Goal: Transaction & Acquisition: Purchase product/service

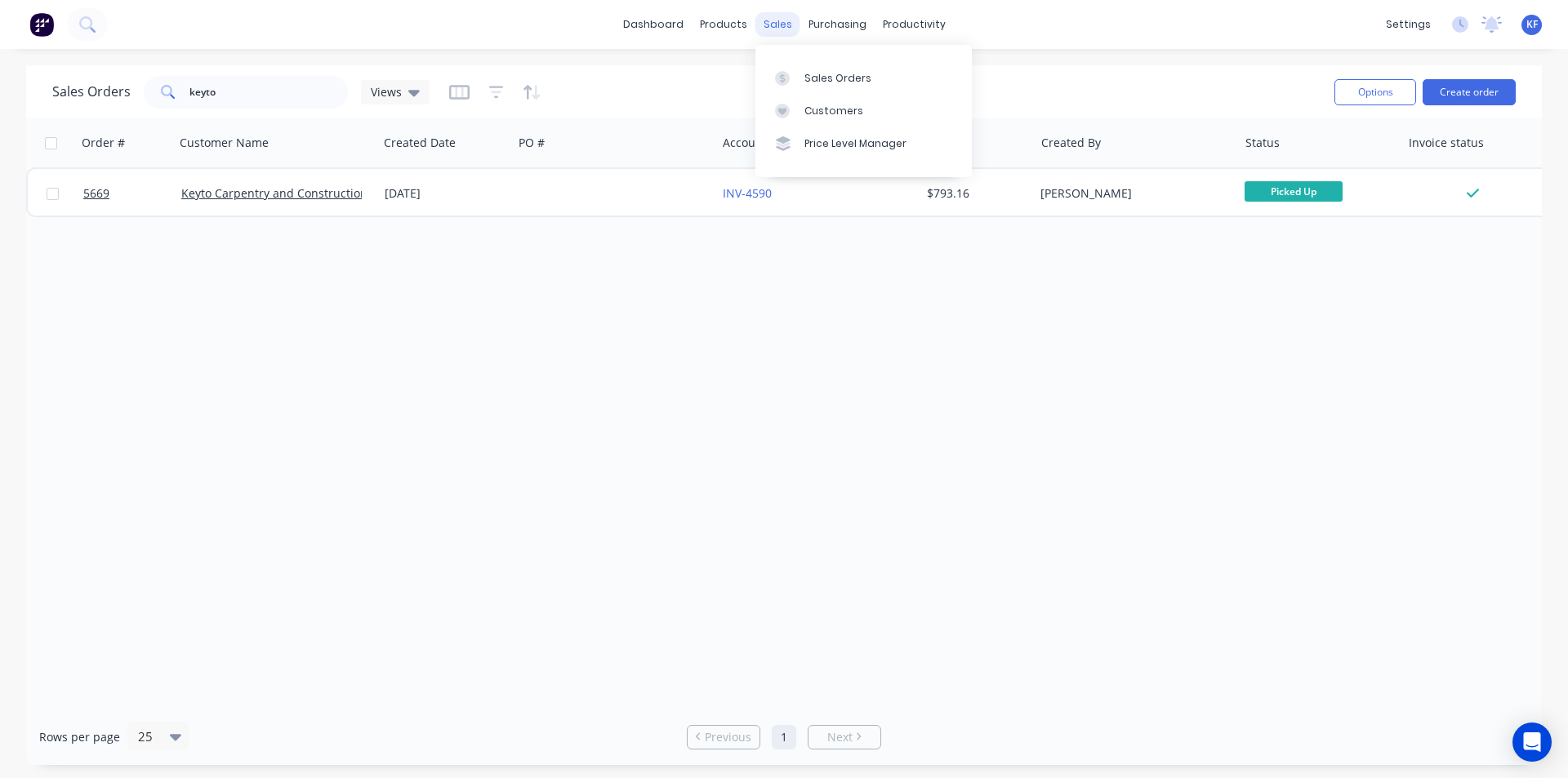
click at [772, 20] on div "sales" at bounding box center [777, 24] width 45 height 25
click at [808, 87] on link "Sales Orders" at bounding box center [863, 77] width 217 height 32
drag, startPoint x: 237, startPoint y: 98, endPoint x: 150, endPoint y: 86, distance: 87.8
click at [152, 87] on div "keyto" at bounding box center [246, 92] width 204 height 32
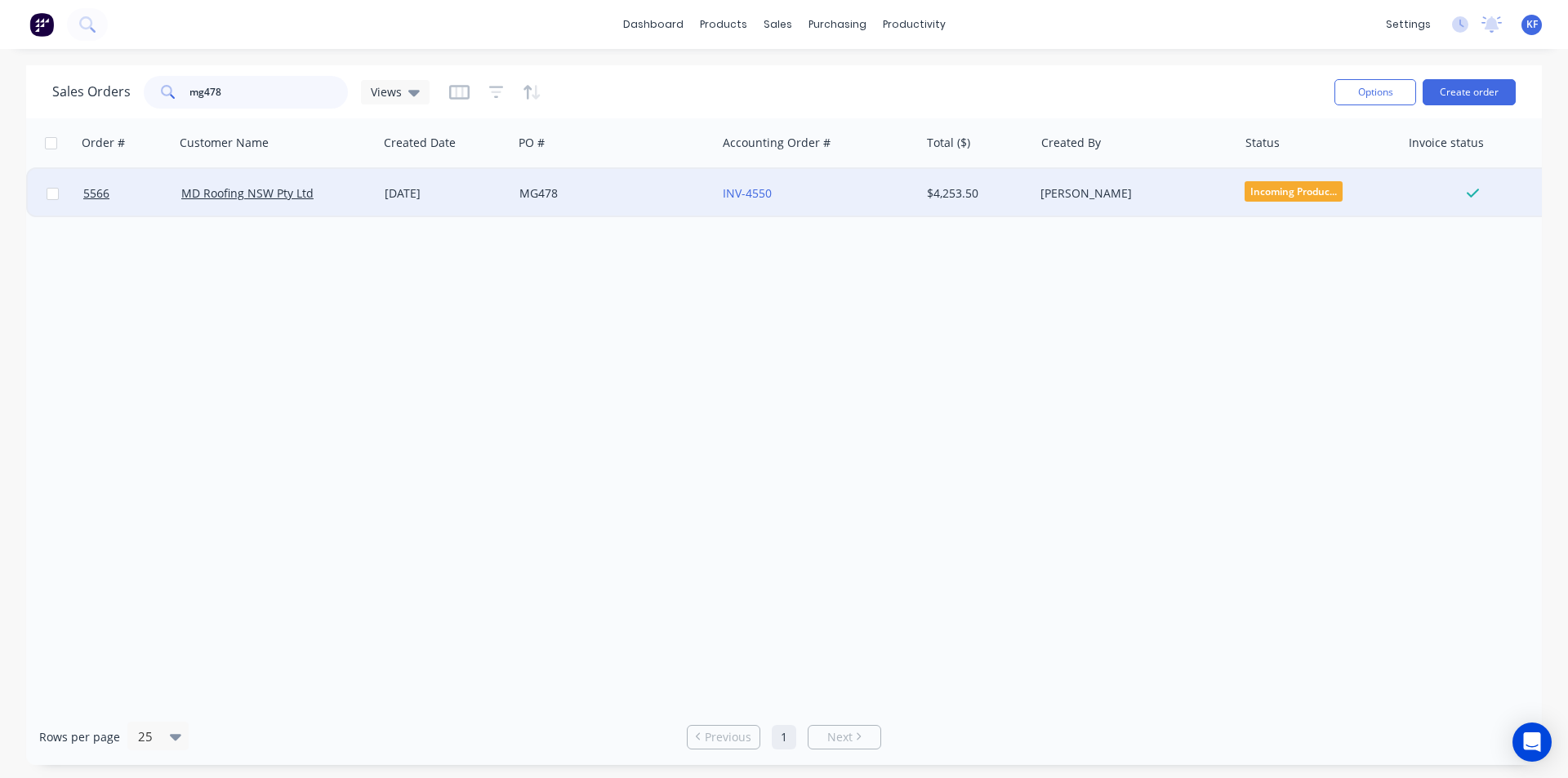
type input "mg478"
click at [591, 208] on div "MG478" at bounding box center [614, 194] width 203 height 49
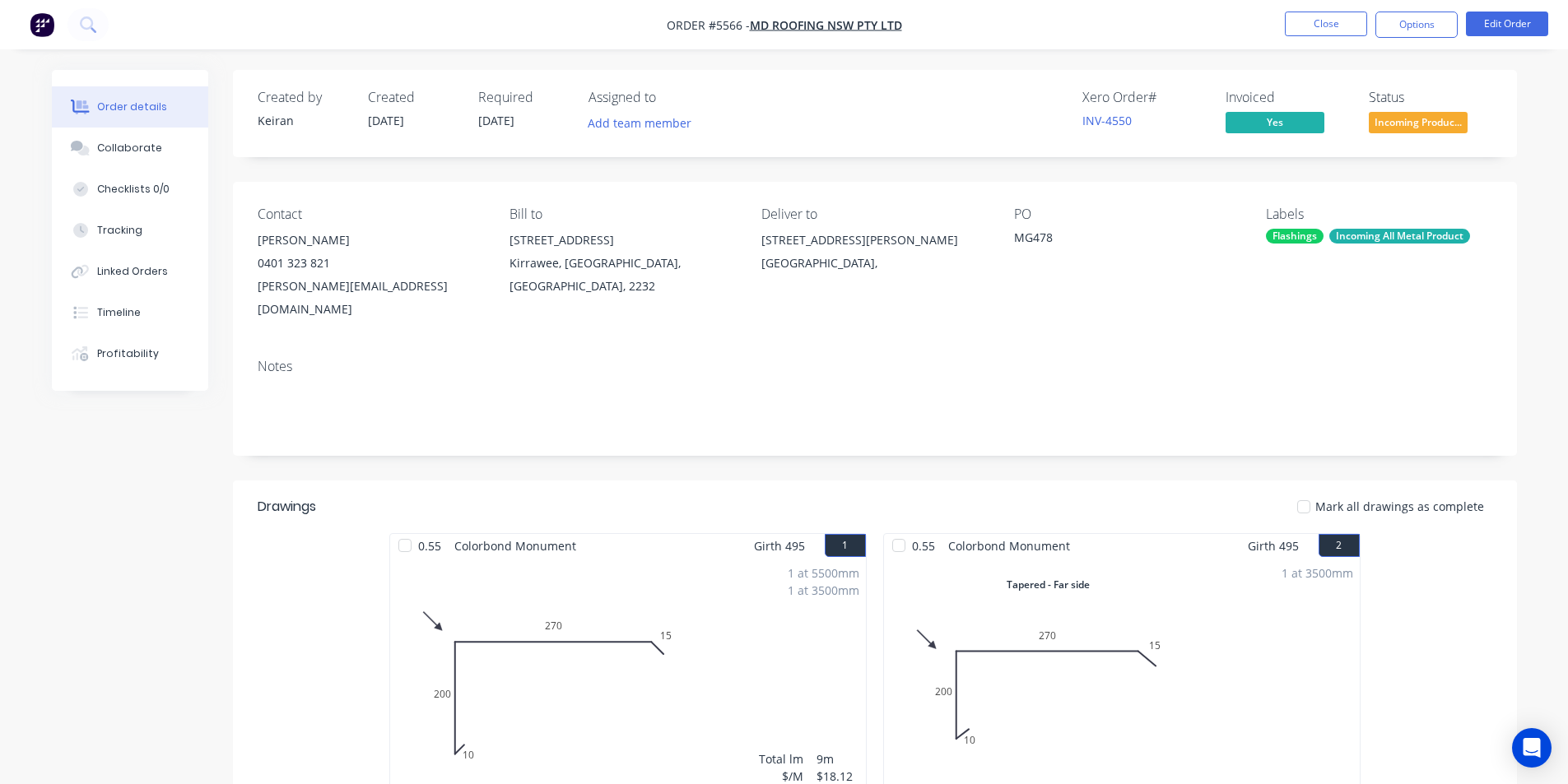
click at [1332, 10] on nav "Order #5566 - MD Roofing NSW Pty Ltd Close Options Edit Order" at bounding box center [784, 25] width 1568 height 50
click at [1329, 24] on button "Close" at bounding box center [1326, 23] width 82 height 25
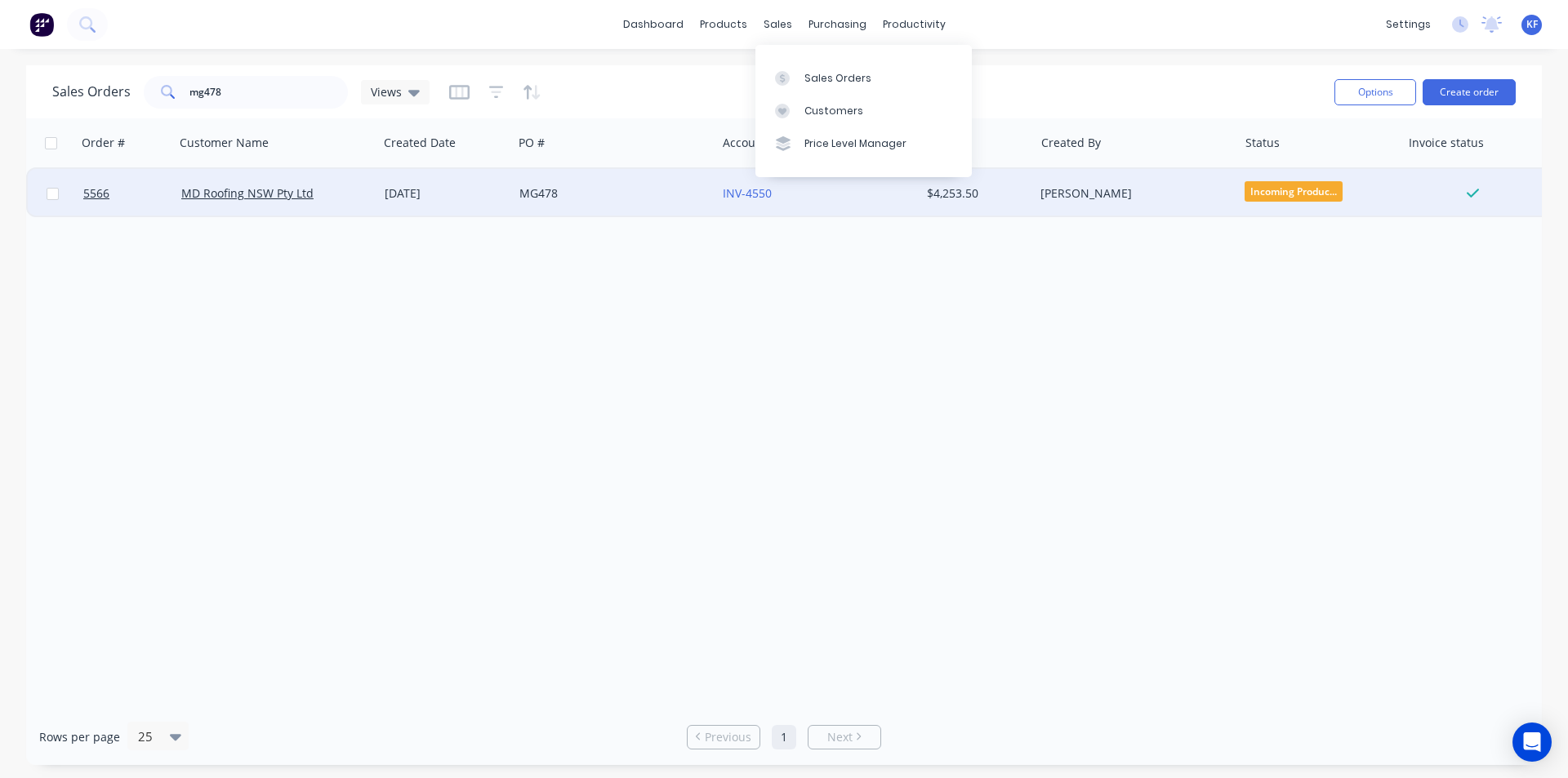
click at [1098, 197] on div "[PERSON_NAME]" at bounding box center [1131, 193] width 181 height 16
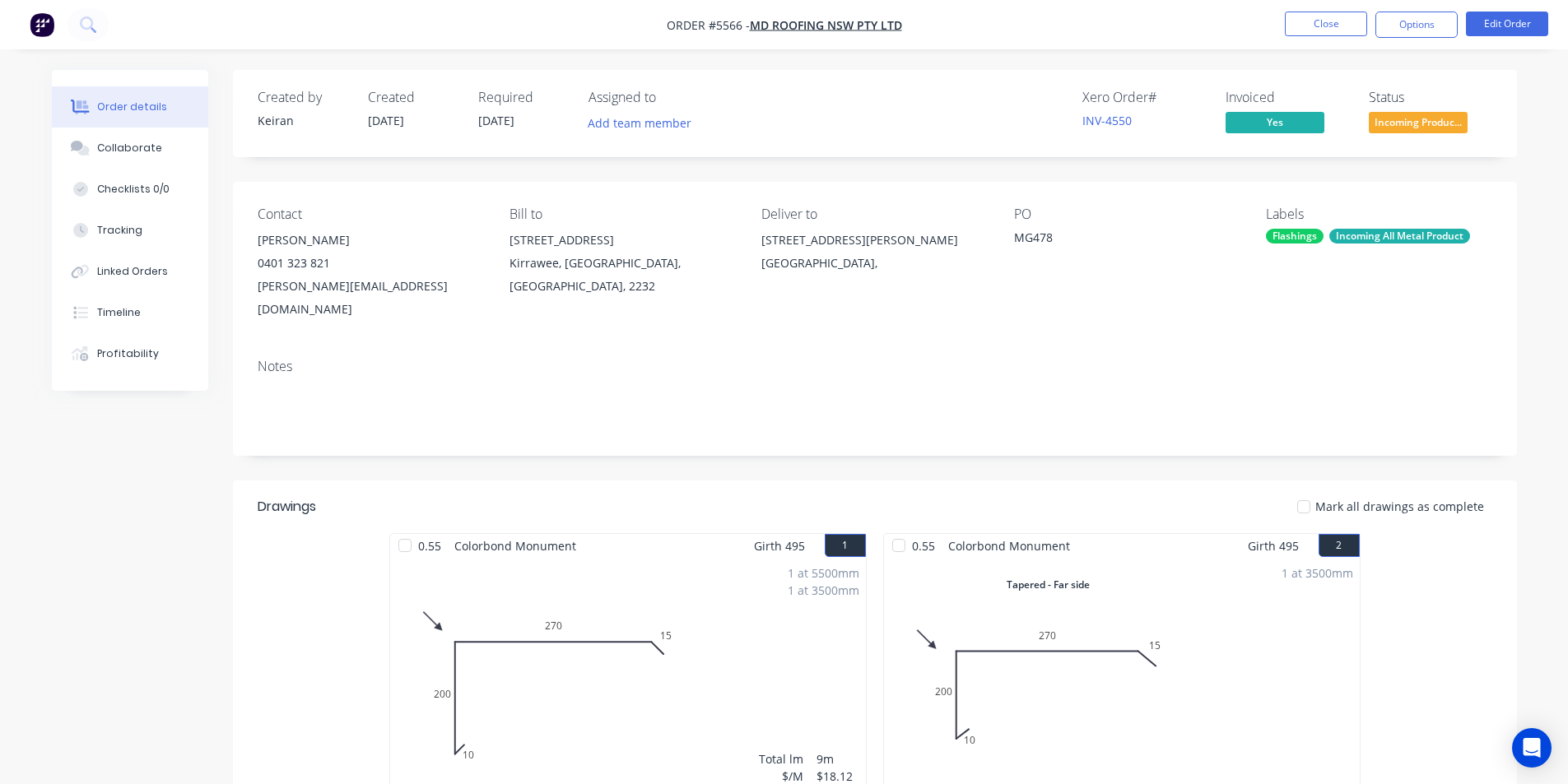
click at [1417, 118] on span "Incoming Produc..." at bounding box center [1417, 123] width 99 height 21
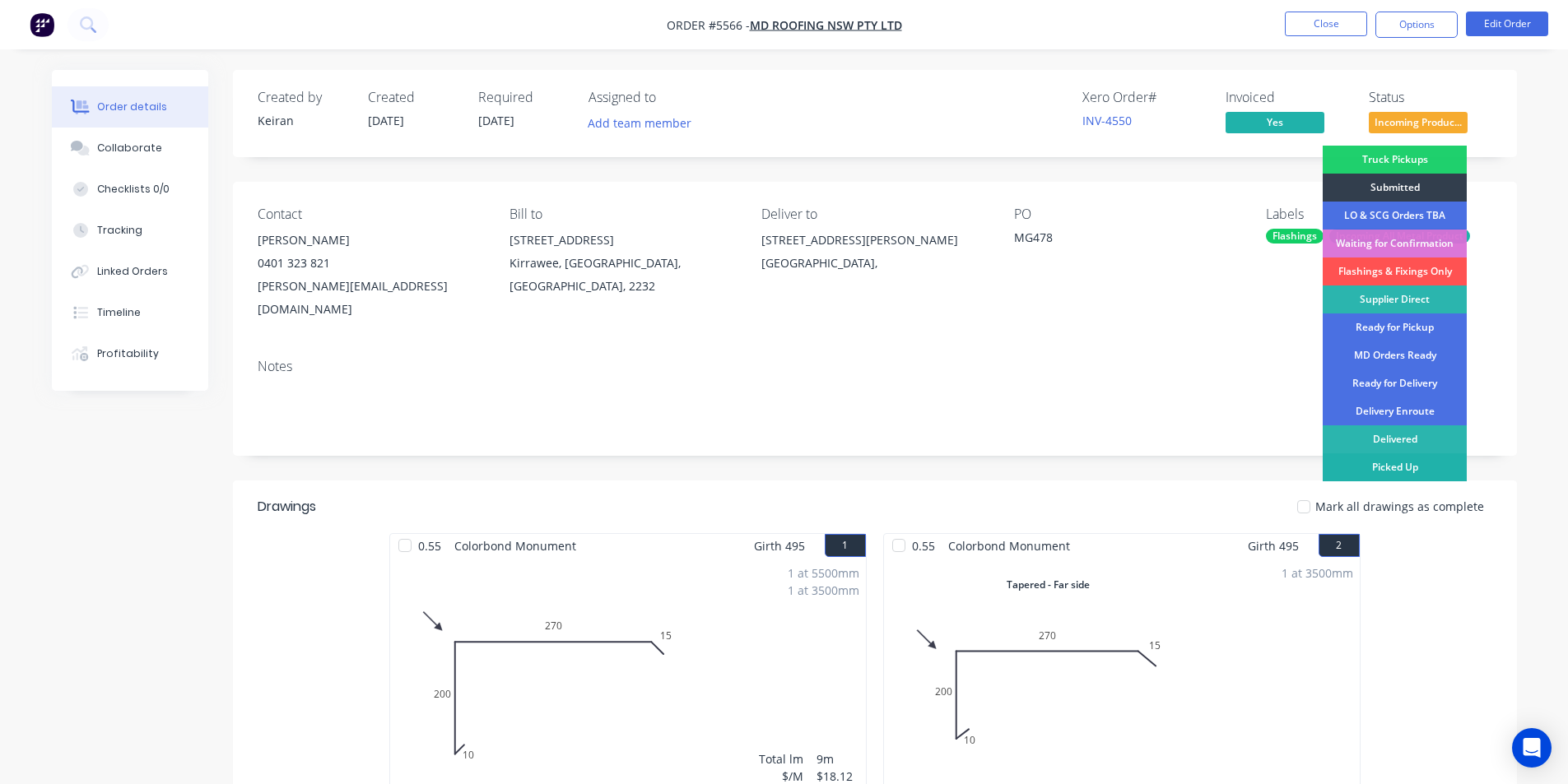
click at [1424, 472] on div "Picked Up" at bounding box center [1394, 467] width 144 height 28
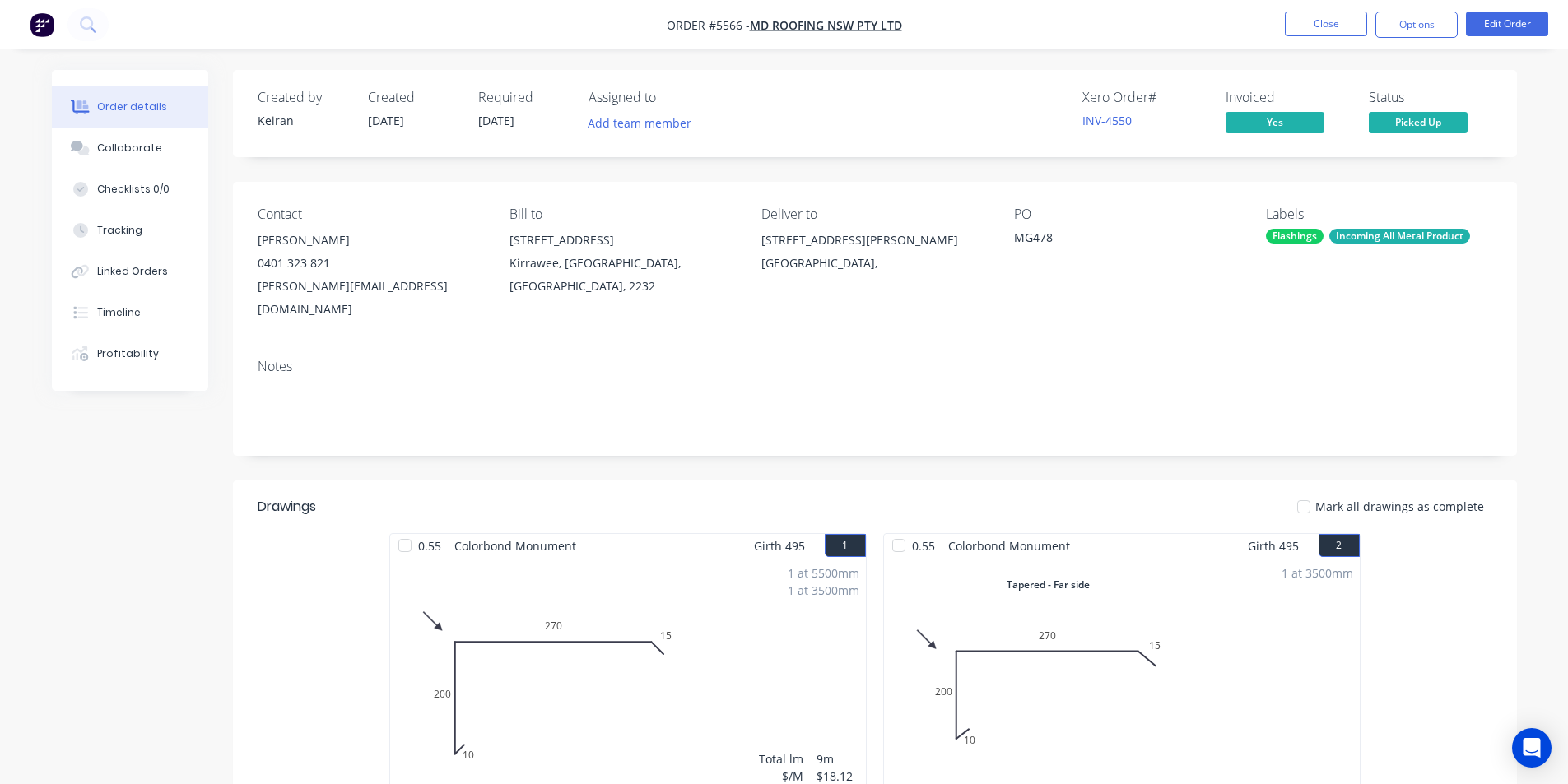
click at [1300, 38] on nav "Order #5566 - MD Roofing NSW Pty Ltd Close Options Edit Order" at bounding box center [784, 25] width 1568 height 50
click at [1314, 33] on button "Close" at bounding box center [1326, 23] width 82 height 25
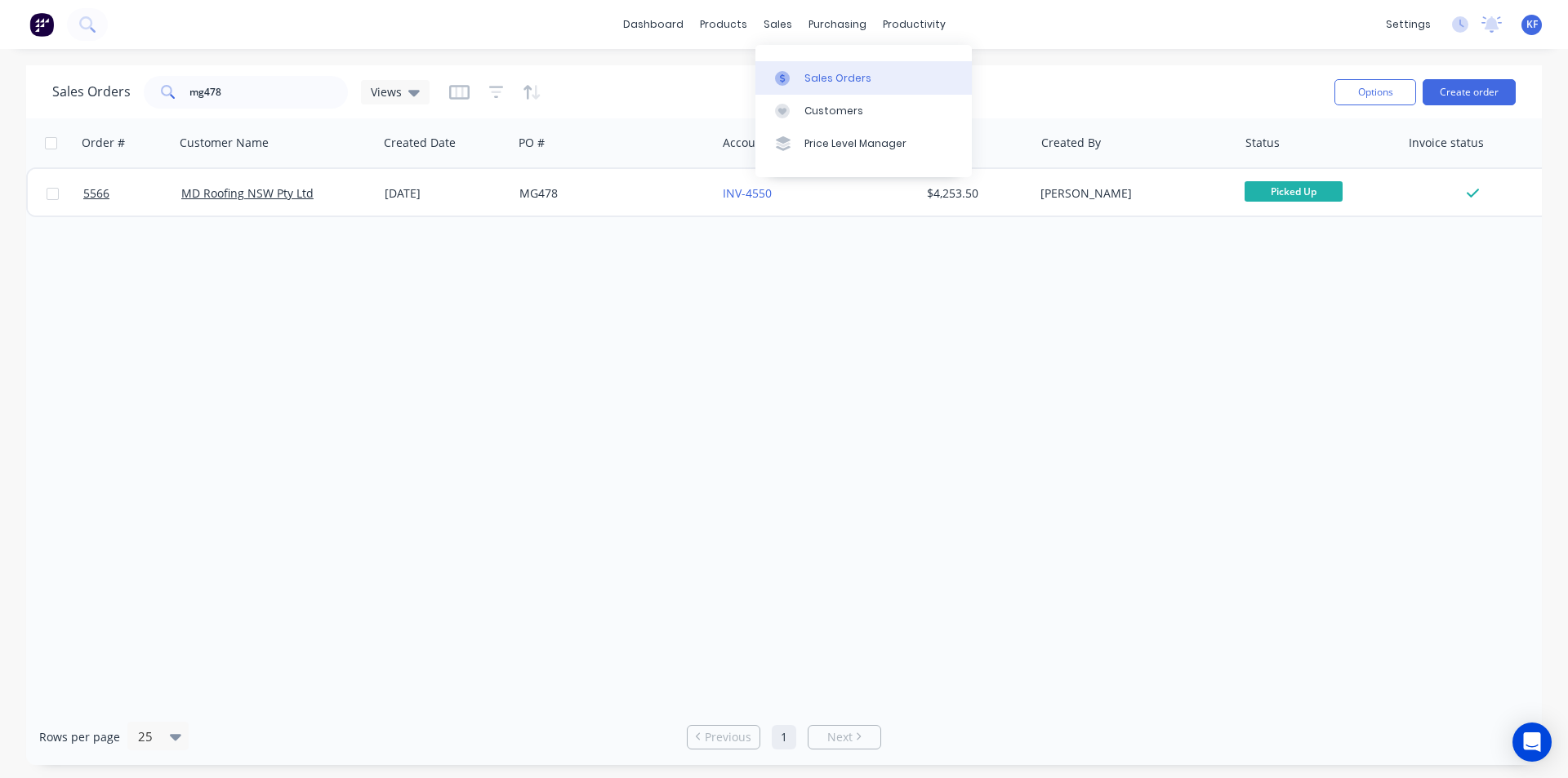
click at [830, 74] on div "Sales Orders" at bounding box center [838, 78] width 67 height 14
click at [1477, 90] on button "Create order" at bounding box center [1469, 92] width 93 height 26
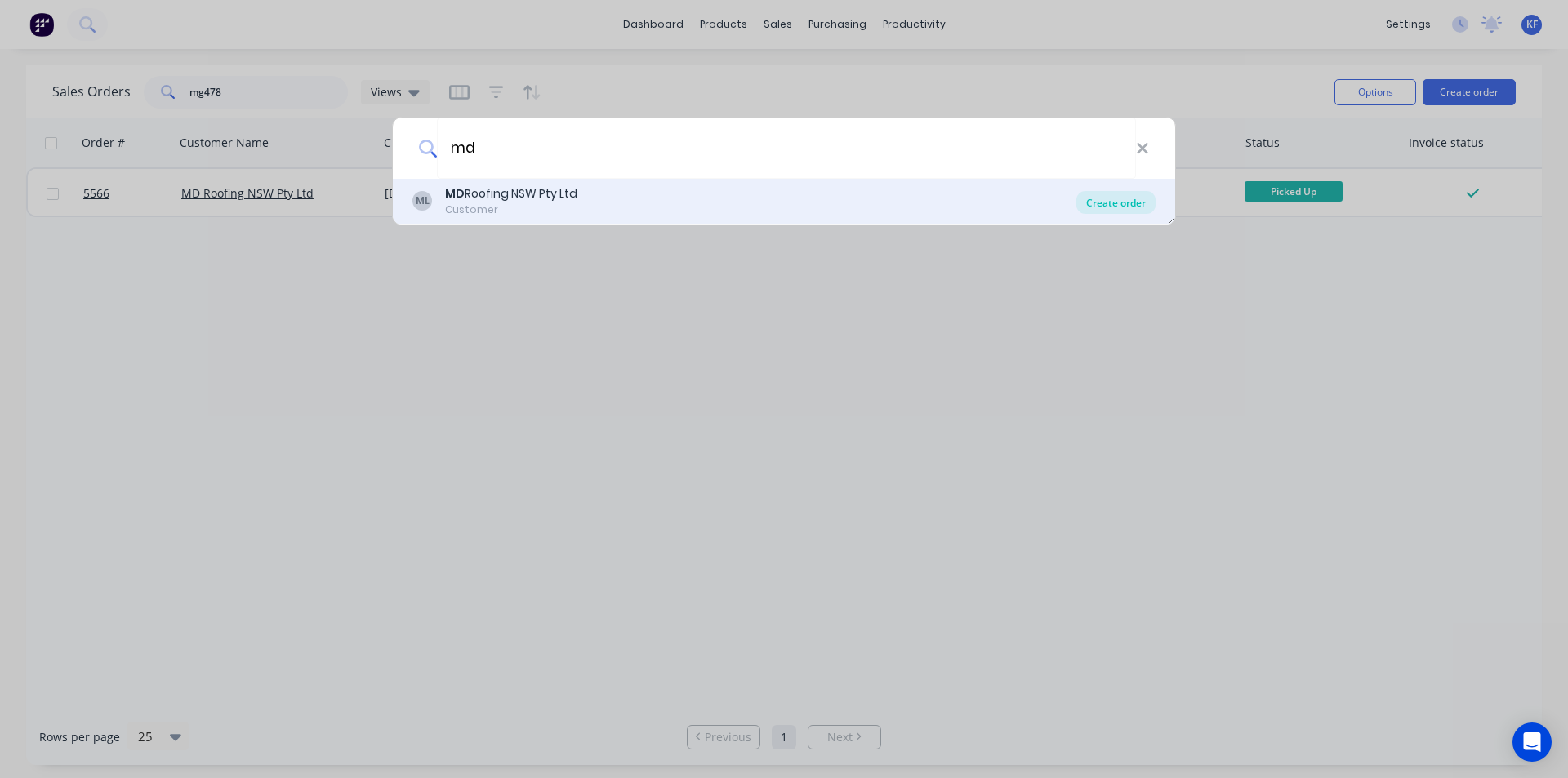
type input "md"
click at [1143, 202] on div "Create order" at bounding box center [1116, 202] width 79 height 23
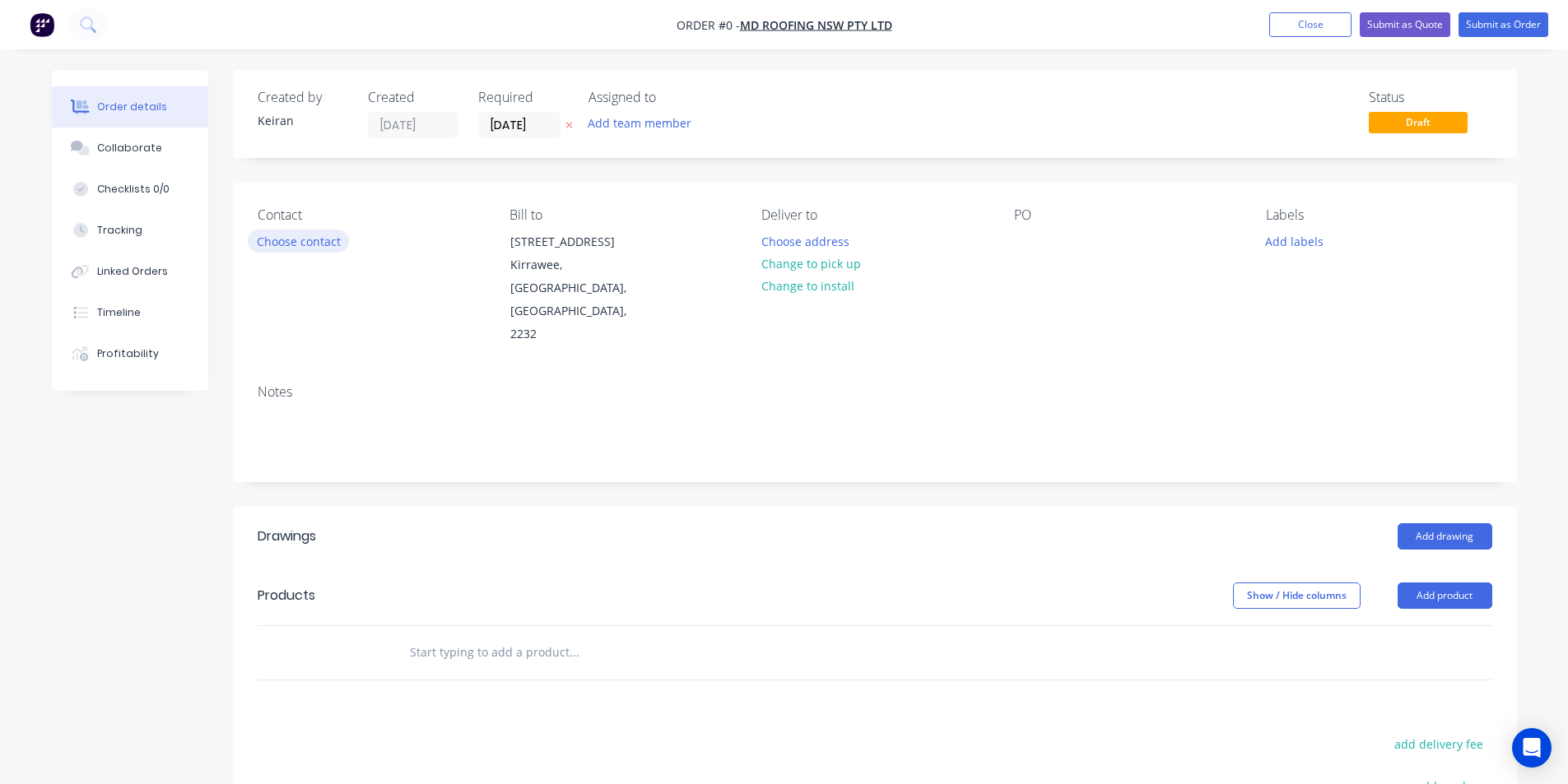
click at [326, 244] on button "Choose contact" at bounding box center [298, 241] width 101 height 22
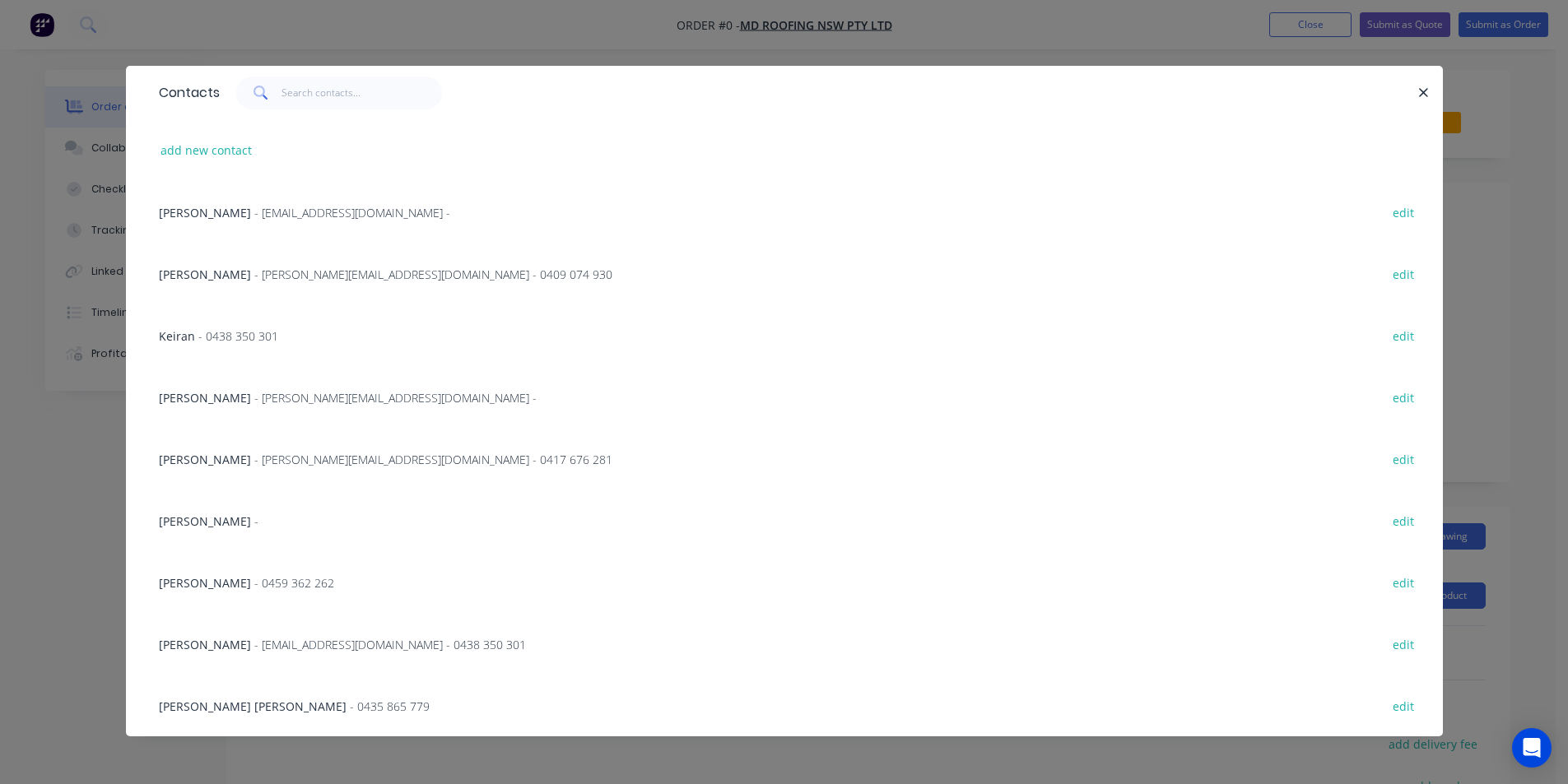
click at [240, 406] on div "Curtis Hayes - [EMAIL_ADDRESS][DOMAIN_NAME] - edit" at bounding box center [784, 397] width 1267 height 62
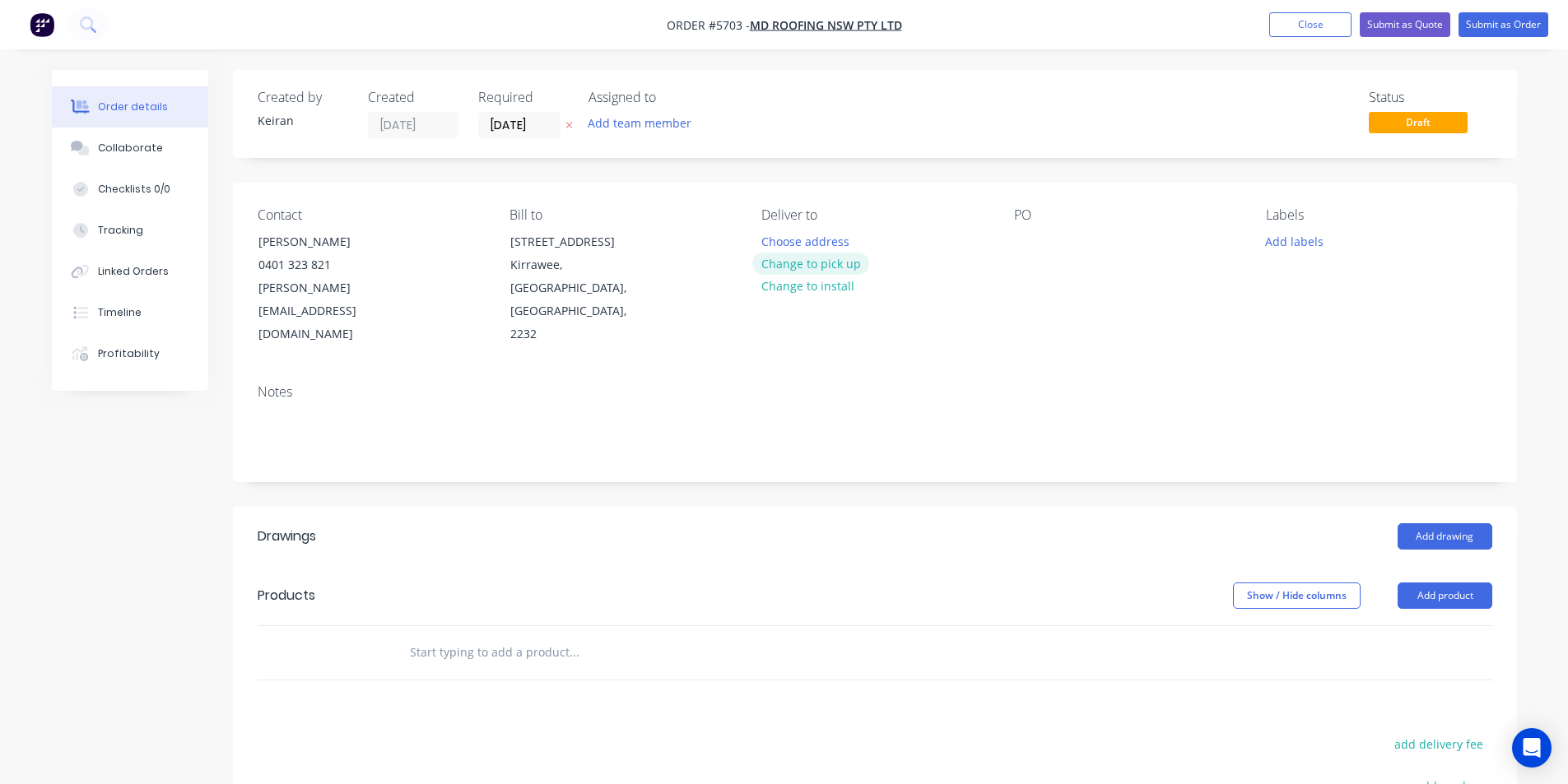
click at [823, 267] on button "Change to pick up" at bounding box center [811, 264] width 117 height 22
click at [499, 104] on div "Required" at bounding box center [524, 98] width 91 height 15
click at [527, 122] on input "[DATE]" at bounding box center [519, 125] width 81 height 25
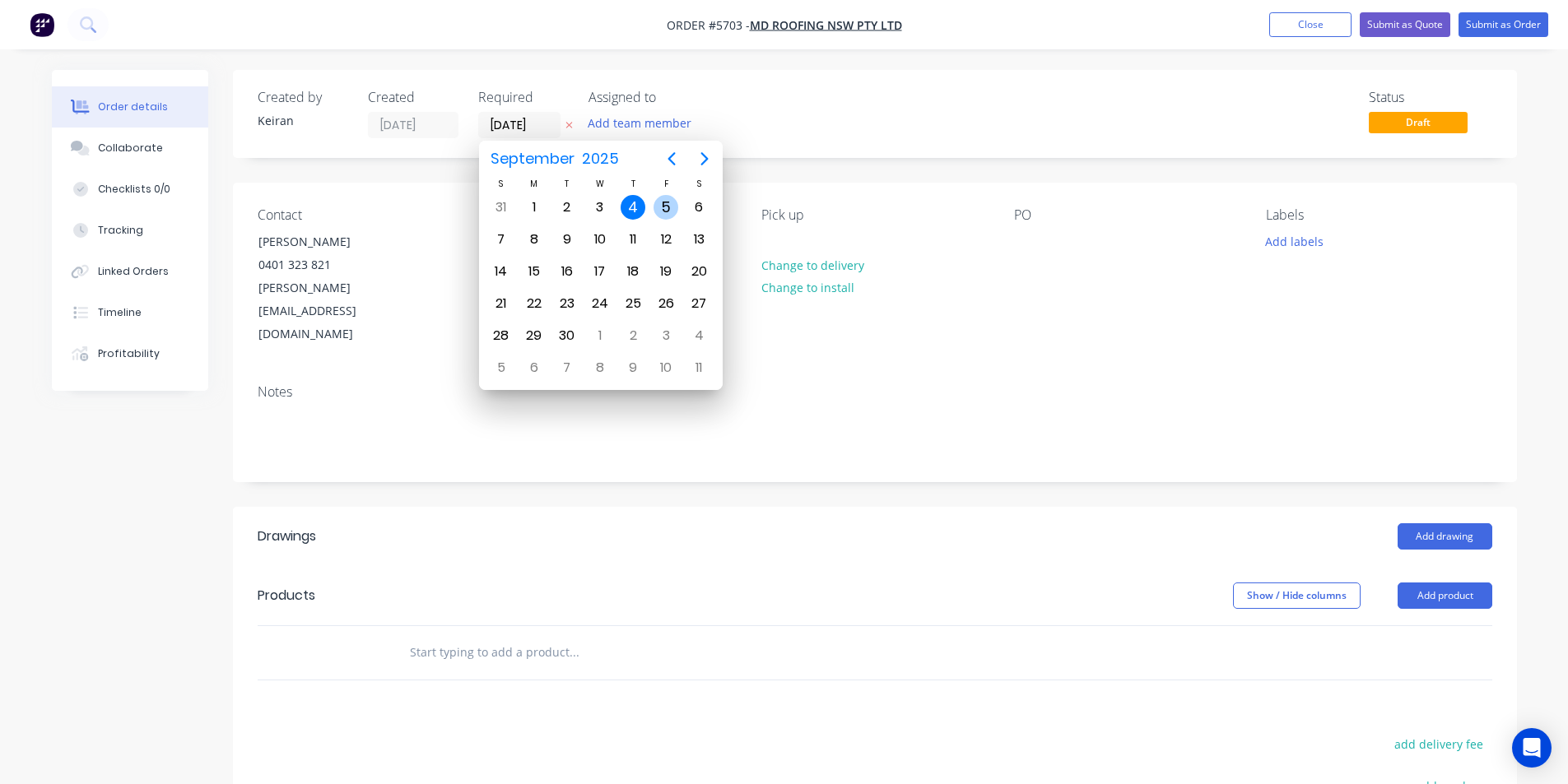
click at [661, 214] on div "5" at bounding box center [666, 207] width 25 height 25
type input "[DATE]"
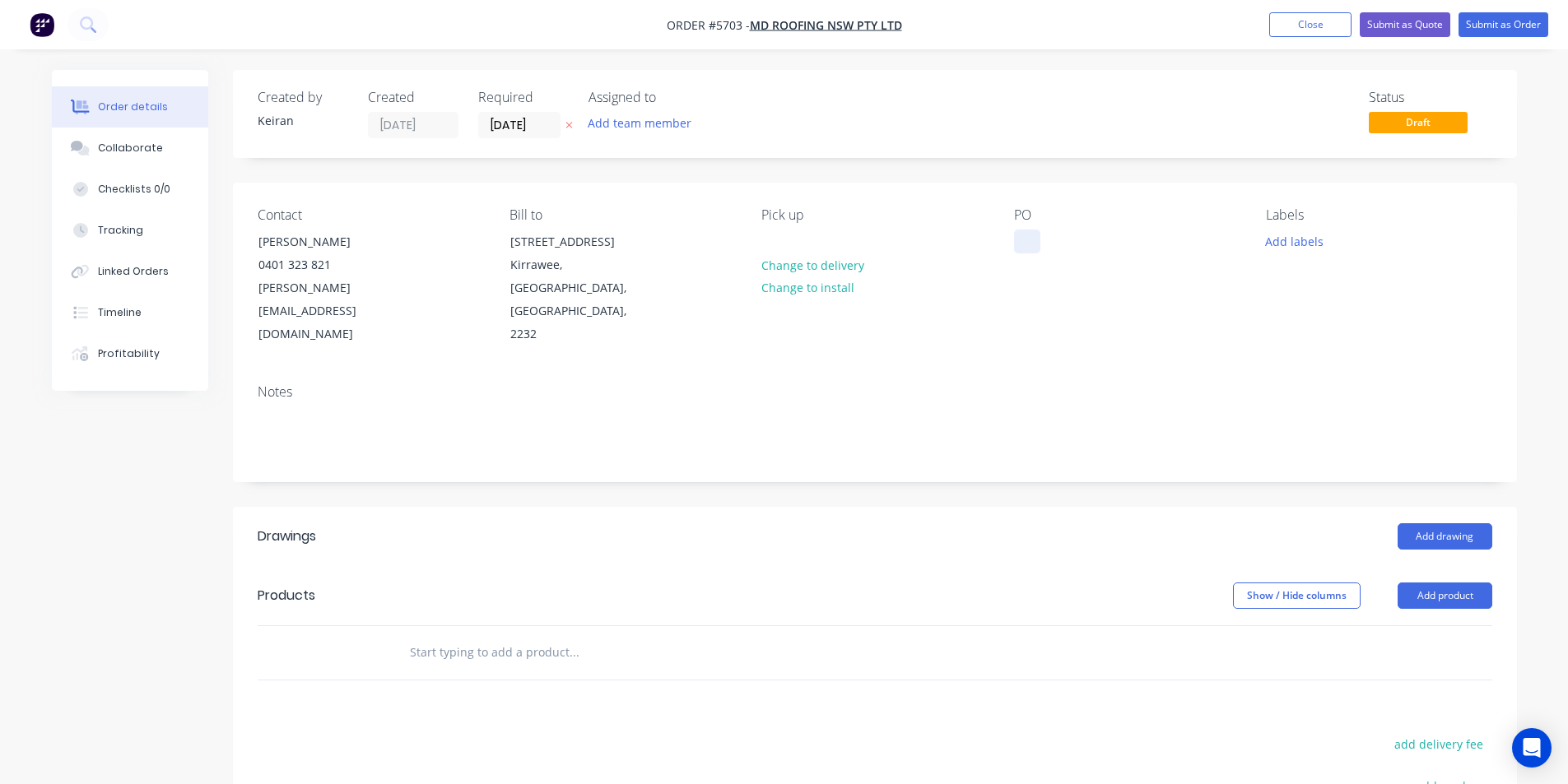
click at [1023, 242] on div at bounding box center [1026, 242] width 27 height 24
click at [694, 636] on input "text" at bounding box center [573, 652] width 329 height 33
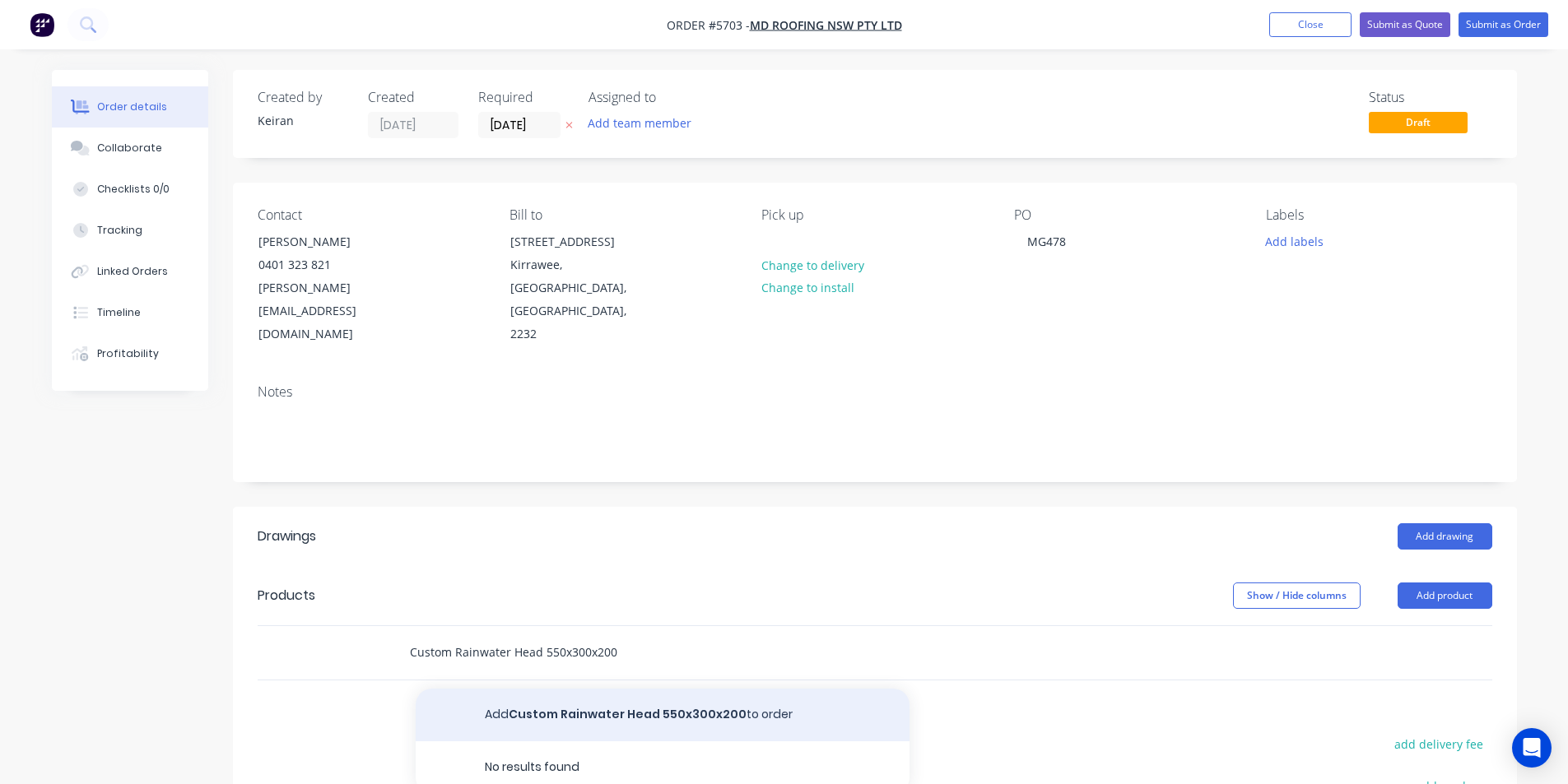
type input "Custom Rainwater Head 550x300x200"
click at [710, 689] on button "Add Custom Rainwater Head 550x300x200 to order" at bounding box center [662, 715] width 494 height 52
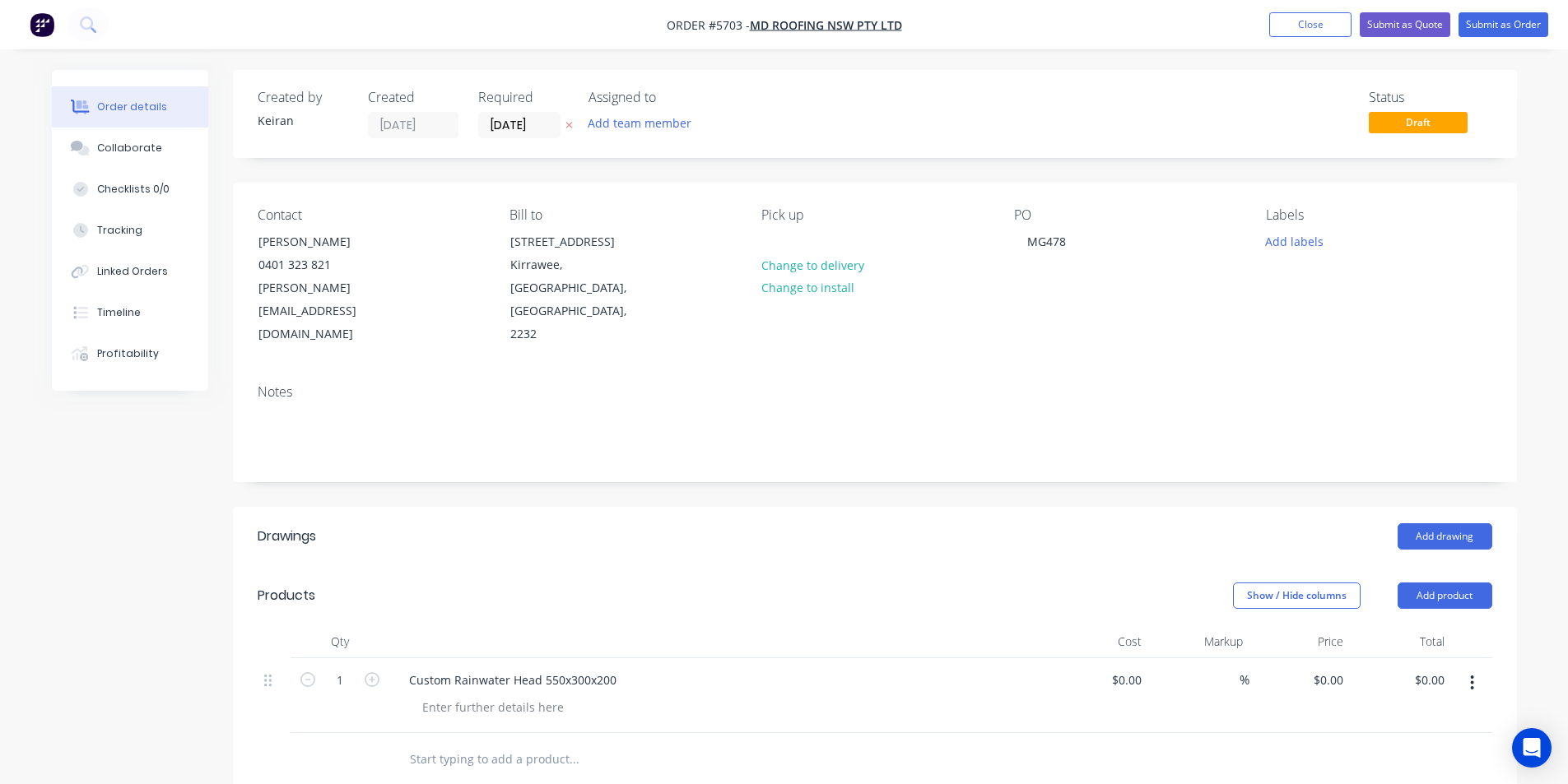
click at [575, 696] on div at bounding box center [725, 708] width 632 height 24
click at [536, 696] on div at bounding box center [493, 708] width 168 height 24
click at [1332, 668] on input "0" at bounding box center [1340, 680] width 19 height 24
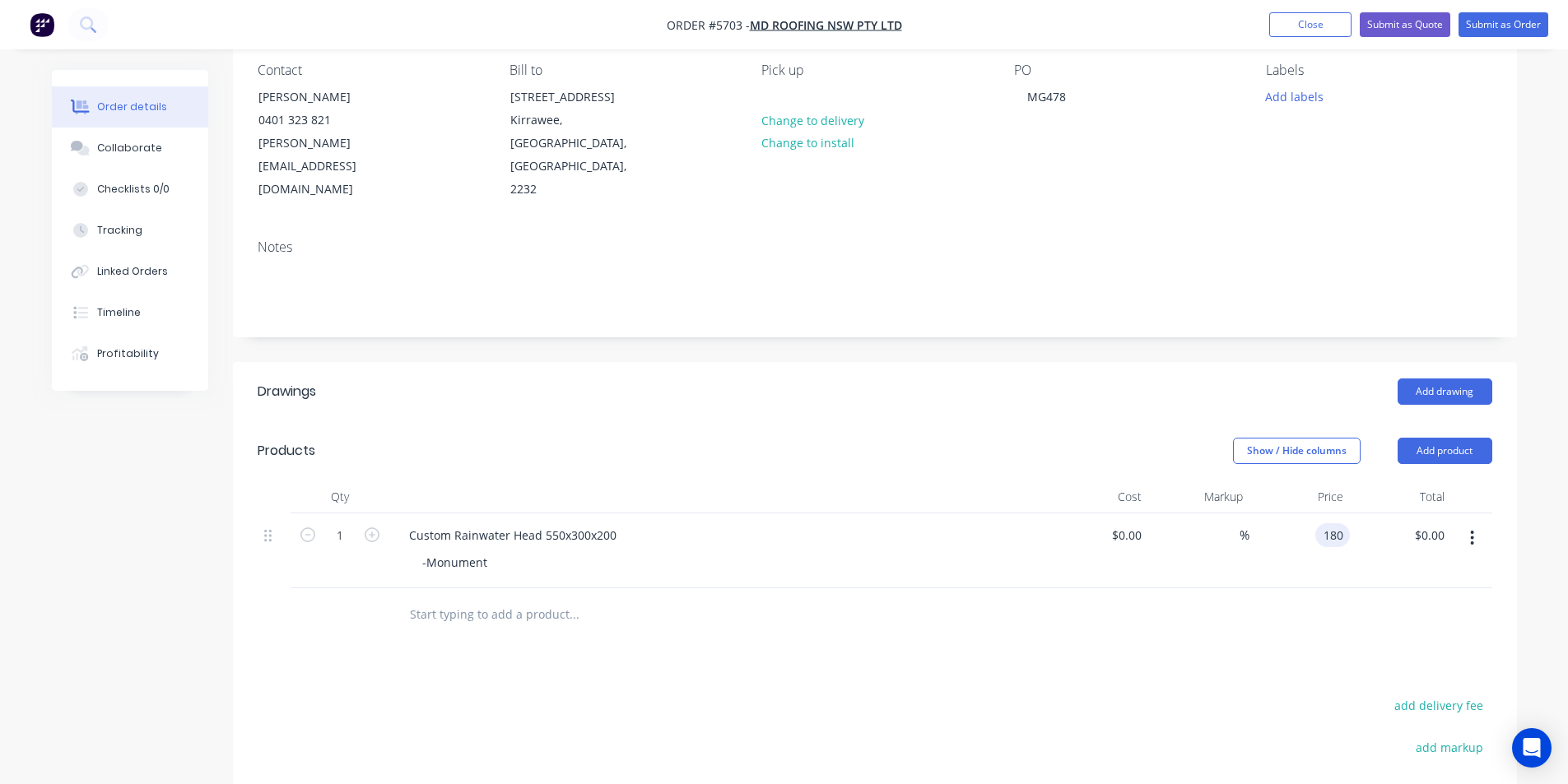
type input "$180.00"
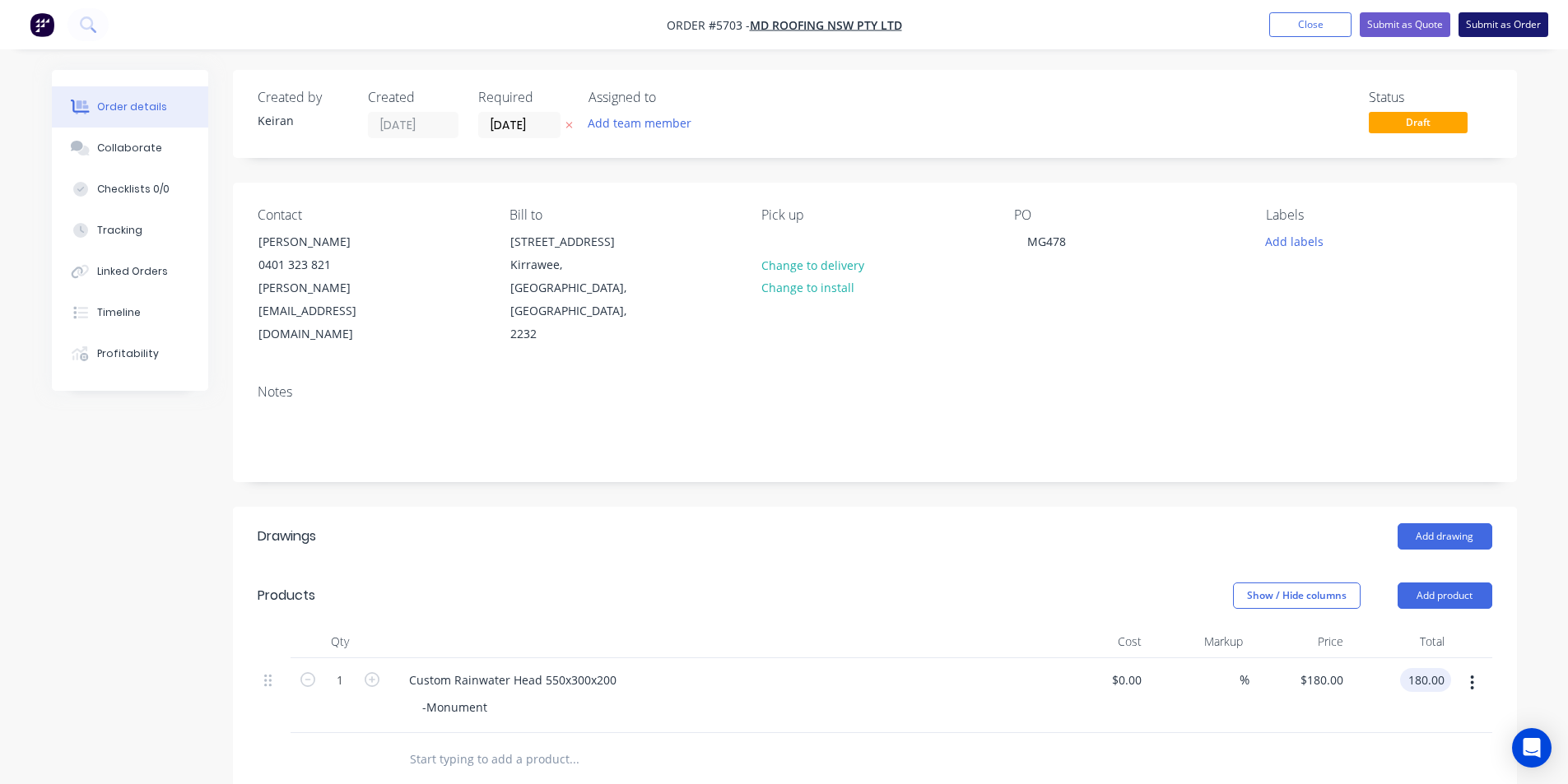
type input "$180.00"
click at [130, 160] on button "Collaborate" at bounding box center [130, 148] width 156 height 41
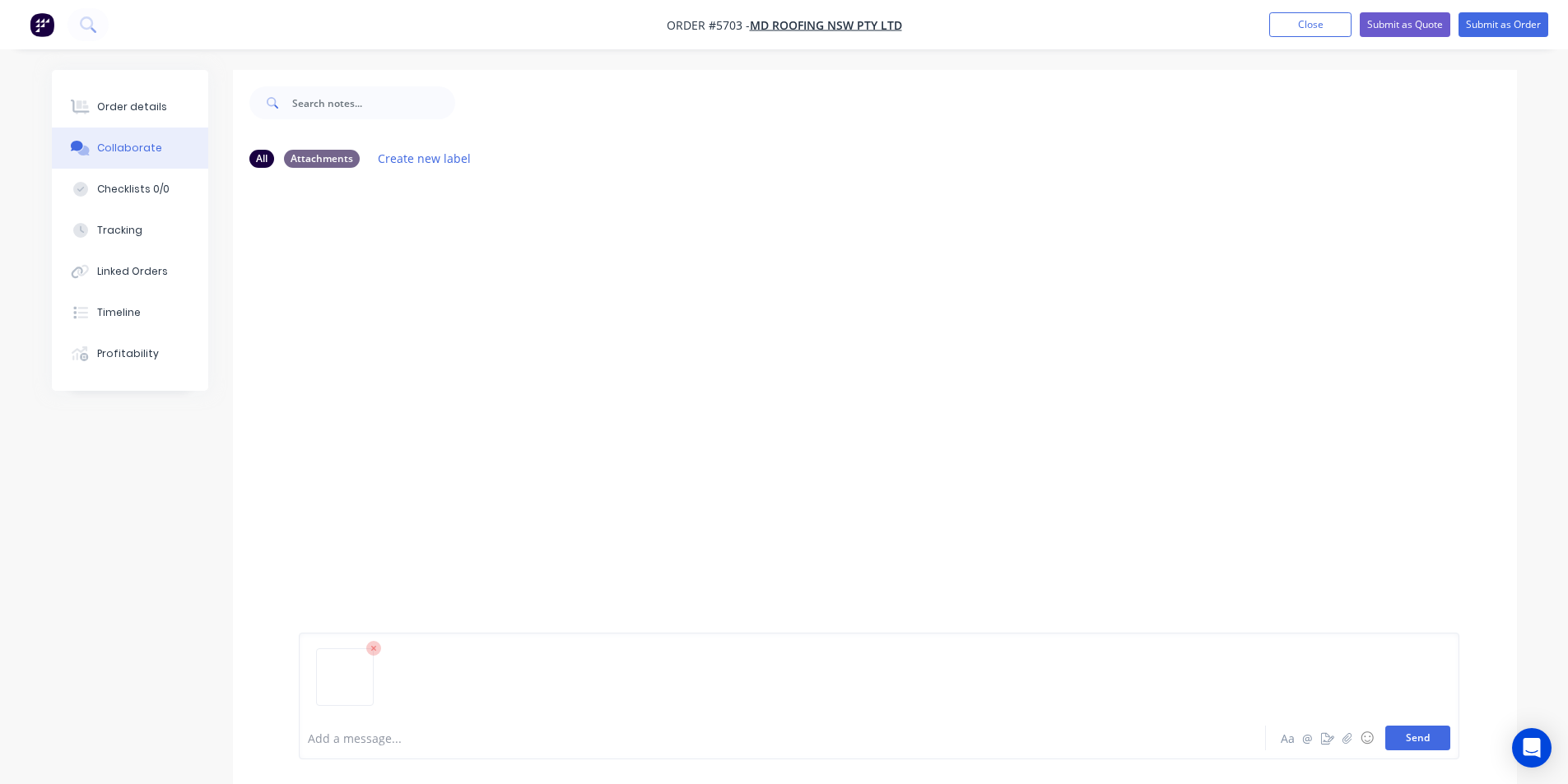
click at [1437, 739] on button "Send" at bounding box center [1417, 738] width 65 height 25
click at [46, 83] on div "Order details Collaborate Checklists 0/0 Tracking Linked Orders Timeline Profit…" at bounding box center [784, 440] width 1498 height 739
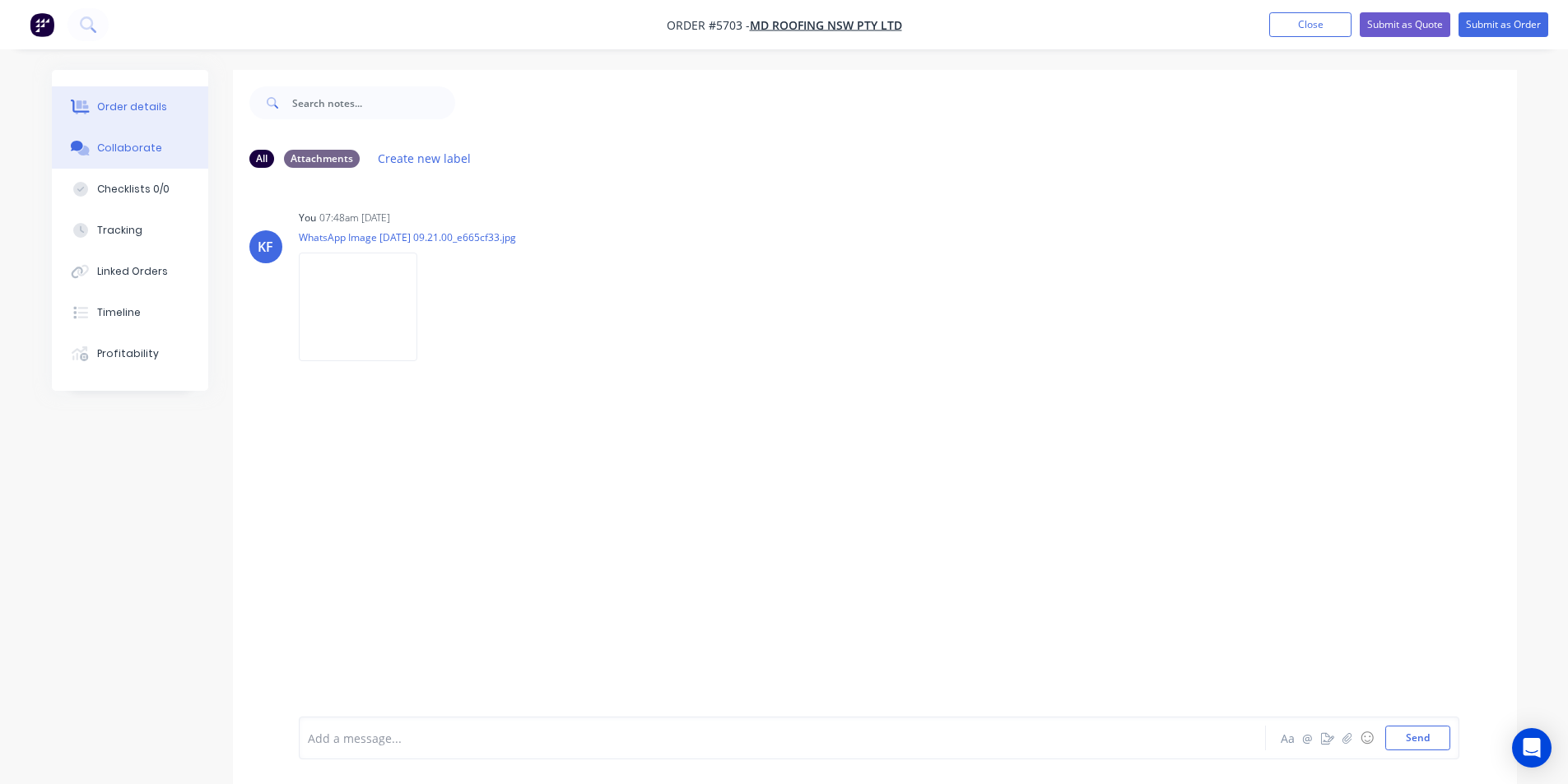
click at [77, 102] on icon at bounding box center [81, 107] width 13 height 14
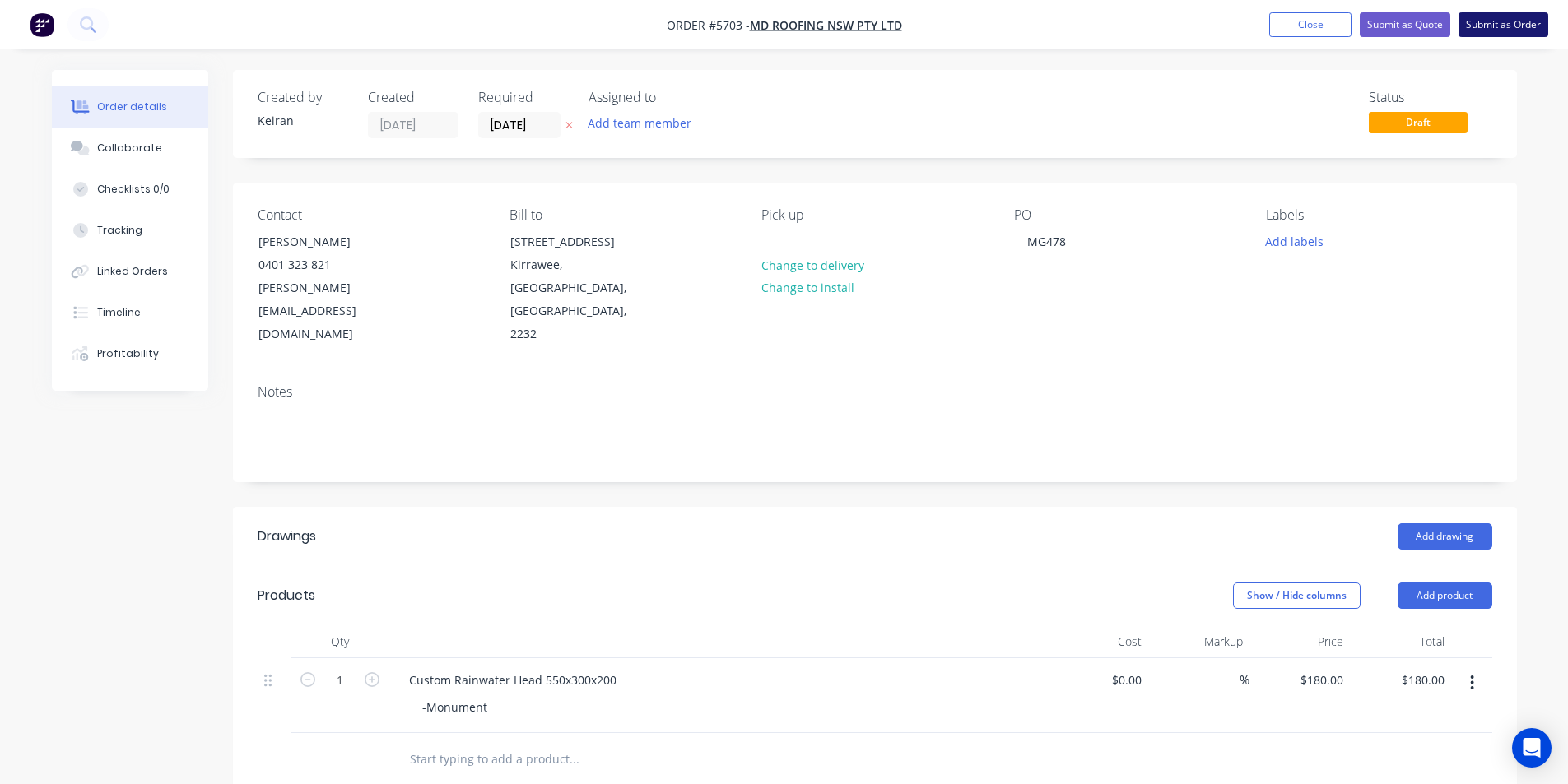
click at [1485, 31] on button "Submit as Order" at bounding box center [1503, 24] width 90 height 25
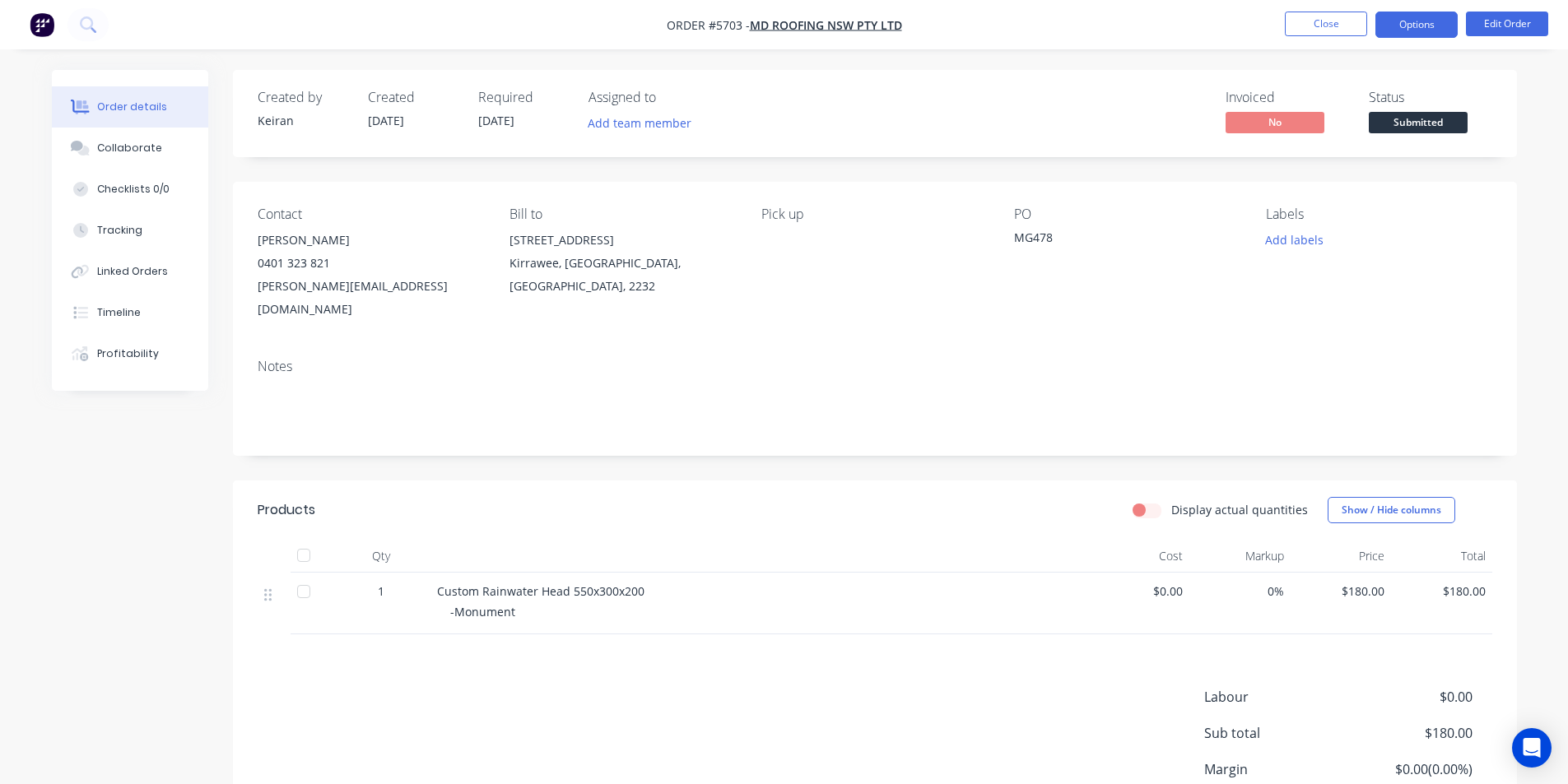
click at [1426, 34] on button "Options" at bounding box center [1416, 24] width 82 height 27
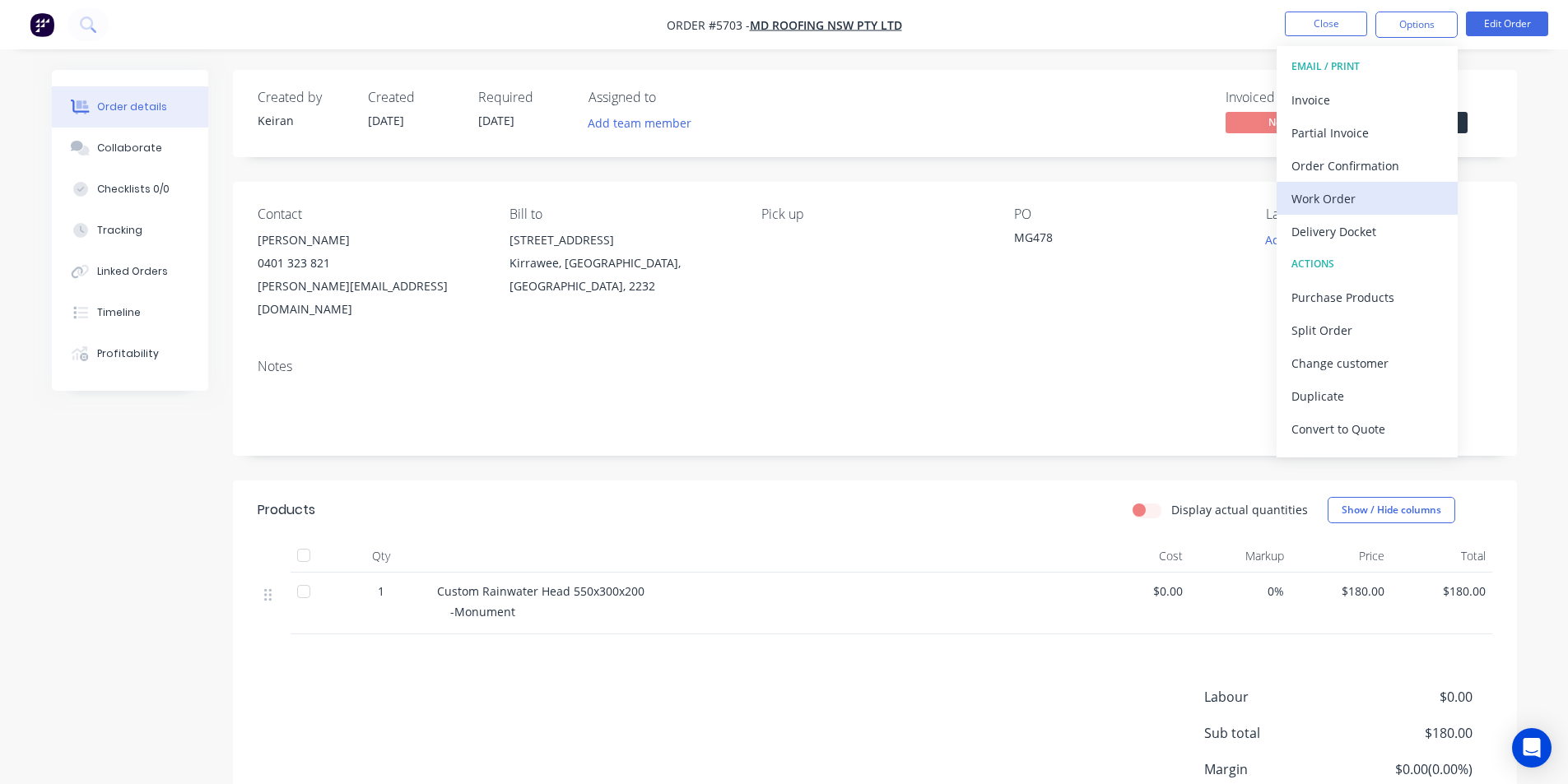
click at [1361, 207] on div "Work Order" at bounding box center [1367, 199] width 152 height 24
click at [1359, 207] on div "Custom" at bounding box center [1367, 199] width 152 height 24
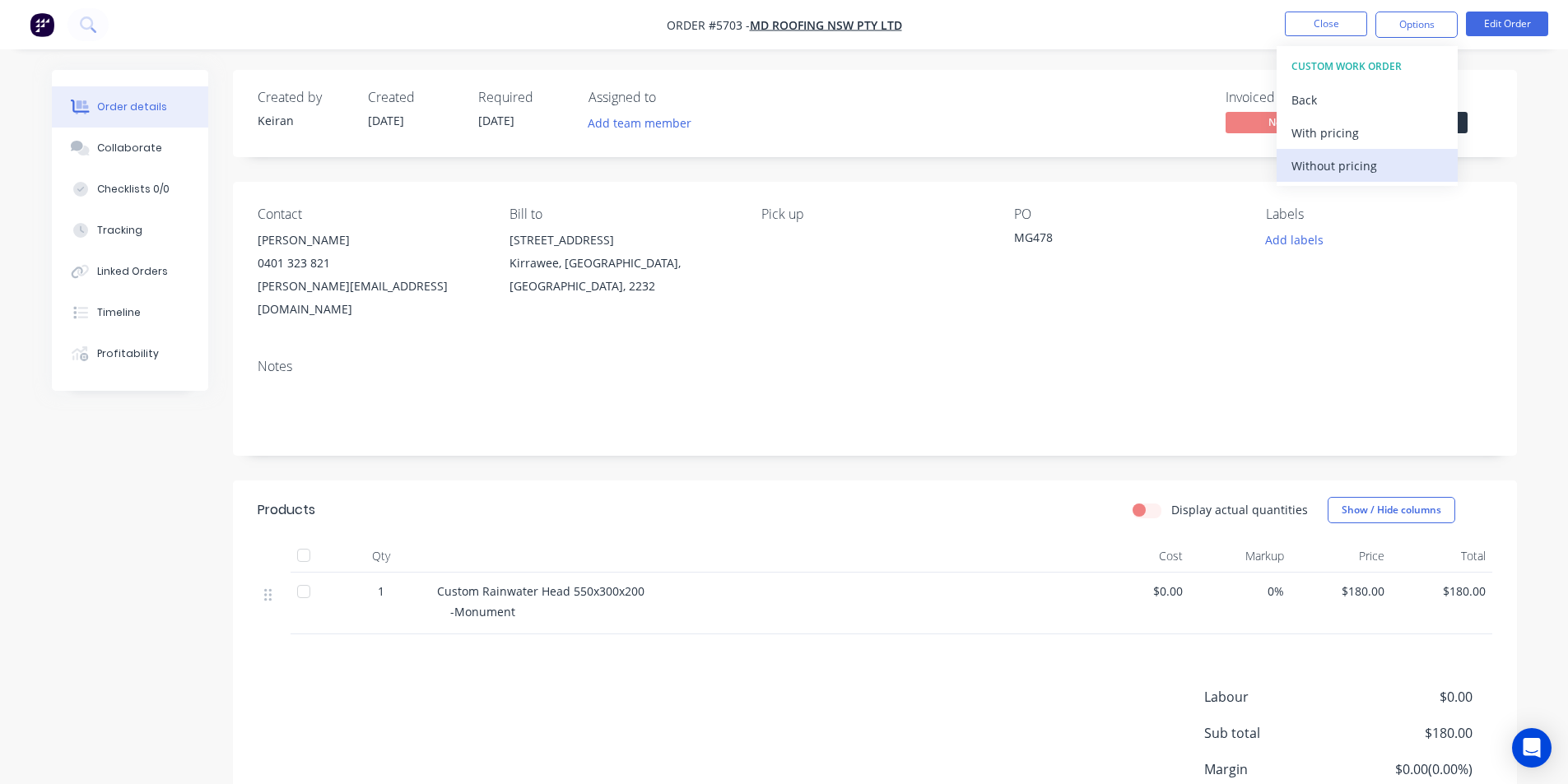
click at [1355, 177] on div "Without pricing" at bounding box center [1367, 166] width 152 height 24
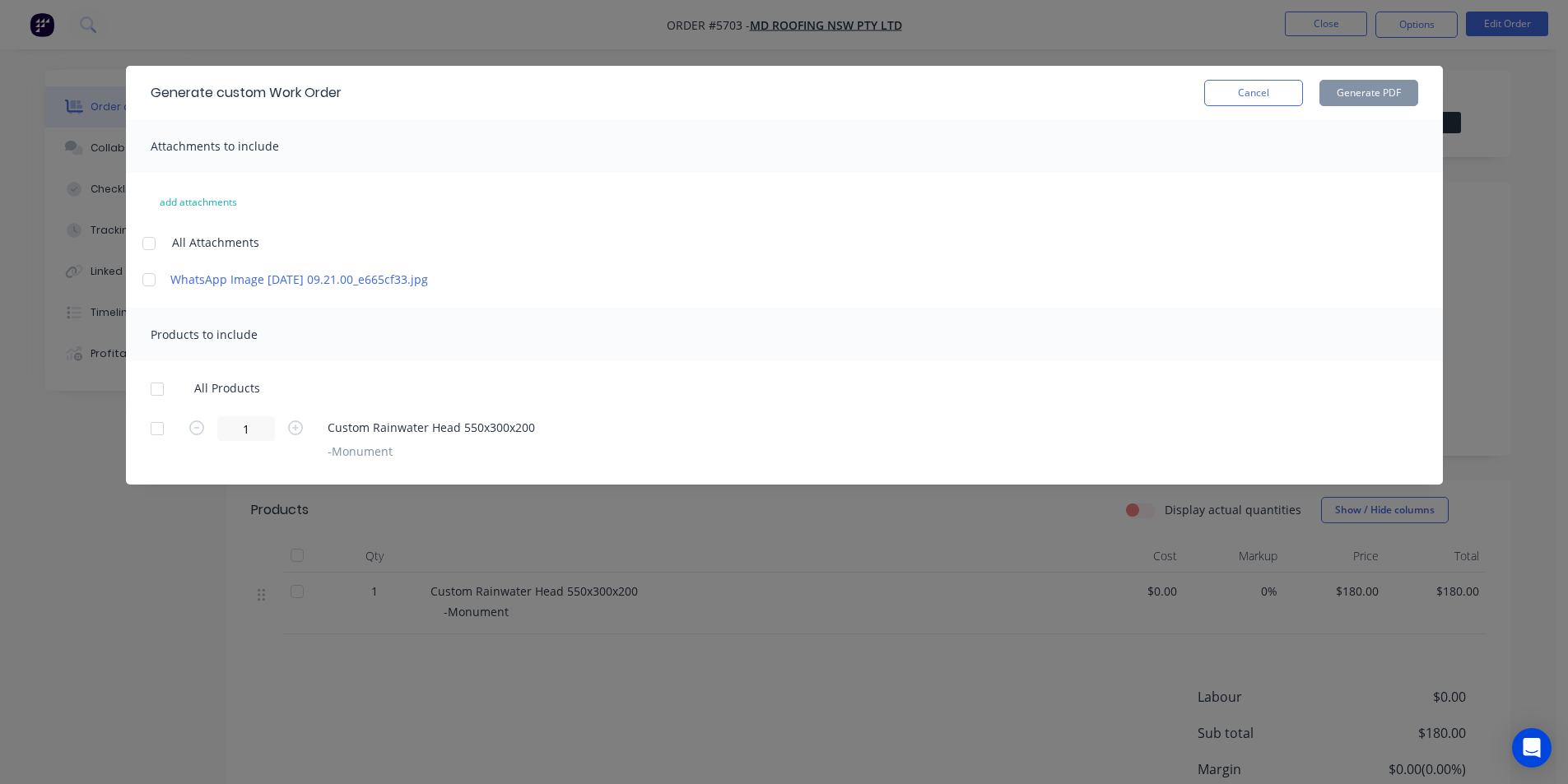
click at [149, 446] on div at bounding box center [157, 428] width 33 height 33
click at [150, 286] on div at bounding box center [149, 279] width 33 height 33
click at [1343, 84] on button "Generate PDF" at bounding box center [1368, 93] width 99 height 27
click at [1258, 100] on button "Cancel" at bounding box center [1253, 93] width 99 height 27
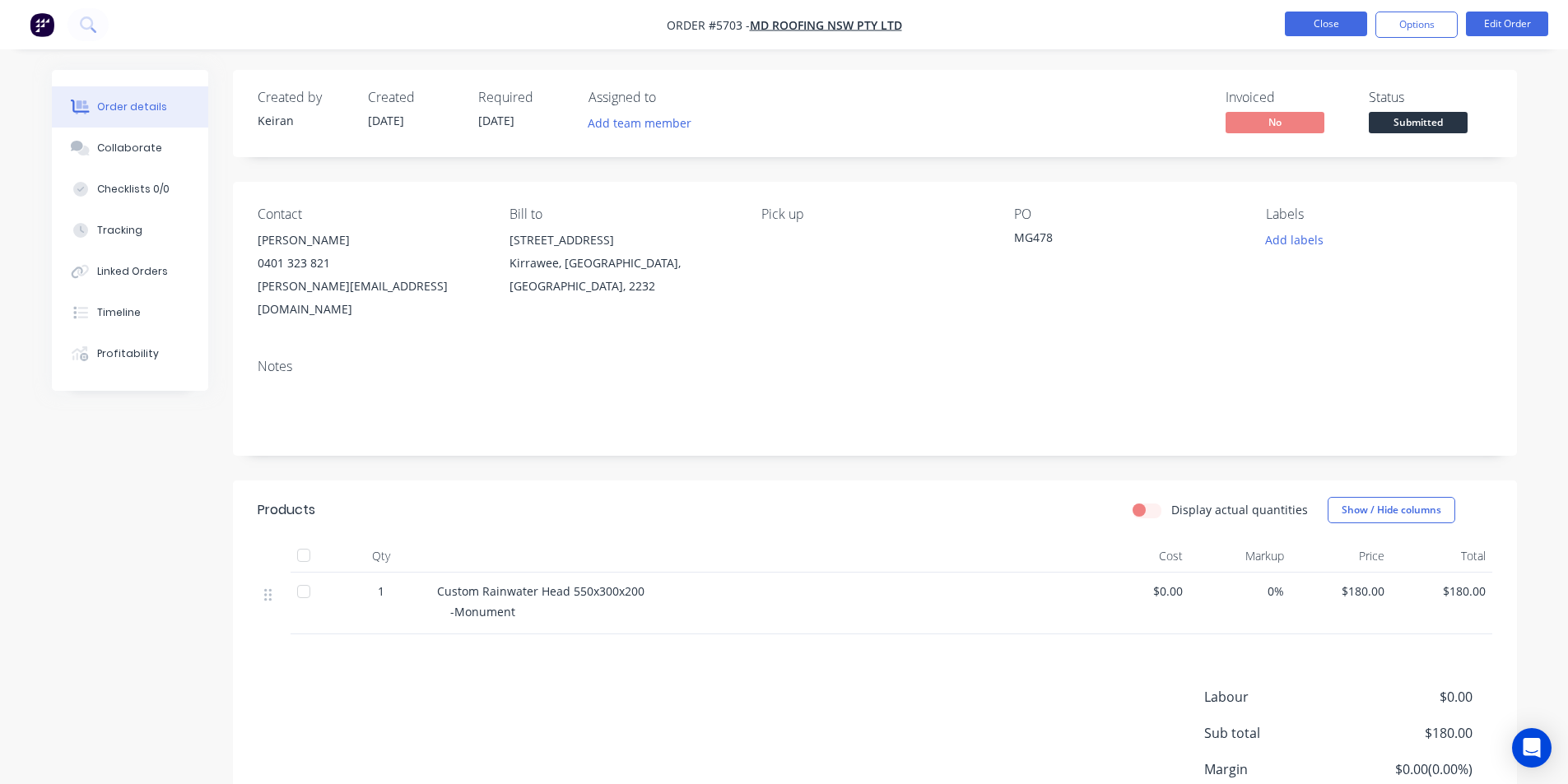
click at [1343, 31] on button "Close" at bounding box center [1326, 23] width 82 height 25
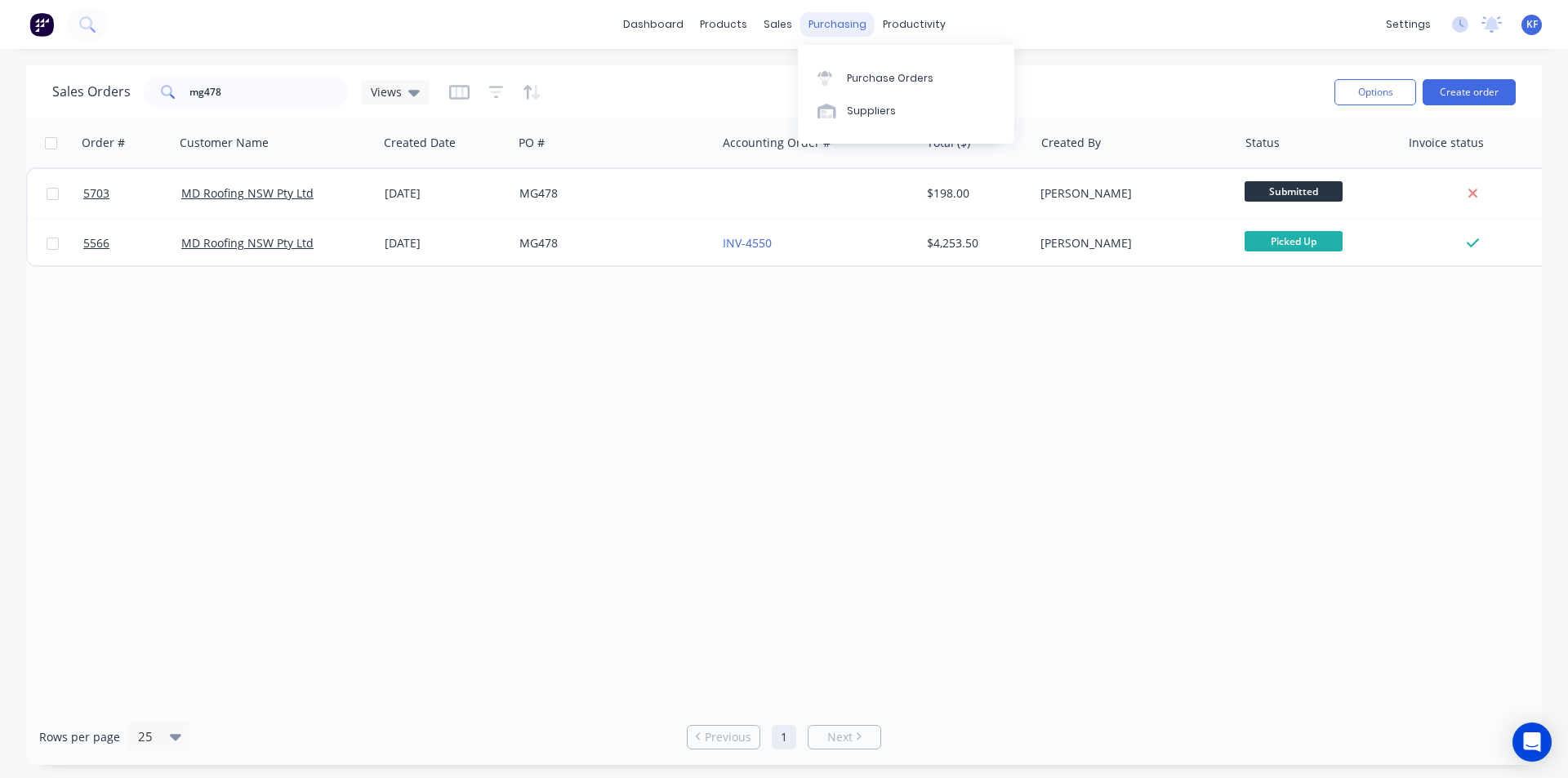
click at [829, 22] on div "purchasing" at bounding box center [837, 24] width 74 height 25
click at [865, 65] on link "Purchase Orders" at bounding box center [906, 77] width 217 height 32
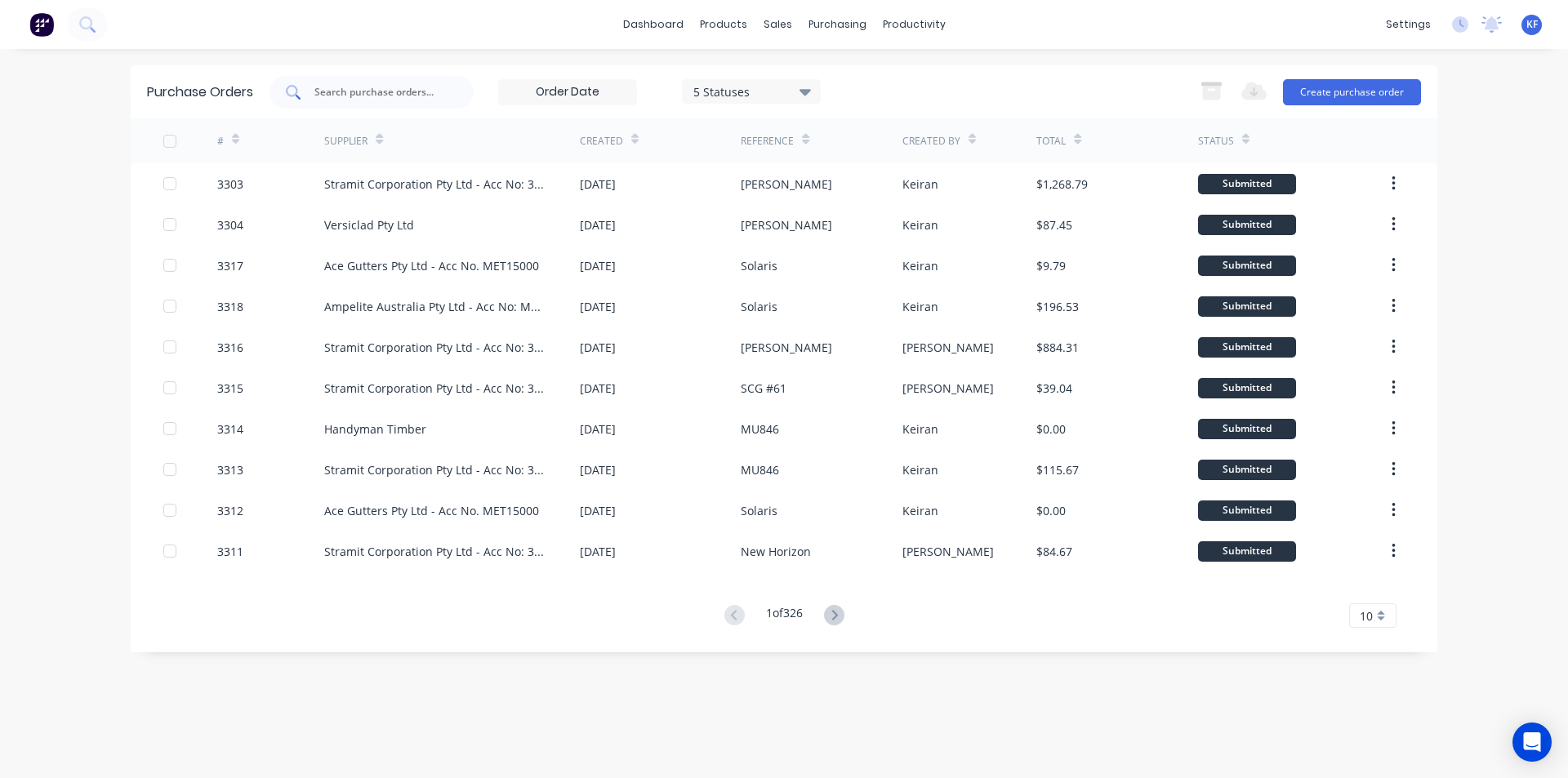
click at [445, 99] on div at bounding box center [372, 92] width 204 height 32
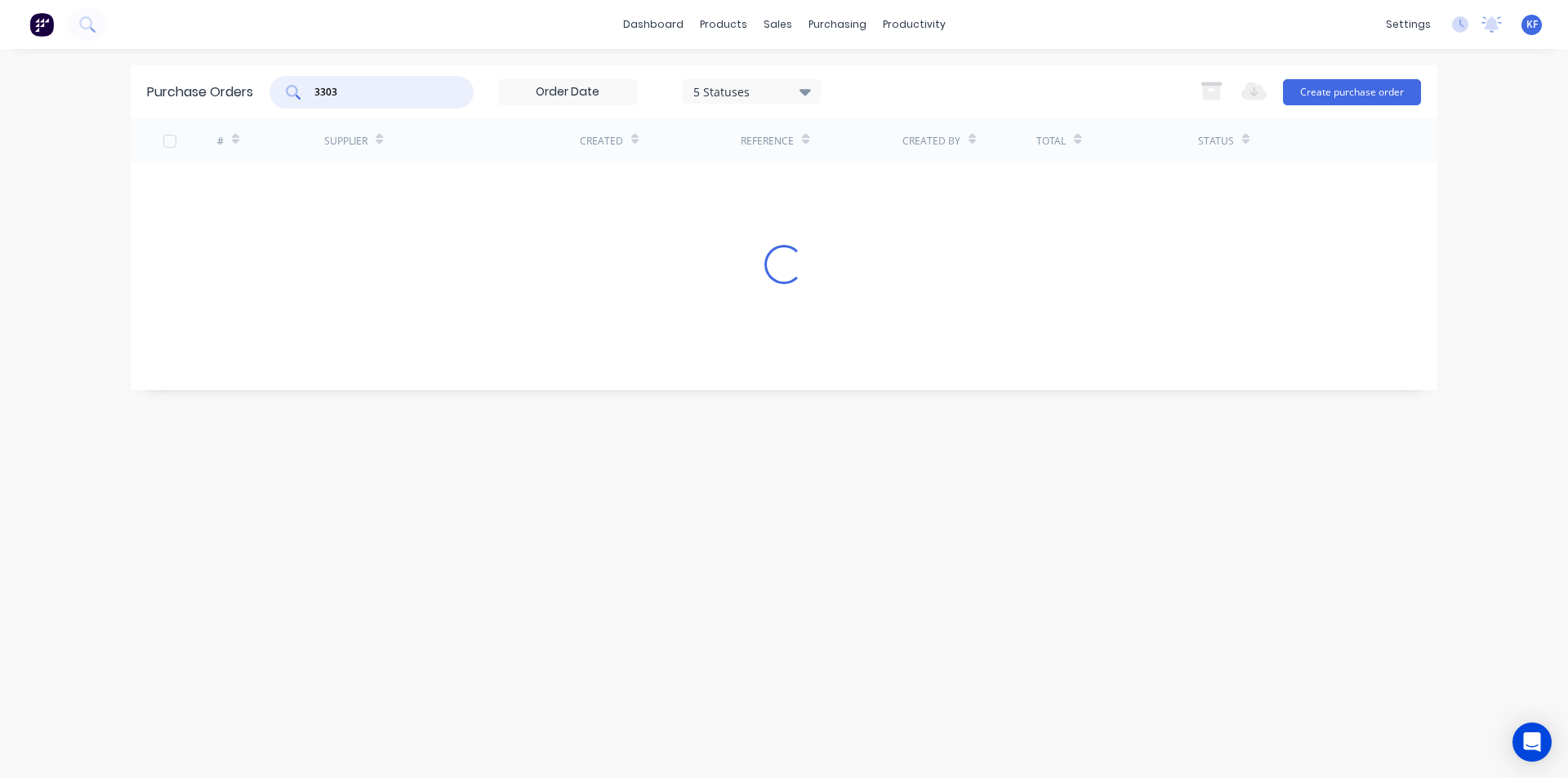
type input "3303"
click at [490, 171] on div "# Supplier Created Reference Created By Total Status Loading..." at bounding box center [784, 241] width 1307 height 247
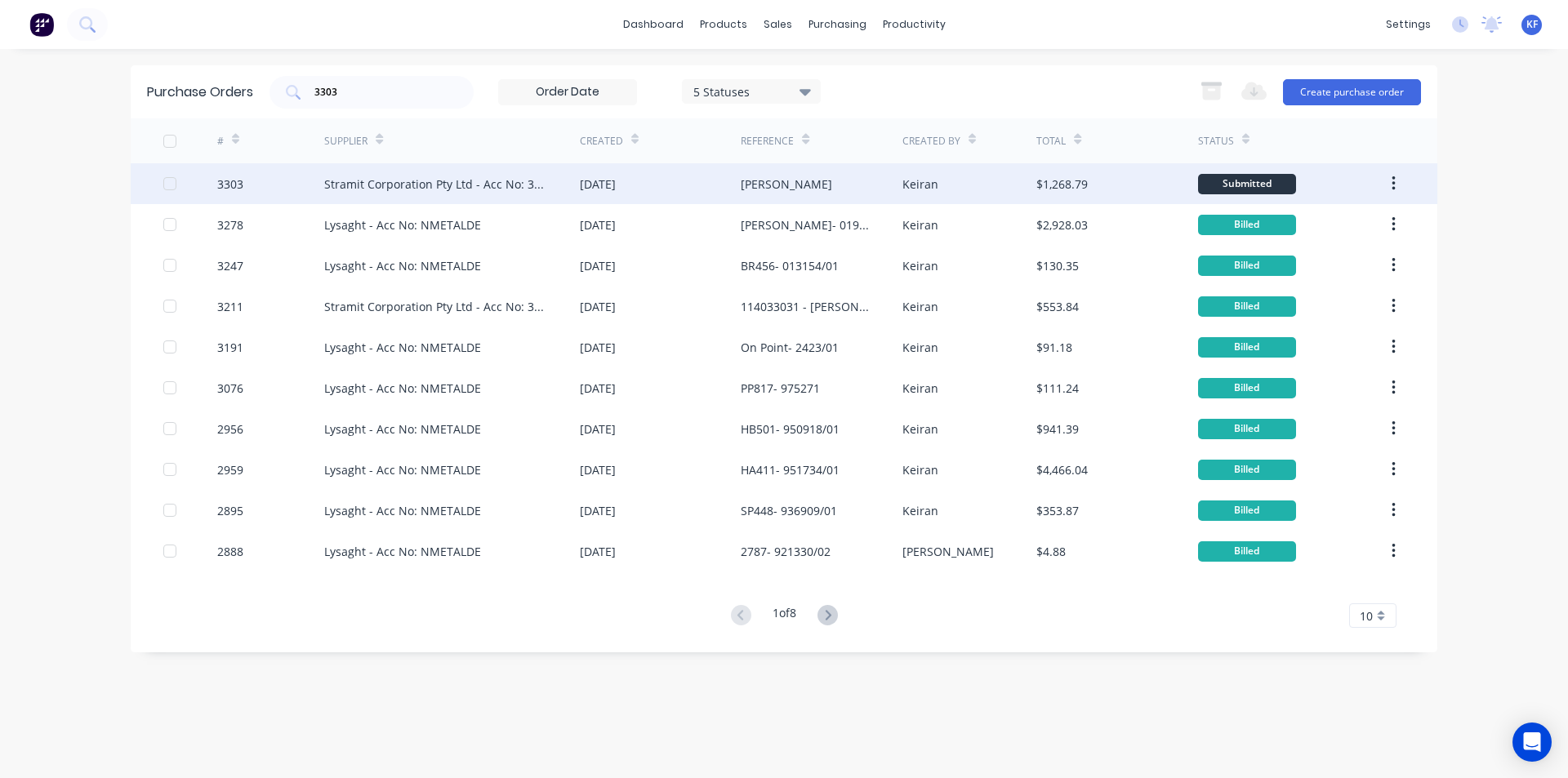
click at [486, 183] on div "Stramit Corporation Pty Ltd - Acc No: 32915" at bounding box center [435, 184] width 223 height 17
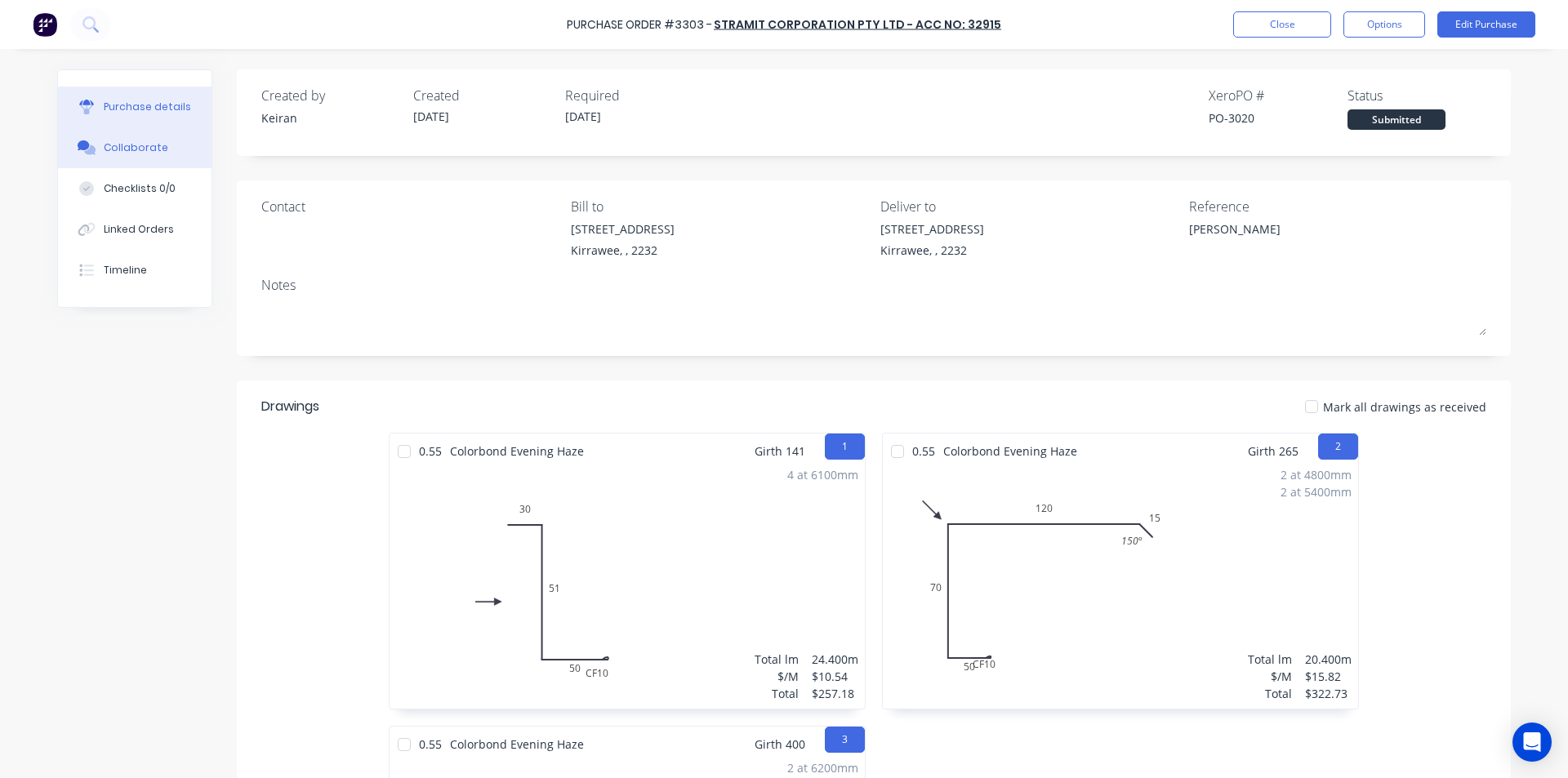
click at [139, 148] on div "Collaborate" at bounding box center [136, 147] width 65 height 14
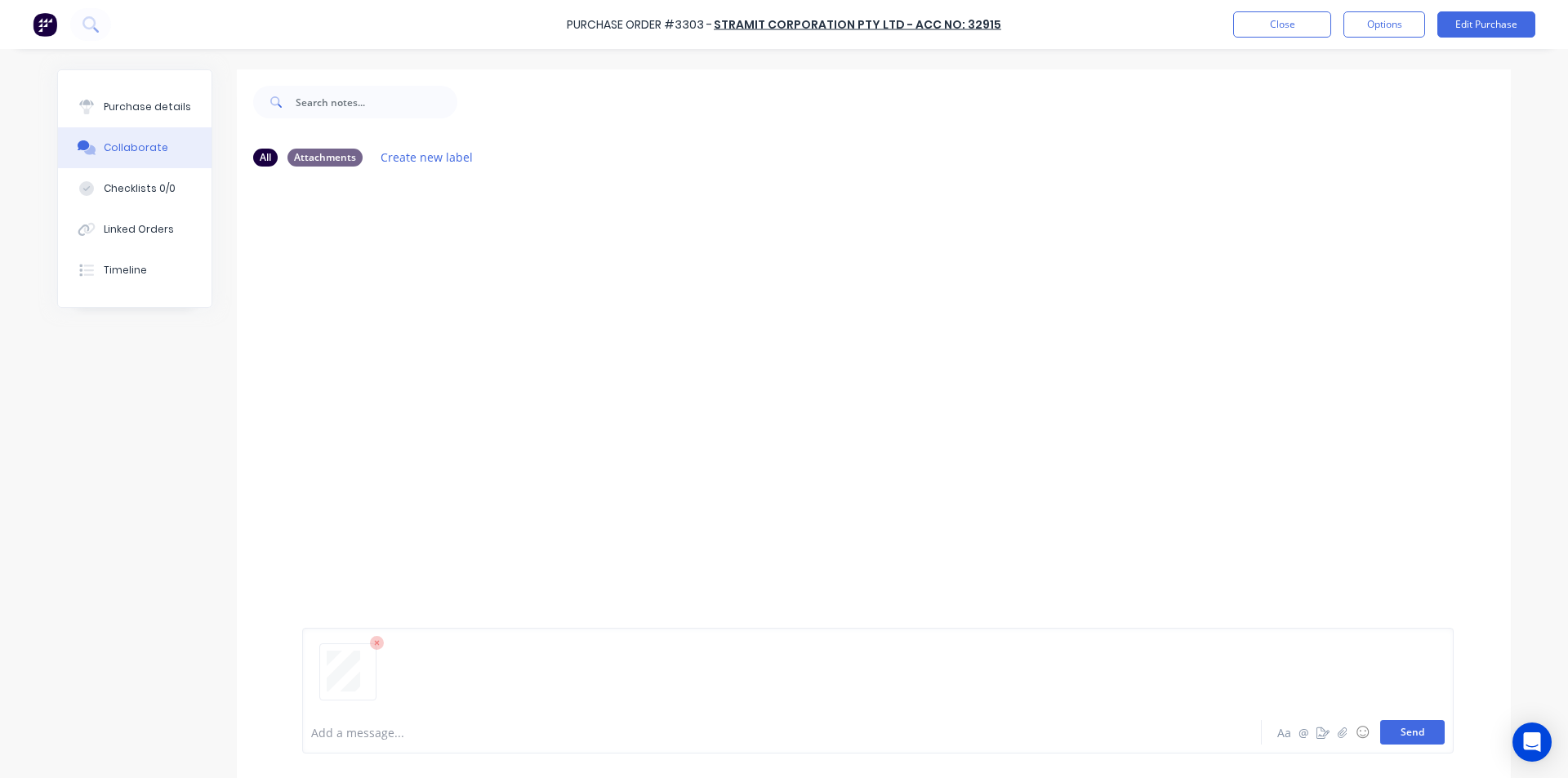
drag, startPoint x: 1416, startPoint y: 741, endPoint x: 1430, endPoint y: 727, distance: 19.8
click at [1415, 740] on button "Send" at bounding box center [1412, 732] width 65 height 25
click at [1319, 20] on button "Close" at bounding box center [1281, 24] width 98 height 26
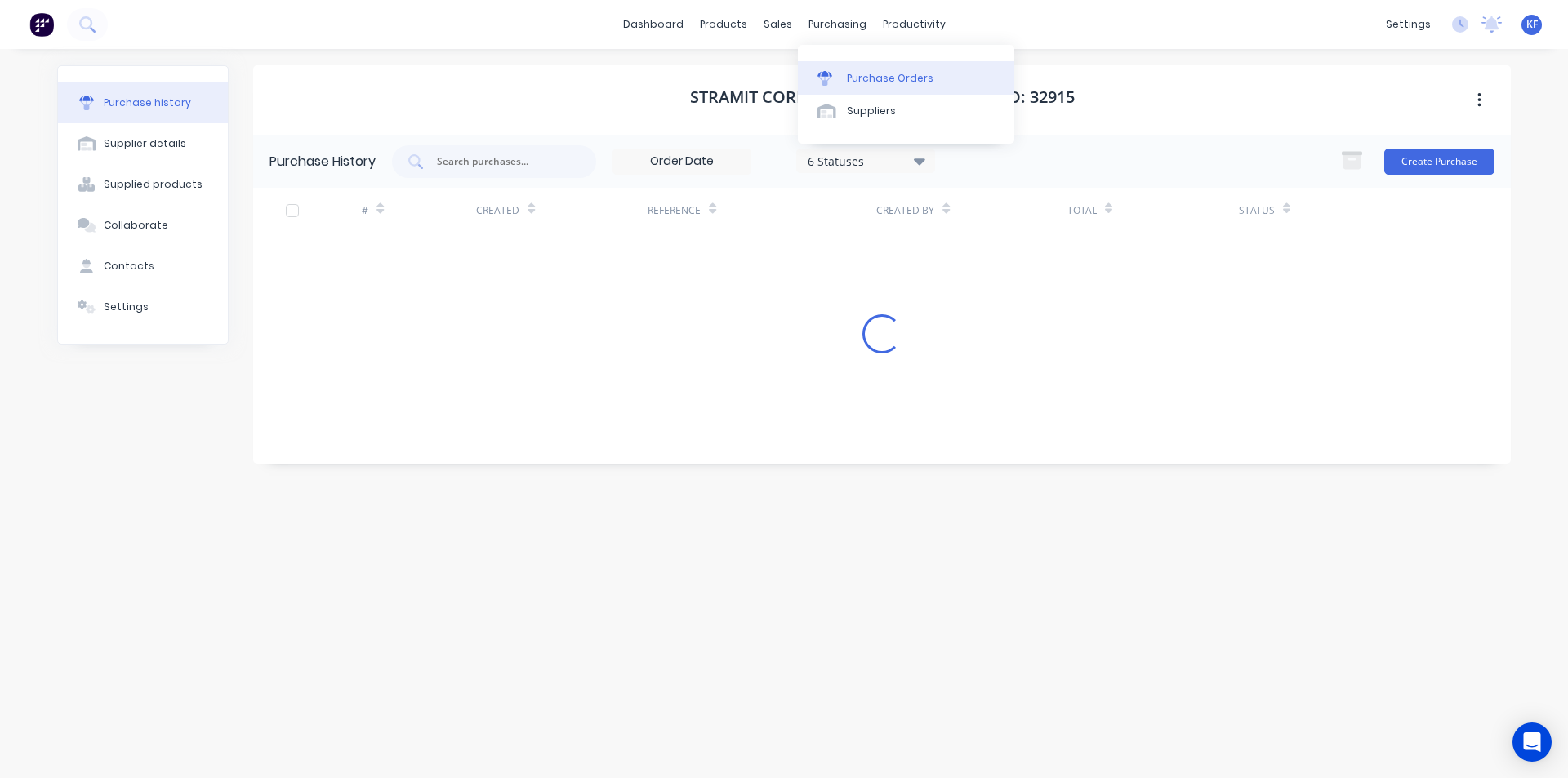
click at [817, 28] on div "purchasing" at bounding box center [837, 24] width 74 height 25
click at [439, 173] on div at bounding box center [494, 162] width 204 height 32
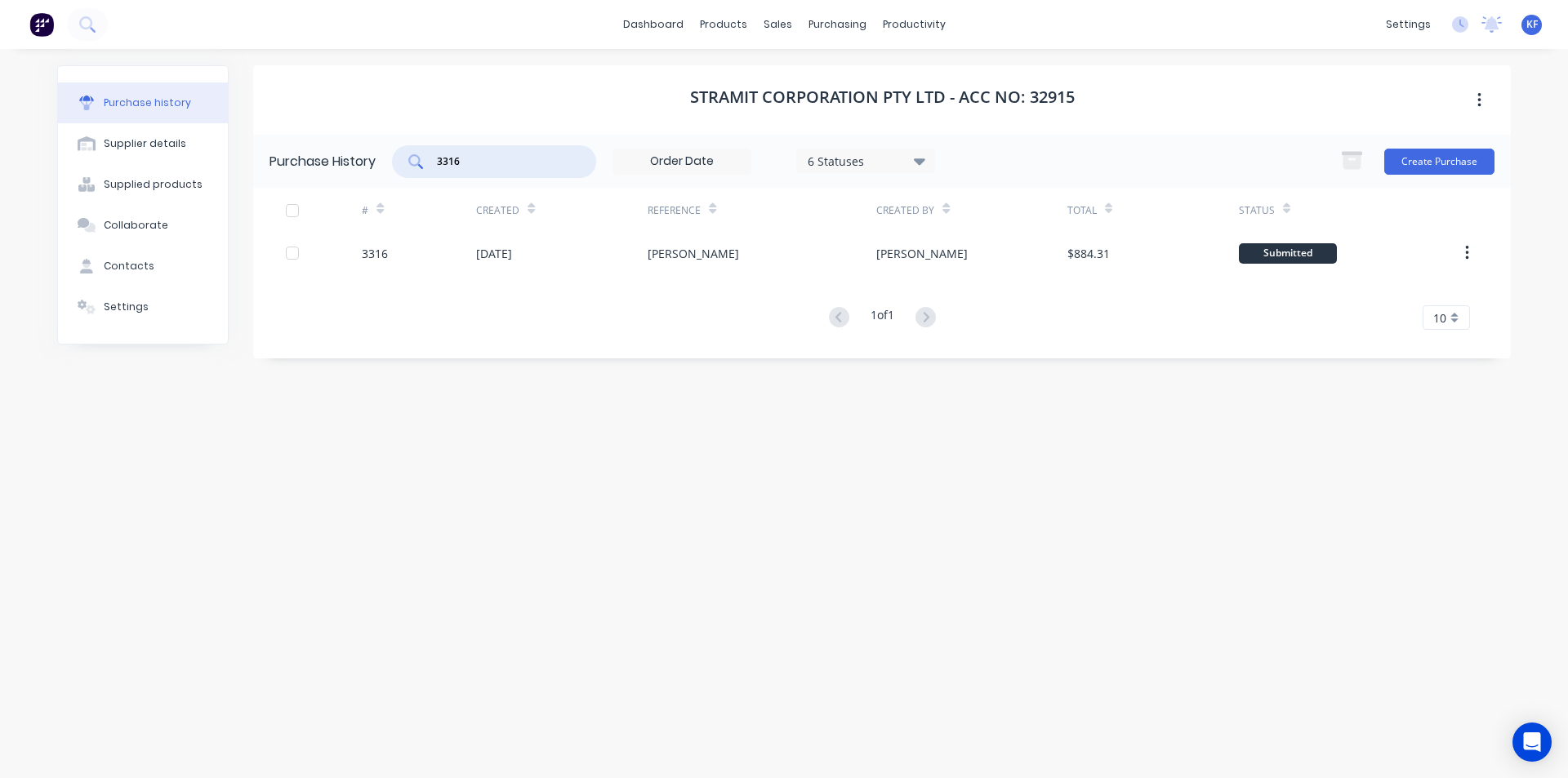
type input "3316"
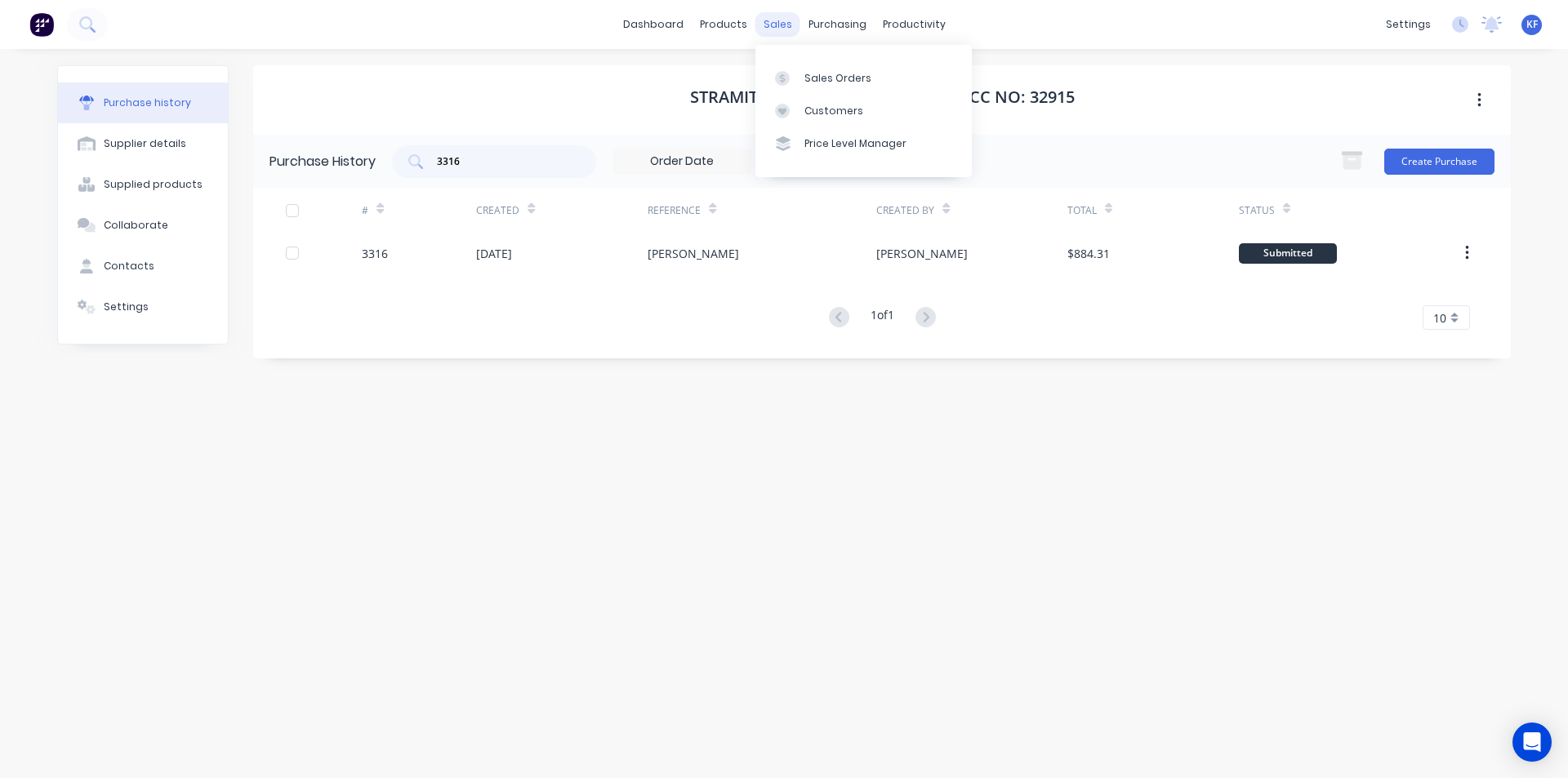
click at [788, 28] on div "sales" at bounding box center [777, 24] width 45 height 25
click at [817, 89] on link "Sales Orders" at bounding box center [863, 77] width 217 height 32
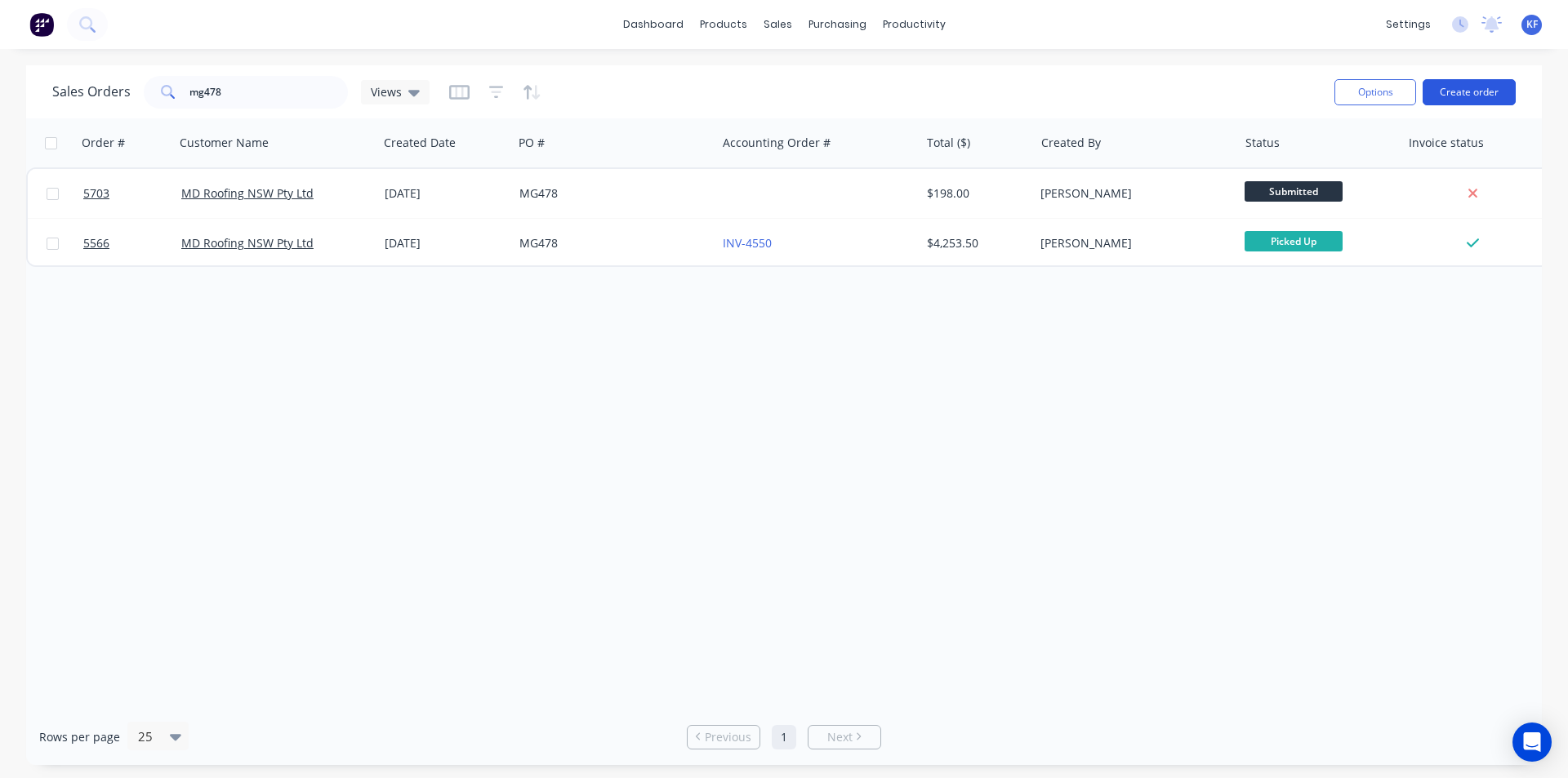
click at [1449, 93] on button "Create order" at bounding box center [1469, 92] width 93 height 26
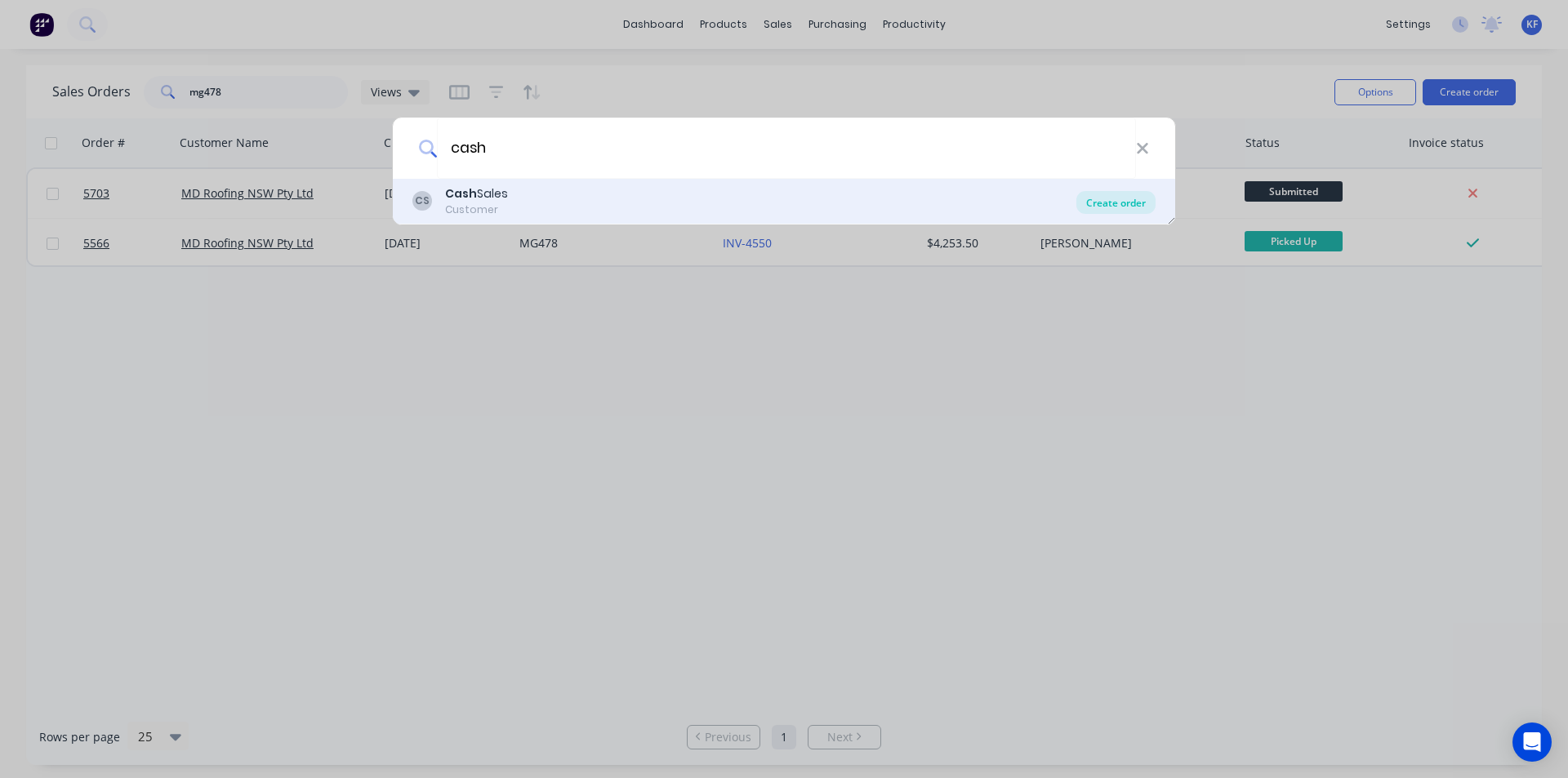
type input "cash"
click at [1112, 207] on div "Create order" at bounding box center [1116, 202] width 79 height 23
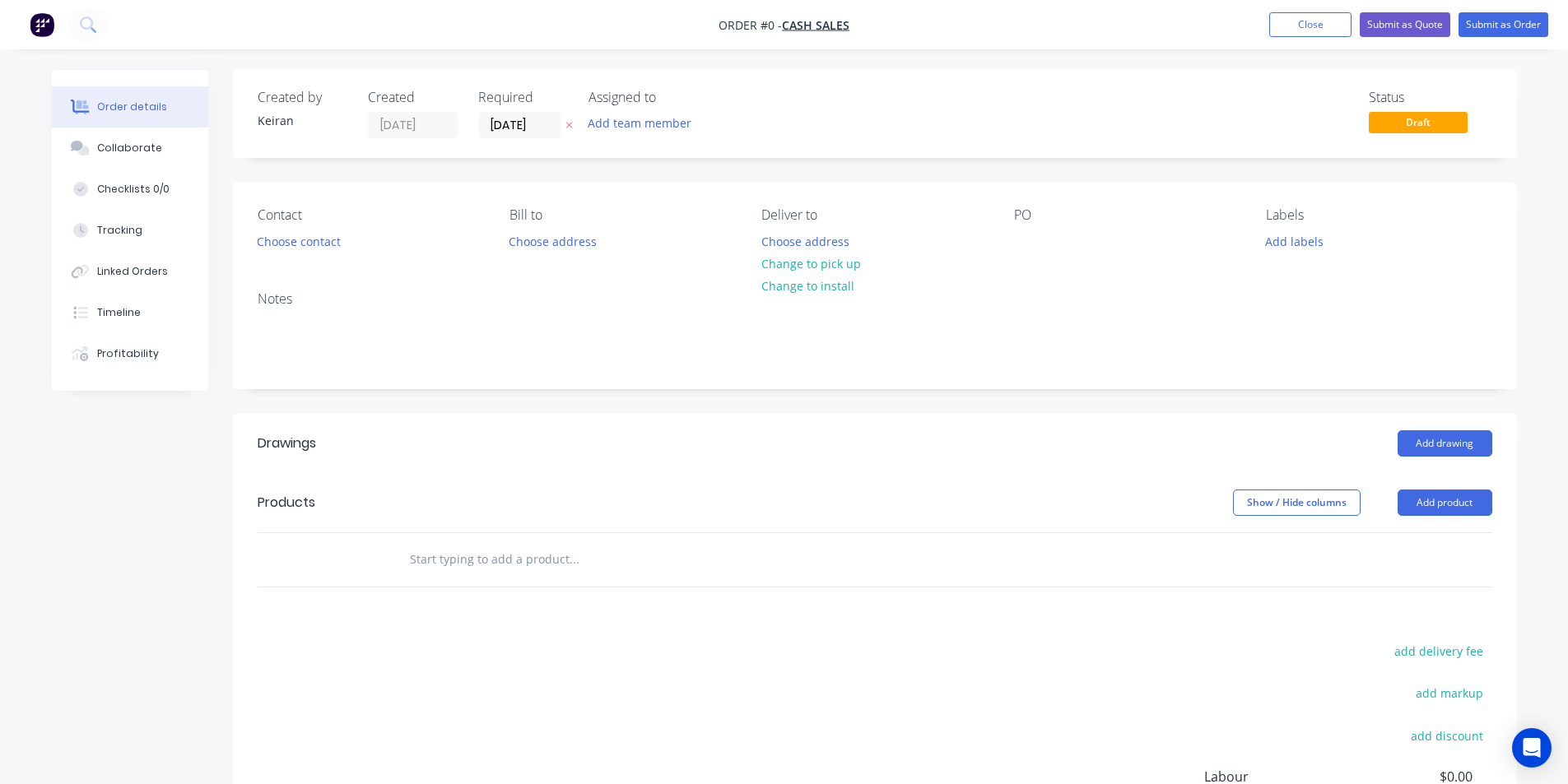
click at [489, 559] on input "text" at bounding box center [573, 560] width 329 height 33
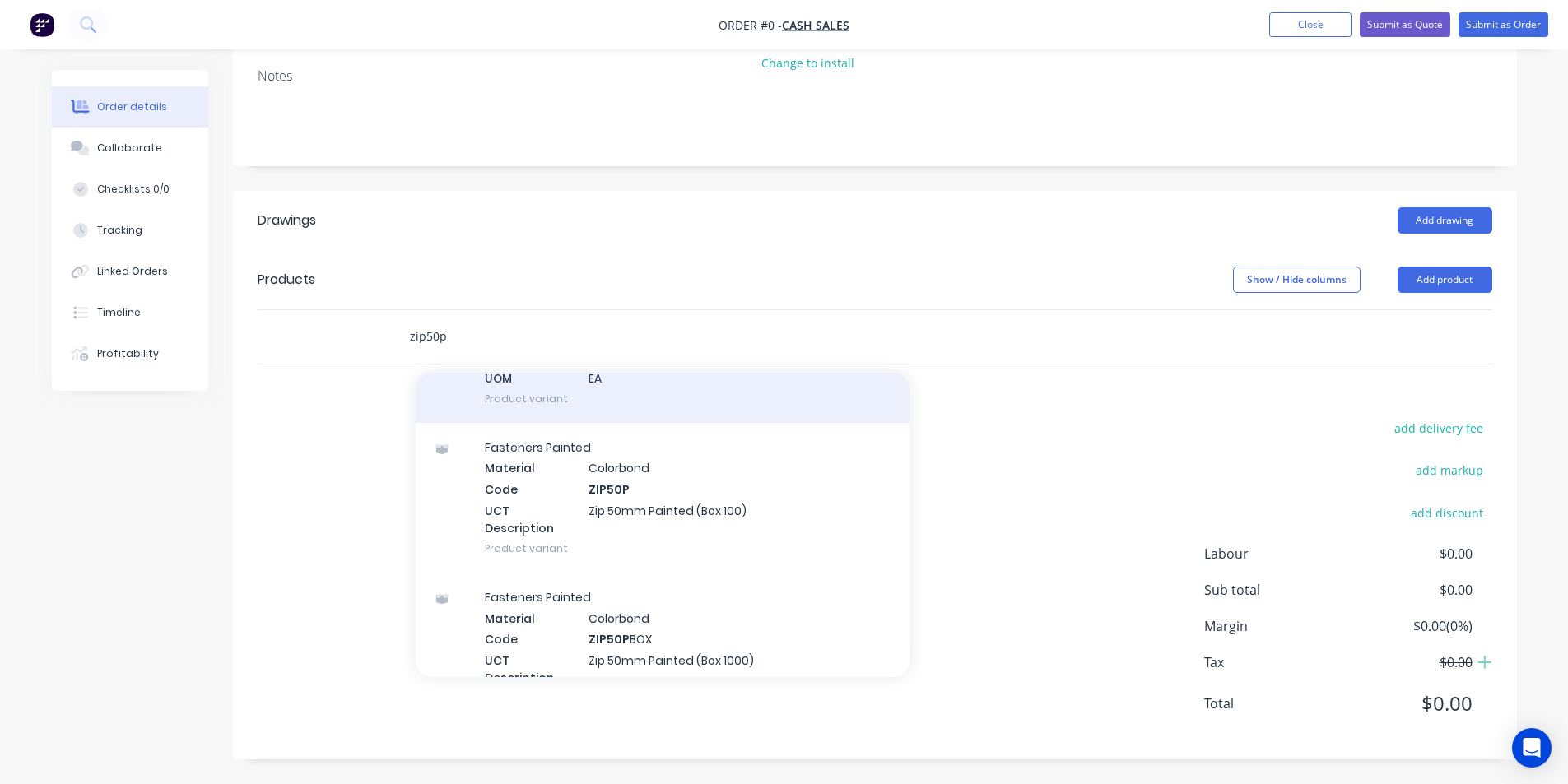
scroll to position [576, 0]
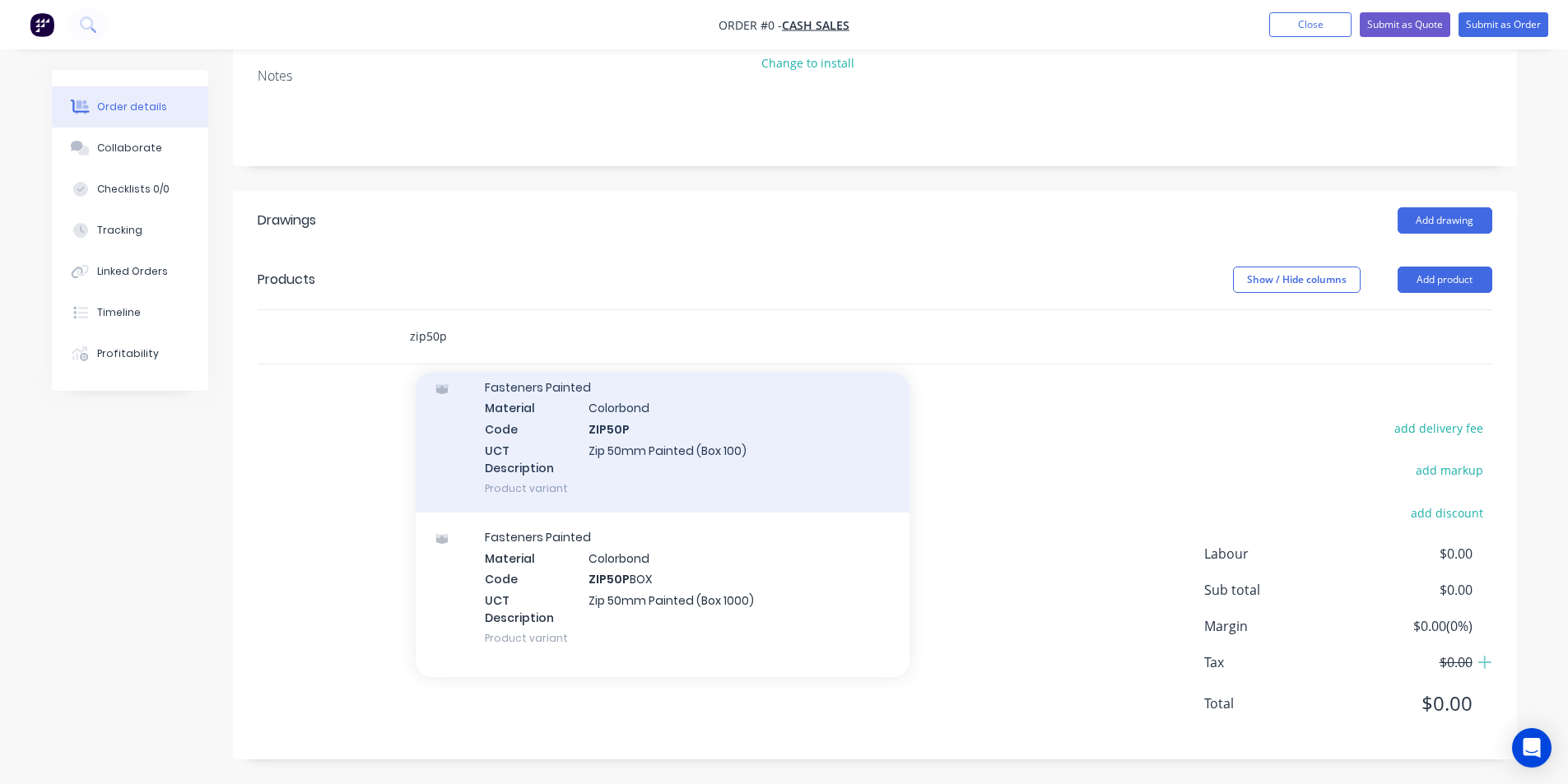
type input "zip50p"
click at [787, 476] on div "Fasteners Painted Material Colorbond Code ZIP50P UCT Description Zip 50mm Paint…" at bounding box center [662, 438] width 494 height 150
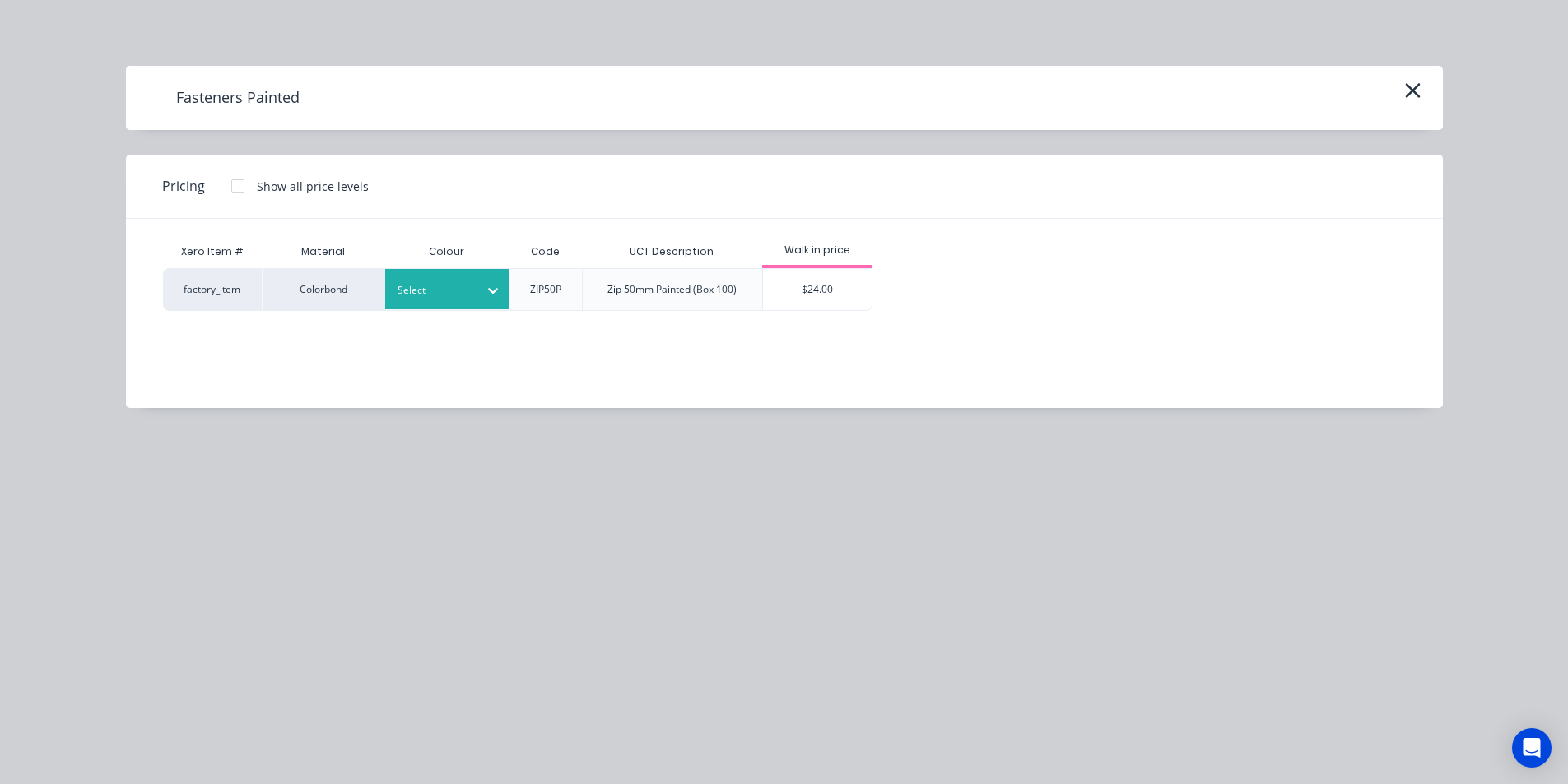
click at [476, 303] on div "Select" at bounding box center [446, 289] width 123 height 40
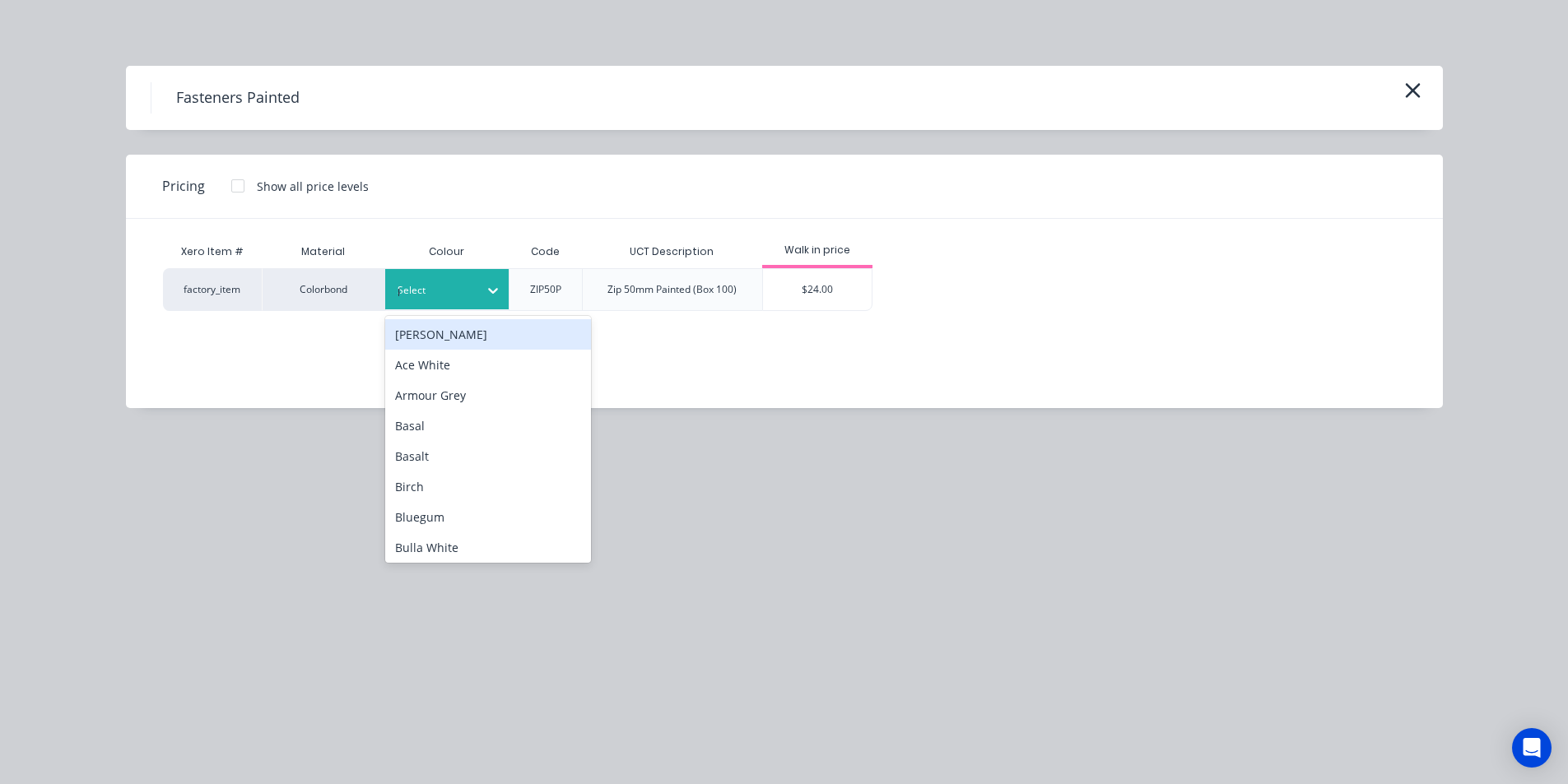
type input "pal"
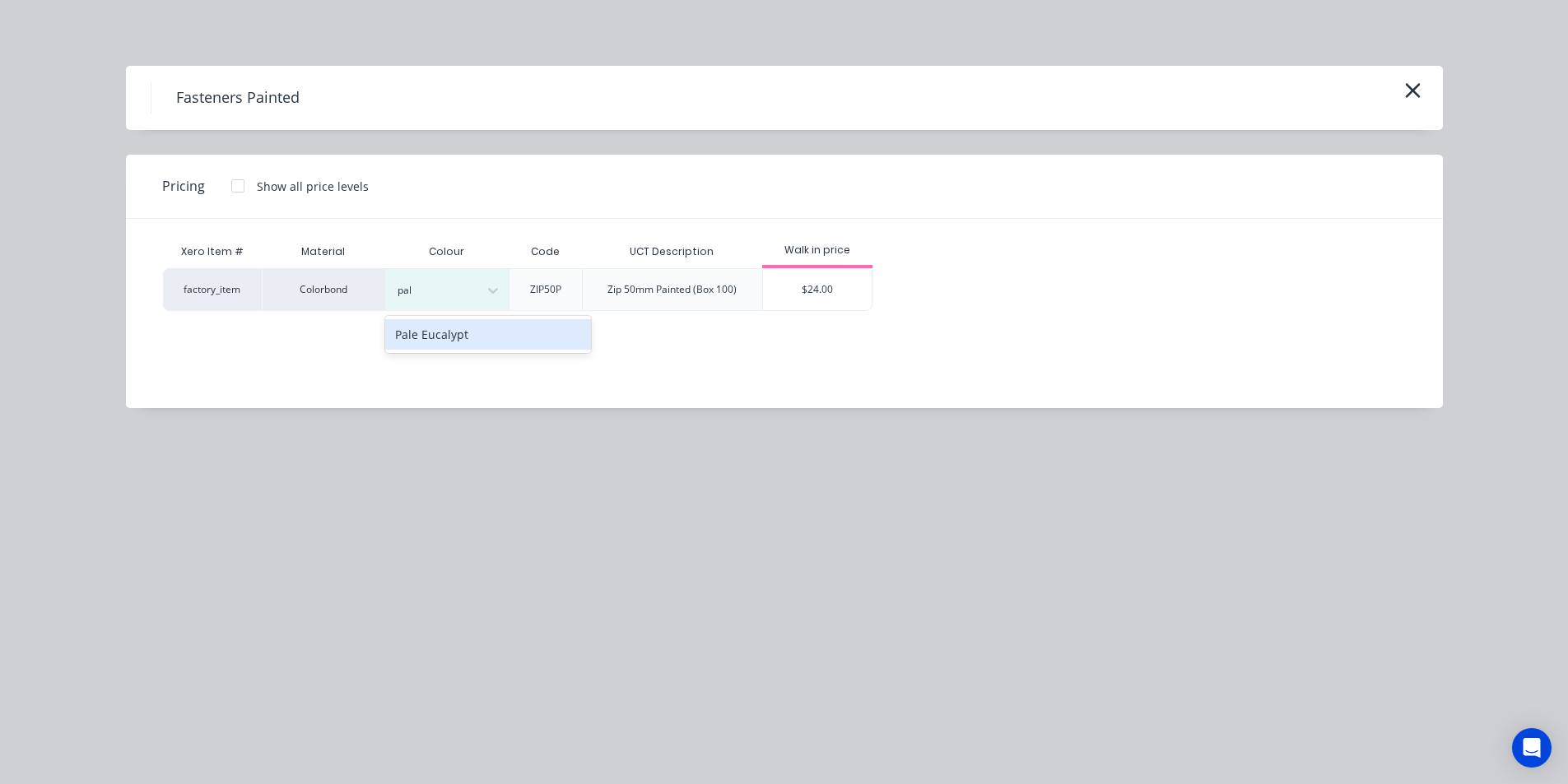
drag, startPoint x: 452, startPoint y: 331, endPoint x: 657, endPoint y: 332, distance: 205.0
click at [453, 332] on div "Pale Eucalypt" at bounding box center [488, 335] width 206 height 31
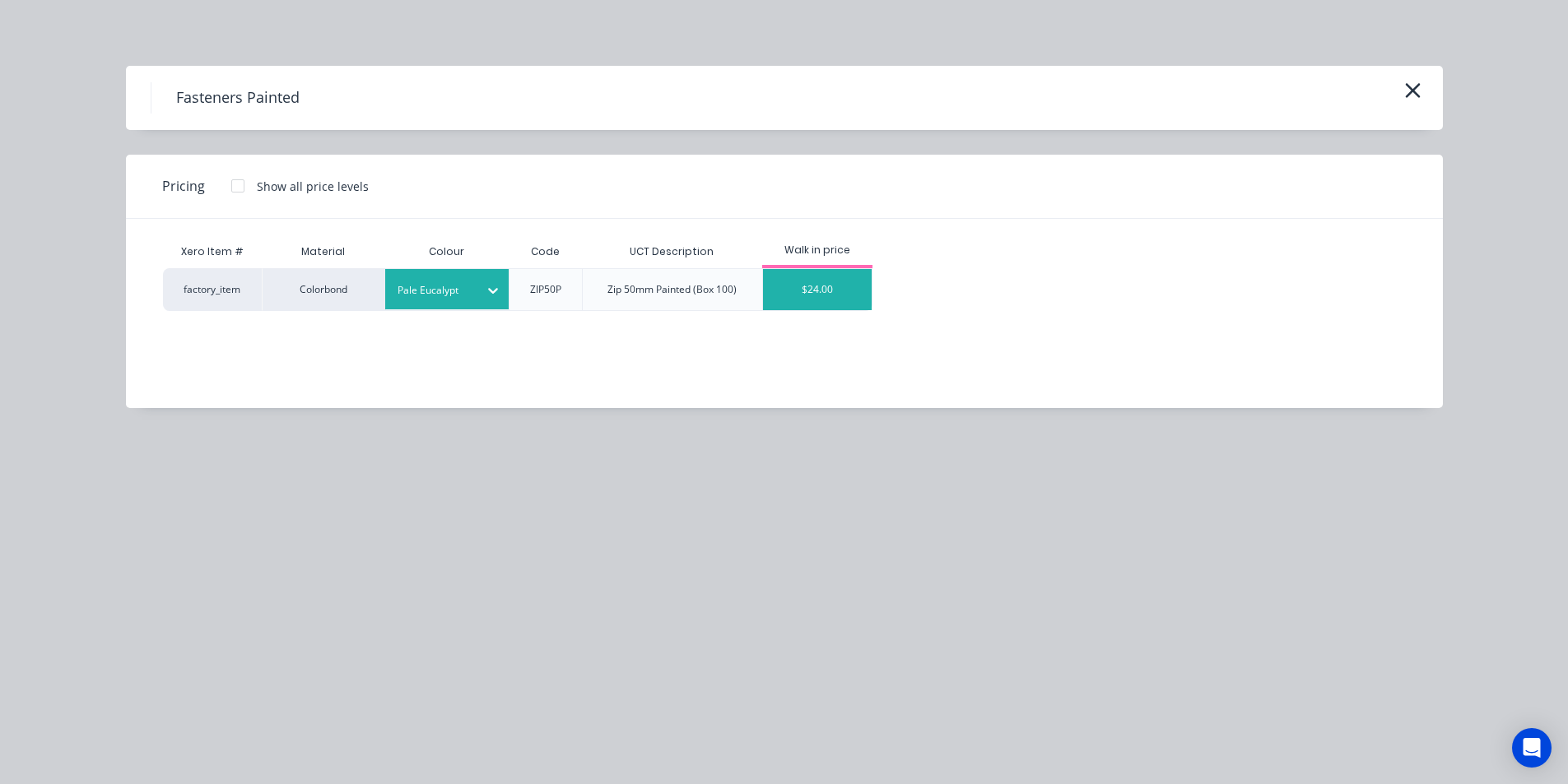
click at [838, 293] on div "$24.00" at bounding box center [817, 290] width 110 height 41
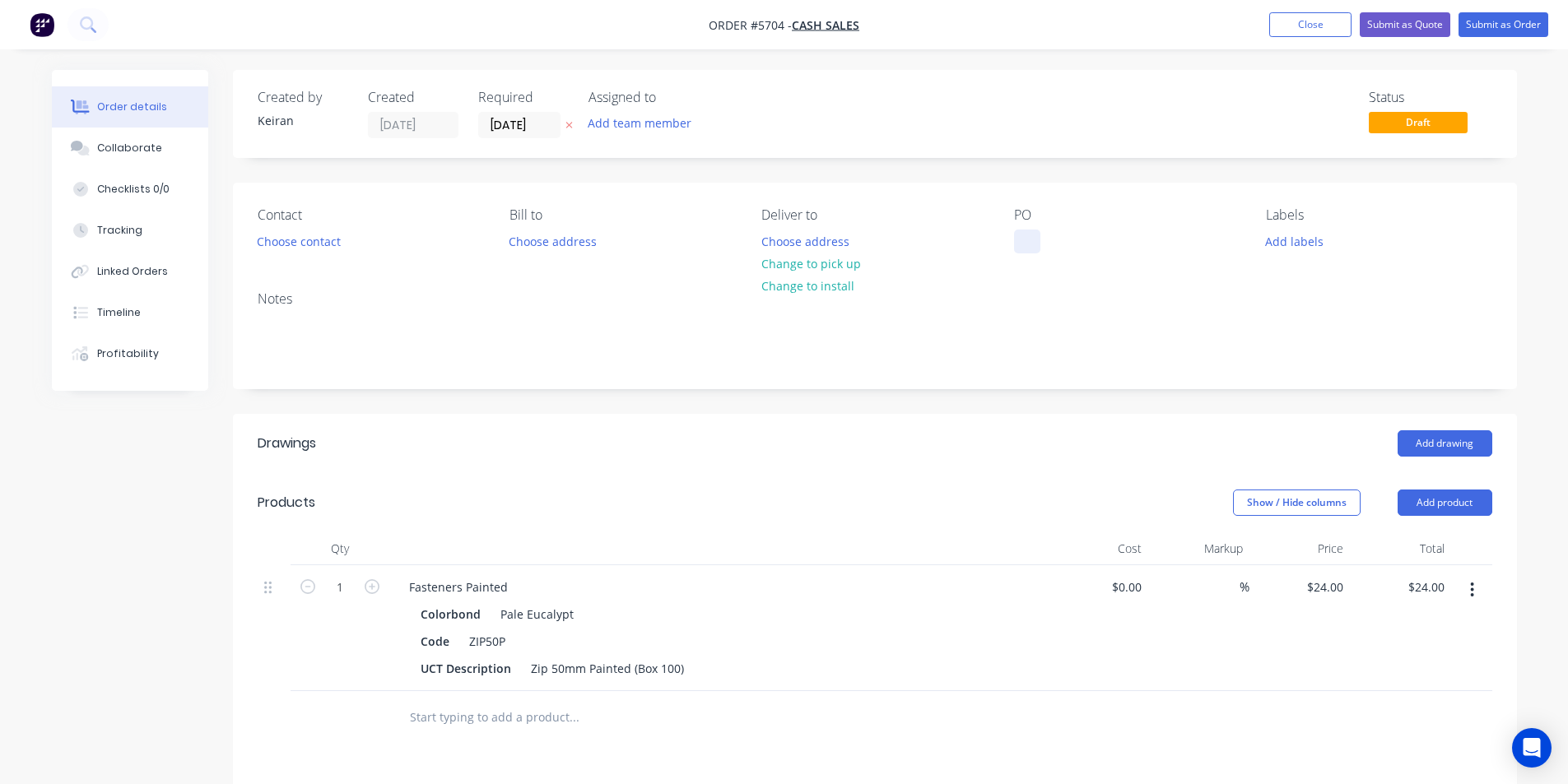
click at [1034, 242] on div at bounding box center [1026, 242] width 27 height 24
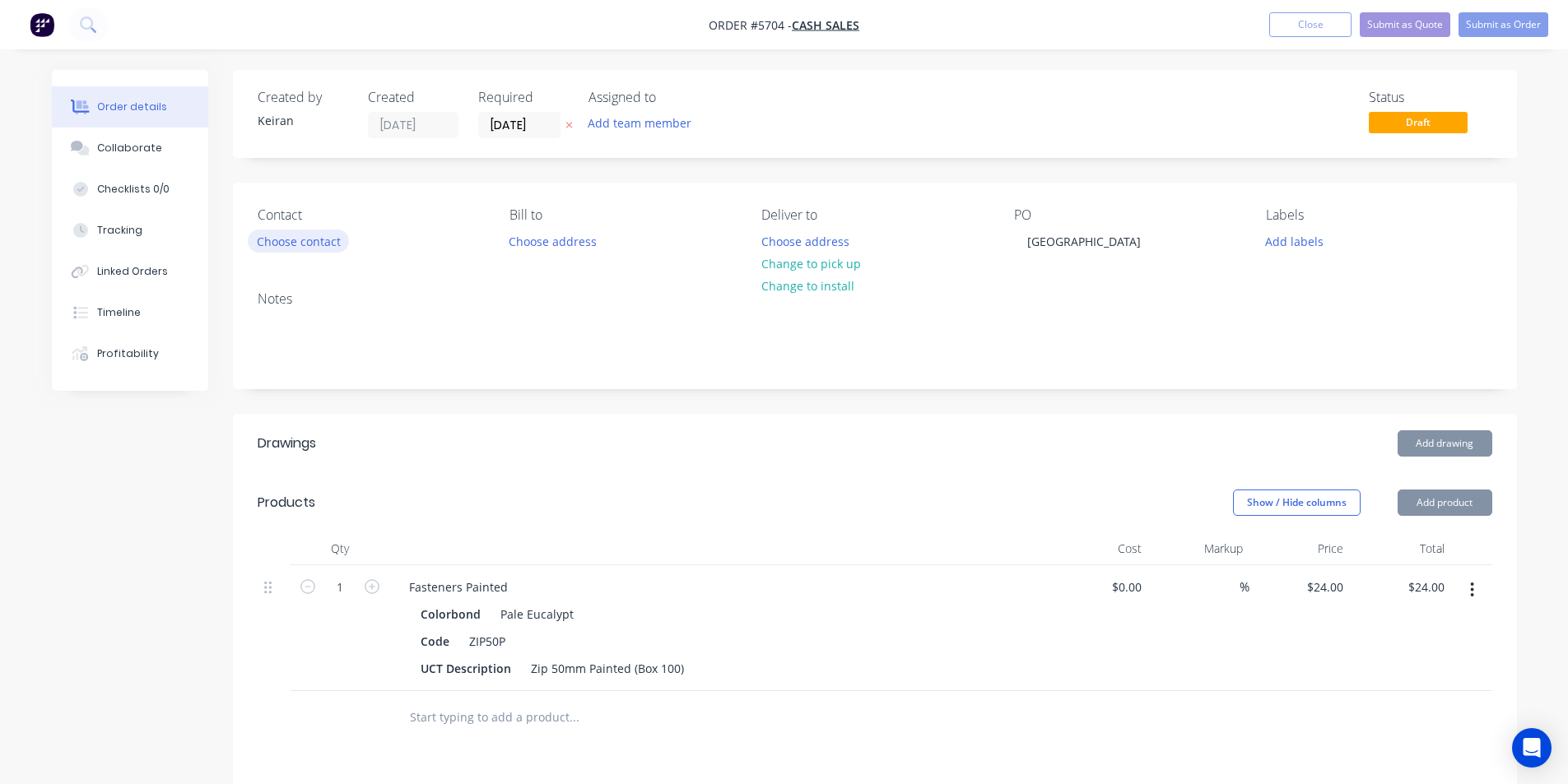
click at [316, 244] on button "Choose contact" at bounding box center [298, 241] width 101 height 22
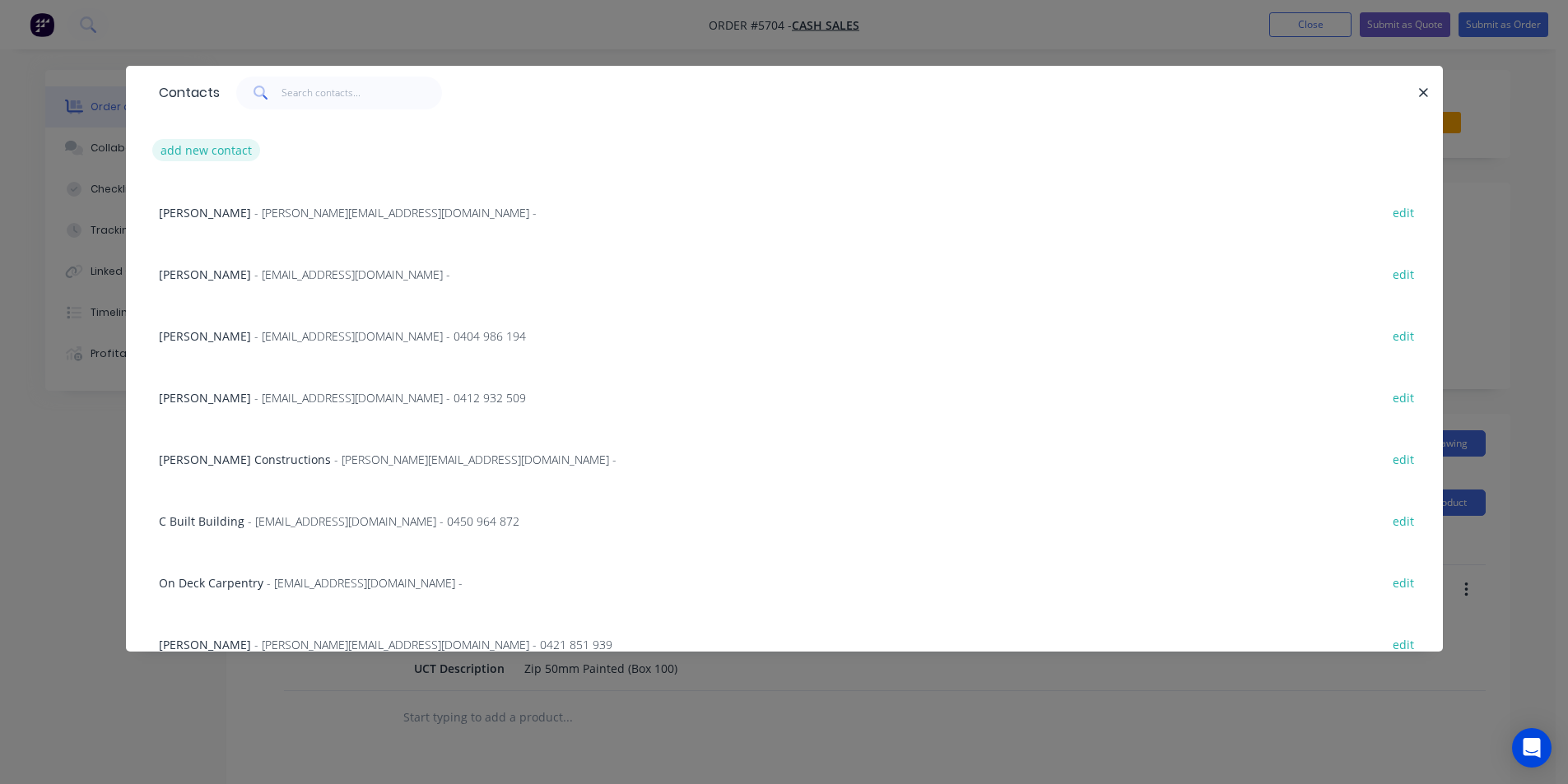
click at [235, 153] on button "add new contact" at bounding box center [206, 150] width 109 height 22
select select "AU"
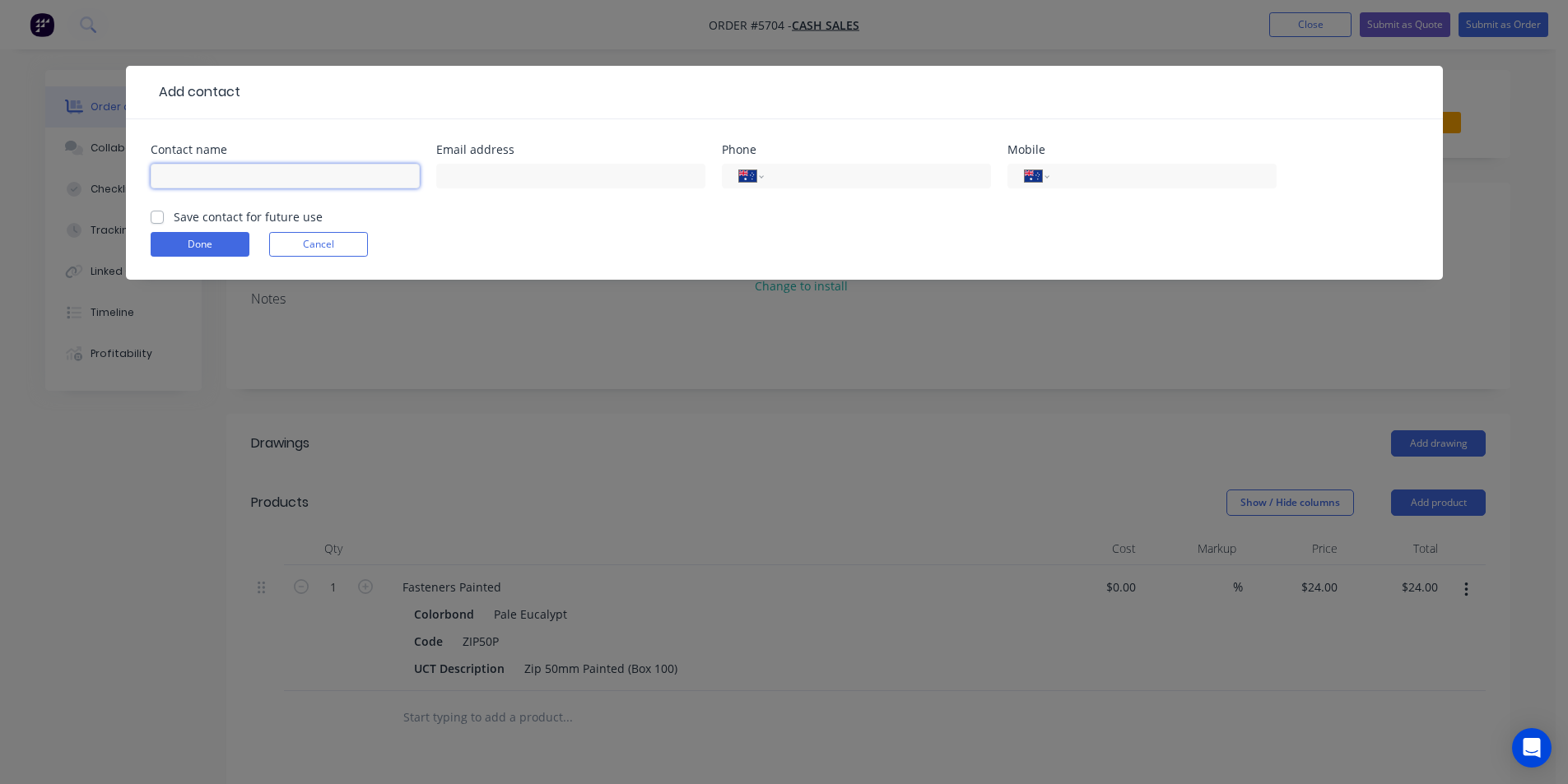
click at [224, 182] on input "text" at bounding box center [285, 176] width 269 height 25
type input "[GEOGRAPHIC_DATA]"
click at [189, 243] on button "Done" at bounding box center [200, 244] width 99 height 25
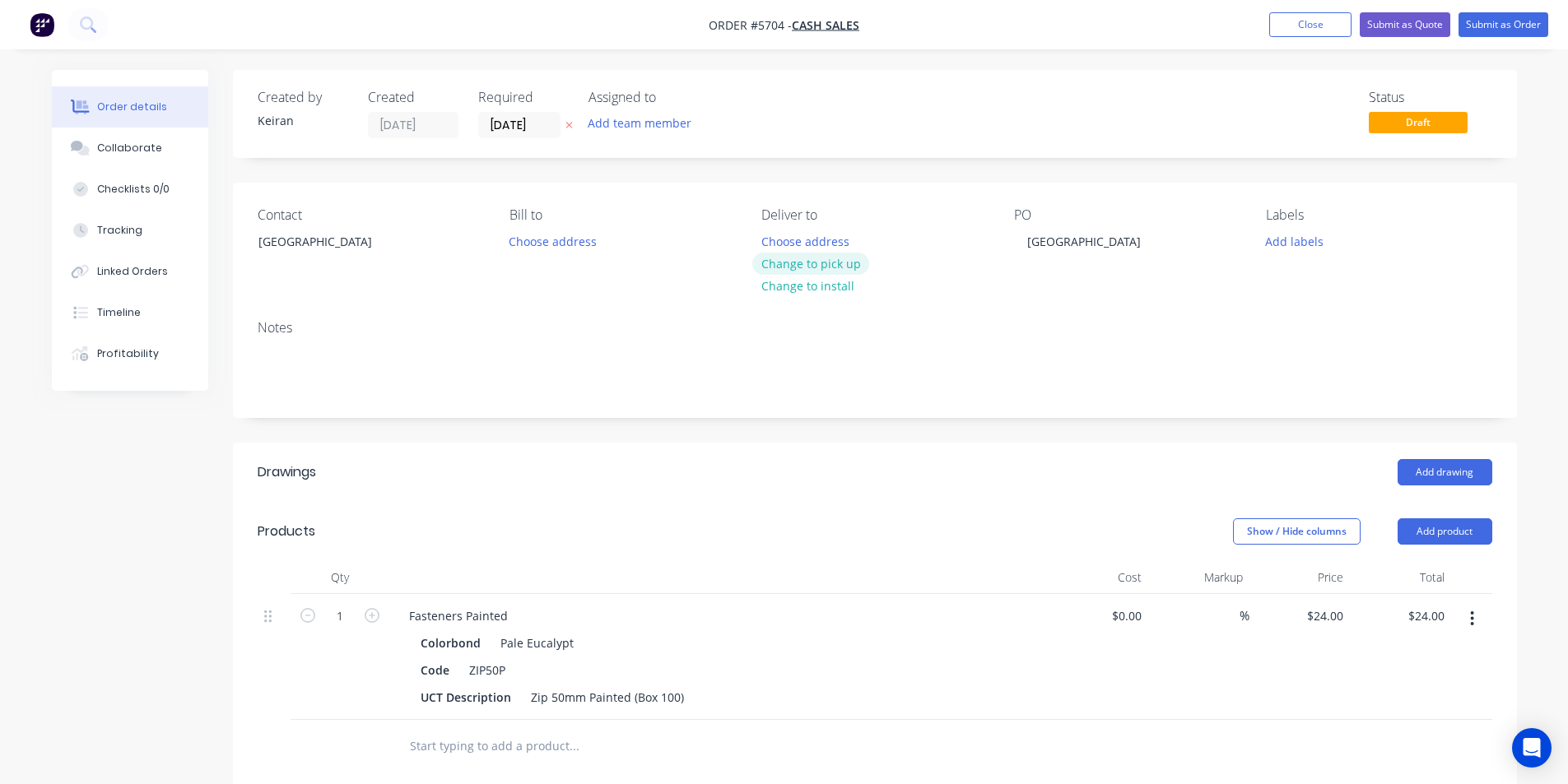
click at [811, 260] on button "Change to pick up" at bounding box center [811, 264] width 117 height 22
click at [1497, 31] on button "Submit as Order" at bounding box center [1503, 24] width 90 height 25
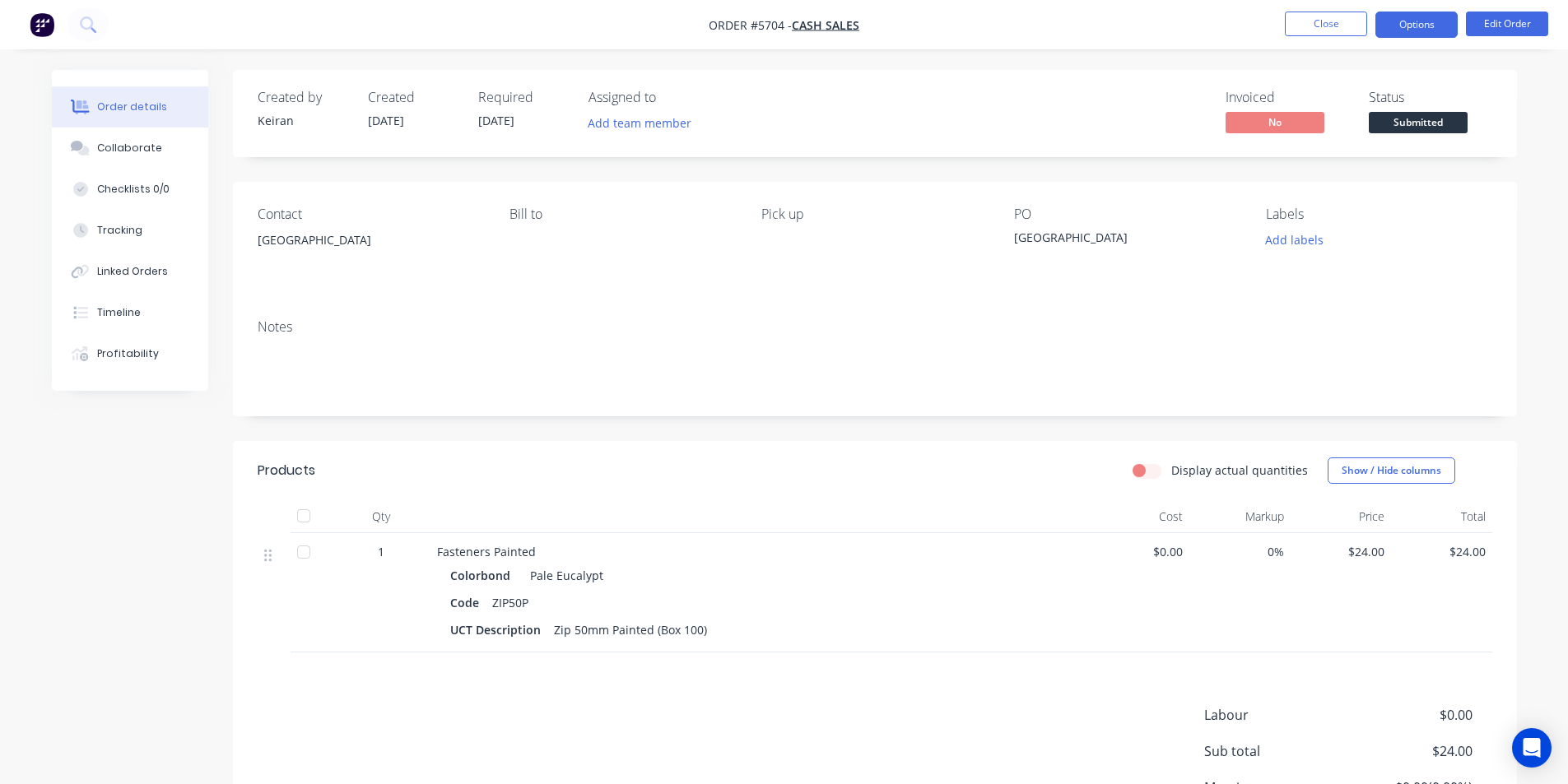
click at [1397, 39] on nav "Order #5704 - Cash Sales Close Options Edit Order" at bounding box center [784, 25] width 1568 height 50
click at [1402, 24] on button "Options" at bounding box center [1416, 24] width 82 height 27
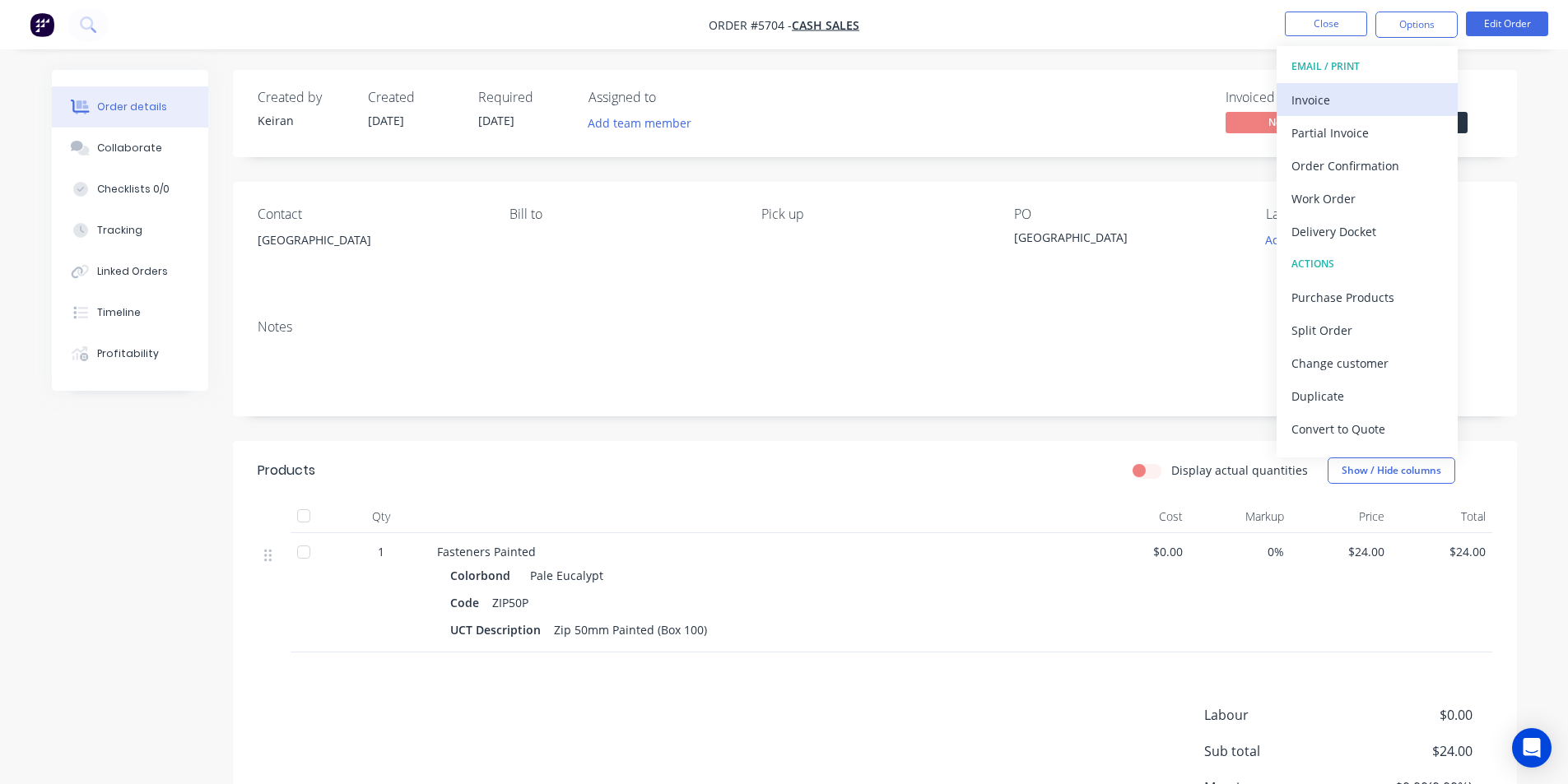
click at [1375, 89] on div "Invoice" at bounding box center [1367, 100] width 152 height 24
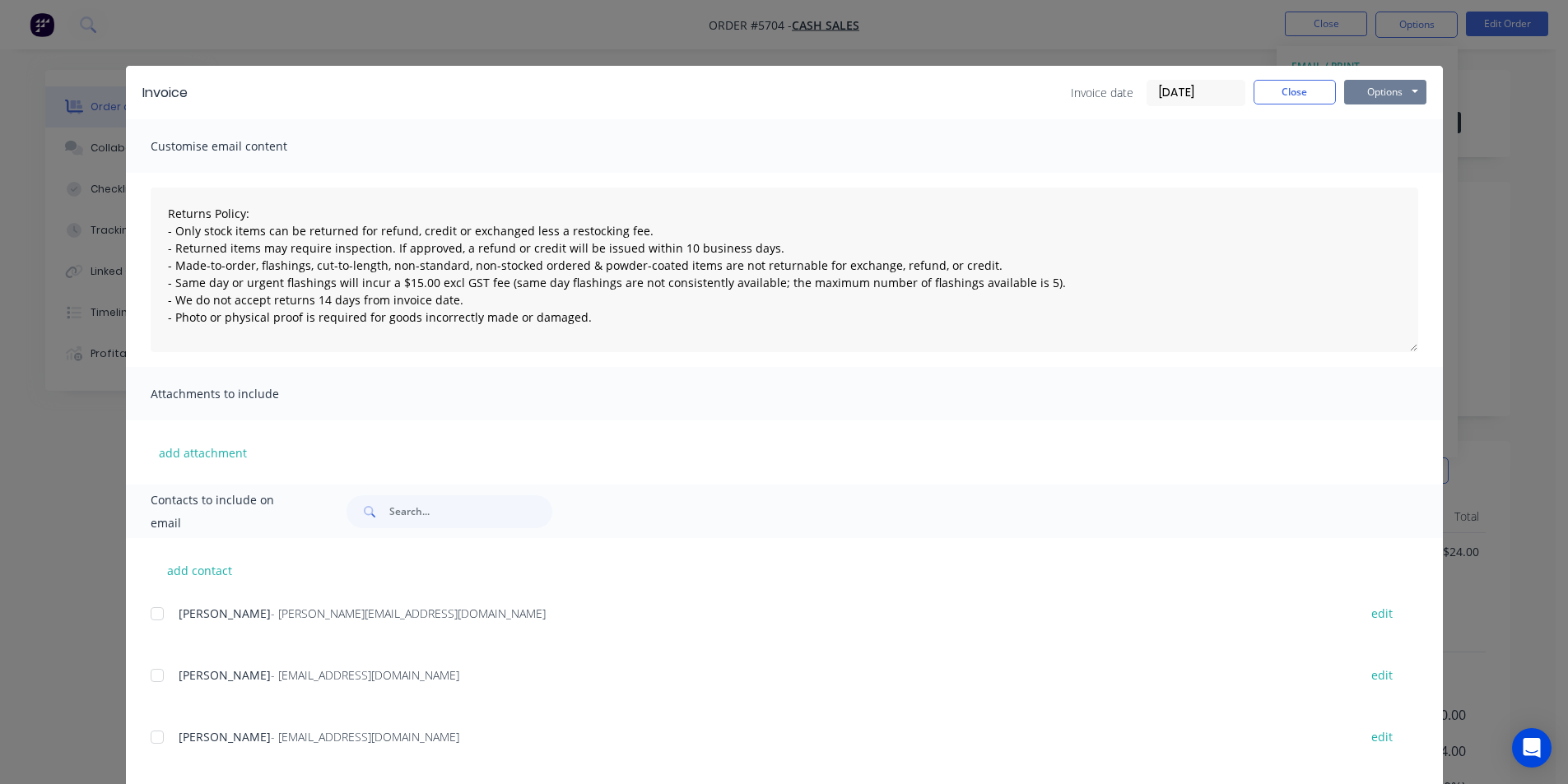
click at [1390, 92] on button "Options" at bounding box center [1385, 92] width 82 height 25
click at [1376, 151] on button "Print" at bounding box center [1396, 149] width 105 height 27
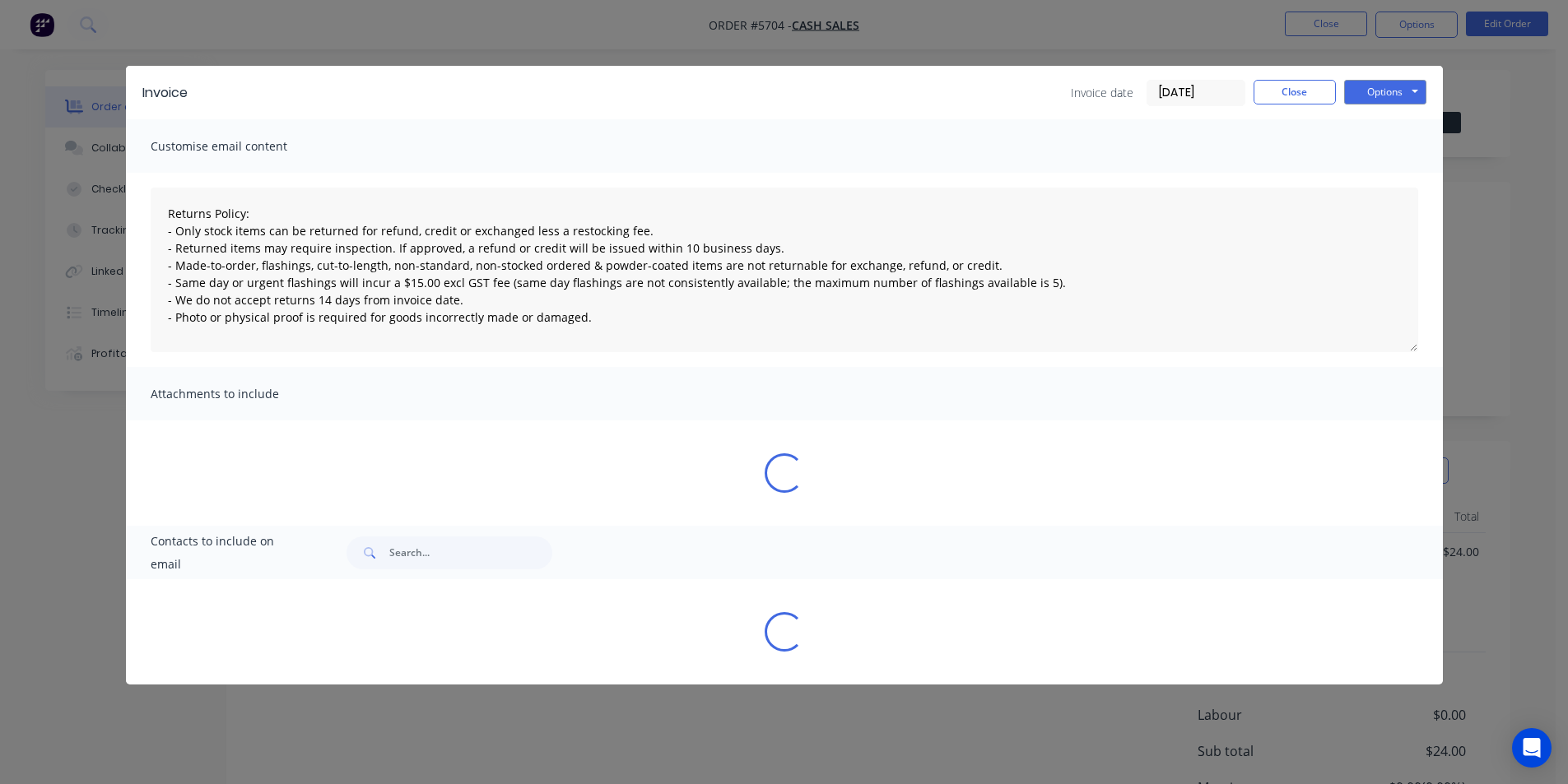
type textarea "Returns Policy: - Only stock items can be returned for refund, credit or exchan…"
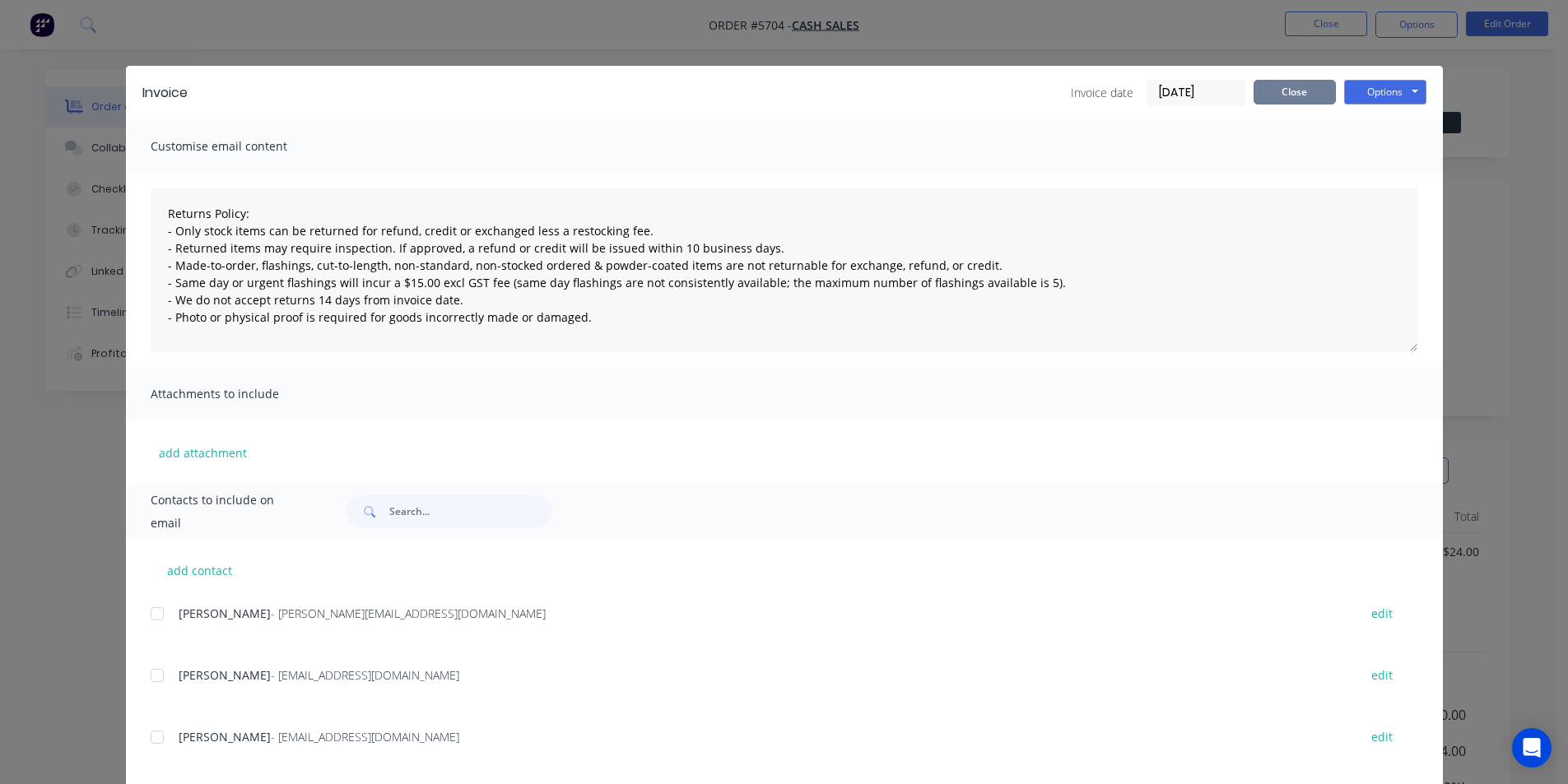
click at [1301, 101] on button "Close" at bounding box center [1295, 92] width 82 height 25
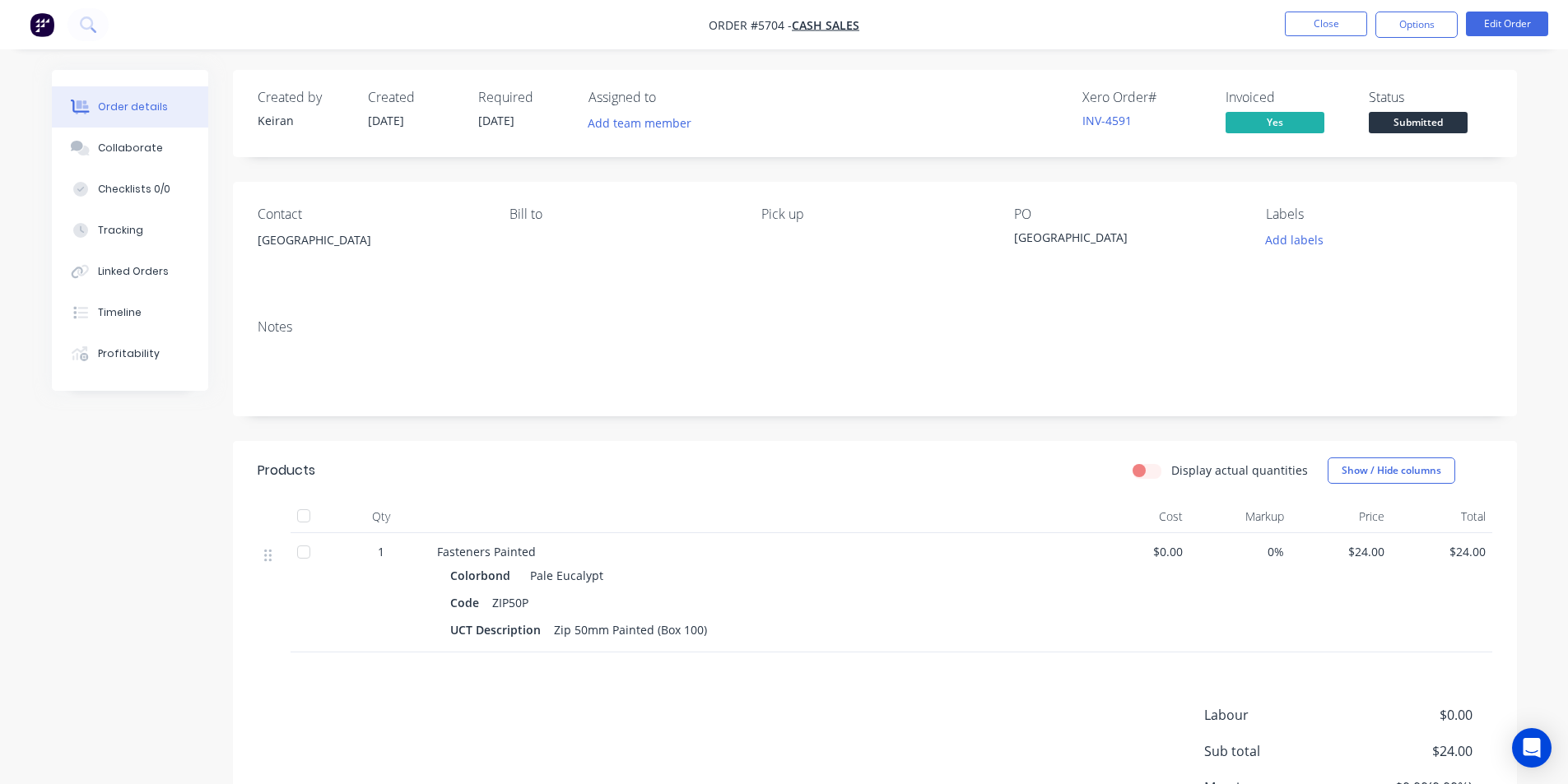
click at [1398, 134] on button "Submitted" at bounding box center [1417, 124] width 99 height 25
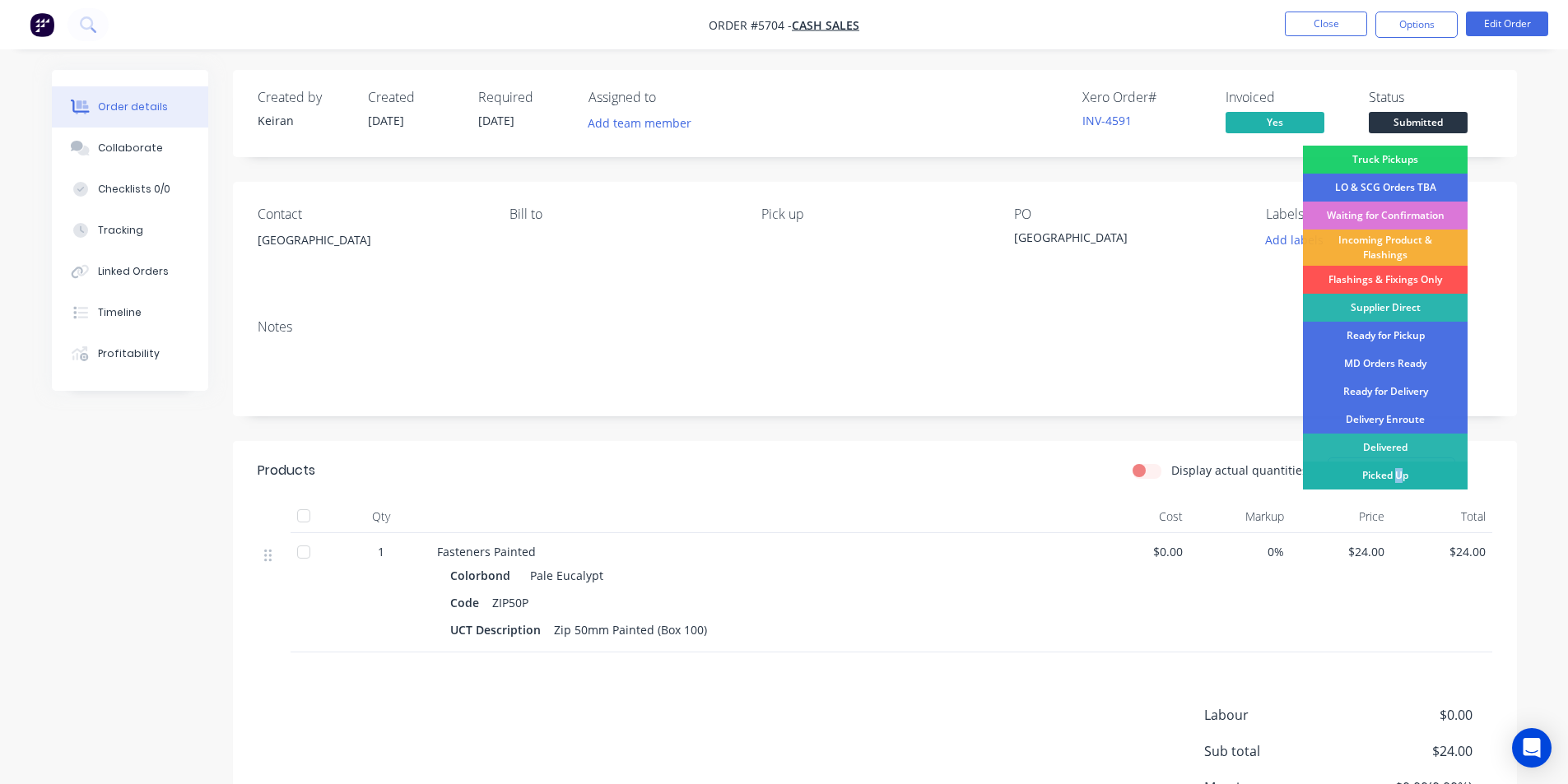
click at [1398, 482] on div "Picked Up" at bounding box center [1385, 476] width 165 height 28
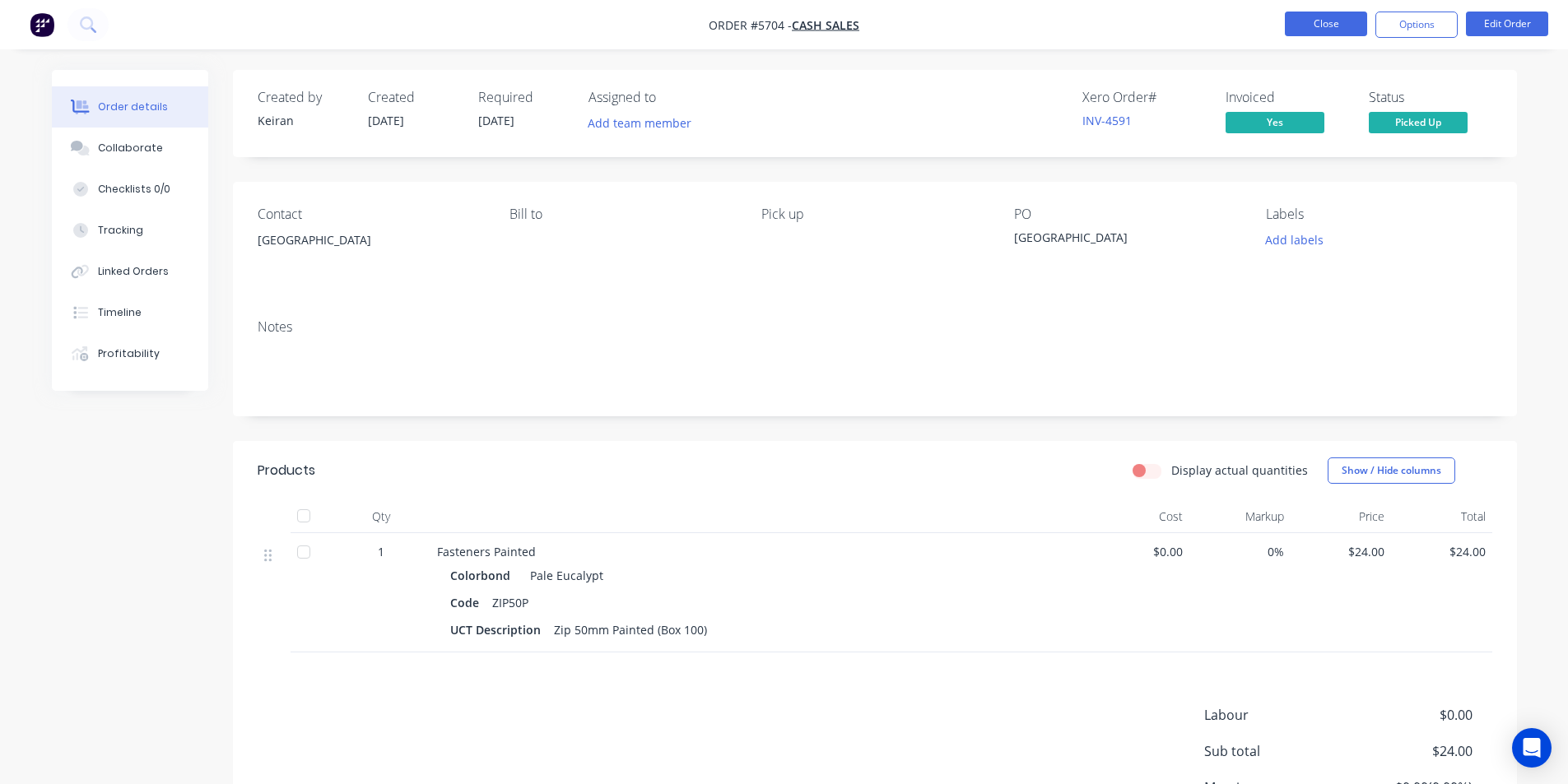
click at [1333, 27] on button "Close" at bounding box center [1326, 23] width 82 height 25
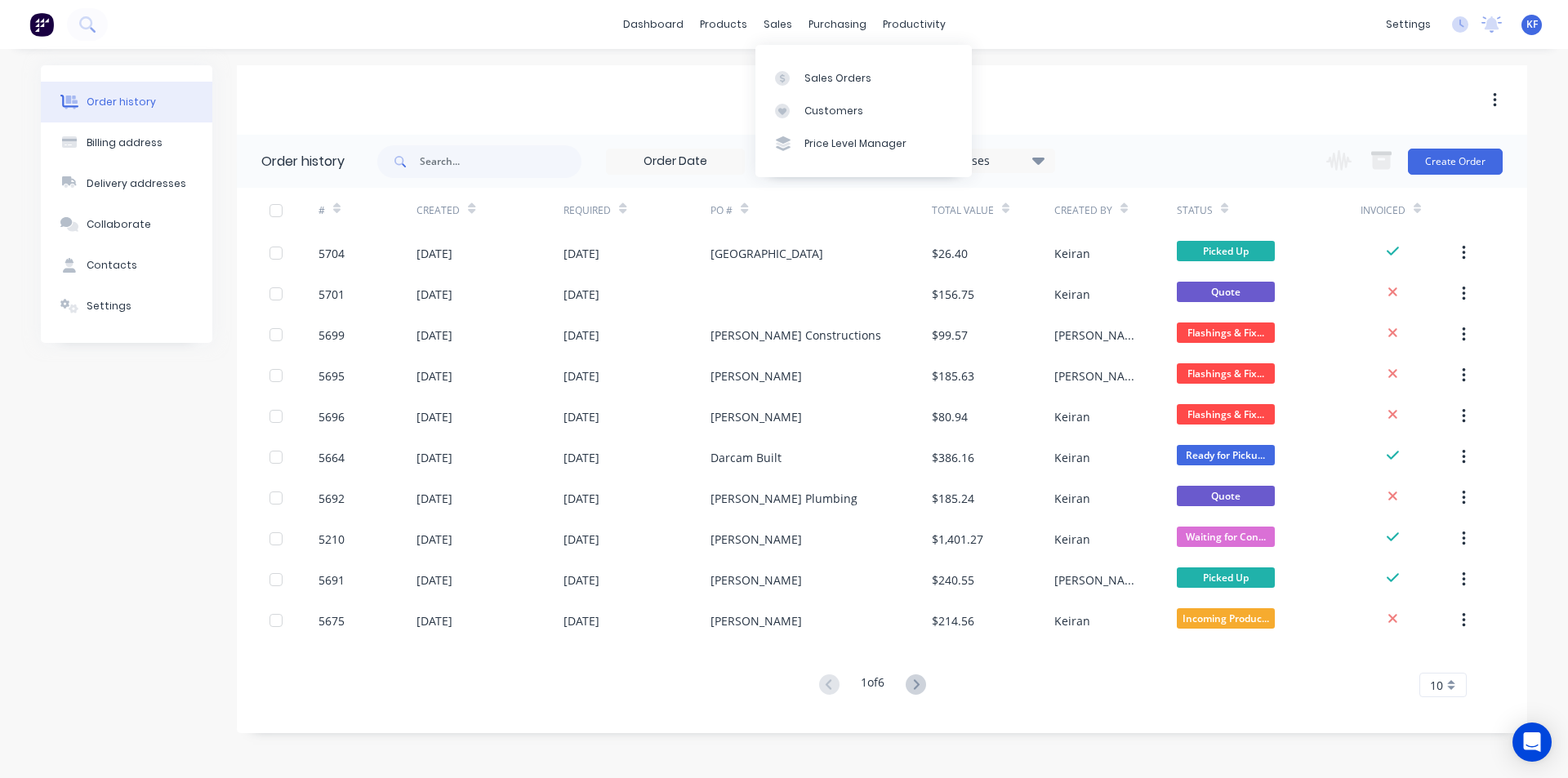
drag, startPoint x: 776, startPoint y: 26, endPoint x: 802, endPoint y: 60, distance: 42.8
click at [777, 26] on div "sales" at bounding box center [777, 24] width 45 height 25
click at [817, 77] on div "Sales Orders" at bounding box center [838, 78] width 67 height 14
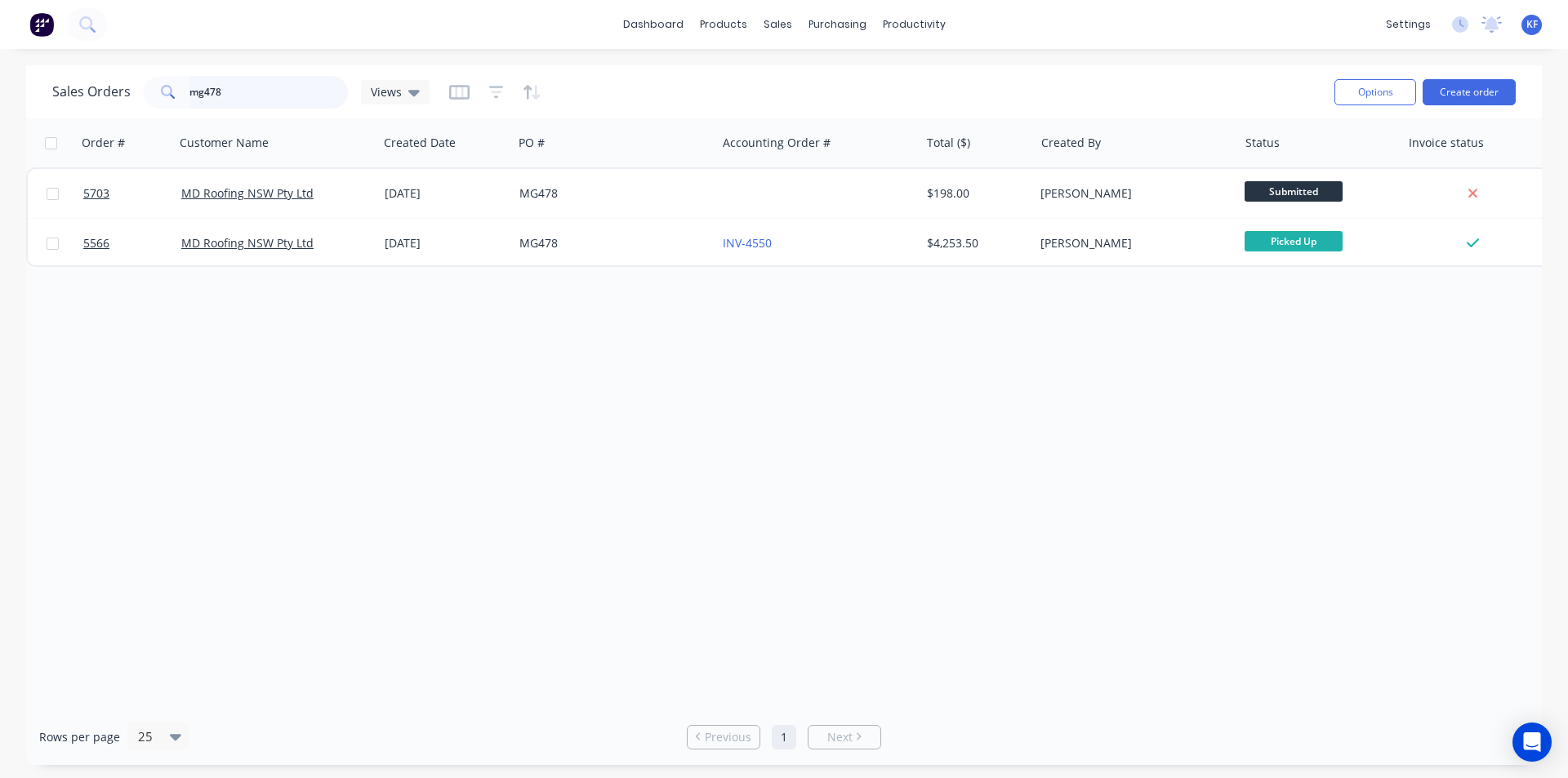
drag, startPoint x: 249, startPoint y: 98, endPoint x: 139, endPoint y: 94, distance: 110.1
click at [139, 94] on div "Sales Orders mg478 Views" at bounding box center [241, 92] width 378 height 32
type input "d"
type input "sprint"
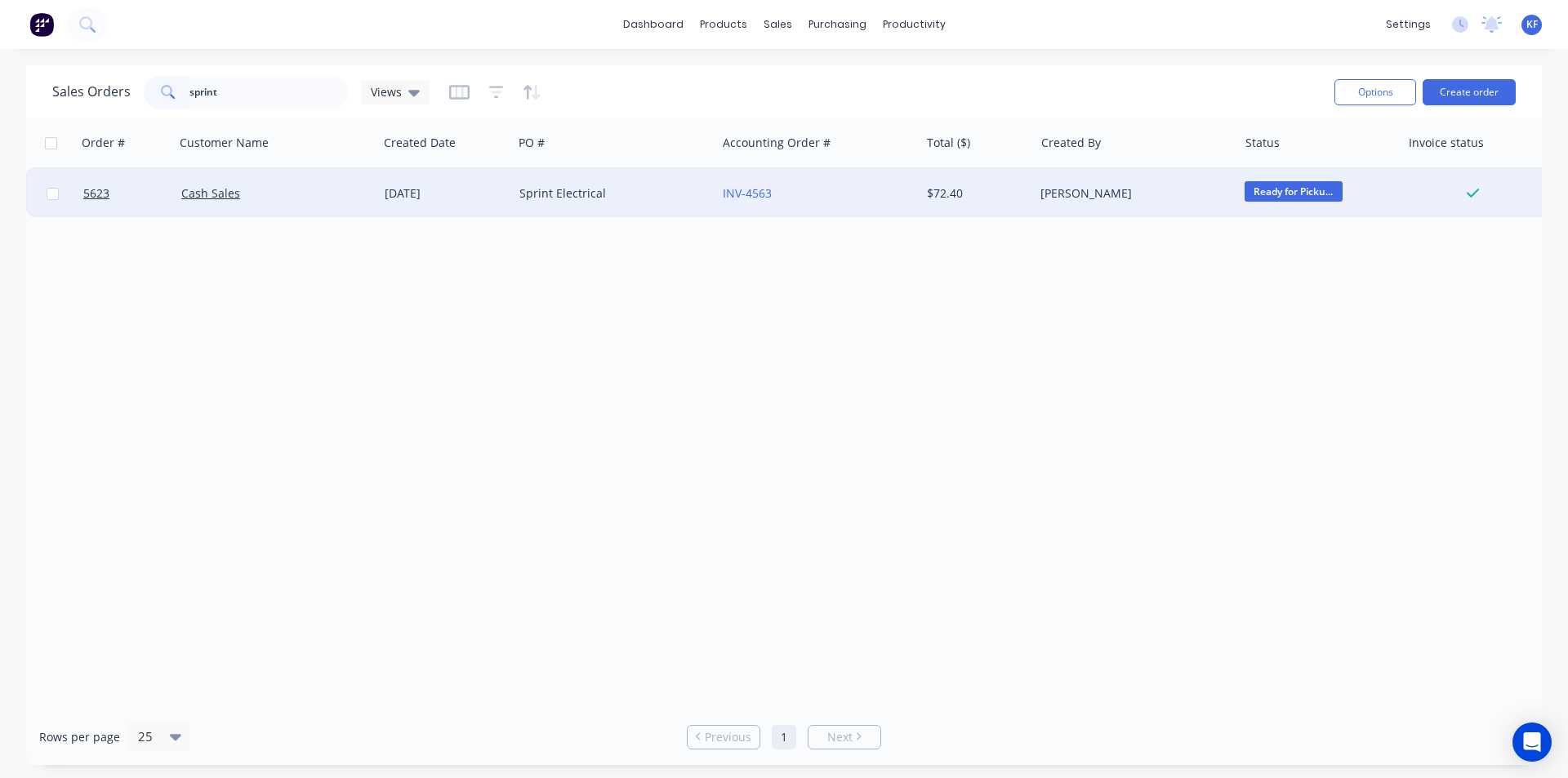
click at [537, 194] on div "Sprint Electrical" at bounding box center [610, 193] width 181 height 16
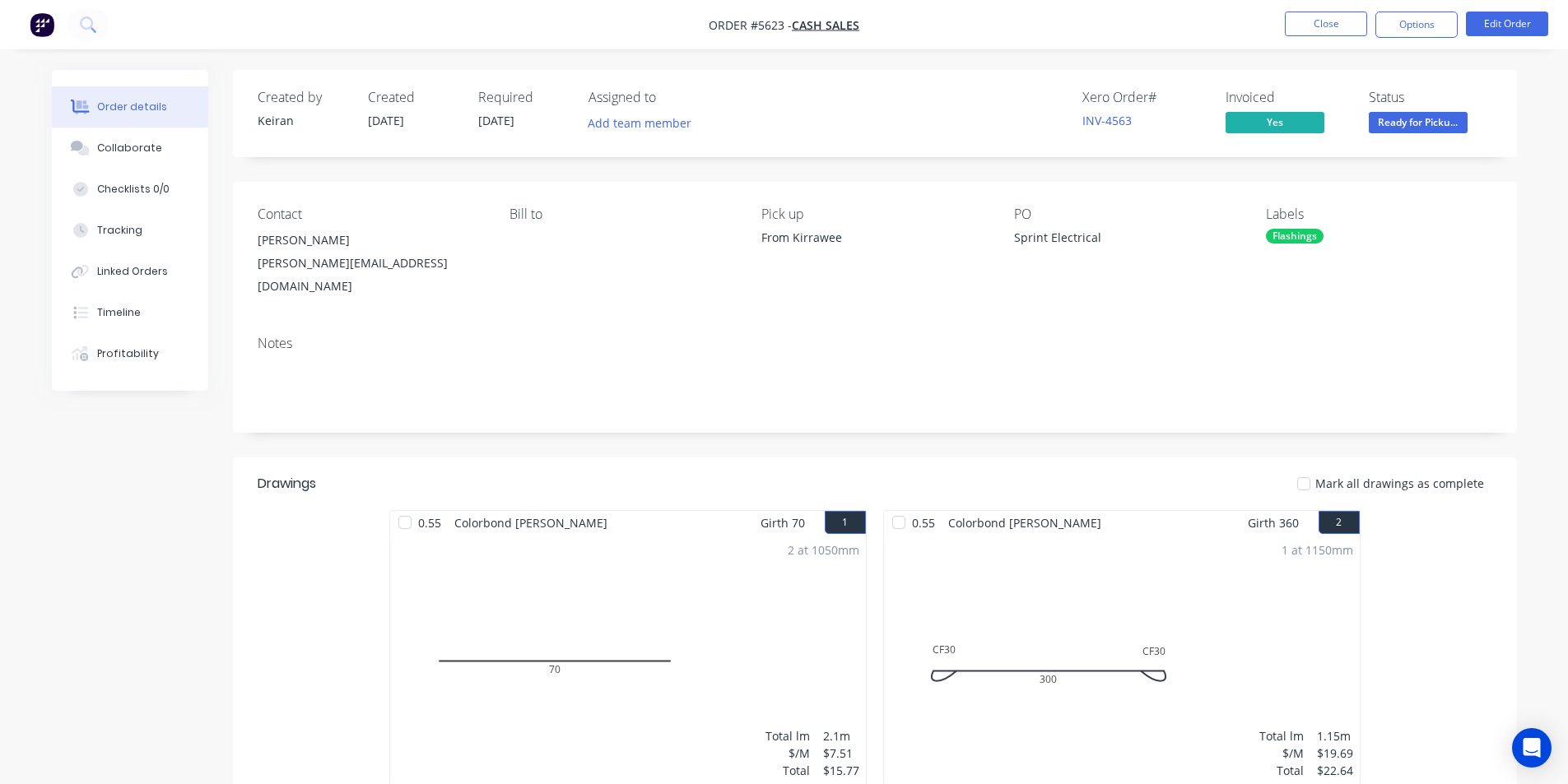
click at [1417, 117] on span "Ready for Picku..." at bounding box center [1417, 123] width 99 height 21
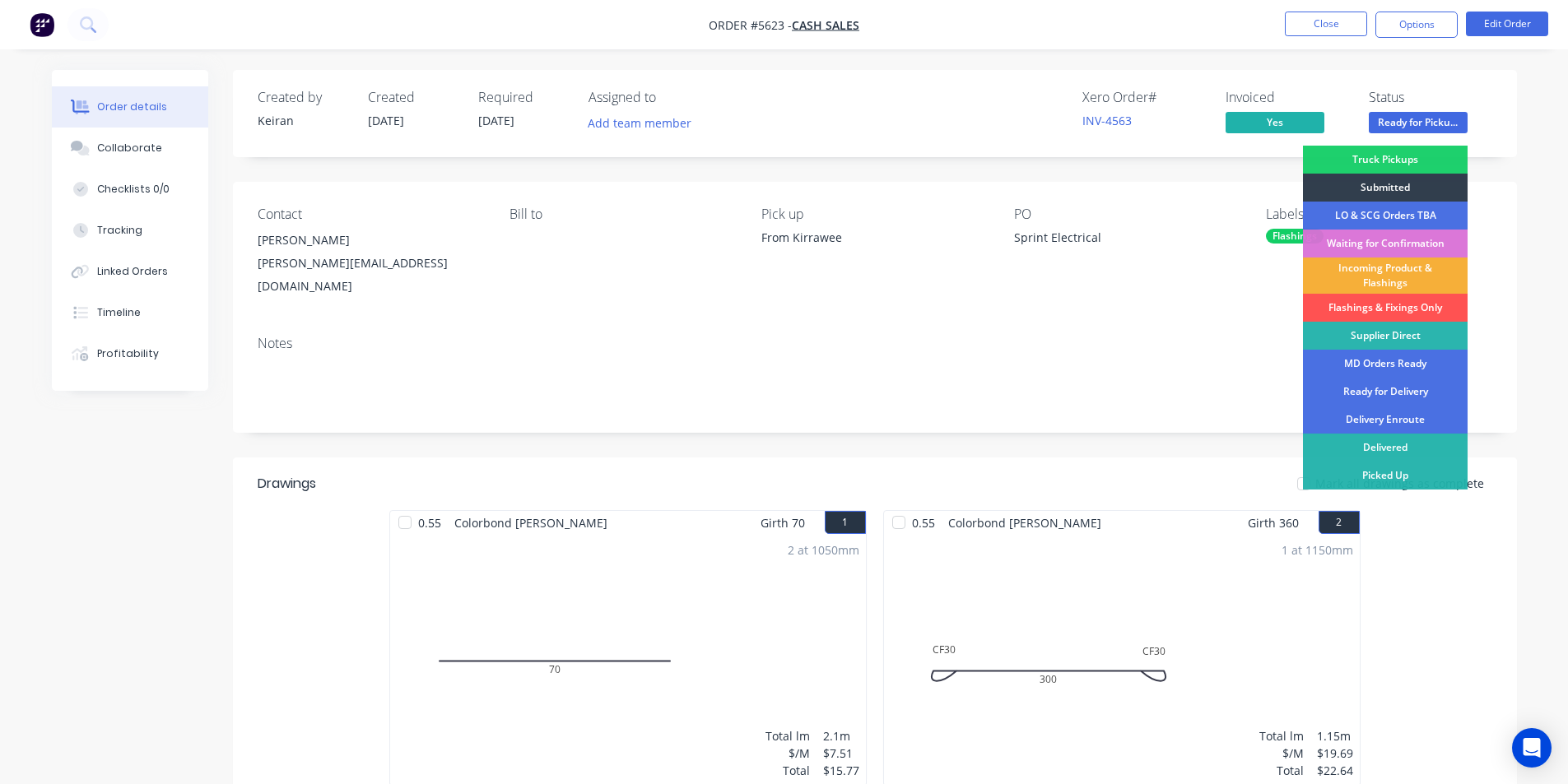
click at [1397, 472] on div "Picked Up" at bounding box center [1385, 476] width 165 height 28
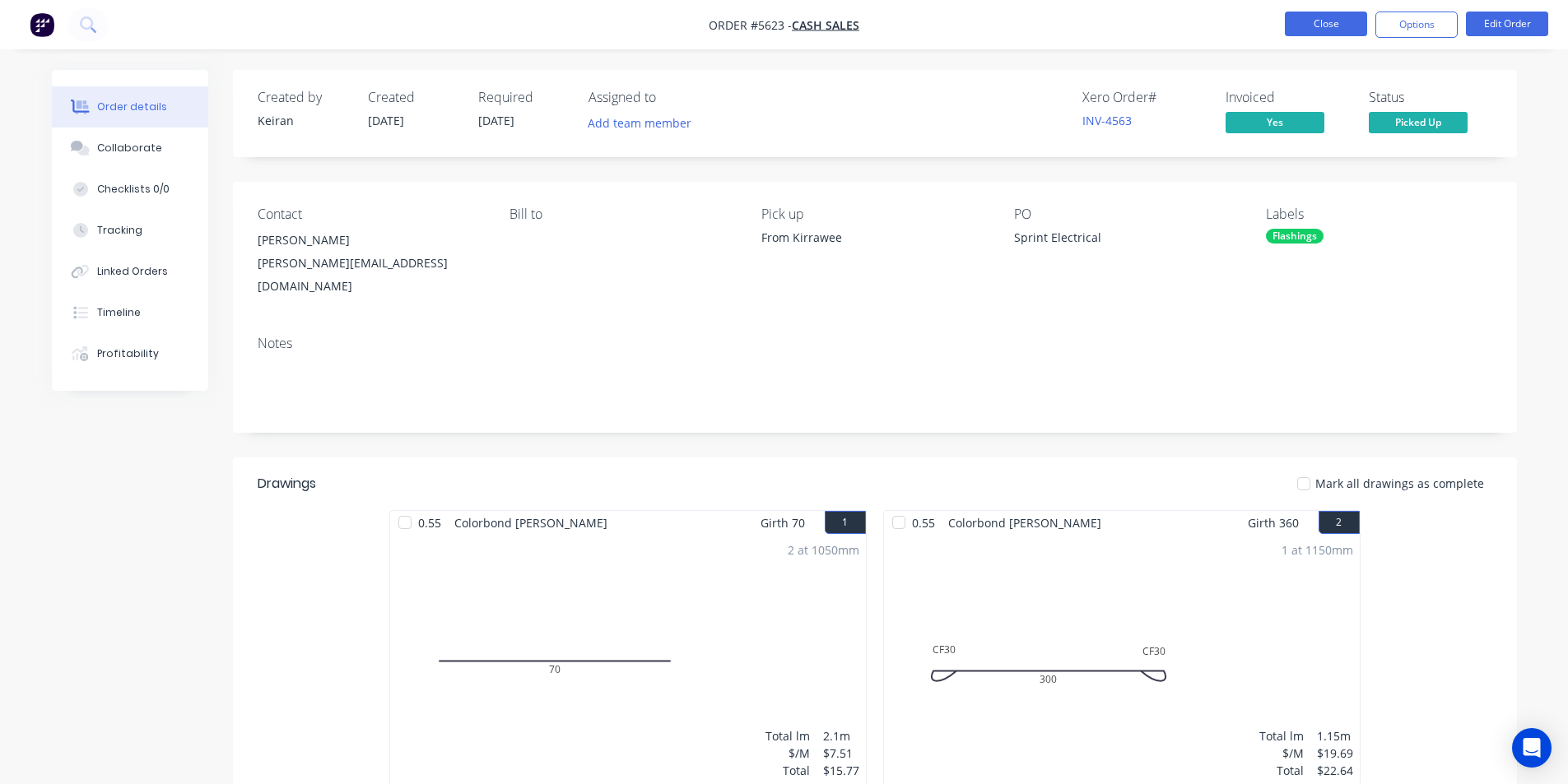
click at [1321, 28] on button "Close" at bounding box center [1326, 23] width 82 height 25
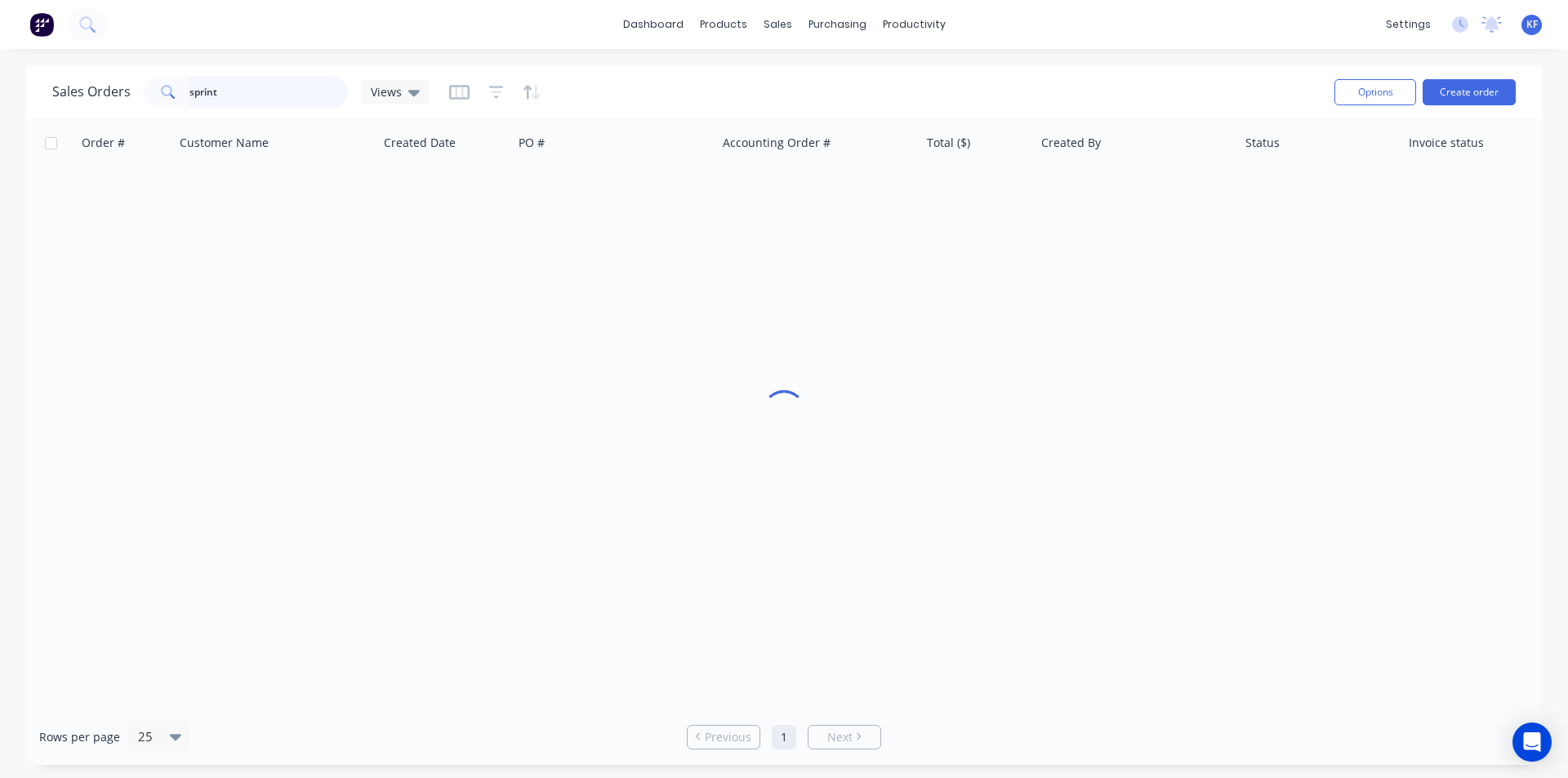
click at [127, 76] on div "Sales Orders sprint Views" at bounding box center [241, 92] width 378 height 32
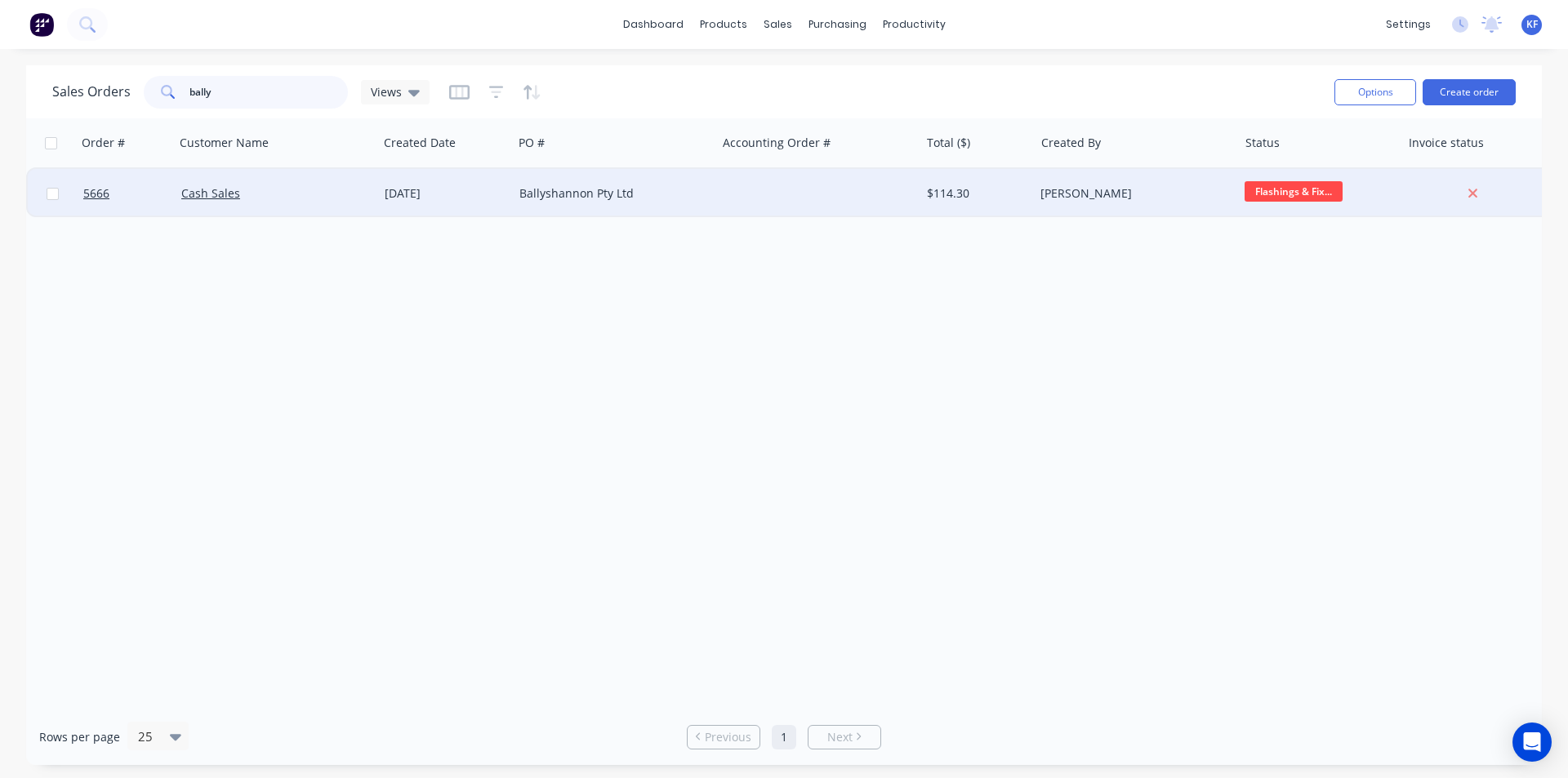
type input "bally"
click at [705, 201] on div "Ballyshannon Pty Ltd" at bounding box center [615, 193] width 190 height 16
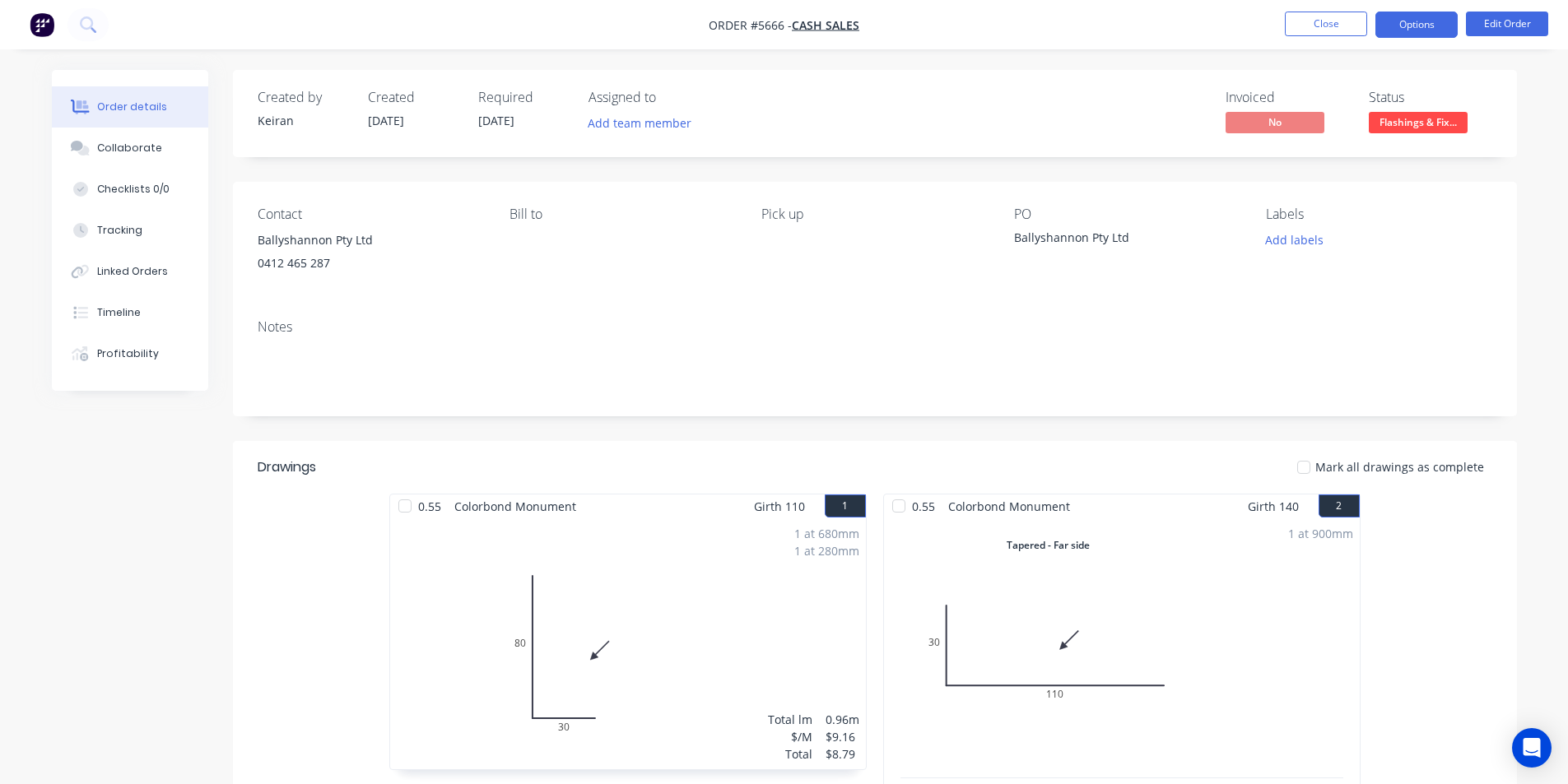
click at [1446, 28] on button "Options" at bounding box center [1416, 24] width 82 height 27
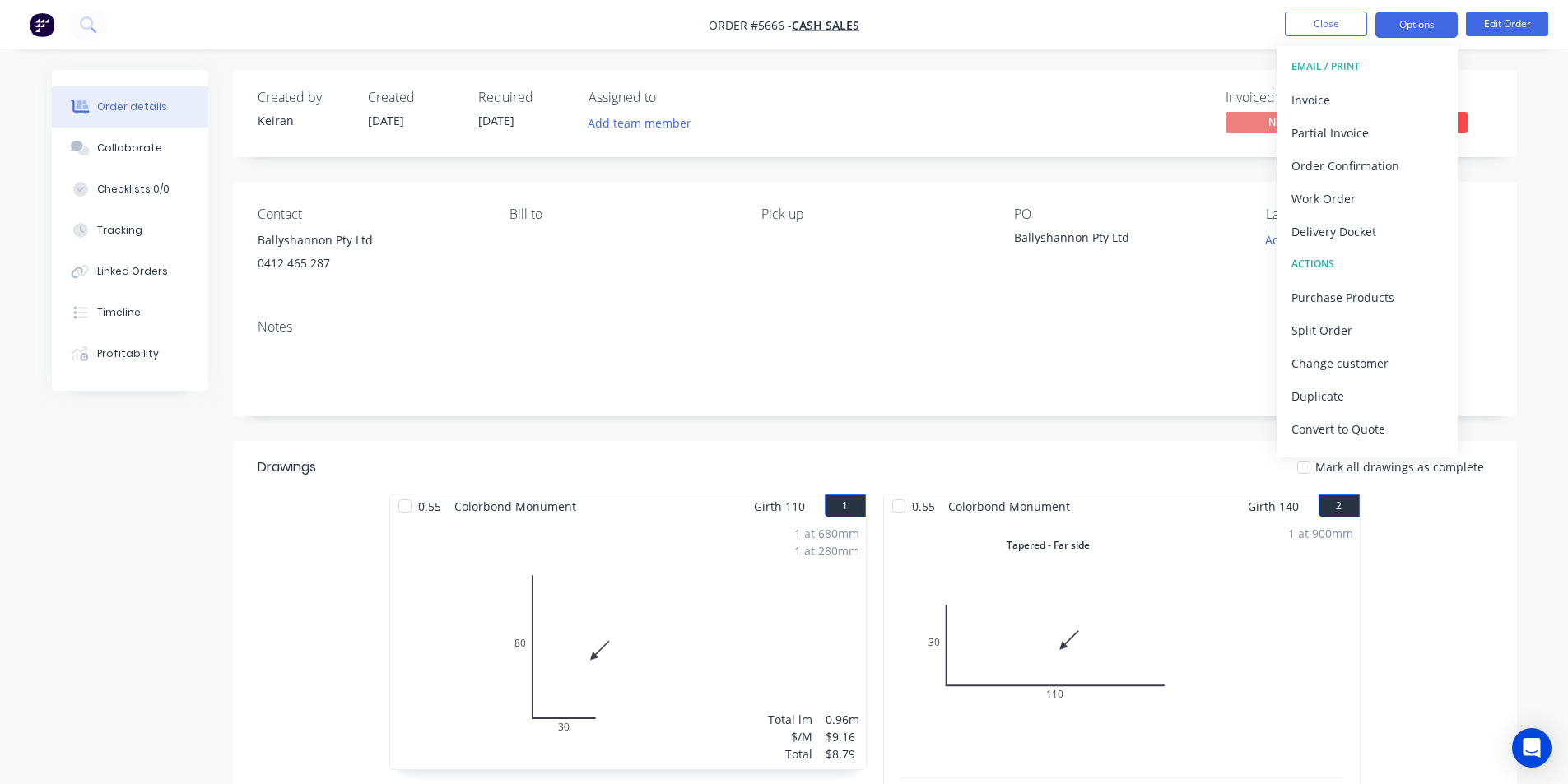
click at [1352, 99] on div "Invoice" at bounding box center [1367, 100] width 152 height 24
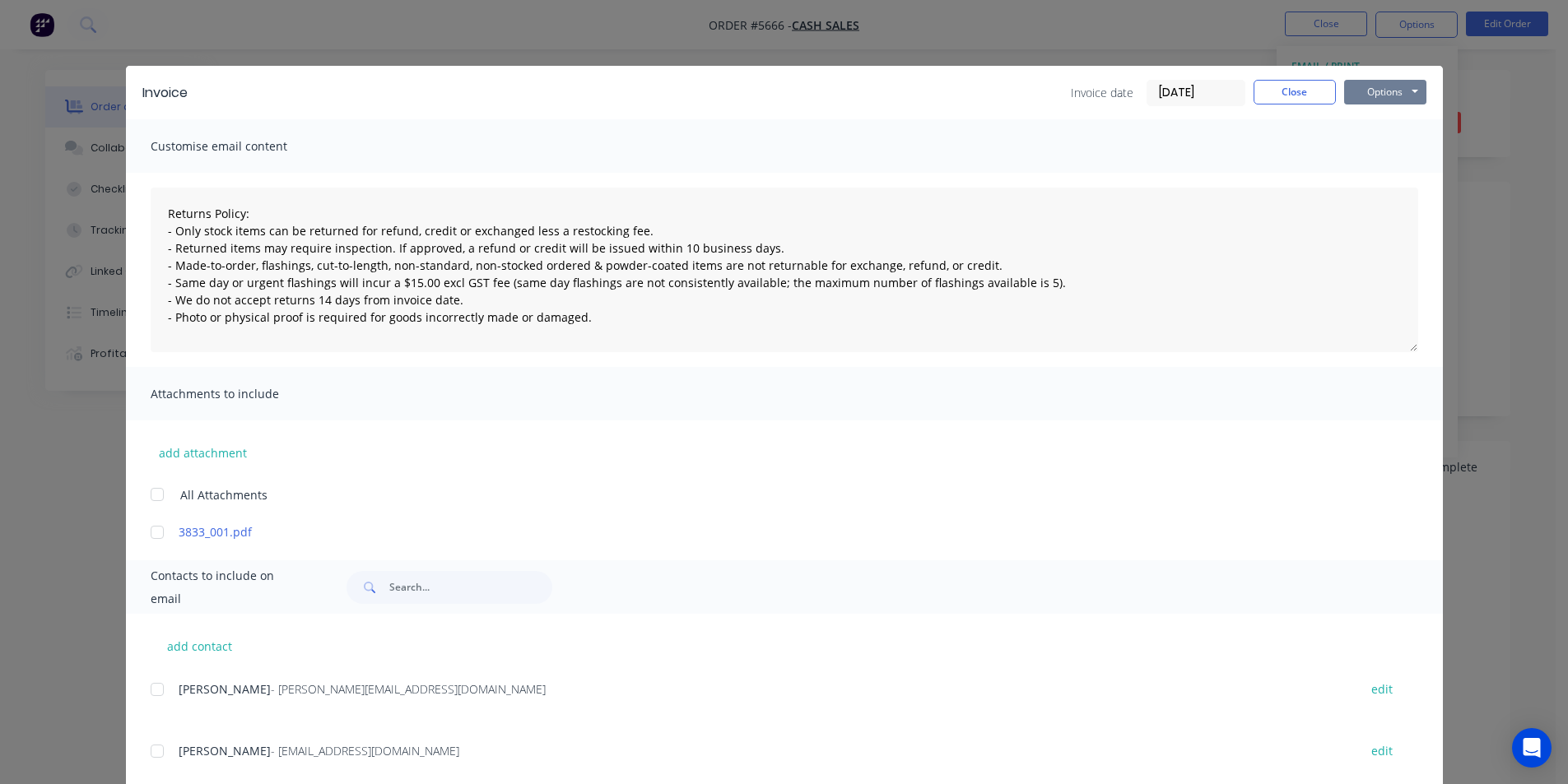
click at [1371, 93] on button "Options" at bounding box center [1385, 92] width 82 height 25
click at [1356, 158] on button "Print" at bounding box center [1396, 149] width 105 height 27
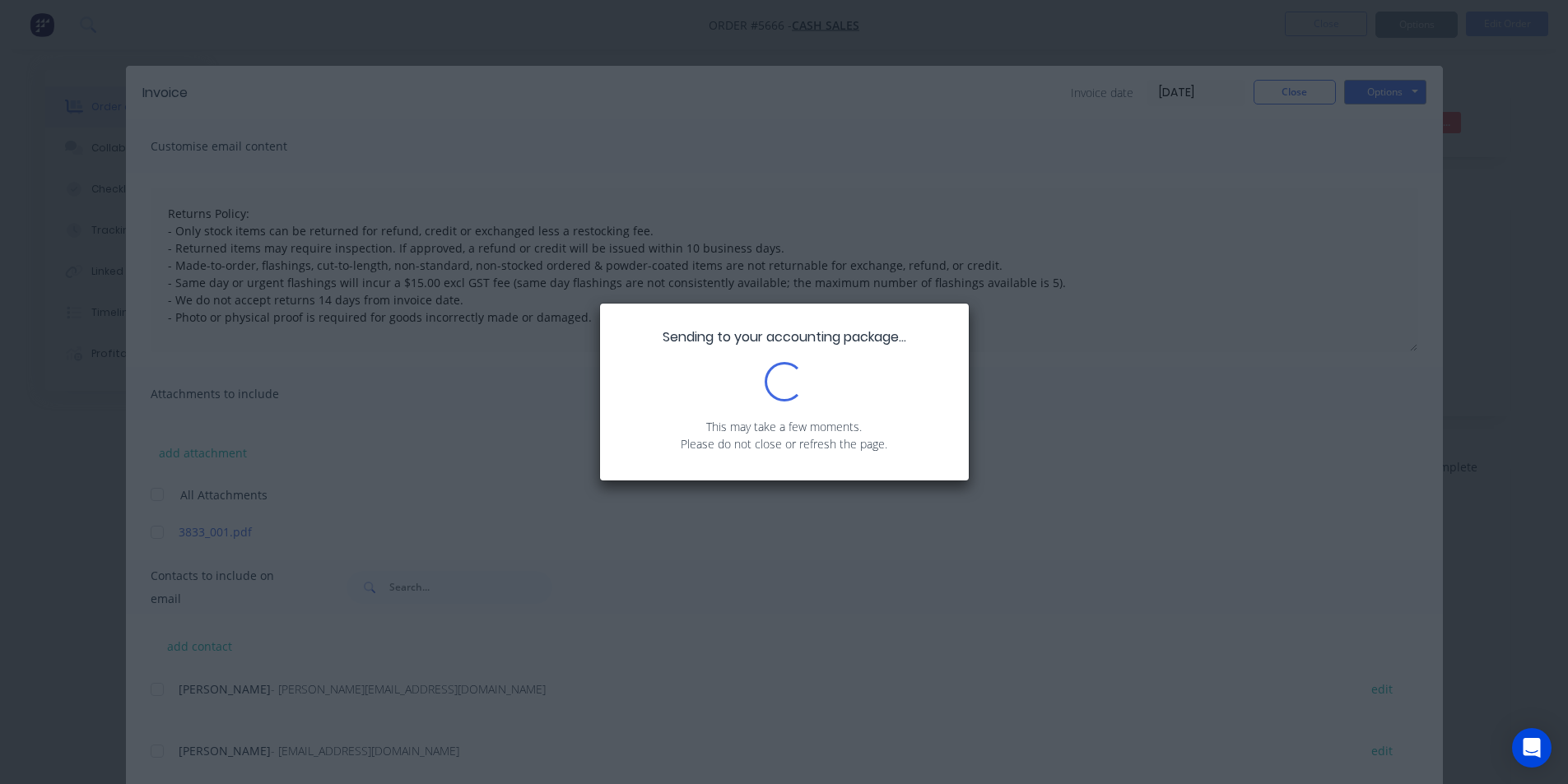
type textarea "Returns Policy: - Only stock items can be returned for refund, credit or exchan…"
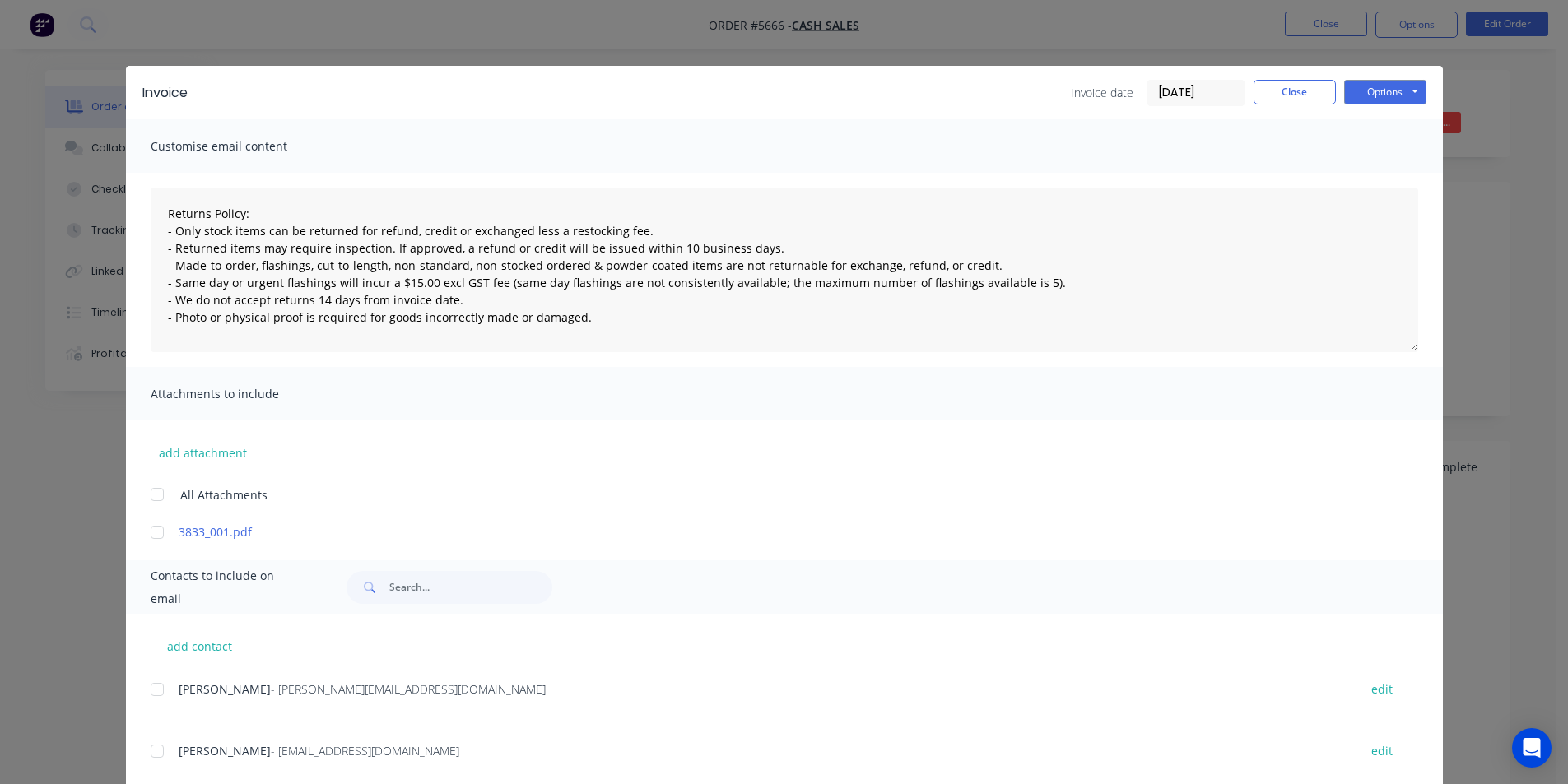
click at [1240, 87] on div "Invoice date [DATE] Close Options Preview Print Email" at bounding box center [1248, 93] width 356 height 27
click at [1254, 88] on button "Close" at bounding box center [1295, 92] width 82 height 25
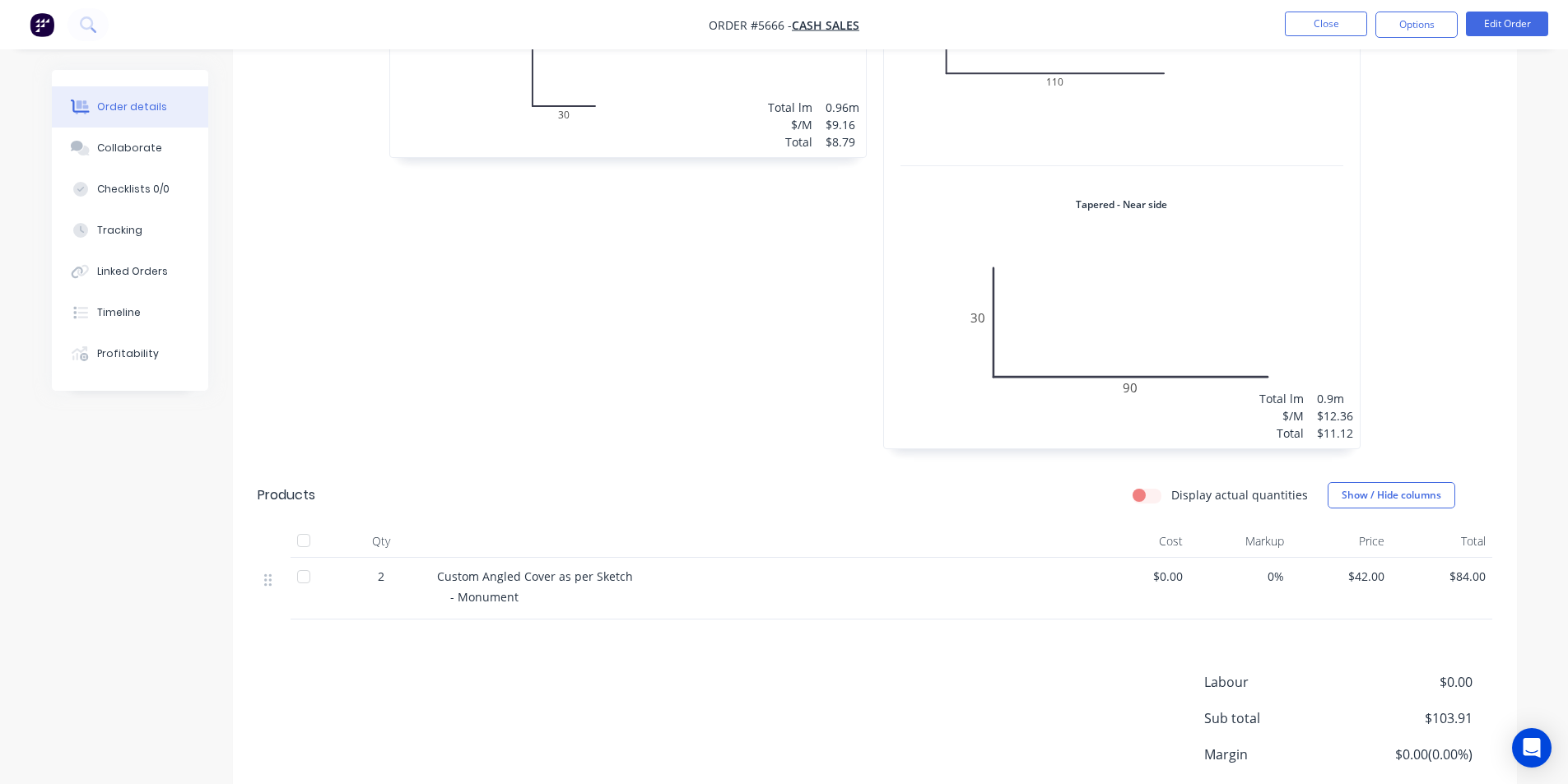
scroll to position [740, 0]
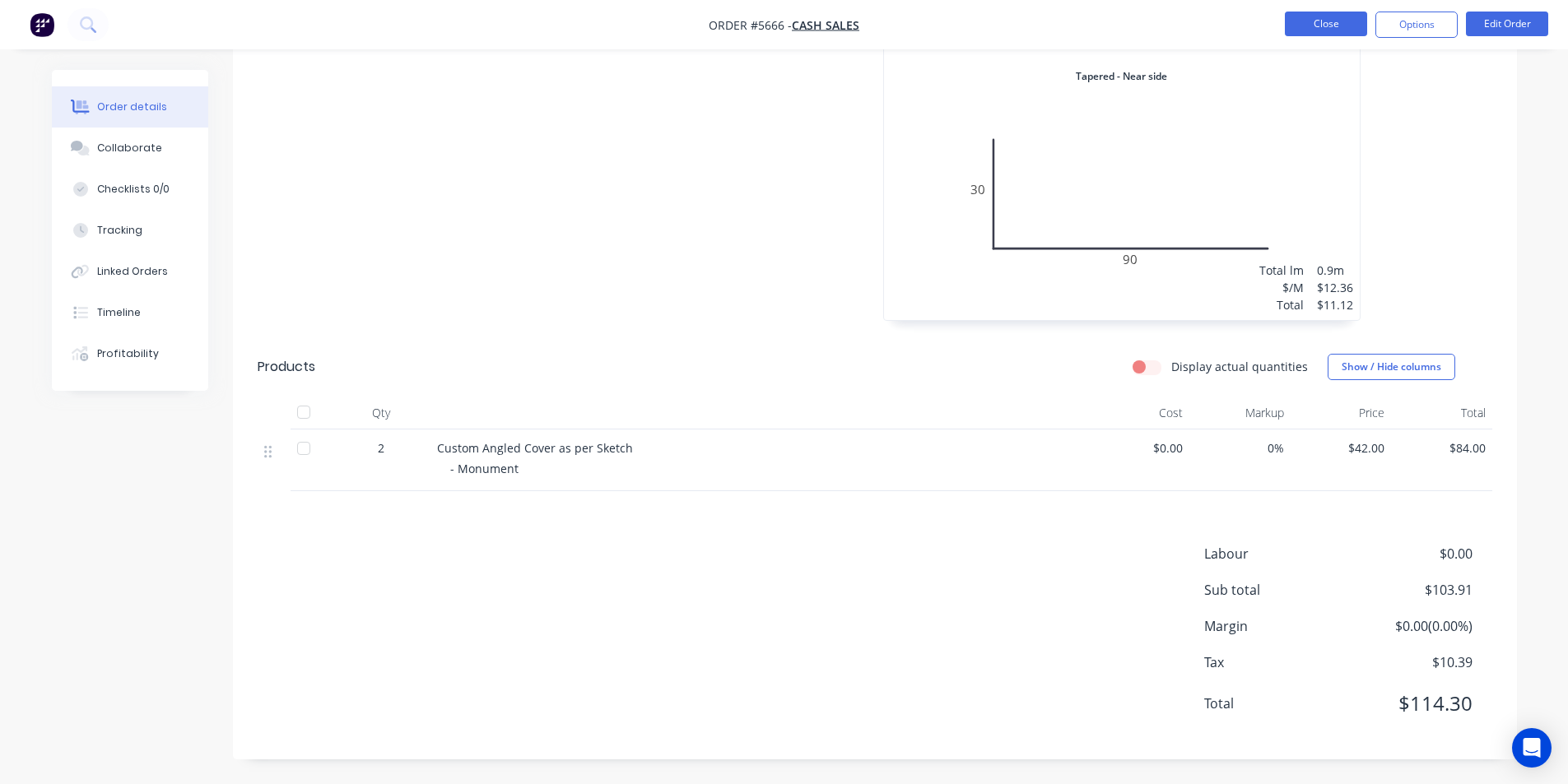
click at [1302, 21] on button "Close" at bounding box center [1326, 23] width 82 height 25
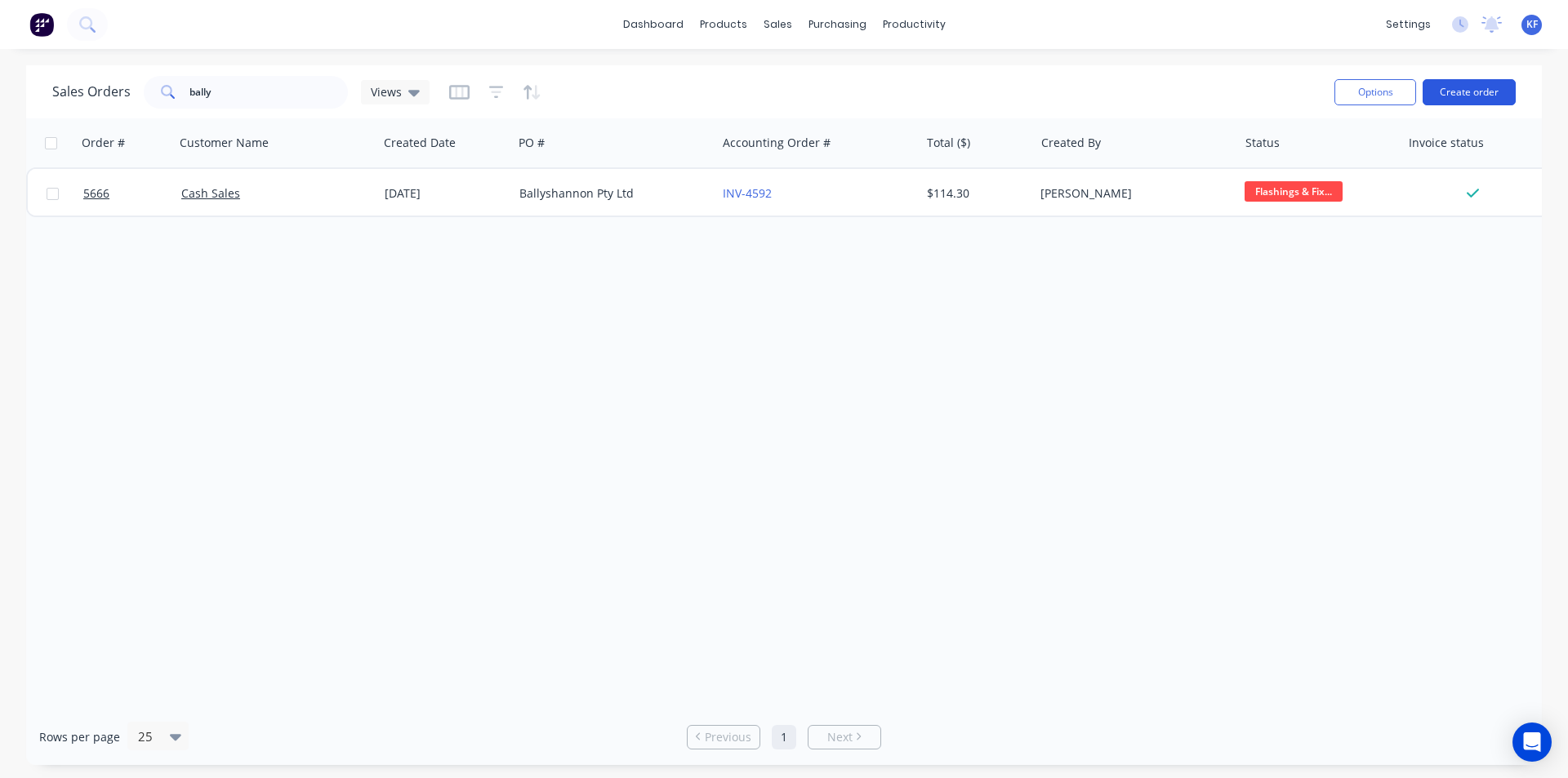
click at [1501, 94] on button "Create order" at bounding box center [1469, 92] width 93 height 26
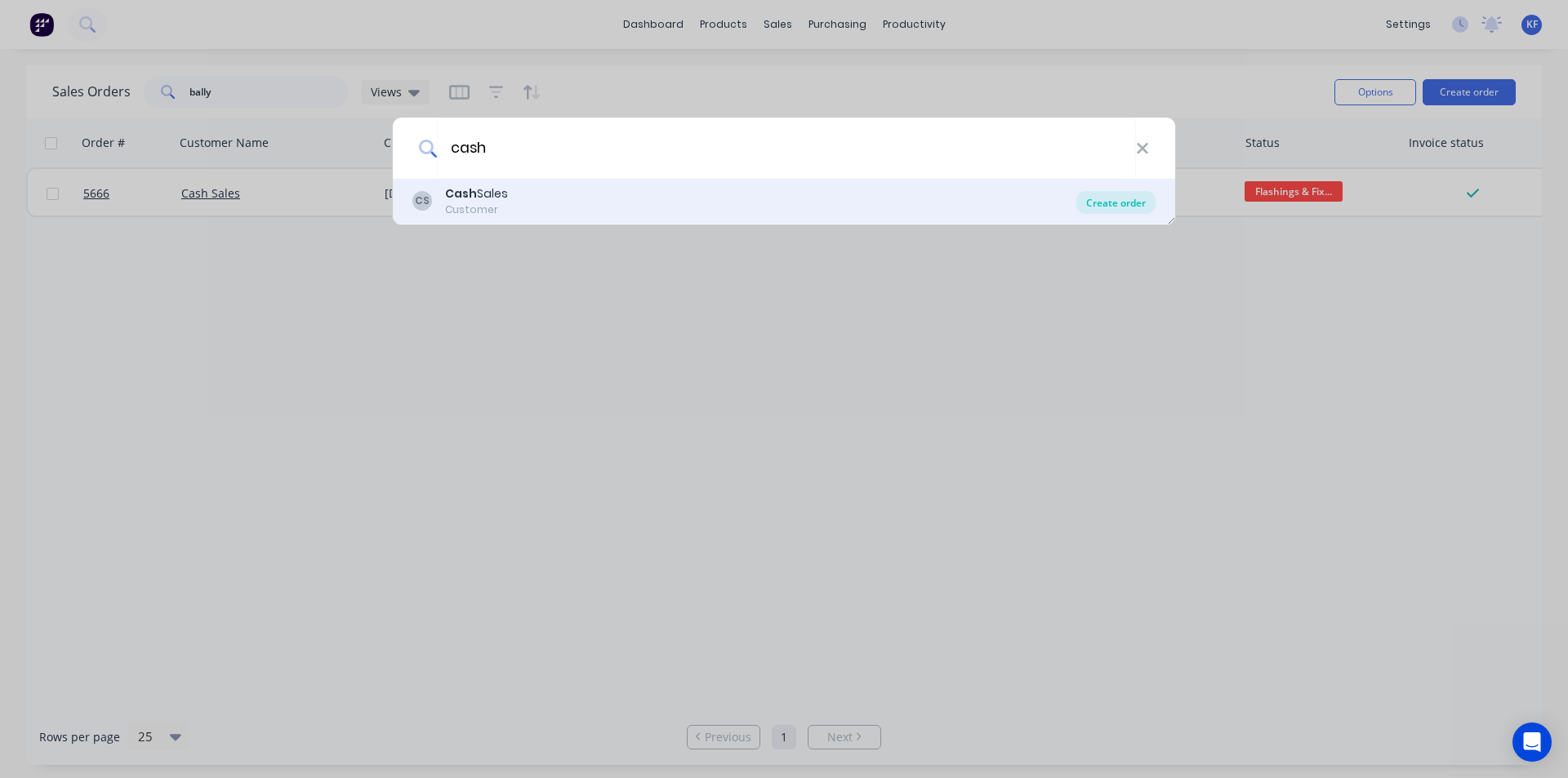
type input "cash"
click at [1102, 201] on div "Create order" at bounding box center [1116, 202] width 79 height 23
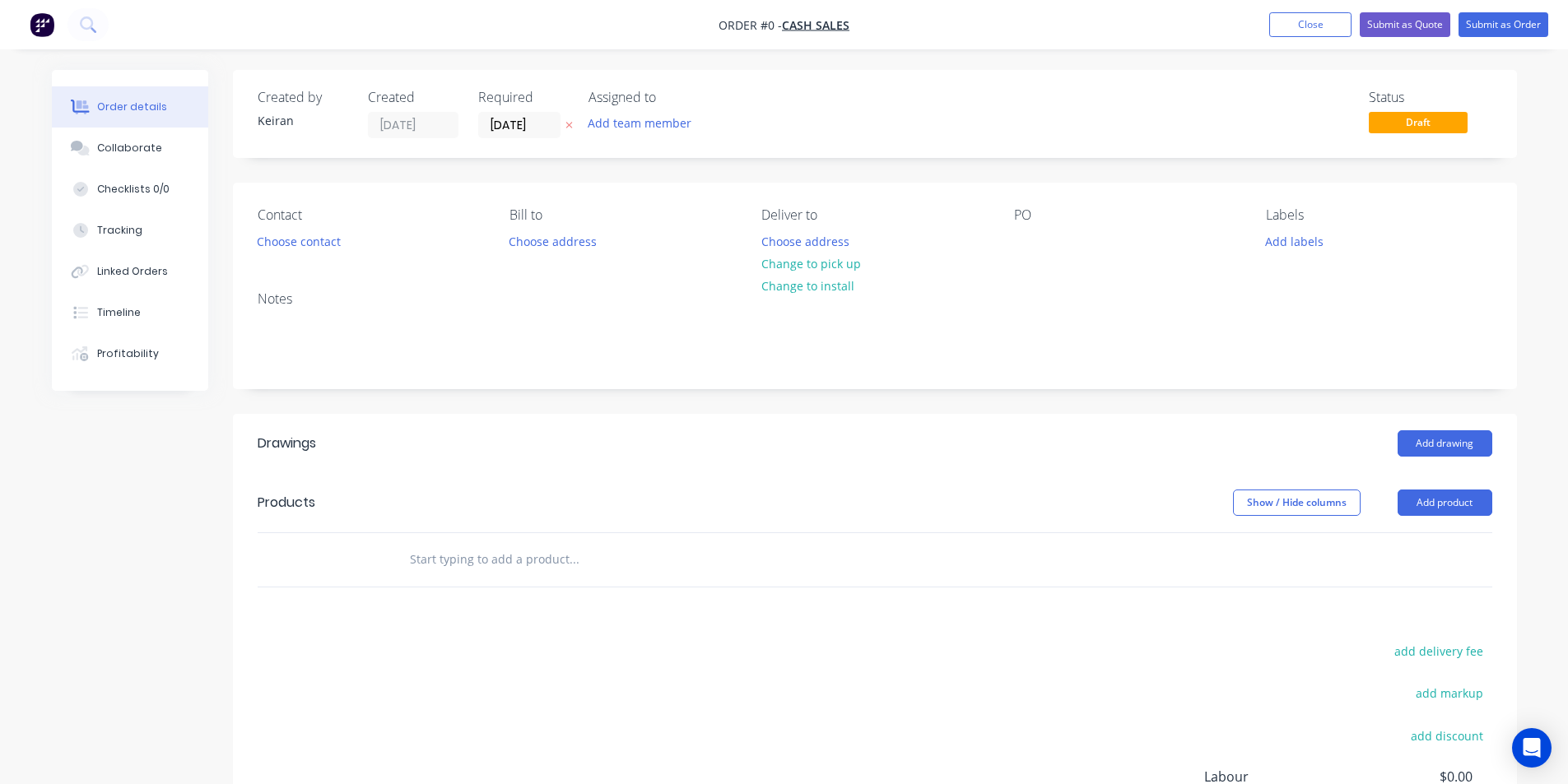
click at [453, 563] on input "text" at bounding box center [573, 560] width 329 height 33
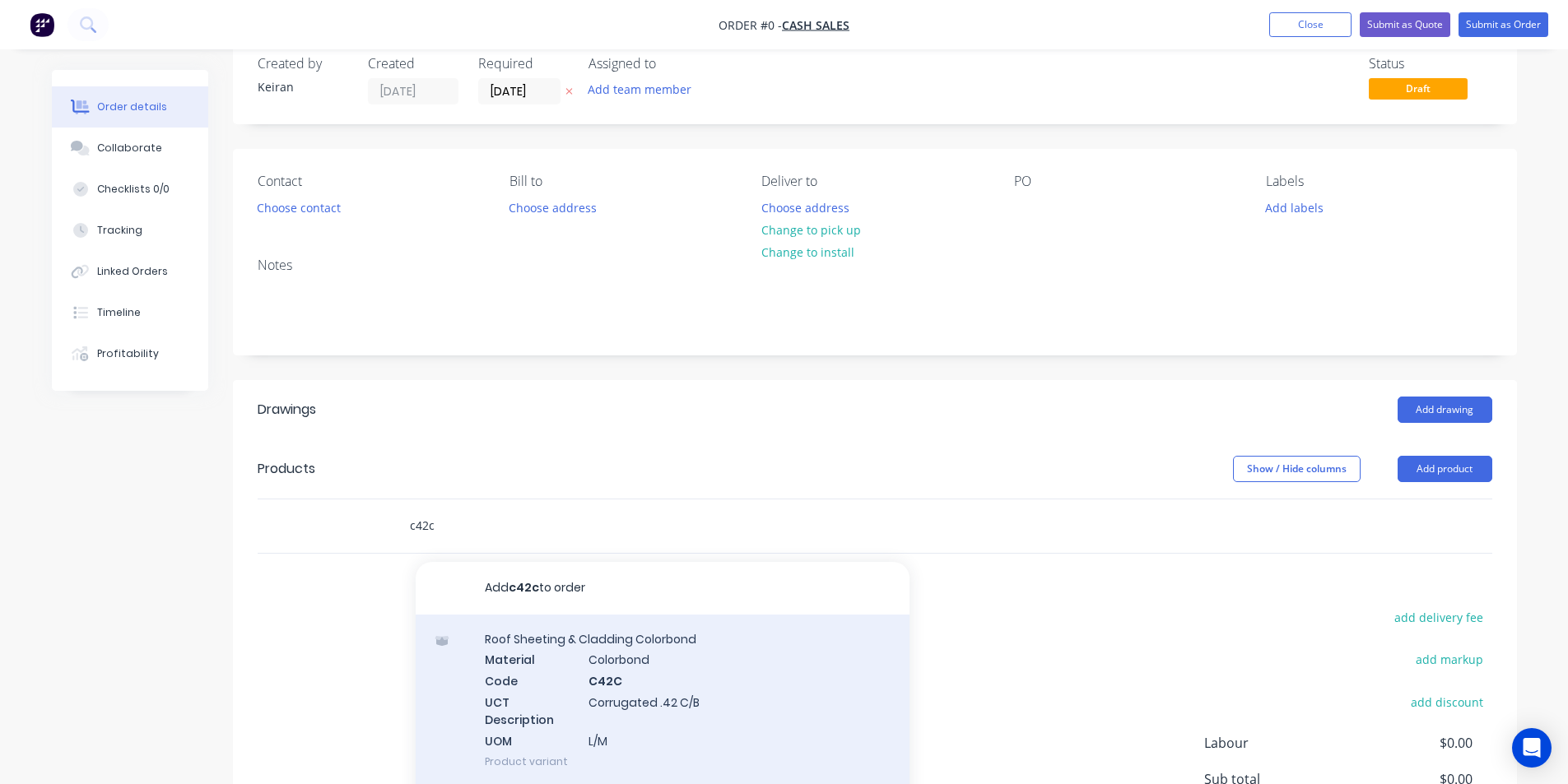
scroll to position [165, 0]
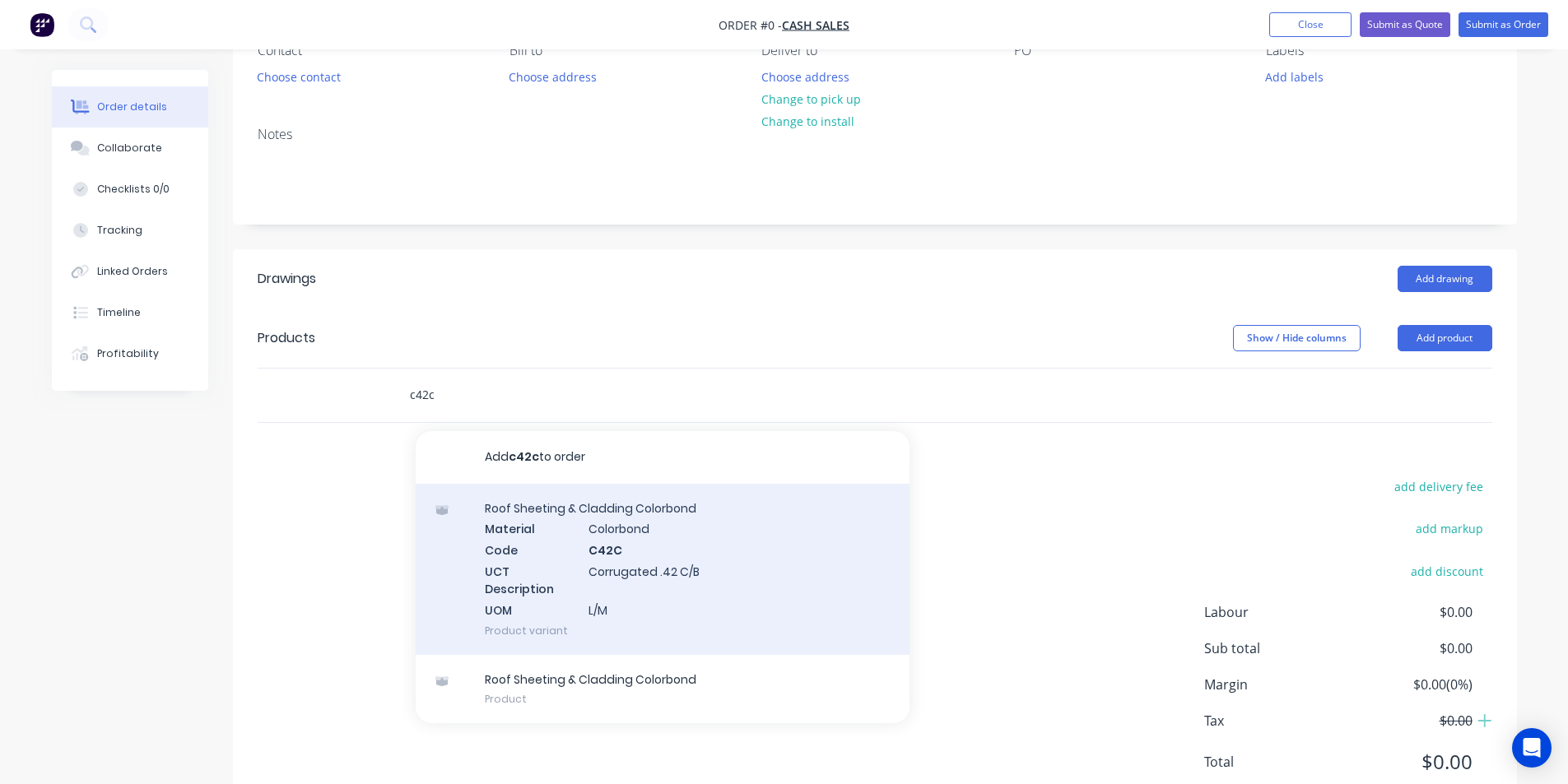
type input "c42c"
click at [638, 601] on div "Roof Sheeting & Cladding Colorbond Material Colorbond Code C42C UCT Description…" at bounding box center [662, 570] width 494 height 171
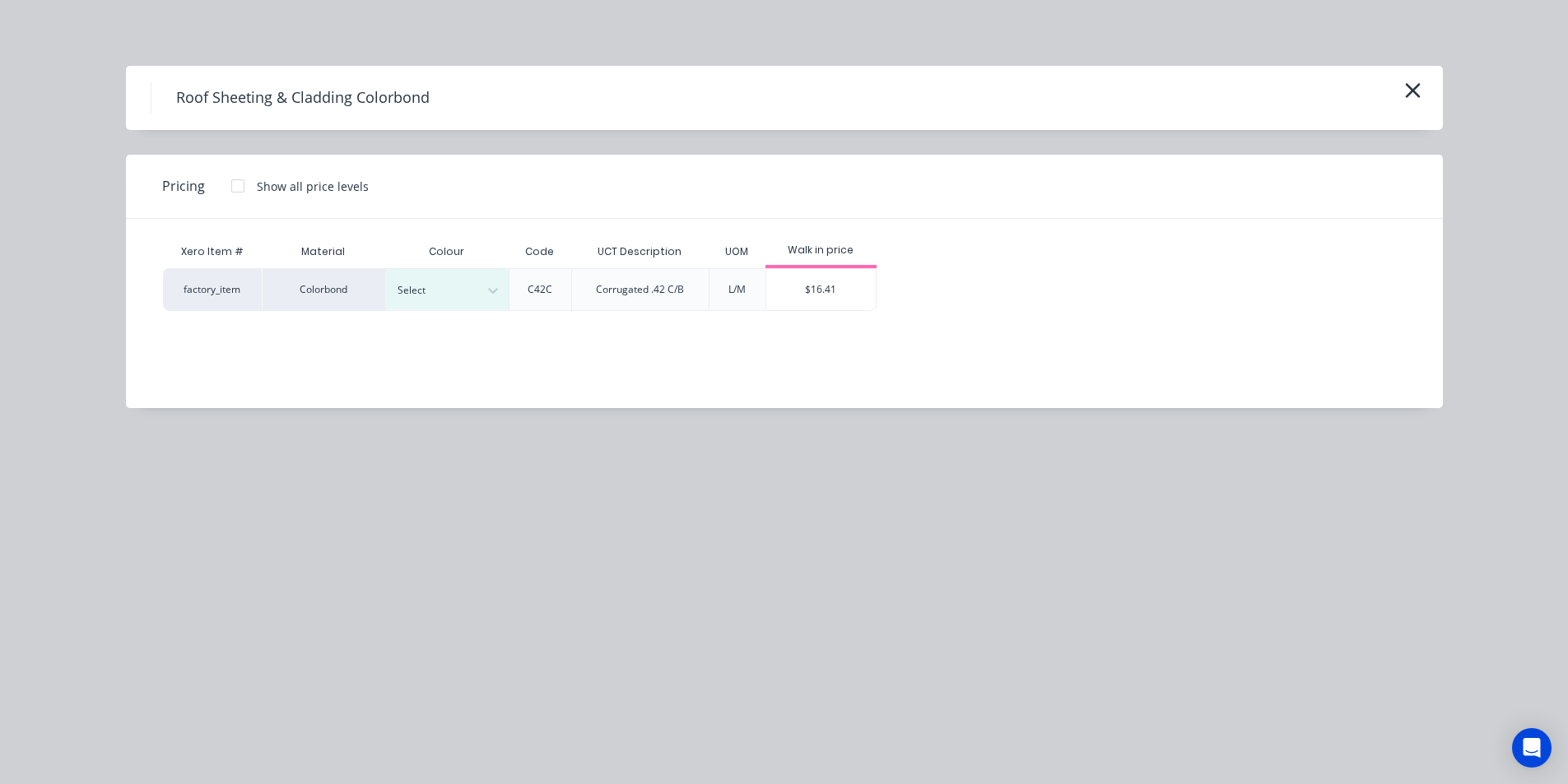
drag, startPoint x: 481, startPoint y: 288, endPoint x: 475, endPoint y: 314, distance: 26.7
click at [479, 290] on div at bounding box center [493, 290] width 30 height 27
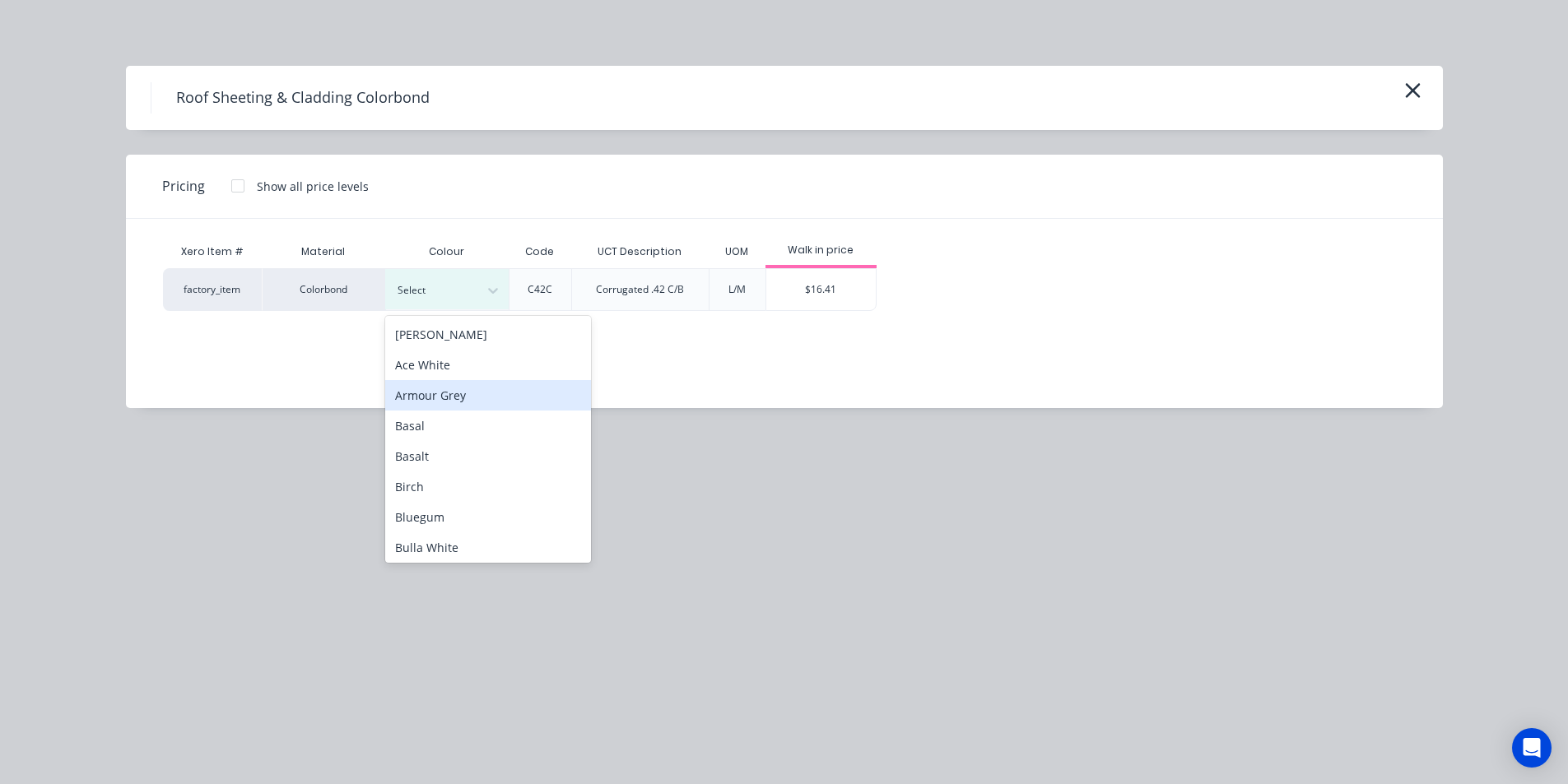
click at [460, 392] on div "Armour Grey" at bounding box center [488, 396] width 206 height 31
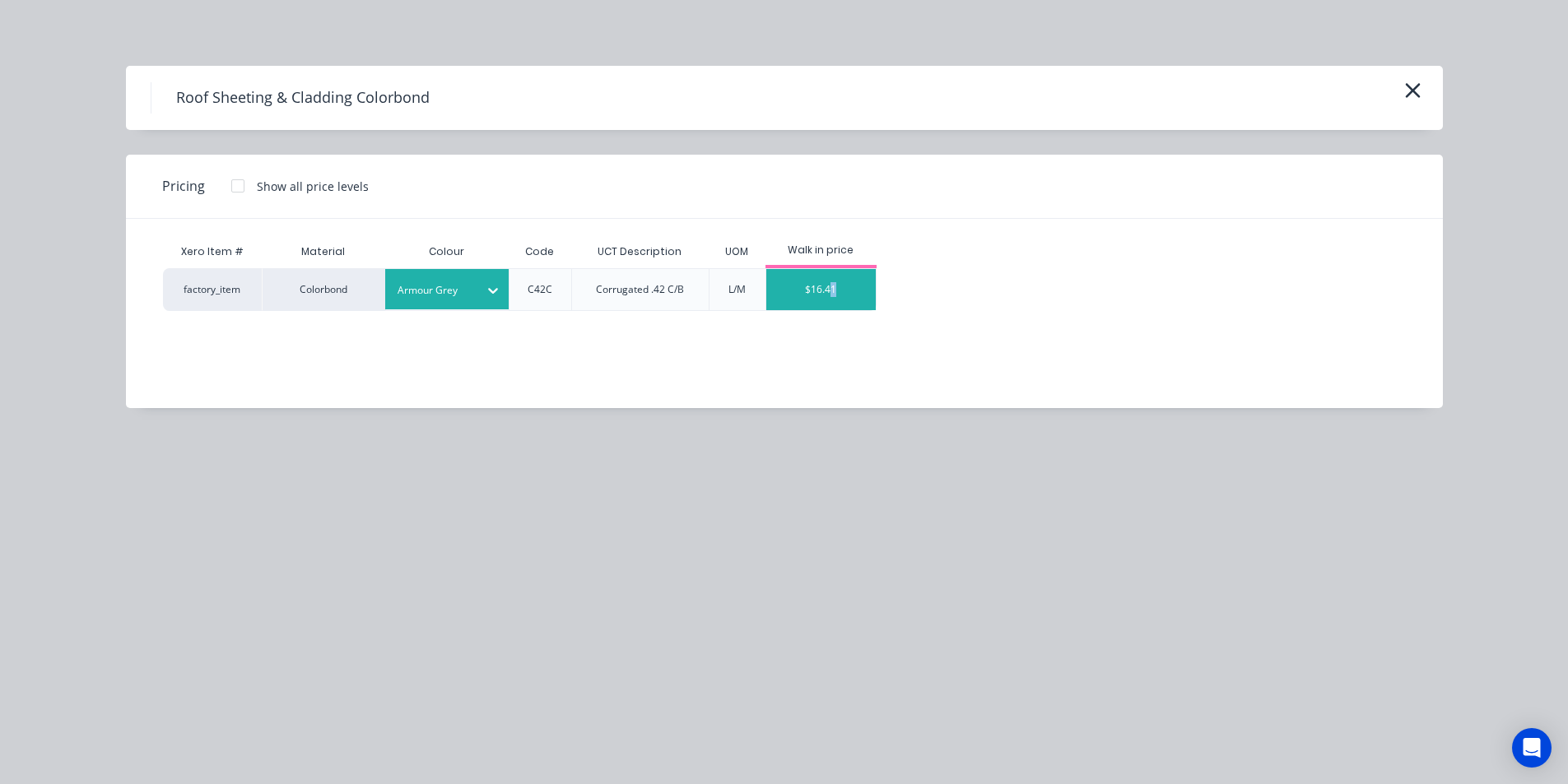
click at [834, 302] on div "$16.41" at bounding box center [821, 290] width 110 height 41
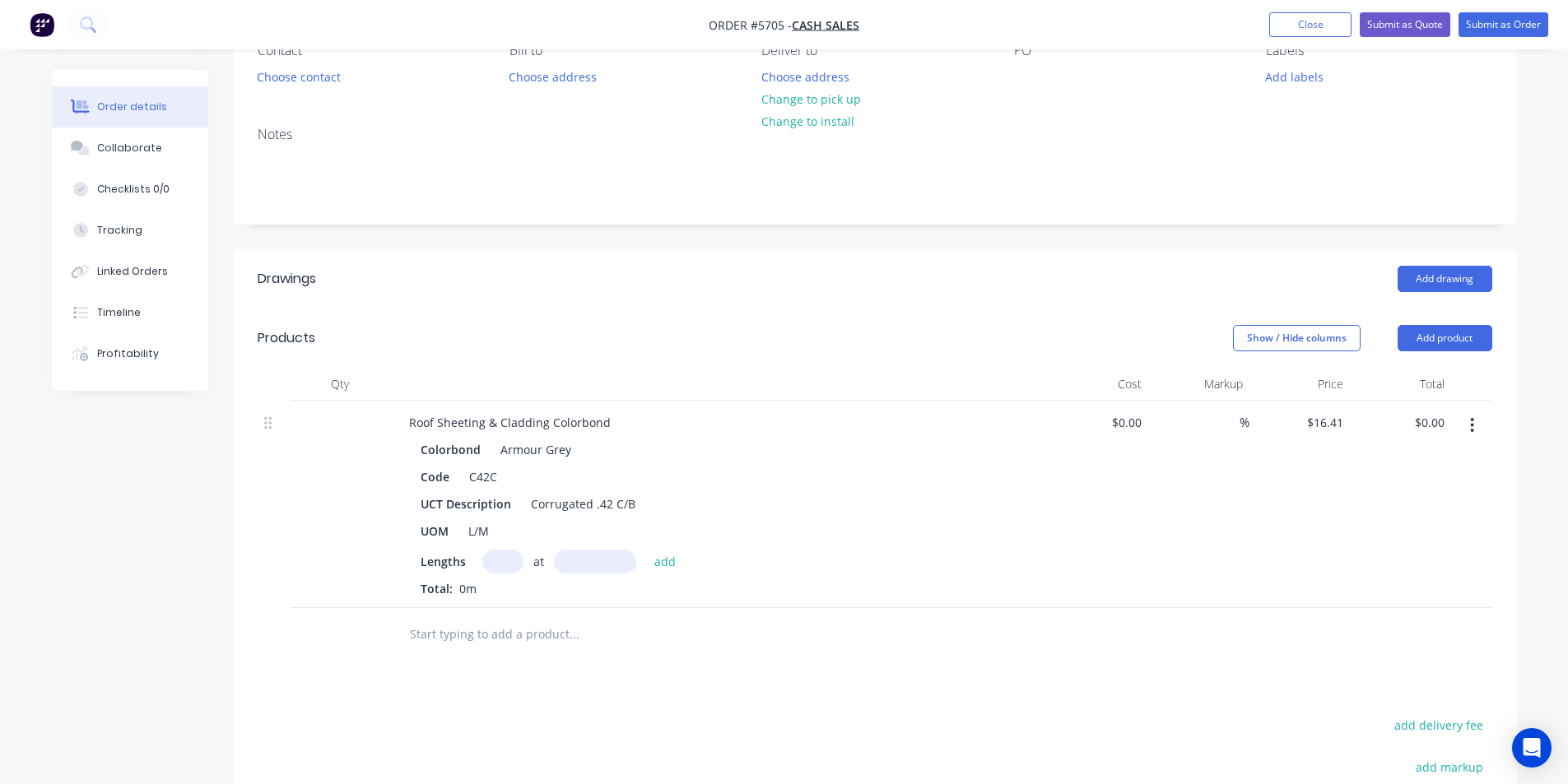
click at [499, 557] on input "text" at bounding box center [503, 562] width 41 height 24
click at [501, 636] on input "text" at bounding box center [573, 634] width 329 height 33
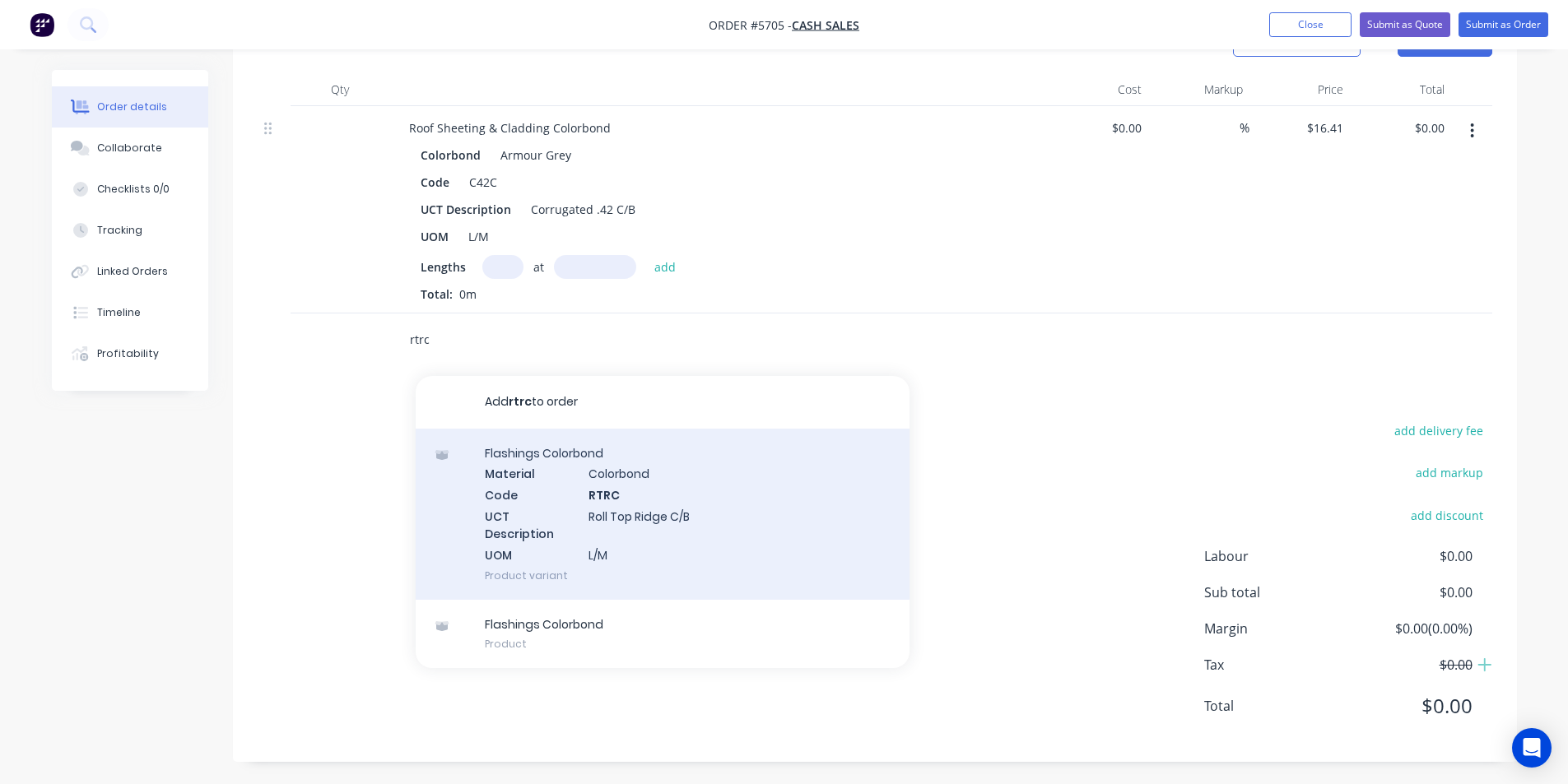
scroll to position [462, 0]
click at [743, 514] on div "Flashings Colorbond Material Colorbond Code RTRC UCT Description Roll Top Ridge…" at bounding box center [662, 512] width 494 height 171
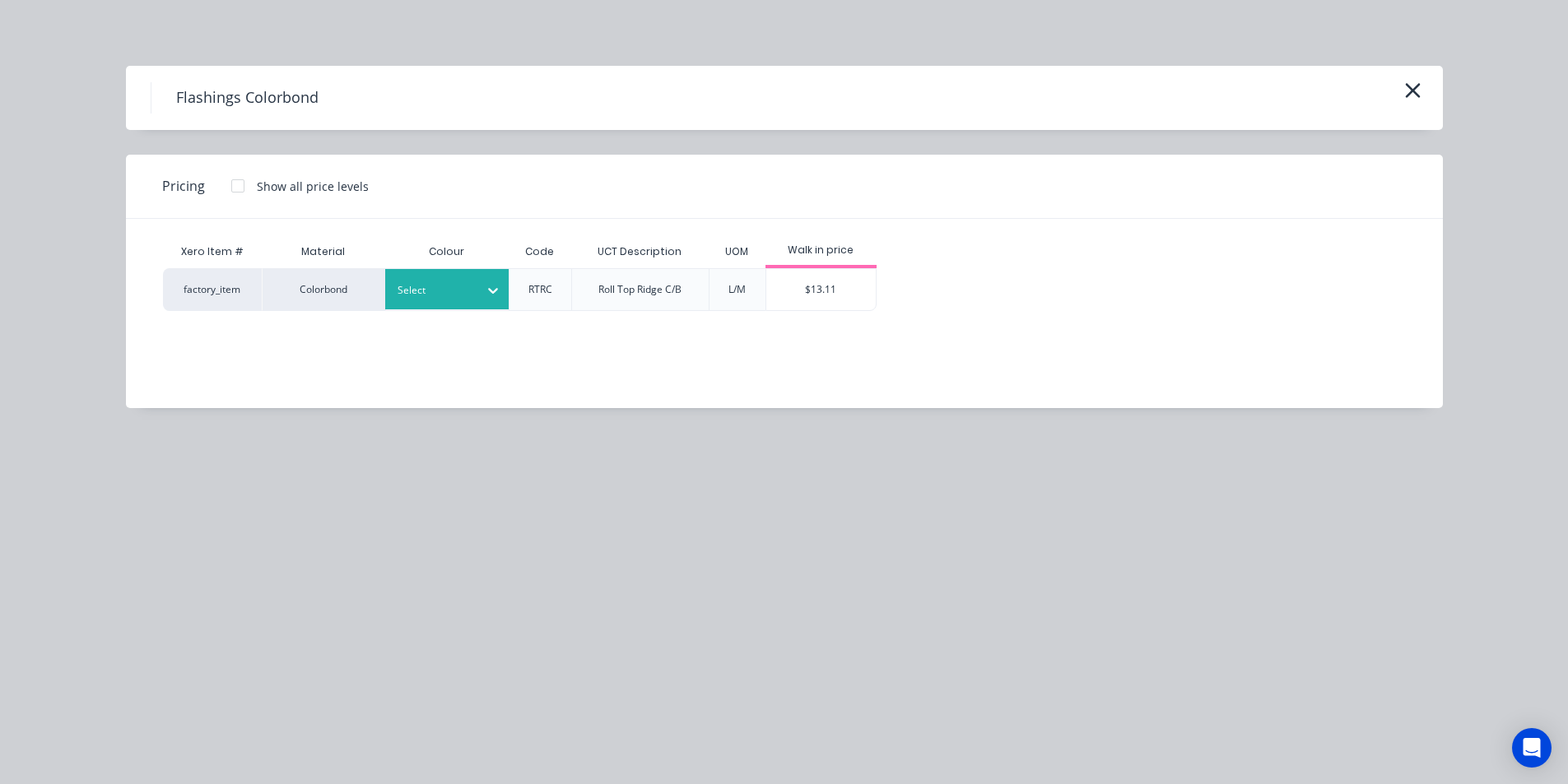
click at [410, 296] on div at bounding box center [434, 290] width 74 height 18
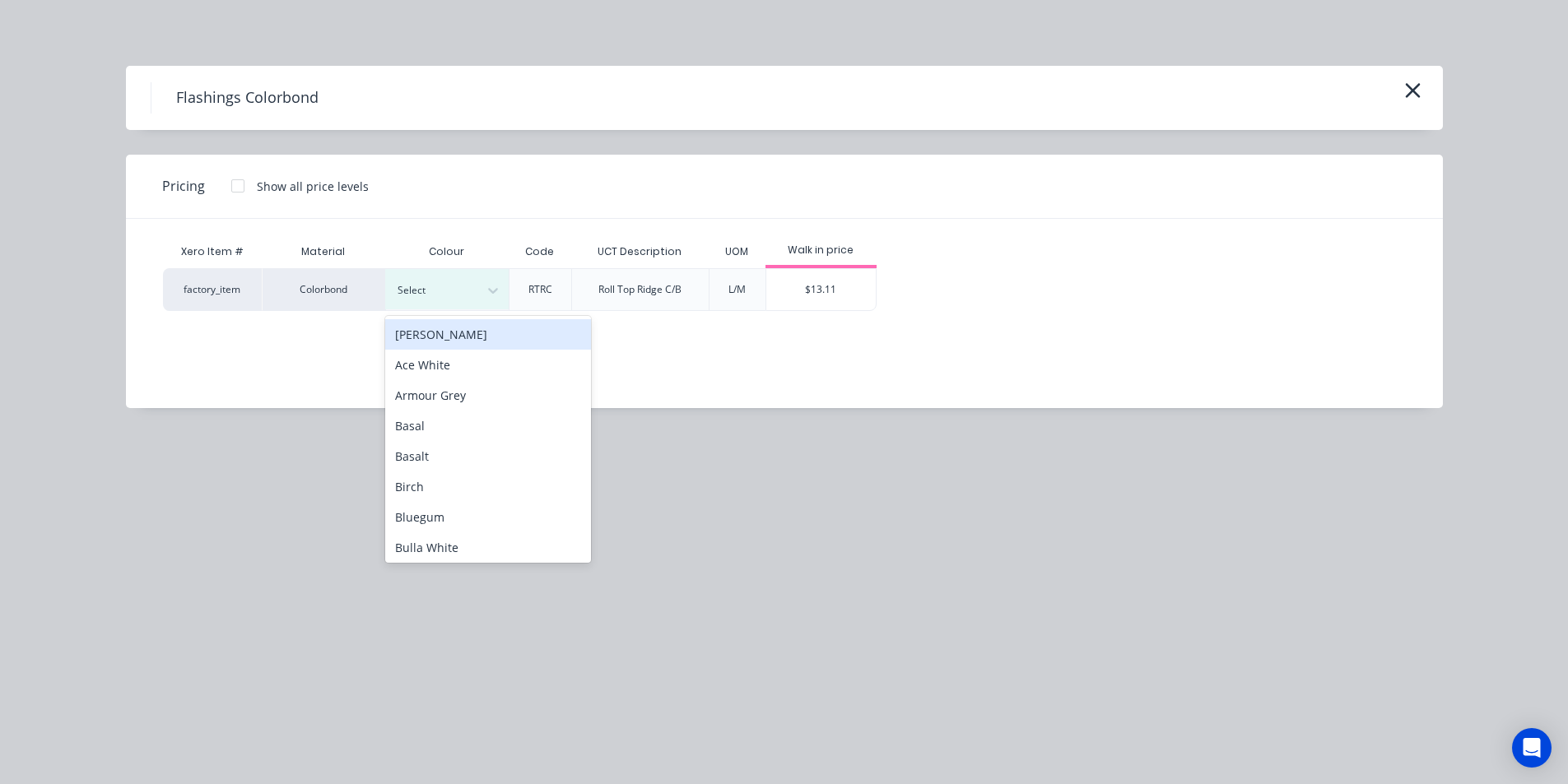
click at [1134, 601] on div "Flashings Colorbond Pricing Show all price levels Xero Item # Material Colour C…" at bounding box center [784, 392] width 1568 height 784
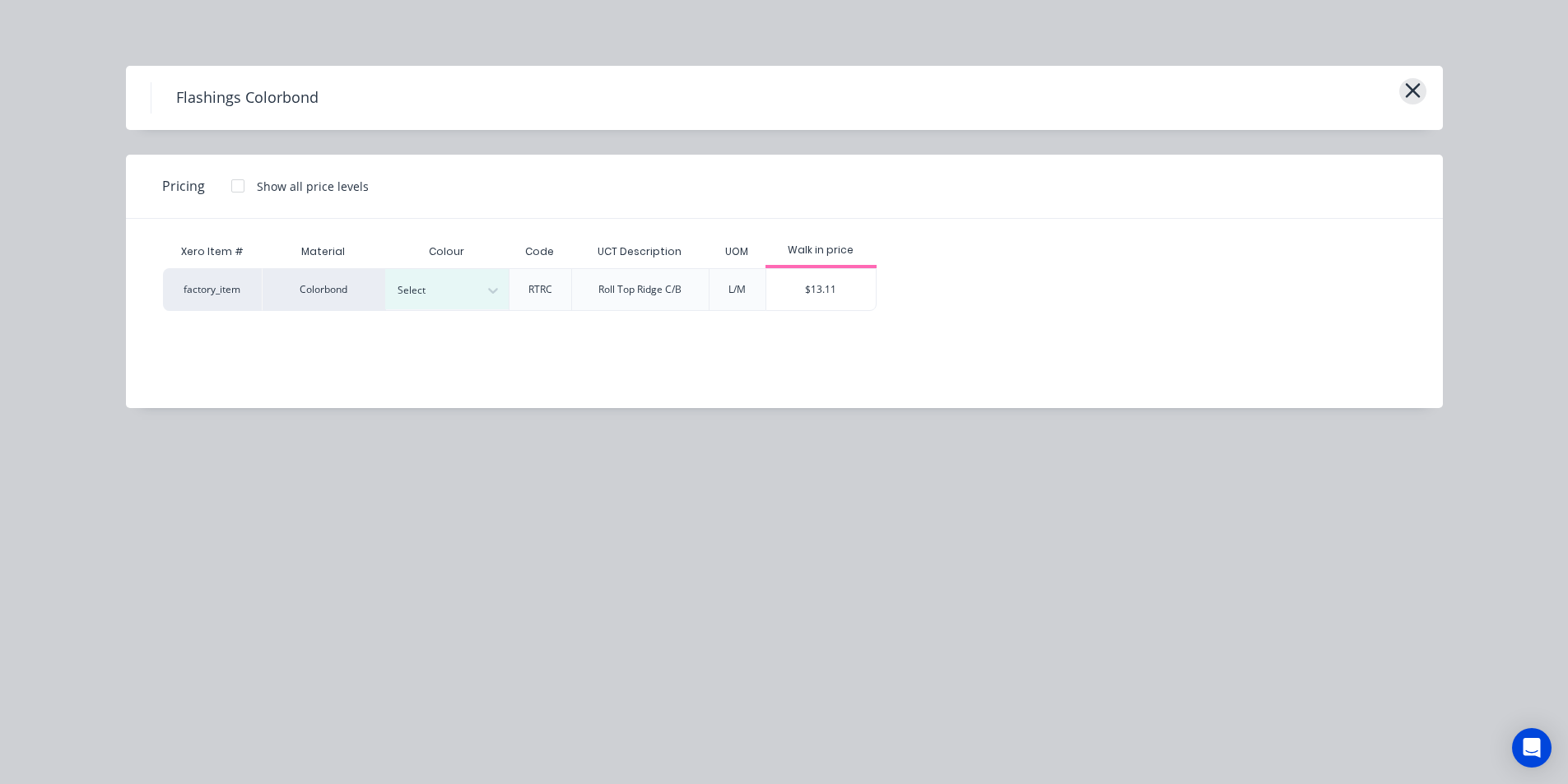
click at [1411, 93] on icon "button" at bounding box center [1412, 90] width 15 height 15
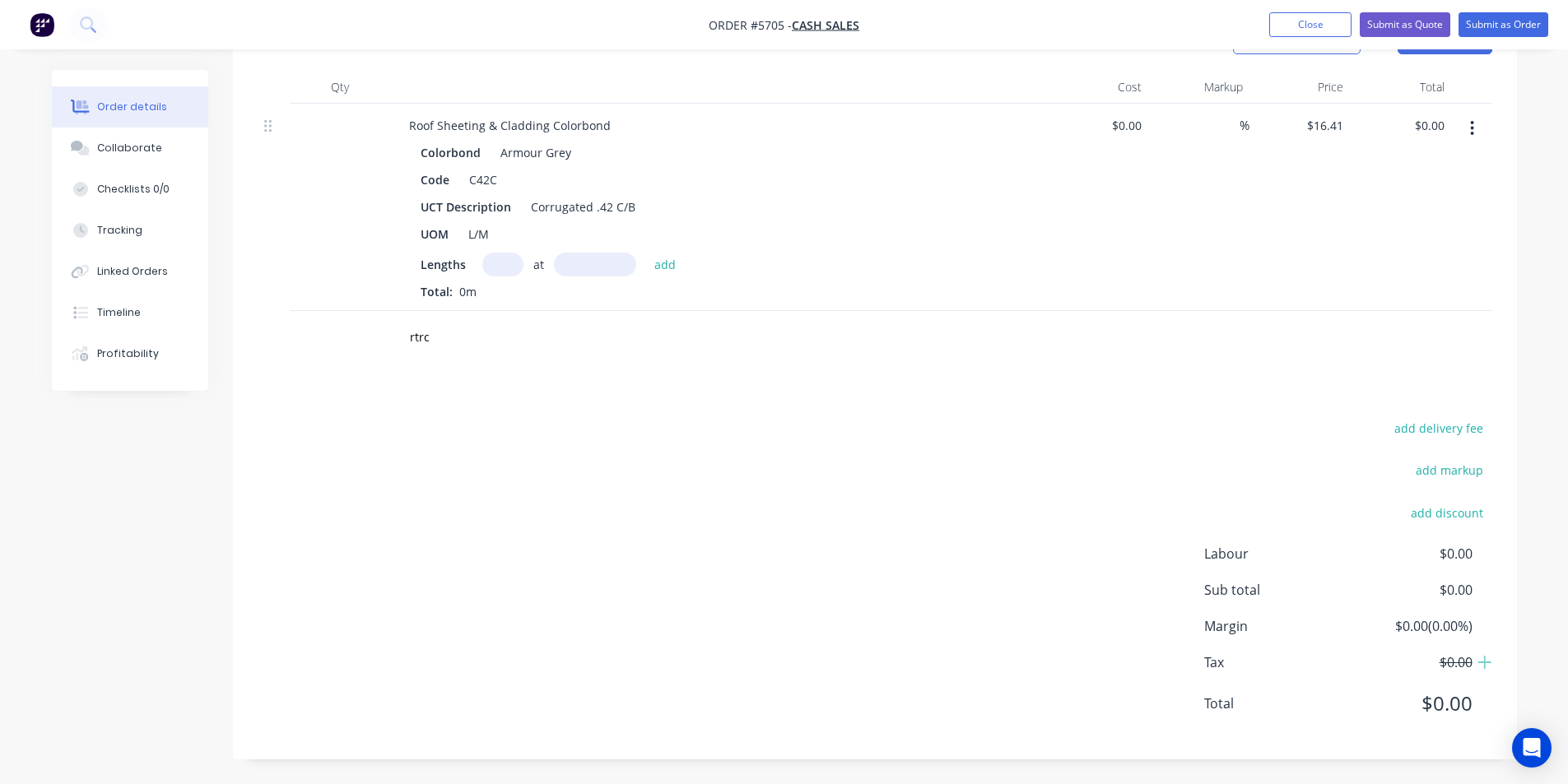
click at [1470, 120] on icon "button" at bounding box center [1471, 128] width 4 height 18
click at [1436, 260] on div "Delete" at bounding box center [1414, 271] width 127 height 24
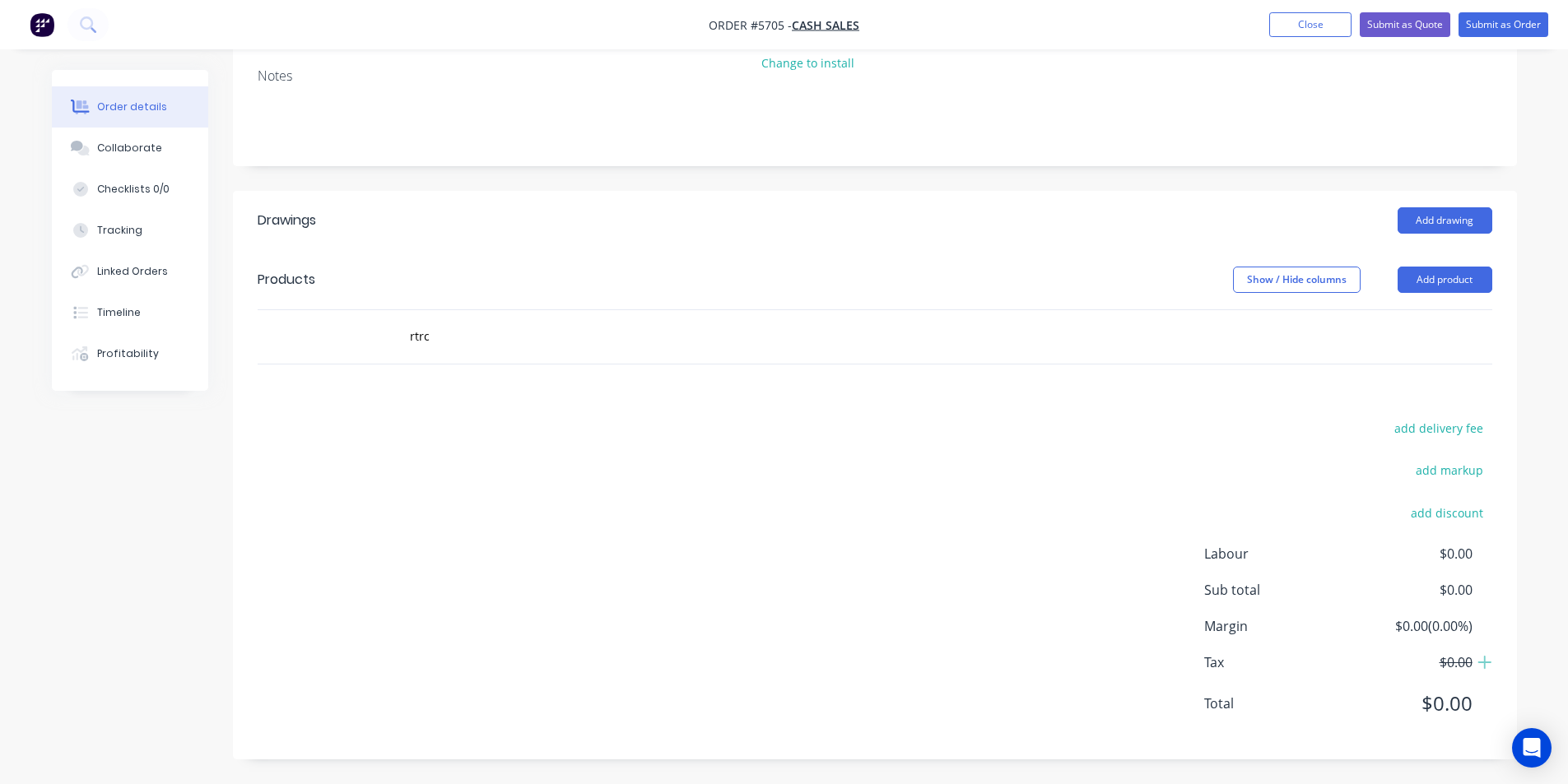
scroll to position [223, 0]
drag, startPoint x: 491, startPoint y: 352, endPoint x: 364, endPoint y: 342, distance: 127.4
click at [364, 342] on div "rtrc" at bounding box center [875, 337] width 1235 height 53
click at [422, 333] on input "rtrc" at bounding box center [573, 337] width 329 height 33
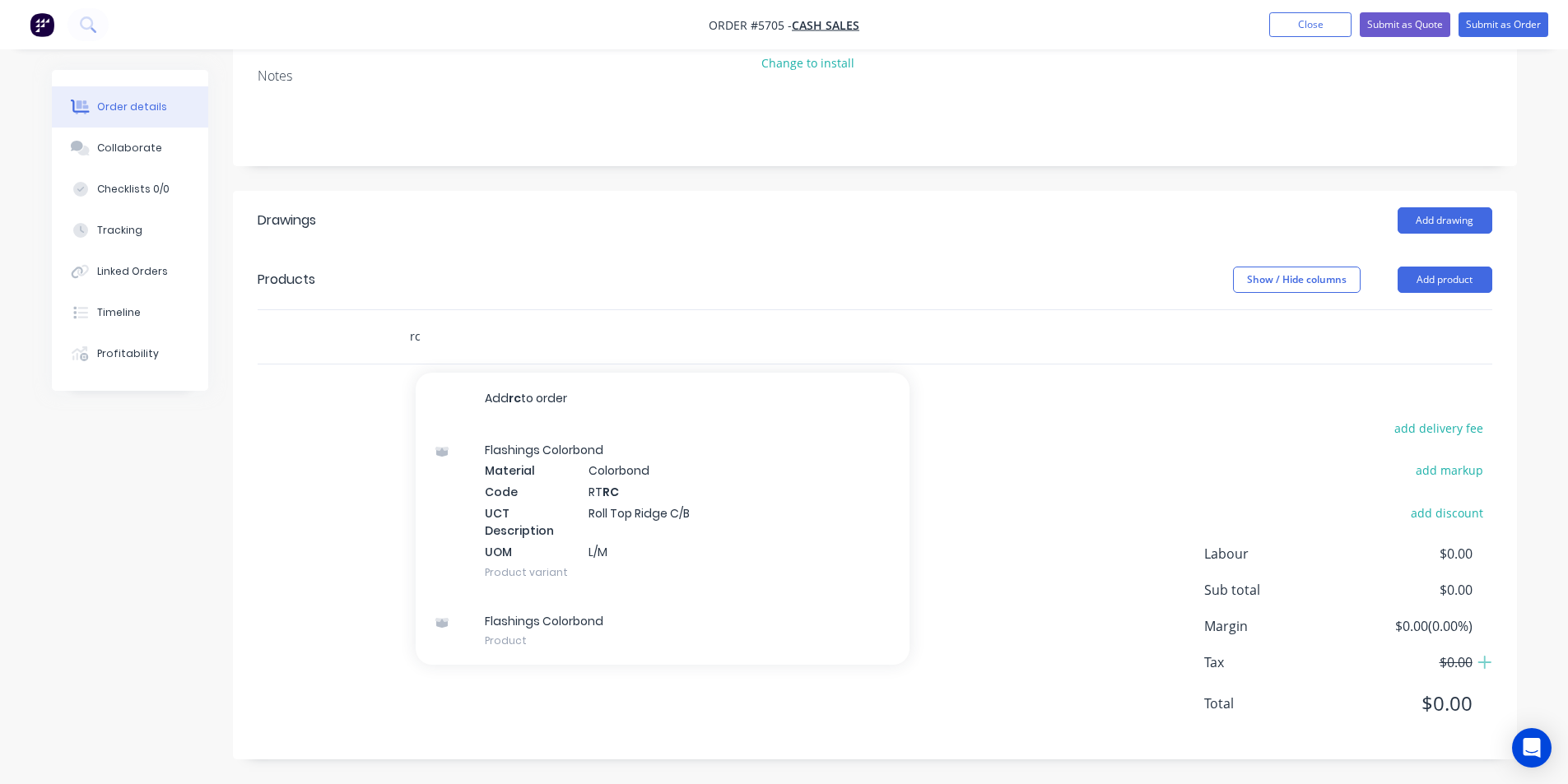
drag, startPoint x: 441, startPoint y: 341, endPoint x: 401, endPoint y: 342, distance: 40.0
click at [432, 342] on input "rc" at bounding box center [573, 337] width 329 height 33
type input "r"
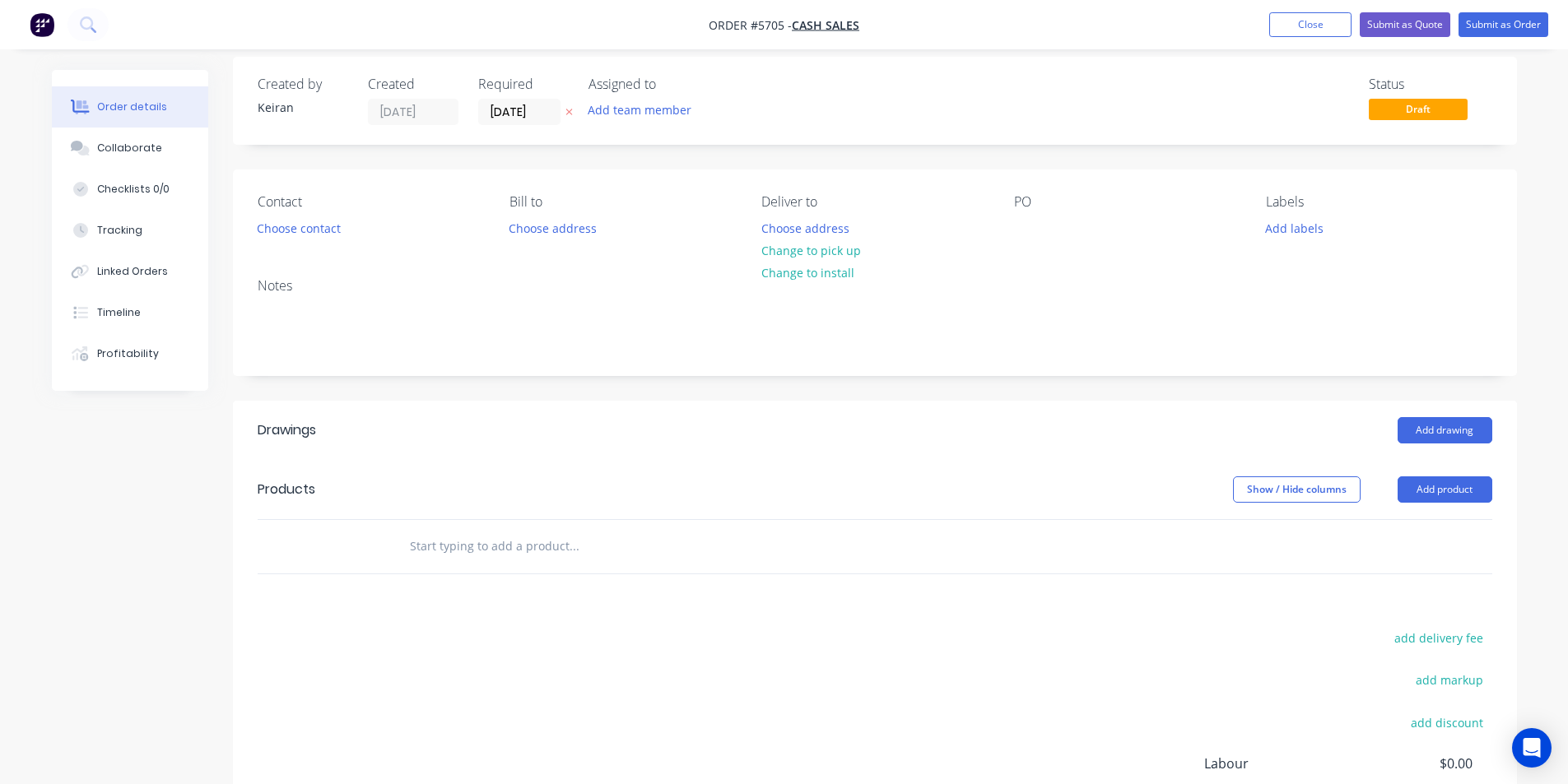
scroll to position [0, 0]
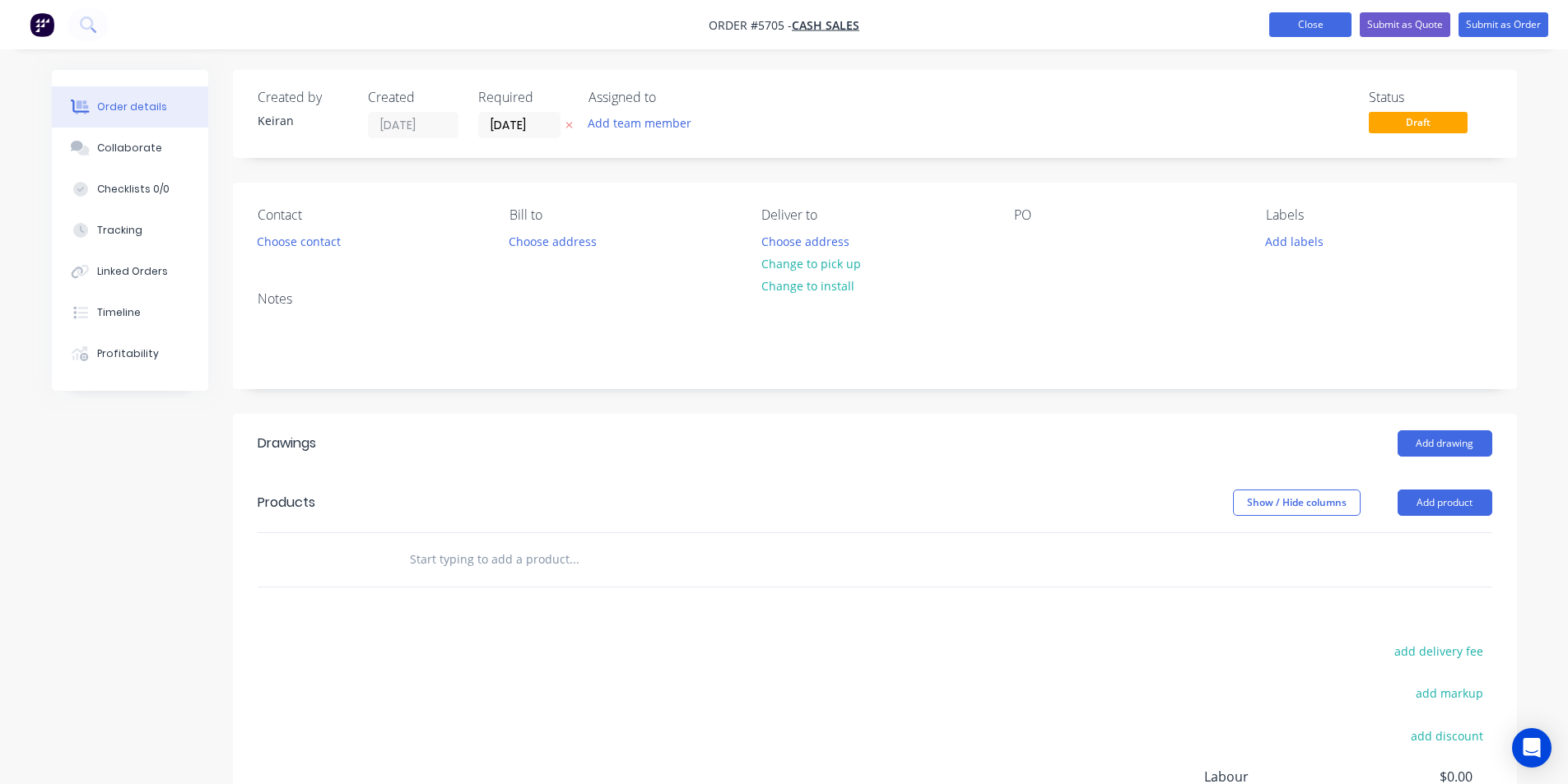
click at [1304, 31] on button "Close" at bounding box center [1310, 24] width 82 height 25
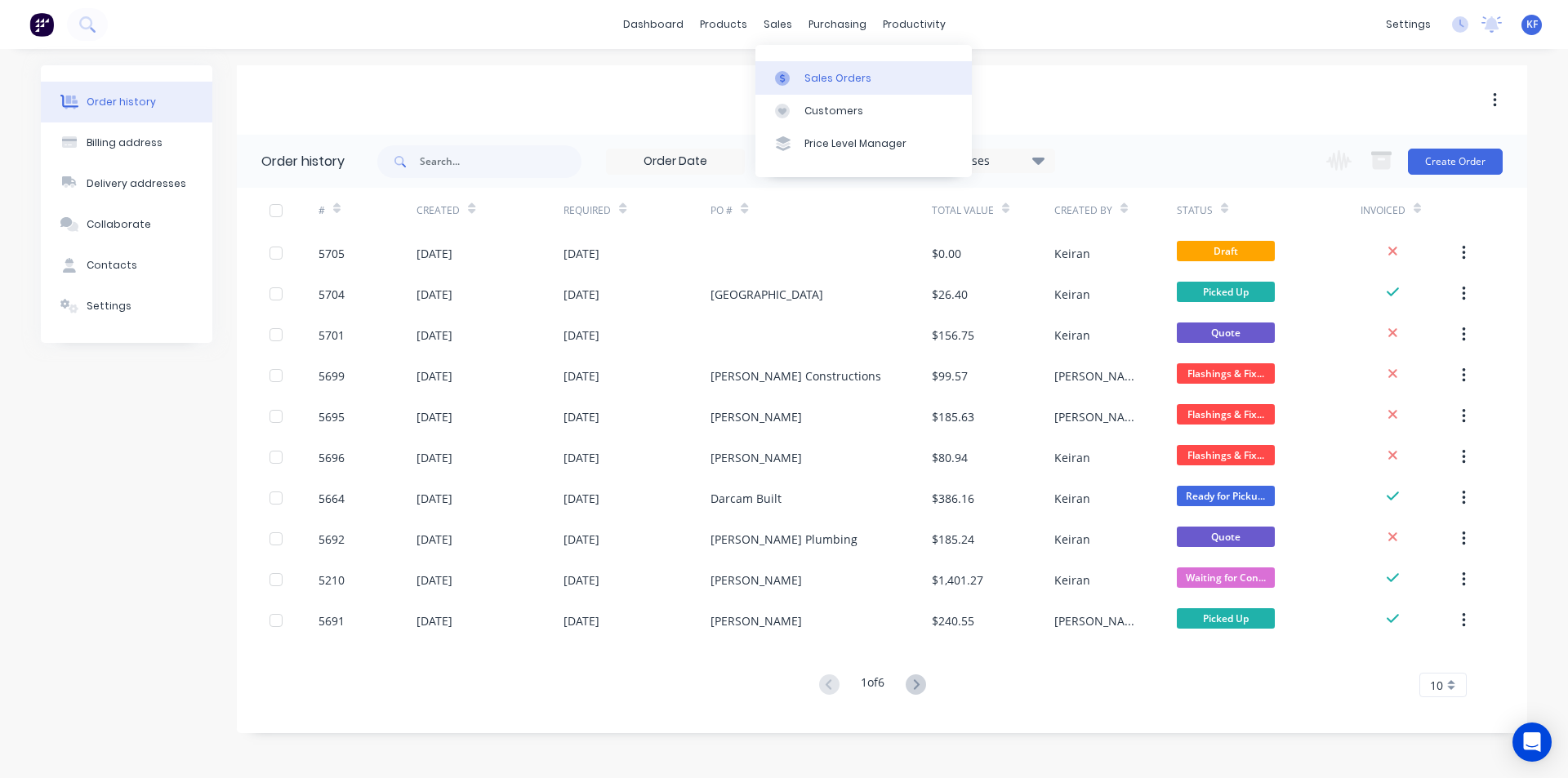
click at [781, 28] on div "sales" at bounding box center [777, 24] width 45 height 25
click at [816, 85] on div "Sales Orders" at bounding box center [838, 78] width 67 height 14
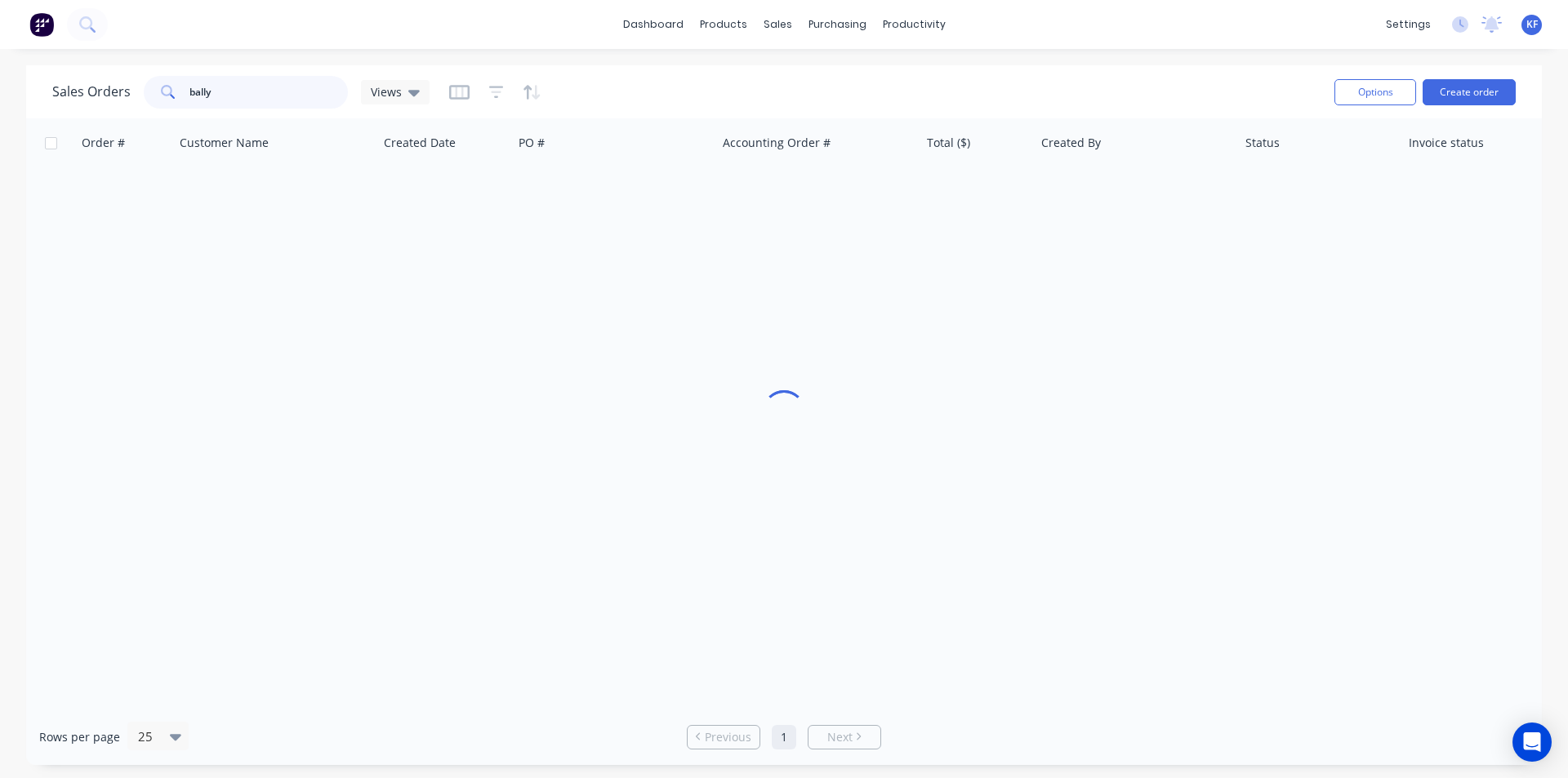
drag, startPoint x: 152, startPoint y: 82, endPoint x: 170, endPoint y: 81, distance: 18.0
click at [152, 81] on div "bally" at bounding box center [246, 92] width 204 height 32
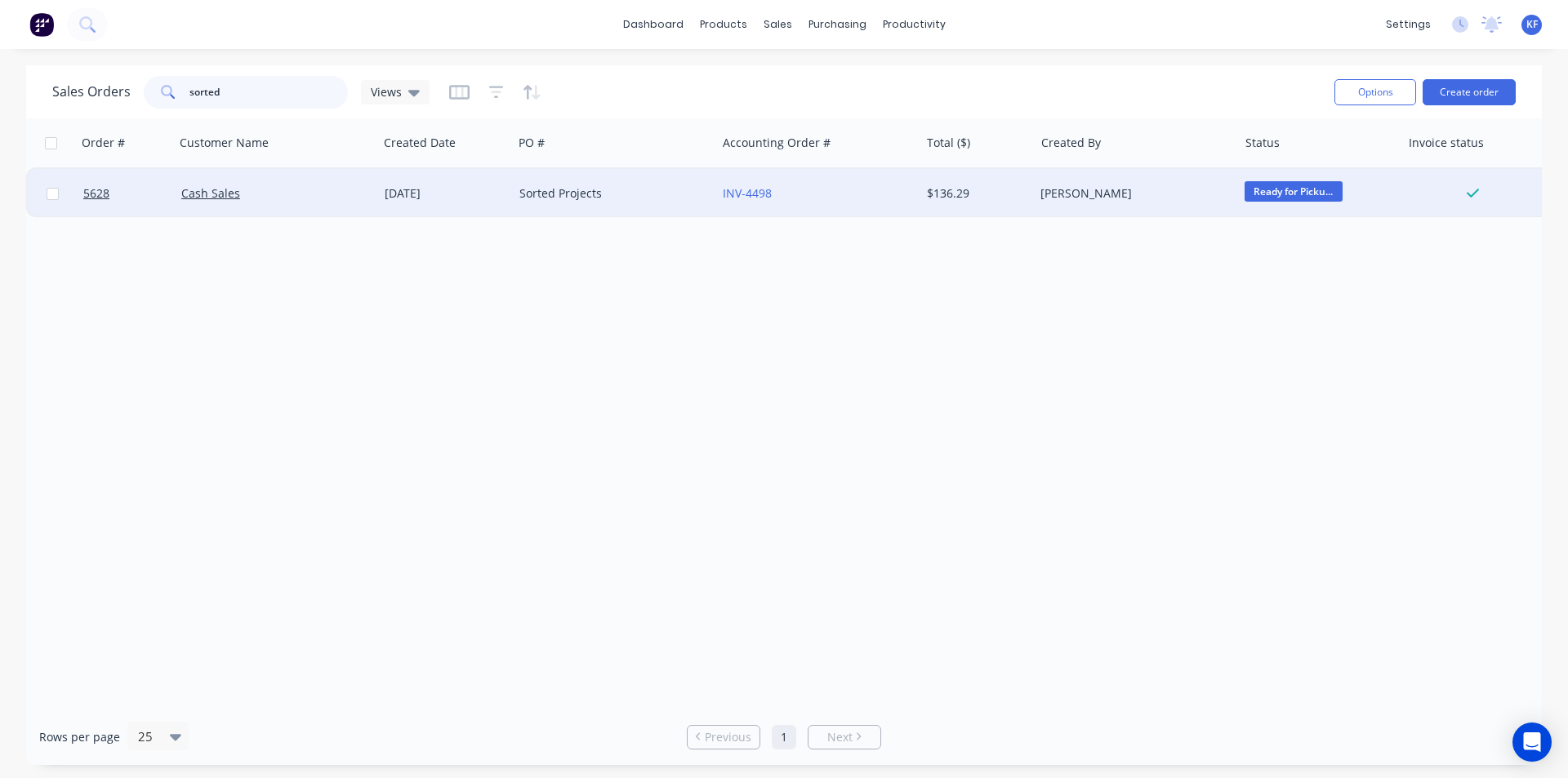
type input "sorted"
click at [588, 191] on div "Sorted Projects" at bounding box center [610, 193] width 181 height 16
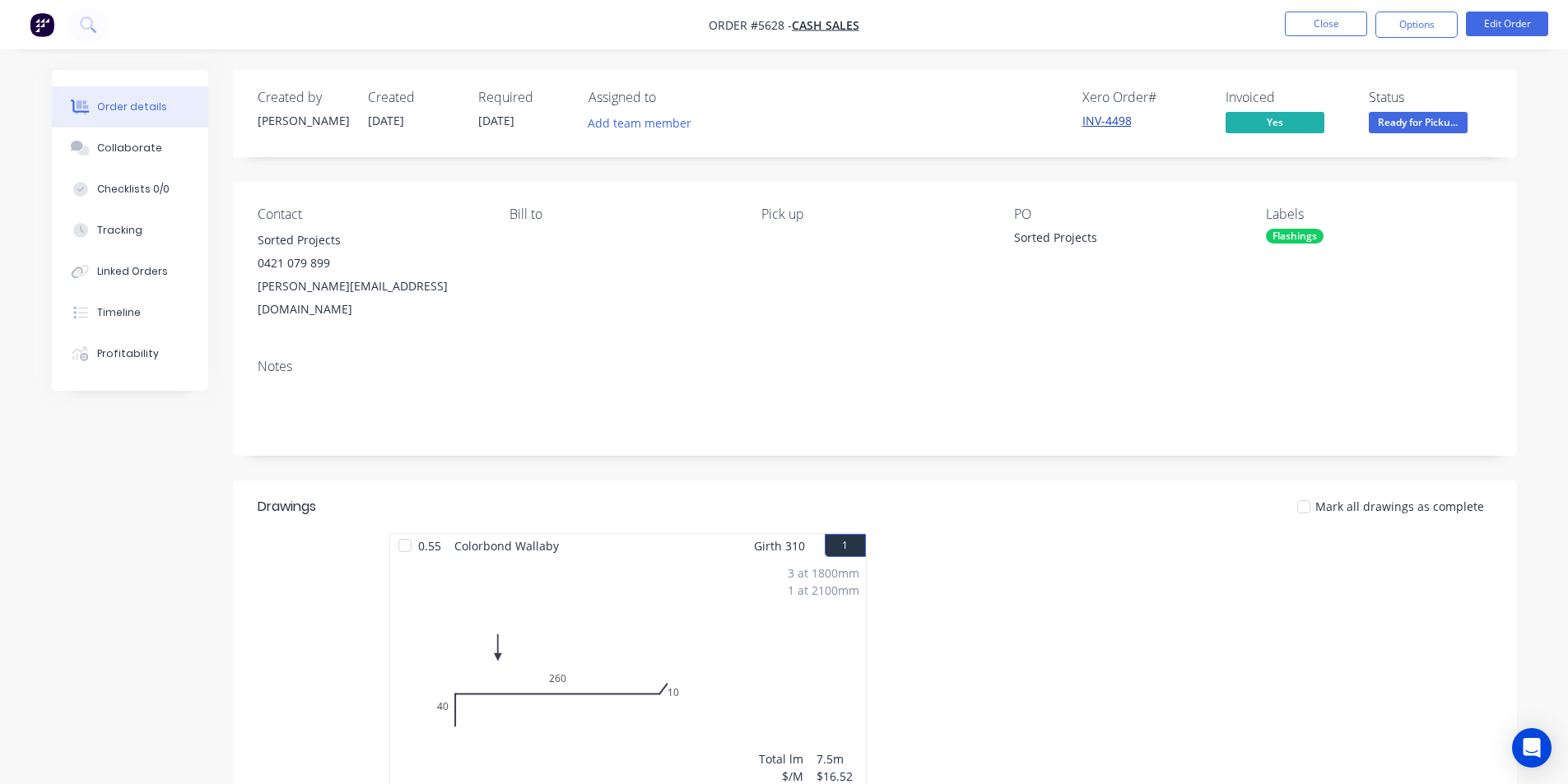
click at [1087, 126] on link "INV-4498" at bounding box center [1107, 121] width 50 height 15
click at [1417, 123] on span "Ready for Picku..." at bounding box center [1417, 123] width 99 height 21
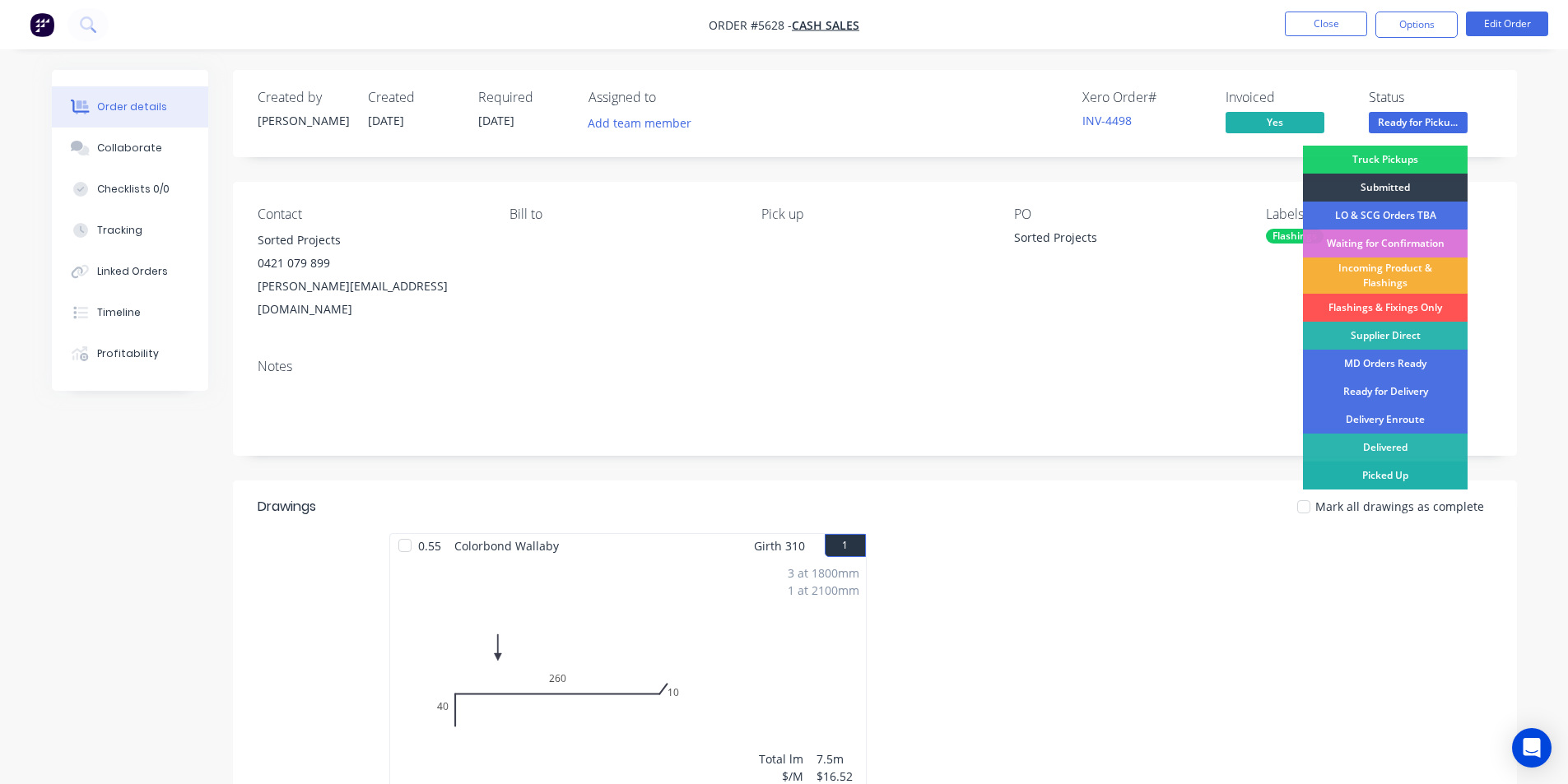
click at [1415, 482] on div "Picked Up" at bounding box center [1385, 476] width 165 height 28
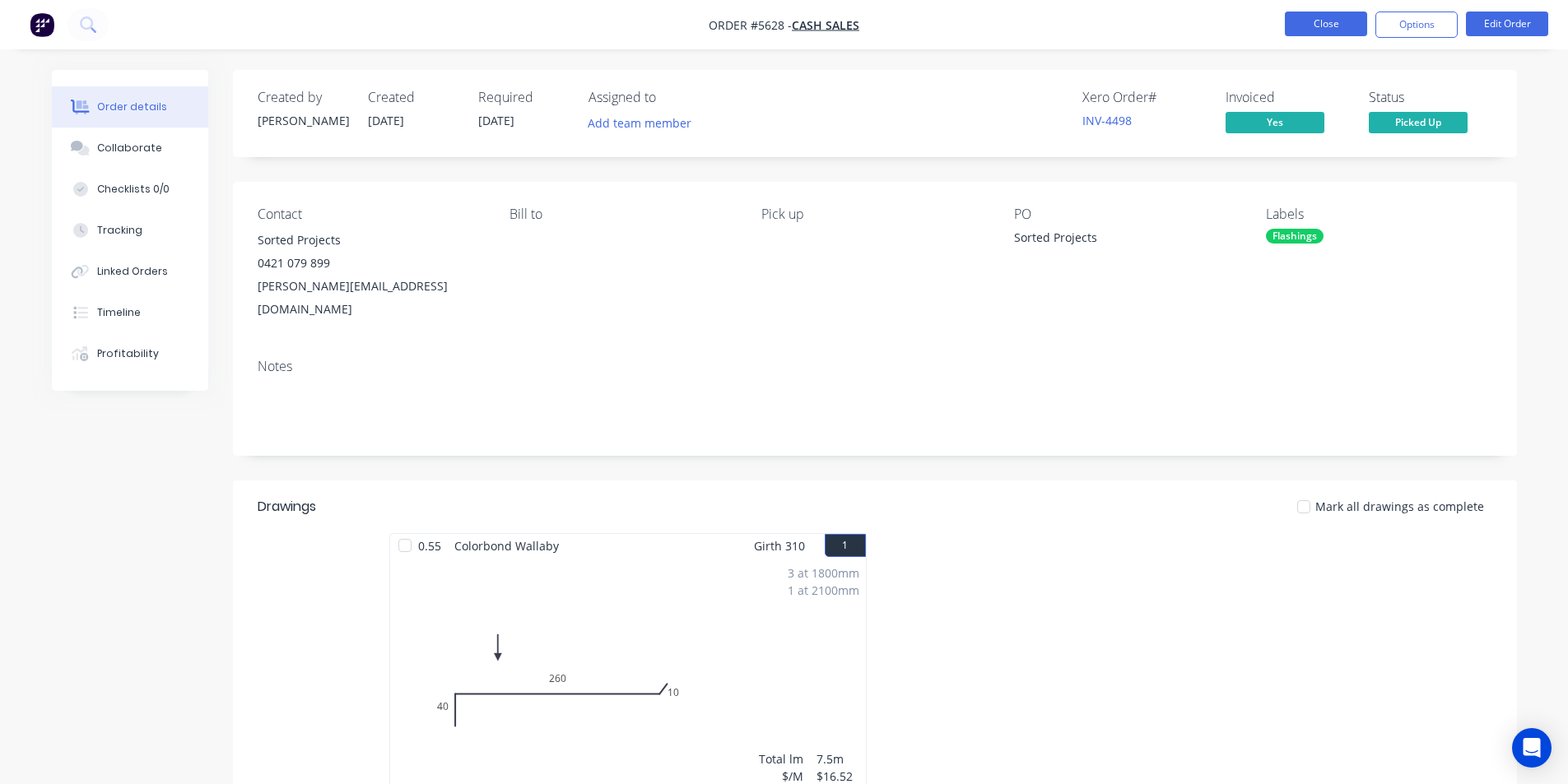
click at [1351, 14] on button "Close" at bounding box center [1326, 23] width 82 height 25
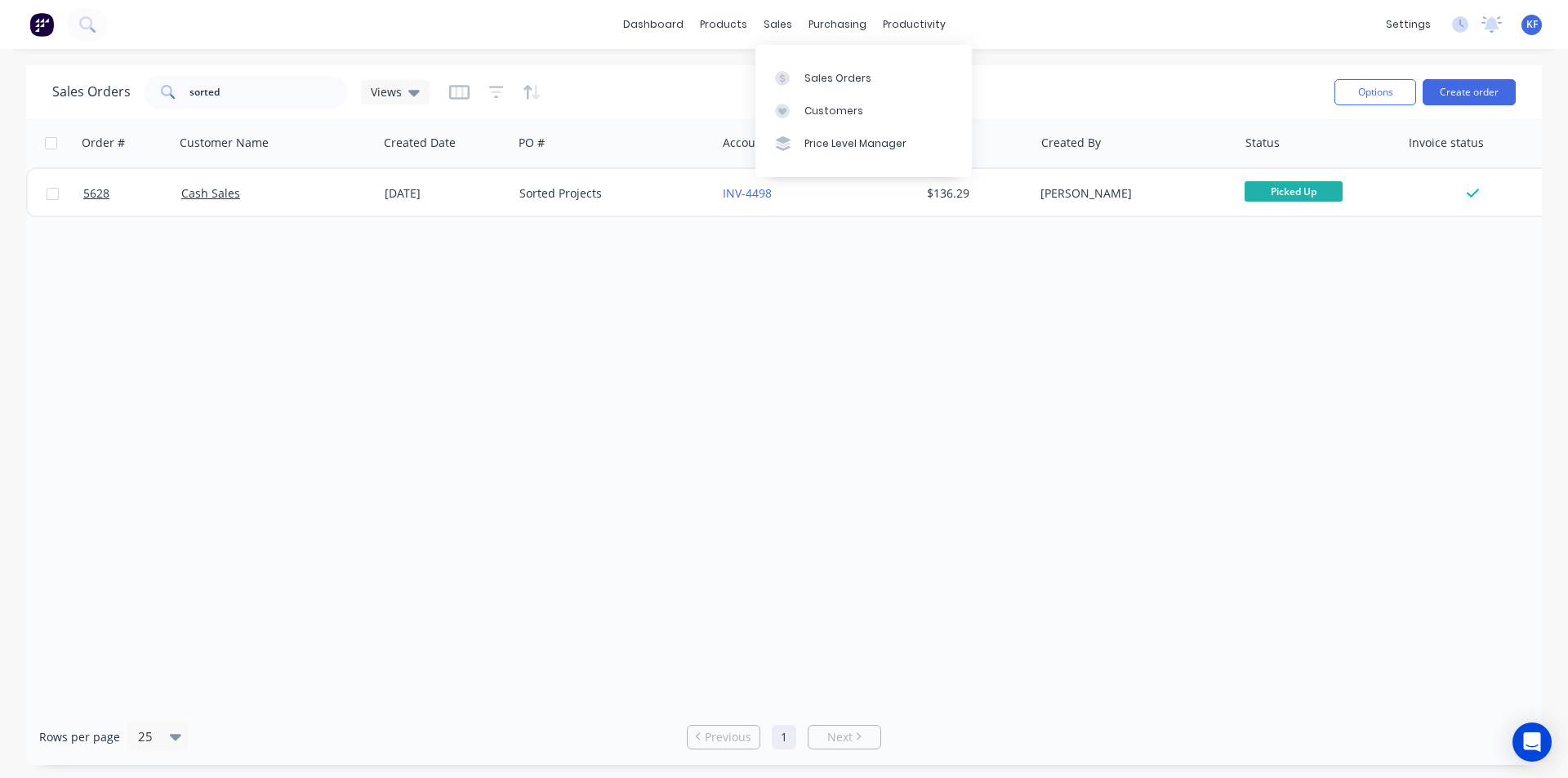
drag, startPoint x: 772, startPoint y: 30, endPoint x: 794, endPoint y: 45, distance: 26.6
click at [775, 31] on div "sales" at bounding box center [777, 24] width 45 height 25
click at [816, 64] on link "Sales Orders" at bounding box center [863, 77] width 217 height 32
drag, startPoint x: 287, startPoint y: 86, endPoint x: 175, endPoint y: 81, distance: 112.1
click at [175, 81] on div "sorted" at bounding box center [246, 92] width 204 height 32
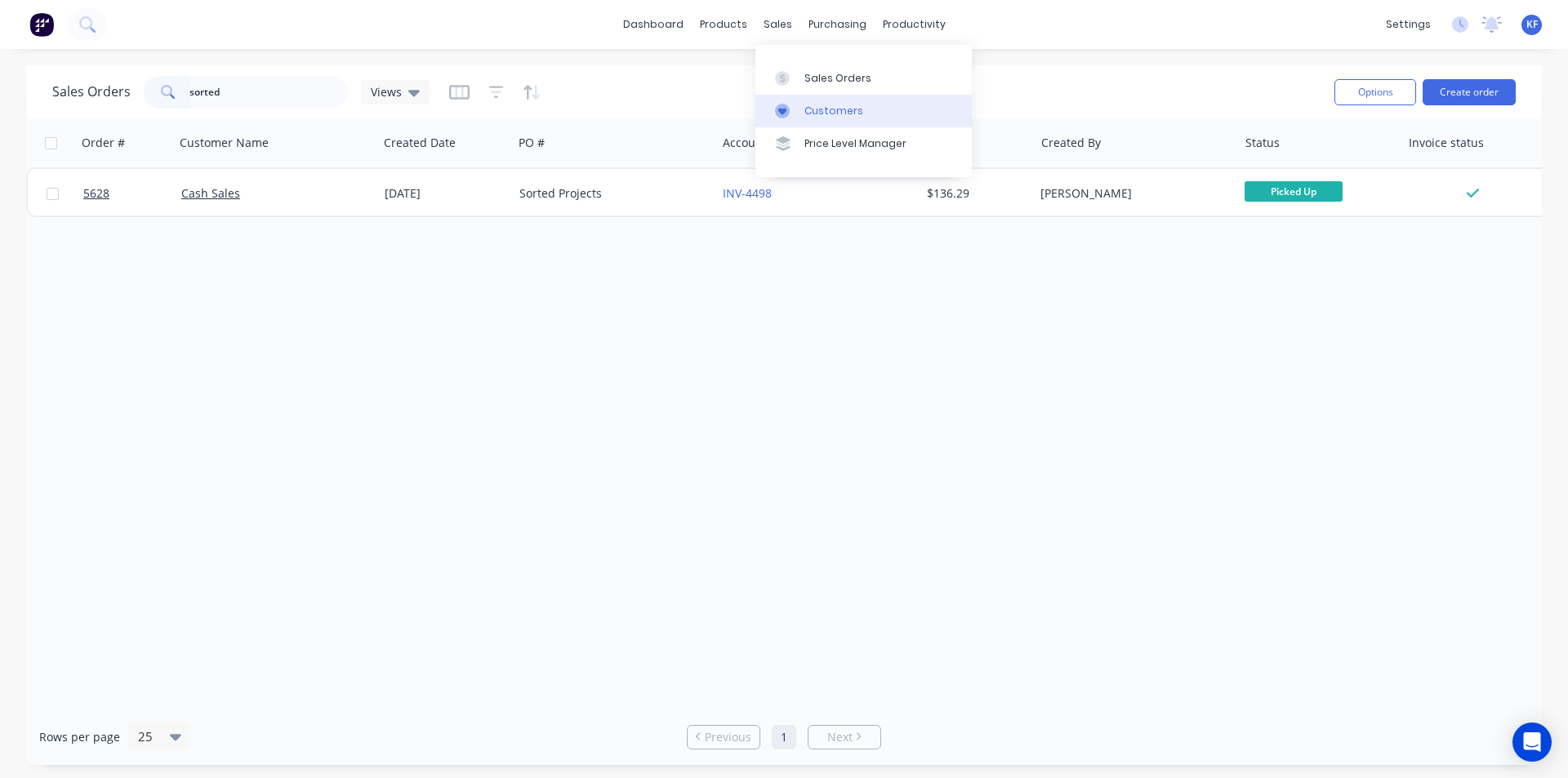
click at [820, 115] on div "Customers" at bounding box center [833, 111] width 59 height 14
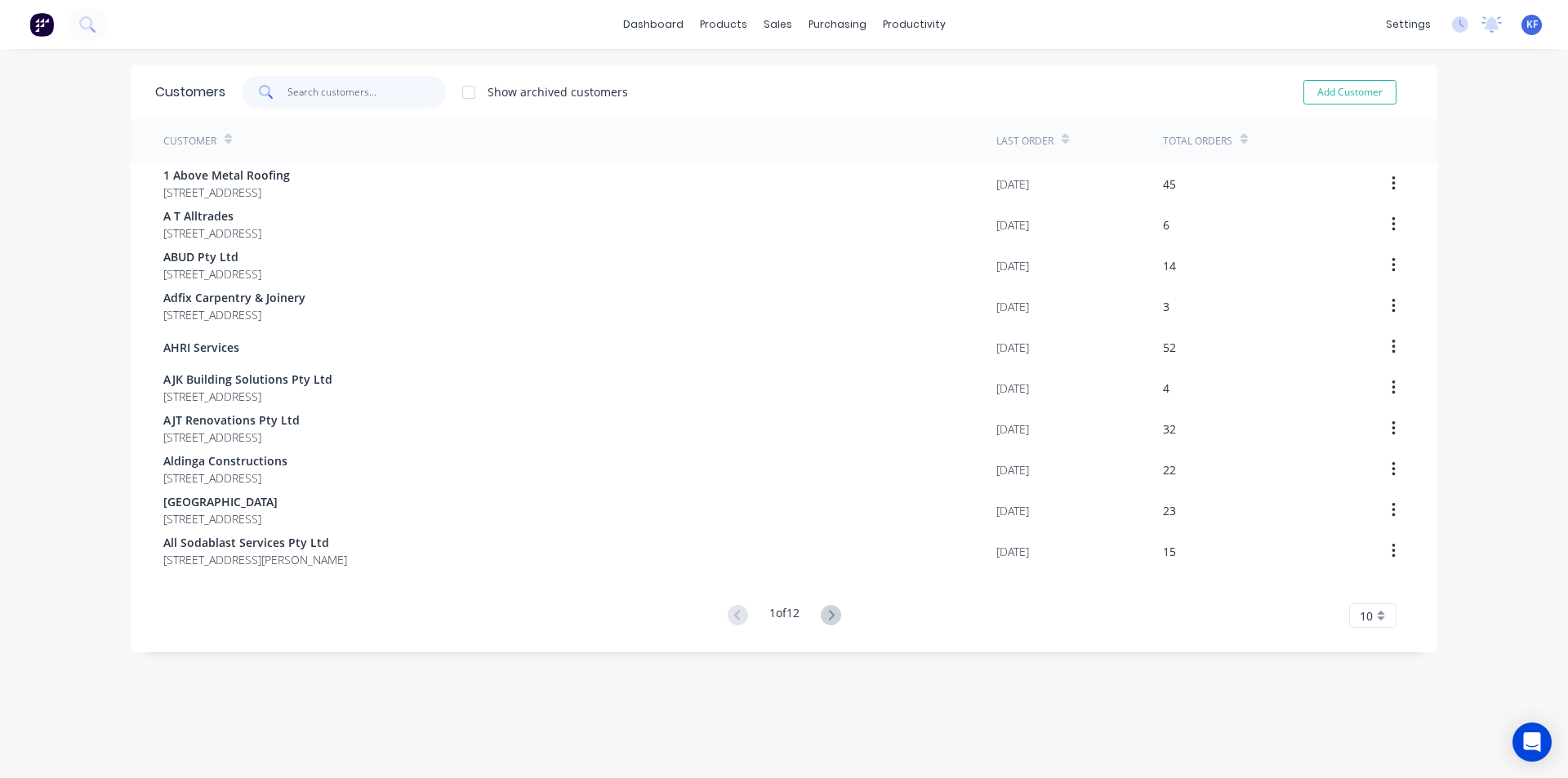
click at [324, 78] on input "text" at bounding box center [366, 92] width 159 height 32
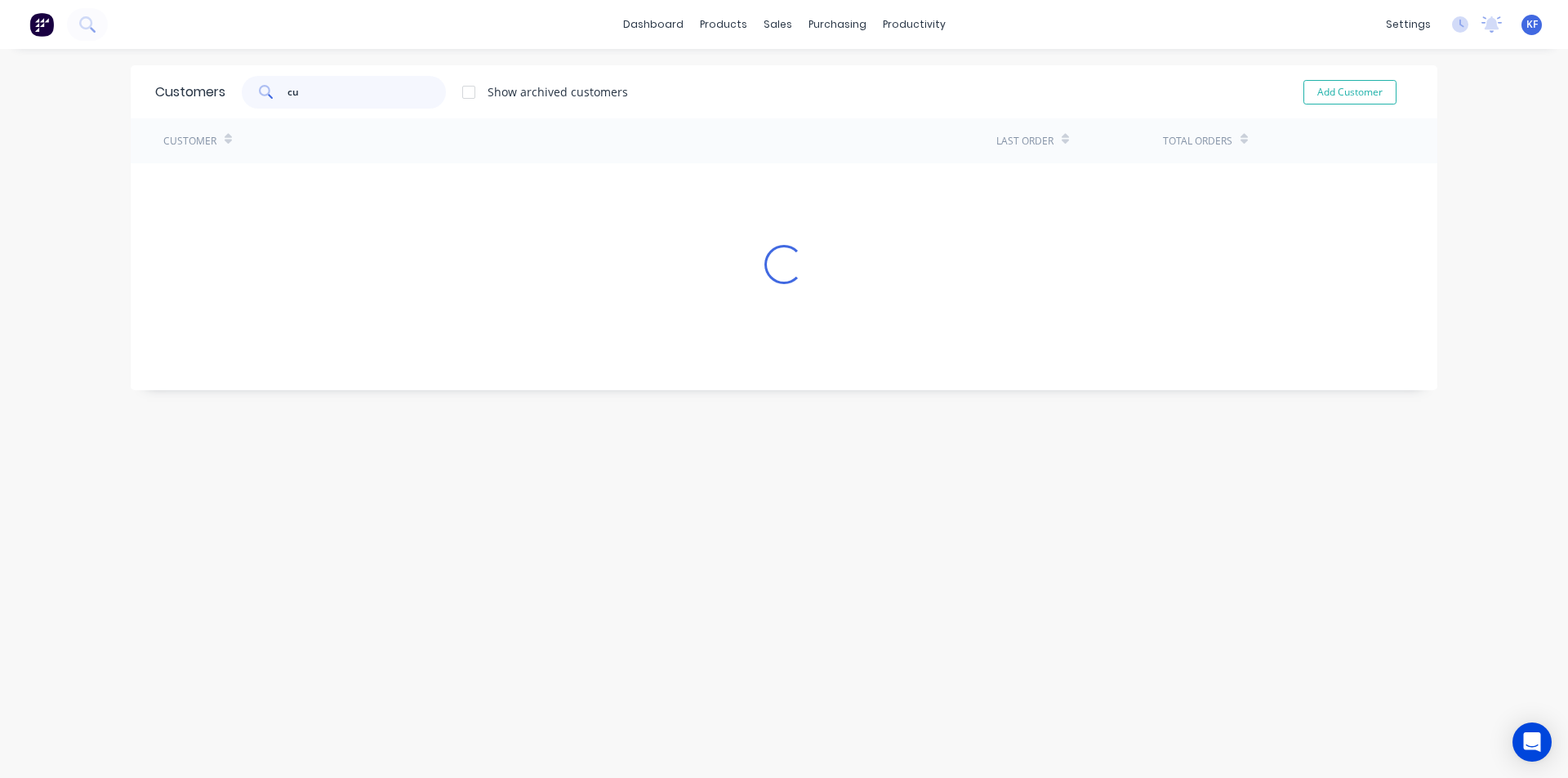
type input "c"
type input "velux"
click at [826, 26] on div "purchasing" at bounding box center [837, 24] width 74 height 25
click at [857, 87] on link "Purchase Orders" at bounding box center [900, 77] width 217 height 32
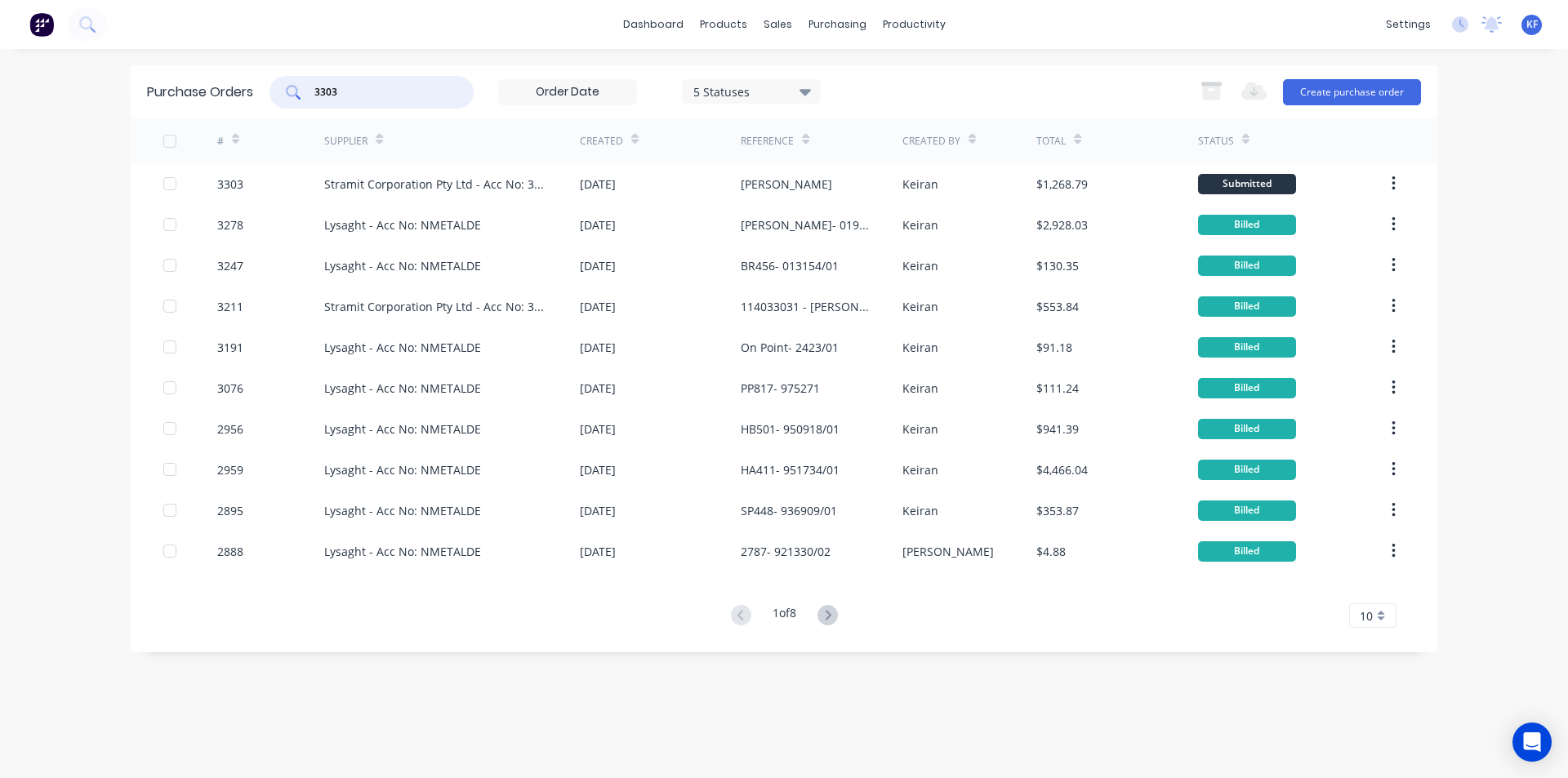
click at [385, 84] on input "3303" at bounding box center [380, 92] width 135 height 16
drag, startPoint x: 385, startPoint y: 83, endPoint x: 375, endPoint y: 83, distance: 10.0
click at [375, 84] on input "3303" at bounding box center [380, 92] width 135 height 16
type input "v"
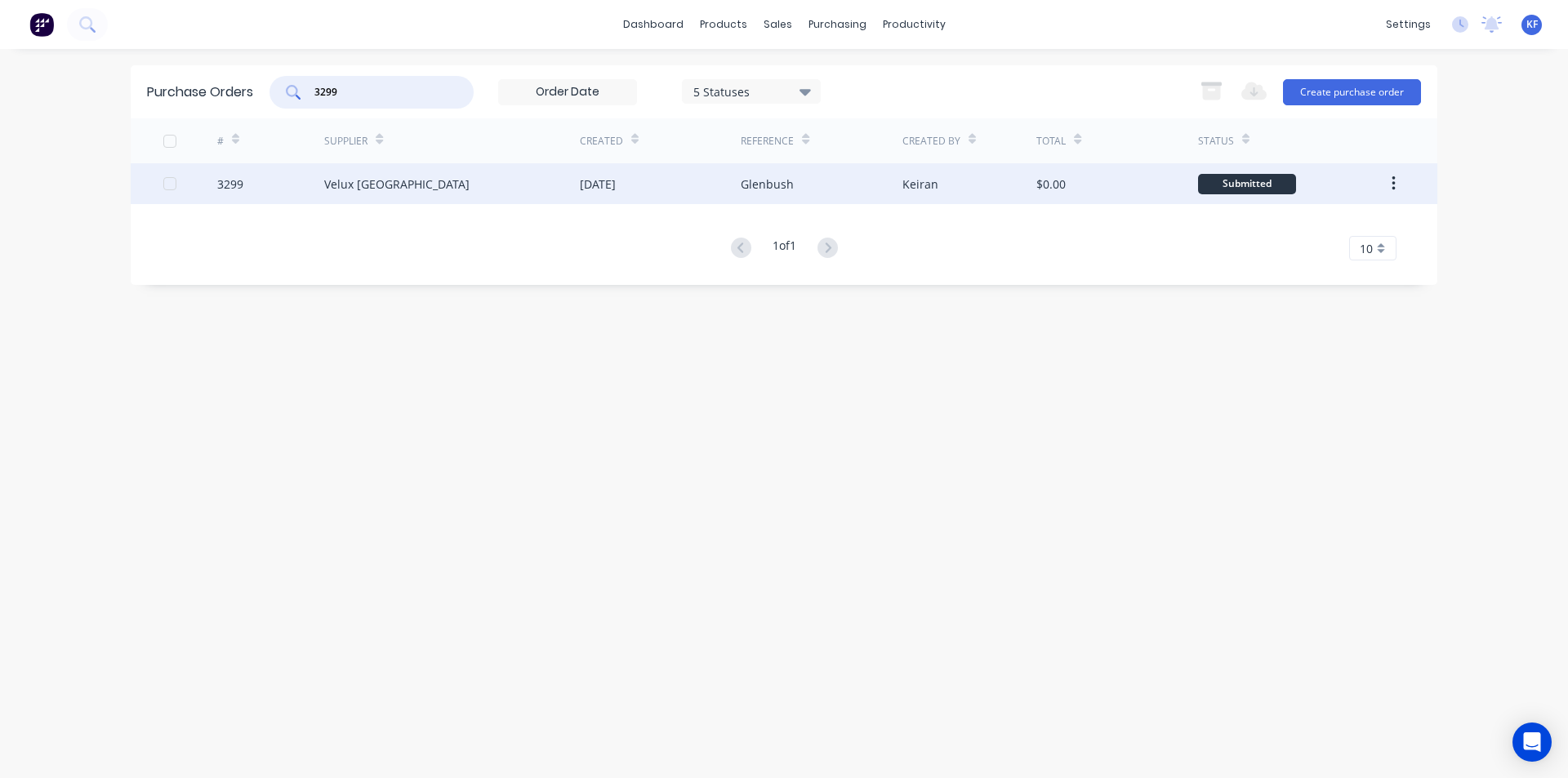
type input "3299"
click at [676, 171] on div "[DATE]" at bounding box center [660, 184] width 161 height 41
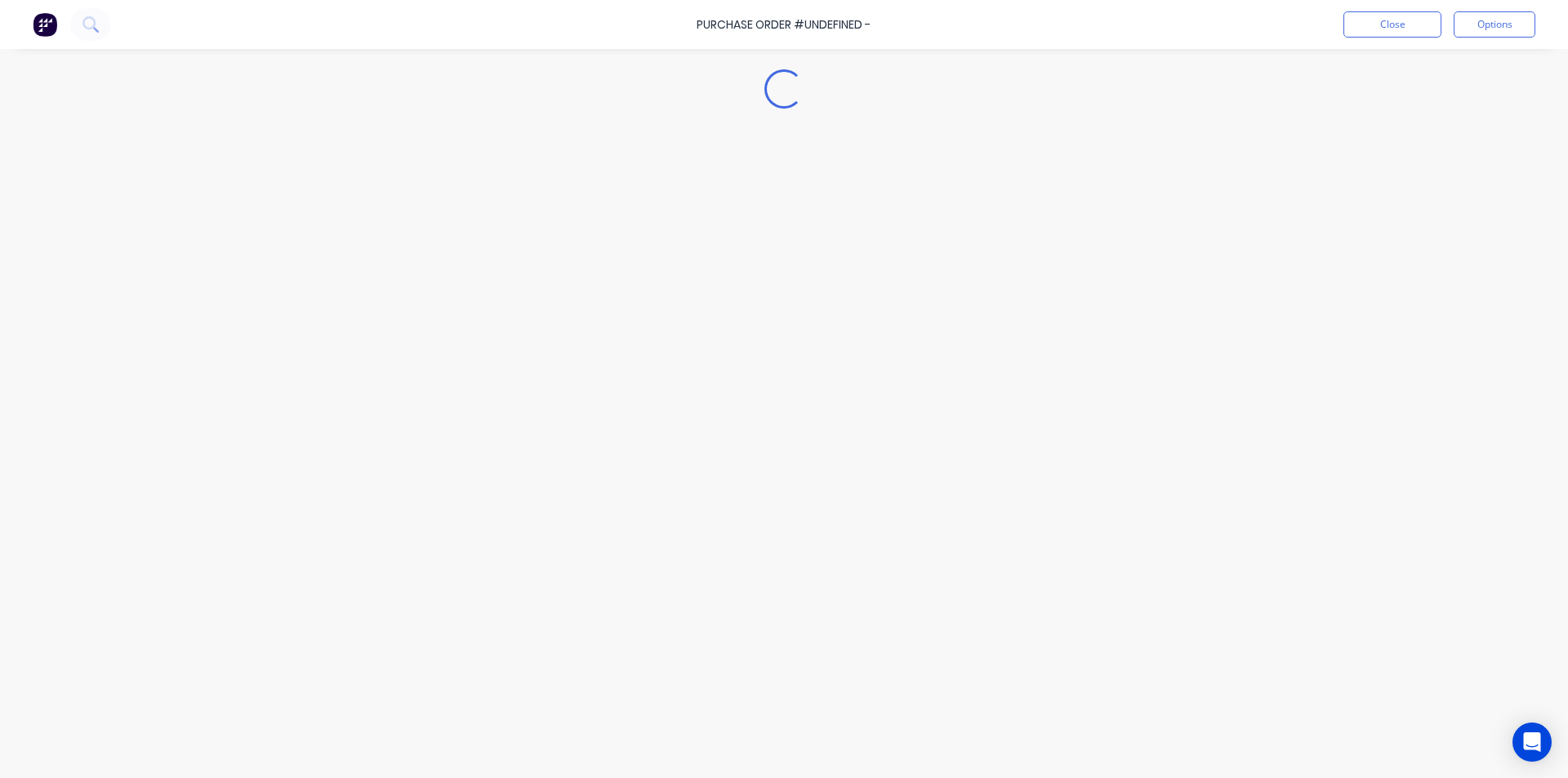
type textarea "x"
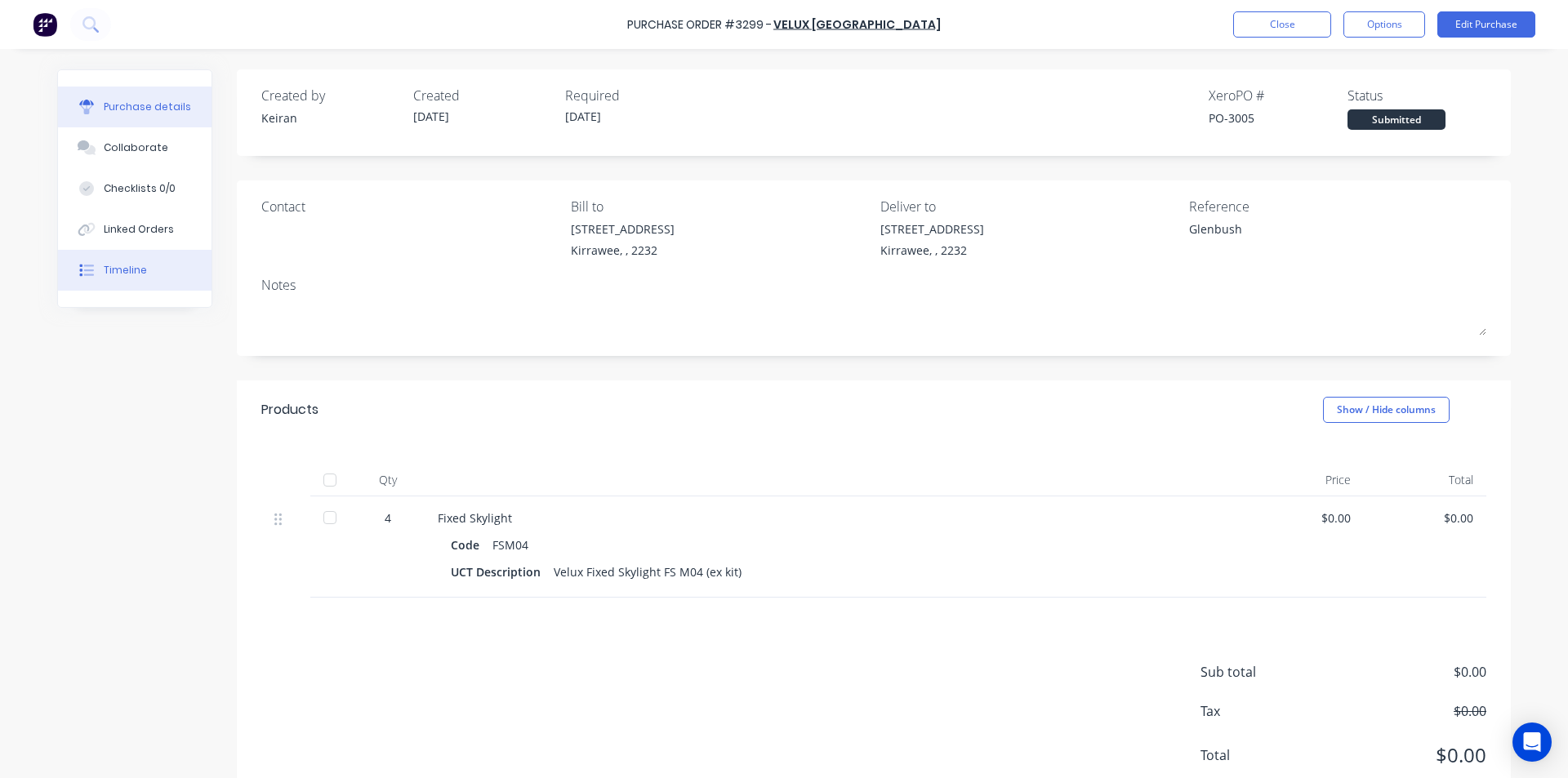
click at [145, 269] on button "Timeline" at bounding box center [134, 270] width 154 height 41
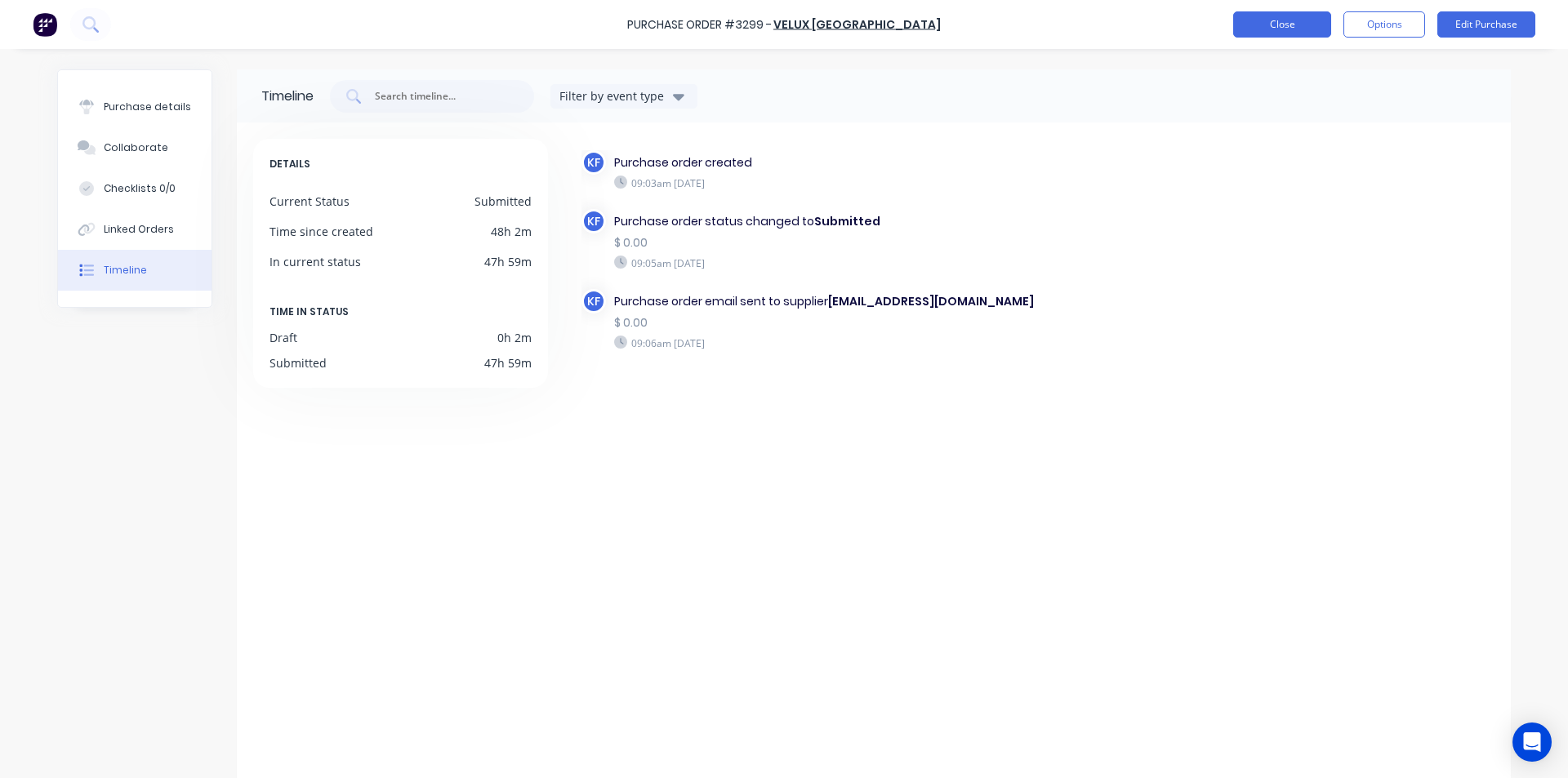
click at [1258, 15] on button "Close" at bounding box center [1281, 24] width 98 height 26
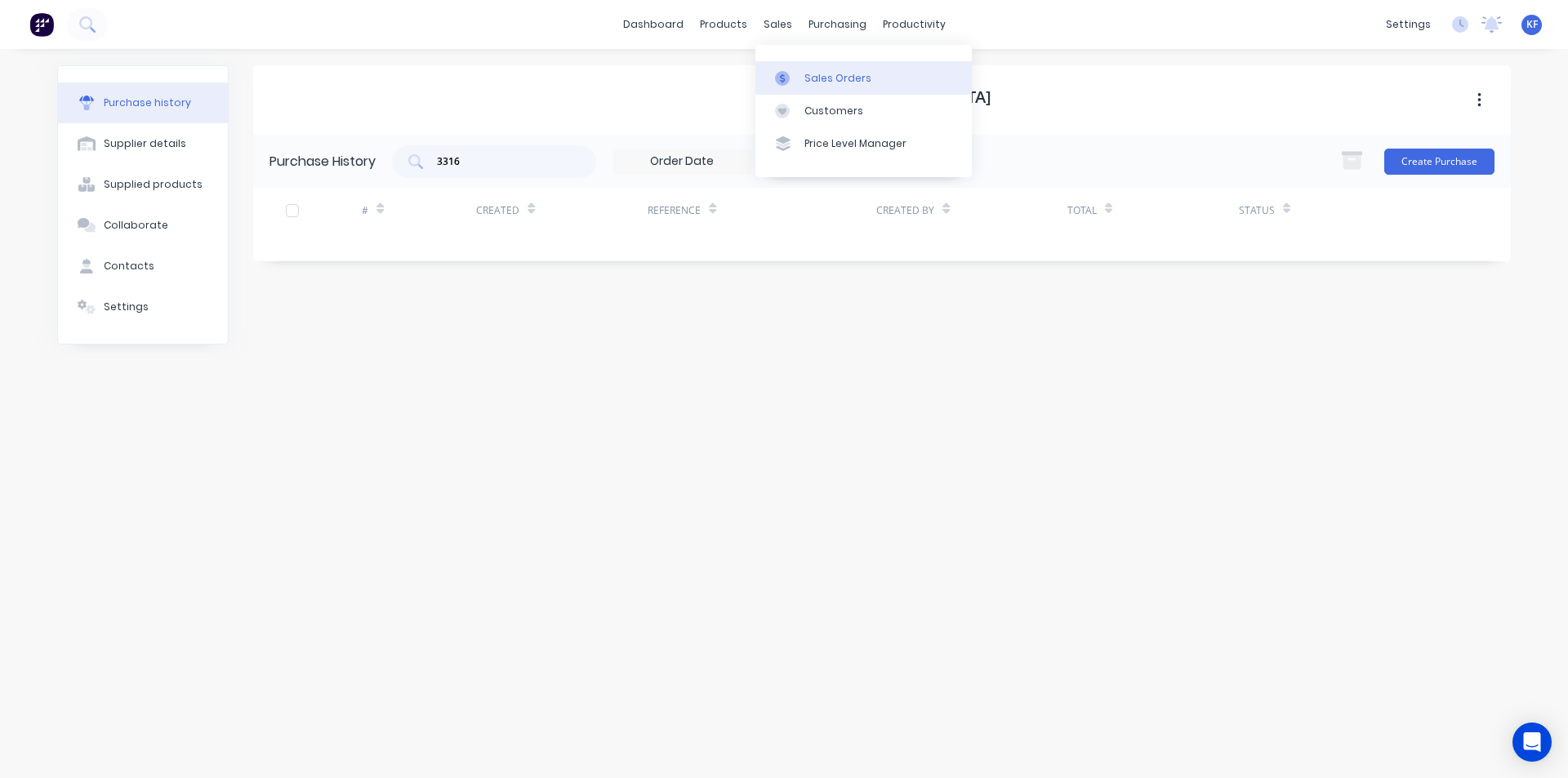
click at [774, 27] on div "sales" at bounding box center [777, 24] width 45 height 25
click at [816, 77] on div "Sales Orders" at bounding box center [838, 78] width 67 height 14
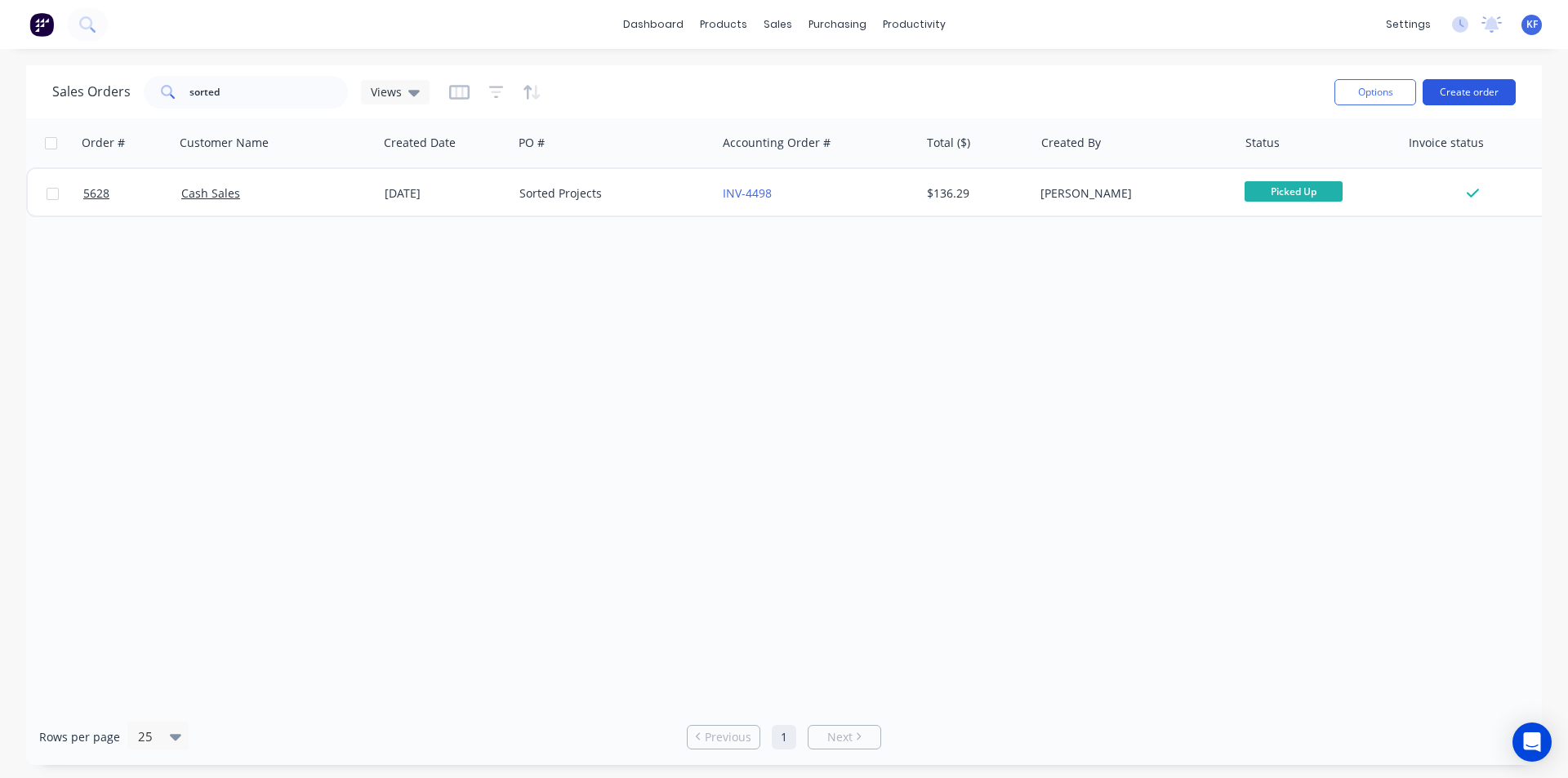
click at [1491, 96] on button "Create order" at bounding box center [1469, 92] width 93 height 26
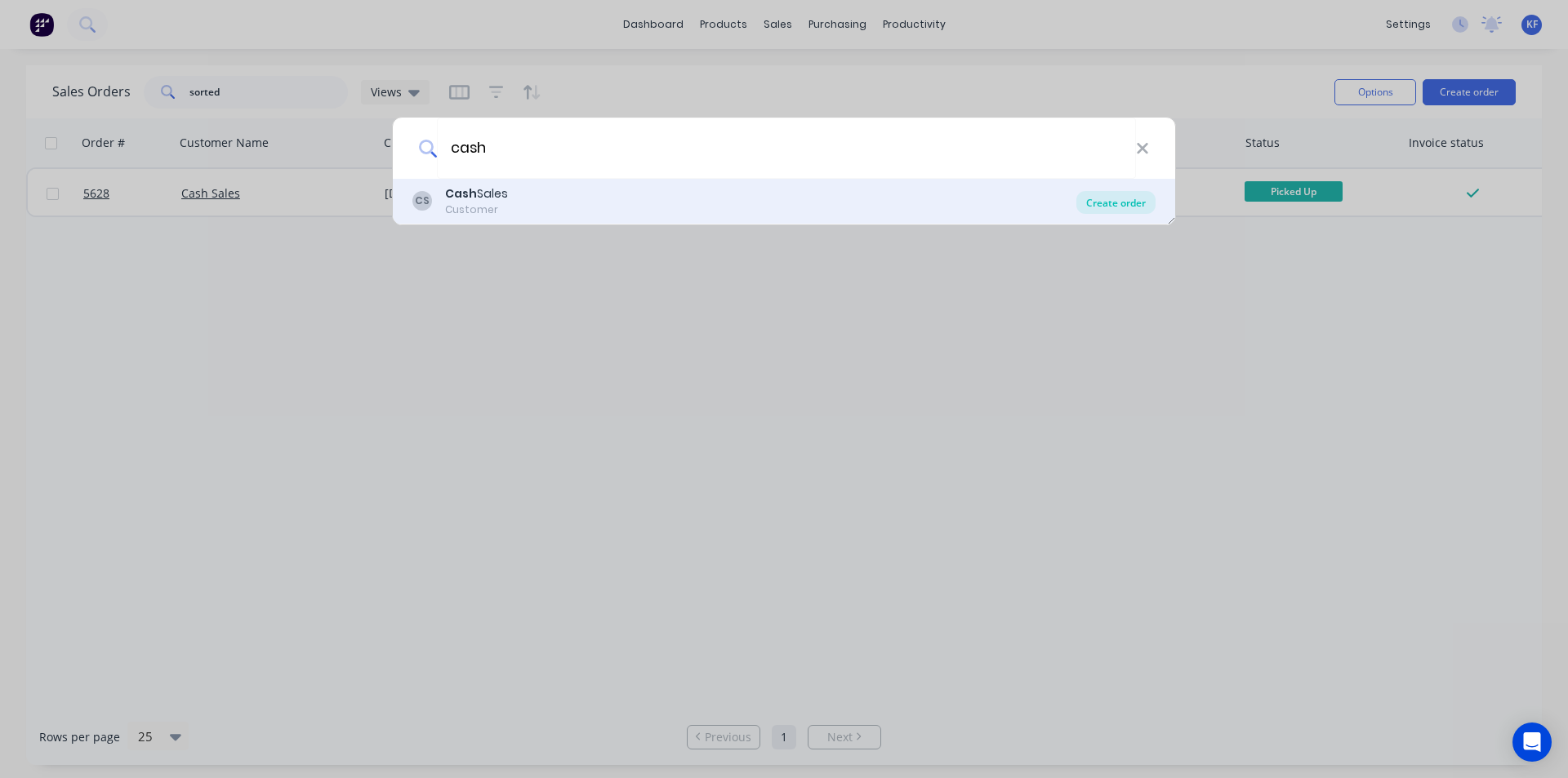
type input "cash"
click at [1145, 197] on div "Create order" at bounding box center [1116, 202] width 79 height 23
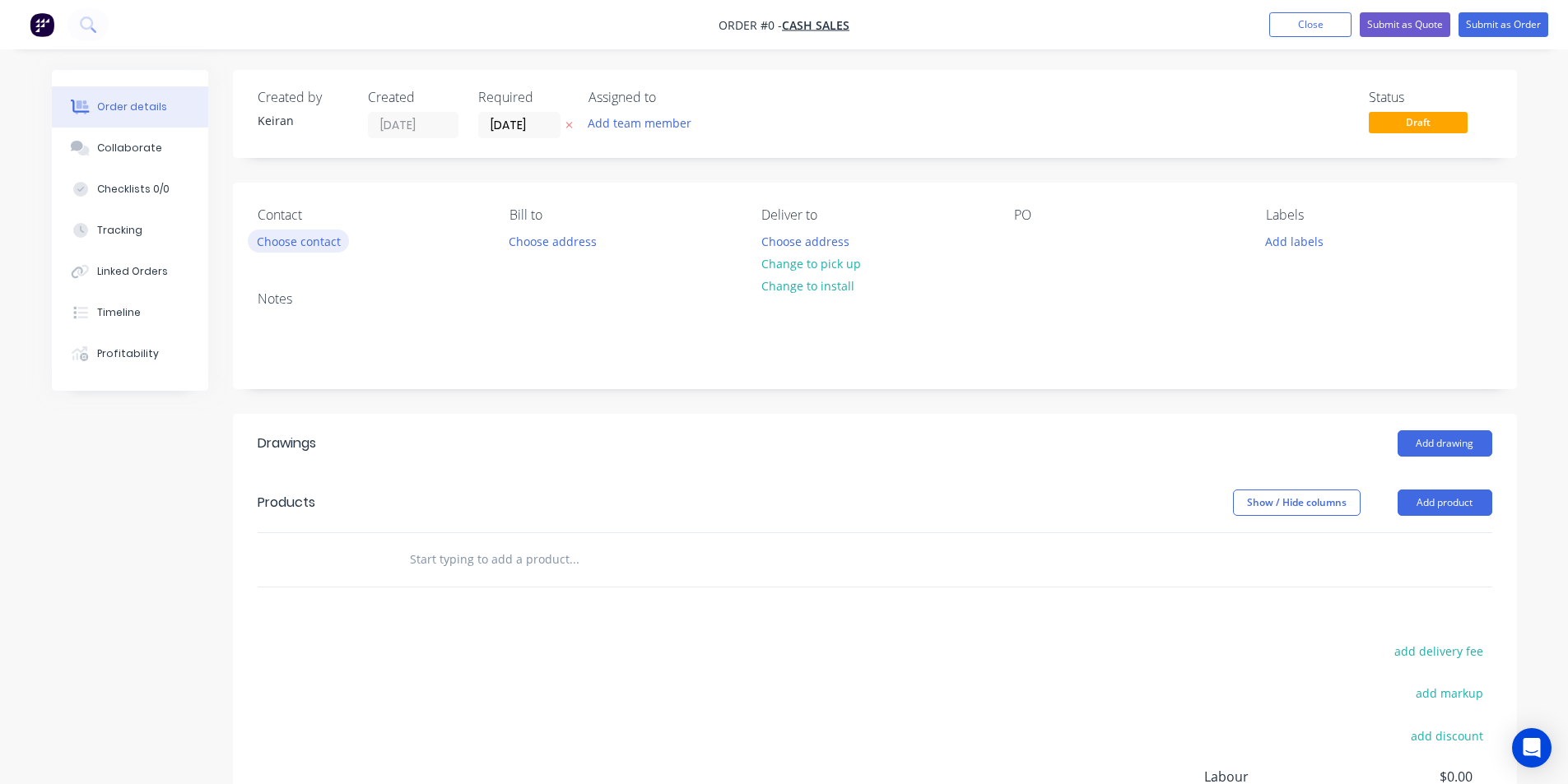
click at [295, 237] on button "Choose contact" at bounding box center [298, 241] width 101 height 22
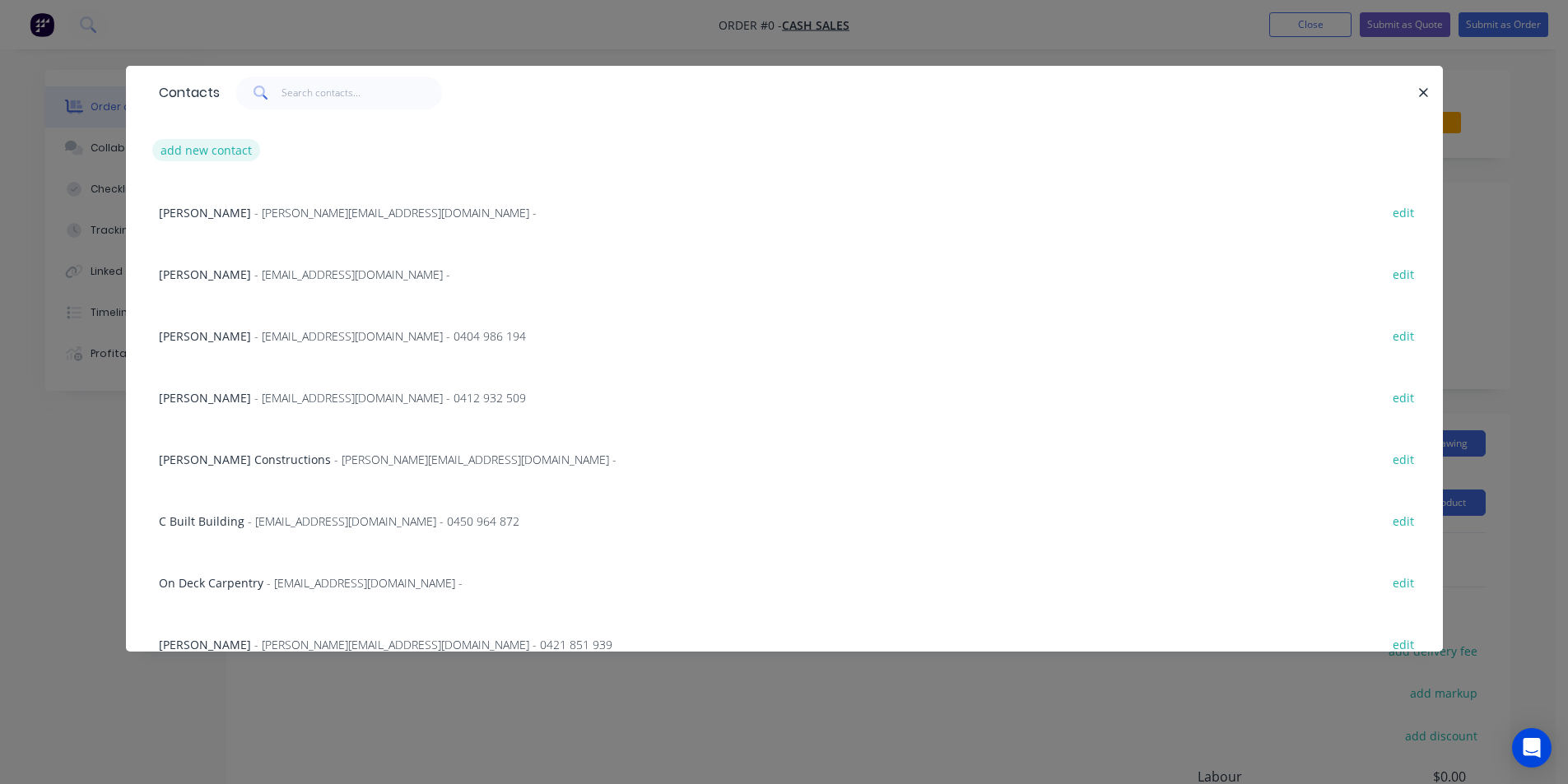
click at [245, 156] on button "add new contact" at bounding box center [206, 150] width 109 height 22
select select "AU"
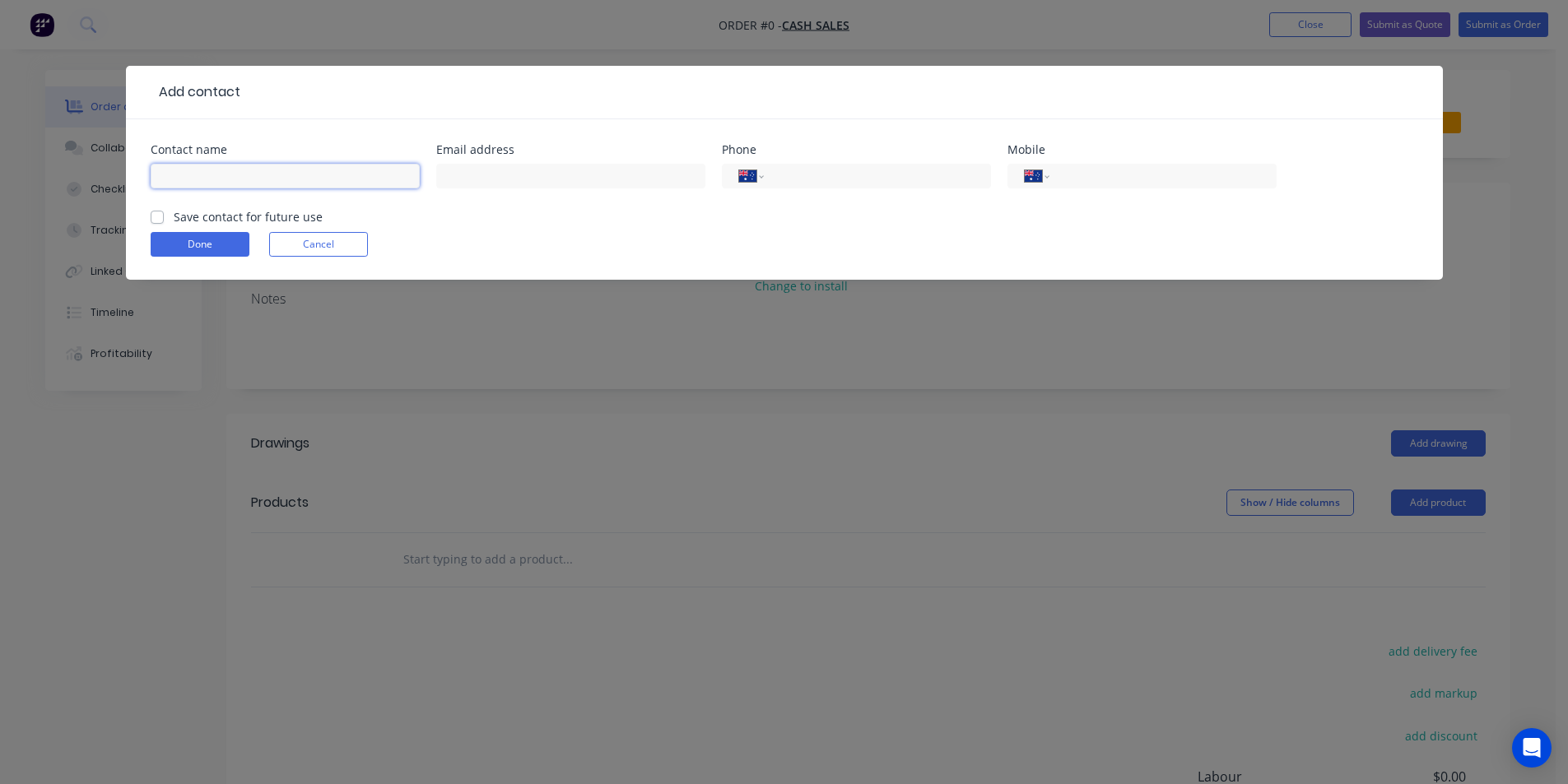
click at [232, 177] on input "text" at bounding box center [285, 176] width 269 height 25
type input "[PERSON_NAME]"
drag, startPoint x: 1131, startPoint y: 186, endPoint x: 1096, endPoint y: 186, distance: 35.0
click at [1130, 185] on div "International [GEOGRAPHIC_DATA] [GEOGRAPHIC_DATA] [GEOGRAPHIC_DATA] [GEOGRAPHIC…" at bounding box center [1142, 176] width 269 height 25
click at [1104, 180] on input "tel" at bounding box center [1159, 177] width 198 height 19
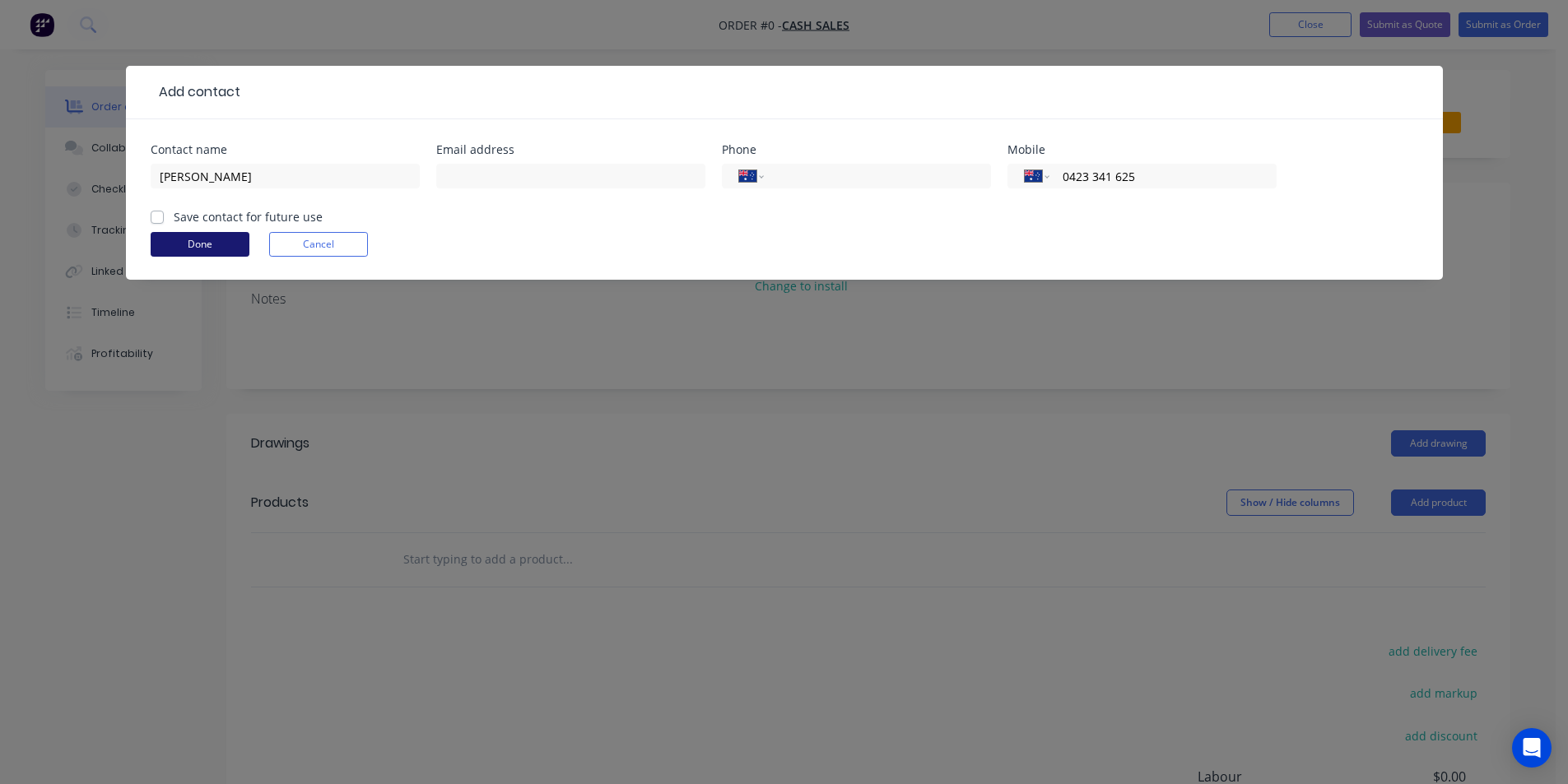
type input "0423 341 625"
click at [235, 236] on button "Done" at bounding box center [200, 244] width 99 height 25
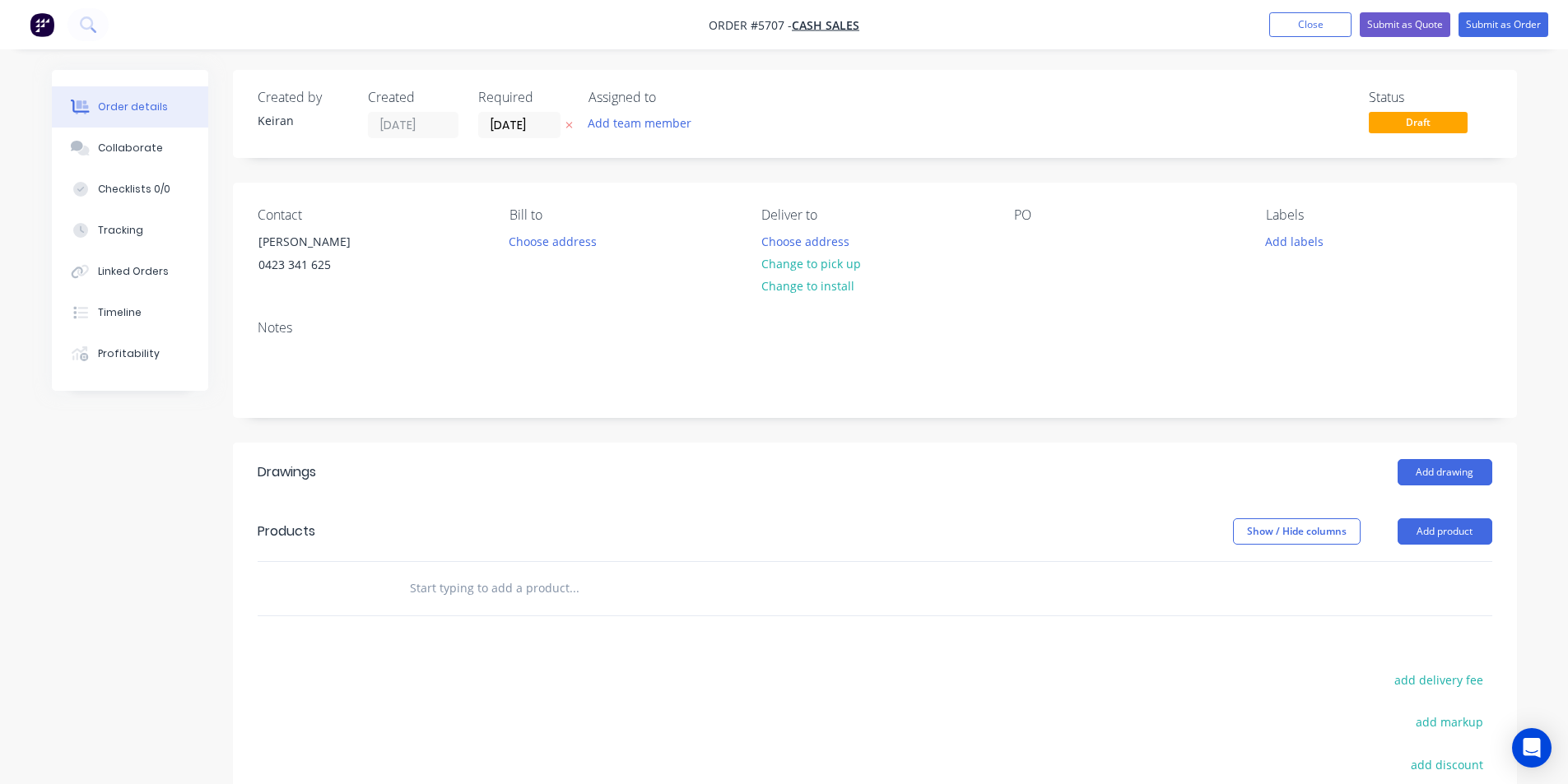
click at [1009, 236] on div "Contact [PERSON_NAME] [PHONE_NUMBER] Bill to Choose address Deliver to Choose a…" at bounding box center [875, 244] width 1284 height 124
drag, startPoint x: 1022, startPoint y: 238, endPoint x: 1030, endPoint y: 242, distance: 8.9
click at [1023, 238] on div at bounding box center [1026, 242] width 27 height 24
click at [1031, 242] on div at bounding box center [1026, 242] width 27 height 24
click at [840, 269] on button "Change to pick up" at bounding box center [811, 264] width 117 height 22
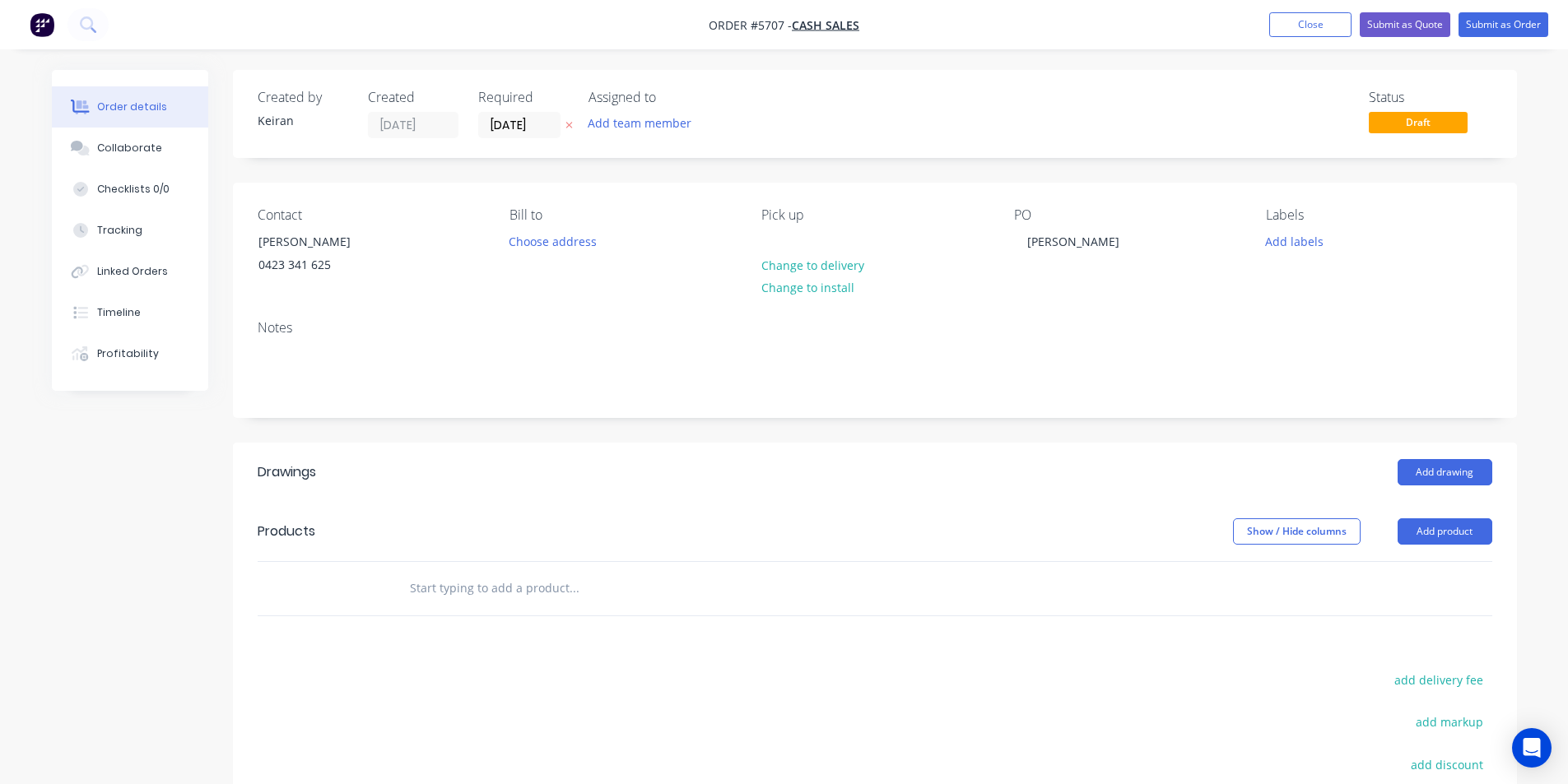
click at [646, 593] on input "text" at bounding box center [573, 589] width 329 height 33
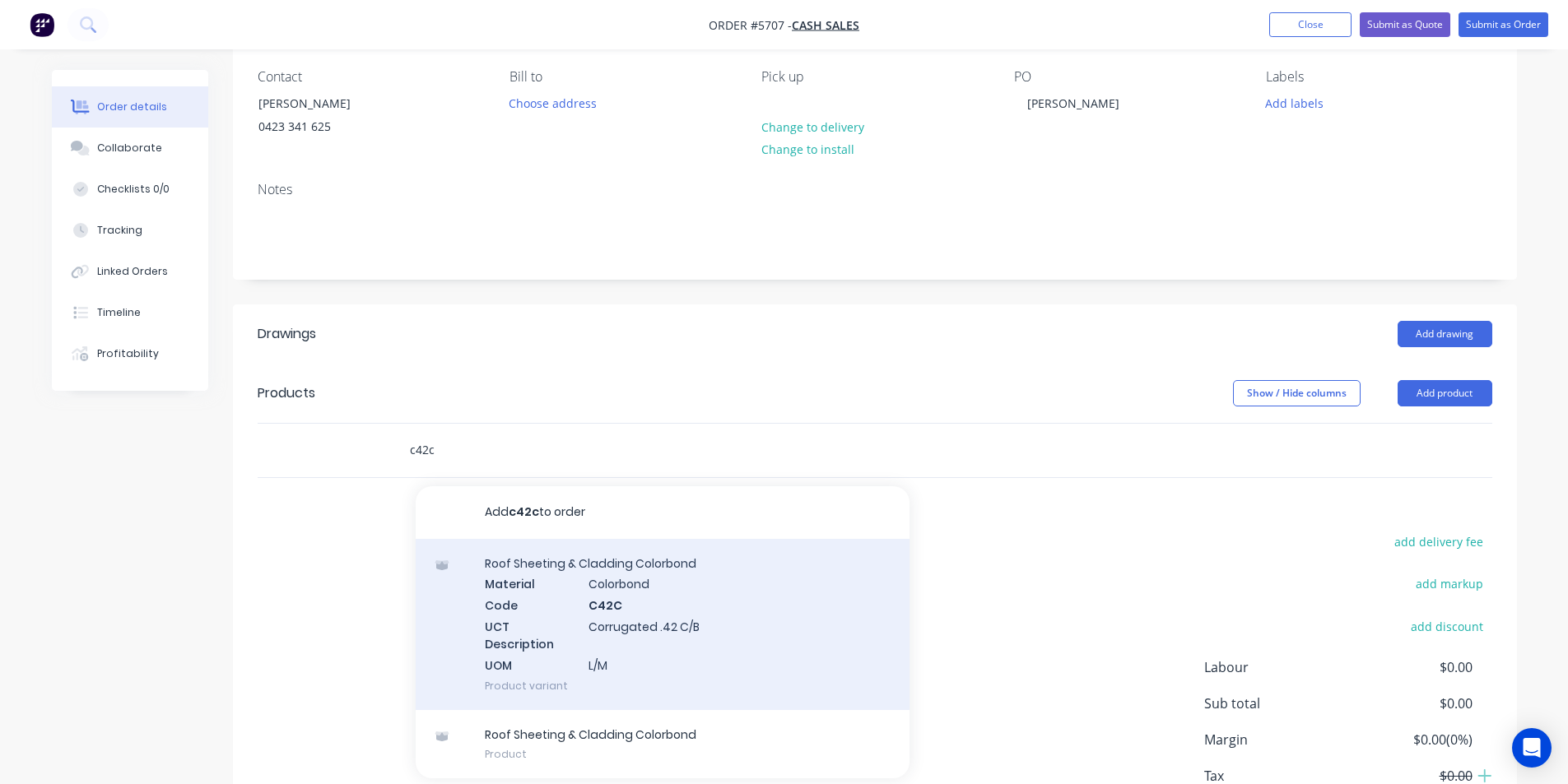
scroll to position [165, 0]
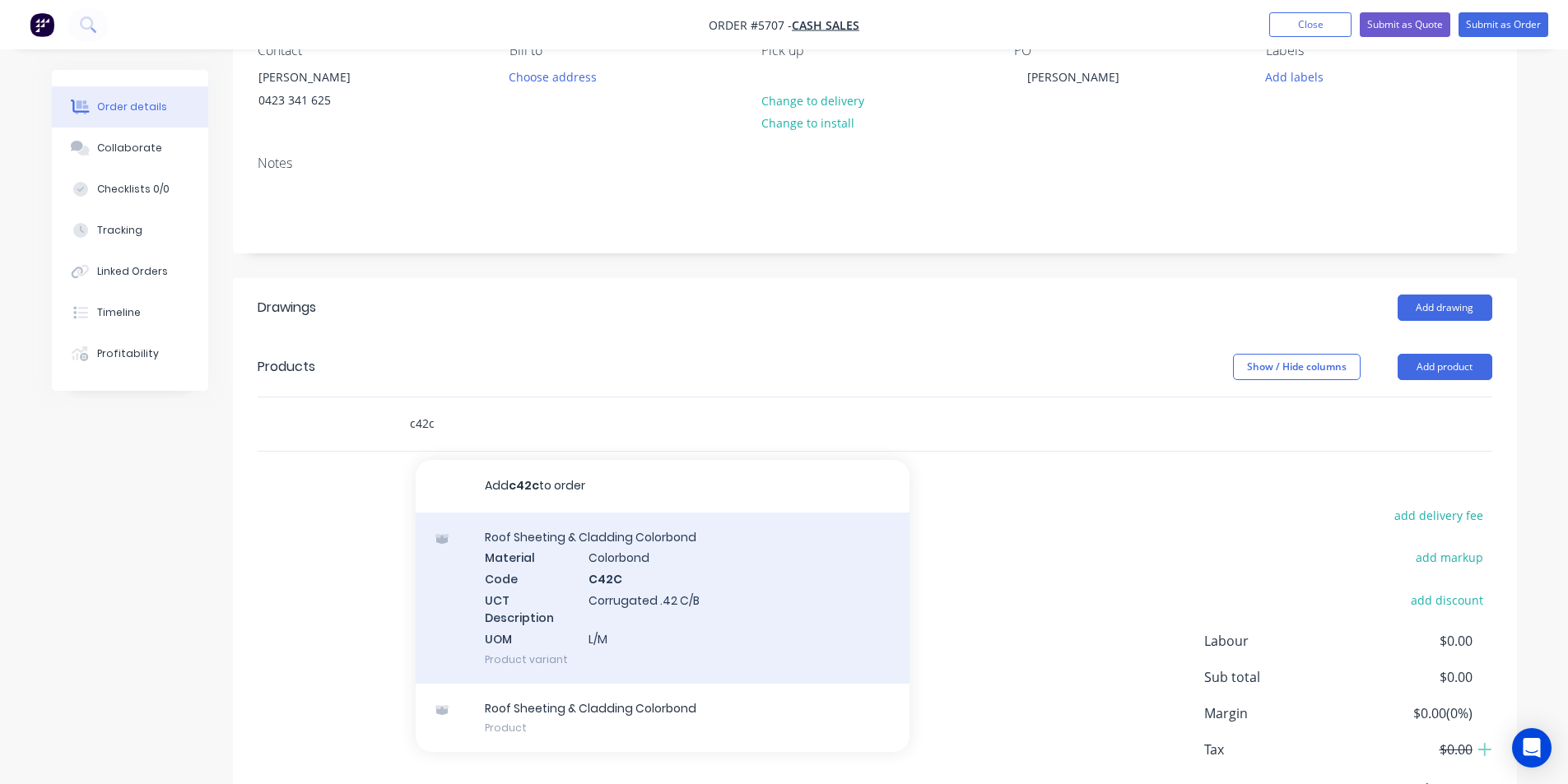
type input "c42c"
click at [685, 609] on div "Roof Sheeting & Cladding Colorbond Material Colorbond Code C42C UCT Description…" at bounding box center [662, 598] width 494 height 171
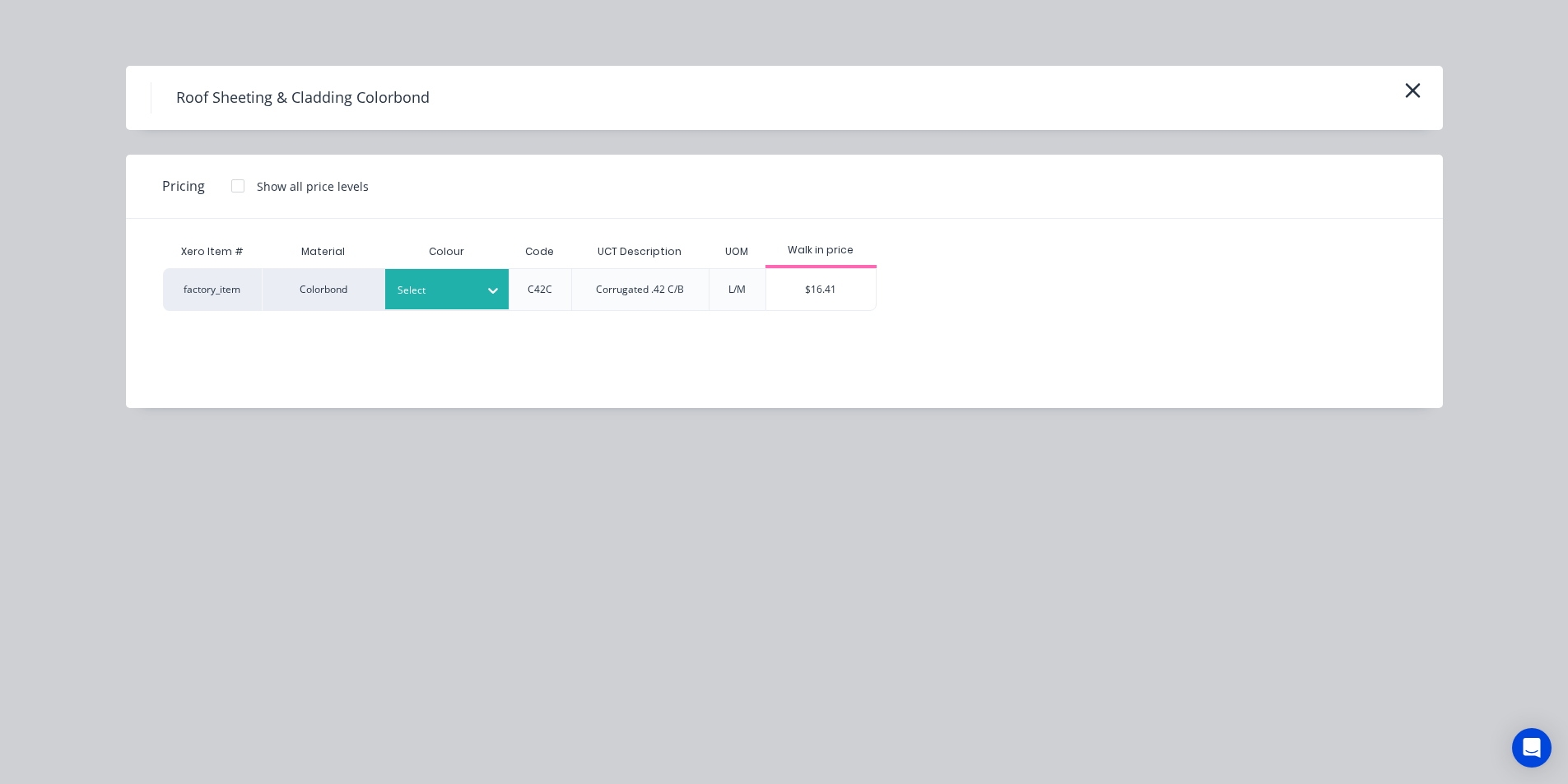
click at [443, 296] on div at bounding box center [434, 290] width 74 height 18
type input "wood"
click at [464, 326] on div "Woodland Grey" at bounding box center [488, 335] width 206 height 31
click at [831, 278] on div "$16.41" at bounding box center [821, 290] width 110 height 41
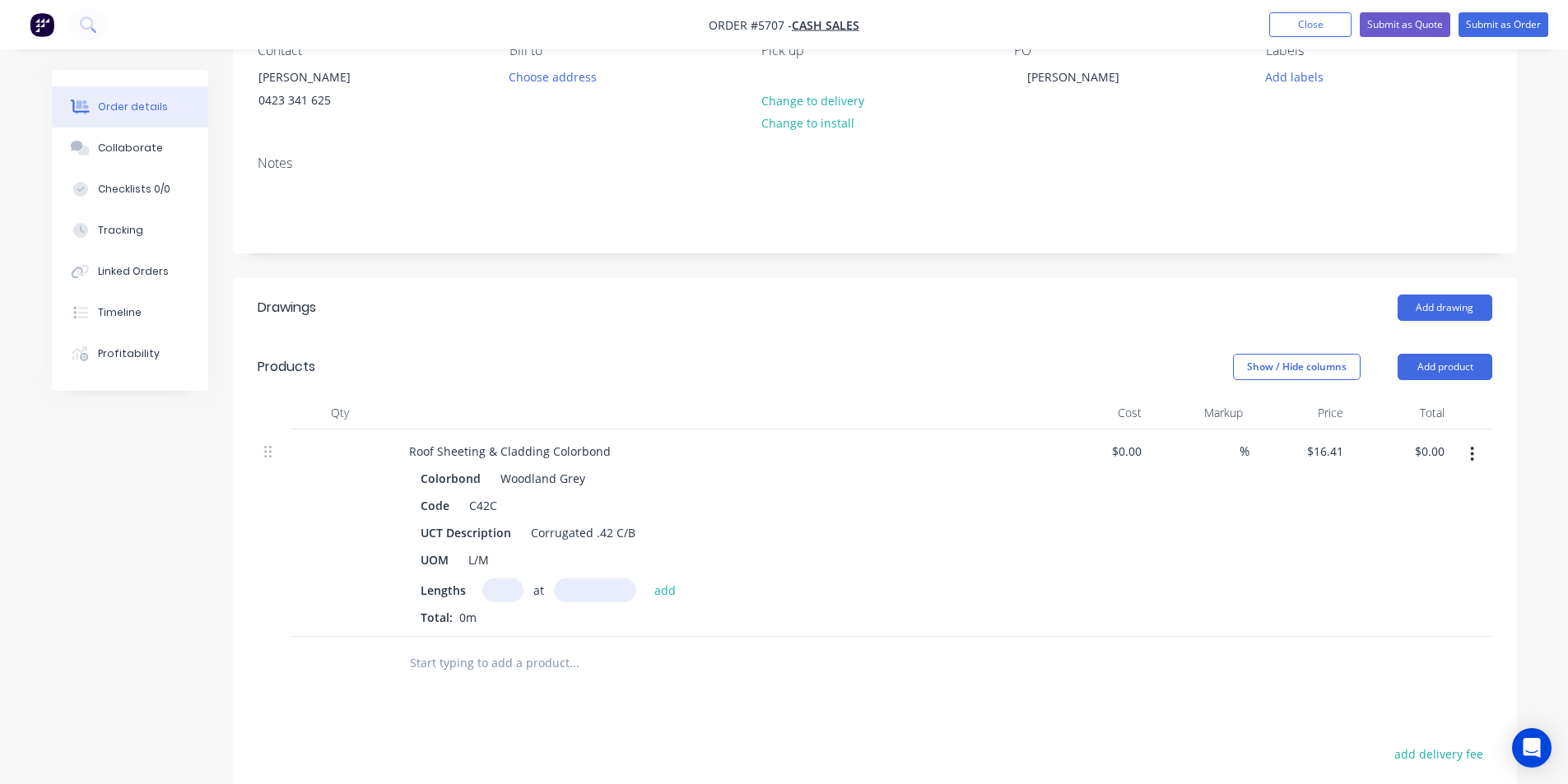
drag, startPoint x: 509, startPoint y: 590, endPoint x: 519, endPoint y: 595, distance: 11.2
click at [515, 593] on input "text" at bounding box center [503, 590] width 41 height 24
type input "7"
type input "1950"
click at [646, 578] on button "add" at bounding box center [665, 589] width 39 height 22
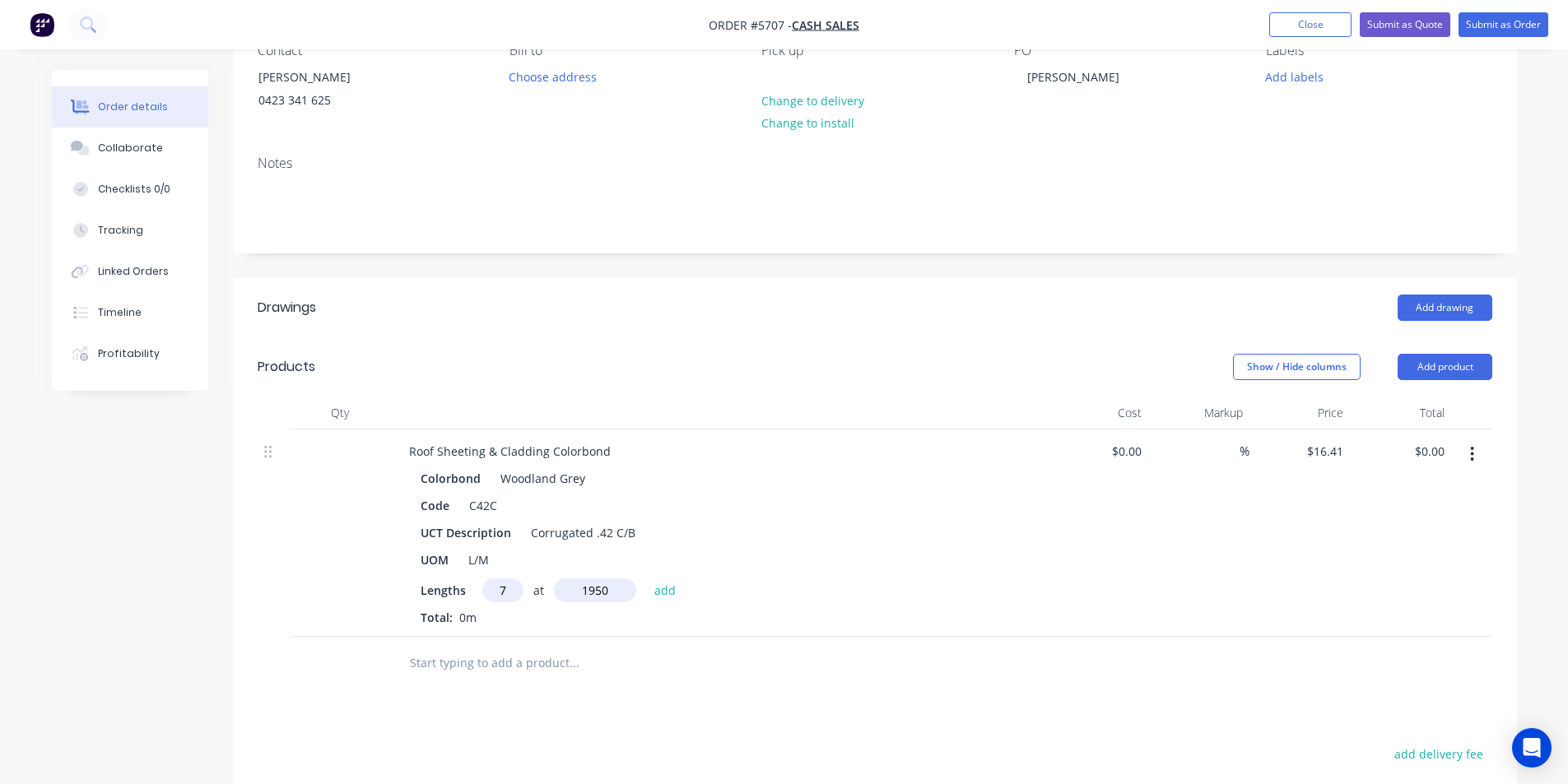
type input "$224.00"
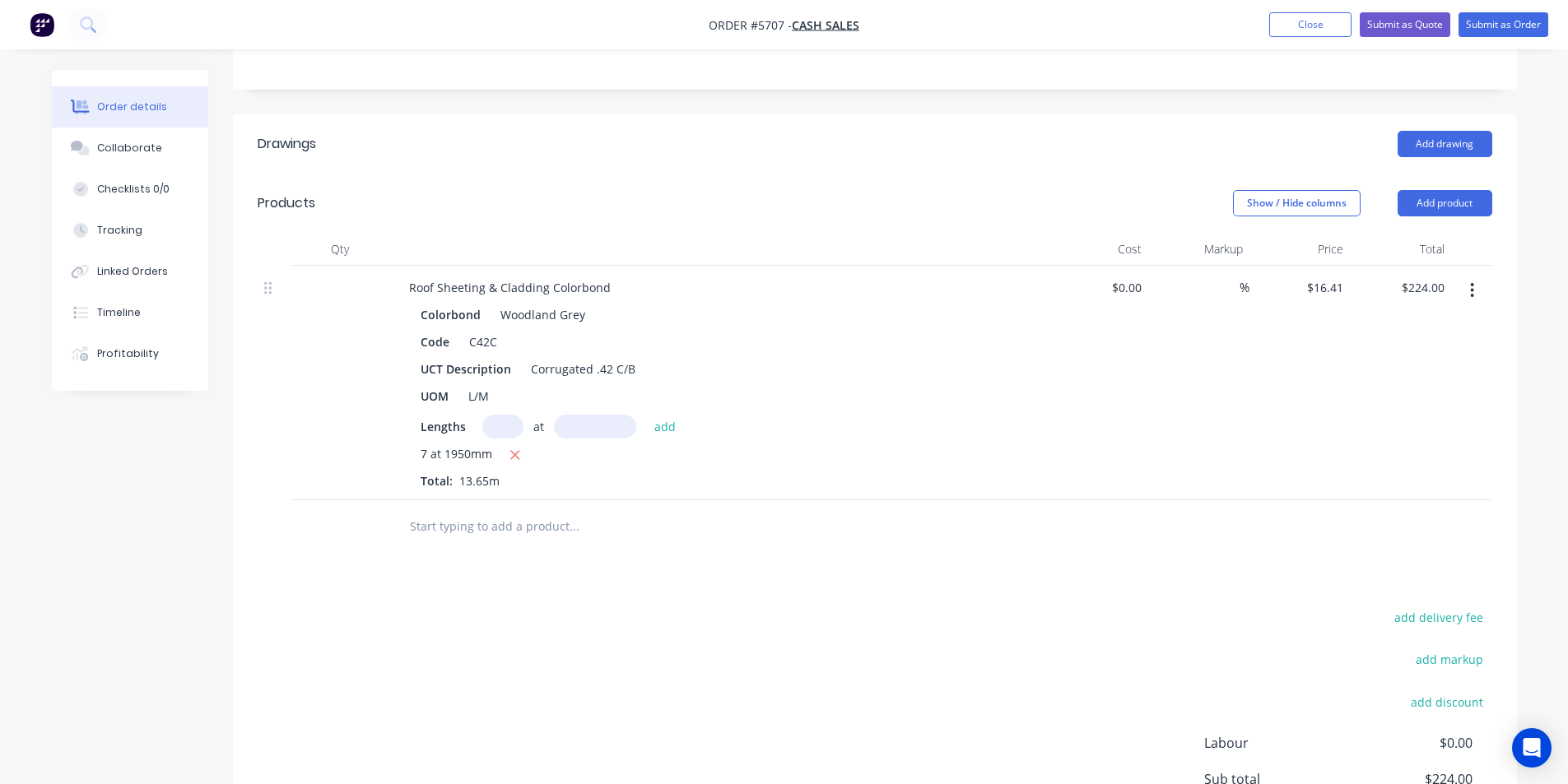
scroll to position [329, 0]
click at [606, 532] on input "text" at bounding box center [573, 526] width 329 height 33
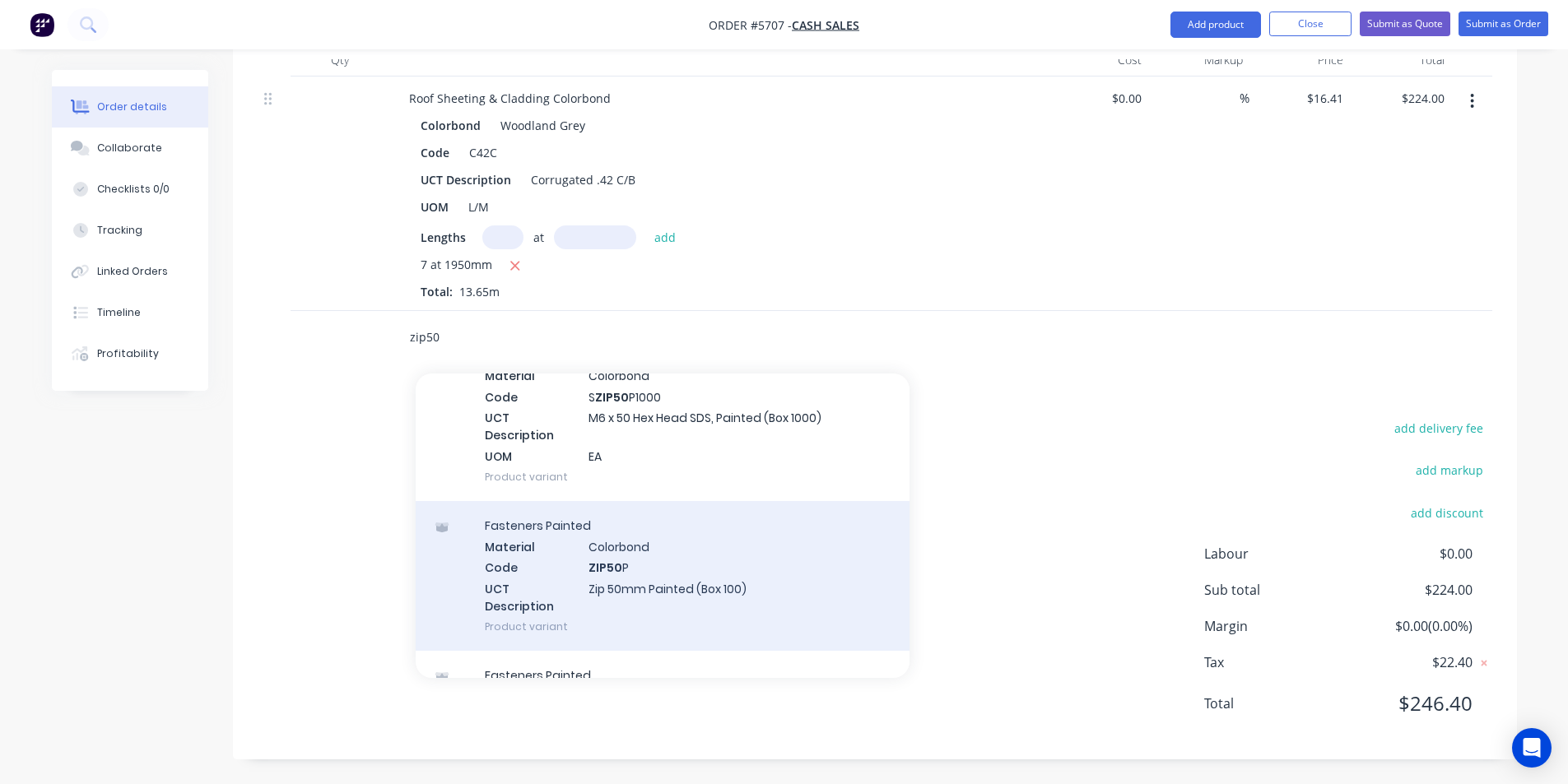
scroll to position [740, 0]
type input "zip50"
click at [764, 577] on div "Fasteners Painted Material Colorbond Code ZIP50 P UCT Description Zip 50mm Pain…" at bounding box center [662, 573] width 494 height 150
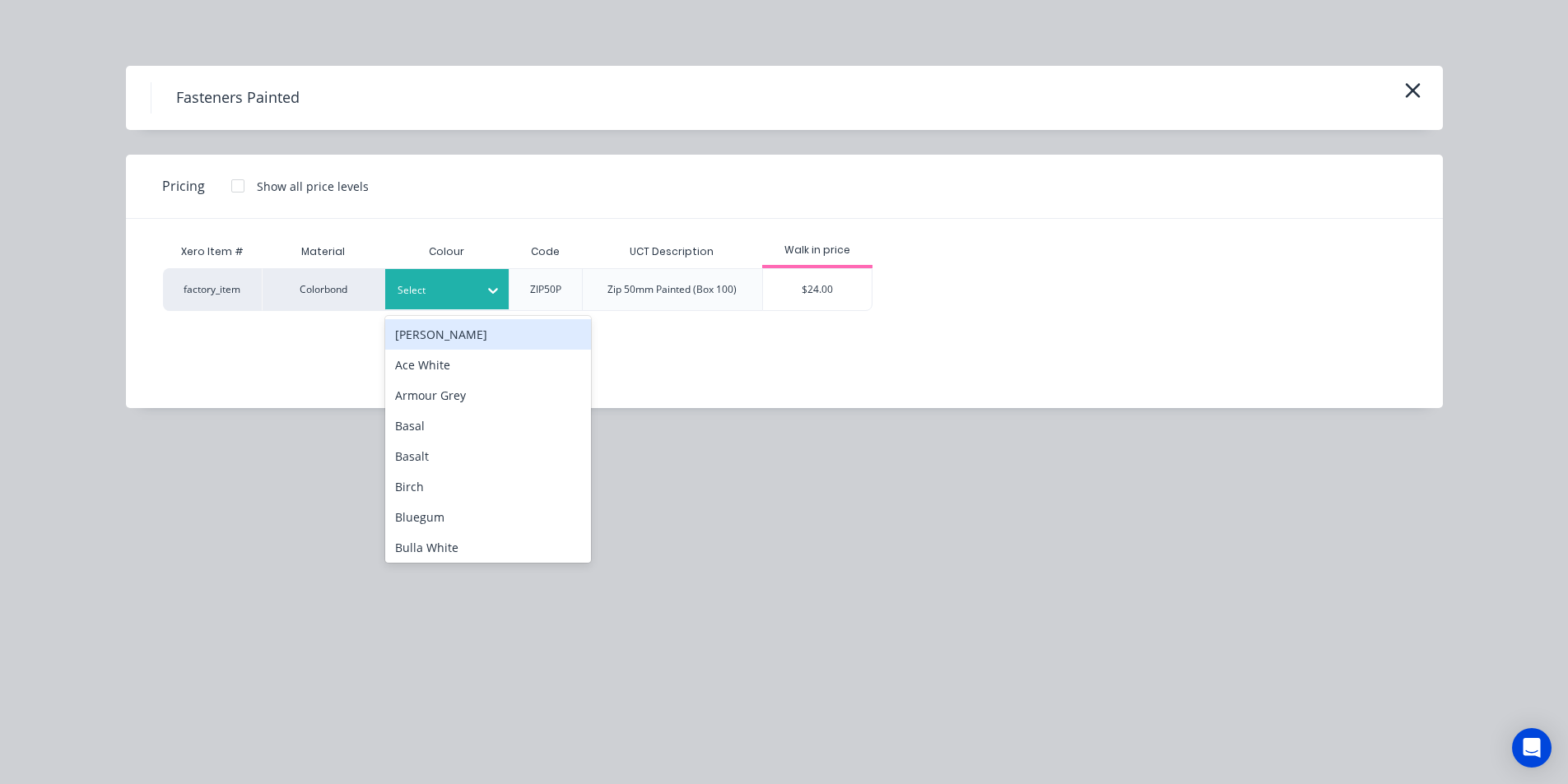
click at [471, 291] on div "Select" at bounding box center [432, 290] width 93 height 21
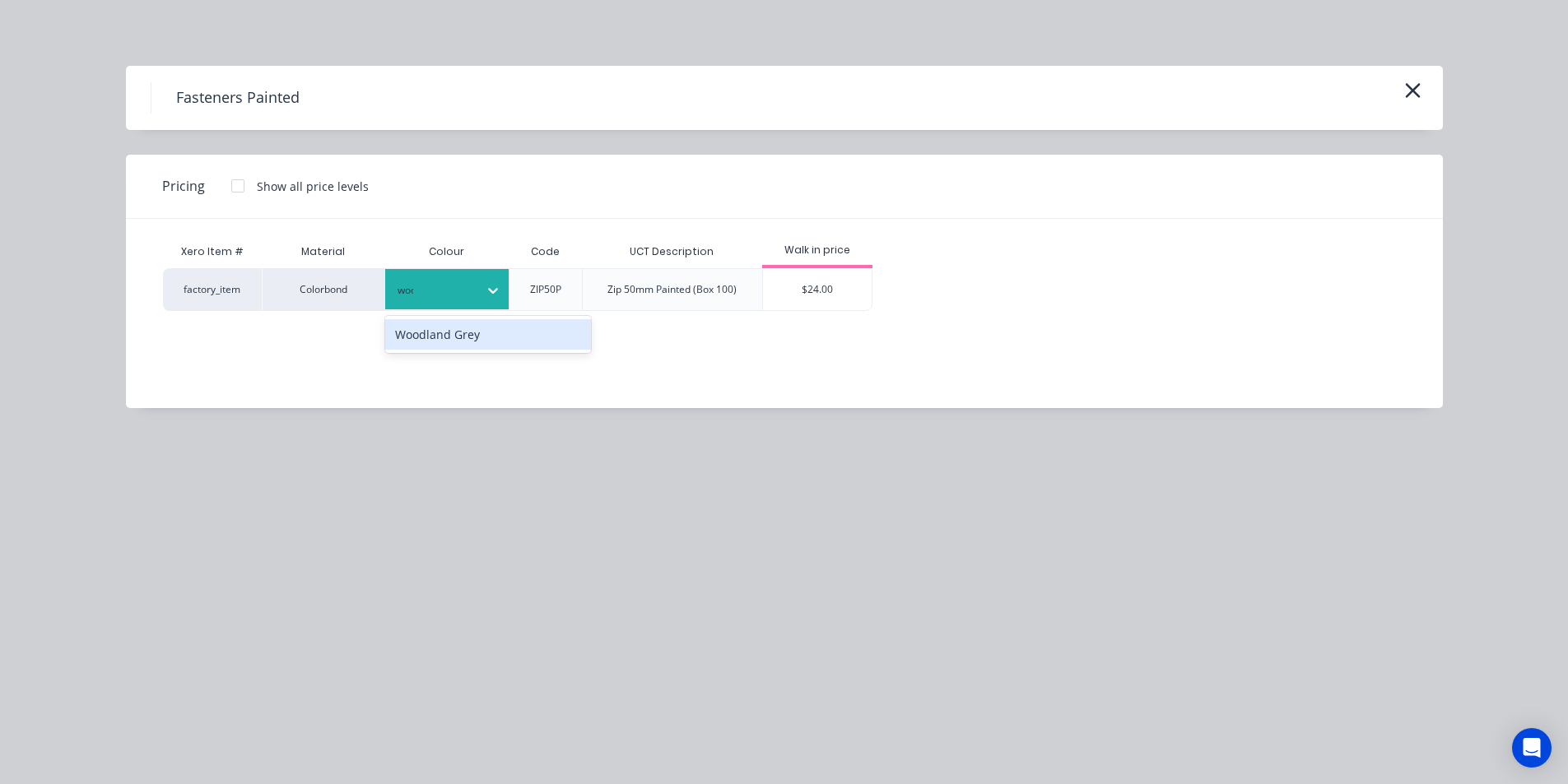
type input "wood"
click at [494, 329] on div "Woodland Grey" at bounding box center [488, 335] width 206 height 31
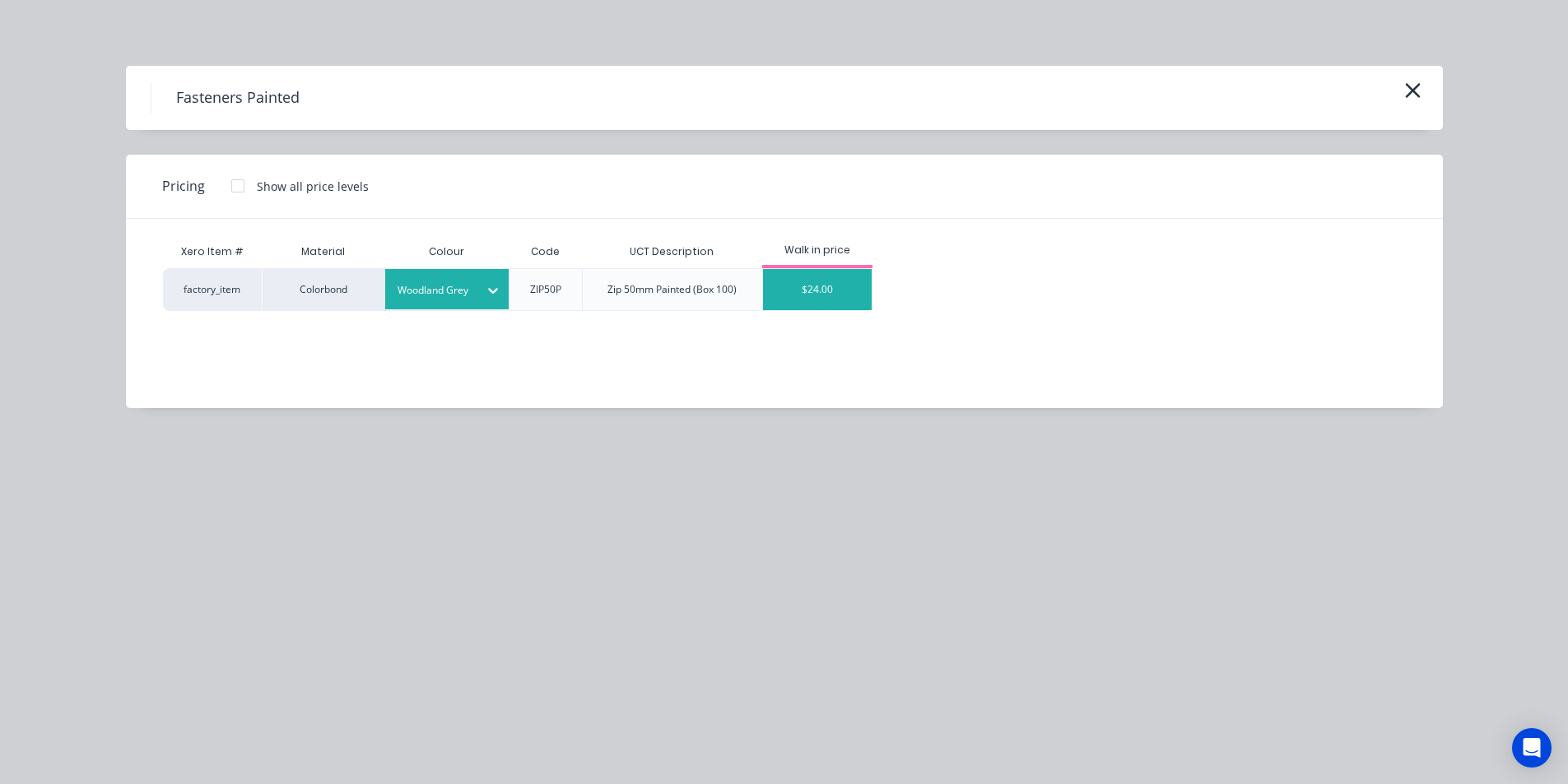
click at [845, 291] on div "$24.00" at bounding box center [817, 290] width 110 height 41
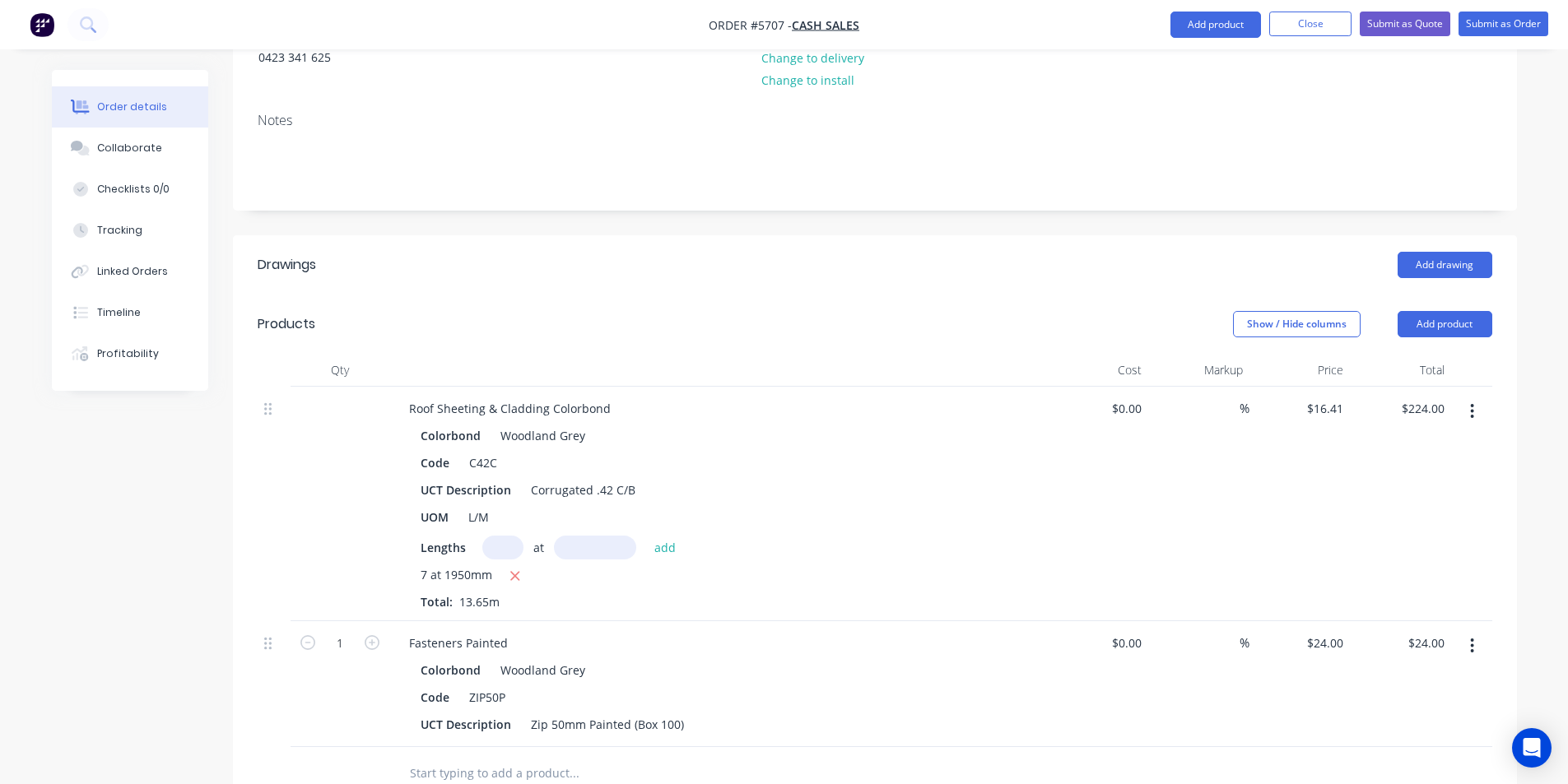
scroll to position [189, 0]
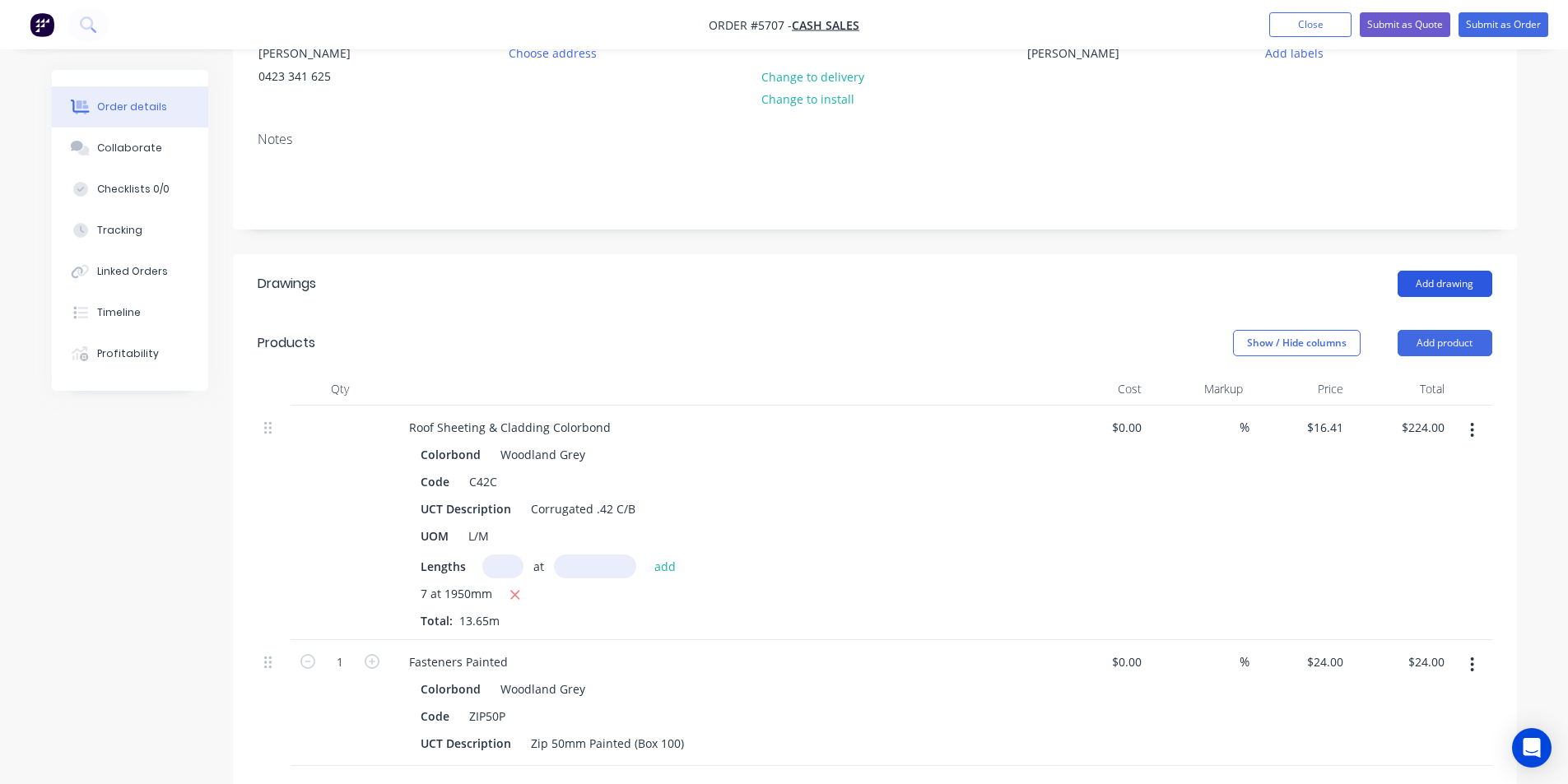
click at [1457, 276] on button "Add drawing" at bounding box center [1445, 284] width 94 height 27
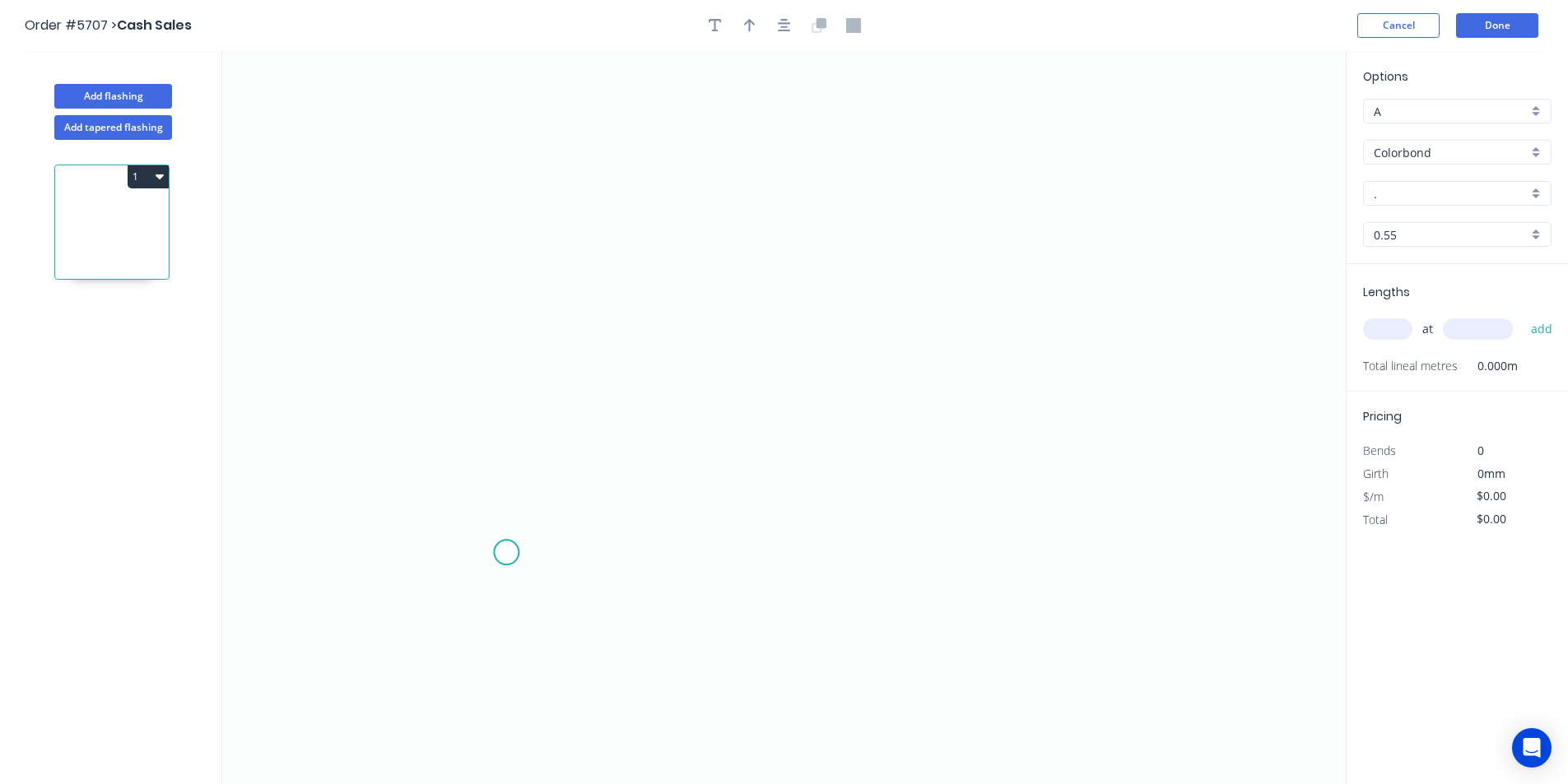
click at [506, 553] on icon "0" at bounding box center [783, 418] width 1123 height 733
drag, startPoint x: 511, startPoint y: 211, endPoint x: 804, endPoint y: 259, distance: 296.9
click at [512, 211] on icon "0" at bounding box center [783, 418] width 1123 height 733
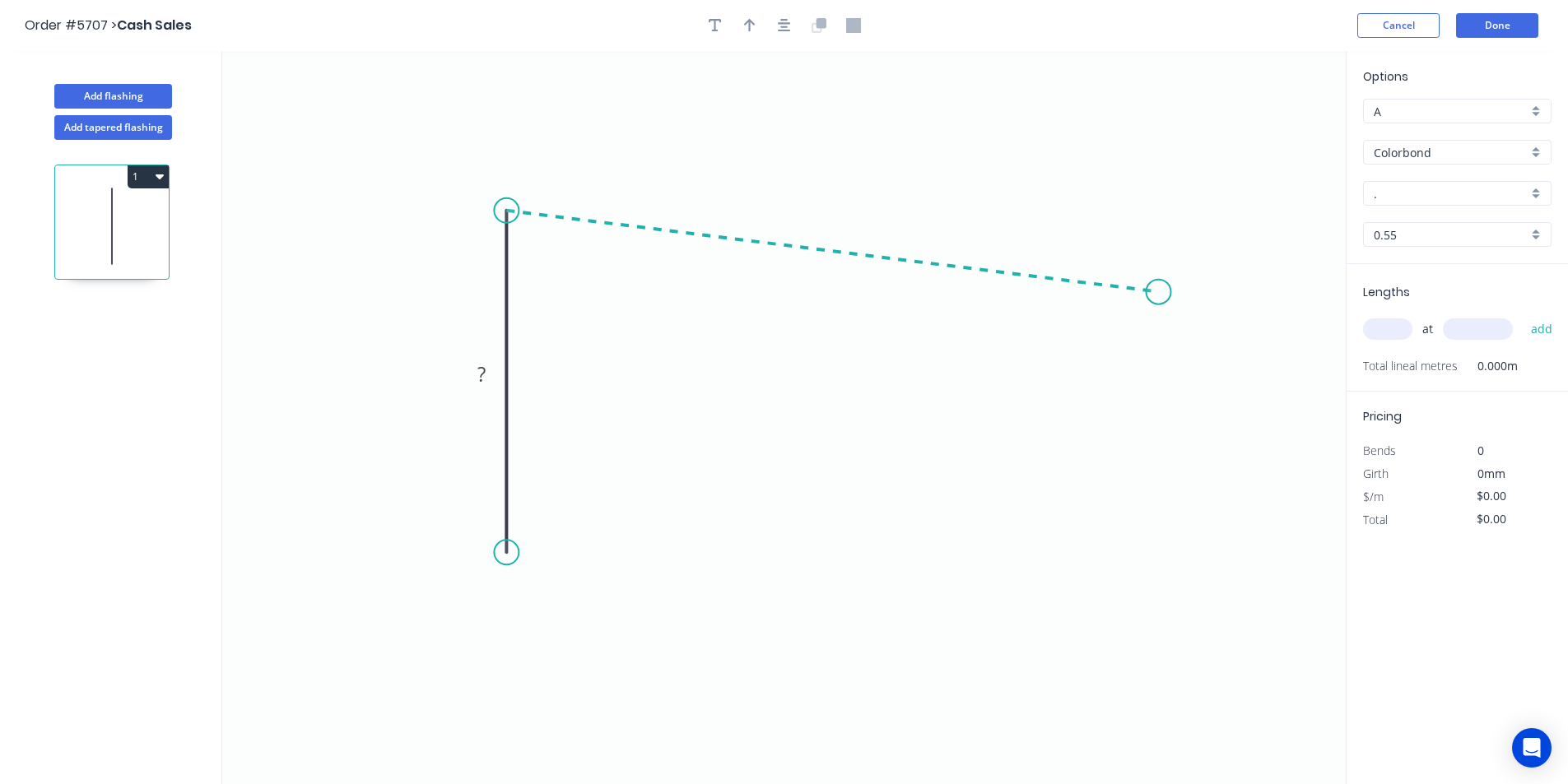
click at [1158, 292] on icon "0 ?" at bounding box center [783, 418] width 1123 height 733
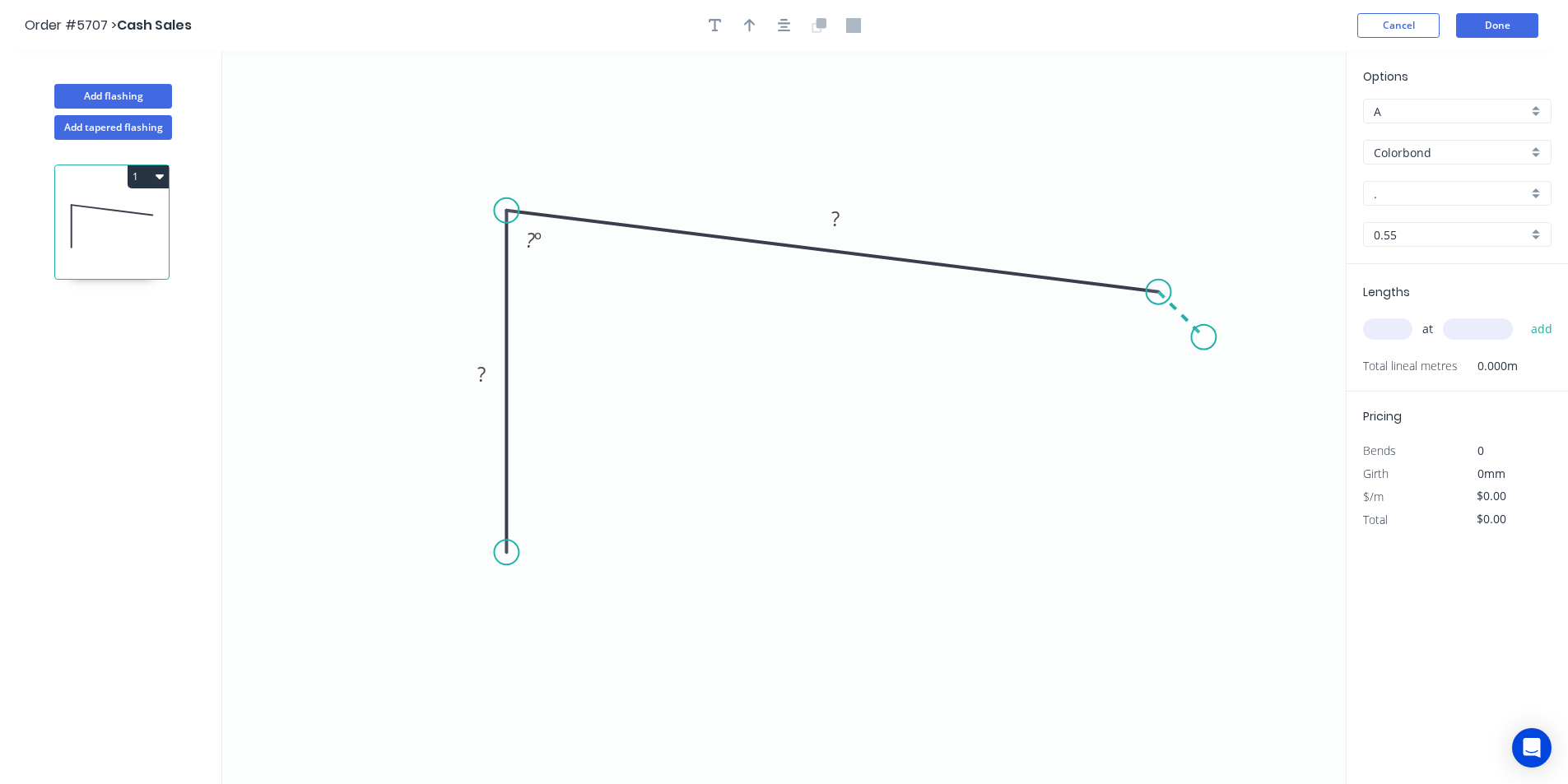
click at [1204, 343] on icon "0 ? ? ? º" at bounding box center [783, 418] width 1123 height 733
click at [514, 555] on circle at bounding box center [506, 552] width 25 height 25
click at [530, 528] on icon "0 ? ? ? ? º ? º" at bounding box center [783, 418] width 1123 height 733
click at [540, 556] on tspan "?" at bounding box center [536, 550] width 9 height 27
drag, startPoint x: 1160, startPoint y: 384, endPoint x: 1092, endPoint y: 344, distance: 78.9
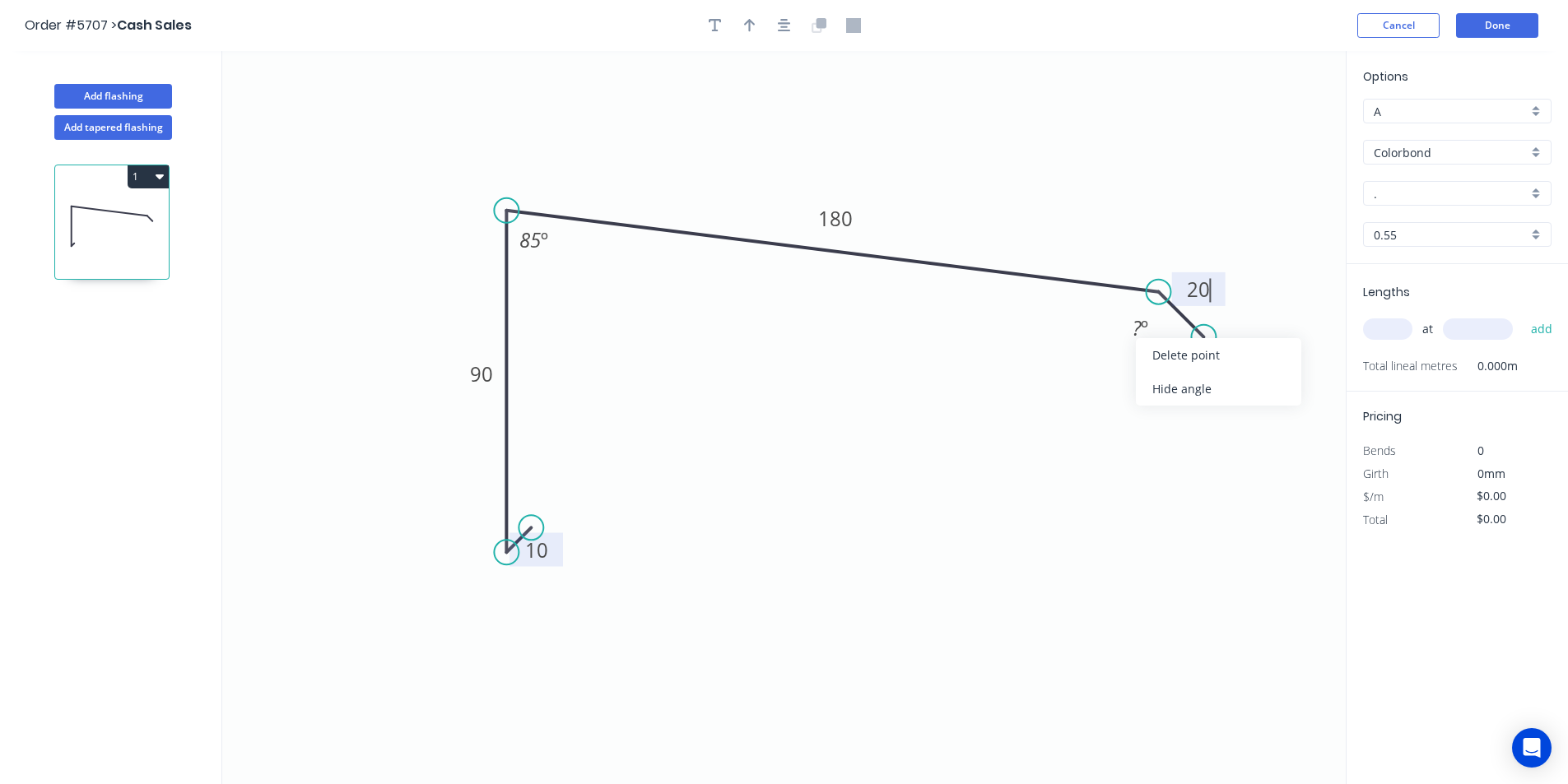
click at [1160, 385] on div "Hide angle" at bounding box center [1218, 388] width 165 height 33
type input "$15.61"
click at [795, 18] on div at bounding box center [784, 25] width 173 height 25
click at [787, 22] on icon "button" at bounding box center [784, 25] width 13 height 15
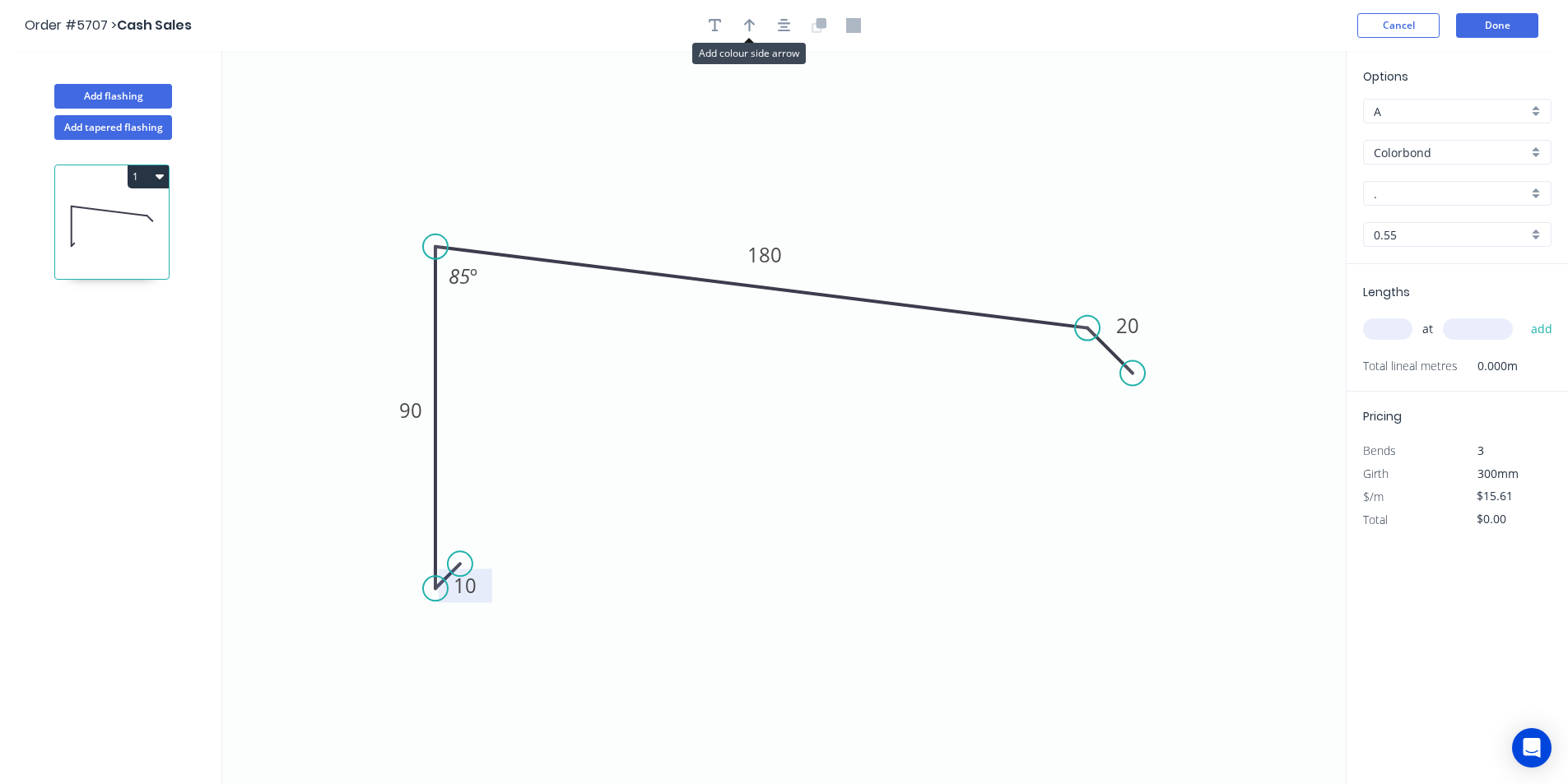
drag, startPoint x: 748, startPoint y: 25, endPoint x: 1030, endPoint y: 134, distance: 302.3
click at [751, 27] on icon "button" at bounding box center [749, 25] width 11 height 15
drag, startPoint x: 1266, startPoint y: 129, endPoint x: 721, endPoint y: 171, distance: 546.6
click at [721, 171] on icon at bounding box center [721, 152] width 15 height 52
click at [1398, 193] on input "." at bounding box center [1451, 194] width 154 height 17
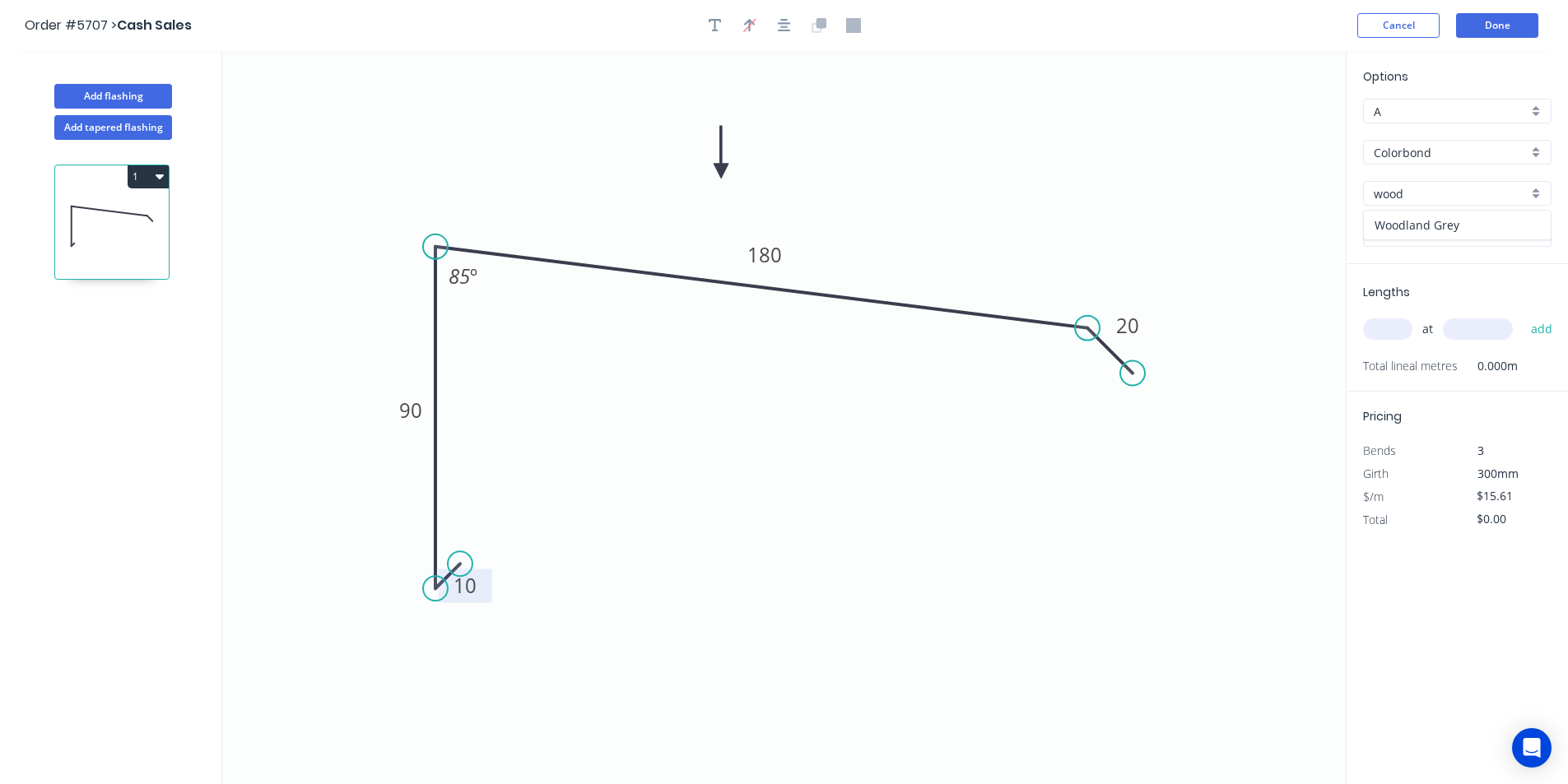
click at [1430, 221] on div "Woodland Grey" at bounding box center [1457, 225] width 187 height 29
type input "Woodland Grey"
click at [1380, 332] on input "text" at bounding box center [1388, 329] width 50 height 21
type input "1"
type input "3400"
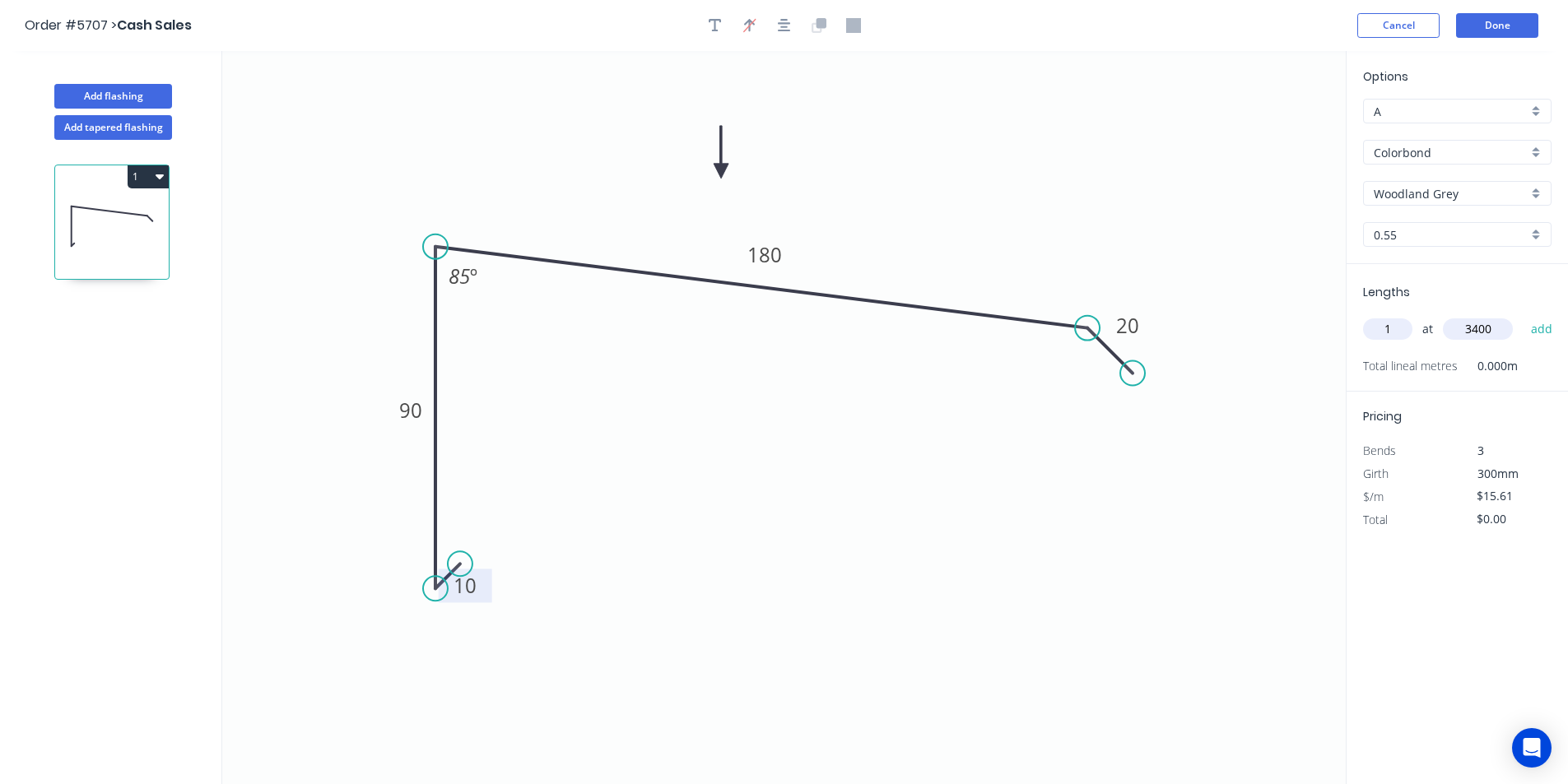
click at [1523, 315] on button "add" at bounding box center [1541, 329] width 39 height 28
type input "$53.07"
type input "1"
type input "1200"
click at [1523, 315] on button "add" at bounding box center [1541, 329] width 39 height 28
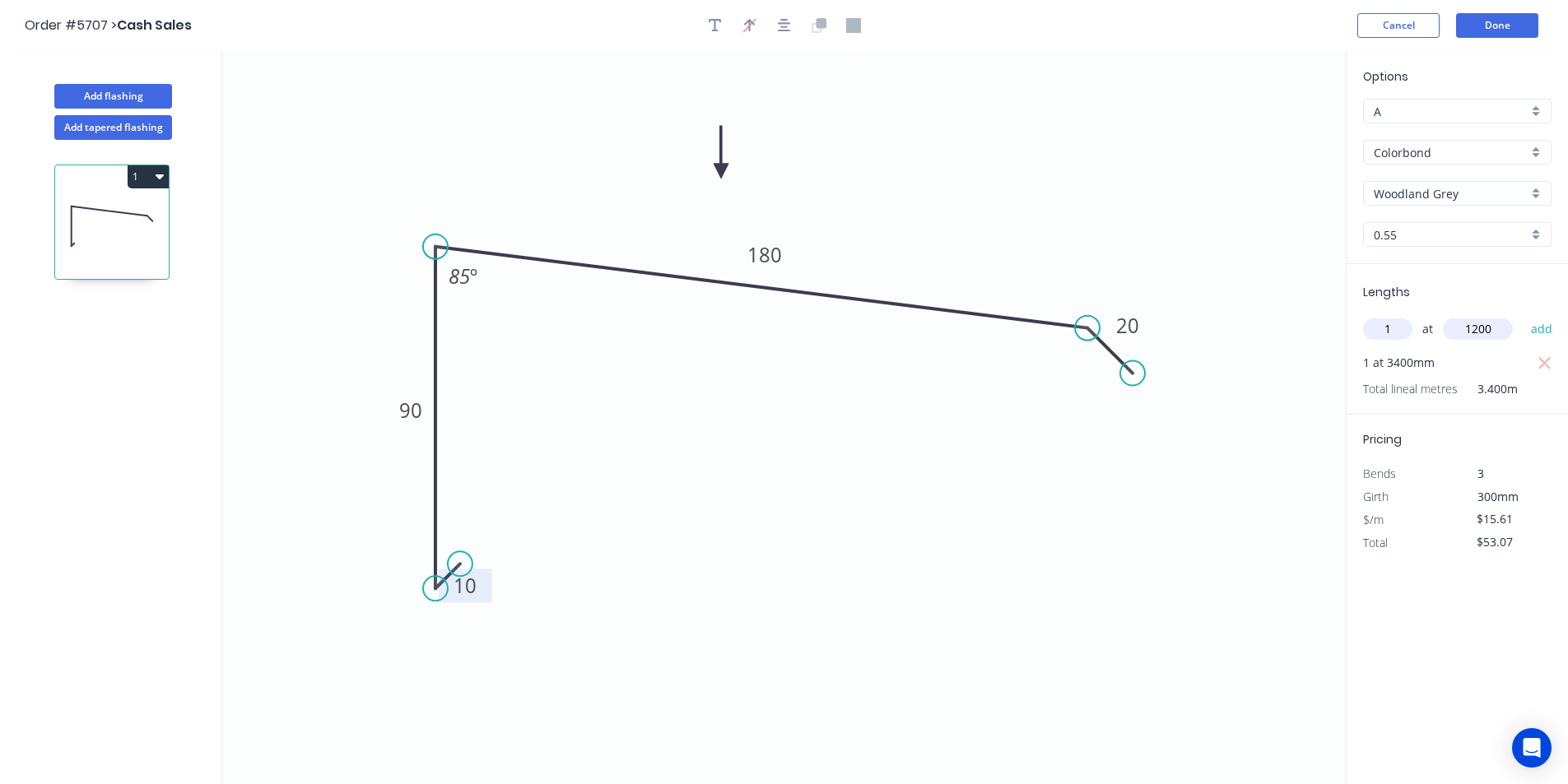
type input "$71.81"
click at [127, 96] on button "Add flashing" at bounding box center [112, 96] width 117 height 25
type input "$0.00"
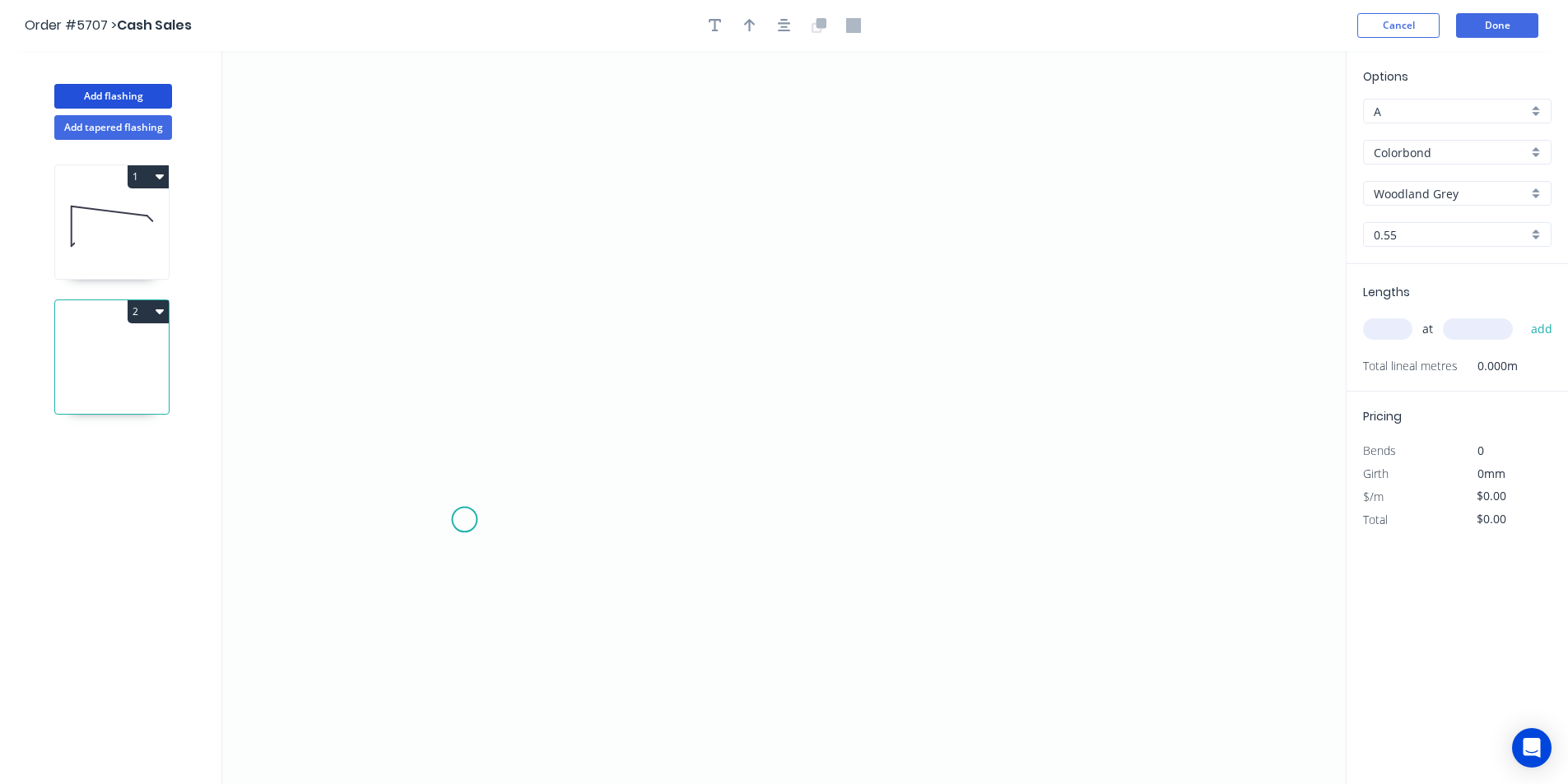
click at [464, 520] on icon "0" at bounding box center [783, 418] width 1123 height 733
drag, startPoint x: 458, startPoint y: 236, endPoint x: 616, endPoint y: 211, distance: 160.0
click at [459, 236] on icon "0" at bounding box center [783, 418] width 1123 height 733
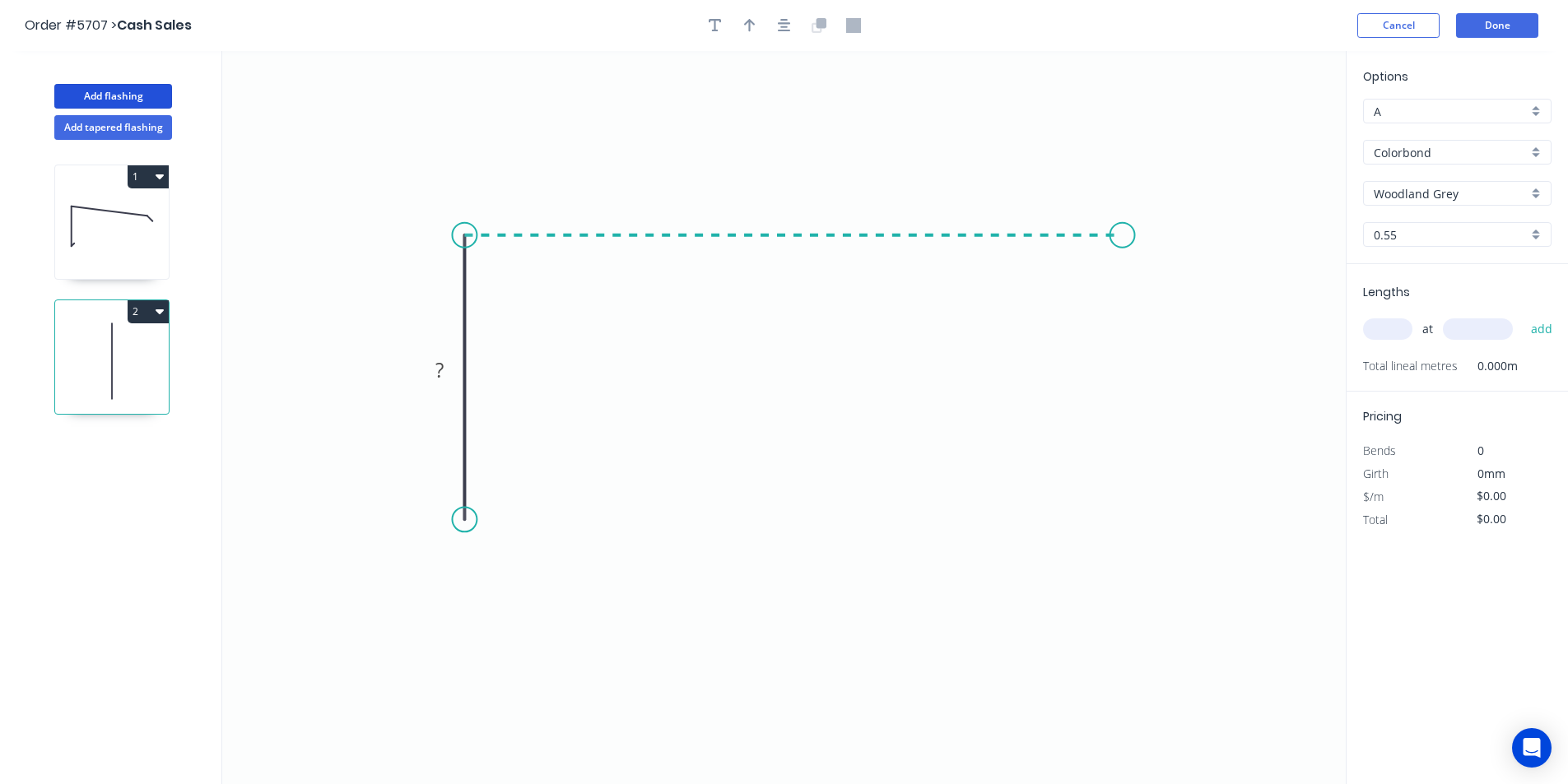
click at [1123, 263] on icon "0 ?" at bounding box center [783, 418] width 1123 height 733
click at [1176, 281] on icon "0 ? ?" at bounding box center [783, 418] width 1123 height 733
click at [1176, 281] on circle at bounding box center [1174, 287] width 25 height 25
drag, startPoint x: 458, startPoint y: 526, endPoint x: 464, endPoint y: 536, distance: 11.7
click at [464, 536] on circle at bounding box center [464, 535] width 25 height 25
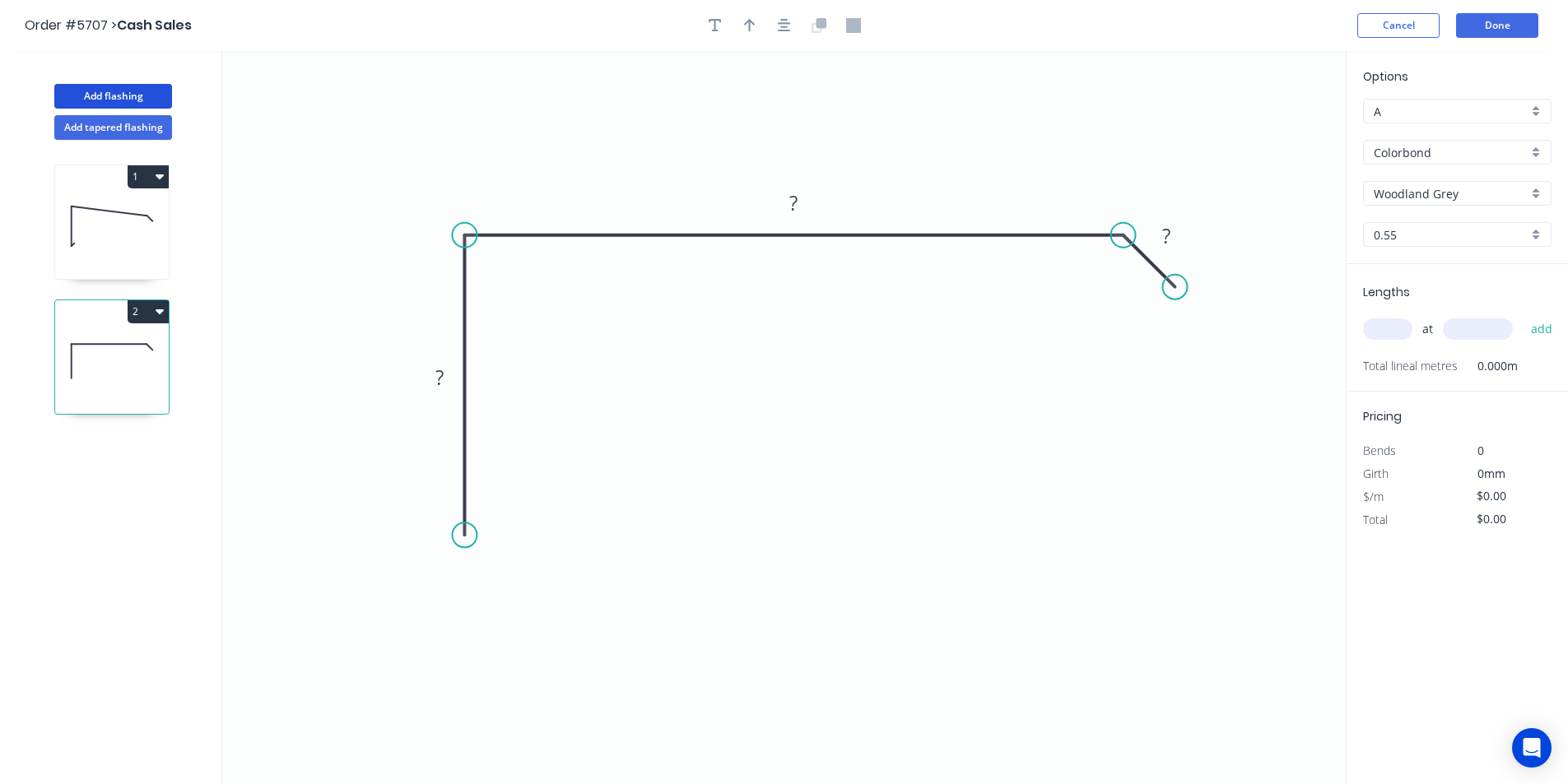
drag, startPoint x: 464, startPoint y: 536, endPoint x: 472, endPoint y: 536, distance: 8.0
click at [466, 536] on circle at bounding box center [464, 535] width 25 height 25
click at [467, 541] on circle at bounding box center [464, 535] width 25 height 25
click at [494, 508] on icon at bounding box center [479, 520] width 30 height 30
click at [494, 508] on circle at bounding box center [494, 505] width 25 height 25
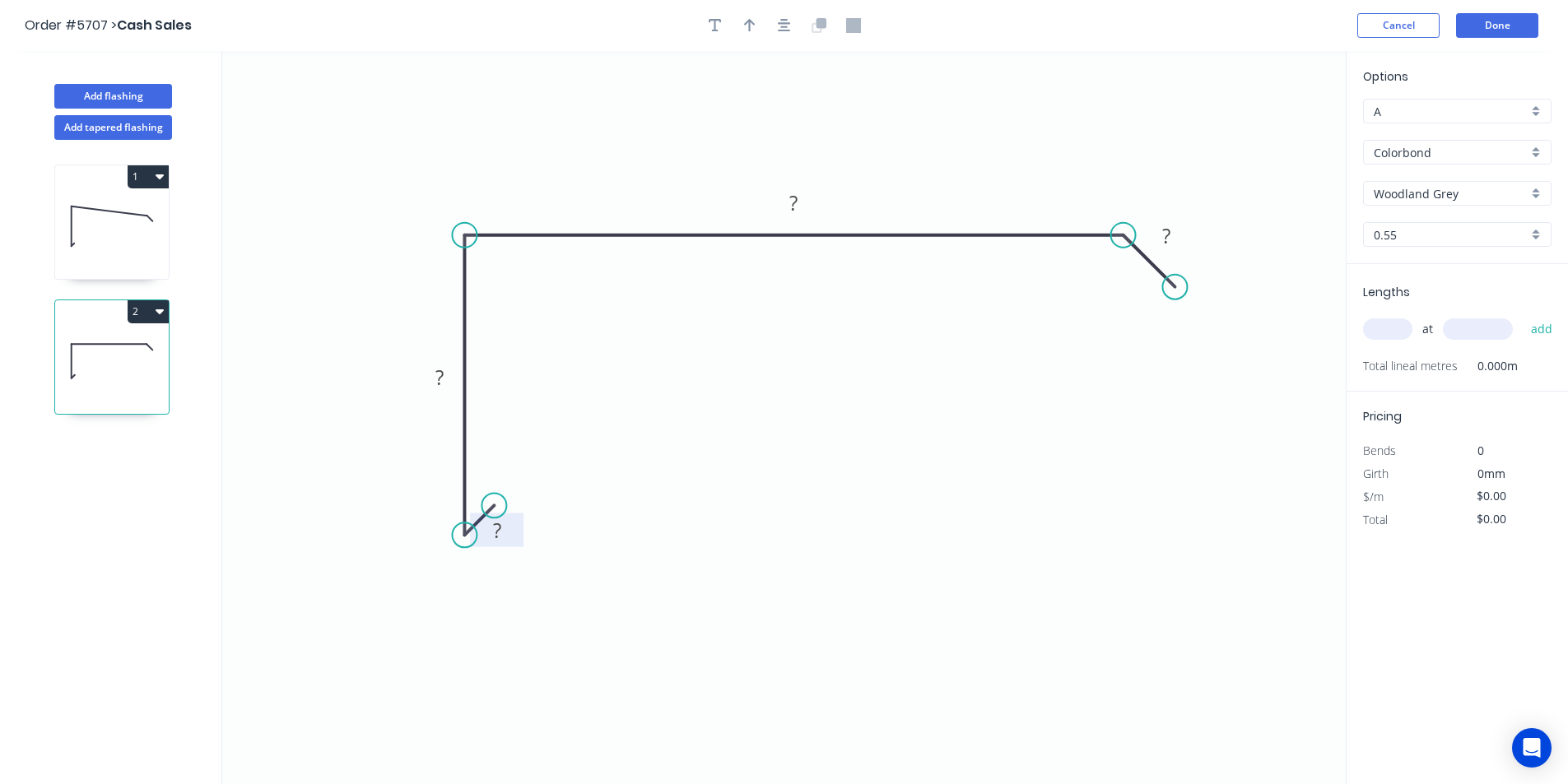
click at [505, 536] on rect at bounding box center [497, 531] width 33 height 23
click at [774, 31] on button "button" at bounding box center [784, 25] width 25 height 25
type input "$15.61"
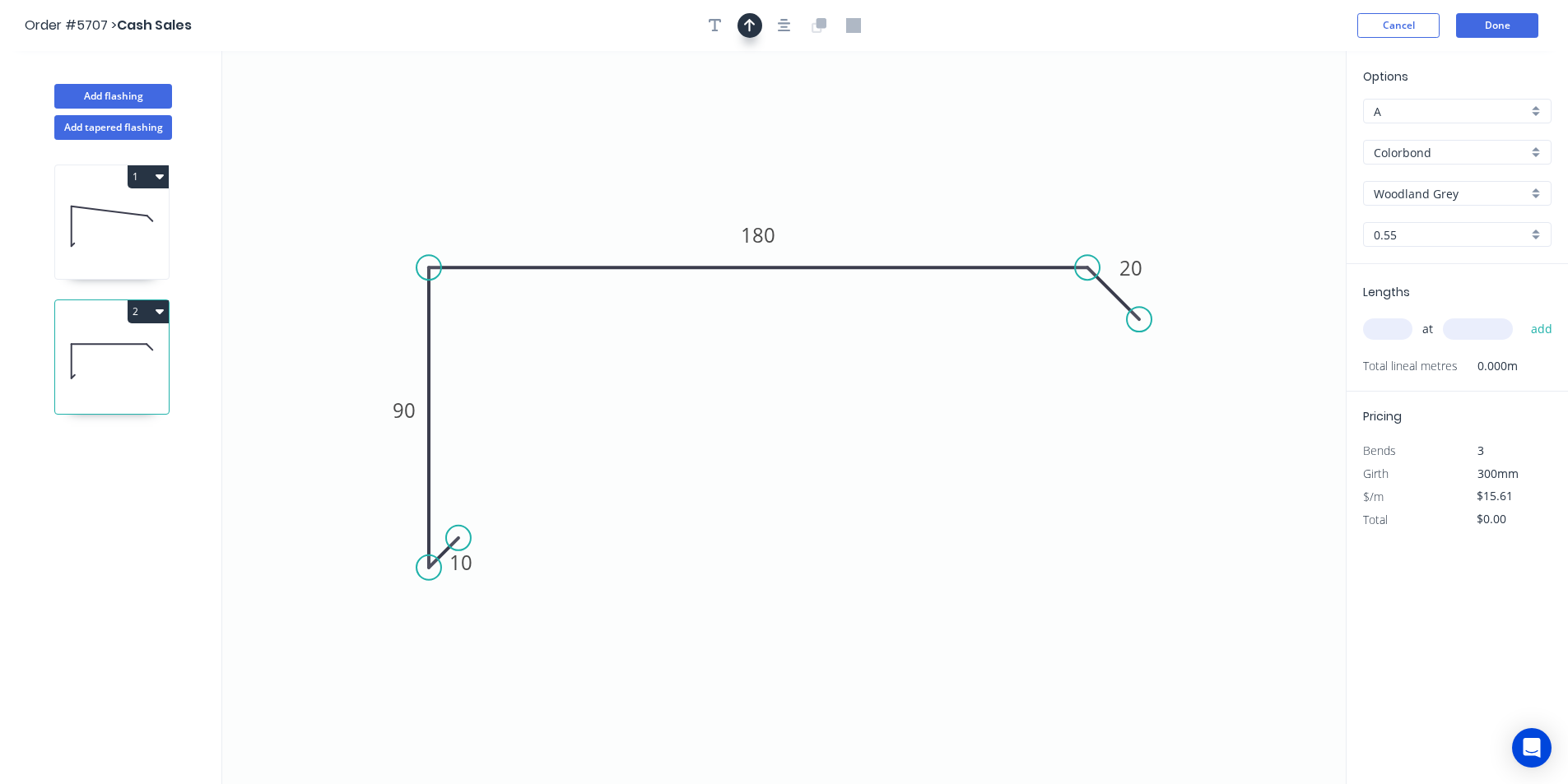
click at [757, 30] on button "button" at bounding box center [750, 25] width 25 height 25
click at [386, 232] on icon at bounding box center [388, 212] width 15 height 52
click at [1402, 329] on input "text" at bounding box center [1388, 329] width 50 height 21
type input "1"
type input "2000"
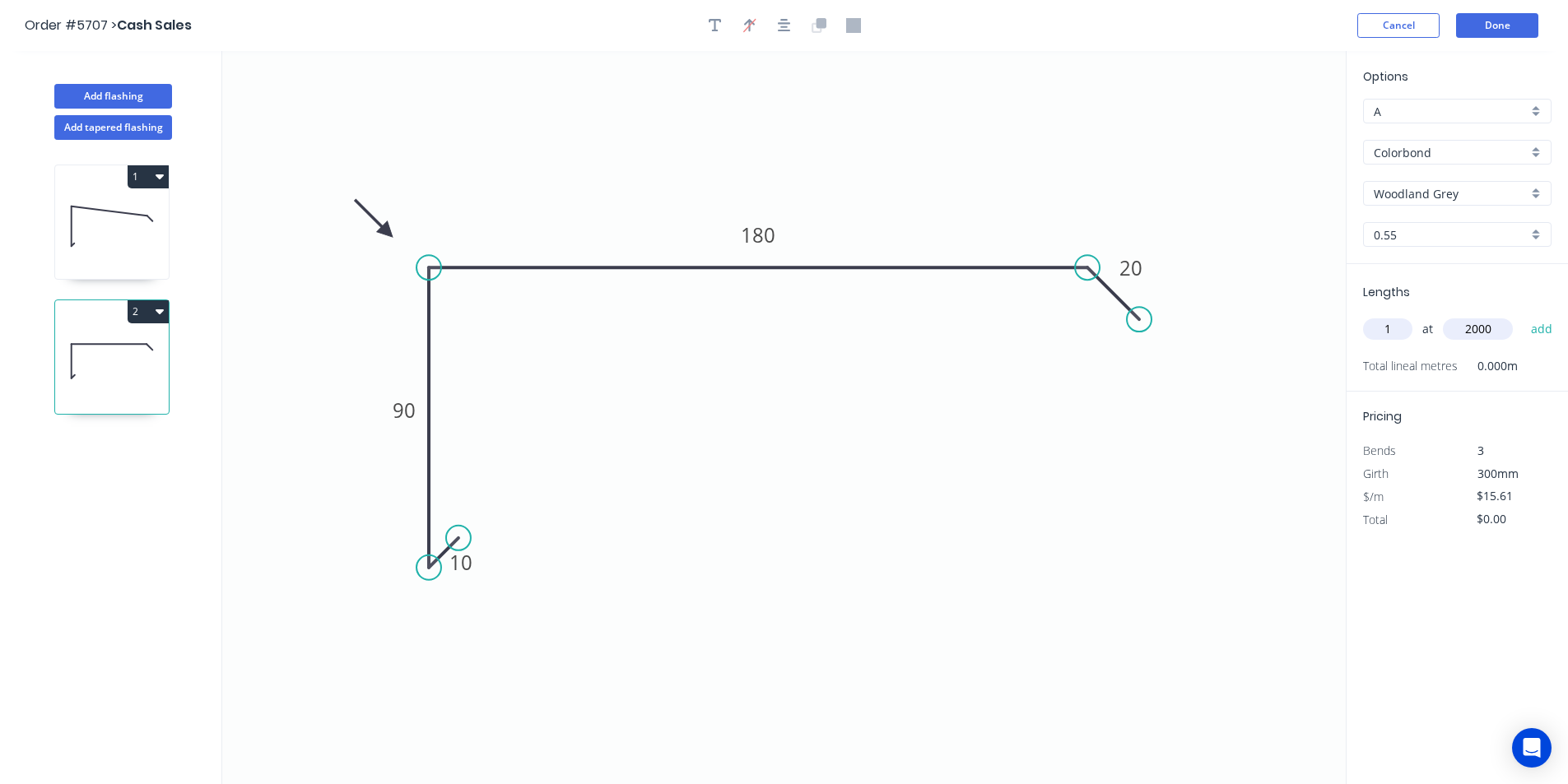
click at [1523, 315] on button "add" at bounding box center [1541, 329] width 39 height 28
type input "$31.22"
type input "1"
type input "500"
click at [1523, 315] on button "add" at bounding box center [1541, 329] width 39 height 28
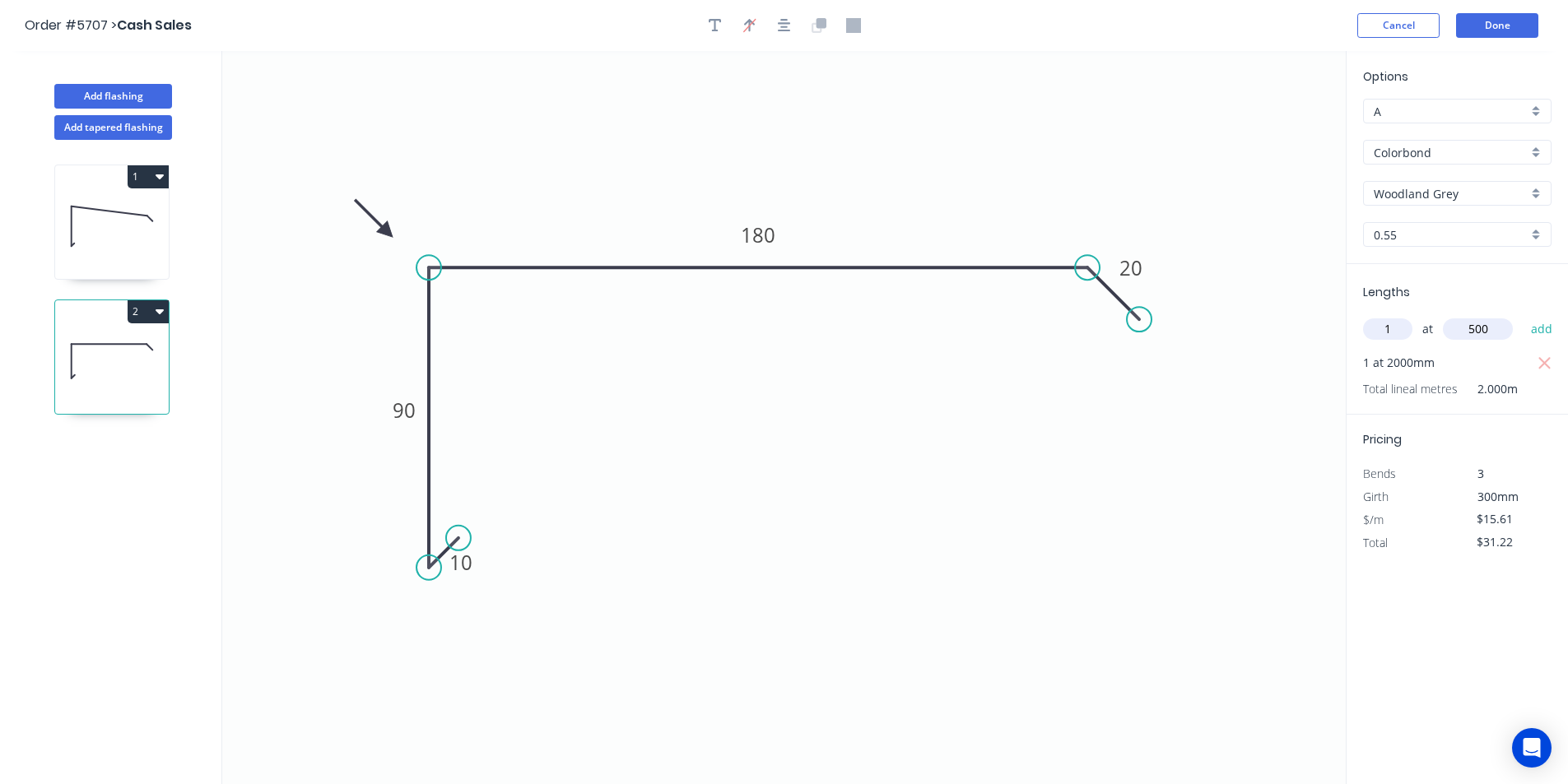
type input "$39.03"
type input "1"
type input "300"
click at [1523, 315] on button "add" at bounding box center [1541, 329] width 39 height 28
type input "$43.71"
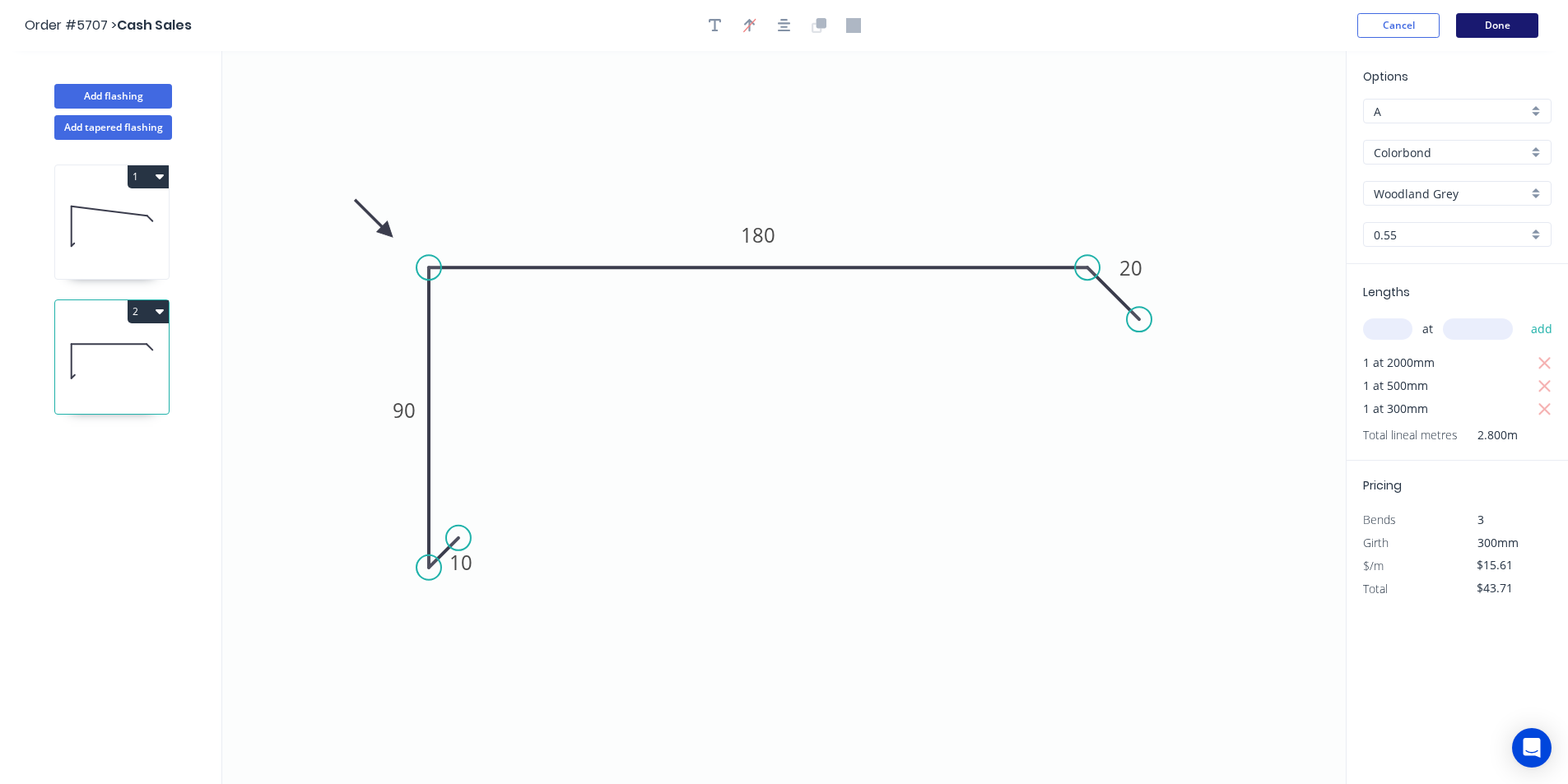
click at [1481, 31] on button "Done" at bounding box center [1497, 25] width 82 height 25
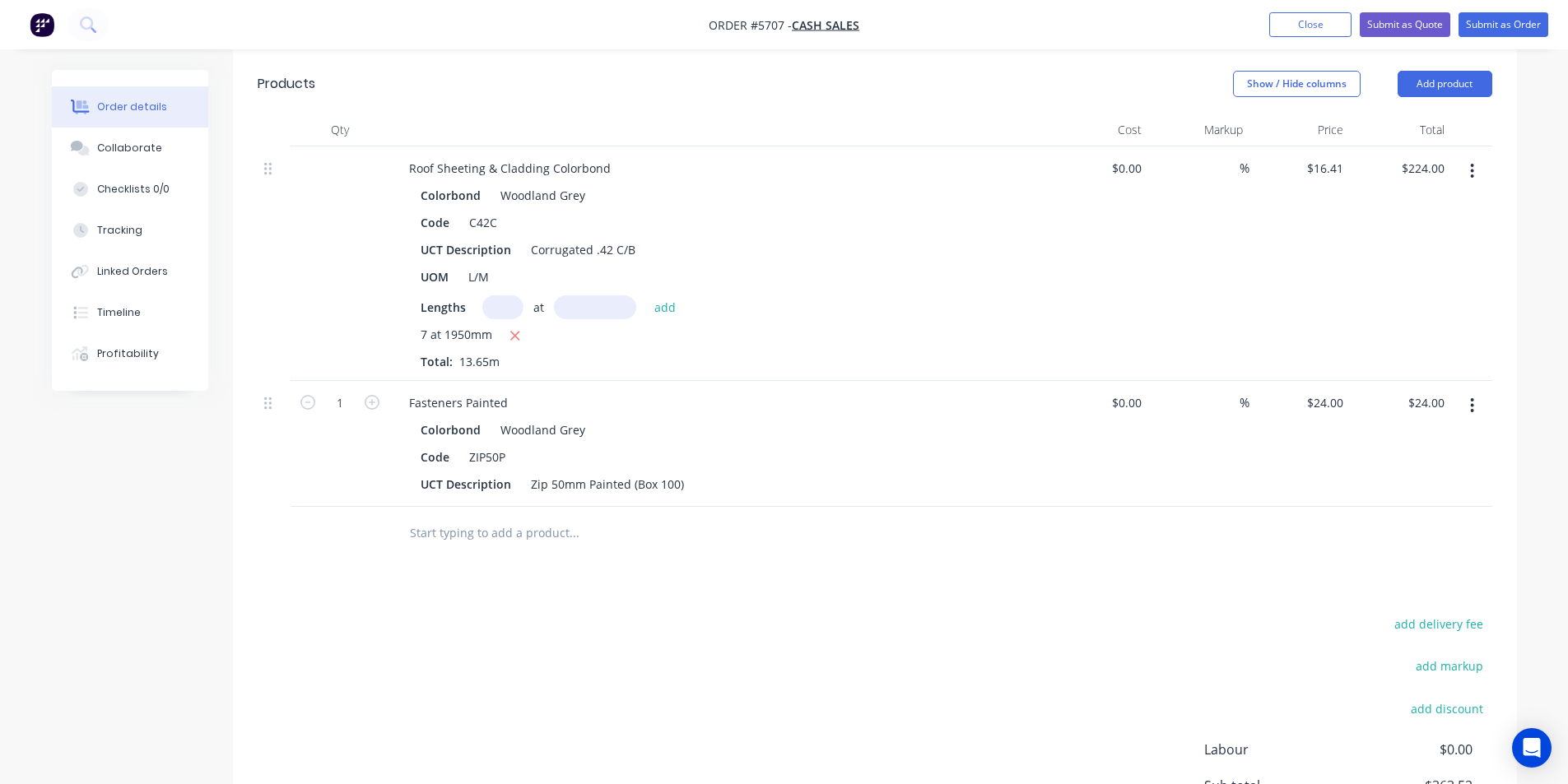
scroll to position [823, 0]
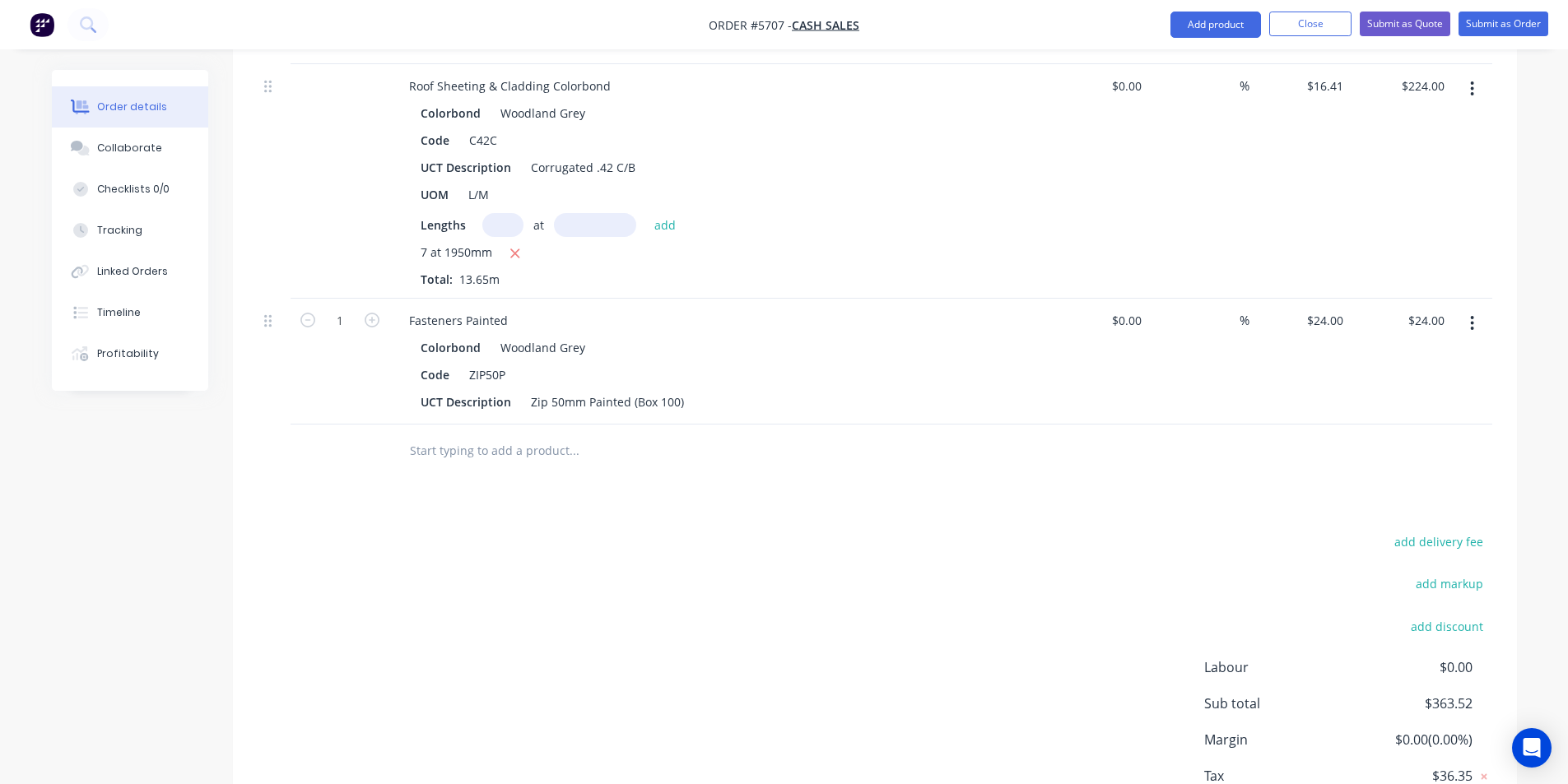
drag, startPoint x: 515, startPoint y: 469, endPoint x: 516, endPoint y: 456, distance: 13.0
click at [515, 468] on div at bounding box center [685, 452] width 593 height 53
click at [515, 455] on input "text" at bounding box center [573, 451] width 329 height 33
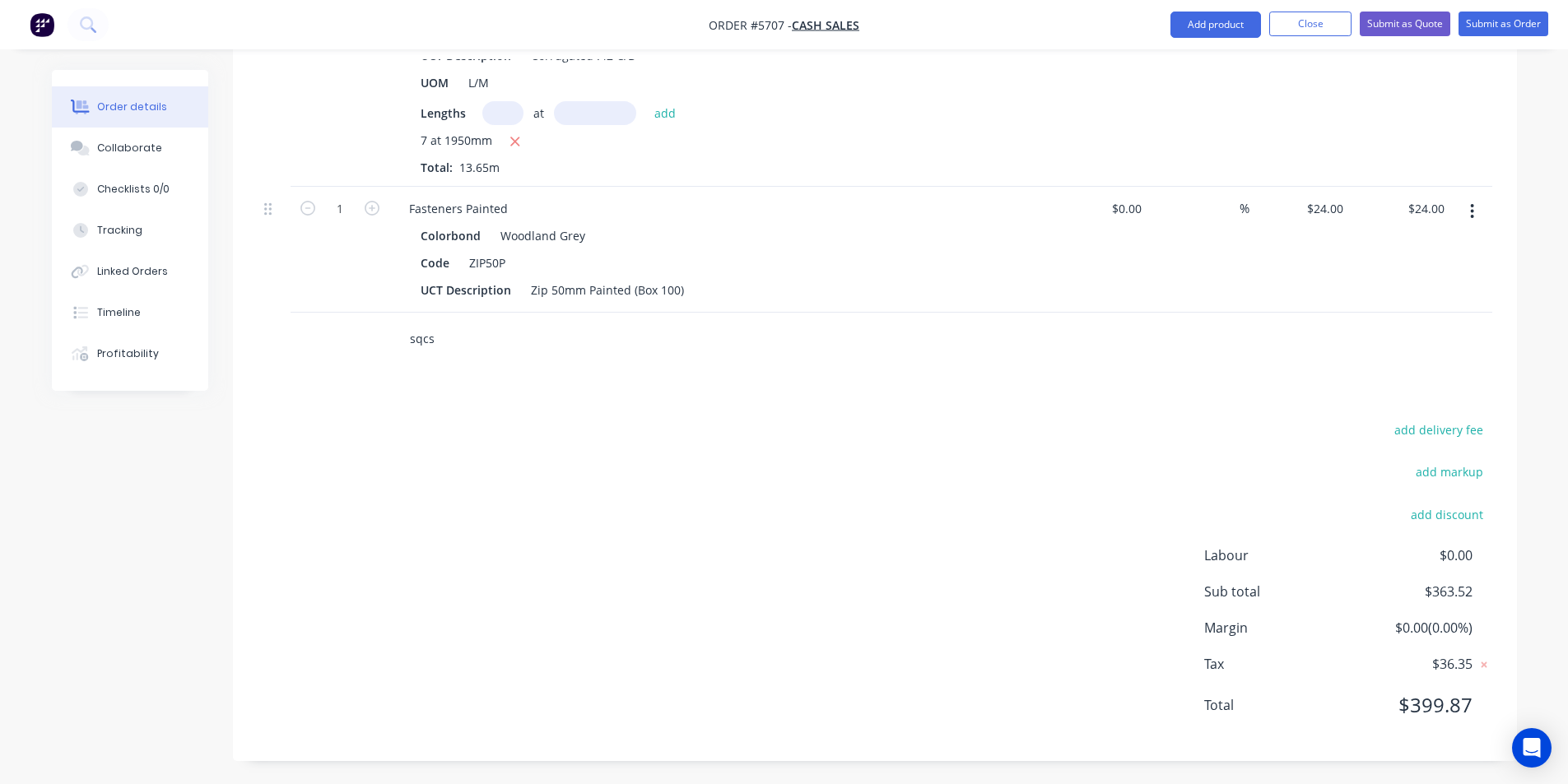
scroll to position [937, 0]
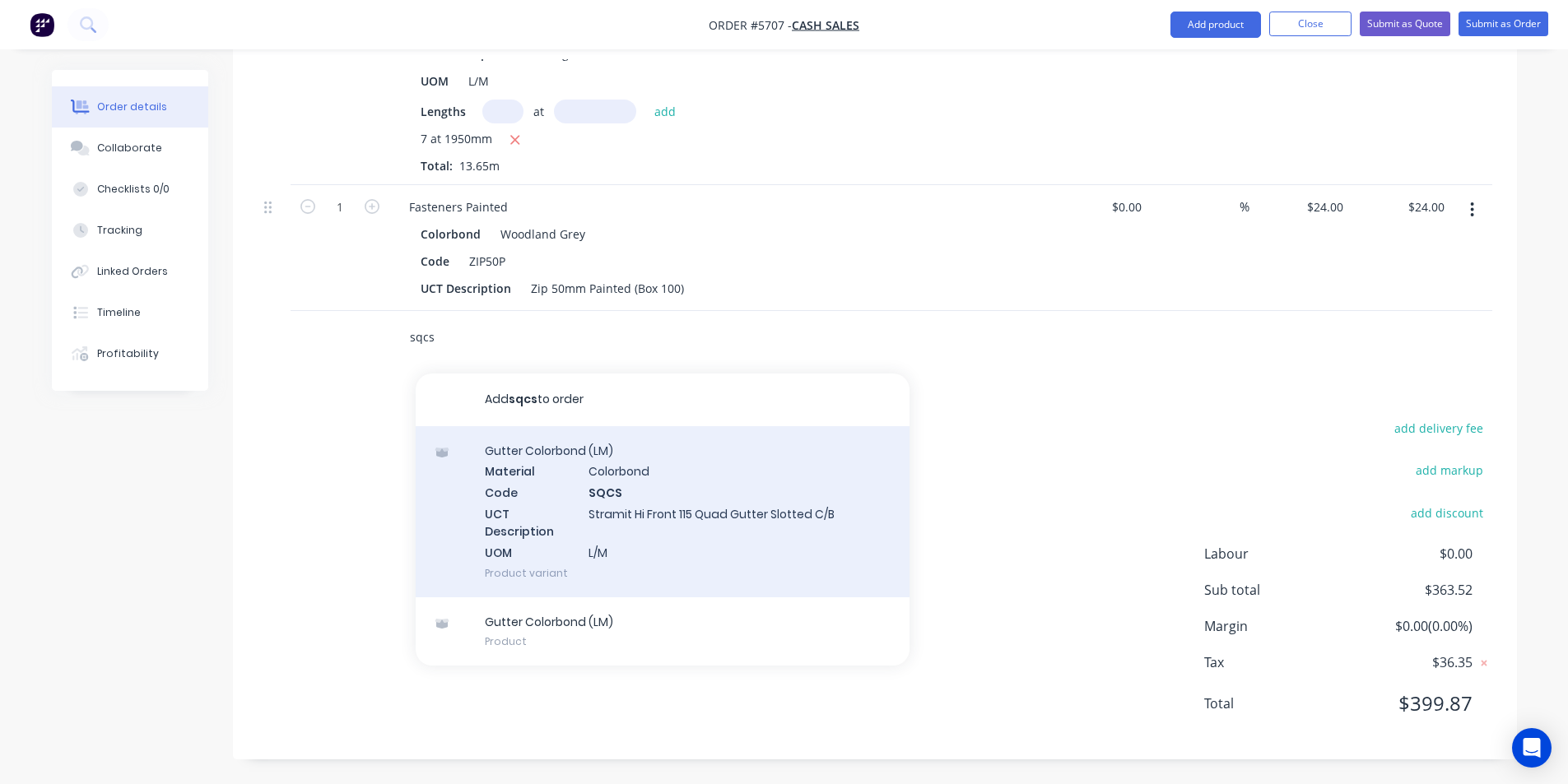
type input "sqcs"
click at [638, 504] on div "Gutter Colorbond (LM) Material Colorbond Code SQCS UCT Description Stramit Hi F…" at bounding box center [662, 512] width 494 height 171
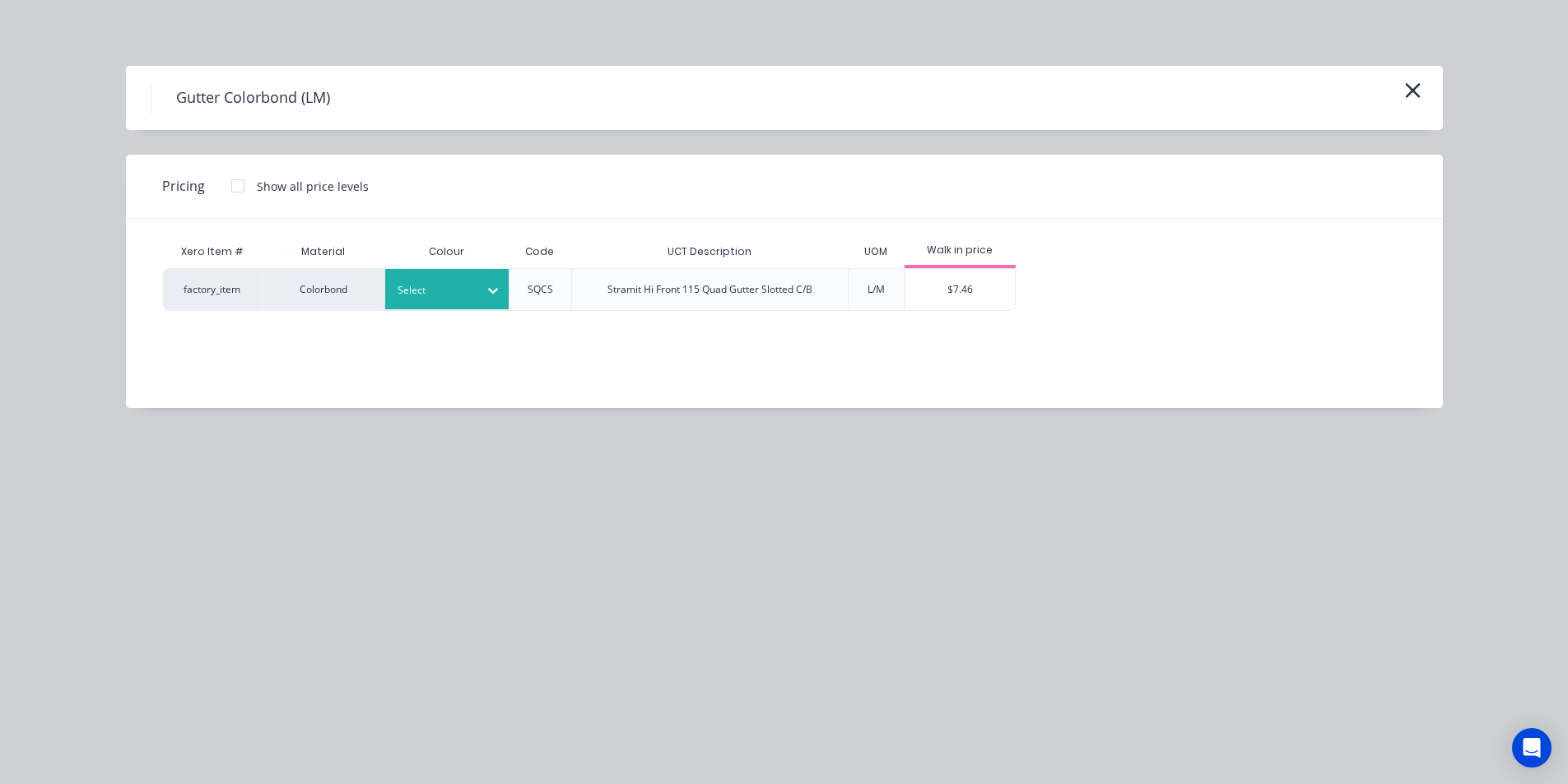
click at [486, 302] on div at bounding box center [493, 290] width 30 height 27
type input "wood"
drag, startPoint x: 507, startPoint y: 334, endPoint x: 521, endPoint y: 334, distance: 14.0
click at [510, 334] on div "Woodland Grey" at bounding box center [488, 335] width 206 height 31
drag, startPoint x: 1000, startPoint y: 294, endPoint x: 983, endPoint y: 308, distance: 22.0
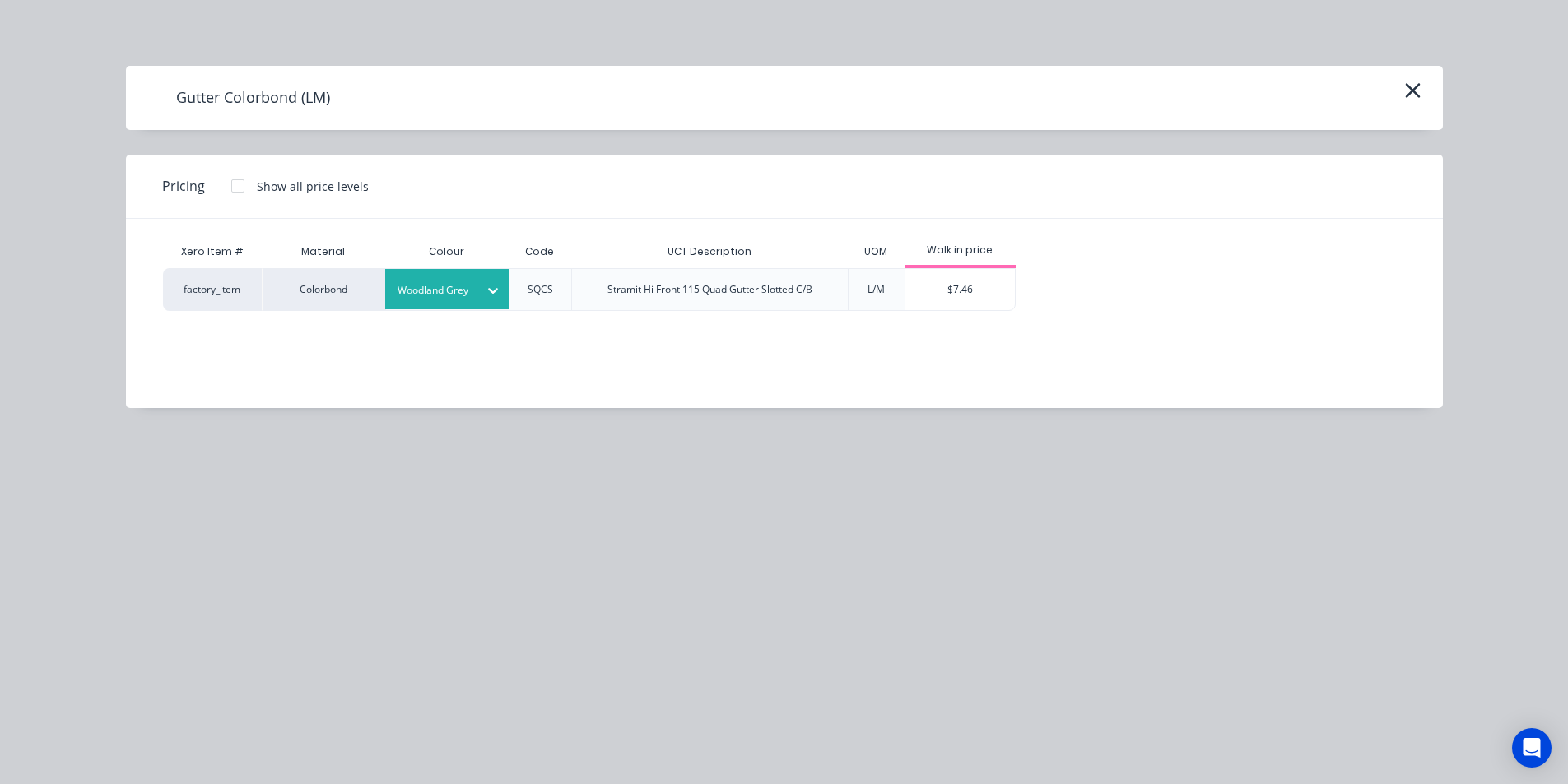
click at [1000, 293] on div "$7.46" at bounding box center [961, 290] width 110 height 41
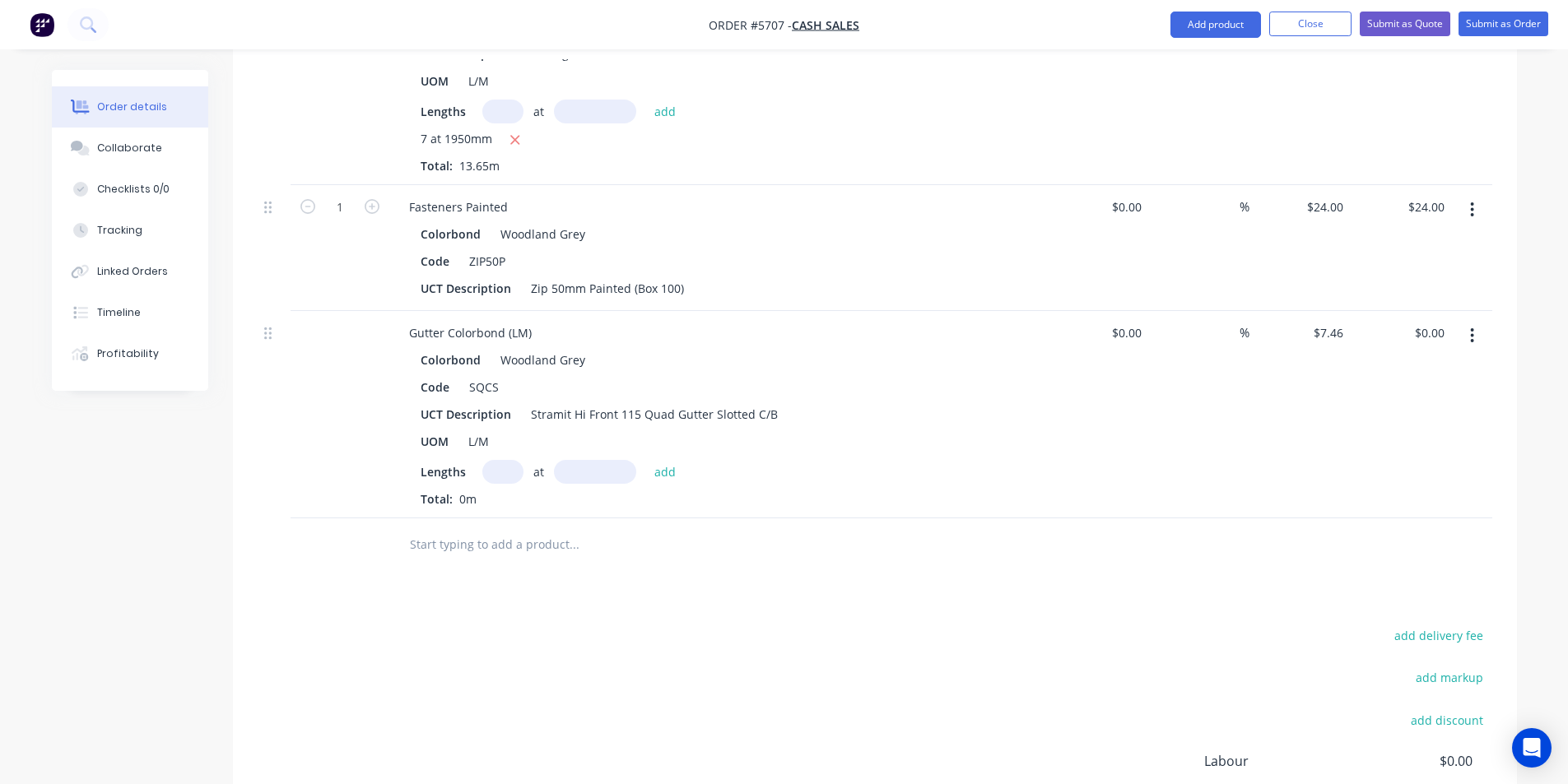
click at [493, 469] on input "text" at bounding box center [503, 472] width 41 height 24
type input "1"
type input "1800"
click at [646, 460] on button "add" at bounding box center [665, 471] width 39 height 22
type input "$13.43"
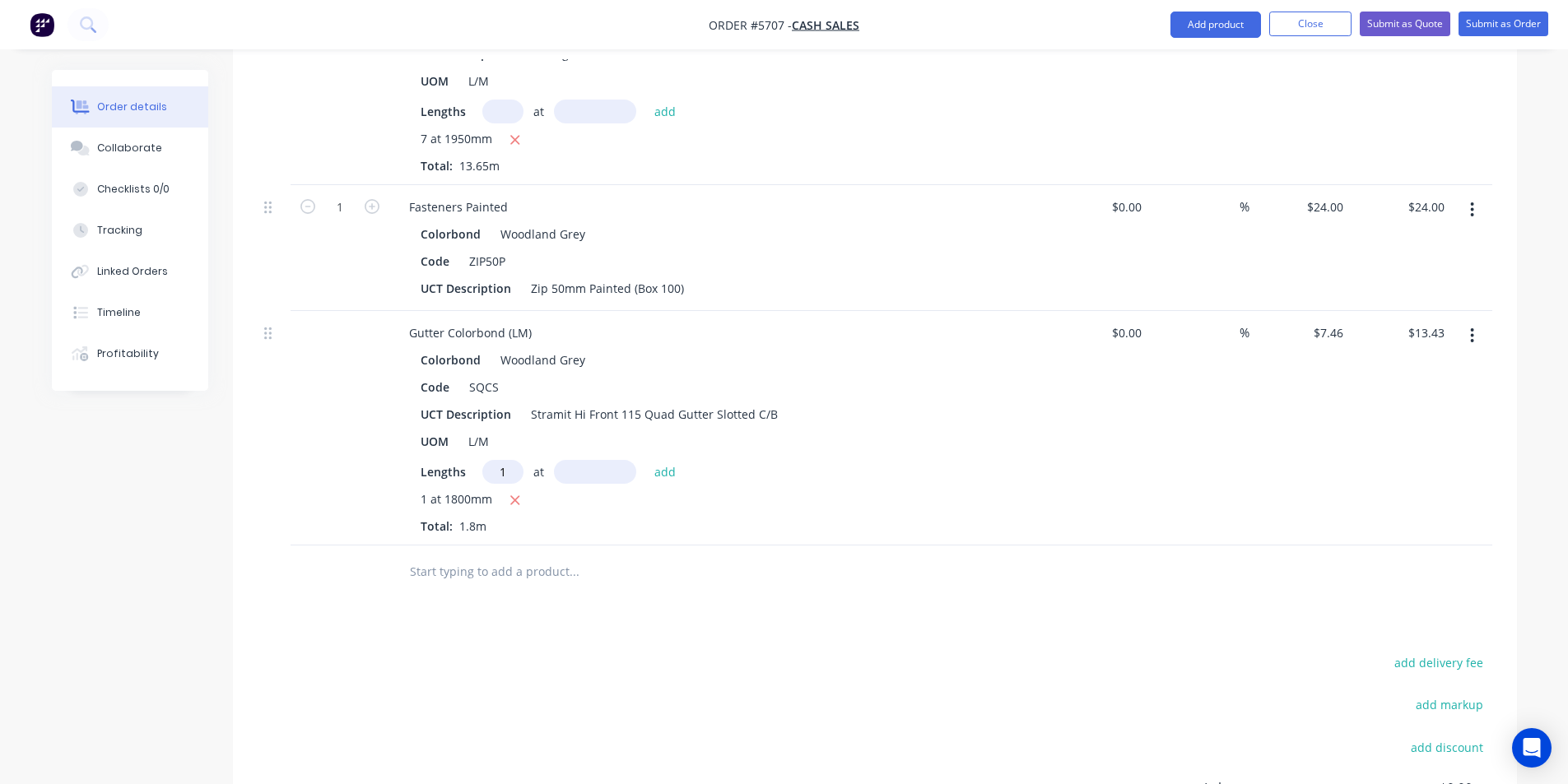
type input "1"
type input "3300"
click at [646, 460] on button "add" at bounding box center [665, 471] width 39 height 22
type input "$38.05"
click at [514, 594] on input "text" at bounding box center [573, 599] width 329 height 33
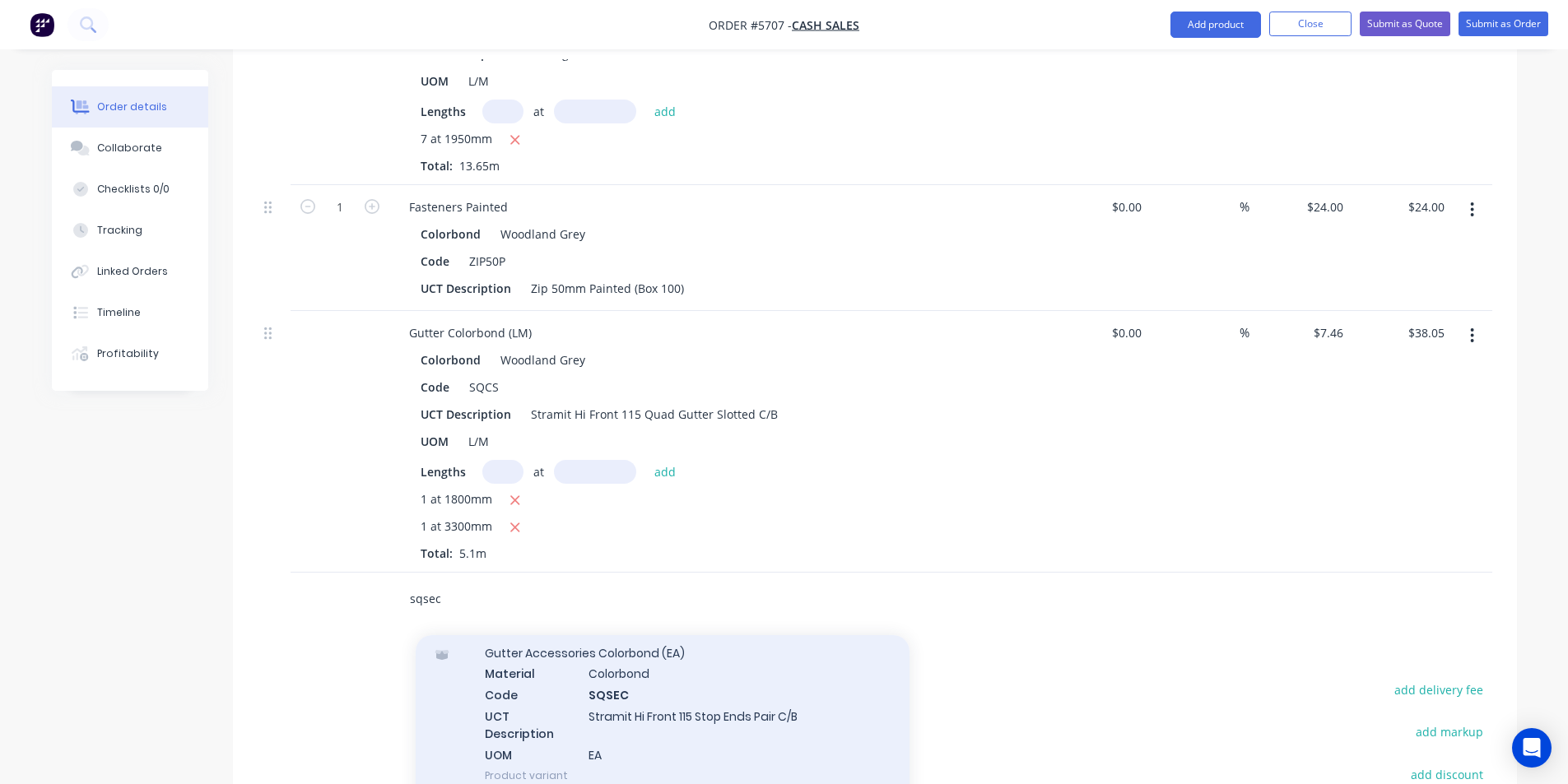
scroll to position [42, 0]
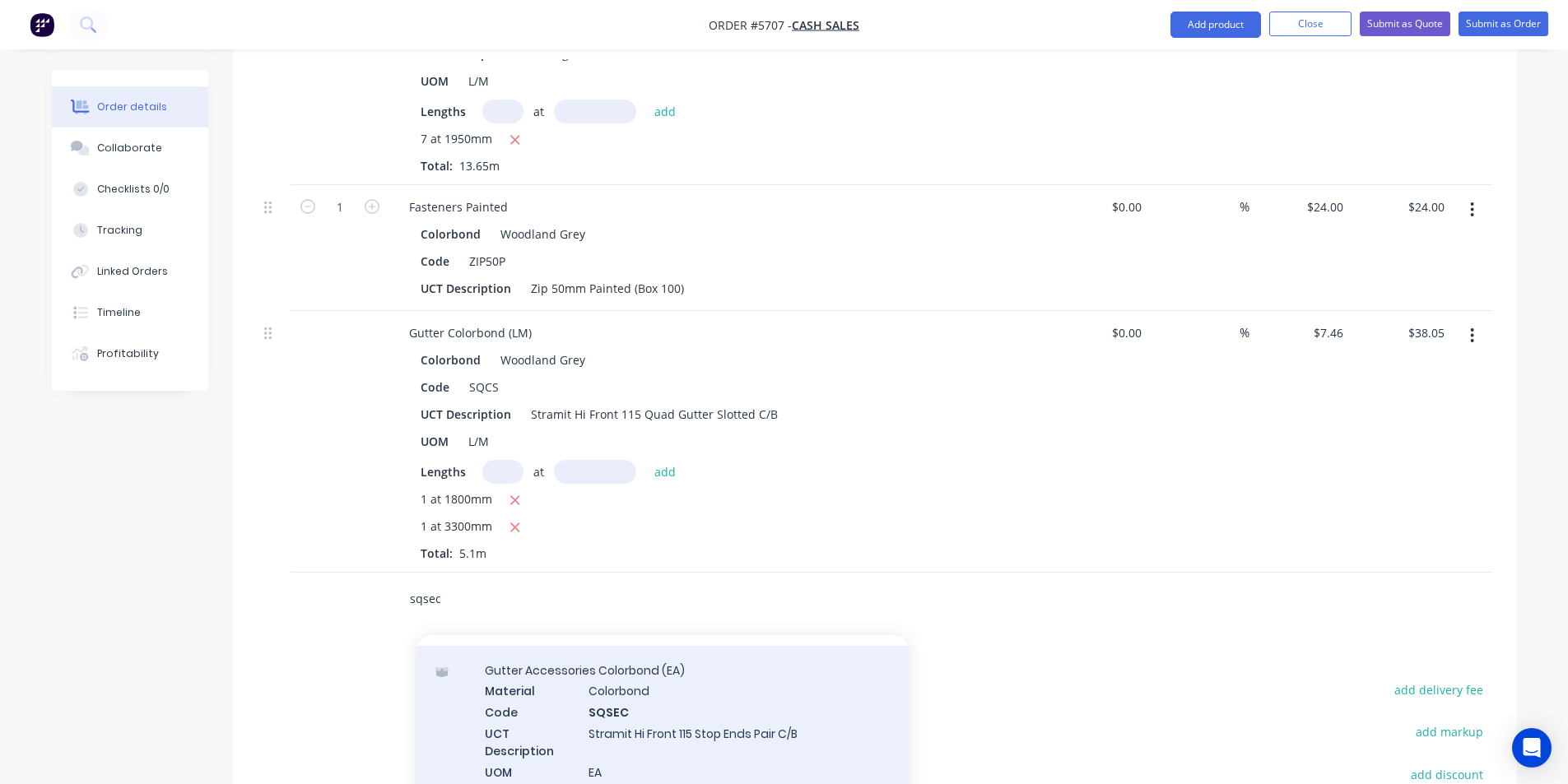
type input "sqsec"
click at [781, 747] on div "Gutter Accessories Colorbond (EA) Material Colorbond Code SQSEC UCT Description…" at bounding box center [662, 732] width 494 height 171
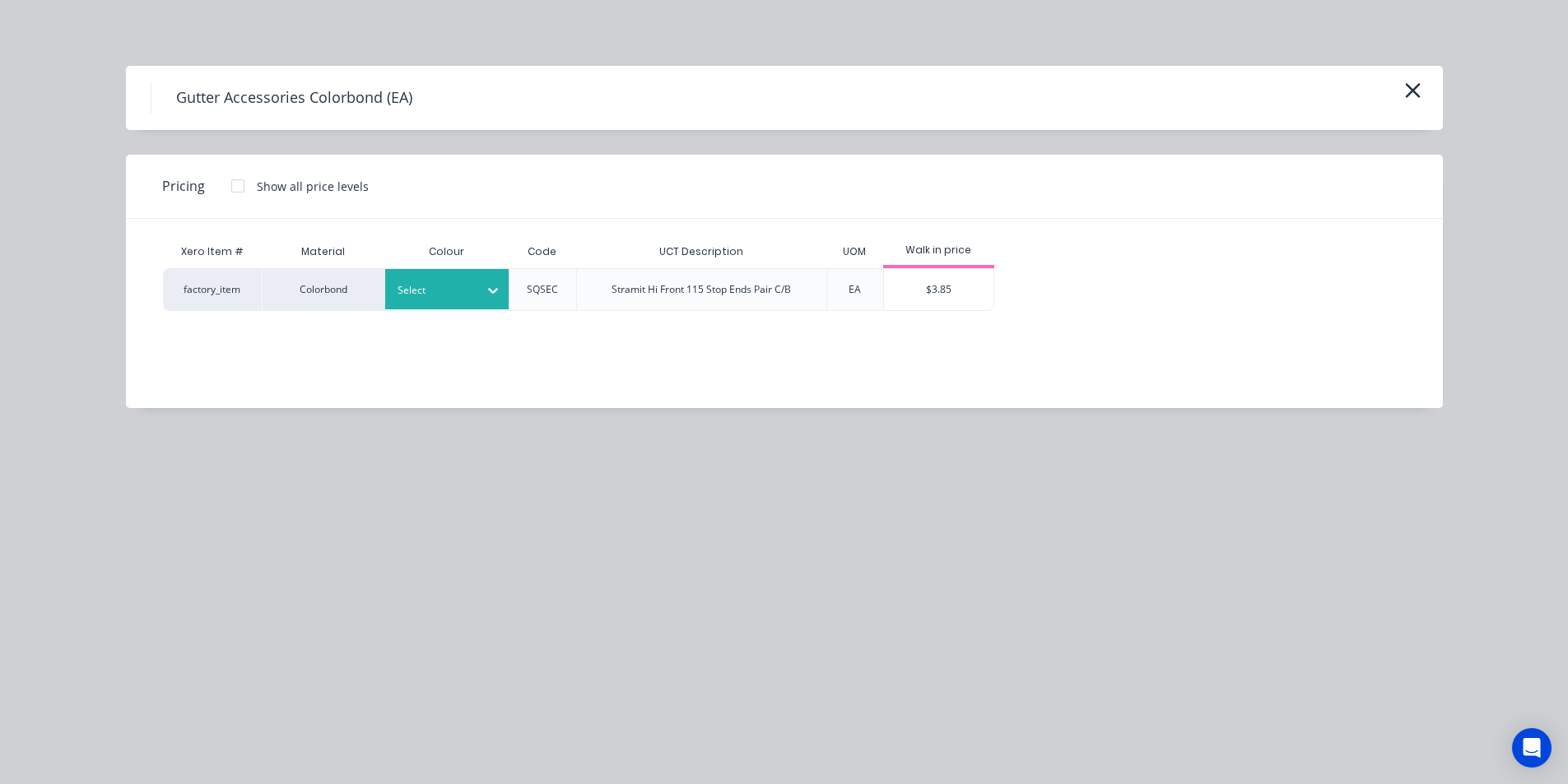
click at [464, 296] on div at bounding box center [434, 290] width 74 height 18
type input "wood"
click at [508, 337] on div "Woodland Grey" at bounding box center [488, 335] width 206 height 31
click at [919, 288] on div "$3.85" at bounding box center [939, 290] width 110 height 41
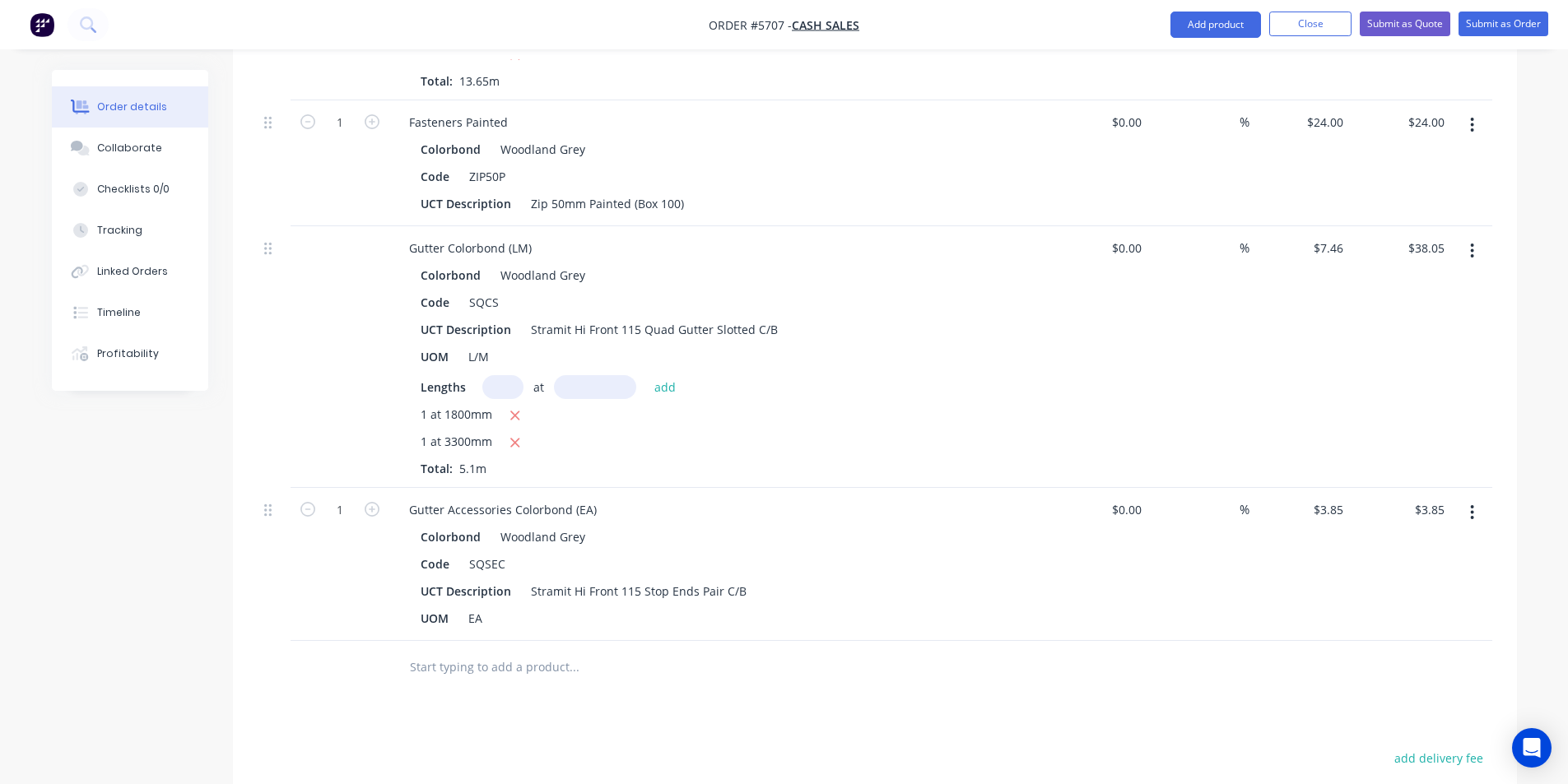
scroll to position [1183, 0]
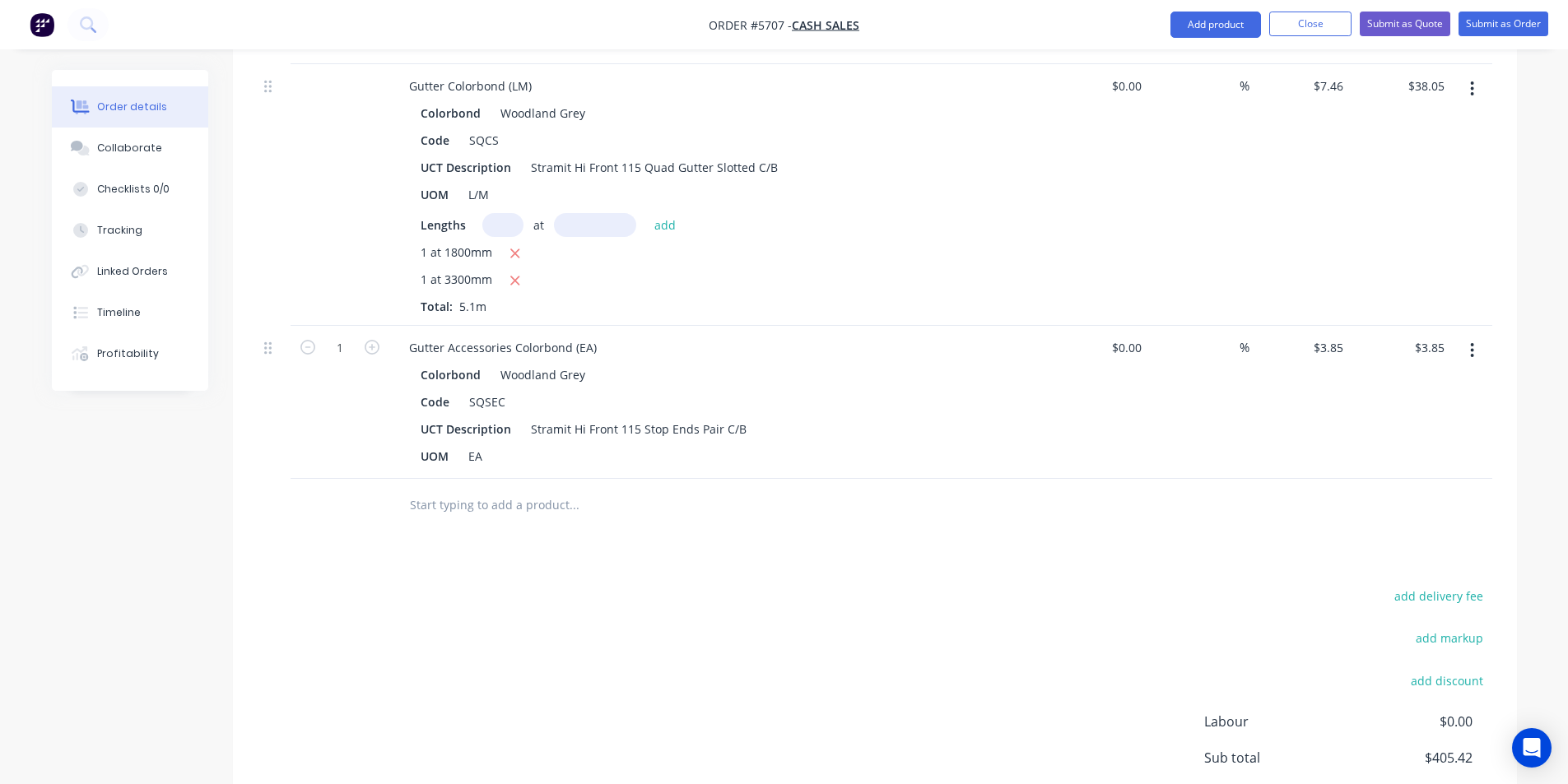
click at [474, 496] on input "text" at bounding box center [573, 506] width 329 height 33
click at [370, 350] on icon "button" at bounding box center [371, 347] width 15 height 15
type input "2"
type input "$7.70"
click at [460, 516] on input "text" at bounding box center [573, 506] width 329 height 33
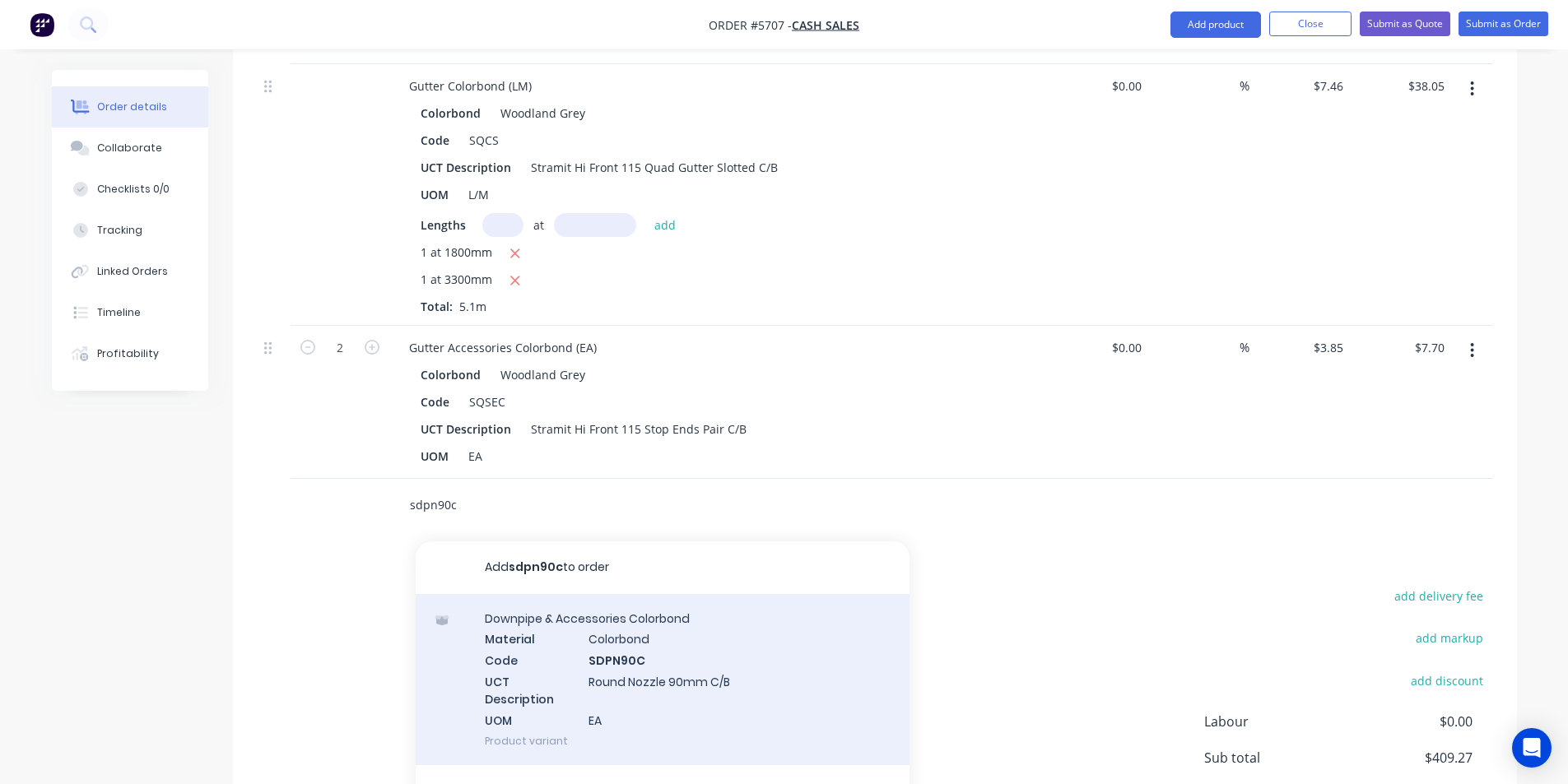
type input "sdpn90c"
click at [706, 685] on div "Downpipe & Accessories Colorbond Material Colorbond Code SDPN90C UCT Descriptio…" at bounding box center [662, 679] width 494 height 171
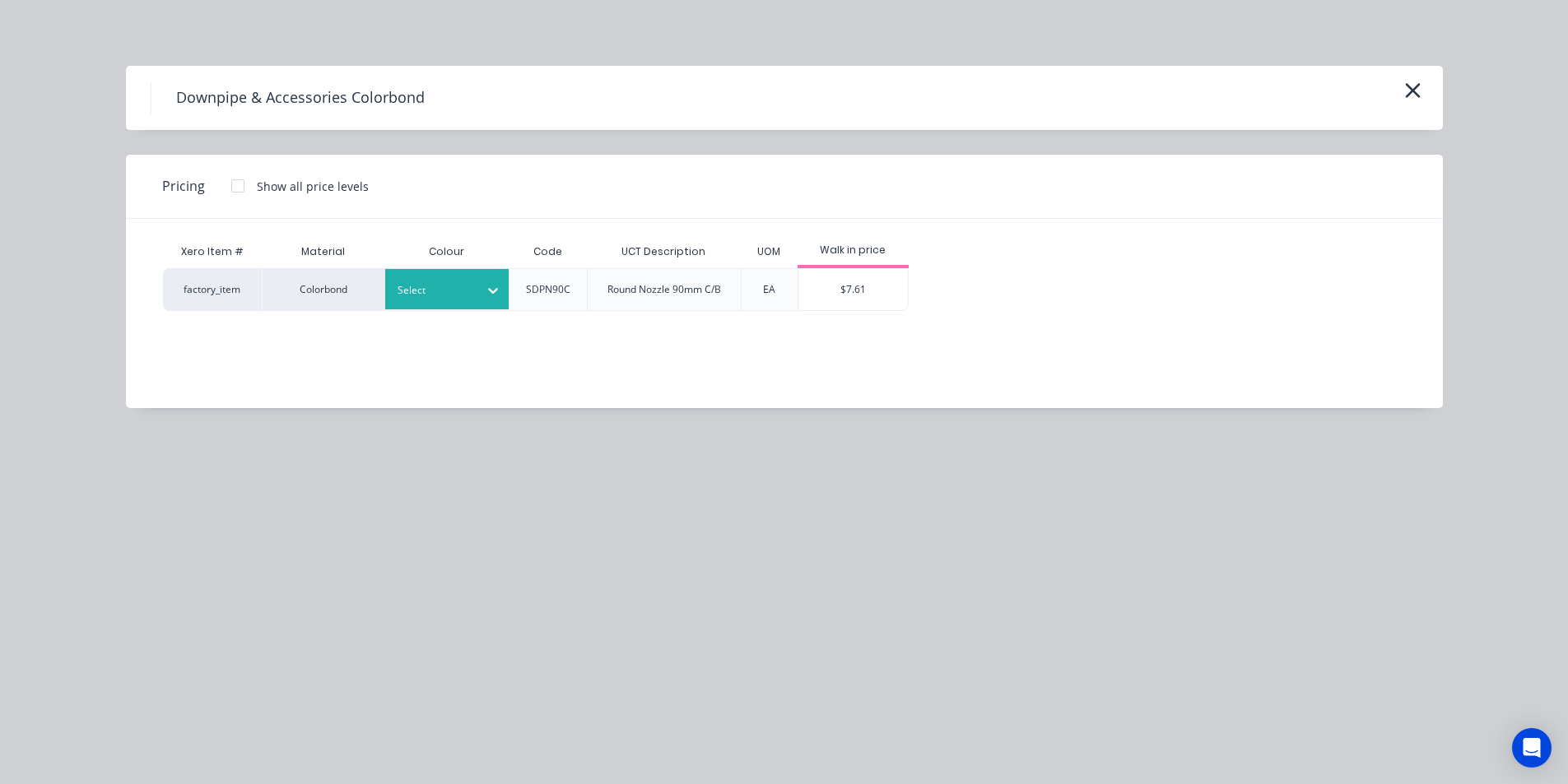
click at [488, 292] on icon at bounding box center [493, 290] width 16 height 16
type input "wood"
click at [513, 338] on div "Woodland Grey" at bounding box center [488, 335] width 206 height 31
click at [820, 276] on div "$7.61" at bounding box center [853, 290] width 110 height 41
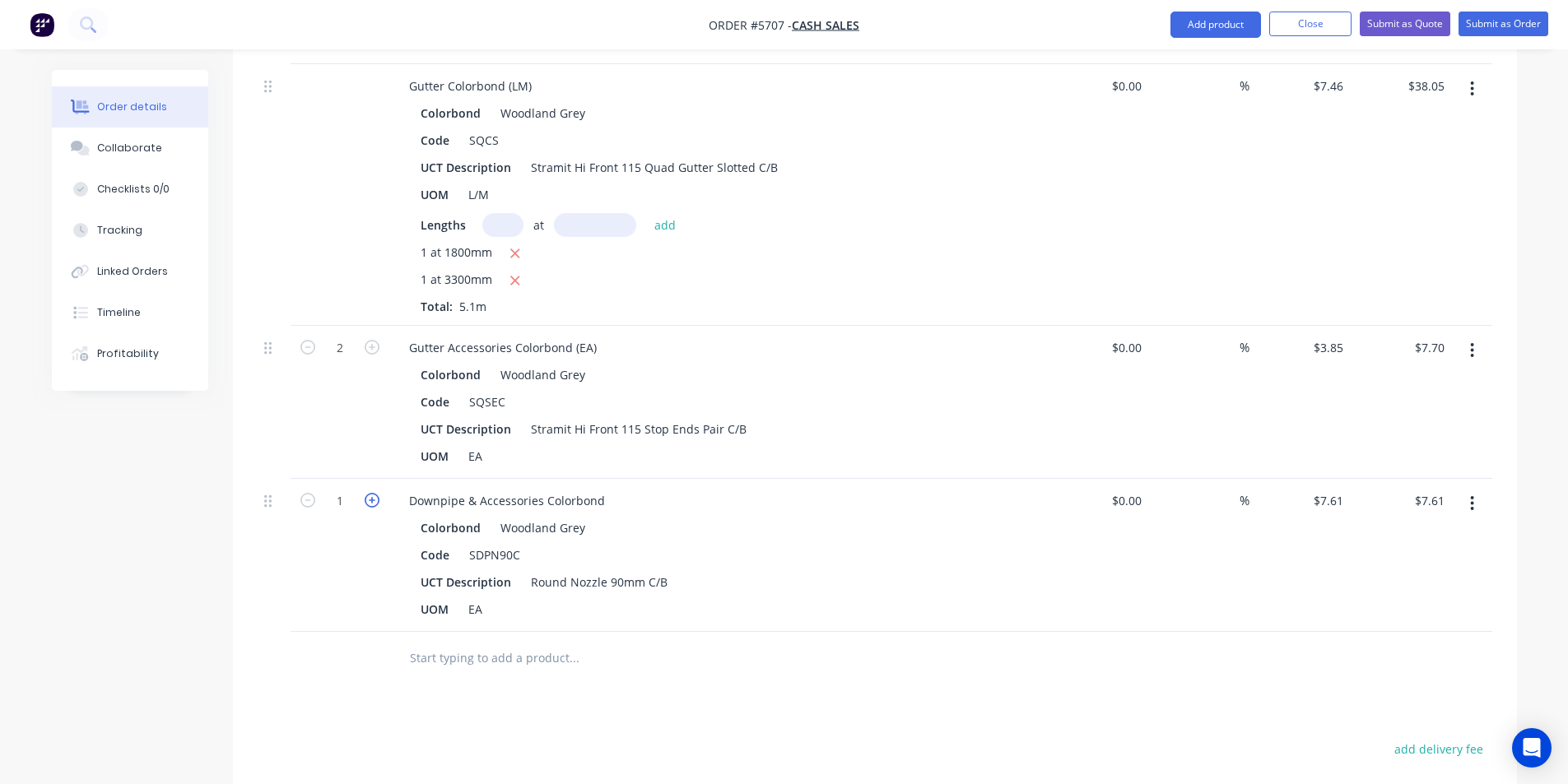
click at [373, 505] on icon "button" at bounding box center [371, 500] width 15 height 15
type input "2"
type input "$15.22"
click at [441, 656] on input "text" at bounding box center [573, 658] width 329 height 33
click at [464, 661] on input "text" at bounding box center [573, 658] width 329 height 33
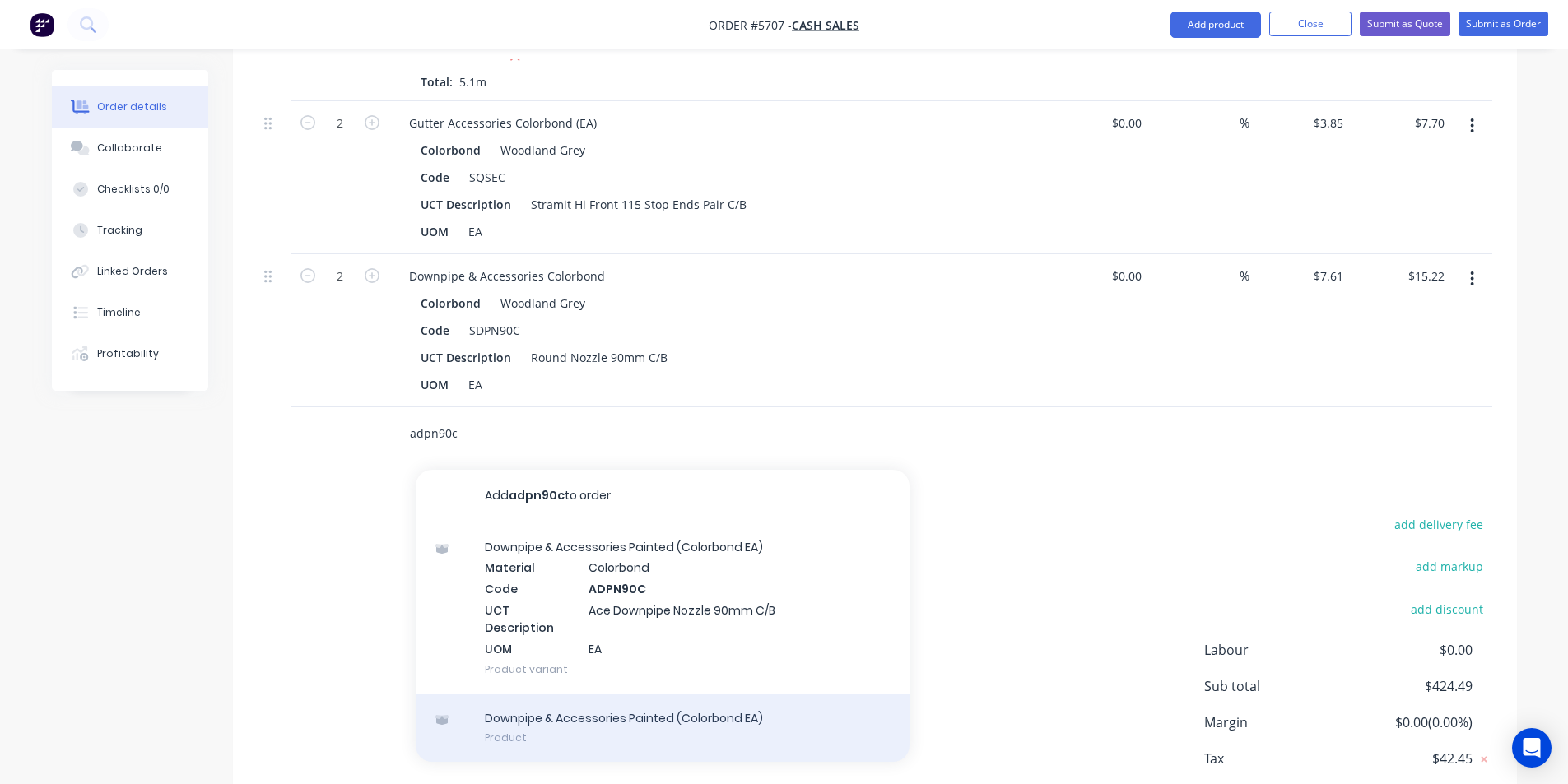
scroll to position [1505, 0]
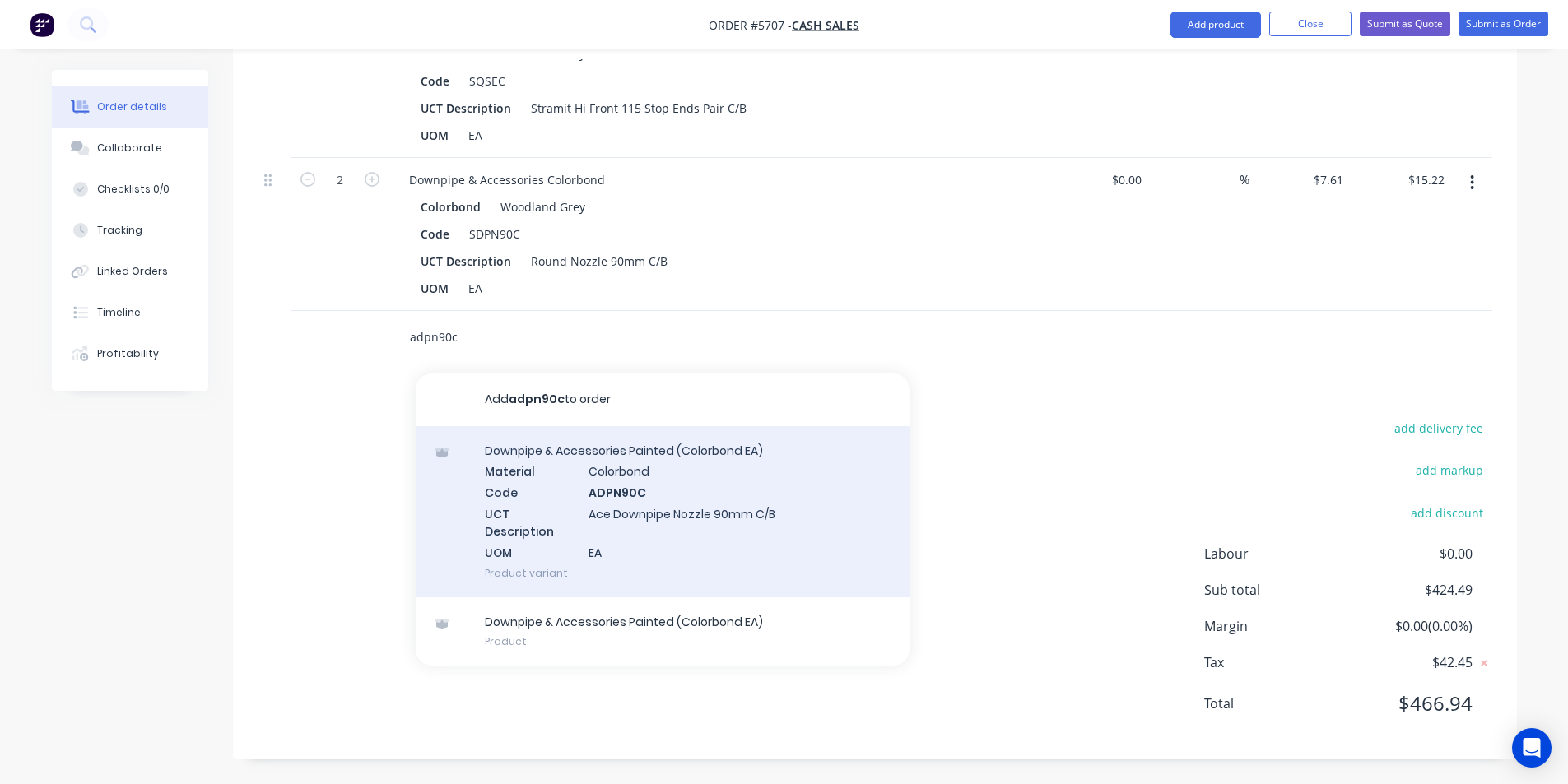
type input "adpn90c"
click at [748, 517] on div "Downpipe & Accessories Painted (Colorbond EA) Material Colorbond Code ADPN90C U…" at bounding box center [662, 512] width 494 height 171
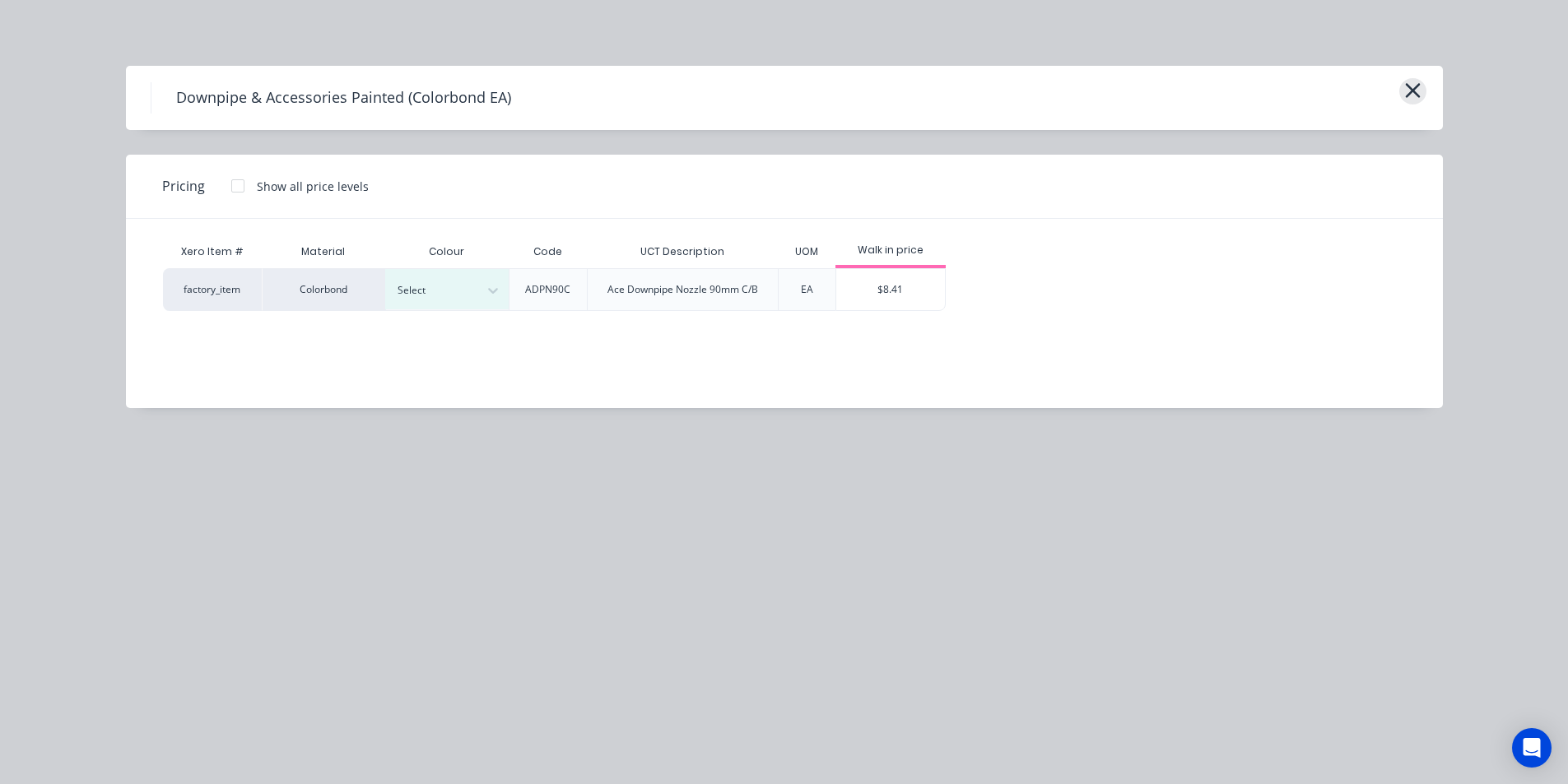
click at [1418, 88] on icon "button" at bounding box center [1413, 90] width 17 height 23
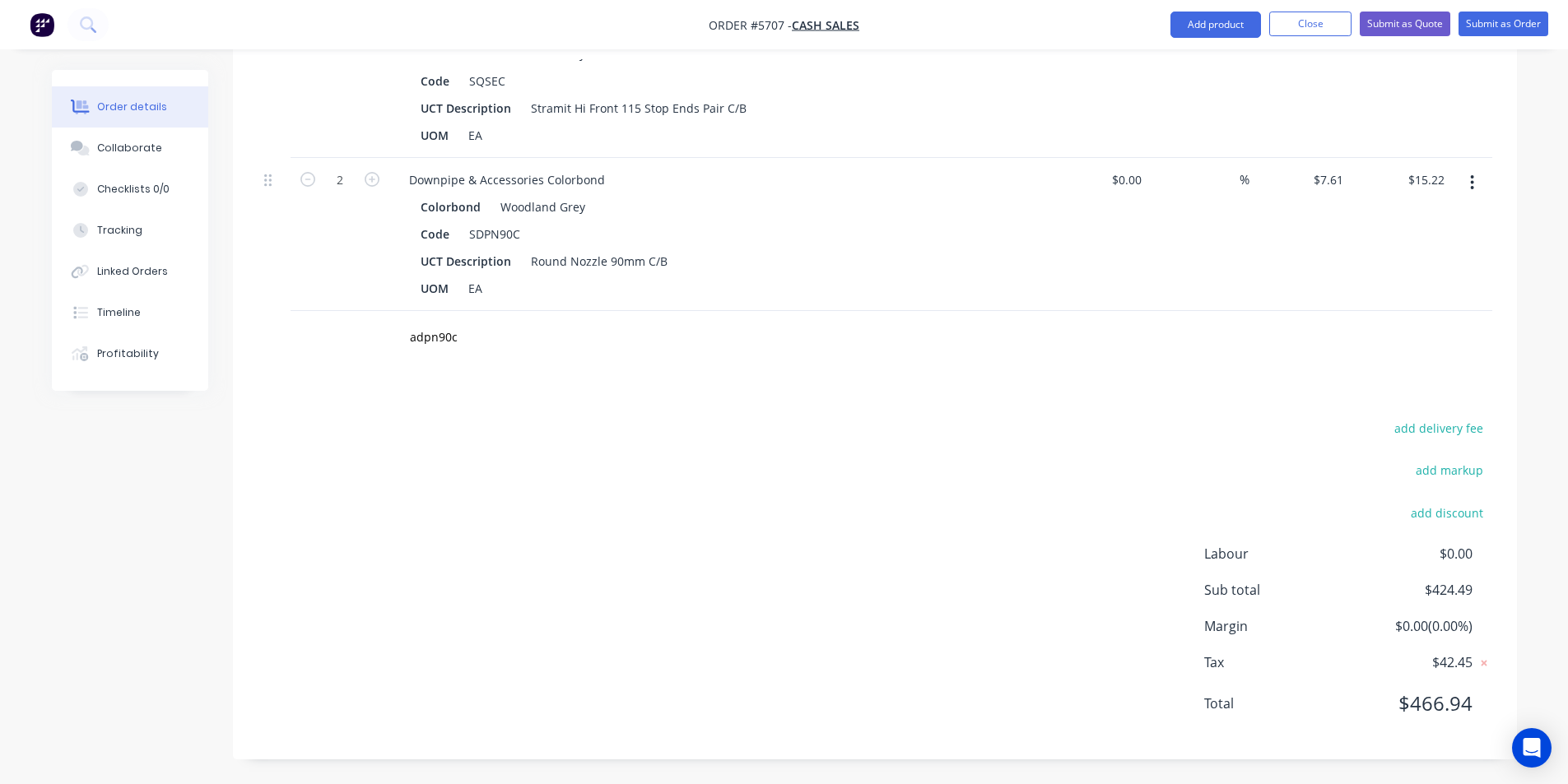
click at [1468, 189] on button "button" at bounding box center [1471, 183] width 39 height 30
click at [1390, 321] on div "Delete" at bounding box center [1414, 325] width 127 height 24
click at [493, 349] on input "adpn90c" at bounding box center [573, 338] width 329 height 33
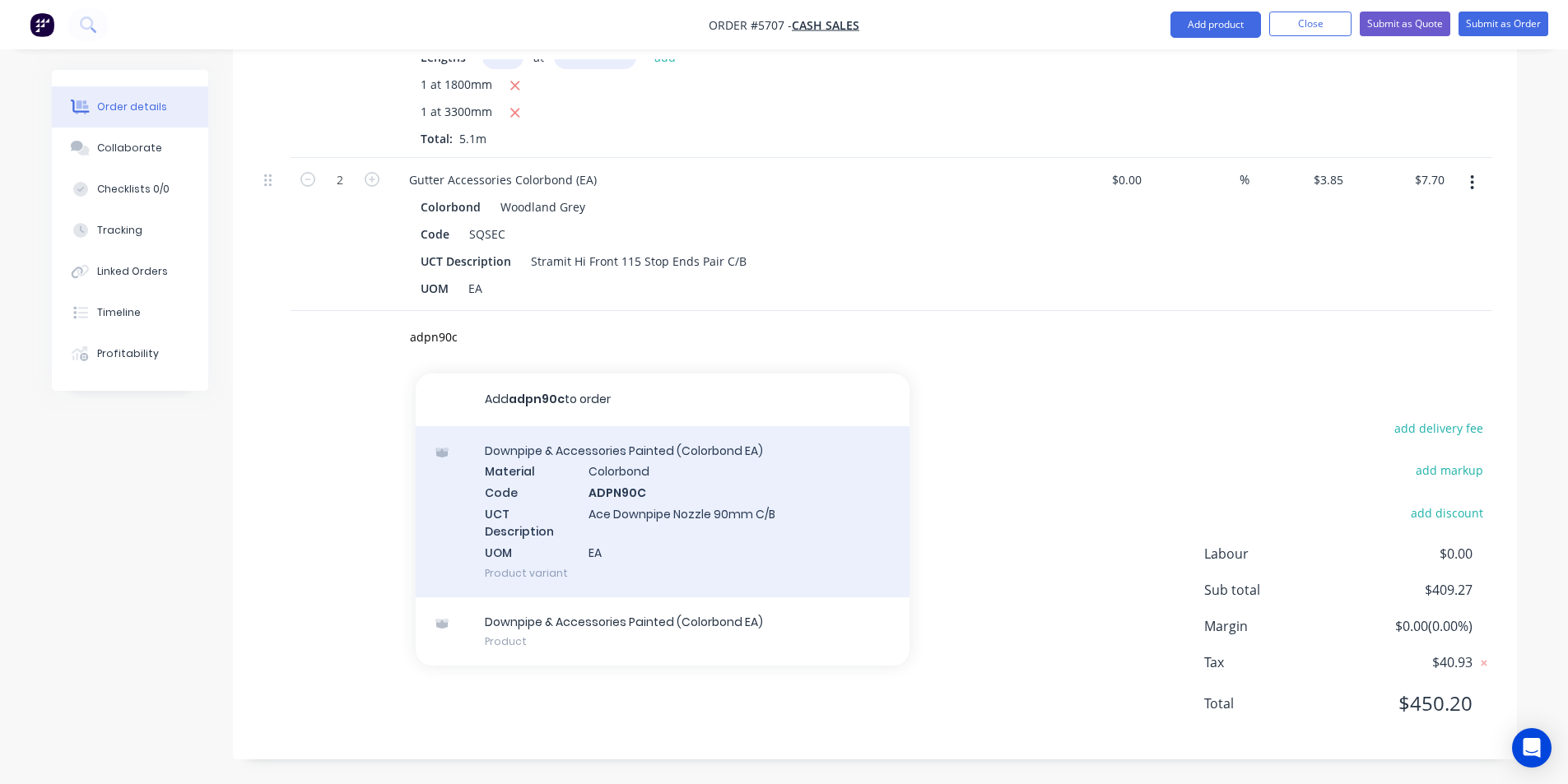
click at [572, 491] on div "Downpipe & Accessories Painted (Colorbond EA) Material Colorbond Code ADPN90C U…" at bounding box center [662, 512] width 494 height 171
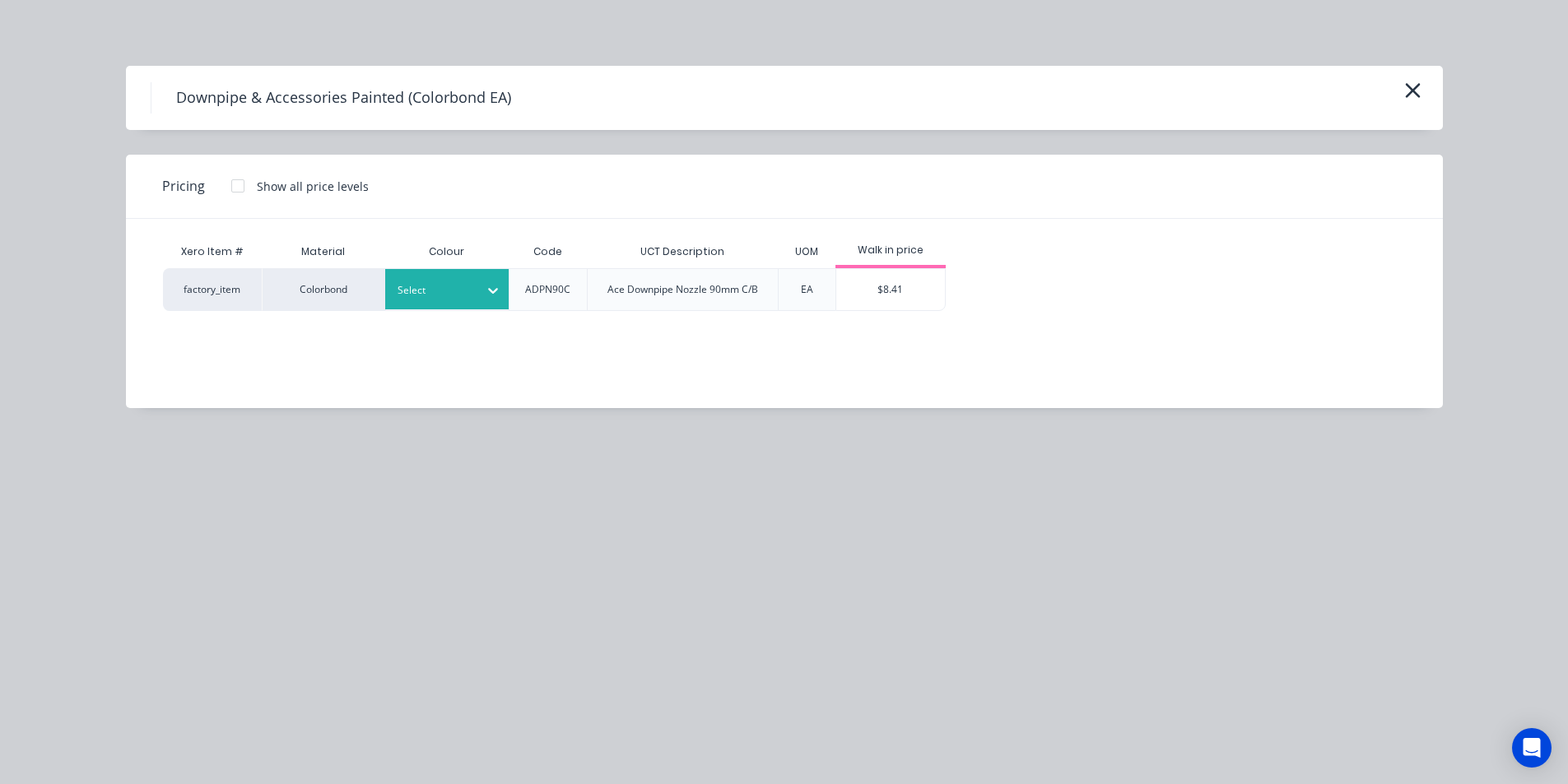
click at [459, 278] on div "Select" at bounding box center [446, 289] width 123 height 40
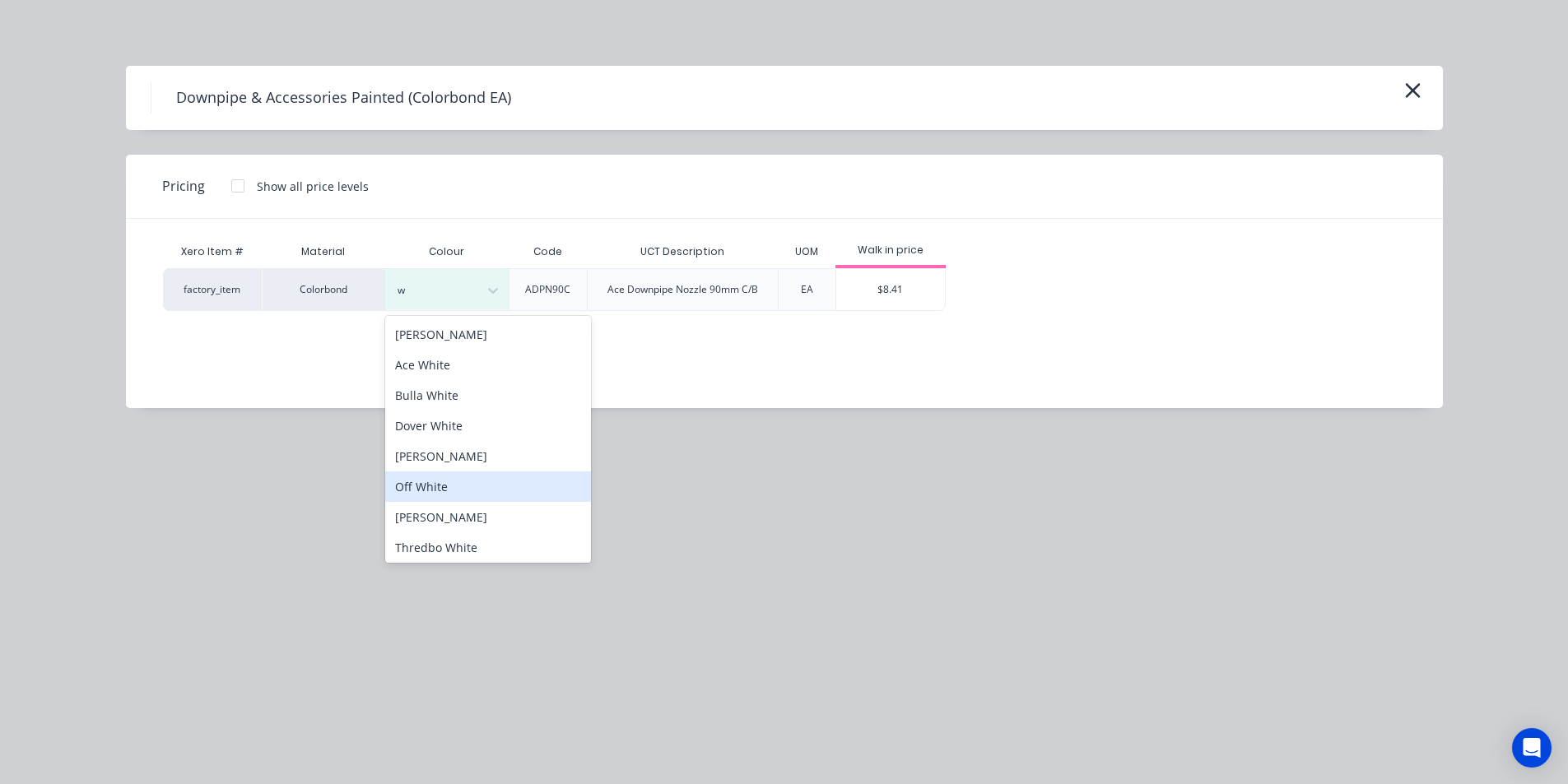
type input "wo"
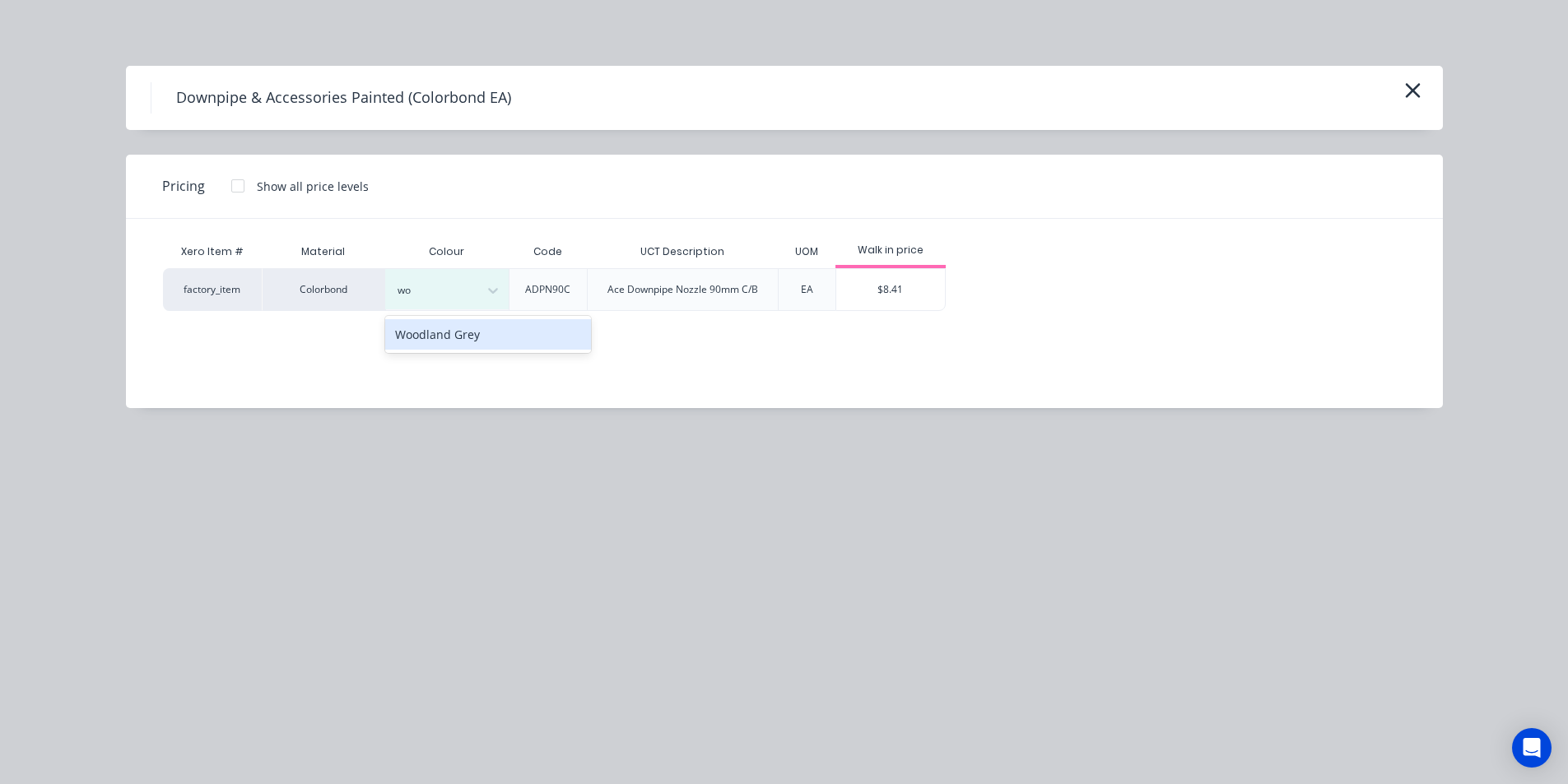
click at [452, 332] on div "Woodland Grey" at bounding box center [488, 335] width 206 height 31
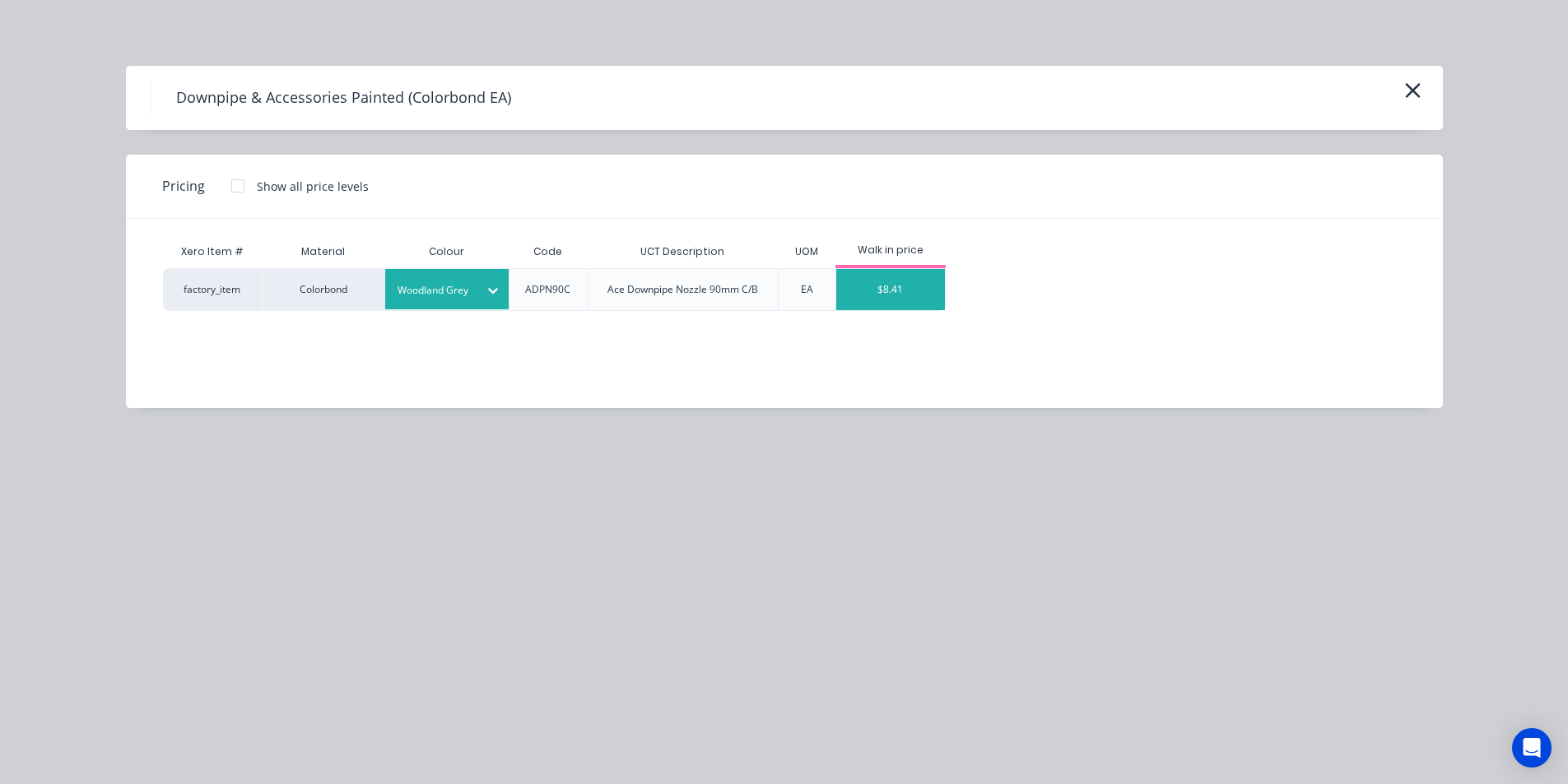
click at [925, 303] on div "$8.41" at bounding box center [891, 290] width 110 height 41
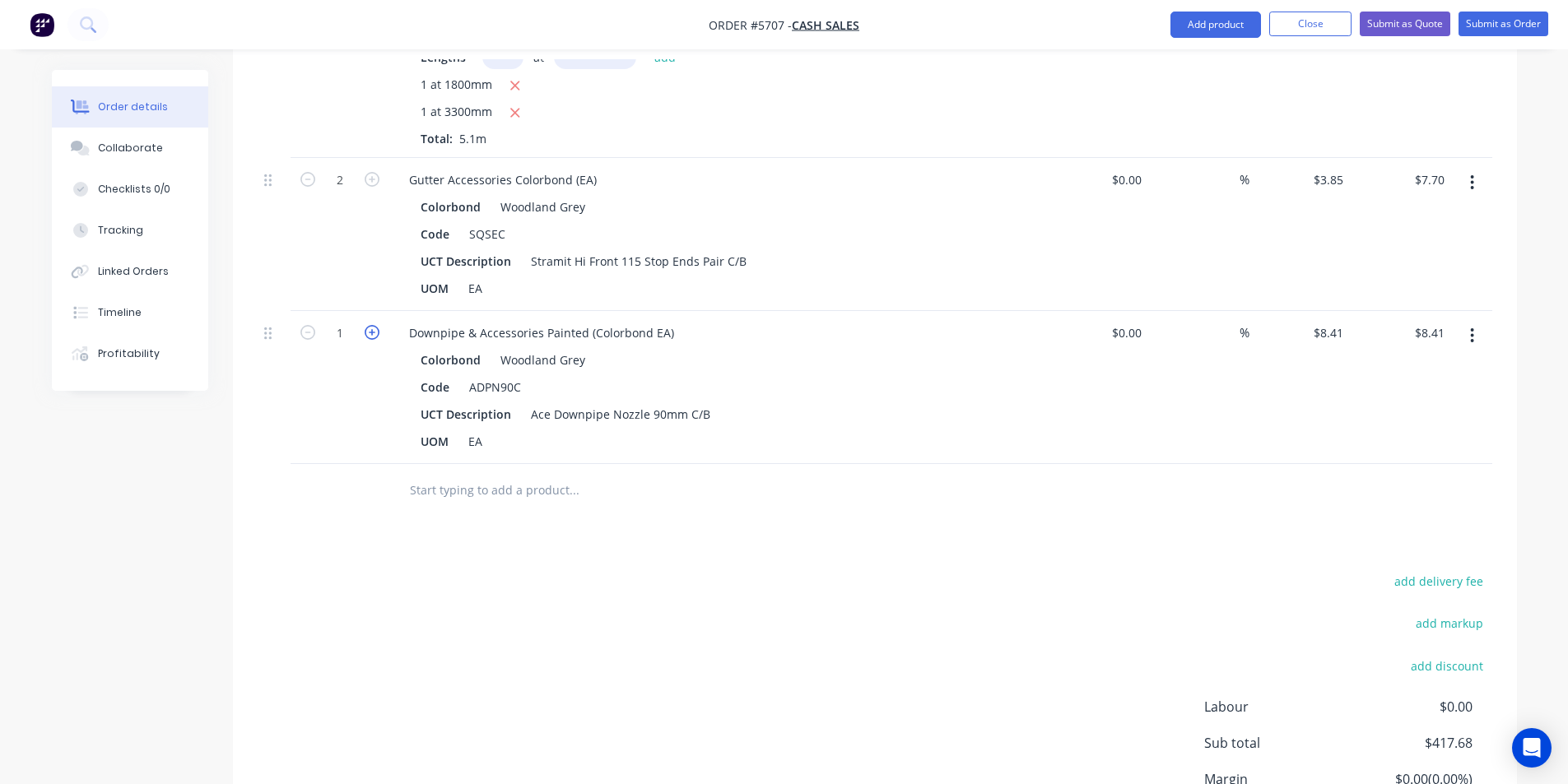
click at [365, 331] on icon "button" at bounding box center [371, 332] width 15 height 15
type input "2"
type input "$16.82"
click at [479, 496] on input "text" at bounding box center [573, 490] width 329 height 33
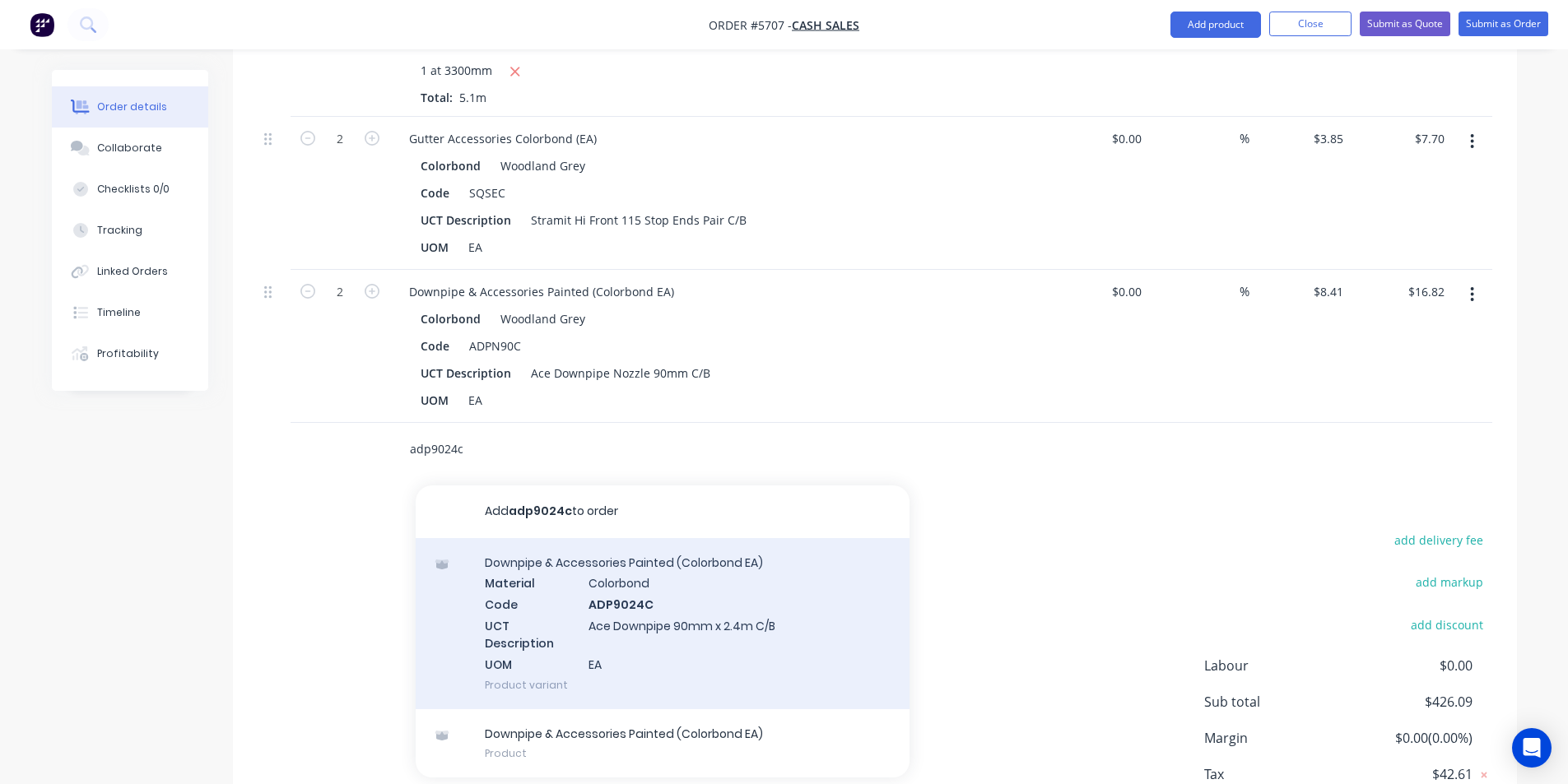
scroll to position [1433, 0]
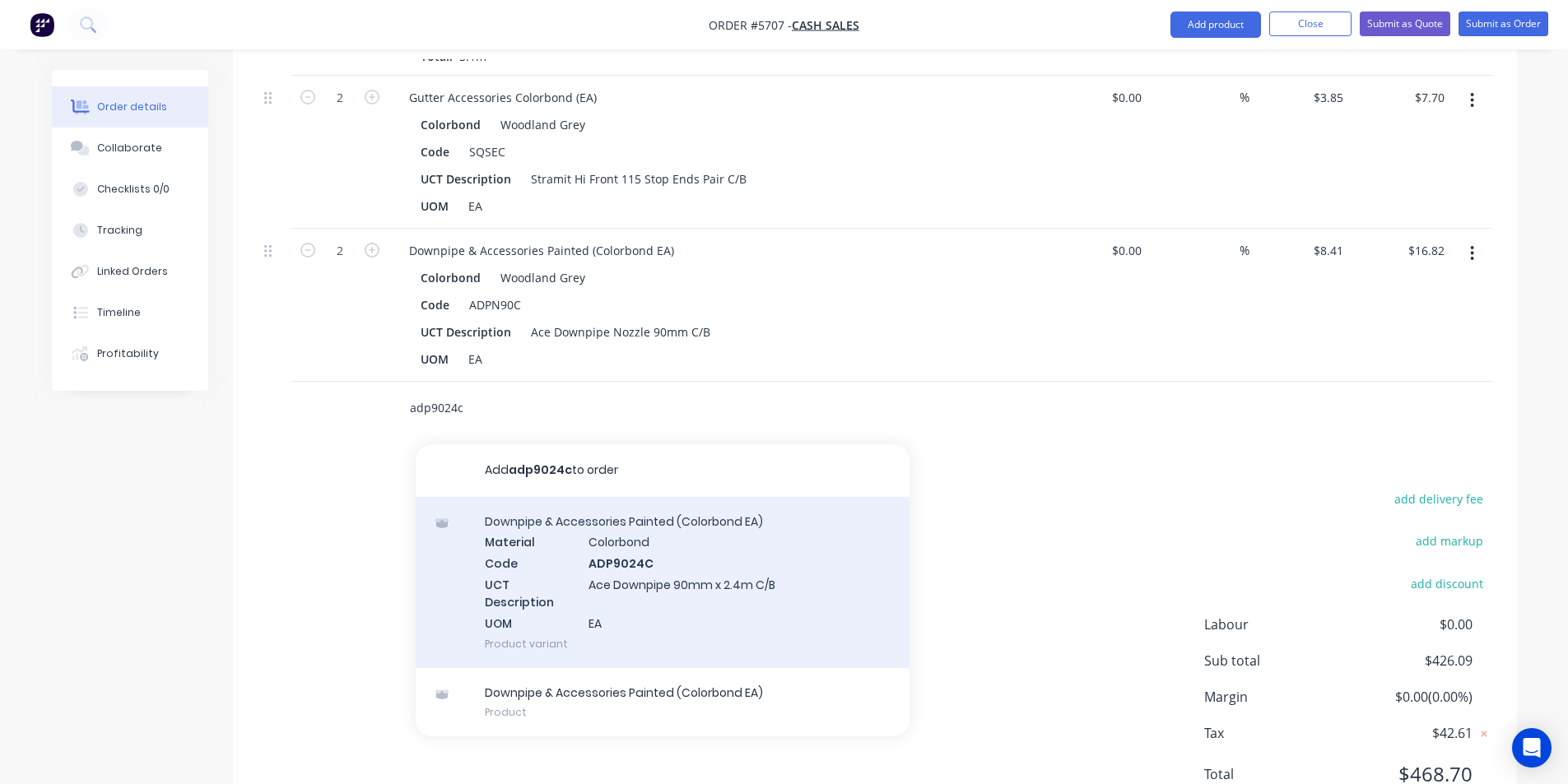
type input "adp9024c"
click at [631, 608] on div "Downpipe & Accessories Painted (Colorbond EA) Material Colorbond Code ADP9024C …" at bounding box center [662, 583] width 494 height 171
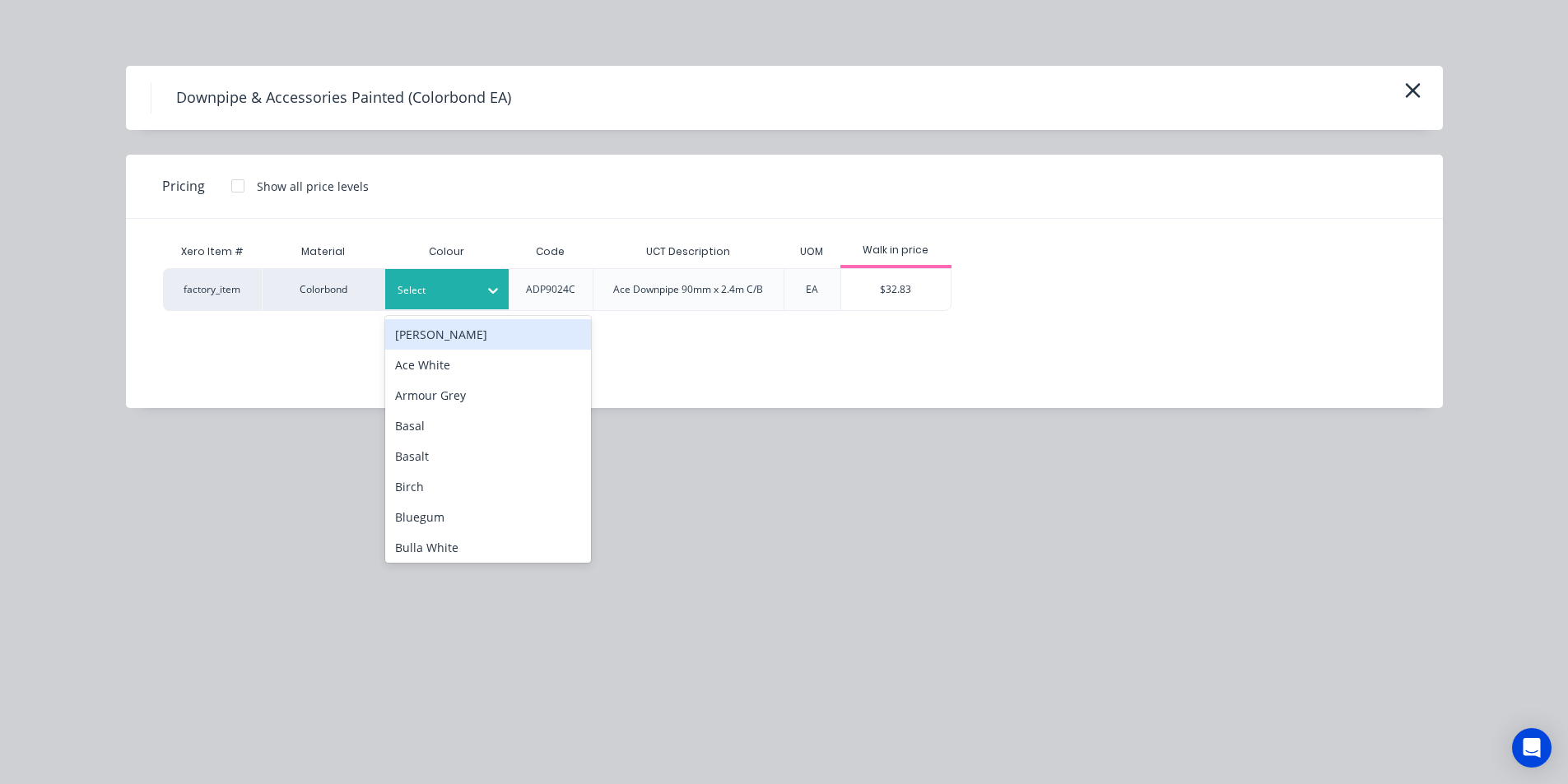
click at [454, 284] on div at bounding box center [434, 290] width 74 height 18
type input "w"
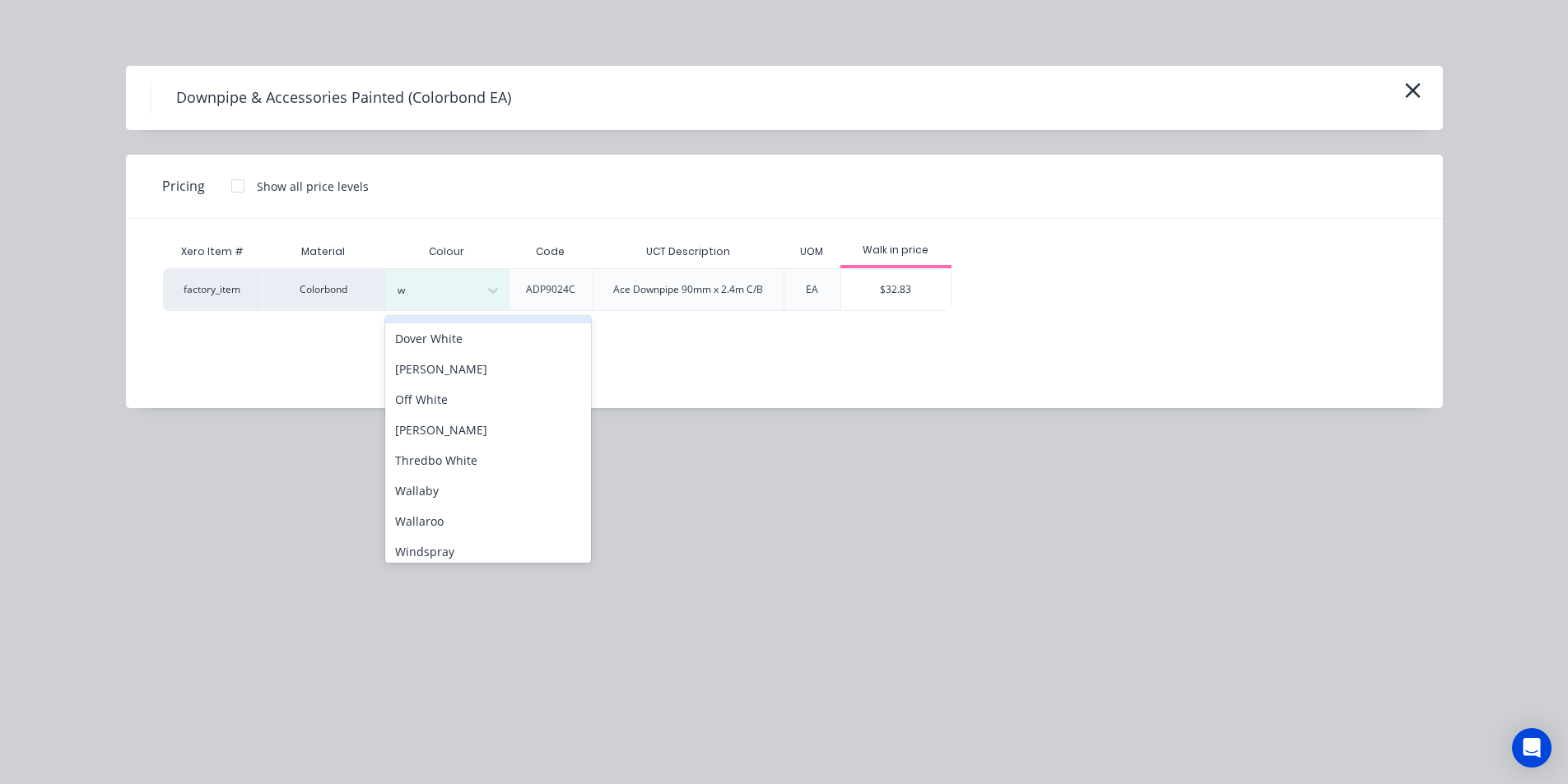
scroll to position [125, 0]
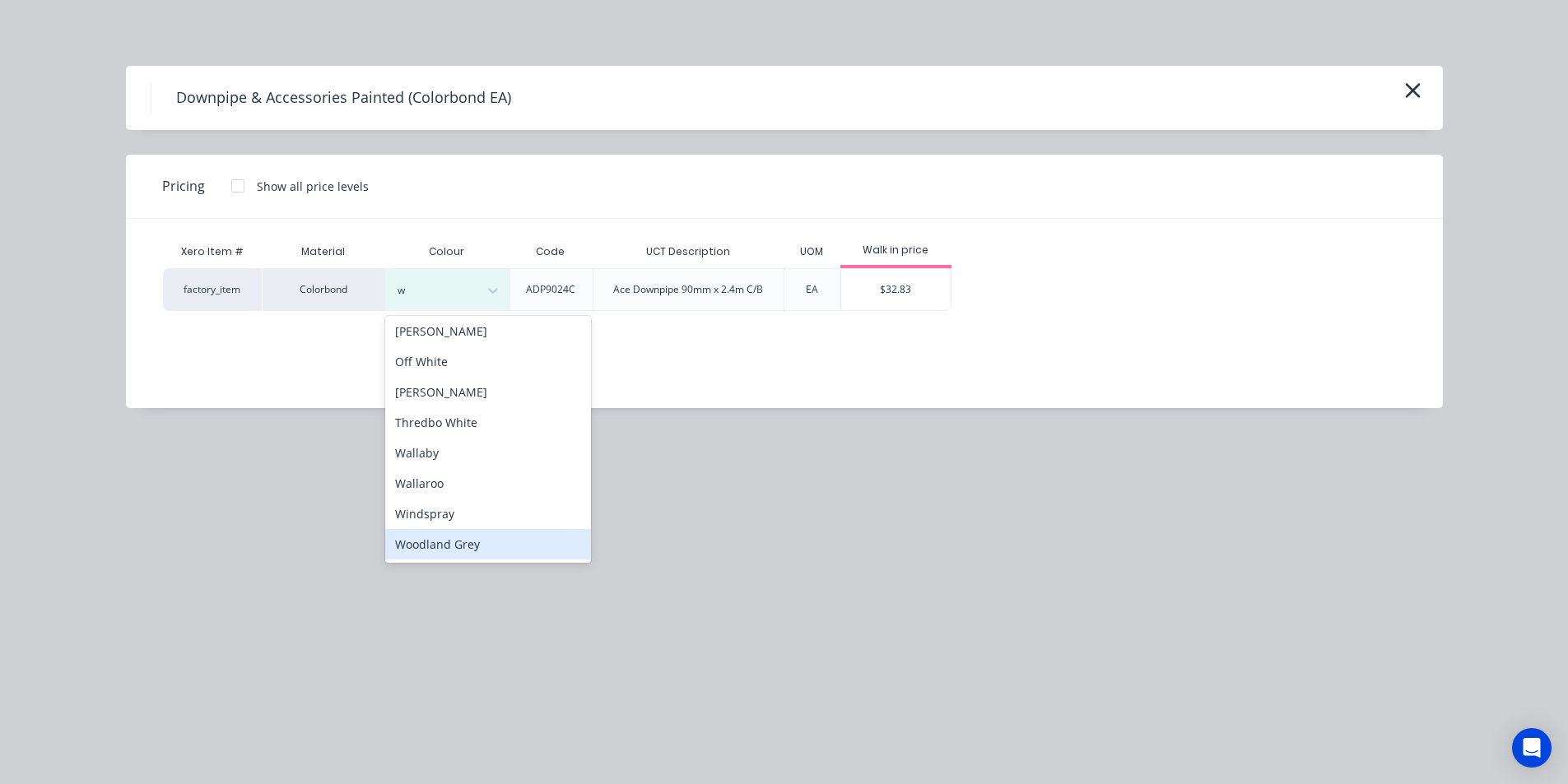
click at [512, 540] on div "Woodland Grey" at bounding box center [488, 545] width 206 height 31
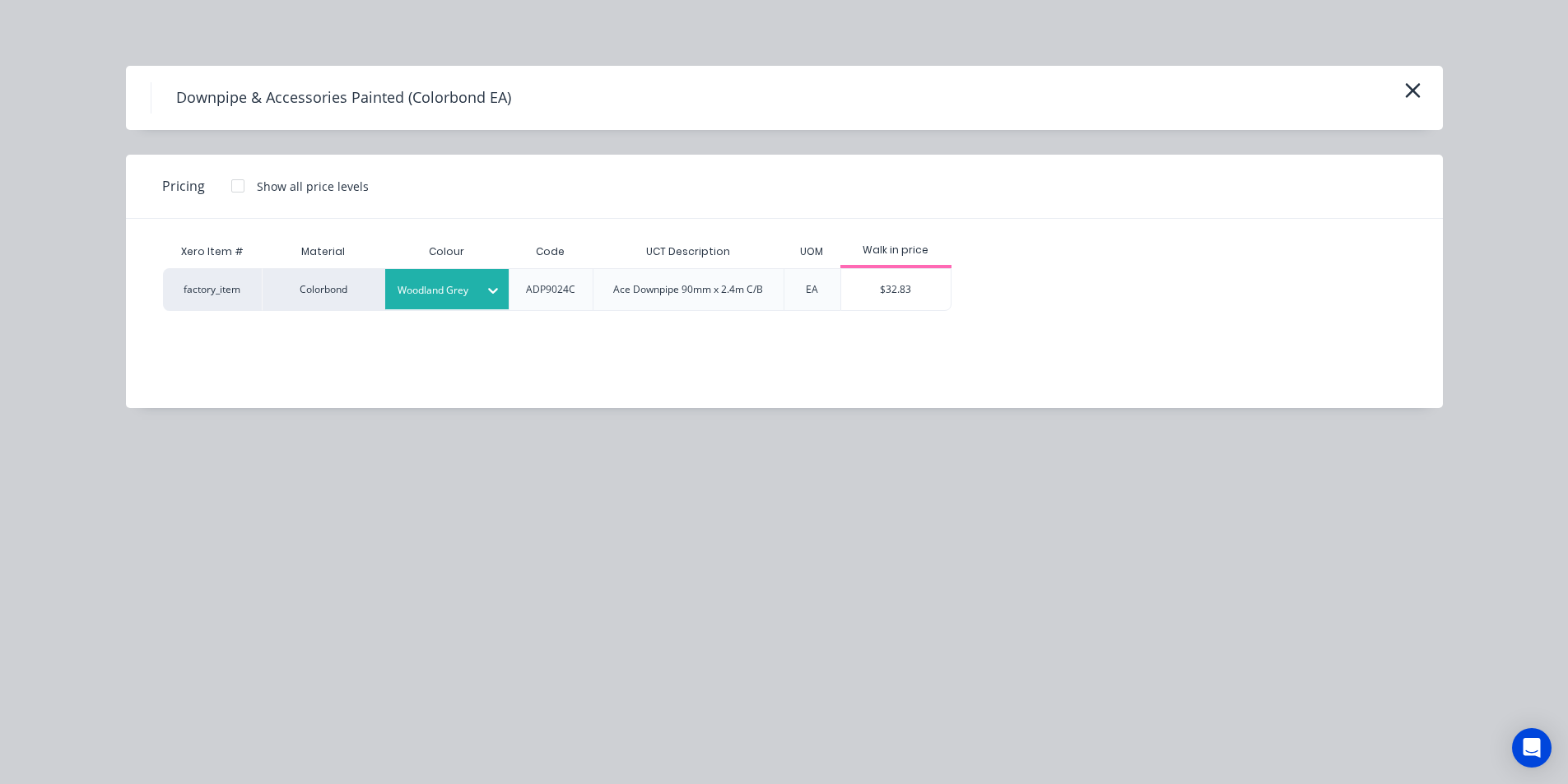
click at [887, 314] on div "Xero Item # Material Colour Code UCT Description UOM Walk in price factory_item…" at bounding box center [772, 301] width 1292 height 165
click at [895, 303] on div "$32.83" at bounding box center [896, 290] width 110 height 41
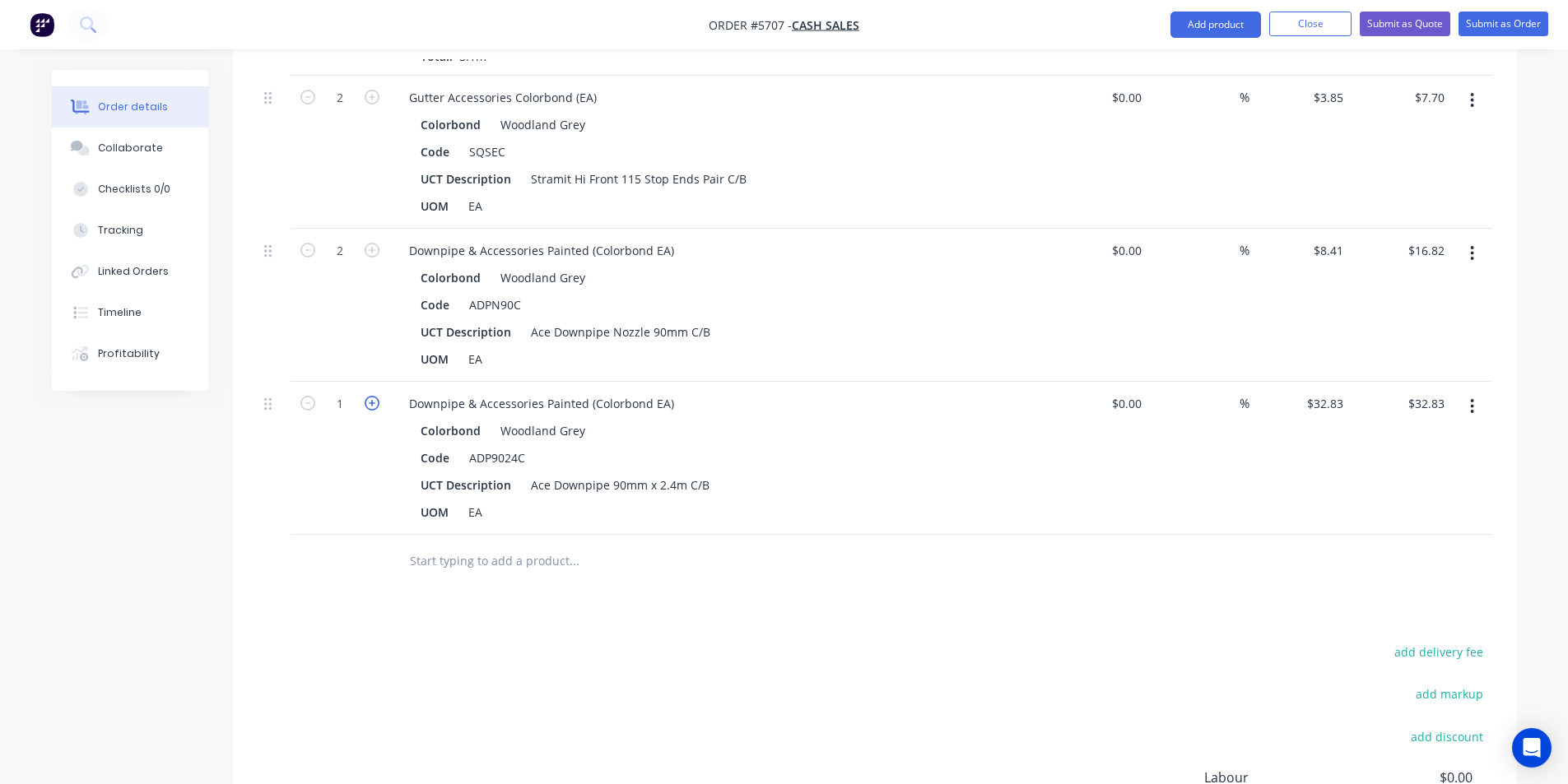
click at [368, 400] on icon "button" at bounding box center [371, 403] width 15 height 15
type input "2"
type input "$65.66"
click at [451, 561] on input "text" at bounding box center [573, 561] width 329 height 33
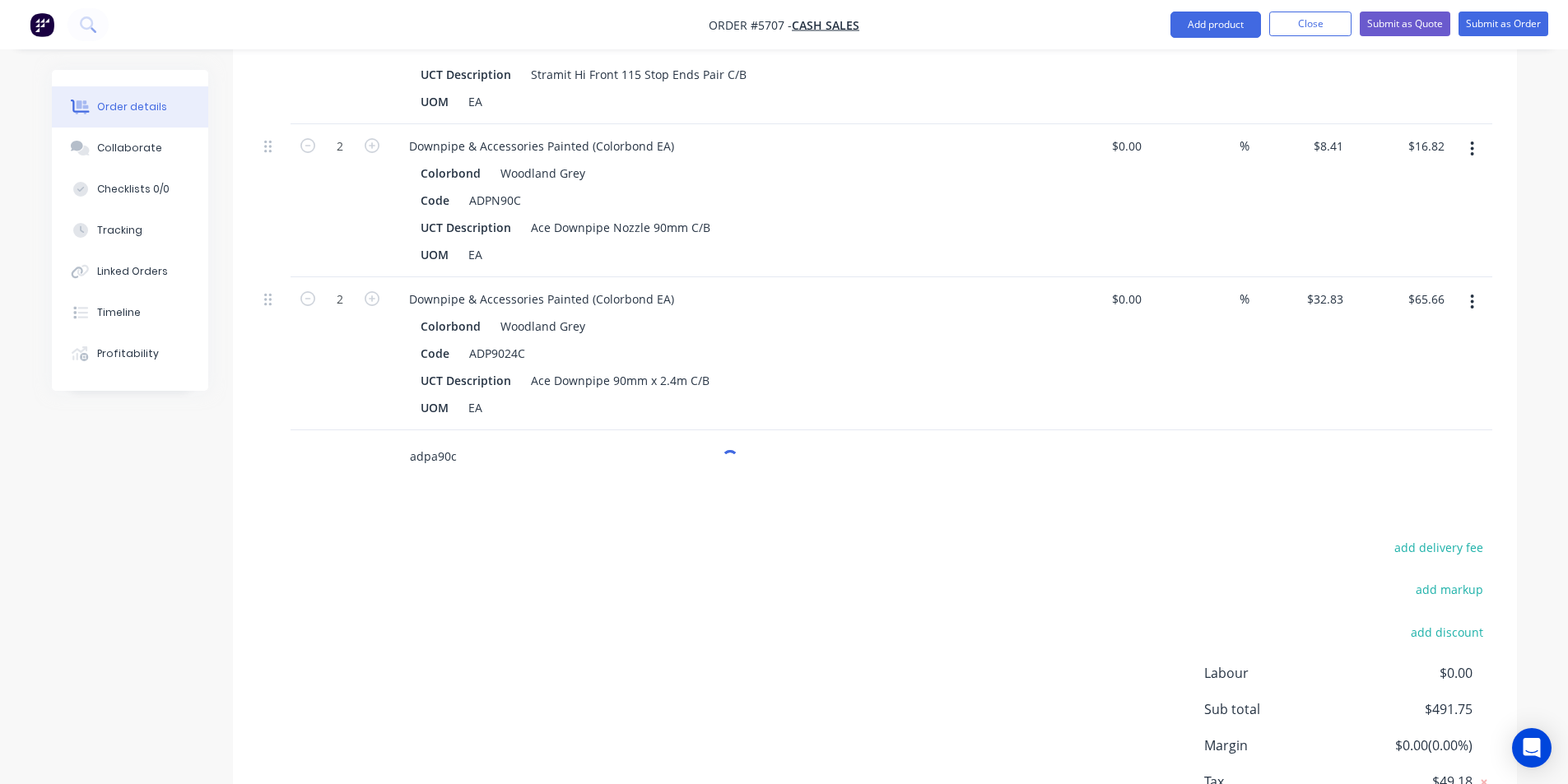
scroll to position [1657, 0]
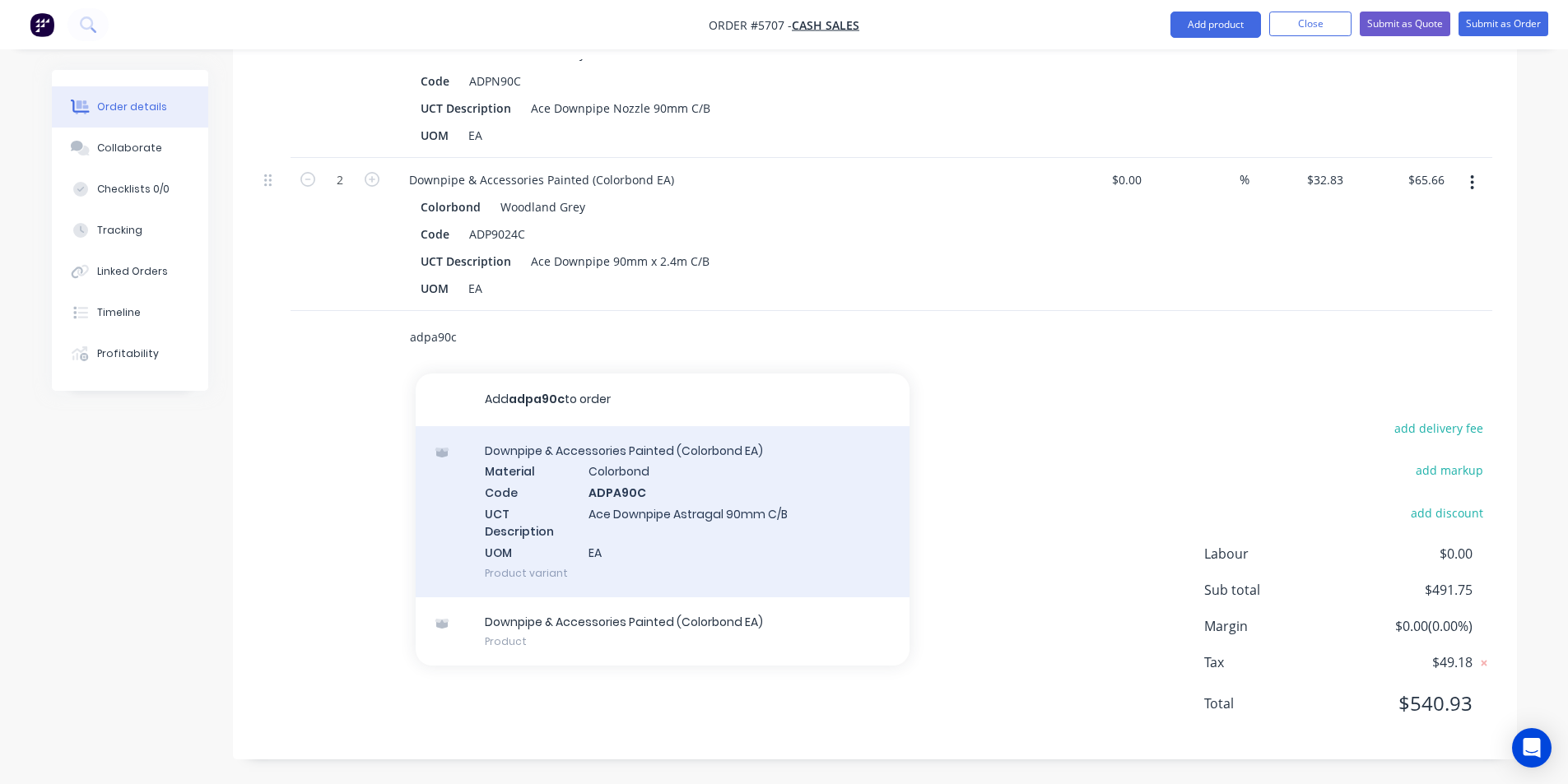
type input "adpa90c"
click at [788, 526] on div "Downpipe & Accessories Painted (Colorbond EA) Material Colorbond Code ADPA90C U…" at bounding box center [662, 512] width 494 height 171
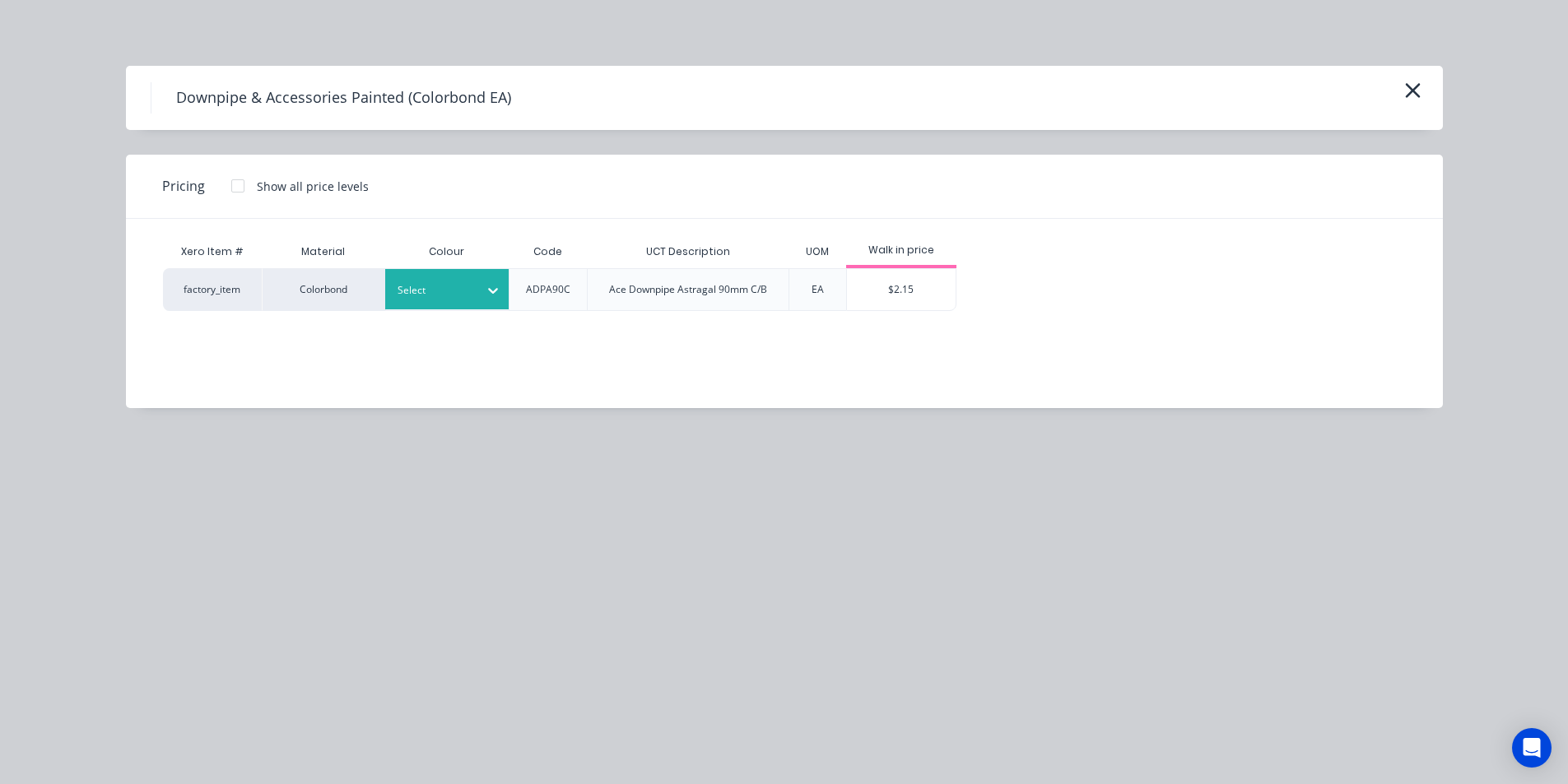
click at [494, 280] on div at bounding box center [493, 290] width 30 height 27
type input "wood"
click at [422, 356] on div "Xero Item # Material Colour Code UCT Description UOM Walk in price factory_item…" at bounding box center [772, 301] width 1292 height 165
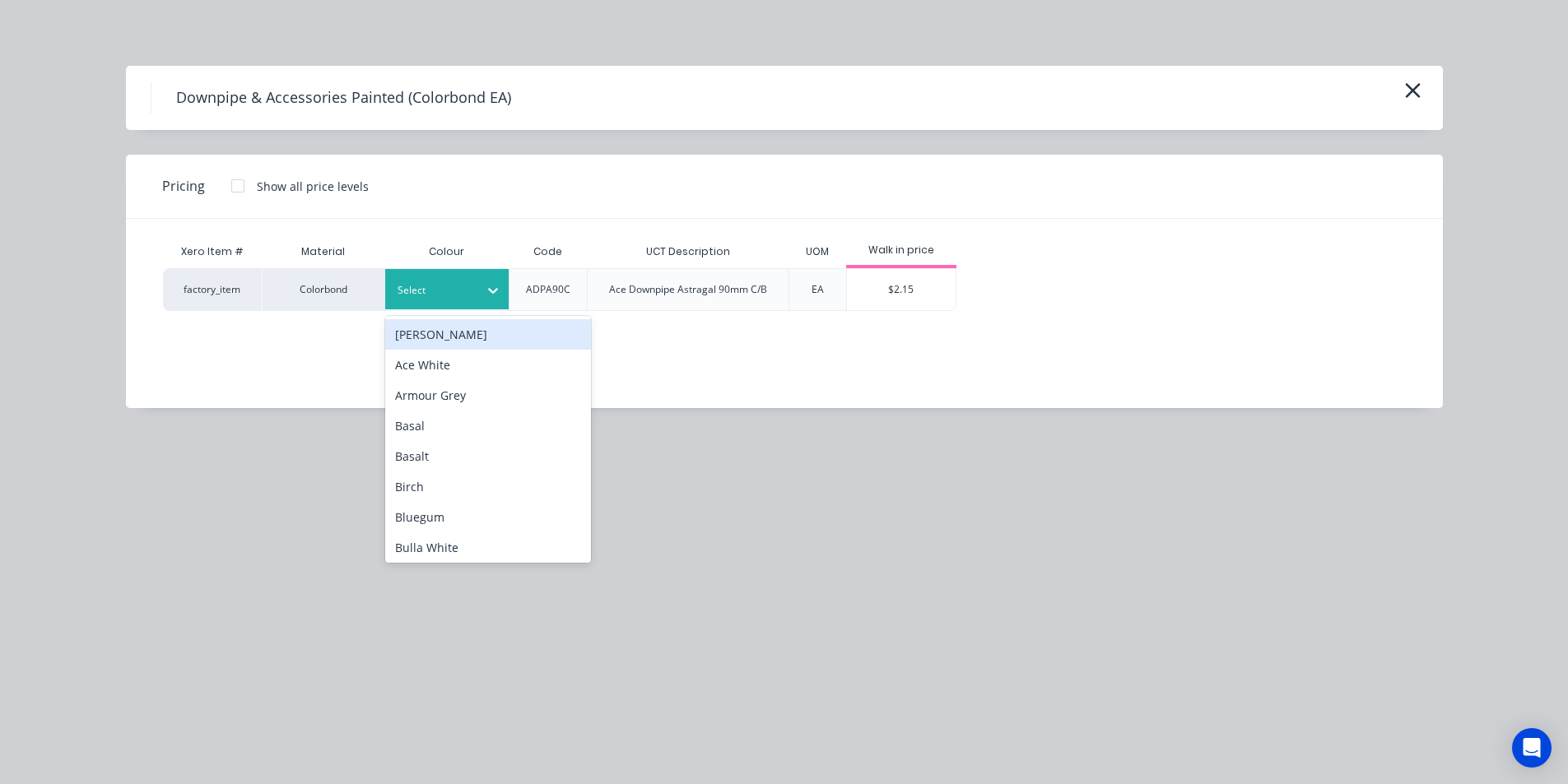
click at [479, 299] on div at bounding box center [493, 290] width 30 height 27
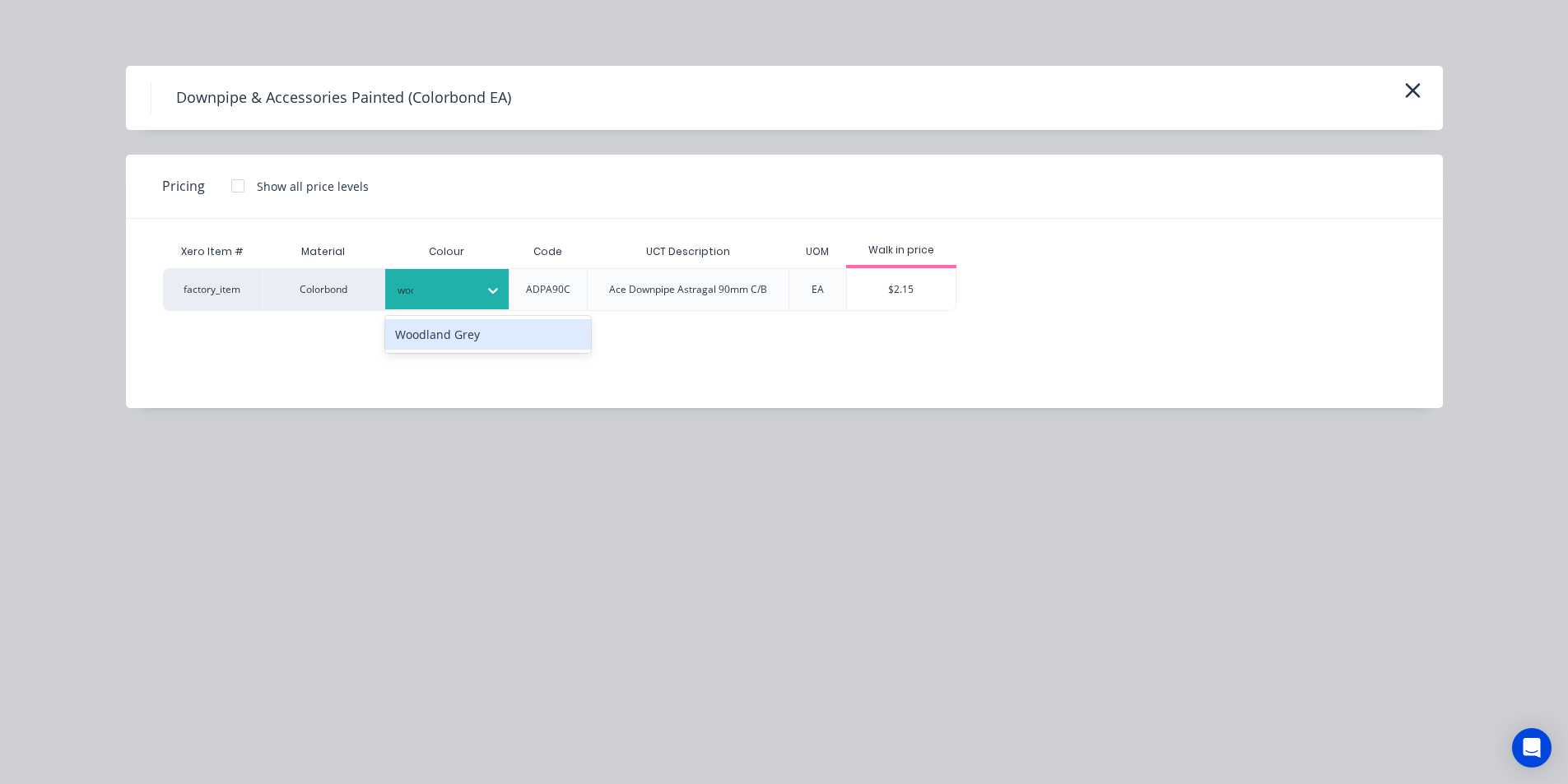
type input "wood"
click at [500, 333] on div "Woodland Grey" at bounding box center [488, 335] width 206 height 31
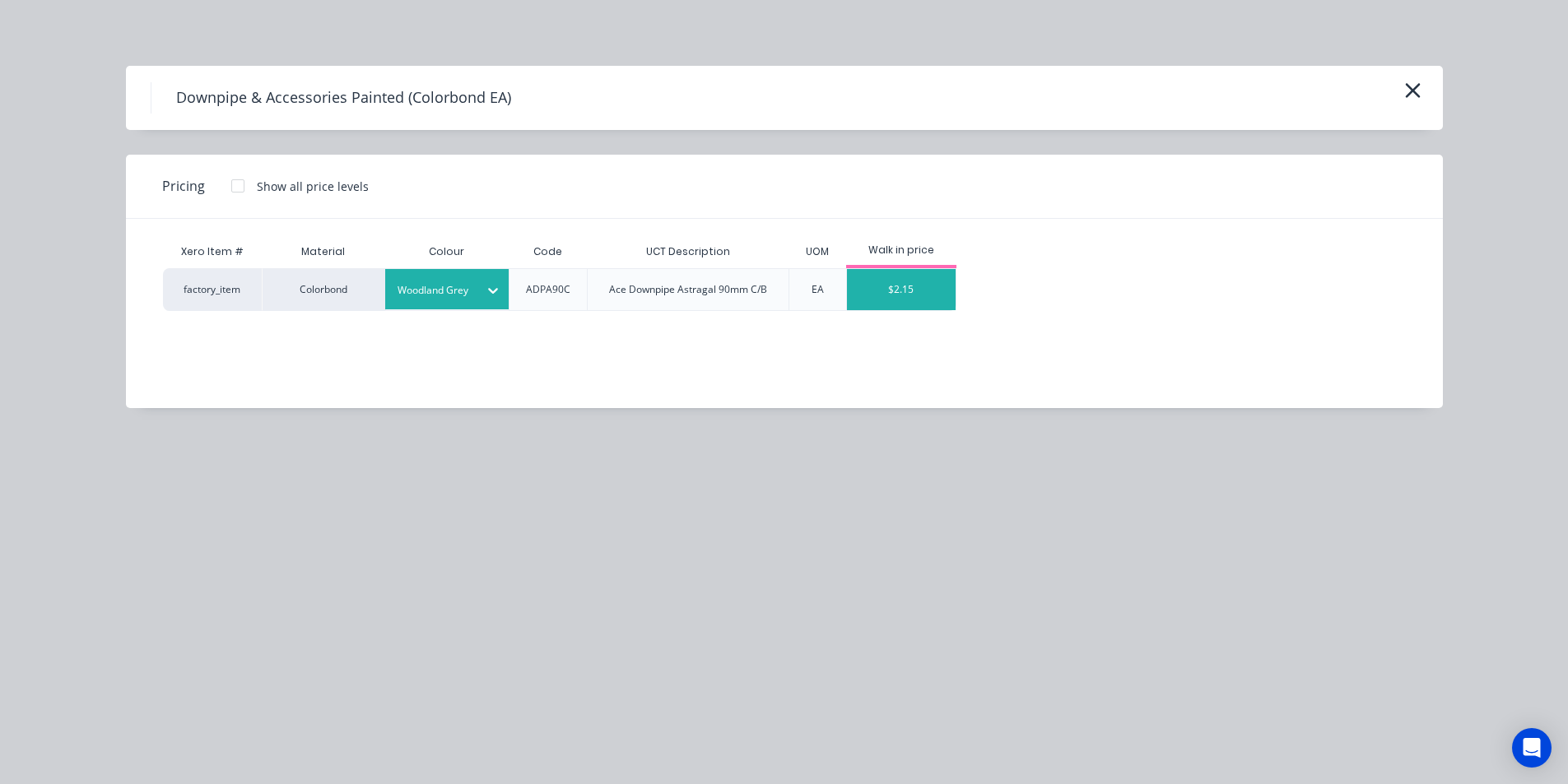
click at [922, 306] on div "$2.15" at bounding box center [901, 290] width 110 height 41
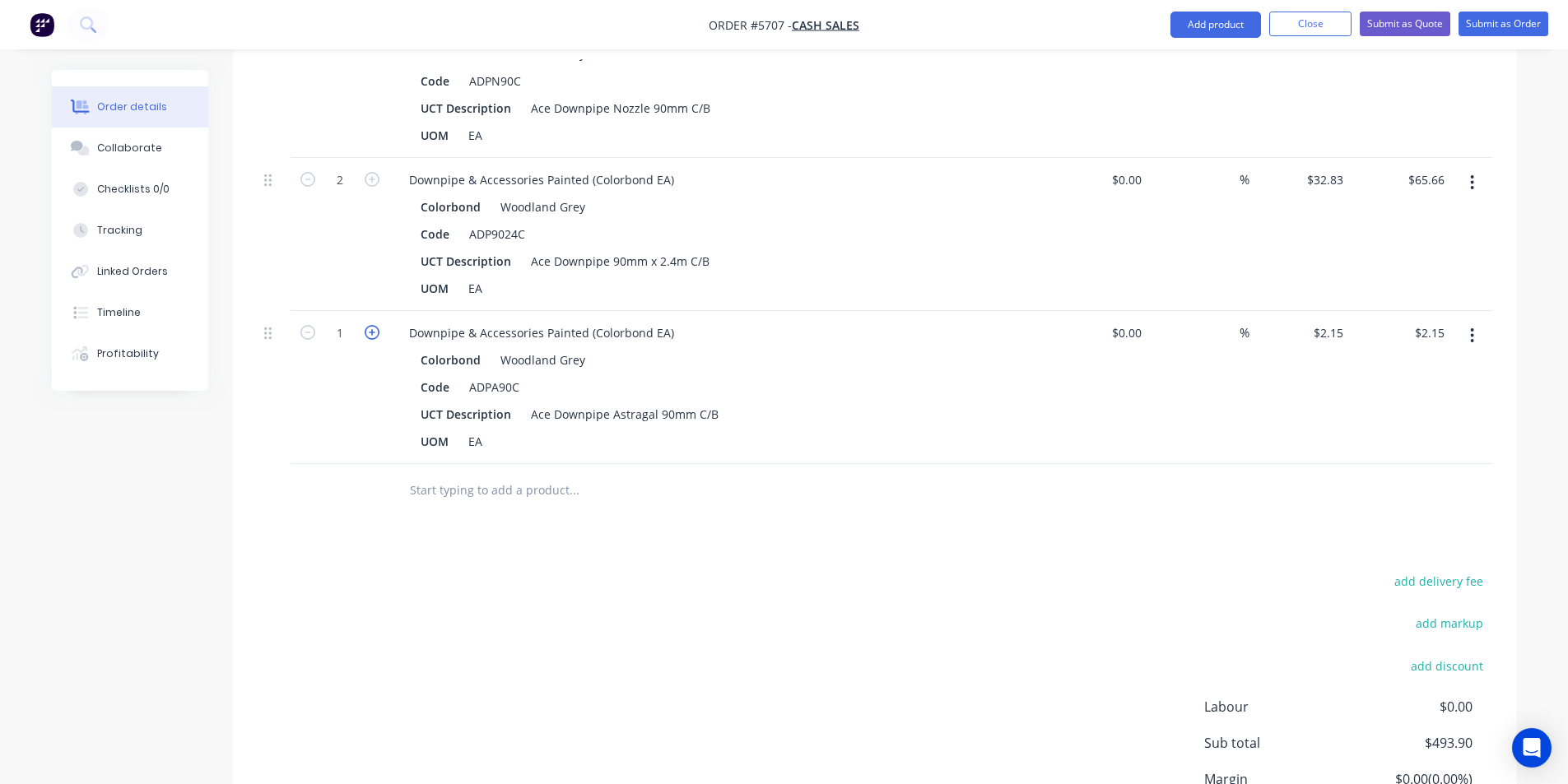
click at [368, 327] on icon "button" at bounding box center [371, 332] width 15 height 15
type input "2"
type input "$4.30"
click at [551, 497] on input "text" at bounding box center [573, 490] width 329 height 33
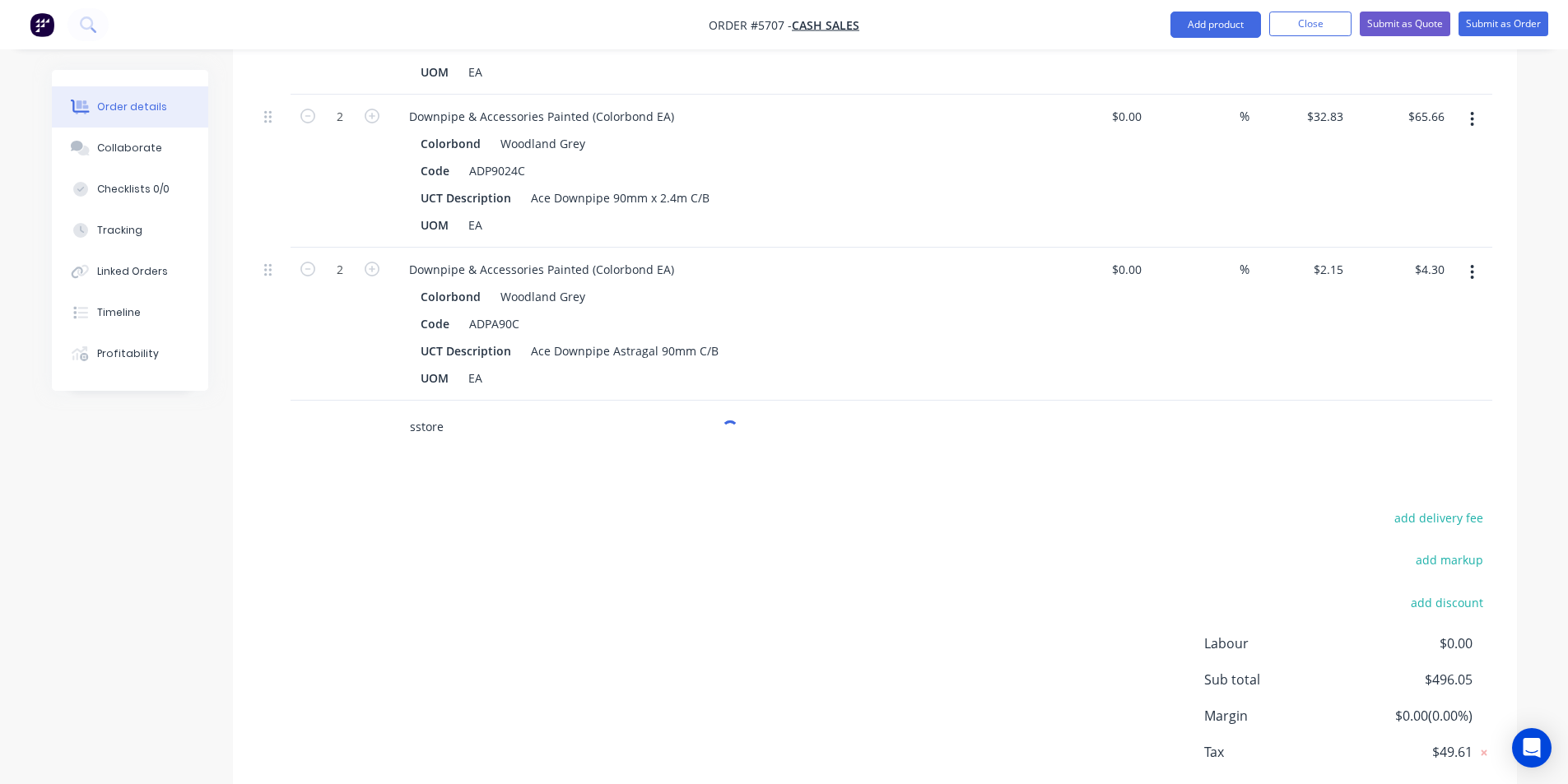
scroll to position [1810, 0]
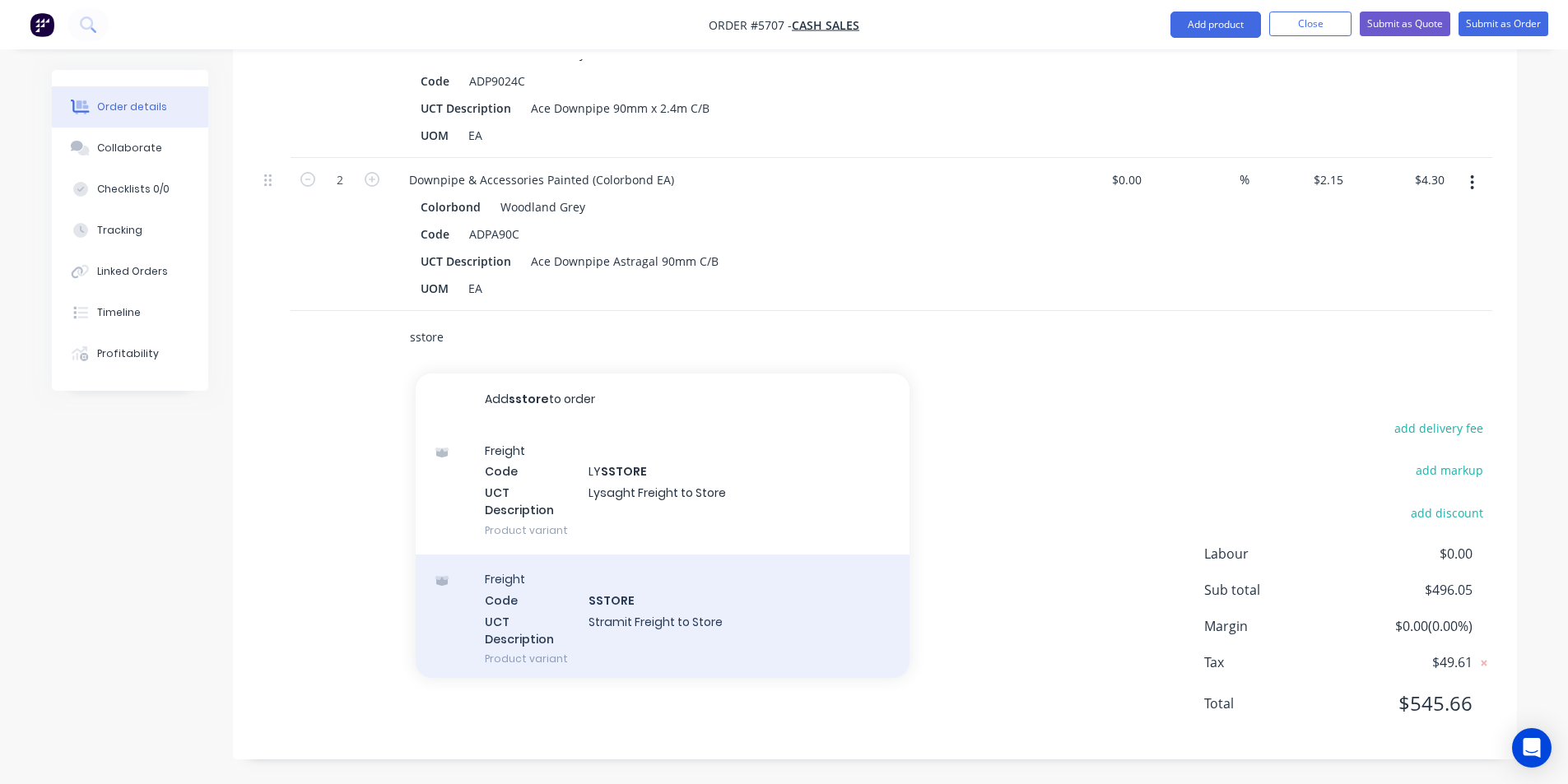
type input "sstore"
click at [661, 621] on div "Freight Code SSTORE UCT Description Stramit Freight to Store Product variant" at bounding box center [662, 619] width 494 height 129
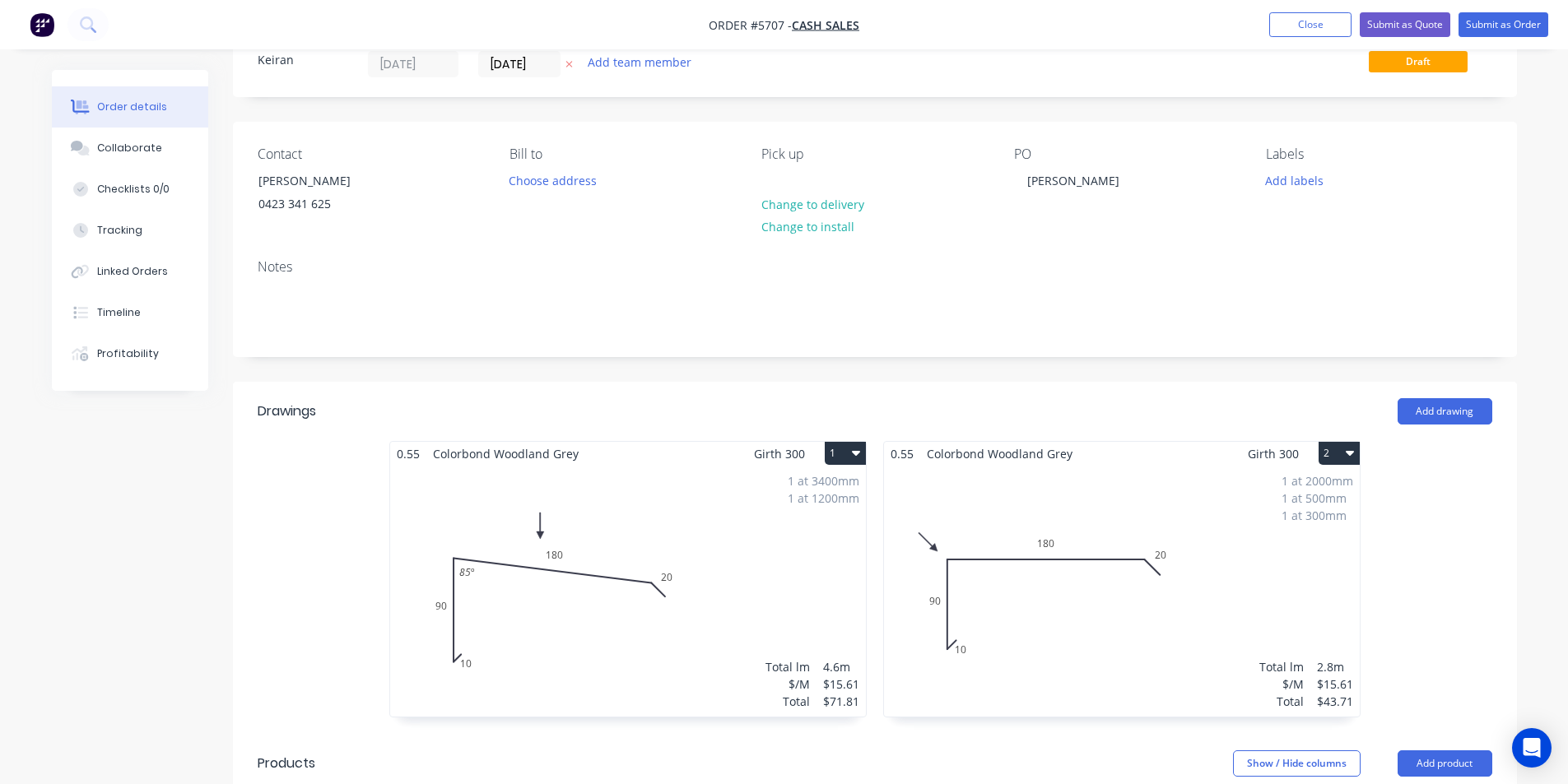
scroll to position [0, 0]
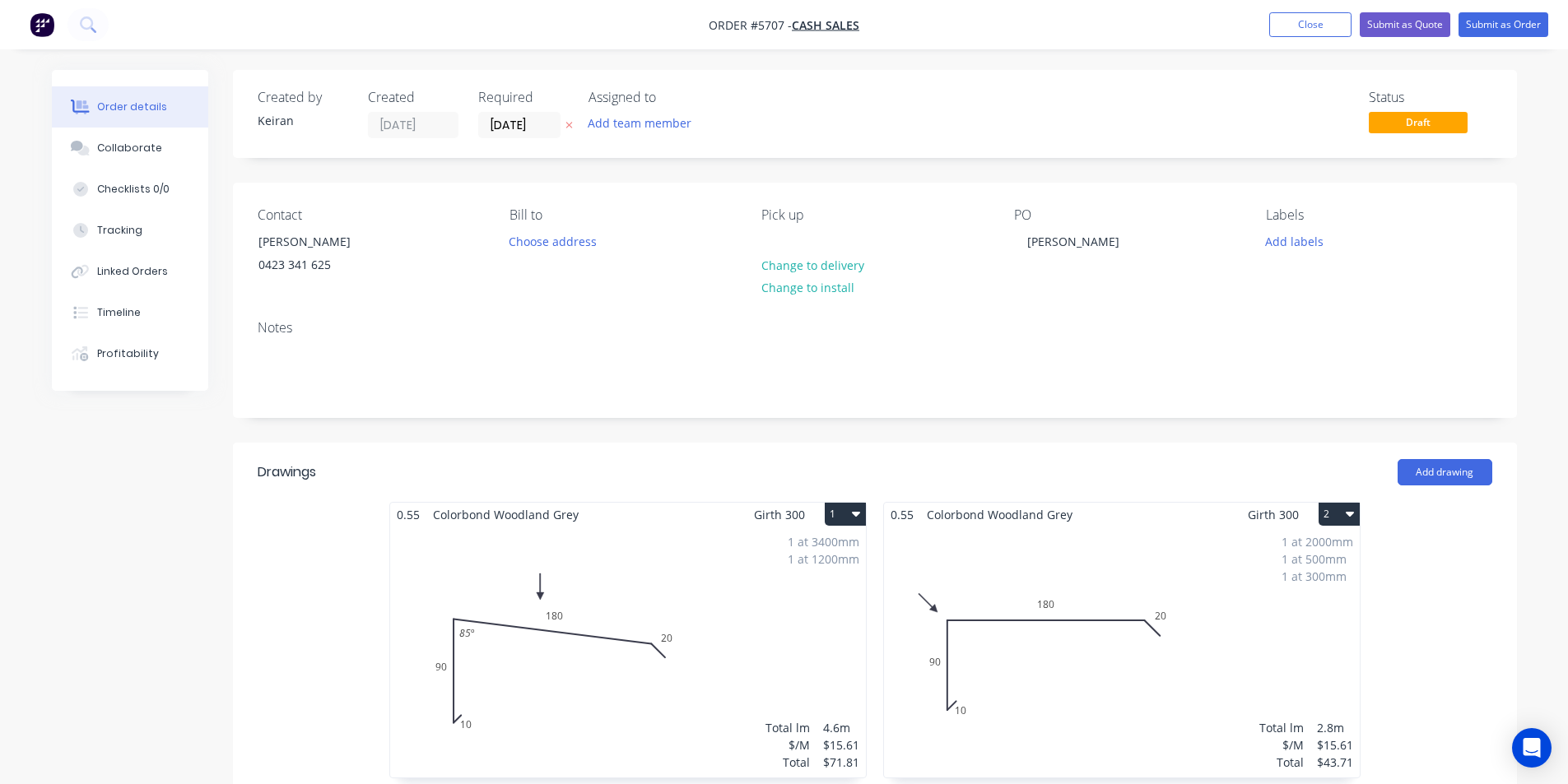
click at [1397, 37] on nav "Order #5707 - Cash Sales Add product Close Submit as Quote Submit as Order" at bounding box center [784, 25] width 1568 height 50
click at [1397, 29] on button "Submit as Quote" at bounding box center [1405, 24] width 91 height 25
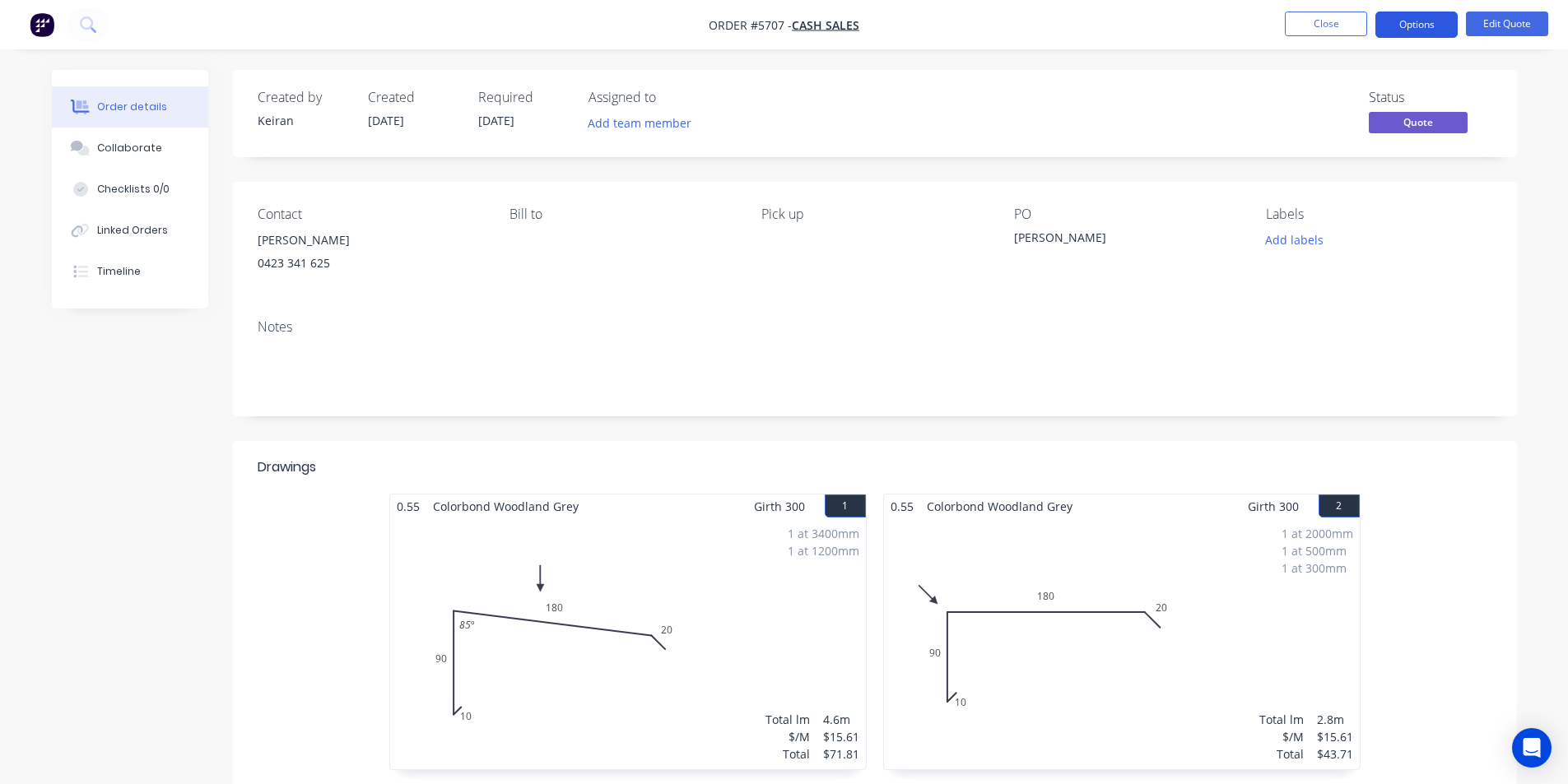
click at [1396, 37] on button "Options" at bounding box center [1416, 24] width 82 height 27
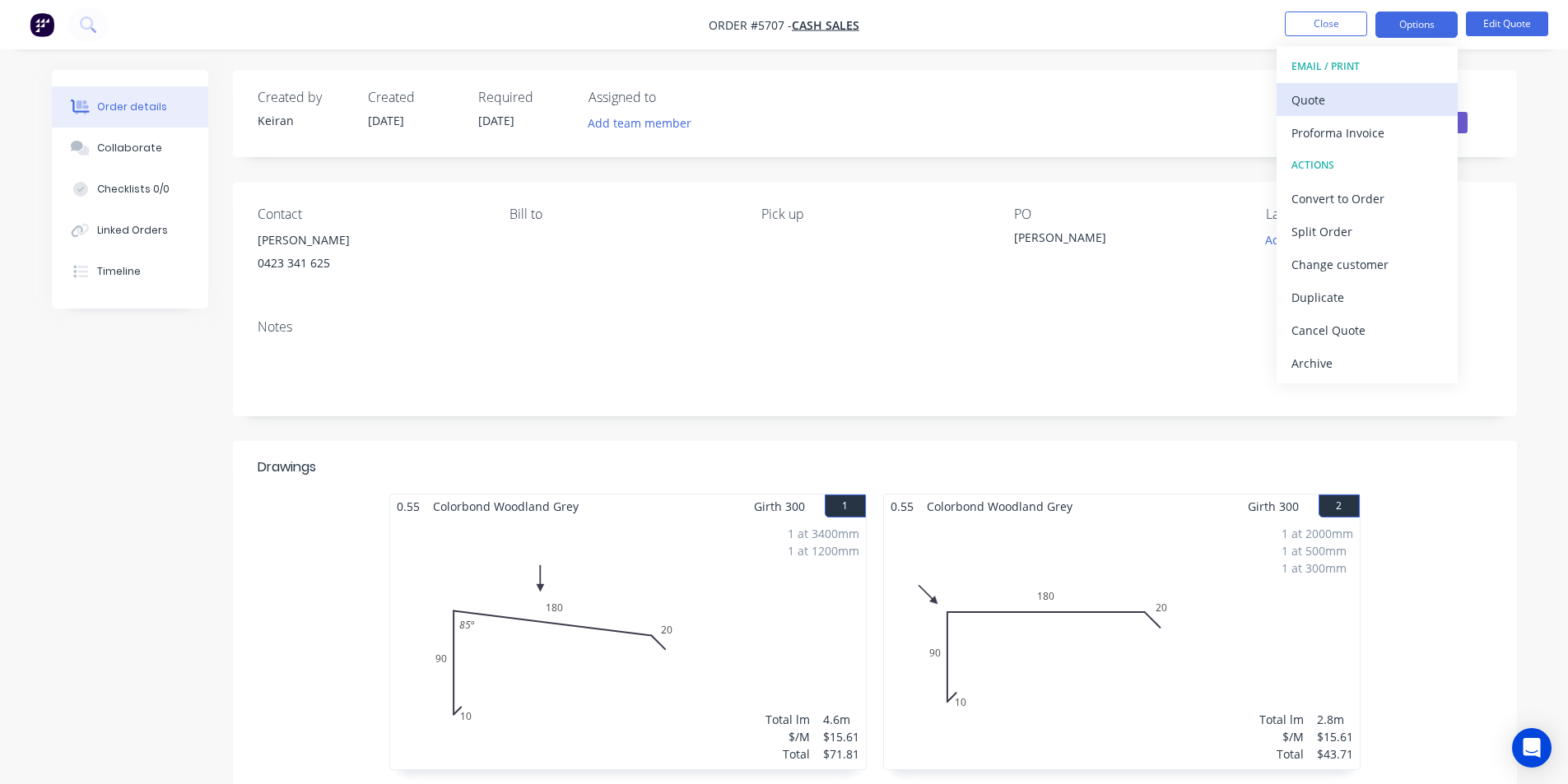
click at [1340, 114] on button "Quote" at bounding box center [1367, 99] width 181 height 33
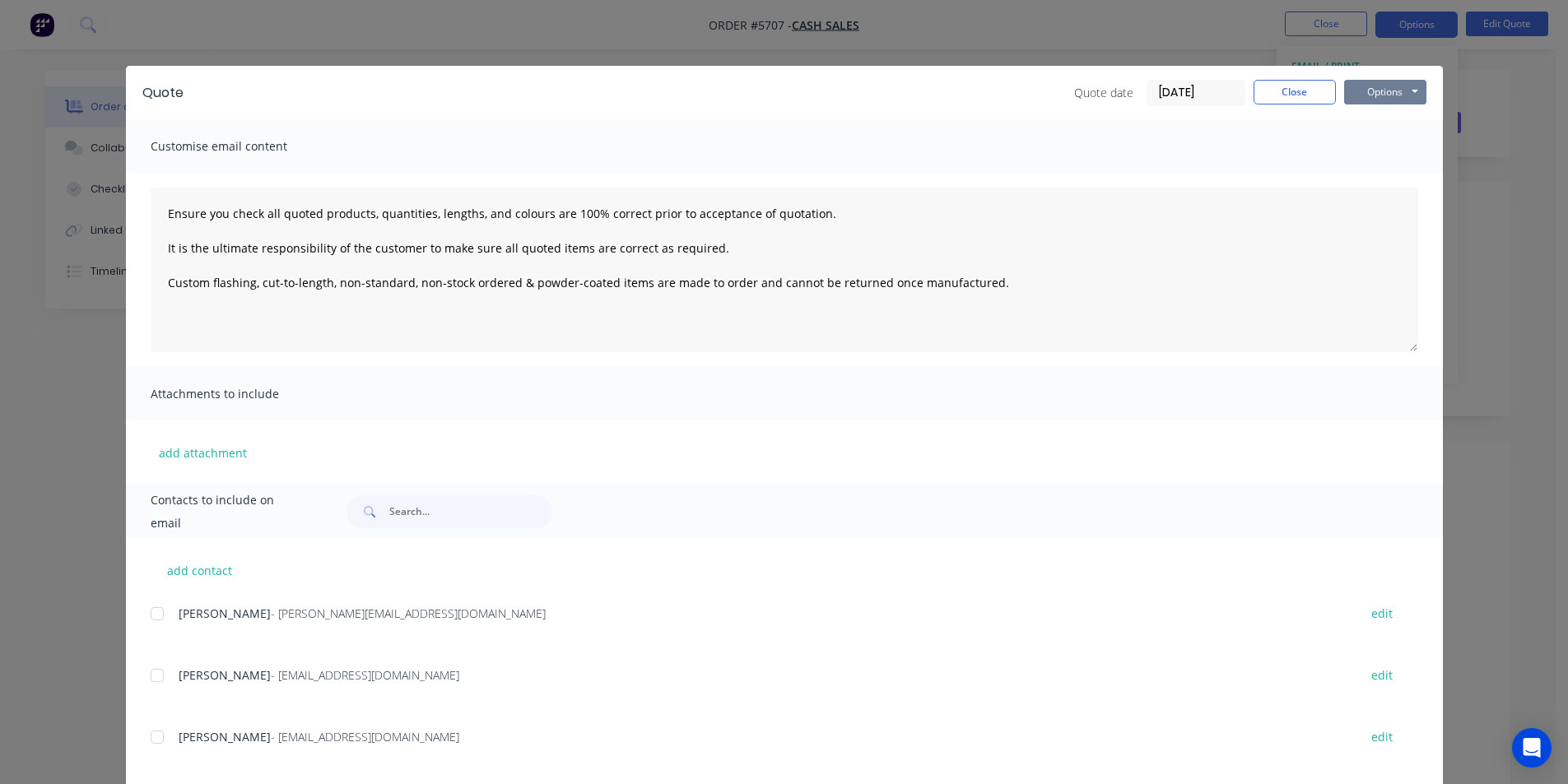
click at [1371, 91] on button "Options" at bounding box center [1385, 92] width 82 height 25
click at [1353, 153] on button "Print" at bounding box center [1396, 149] width 105 height 27
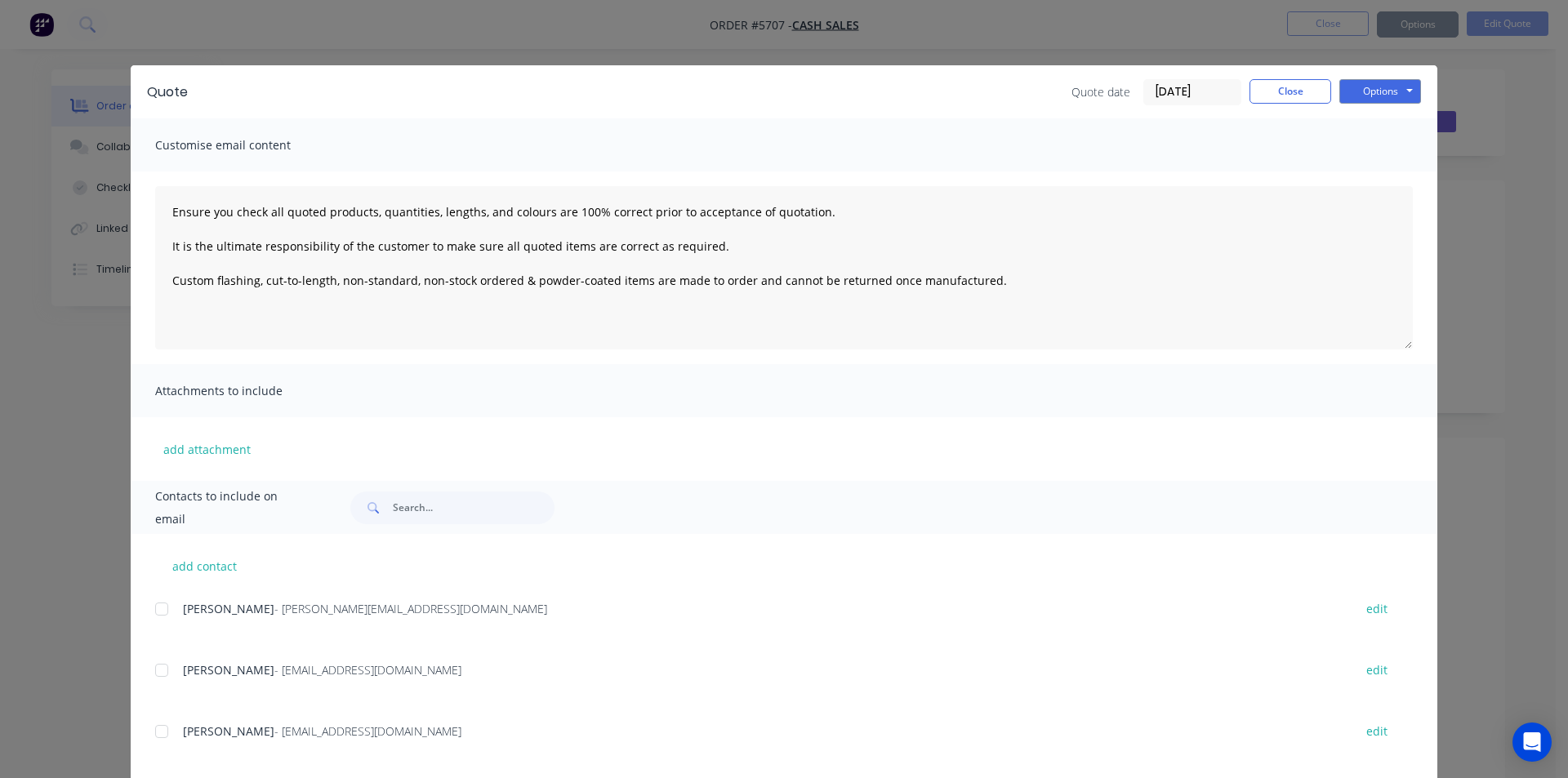
type textarea "Ensure you check all quoted products, quantities, lengths, and colours are 100%…"
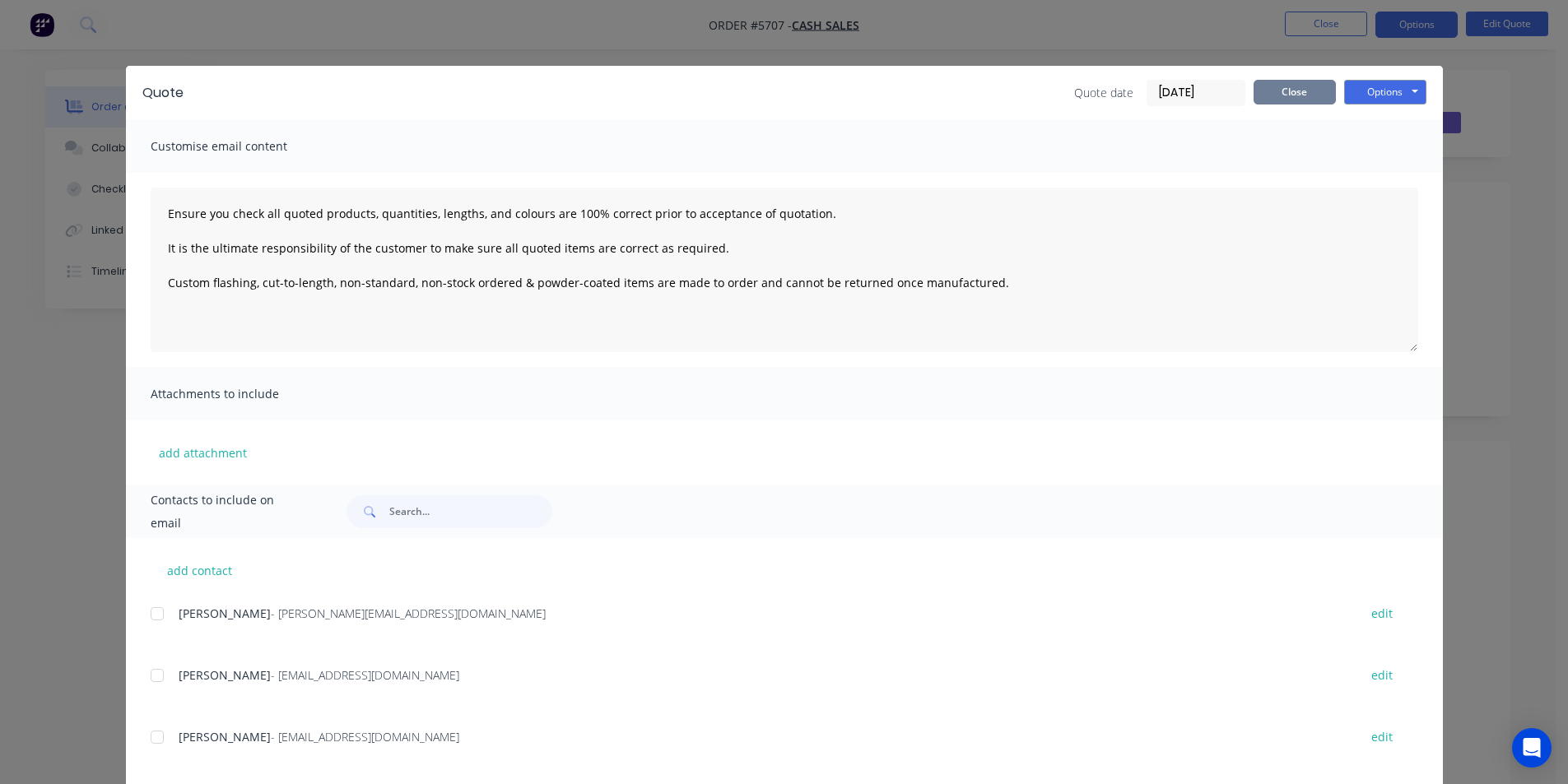
click at [1319, 81] on button "Close" at bounding box center [1295, 92] width 82 height 25
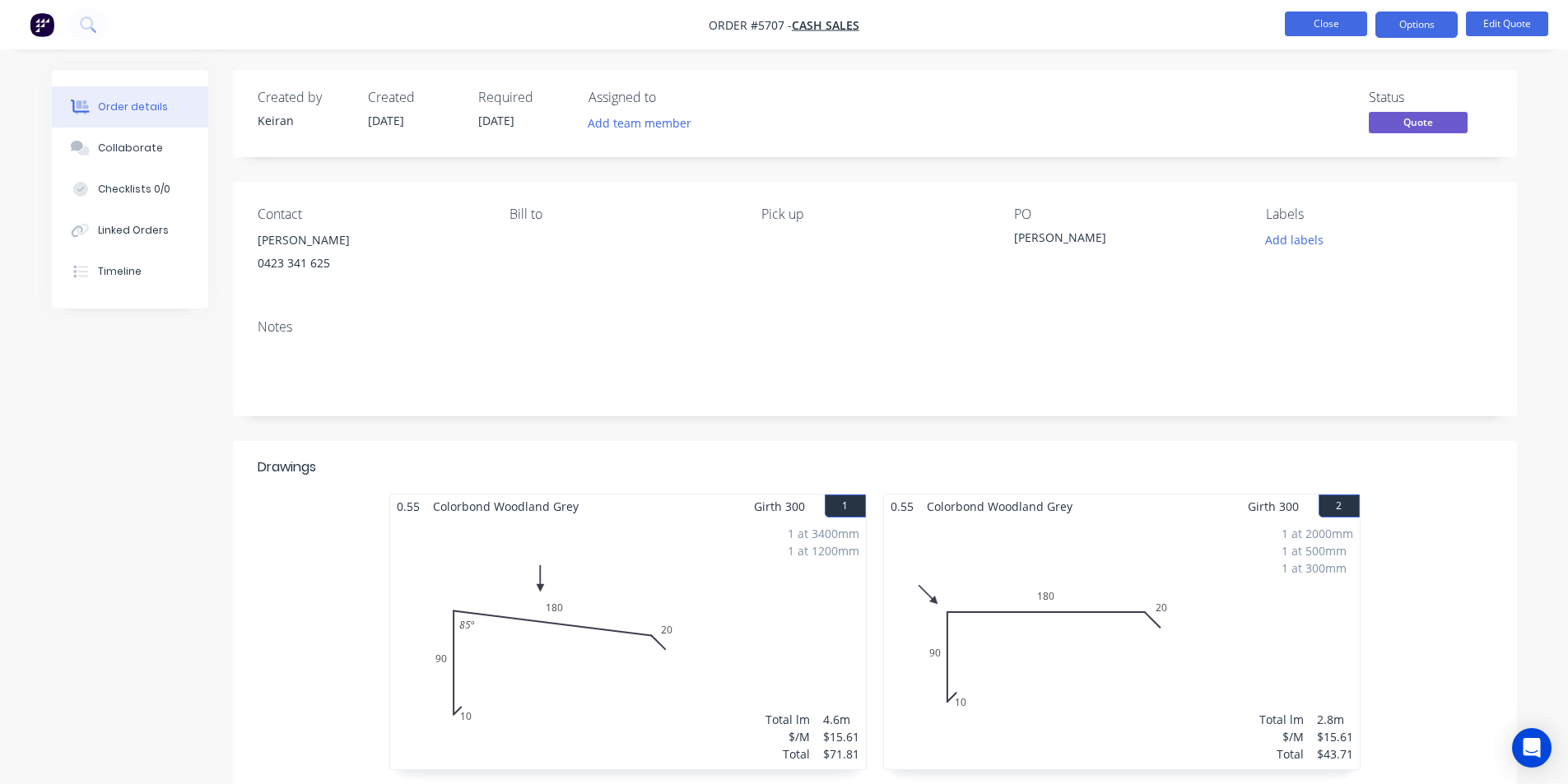
click at [1332, 23] on button "Close" at bounding box center [1326, 23] width 82 height 25
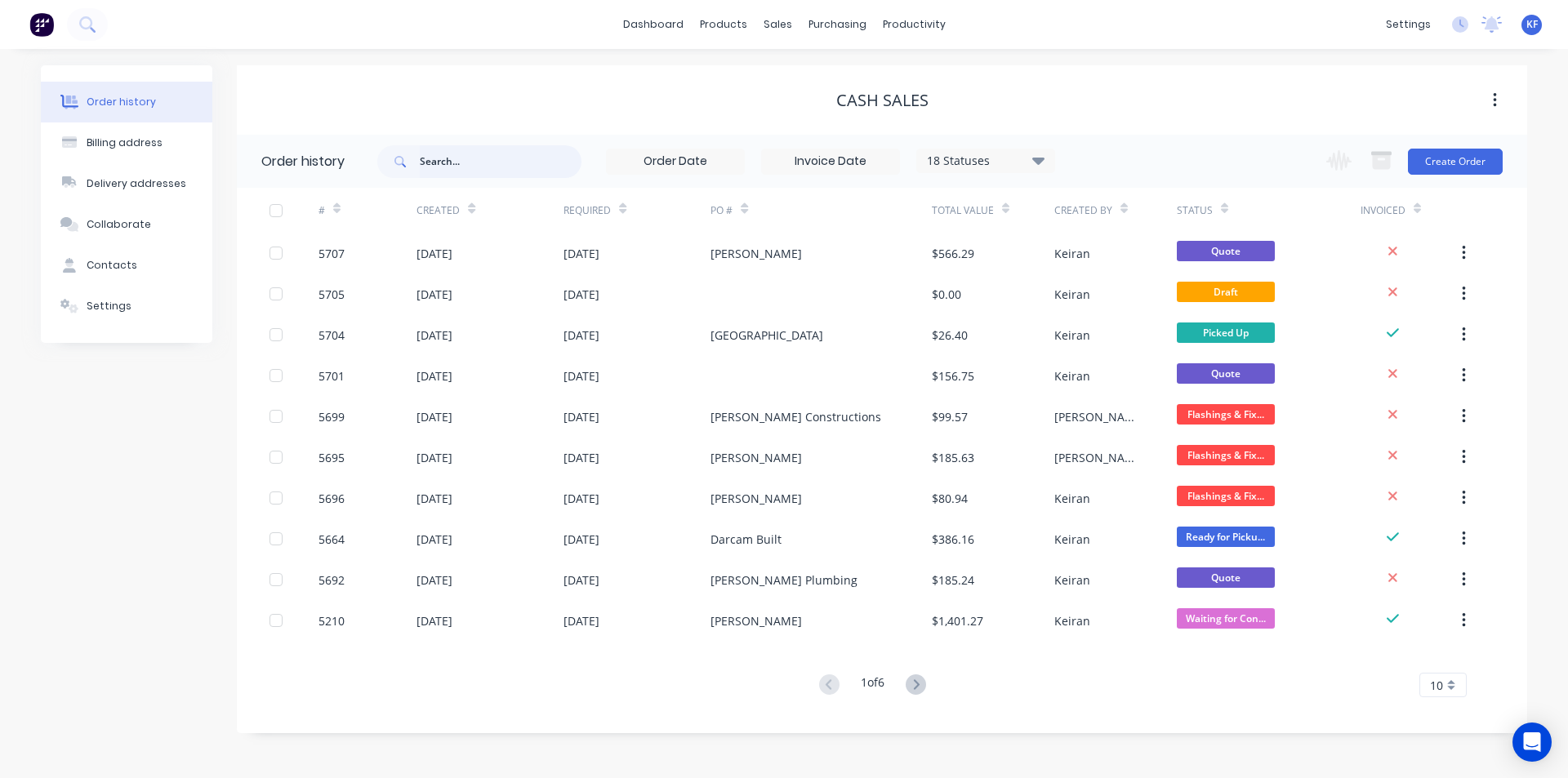
click at [445, 154] on input "text" at bounding box center [501, 162] width 162 height 32
type input "wood"
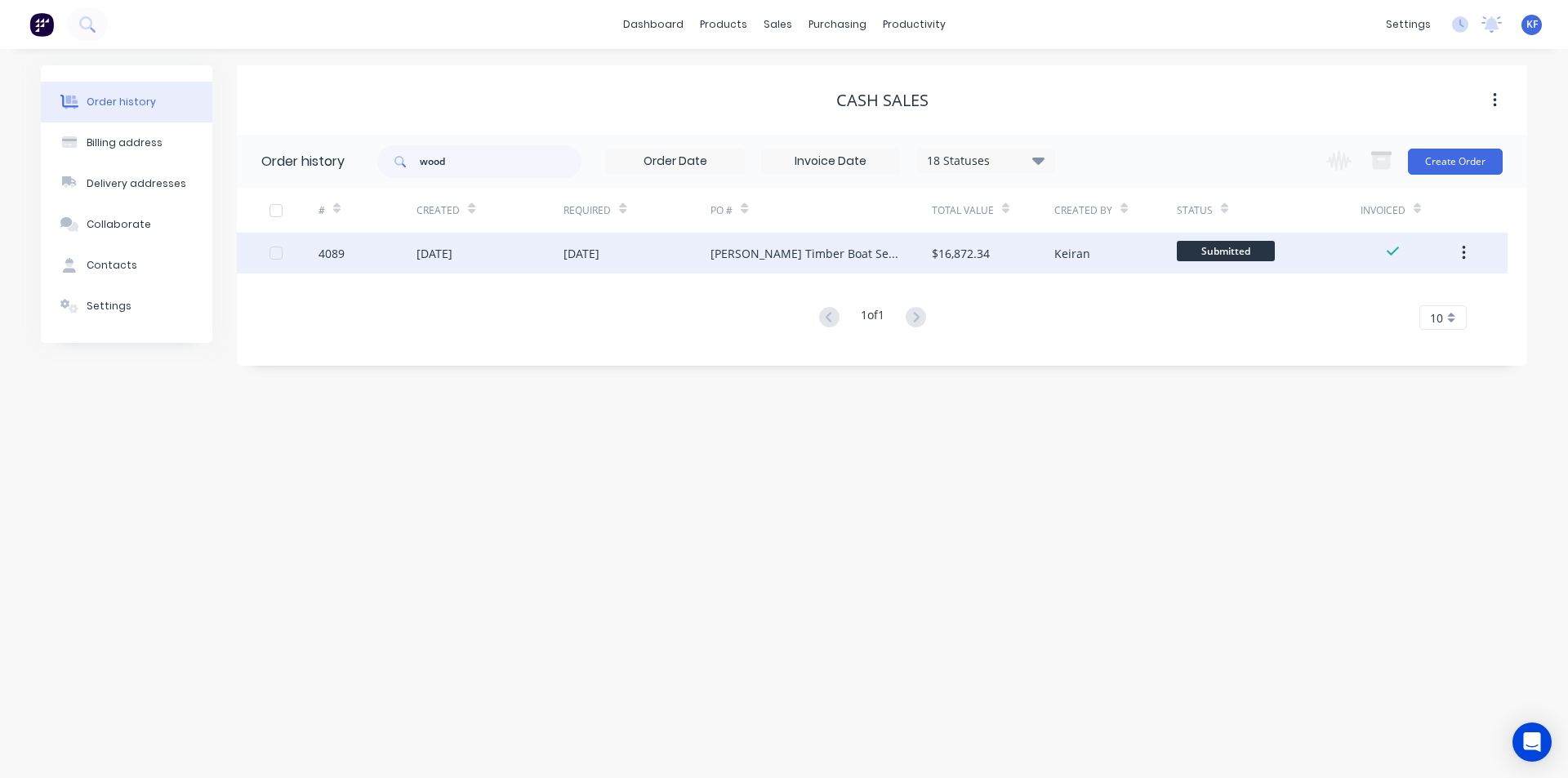
click at [1060, 258] on div "Keiran" at bounding box center [1072, 253] width 36 height 17
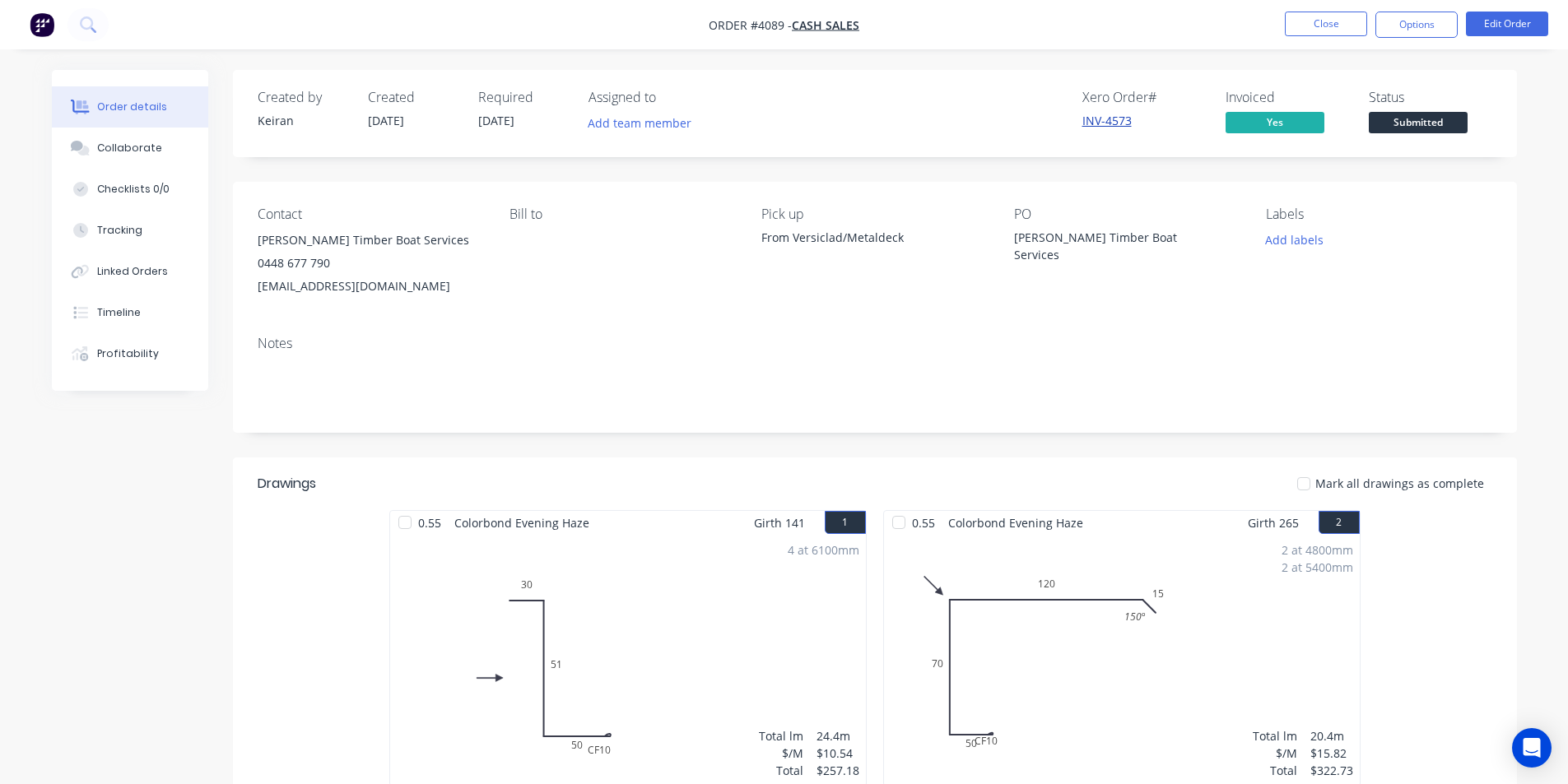
click at [1116, 121] on link "INV-4573" at bounding box center [1107, 121] width 50 height 15
click at [1358, 13] on button "Close" at bounding box center [1326, 23] width 82 height 25
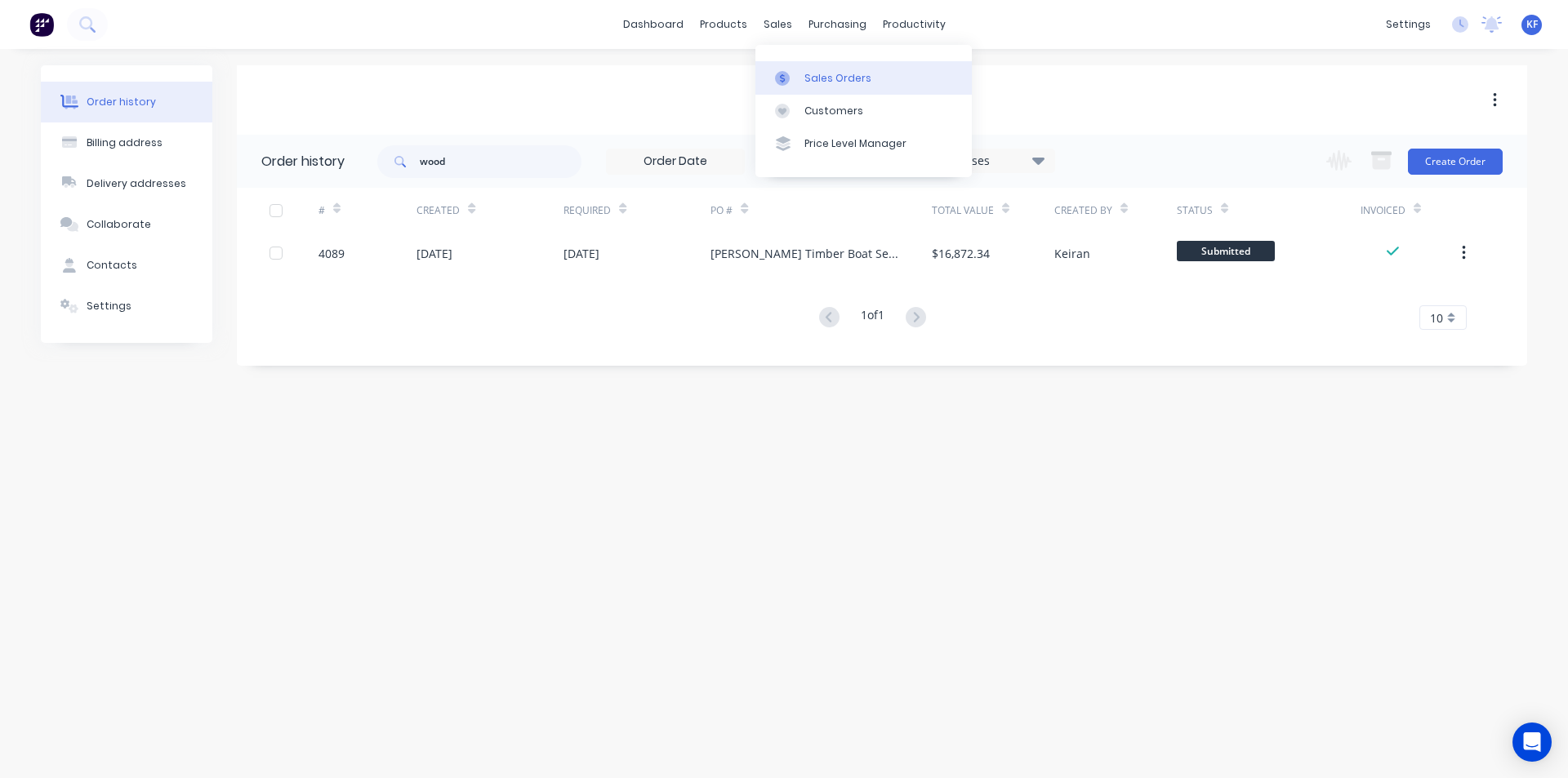
drag, startPoint x: 767, startPoint y: 26, endPoint x: 827, endPoint y: 62, distance: 70.0
click at [768, 26] on div "sales" at bounding box center [777, 24] width 45 height 25
click at [838, 71] on div "Sales Orders" at bounding box center [838, 78] width 67 height 14
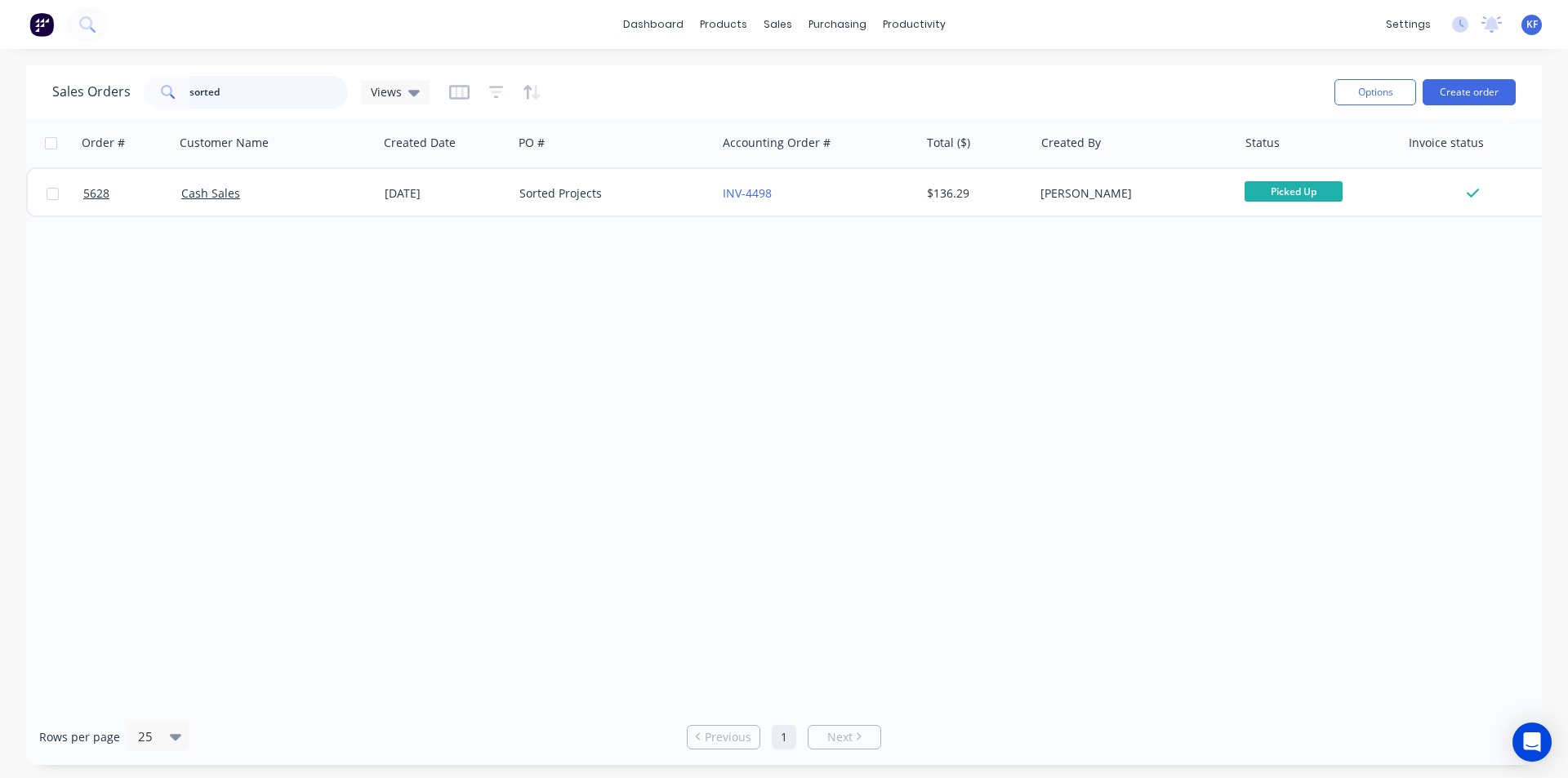
click at [41, 88] on div "Sales Orders sorted Views Options Create order" at bounding box center [784, 92] width 1516 height 53
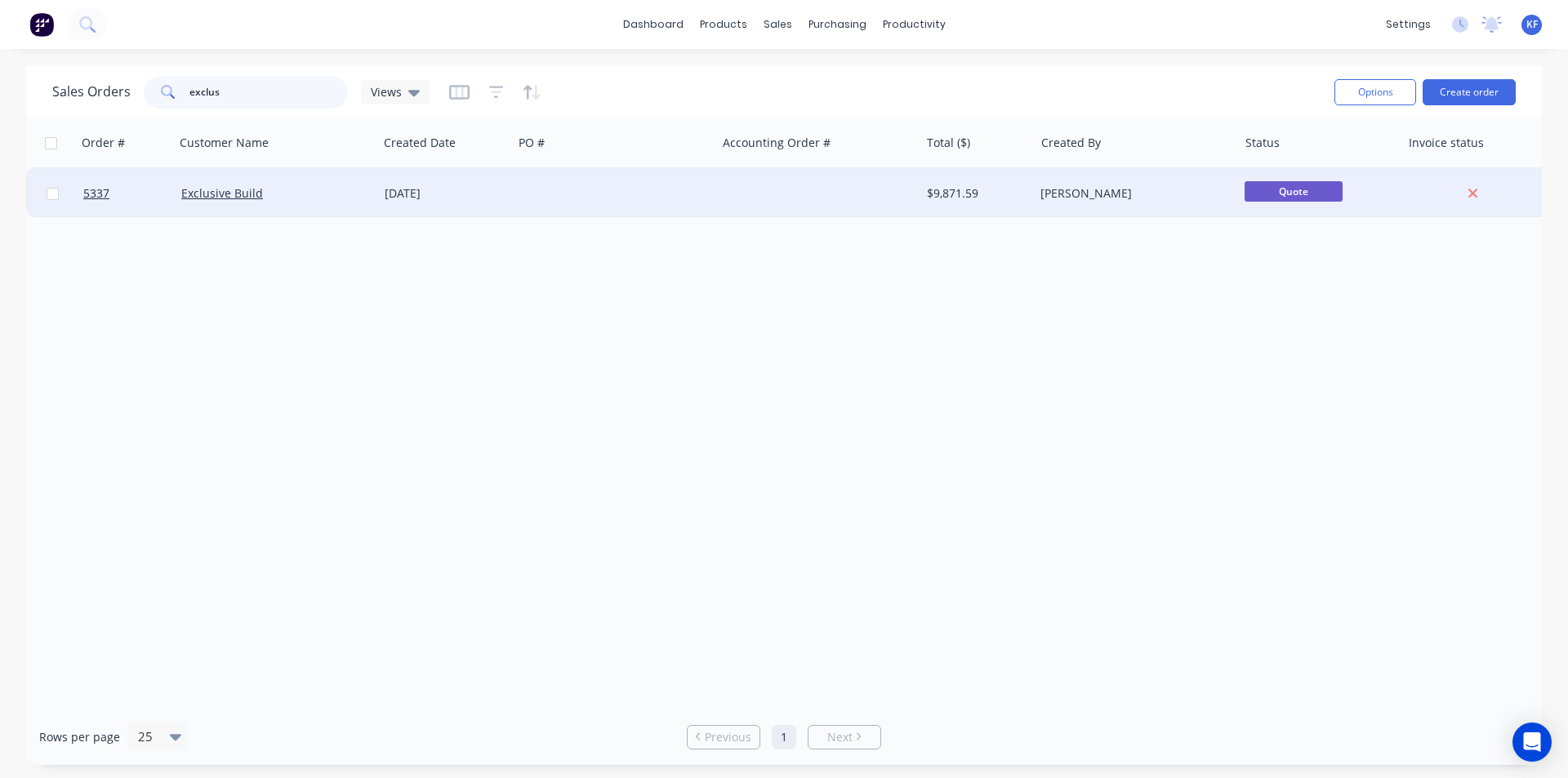
type input "exclus"
click at [707, 196] on div at bounding box center [614, 194] width 203 height 49
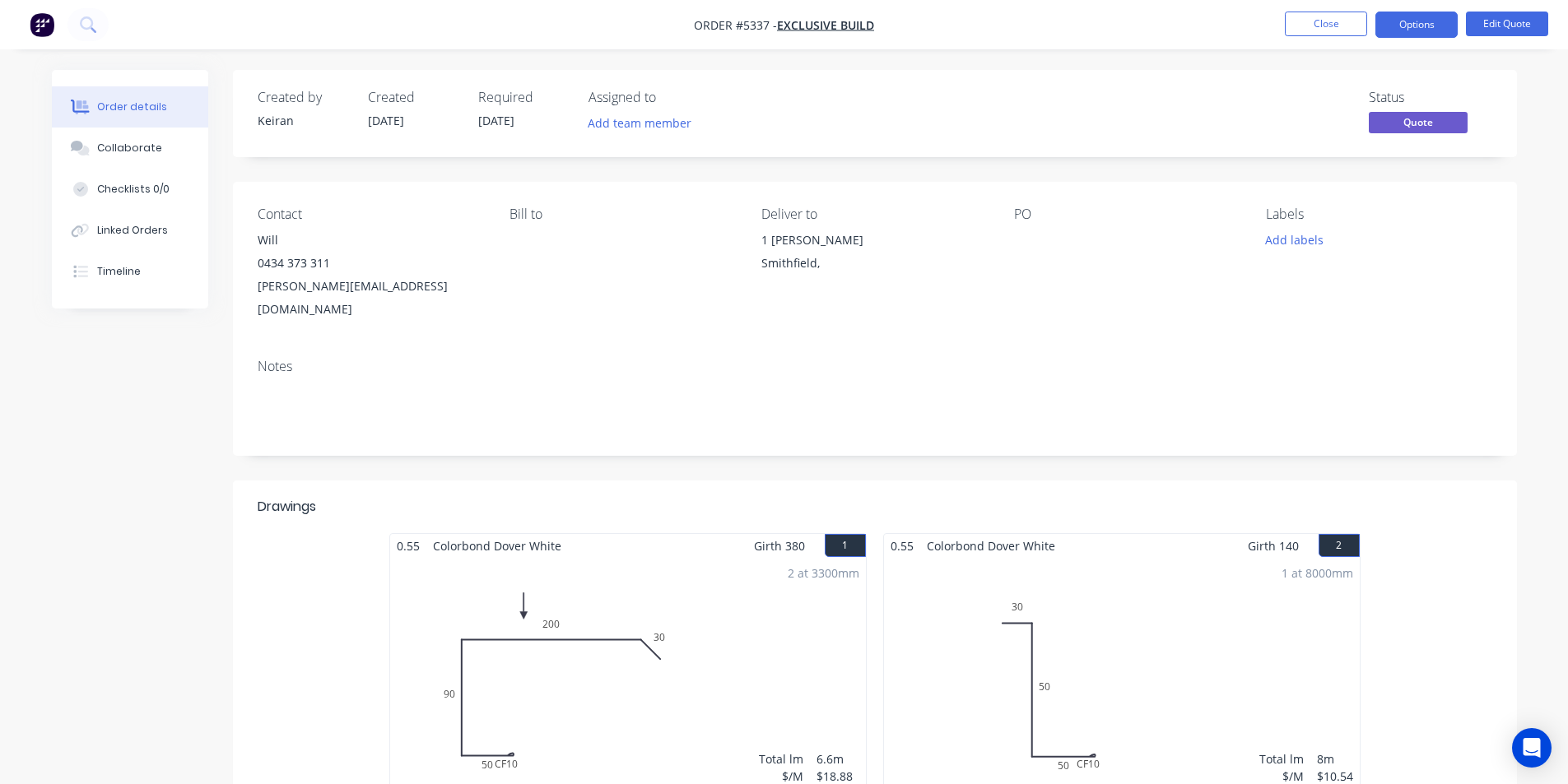
drag, startPoint x: 1428, startPoint y: 21, endPoint x: 1411, endPoint y: 43, distance: 27.8
click at [1427, 21] on button "Options" at bounding box center [1416, 24] width 82 height 27
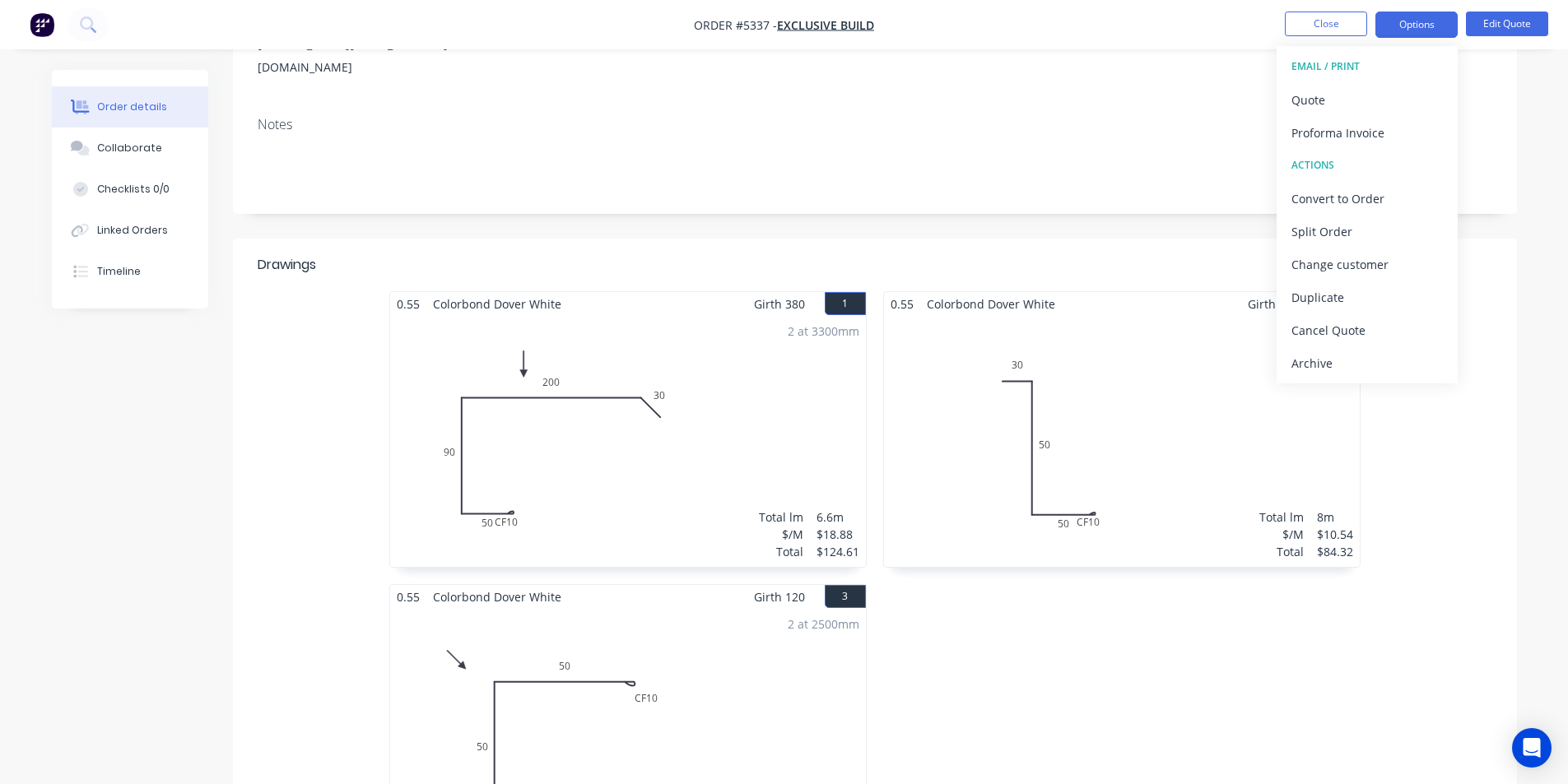
scroll to position [247, 0]
click at [1351, 93] on div "Quote" at bounding box center [1367, 100] width 152 height 24
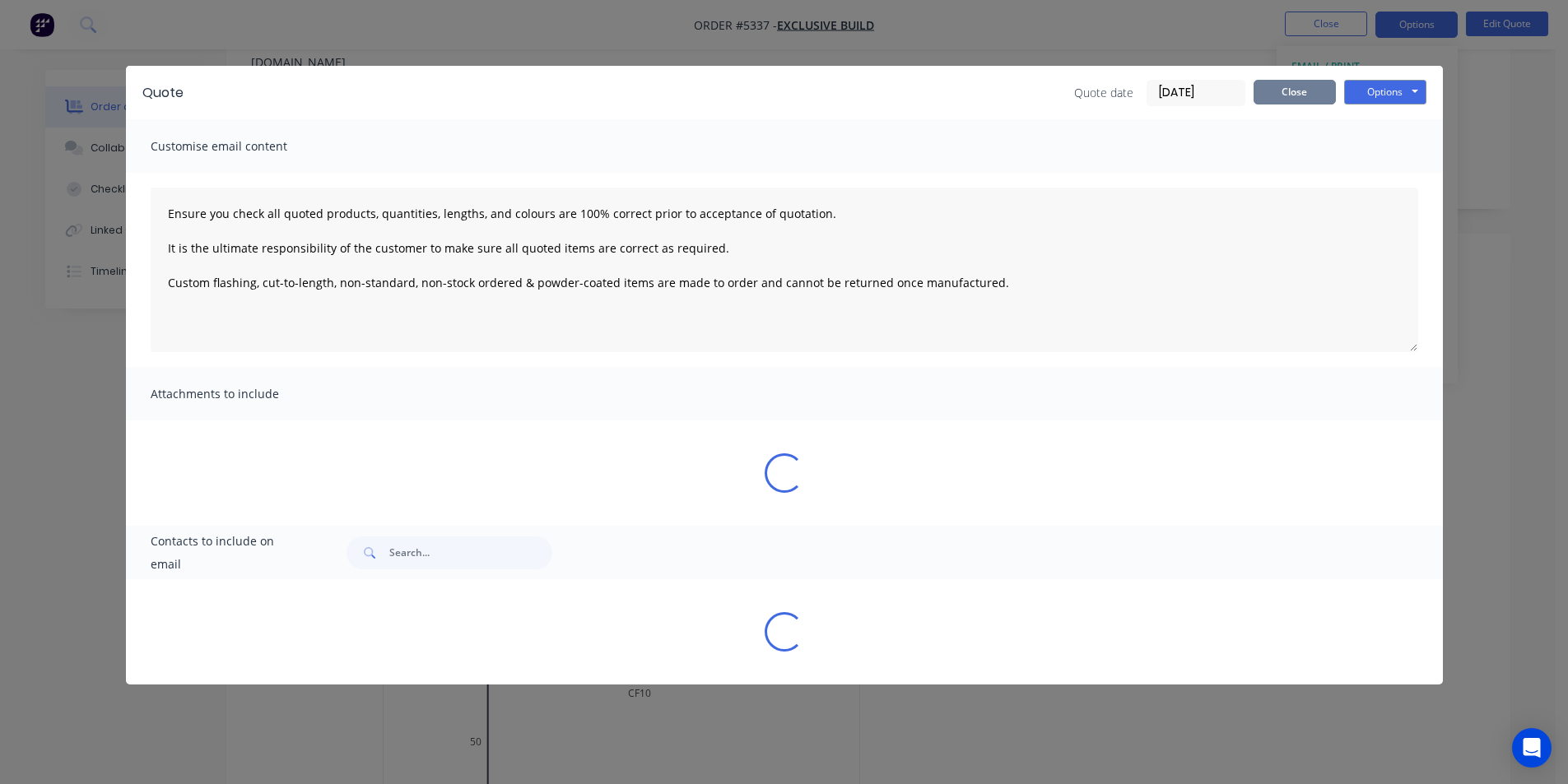
type textarea "Ensure you check all quoted products, quantities, lengths, and colours are 100%…"
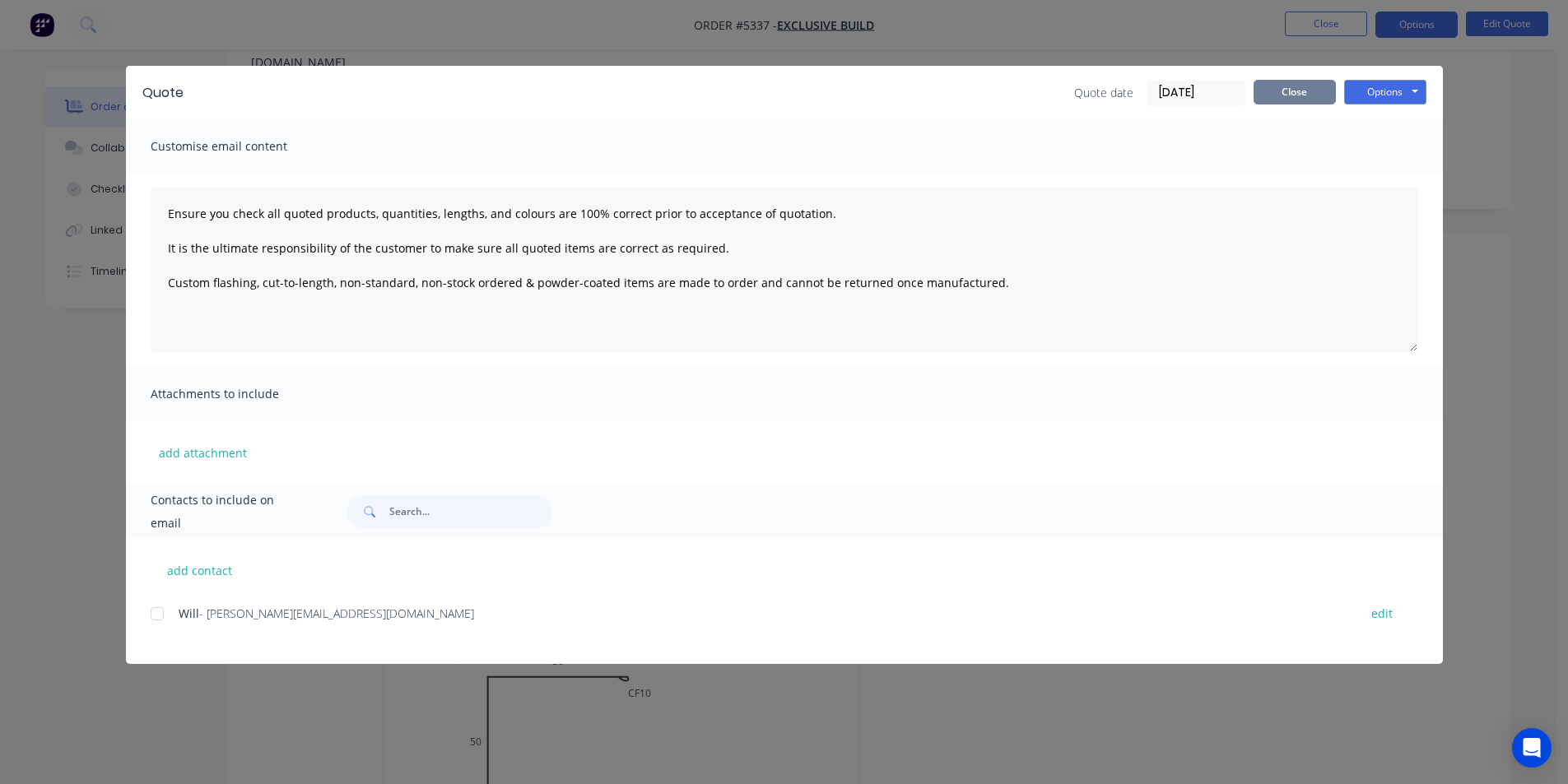
click at [1317, 96] on button "Close" at bounding box center [1295, 92] width 82 height 25
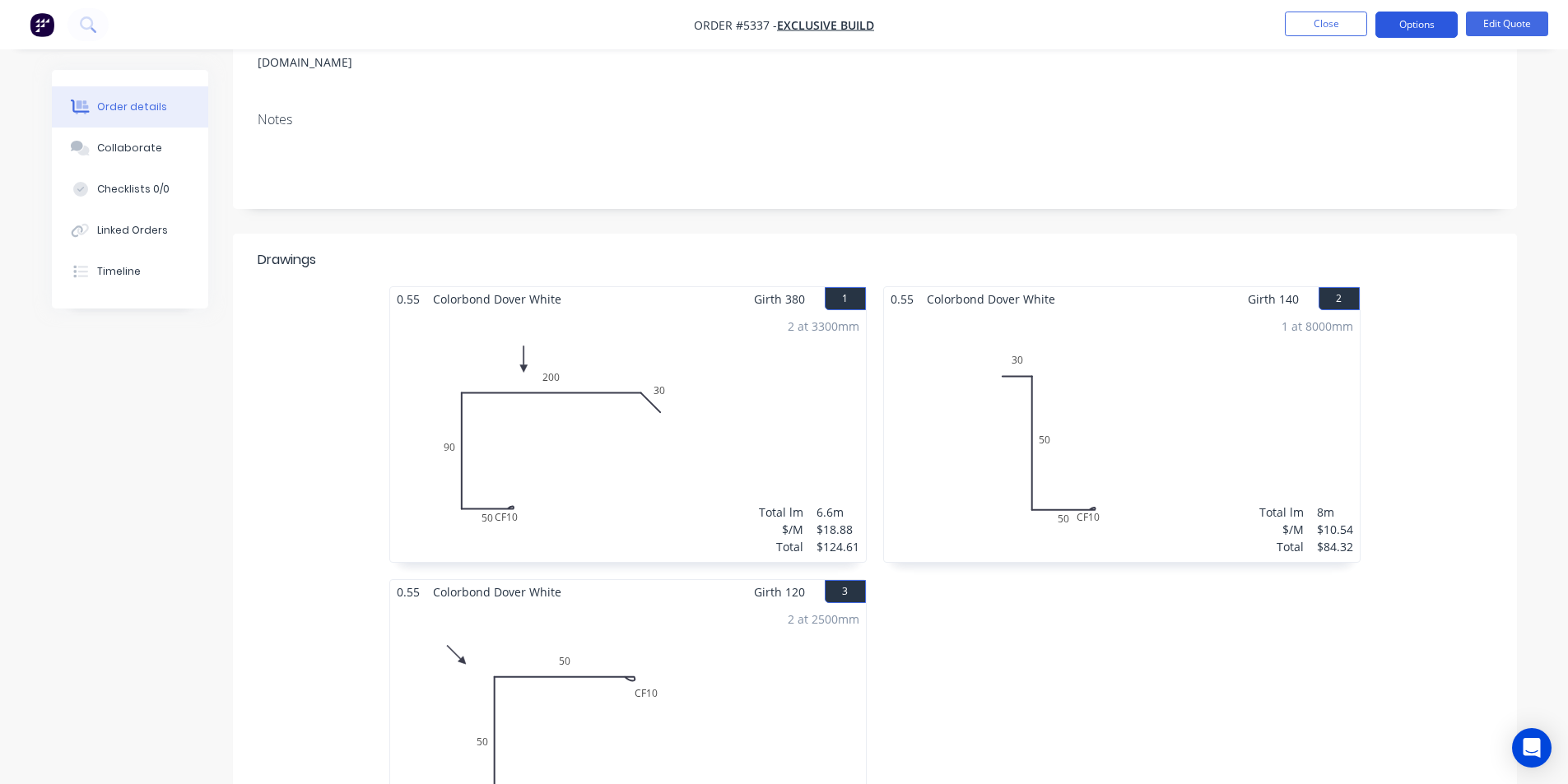
click at [1391, 17] on button "Options" at bounding box center [1416, 24] width 82 height 27
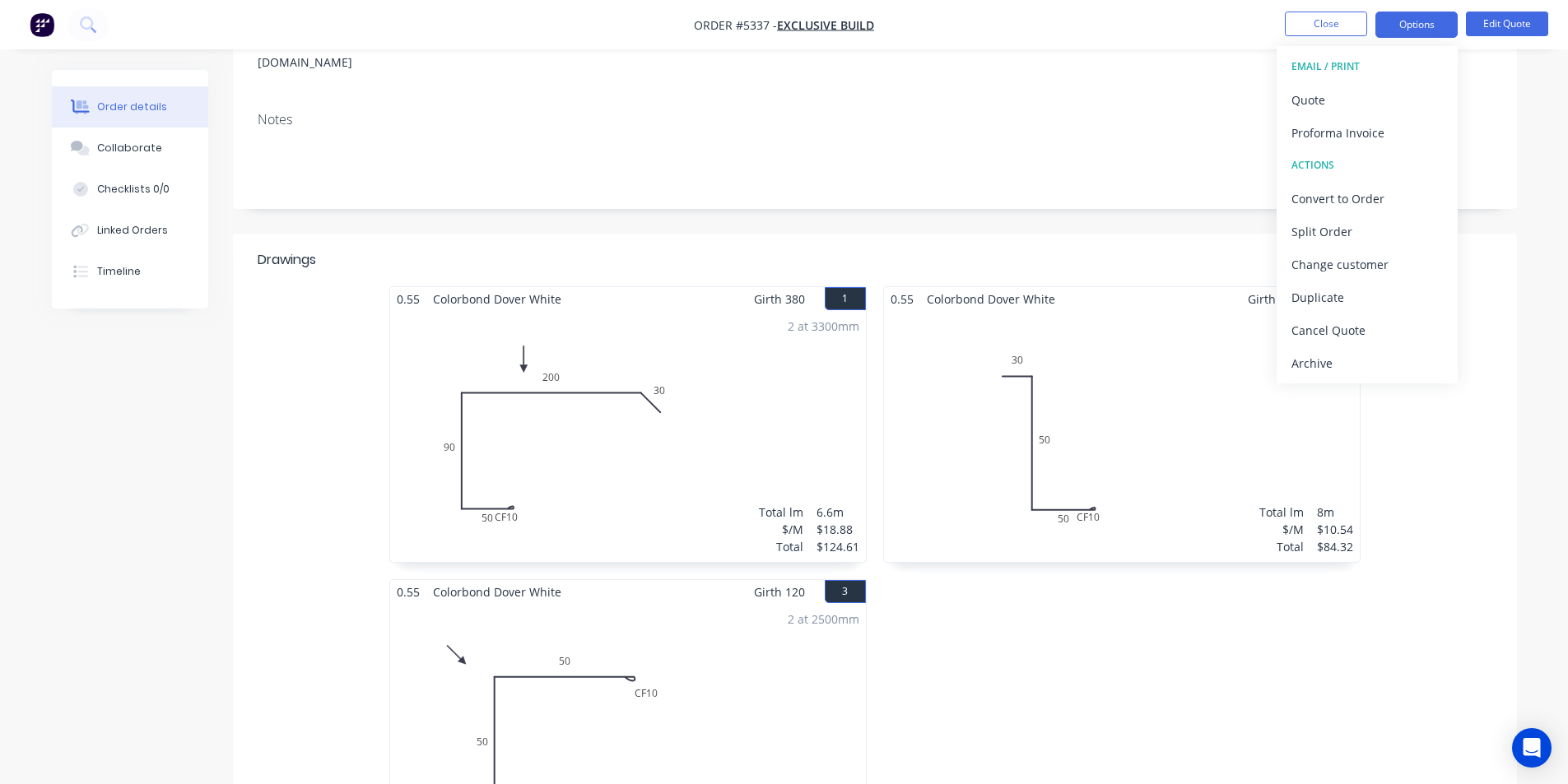
drag, startPoint x: 1334, startPoint y: 93, endPoint x: 1088, endPoint y: 96, distance: 246.0
click at [1088, 112] on div "Notes" at bounding box center [875, 120] width 1235 height 15
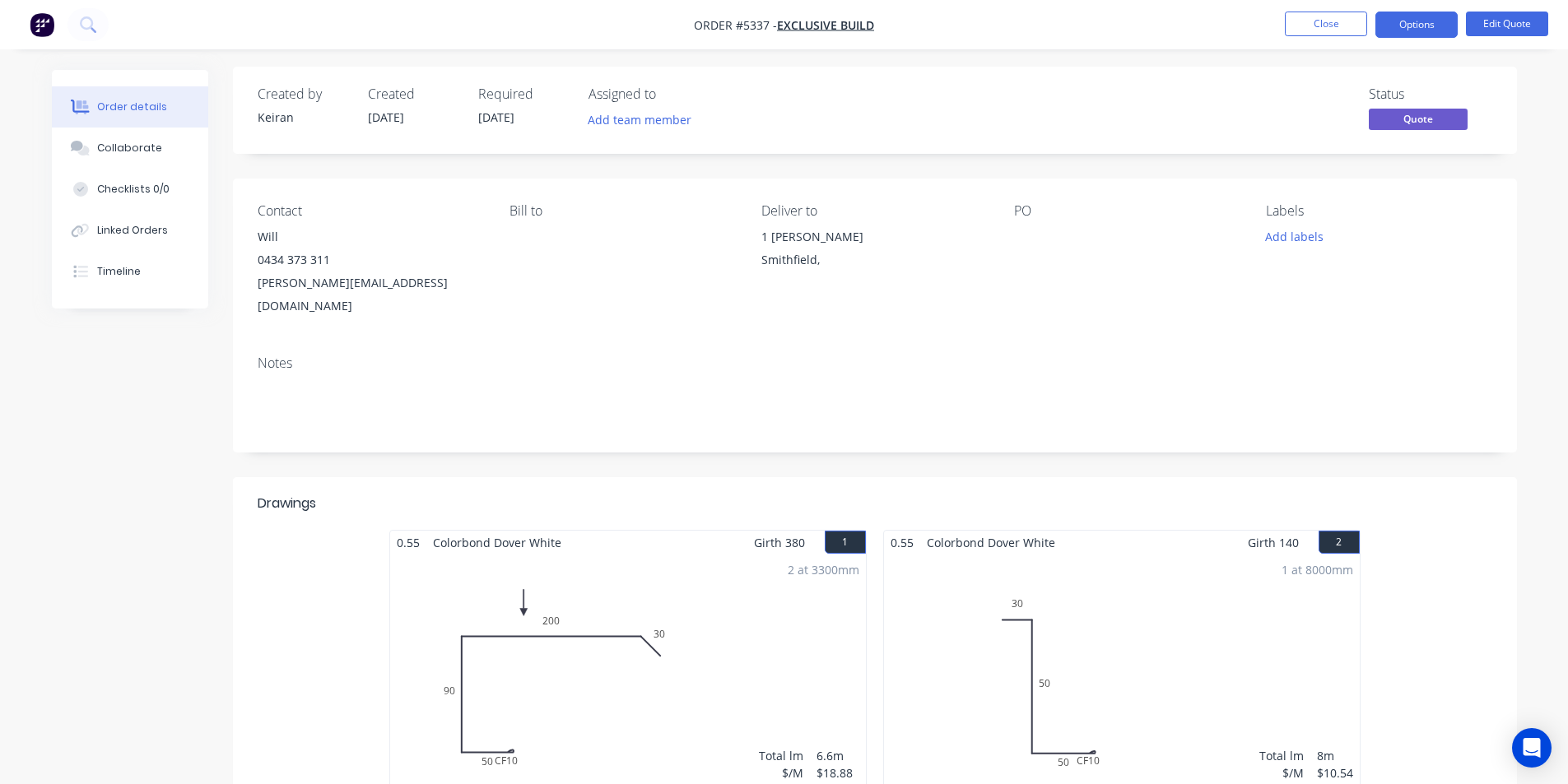
scroll to position [0, 0]
click at [1437, 21] on button "Options" at bounding box center [1416, 24] width 82 height 27
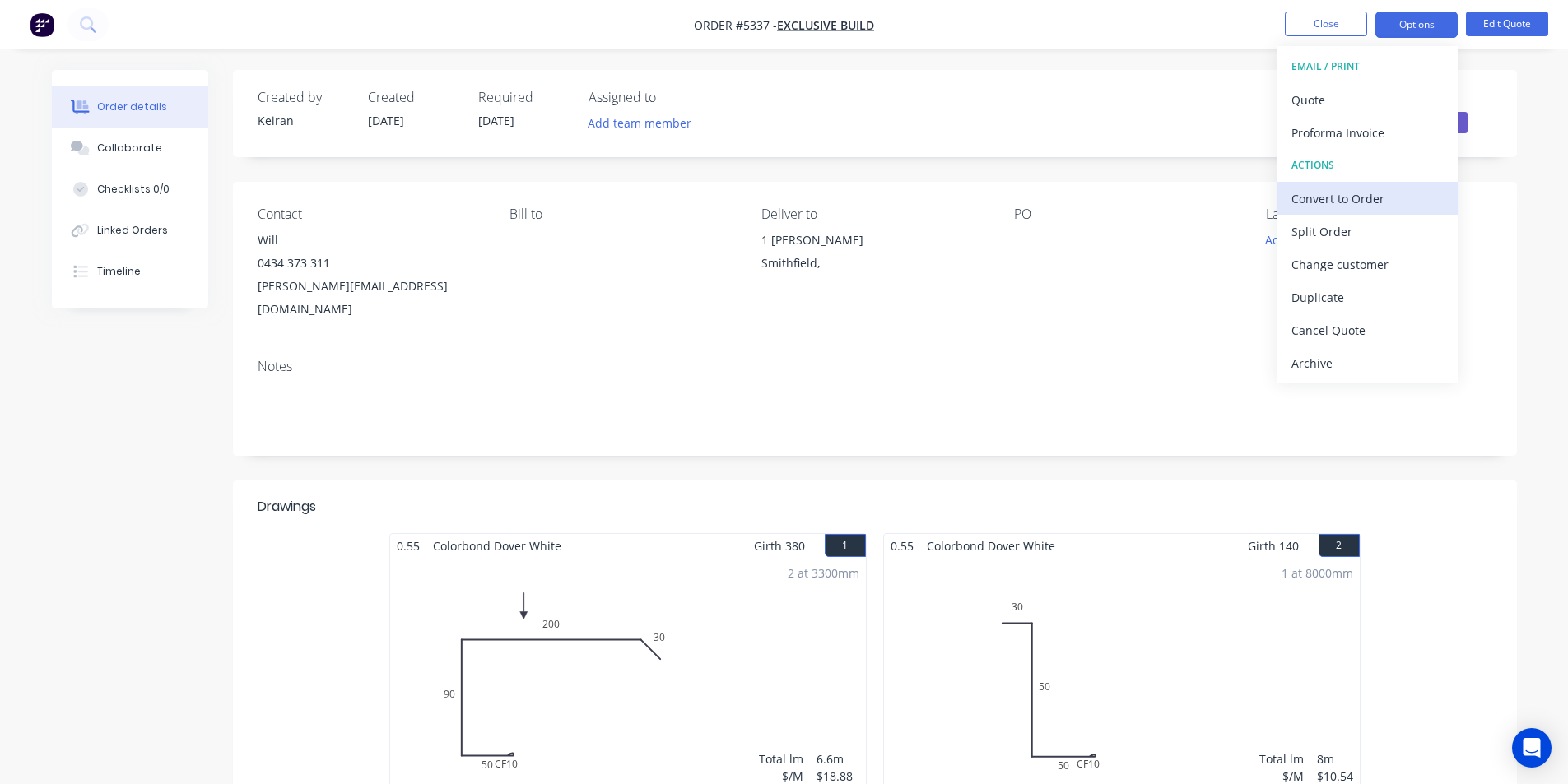
click at [1385, 211] on button "Convert to Order" at bounding box center [1367, 198] width 181 height 33
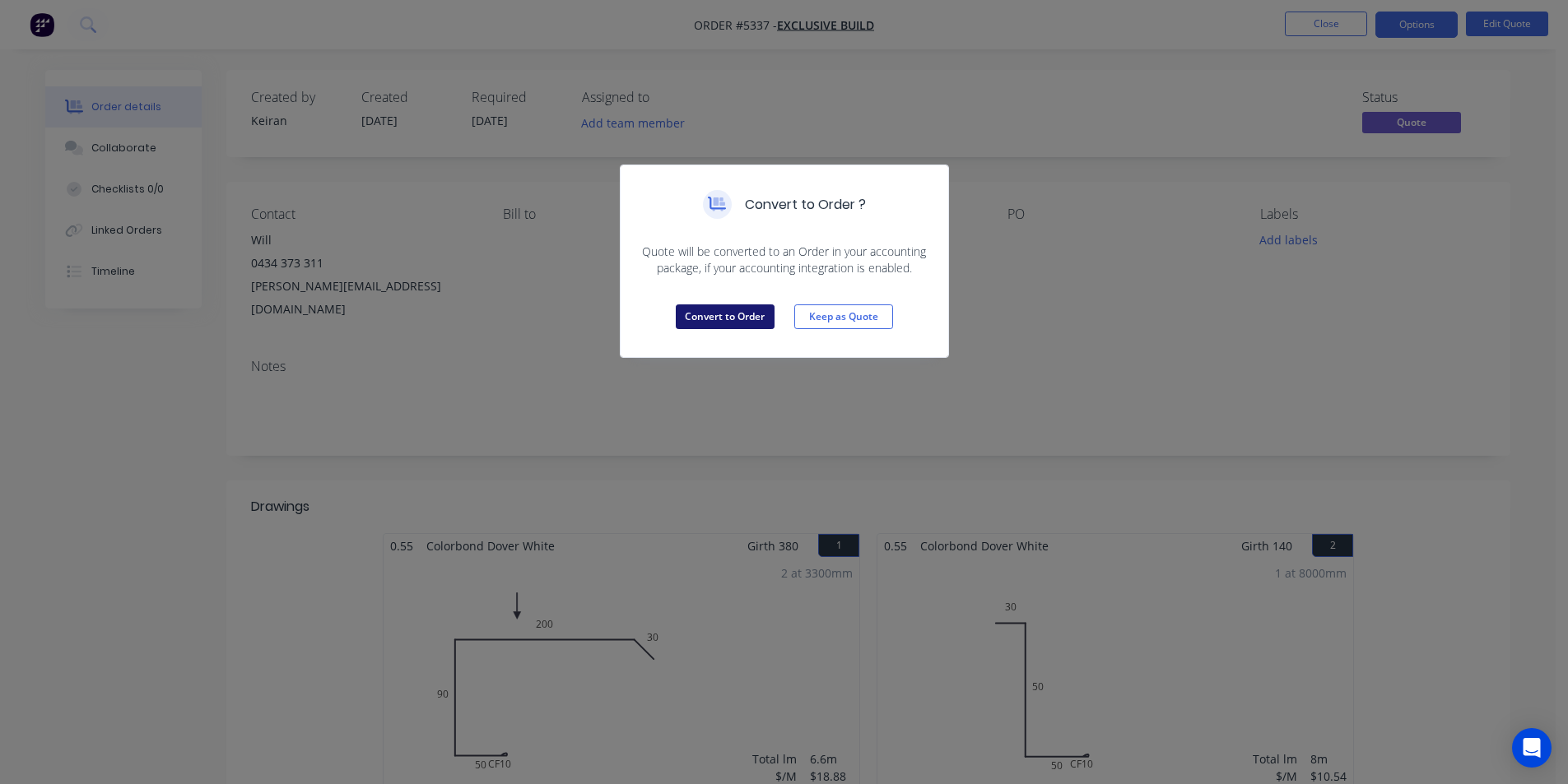
click at [725, 320] on button "Convert to Order" at bounding box center [725, 316] width 99 height 25
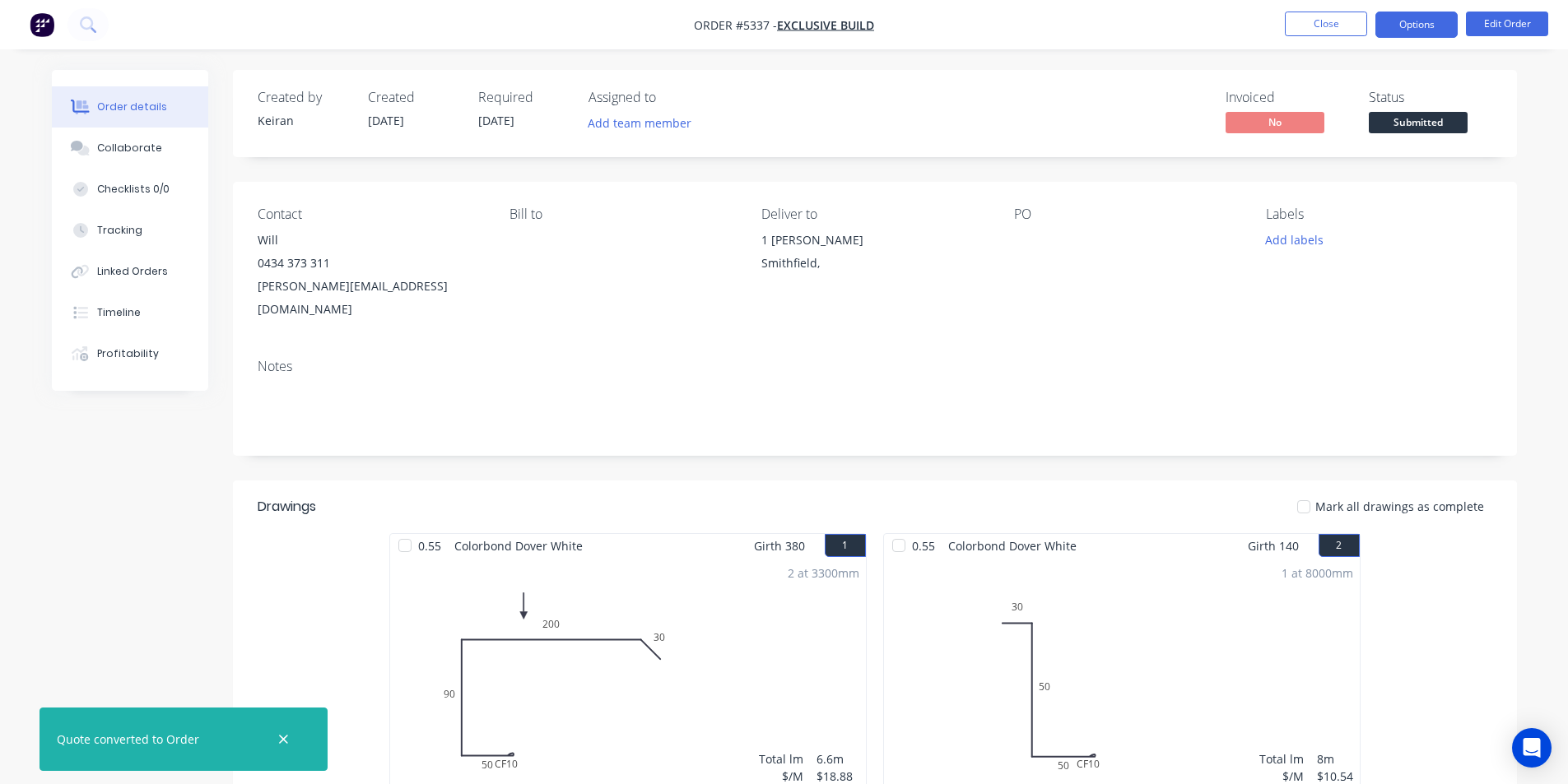
click at [1433, 19] on button "Options" at bounding box center [1416, 24] width 82 height 27
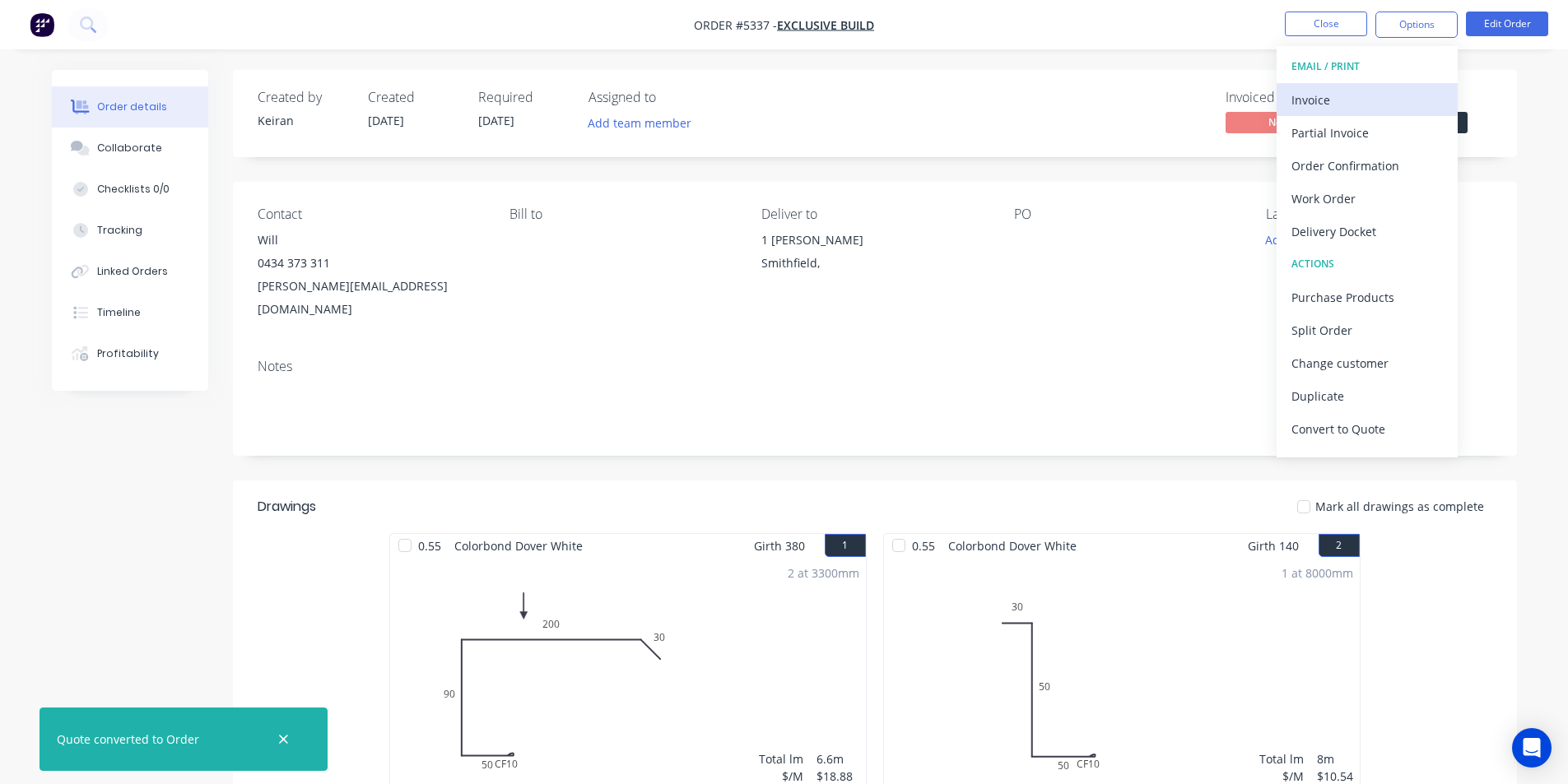
click at [1345, 107] on div "Invoice" at bounding box center [1367, 100] width 152 height 24
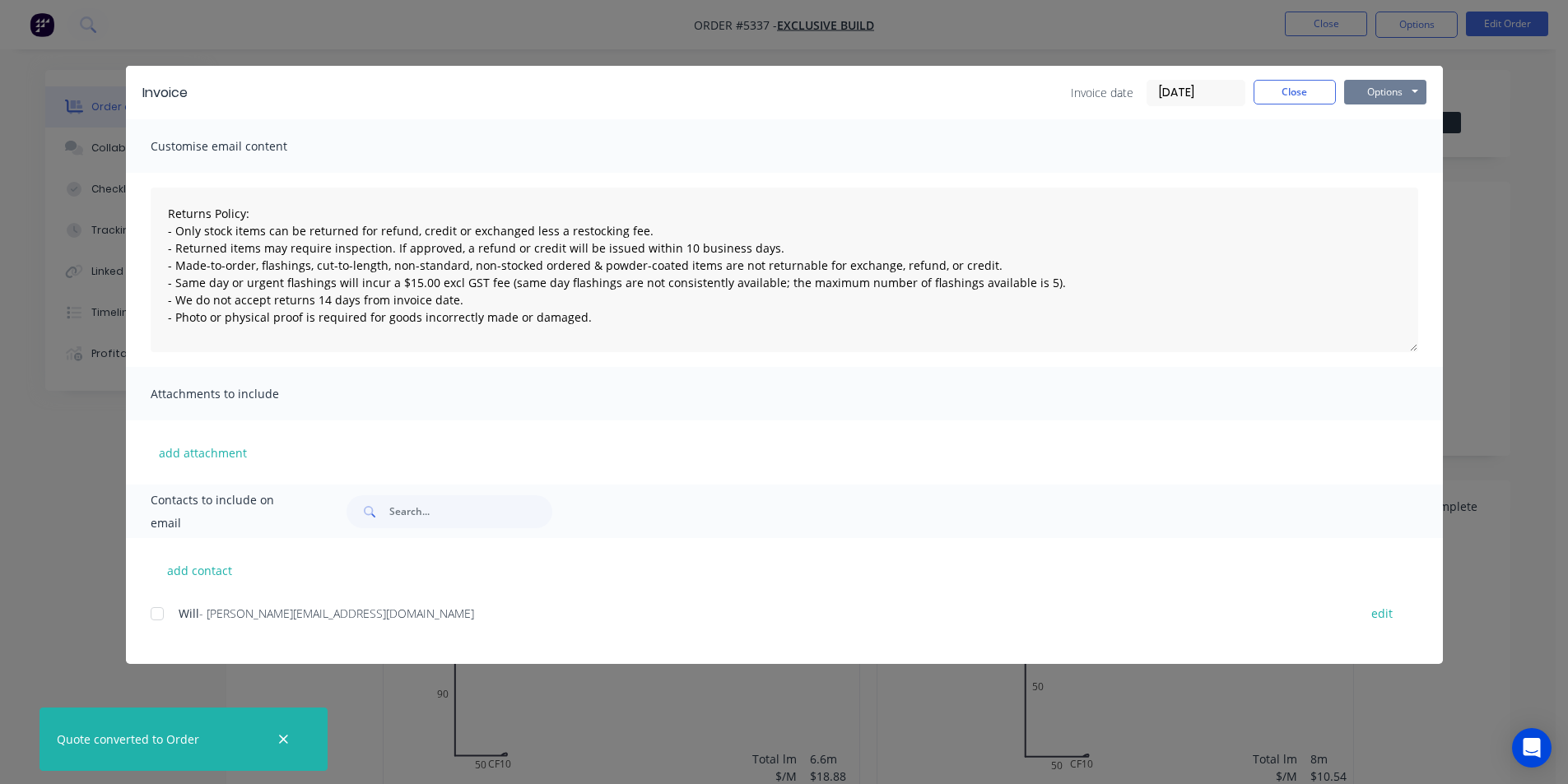
click at [1401, 104] on button "Options" at bounding box center [1385, 92] width 82 height 25
click at [1383, 149] on button "Print" at bounding box center [1396, 149] width 105 height 27
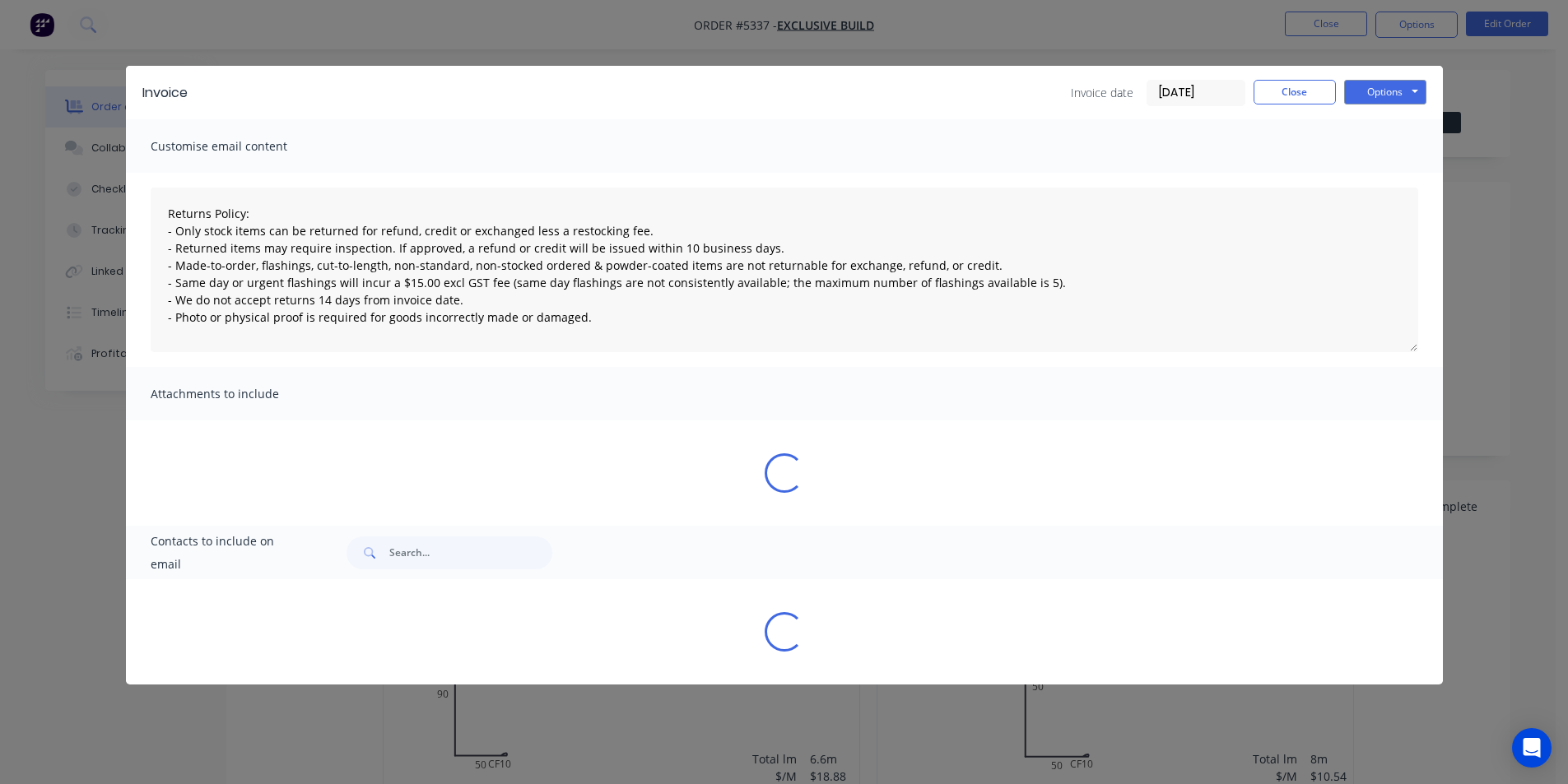
type textarea "Returns Policy: - Only stock items can be returned for refund, credit or exchan…"
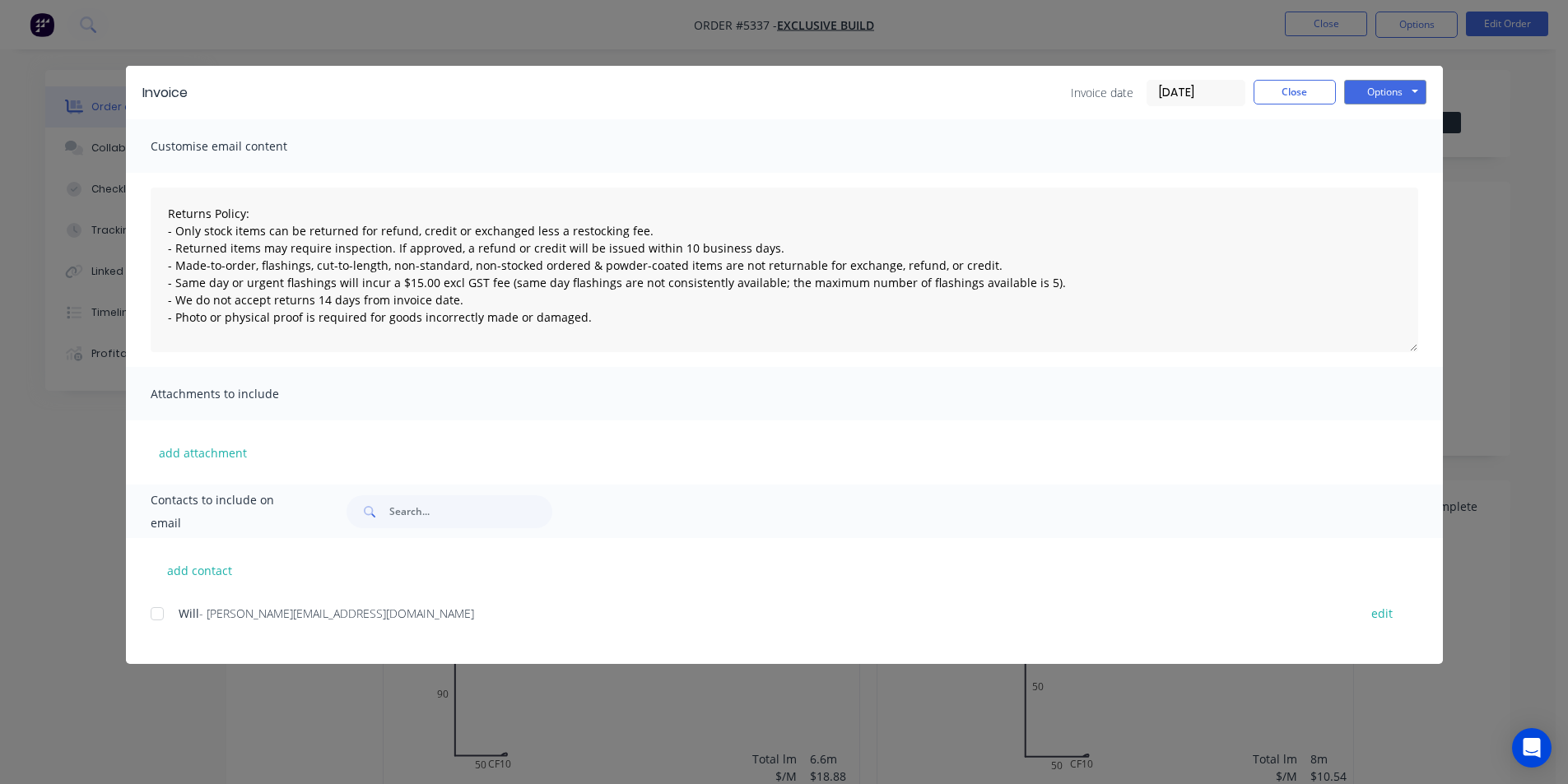
click at [1284, 105] on div "Invoice date [DATE] Close Options Preview Print Email" at bounding box center [1248, 93] width 356 height 27
click at [1302, 89] on button "Close" at bounding box center [1295, 92] width 82 height 25
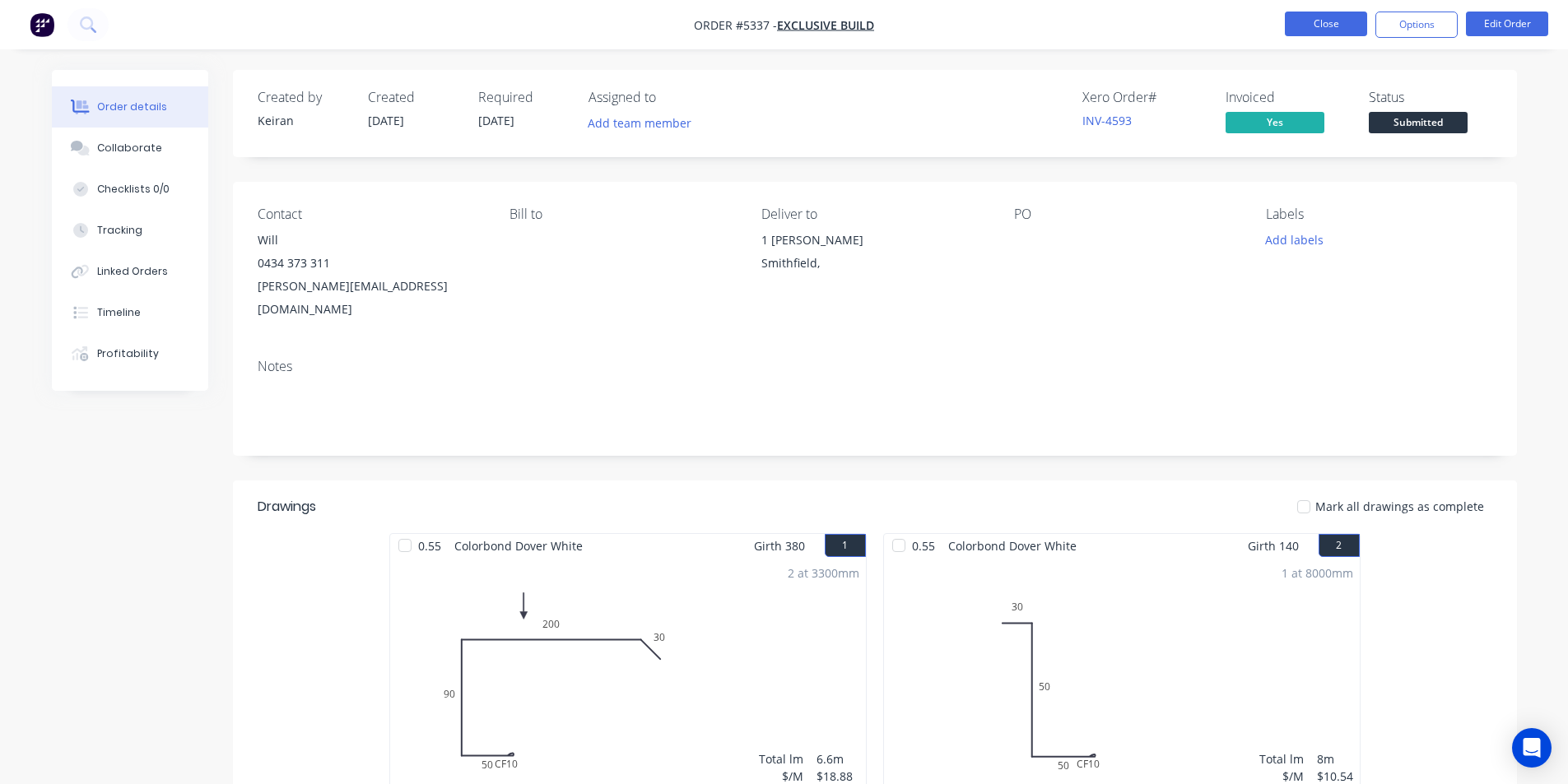
click at [1322, 27] on button "Close" at bounding box center [1326, 23] width 82 height 25
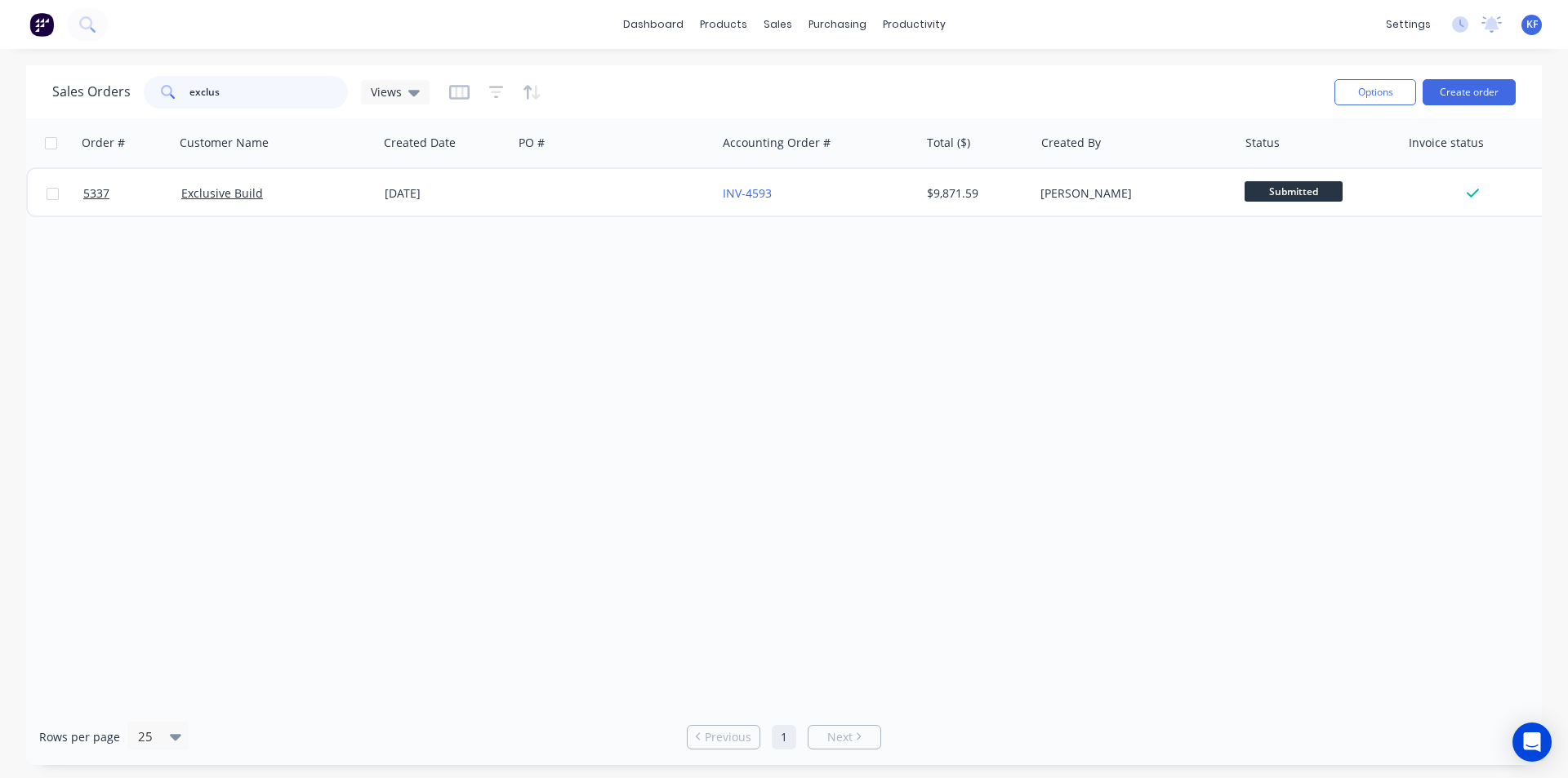
drag, startPoint x: 273, startPoint y: 87, endPoint x: 196, endPoint y: 65, distance: 80.1
click at [196, 65] on div "dashboard products sales purchasing productivity dashboard products Product Cat…" at bounding box center [784, 389] width 1568 height 778
type input "e"
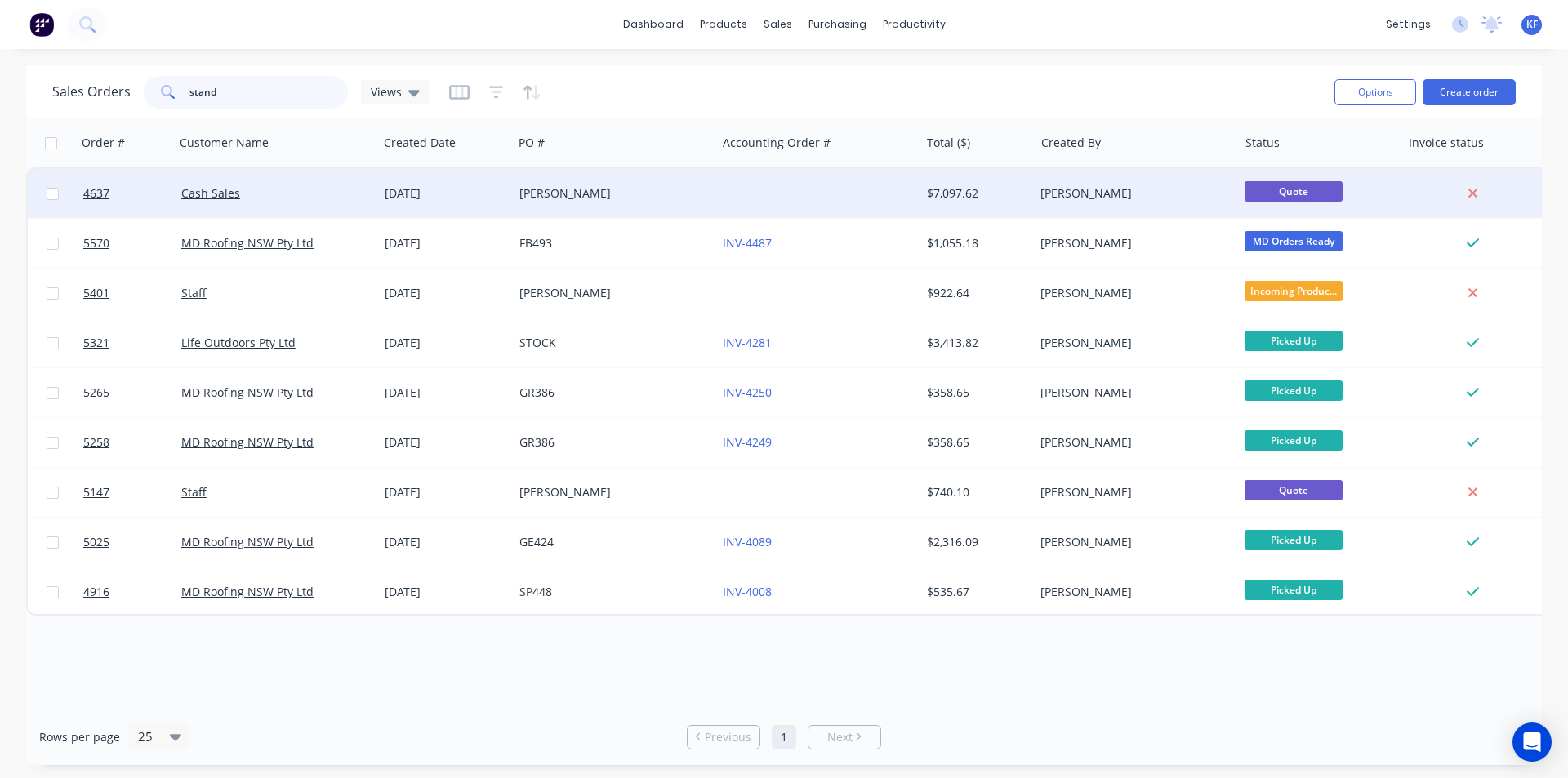
type input "stand"
click at [810, 202] on div at bounding box center [817, 194] width 203 height 49
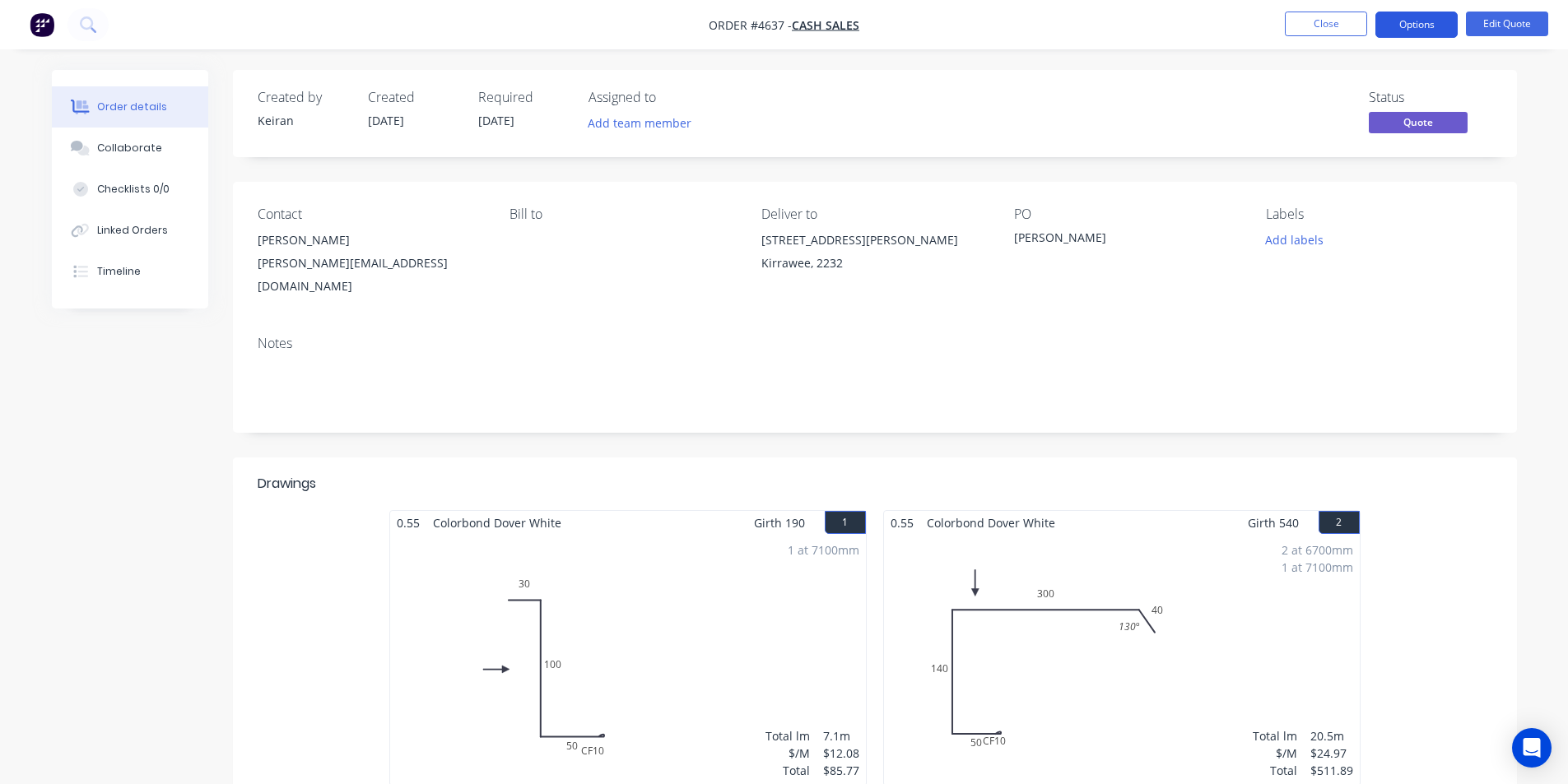
click at [1409, 18] on button "Options" at bounding box center [1416, 24] width 82 height 27
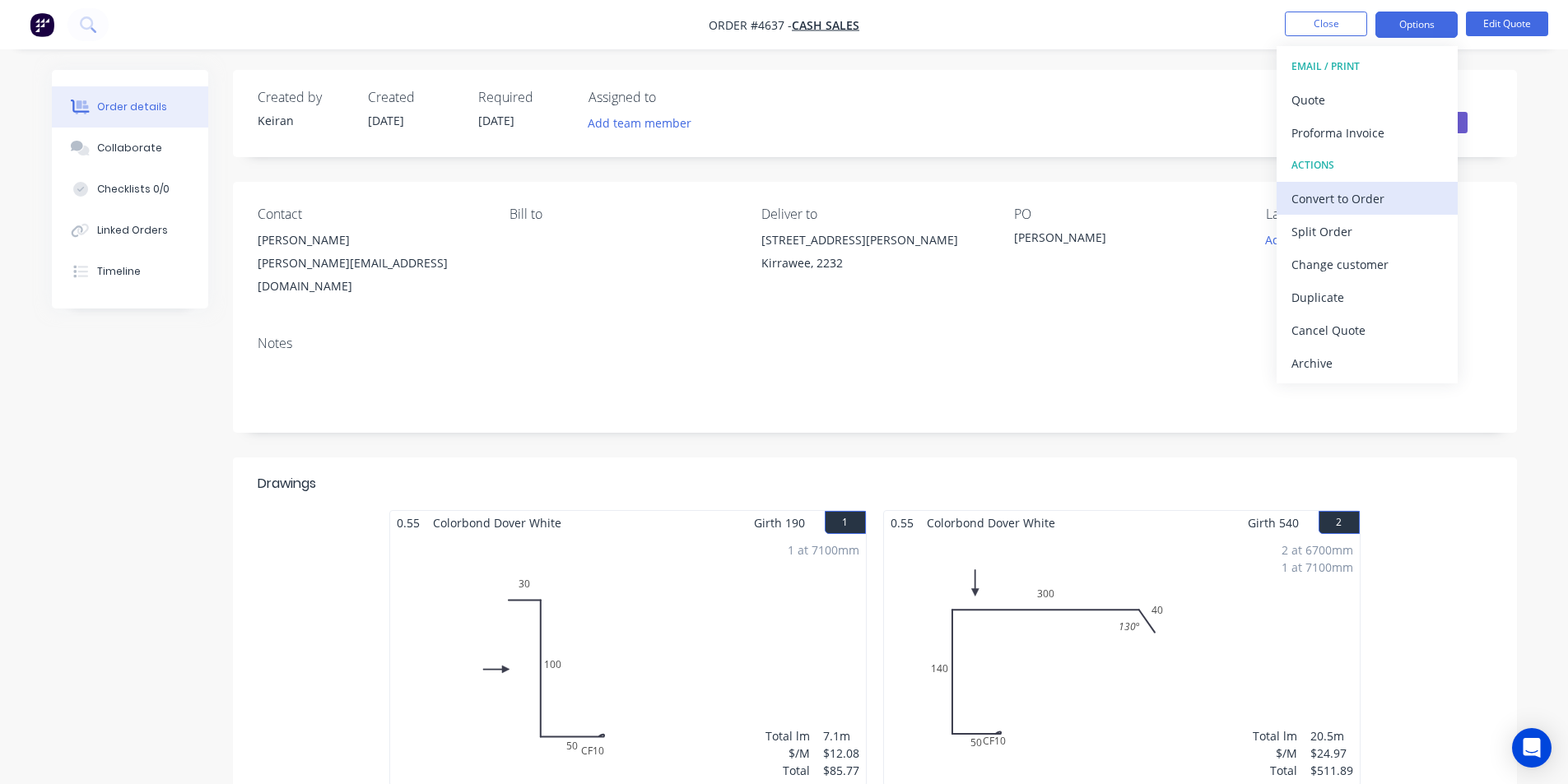
click at [1362, 200] on div "Convert to Order" at bounding box center [1367, 199] width 152 height 24
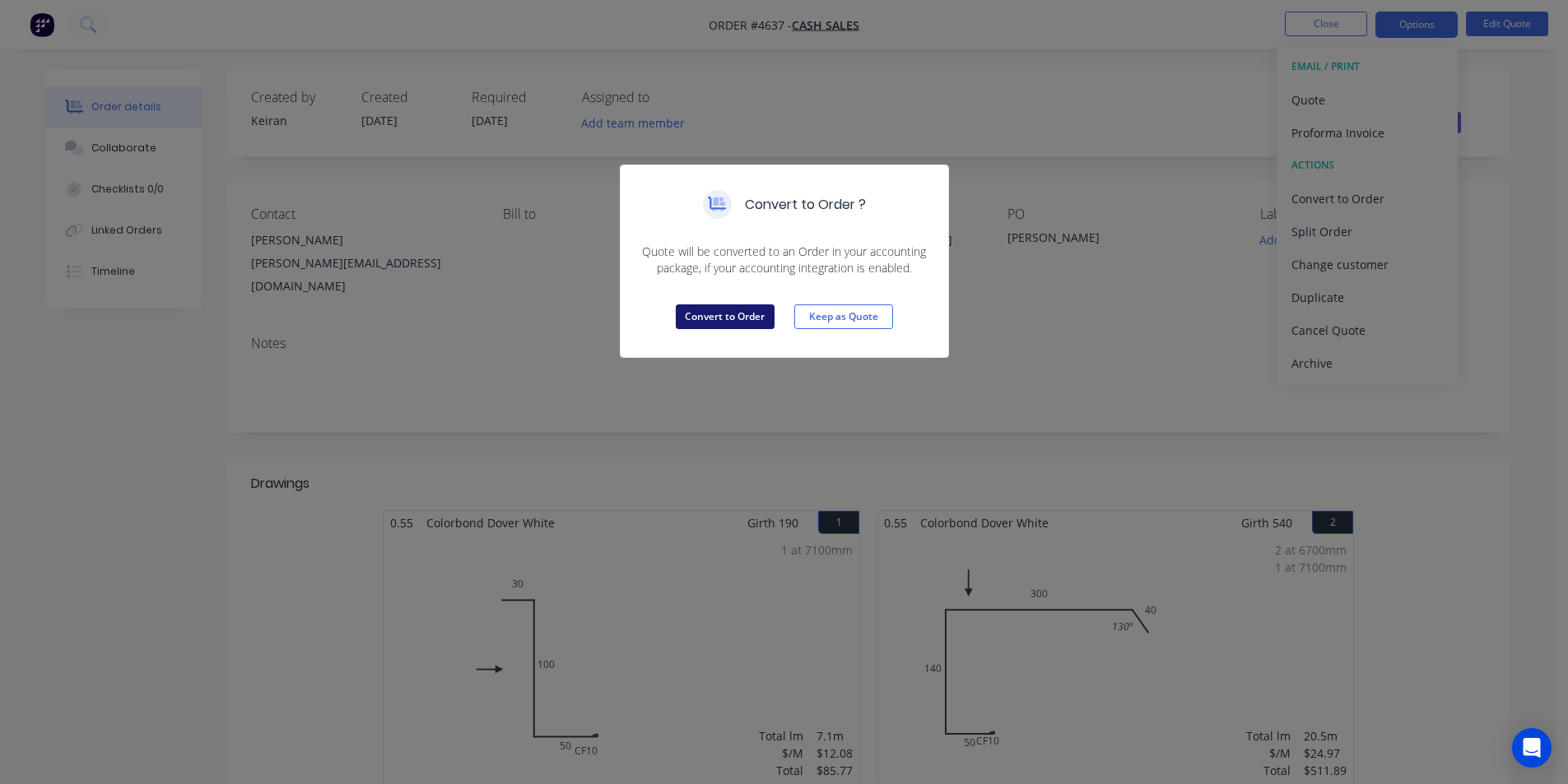
click at [752, 314] on button "Convert to Order" at bounding box center [725, 316] width 99 height 25
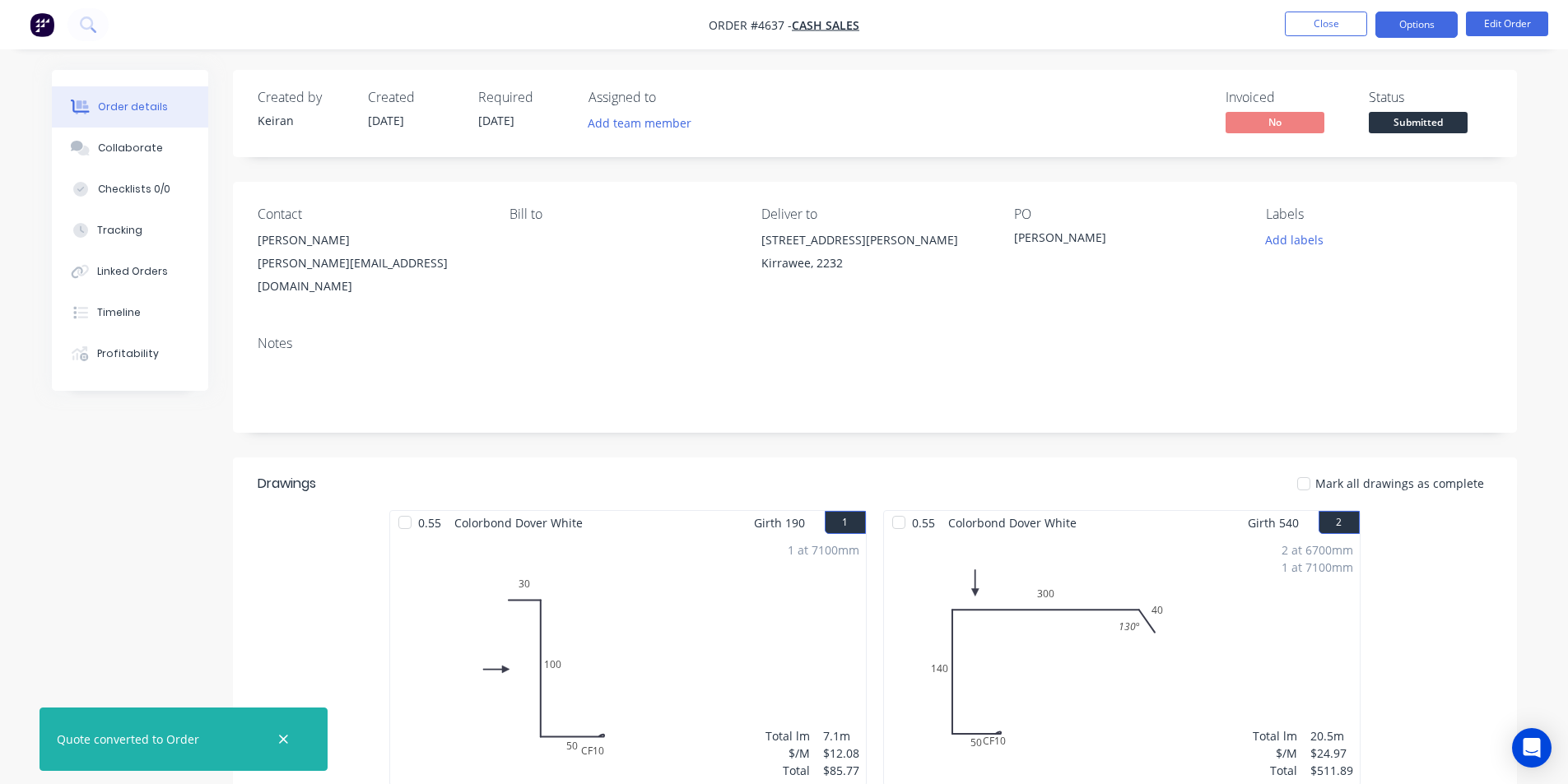
drag, startPoint x: 1401, startPoint y: 27, endPoint x: 1394, endPoint y: 36, distance: 11.4
click at [1401, 28] on button "Options" at bounding box center [1416, 24] width 82 height 27
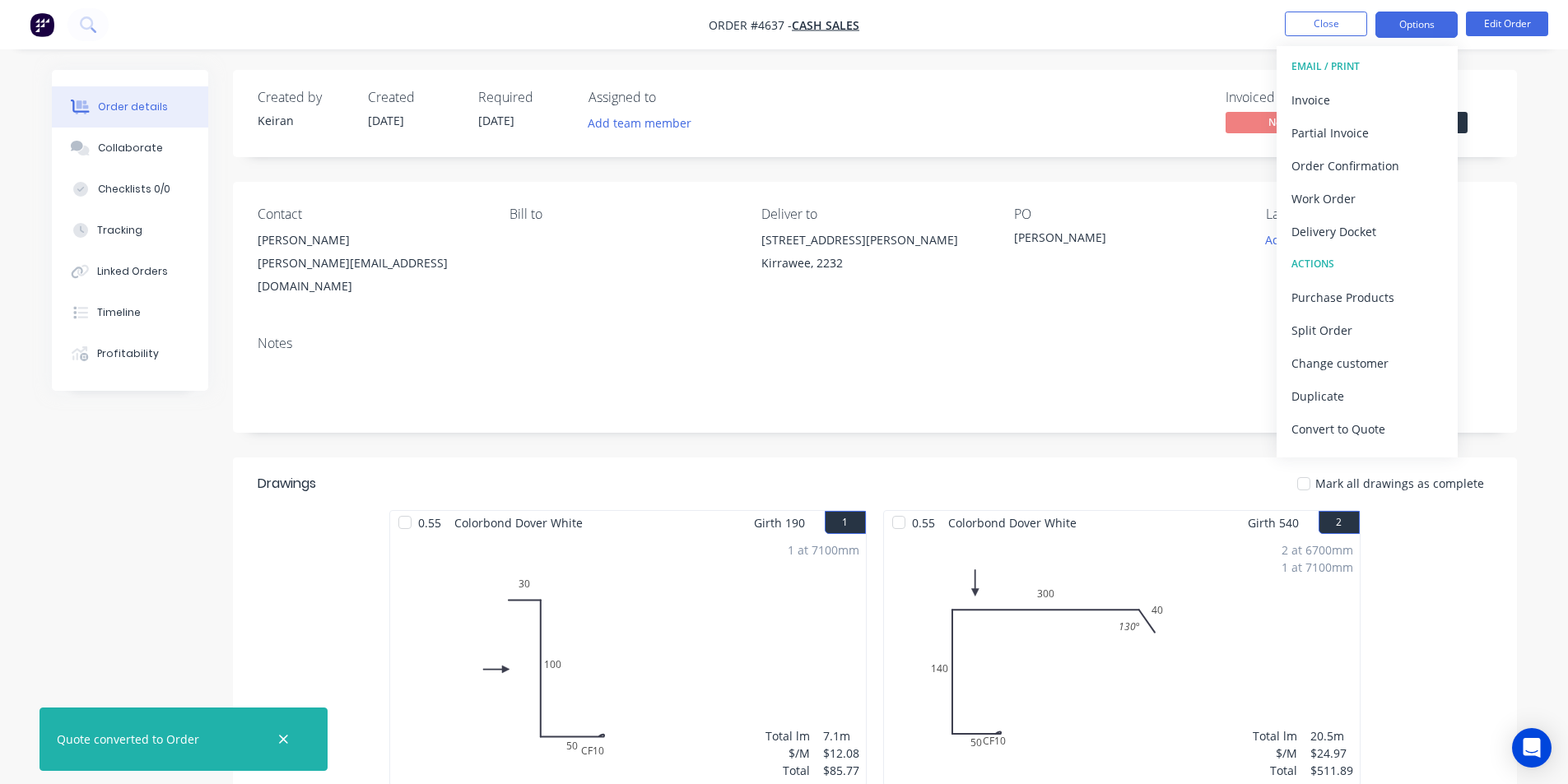
click at [1328, 112] on button "Invoice" at bounding box center [1367, 99] width 181 height 33
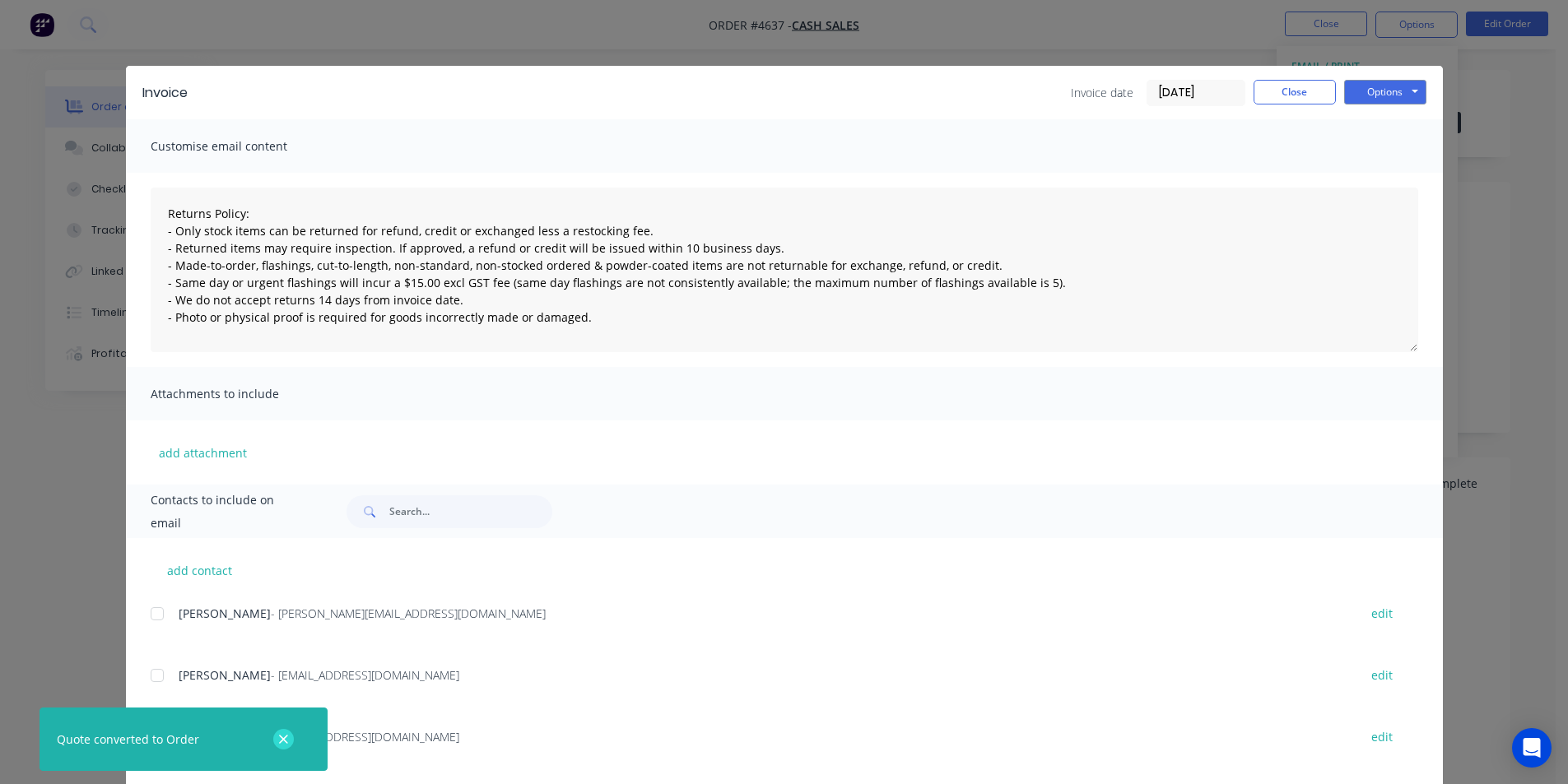
click at [290, 740] on button "button" at bounding box center [284, 739] width 21 height 21
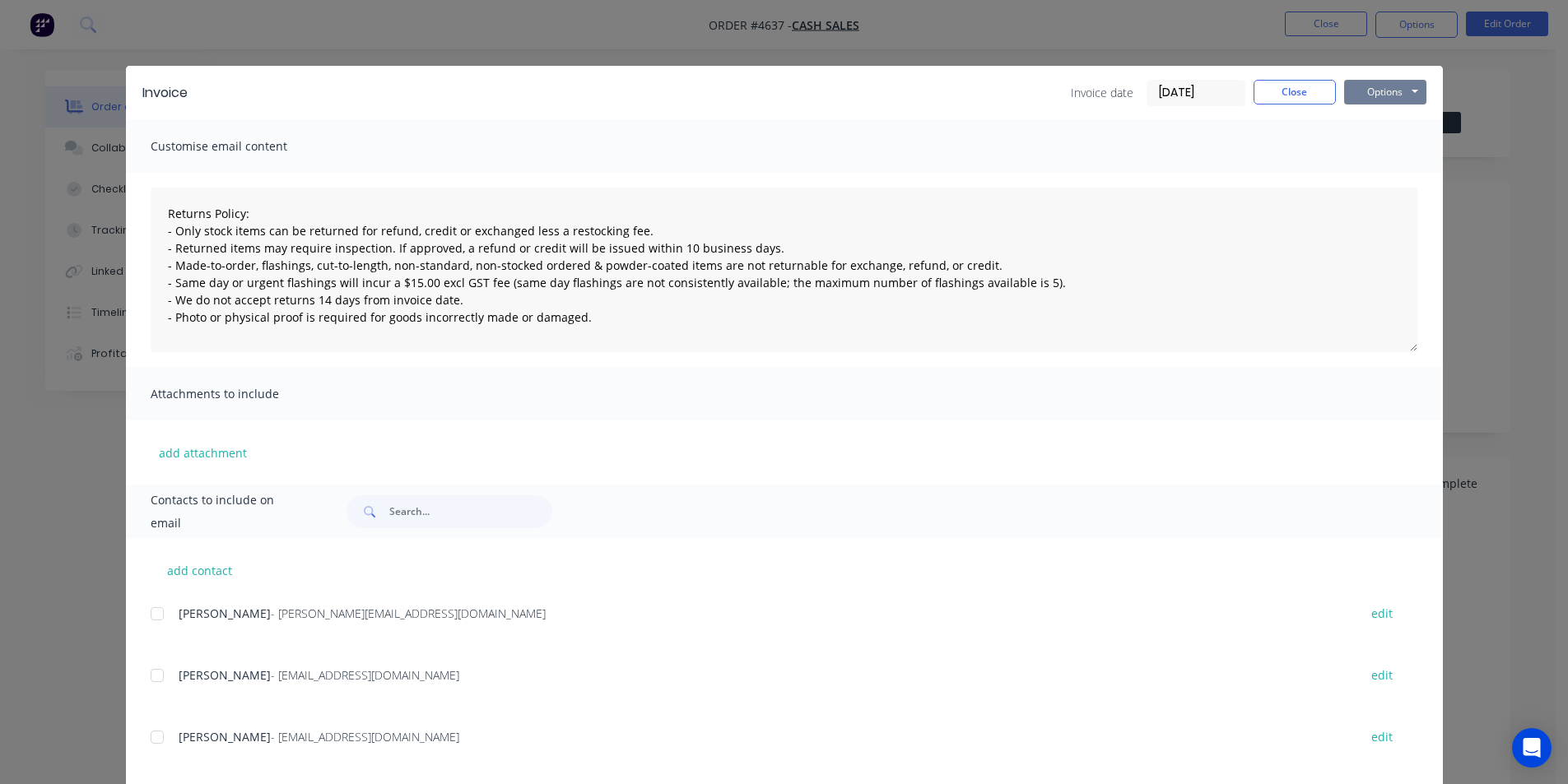
click at [1379, 96] on button "Options" at bounding box center [1385, 92] width 82 height 25
click at [1377, 156] on button "Print" at bounding box center [1396, 149] width 105 height 27
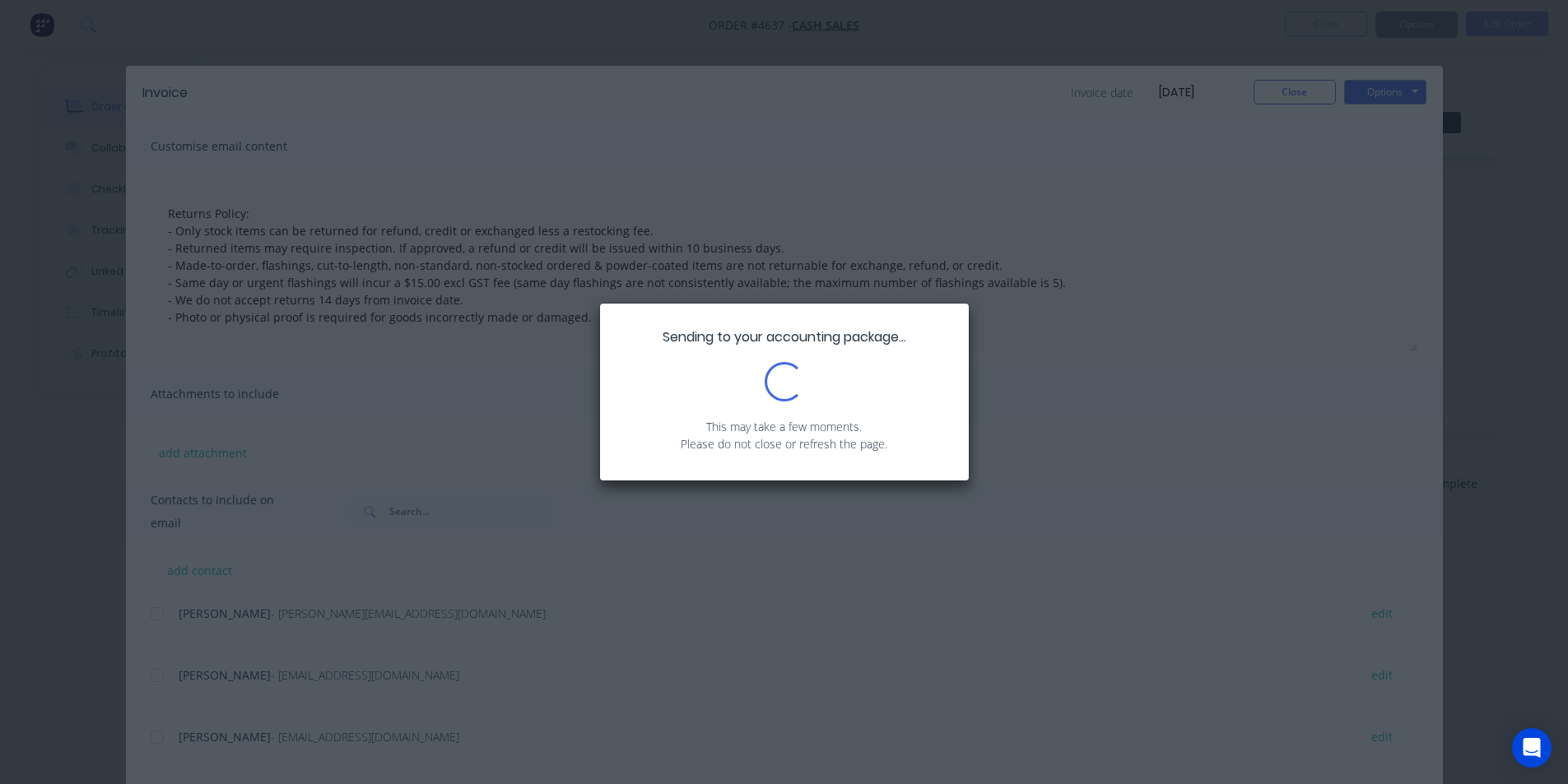
type textarea "Returns Policy: - Only stock items can be returned for refund, credit or exchan…"
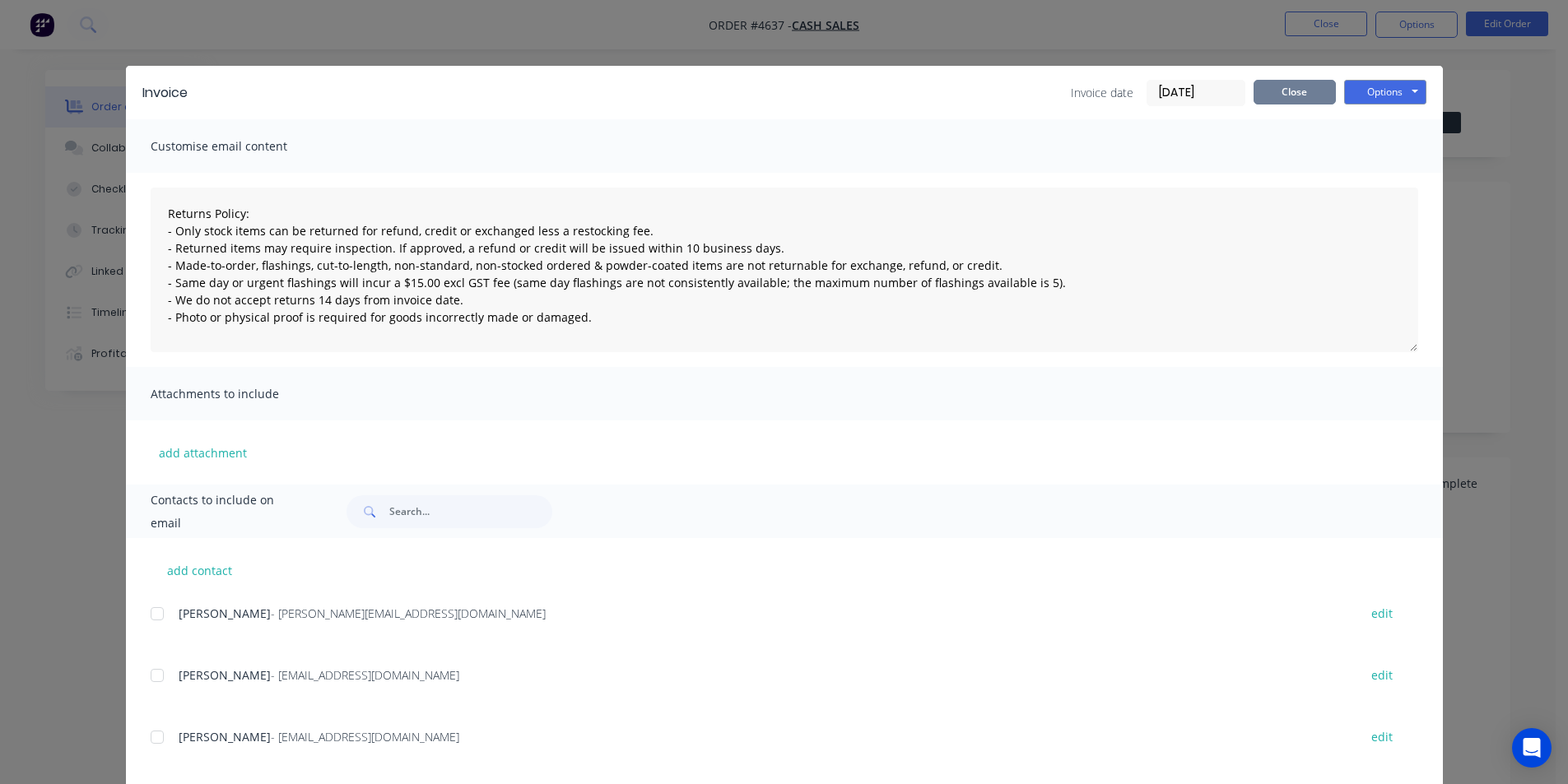
click at [1275, 82] on button "Close" at bounding box center [1295, 92] width 82 height 25
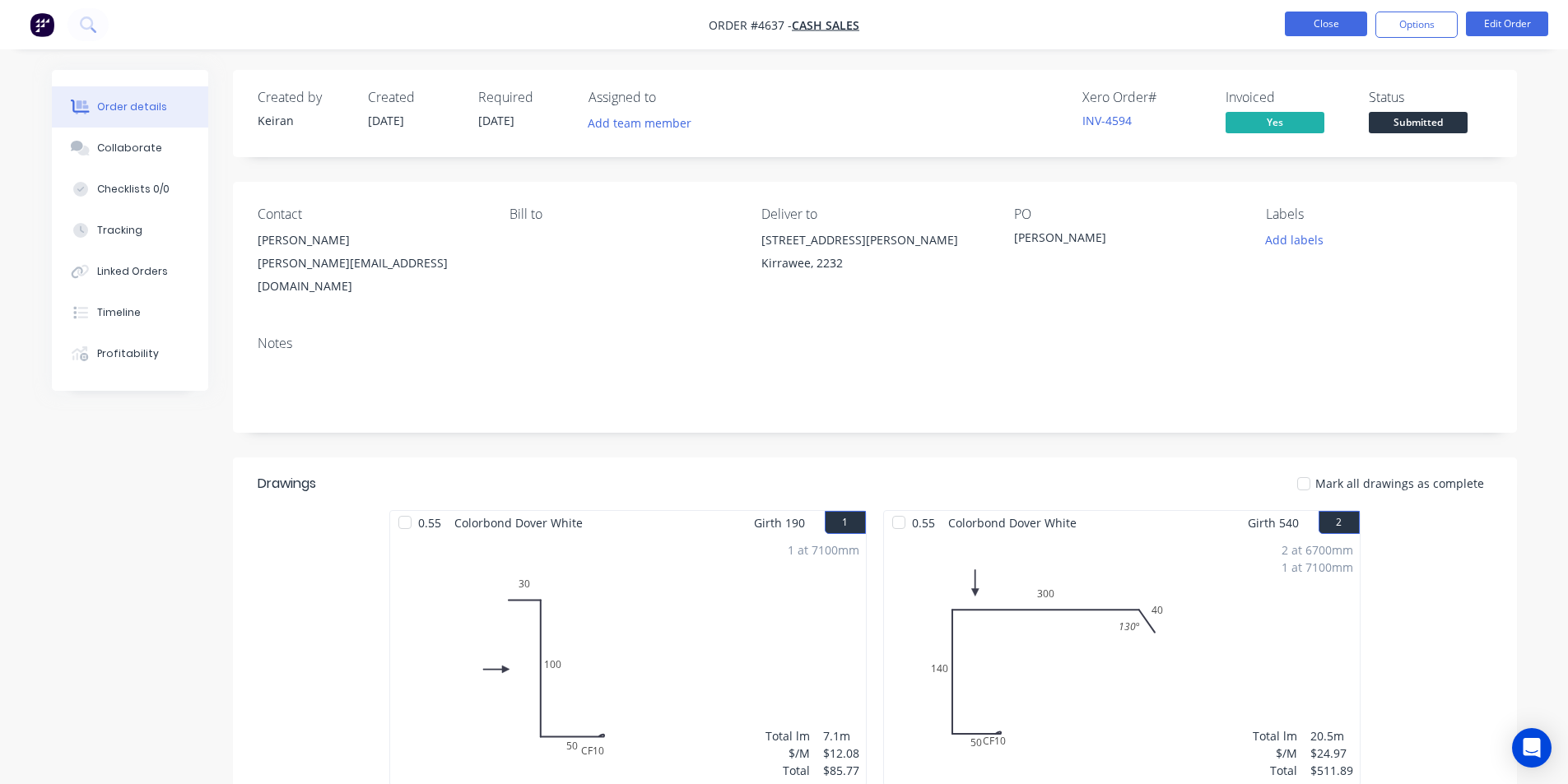
click at [1310, 33] on button "Close" at bounding box center [1326, 23] width 82 height 25
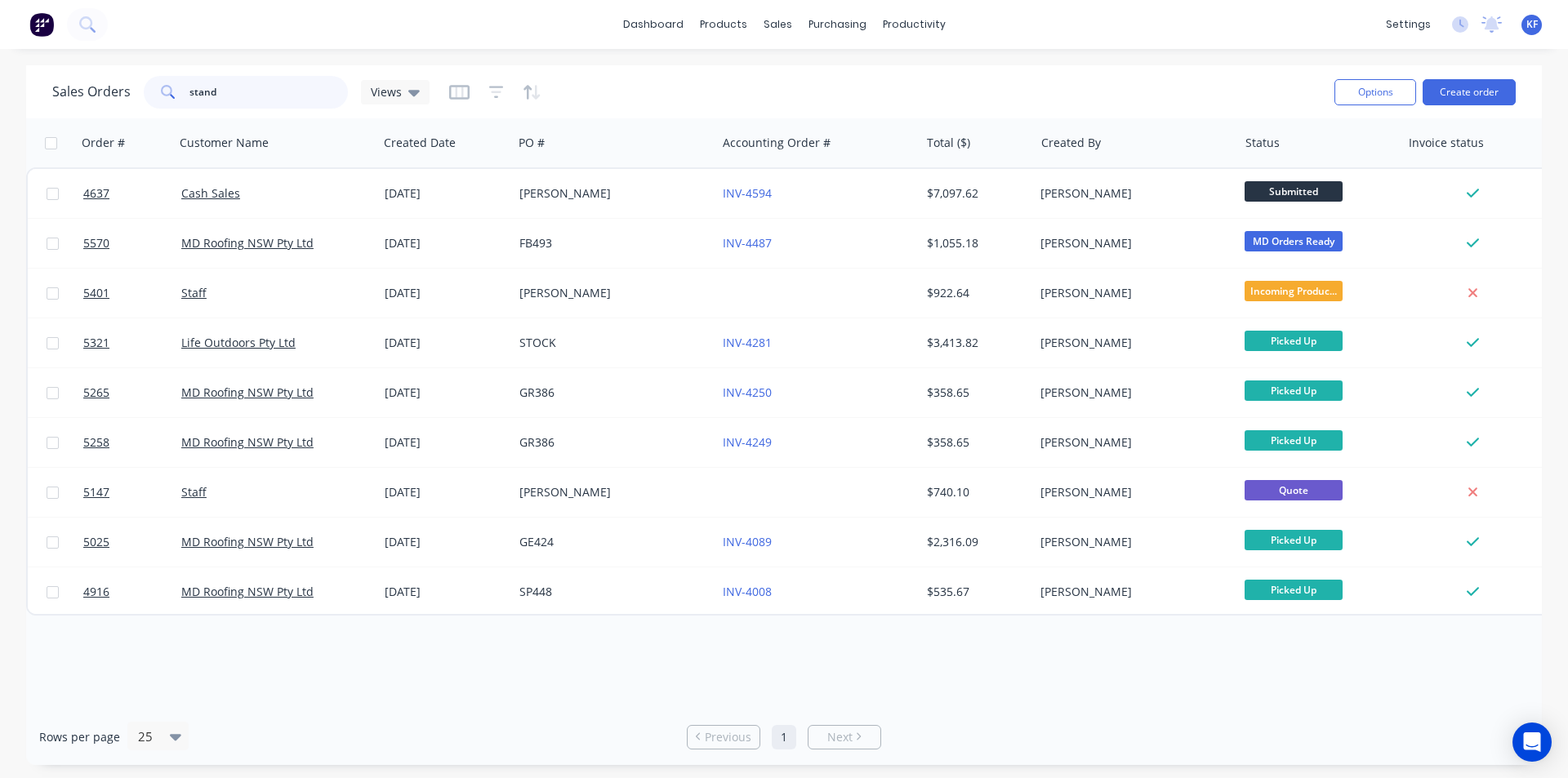
drag, startPoint x: 262, startPoint y: 86, endPoint x: 118, endPoint y: 75, distance: 144.4
click at [119, 76] on div "Sales Orders stand Views" at bounding box center [241, 92] width 378 height 32
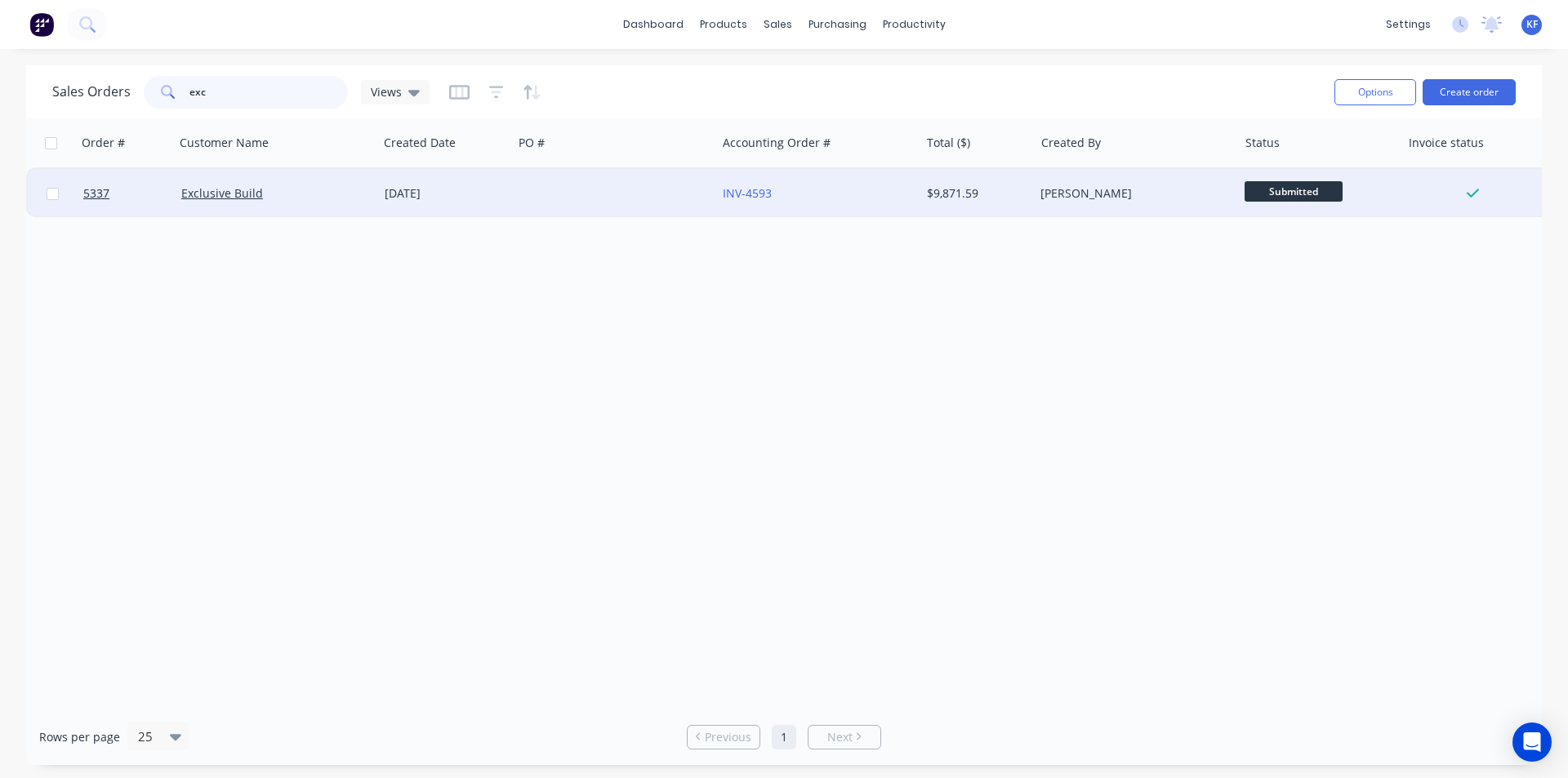
type input "exc"
click at [816, 211] on div "INV-4593" at bounding box center [817, 194] width 203 height 49
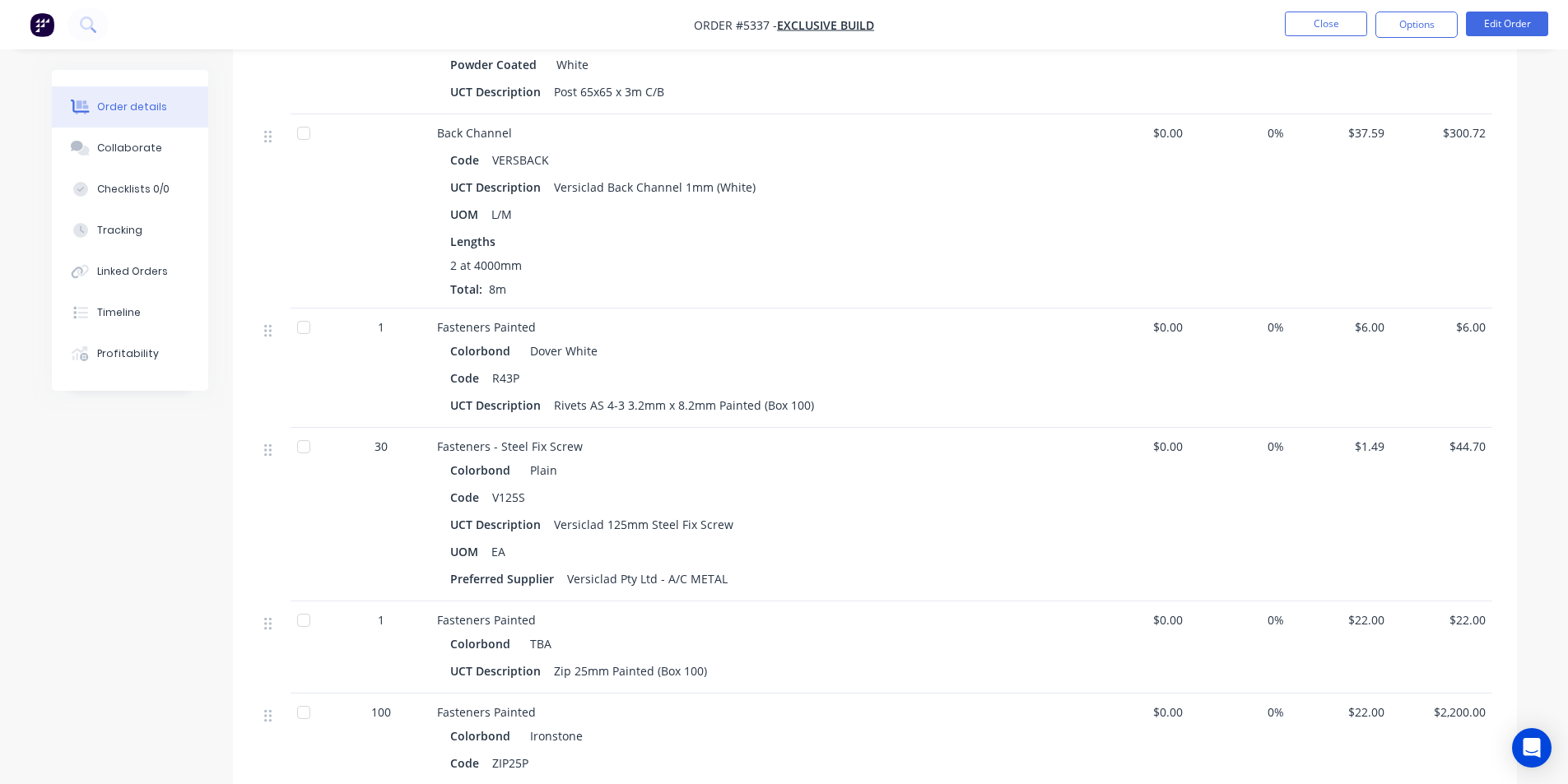
scroll to position [2098, 0]
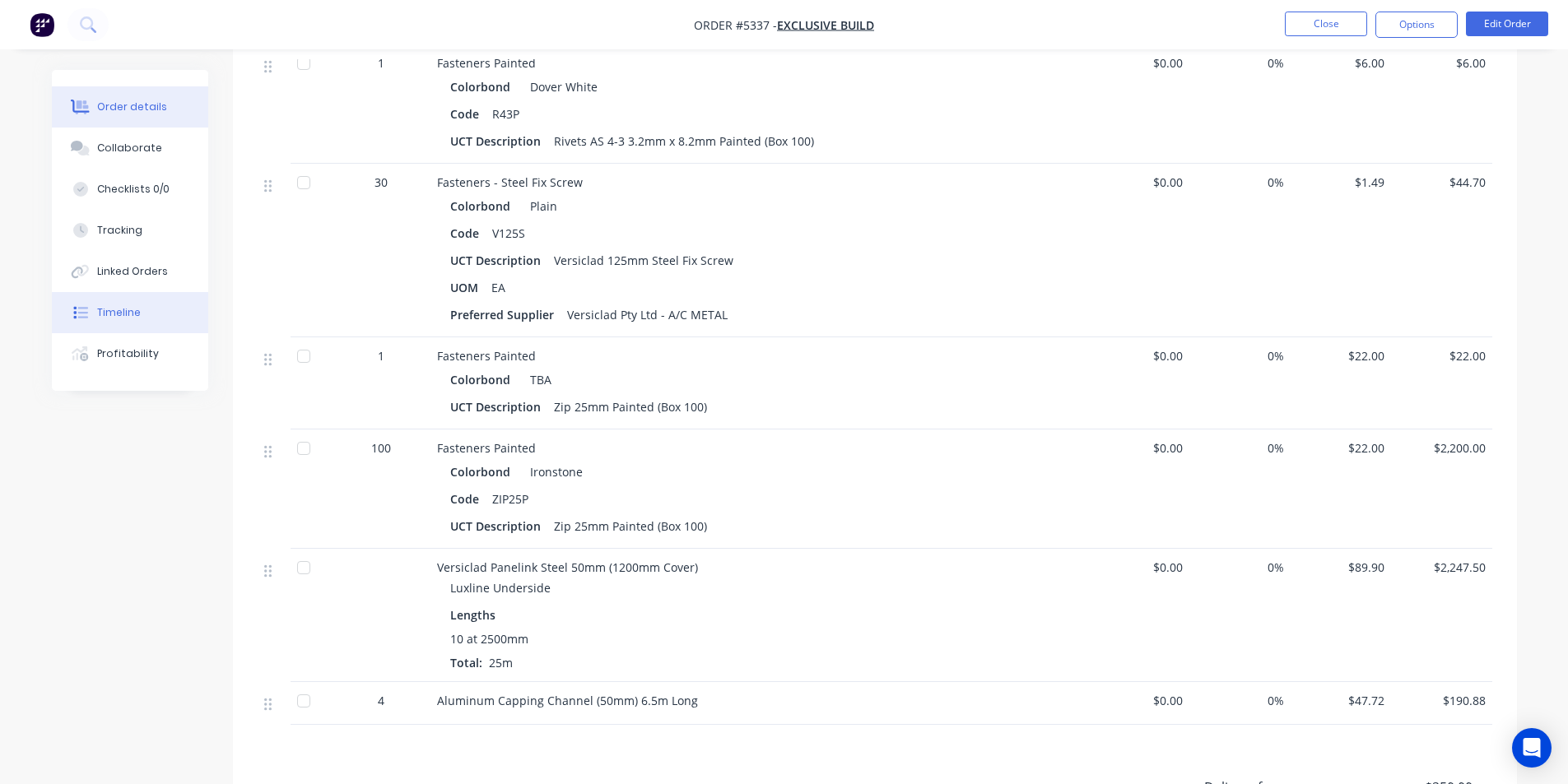
click at [134, 310] on div "Timeline" at bounding box center [118, 312] width 44 height 15
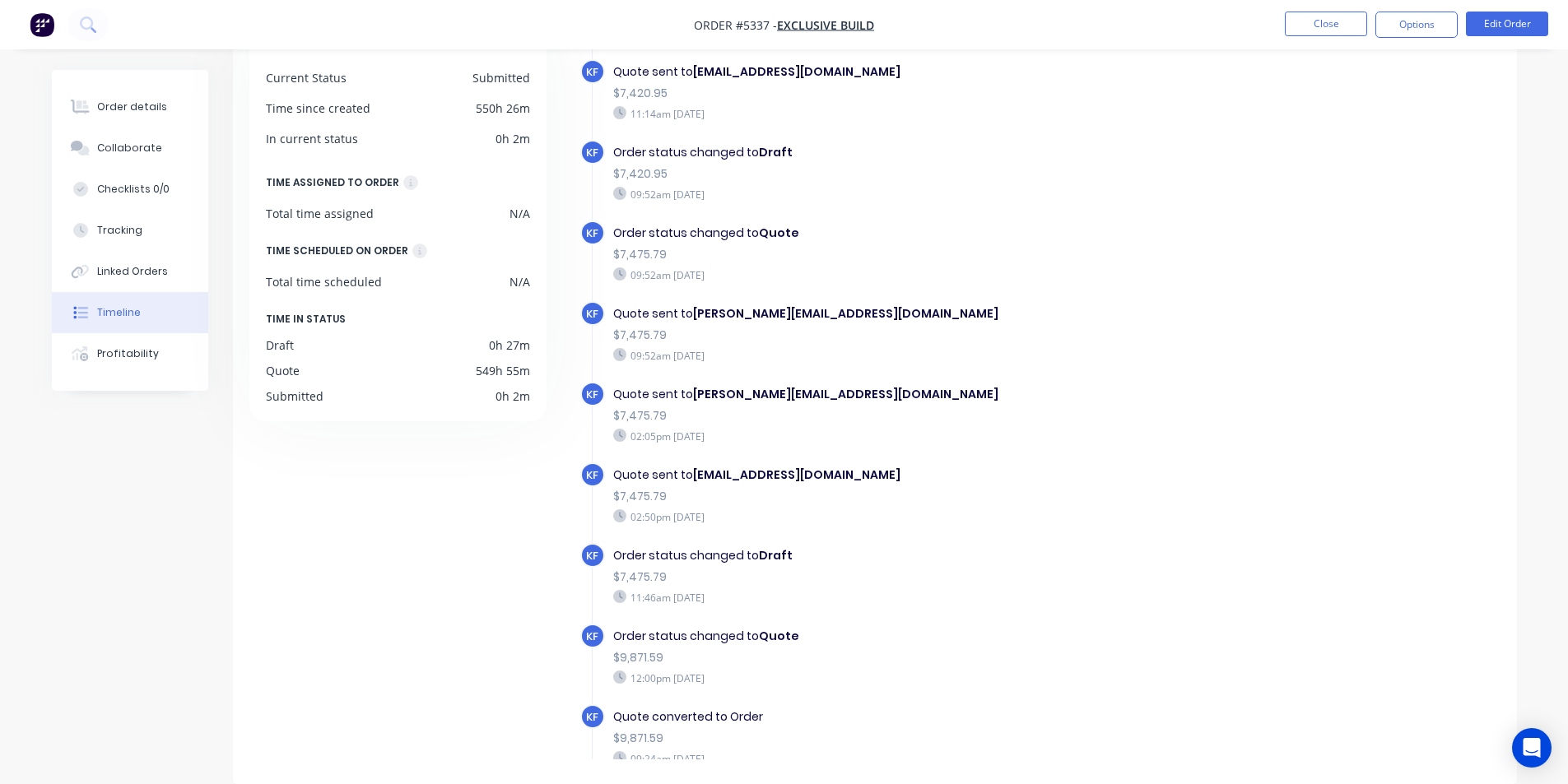
scroll to position [94, 0]
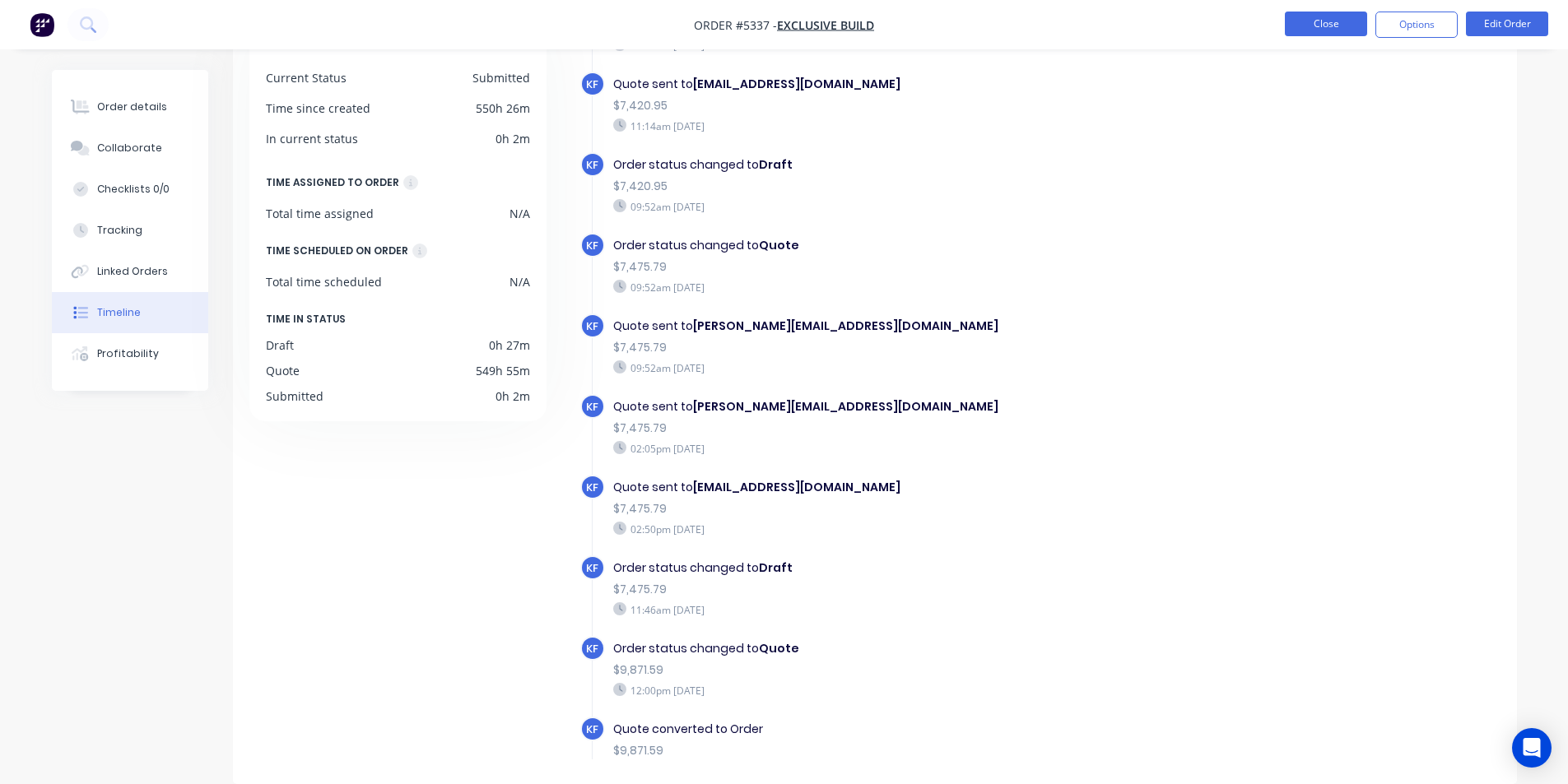
click at [1315, 20] on button "Close" at bounding box center [1326, 23] width 82 height 25
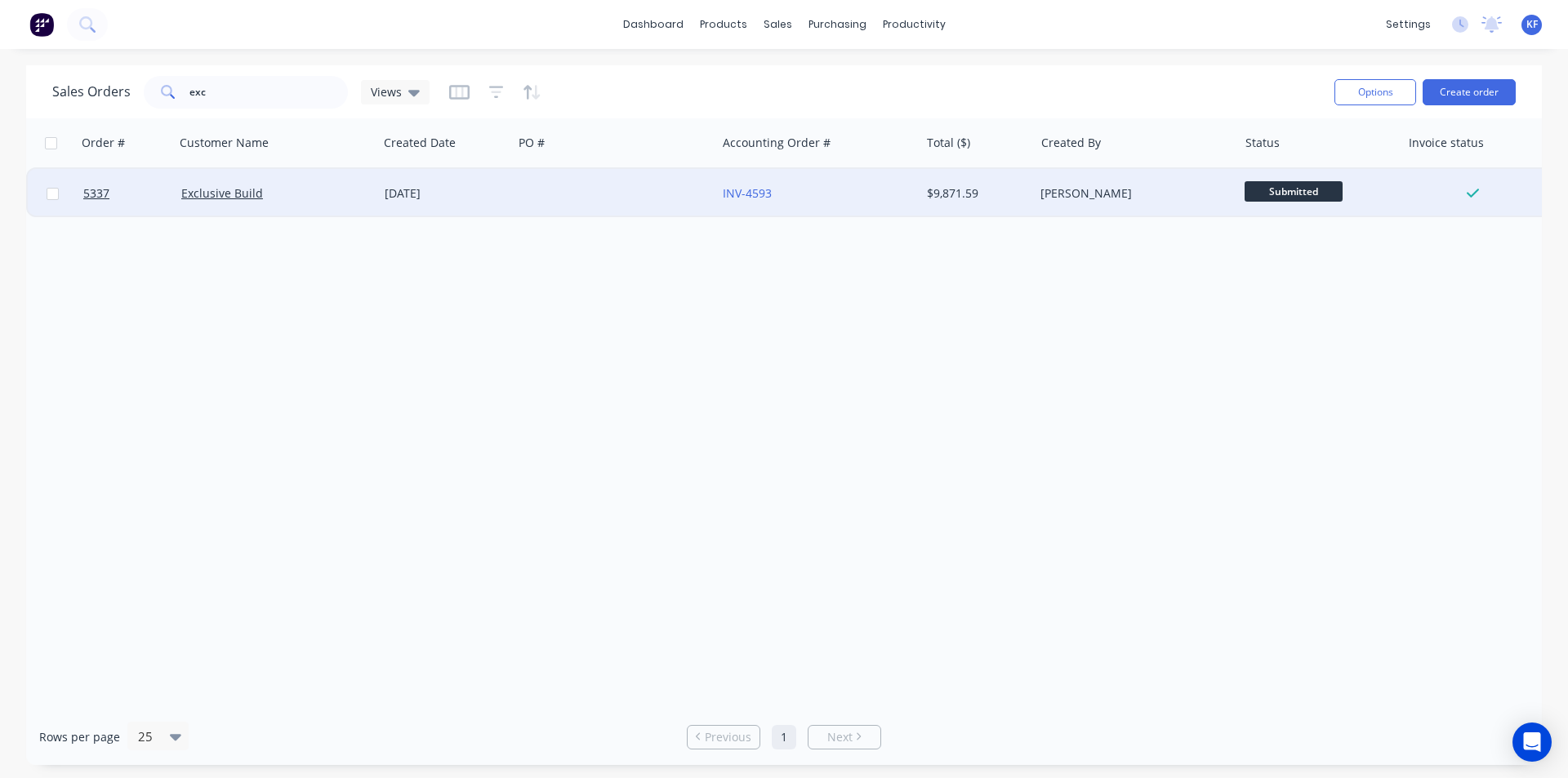
click at [844, 183] on div "INV-4593" at bounding box center [817, 194] width 203 height 49
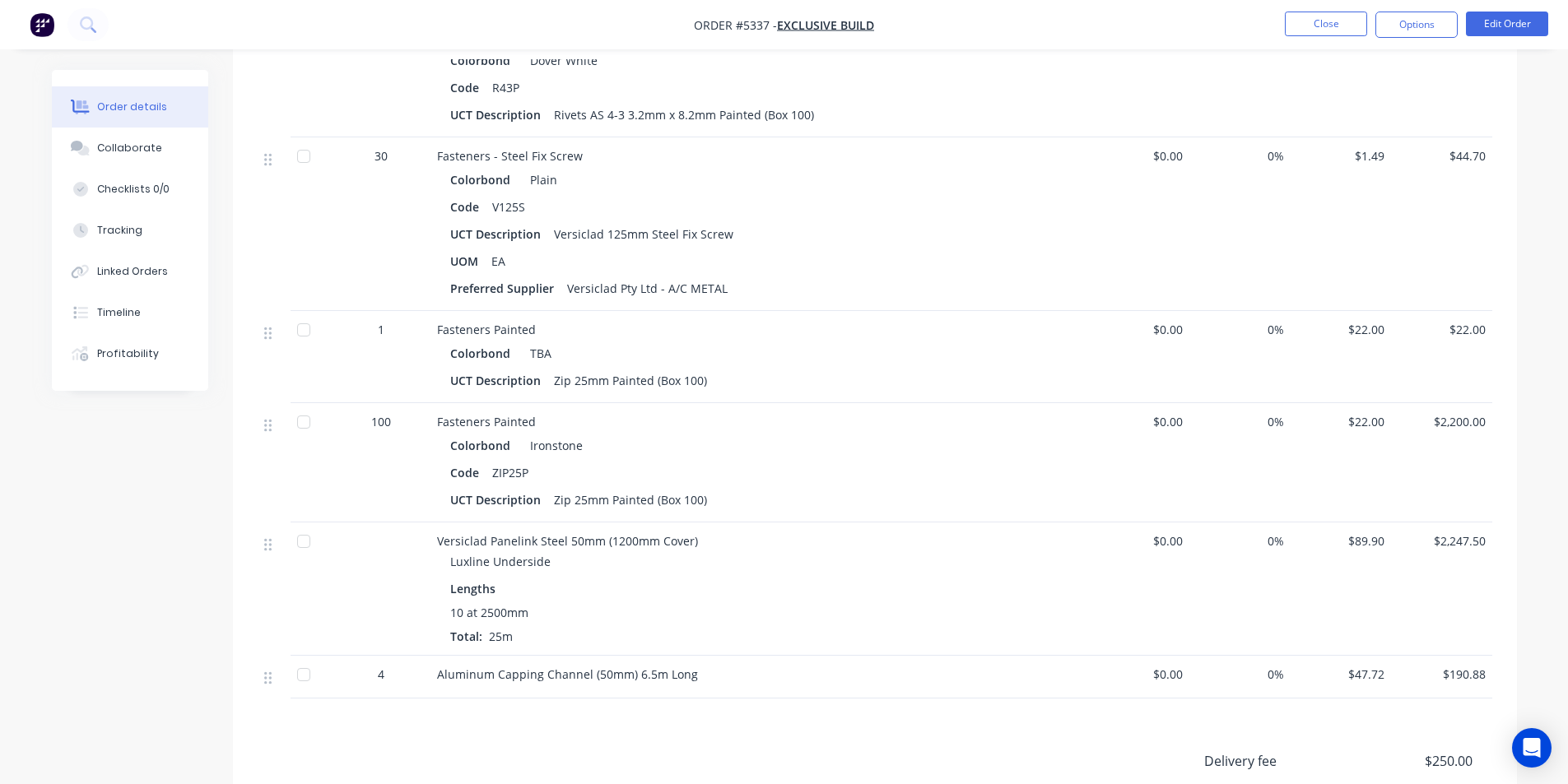
scroll to position [2016, 0]
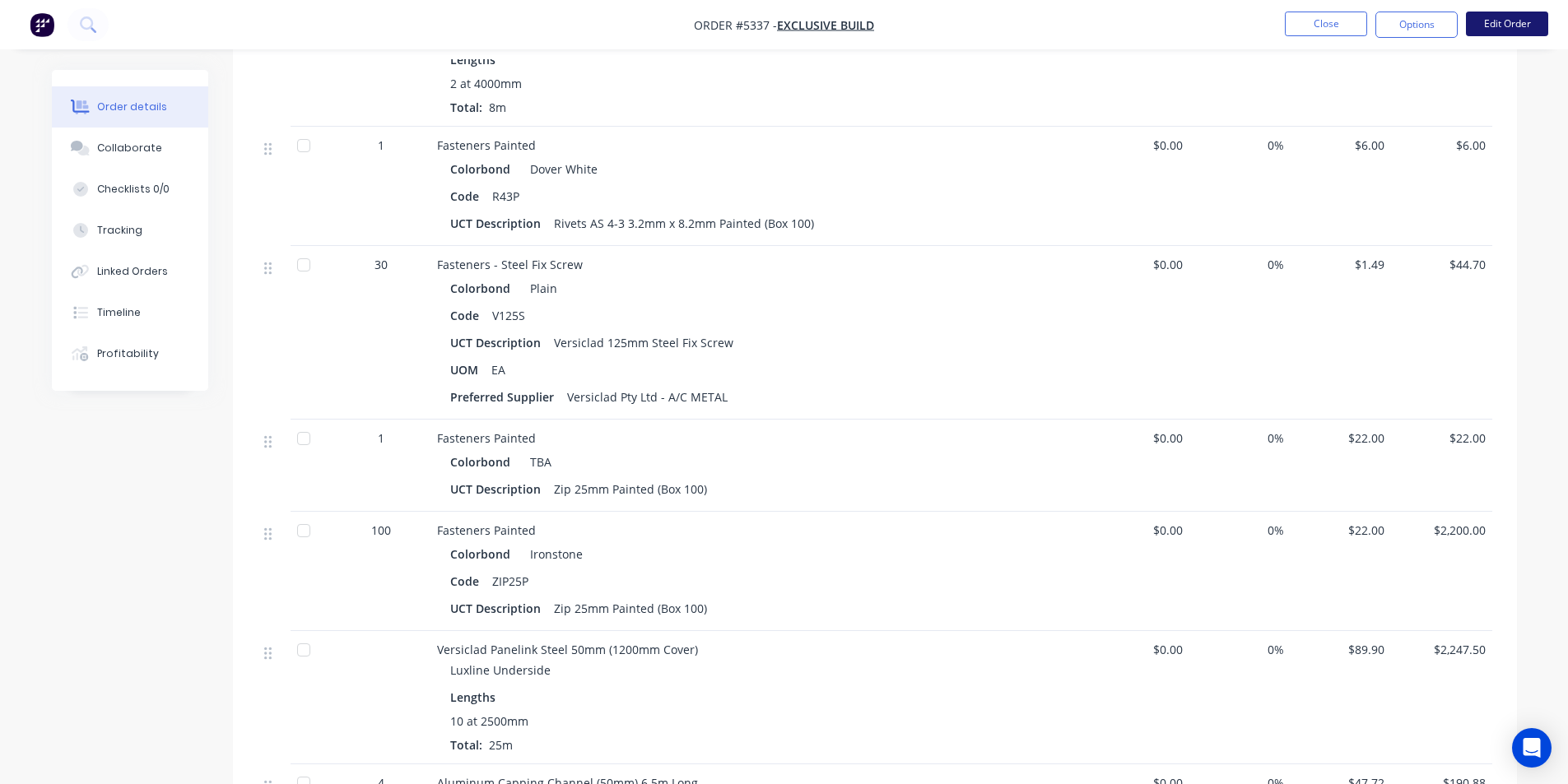
click at [1500, 27] on button "Edit Order" at bounding box center [1507, 23] width 82 height 25
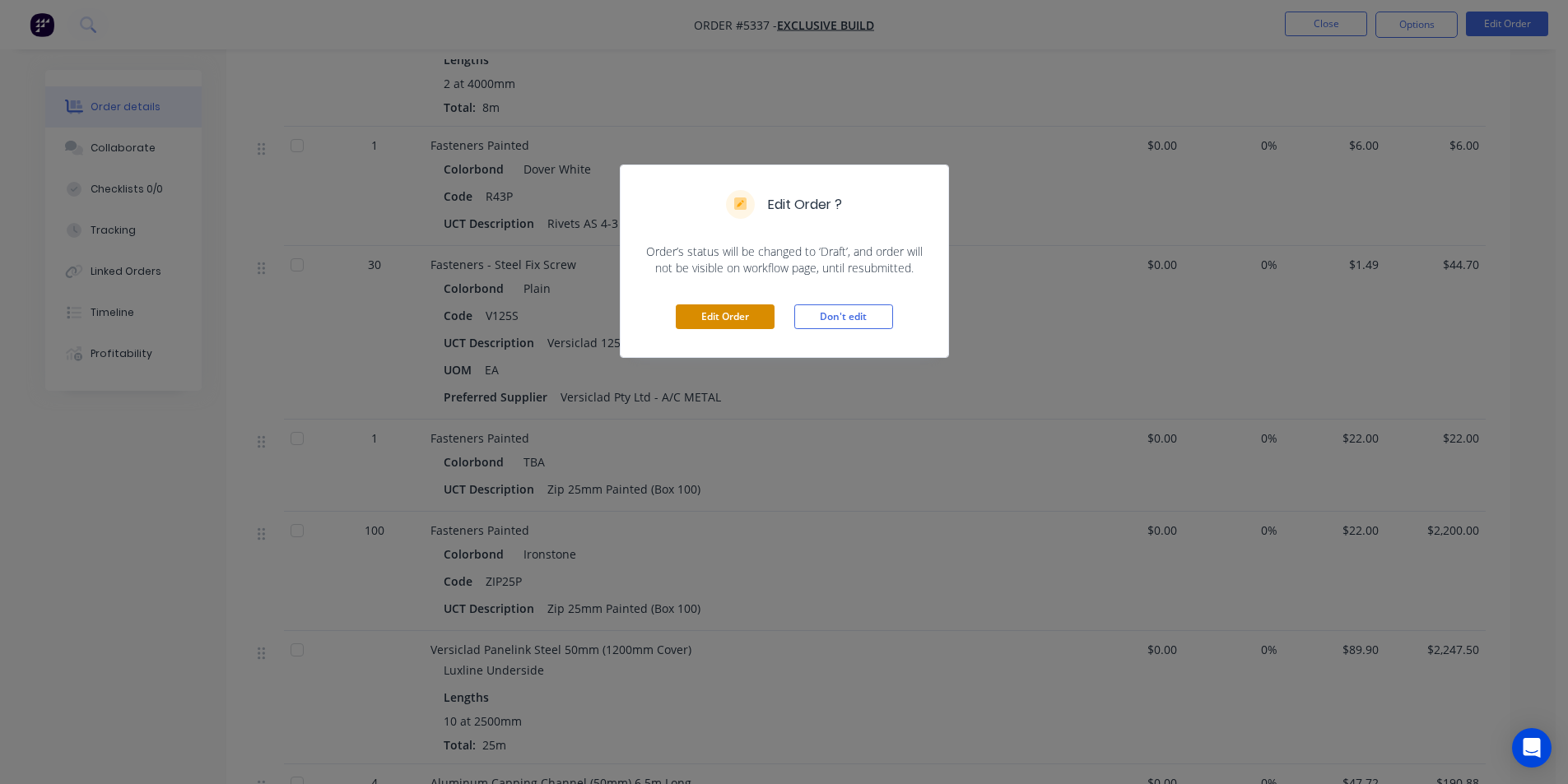
click at [760, 323] on button "Edit Order" at bounding box center [725, 316] width 99 height 25
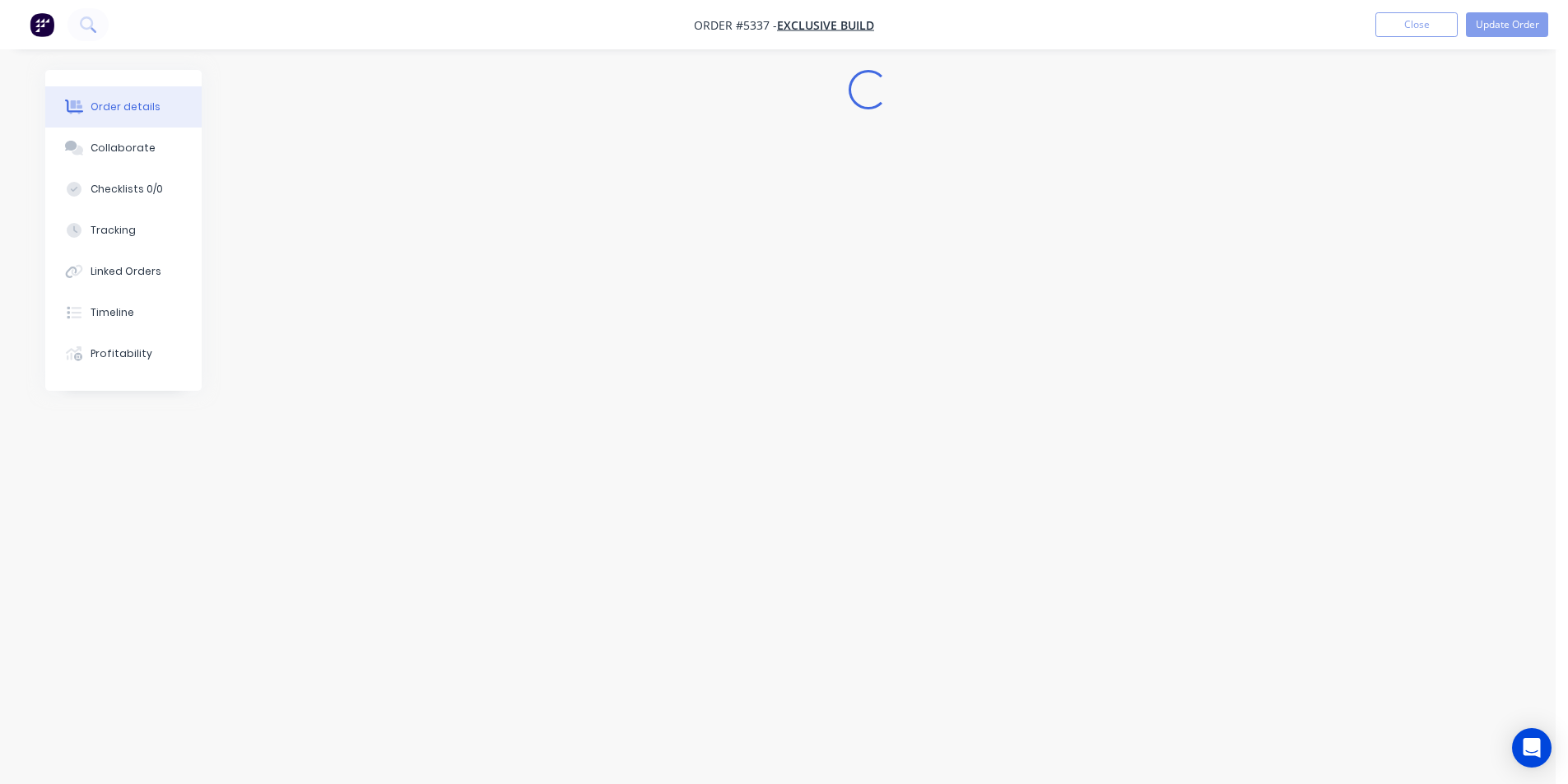
scroll to position [0, 0]
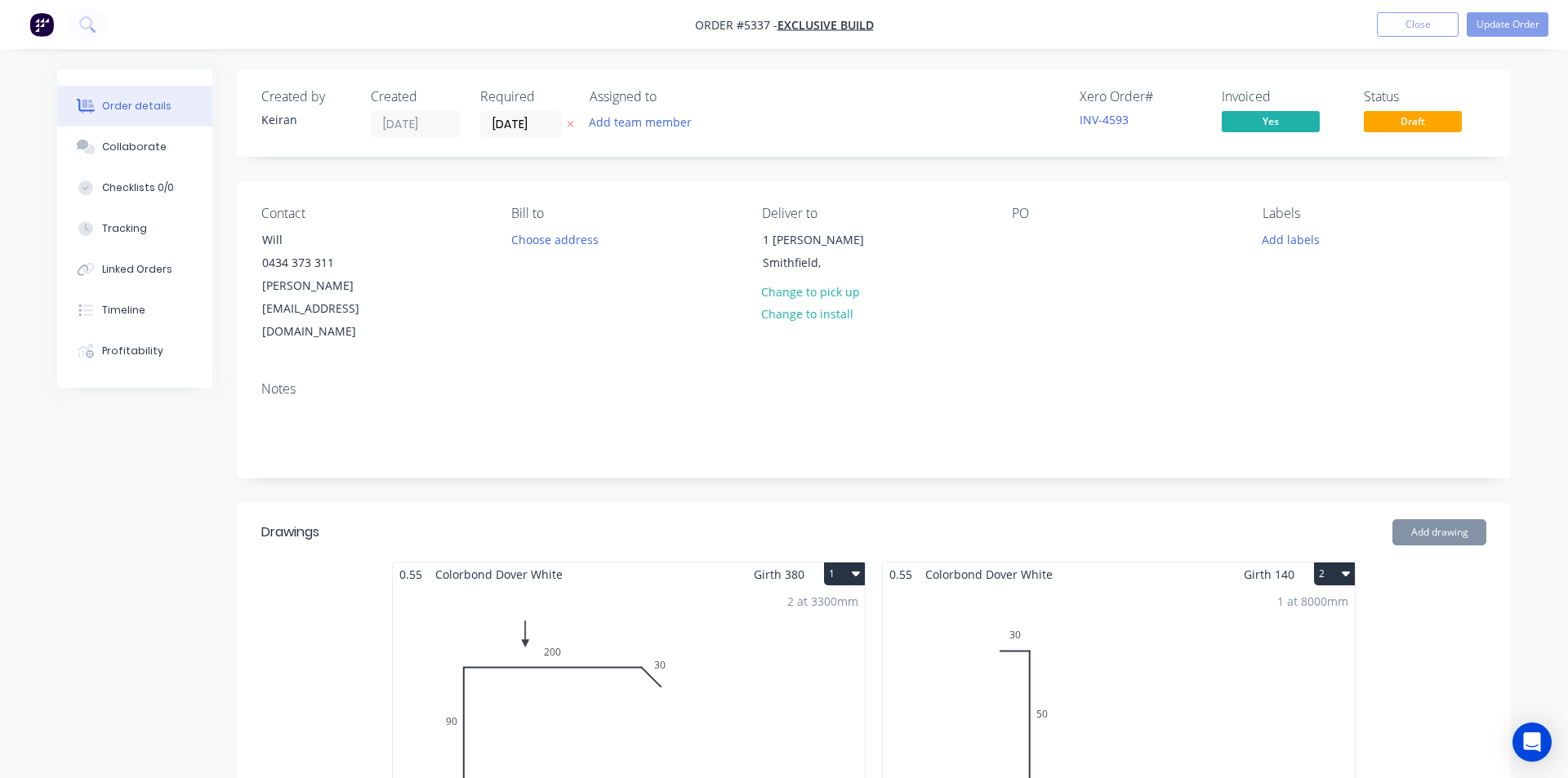
type input "$100.23"
type input "$2,565.89"
type input "$33.24"
type input "$99.72"
type input "$33.24"
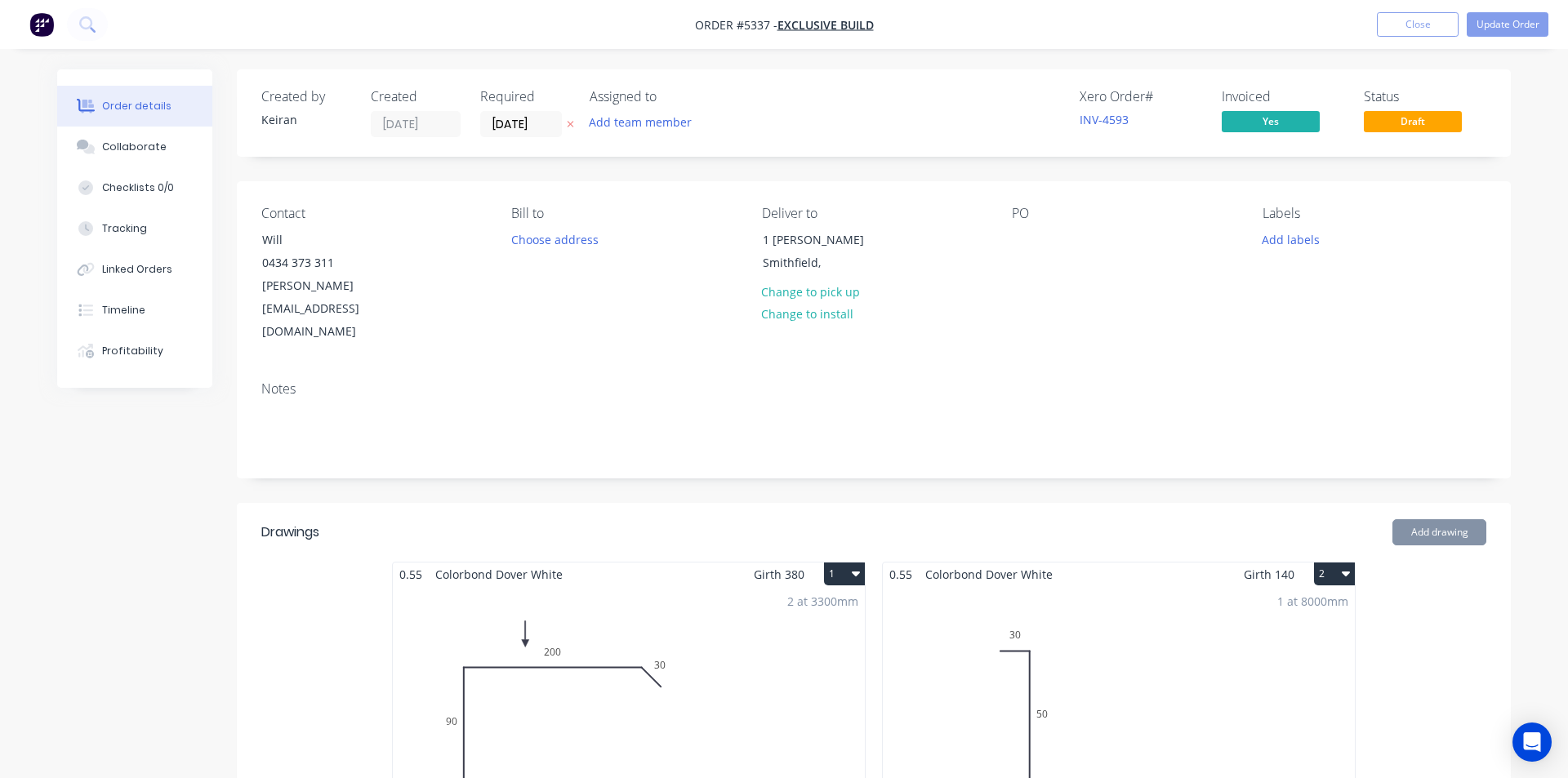
type input "$99.72"
type input "$10.59"
type input "$42.36"
type input "$213.15"
type input "$639.45"
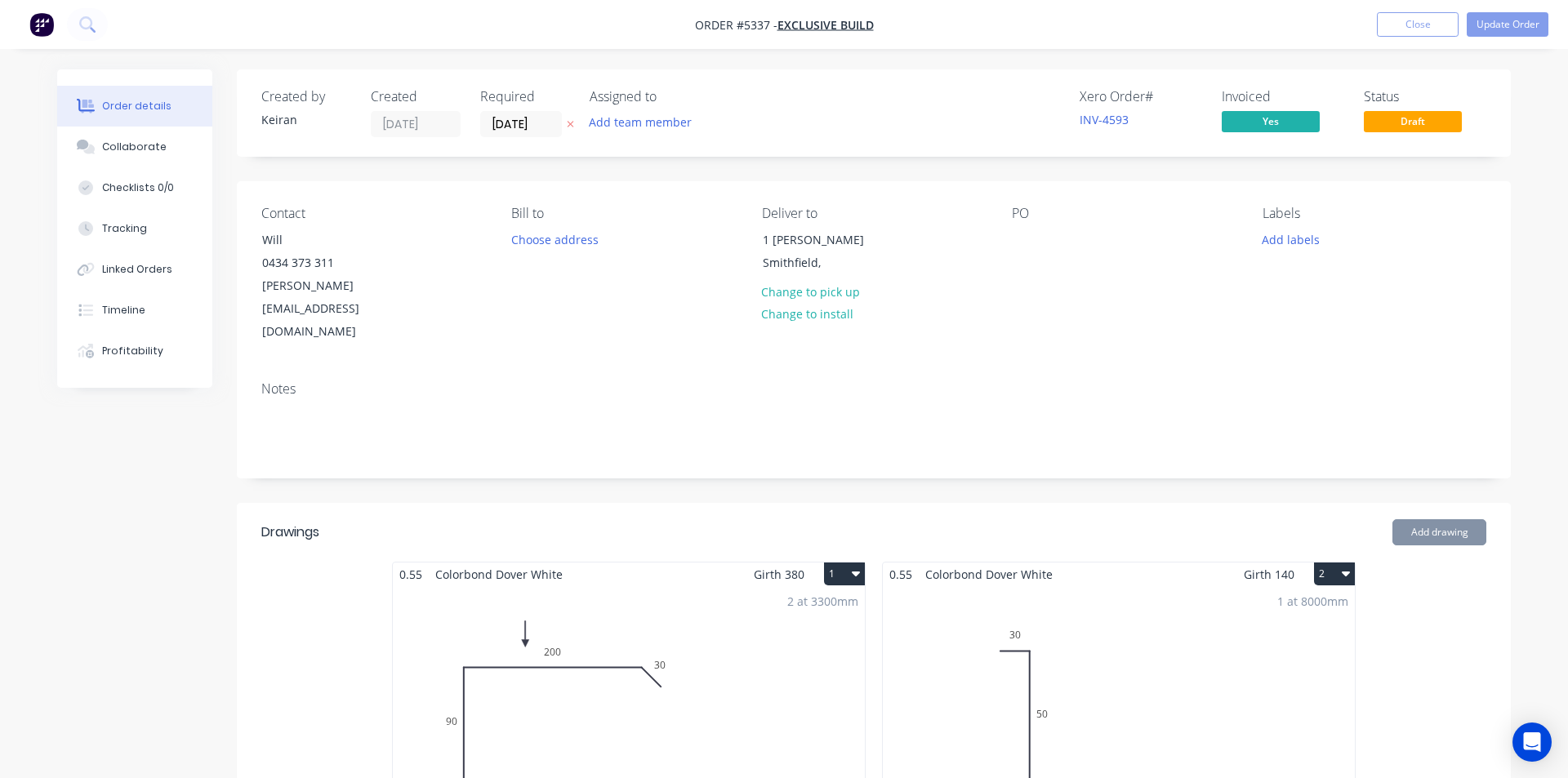
type input "$37.59"
type input "$300.72"
type input "$6.00"
type input "$1.49"
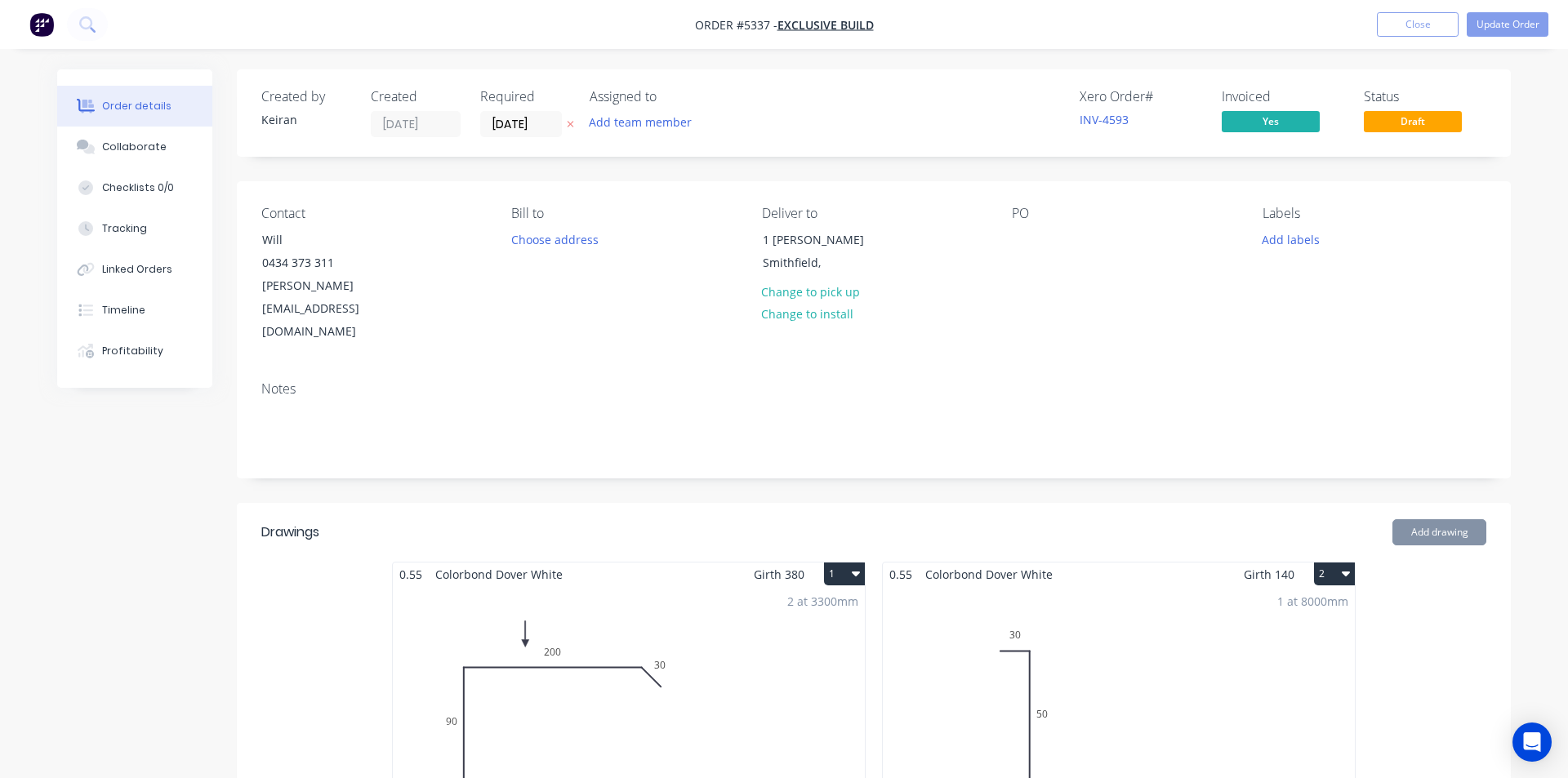
type input "$44.70"
type input "$22.00"
type input "$2,200.00"
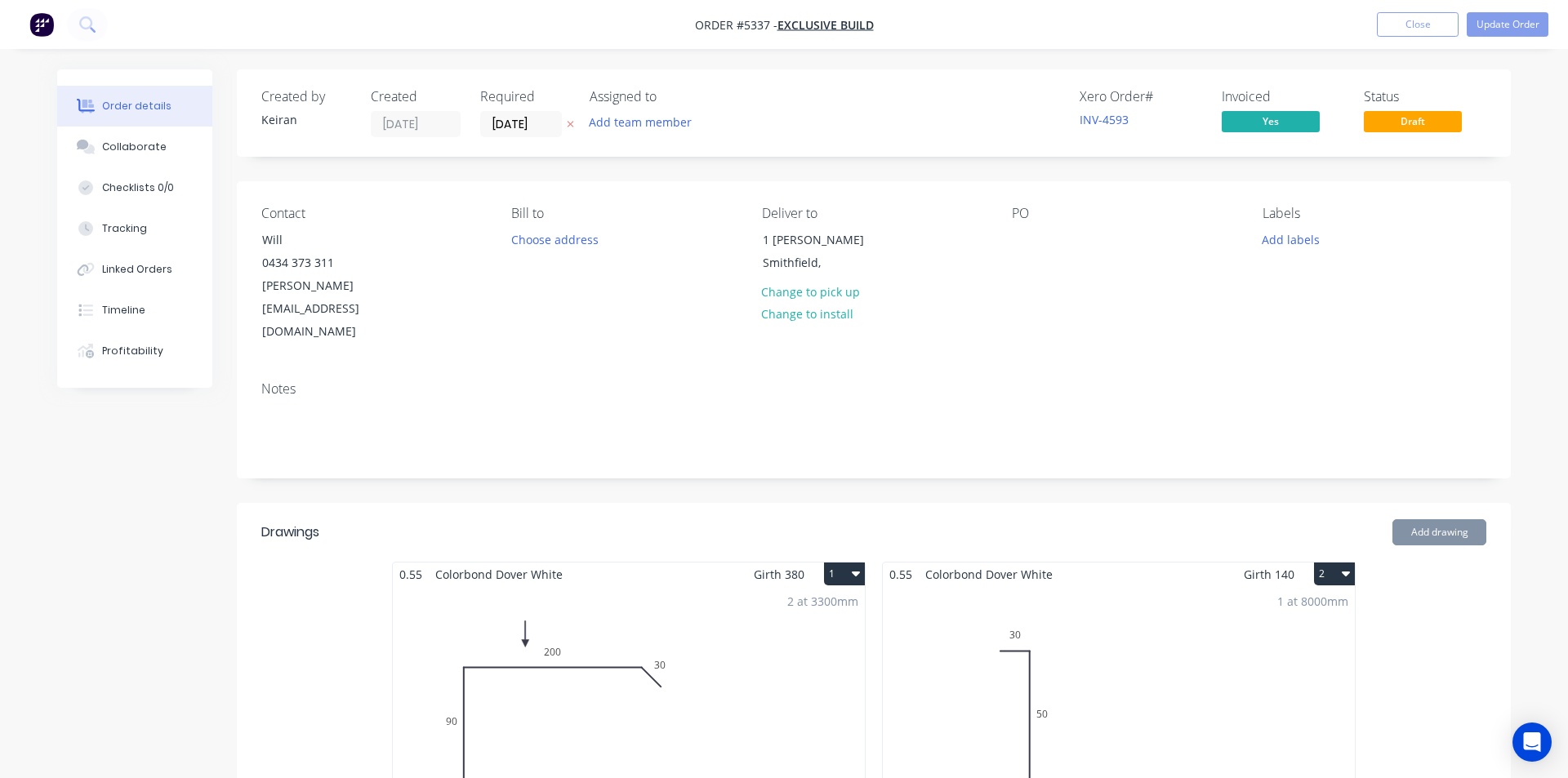
type input "$89.90"
type input "$2,247.50"
type input "$47.72"
type input "$190.88"
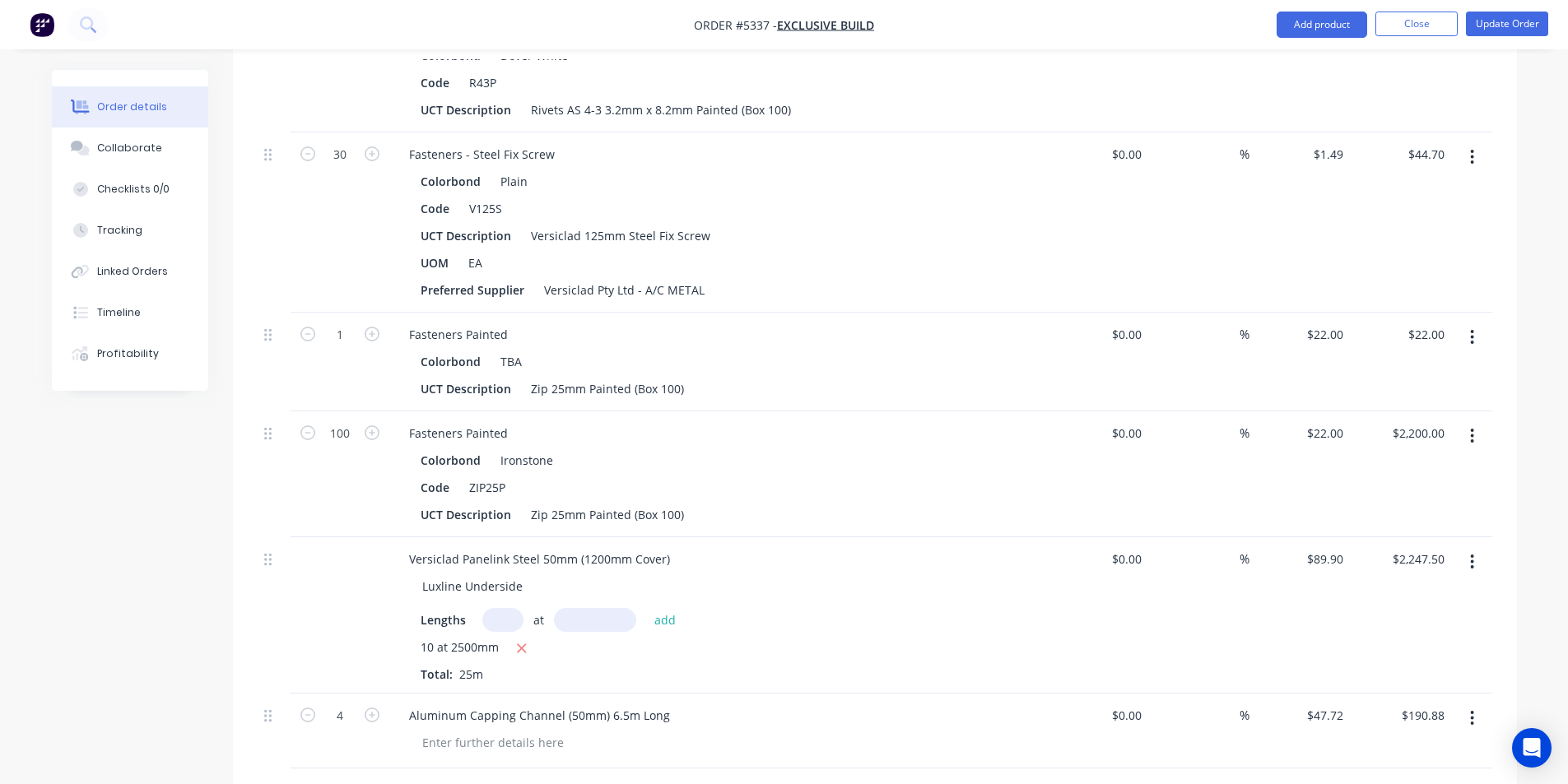
scroll to position [2240, 0]
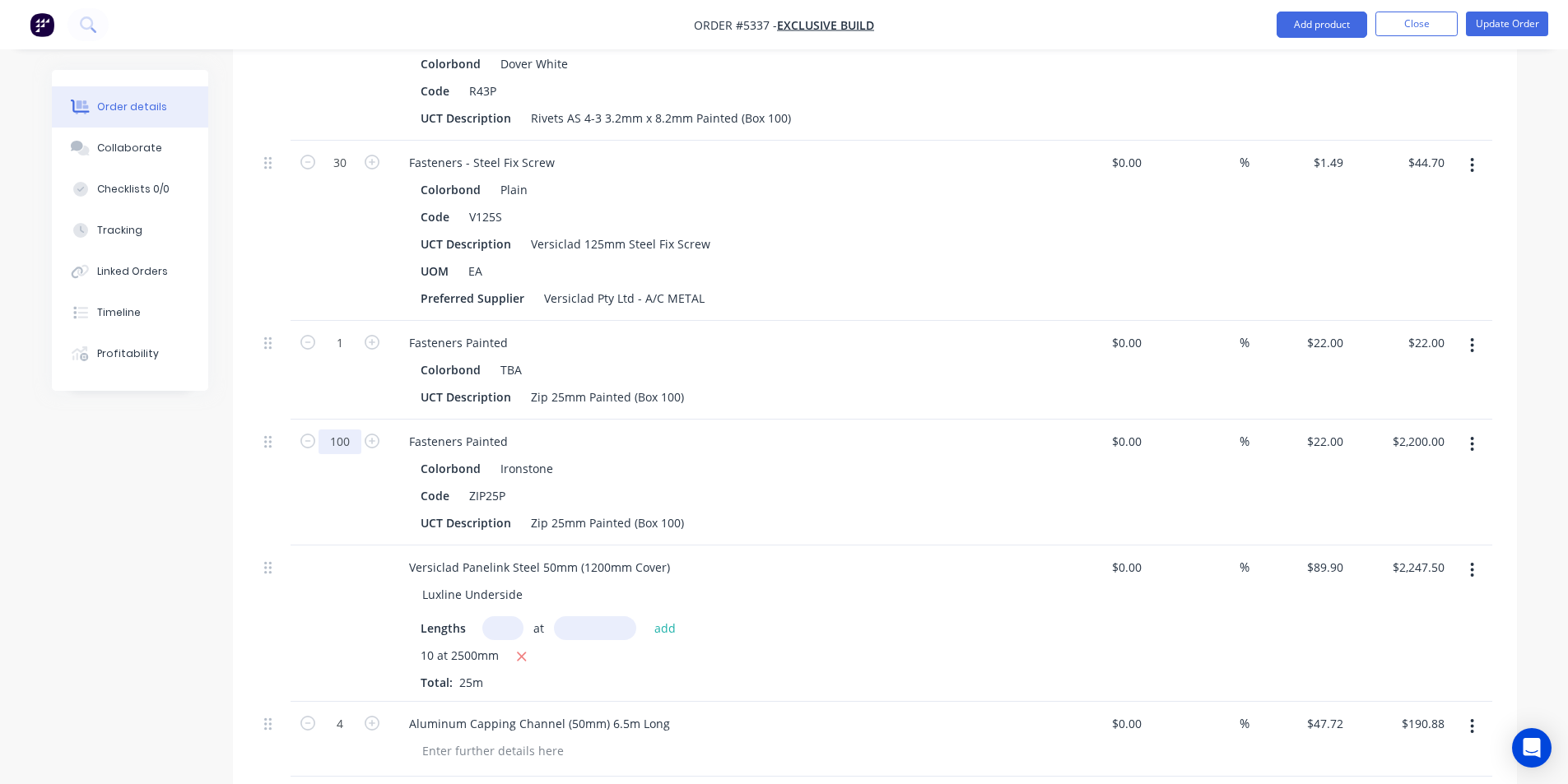
type input "1"
type input "$22.00"
click at [1002, 616] on div "Lengths at add 10 at 2500mm Total: 25m" at bounding box center [718, 653] width 595 height 75
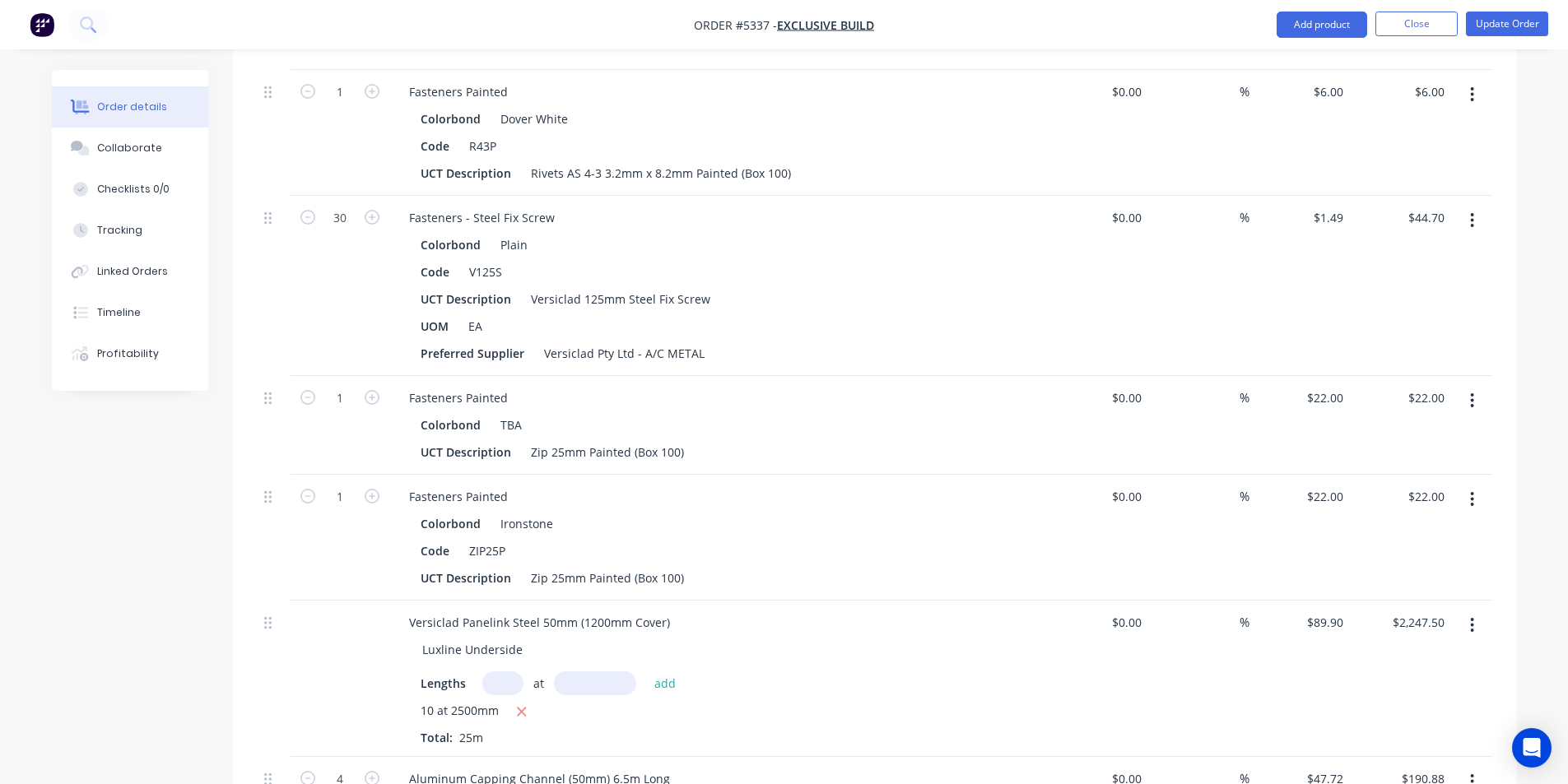
scroll to position [2157, 0]
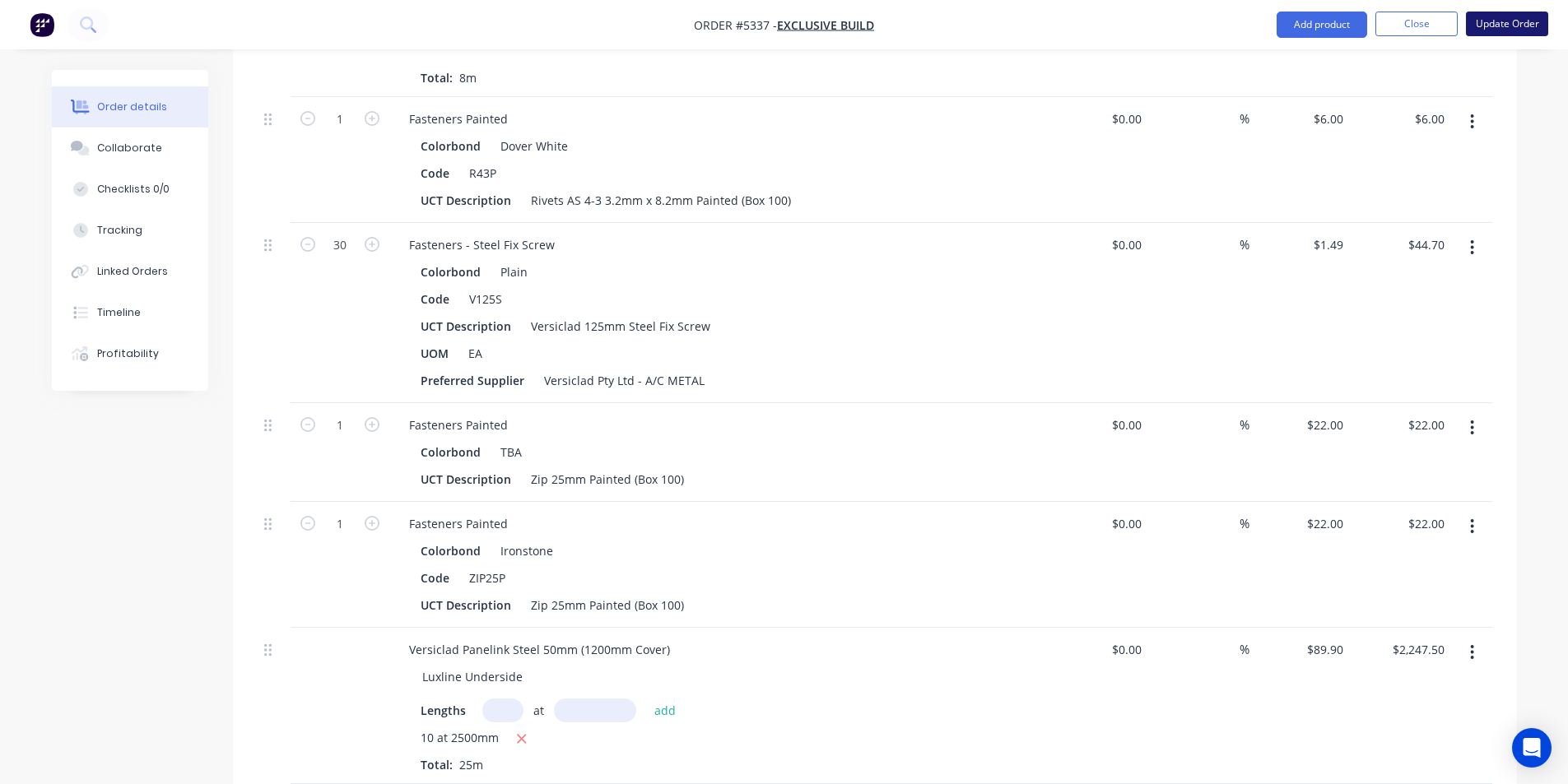
click at [1522, 27] on button "Update Order" at bounding box center [1507, 23] width 82 height 25
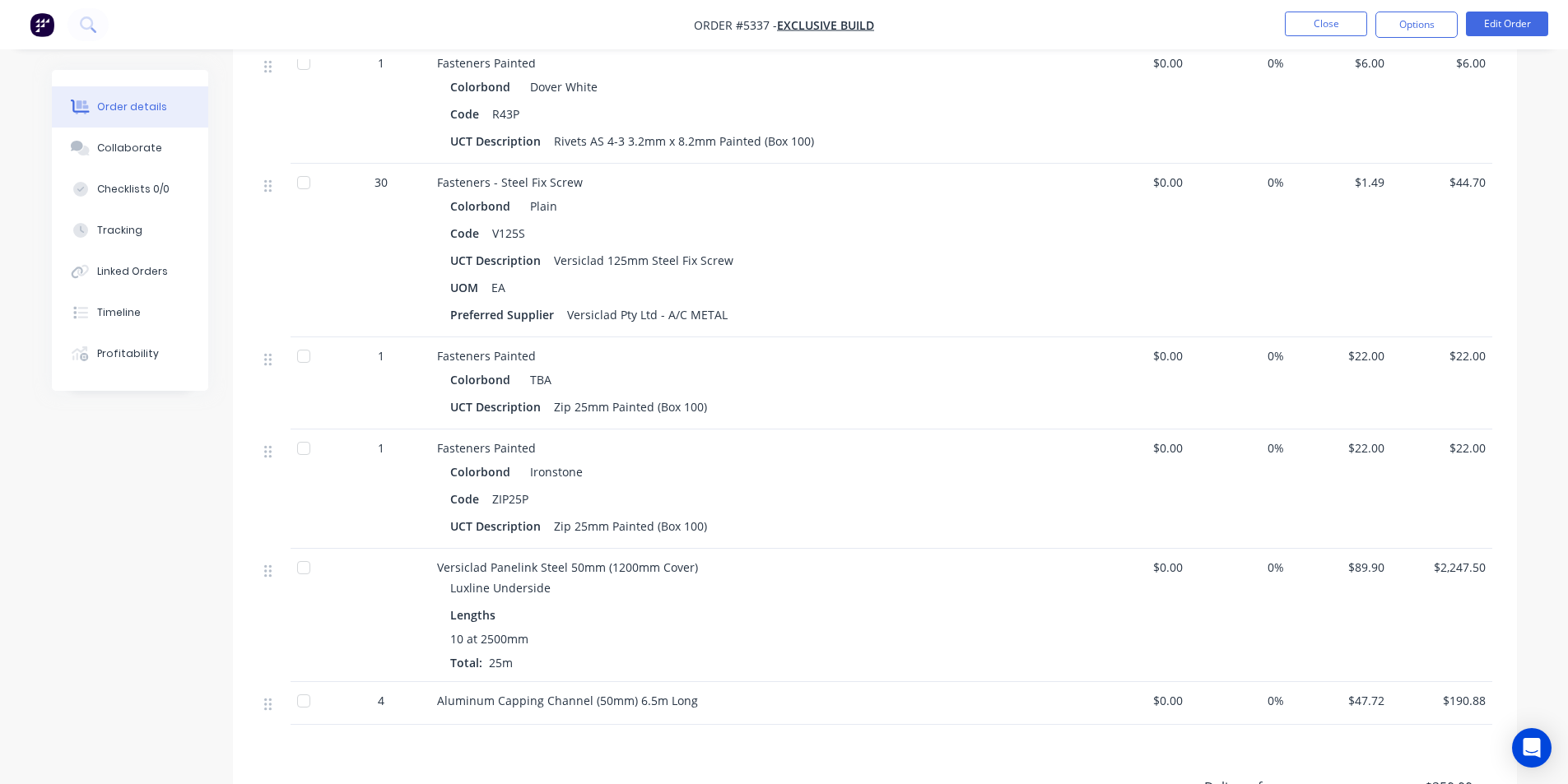
scroll to position [2345, 0]
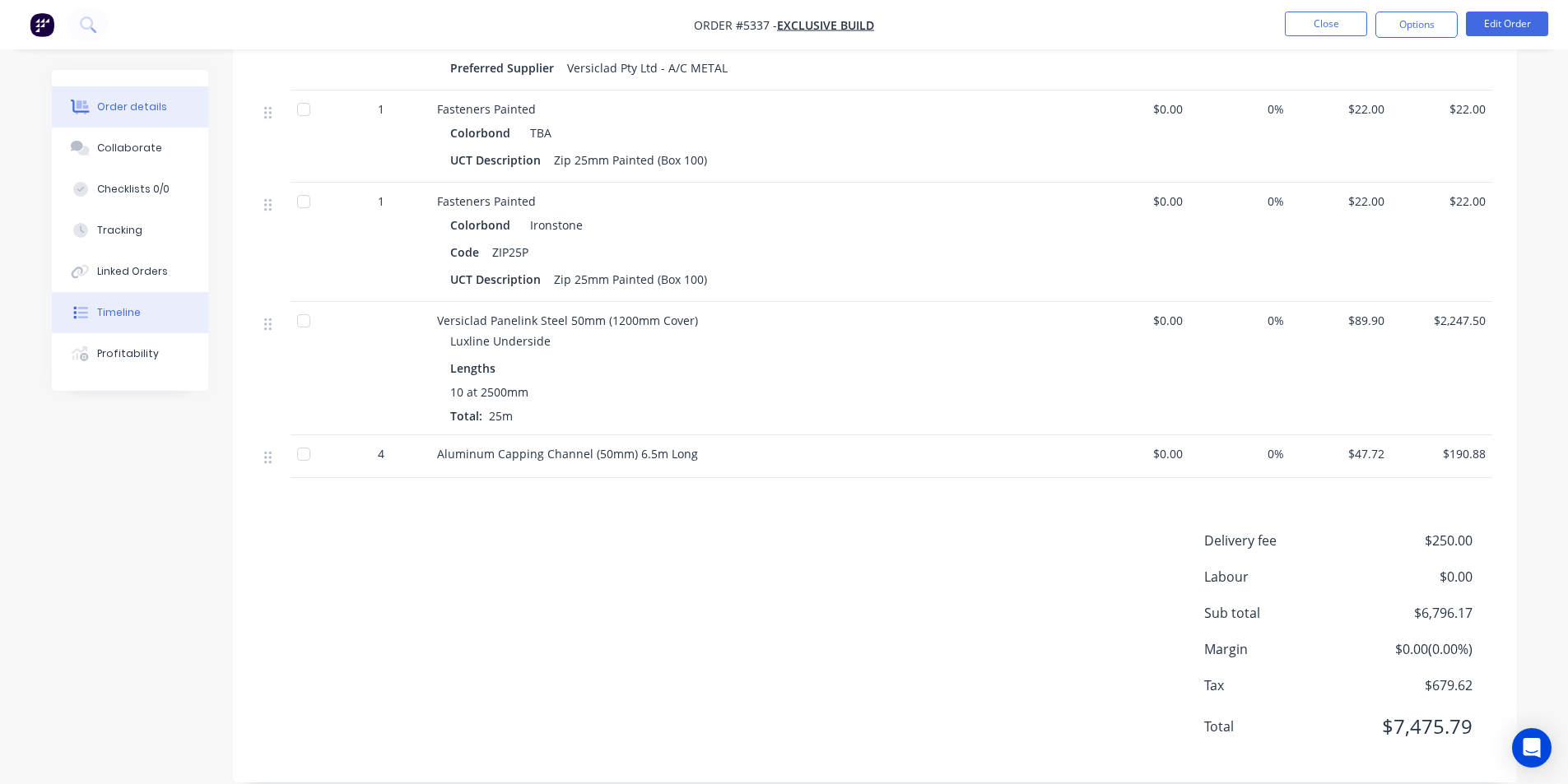
click at [139, 324] on button "Timeline" at bounding box center [130, 313] width 156 height 41
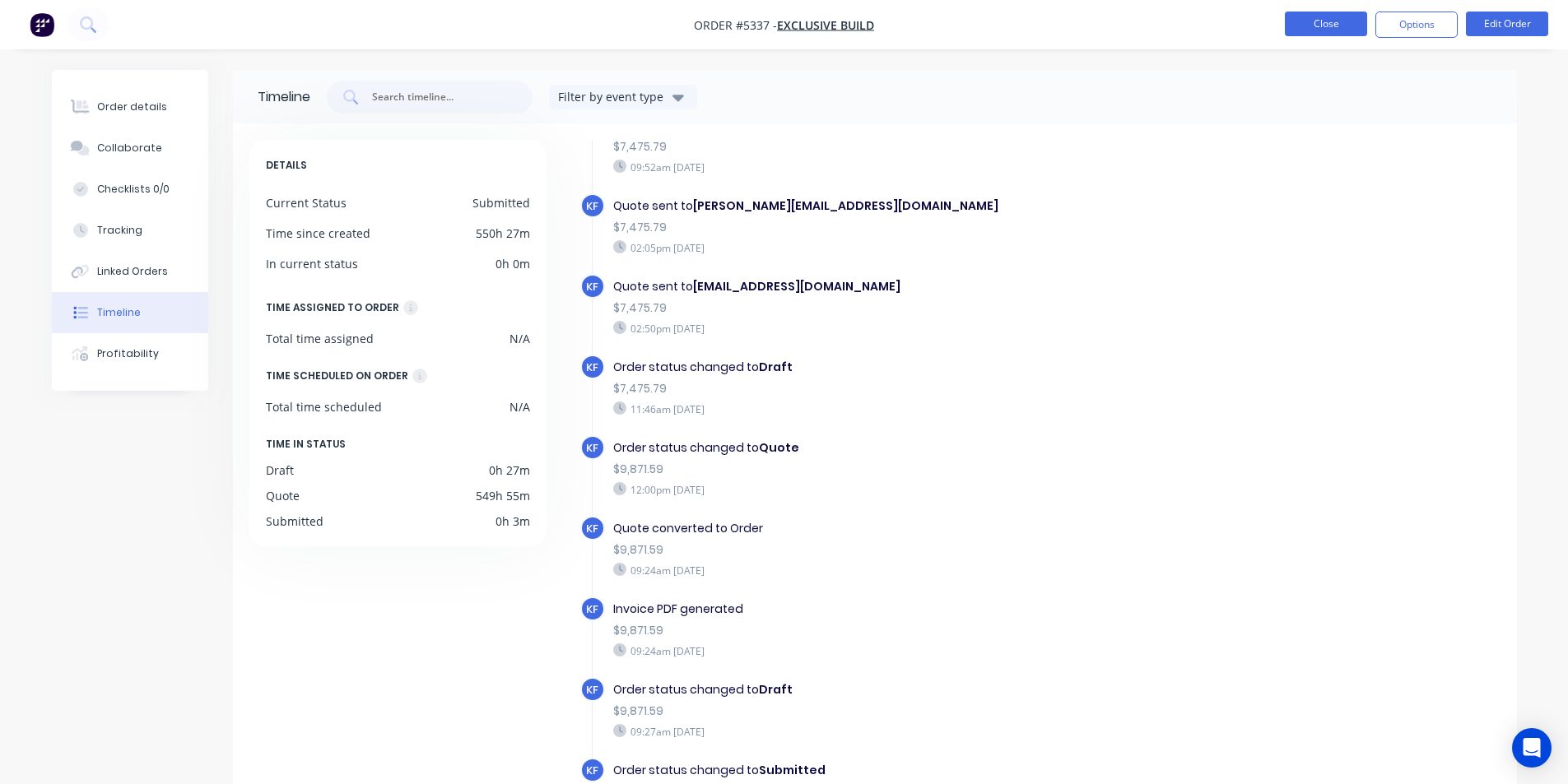
click at [1331, 17] on button "Close" at bounding box center [1326, 23] width 82 height 25
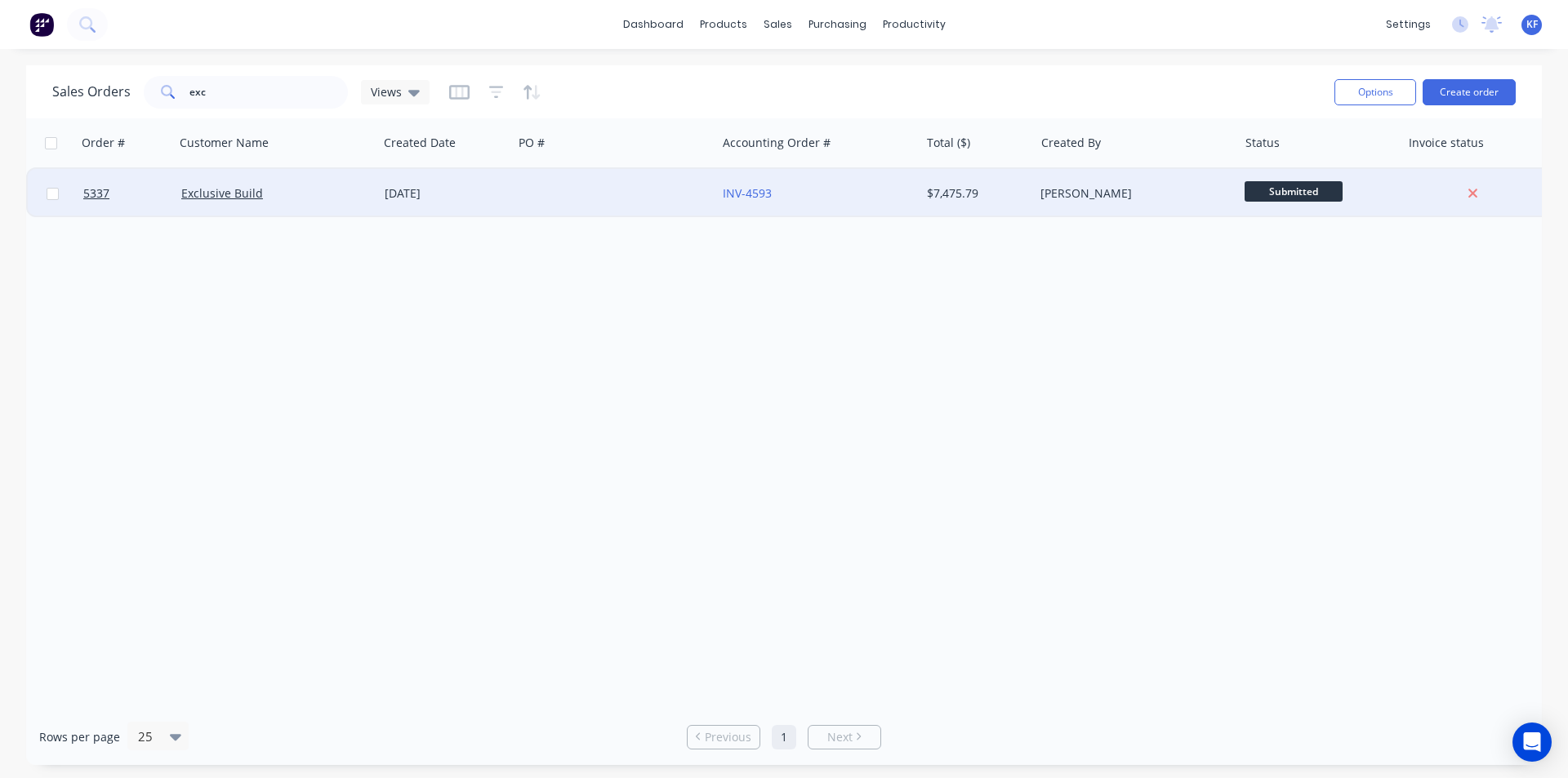
click at [916, 190] on div "INV-4593" at bounding box center [817, 194] width 203 height 49
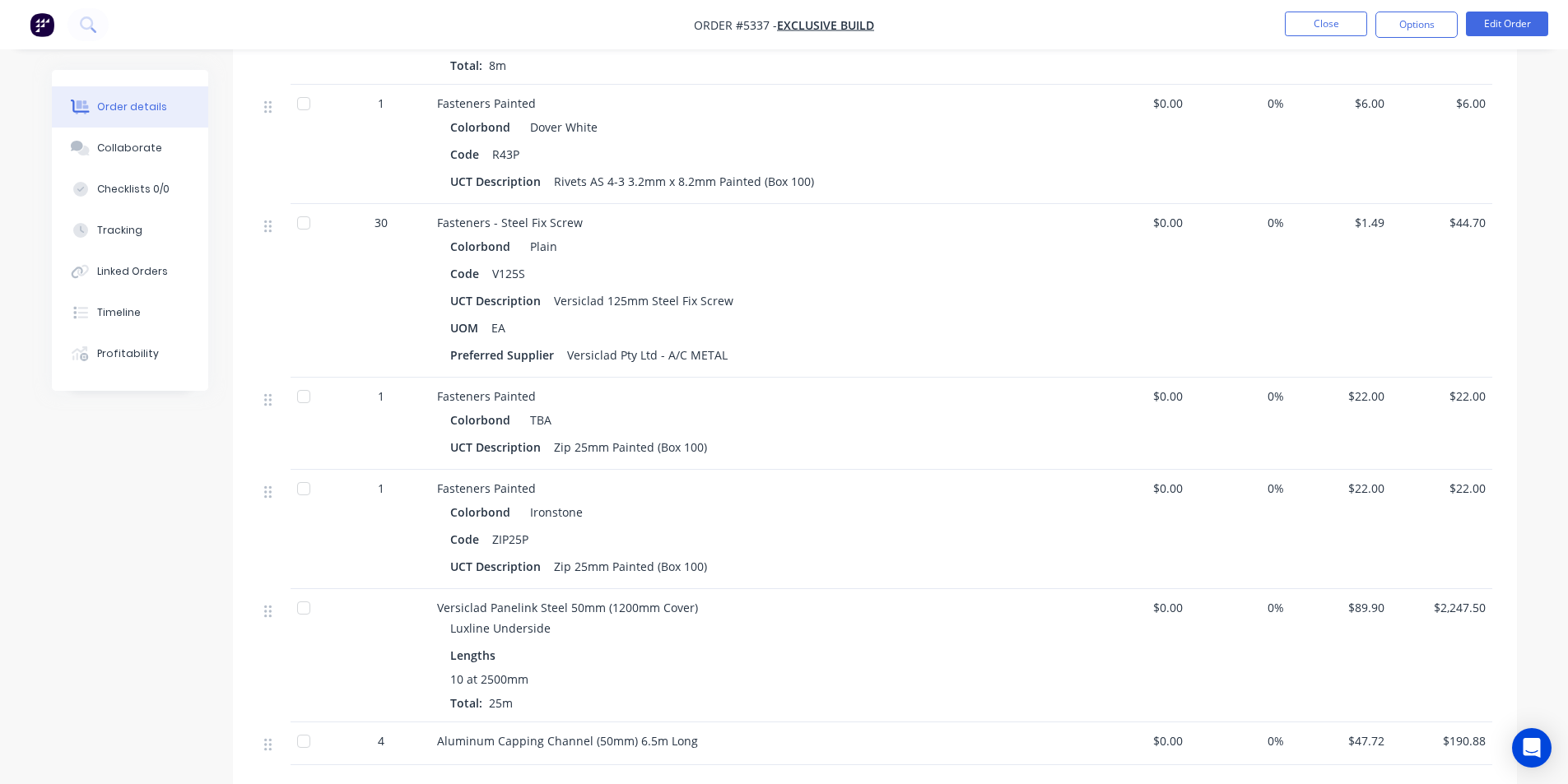
scroll to position [2098, 0]
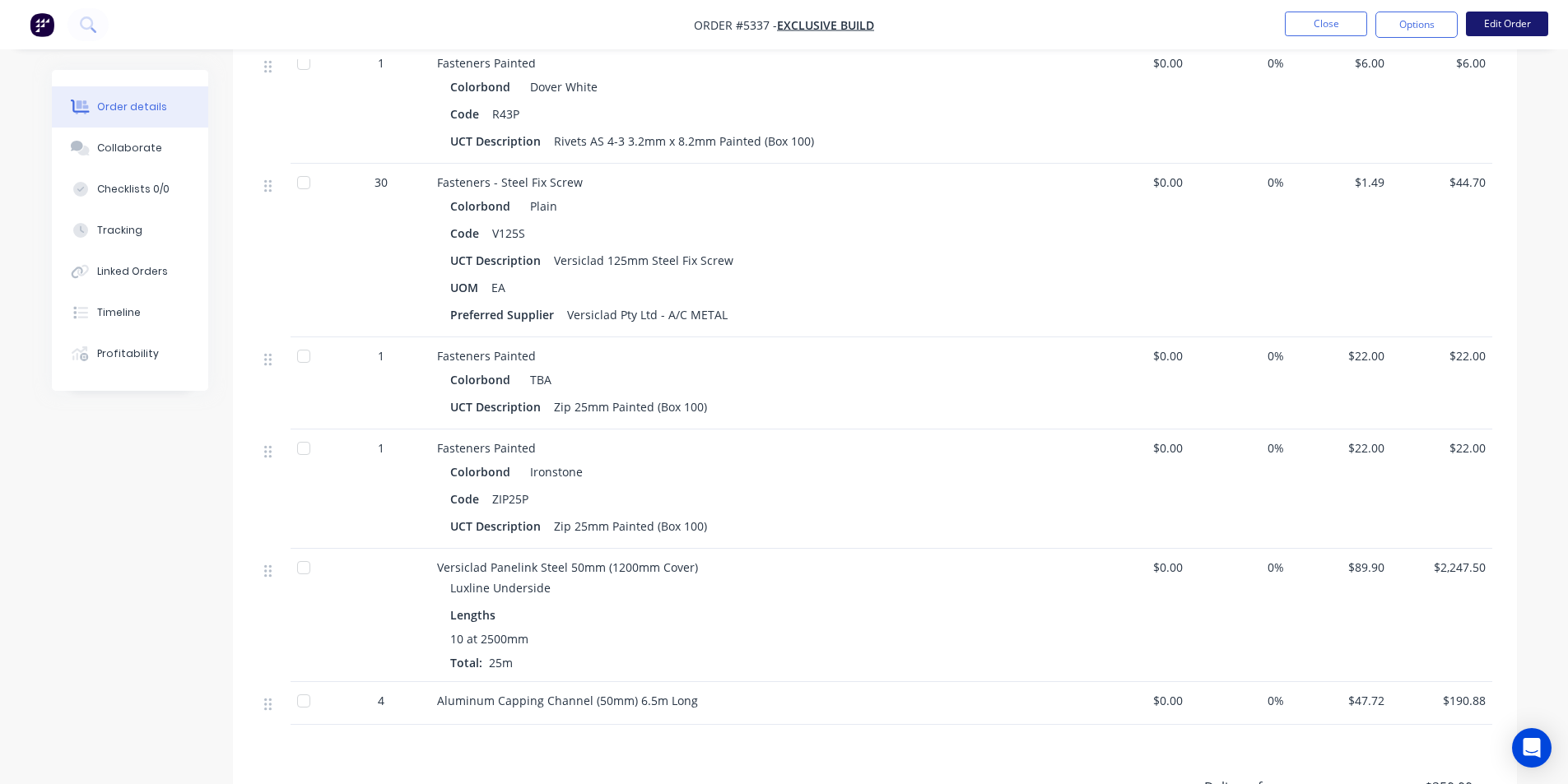
click at [1486, 29] on button "Edit Order" at bounding box center [1507, 23] width 82 height 25
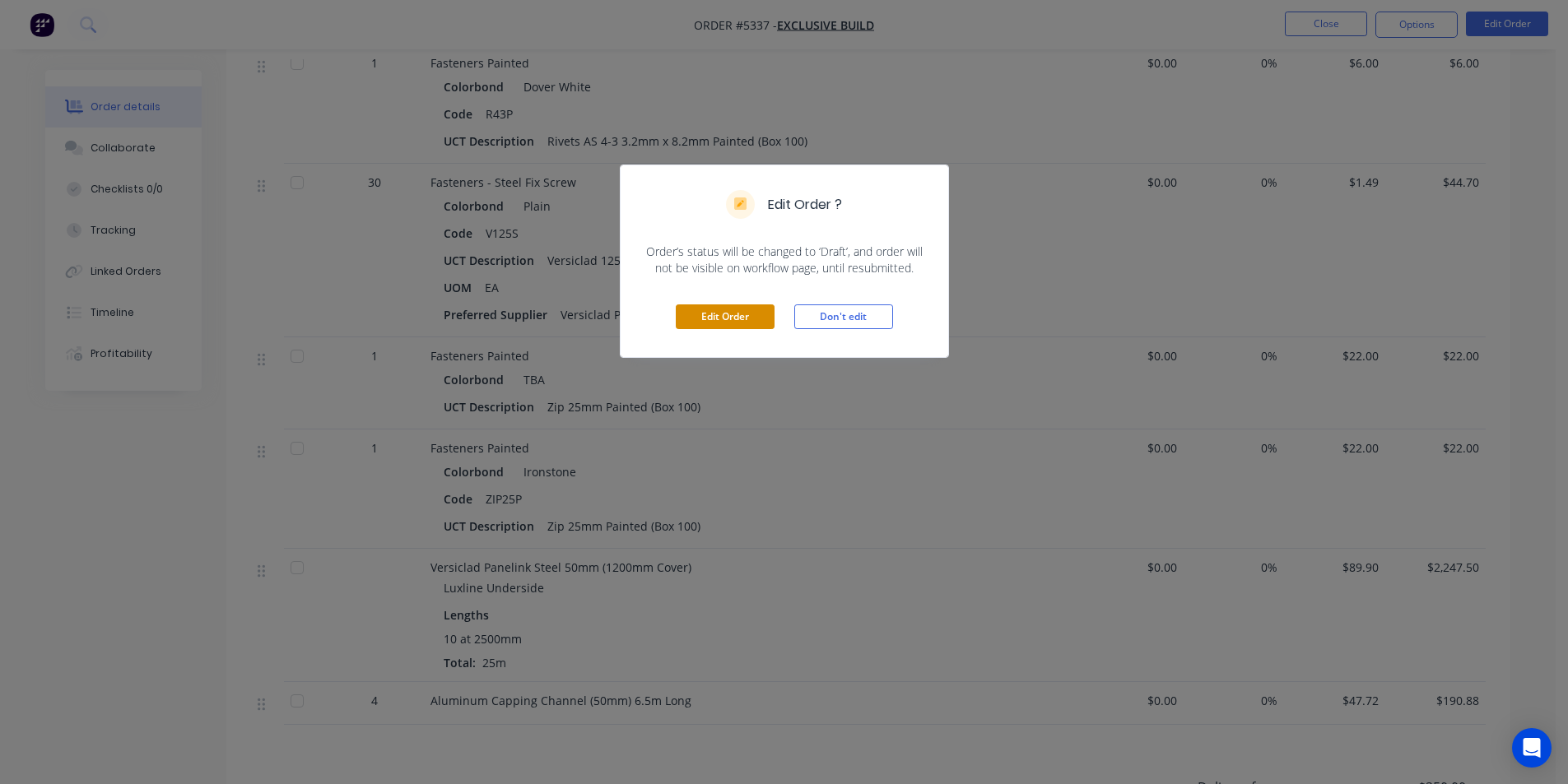
click at [739, 316] on button "Edit Order" at bounding box center [725, 316] width 99 height 25
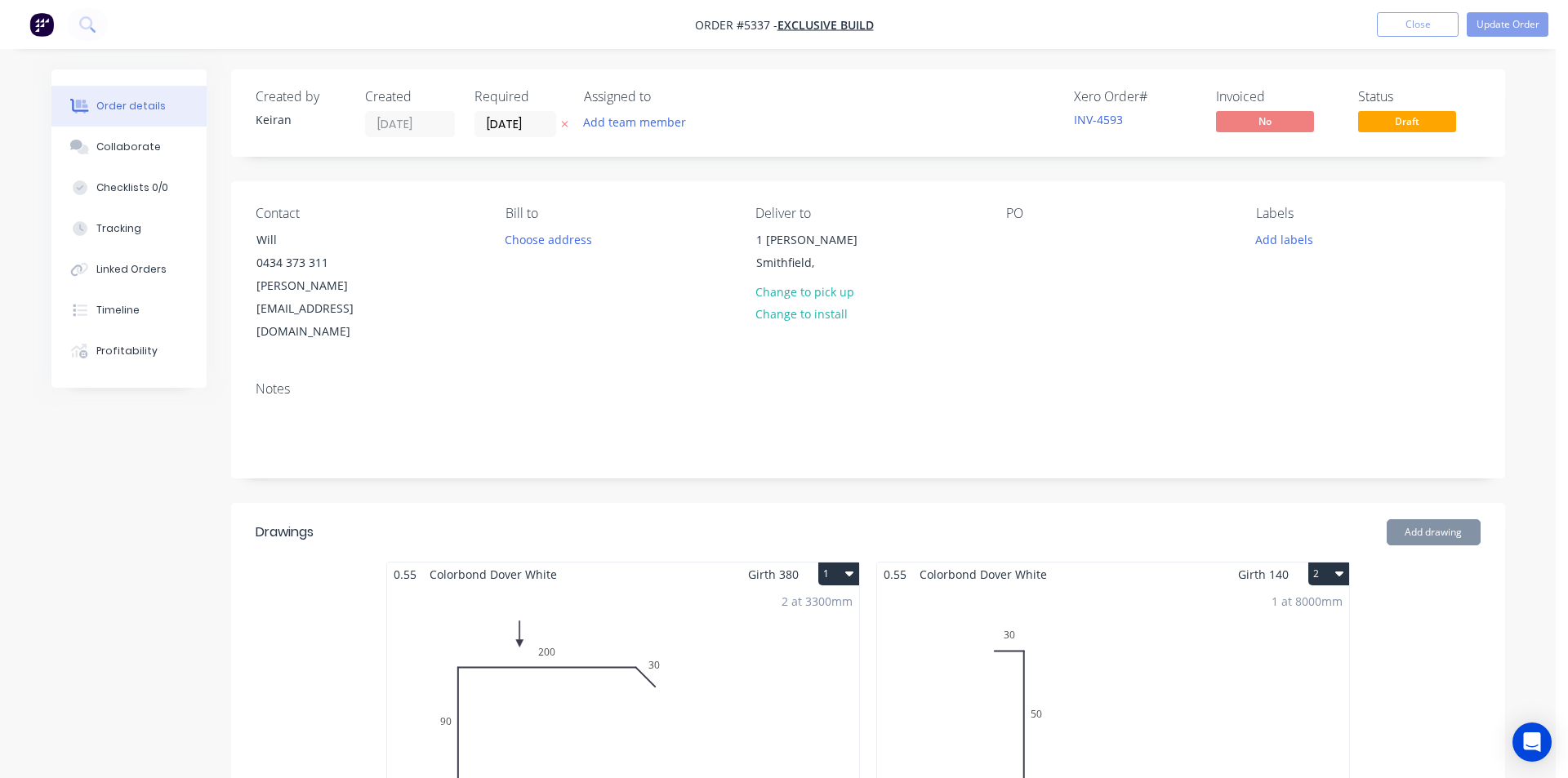
type input "$100.23"
type input "$2,565.89"
type input "$33.24"
type input "$99.72"
type input "$33.24"
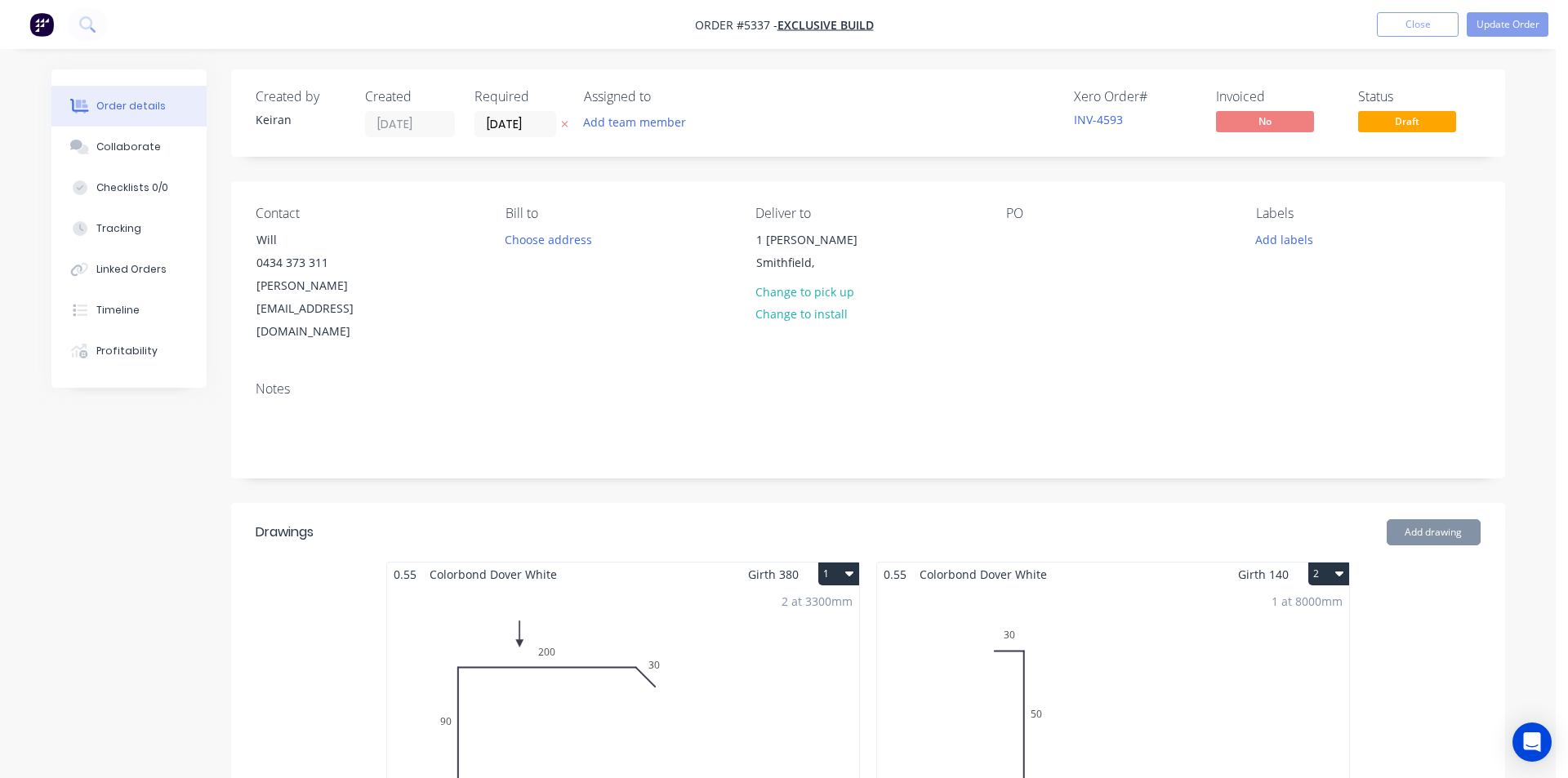
type input "$99.72"
type input "$10.59"
type input "$42.36"
type input "$213.15"
type input "$639.45"
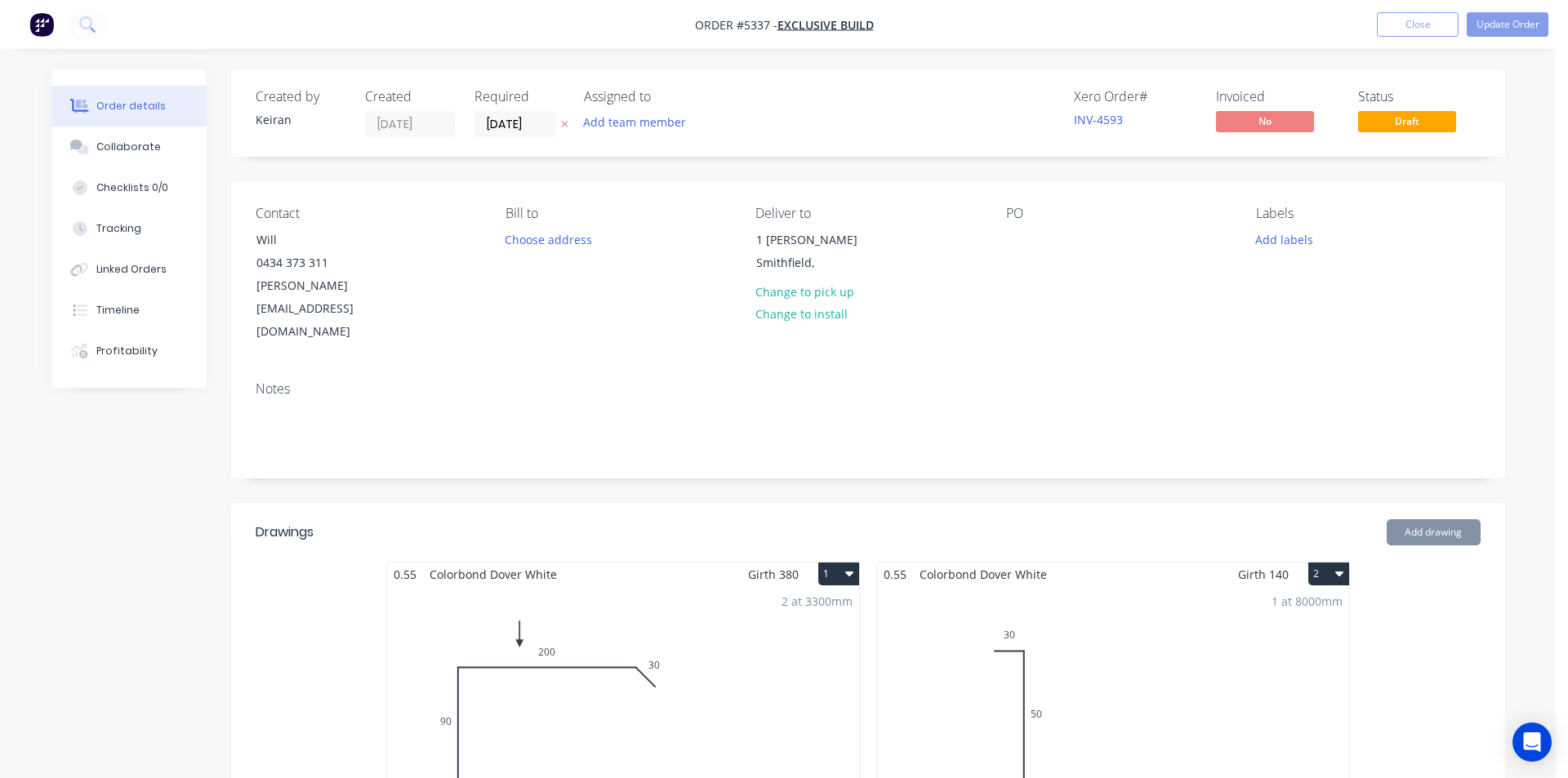
type input "$37.59"
type input "$300.72"
type input "$6.00"
type input "$1.49"
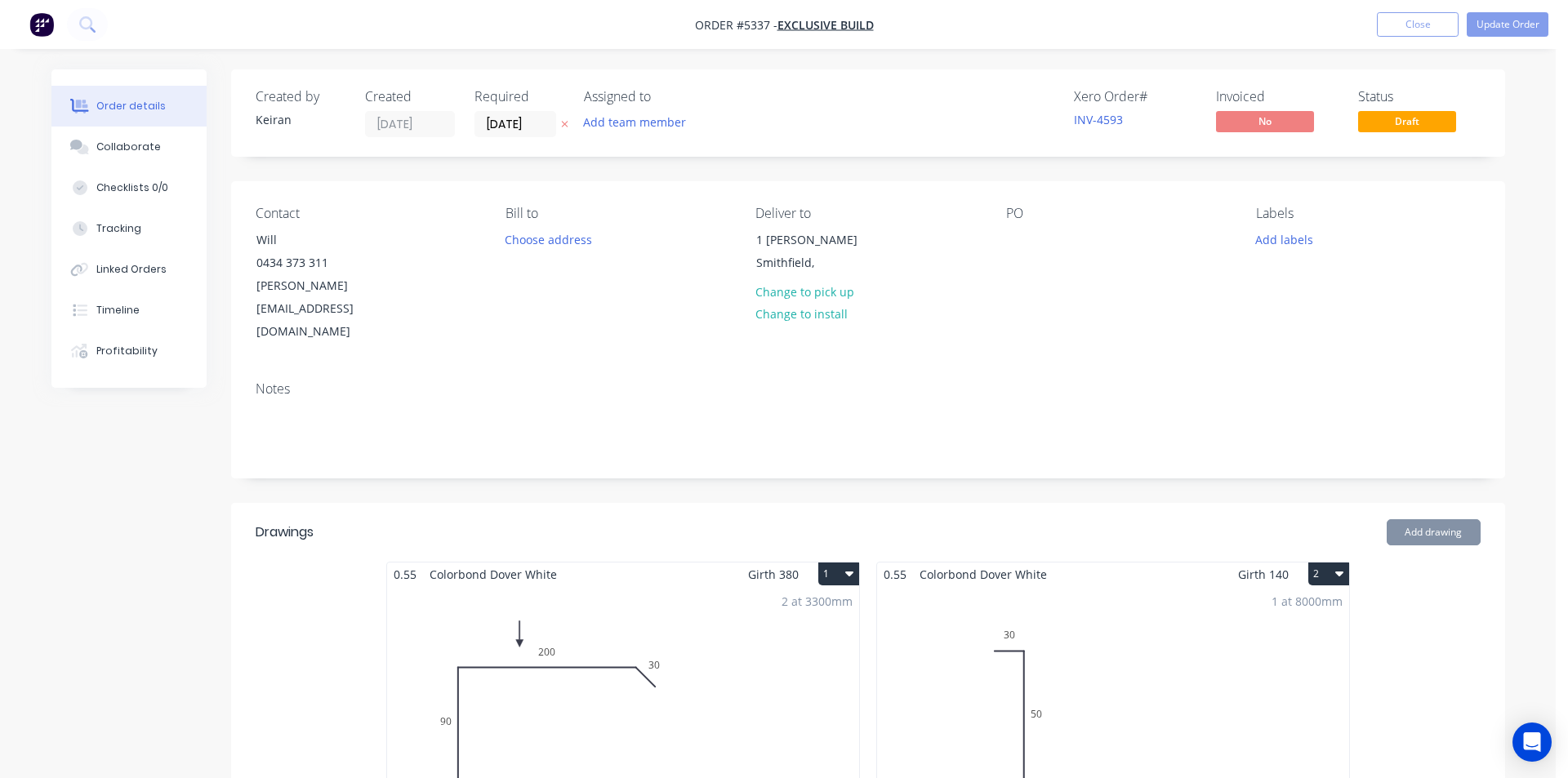
type input "$44.70"
type input "$22.00"
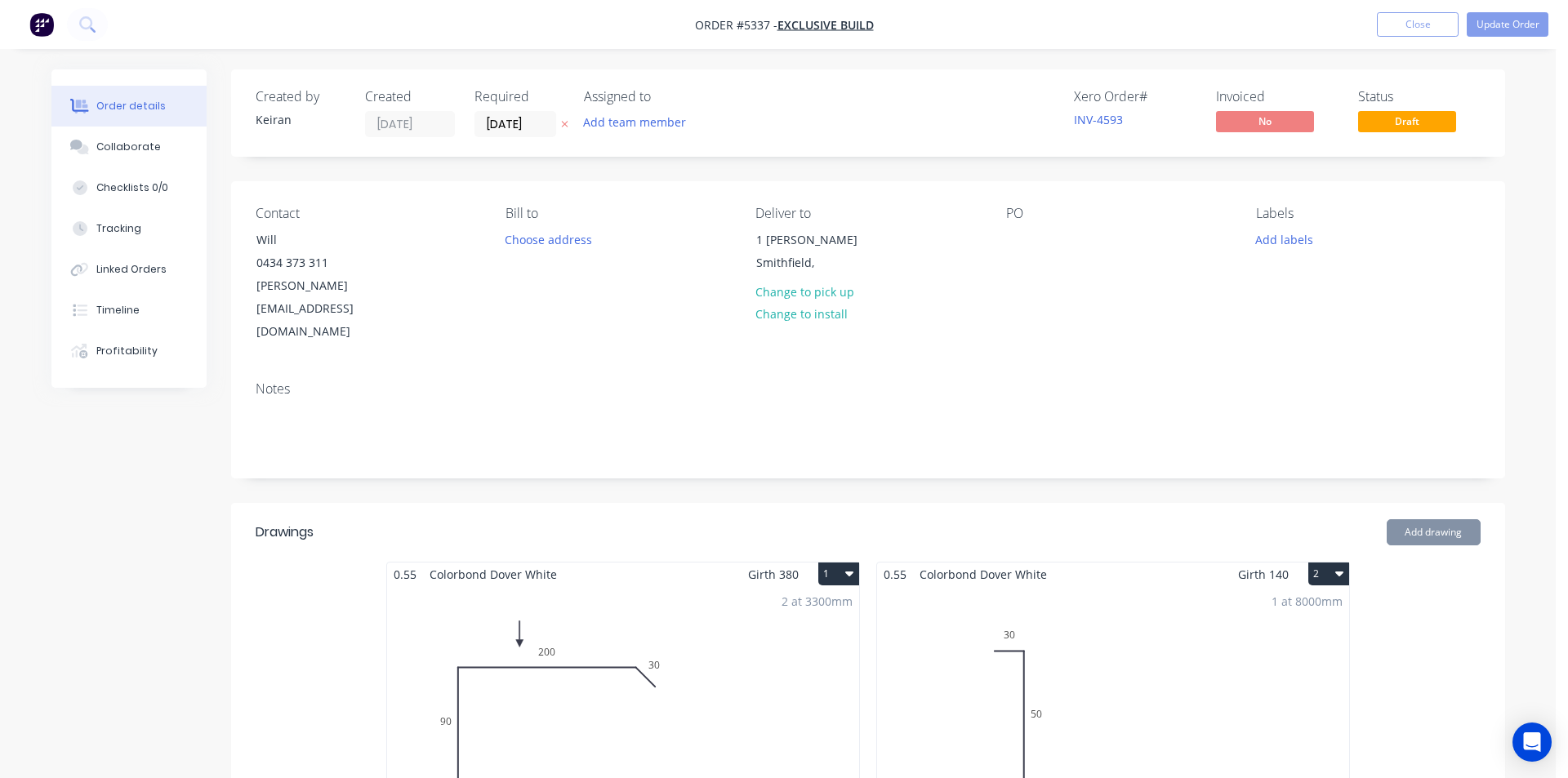
type input "$89.90"
type input "$2,247.50"
type input "$47.72"
type input "$190.88"
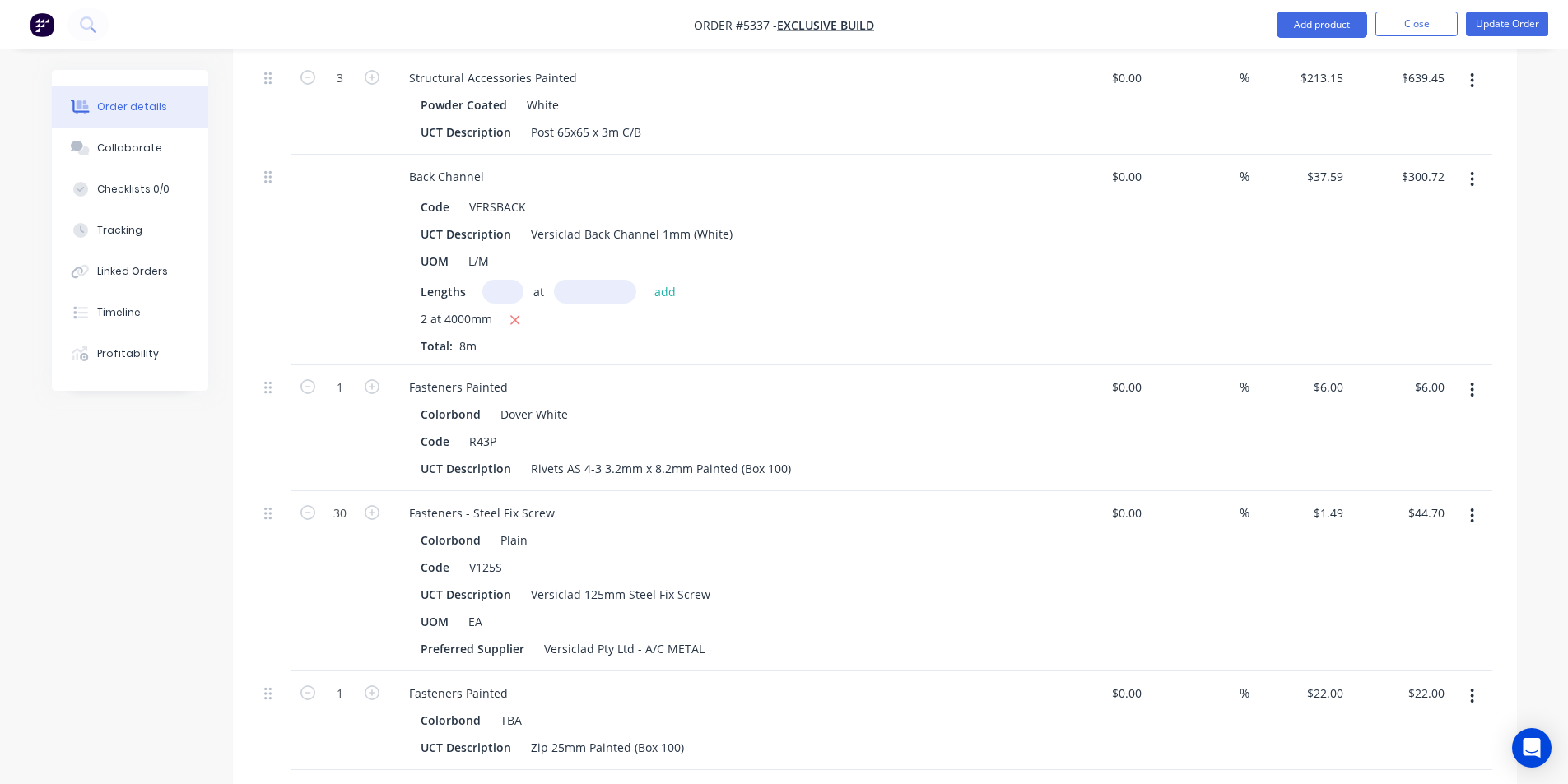
scroll to position [2140, 0]
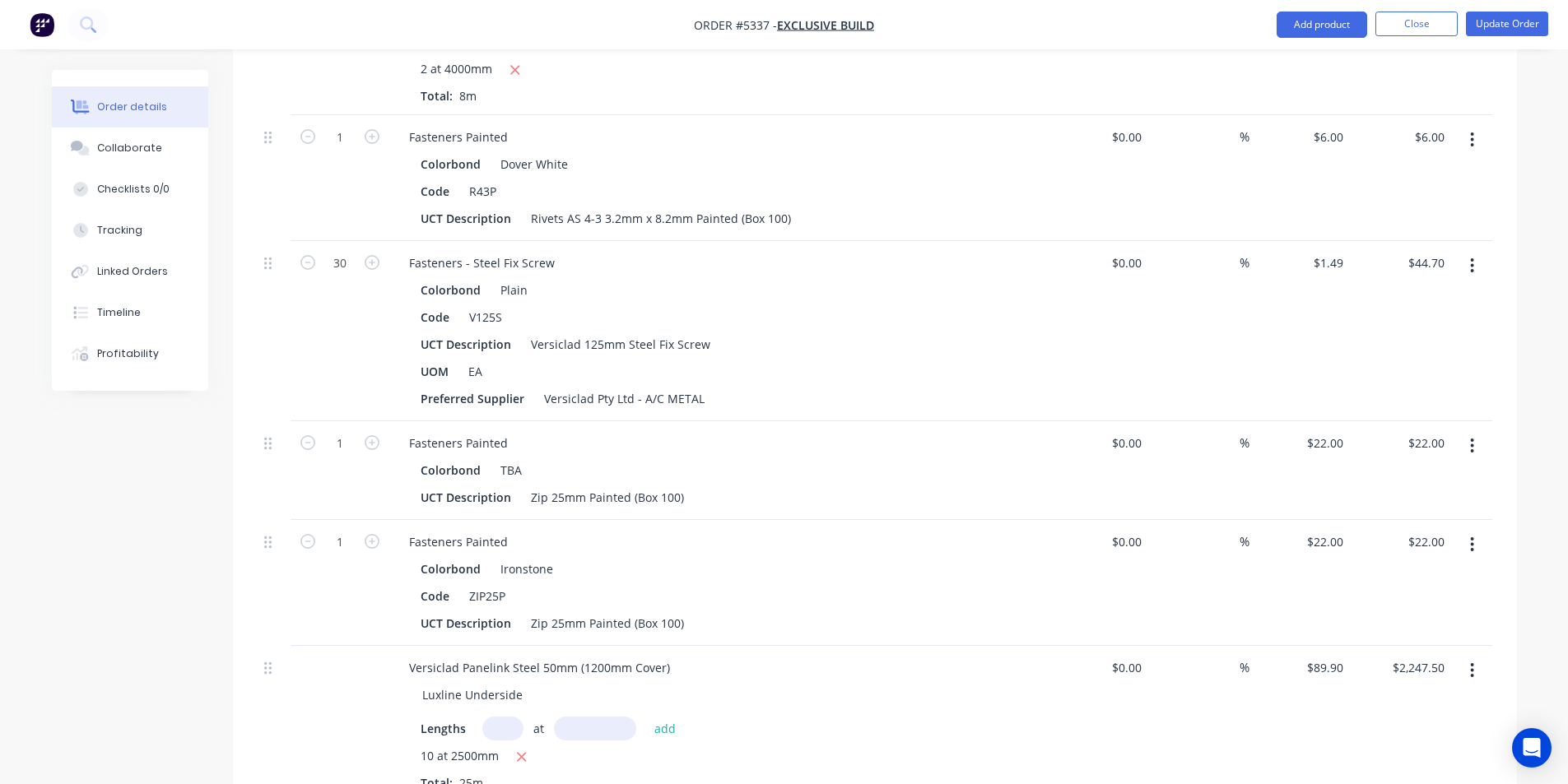
click at [1468, 431] on button "button" at bounding box center [1471, 446] width 39 height 30
click at [1383, 472] on button "Edit" at bounding box center [1414, 488] width 156 height 33
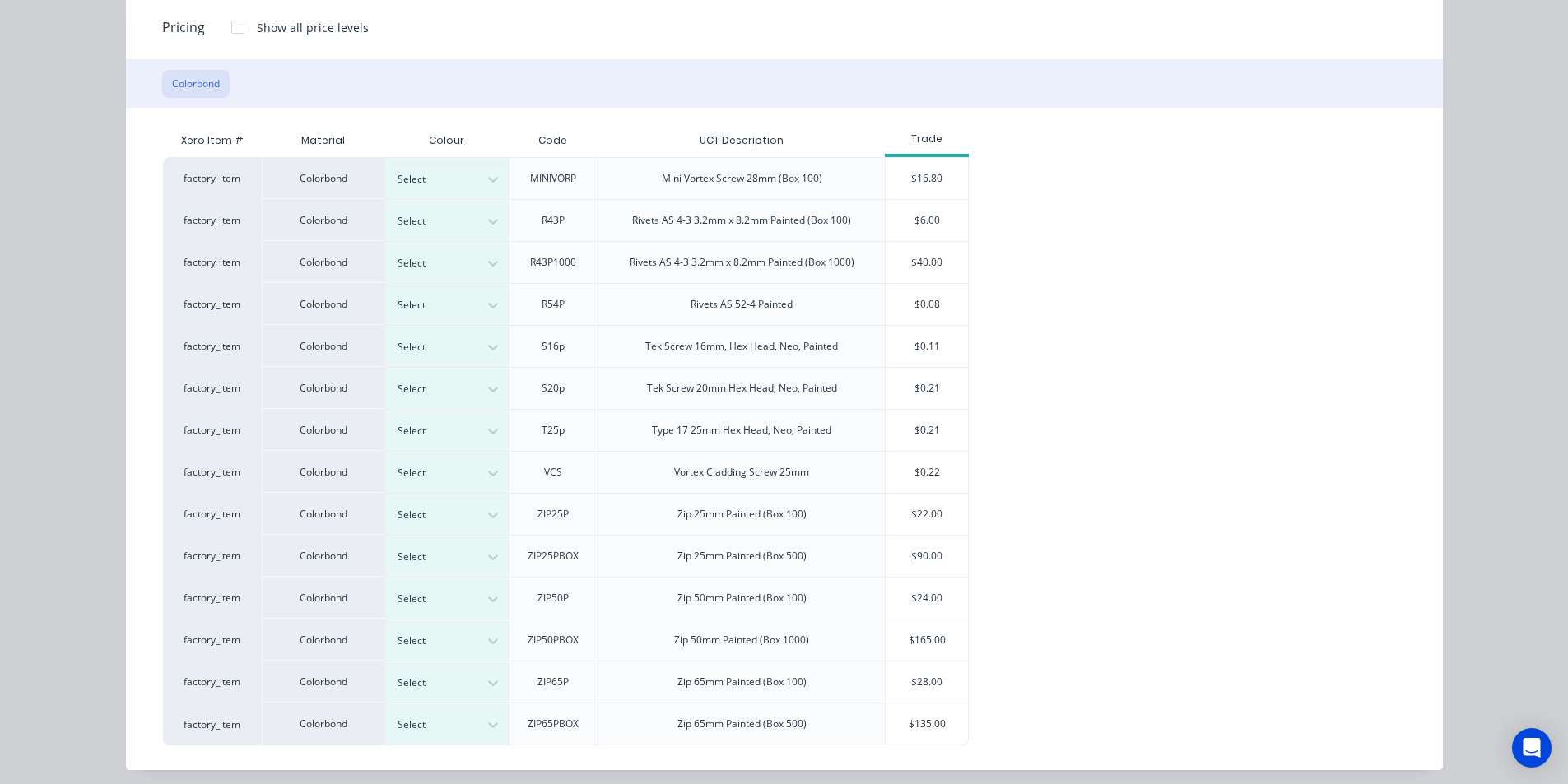
scroll to position [168, 0]
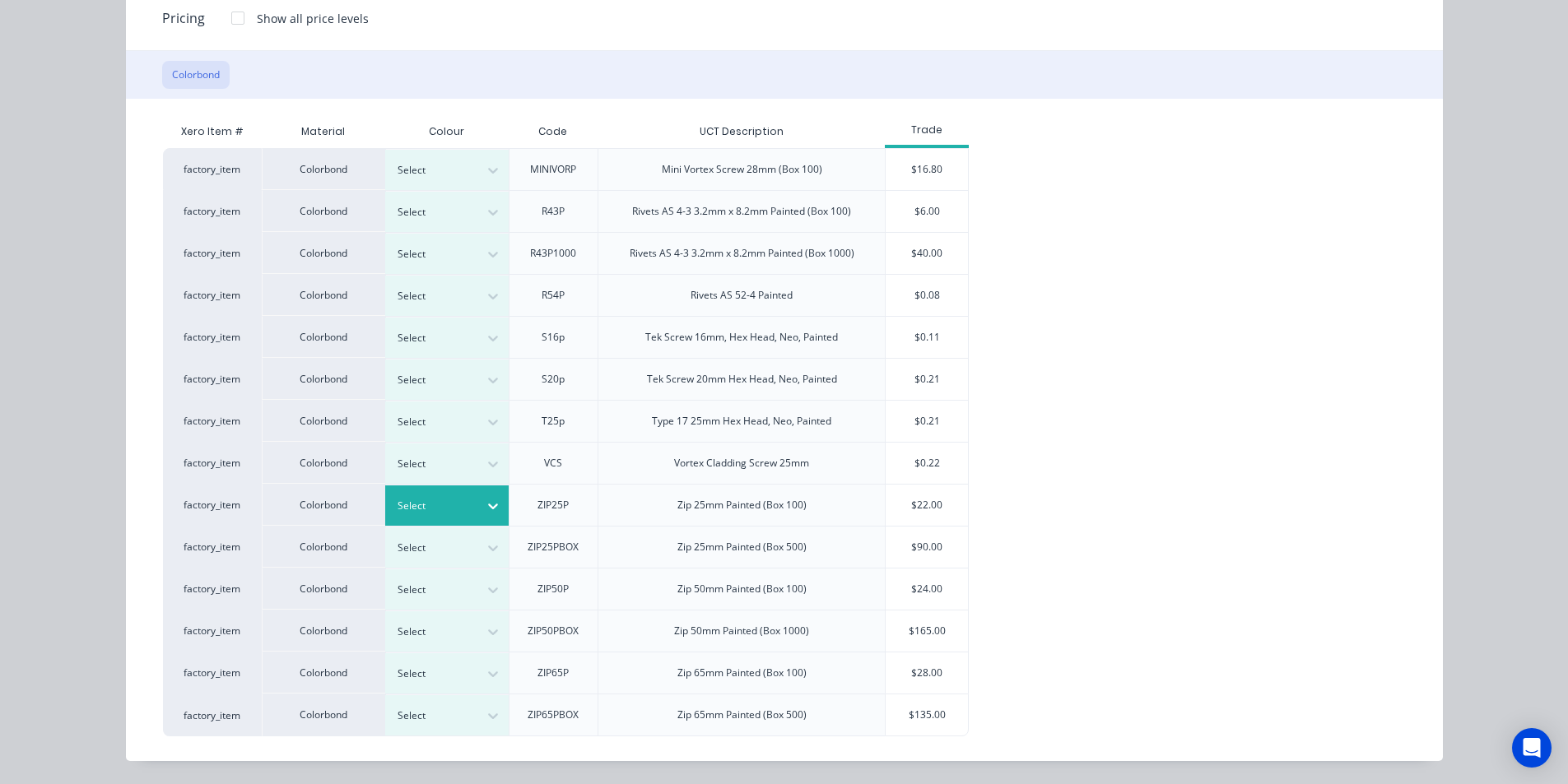
click at [452, 510] on div at bounding box center [434, 506] width 74 height 18
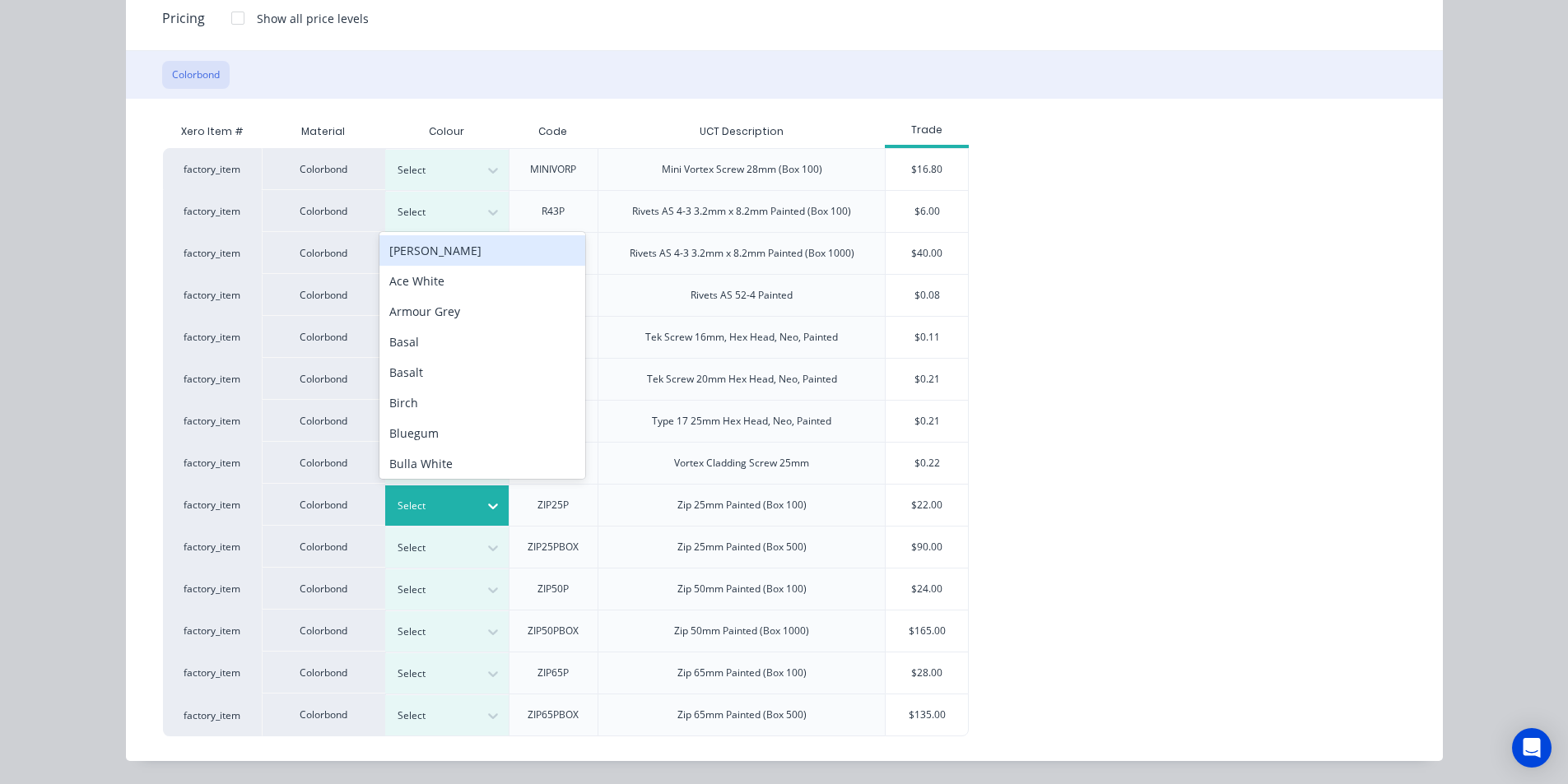
type input "d"
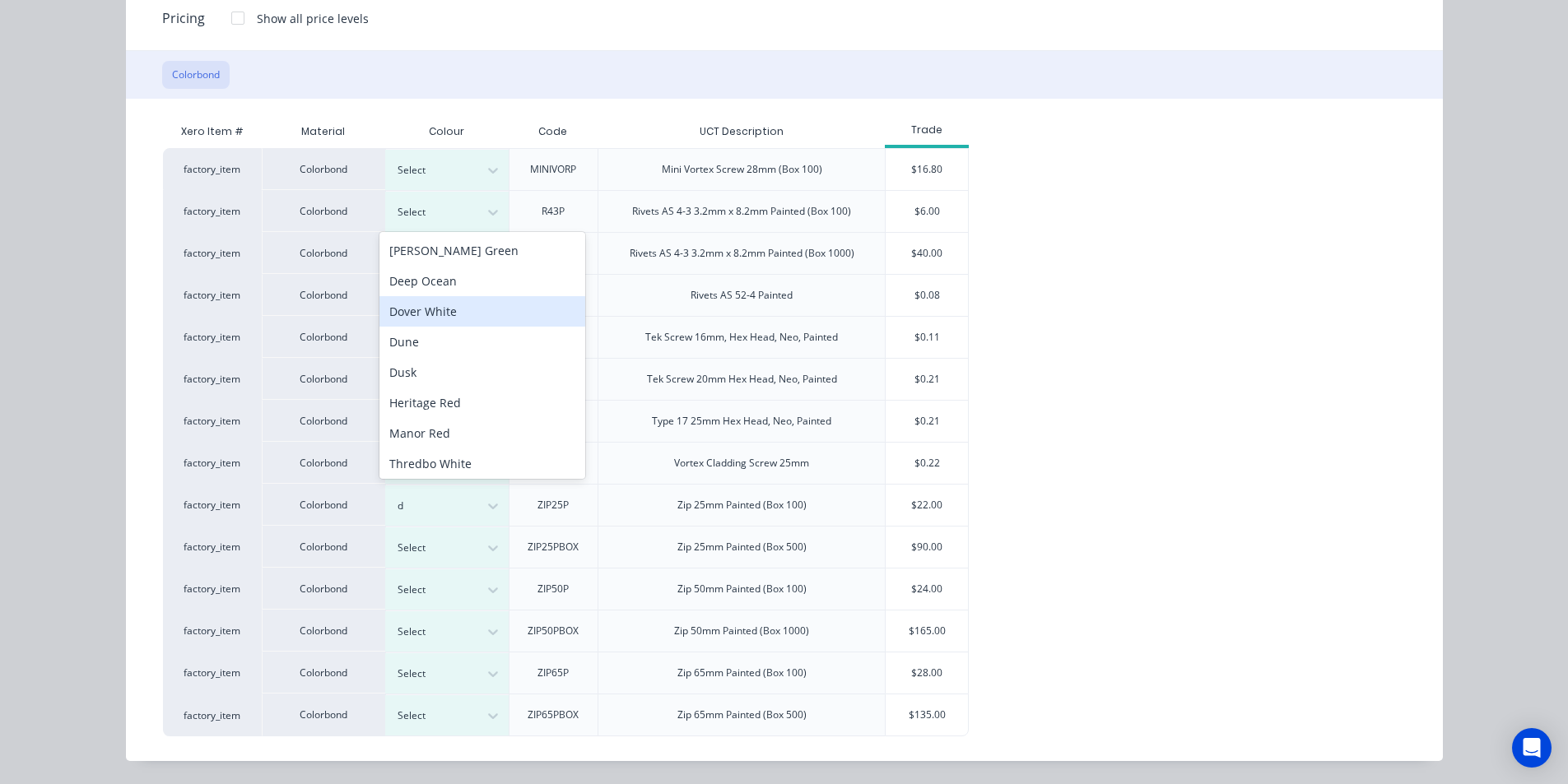
click at [445, 313] on div "Dover White" at bounding box center [482, 312] width 206 height 31
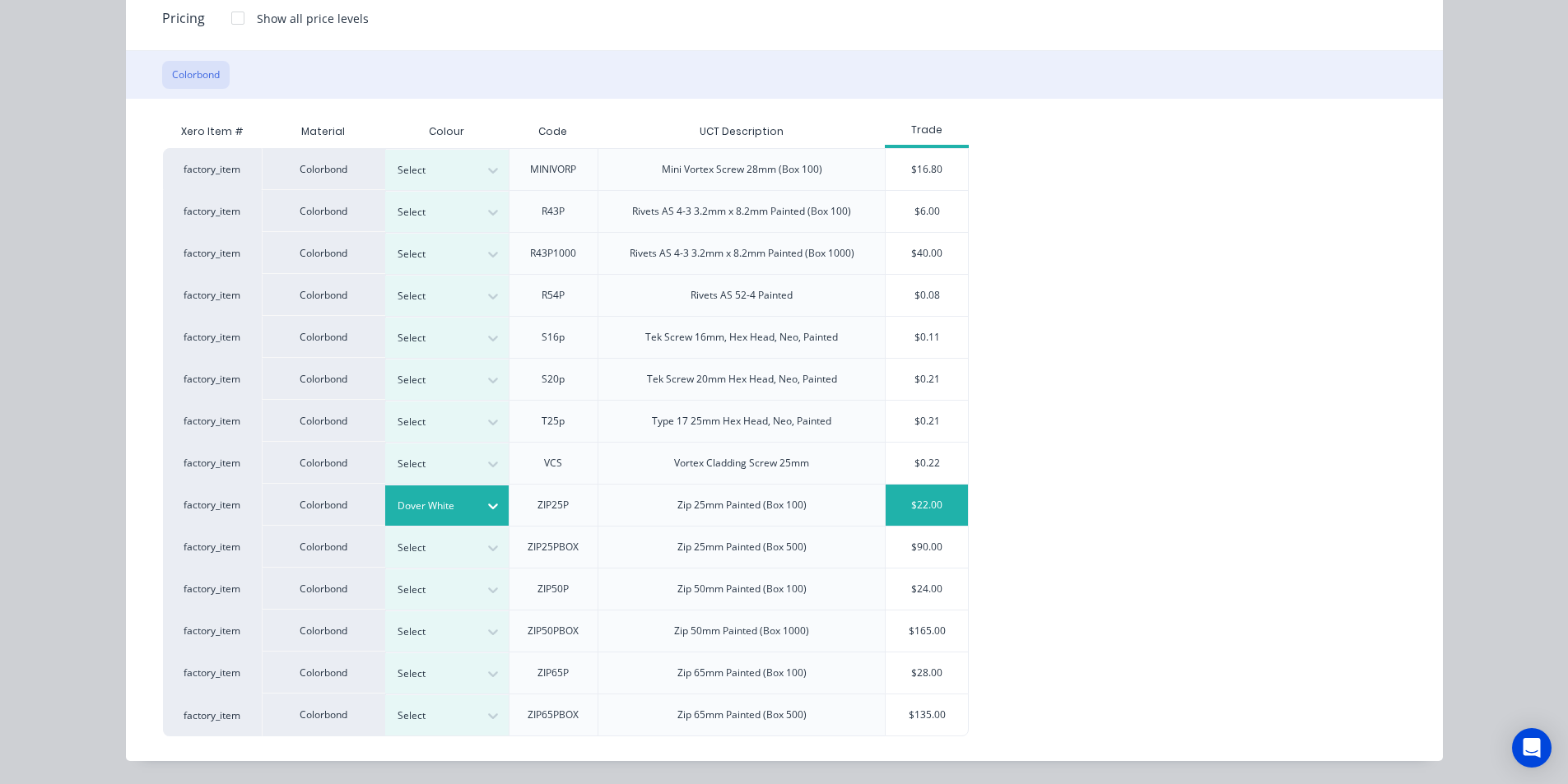
click at [891, 506] on div "$22.00" at bounding box center [926, 506] width 82 height 41
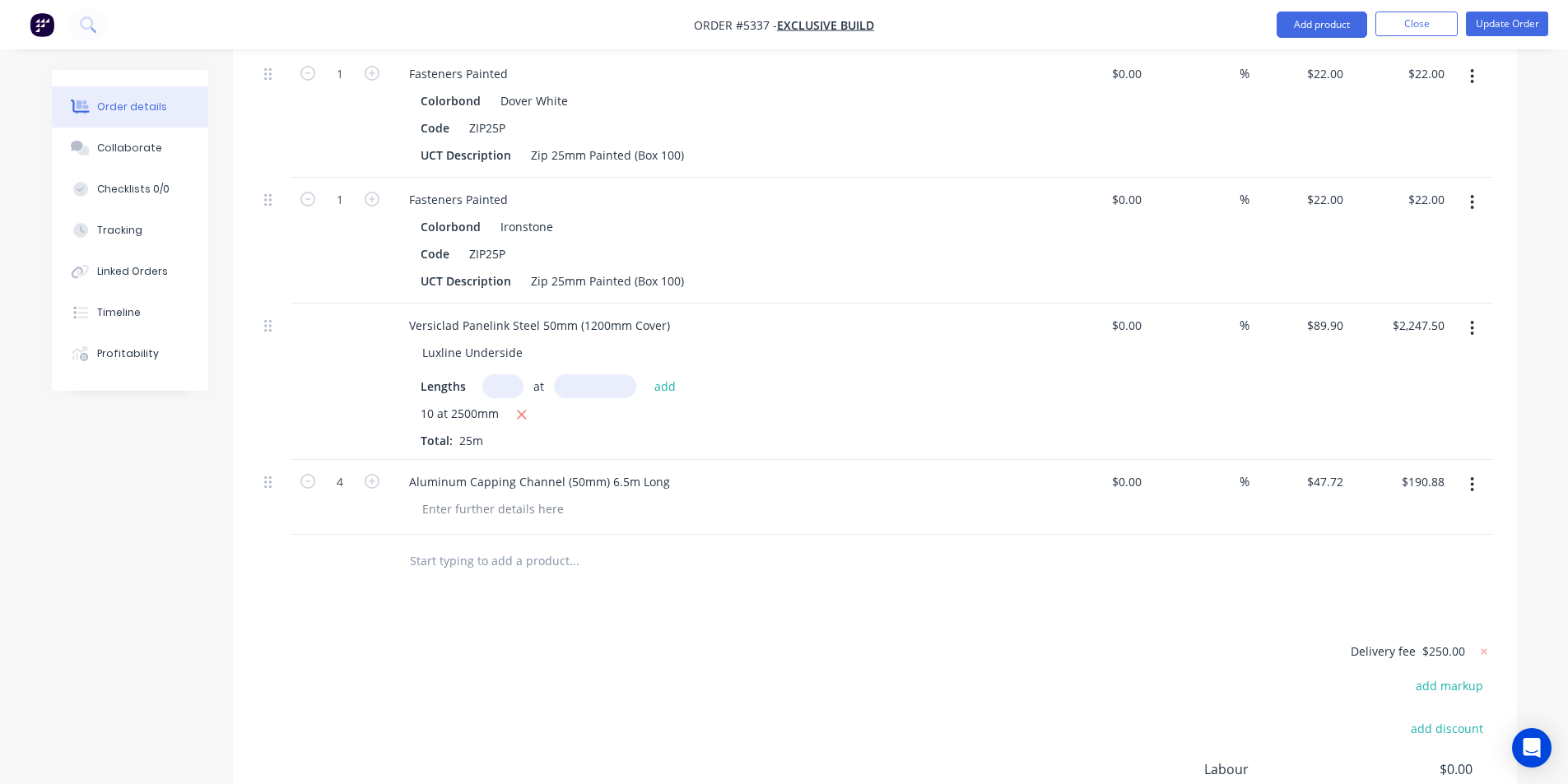
scroll to position [2469, 0]
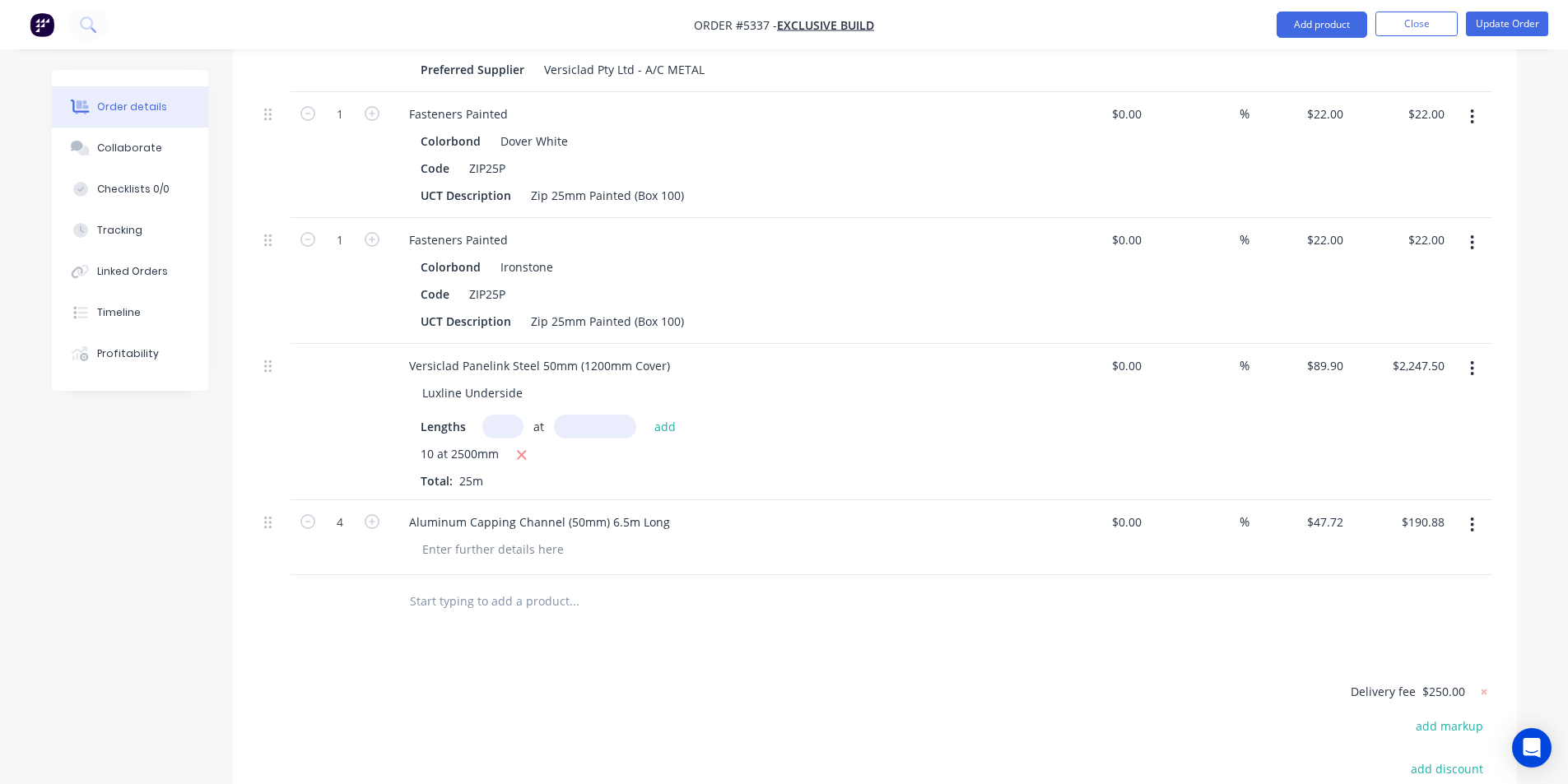
click at [1479, 354] on button "button" at bounding box center [1471, 368] width 39 height 30
click at [783, 360] on div "Versiclad Panelink Steel 50mm (1200mm Cover) Luxline Underside Lengths at add 1…" at bounding box center [718, 422] width 658 height 156
drag, startPoint x: 1476, startPoint y: 323, endPoint x: 1475, endPoint y: 341, distance: 18.0
click at [1476, 354] on button "button" at bounding box center [1471, 368] width 39 height 30
click at [832, 415] on div "Lengths at add" at bounding box center [718, 427] width 595 height 24
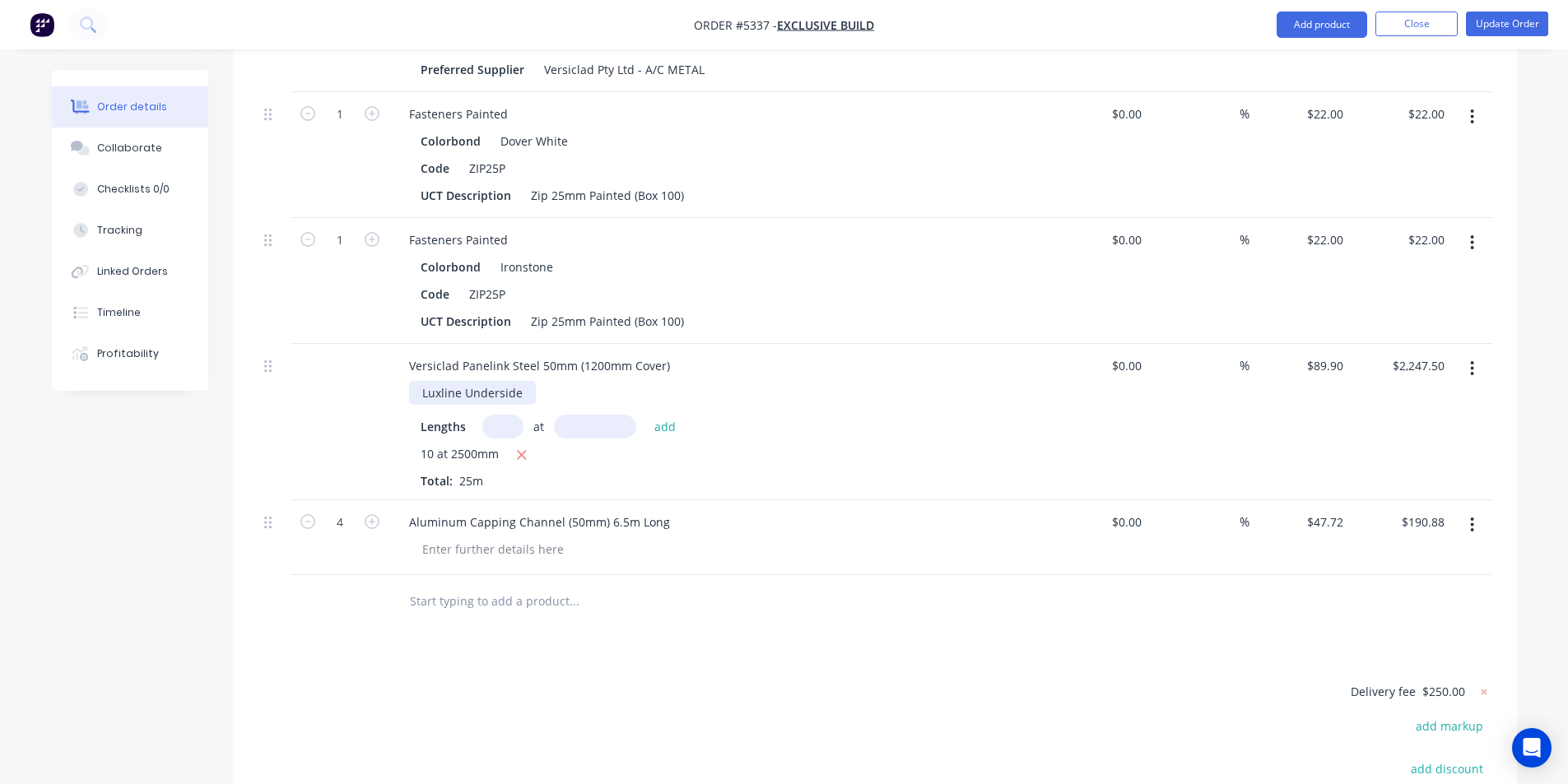
click at [416, 381] on div "Luxline Underside" at bounding box center [472, 393] width 127 height 24
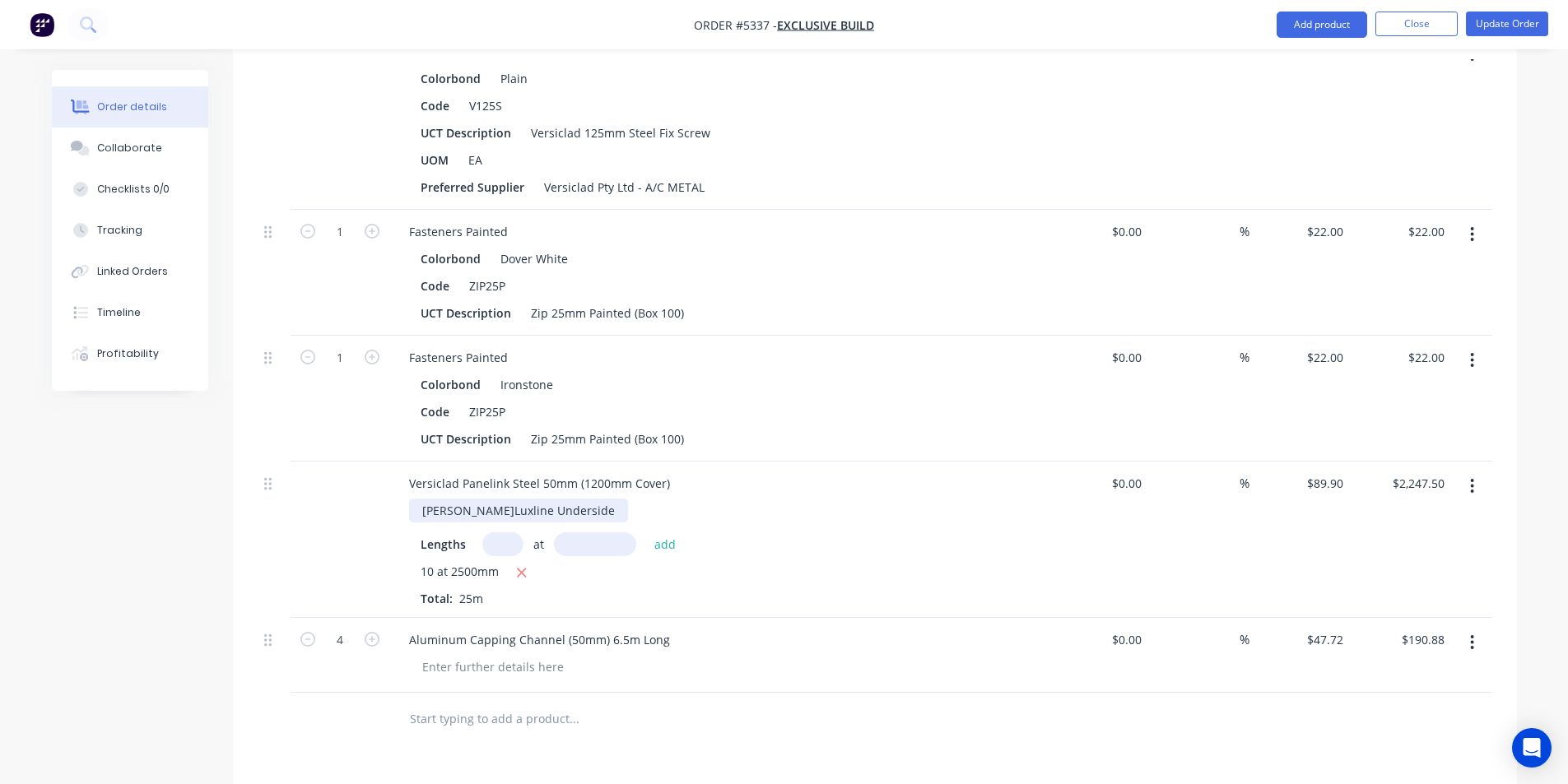
scroll to position [2304, 0]
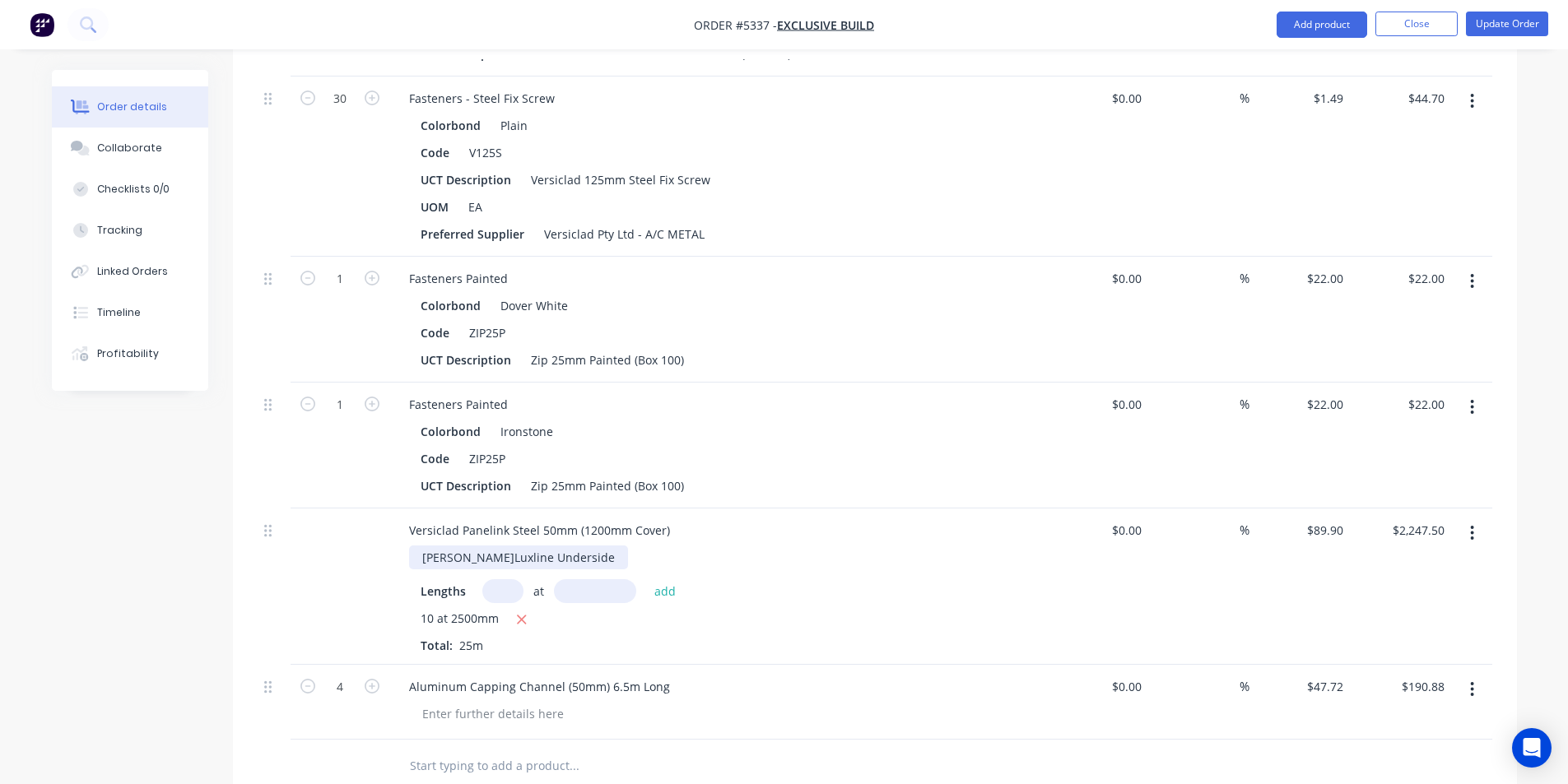
click at [457, 546] on div "[PERSON_NAME] Luxline Underside" at bounding box center [518, 558] width 218 height 24
click at [464, 546] on div "[PERSON_NAME] Luxline Underside" at bounding box center [518, 558] width 218 height 24
click at [470, 546] on div "[PERSON_NAME] Luxline [PERSON_NAME] Underside" at bounding box center [567, 558] width 318 height 24
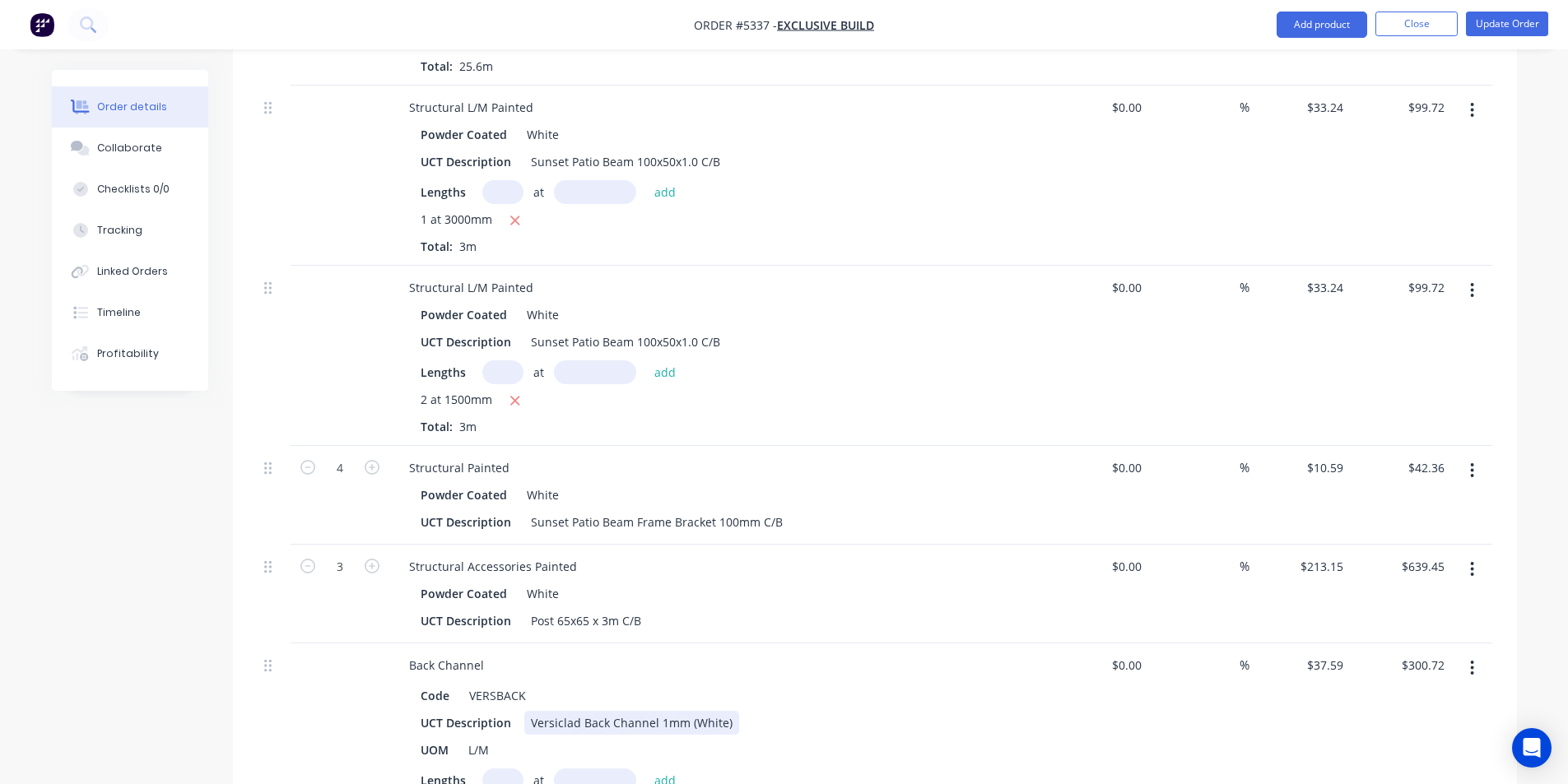
scroll to position [1810, 0]
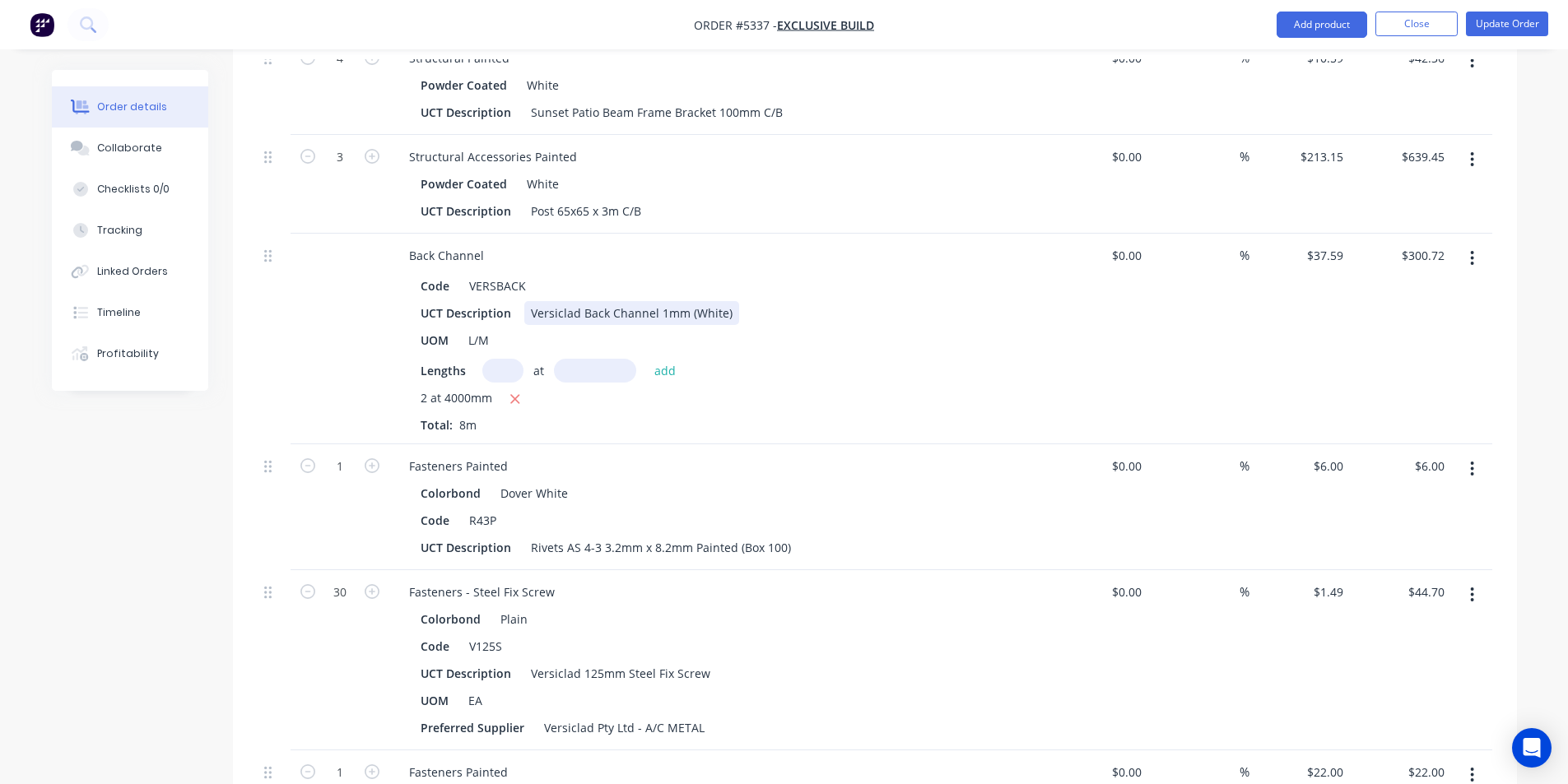
click at [726, 302] on div "Versiclad Back Channel 1mm (White)" at bounding box center [631, 314] width 215 height 24
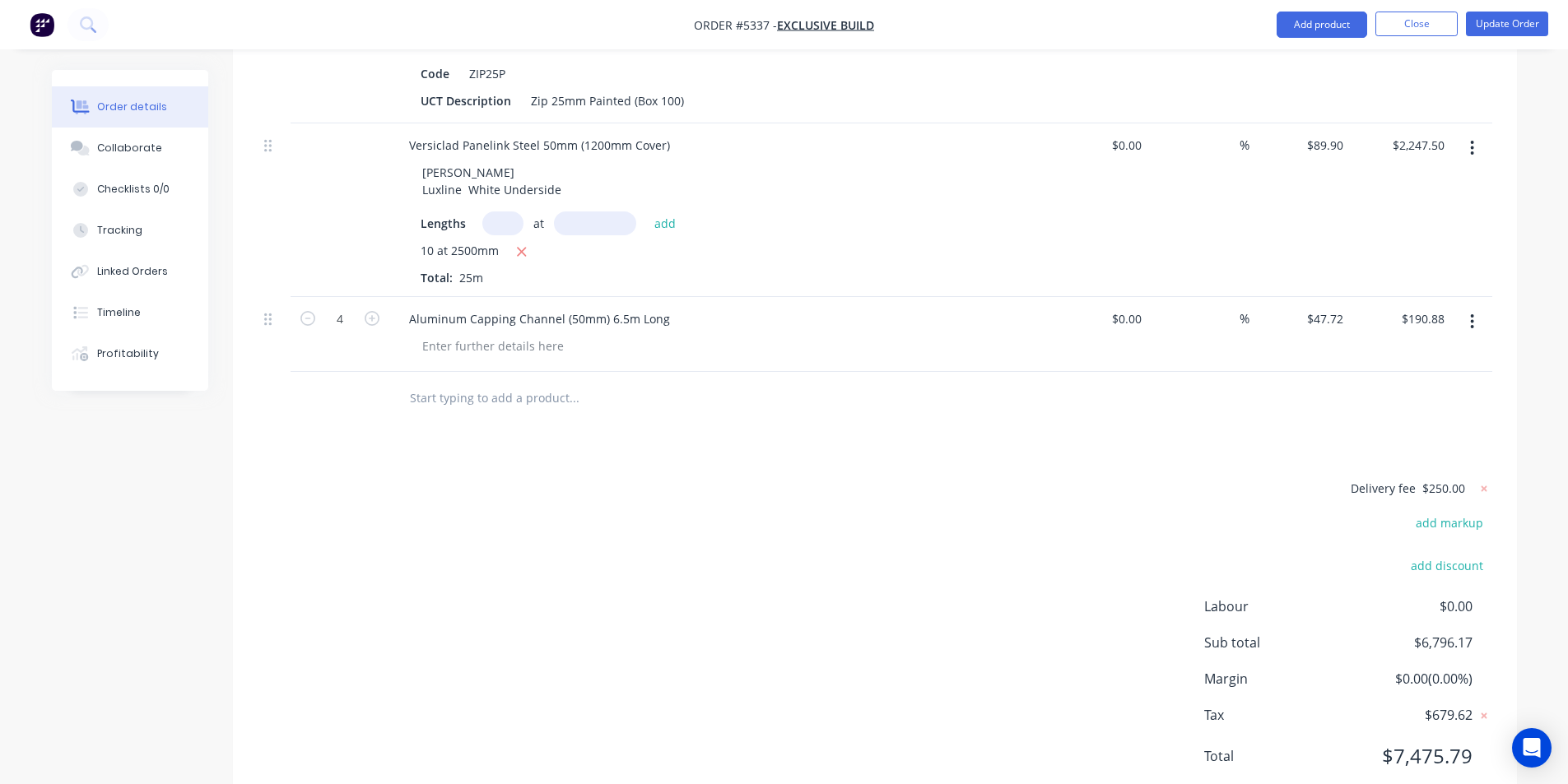
scroll to position [2696, 0]
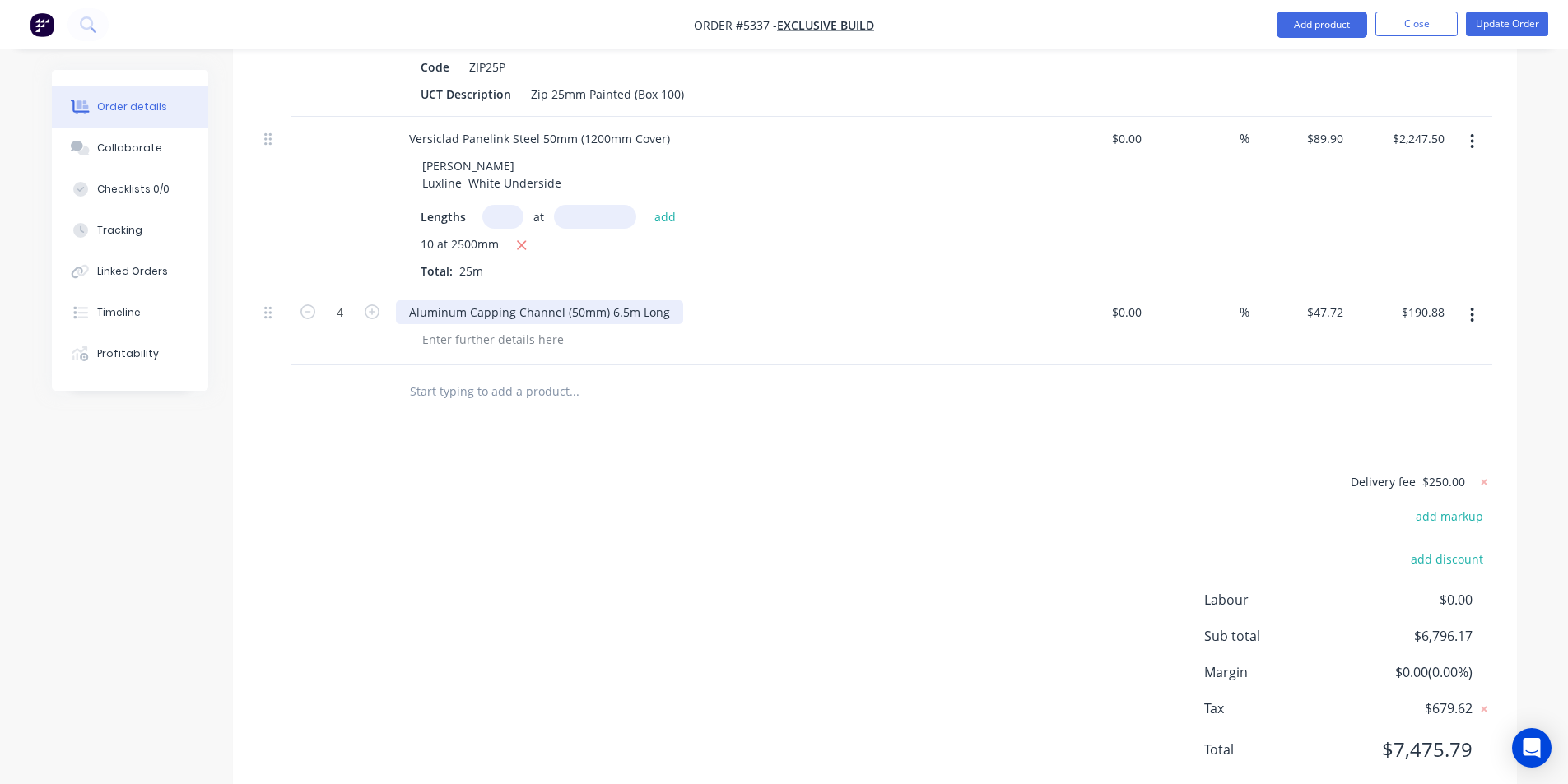
click at [667, 301] on div "Aluminum Capping Channel (50mm) 6.5m Long" at bounding box center [539, 313] width 287 height 24
click at [1489, 27] on button "Update Order" at bounding box center [1507, 23] width 82 height 25
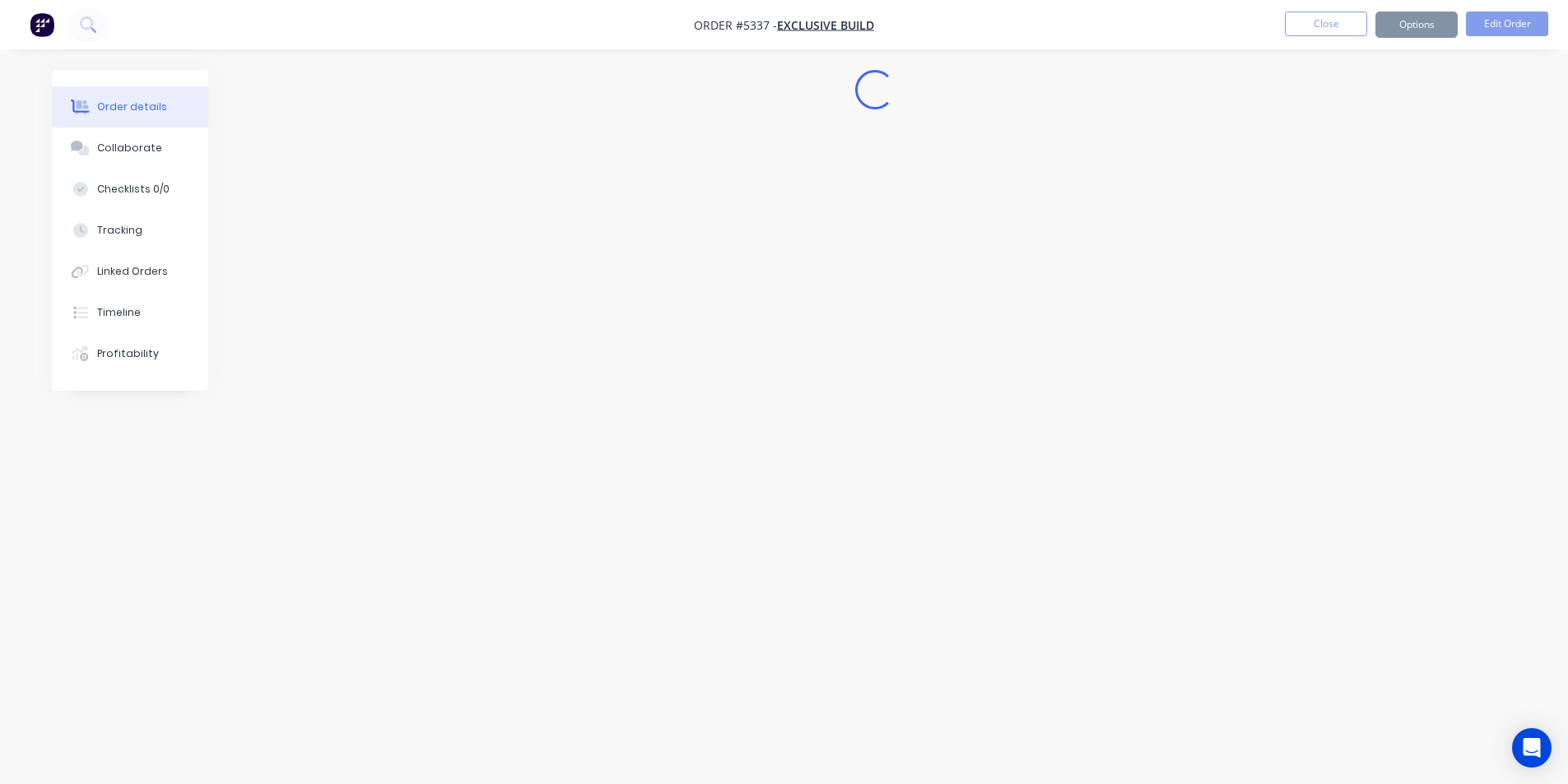
scroll to position [0, 0]
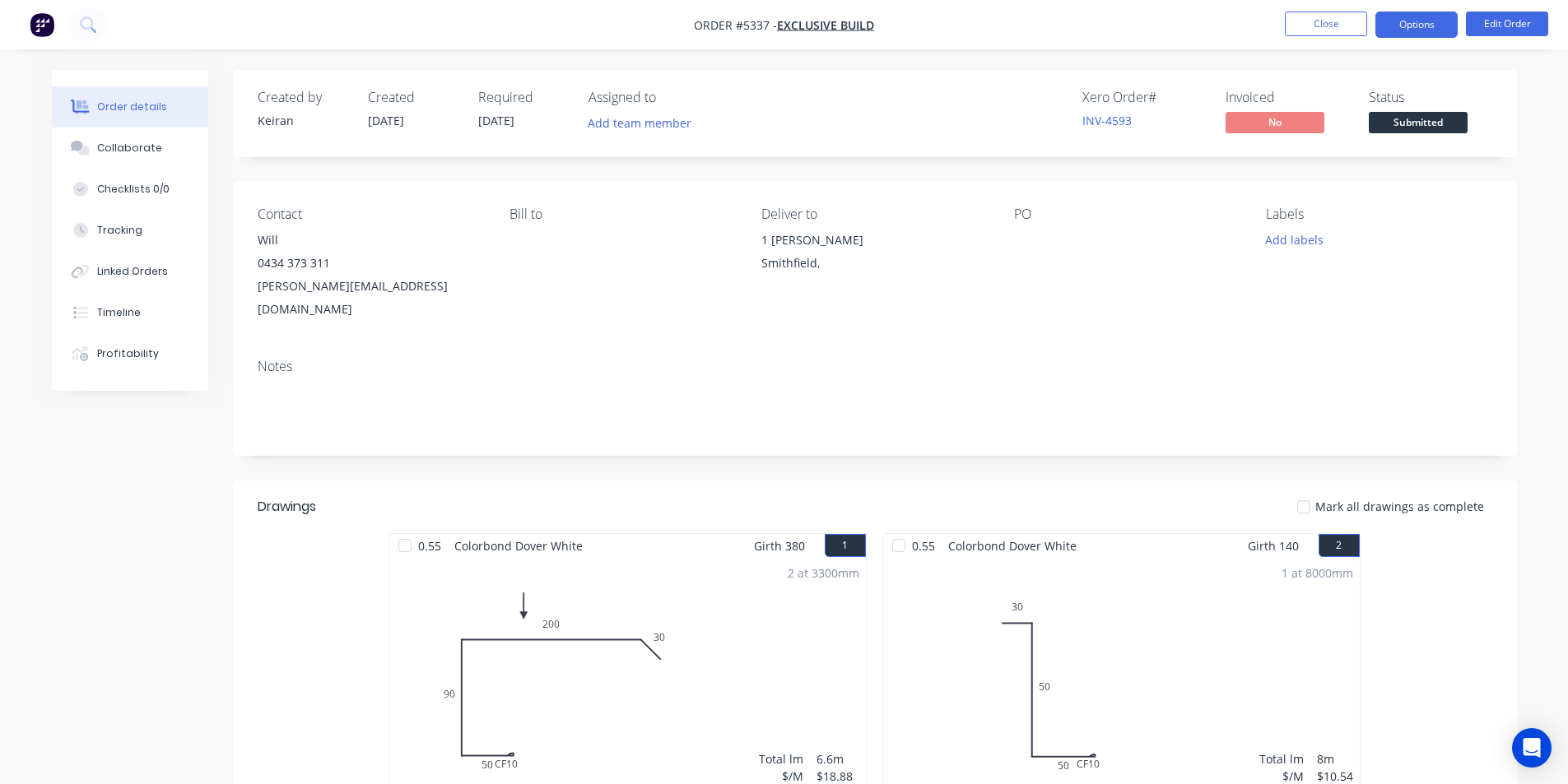
click at [1421, 22] on button "Options" at bounding box center [1416, 24] width 82 height 27
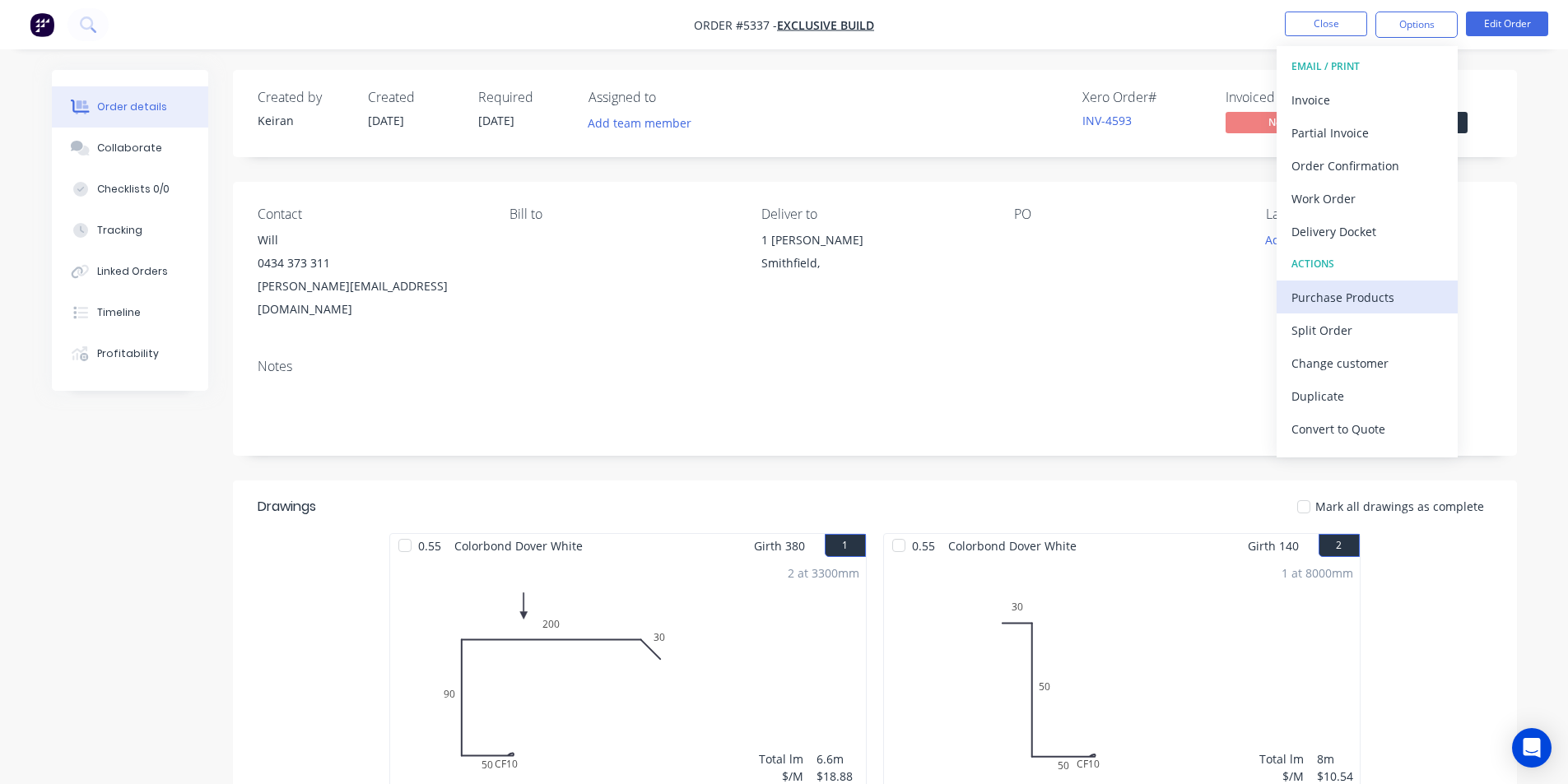
click at [1353, 296] on div "Purchase Products" at bounding box center [1367, 297] width 152 height 24
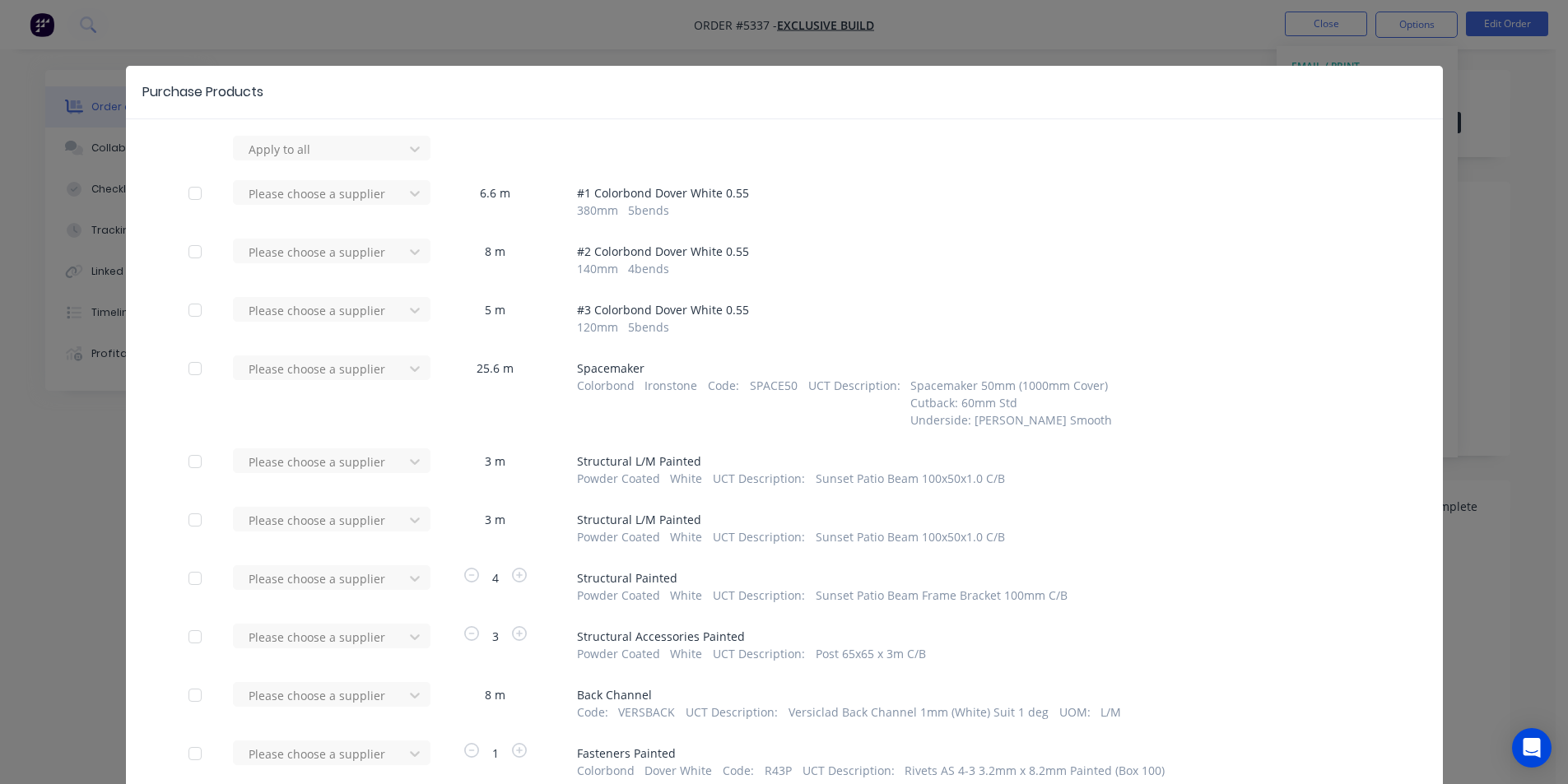
click at [392, 161] on div "Please choose a supplier" at bounding box center [320, 148] width 158 height 25
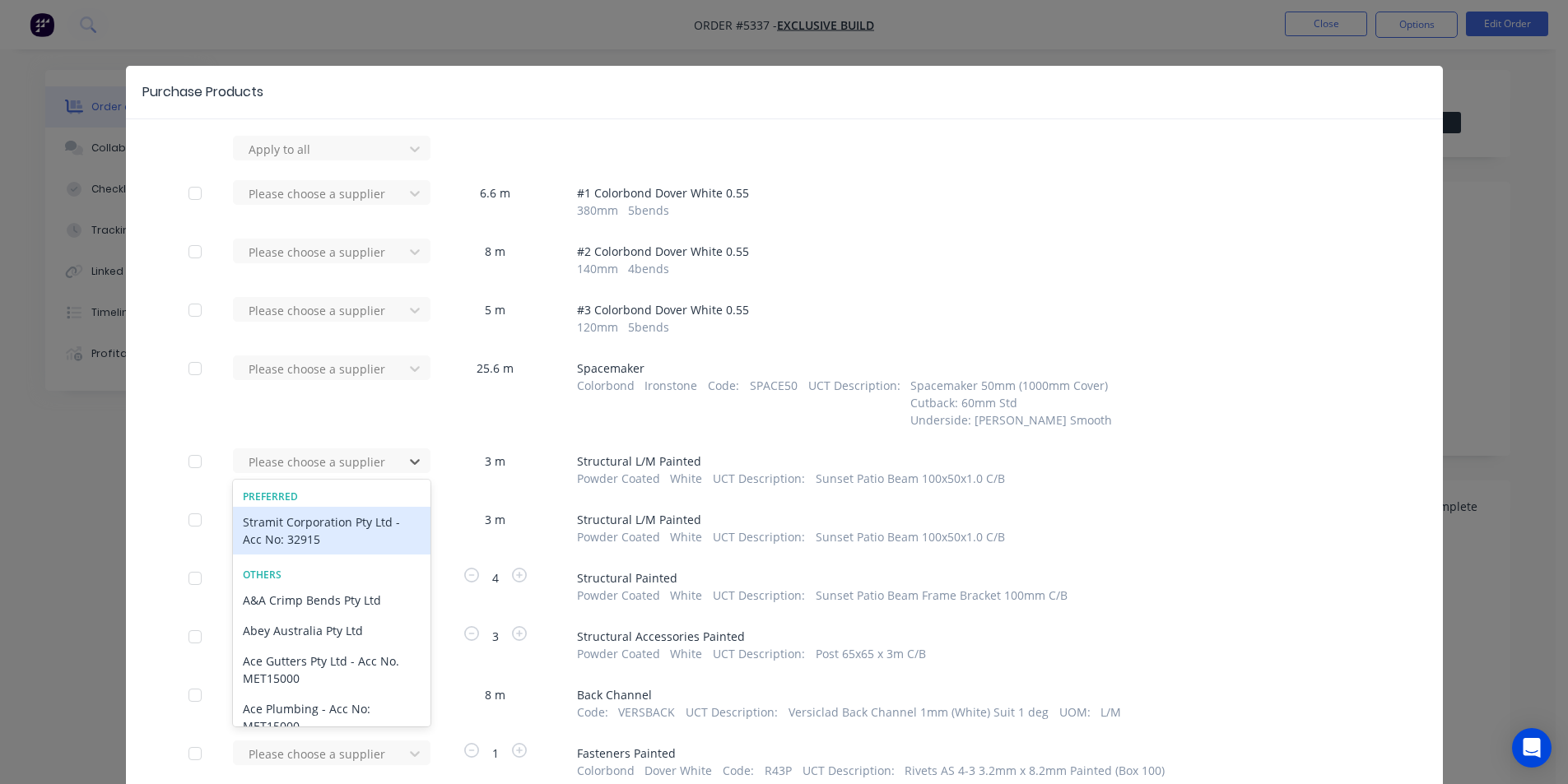
click at [363, 522] on div "Stramit Corporation Pty Ltd - Acc No: 32915" at bounding box center [332, 531] width 198 height 48
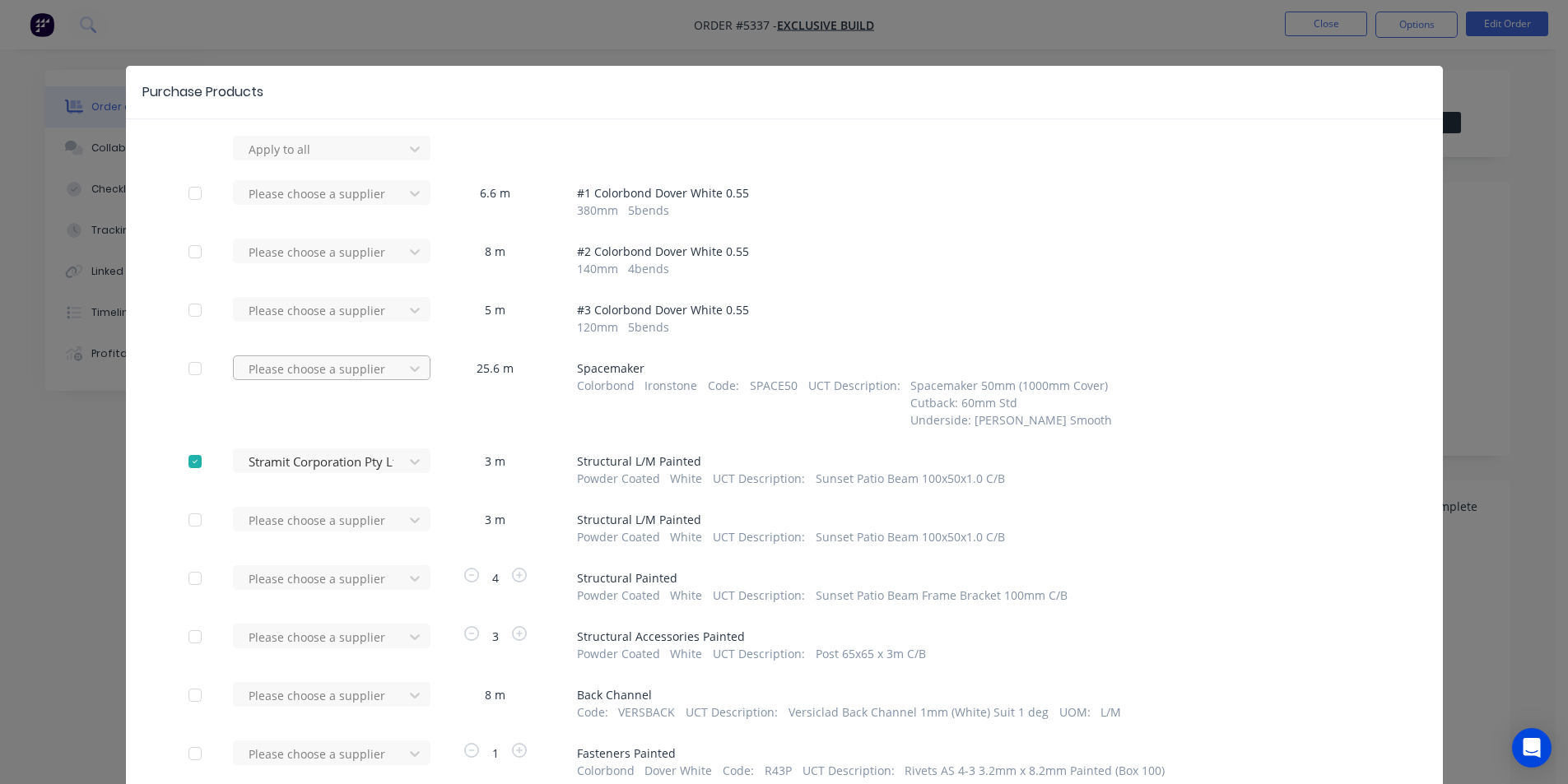
click at [372, 159] on div at bounding box center [320, 149] width 148 height 21
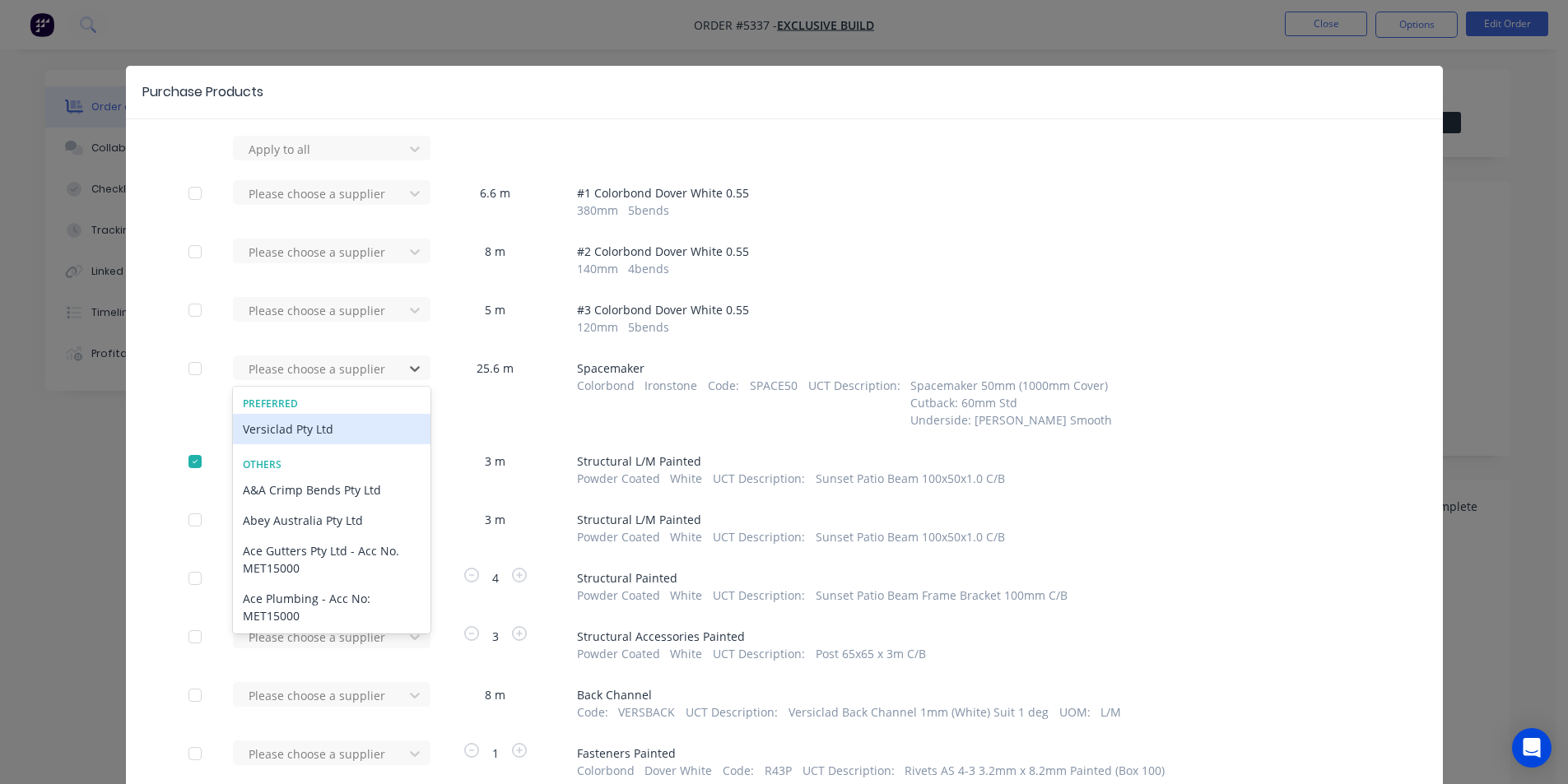
click at [332, 417] on div "Versiclad Pty Ltd" at bounding box center [332, 429] width 198 height 31
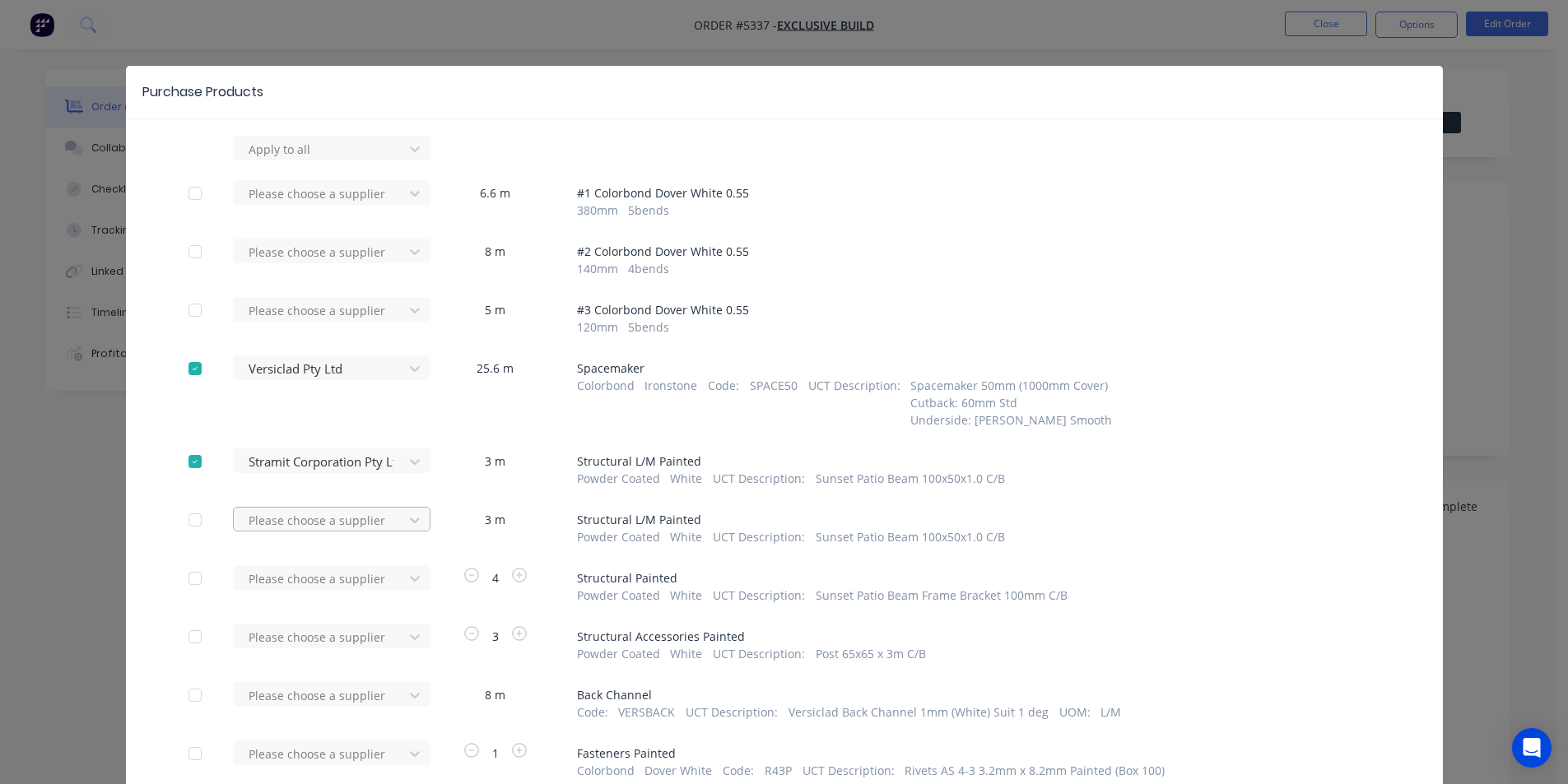
click at [357, 159] on div at bounding box center [320, 149] width 148 height 21
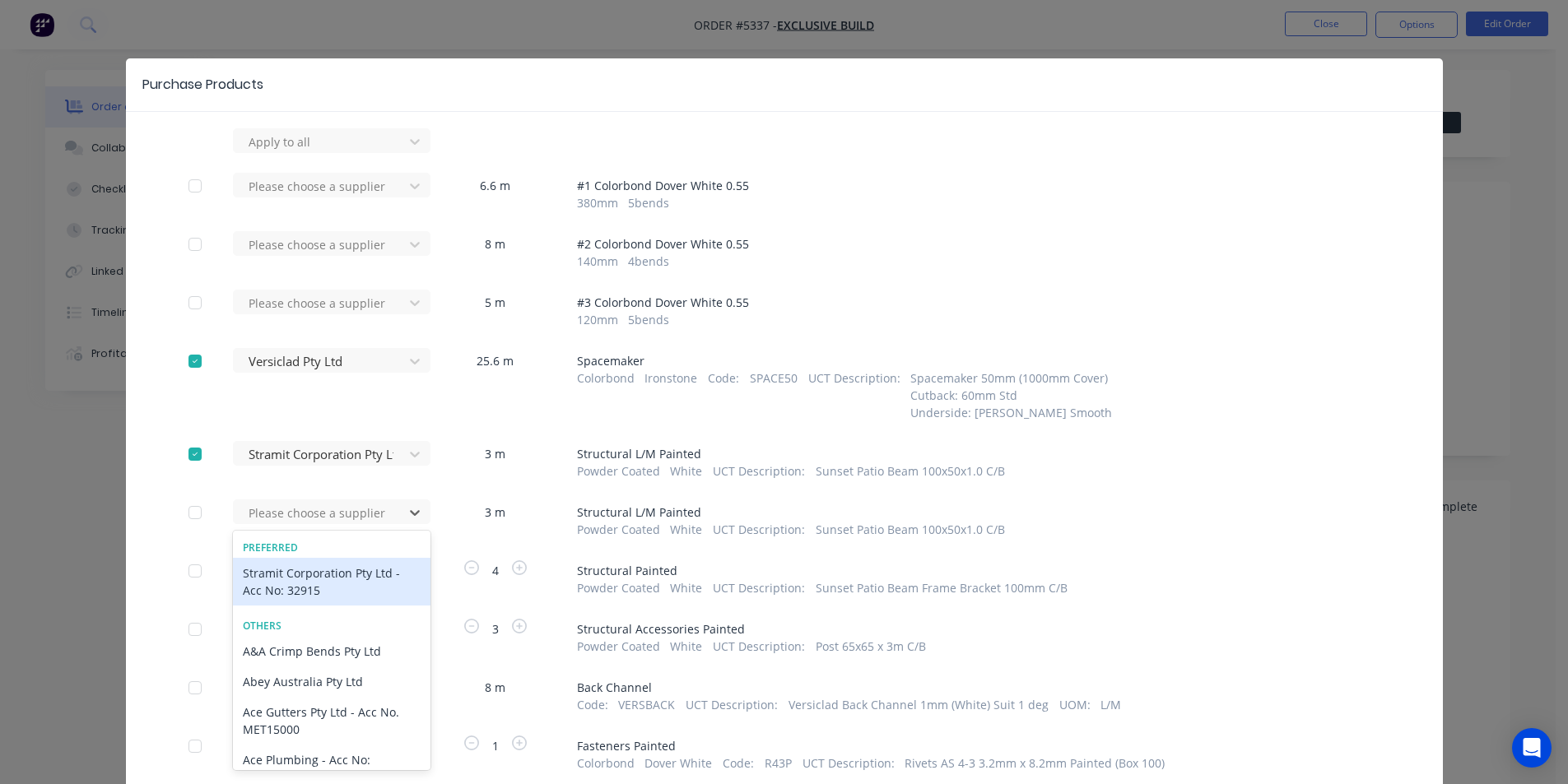
click at [344, 561] on div "Stramit Corporation Pty Ltd - Acc No: 32915" at bounding box center [332, 582] width 198 height 48
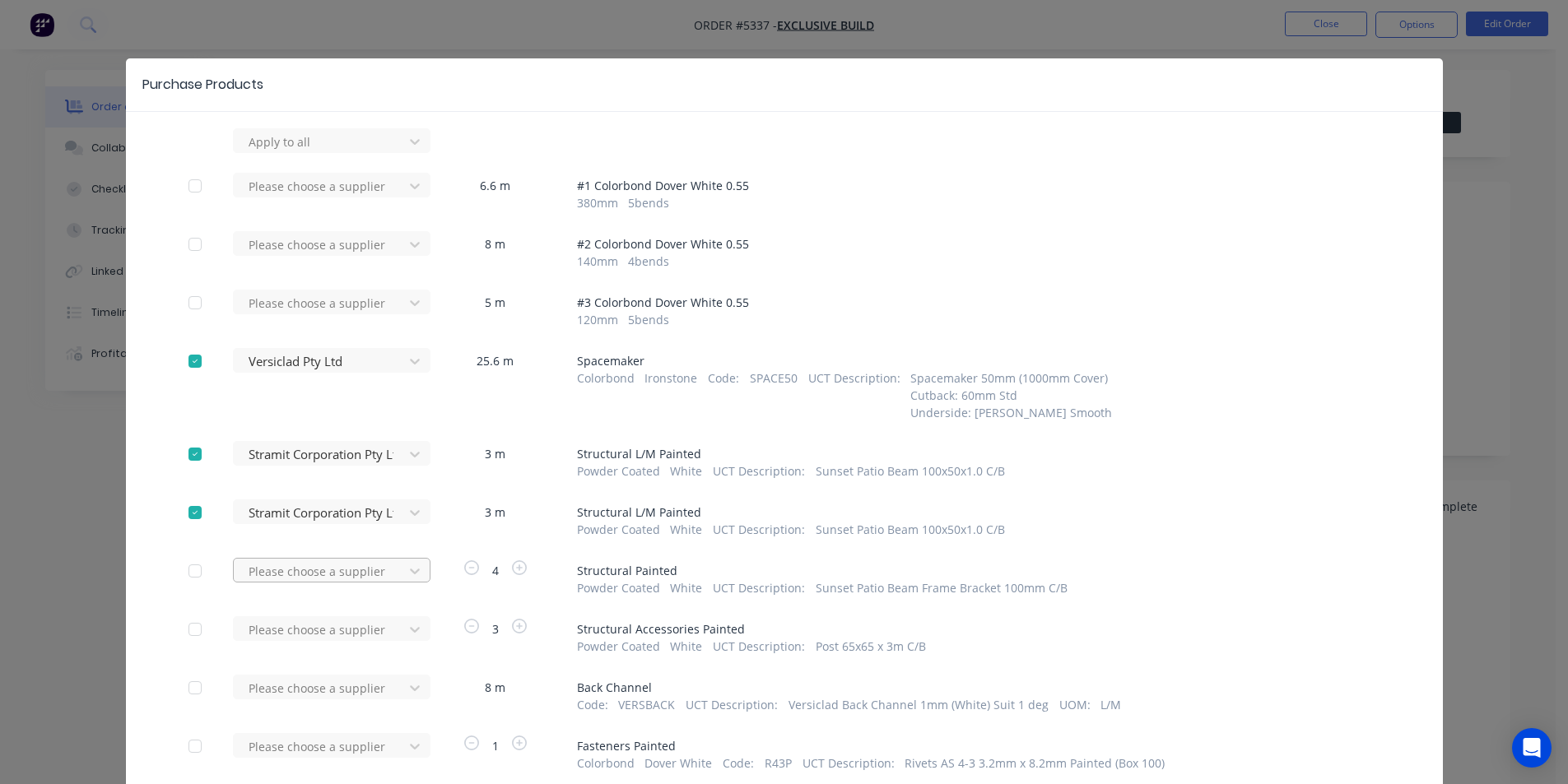
click at [352, 153] on div "Please choose a supplier" at bounding box center [323, 141] width 181 height 25
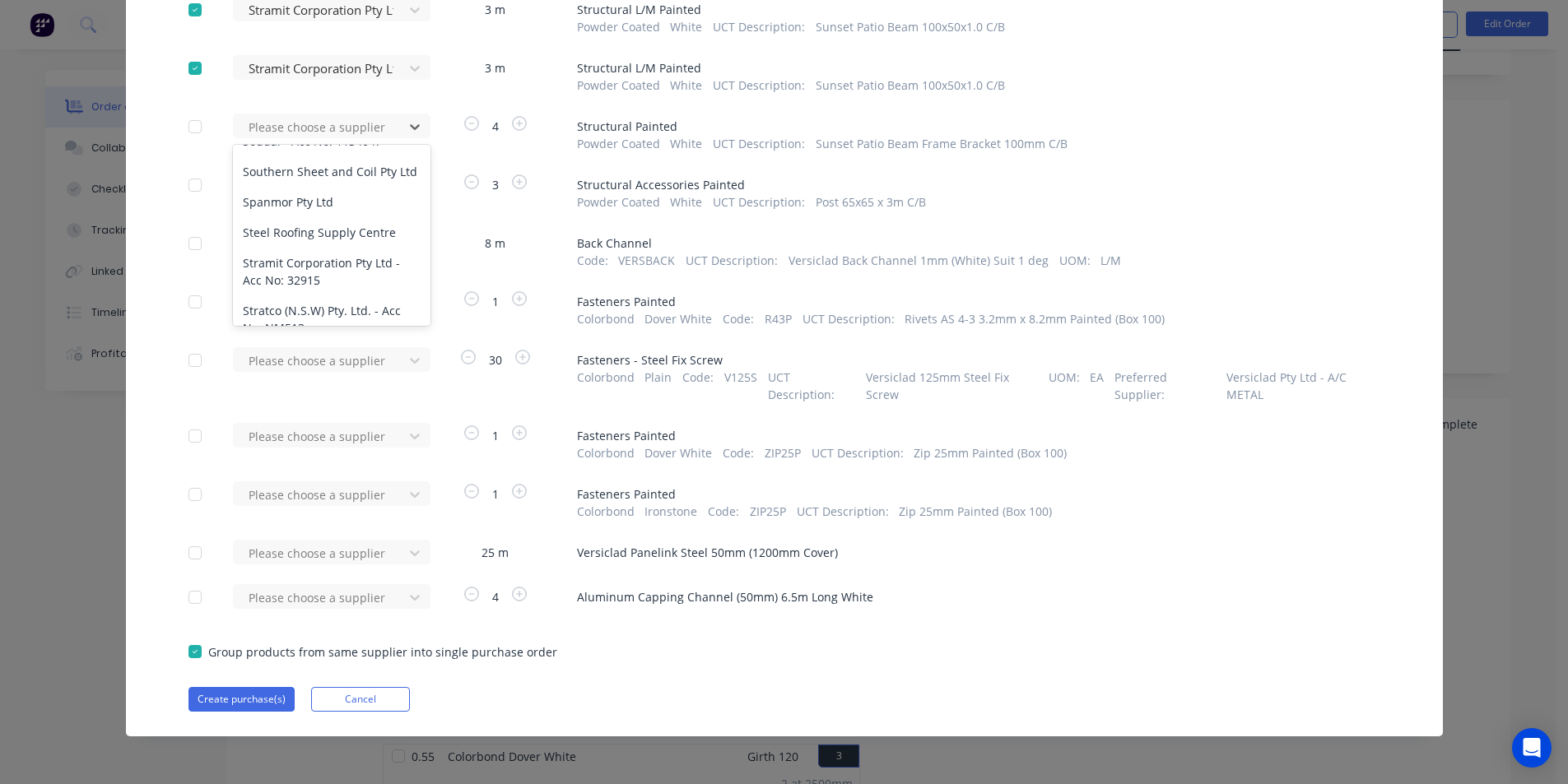
scroll to position [1208, 0]
click at [281, 281] on div "Stramit Corporation Pty Ltd - Acc No: 32915" at bounding box center [332, 305] width 198 height 48
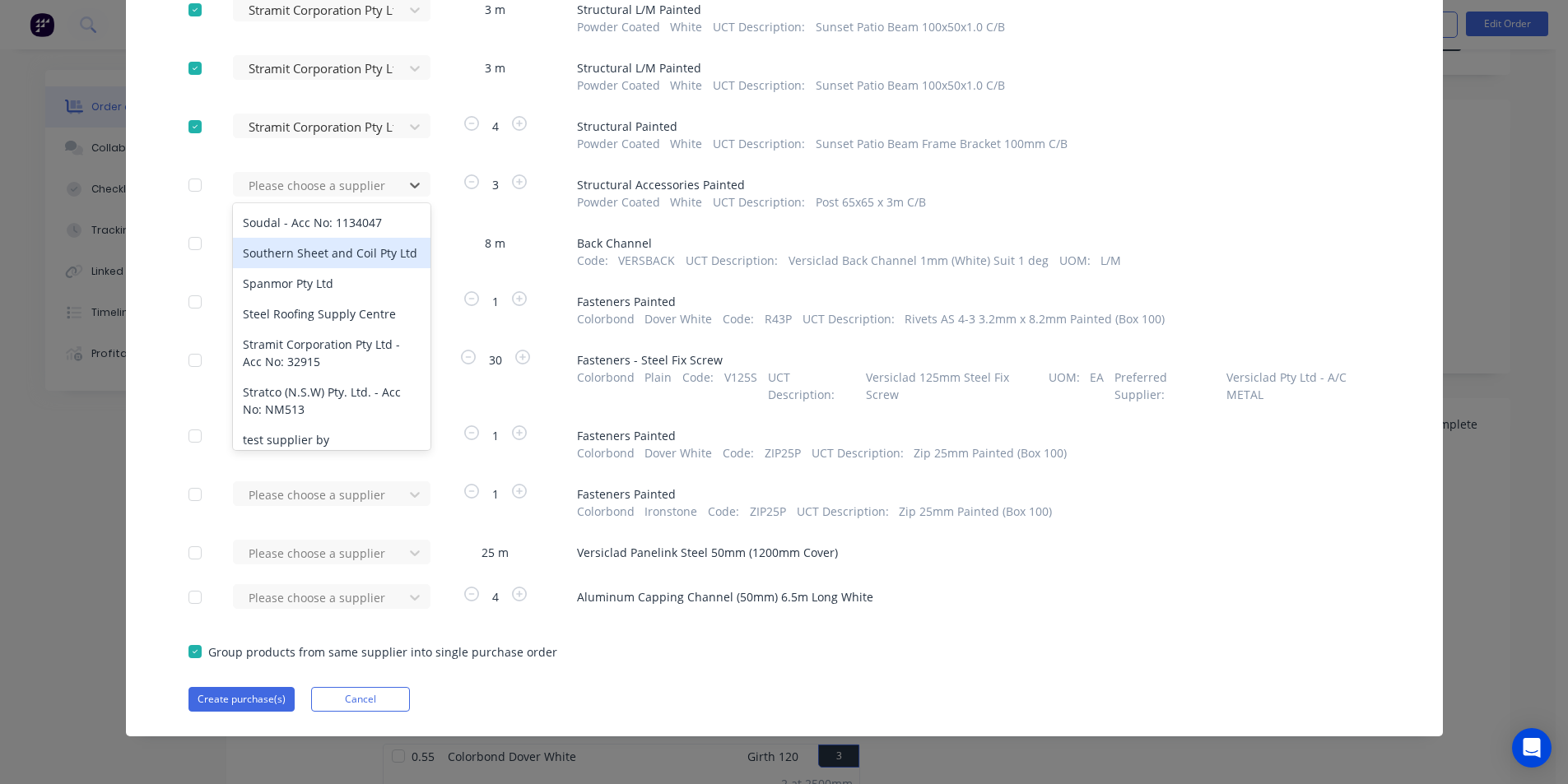
scroll to position [1172, 0]
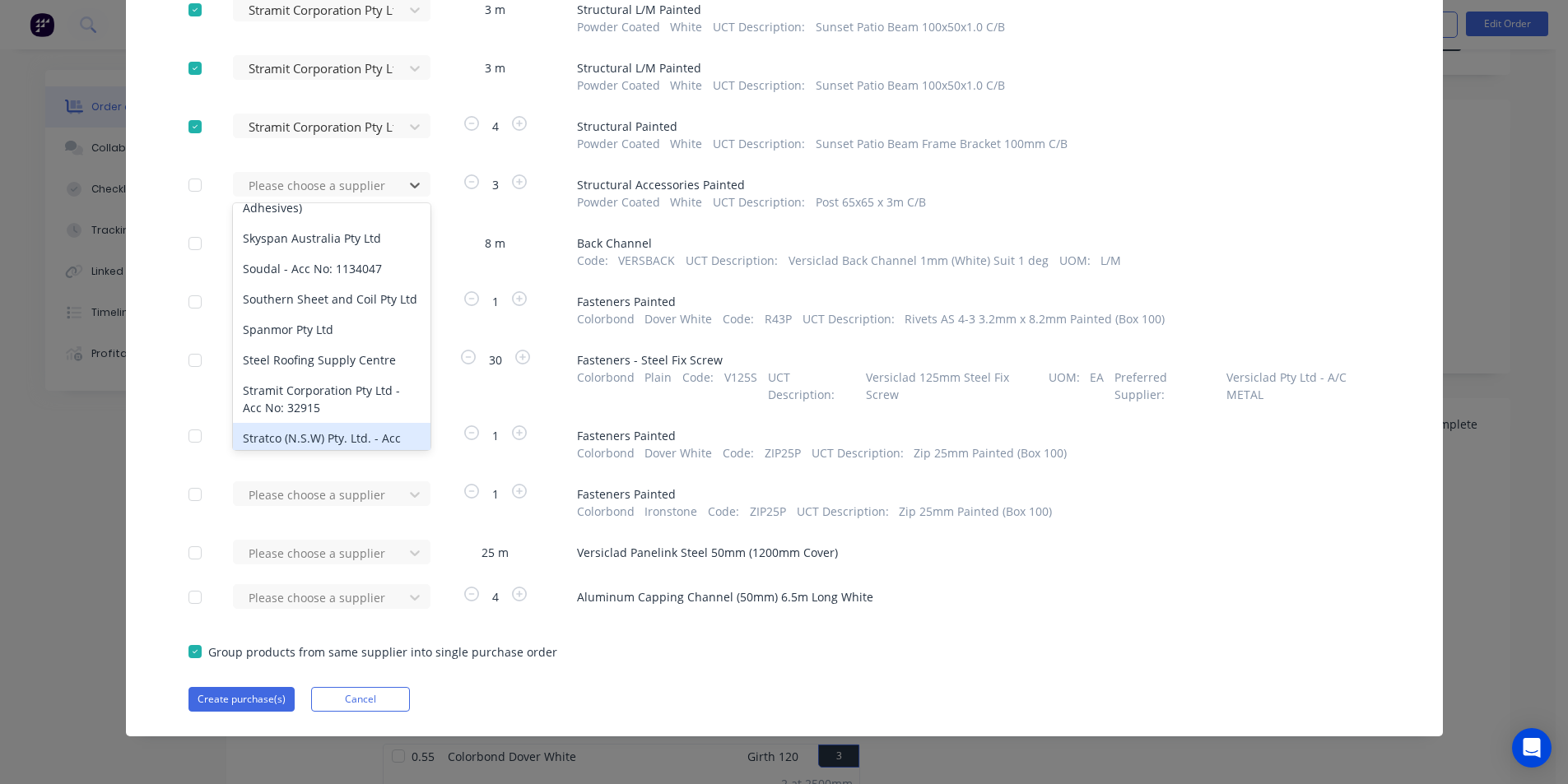
click at [314, 423] on div "Stratco (N.S.W) Pty. Ltd. - Acc No: NM513" at bounding box center [332, 447] width 198 height 48
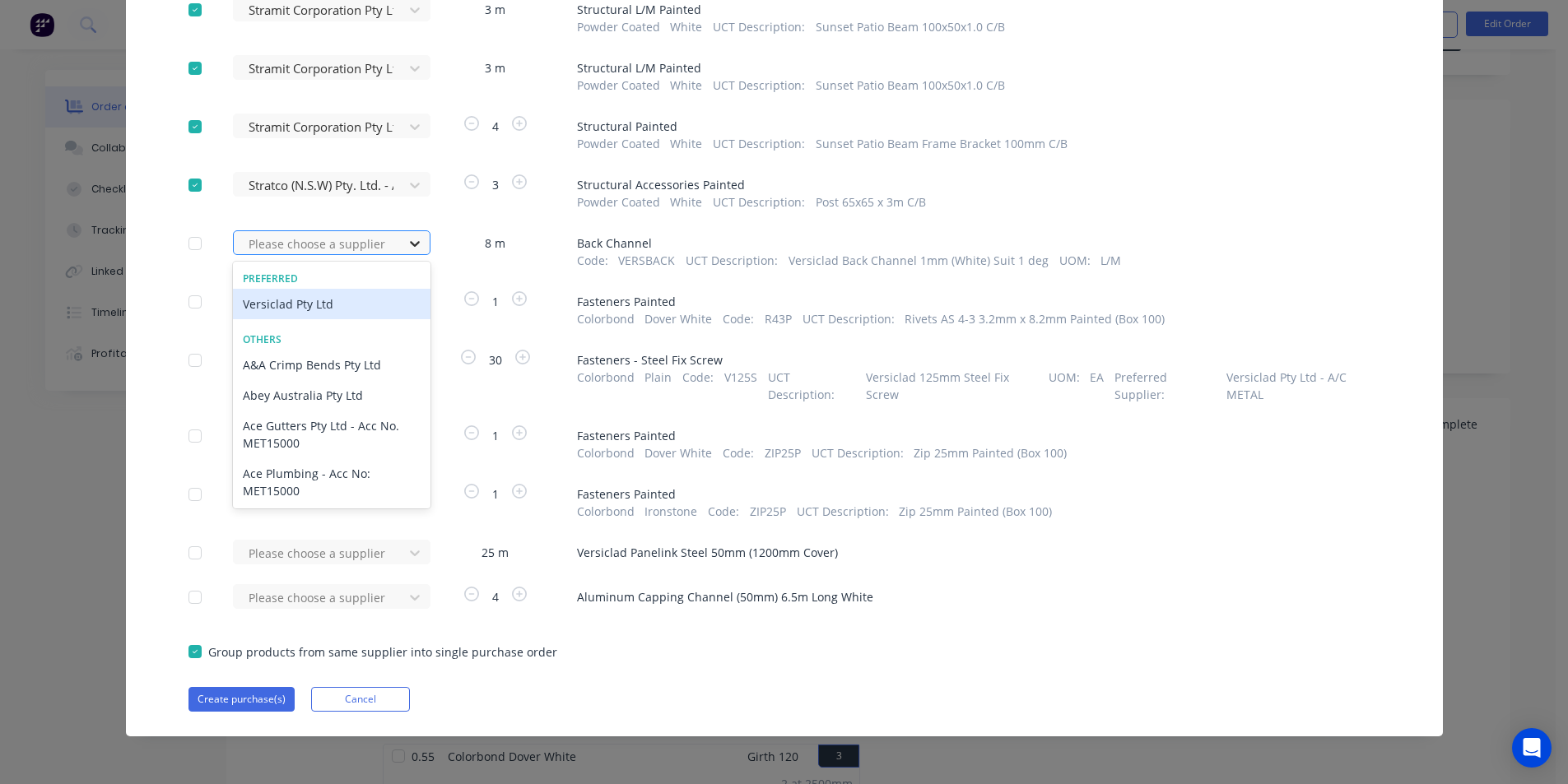
click at [400, 235] on div at bounding box center [415, 243] width 30 height 27
click at [343, 307] on div "Versiclad Pty Ltd" at bounding box center [332, 304] width 198 height 31
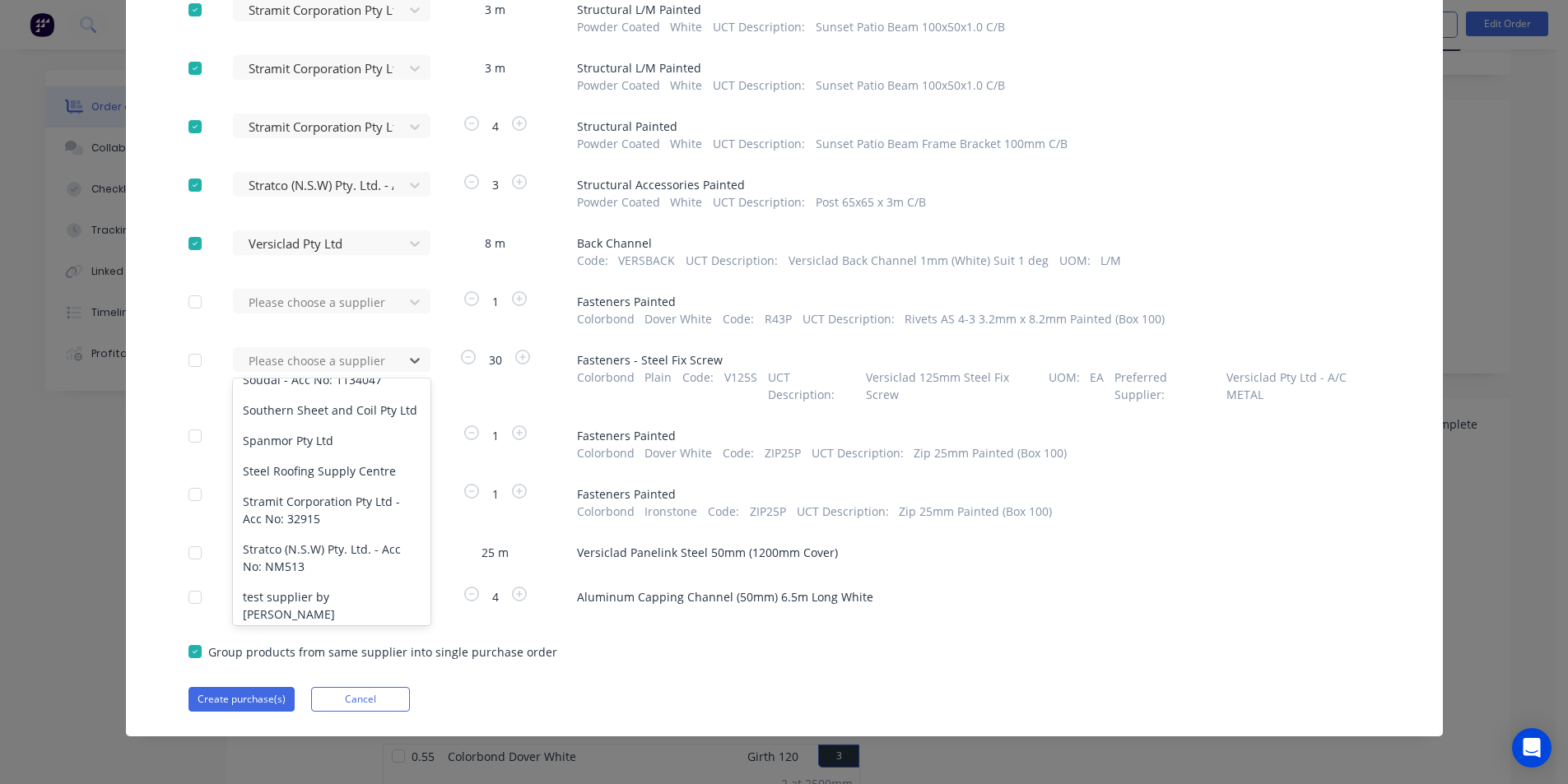
scroll to position [1307, 0]
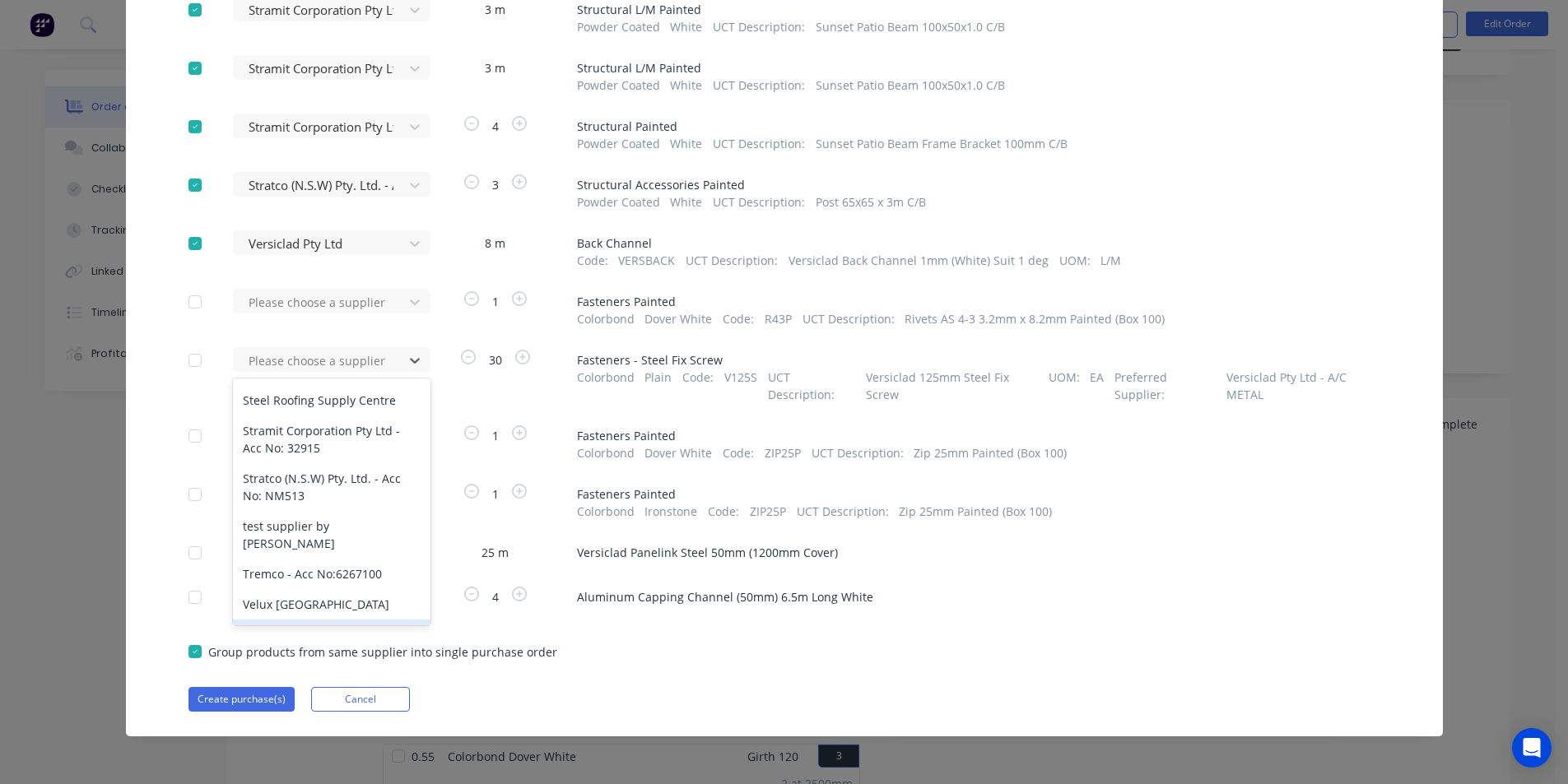
click at [327, 619] on div "Versiclad Pty Ltd" at bounding box center [332, 635] width 198 height 31
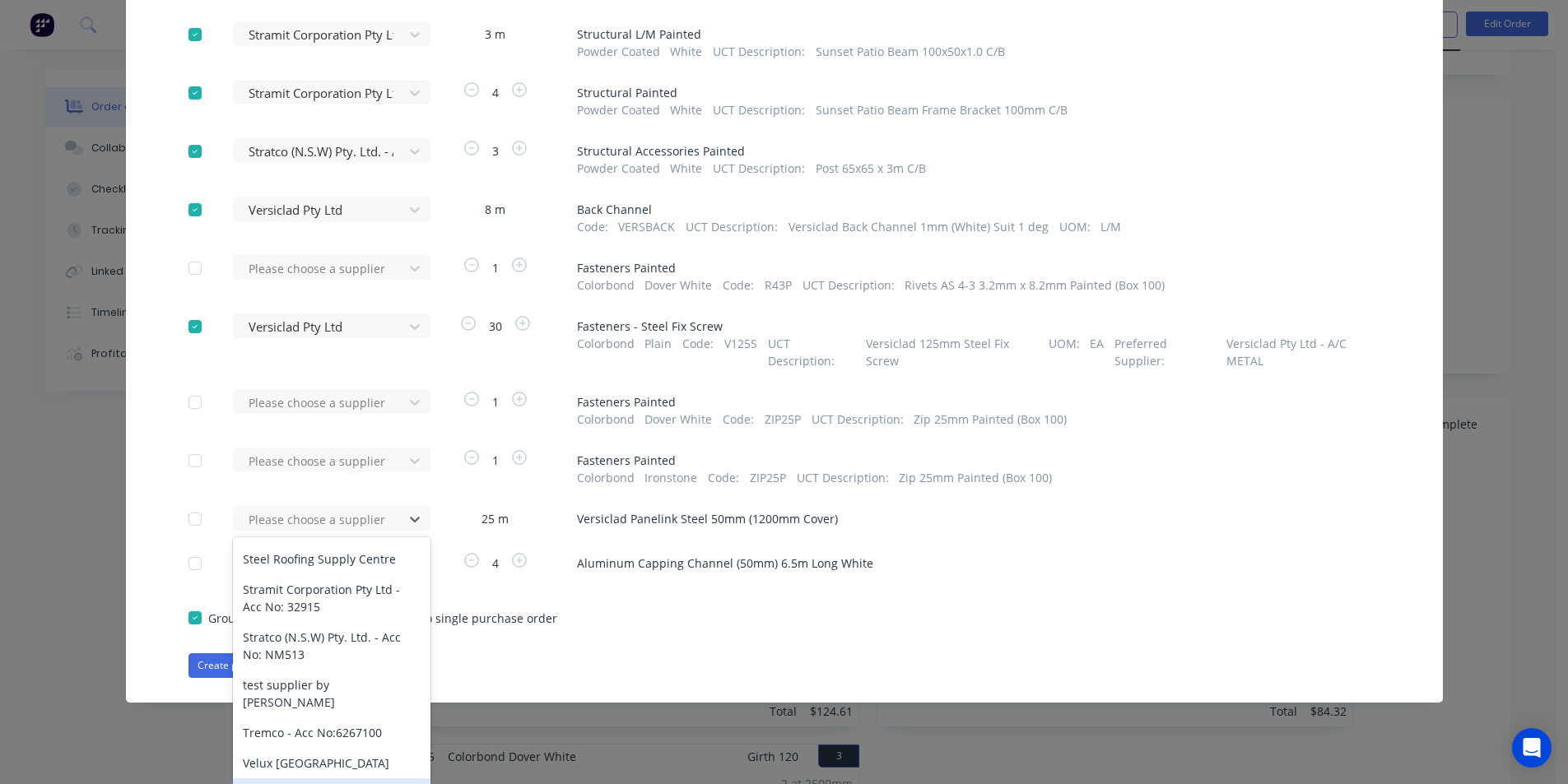
click at [270, 779] on div "Versiclad Pty Ltd" at bounding box center [332, 794] width 198 height 31
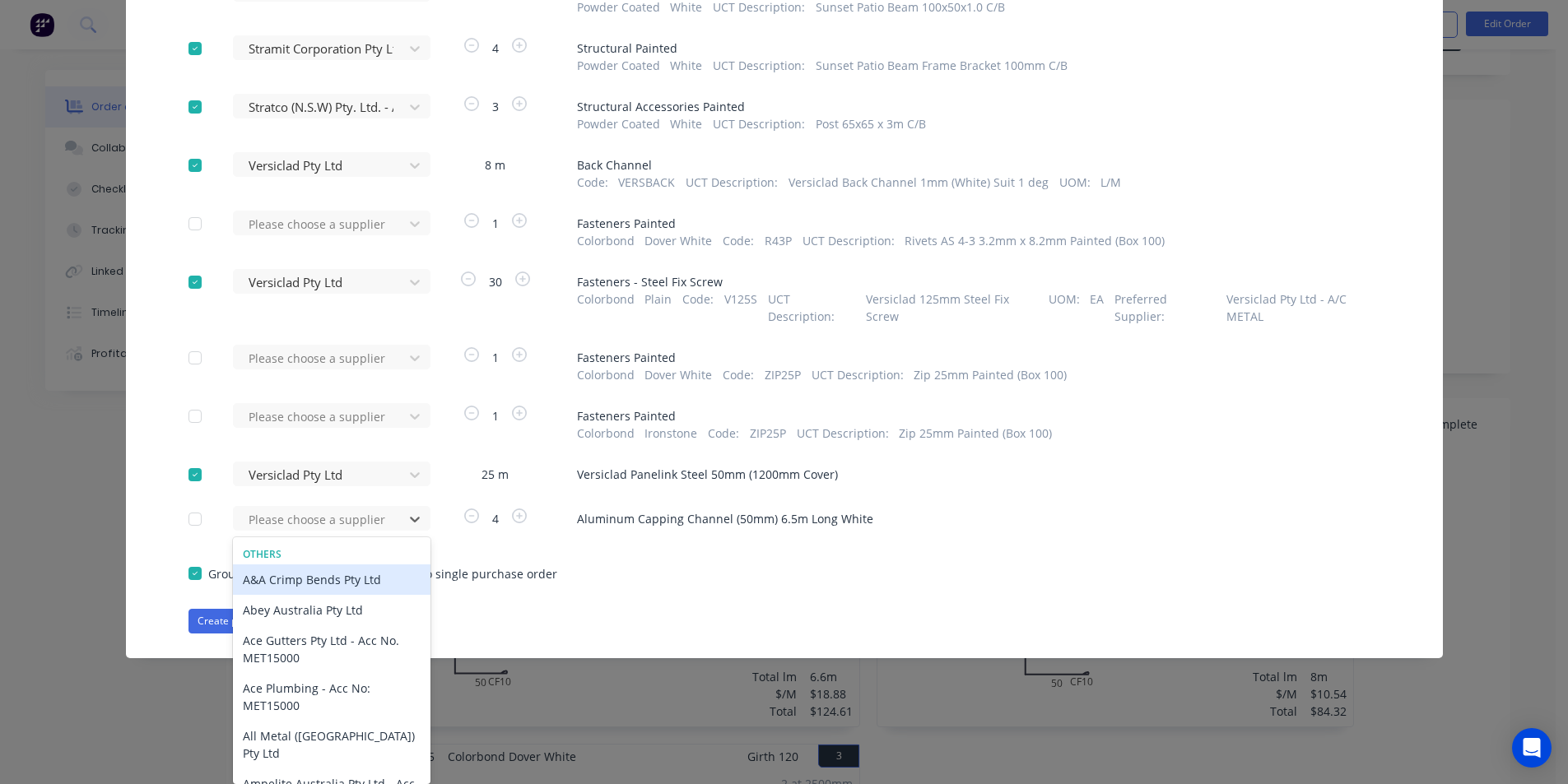
scroll to position [1307, 0]
drag, startPoint x: 360, startPoint y: 760, endPoint x: 345, endPoint y: 747, distance: 19.8
click at [360, 779] on div "Versiclad Pty Ltd" at bounding box center [332, 794] width 198 height 31
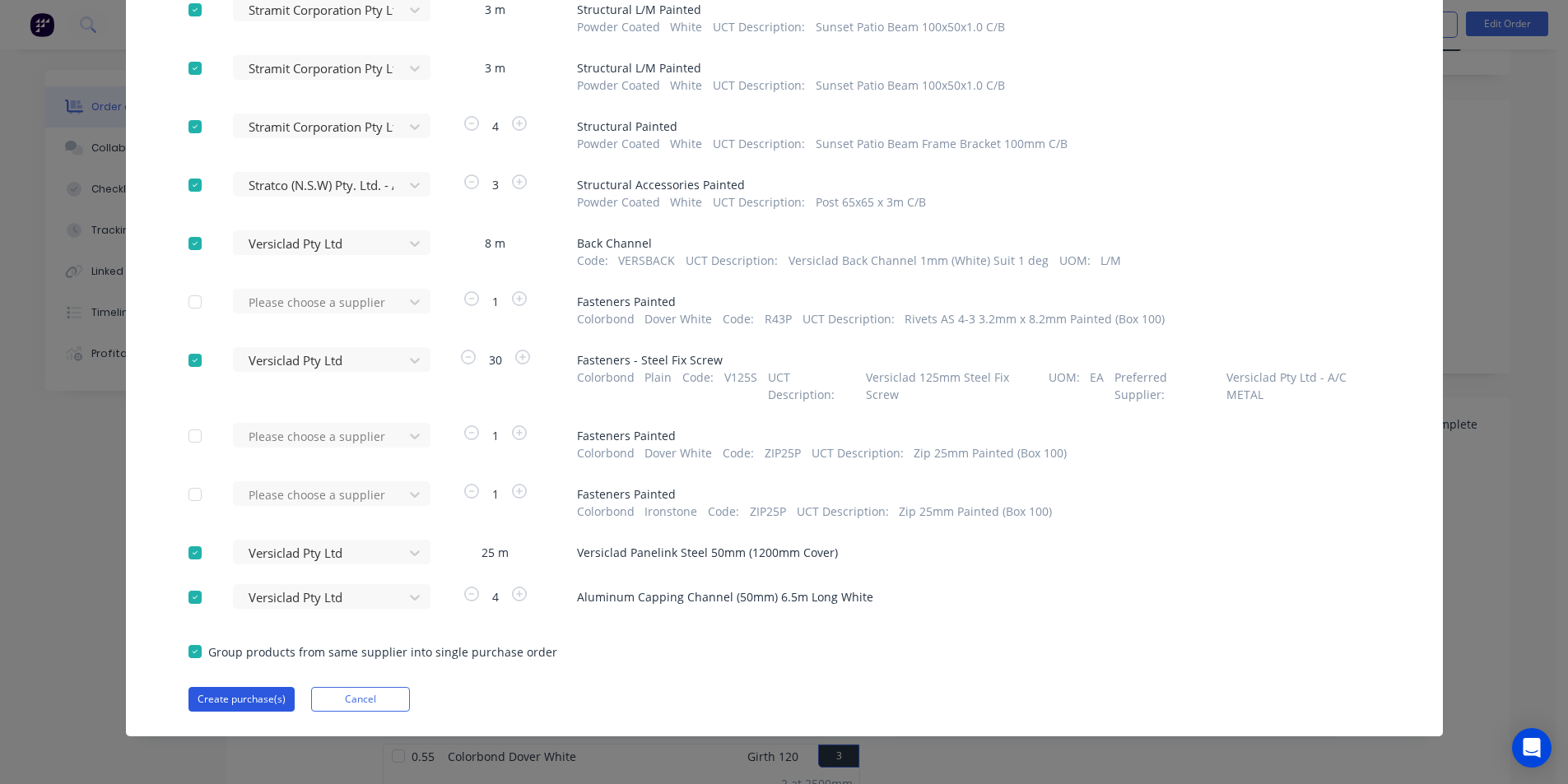
click at [265, 696] on button "Create purchase(s)" at bounding box center [242, 699] width 106 height 25
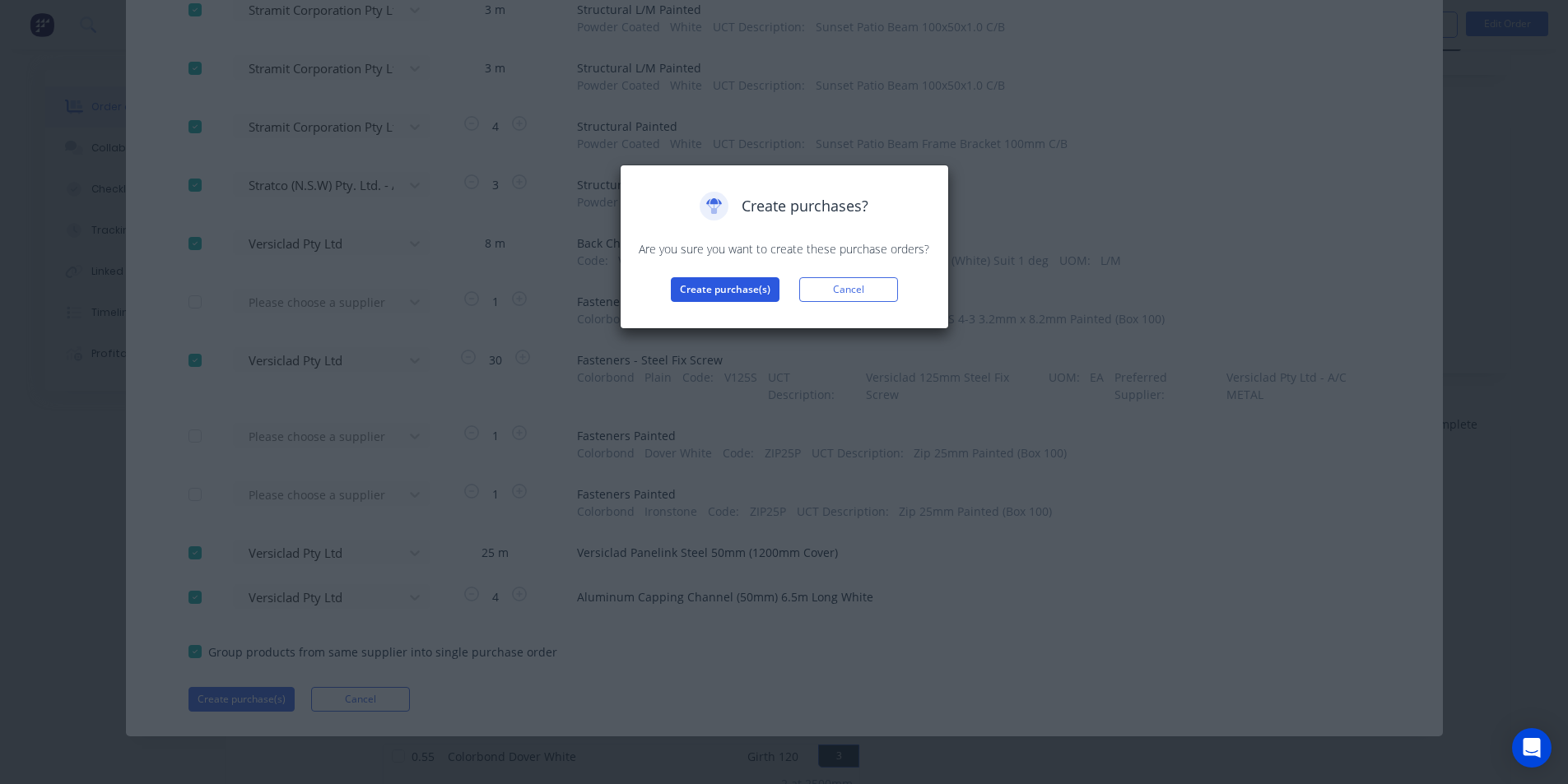
click at [744, 295] on button "Create purchase(s)" at bounding box center [725, 290] width 109 height 25
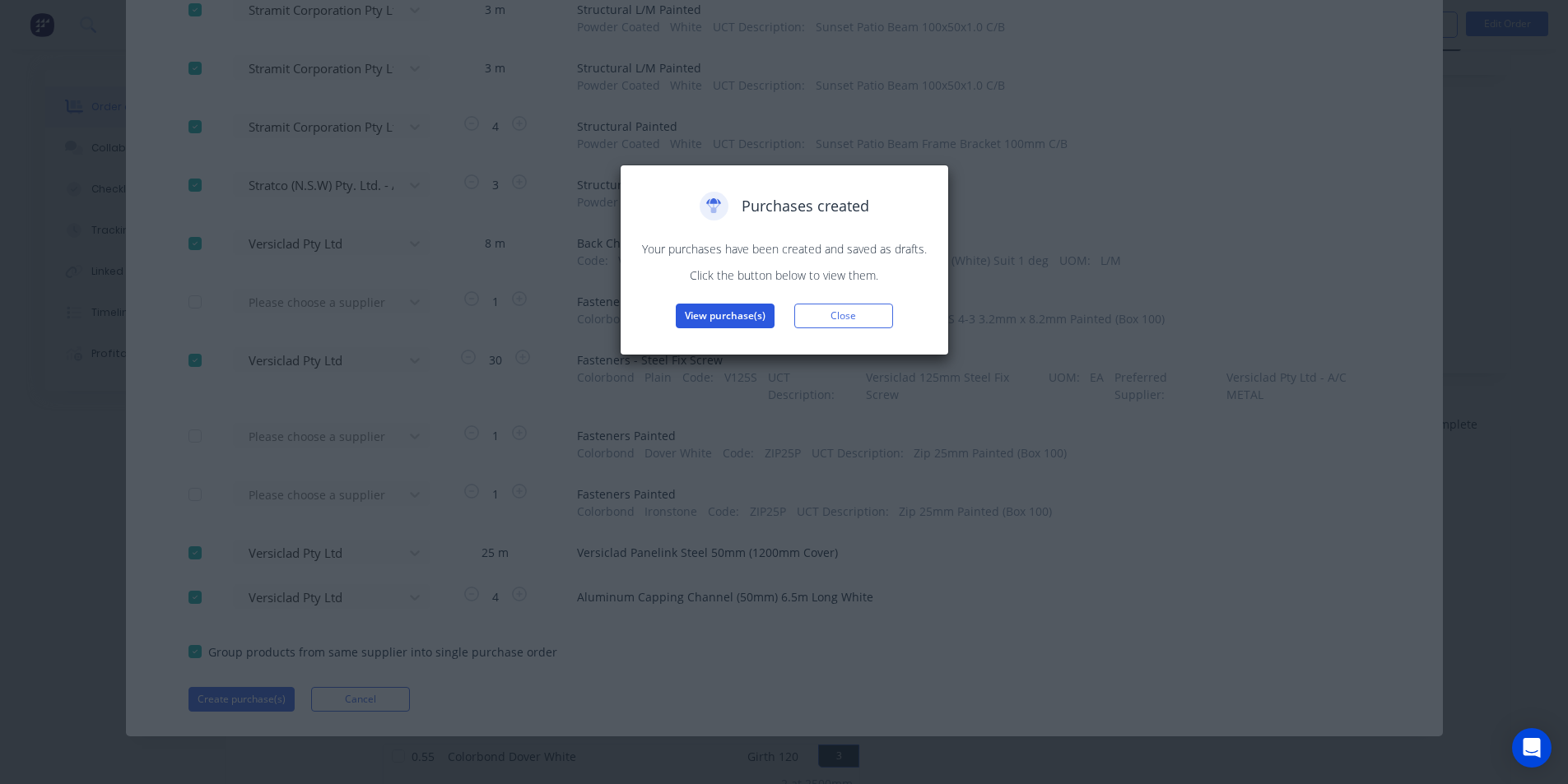
click at [751, 308] on button "View purchase(s)" at bounding box center [725, 315] width 99 height 25
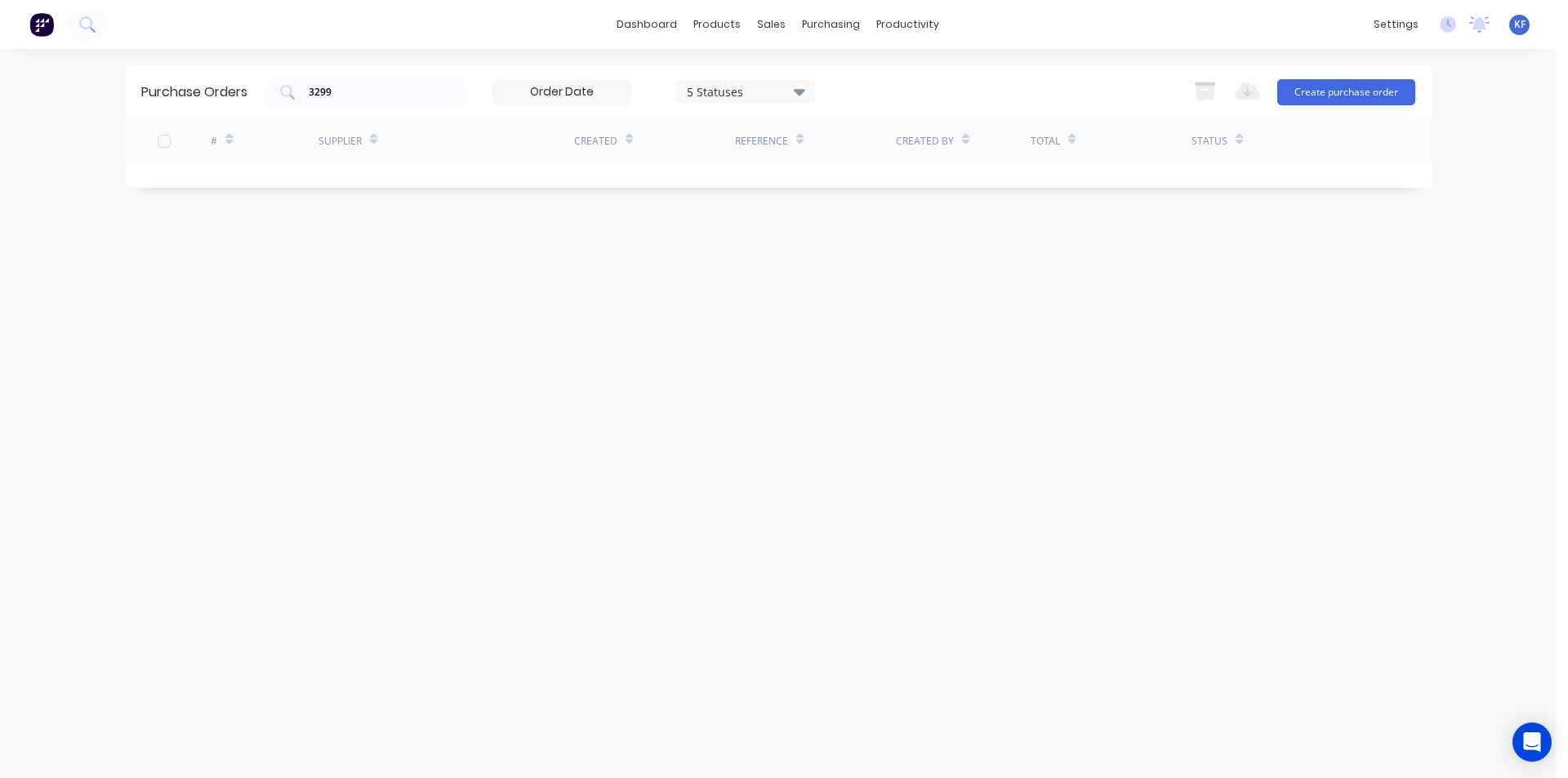
drag, startPoint x: 363, startPoint y: 90, endPoint x: 268, endPoint y: 53, distance: 102.0
click at [268, 53] on div "dashboard products sales purchasing productivity dashboard products Product Cat…" at bounding box center [778, 389] width 1556 height 778
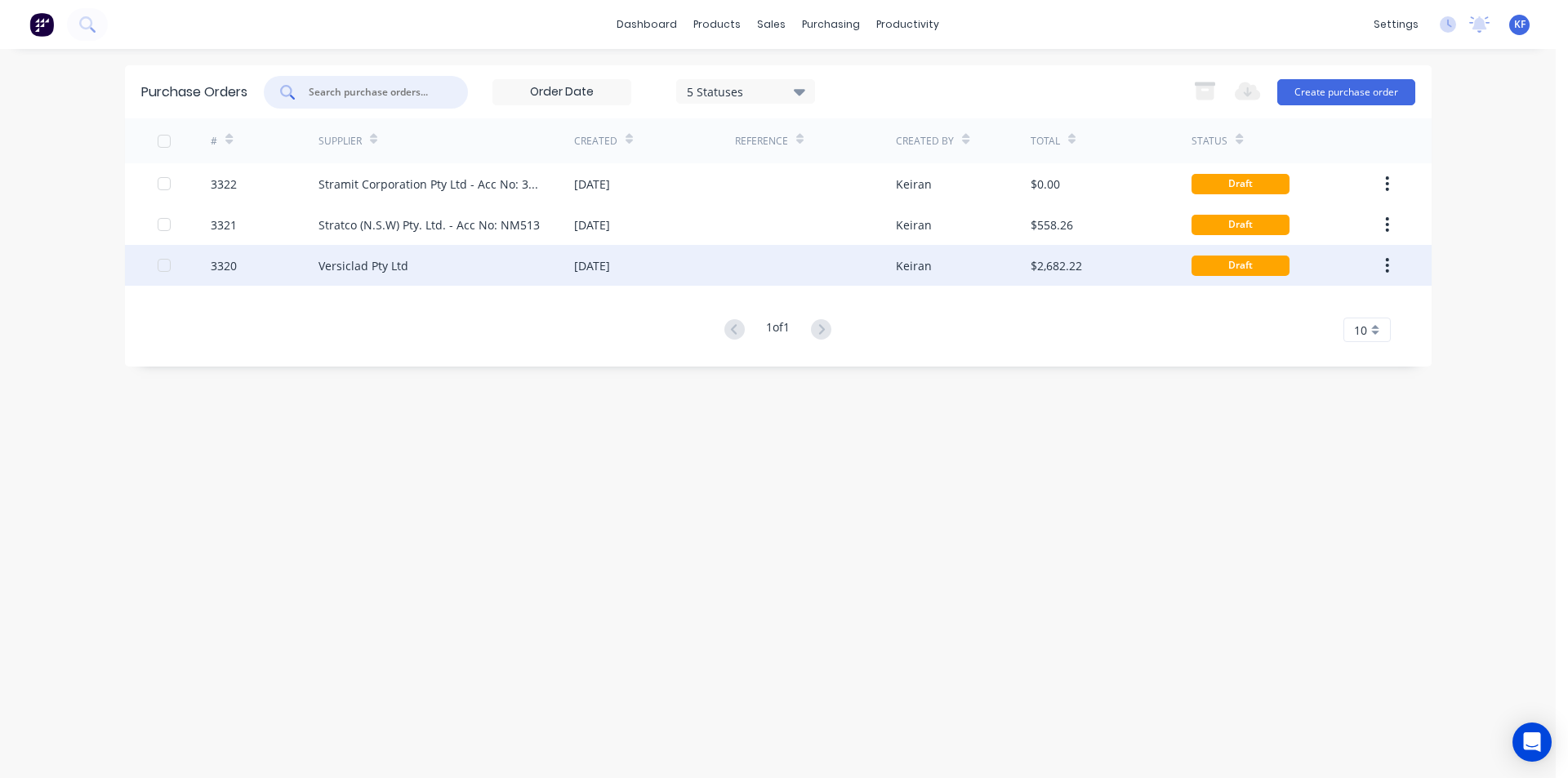
click at [610, 267] on div "[DATE]" at bounding box center [592, 266] width 36 height 17
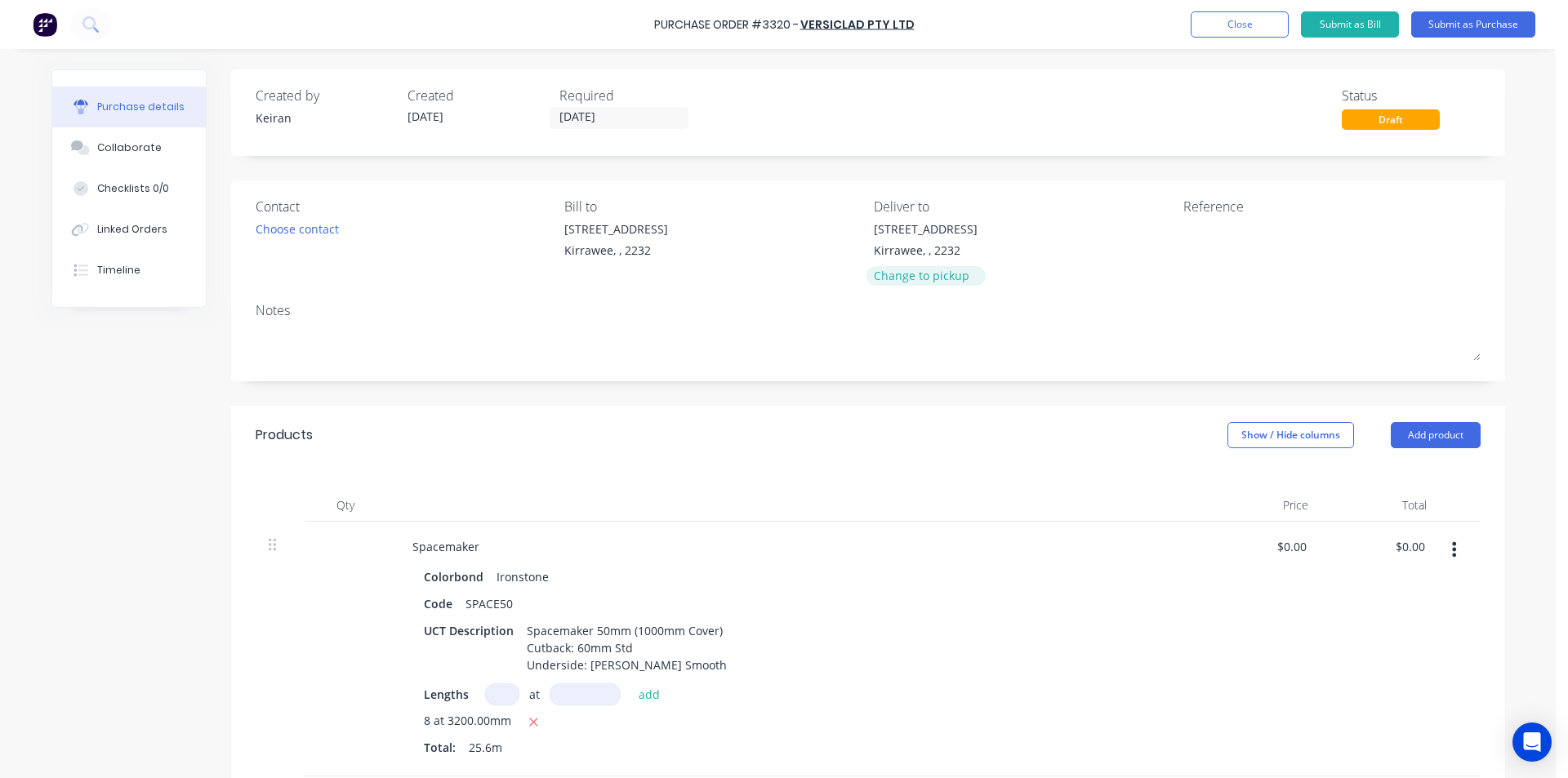
click at [939, 277] on div "Change to pickup" at bounding box center [926, 275] width 104 height 17
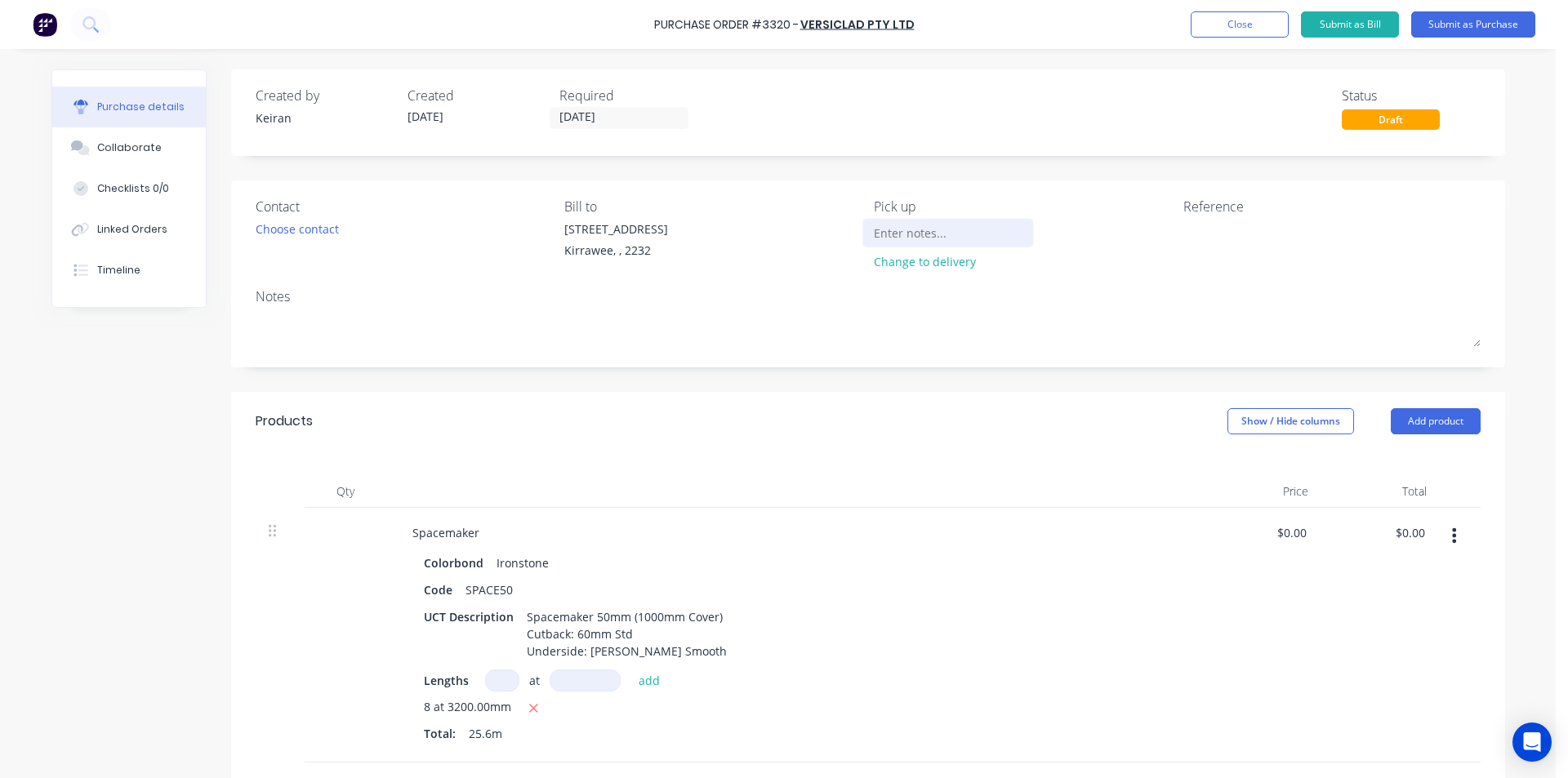
click at [922, 234] on input at bounding box center [948, 232] width 149 height 25
type input "When Ready"
click at [582, 121] on input "[DATE]" at bounding box center [618, 118] width 137 height 20
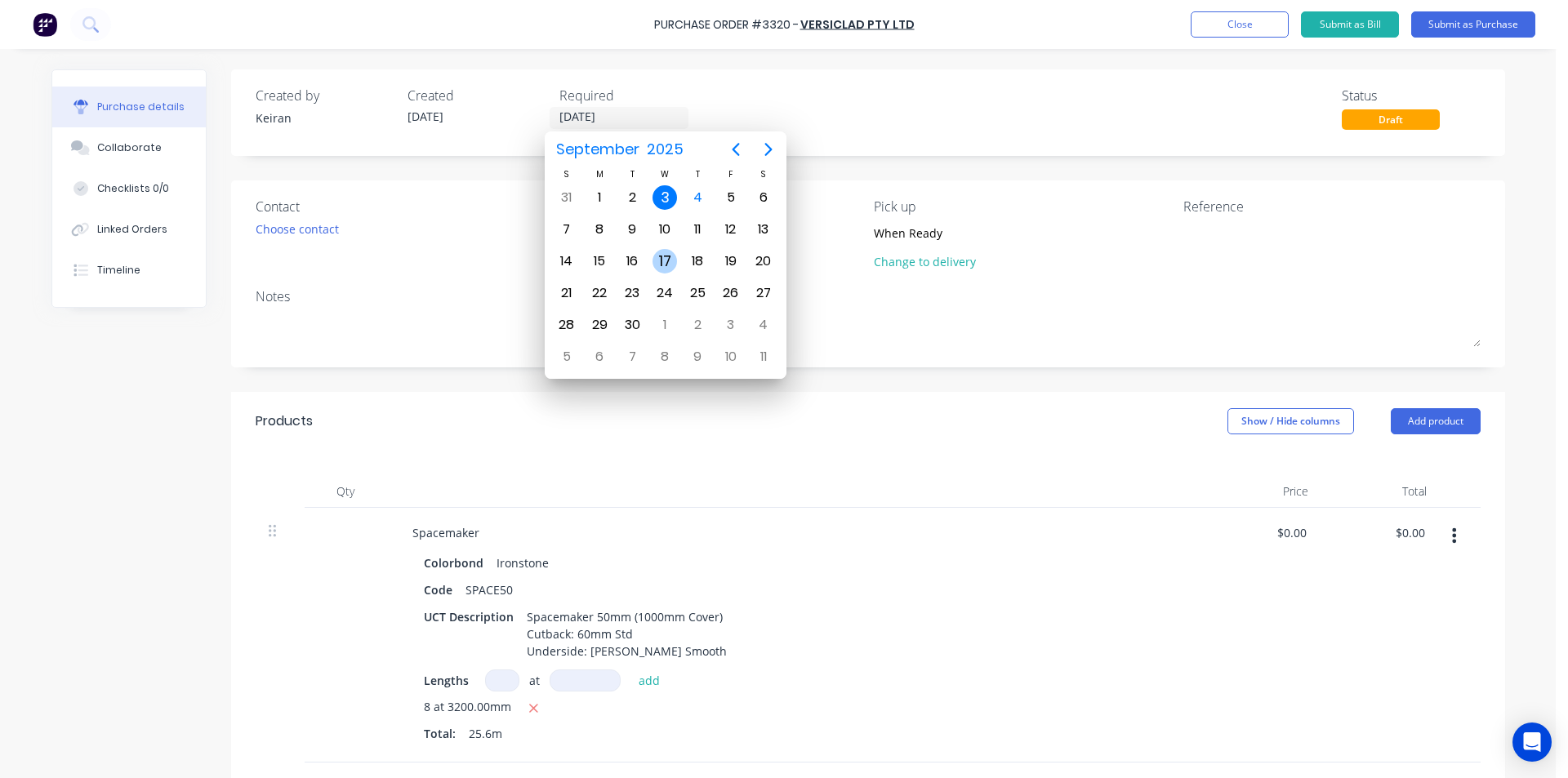
click at [666, 258] on div "17" at bounding box center [664, 261] width 25 height 25
type input "[DATE]"
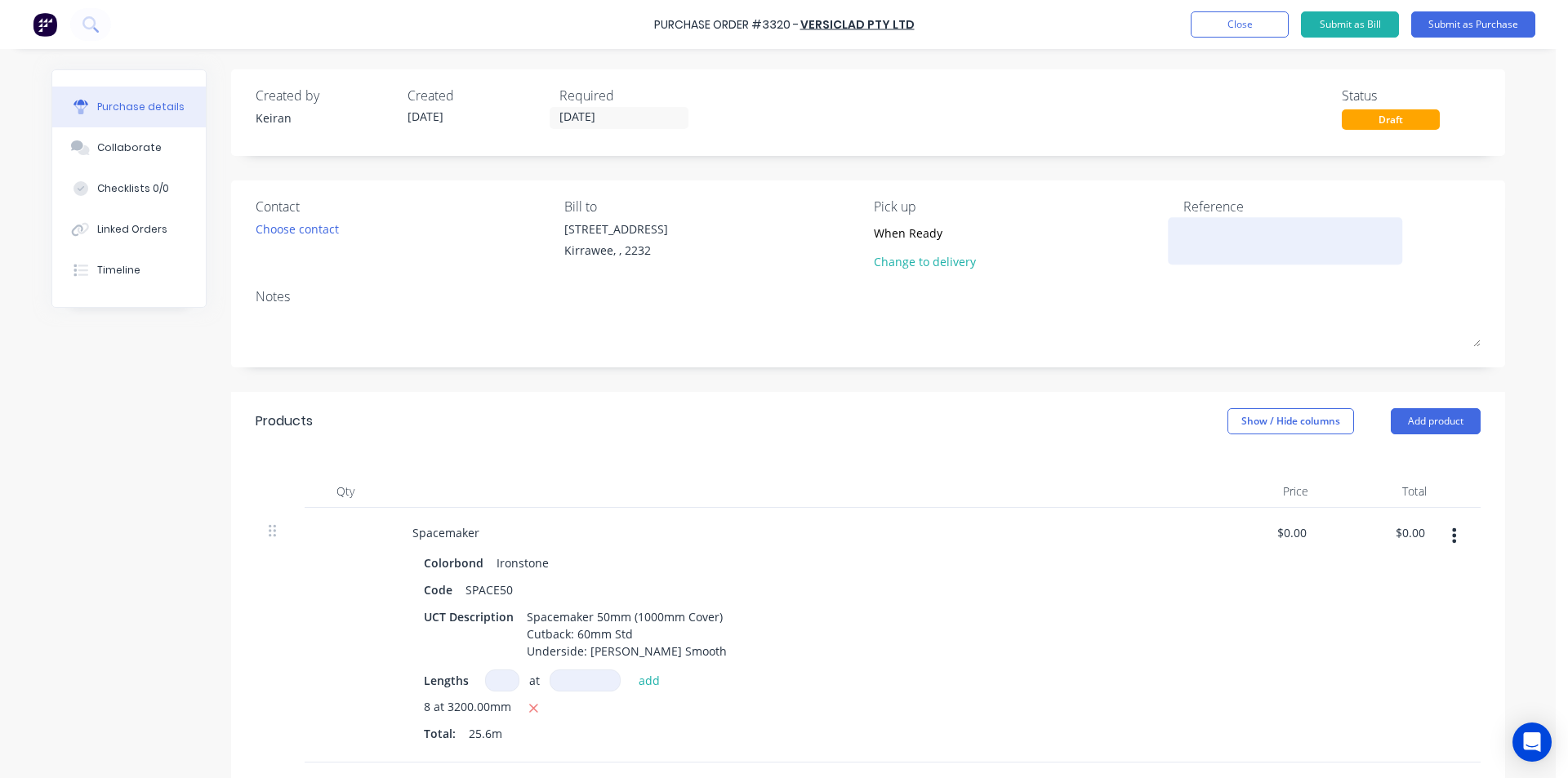
drag, startPoint x: 1253, startPoint y: 227, endPoint x: 1248, endPoint y: 241, distance: 14.9
click at [1251, 228] on div at bounding box center [1286, 241] width 204 height 41
click at [1248, 241] on textarea at bounding box center [1286, 238] width 204 height 37
type textarea "Exclusive Build"
type textarea "x"
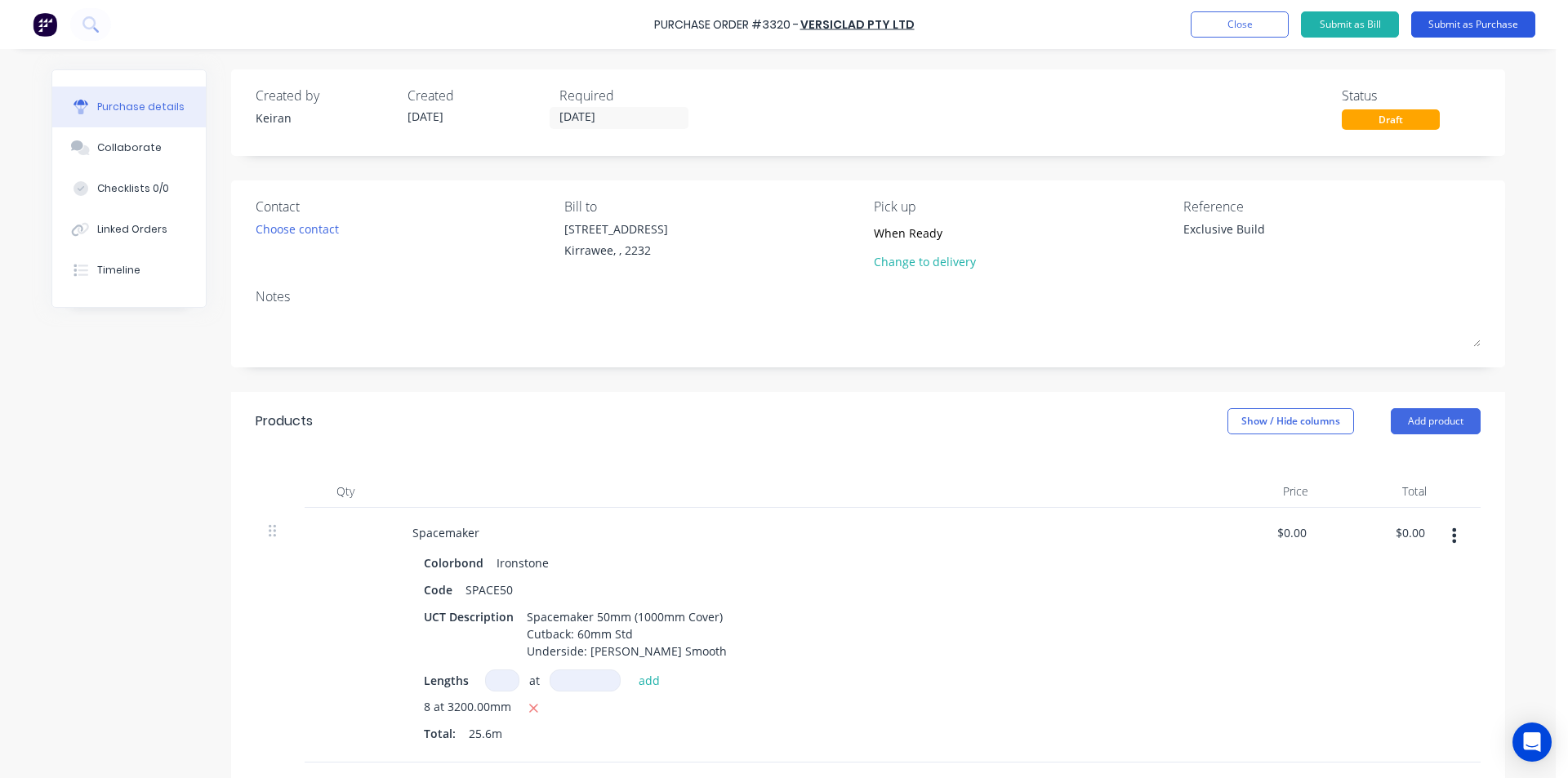
type textarea "Exclusive Build"
click at [1489, 34] on button "Submit as Purchase" at bounding box center [1474, 24] width 124 height 26
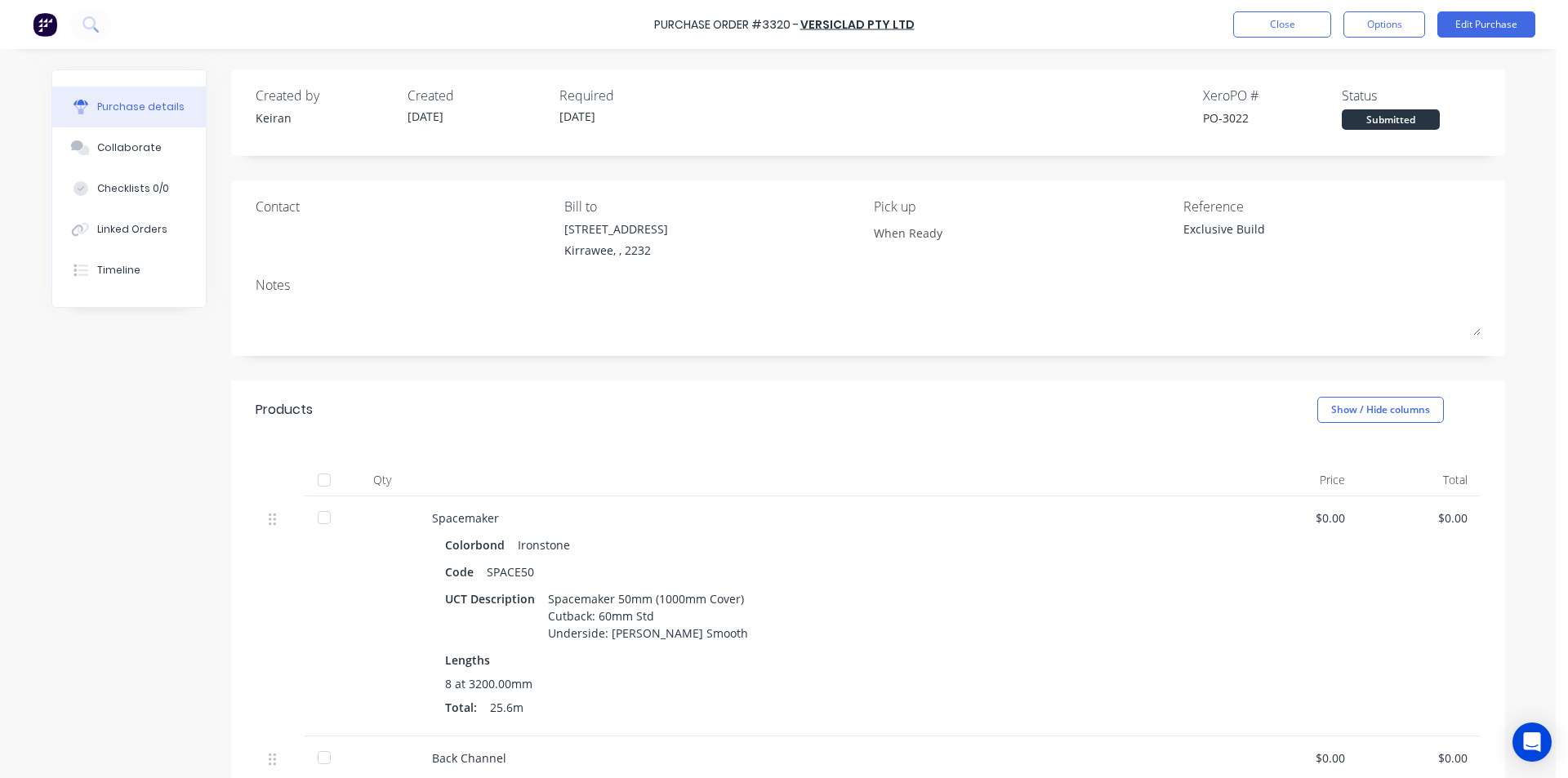
drag, startPoint x: 1381, startPoint y: 32, endPoint x: 1369, endPoint y: 45, distance: 17.7
click at [1380, 31] on button "Options" at bounding box center [1384, 24] width 82 height 26
click at [1366, 62] on div "Print / Email" at bounding box center [1348, 66] width 126 height 24
click at [1337, 139] on div "Without pricing" at bounding box center [1348, 132] width 126 height 24
type textarea "x"
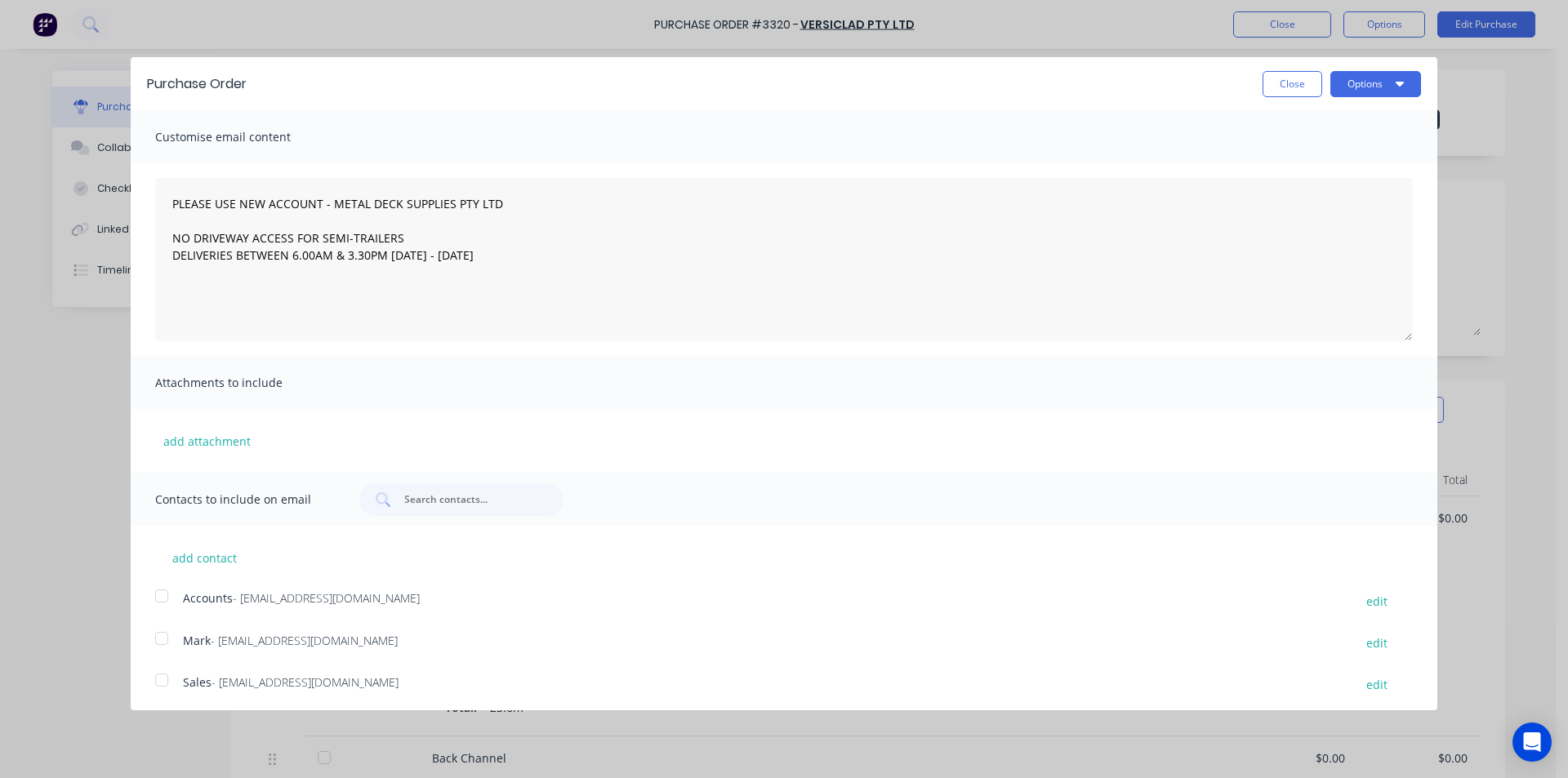
drag, startPoint x: 169, startPoint y: 672, endPoint x: 242, endPoint y: 619, distance: 90.2
click at [170, 672] on div at bounding box center [162, 680] width 32 height 32
type textarea "PLEASE USE NEW ACCOUNT - METAL DECK SUPPLIES PTY LTD NO DRIVEWAY ACCESS FOR SEM…"
click at [1354, 82] on button "Options" at bounding box center [1376, 84] width 91 height 26
click at [1352, 153] on div "Email" at bounding box center [1344, 158] width 126 height 24
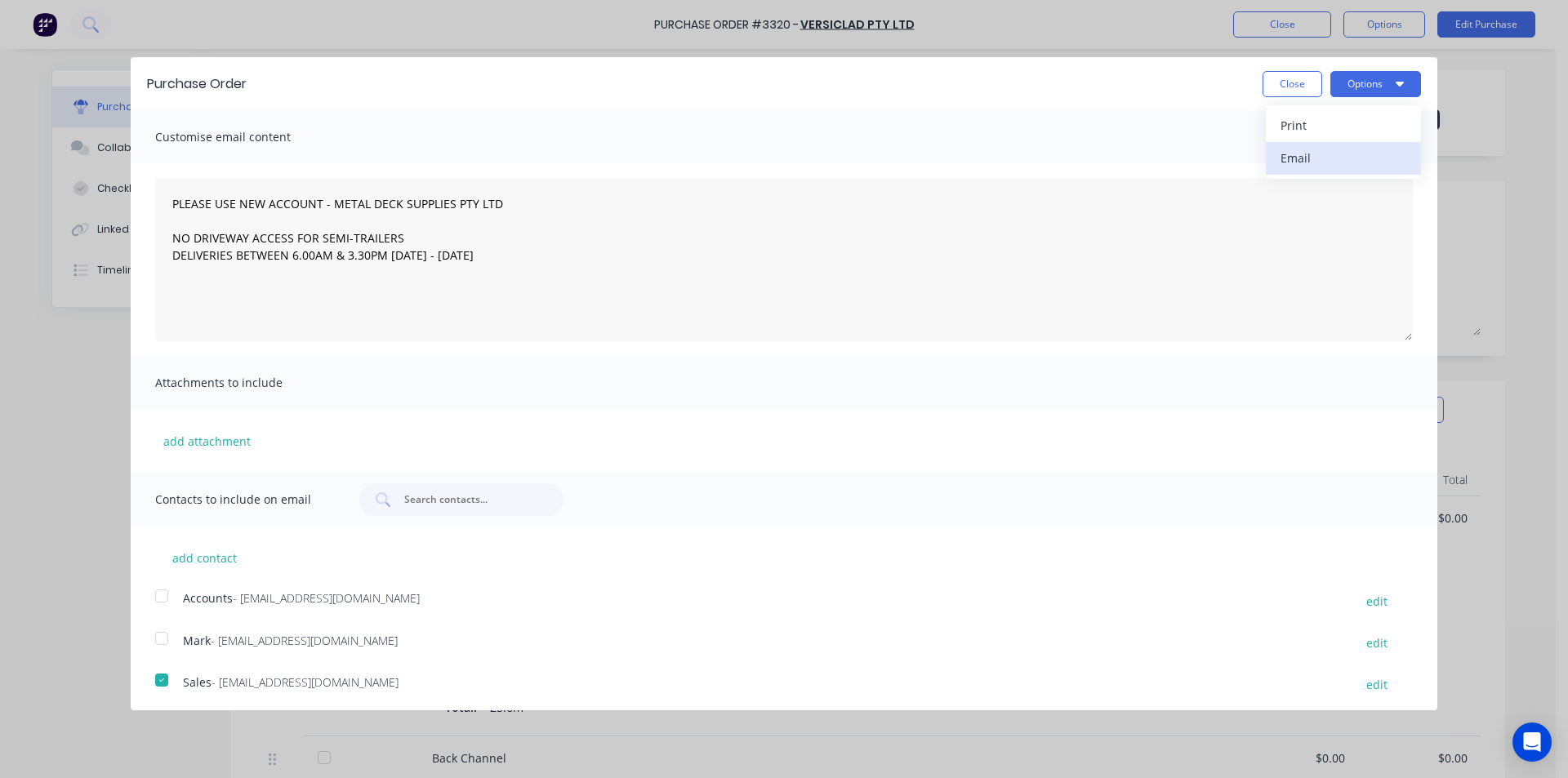
type textarea "x"
type textarea "PLEASE USE NEW ACCOUNT - METAL DECK SUPPLIES PTY LTD NO DRIVEWAY ACCESS FOR SEM…"
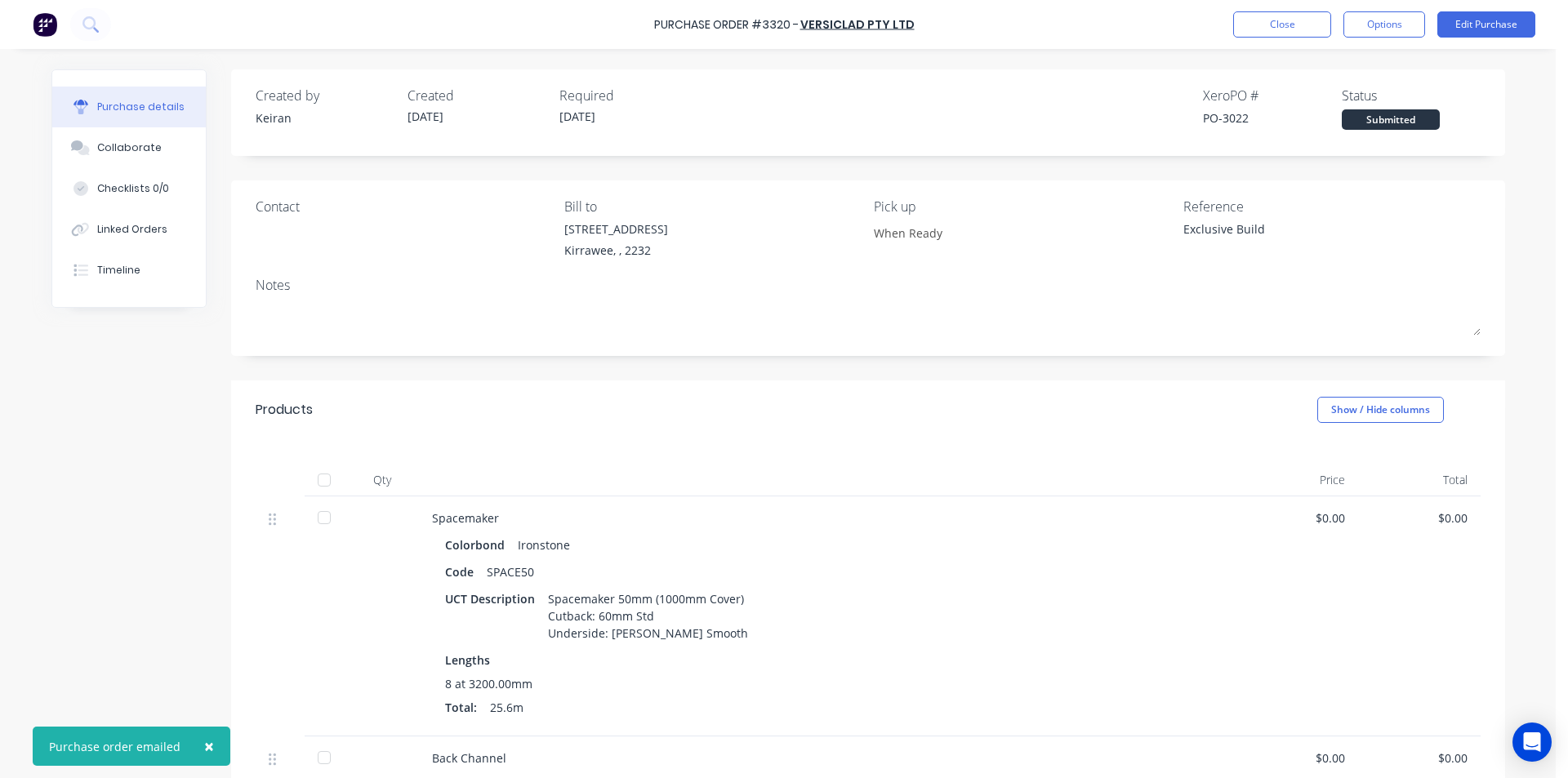
type textarea "x"
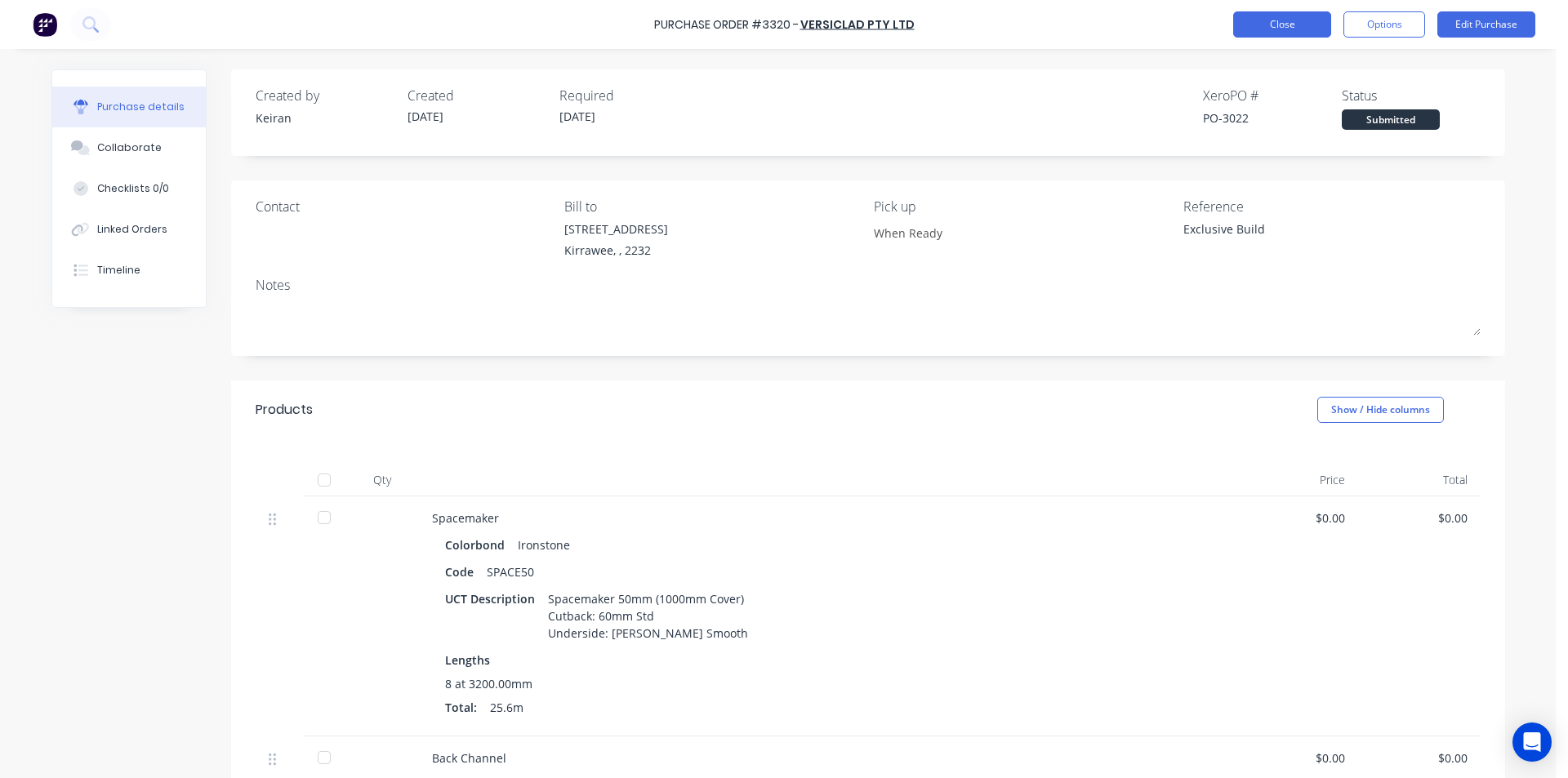
click at [1296, 31] on button "Close" at bounding box center [1281, 24] width 98 height 26
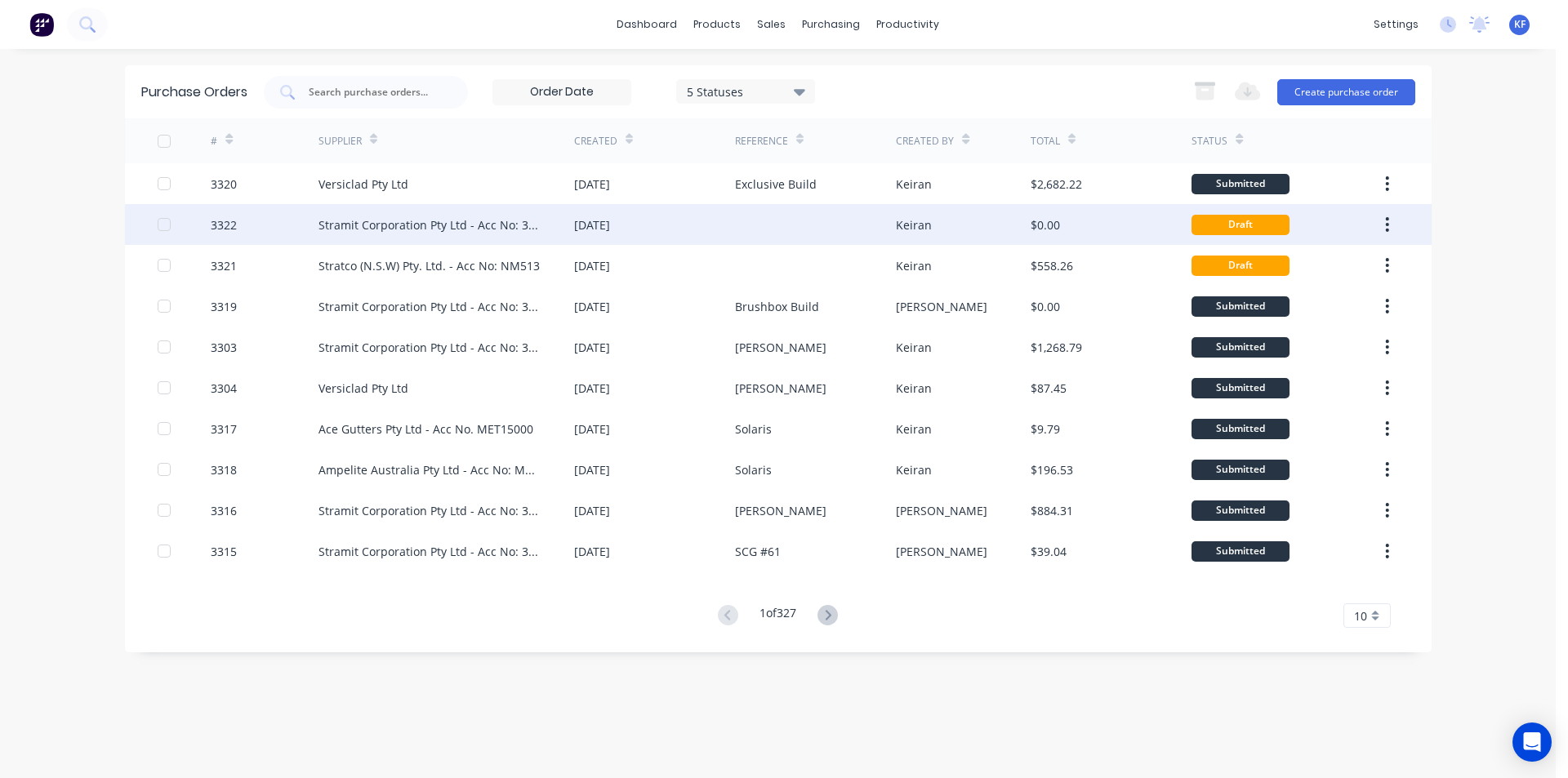
click at [730, 234] on div "[DATE]" at bounding box center [654, 224] width 161 height 41
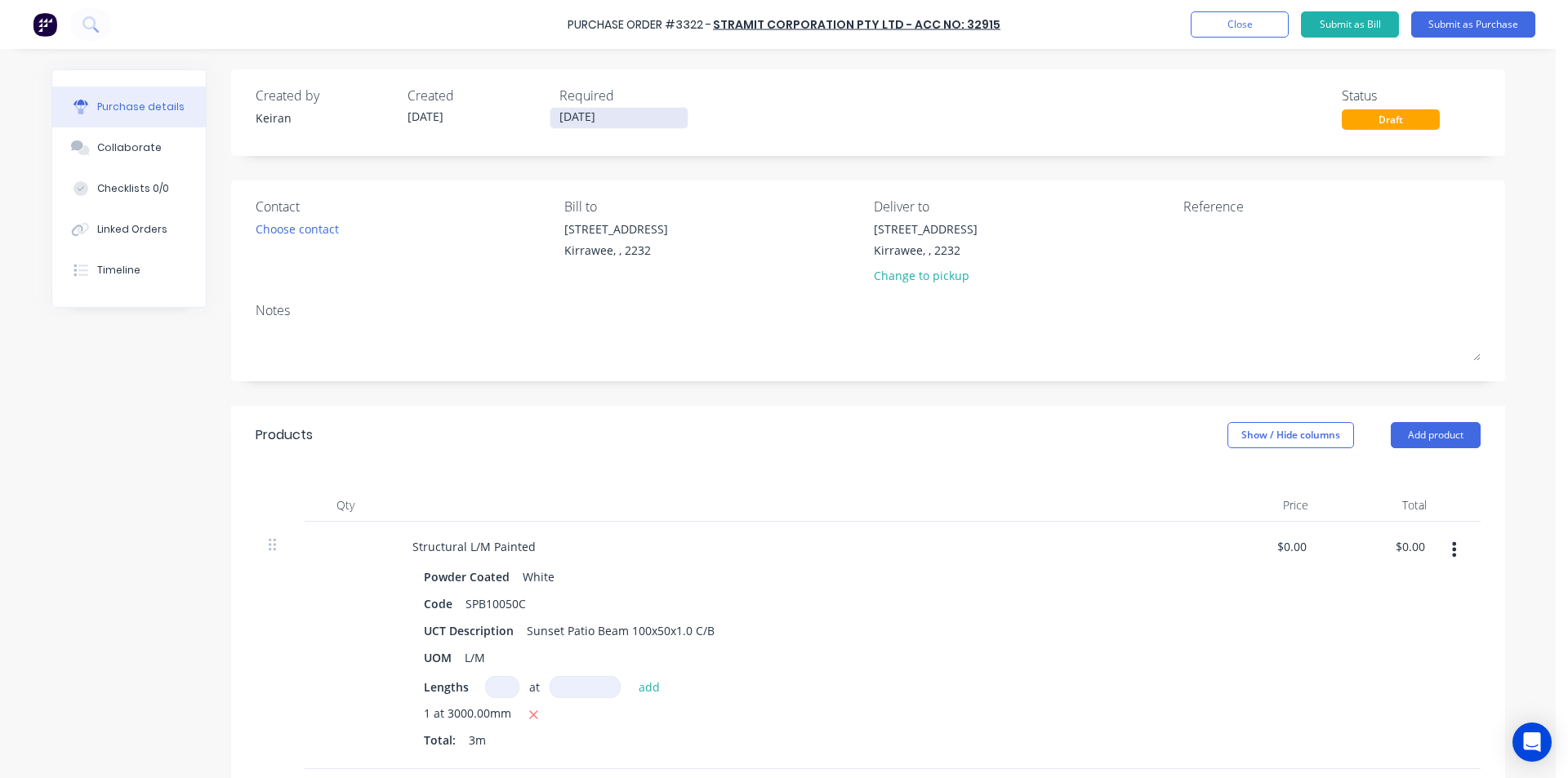
click at [607, 123] on input "[DATE]" at bounding box center [618, 118] width 137 height 20
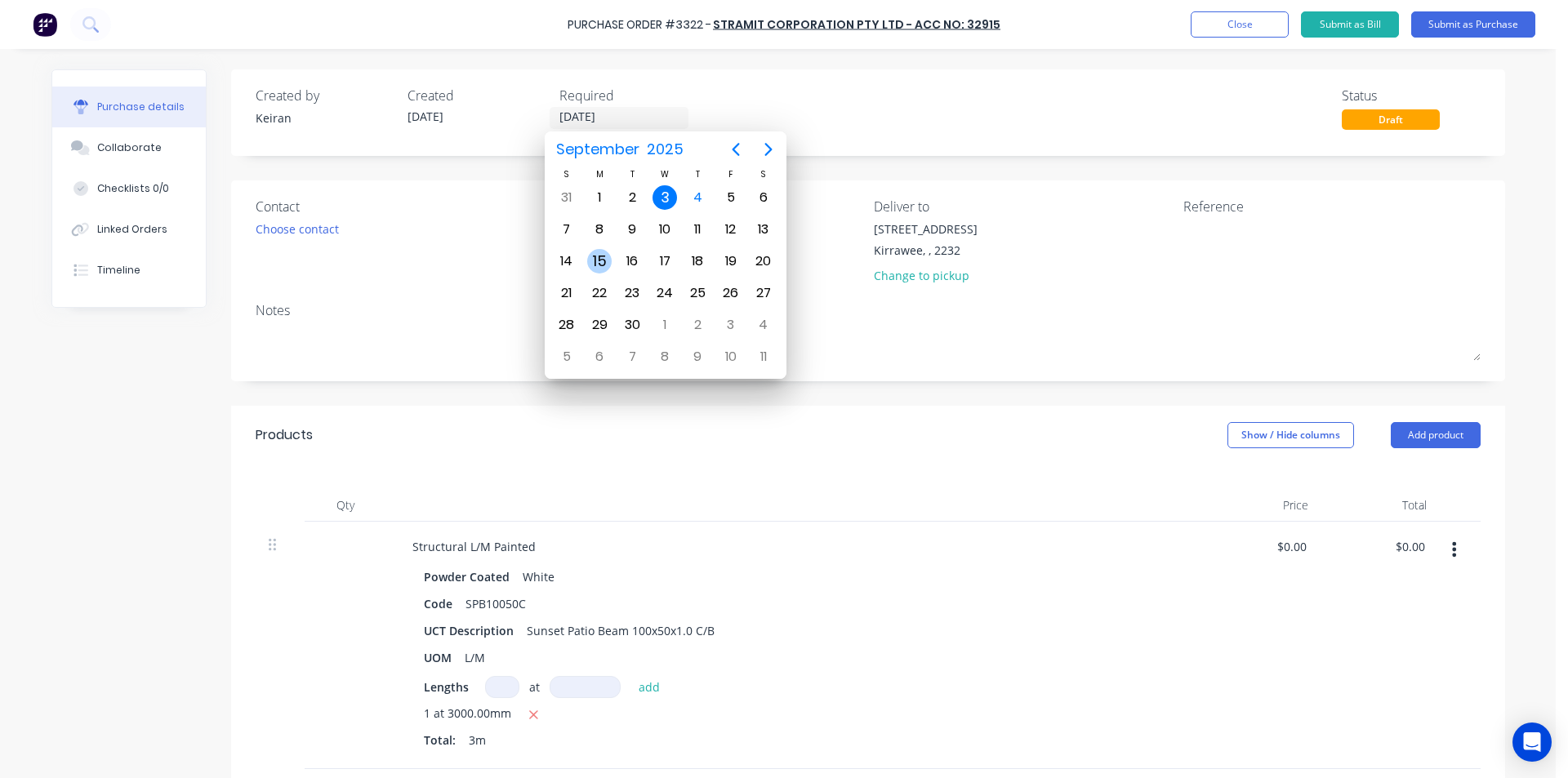
click at [599, 264] on div "15" at bounding box center [599, 261] width 25 height 25
type input "[DATE]"
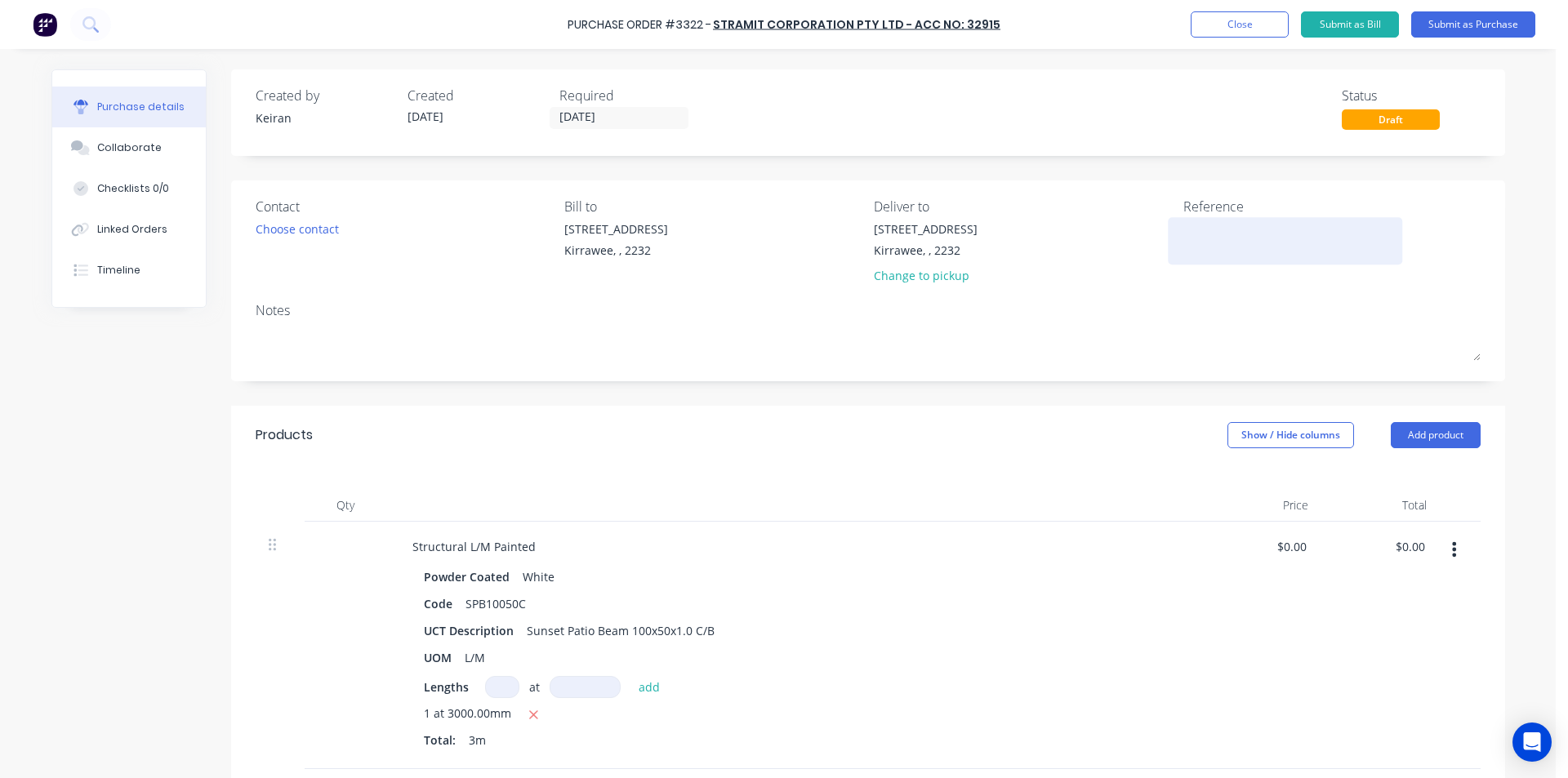
click at [1198, 224] on textarea at bounding box center [1286, 238] width 204 height 37
type textarea "Exclus"
type textarea "x"
click at [1429, 22] on button "Submit as Purchase" at bounding box center [1474, 24] width 124 height 26
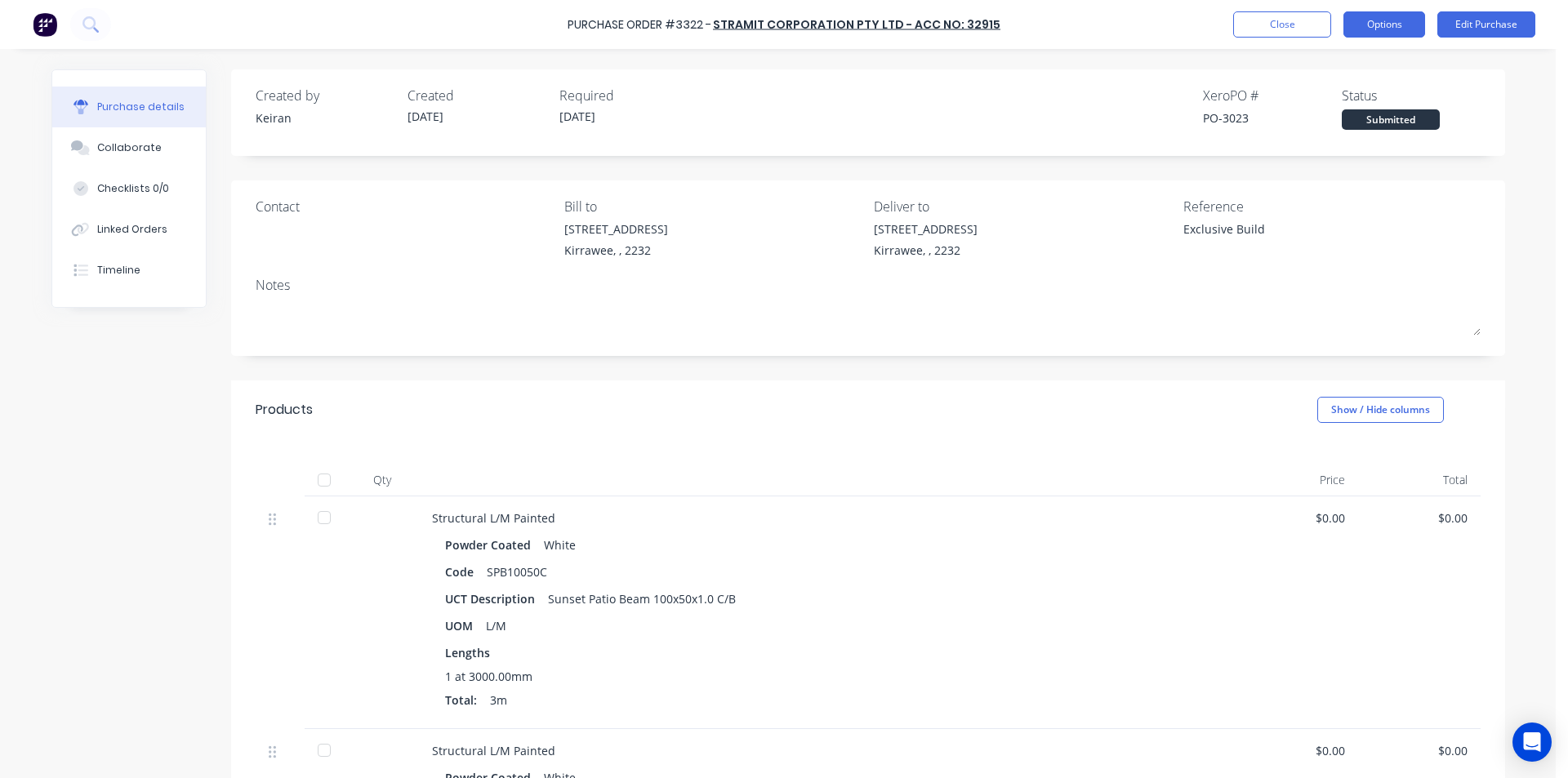
click at [1390, 32] on button "Options" at bounding box center [1384, 24] width 82 height 26
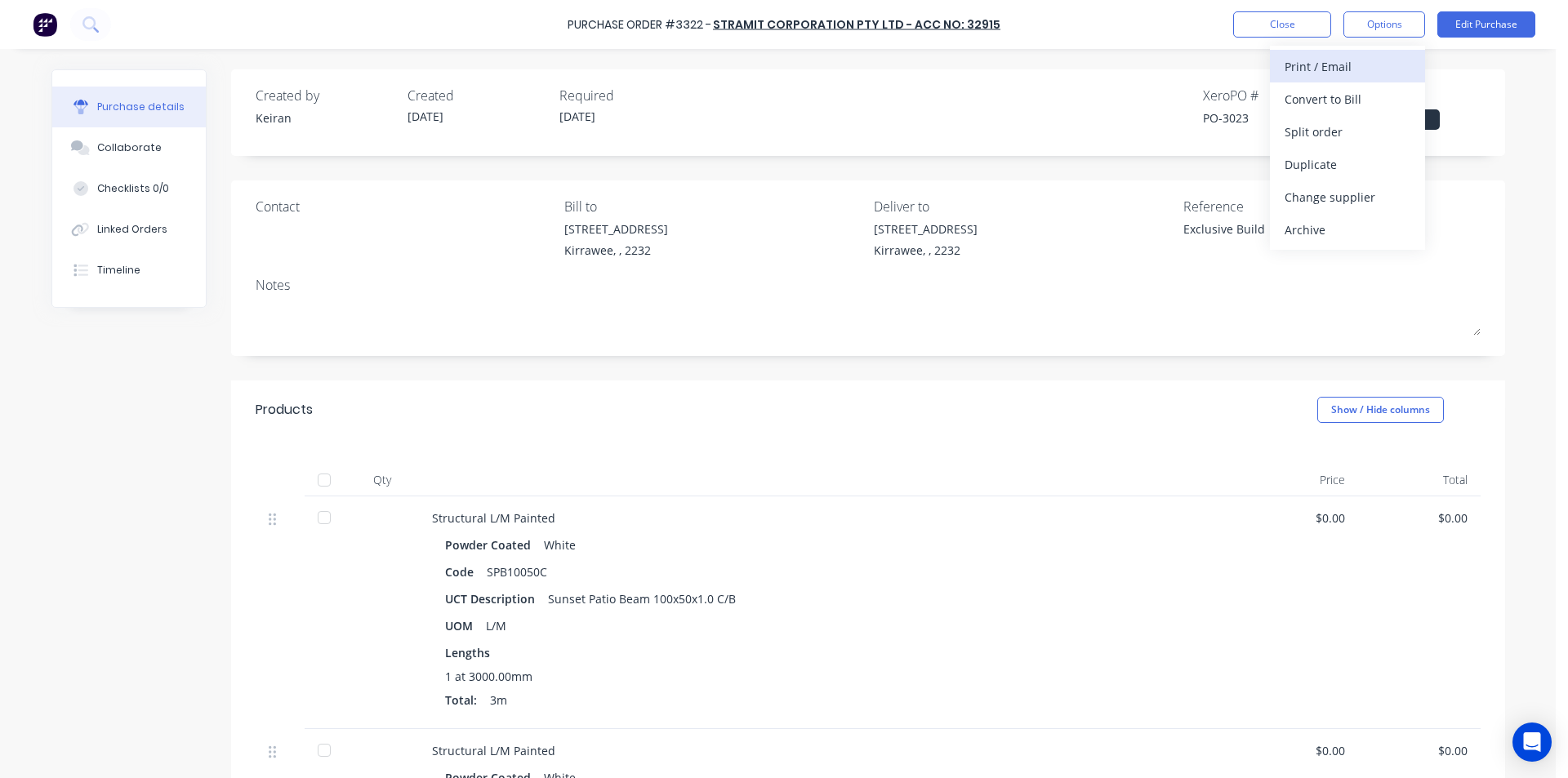
click at [1372, 56] on div "Print / Email" at bounding box center [1348, 66] width 126 height 24
click at [1357, 148] on div "Back With pricing Without pricing" at bounding box center [1348, 99] width 155 height 106
click at [1334, 142] on div "Without pricing" at bounding box center [1348, 132] width 126 height 24
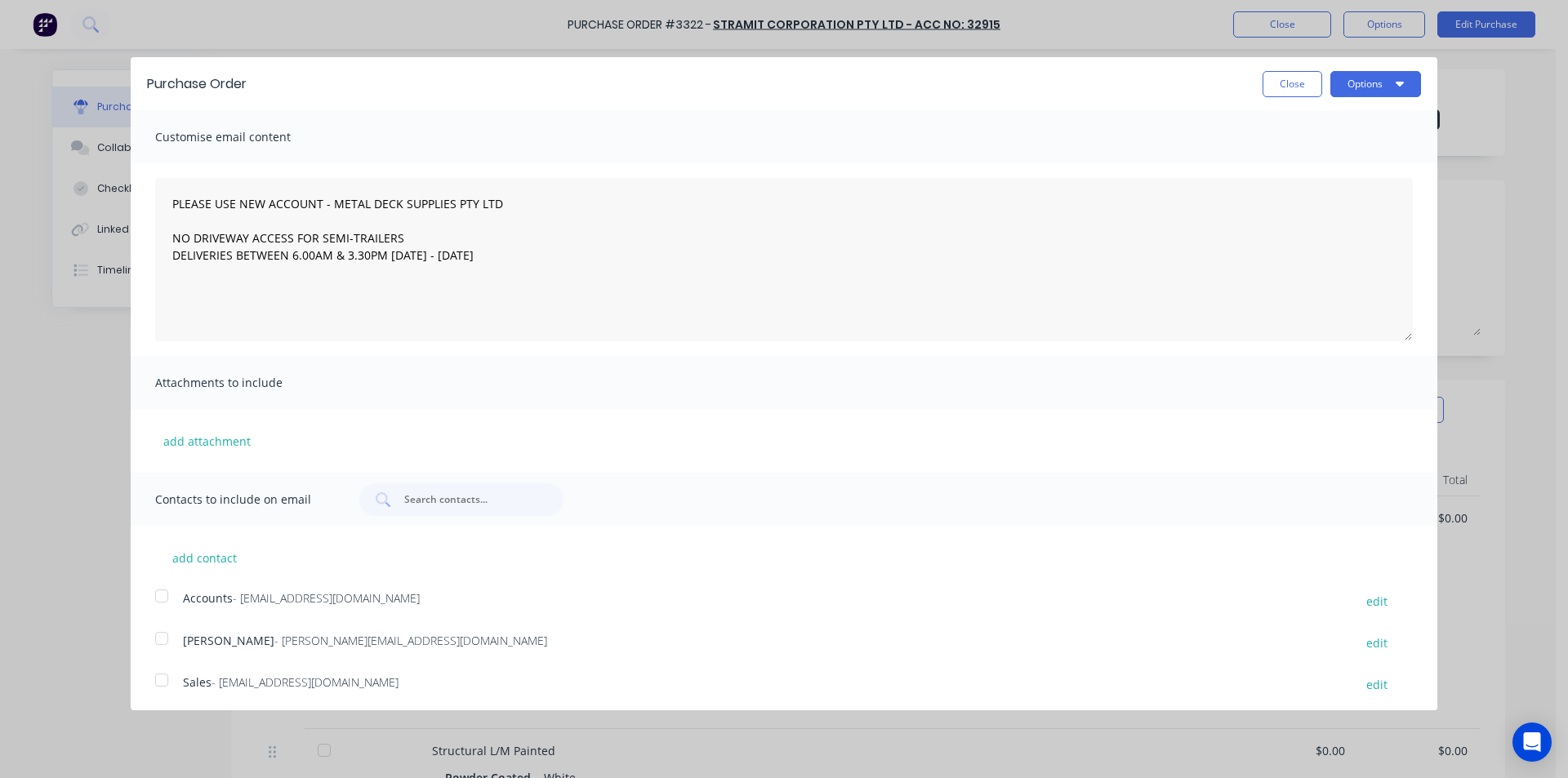
drag, startPoint x: 149, startPoint y: 684, endPoint x: 157, endPoint y: 675, distance: 12.0
click at [149, 683] on div at bounding box center [162, 680] width 32 height 32
click at [1392, 72] on button "Options" at bounding box center [1376, 84] width 91 height 26
click at [1337, 145] on button "Email" at bounding box center [1344, 158] width 155 height 32
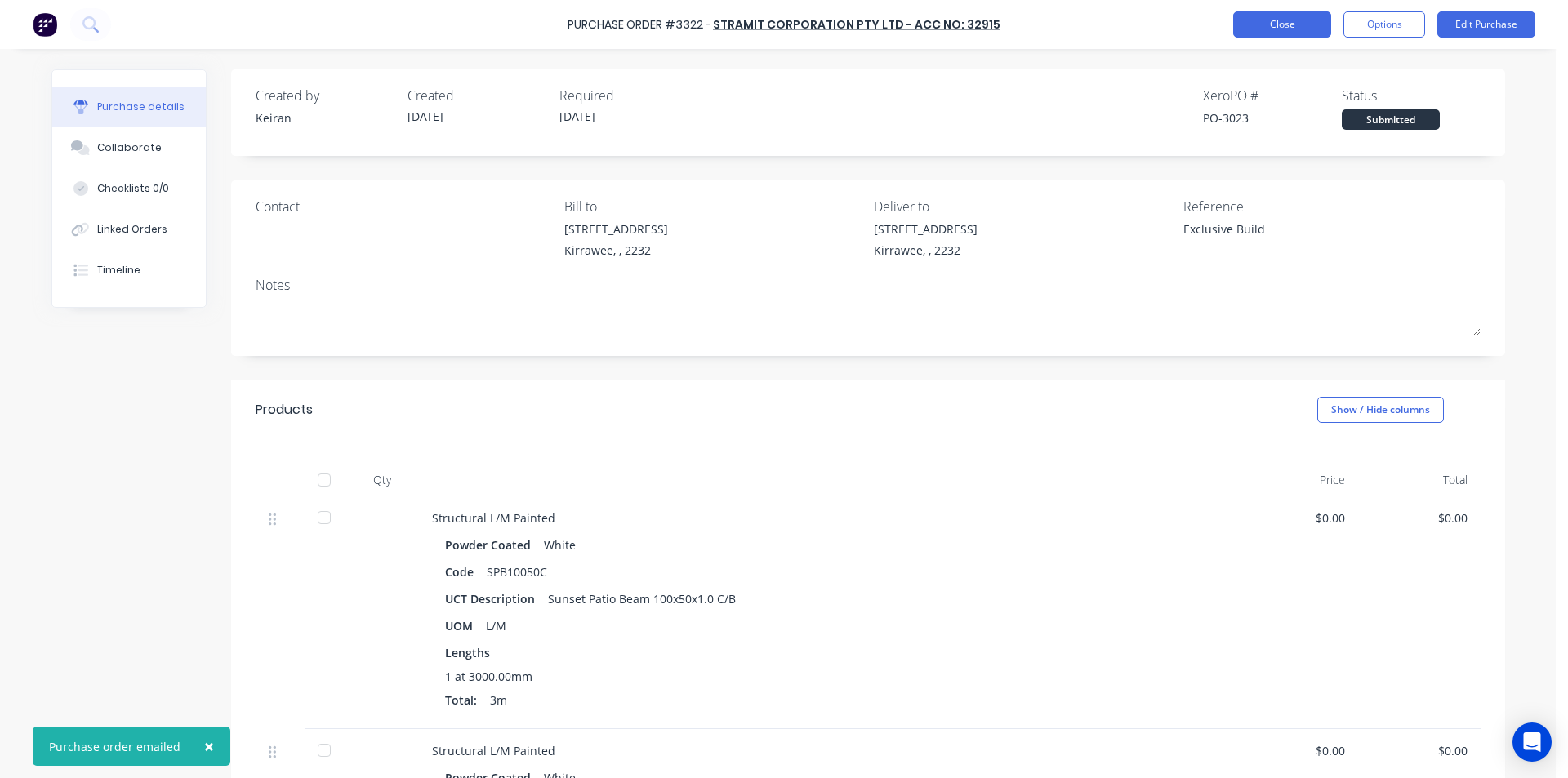
click at [1318, 31] on button "Close" at bounding box center [1281, 24] width 98 height 26
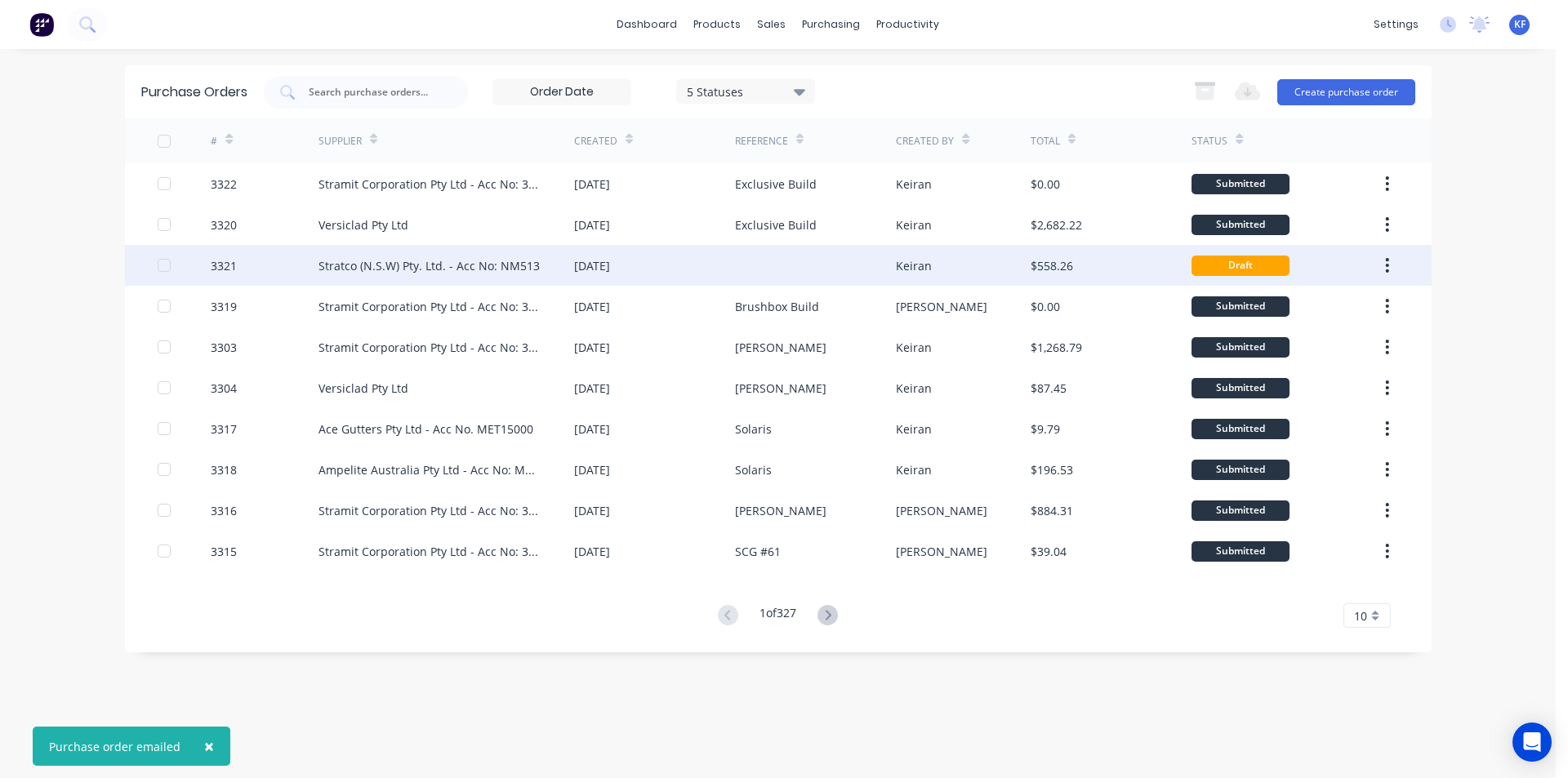
click at [832, 265] on div at bounding box center [815, 265] width 161 height 41
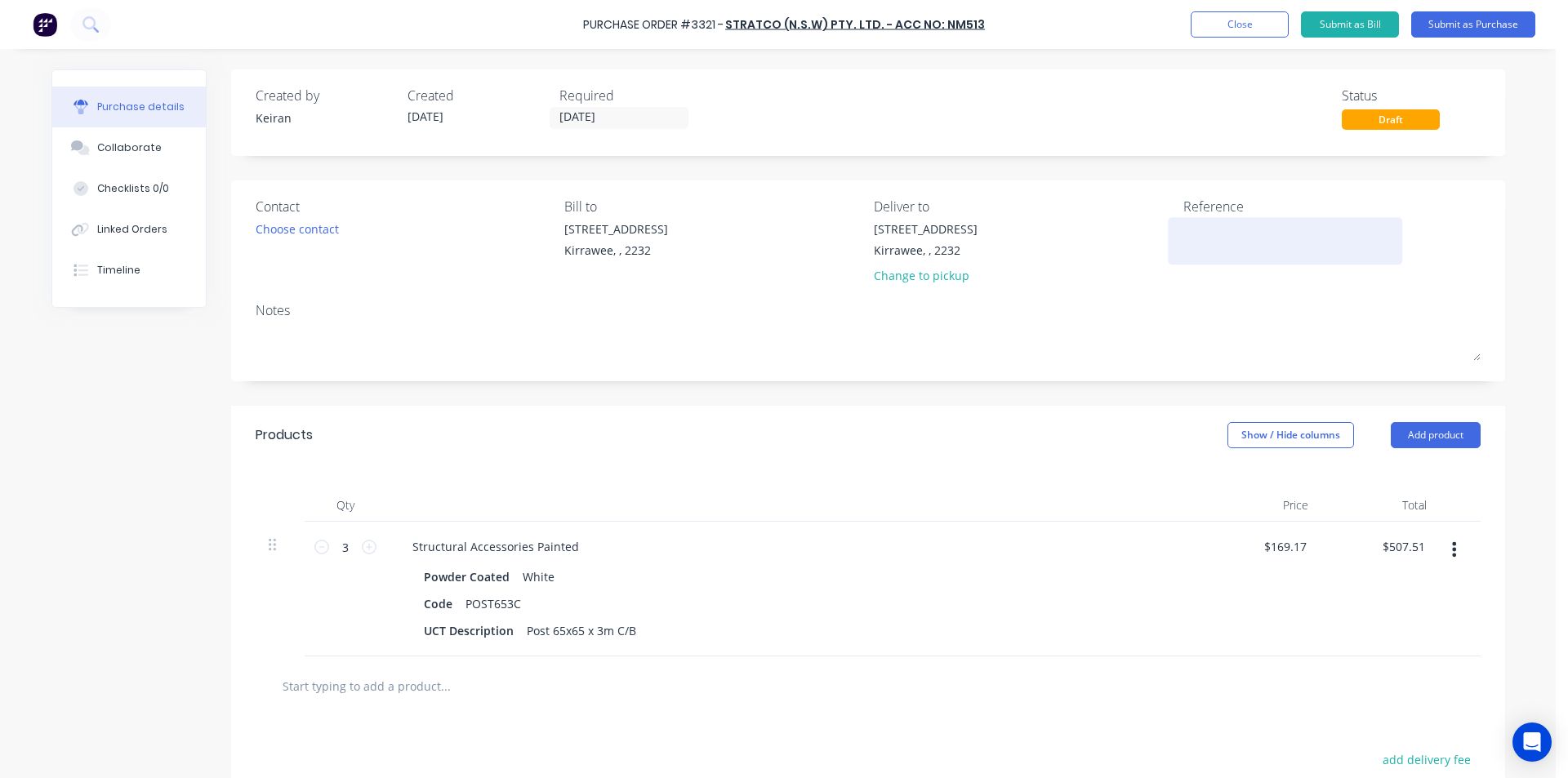
click at [1200, 240] on textarea at bounding box center [1286, 238] width 204 height 37
click at [609, 115] on input "[DATE]" at bounding box center [618, 118] width 137 height 20
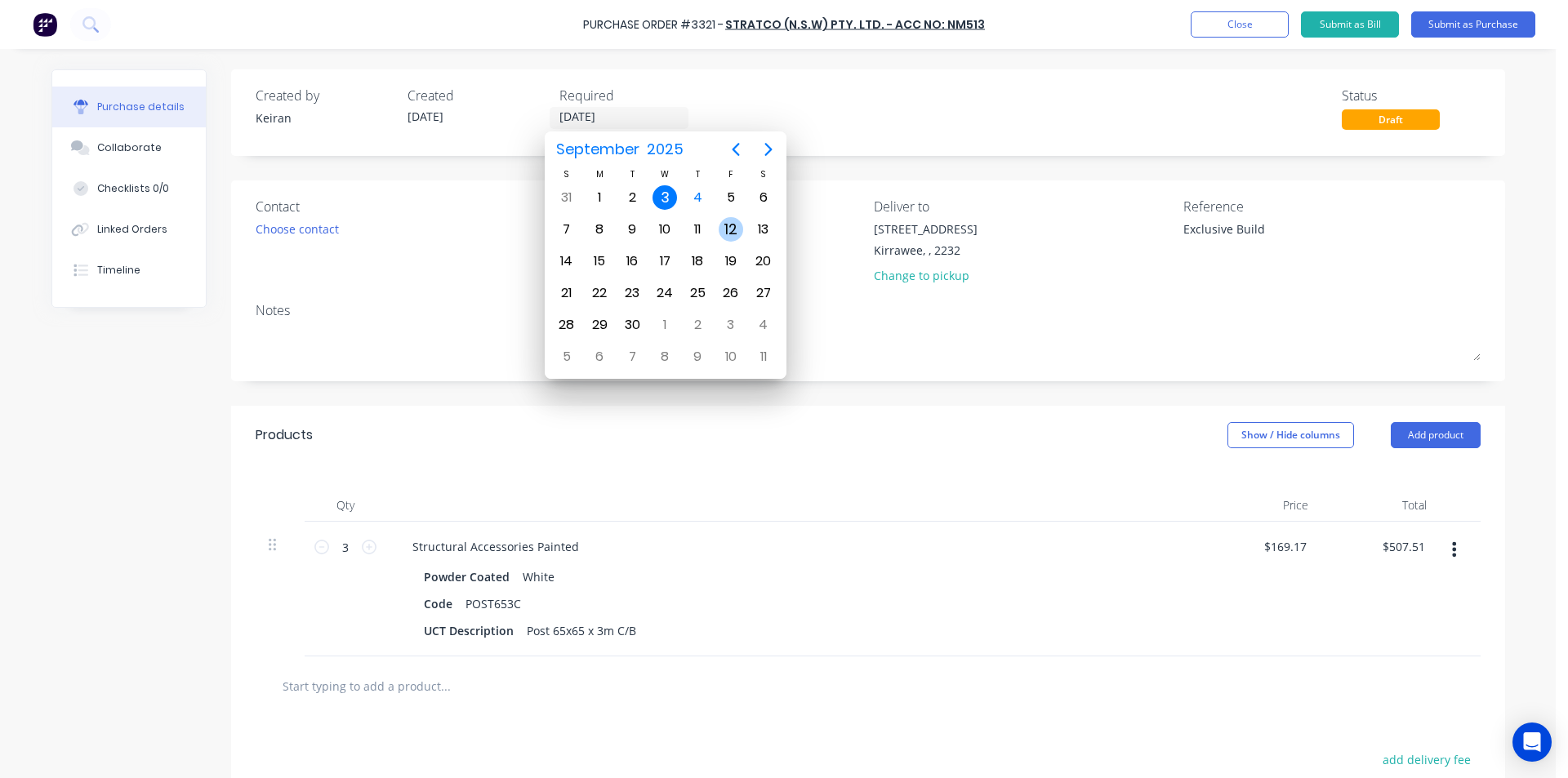
click at [722, 235] on div "12" at bounding box center [730, 229] width 25 height 25
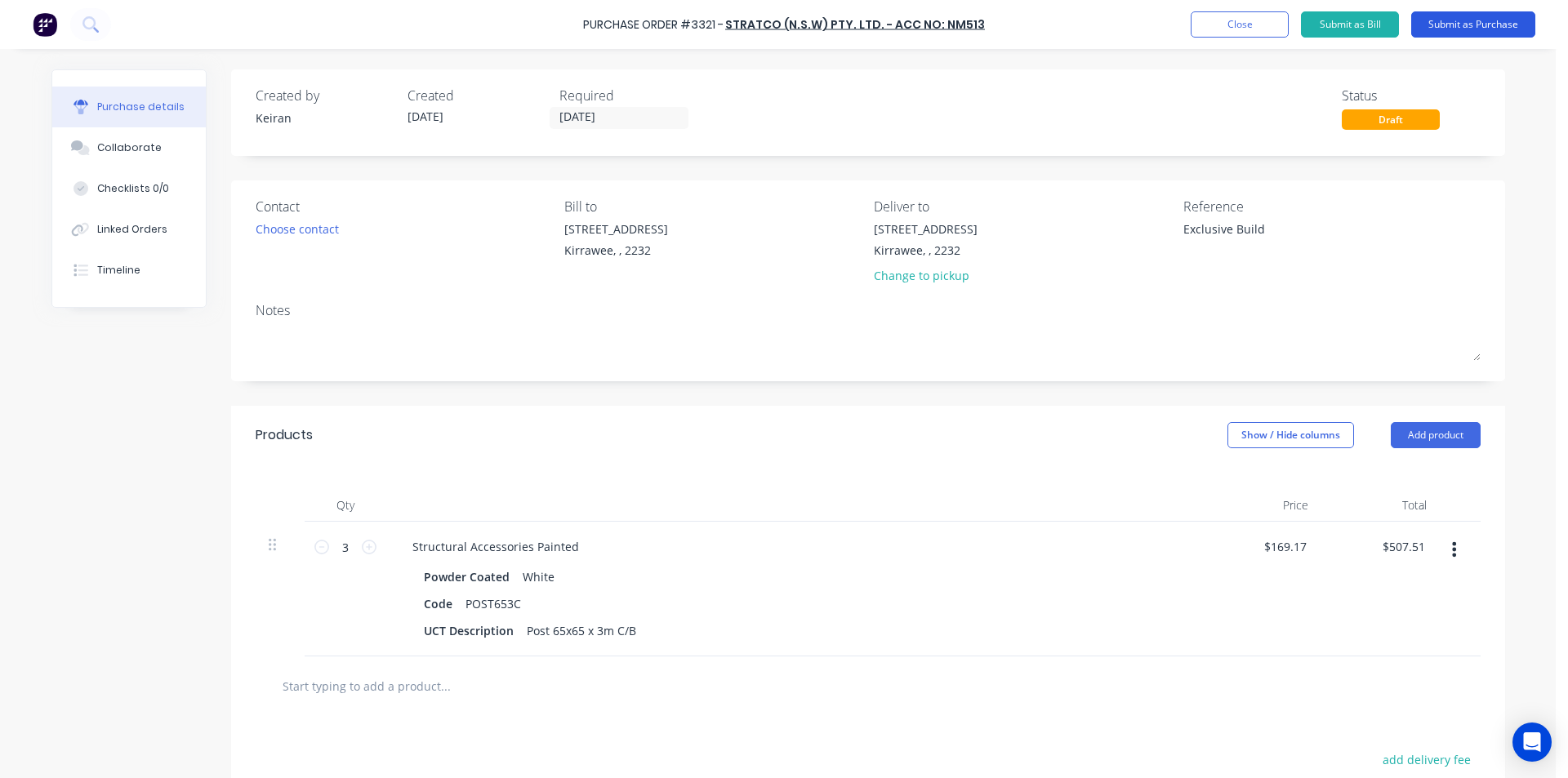
click at [1449, 29] on button "Submit as Purchase" at bounding box center [1474, 24] width 124 height 26
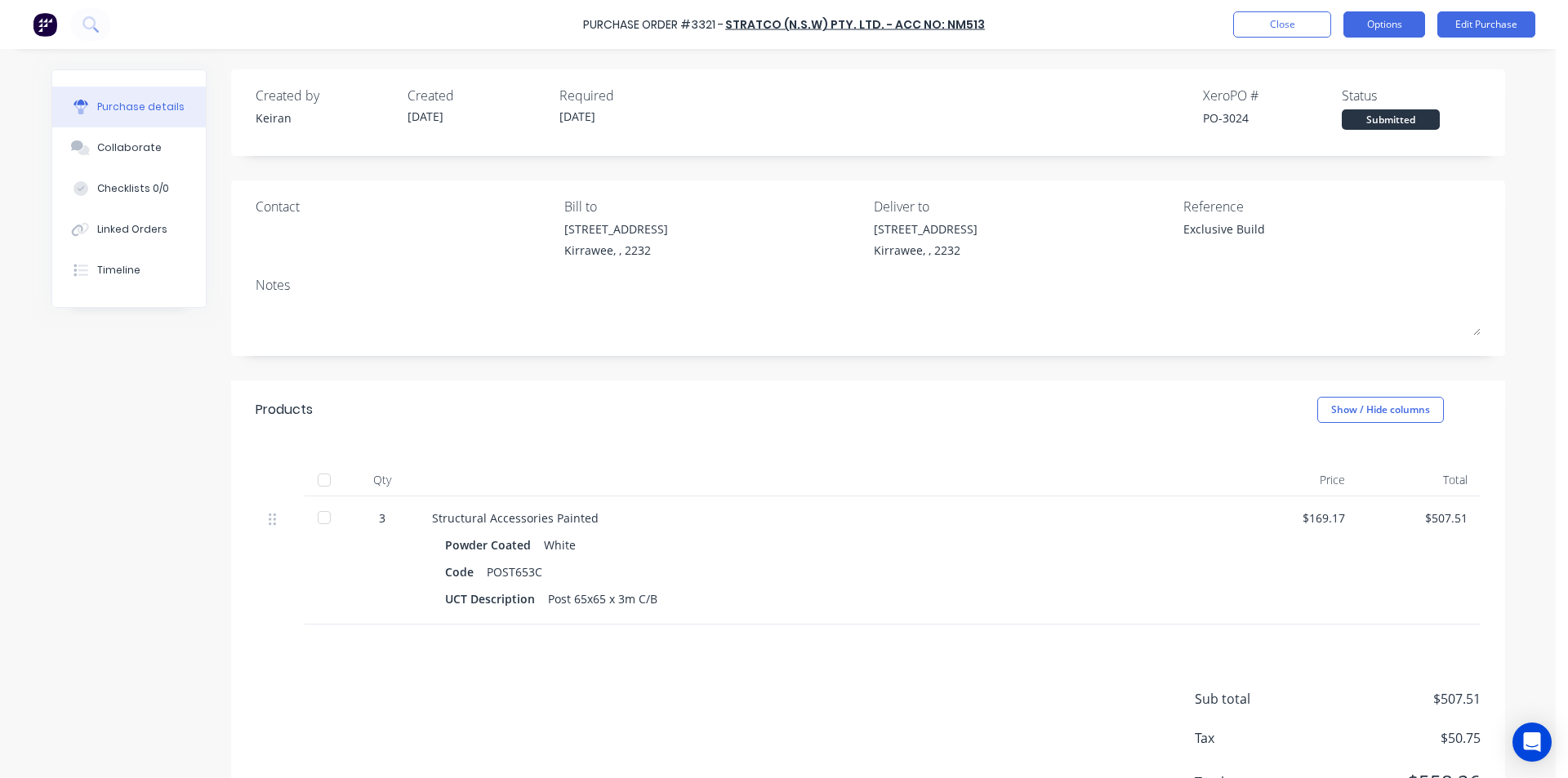
click at [1412, 26] on button "Options" at bounding box center [1384, 24] width 82 height 26
click at [1360, 69] on div "Print / Email" at bounding box center [1348, 66] width 126 height 24
click at [1353, 136] on div "Without pricing" at bounding box center [1348, 132] width 126 height 24
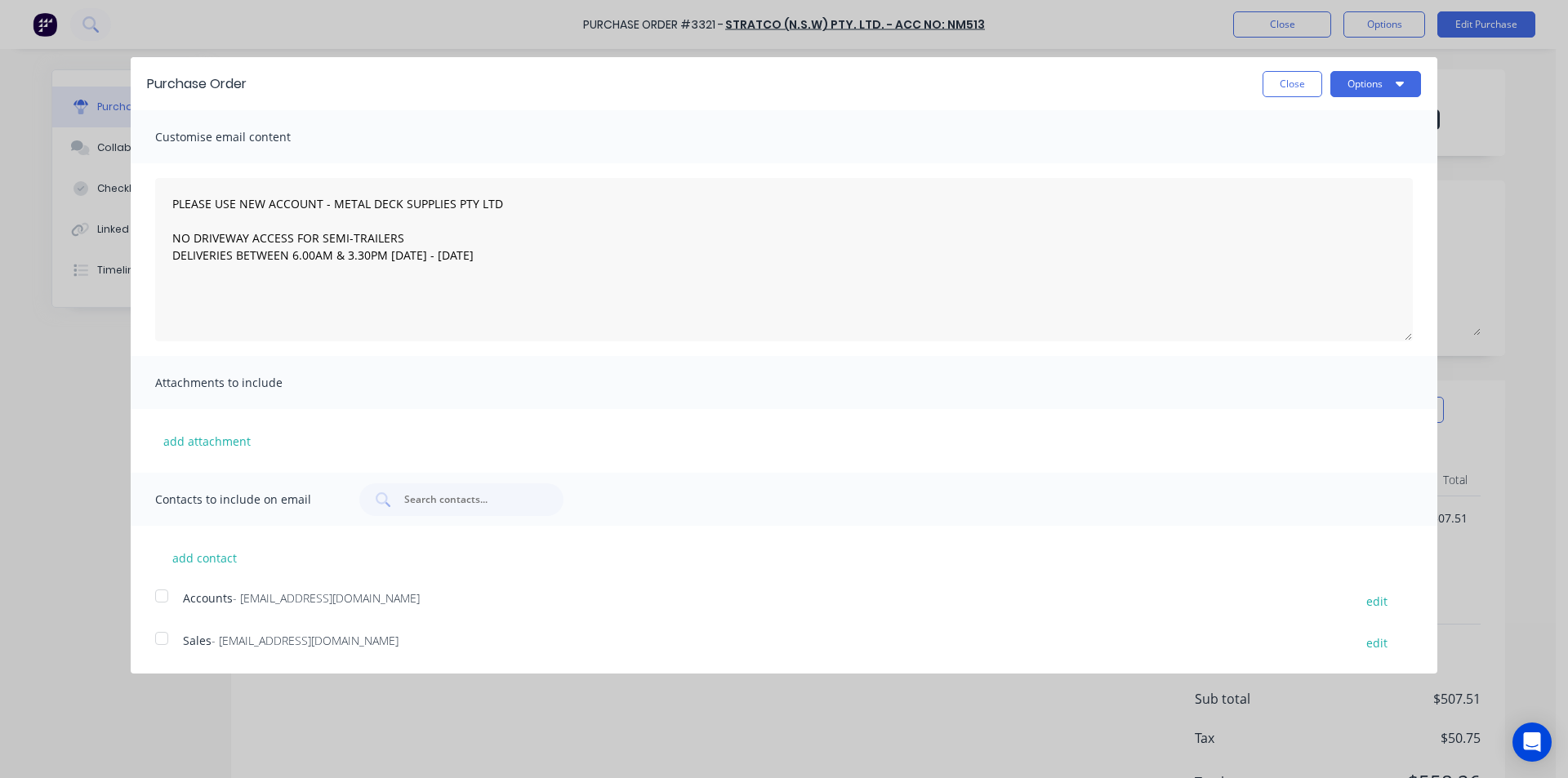
drag, startPoint x: 168, startPoint y: 643, endPoint x: 180, endPoint y: 645, distance: 12.2
click at [172, 644] on div at bounding box center [162, 639] width 32 height 32
click at [1379, 93] on button "Options" at bounding box center [1376, 84] width 91 height 26
click at [1389, 151] on div "Email" at bounding box center [1344, 158] width 126 height 24
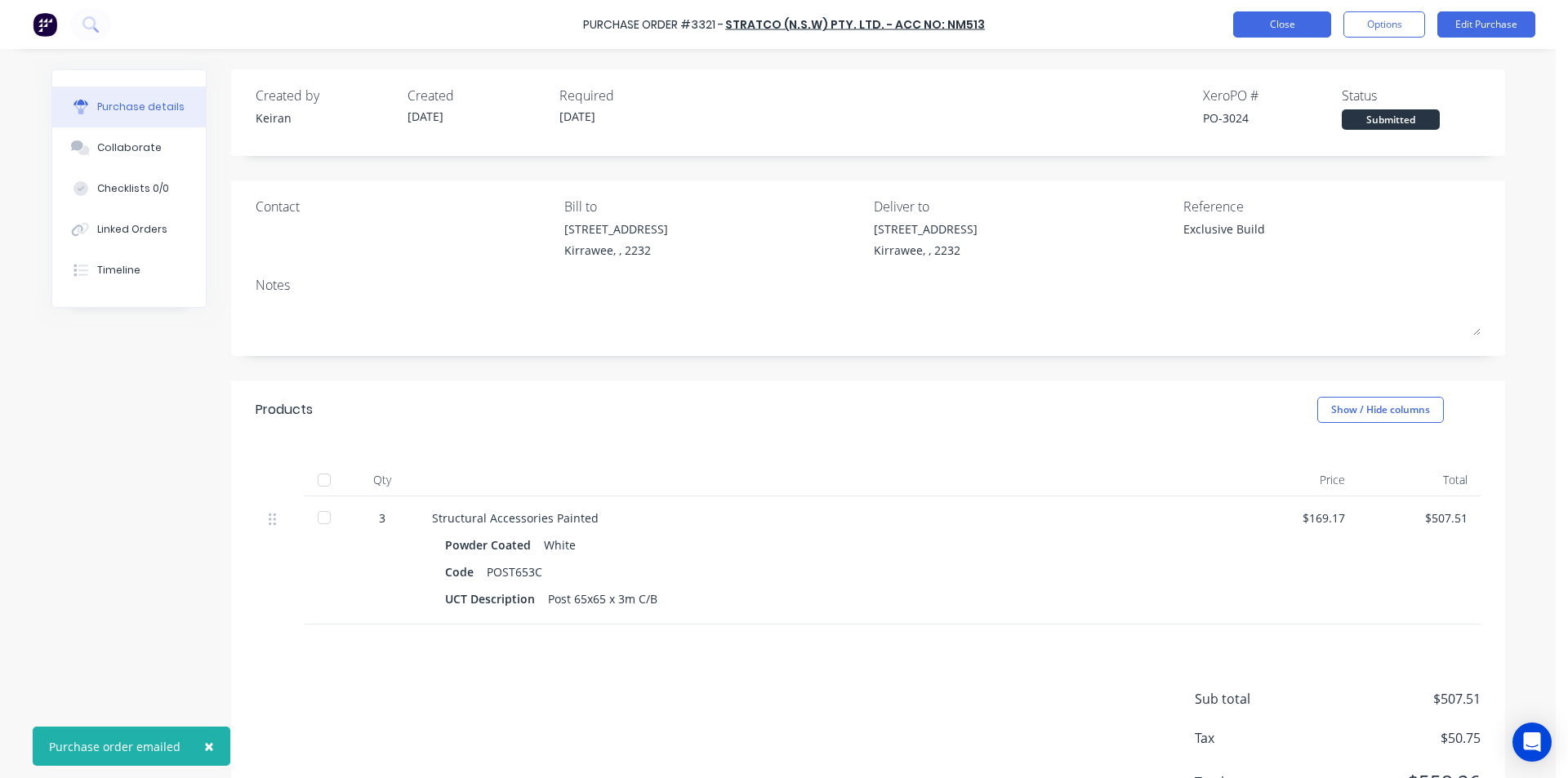
click at [1312, 20] on button "Close" at bounding box center [1281, 24] width 98 height 26
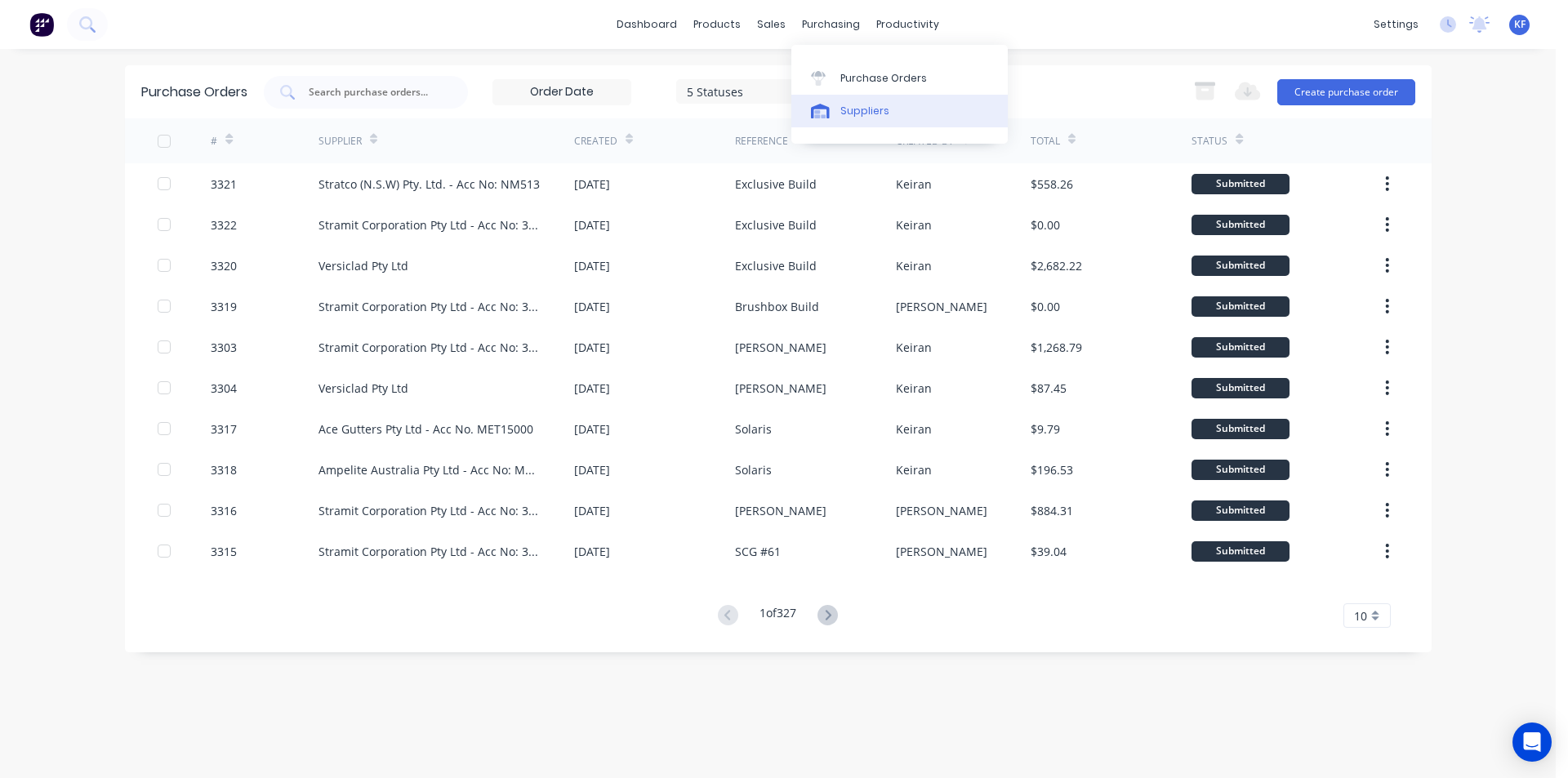
click at [859, 76] on div "Purchase Orders" at bounding box center [883, 78] width 87 height 14
click at [861, 80] on div "Purchase Orders" at bounding box center [883, 78] width 87 height 14
click at [796, 54] on div "Sales Orders Customers Price Level Manager" at bounding box center [858, 111] width 217 height 132
click at [810, 71] on div "Sales Orders" at bounding box center [832, 78] width 67 height 14
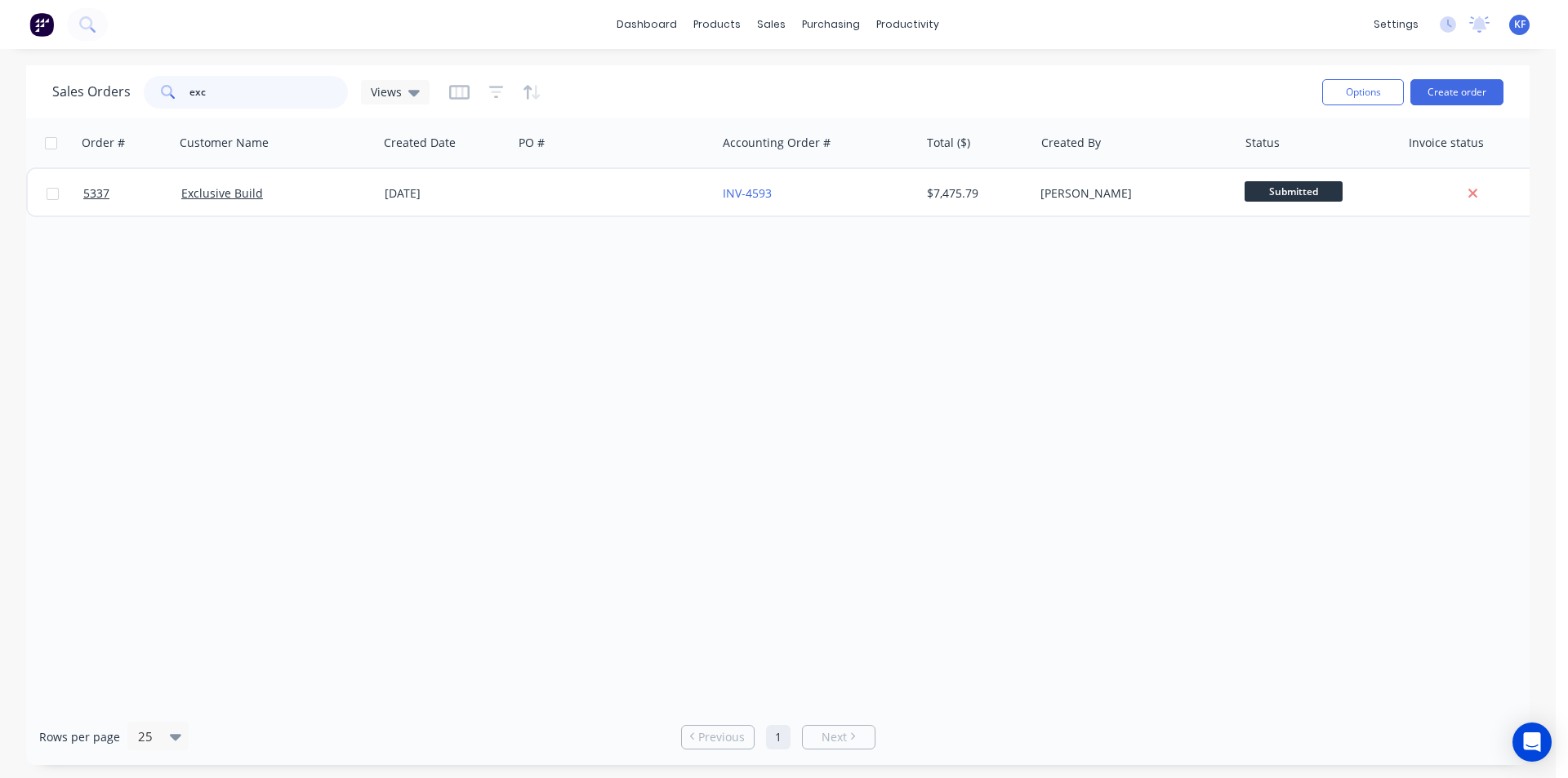
drag, startPoint x: 258, startPoint y: 93, endPoint x: 177, endPoint y: 88, distance: 81.2
click at [177, 88] on div "exc" at bounding box center [246, 92] width 204 height 32
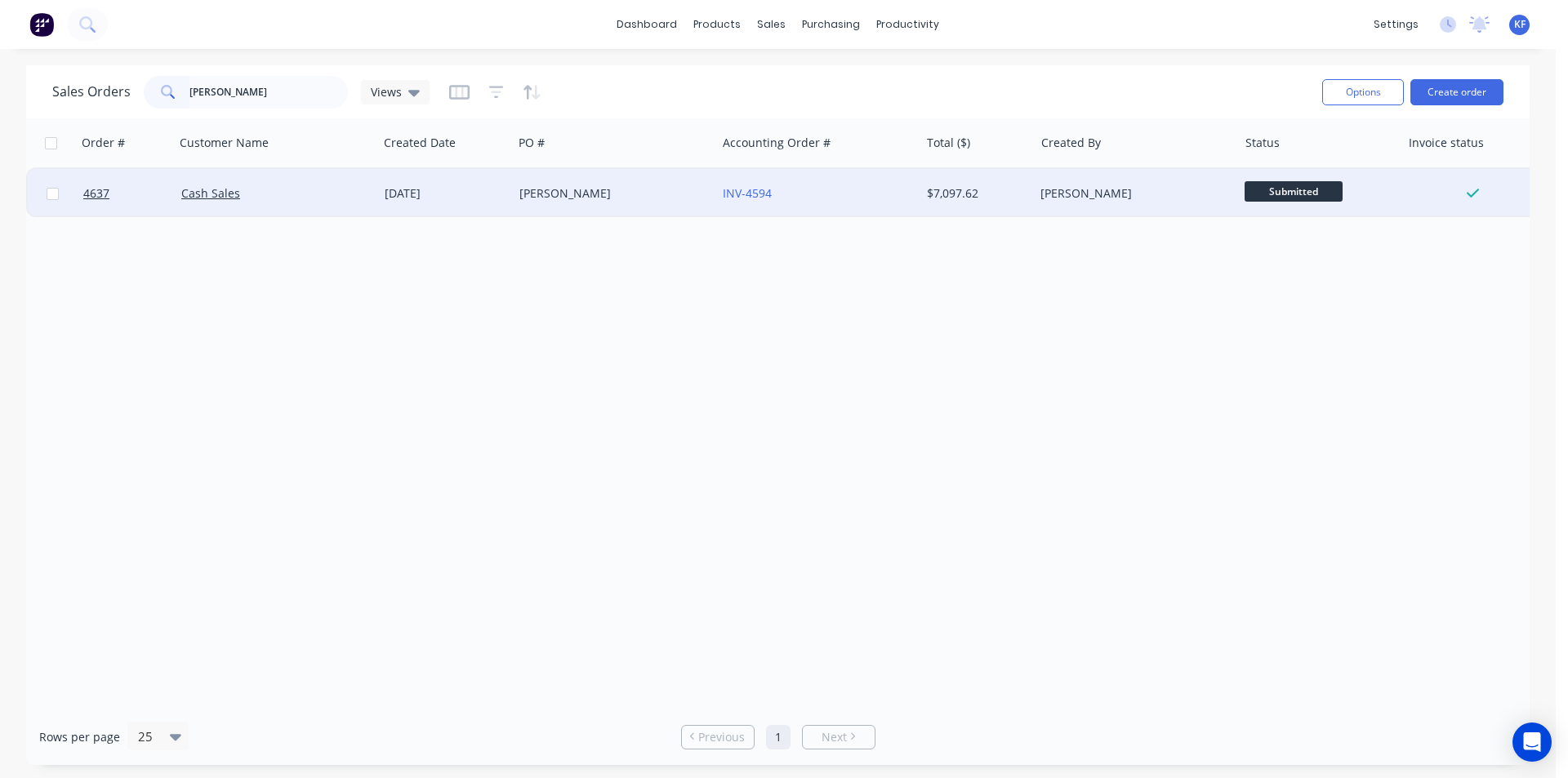
click at [633, 191] on div "[PERSON_NAME]" at bounding box center [610, 193] width 181 height 16
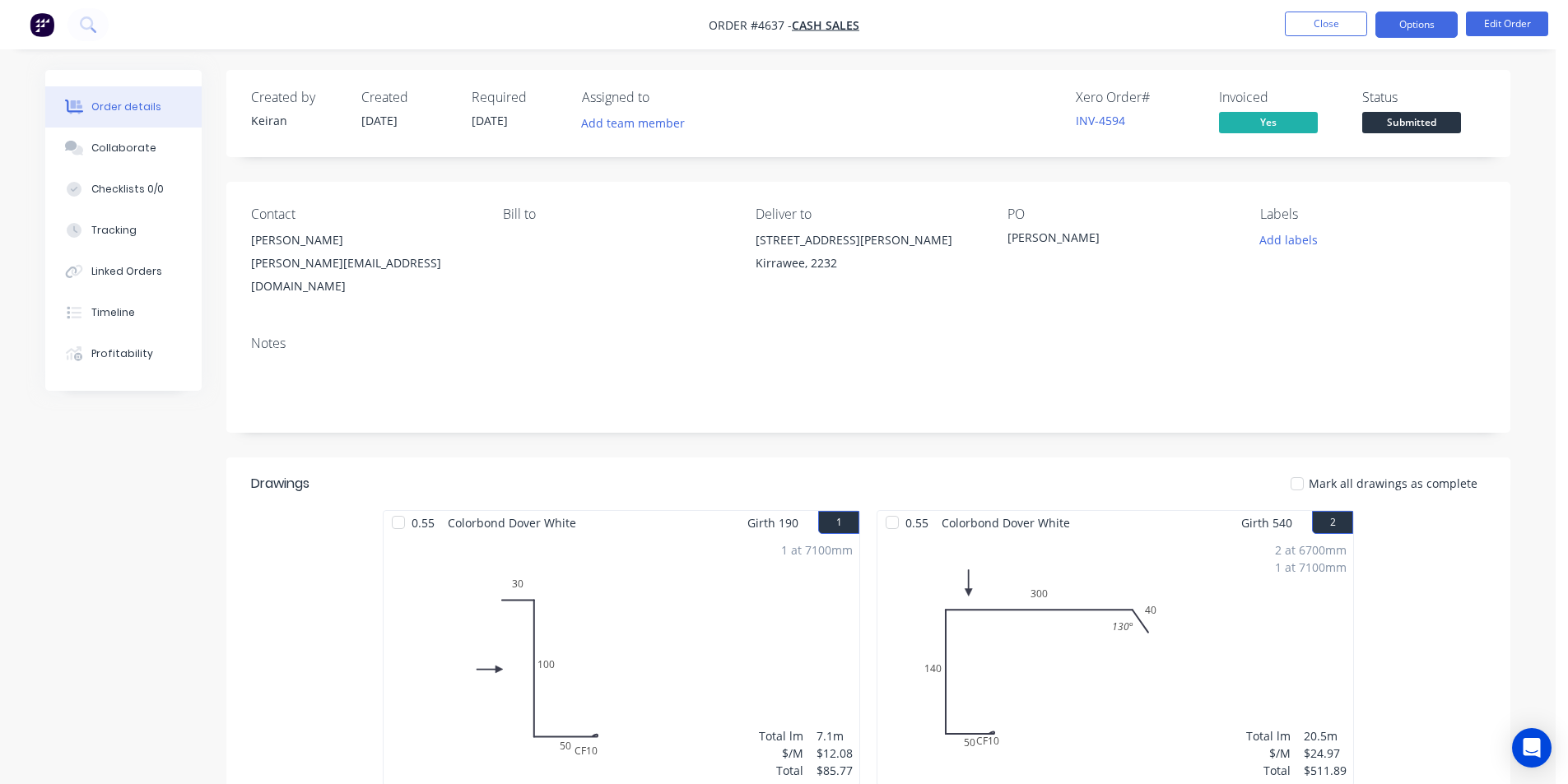
click at [1391, 30] on button "Options" at bounding box center [1416, 24] width 82 height 27
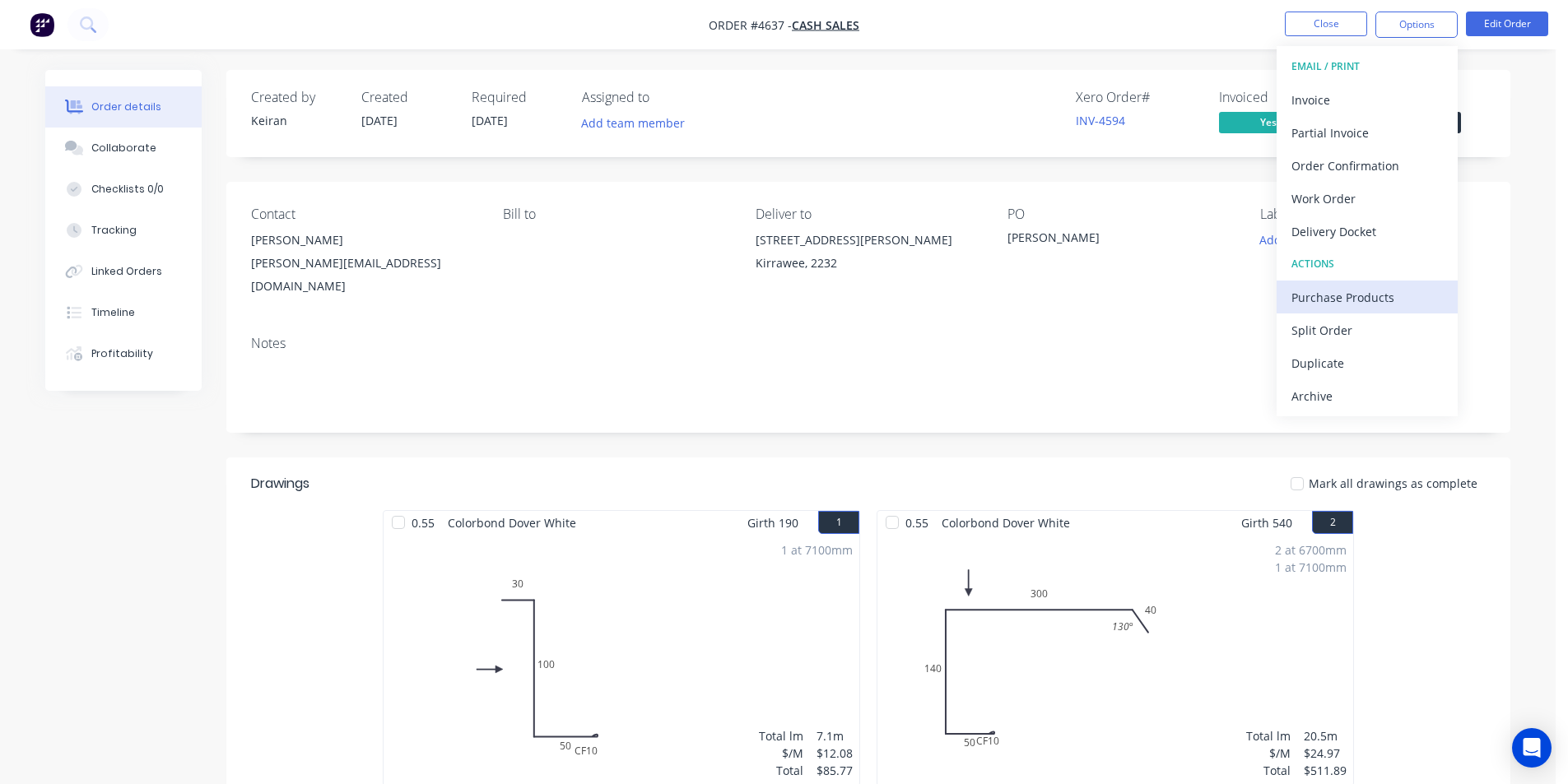
click at [1367, 301] on div "Purchase Products" at bounding box center [1367, 297] width 152 height 24
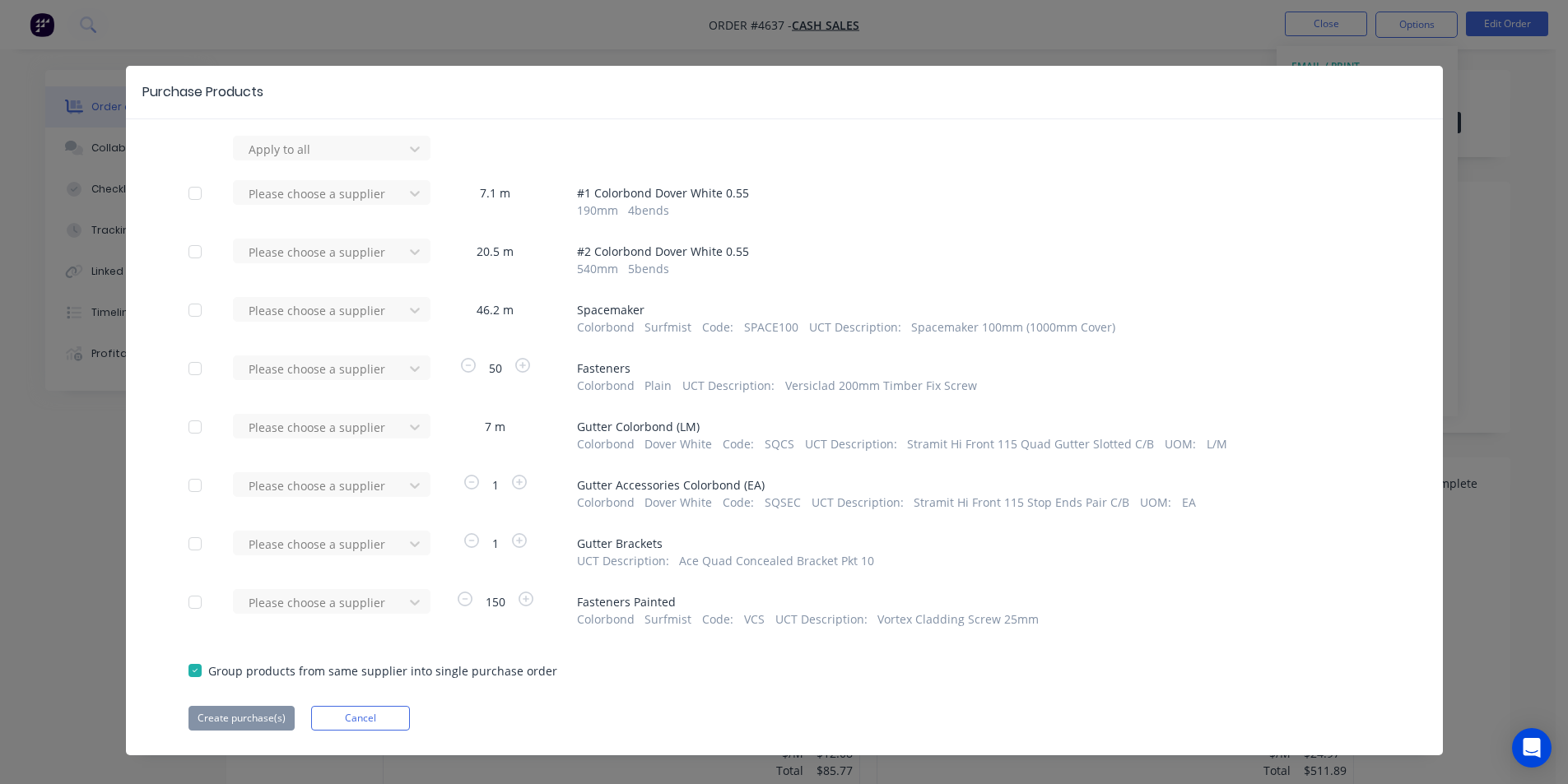
click at [400, 162] on div at bounding box center [415, 148] width 30 height 27
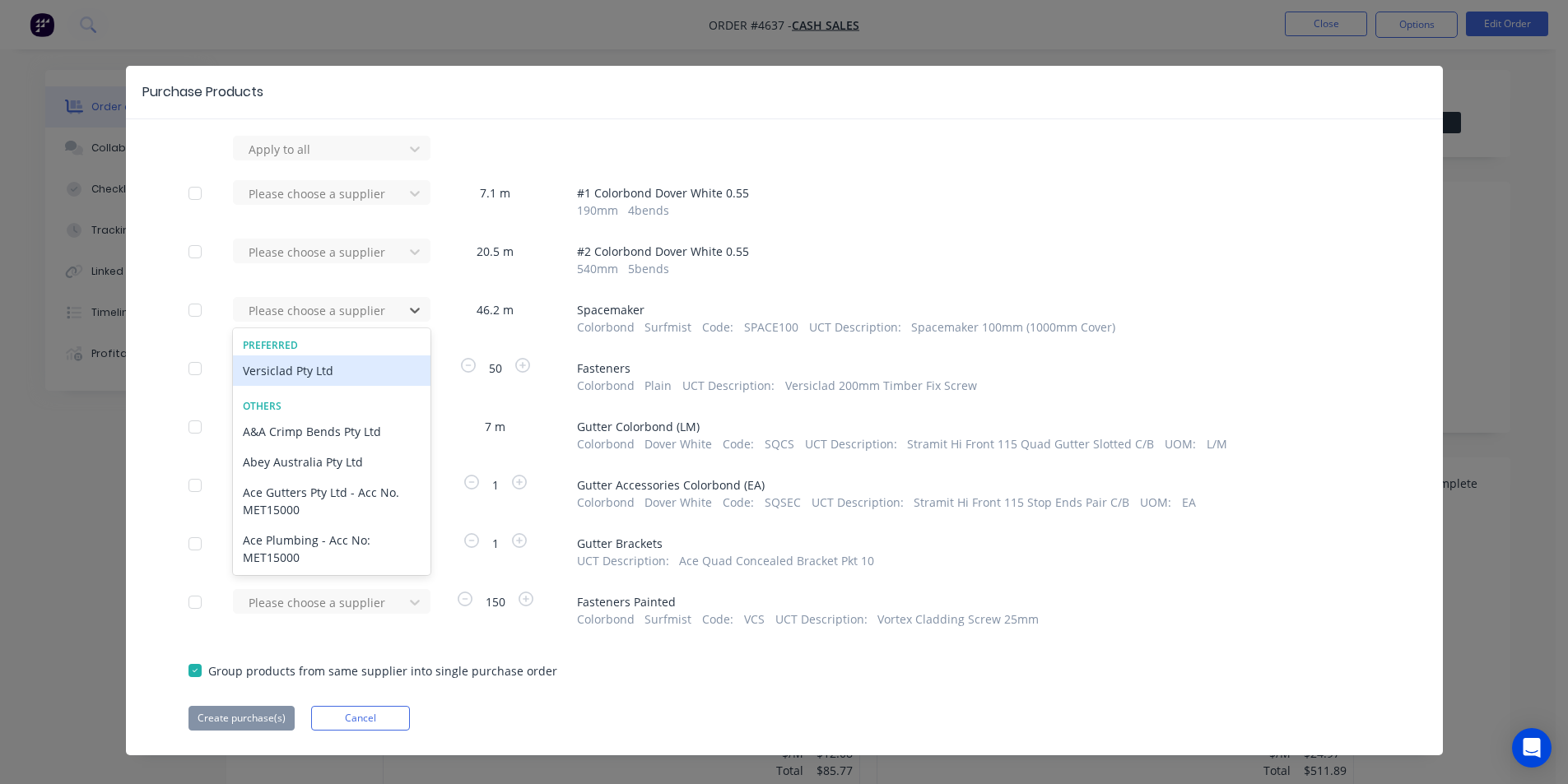
click at [369, 371] on div "Versiclad Pty Ltd" at bounding box center [332, 371] width 198 height 31
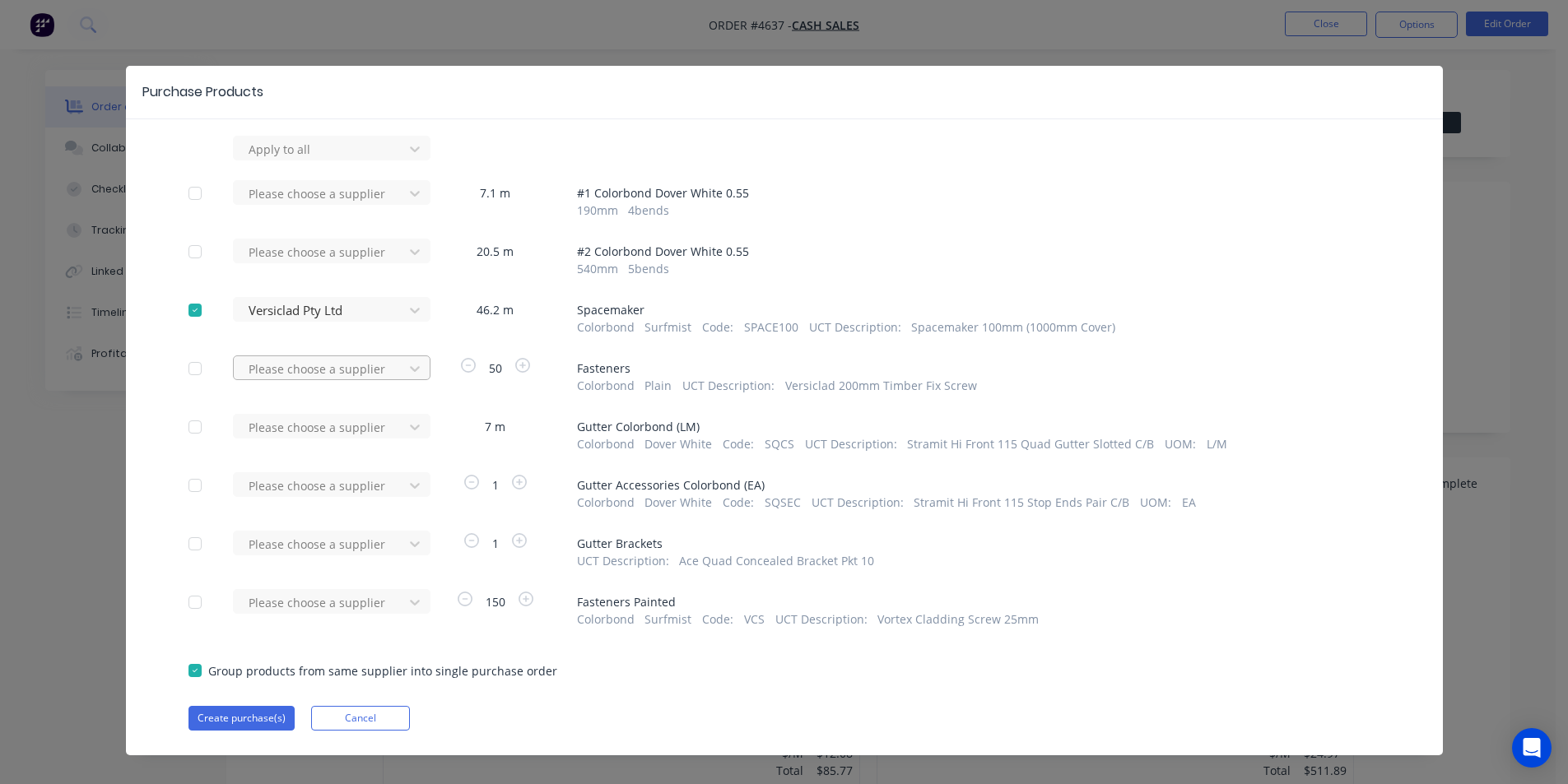
click at [356, 161] on div "Please choose a supplier" at bounding box center [320, 148] width 158 height 25
click at [333, 426] on div "Versiclad Pty Ltd" at bounding box center [332, 429] width 198 height 31
click at [257, 719] on button "Create purchase(s)" at bounding box center [242, 718] width 106 height 25
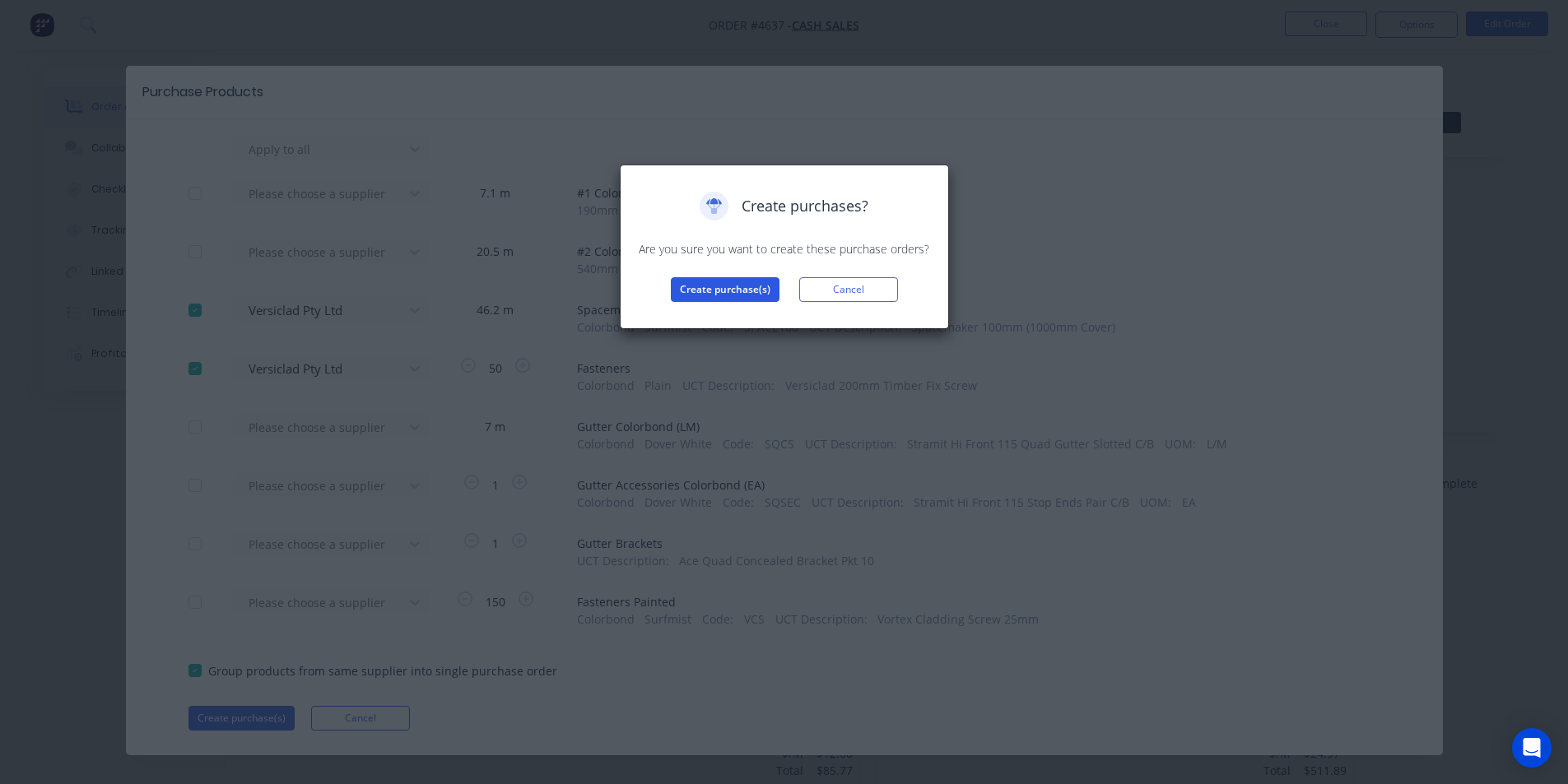
click at [710, 282] on button "Create purchase(s)" at bounding box center [725, 290] width 109 height 25
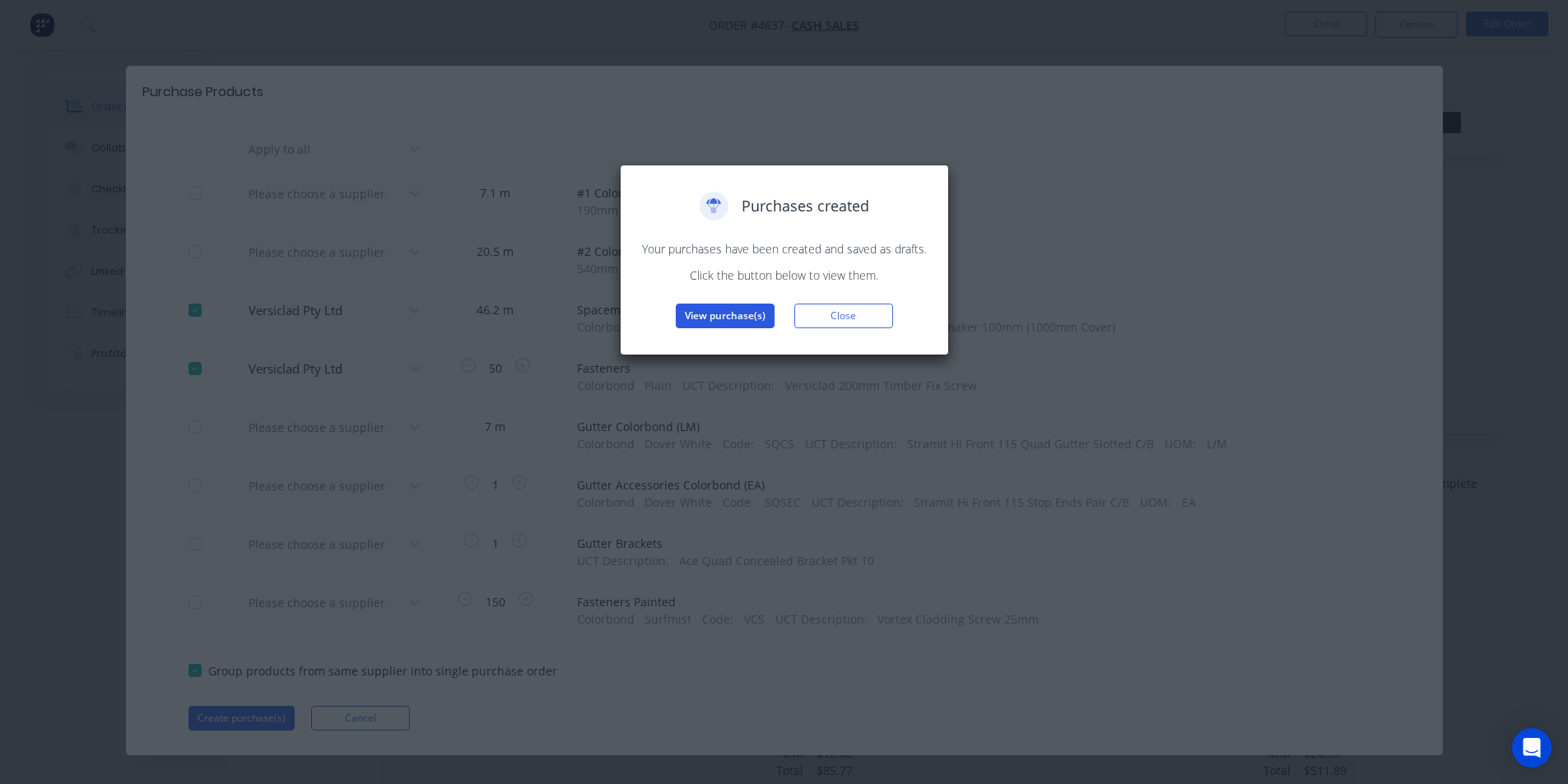
click at [714, 316] on button "View purchase(s)" at bounding box center [725, 315] width 99 height 25
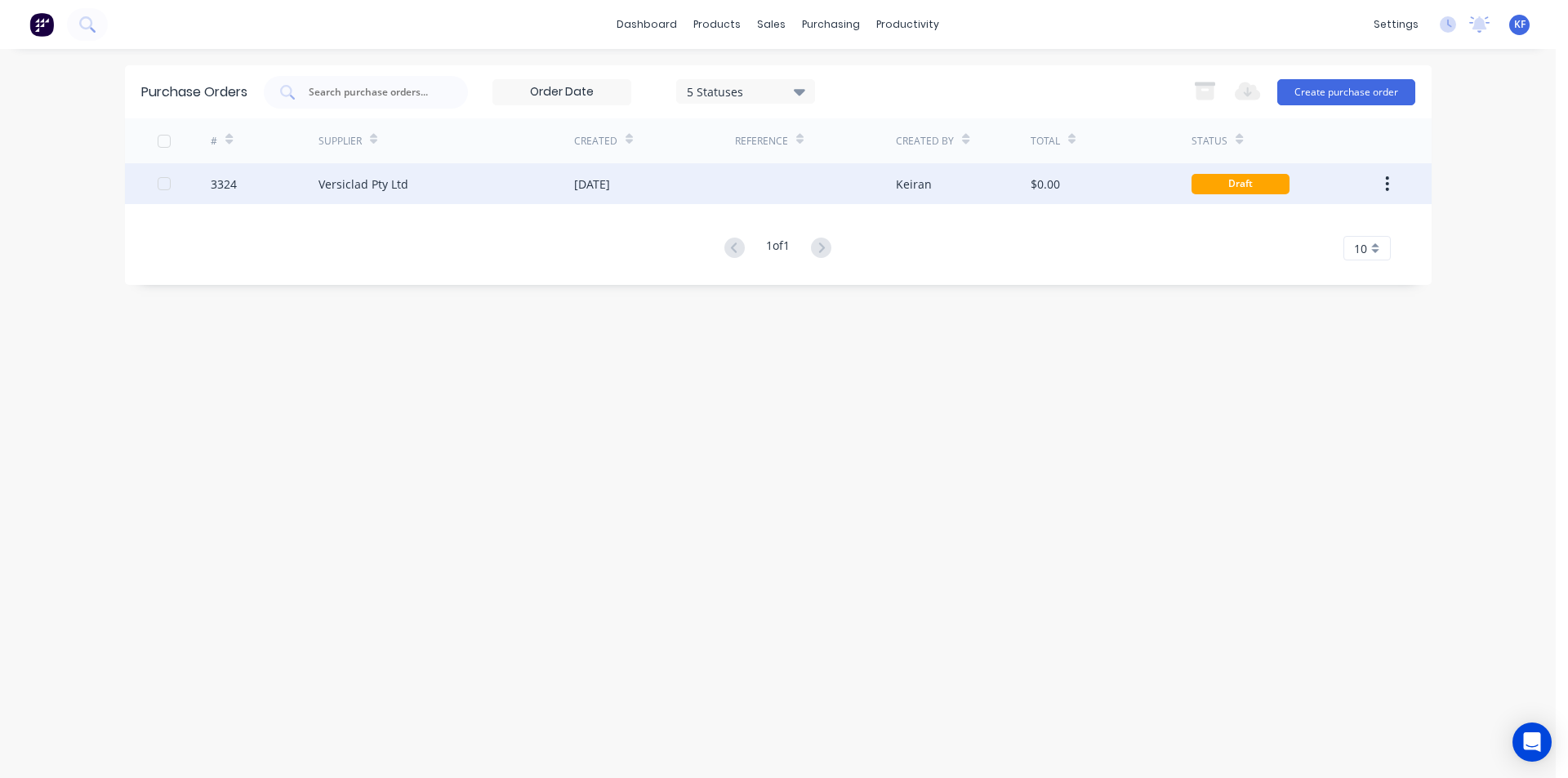
click at [640, 193] on div "[DATE]" at bounding box center [654, 184] width 161 height 41
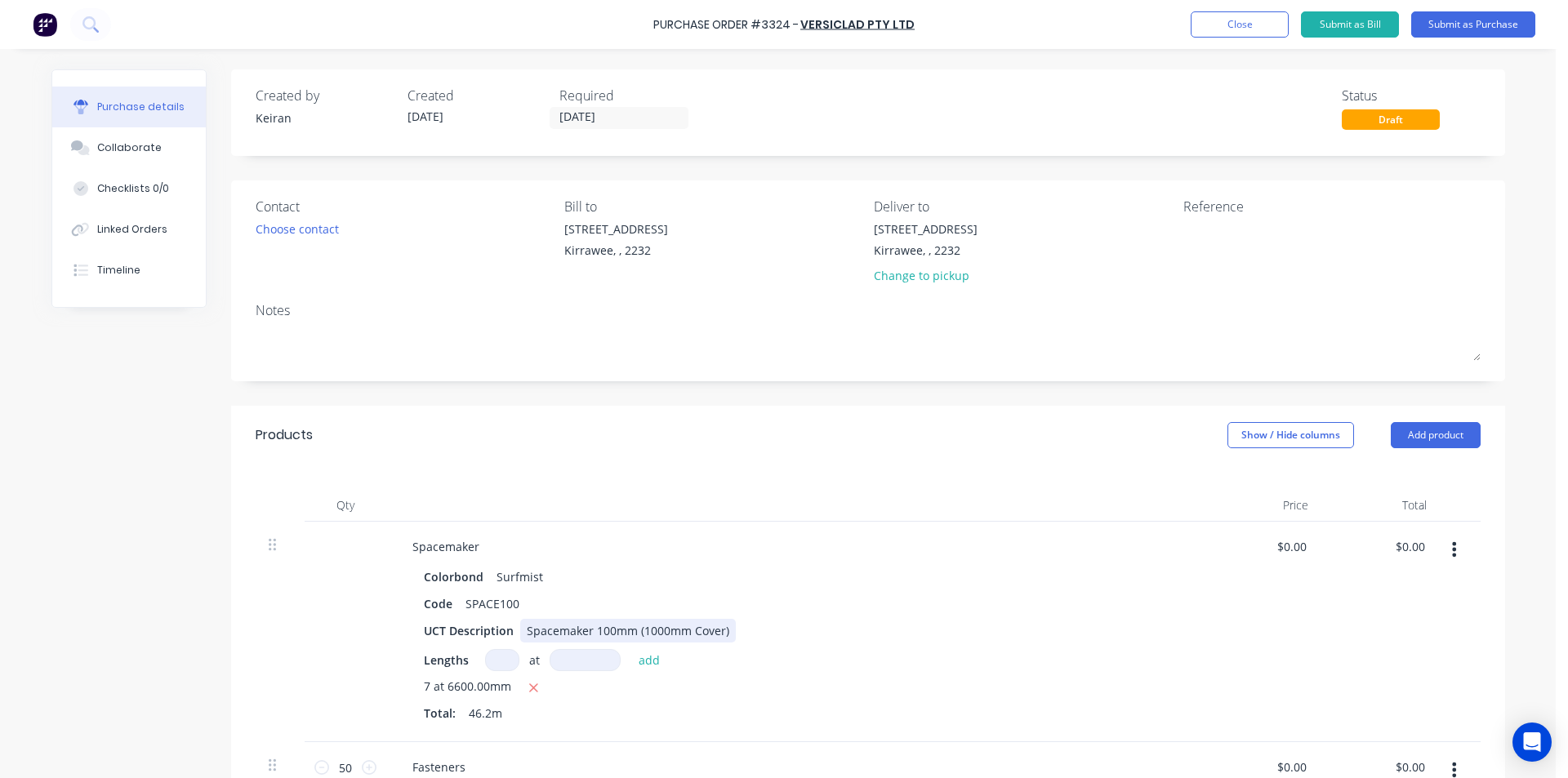
click at [722, 627] on div "Spacemaker 100mm (1000mm Cover)" at bounding box center [628, 631] width 216 height 24
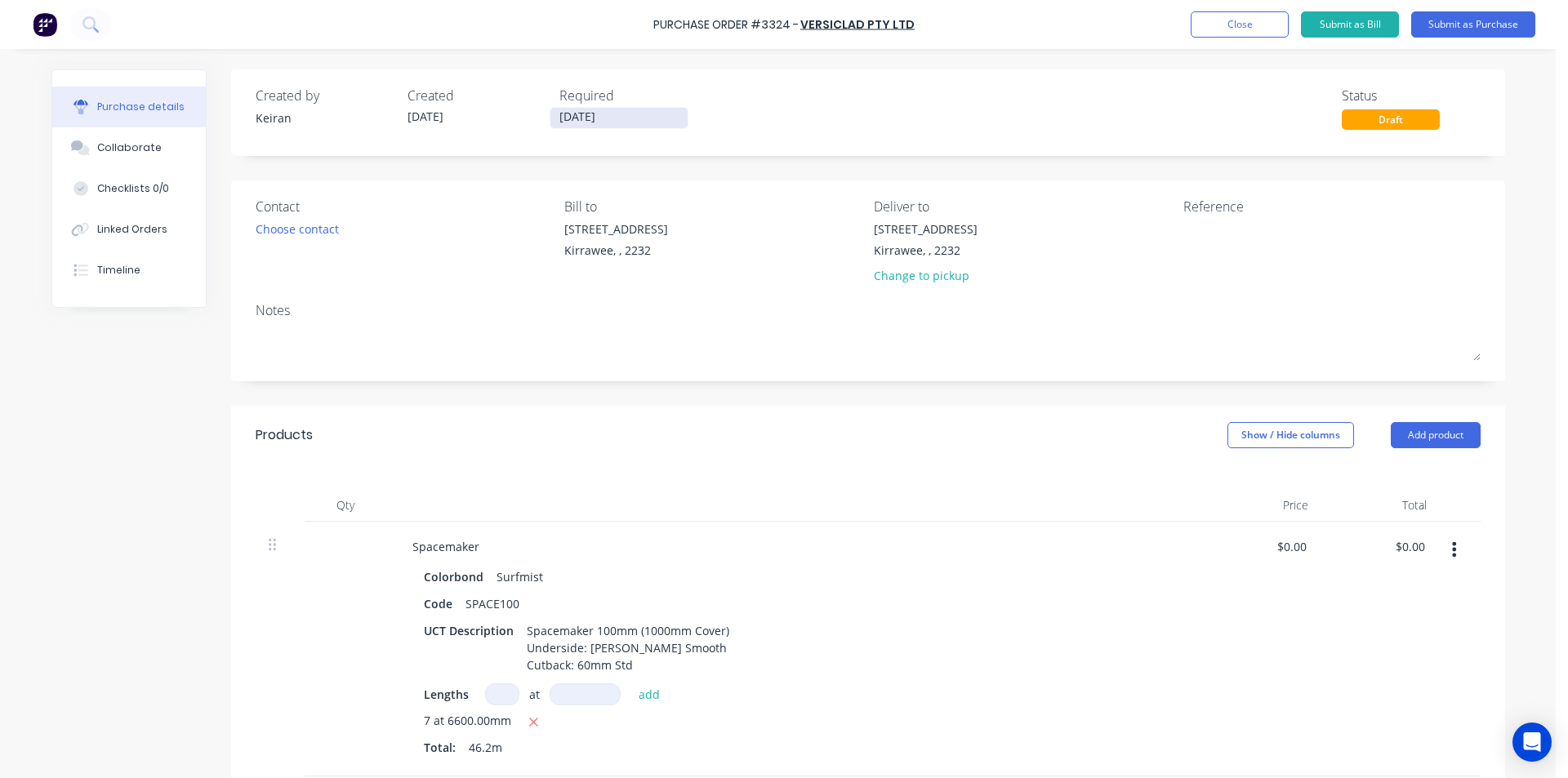
click at [596, 122] on input "[DATE]" at bounding box center [618, 118] width 137 height 20
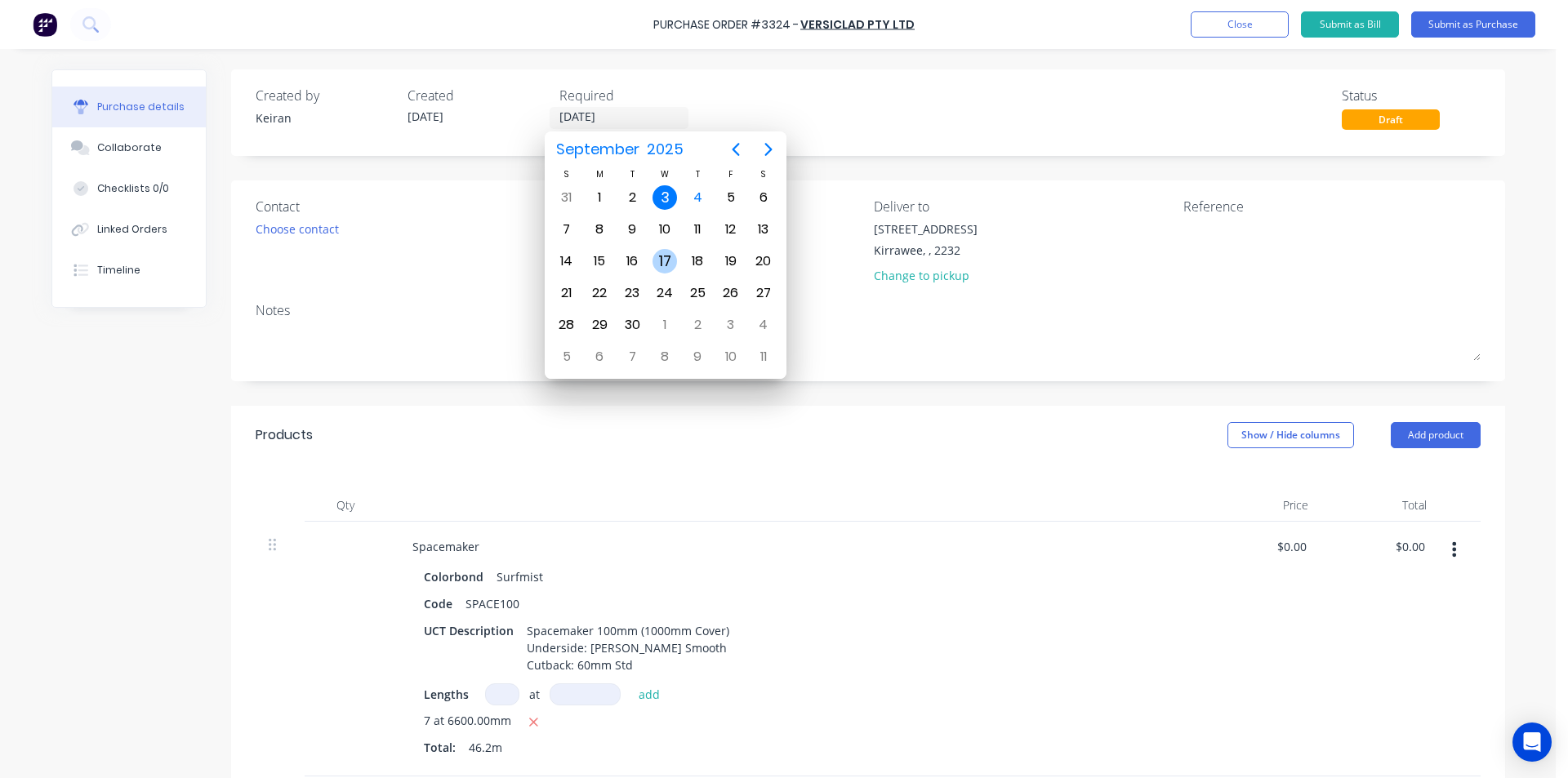
click at [670, 249] on div "17" at bounding box center [665, 261] width 32 height 31
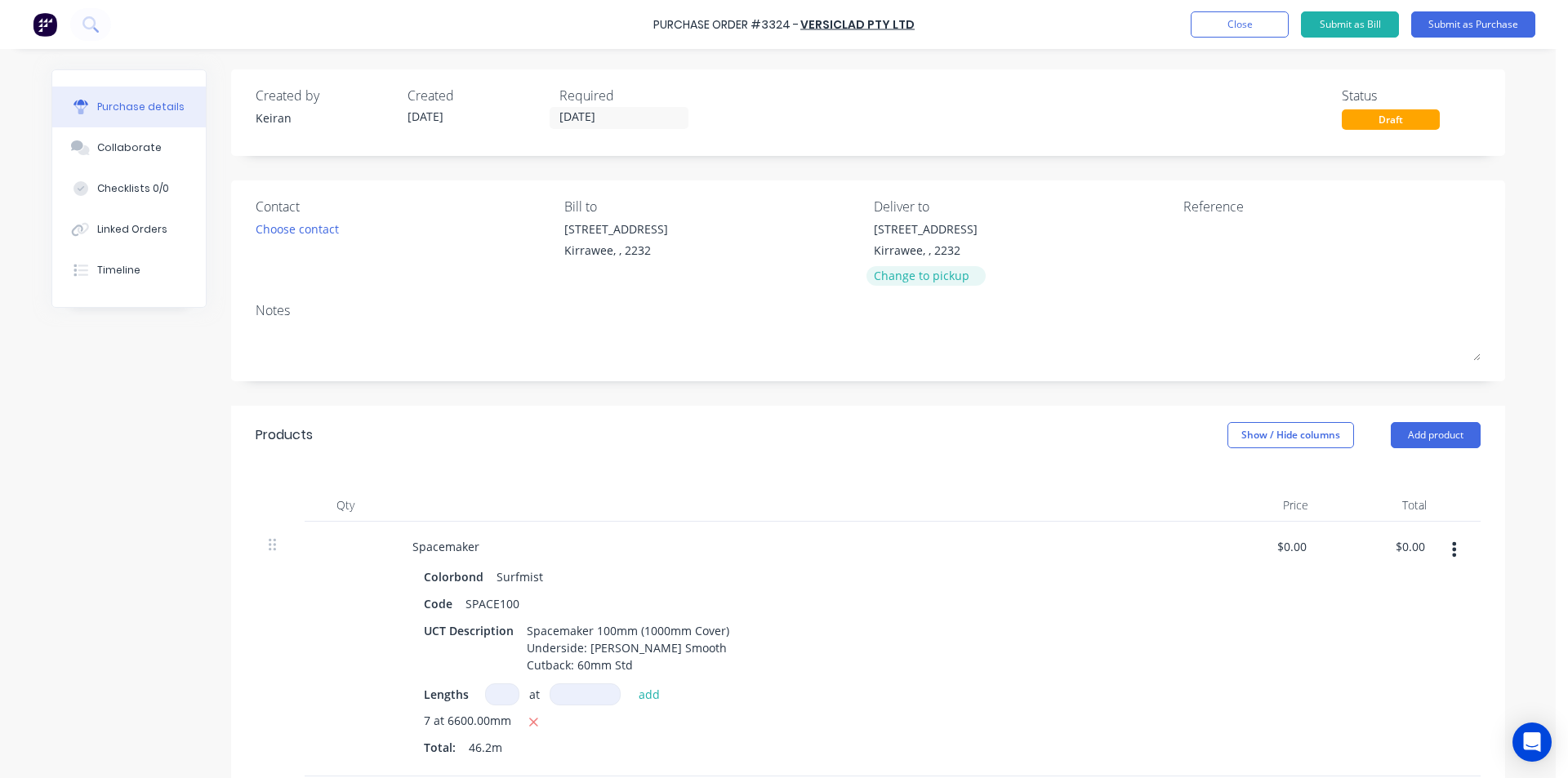
click at [923, 279] on div "Change to pickup" at bounding box center [926, 275] width 104 height 17
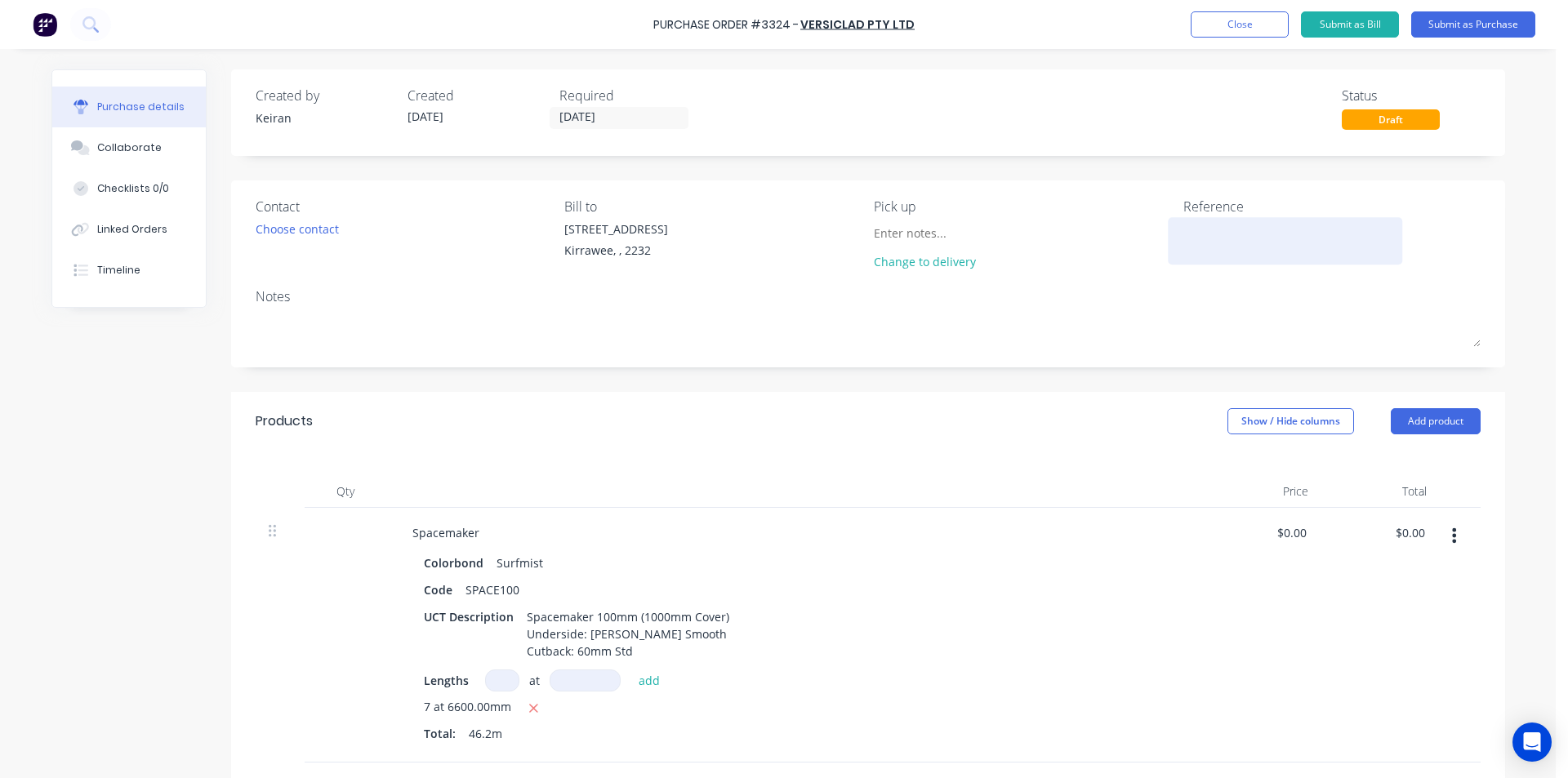
click at [1200, 247] on textarea at bounding box center [1286, 238] width 204 height 37
click at [1480, 27] on button "Submit as Purchase" at bounding box center [1474, 24] width 124 height 26
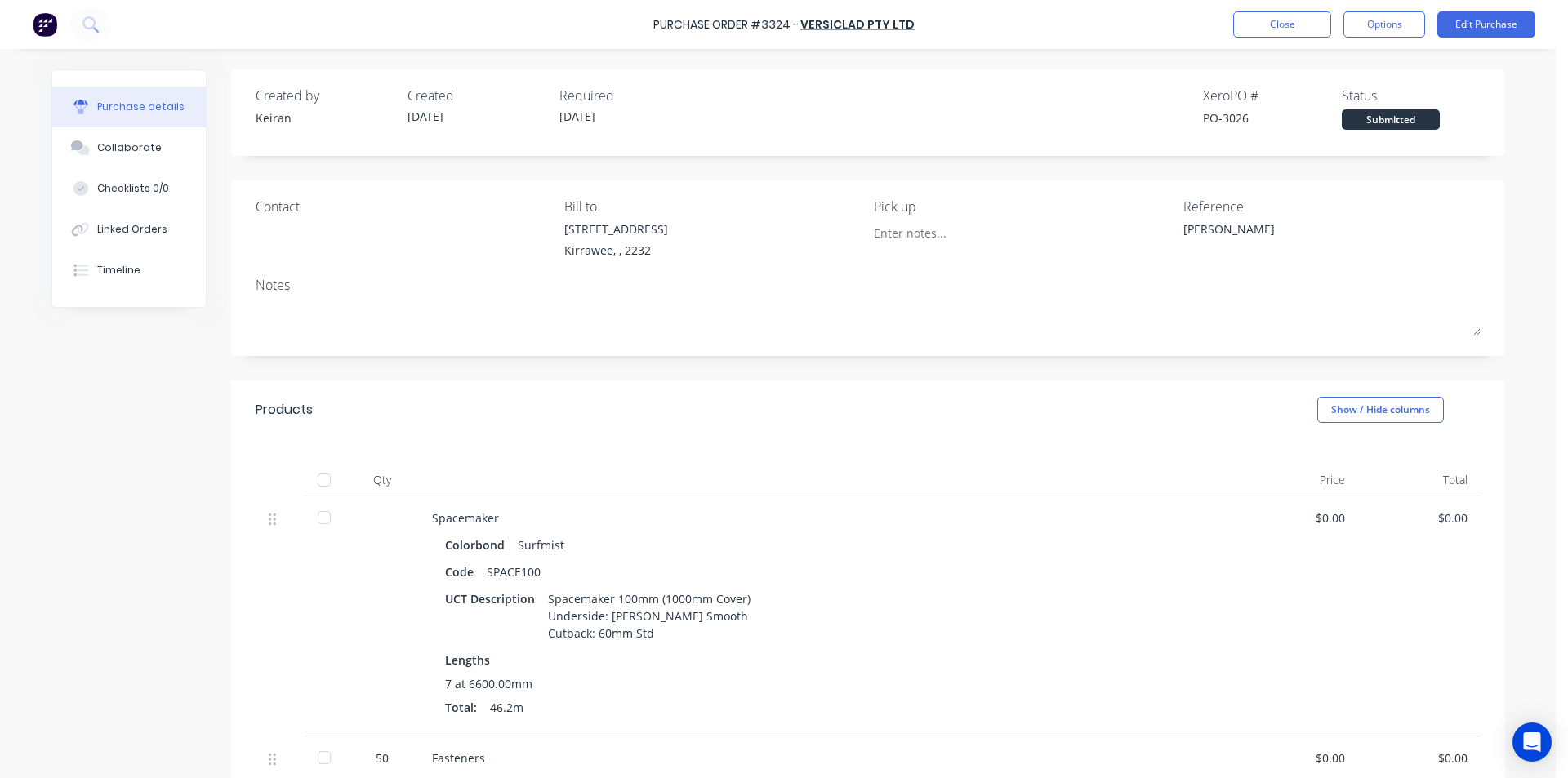
drag, startPoint x: 1408, startPoint y: 35, endPoint x: 1398, endPoint y: 43, distance: 12.8
click at [1407, 35] on button "Options" at bounding box center [1384, 24] width 82 height 26
click at [1373, 65] on div "Print / Email" at bounding box center [1348, 66] width 126 height 24
click at [1367, 127] on div "Without pricing" at bounding box center [1348, 132] width 126 height 24
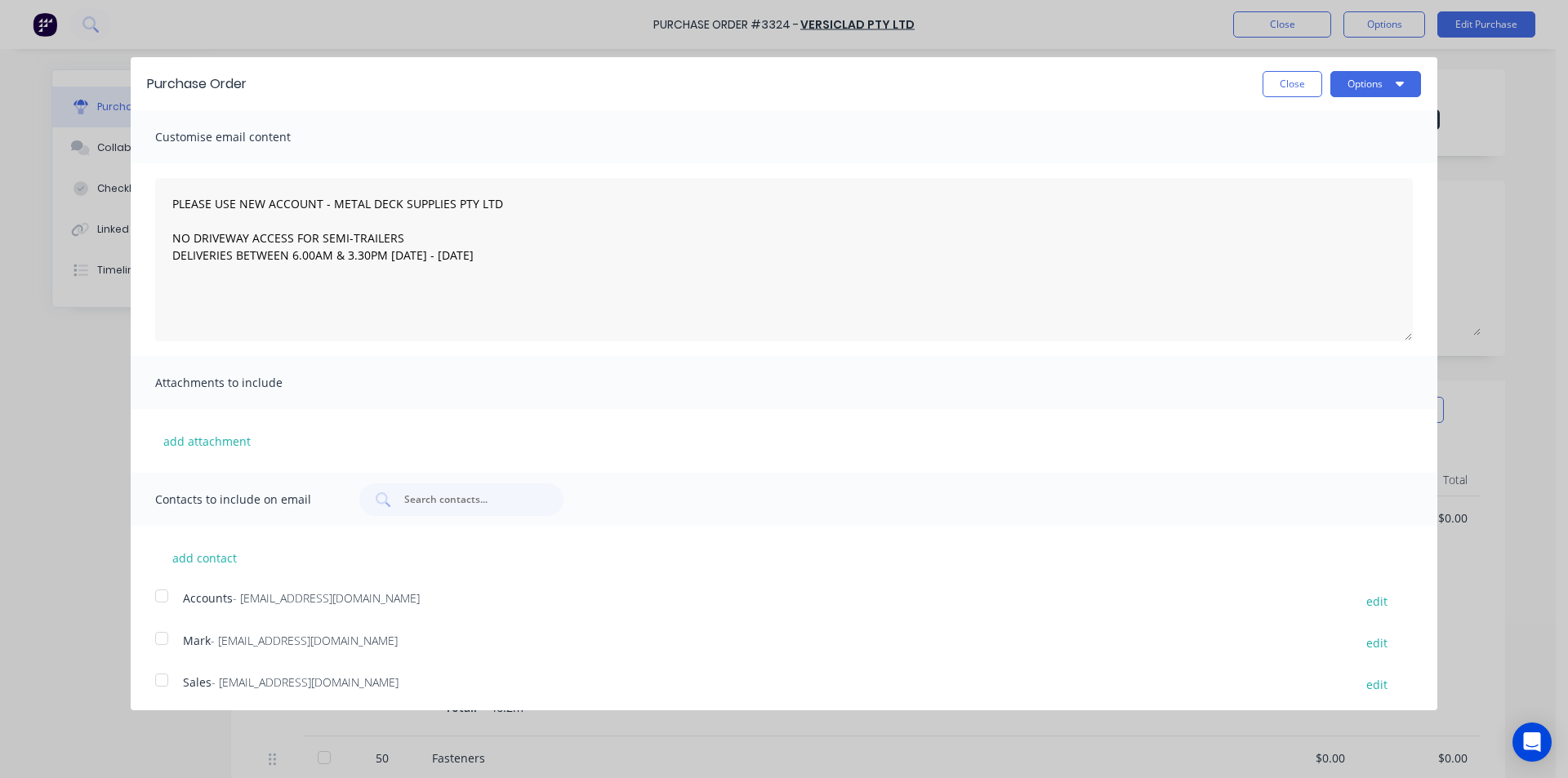
click at [165, 684] on div at bounding box center [162, 680] width 32 height 32
click at [1355, 83] on button "Options" at bounding box center [1376, 84] width 91 height 26
click at [1349, 160] on div "Email" at bounding box center [1344, 158] width 126 height 24
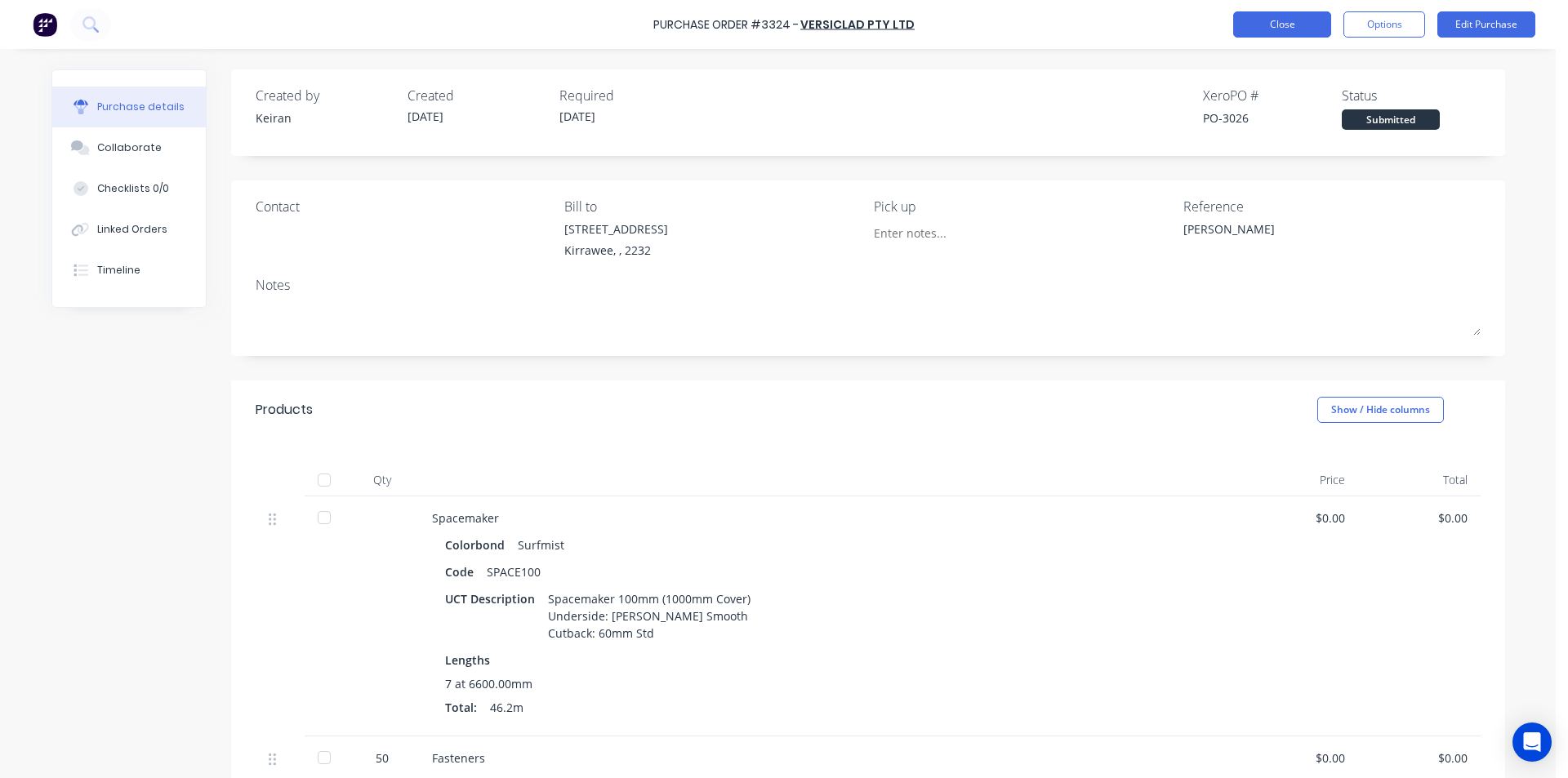
click at [1282, 35] on button "Close" at bounding box center [1281, 24] width 98 height 26
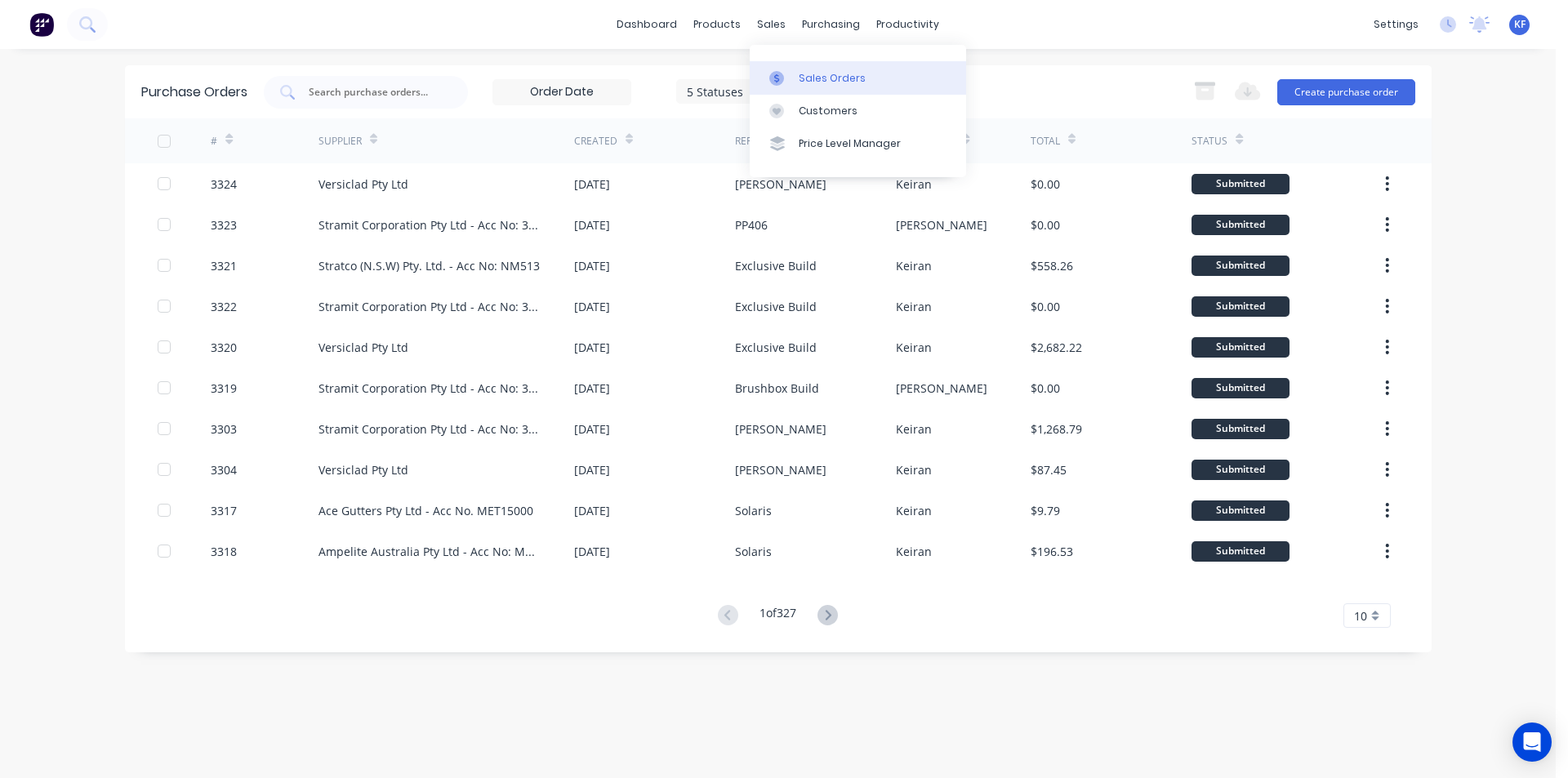
drag, startPoint x: 769, startPoint y: 20, endPoint x: 804, endPoint y: 73, distance: 63.5
click at [772, 26] on div "sales" at bounding box center [771, 24] width 45 height 25
click at [805, 77] on div "Sales Orders" at bounding box center [832, 78] width 67 height 14
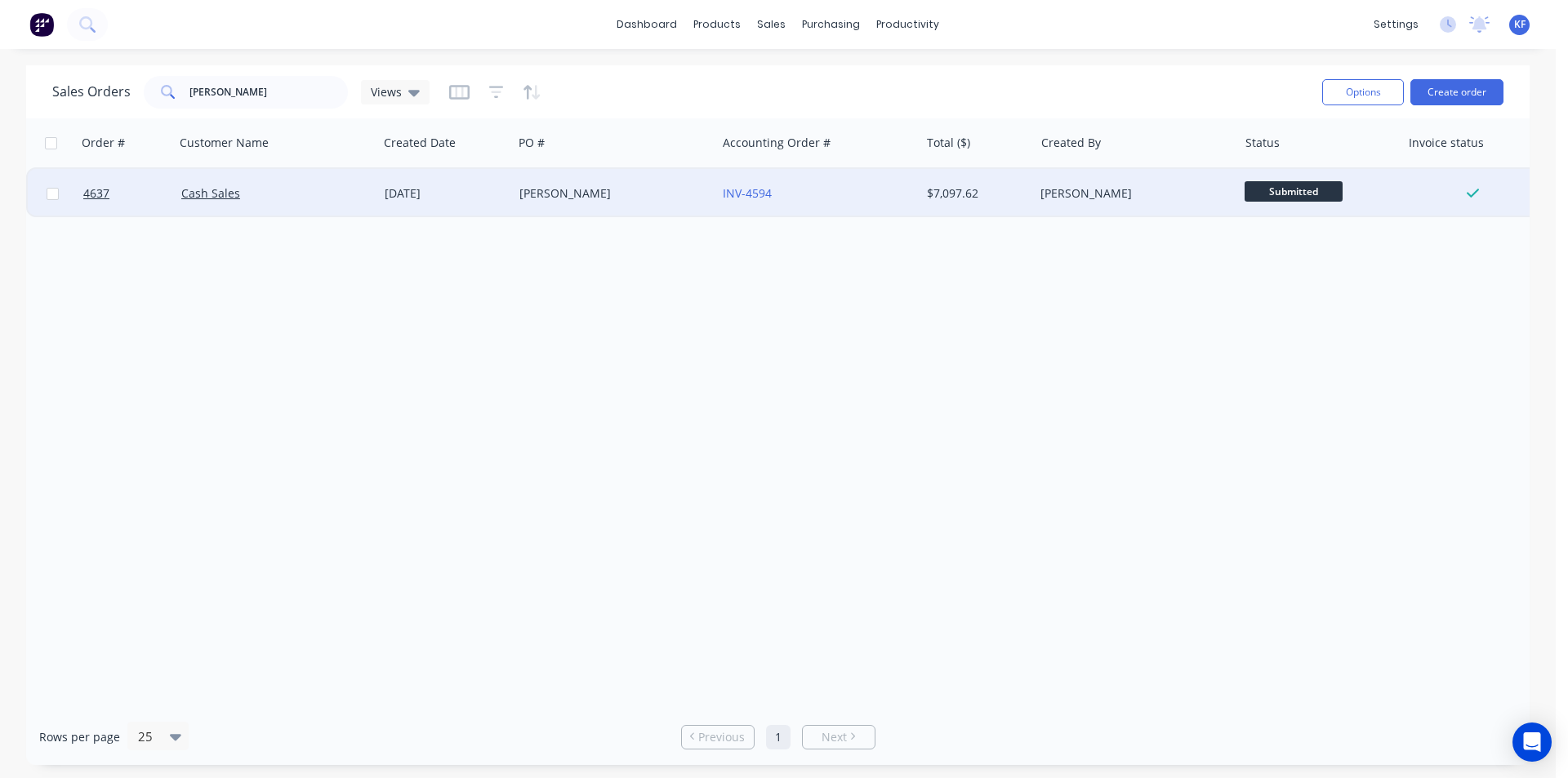
click at [790, 202] on div "INV-4594" at bounding box center [817, 194] width 203 height 49
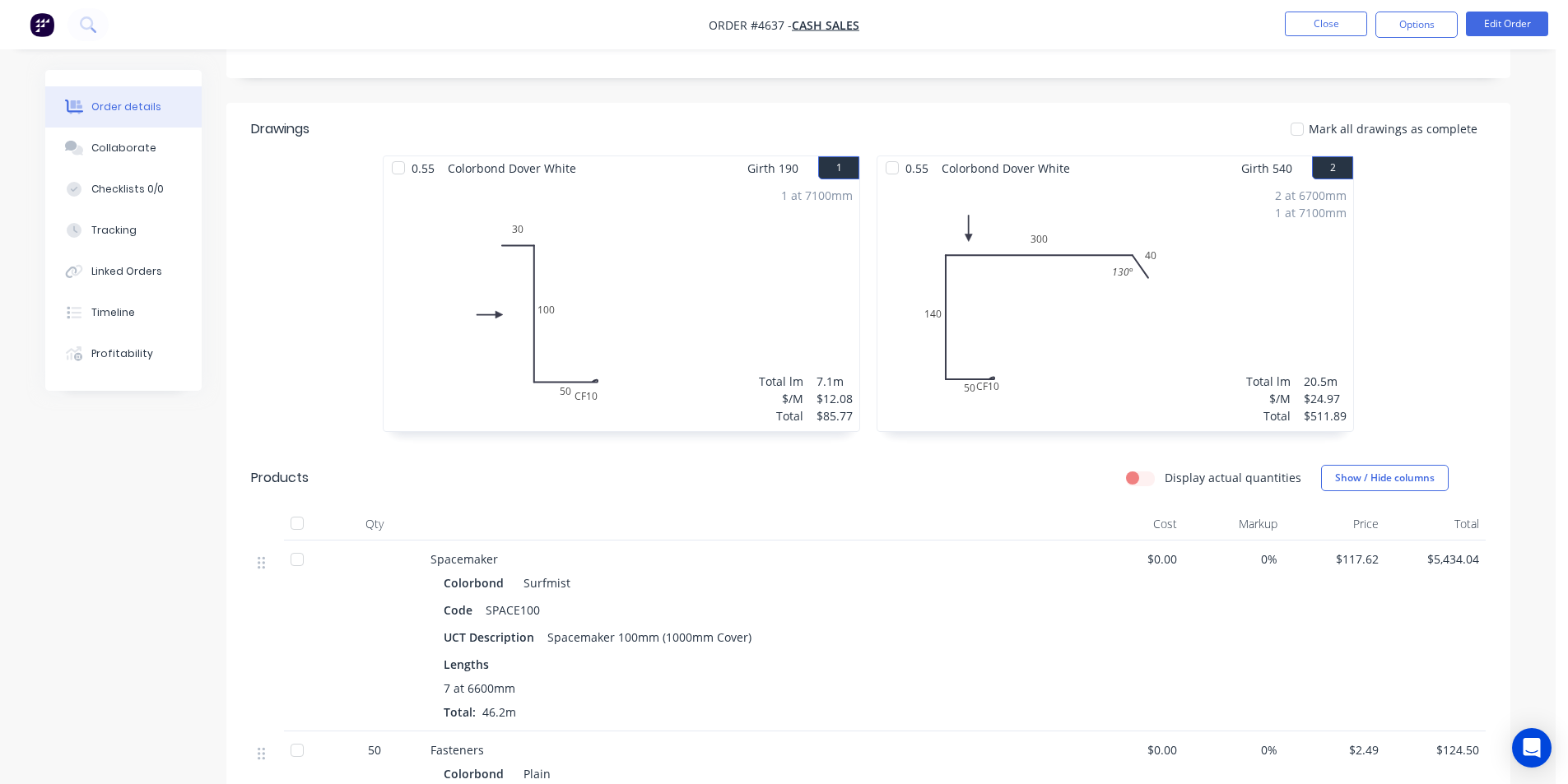
scroll to position [354, 0]
click at [1290, 24] on button "Close" at bounding box center [1326, 23] width 82 height 25
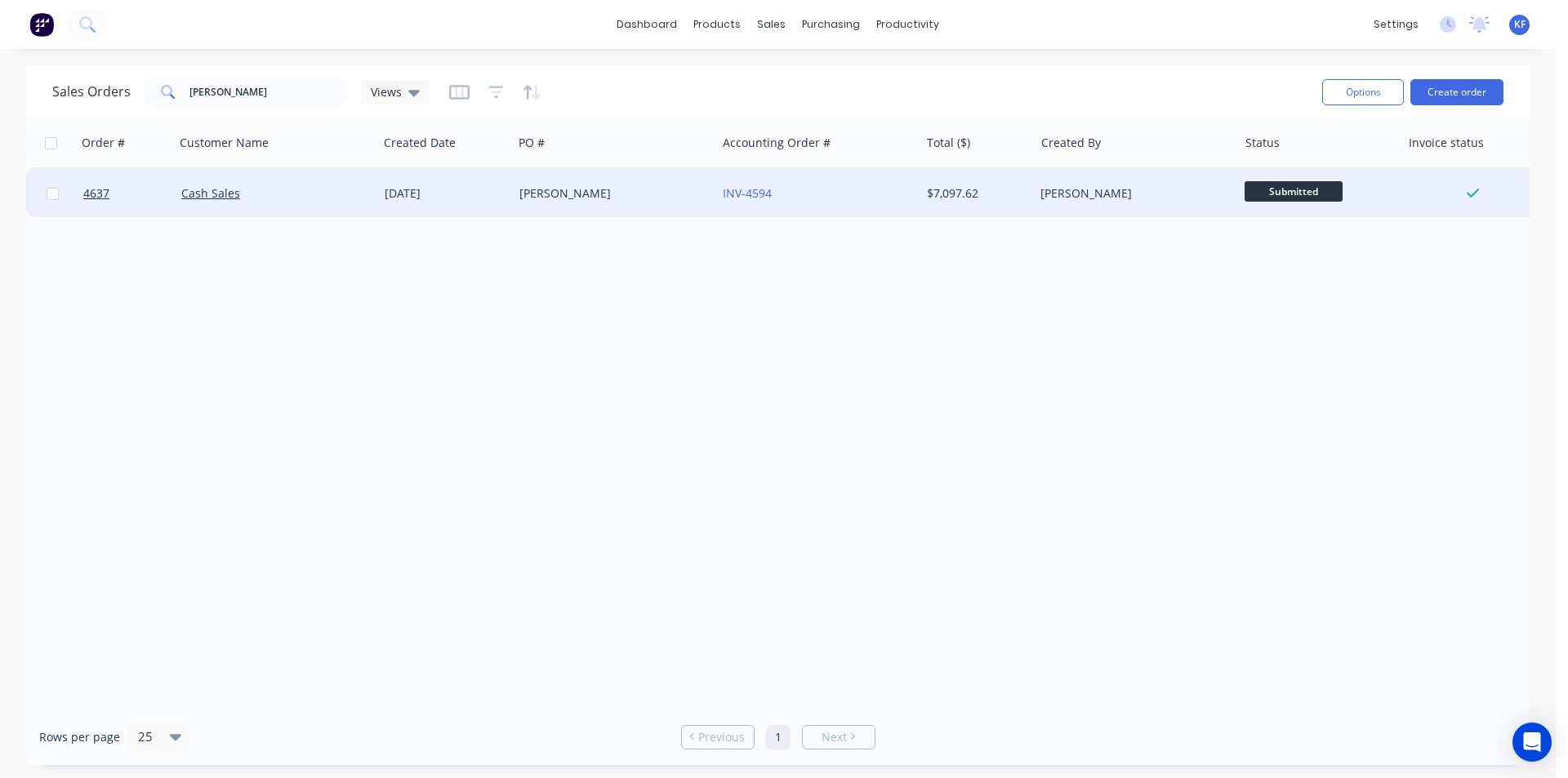
click at [565, 202] on div "[PERSON_NAME]" at bounding box center [614, 194] width 203 height 49
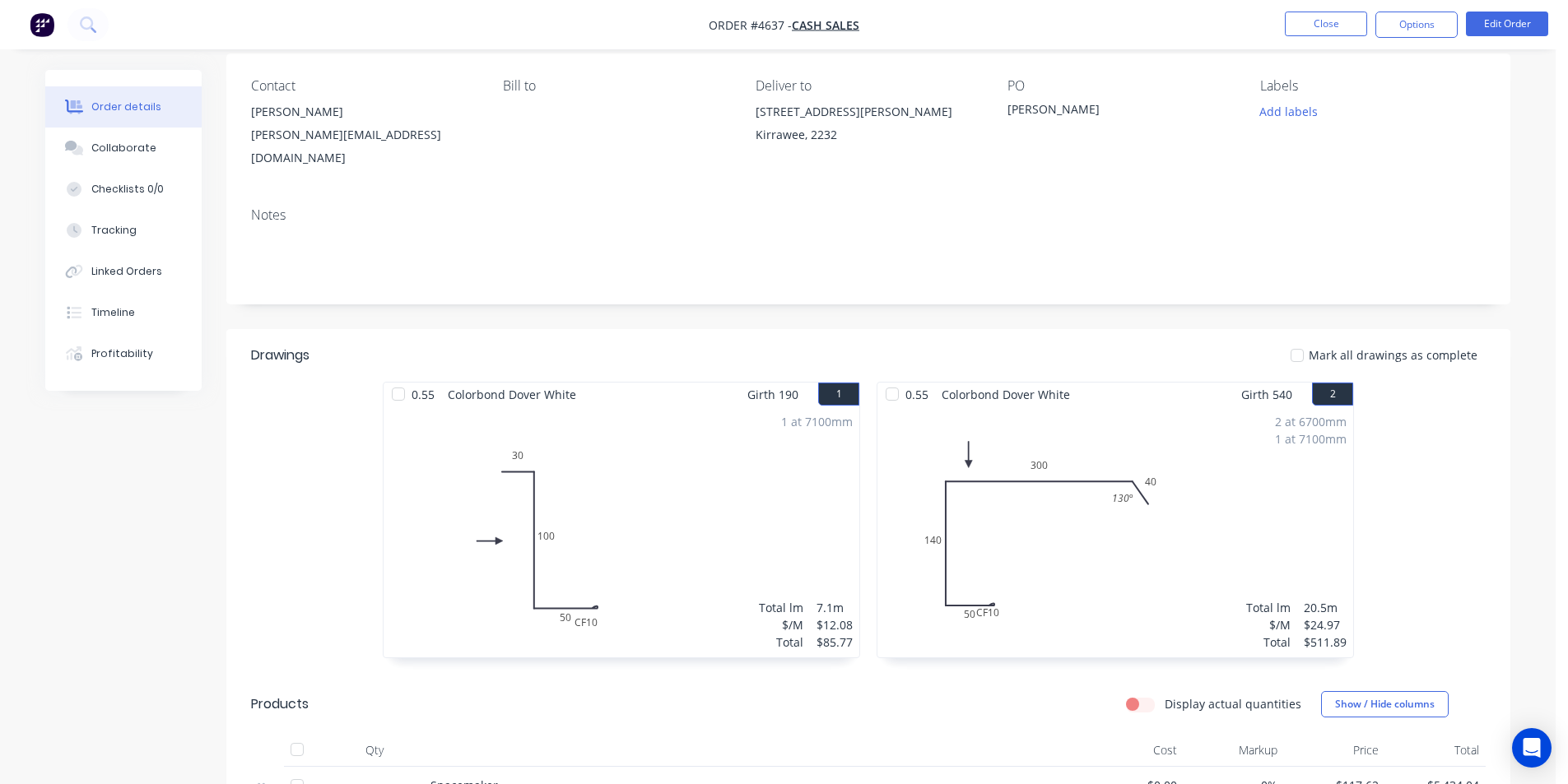
scroll to position [329, 0]
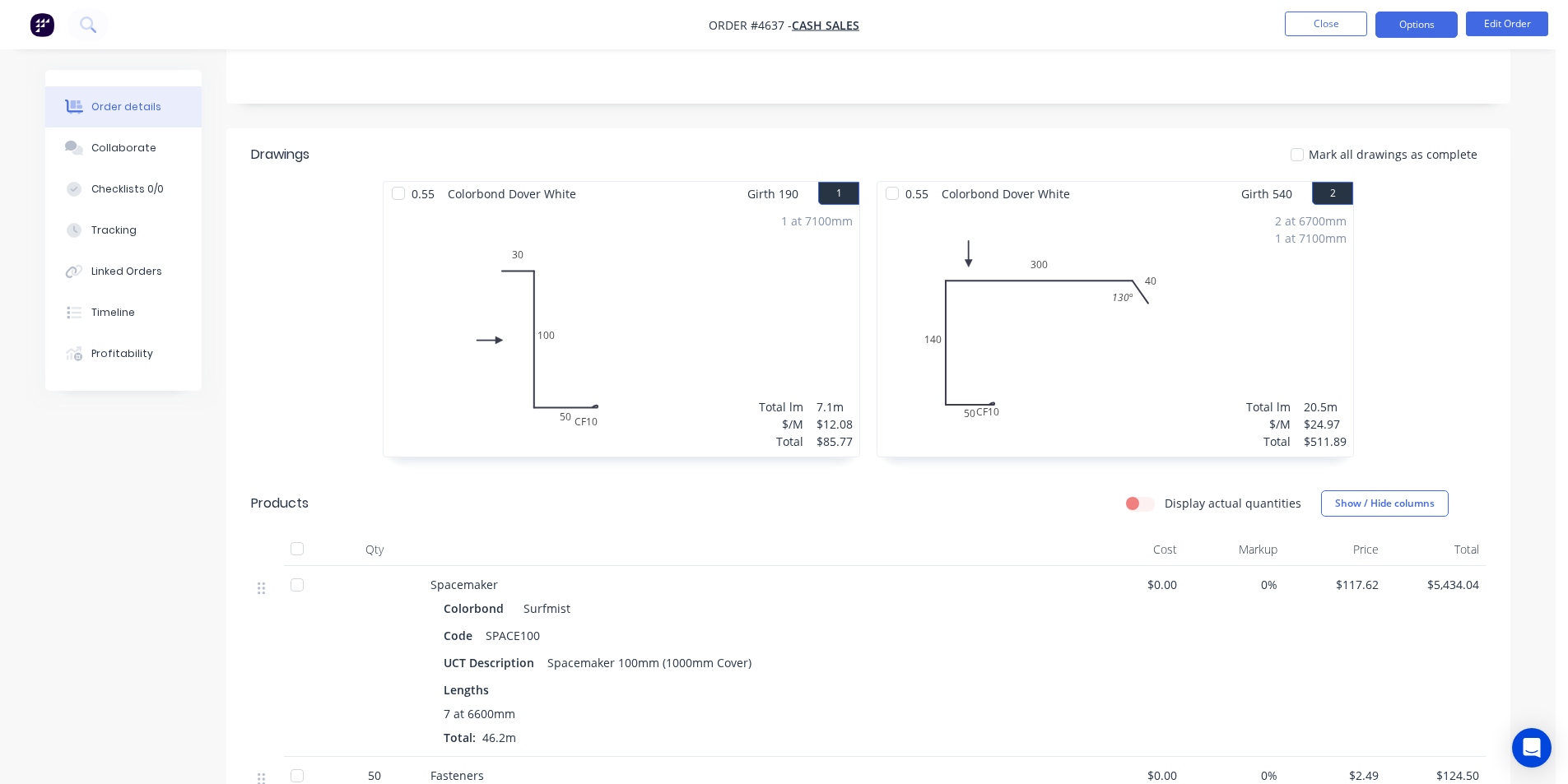
click at [1423, 20] on button "Options" at bounding box center [1416, 24] width 82 height 27
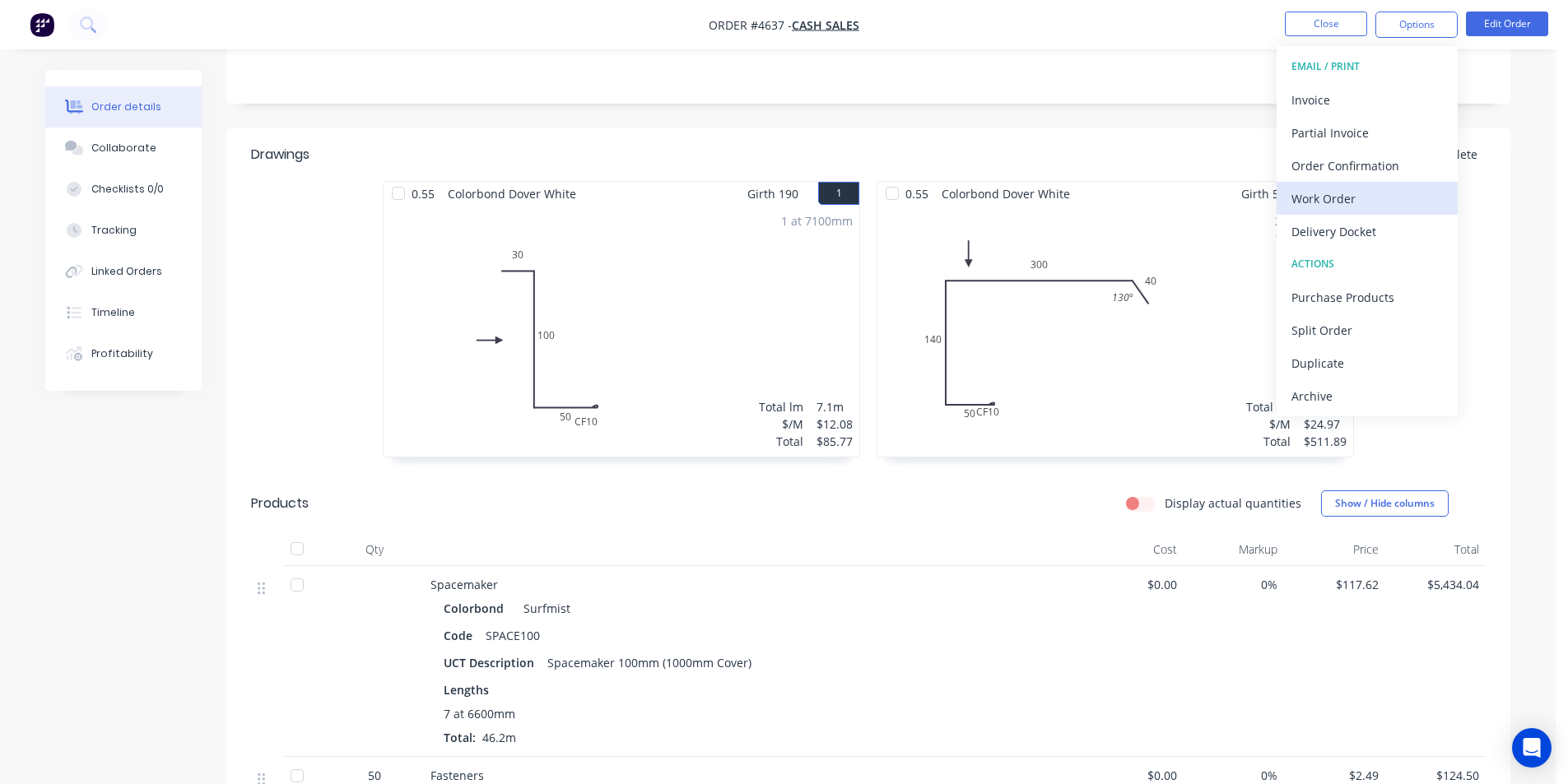
click at [1352, 195] on div "Work Order" at bounding box center [1367, 199] width 152 height 24
click at [1352, 195] on div "Custom" at bounding box center [1367, 199] width 152 height 24
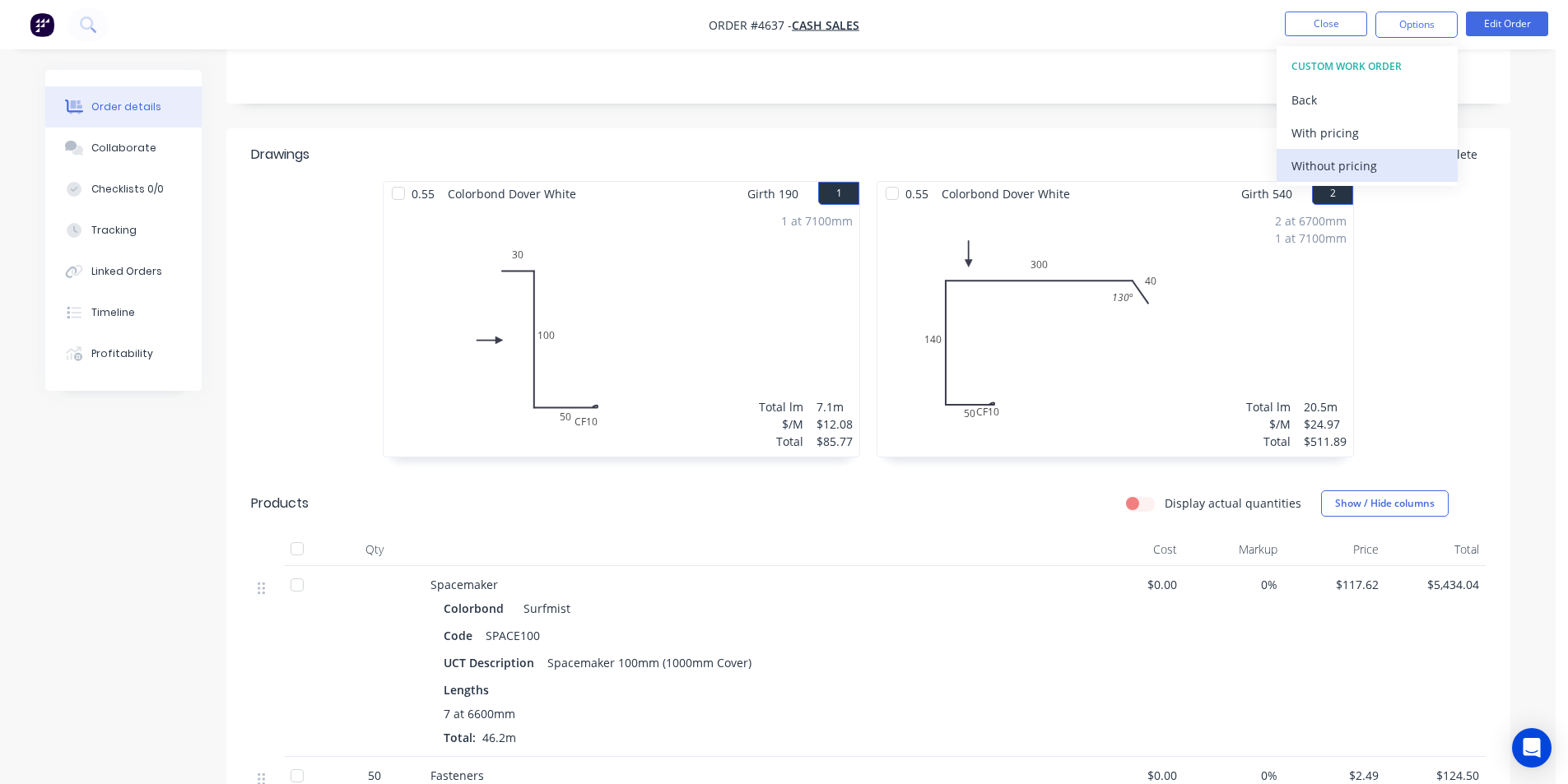
click at [1343, 163] on div "Without pricing" at bounding box center [1367, 166] width 152 height 24
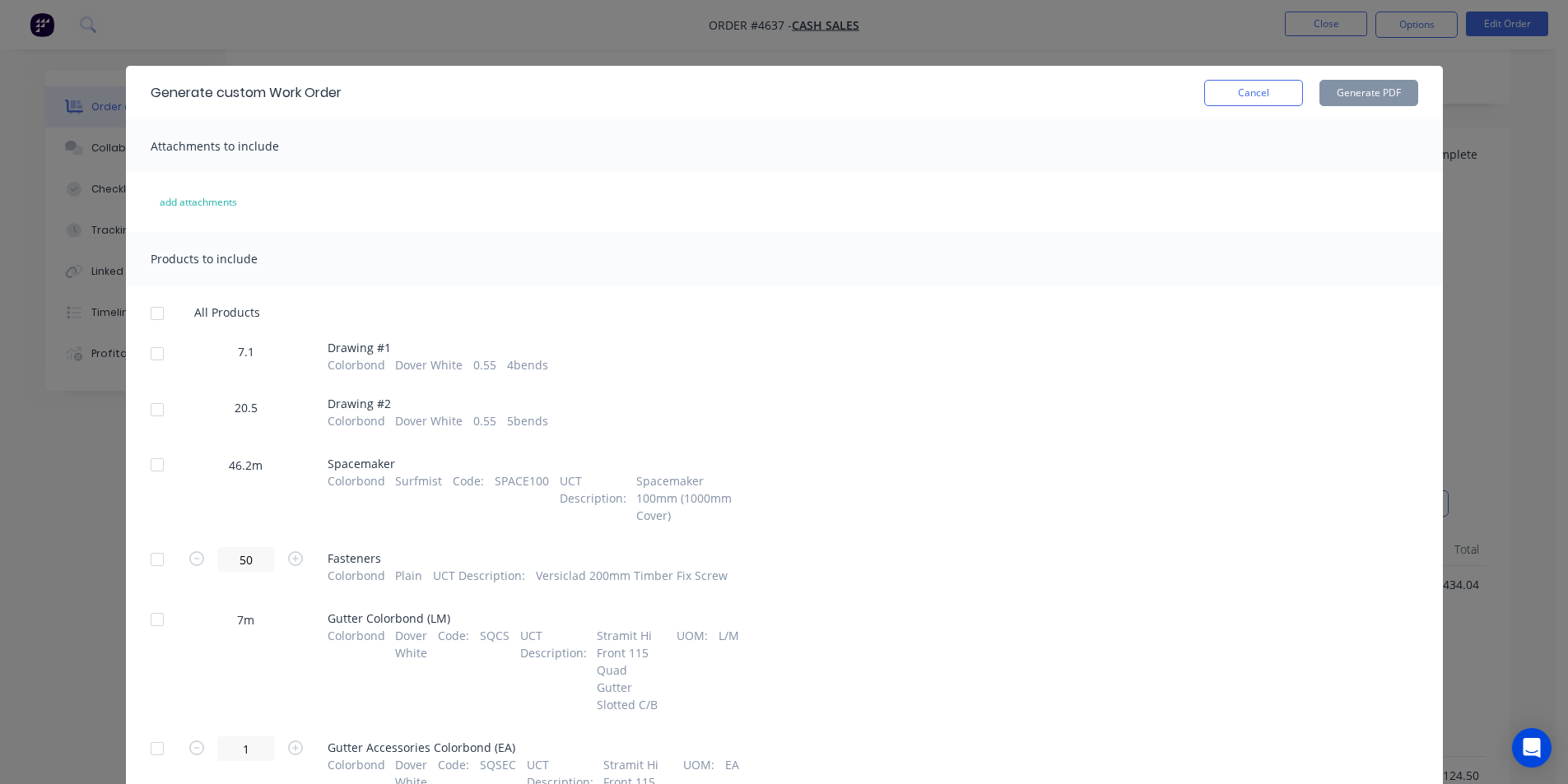
drag, startPoint x: 149, startPoint y: 343, endPoint x: 165, endPoint y: 374, distance: 34.9
click at [152, 344] on div at bounding box center [157, 354] width 33 height 33
drag, startPoint x: 152, startPoint y: 407, endPoint x: 379, endPoint y: 368, distance: 230.3
click at [153, 408] on div at bounding box center [157, 410] width 33 height 33
click at [1366, 106] on div "Generate custom Work Order Cancel Generate PDF" at bounding box center [784, 93] width 1317 height 53
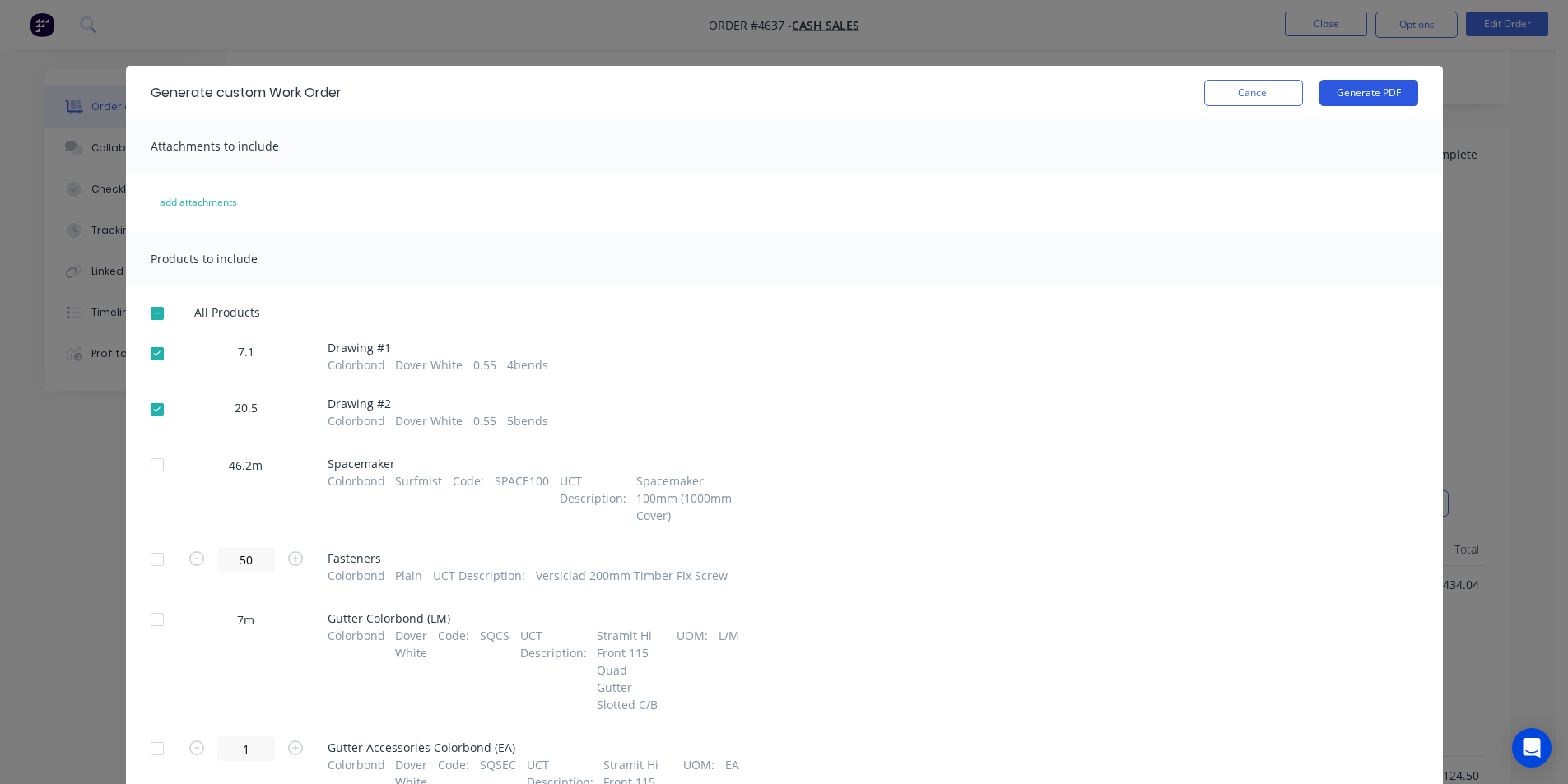
click at [1363, 103] on button "Generate PDF" at bounding box center [1368, 93] width 99 height 27
click at [1249, 100] on button "Cancel" at bounding box center [1253, 93] width 99 height 27
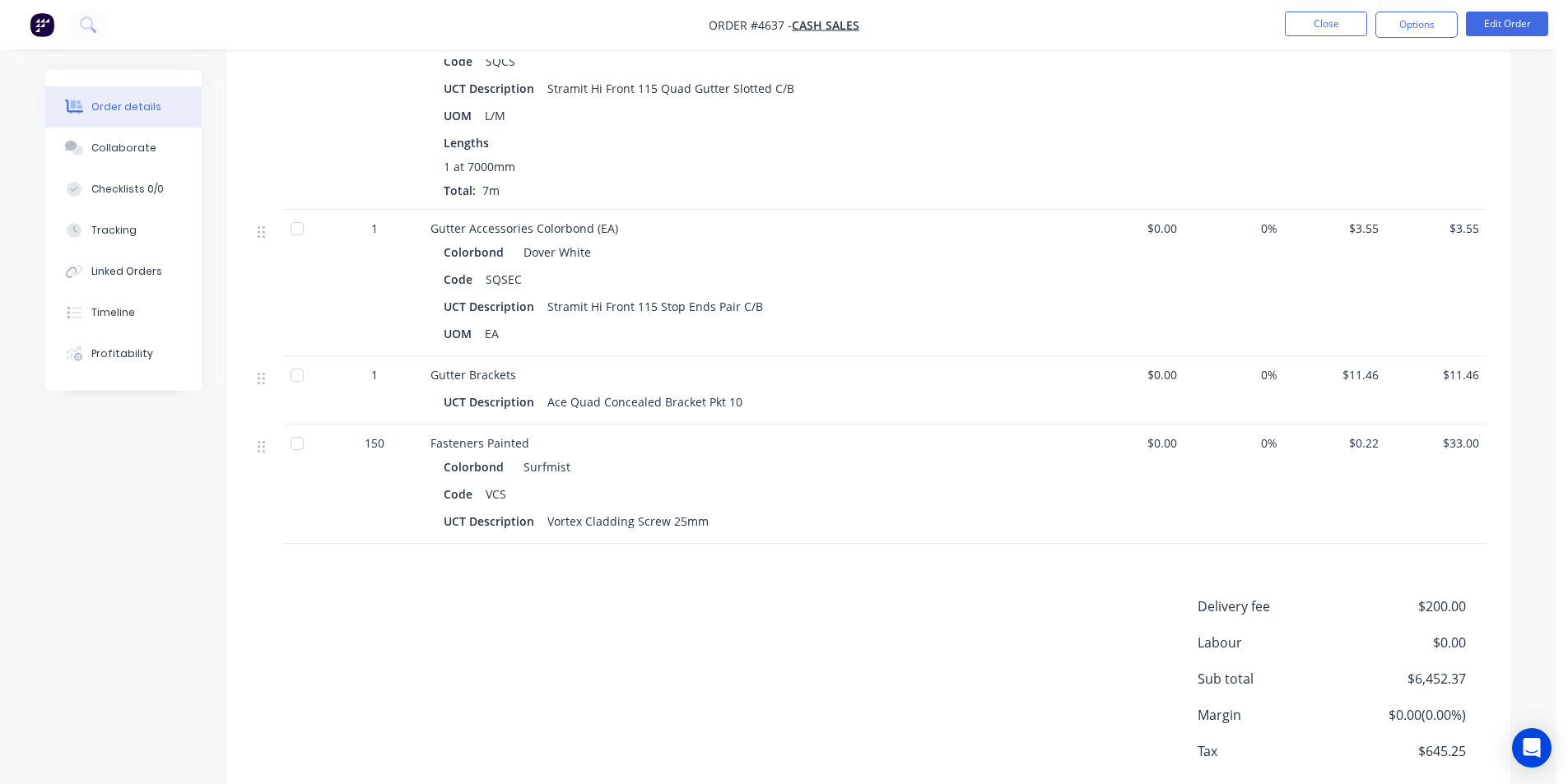
scroll to position [1235, 0]
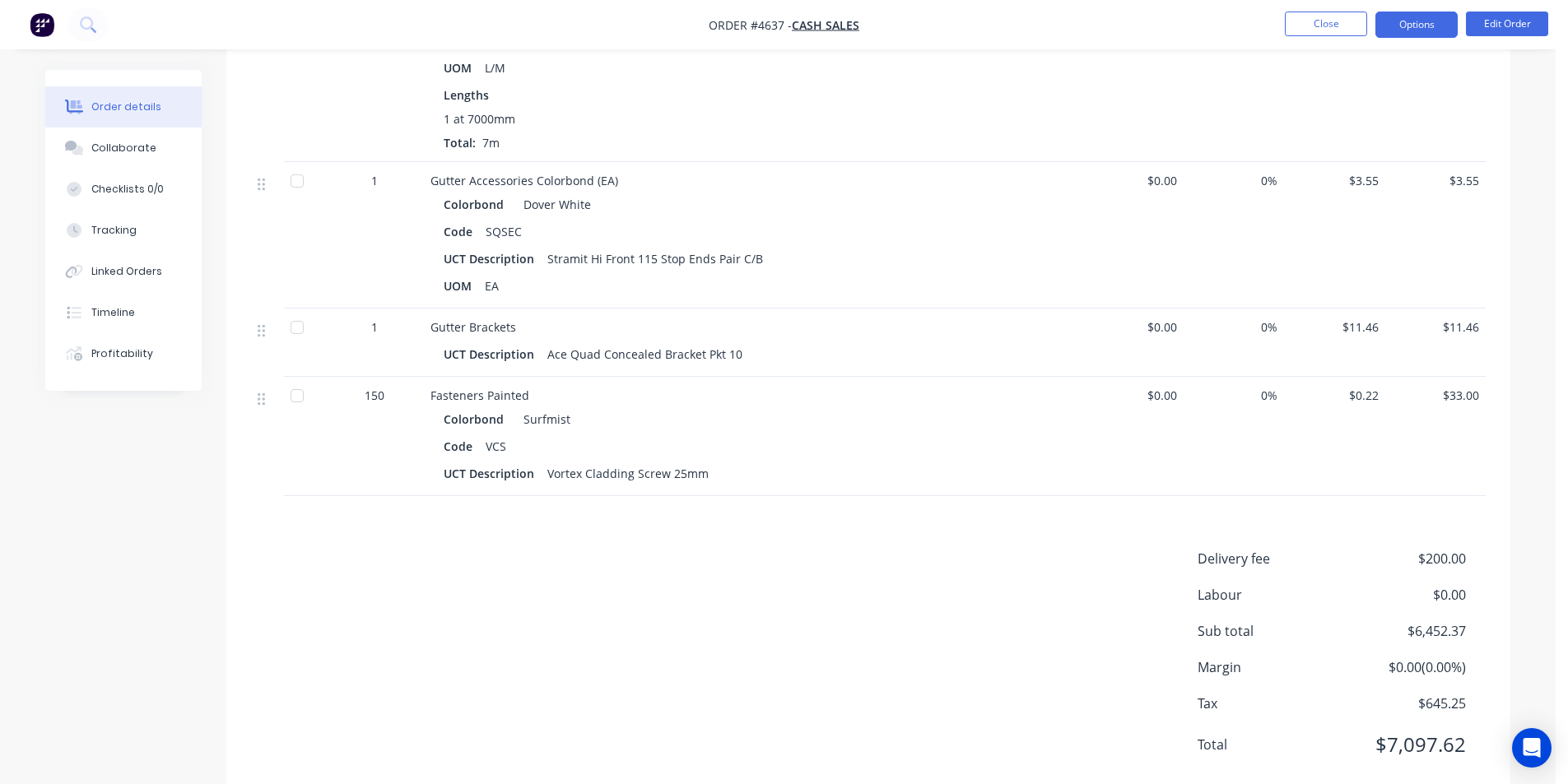
click at [1417, 29] on button "Options" at bounding box center [1416, 24] width 82 height 27
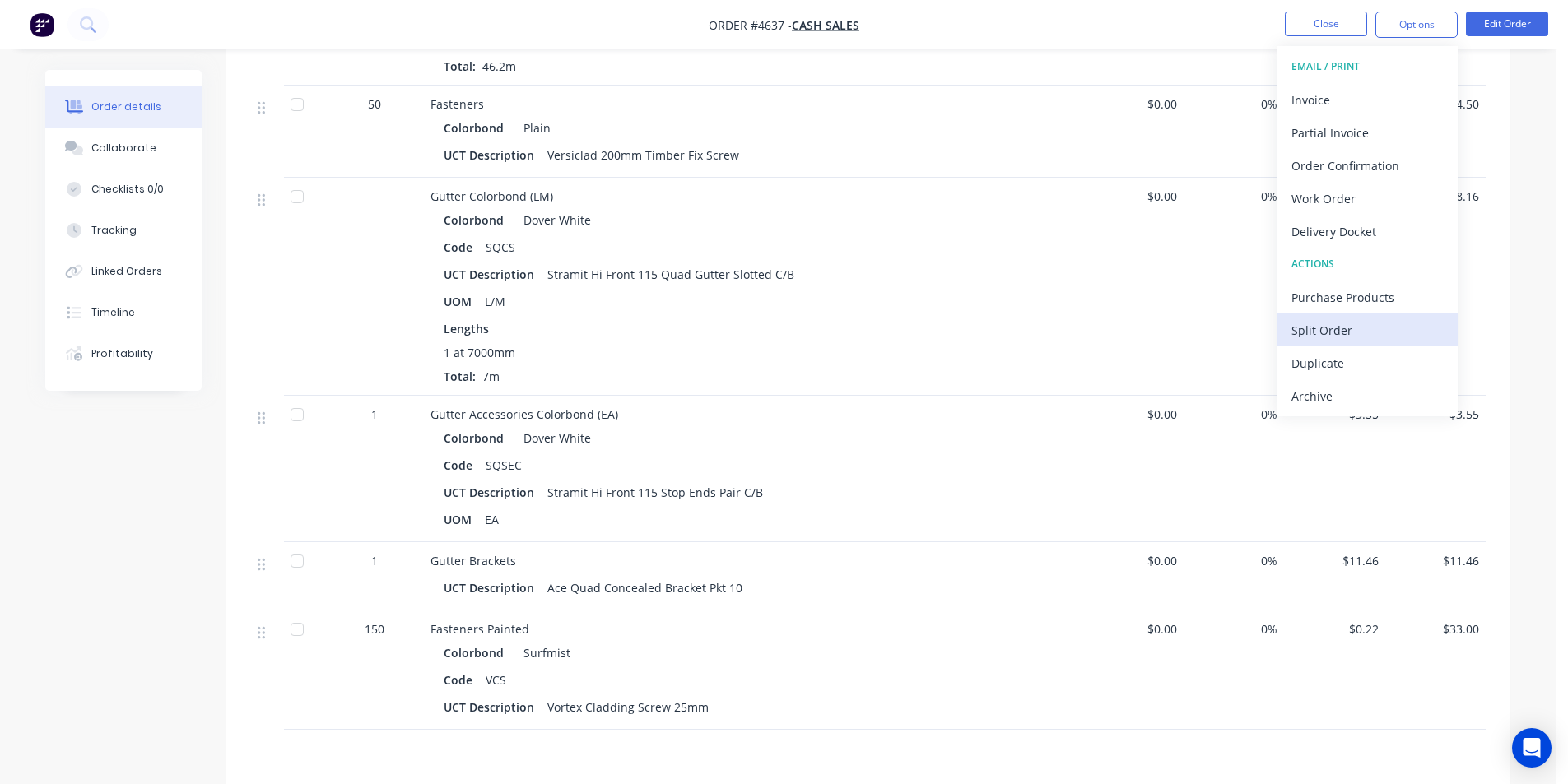
scroll to position [906, 0]
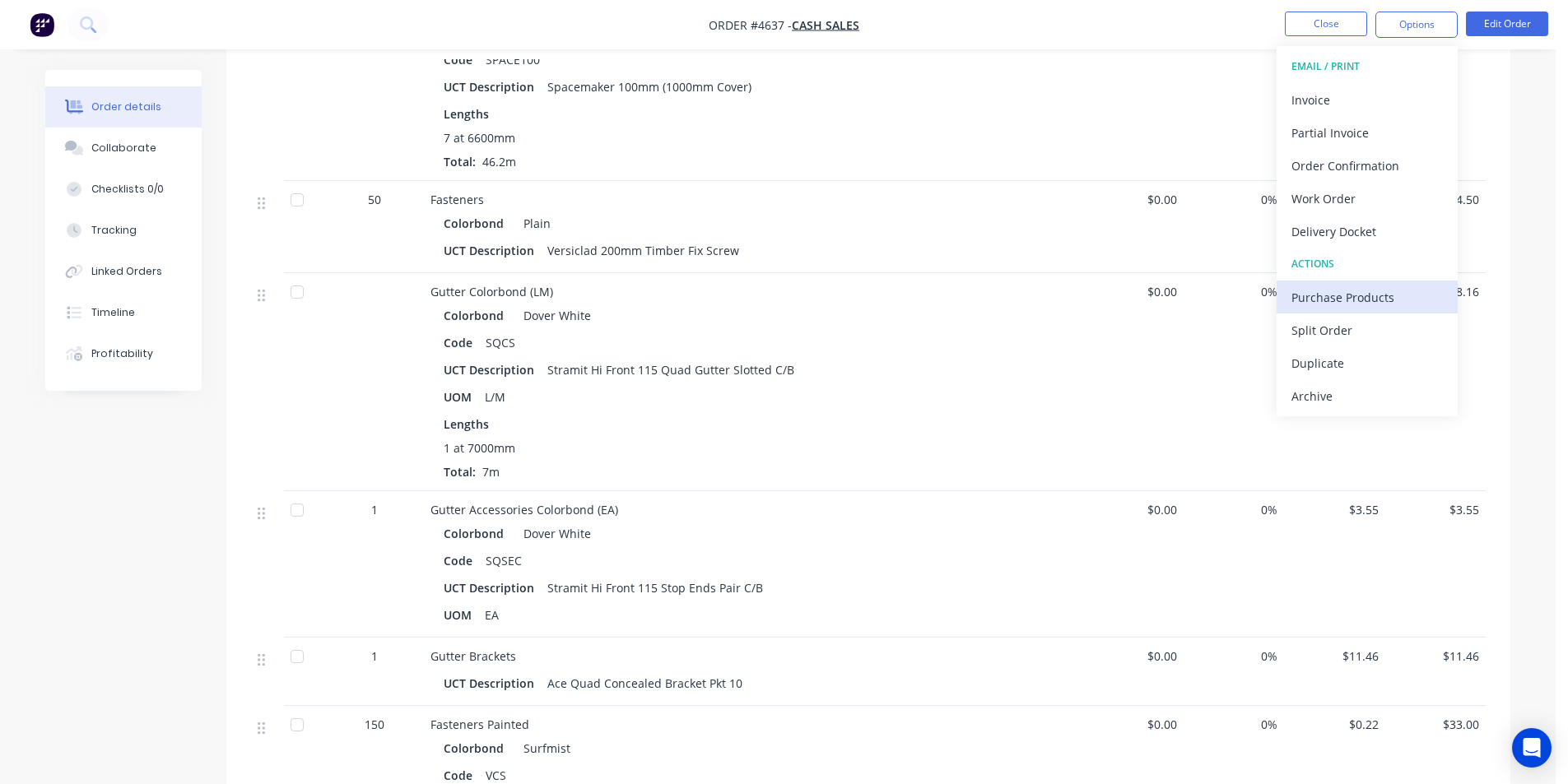
click at [1371, 295] on div "Purchase Products" at bounding box center [1367, 297] width 152 height 24
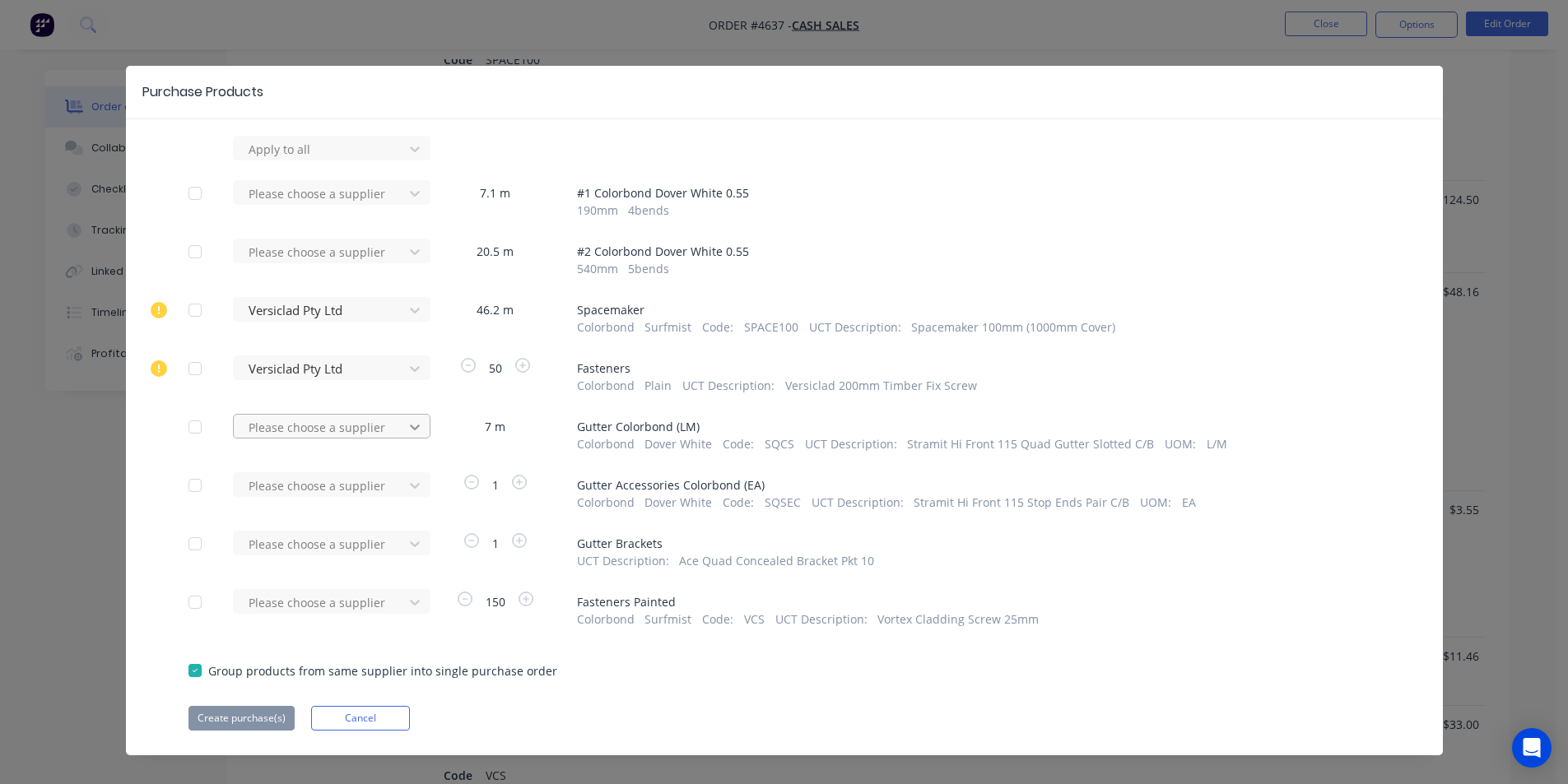
click at [403, 441] on div "Please choose a supplier" at bounding box center [323, 433] width 181 height 39
click at [400, 162] on div at bounding box center [415, 148] width 30 height 27
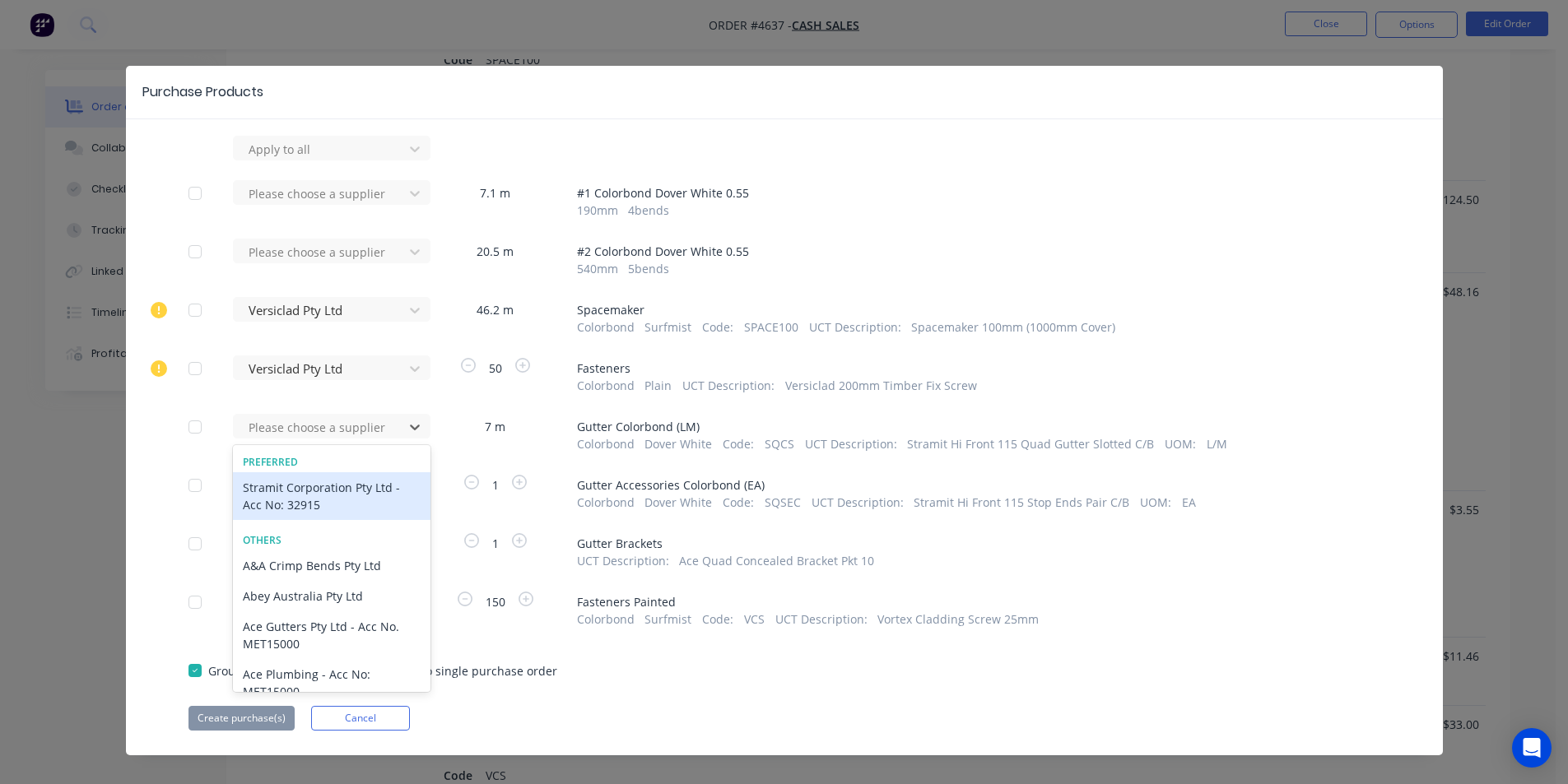
click at [373, 488] on div "Stramit Corporation Pty Ltd - Acc No: 32915" at bounding box center [332, 496] width 198 height 48
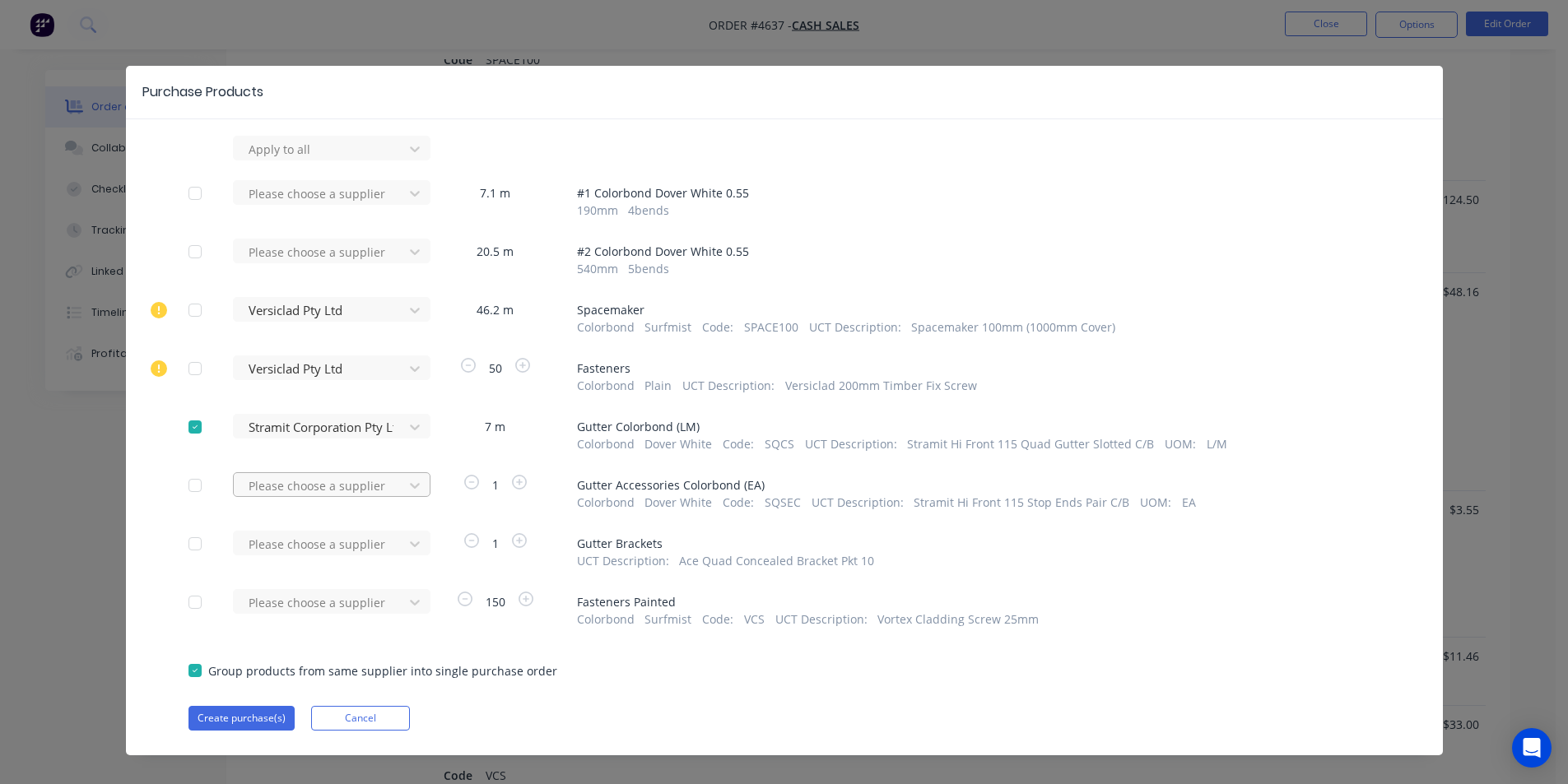
click at [390, 161] on div "Please choose a supplier" at bounding box center [320, 148] width 158 height 25
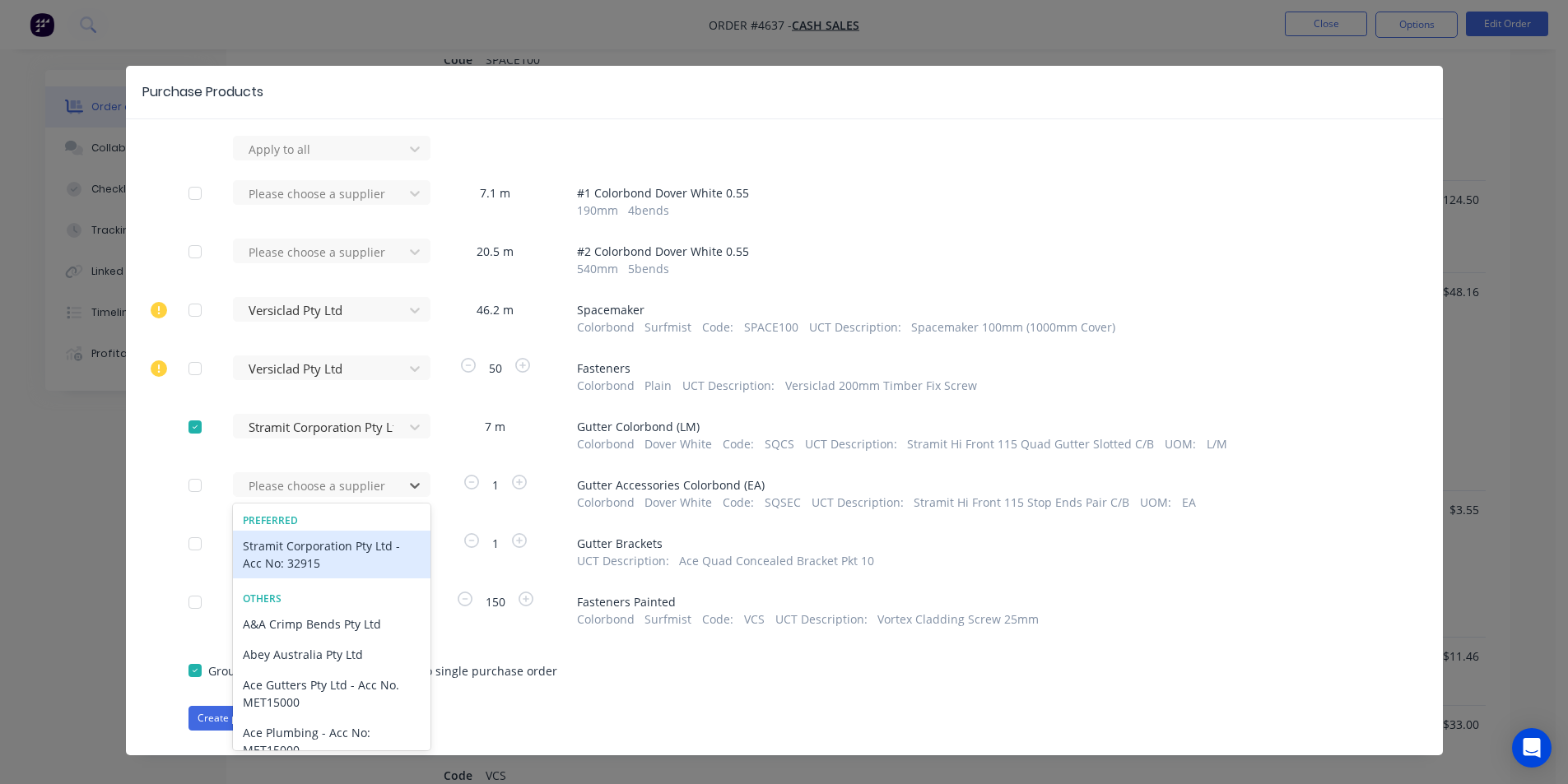
click at [344, 553] on div "Stramit Corporation Pty Ltd - Acc No: 32915" at bounding box center [332, 554] width 198 height 48
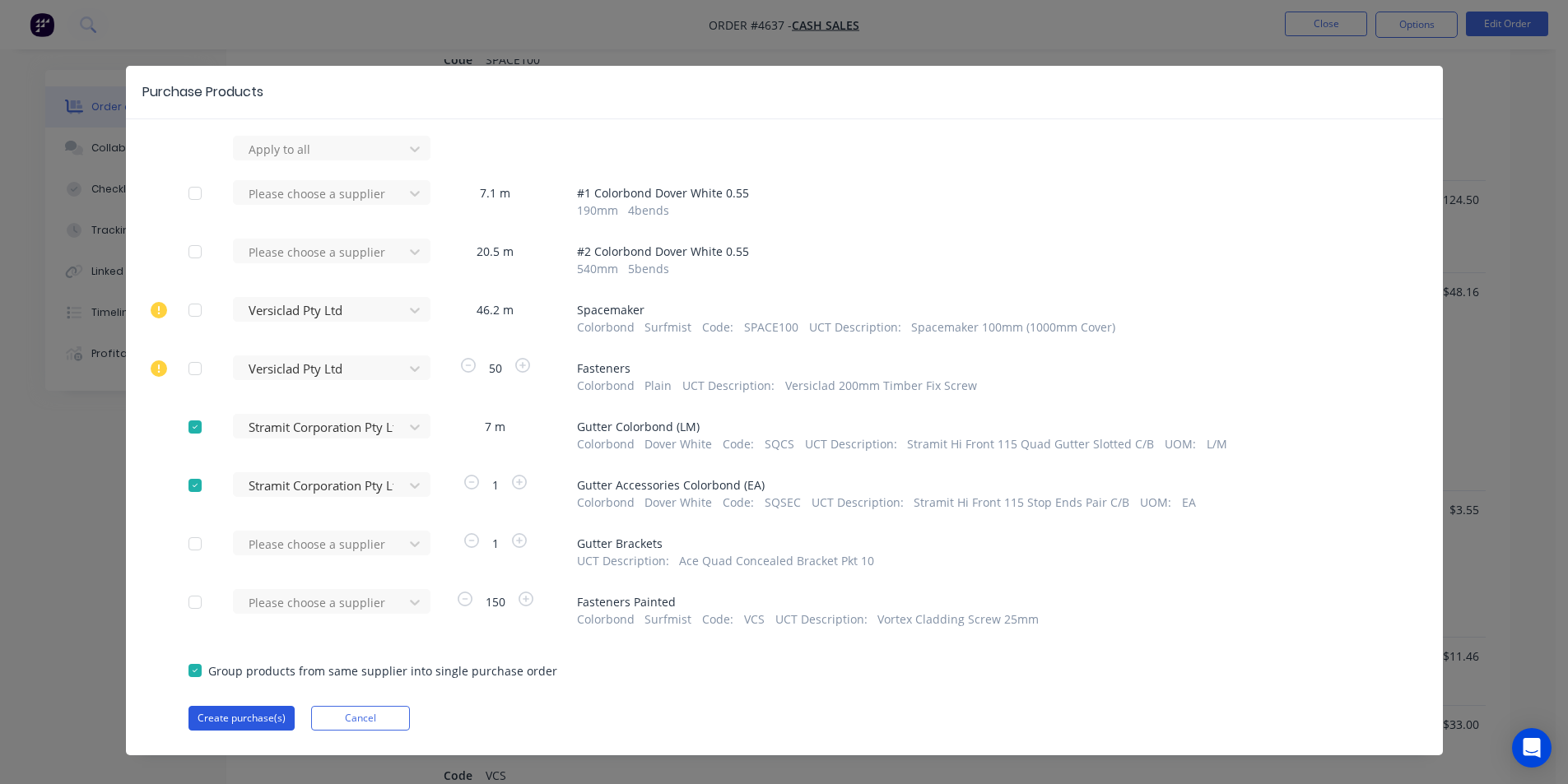
click at [254, 722] on button "Create purchase(s)" at bounding box center [242, 718] width 106 height 25
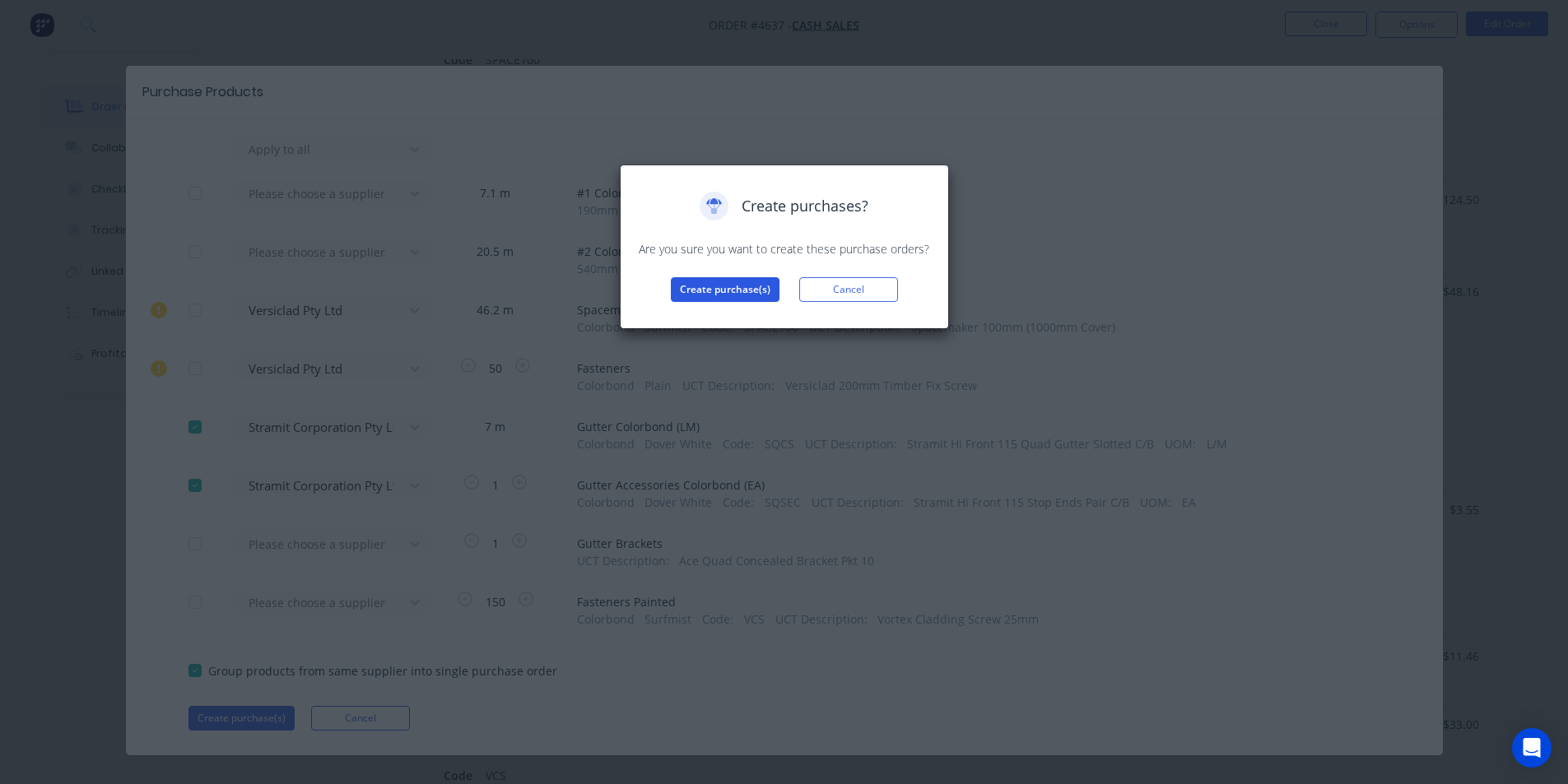
click at [704, 296] on button "Create purchase(s)" at bounding box center [725, 290] width 109 height 25
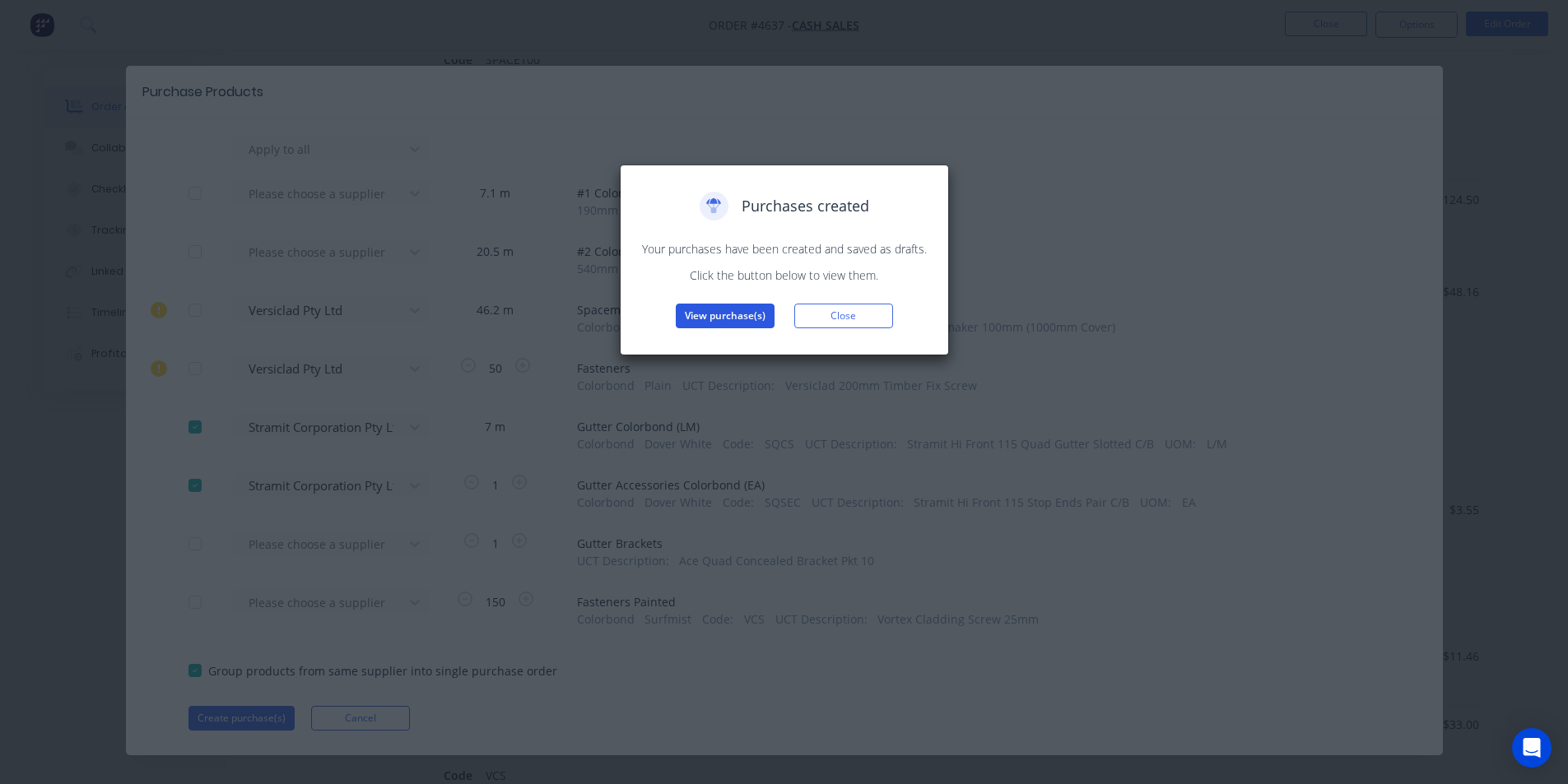
drag, startPoint x: 723, startPoint y: 339, endPoint x: 725, endPoint y: 326, distance: 13.2
click at [723, 334] on div "Purchases created Your purchases have been created and saved as drafts. Click t…" at bounding box center [784, 260] width 329 height 191
click at [725, 326] on button "View purchase(s)" at bounding box center [725, 315] width 99 height 25
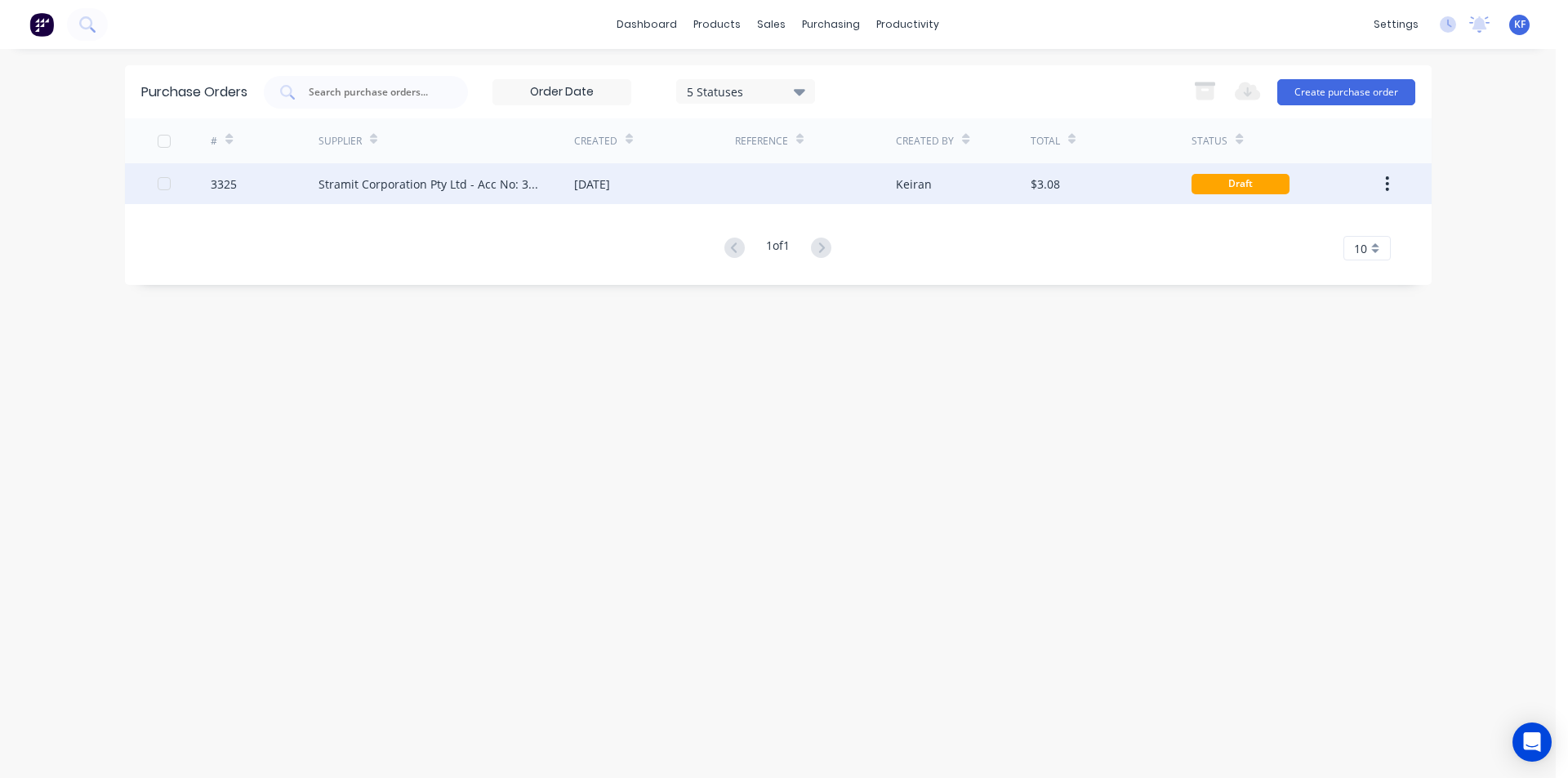
click at [640, 196] on div "[DATE]" at bounding box center [654, 184] width 161 height 41
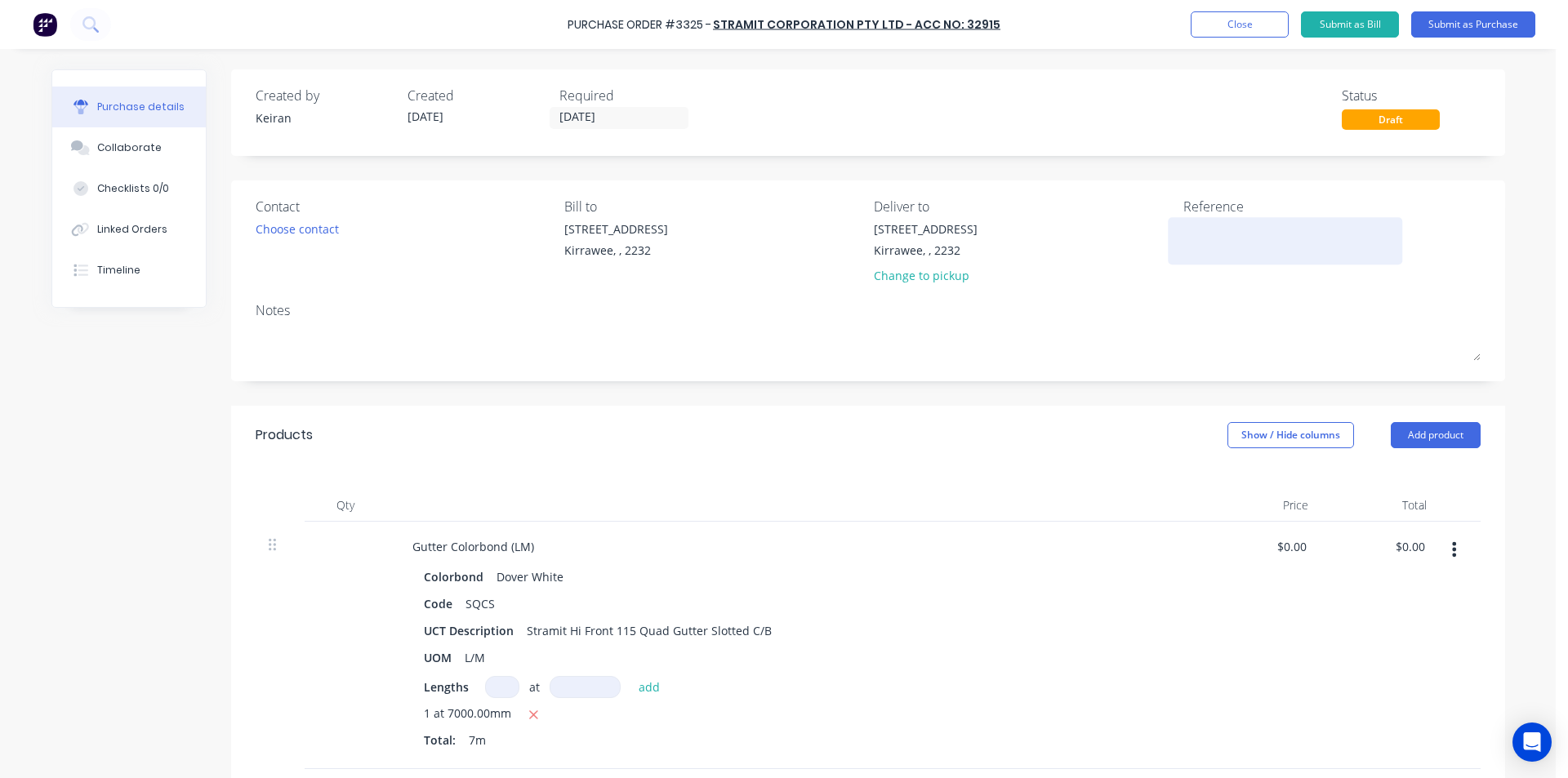
click at [1244, 235] on textarea at bounding box center [1286, 238] width 204 height 37
click at [620, 114] on input "[DATE]" at bounding box center [618, 118] width 137 height 20
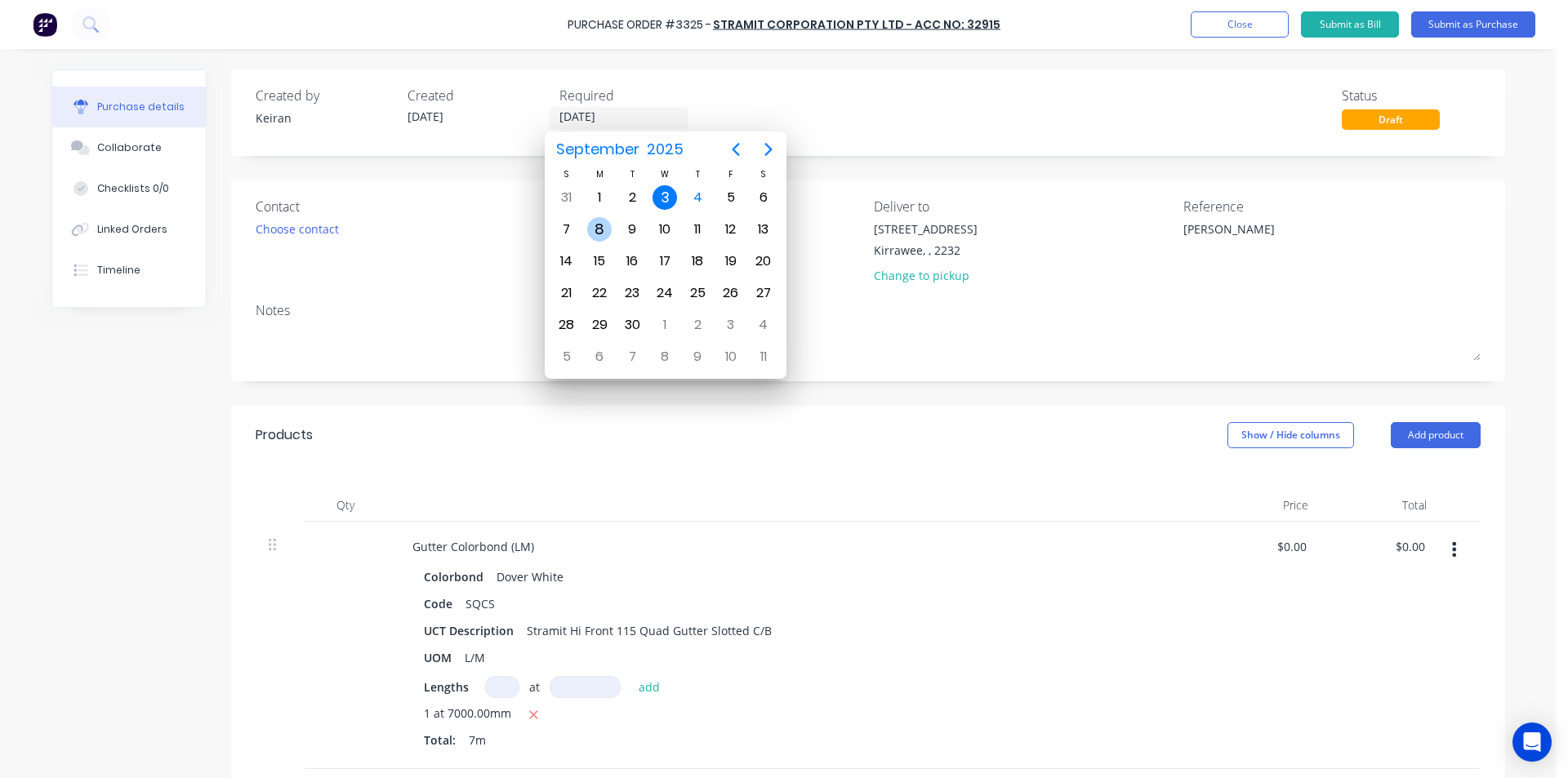
click at [605, 231] on div "8" at bounding box center [599, 229] width 25 height 25
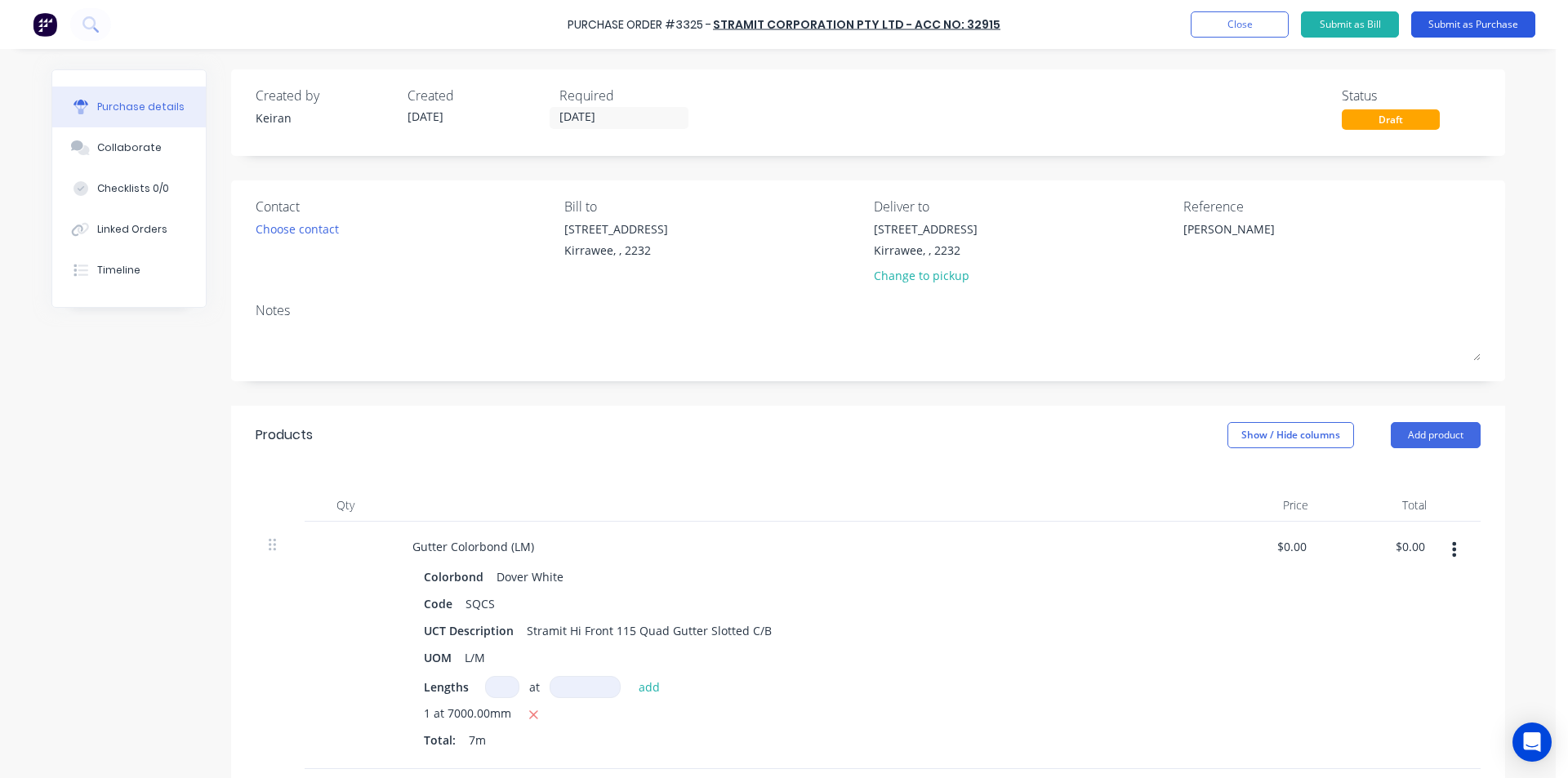
click at [1462, 16] on button "Submit as Purchase" at bounding box center [1474, 24] width 124 height 26
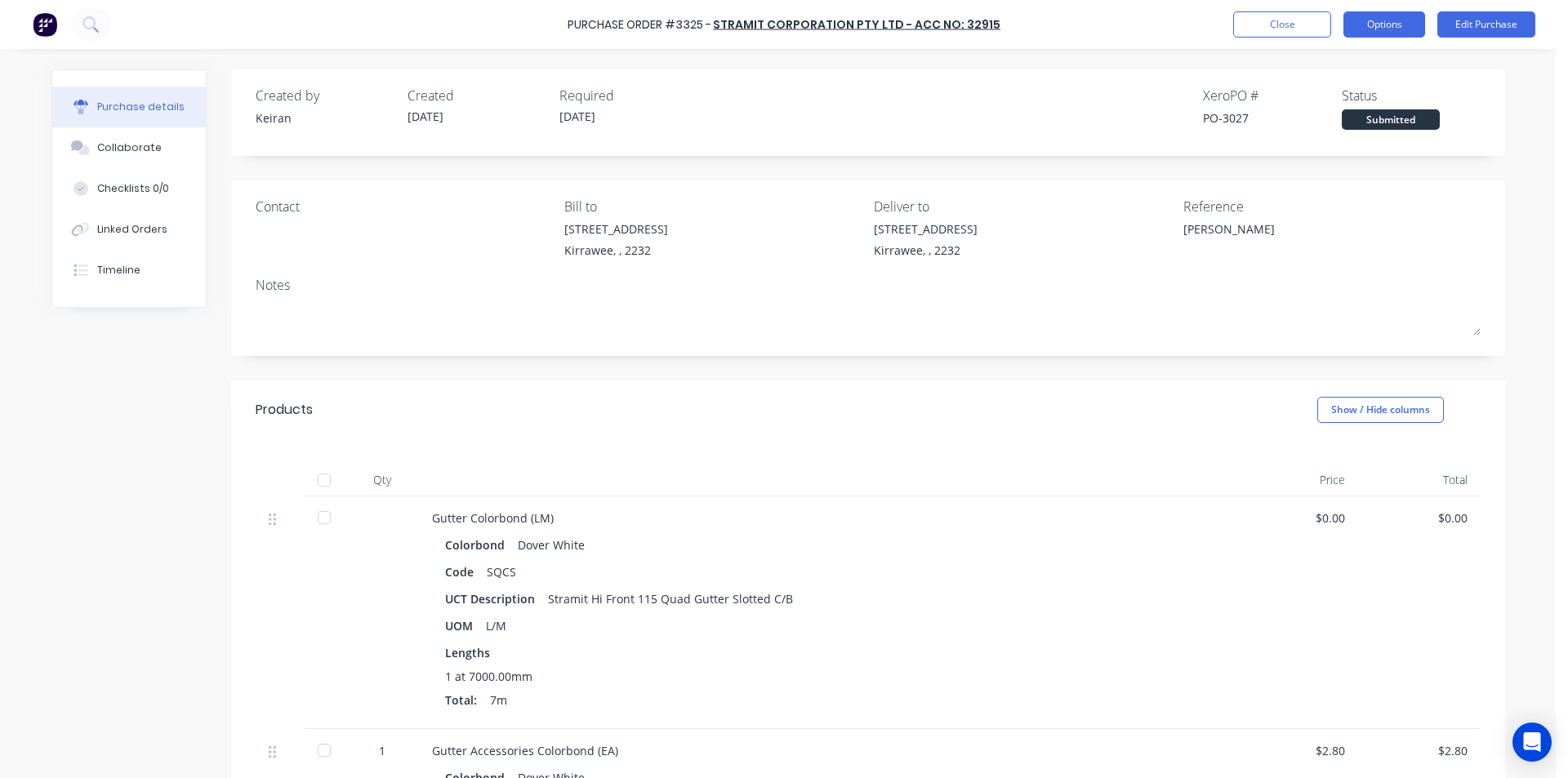
click at [1394, 14] on button "Options" at bounding box center [1384, 24] width 82 height 26
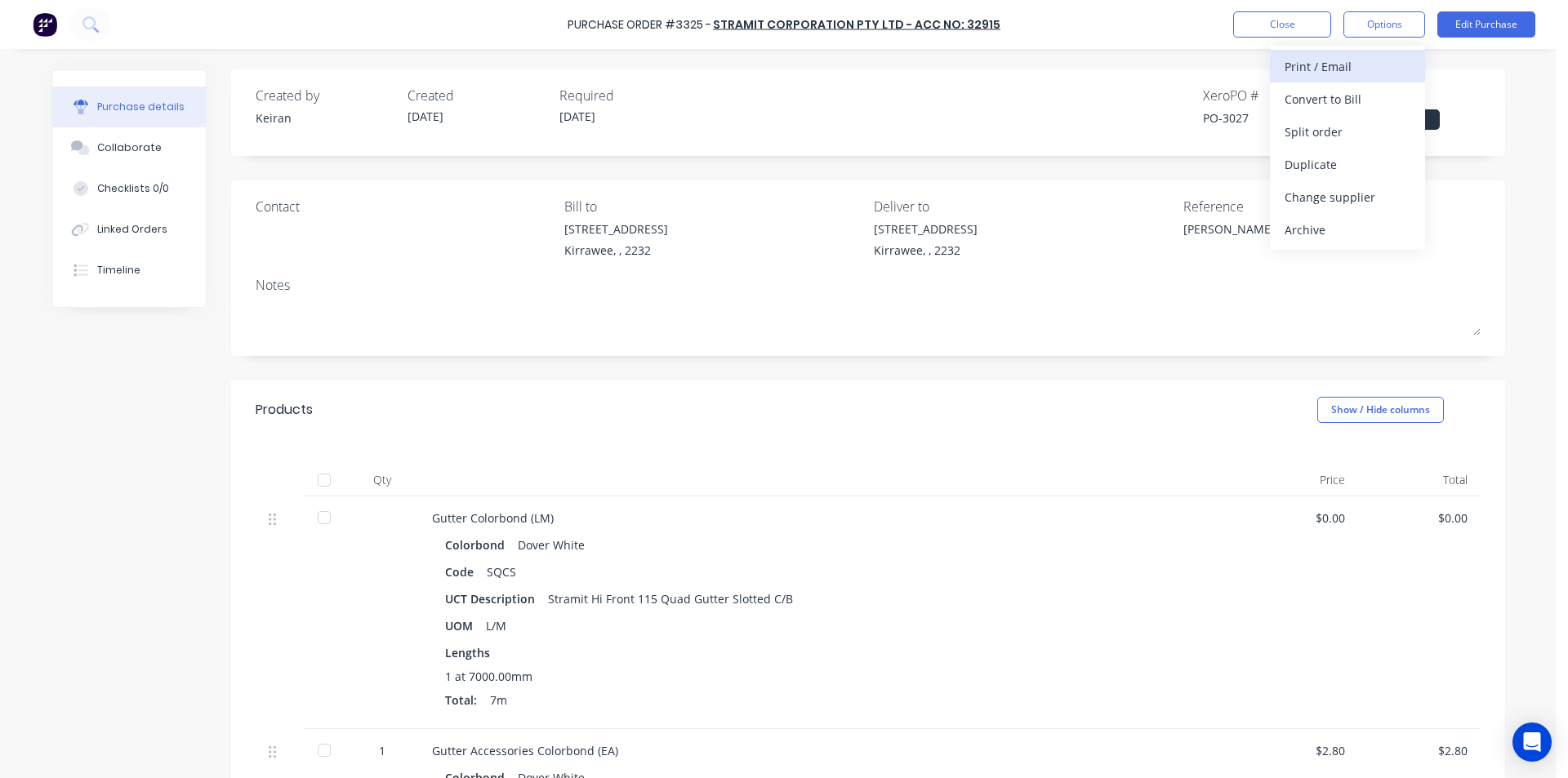
click at [1360, 64] on div "Print / Email" at bounding box center [1348, 66] width 126 height 24
click at [1351, 146] on button "Without pricing" at bounding box center [1348, 131] width 155 height 32
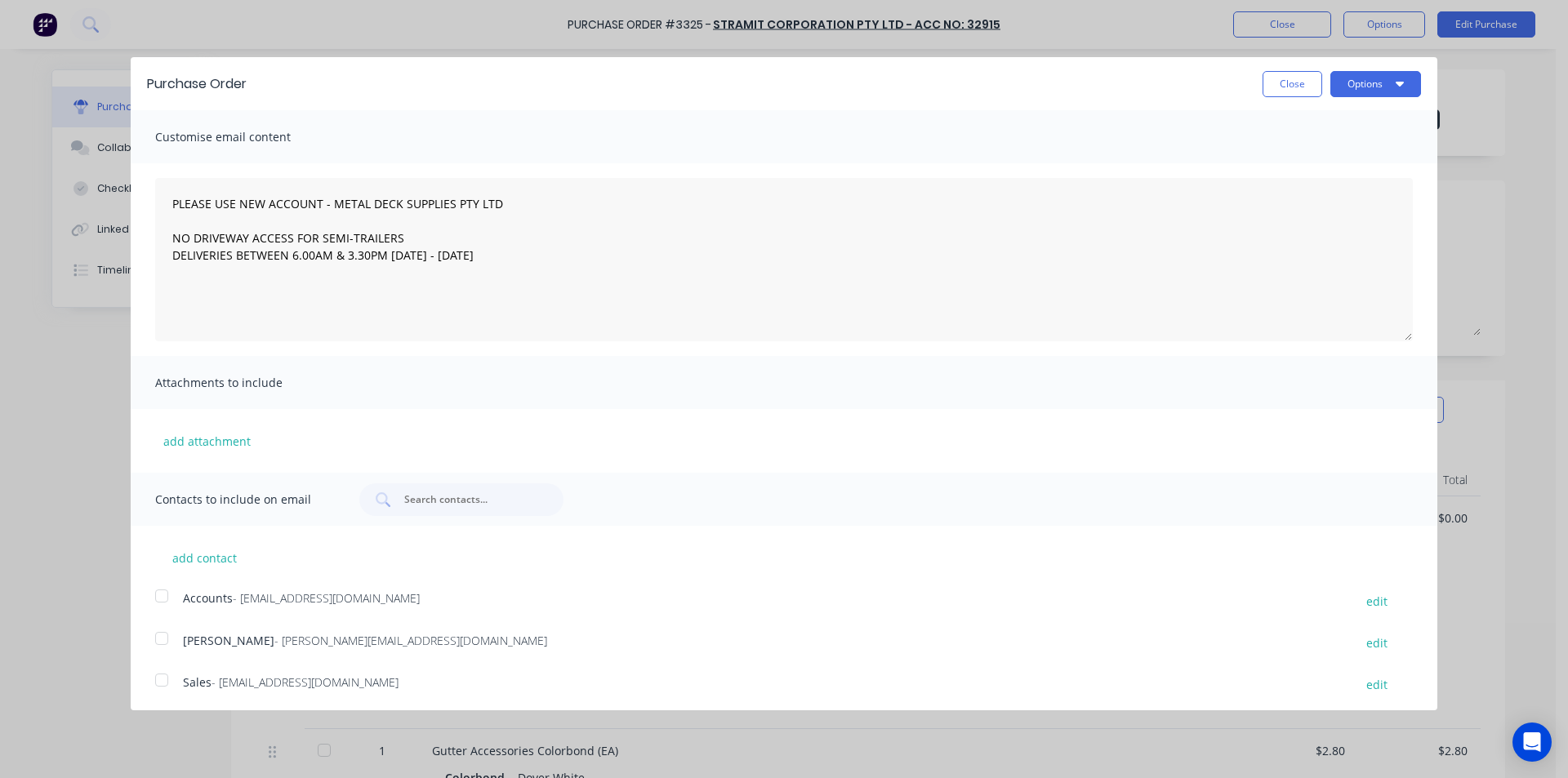
click at [154, 681] on div at bounding box center [162, 680] width 32 height 32
click at [1359, 88] on button "Options" at bounding box center [1376, 84] width 91 height 26
click at [1357, 161] on div "Email" at bounding box center [1344, 158] width 126 height 24
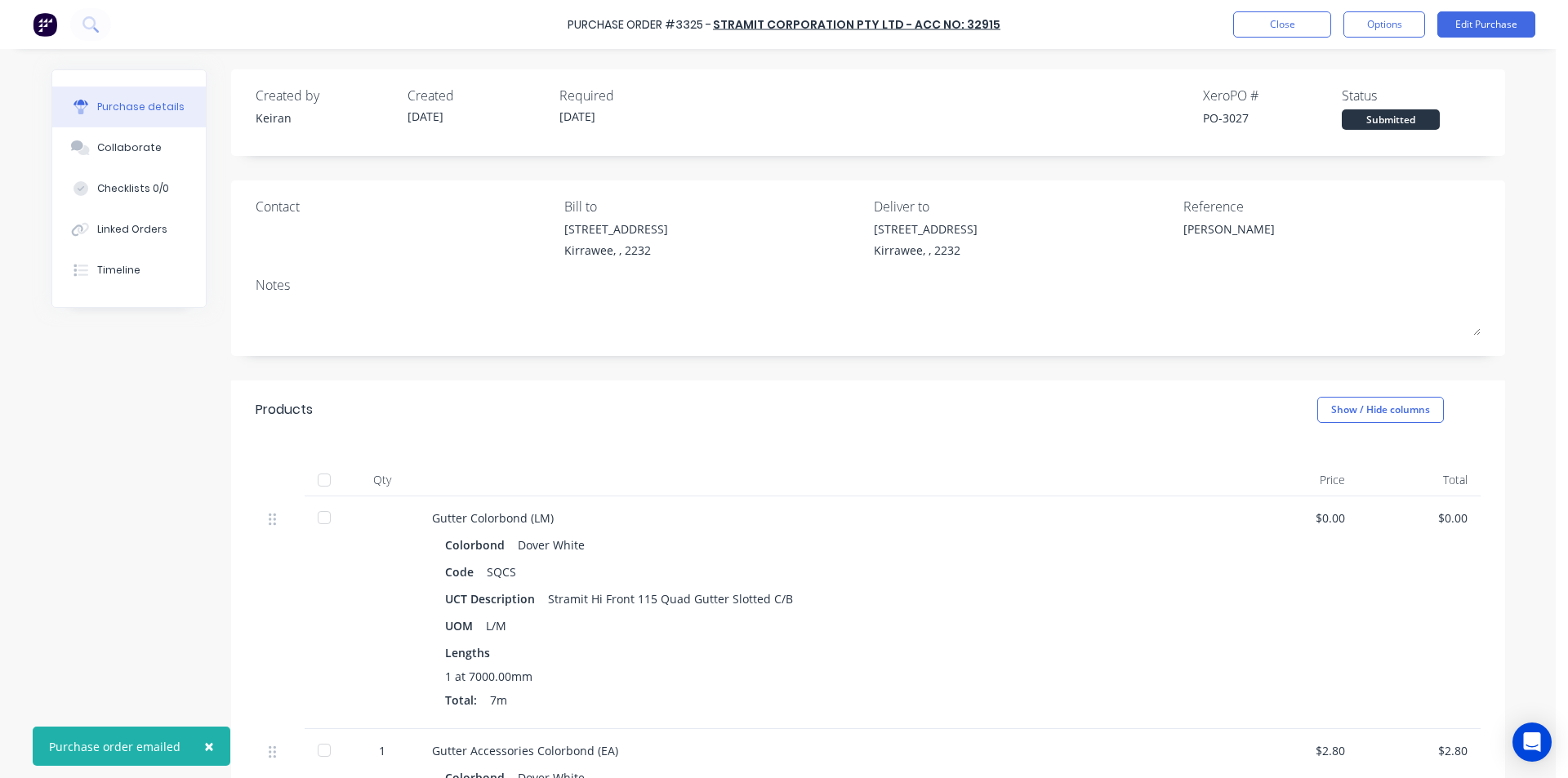
click at [210, 745] on button "×" at bounding box center [209, 747] width 43 height 39
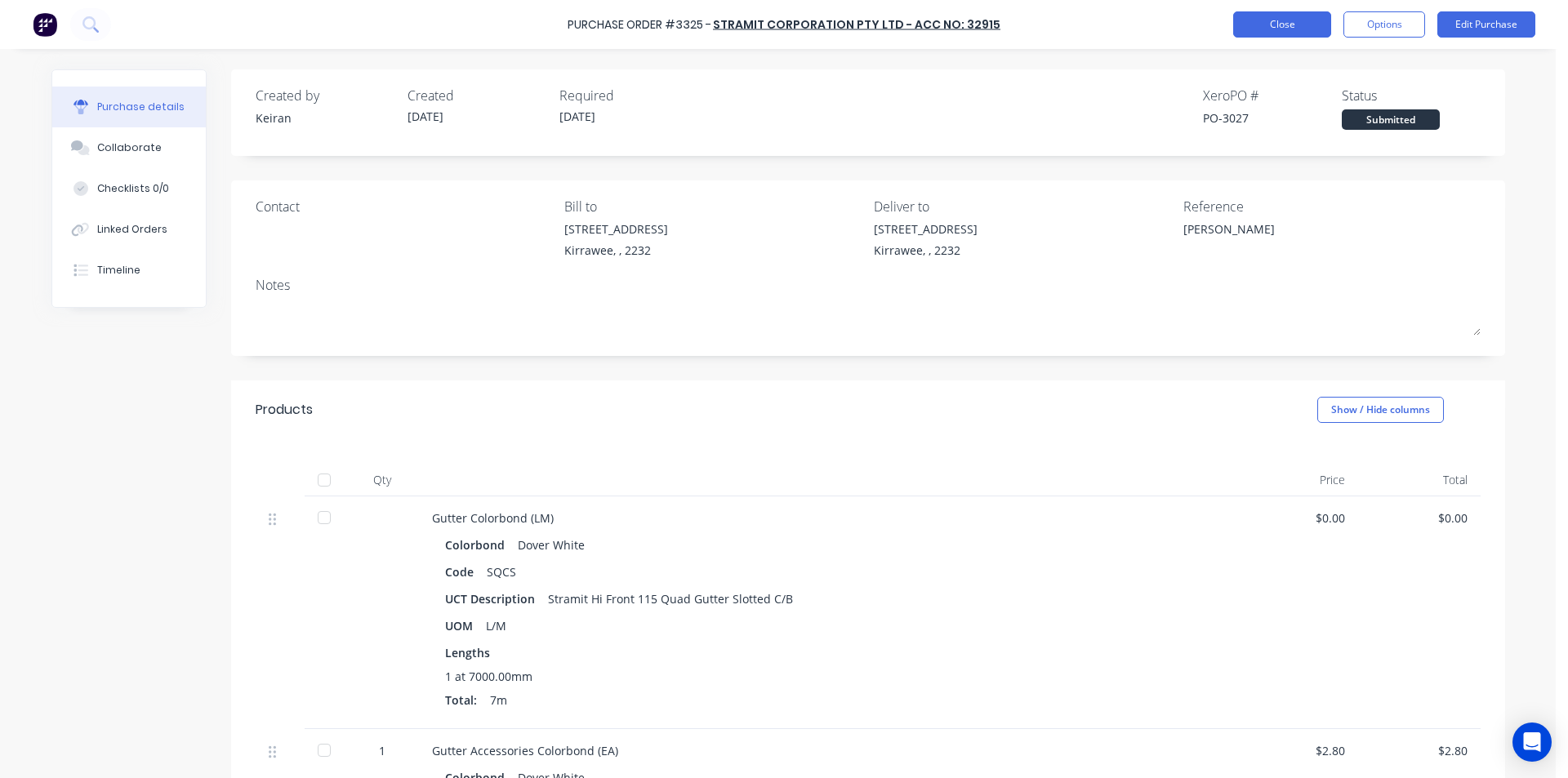
click at [1281, 30] on button "Close" at bounding box center [1281, 24] width 98 height 26
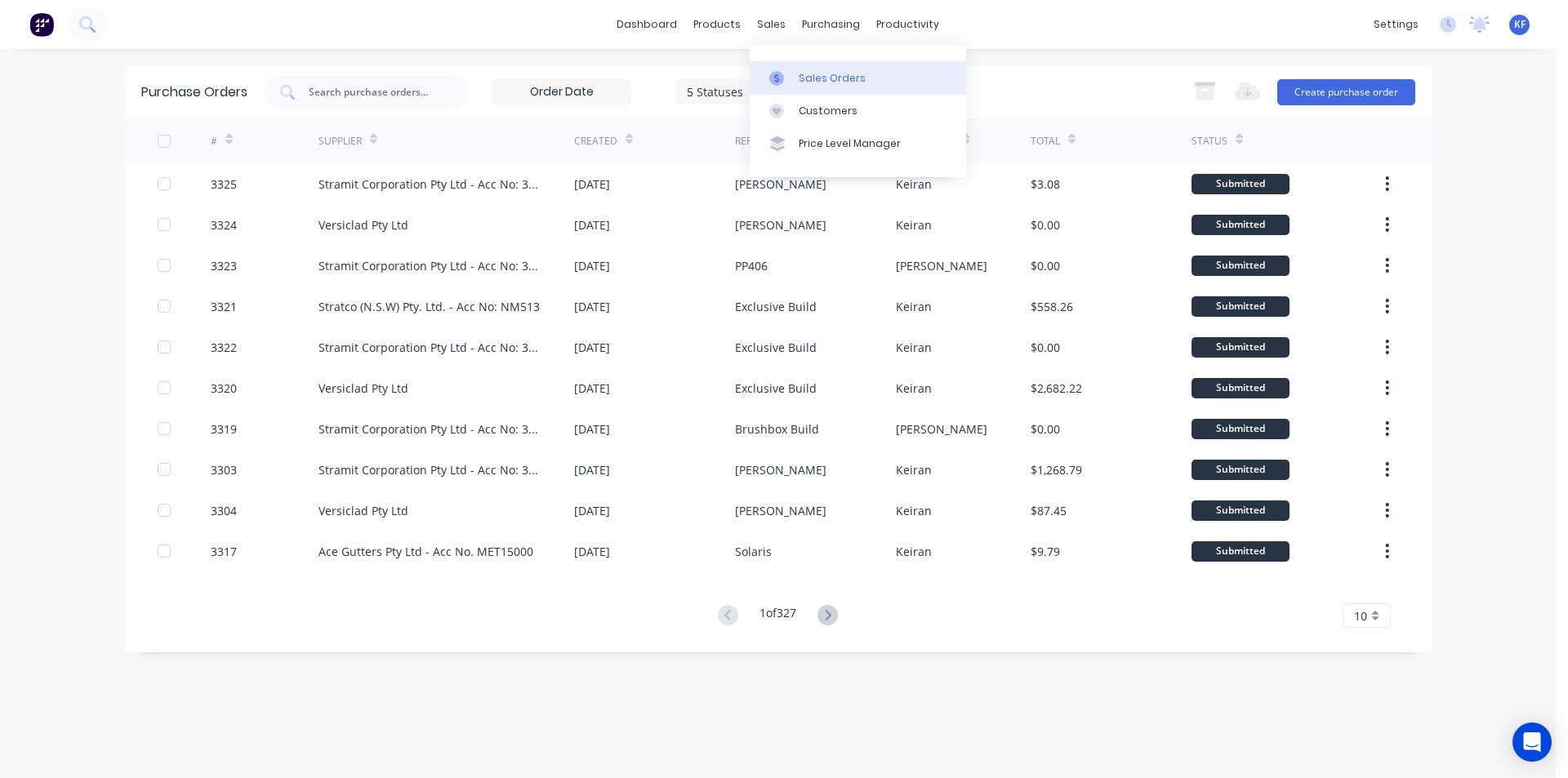
click at [803, 64] on link "Sales Orders" at bounding box center [858, 77] width 217 height 32
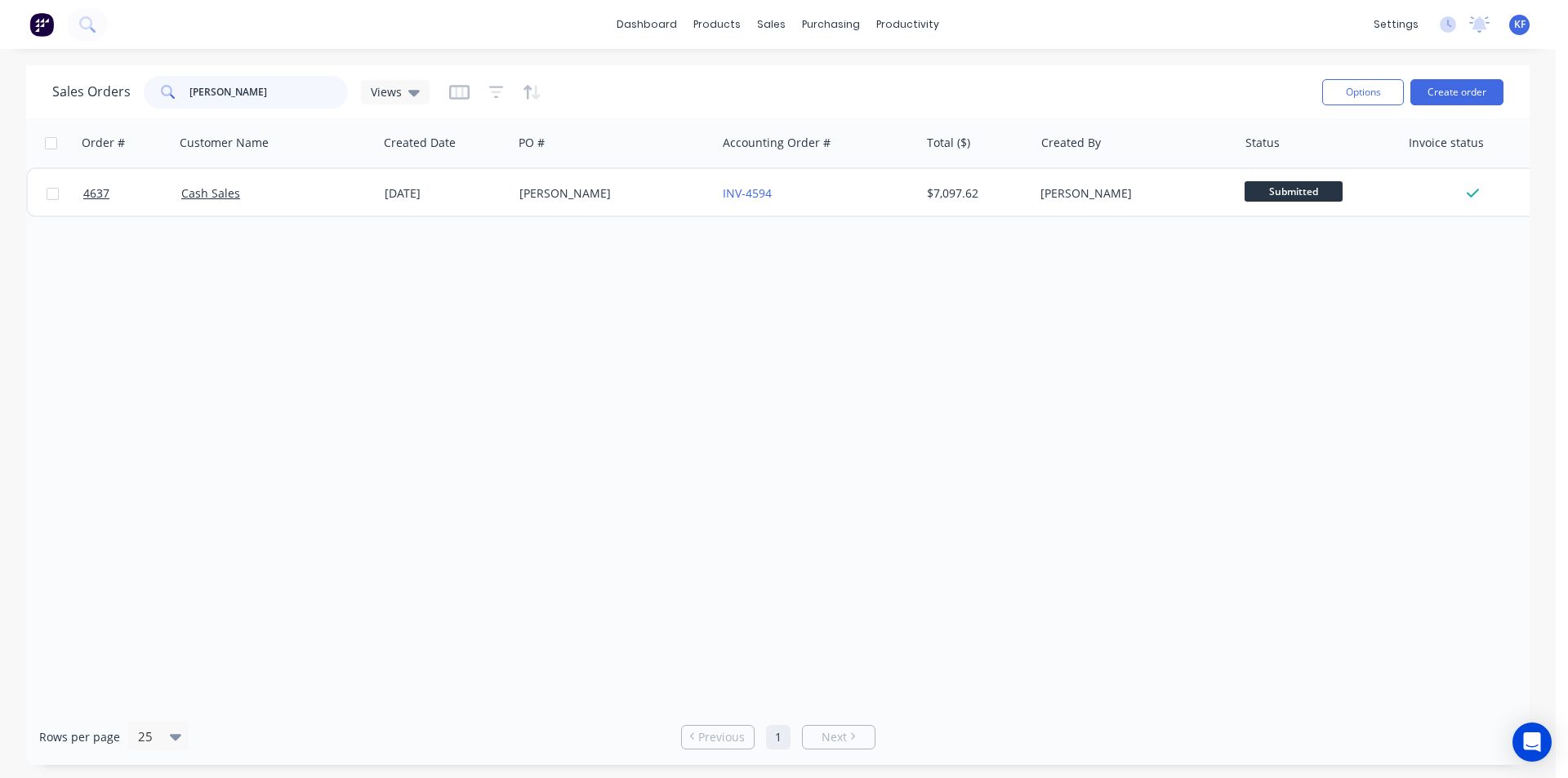
drag, startPoint x: 135, startPoint y: 91, endPoint x: 128, endPoint y: 90, distance: 7.1
click at [128, 90] on div "Sales Orders [PERSON_NAME] Views" at bounding box center [241, 92] width 378 height 32
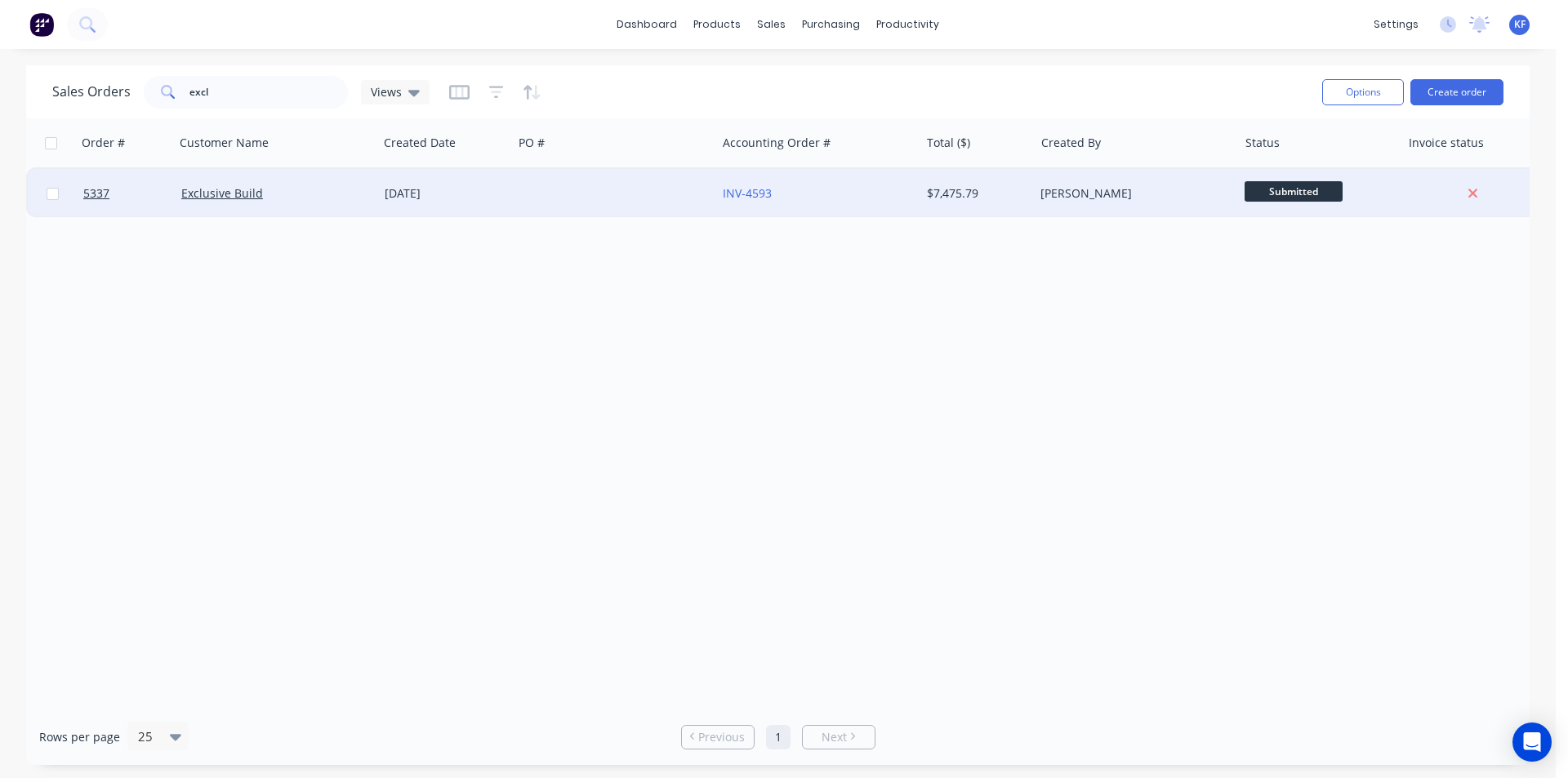
click at [567, 205] on div at bounding box center [614, 194] width 203 height 49
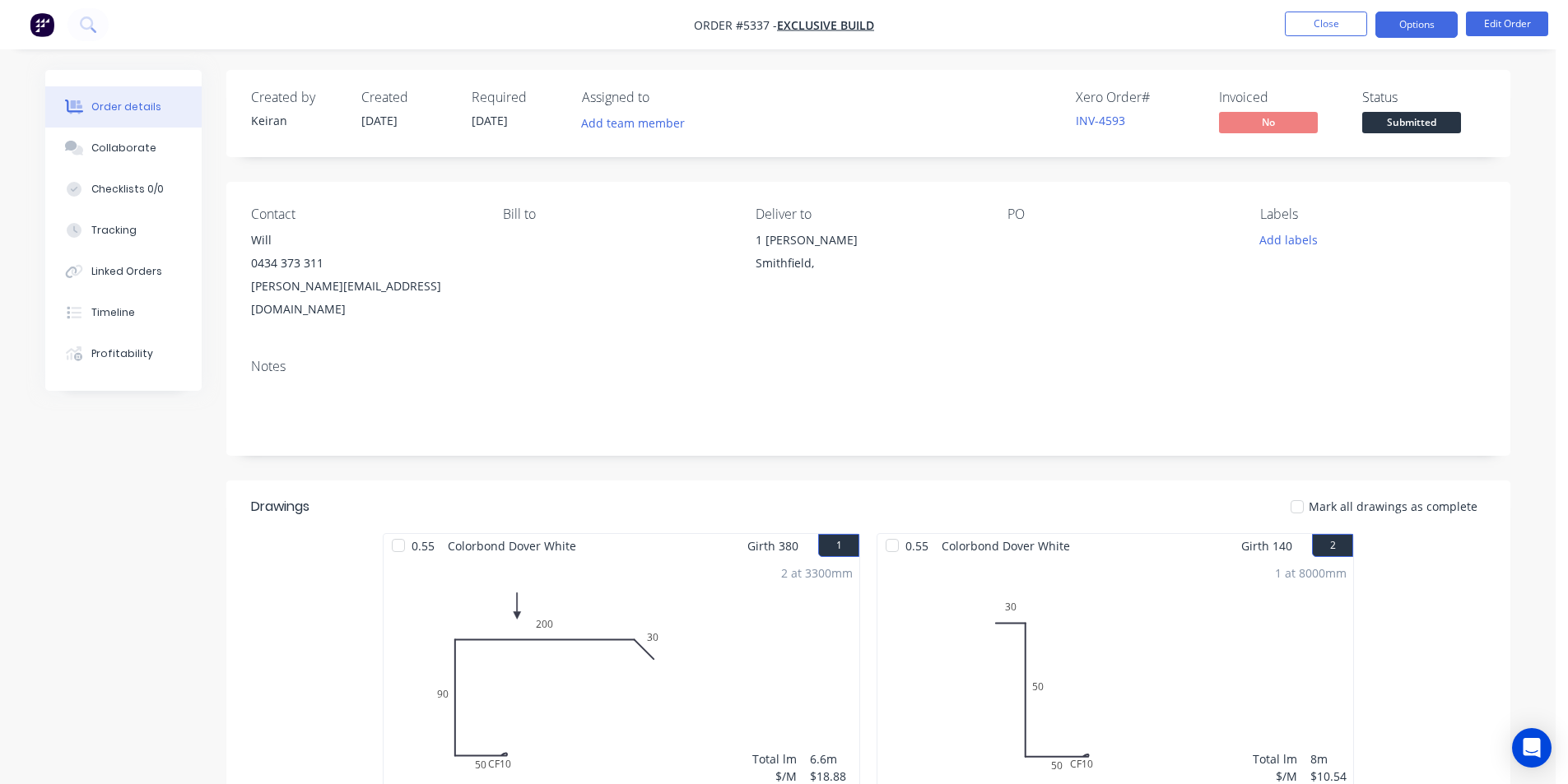
click at [1415, 30] on button "Options" at bounding box center [1416, 24] width 82 height 27
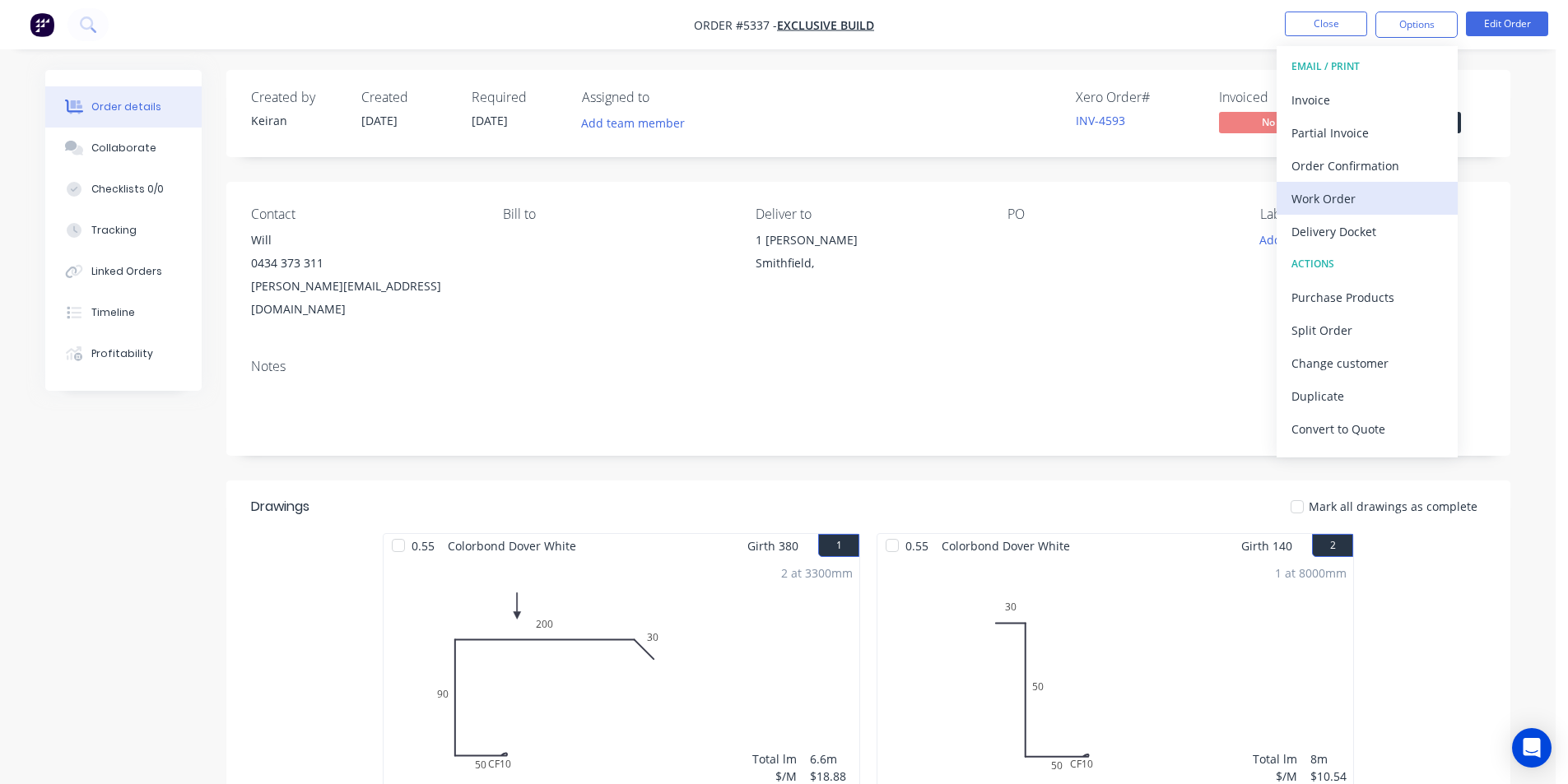
click at [1362, 210] on div "Work Order" at bounding box center [1367, 199] width 152 height 24
click at [1362, 208] on div "Custom" at bounding box center [1367, 199] width 152 height 24
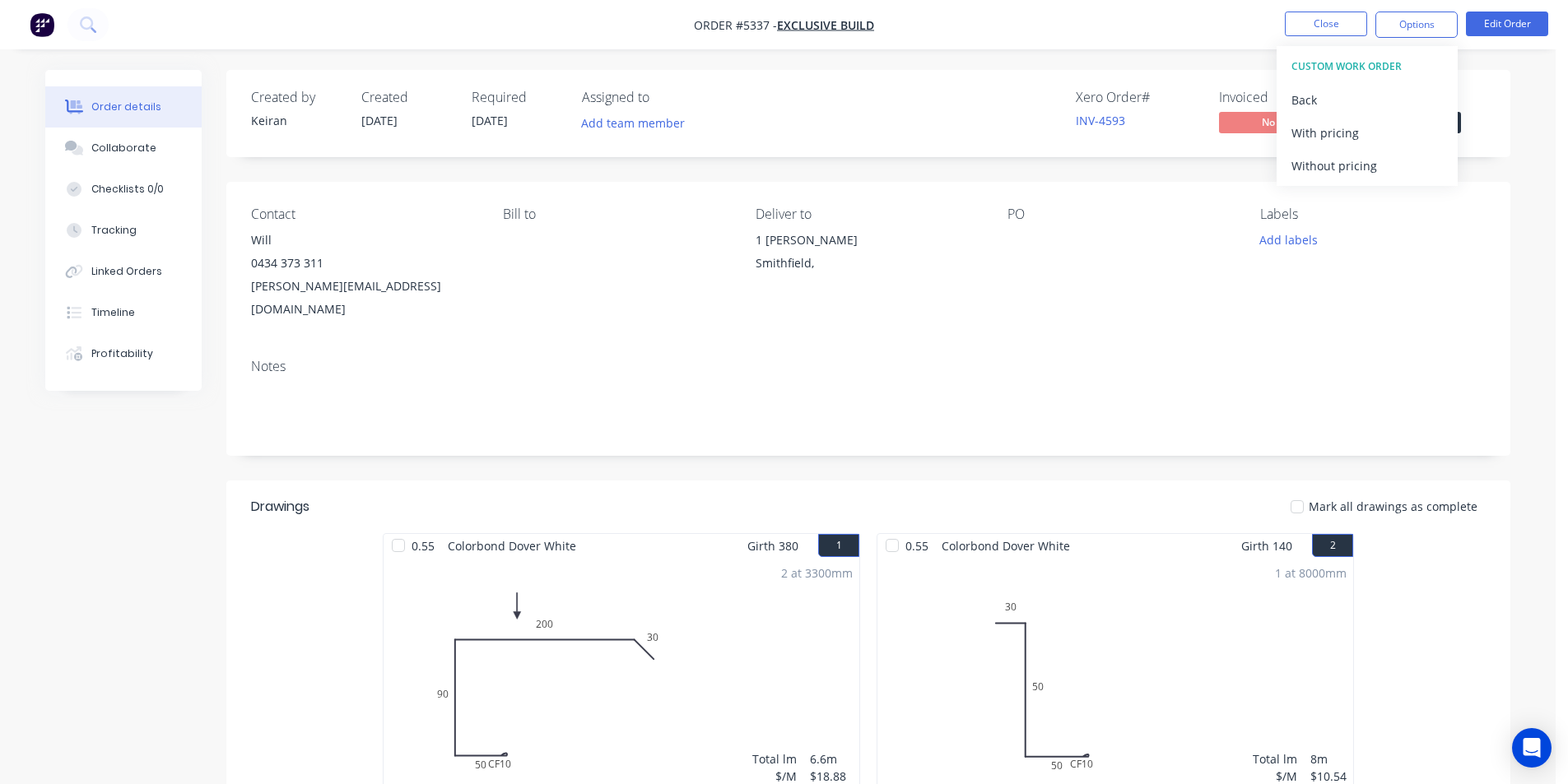
click at [1362, 189] on div "Contact Will [PHONE_NUMBER] [PERSON_NAME][EMAIL_ADDRESS][DOMAIN_NAME] Bill to D…" at bounding box center [868, 263] width 1284 height 164
click at [1387, 27] on button "Options" at bounding box center [1416, 24] width 82 height 27
click at [1378, 167] on div "Without pricing" at bounding box center [1367, 166] width 152 height 24
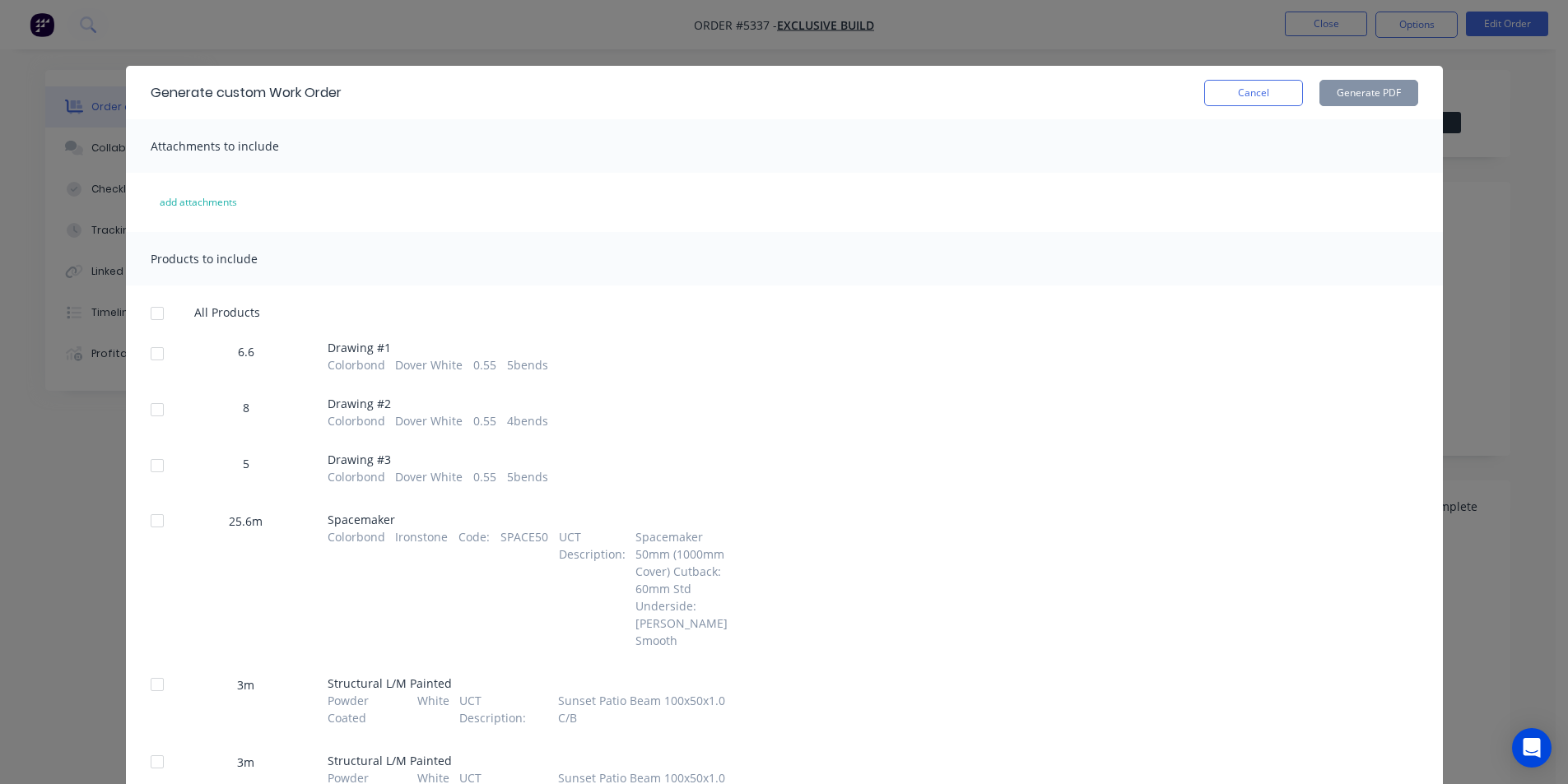
click at [146, 351] on div at bounding box center [157, 354] width 33 height 33
click at [158, 408] on div at bounding box center [157, 410] width 33 height 33
click at [156, 450] on div at bounding box center [157, 465] width 33 height 33
click at [1343, 96] on button "Generate PDF" at bounding box center [1368, 93] width 99 height 27
click at [1224, 93] on button "Cancel" at bounding box center [1253, 93] width 99 height 27
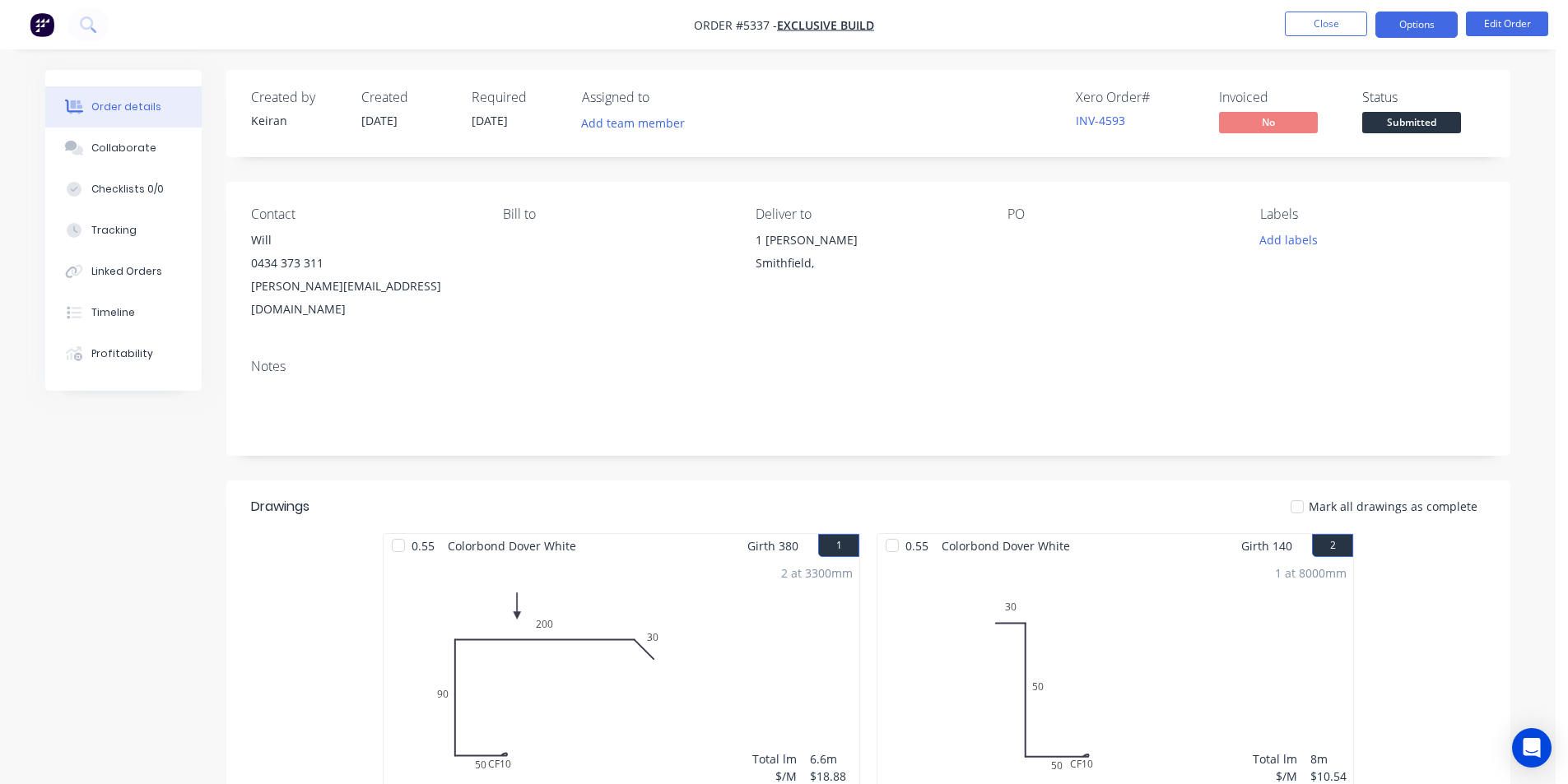
click at [1409, 20] on button "Options" at bounding box center [1416, 24] width 82 height 27
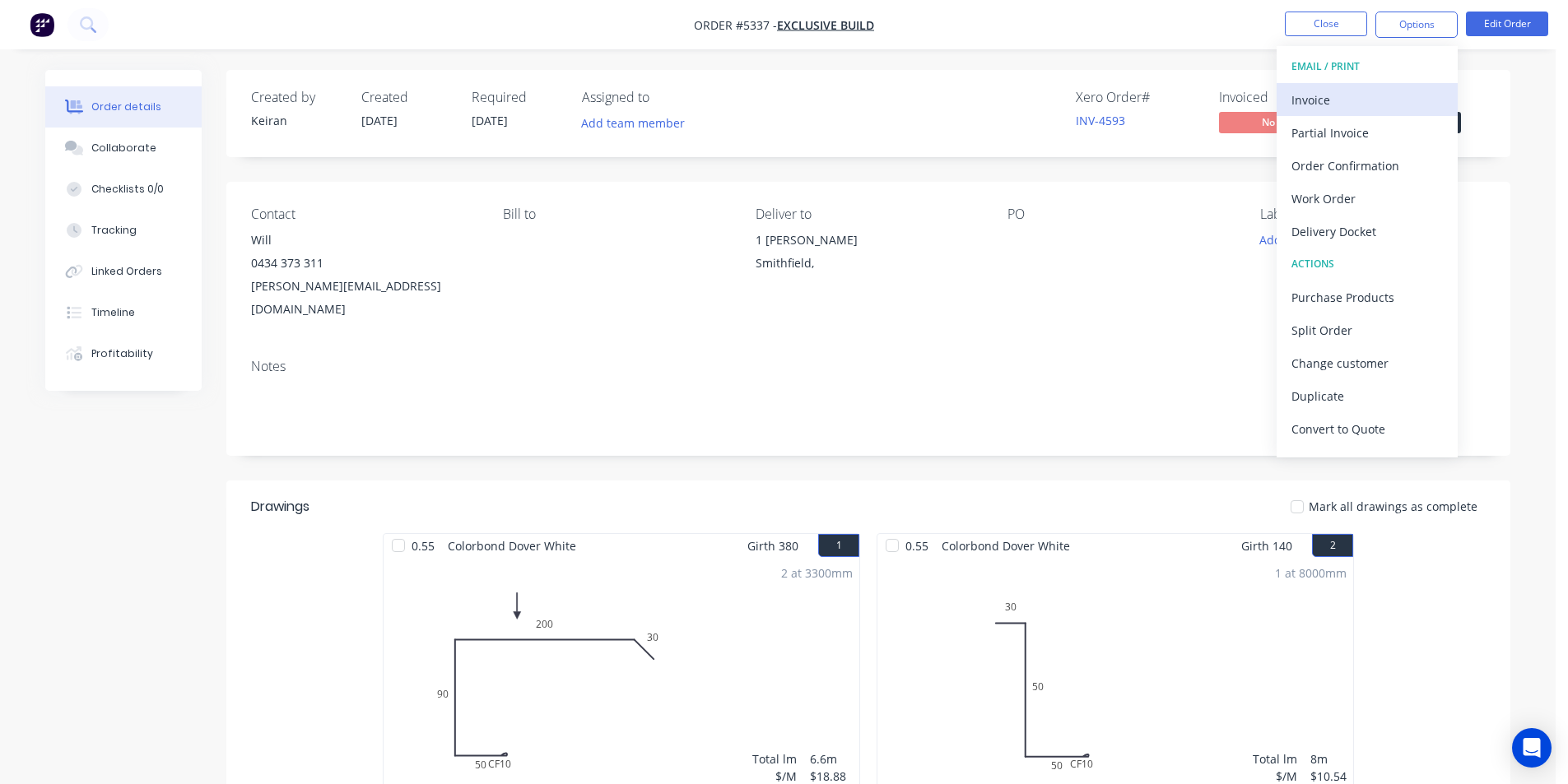
click at [1326, 87] on button "Invoice" at bounding box center [1367, 99] width 181 height 33
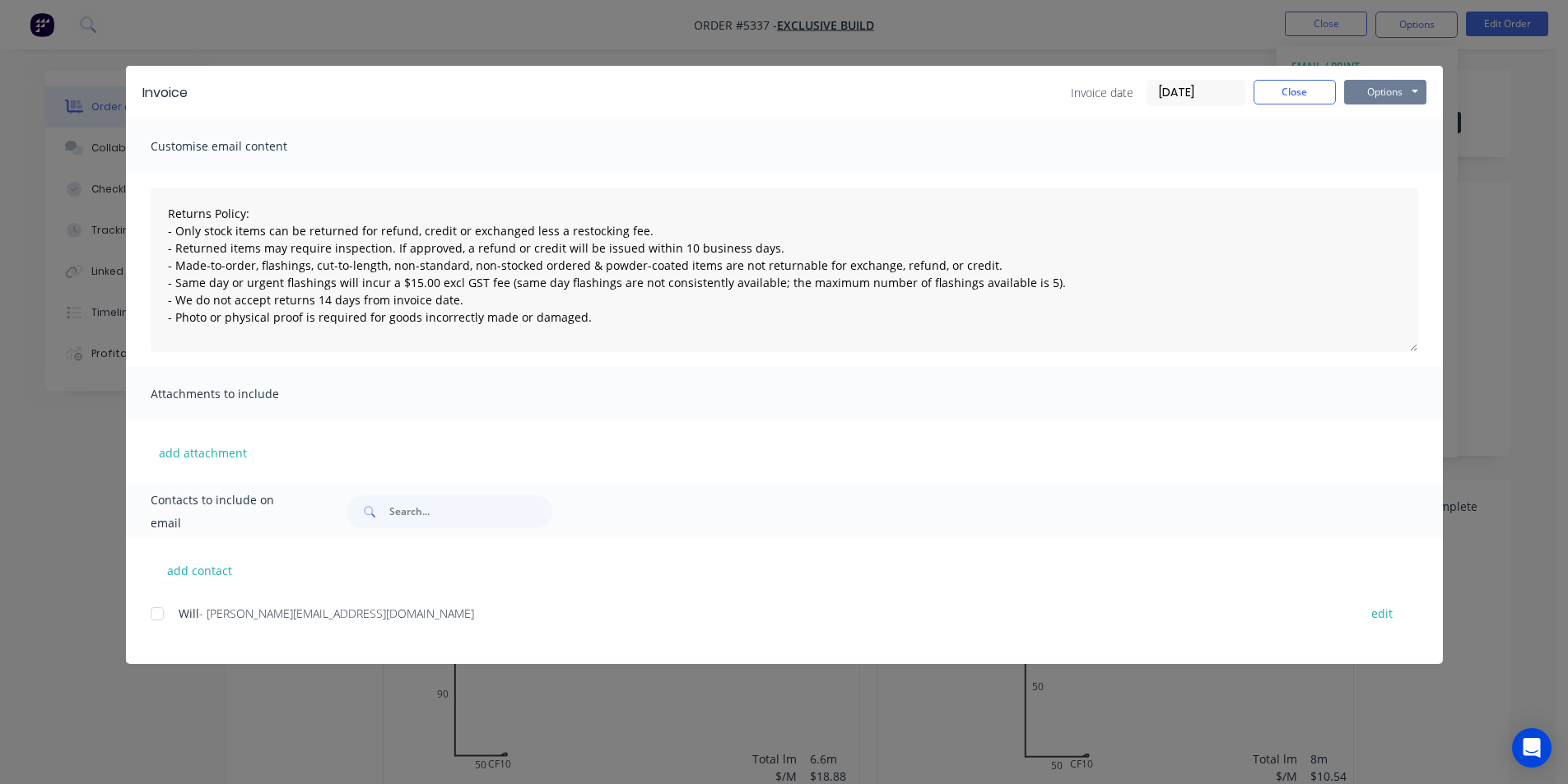
click at [1380, 95] on button "Options" at bounding box center [1385, 92] width 82 height 25
click at [1382, 138] on button "Print" at bounding box center [1396, 149] width 105 height 27
click at [1278, 101] on button "Close" at bounding box center [1295, 92] width 82 height 25
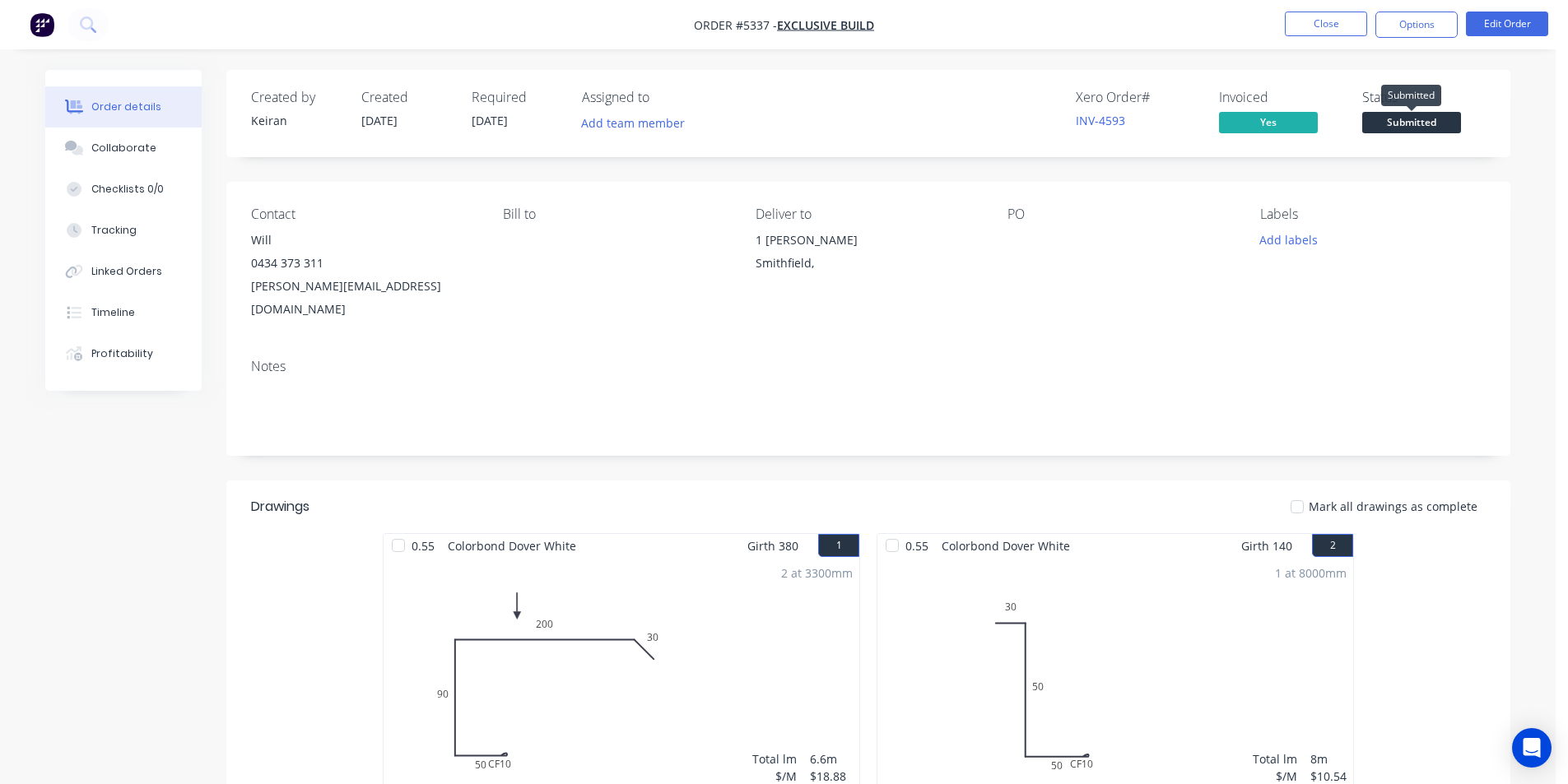
click at [1403, 123] on span "Submitted" at bounding box center [1411, 123] width 99 height 21
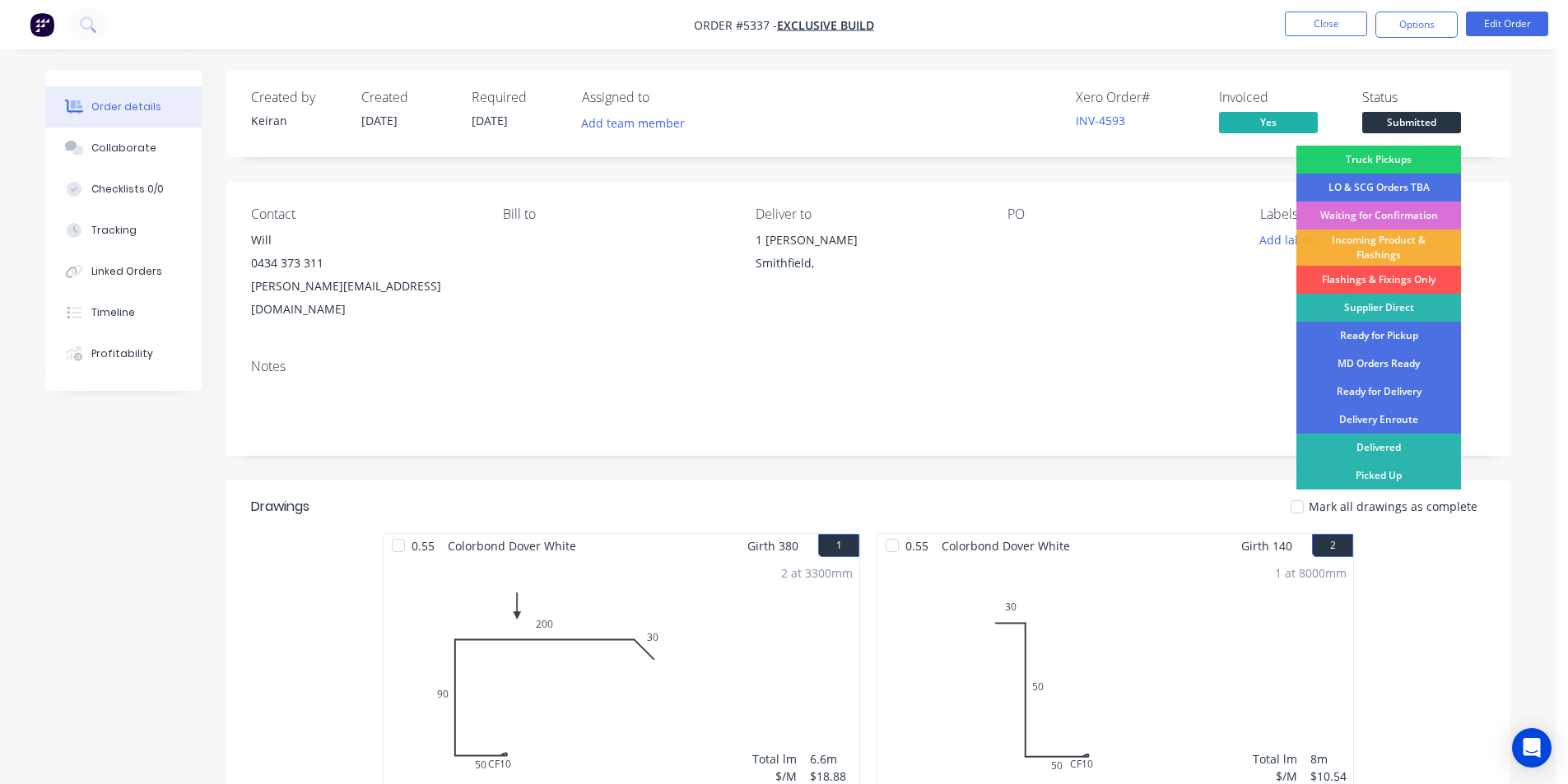
click at [1384, 221] on div "Waiting for Confirmation" at bounding box center [1379, 215] width 165 height 28
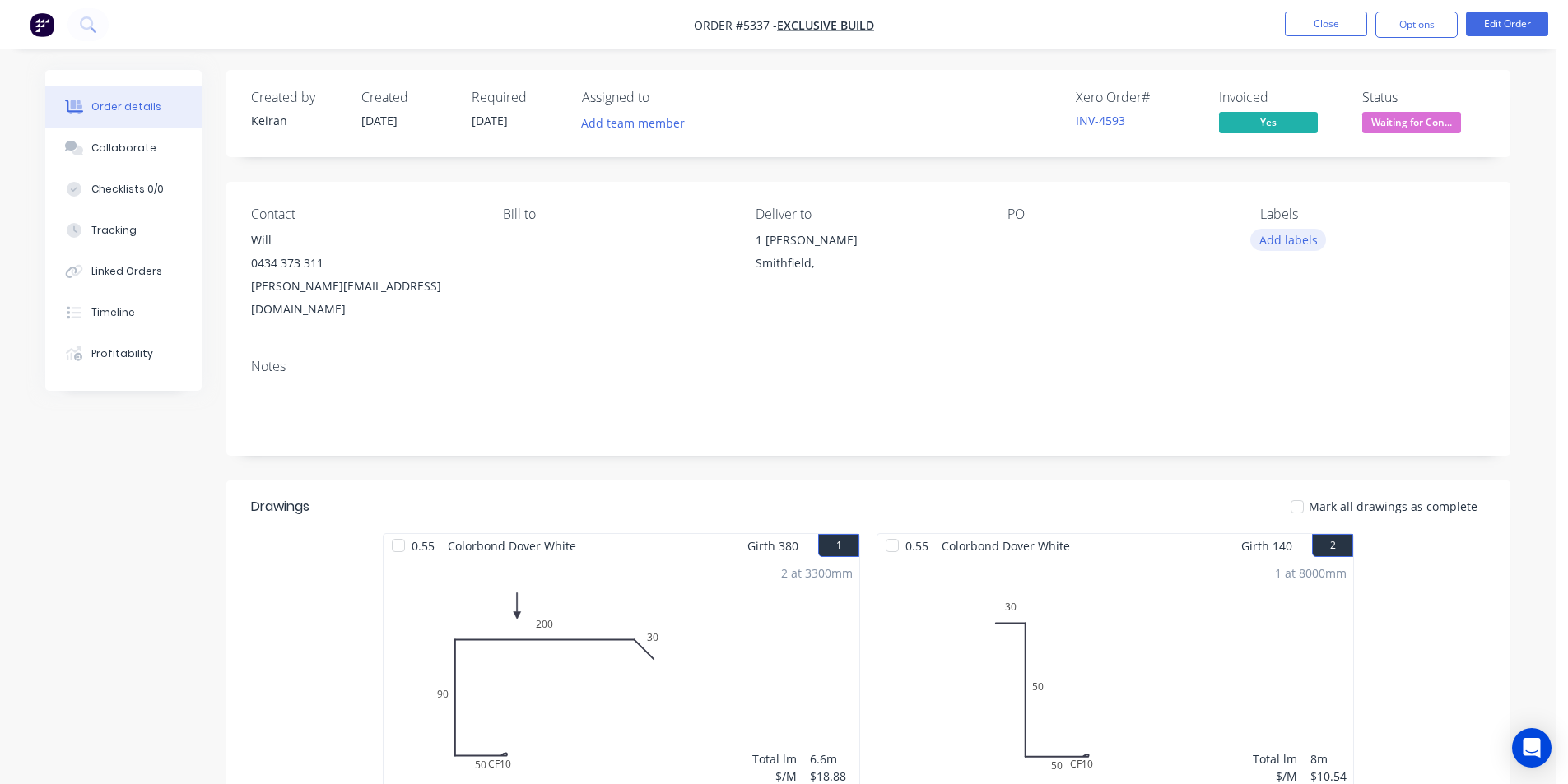
click at [1302, 233] on button "Add labels" at bounding box center [1288, 240] width 75 height 22
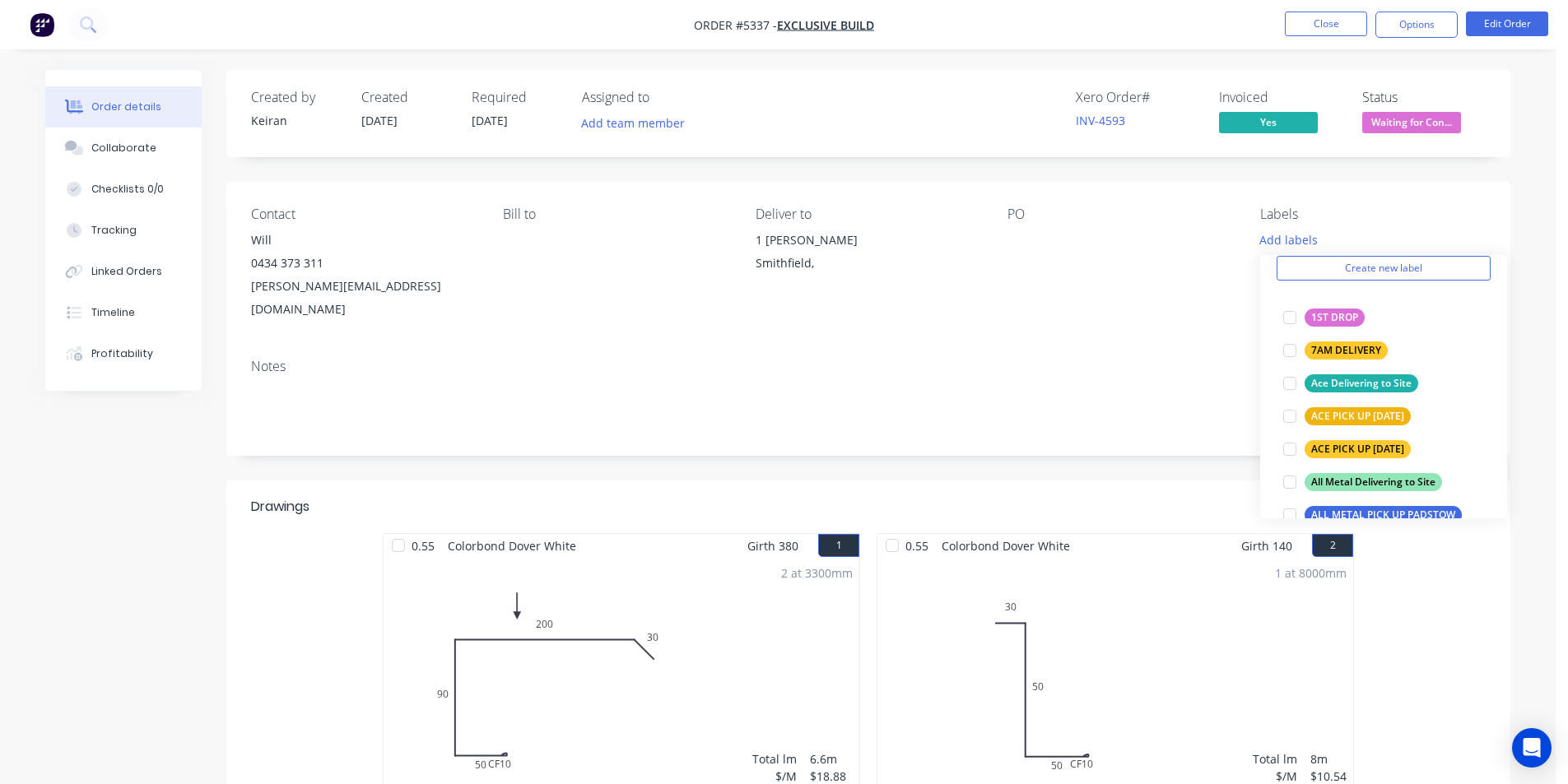
scroll to position [247, 0]
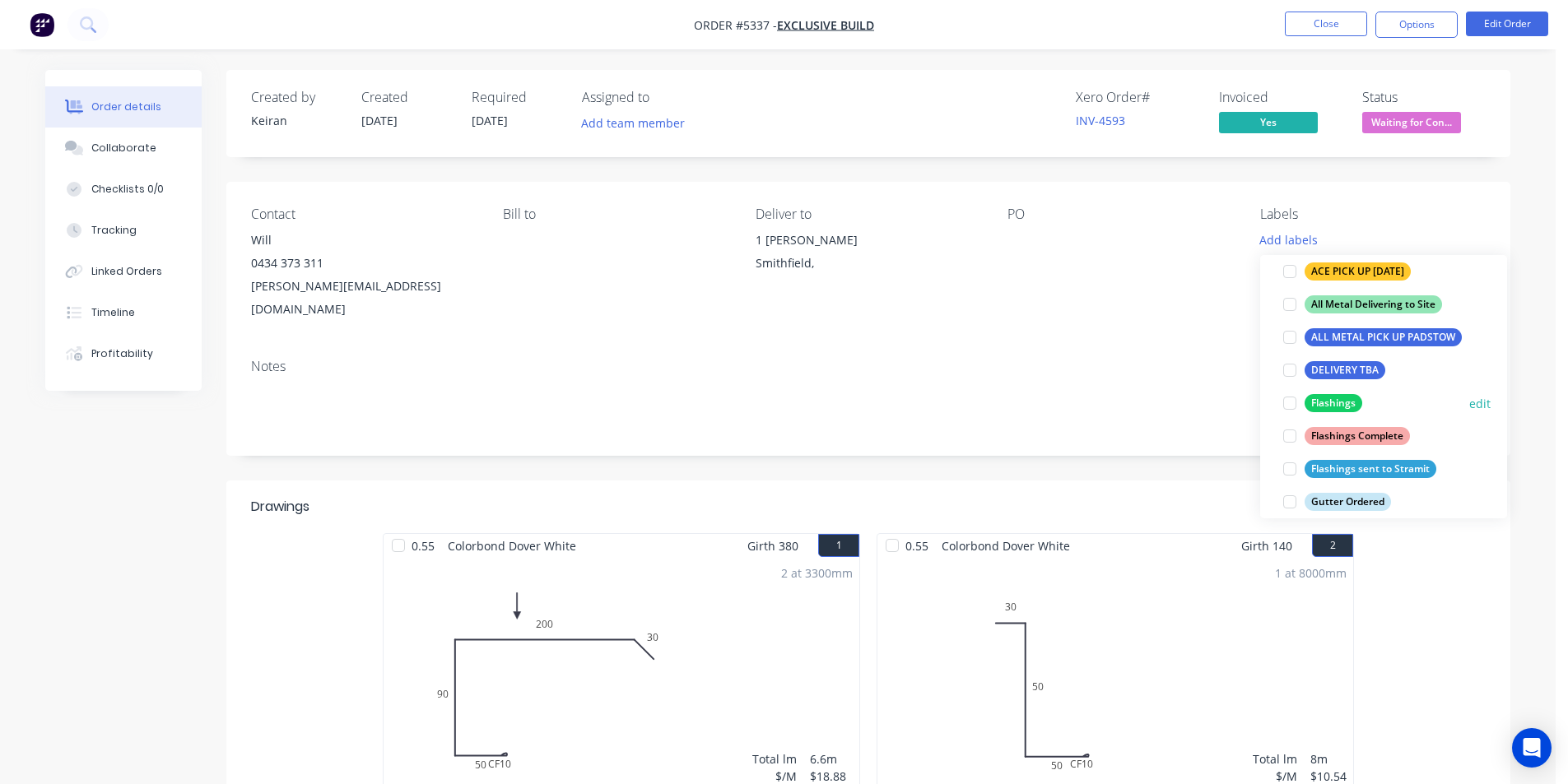
click at [1291, 406] on div at bounding box center [1290, 403] width 33 height 33
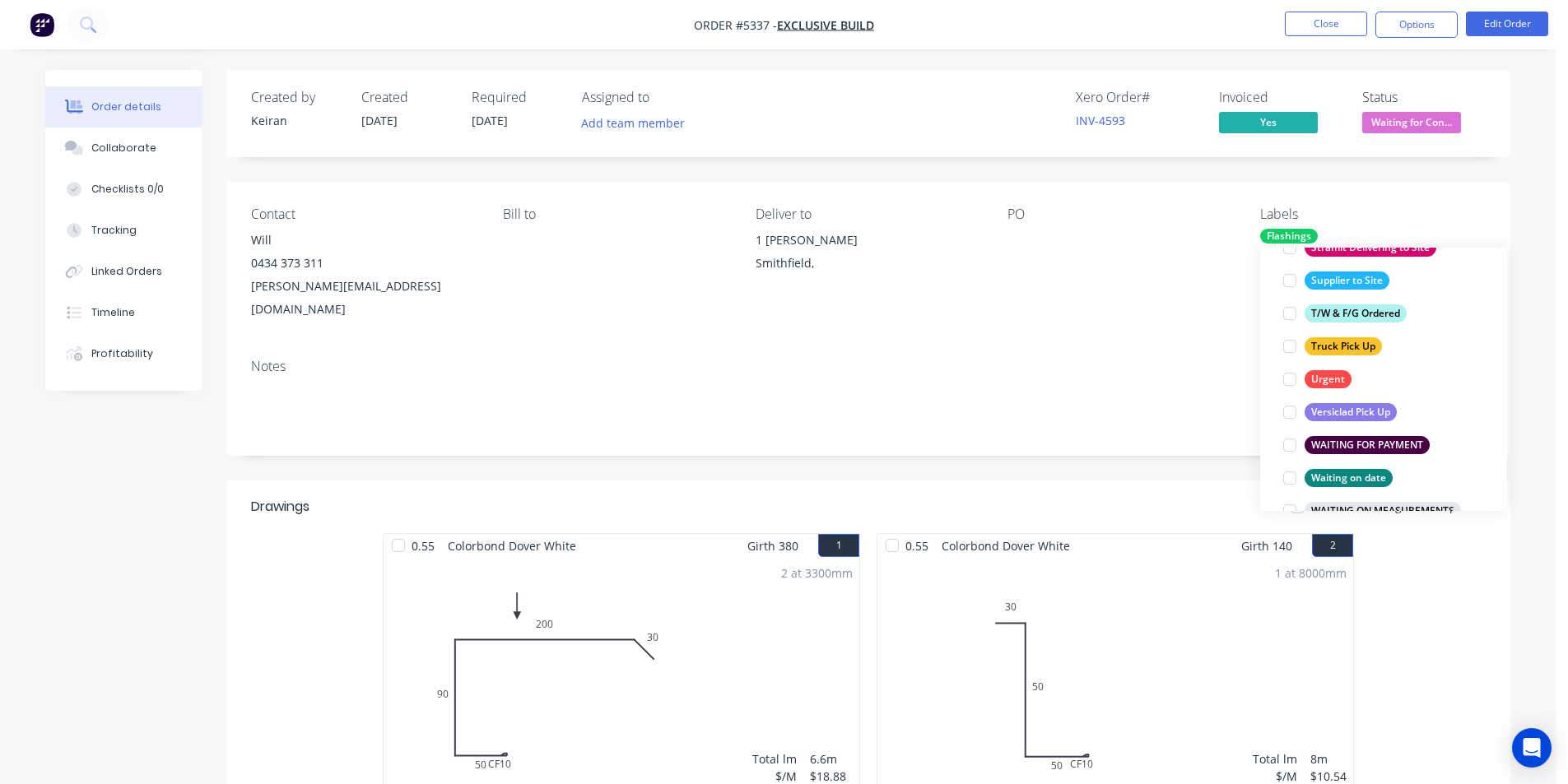
scroll to position [1350, 0]
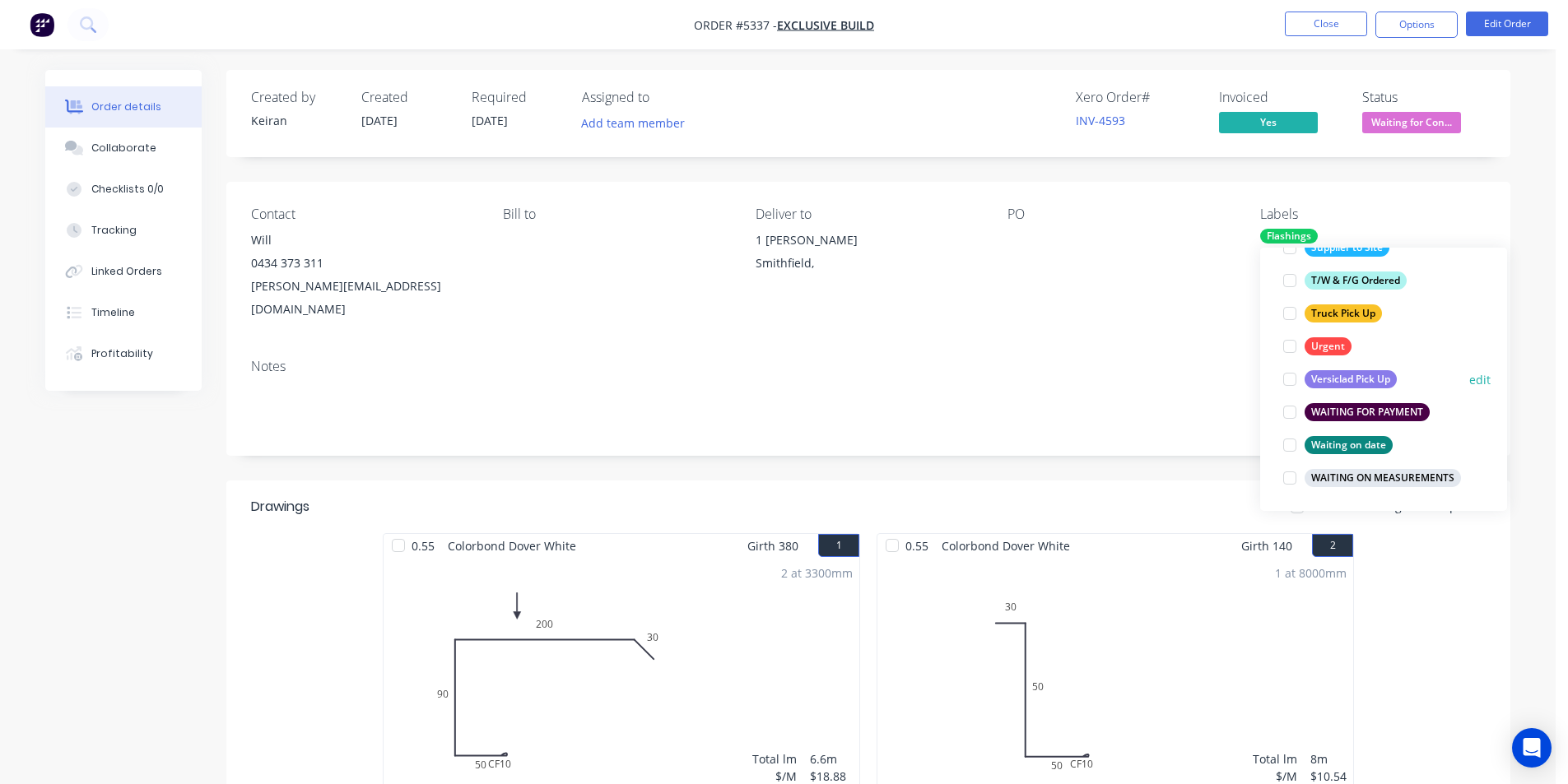
click at [1292, 377] on div at bounding box center [1290, 380] width 33 height 33
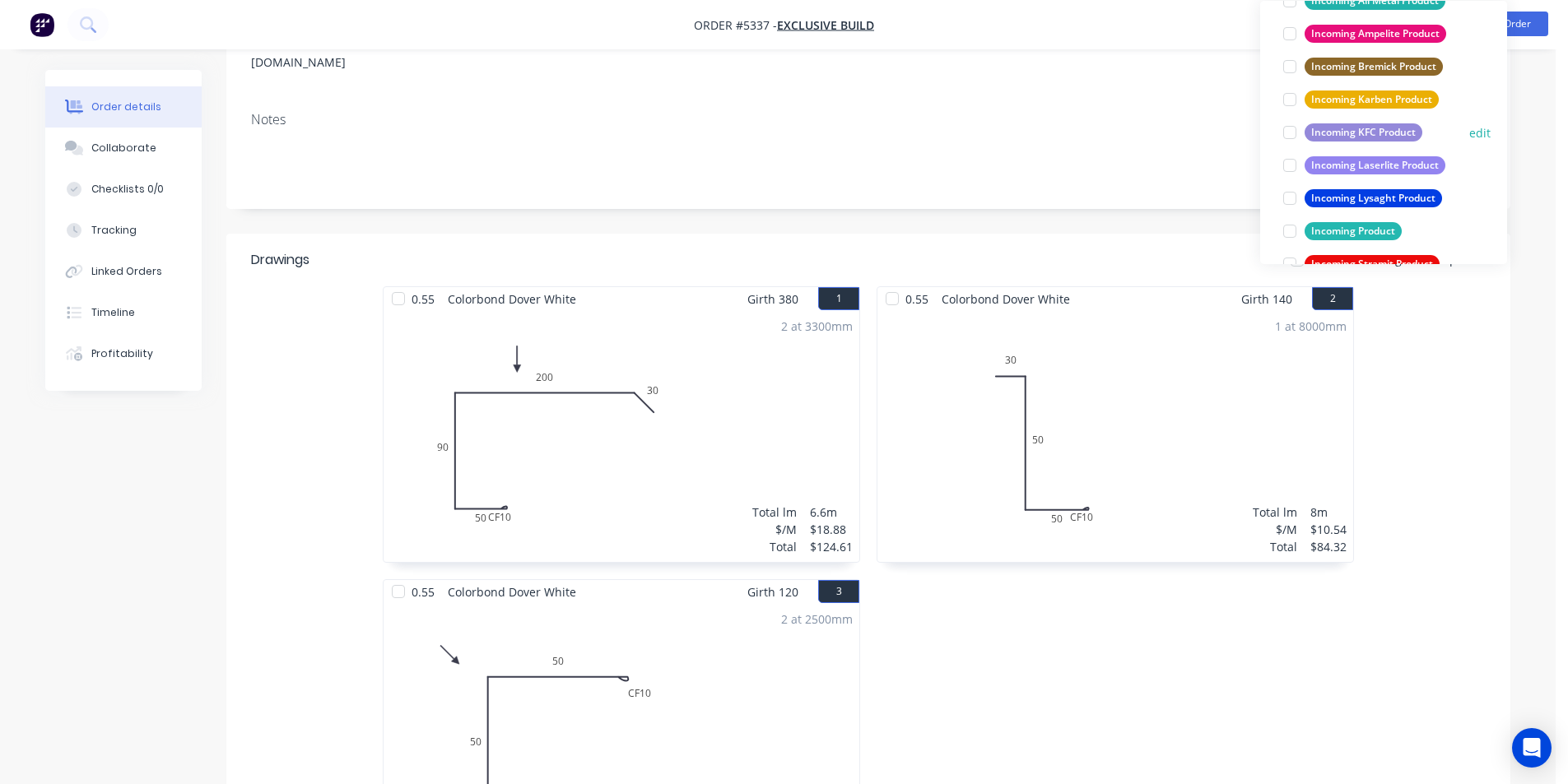
scroll to position [740, 0]
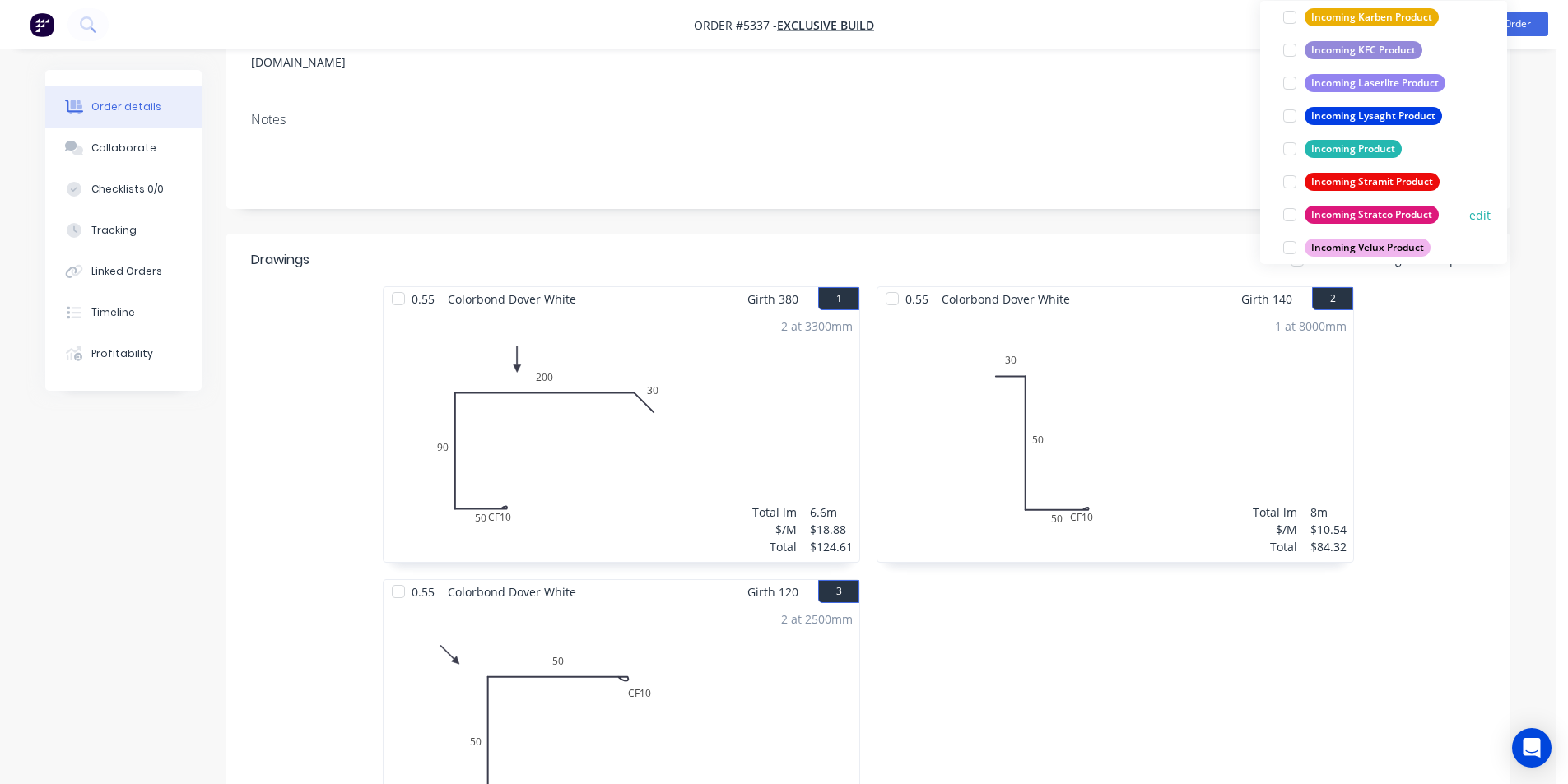
click at [1290, 212] on div at bounding box center [1290, 214] width 33 height 33
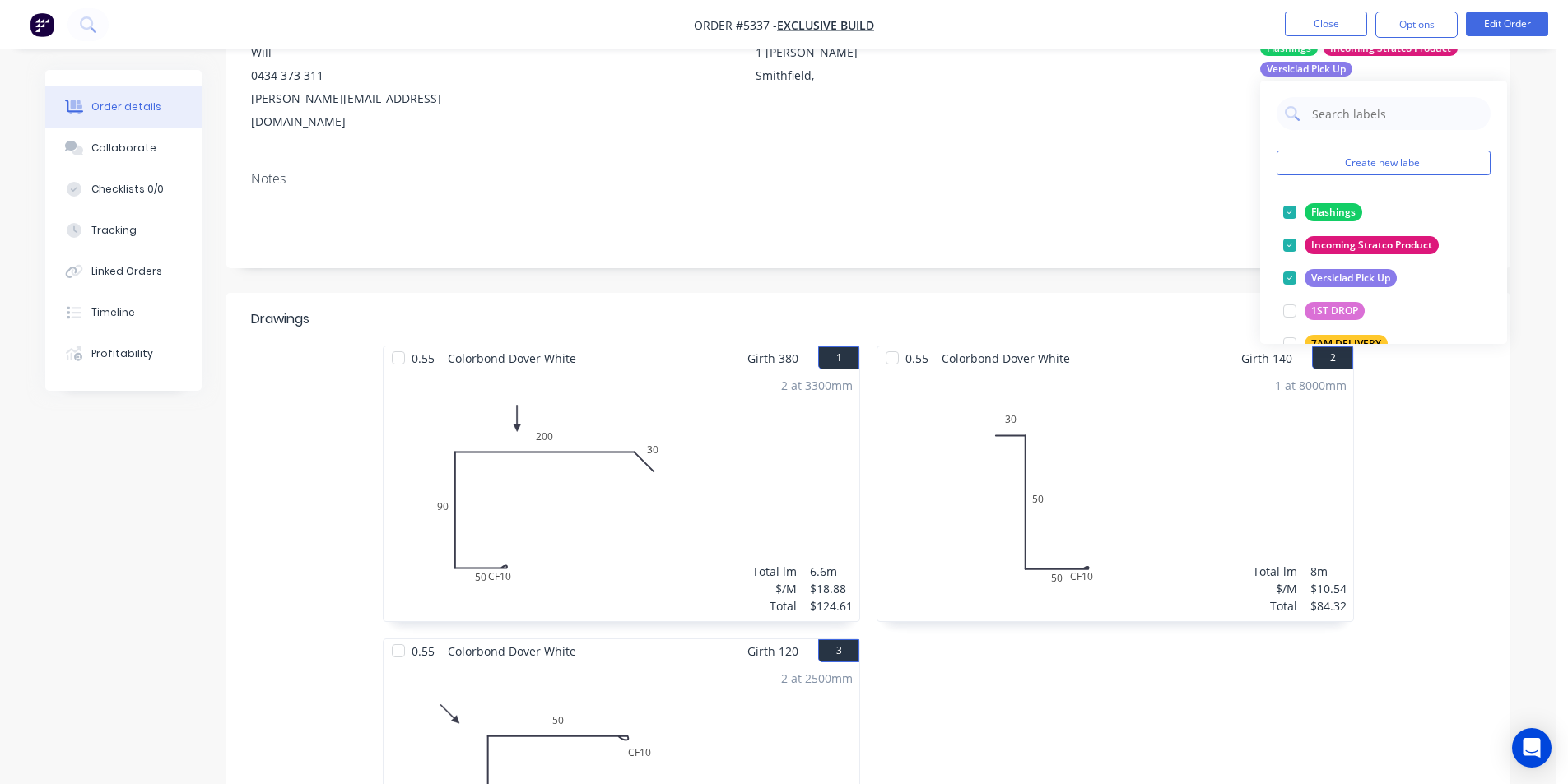
scroll to position [165, 0]
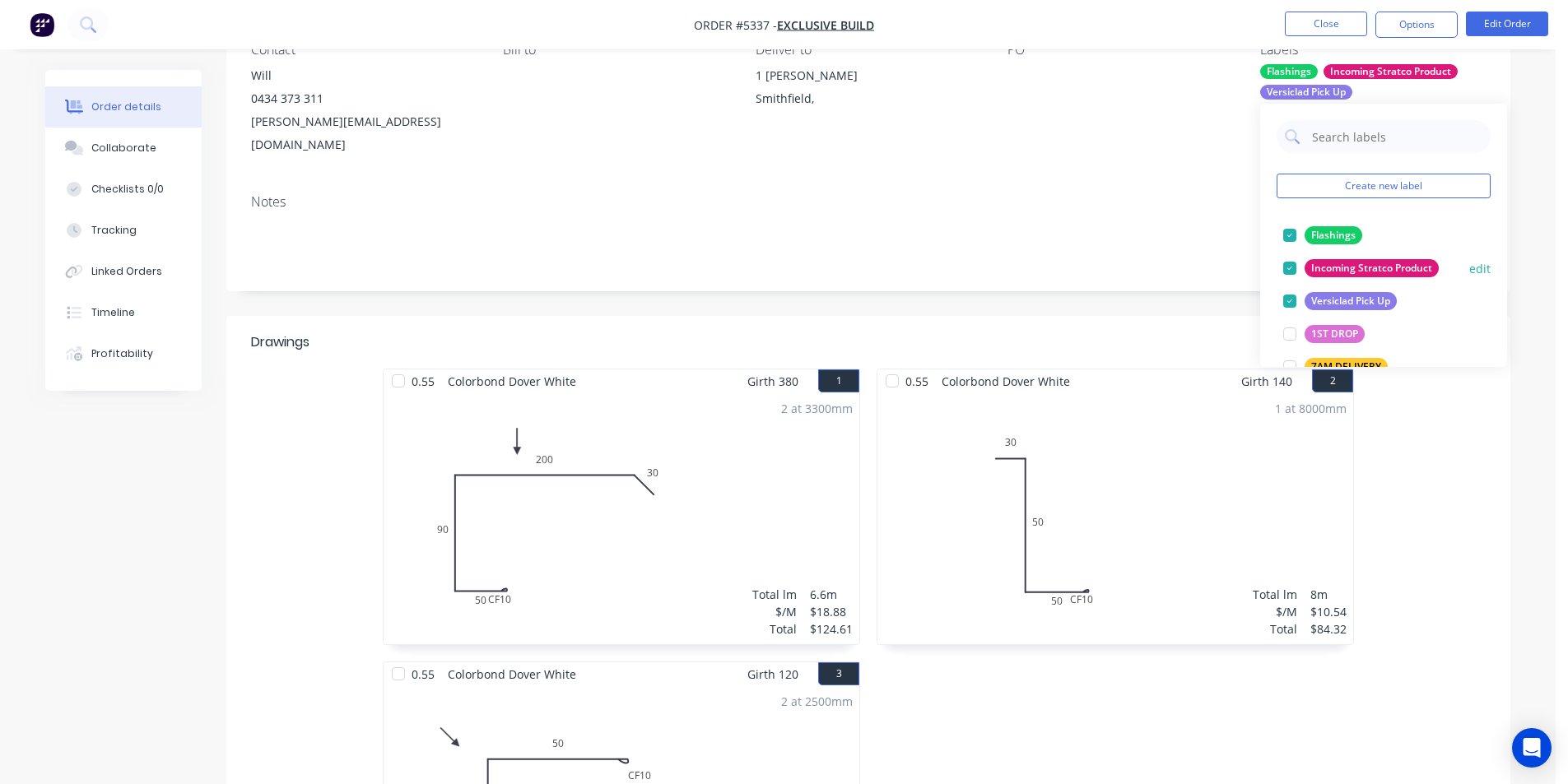
click at [1287, 269] on div at bounding box center [1290, 268] width 33 height 33
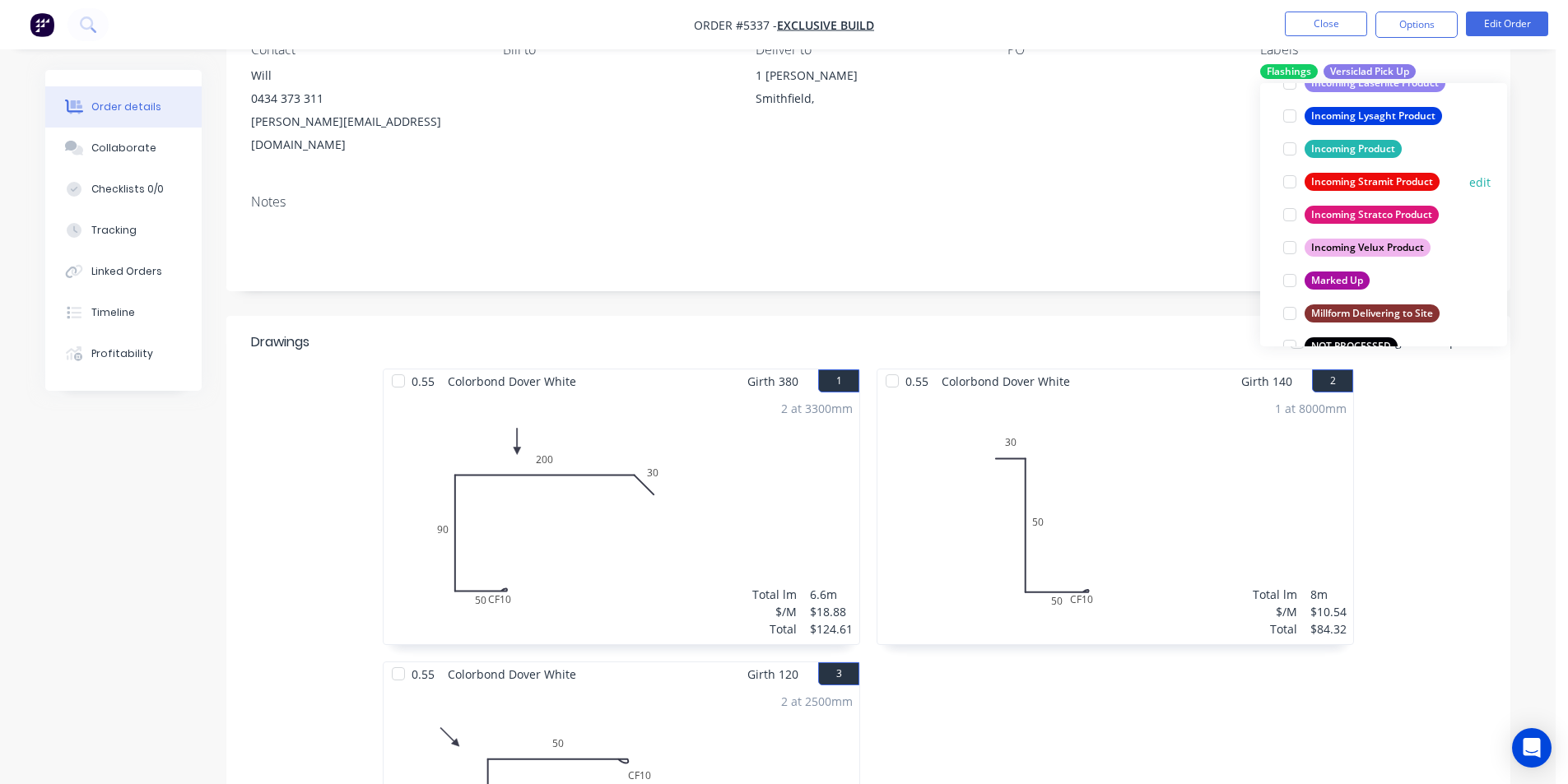
click at [1290, 179] on div at bounding box center [1290, 182] width 33 height 33
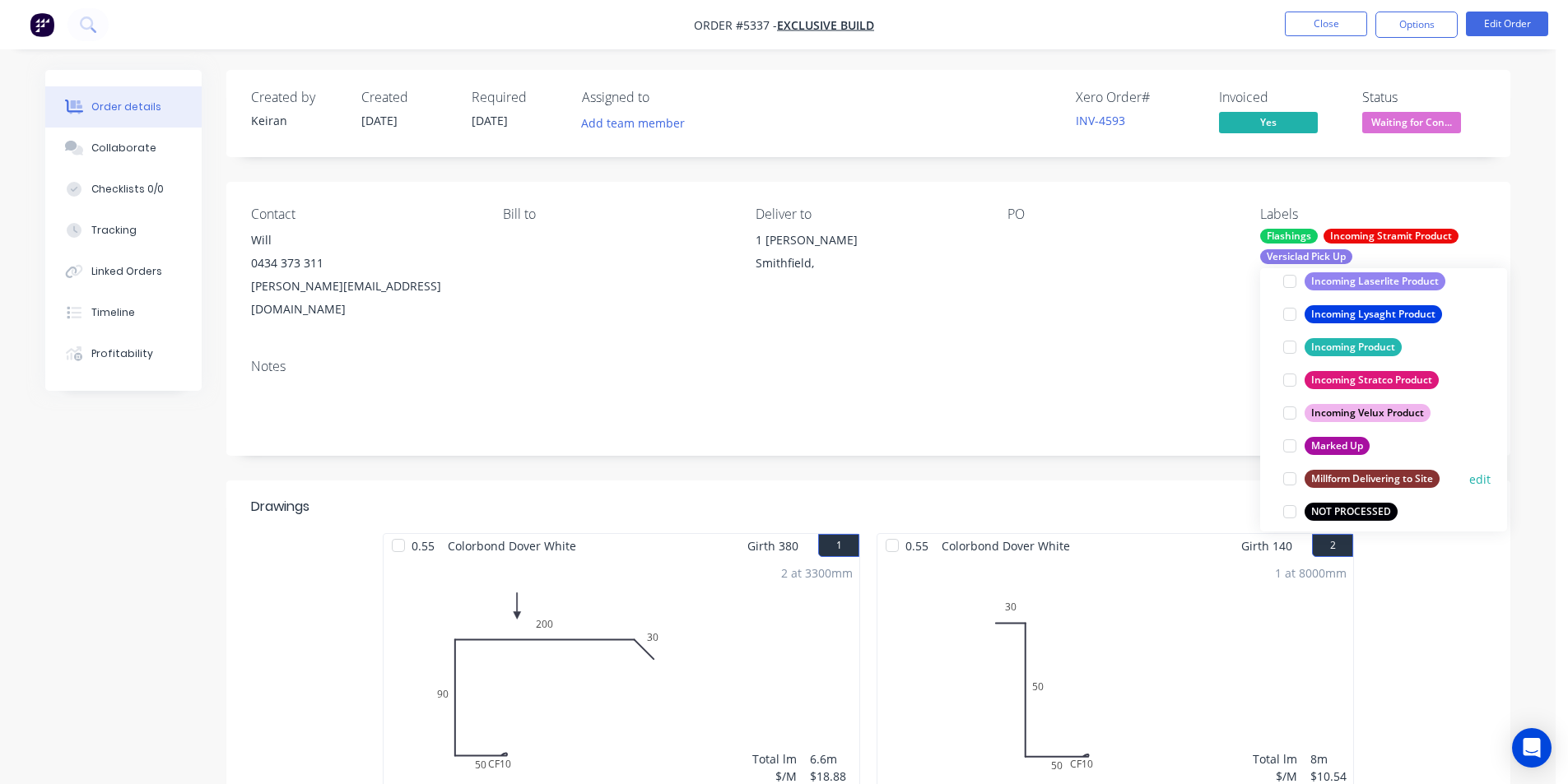
scroll to position [889, 0]
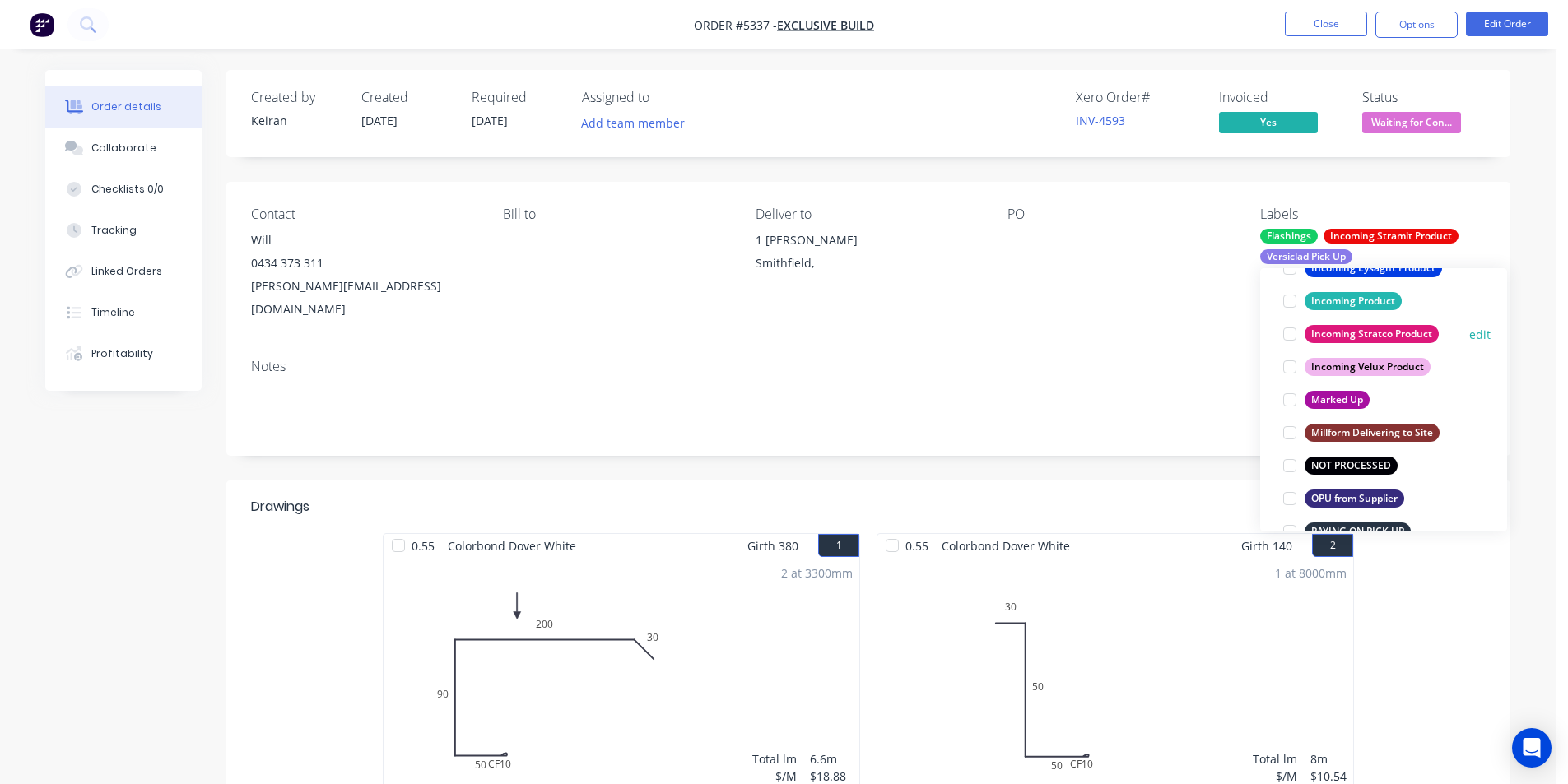
click at [1290, 340] on div at bounding box center [1290, 334] width 33 height 33
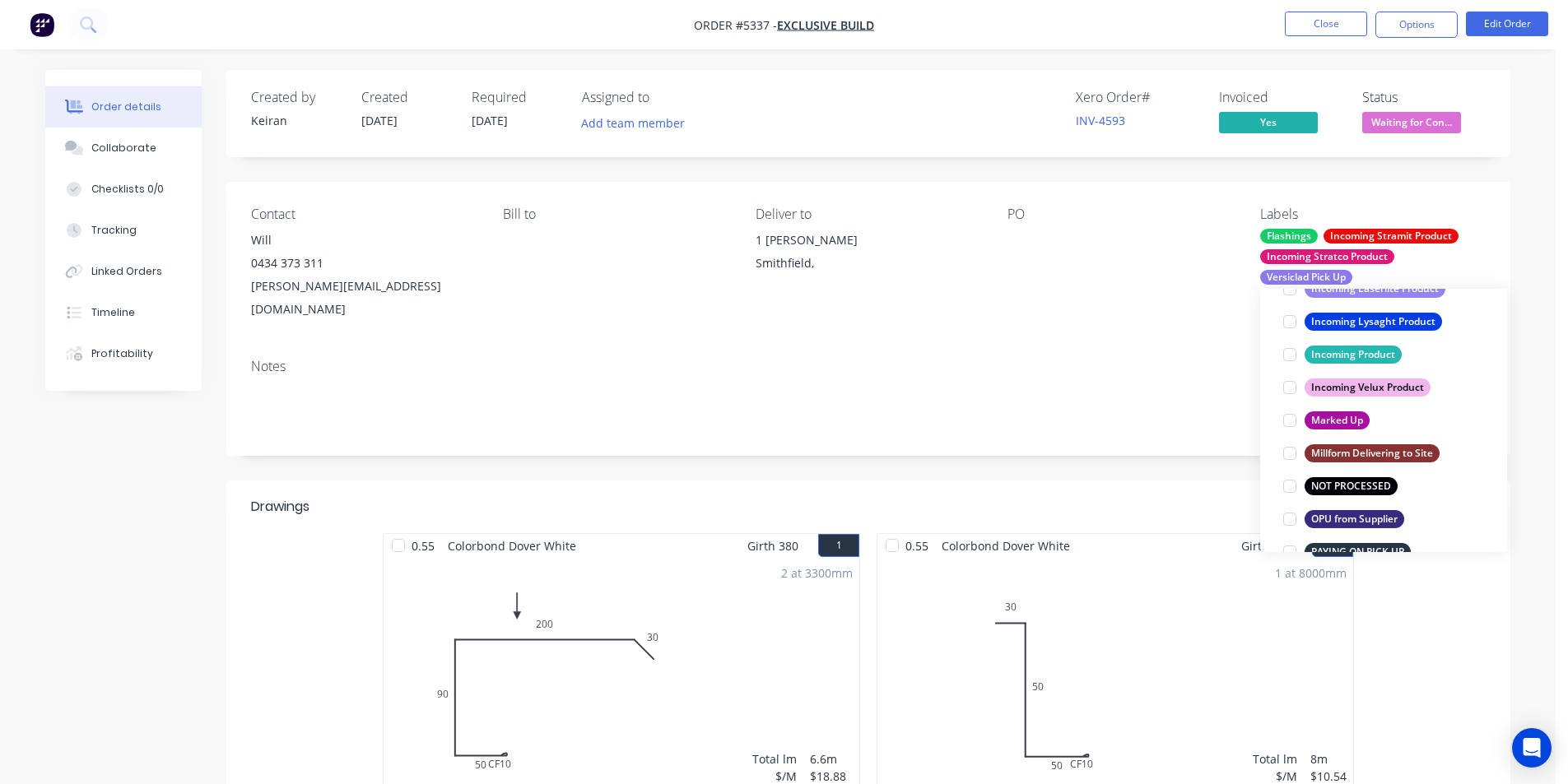
scroll to position [132, 0]
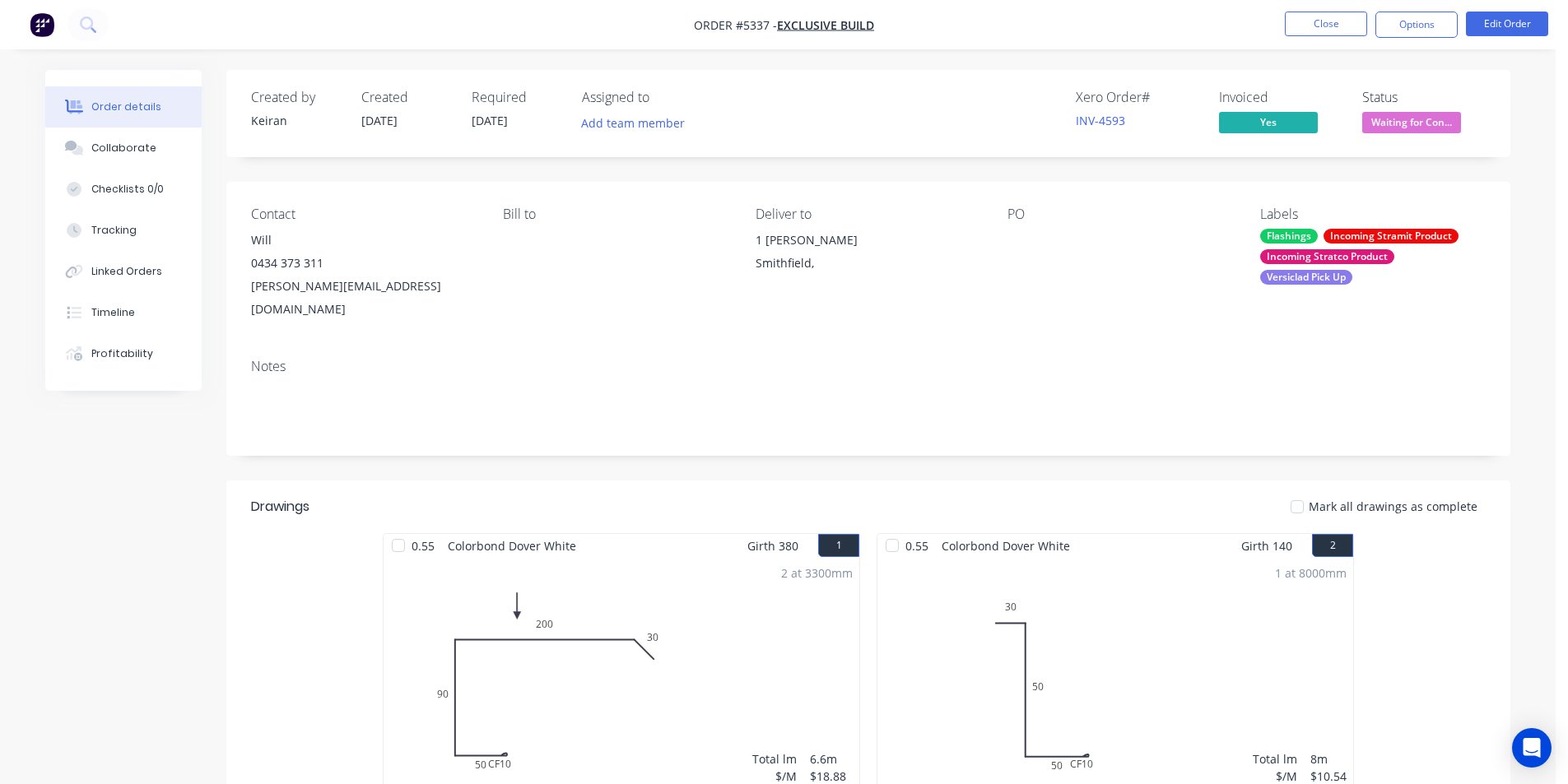
click at [1044, 302] on div "Contact Will [PHONE_NUMBER] [PERSON_NAME][EMAIL_ADDRESS][DOMAIN_NAME] Bill to D…" at bounding box center [868, 263] width 1284 height 164
click at [1335, 22] on button "Close" at bounding box center [1326, 23] width 82 height 25
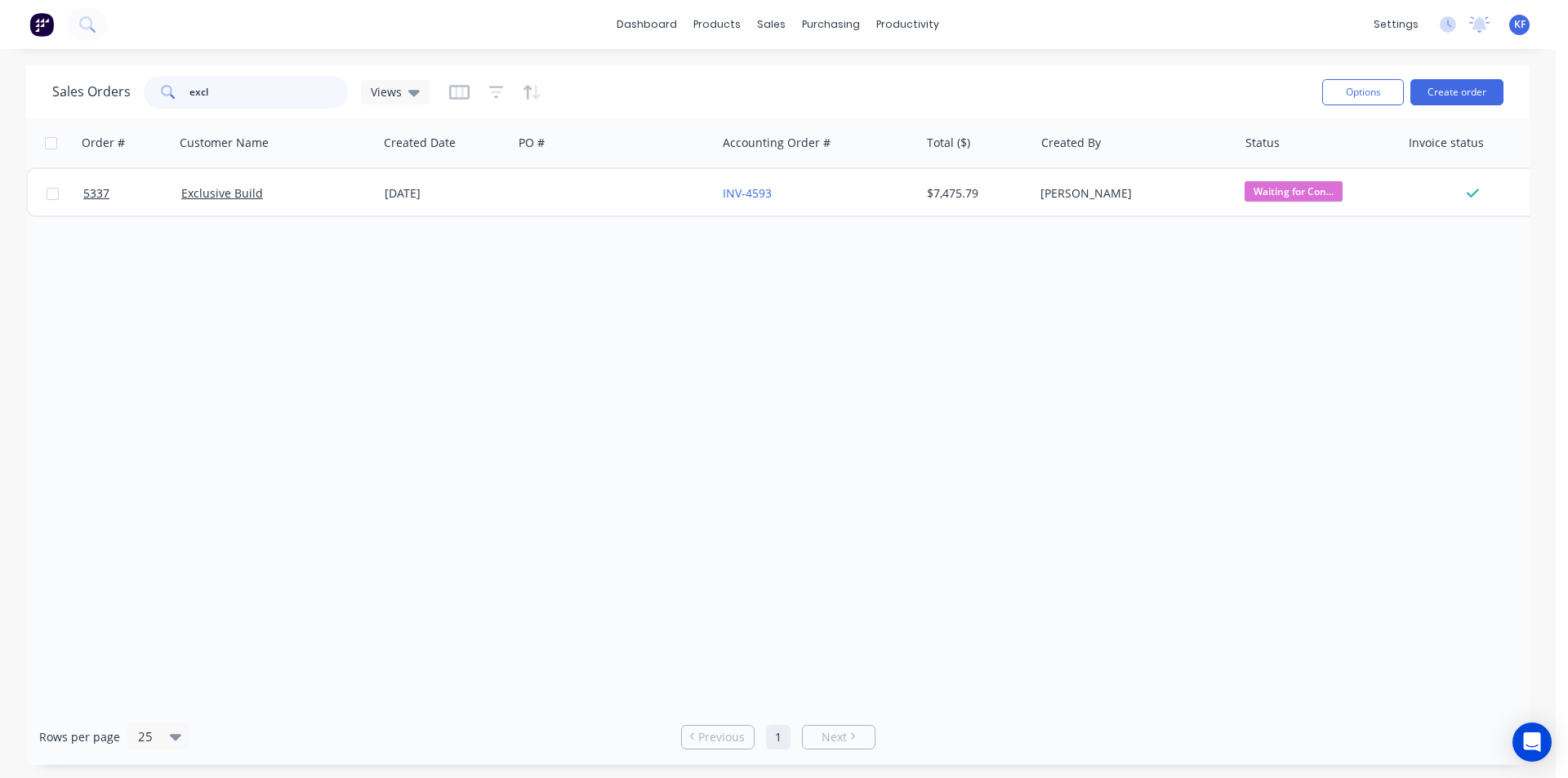
drag, startPoint x: 312, startPoint y: 87, endPoint x: 0, endPoint y: 122, distance: 314.0
click at [0, 122] on div "Sales Orders excl Views Options Create order Order # Customer Name Created Date…" at bounding box center [778, 415] width 1556 height 700
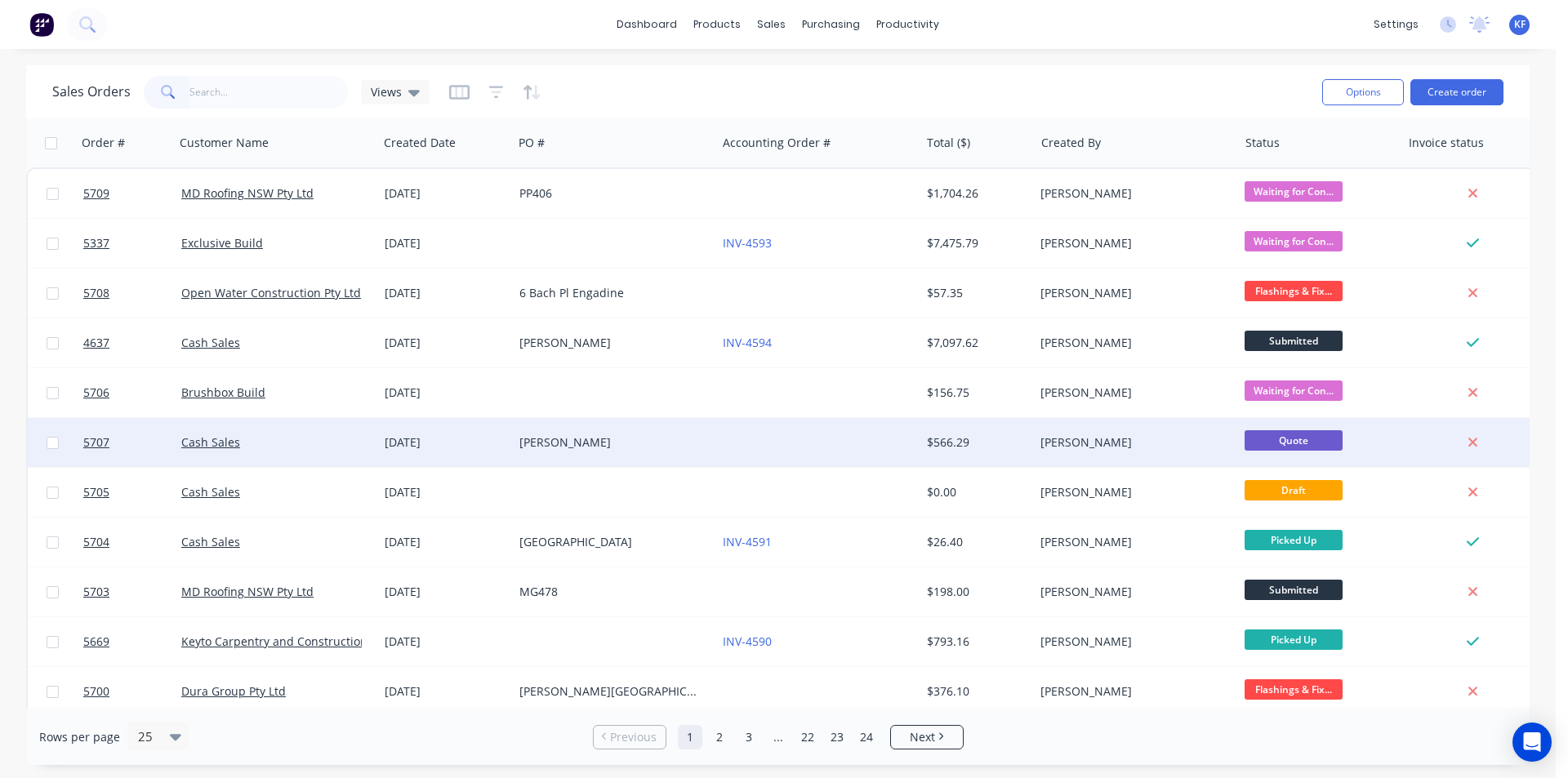
click at [596, 442] on div "[PERSON_NAME]" at bounding box center [610, 442] width 181 height 16
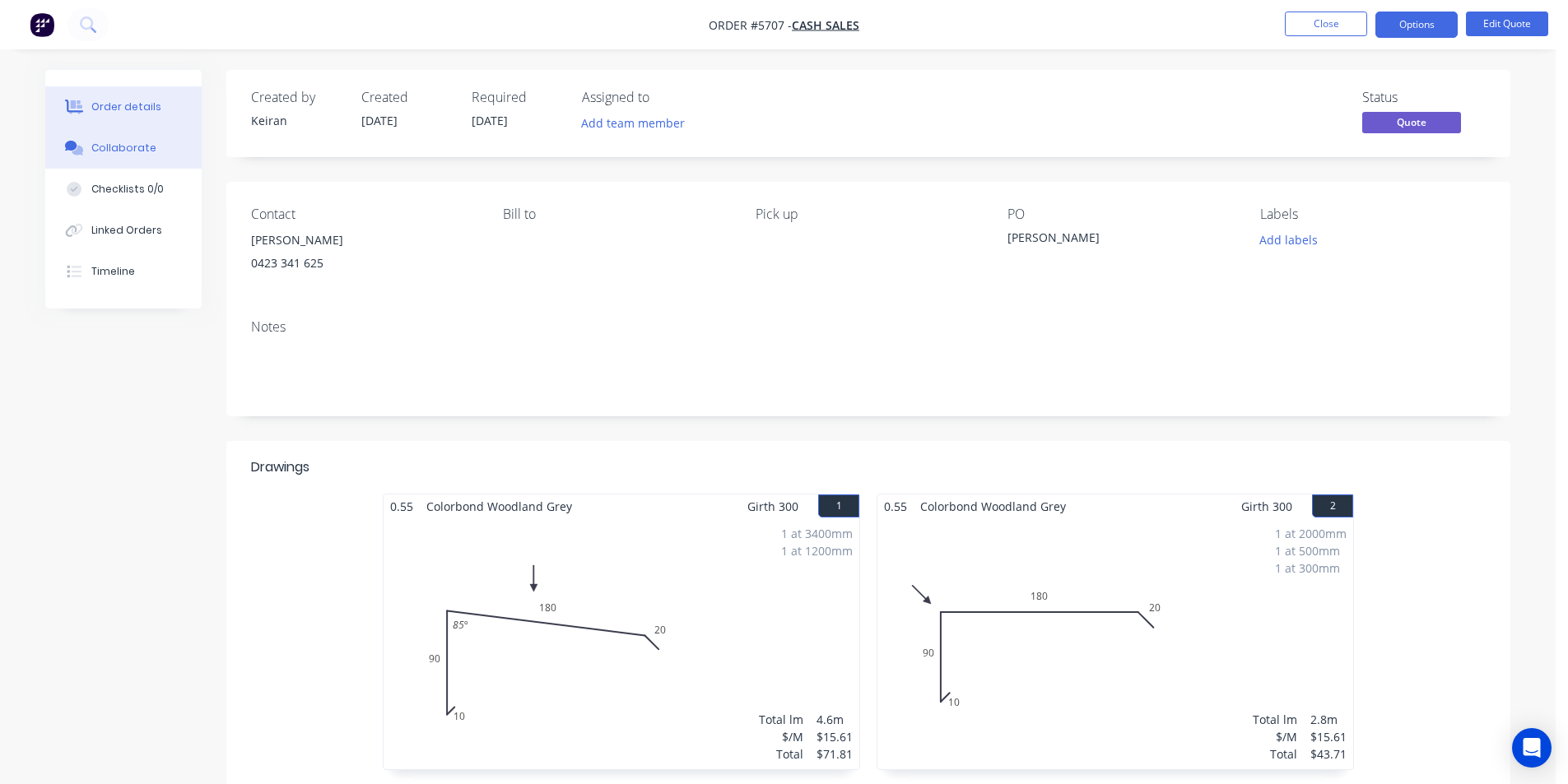
click at [149, 159] on button "Collaborate" at bounding box center [123, 148] width 156 height 41
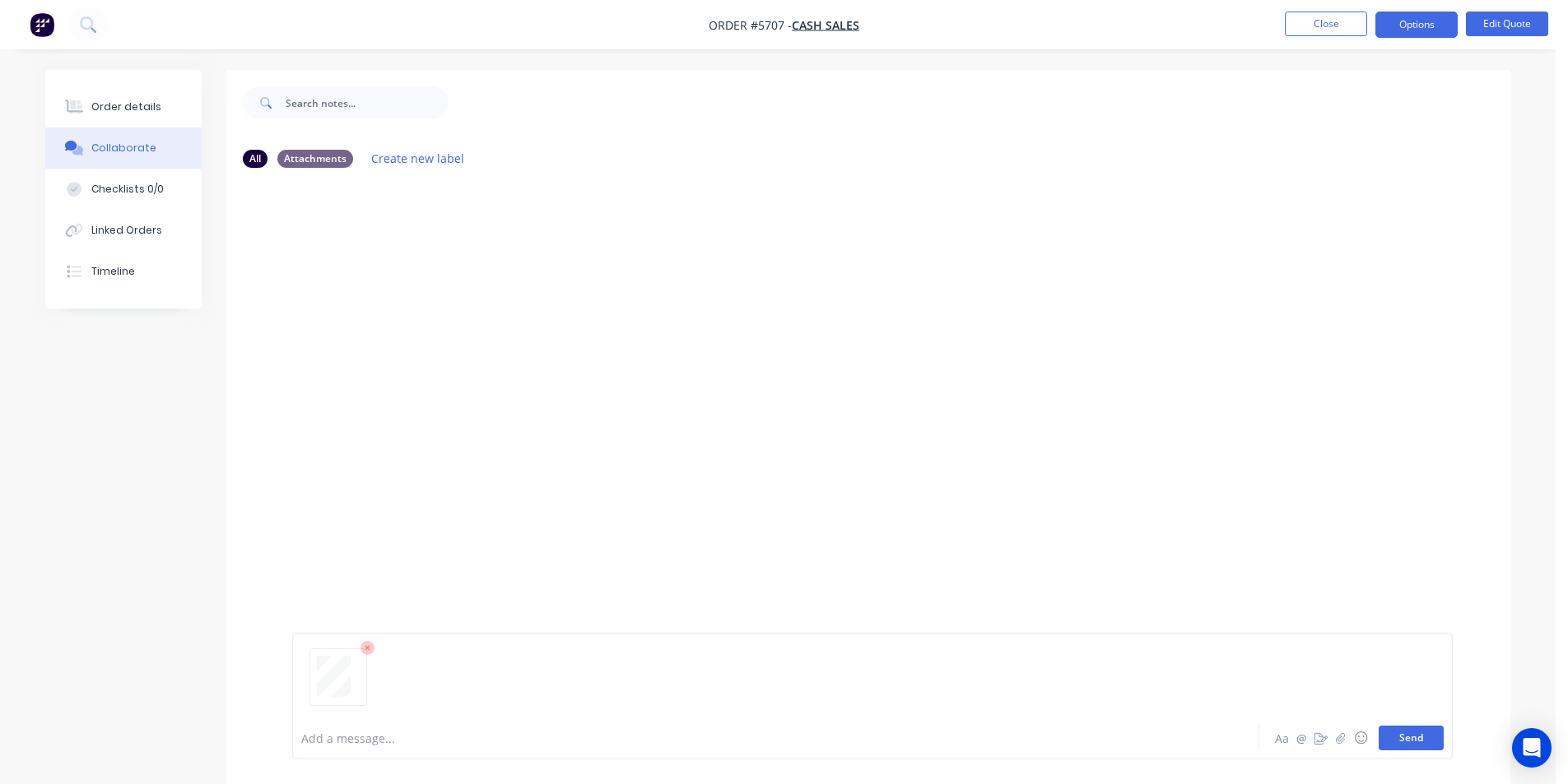
click at [1417, 739] on button "Send" at bounding box center [1411, 738] width 65 height 25
click at [1338, 14] on button "Close" at bounding box center [1326, 23] width 82 height 25
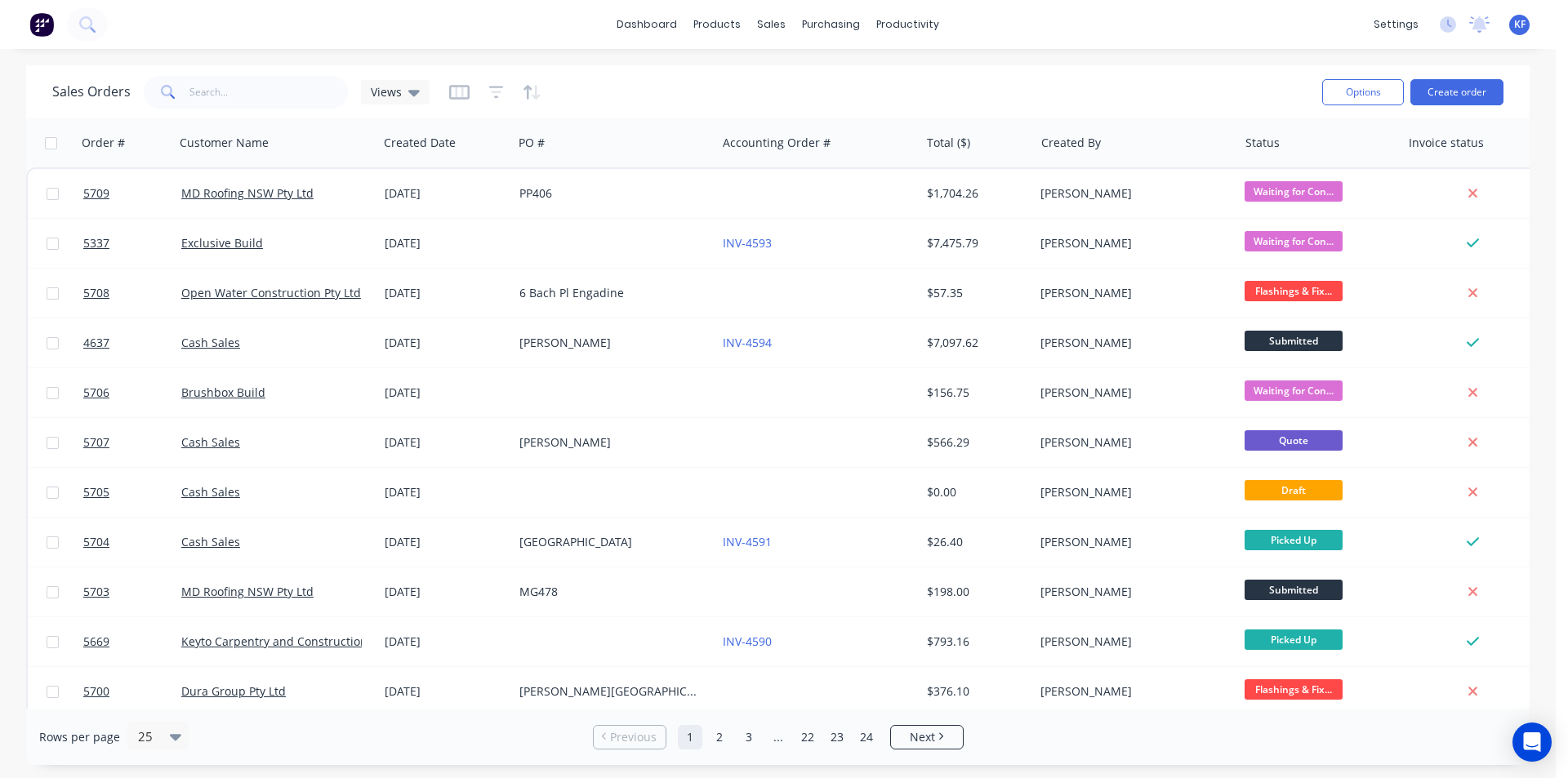
click at [741, 29] on div "products" at bounding box center [717, 24] width 64 height 25
click at [765, 37] on div "sales" at bounding box center [771, 24] width 45 height 25
click at [829, 72] on div "Sales Orders" at bounding box center [832, 78] width 67 height 14
click at [265, 98] on input "text" at bounding box center [269, 92] width 159 height 32
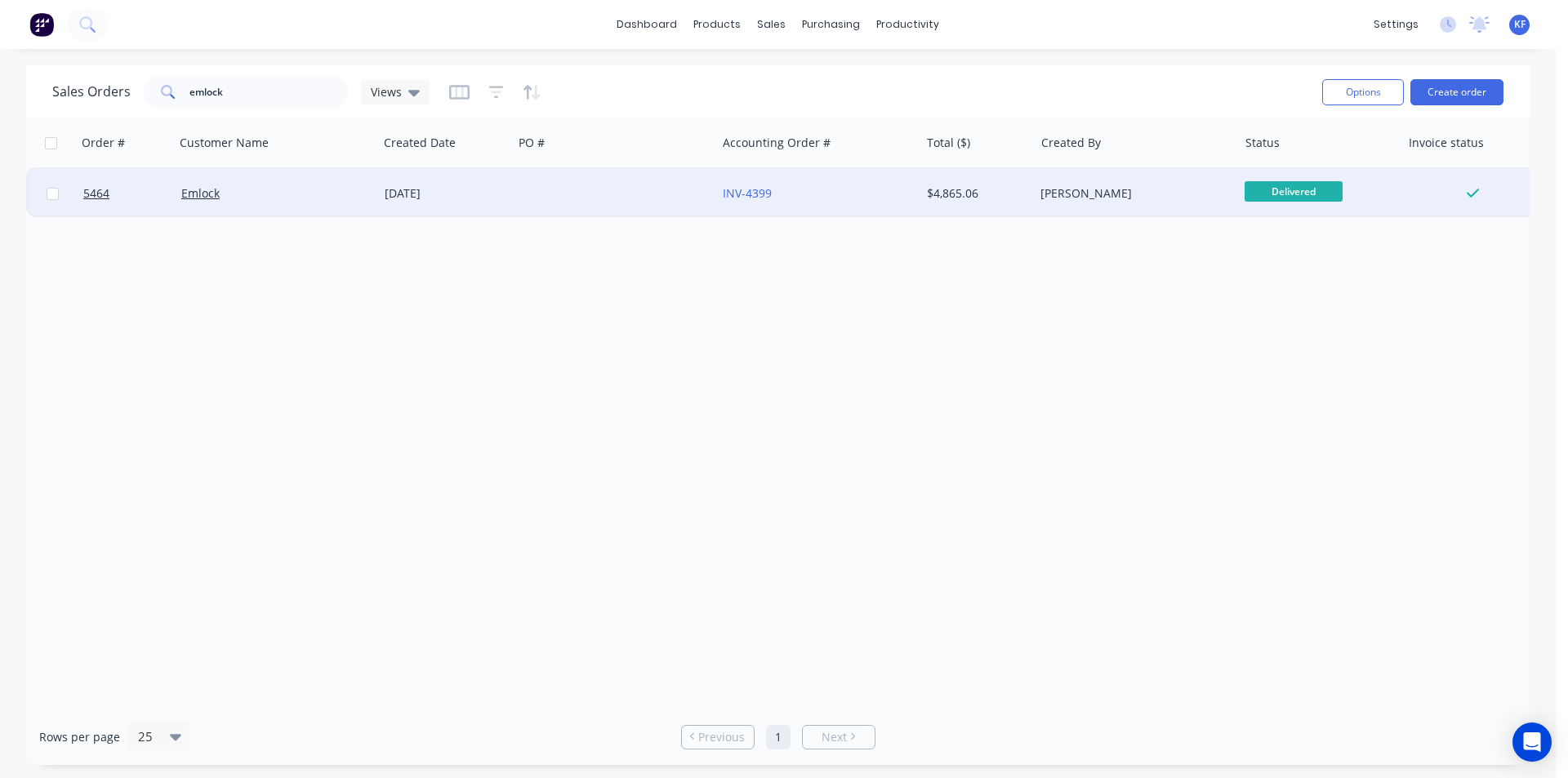
click at [543, 196] on div at bounding box center [614, 194] width 203 height 49
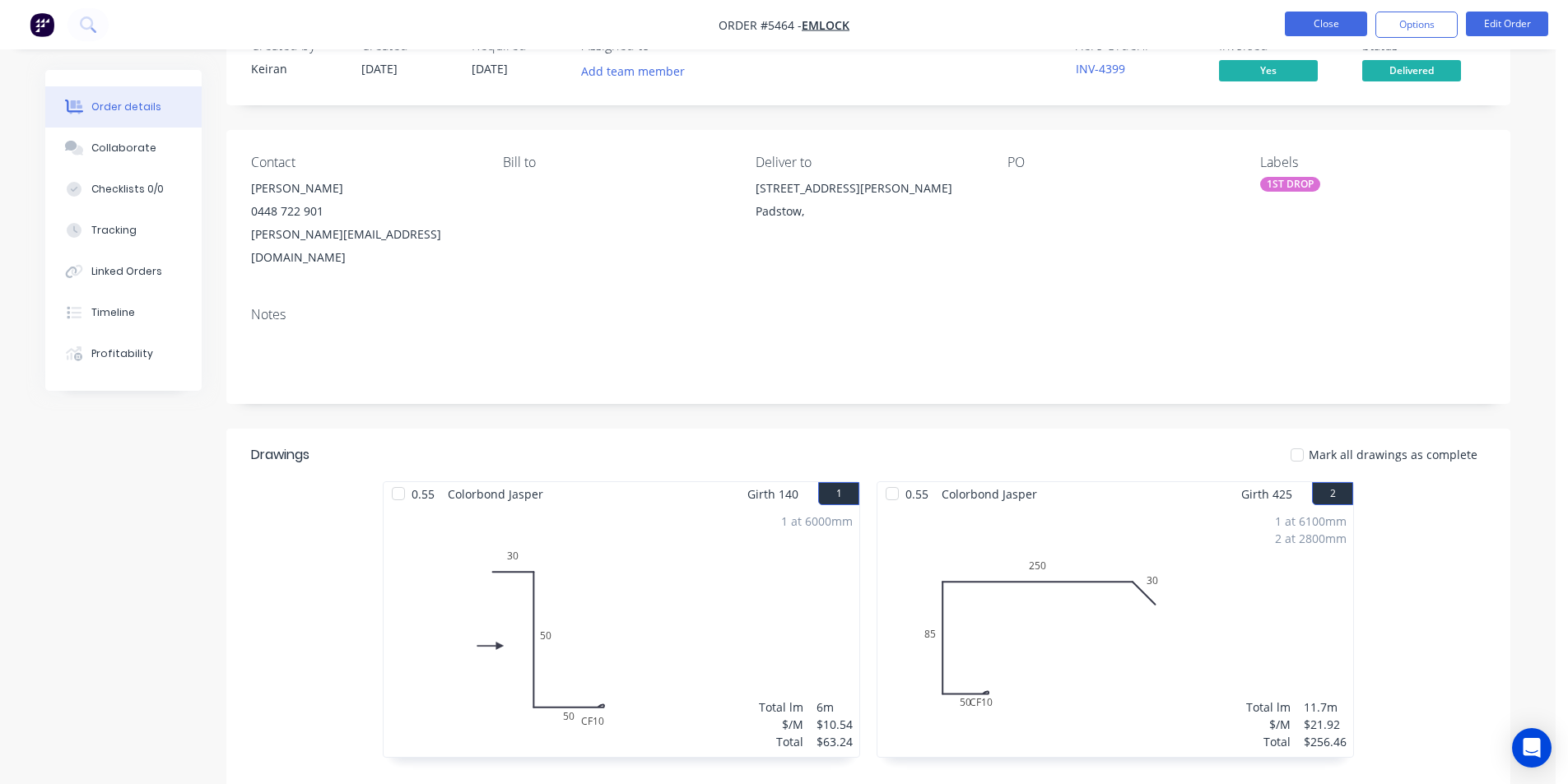
scroll to position [33, 0]
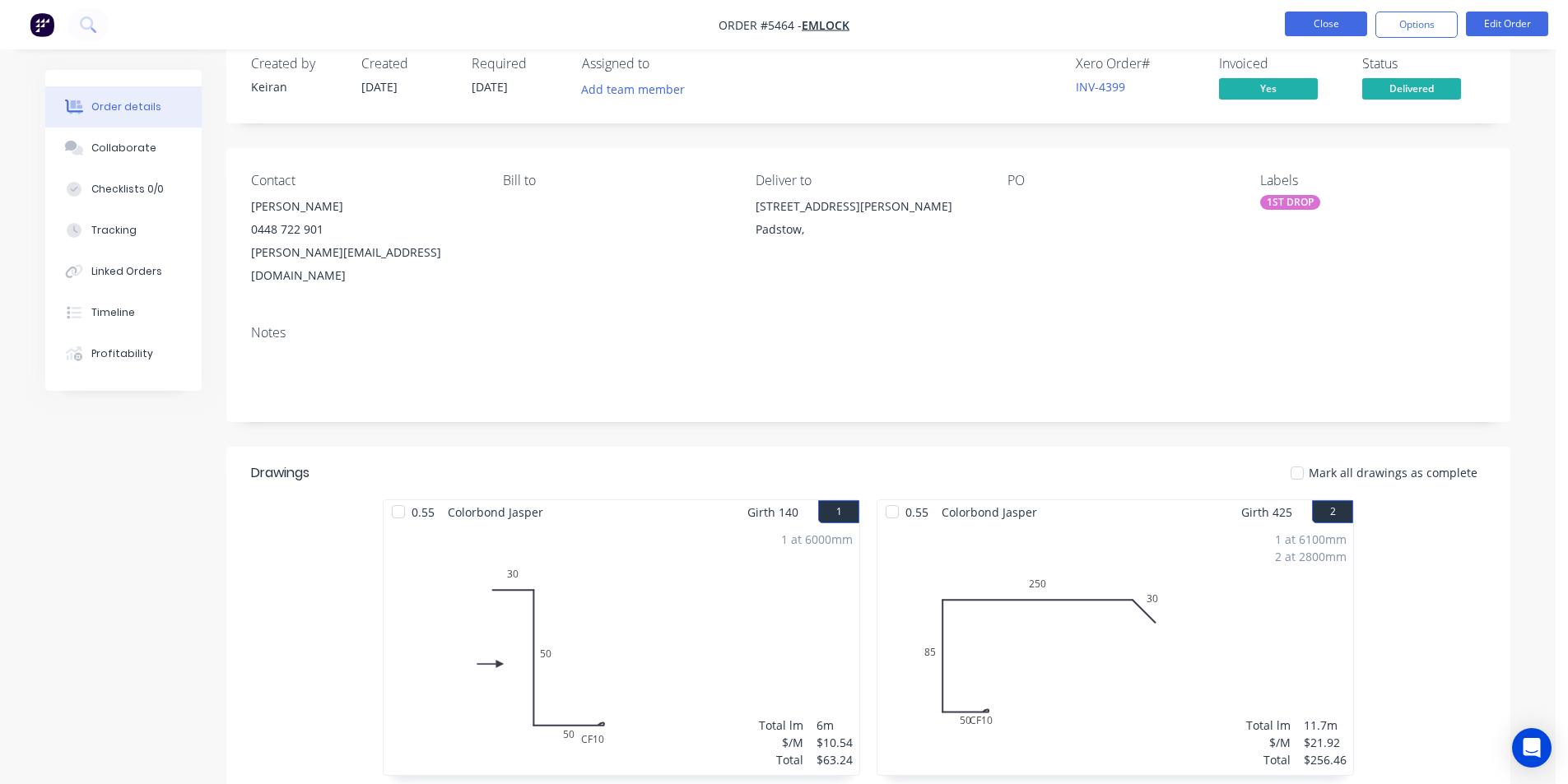
click at [1320, 14] on button "Close" at bounding box center [1326, 23] width 82 height 25
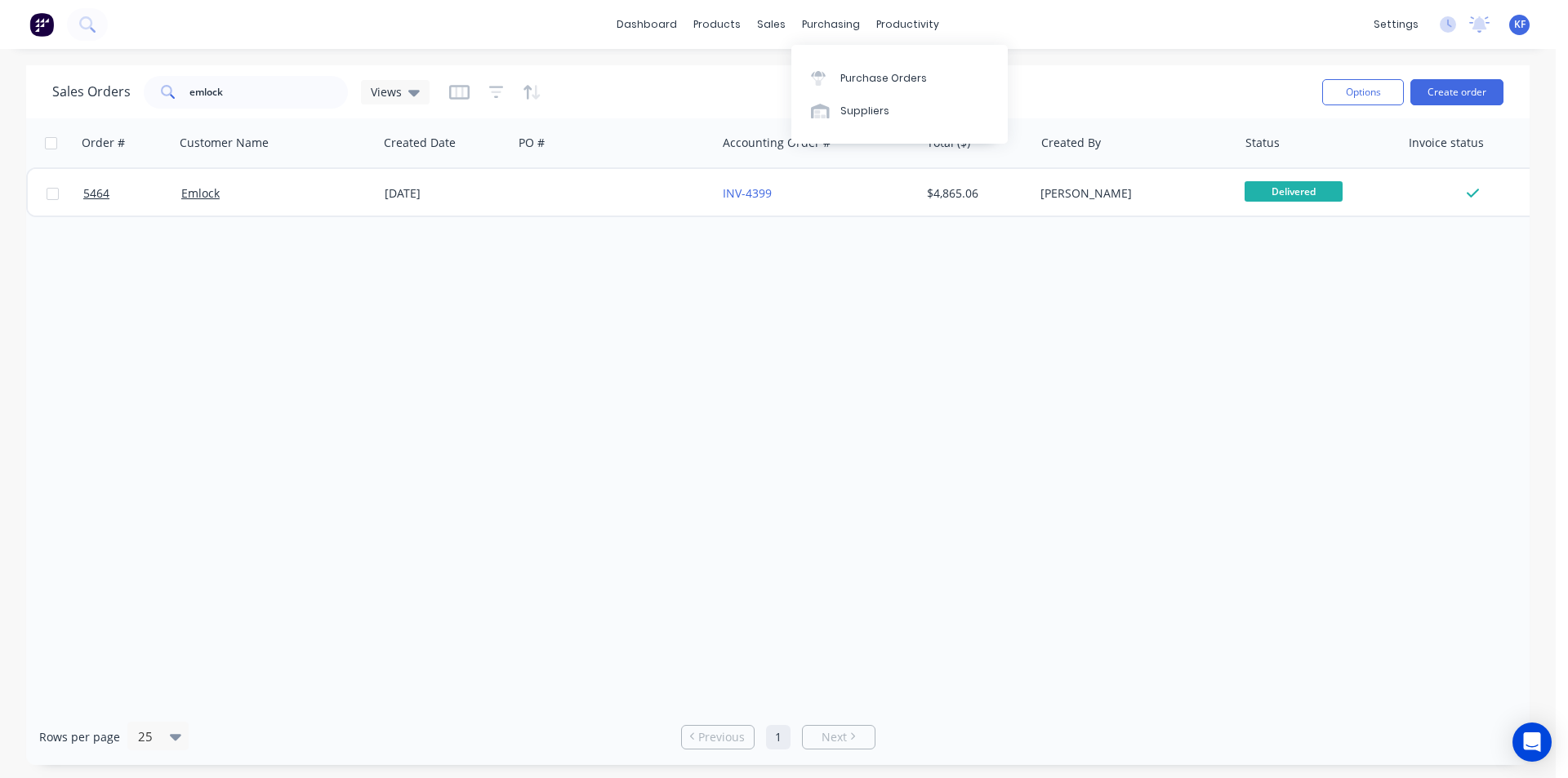
click at [838, 37] on div "purchasing" at bounding box center [831, 24] width 74 height 25
click at [847, 15] on div "purchasing" at bounding box center [831, 24] width 74 height 25
click at [860, 69] on link "Purchase Orders" at bounding box center [900, 77] width 217 height 32
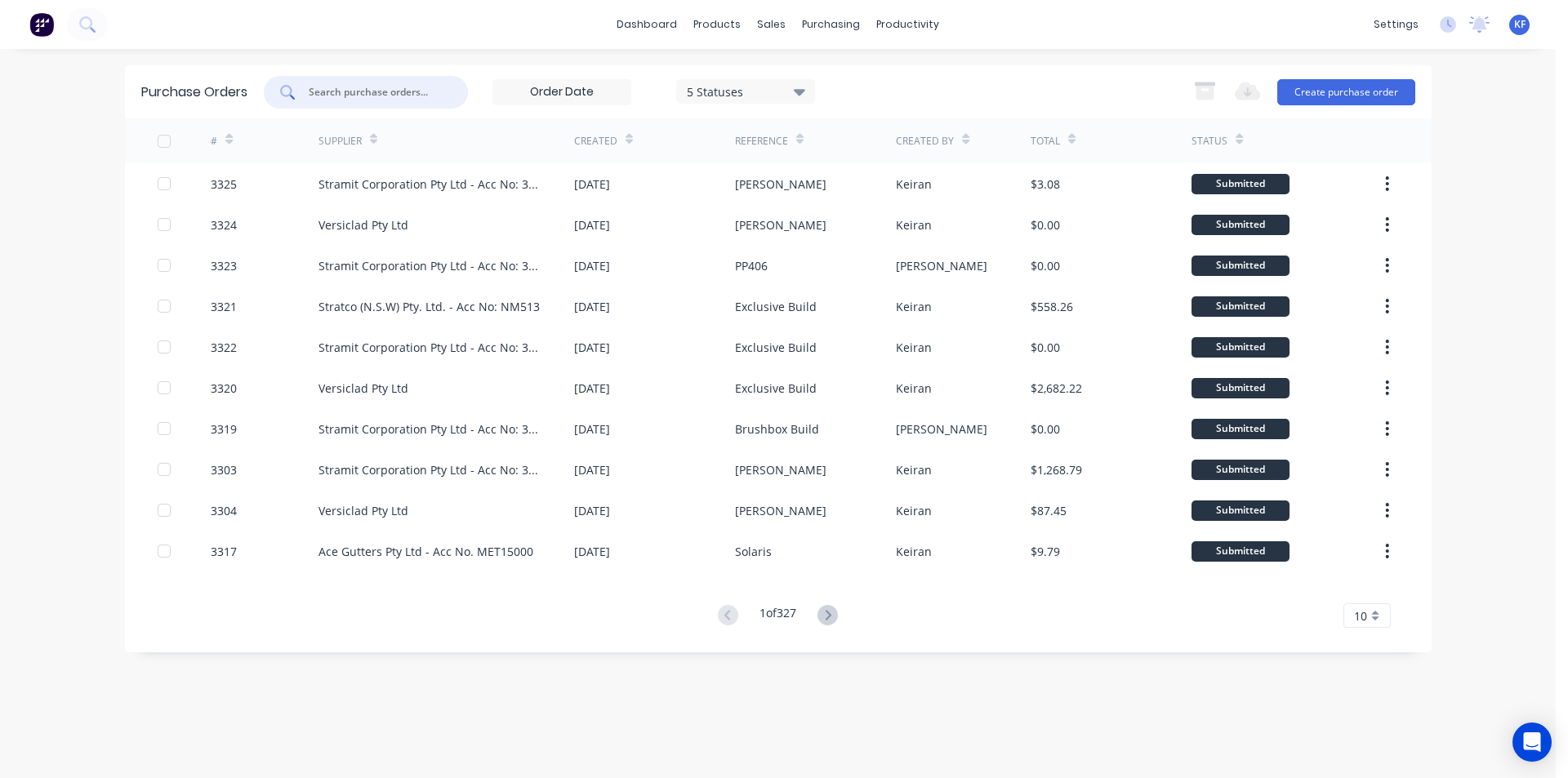
click at [406, 84] on input "text" at bounding box center [374, 92] width 135 height 16
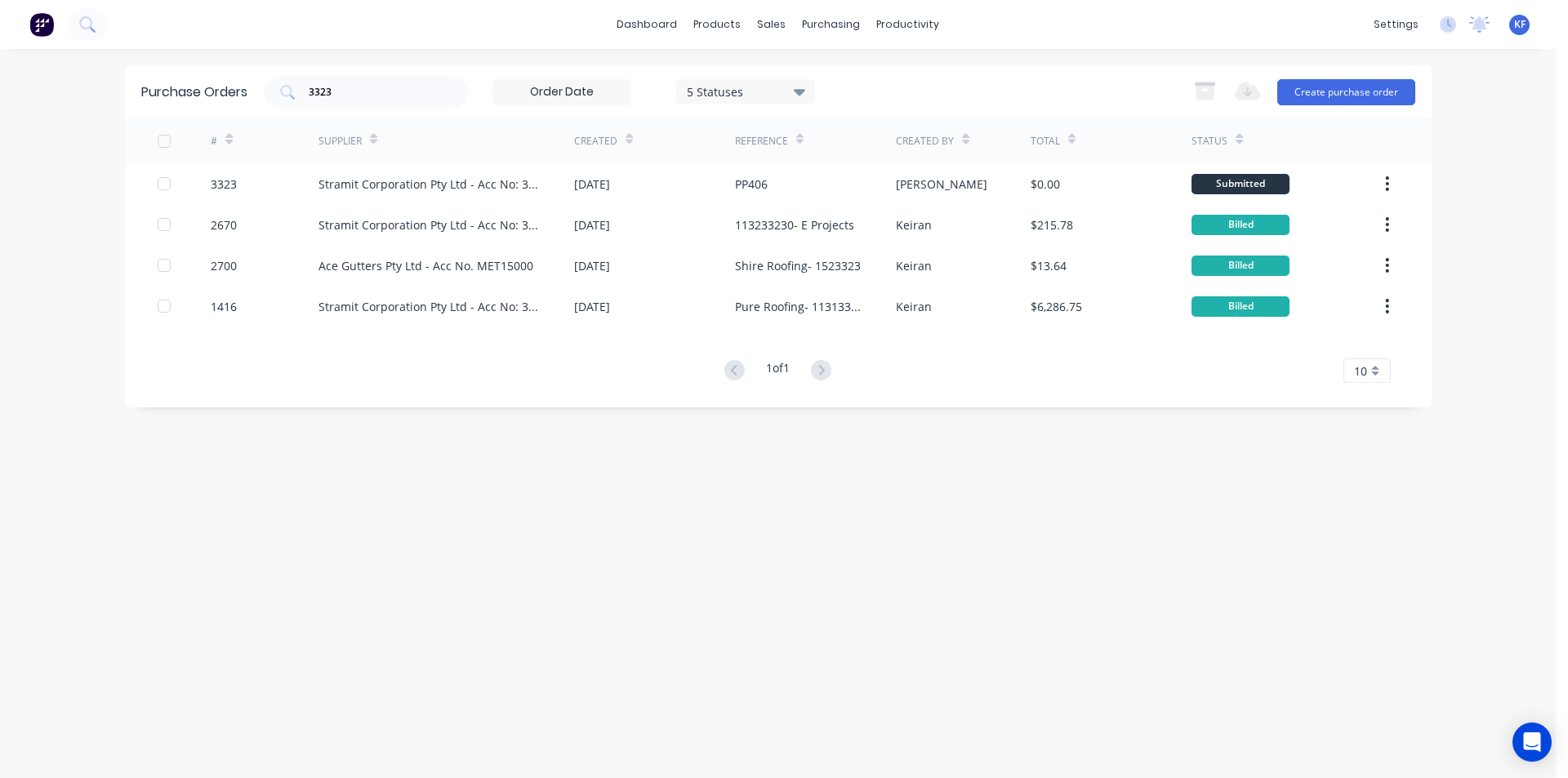
drag, startPoint x: 312, startPoint y: 77, endPoint x: 278, endPoint y: 71, distance: 34.5
click at [278, 71] on div "Purchase Orders 3323 5 Statuses 5 Statuses Export to Excel (XLSX) Create purcha…" at bounding box center [778, 92] width 1307 height 53
drag, startPoint x: 226, startPoint y: 94, endPoint x: 213, endPoint y: 88, distance: 14.3
click at [217, 91] on div "Purchase Orders 3323 5 Statuses 5 Statuses Export to Excel (XLSX) Create purcha…" at bounding box center [778, 92] width 1307 height 53
click at [384, 88] on input "3323" at bounding box center [374, 92] width 135 height 16
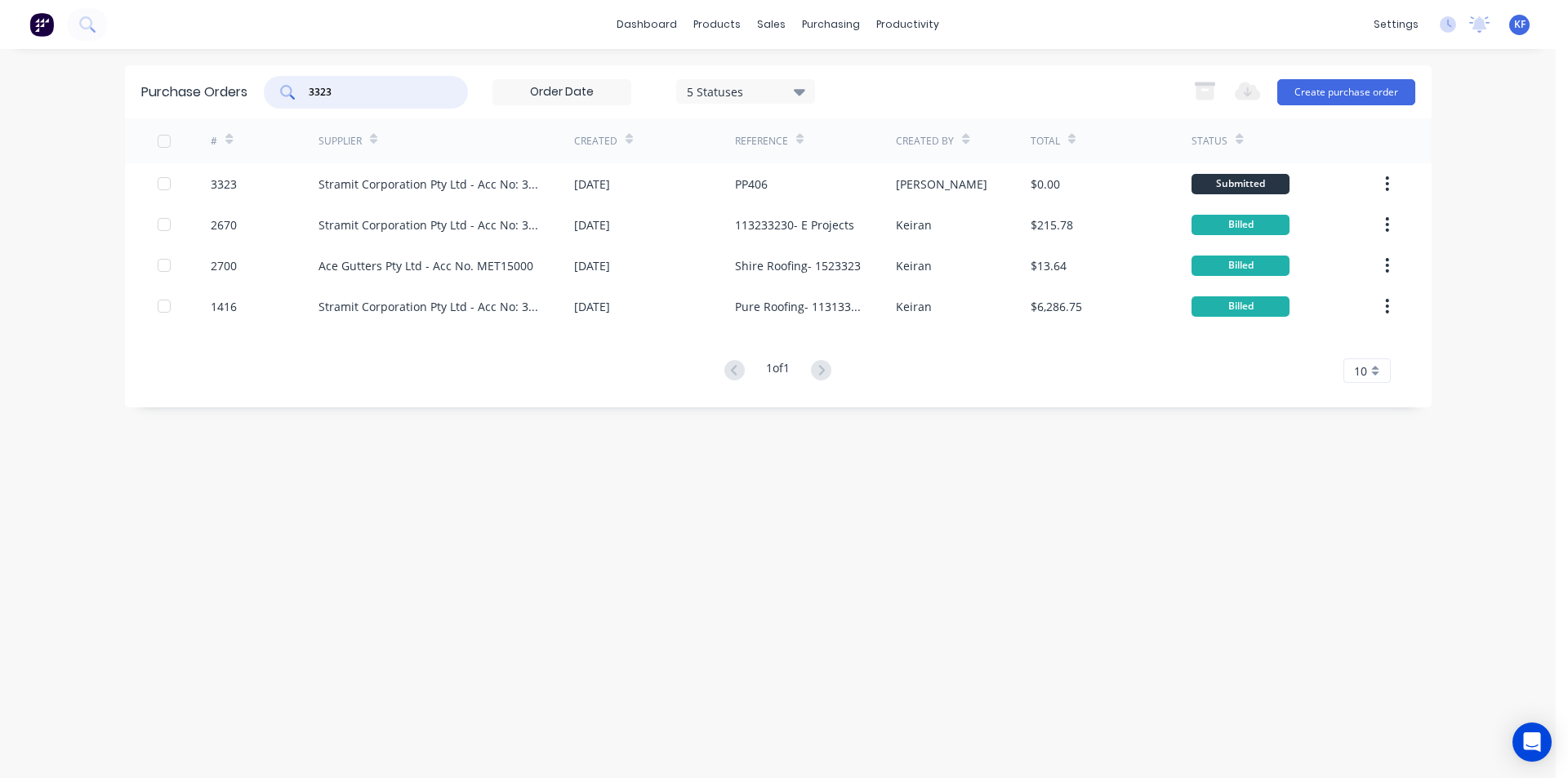
click at [384, 88] on input "3323" at bounding box center [374, 92] width 135 height 16
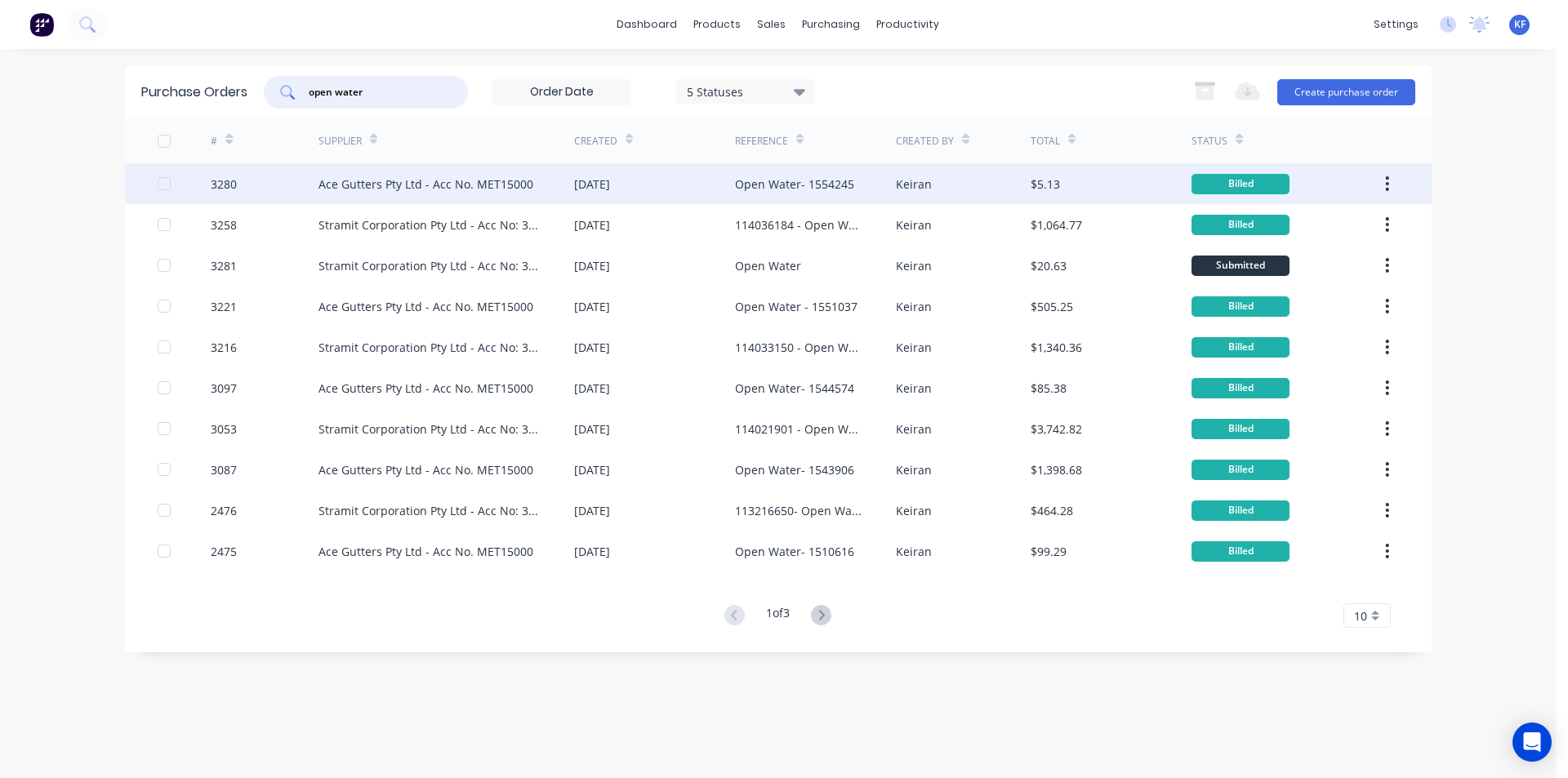
click at [501, 192] on div "Ace Gutters Pty Ltd - Acc No. MET15000" at bounding box center [426, 184] width 215 height 17
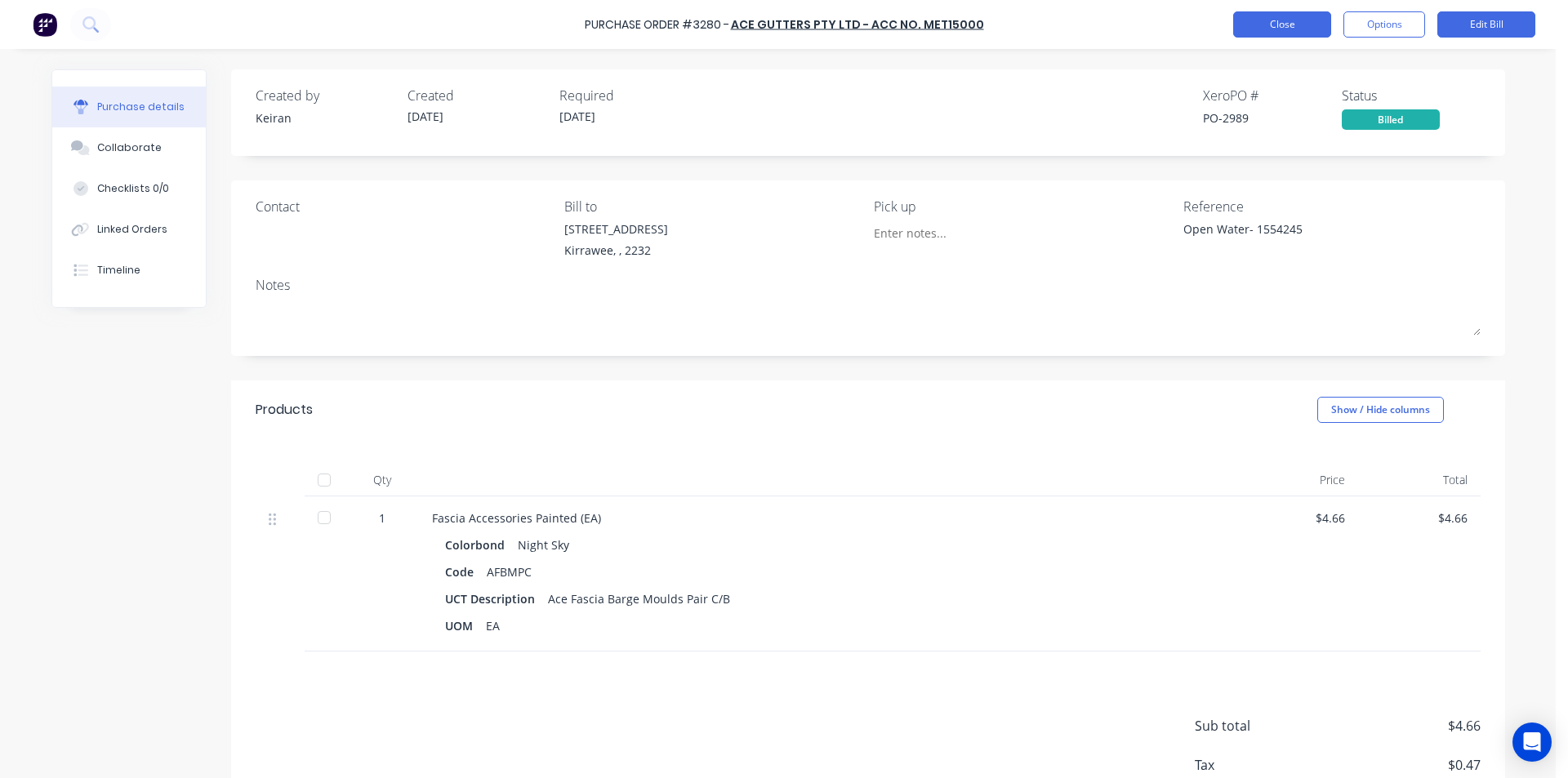
click at [1238, 27] on button "Close" at bounding box center [1281, 24] width 98 height 26
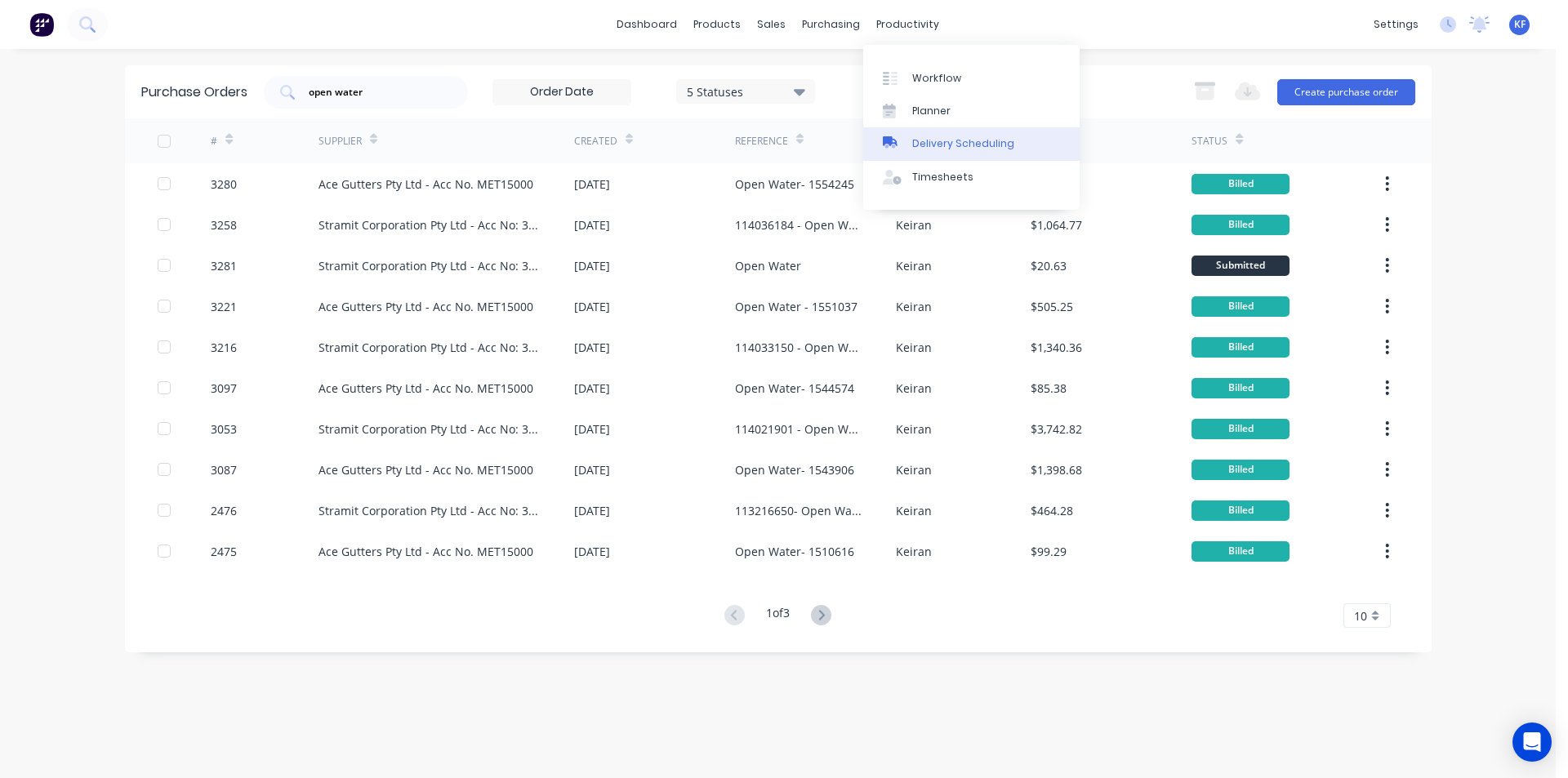
click at [950, 139] on div "Delivery Scheduling" at bounding box center [963, 143] width 102 height 14
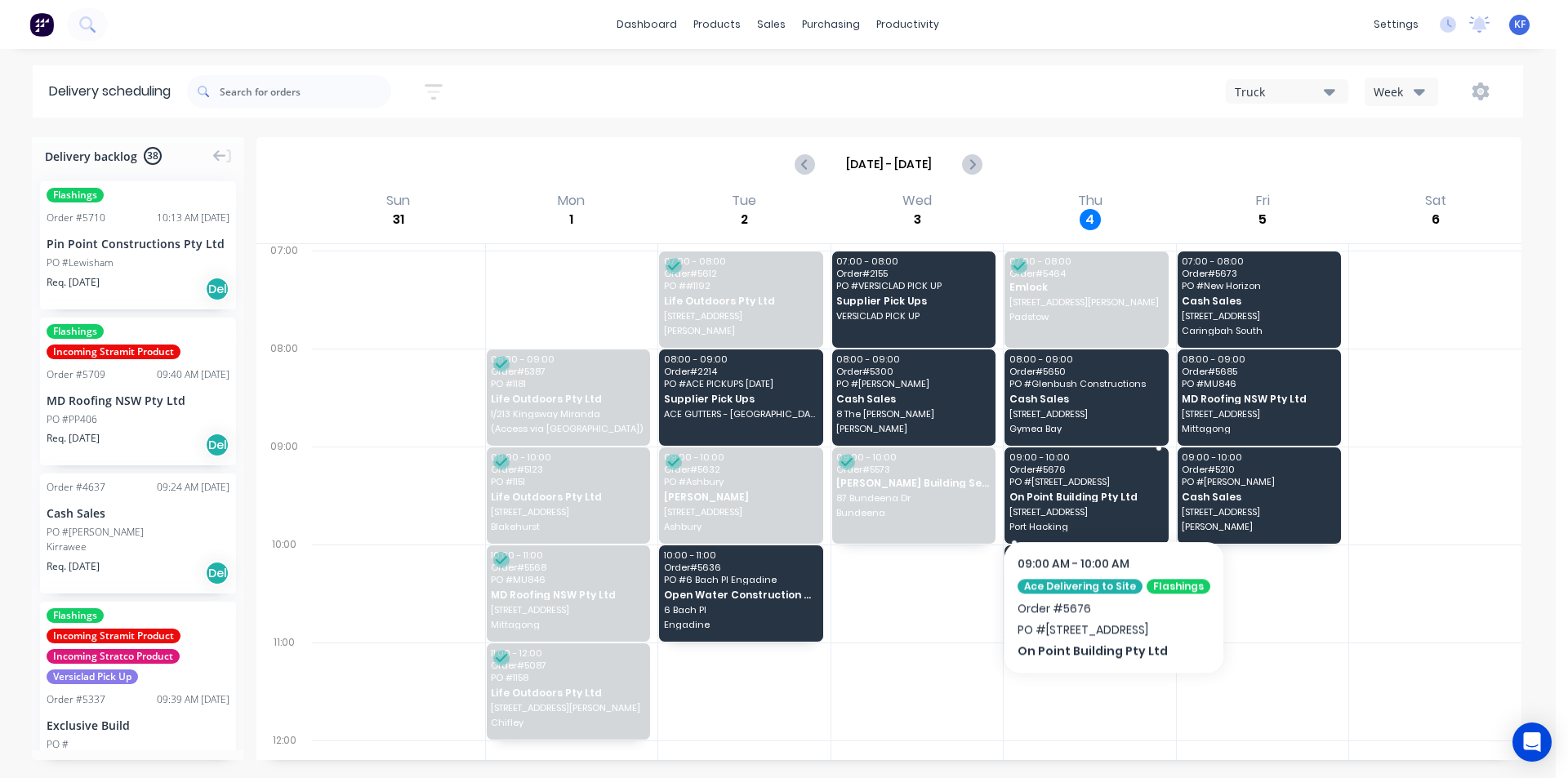
click at [1121, 491] on span "On Point Building Pty Ltd" at bounding box center [1086, 497] width 153 height 10
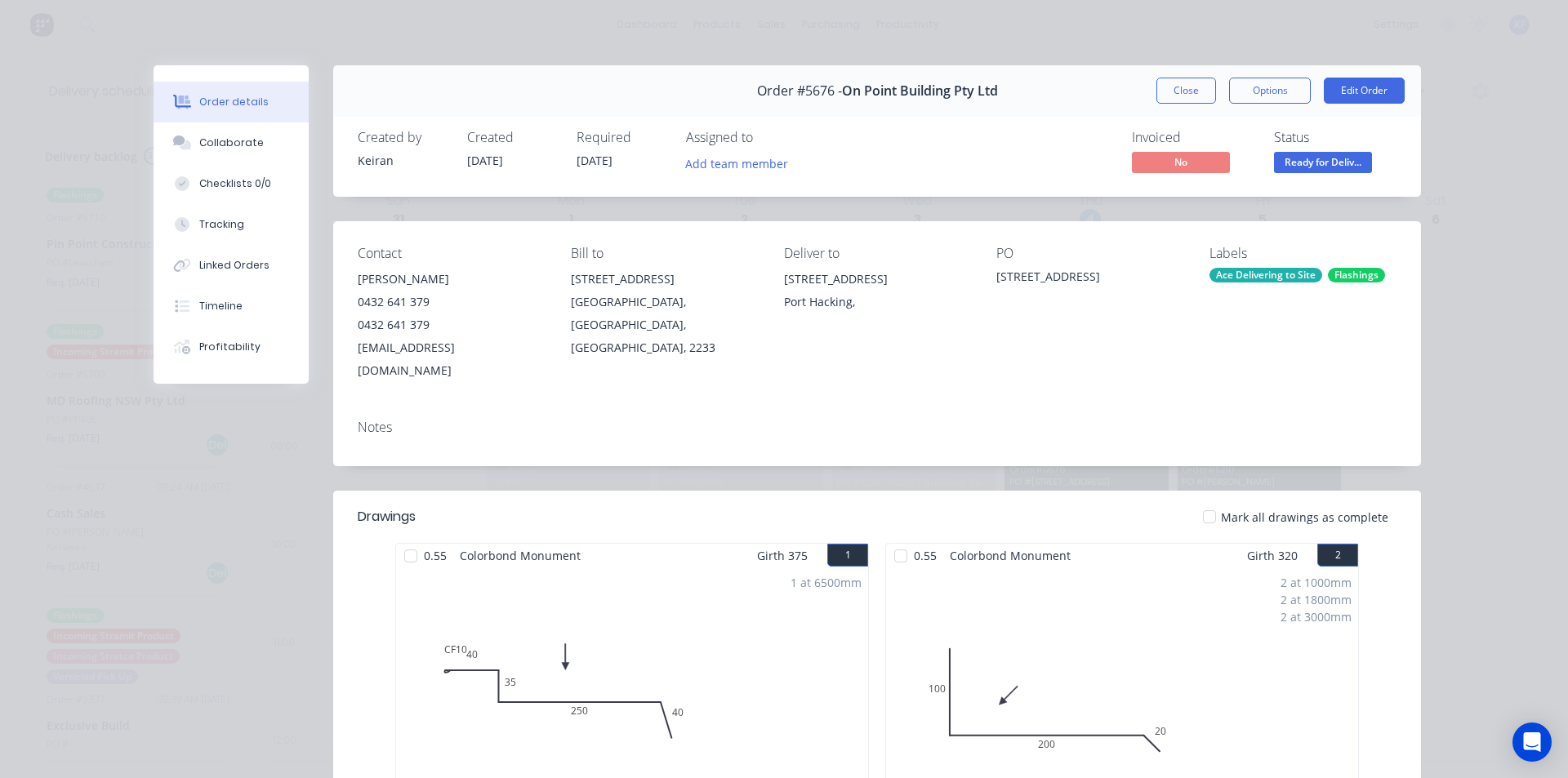
click at [1181, 91] on button "Close" at bounding box center [1186, 90] width 60 height 26
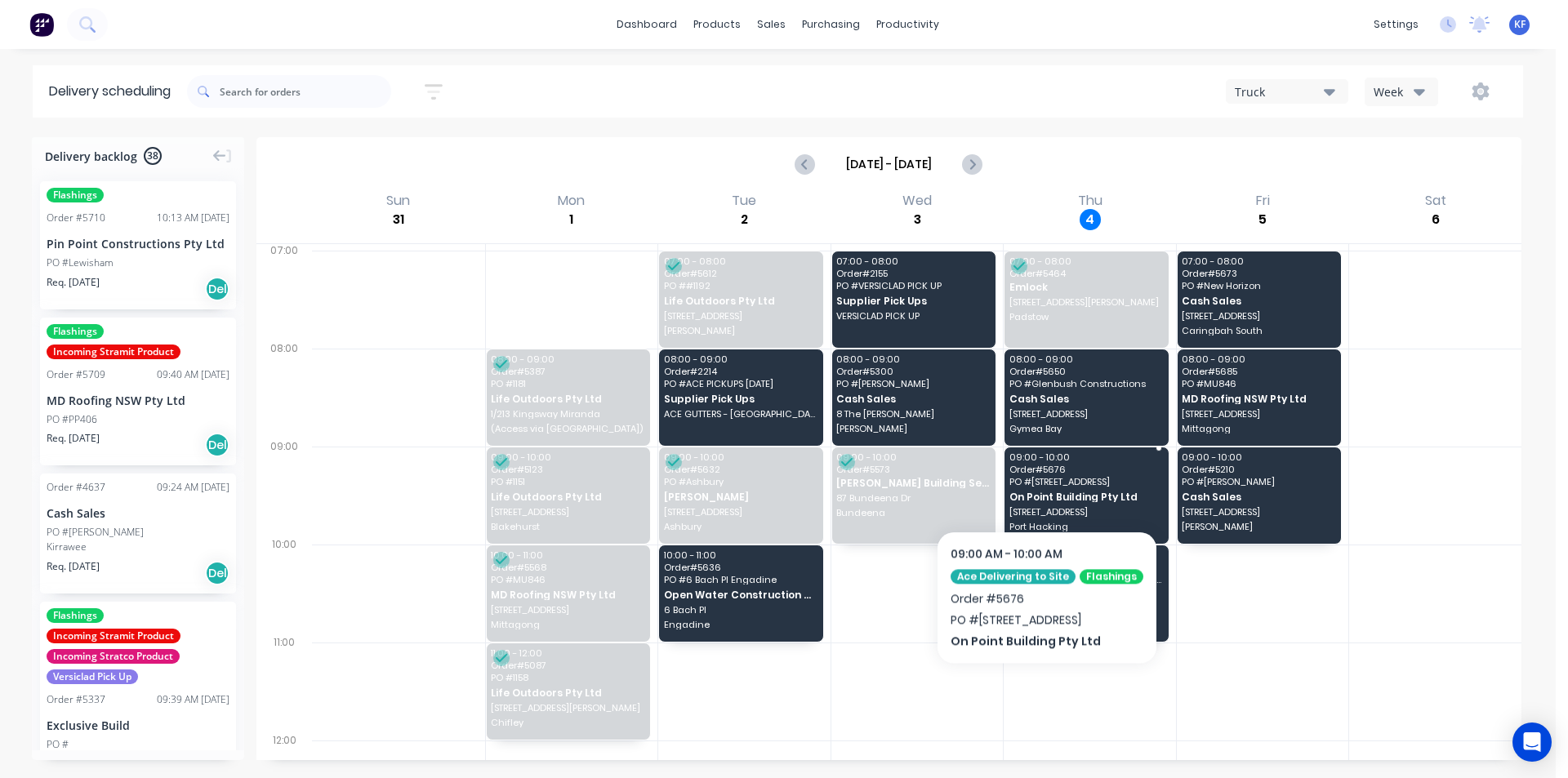
click at [1054, 481] on span "[STREET_ADDRESS]" at bounding box center [1086, 482] width 153 height 10
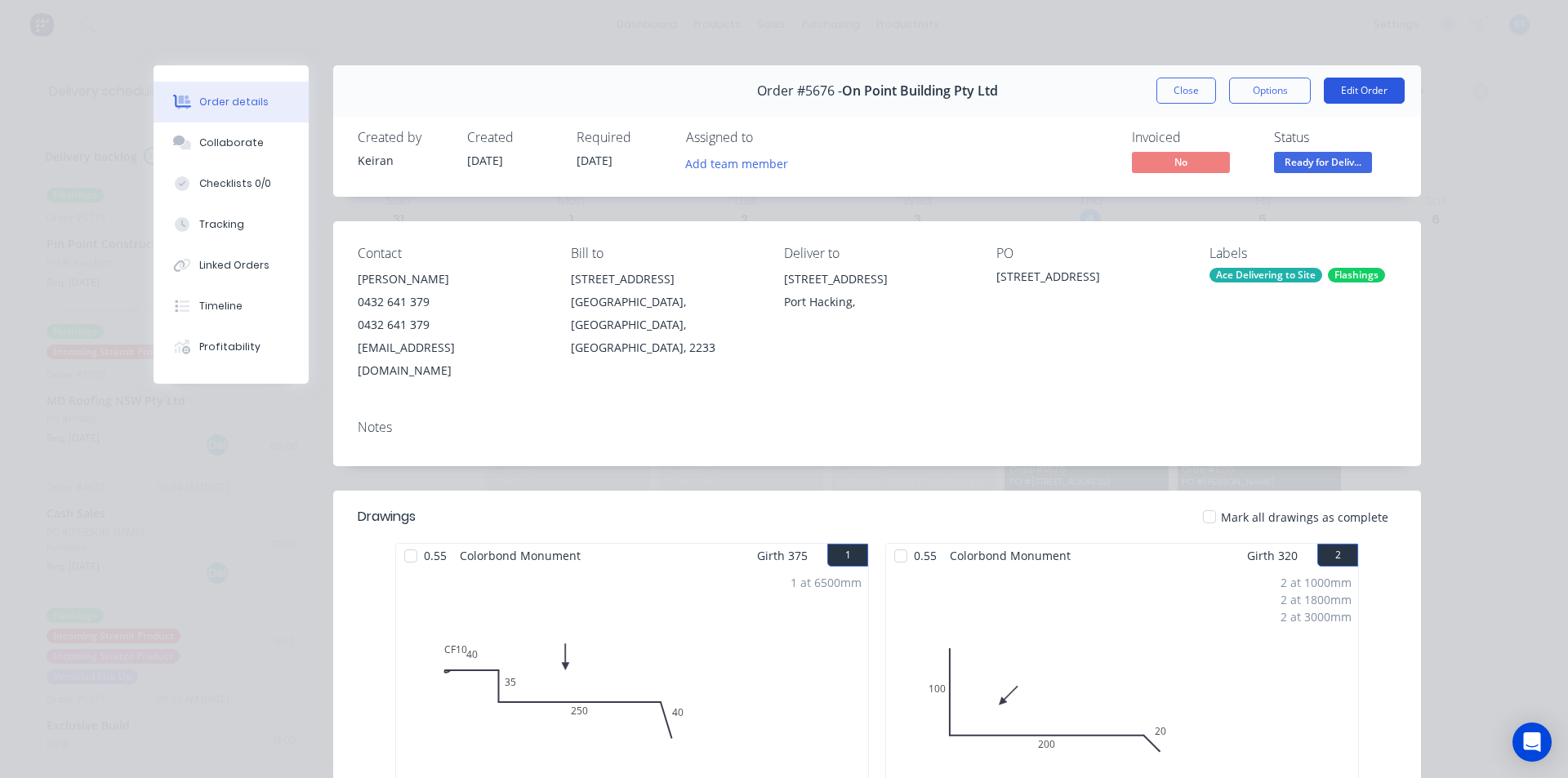
click at [1381, 96] on button "Edit Order" at bounding box center [1364, 90] width 81 height 26
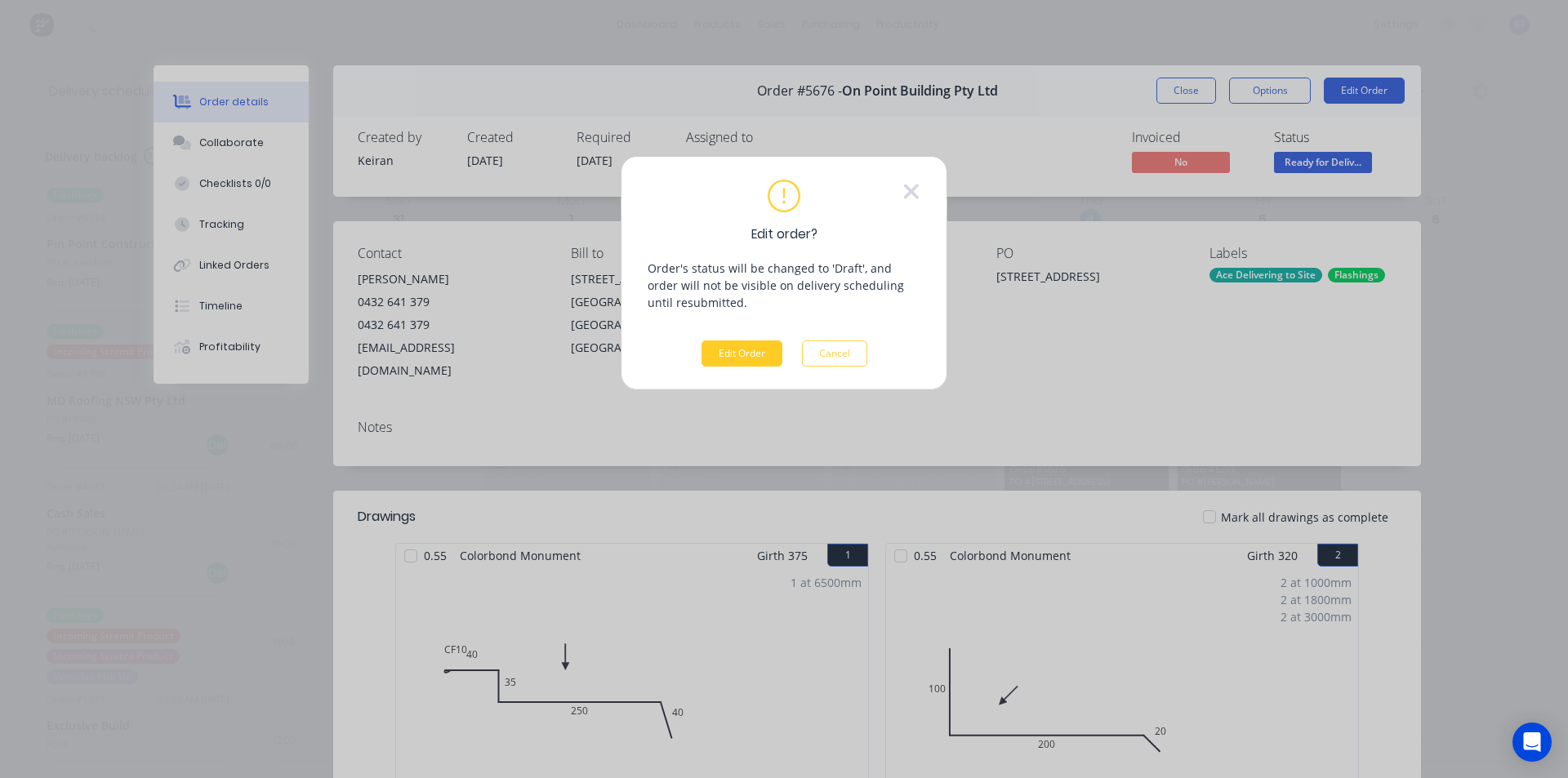
click at [727, 361] on button "Edit Order" at bounding box center [741, 354] width 81 height 26
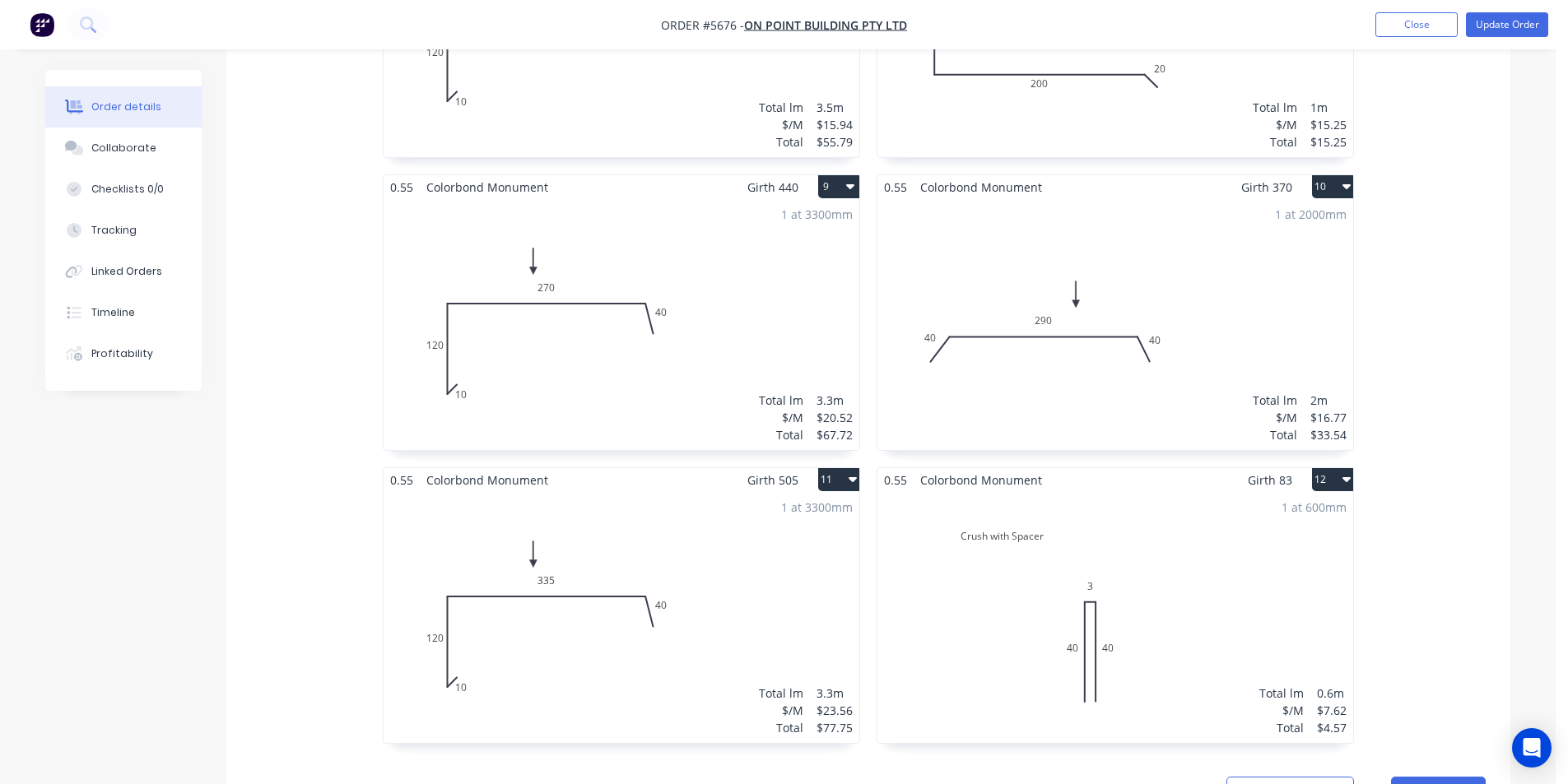
scroll to position [2140, 0]
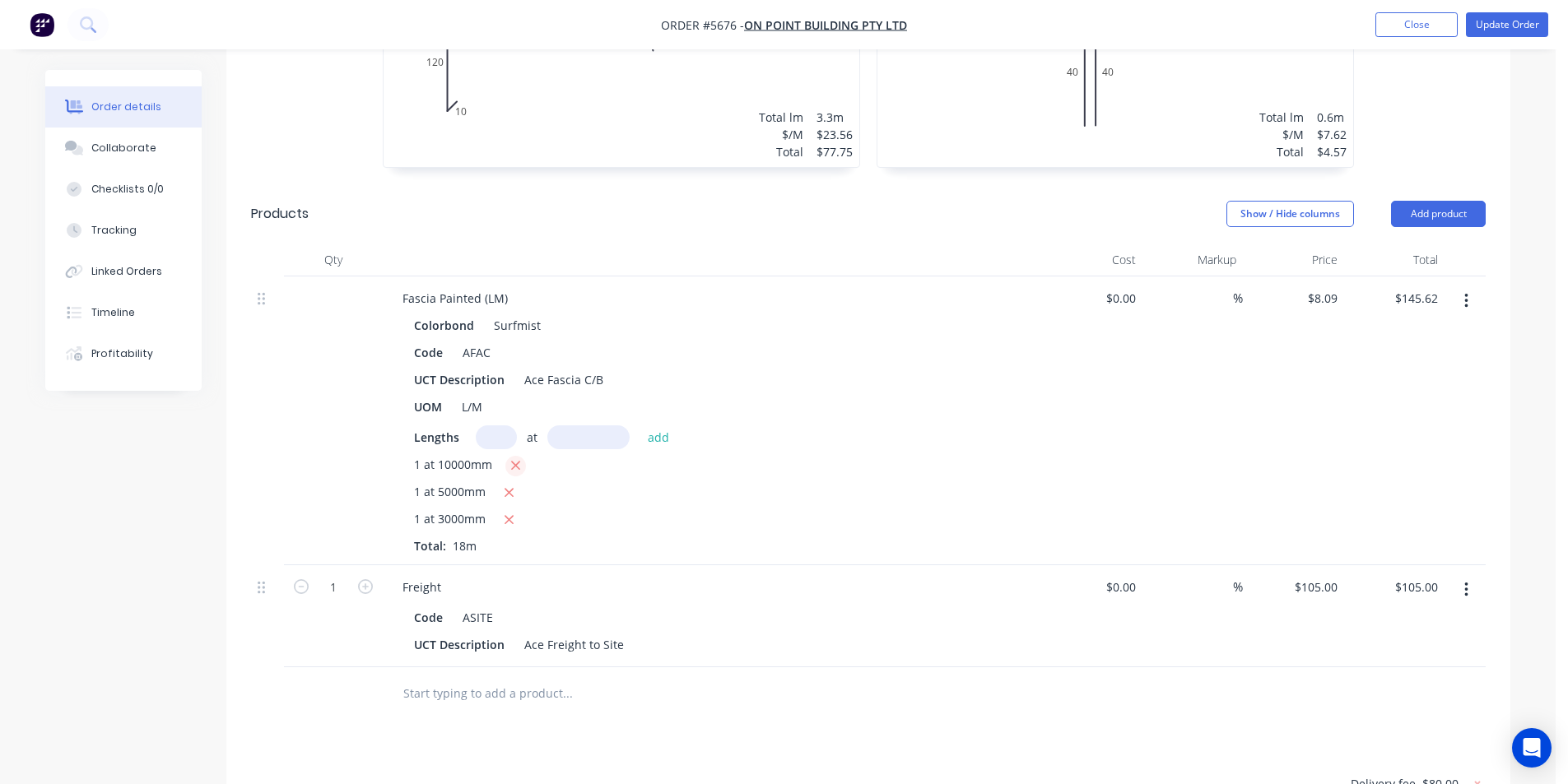
click at [514, 458] on icon "button" at bounding box center [515, 465] width 10 height 15
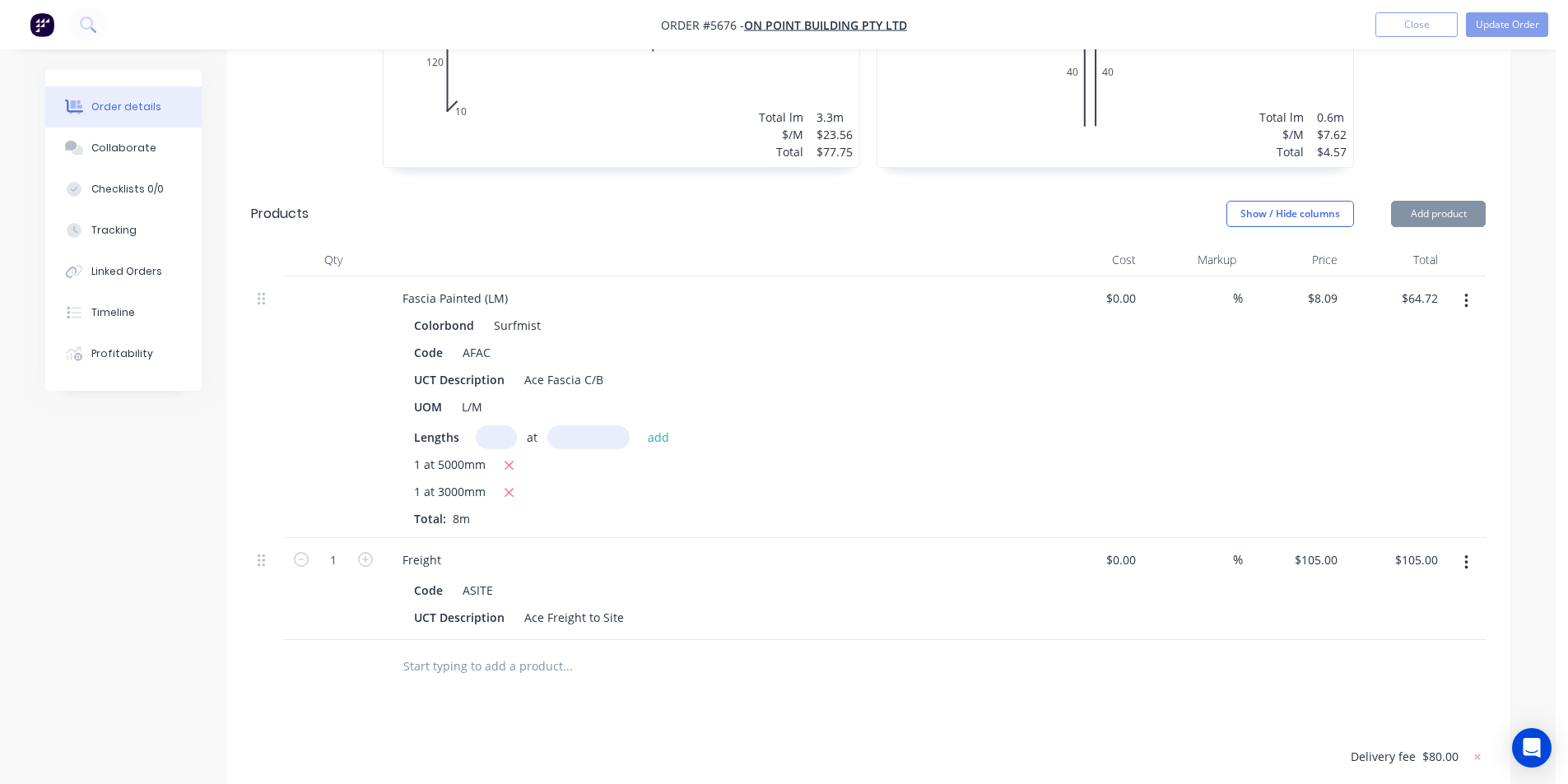
click at [500, 427] on div "Lengths at add 1 at 5000mm 1 at 3000mm Total: 8m" at bounding box center [711, 476] width 595 height 102
click at [506, 426] on input "text" at bounding box center [496, 438] width 41 height 24
click at [639, 426] on button "add" at bounding box center [658, 437] width 39 height 22
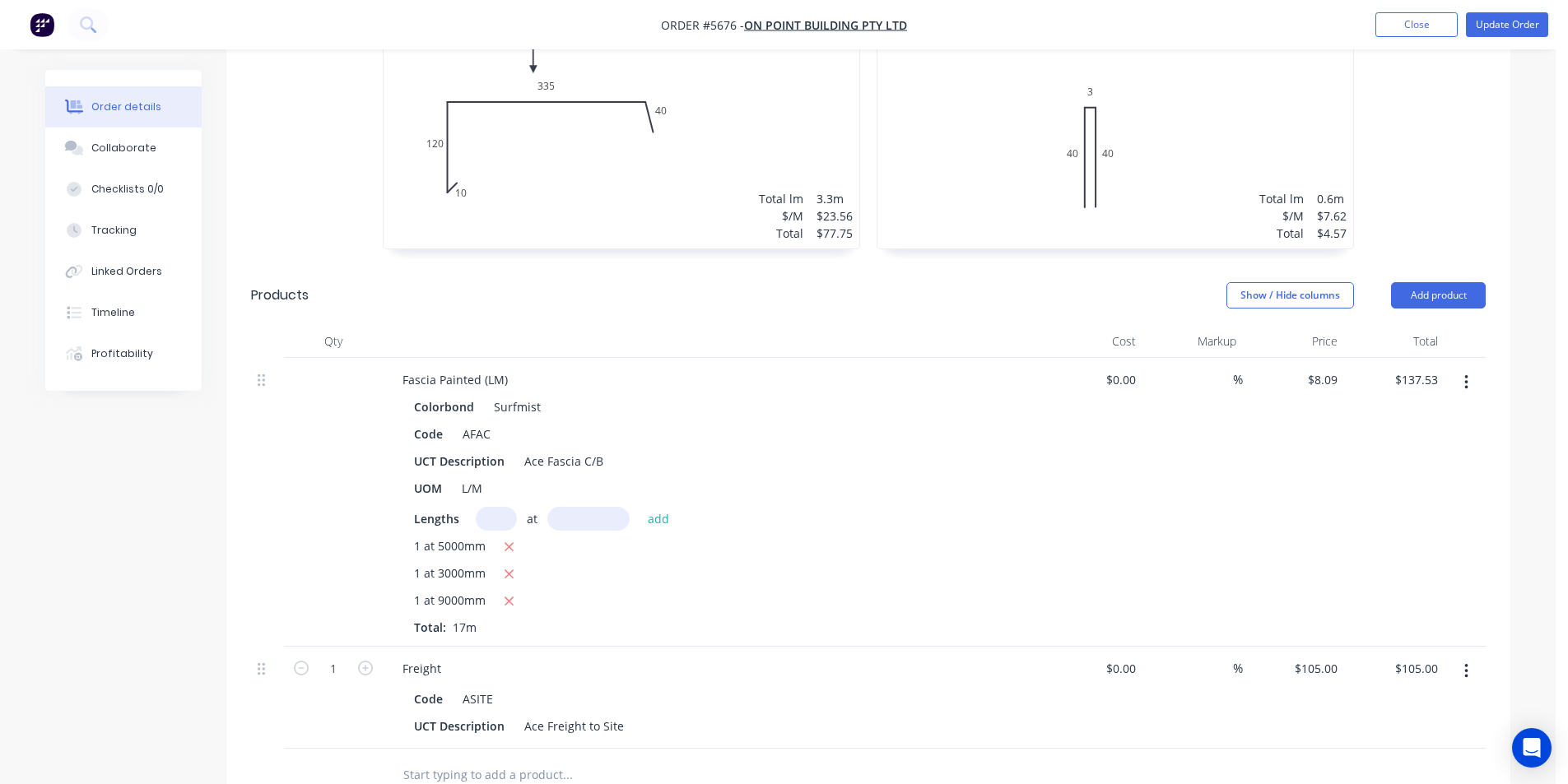
scroll to position [1893, 0]
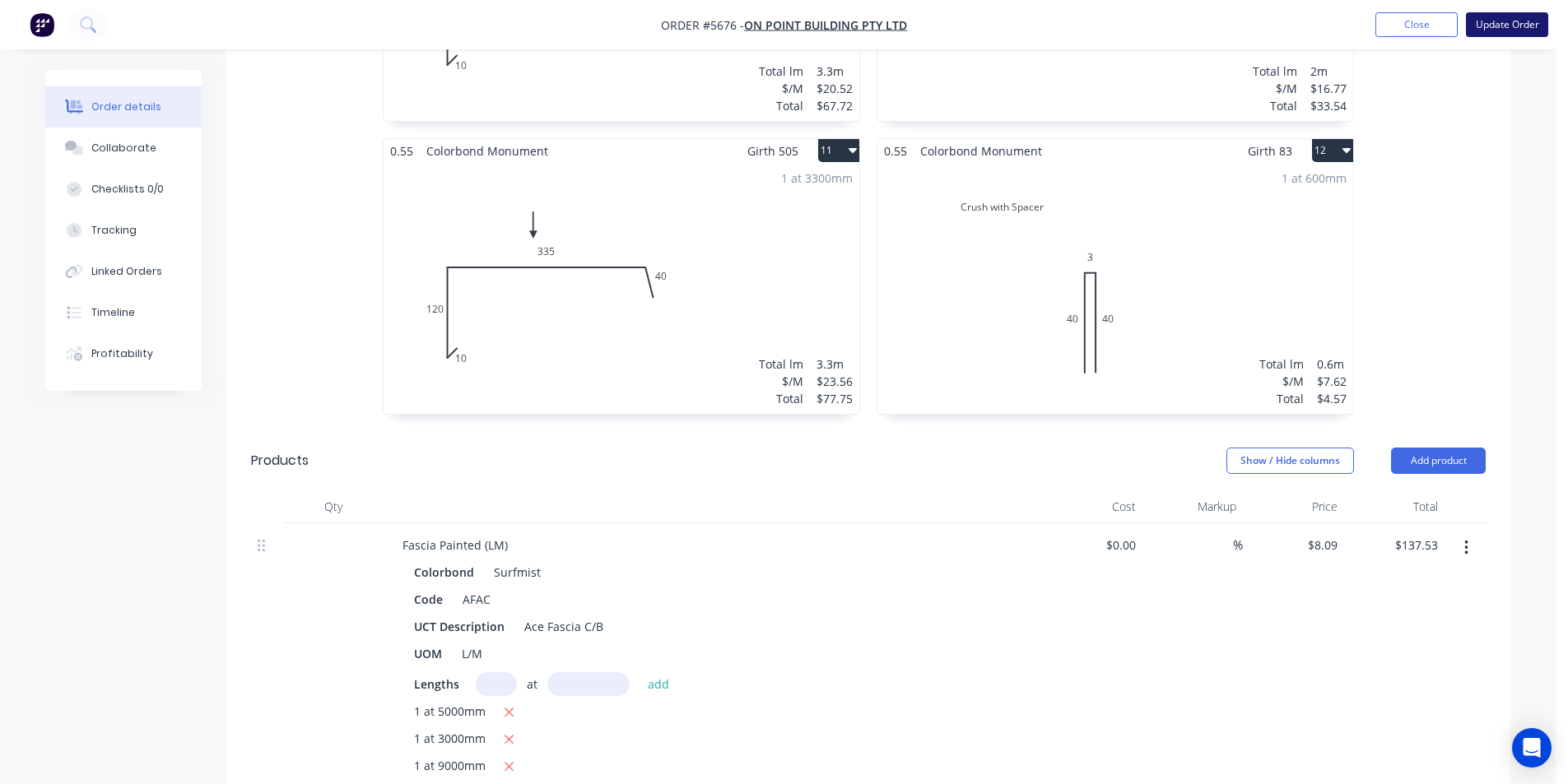
click at [1499, 21] on button "Update Order" at bounding box center [1507, 24] width 82 height 25
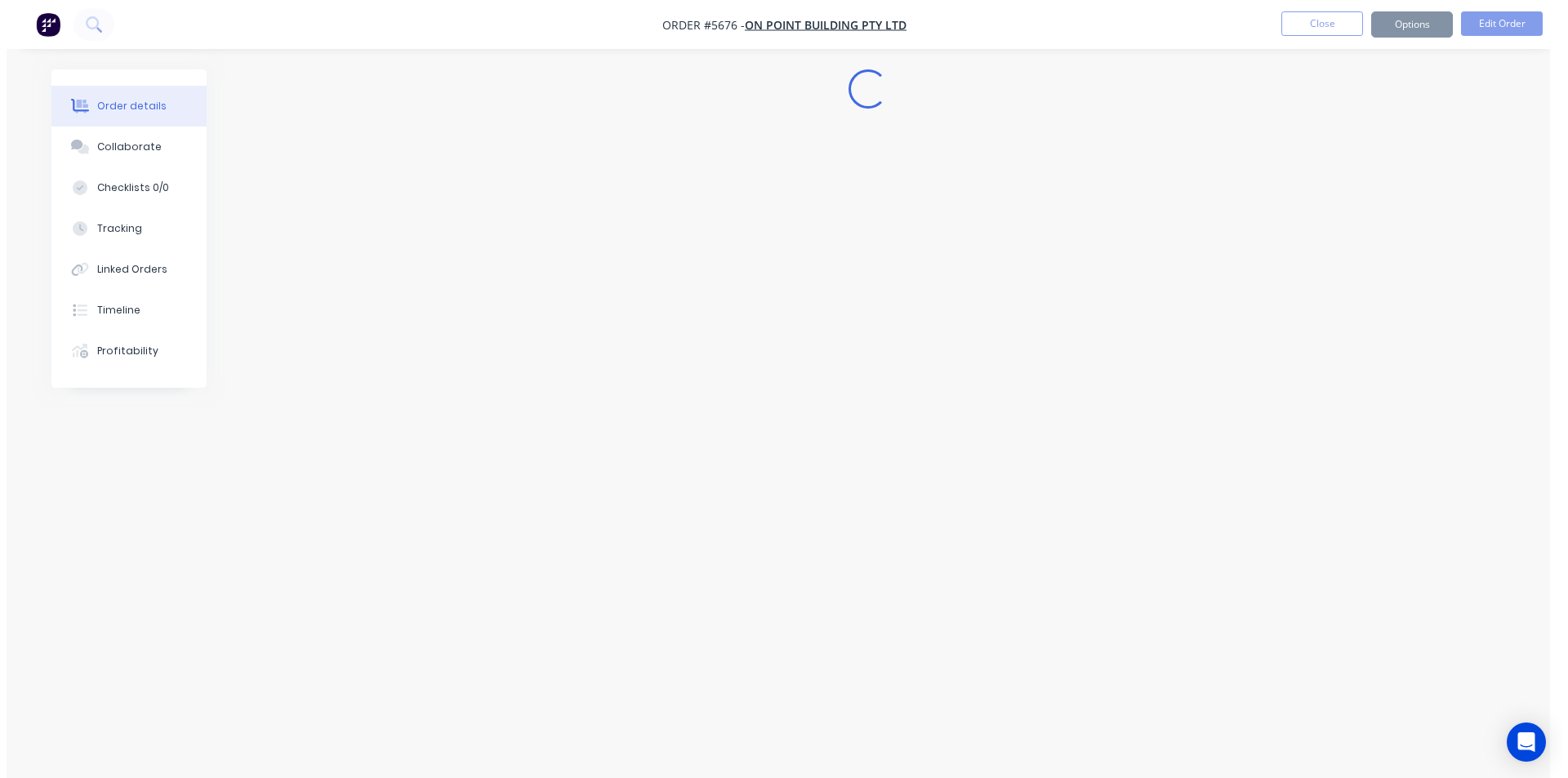
scroll to position [0, 0]
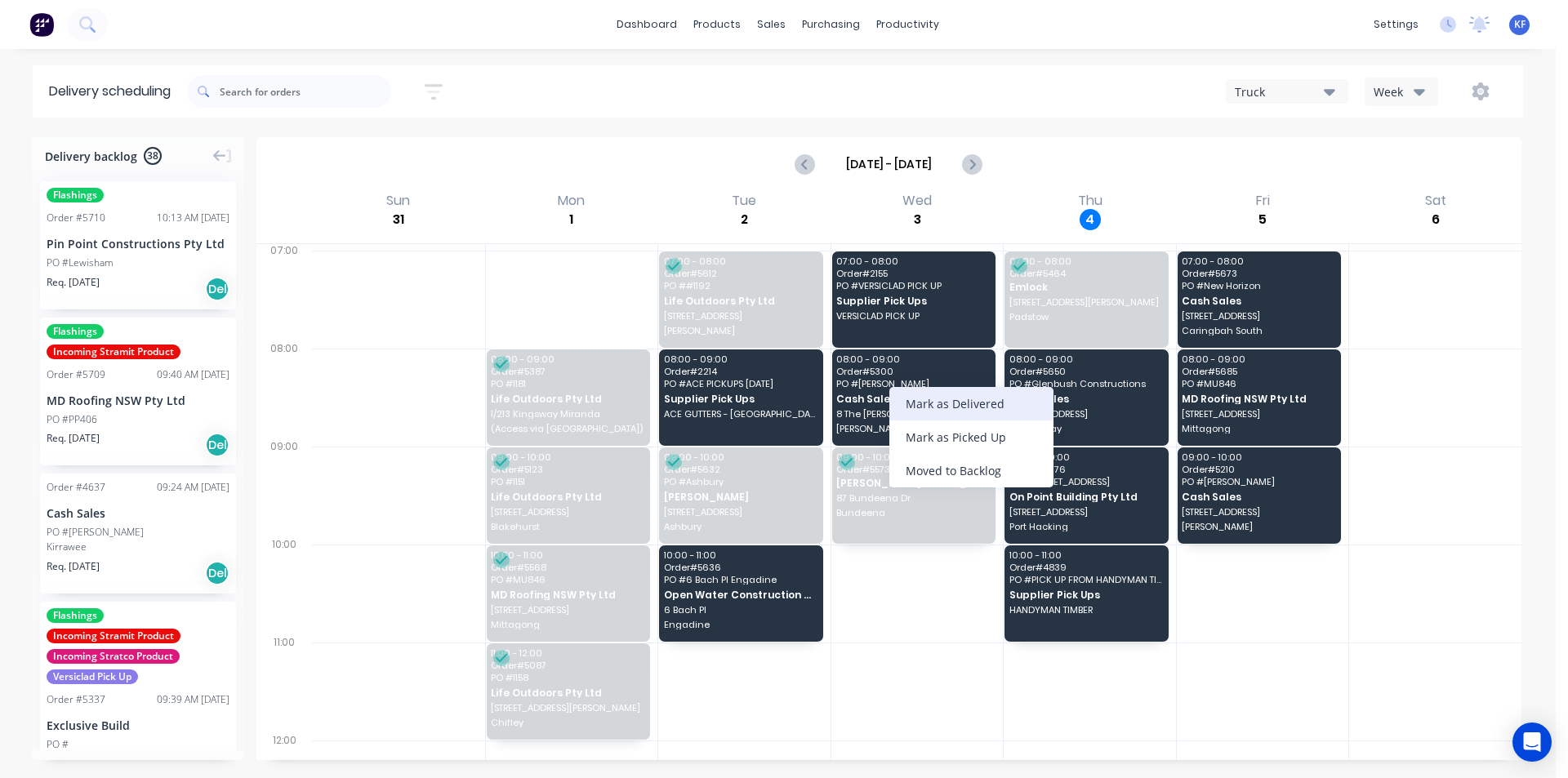
click at [997, 397] on div "Mark as Delivered" at bounding box center [971, 403] width 164 height 33
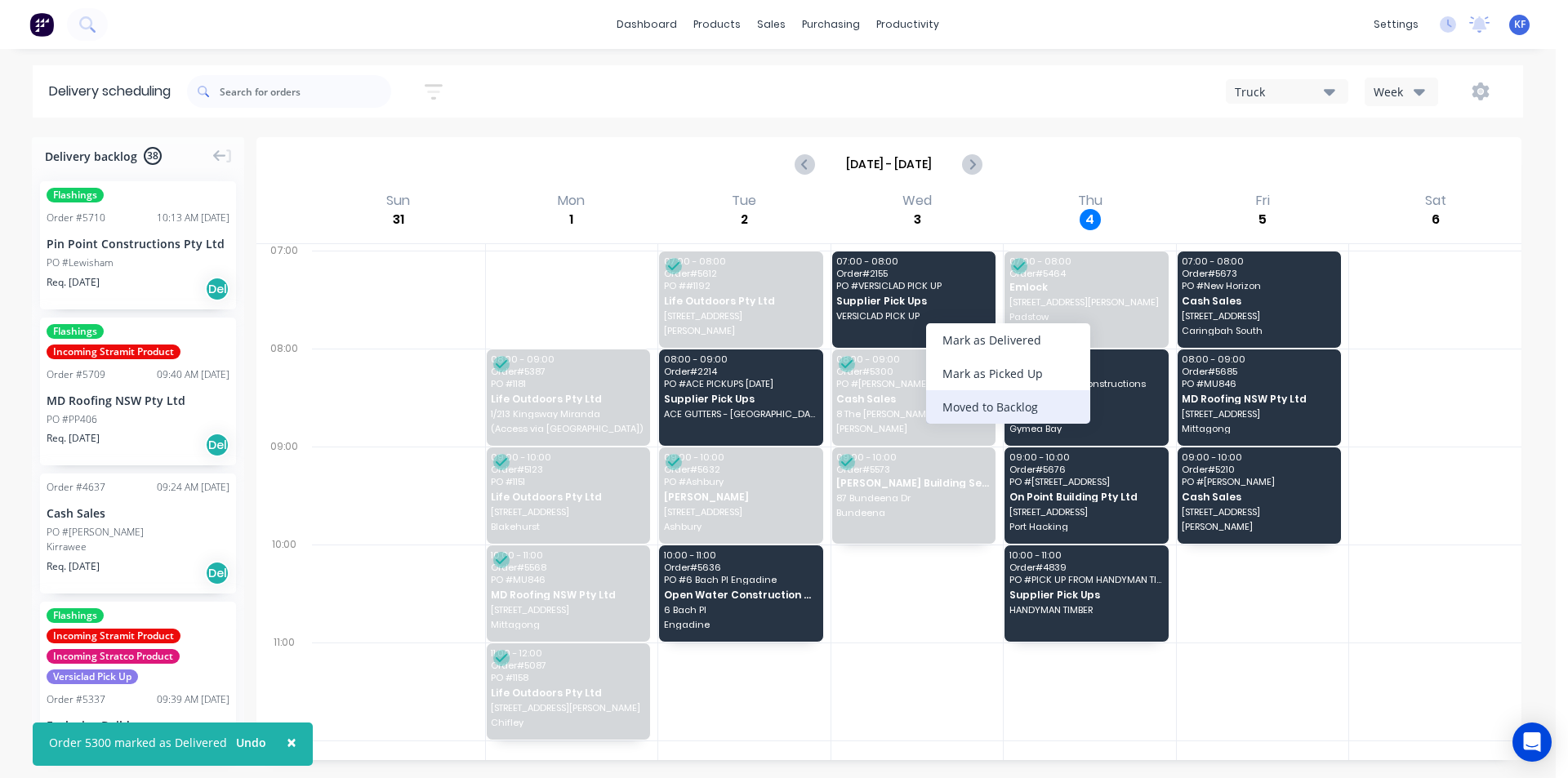
click at [1003, 410] on div "Moved to Backlog" at bounding box center [1008, 406] width 164 height 33
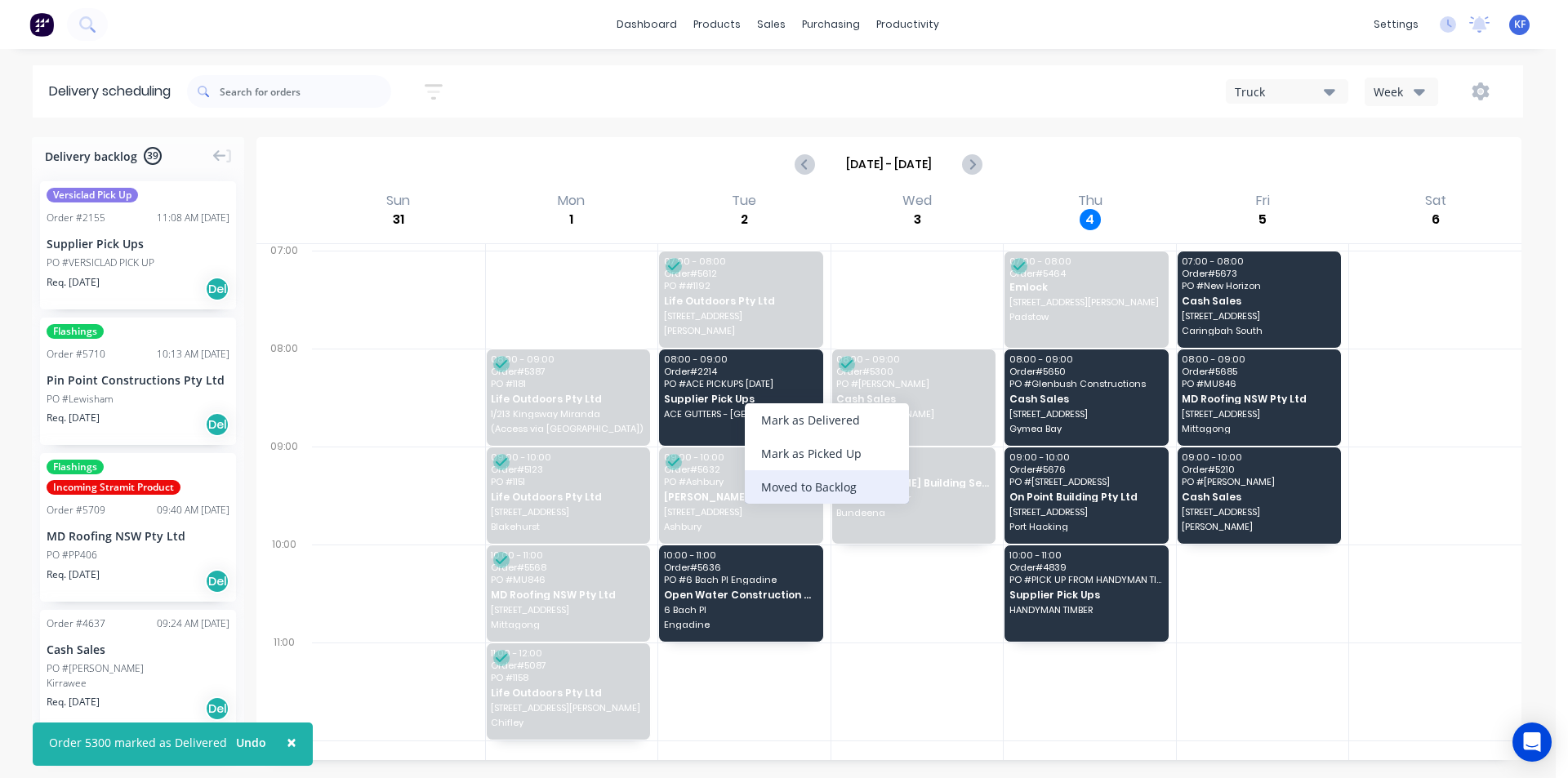
click at [810, 486] on div "Moved to Backlog" at bounding box center [827, 486] width 164 height 33
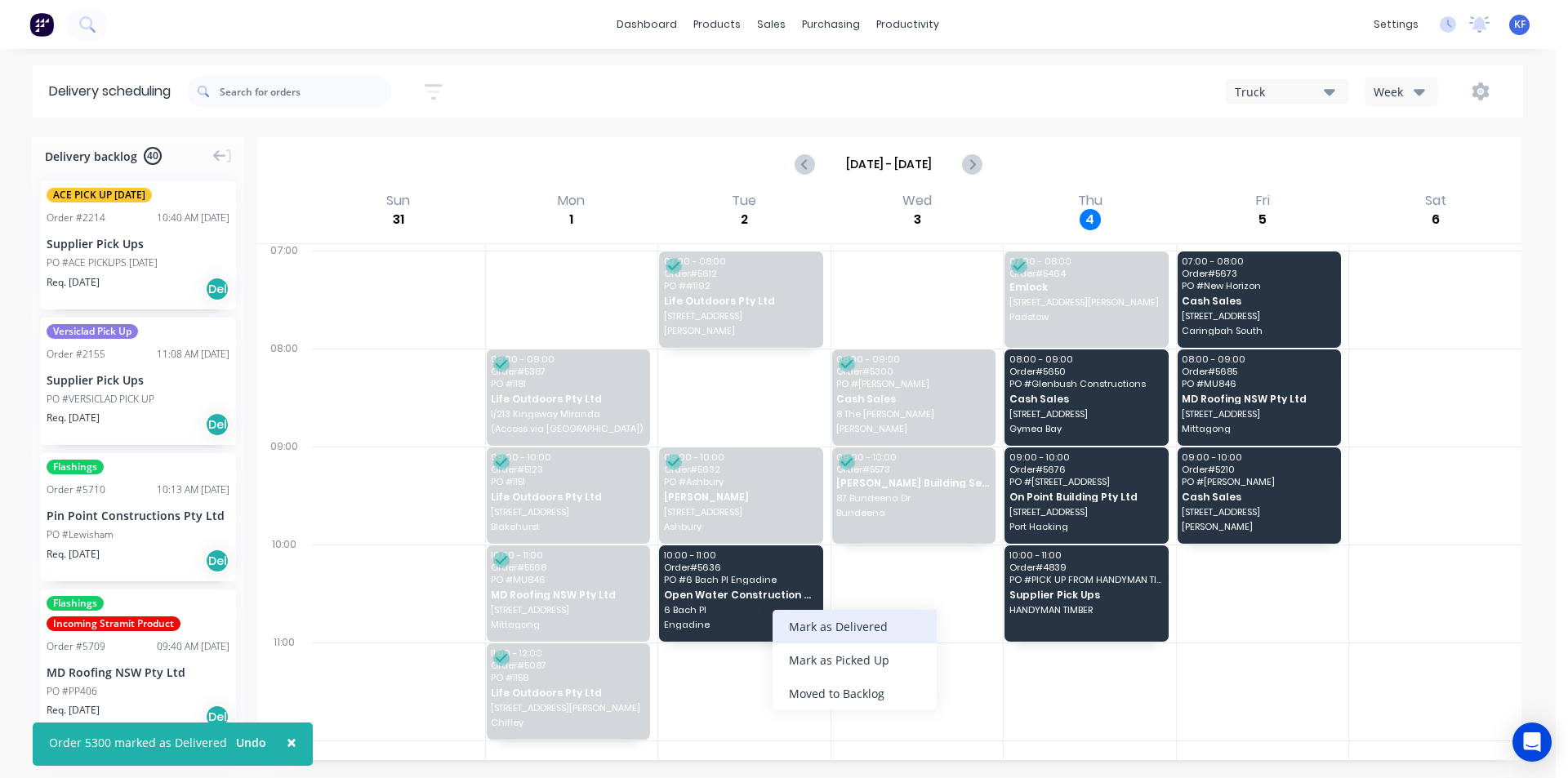
click at [861, 621] on div "Mark as Delivered" at bounding box center [855, 626] width 164 height 33
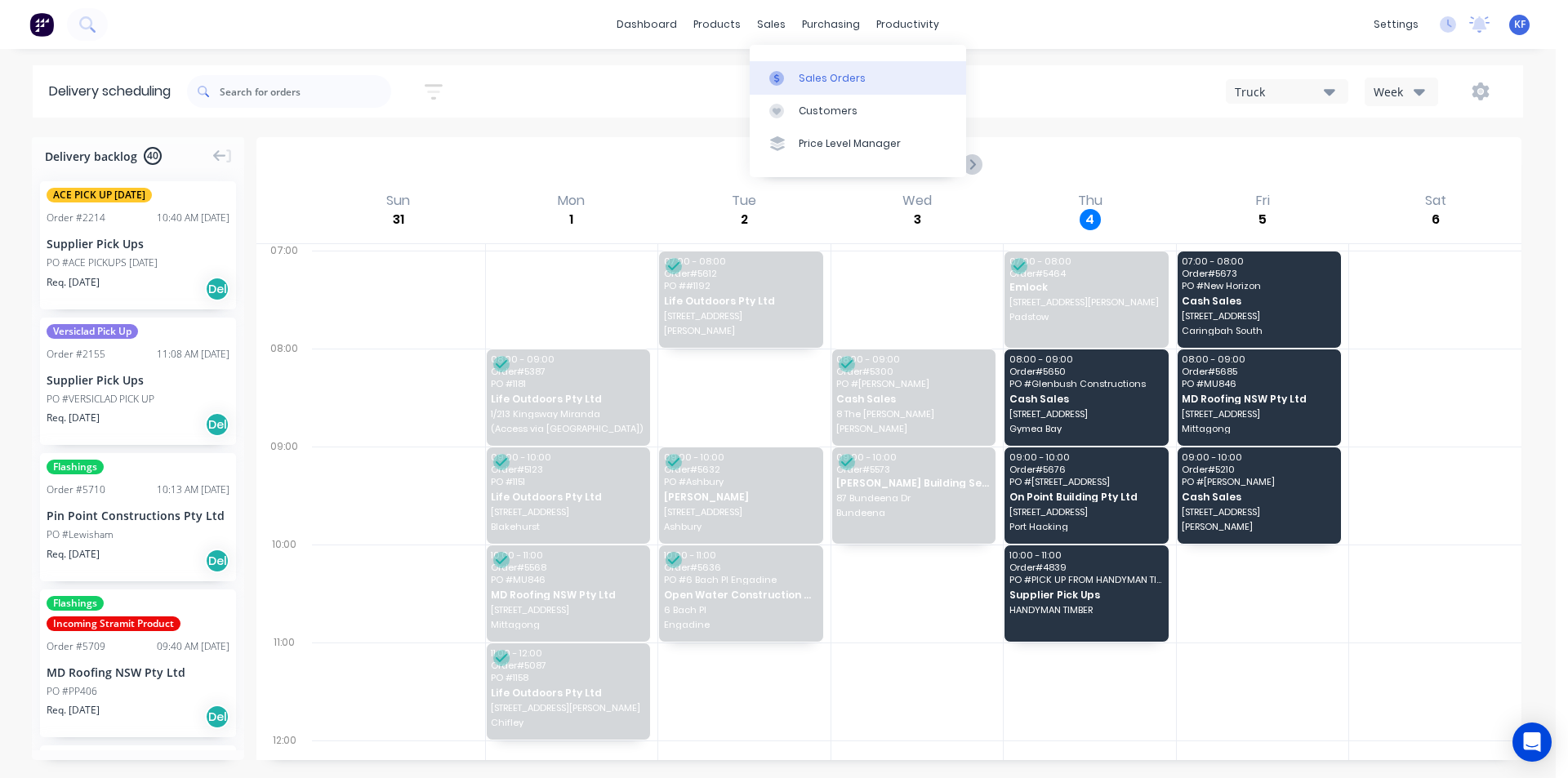
click at [795, 66] on link "Sales Orders" at bounding box center [858, 77] width 217 height 32
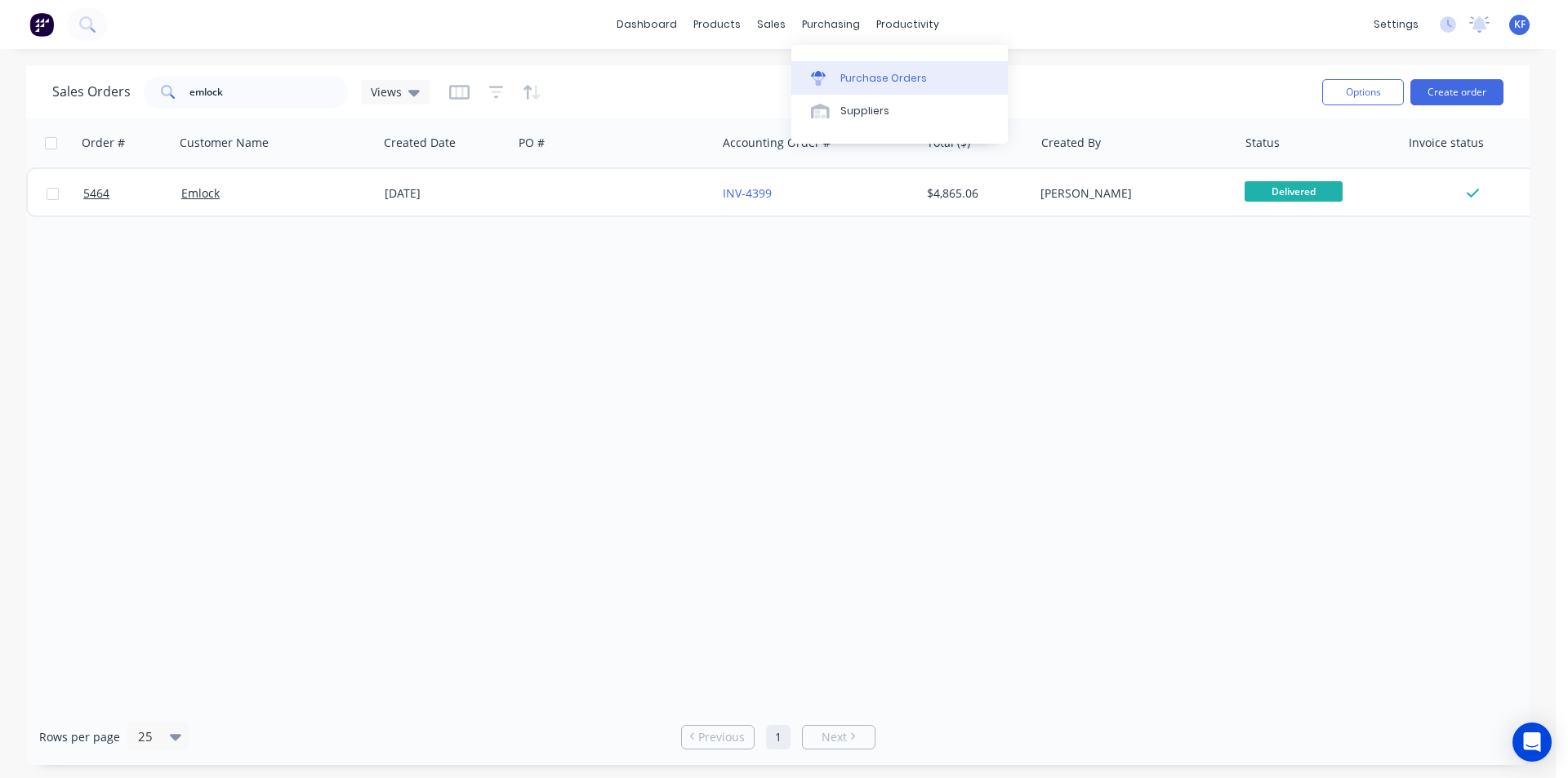
click at [855, 72] on div "Purchase Orders" at bounding box center [883, 78] width 87 height 14
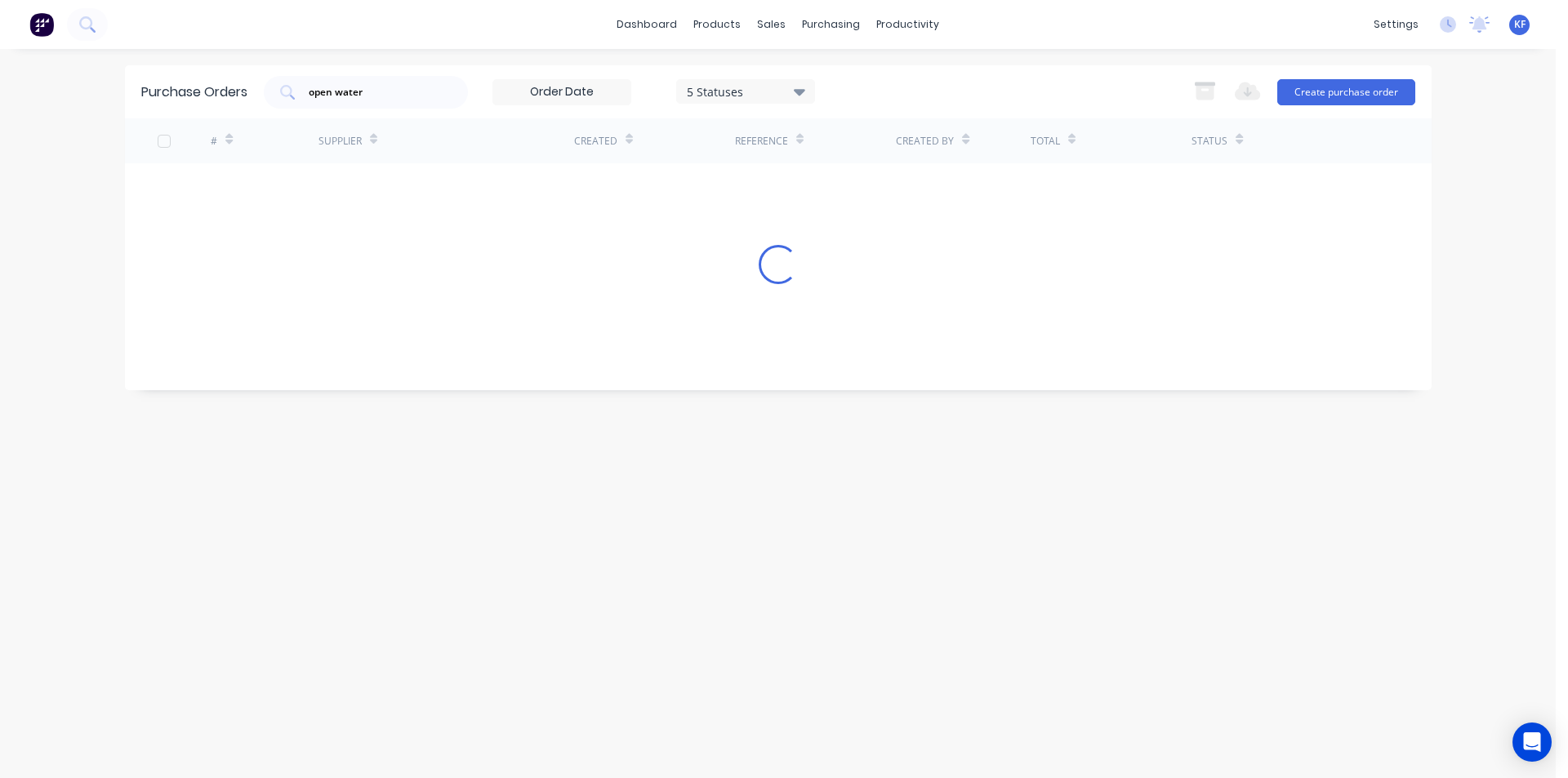
drag, startPoint x: 452, startPoint y: 93, endPoint x: 230, endPoint y: 65, distance: 223.8
click at [245, 71] on div "Purchase Orders open water 5 Statuses 5 Statuses Export to Excel (XLSX) Create …" at bounding box center [778, 92] width 1307 height 53
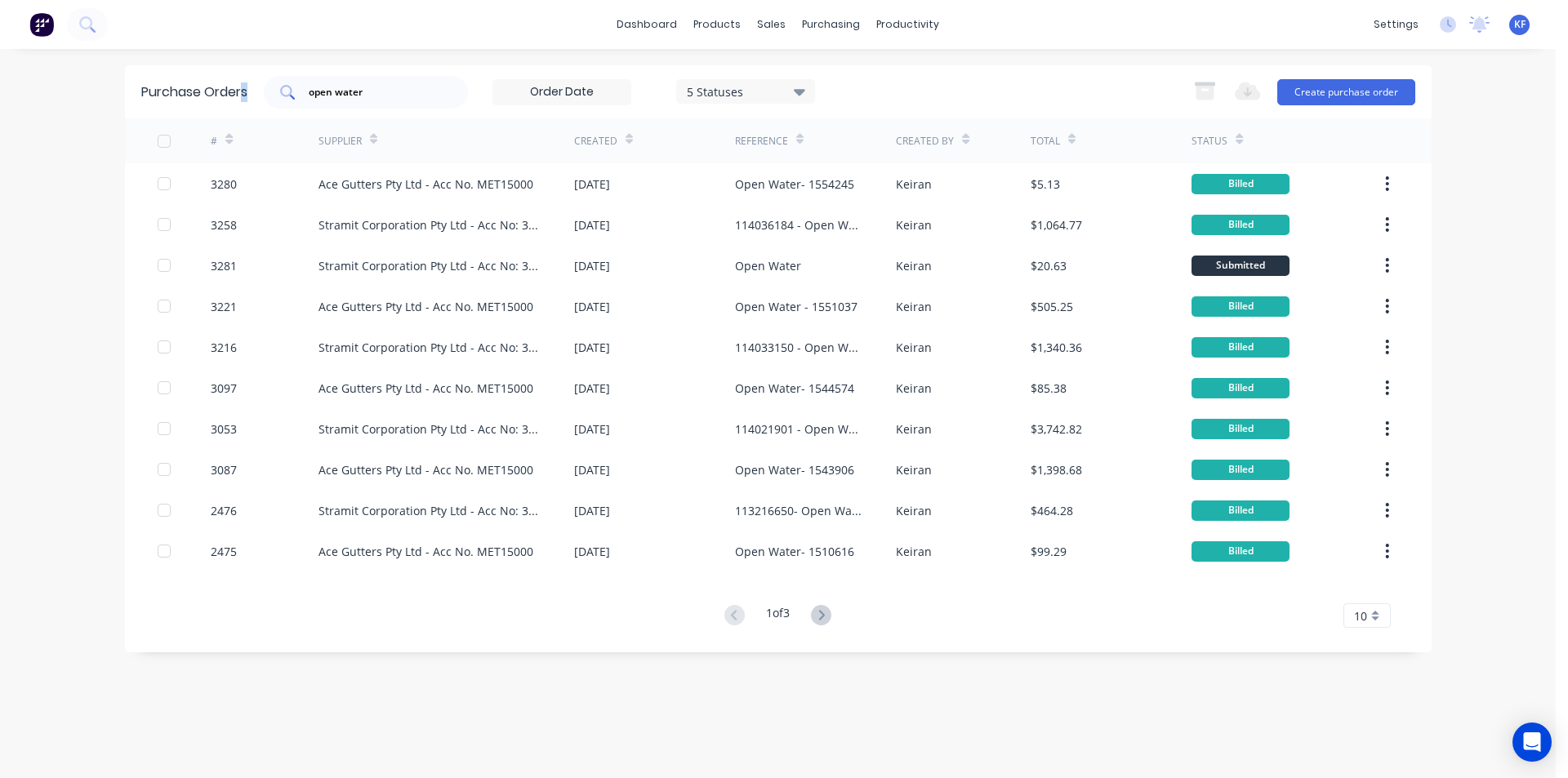
click at [421, 99] on input "open water" at bounding box center [374, 92] width 135 height 16
click at [426, 94] on input "open water" at bounding box center [374, 92] width 135 height 16
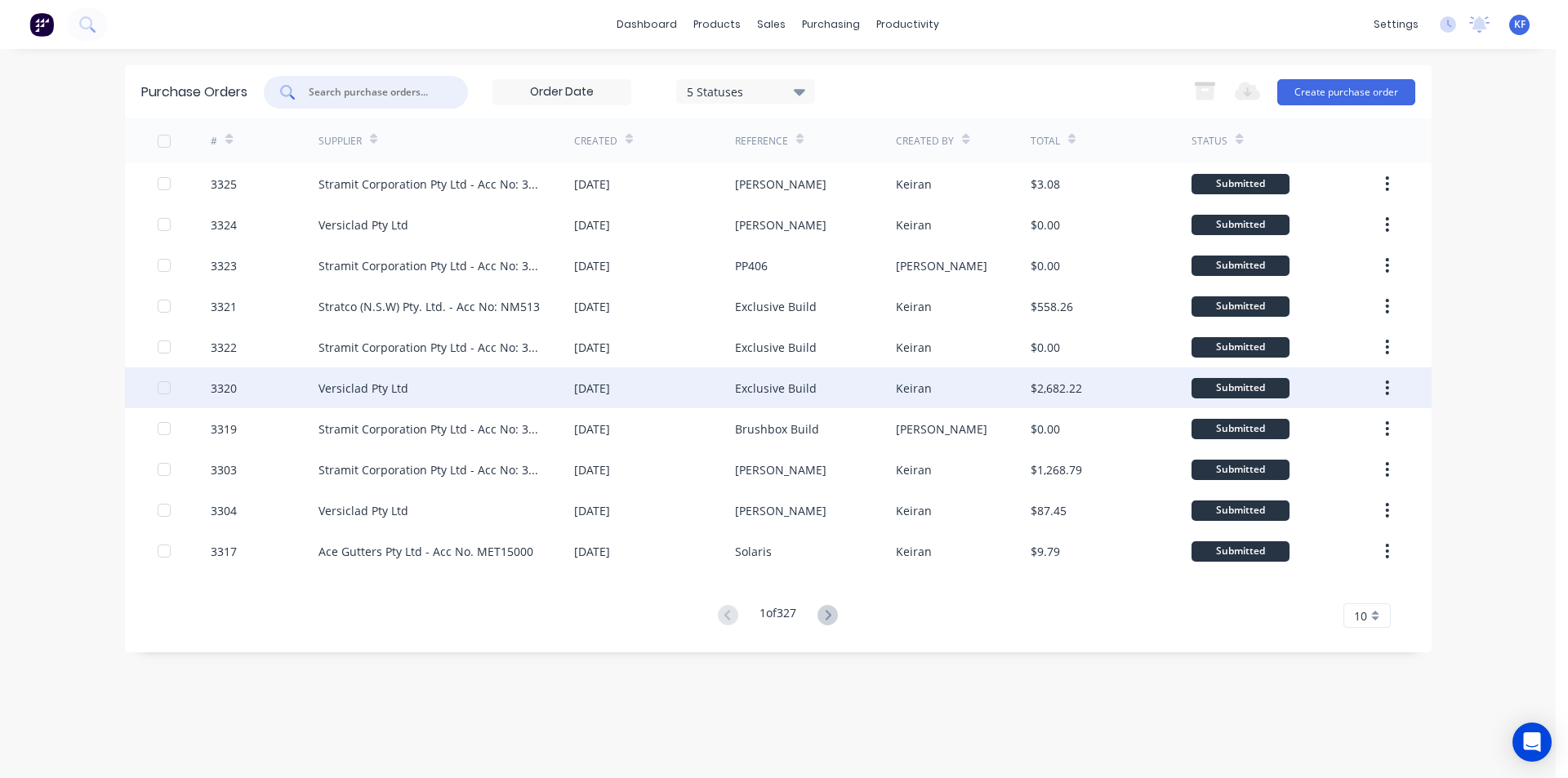
click at [470, 380] on div "Versiclad Pty Ltd" at bounding box center [446, 388] width 256 height 41
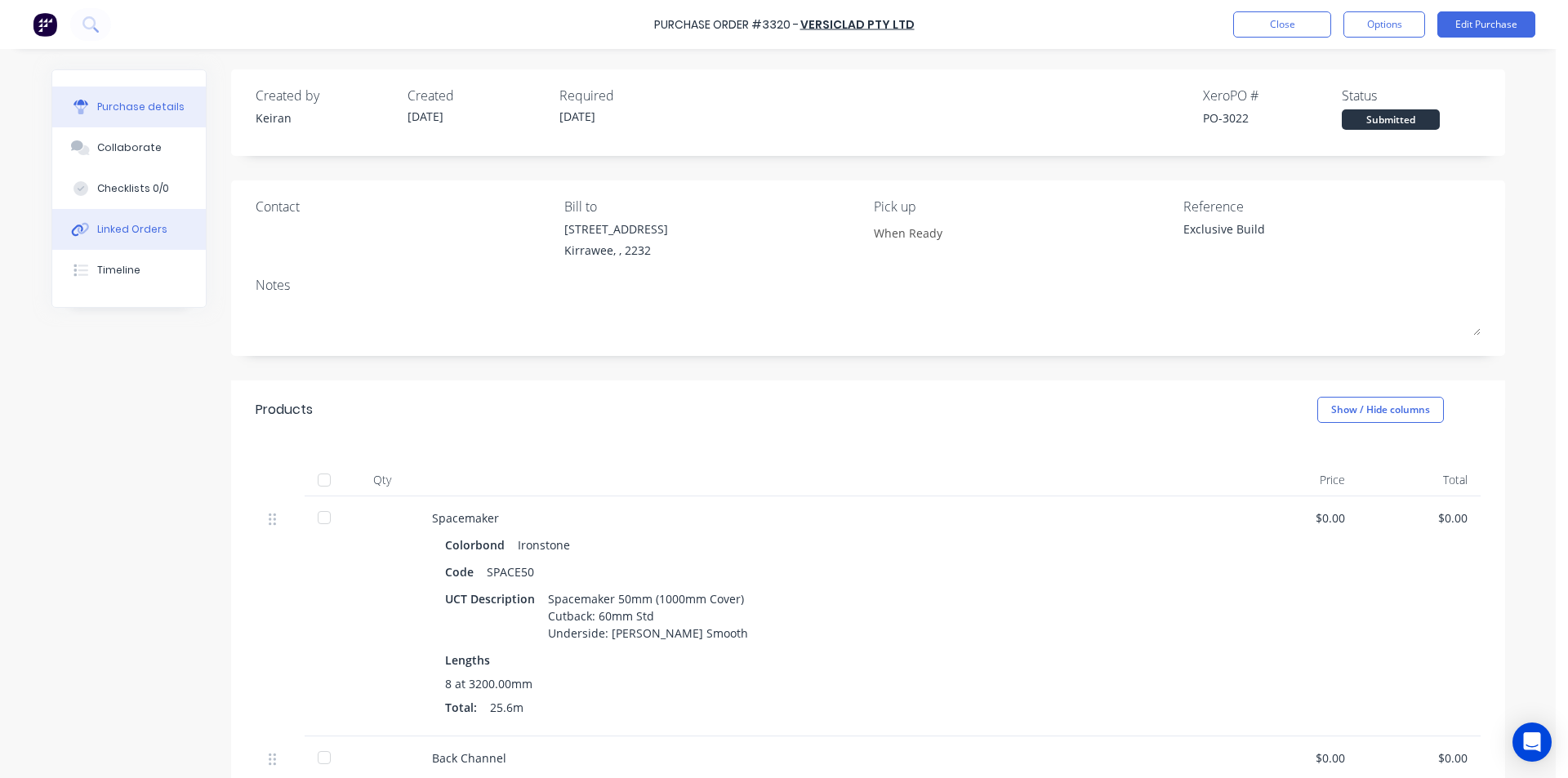
click at [128, 237] on button "Linked Orders" at bounding box center [128, 230] width 154 height 41
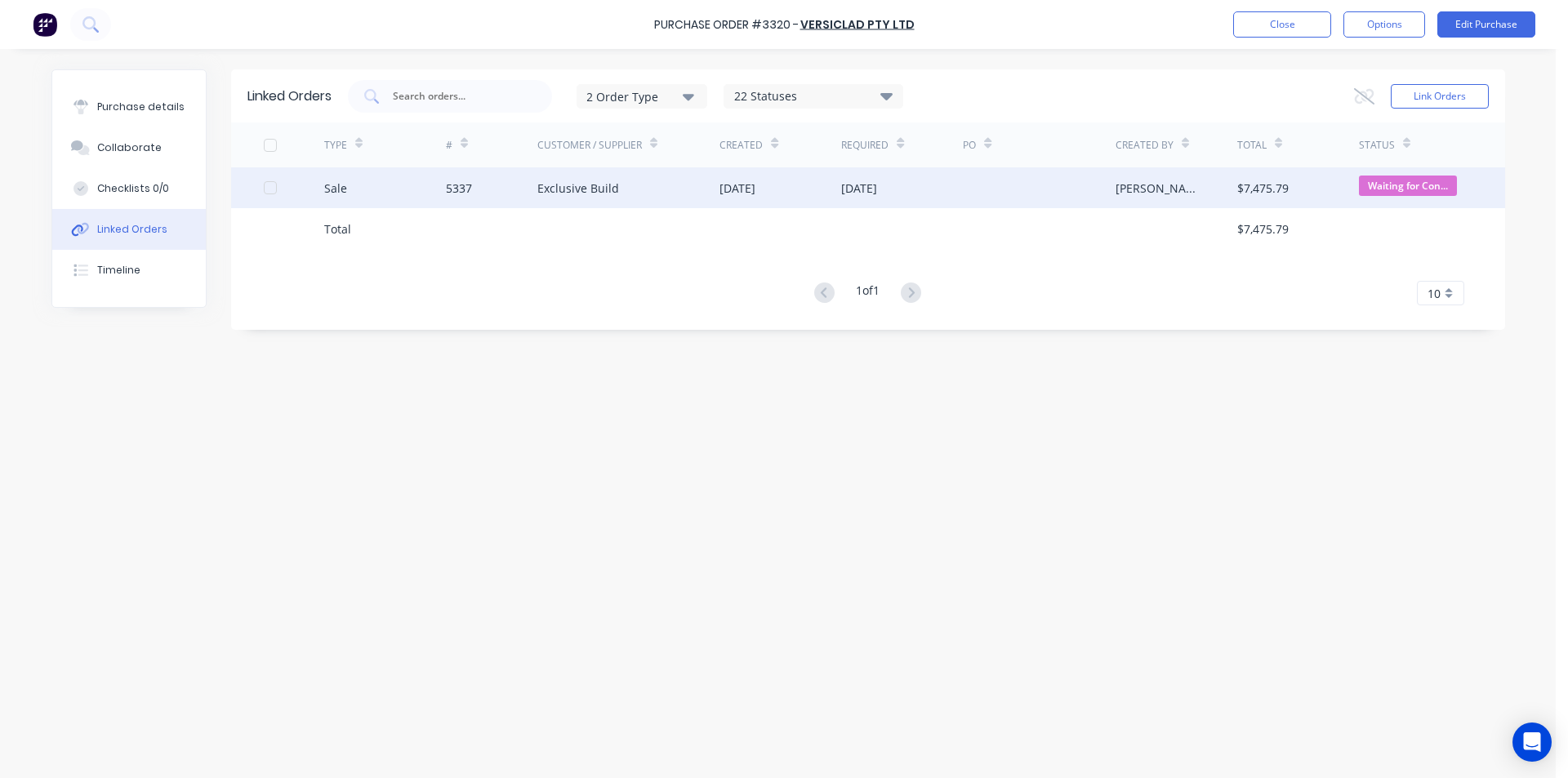
click at [546, 193] on div "Exclusive Build" at bounding box center [578, 188] width 82 height 17
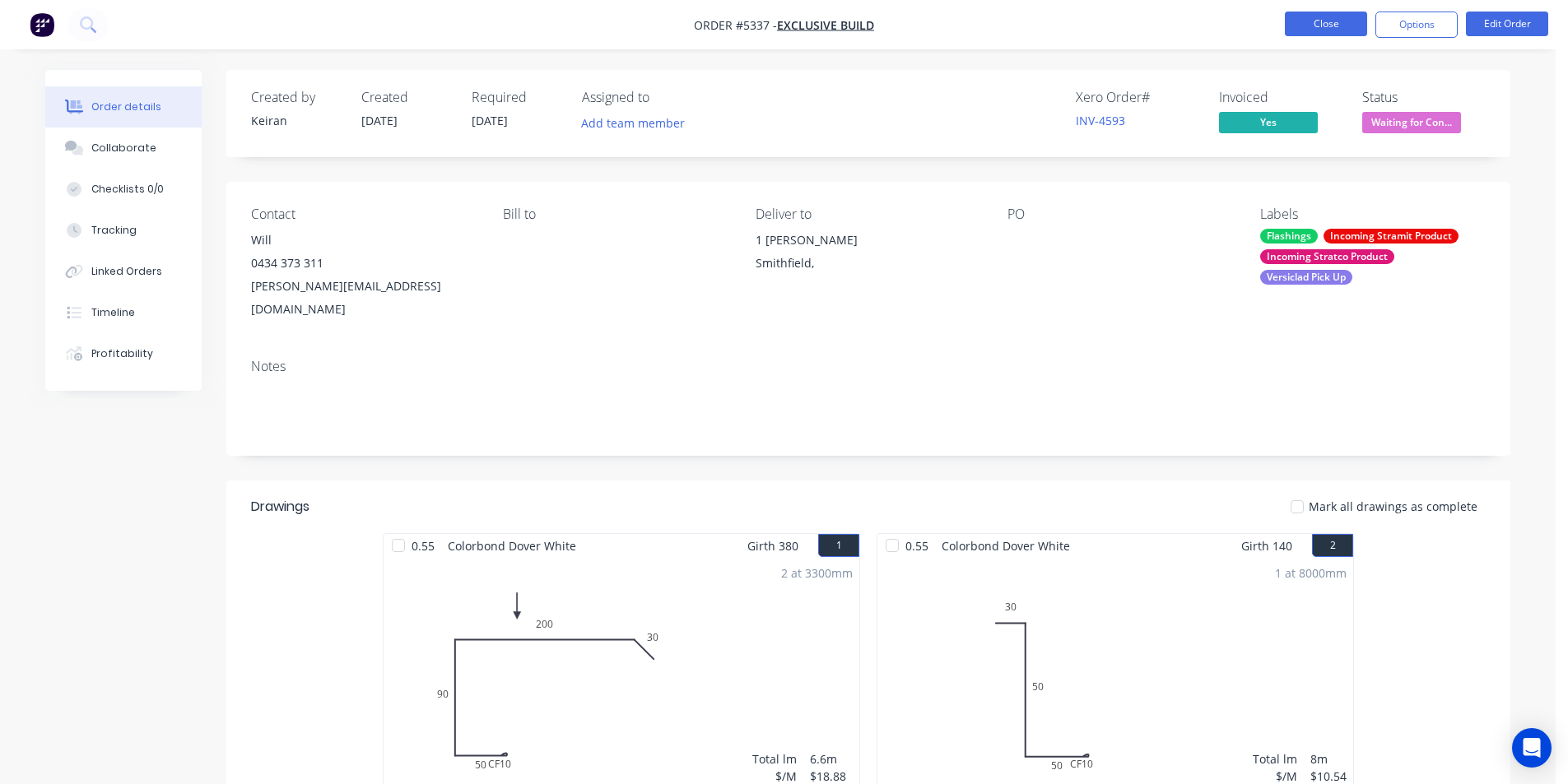
click at [1312, 29] on button "Close" at bounding box center [1326, 23] width 82 height 25
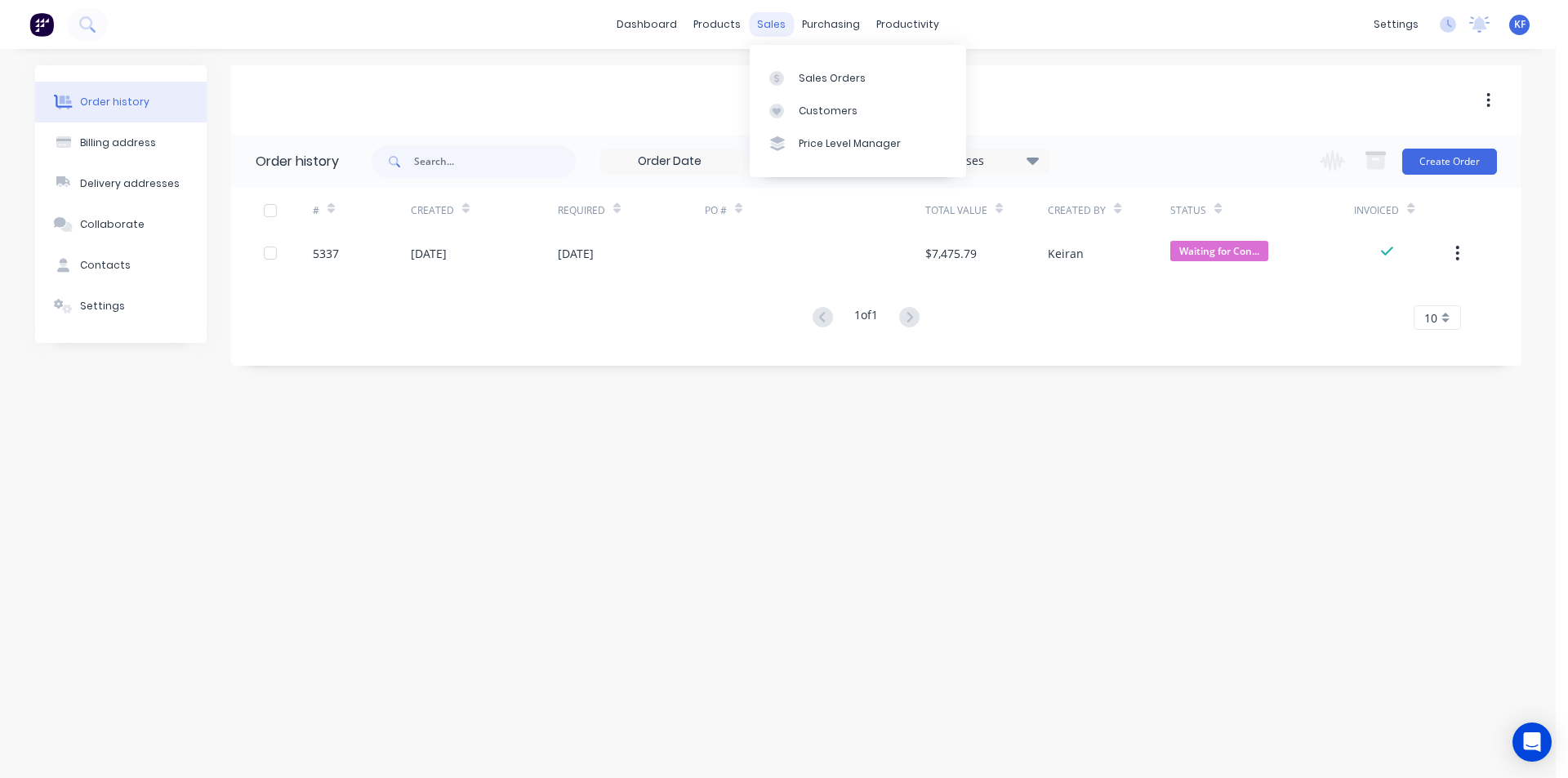
drag, startPoint x: 780, startPoint y: 27, endPoint x: 810, endPoint y: 71, distance: 53.3
click at [784, 31] on div "sales" at bounding box center [771, 24] width 45 height 25
click at [811, 72] on div "Sales Orders" at bounding box center [832, 78] width 67 height 14
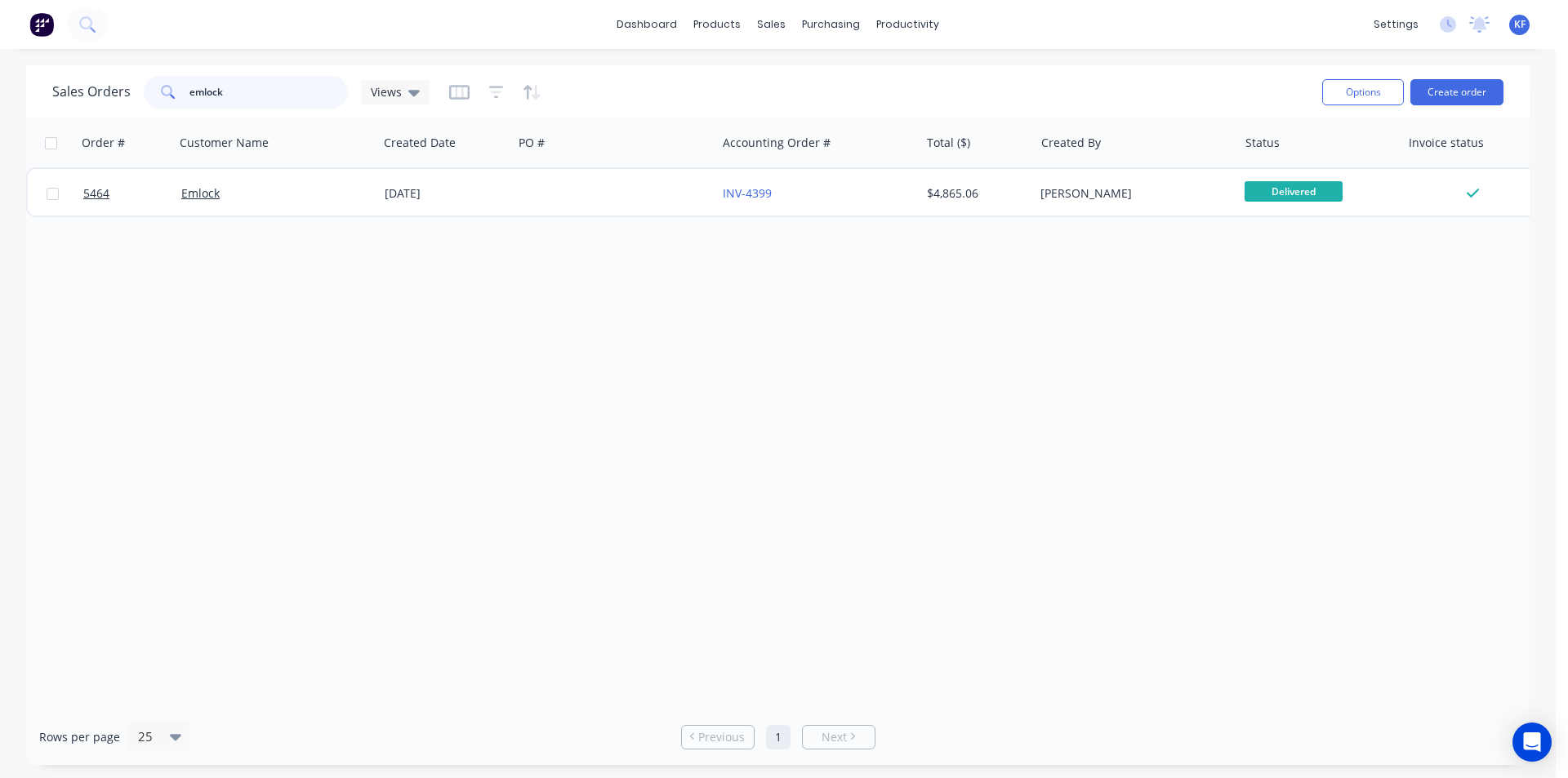
drag, startPoint x: 233, startPoint y: 101, endPoint x: 173, endPoint y: 85, distance: 62.1
click at [176, 89] on div "emlock" at bounding box center [246, 92] width 204 height 32
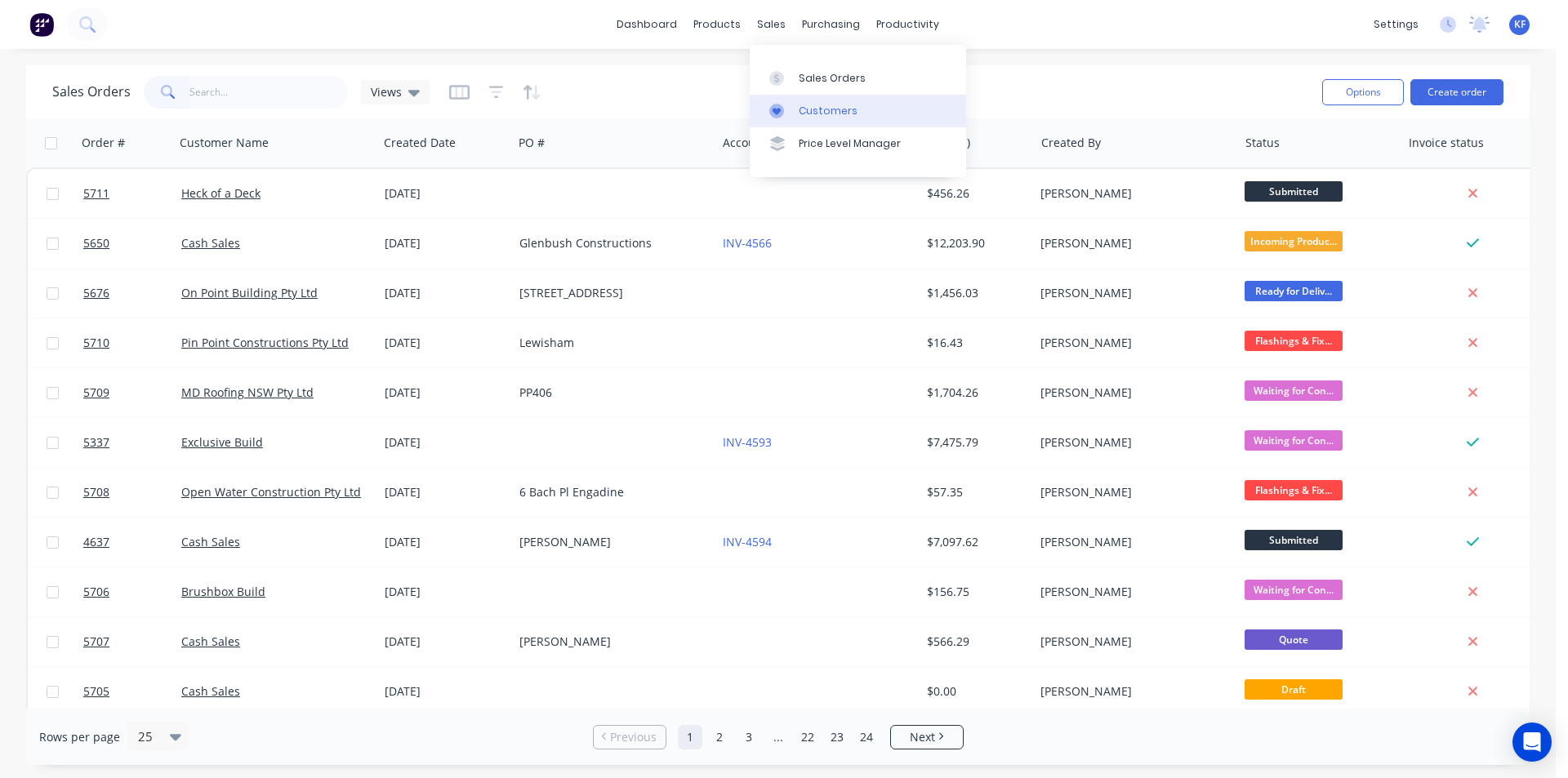
click at [826, 109] on div "Customers" at bounding box center [827, 111] width 59 height 14
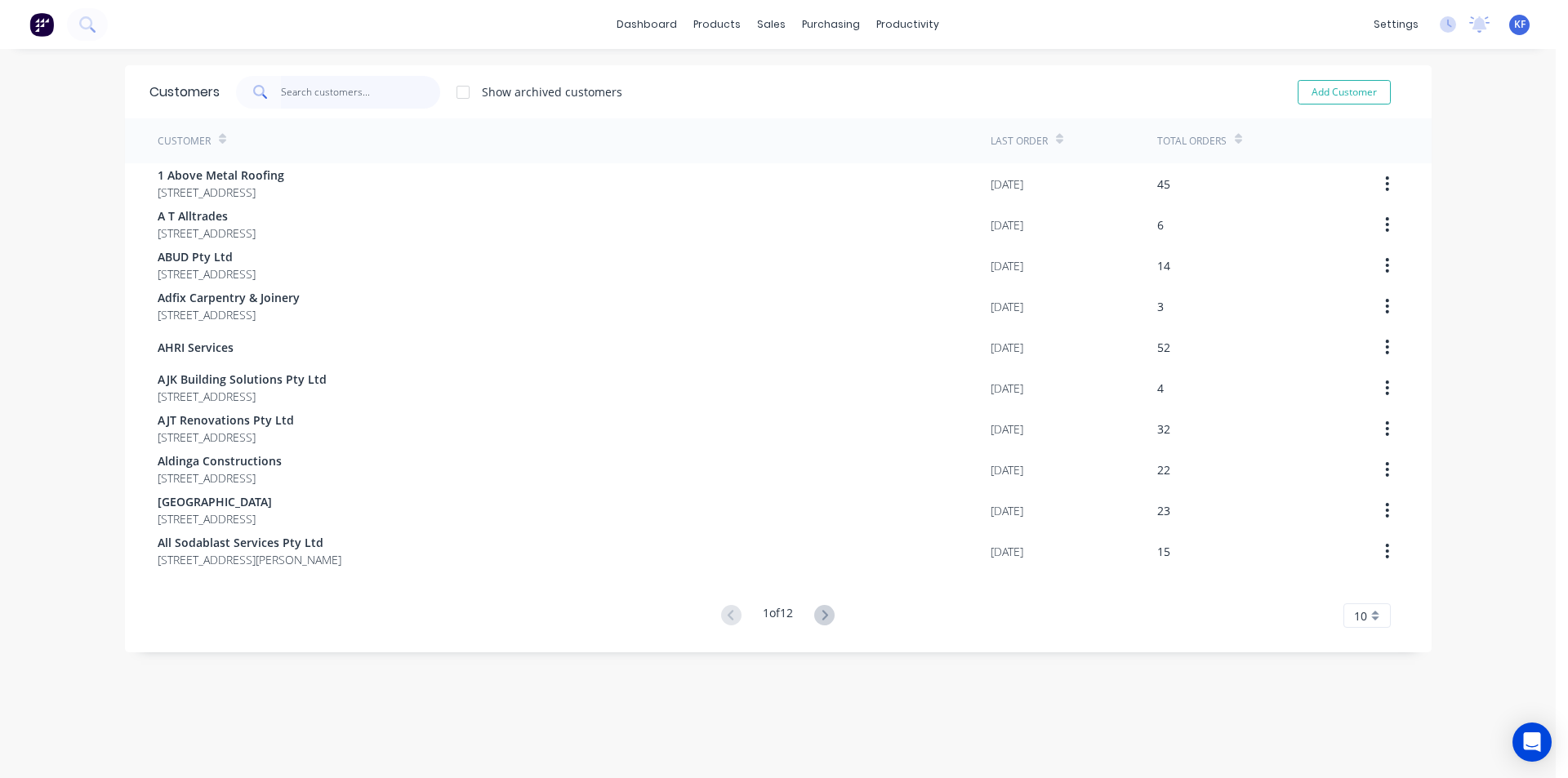
click at [283, 96] on input "text" at bounding box center [360, 92] width 159 height 32
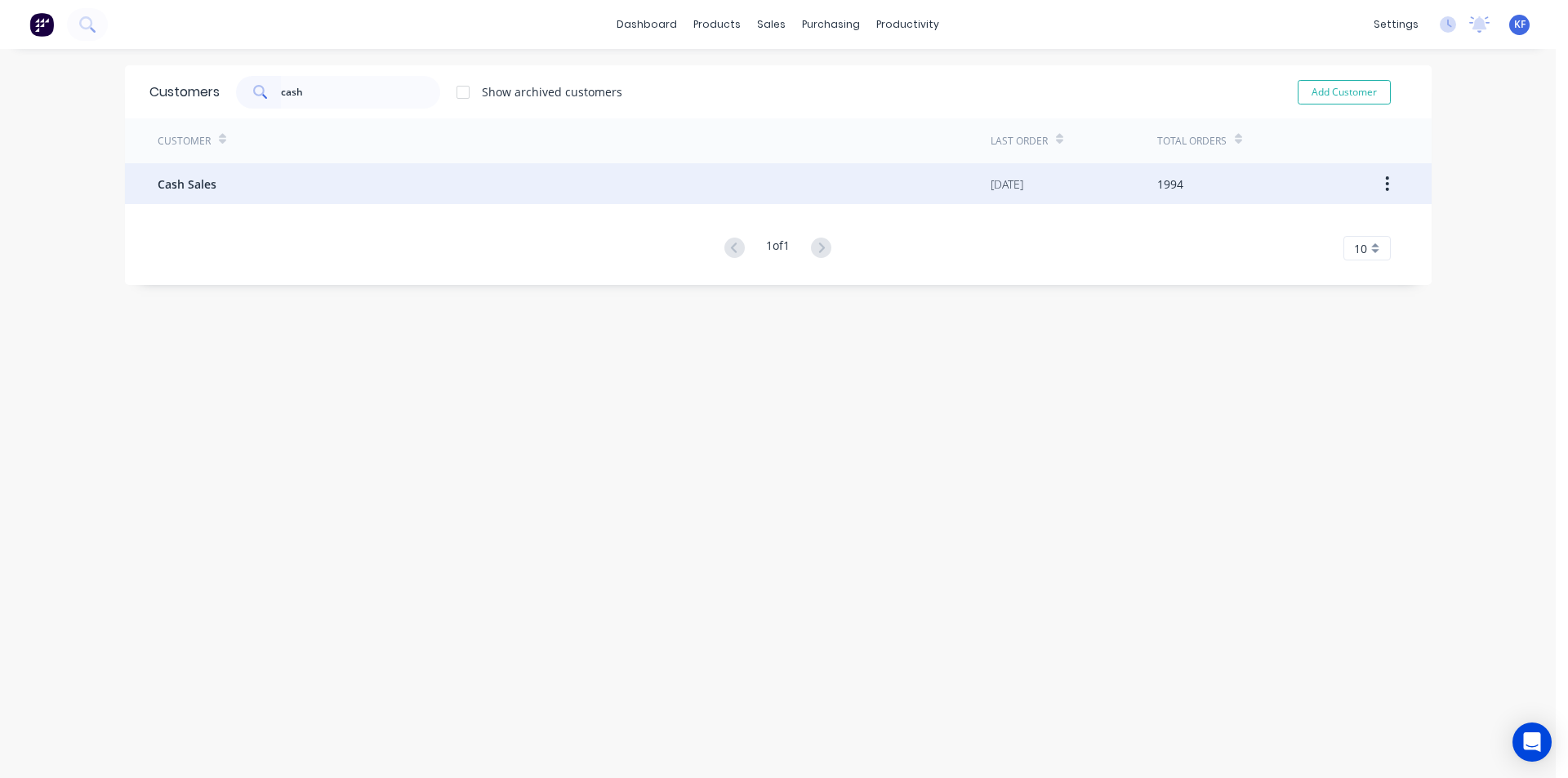
click at [436, 194] on div "Cash Sales" at bounding box center [574, 184] width 833 height 41
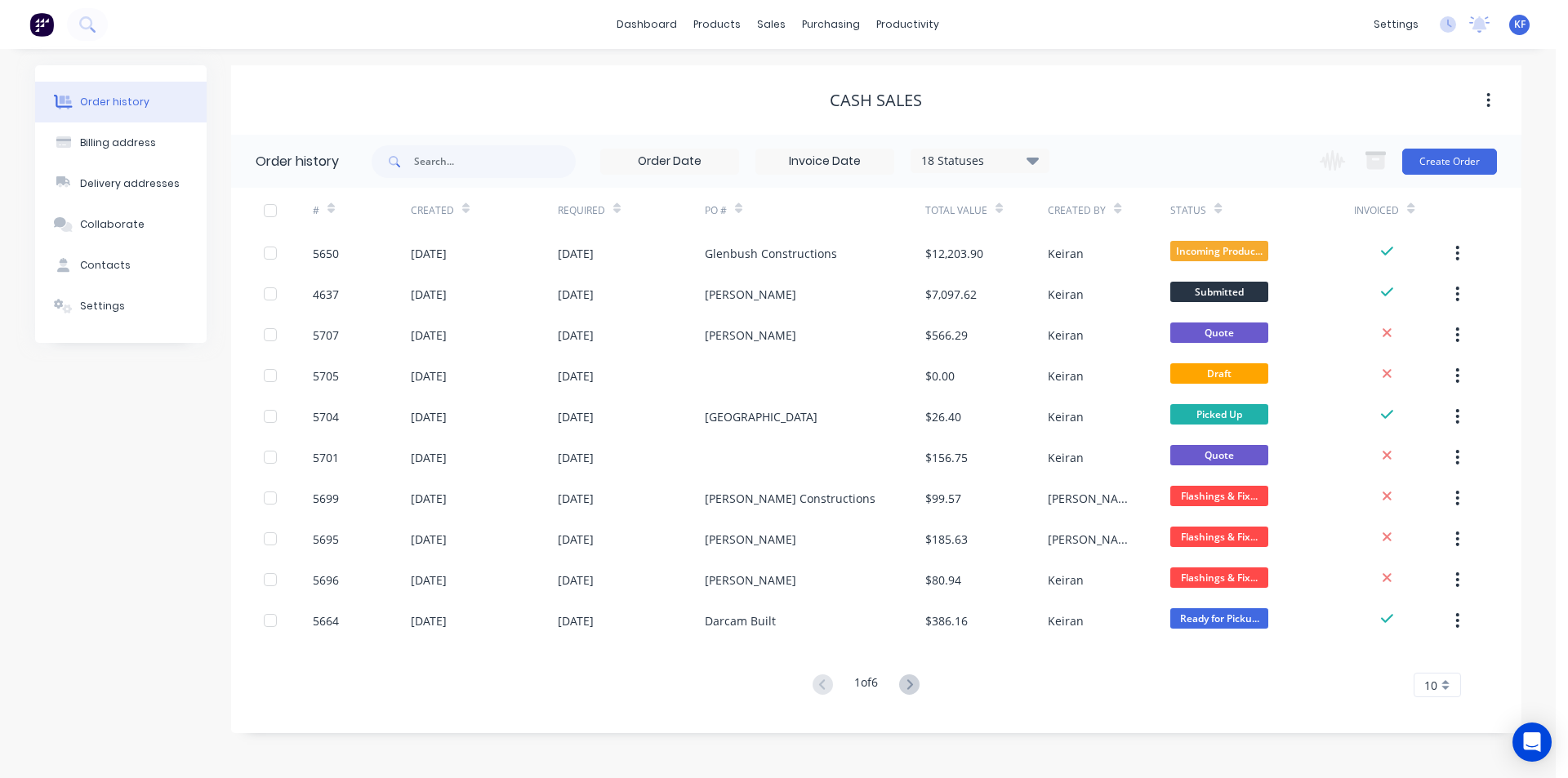
click at [1014, 178] on div "18 Statuses Invoice Status Invoiced Not Invoiced Partial Order Status All Archi…" at bounding box center [710, 161] width 678 height 53
click at [1024, 169] on div "18 Statuses" at bounding box center [980, 161] width 137 height 18
drag, startPoint x: 1089, startPoint y: 354, endPoint x: 1087, endPoint y: 344, distance: 10.2
click at [1115, 349] on label at bounding box center [1115, 349] width 0 height 0
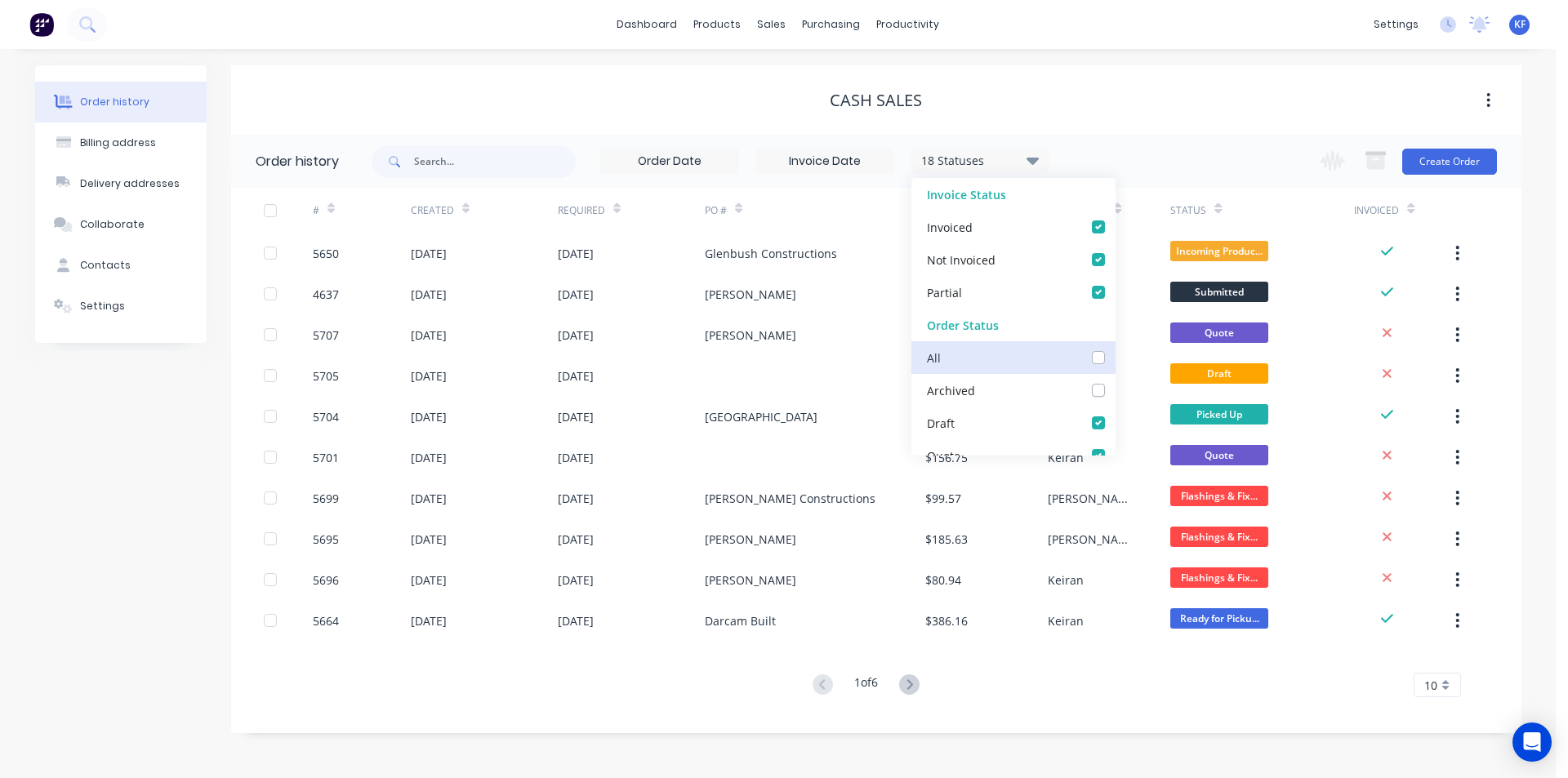
click at [1115, 353] on input "checkbox" at bounding box center [1121, 356] width 13 height 15
click at [1132, 76] on div "Cash Sales" at bounding box center [877, 100] width 1291 height 70
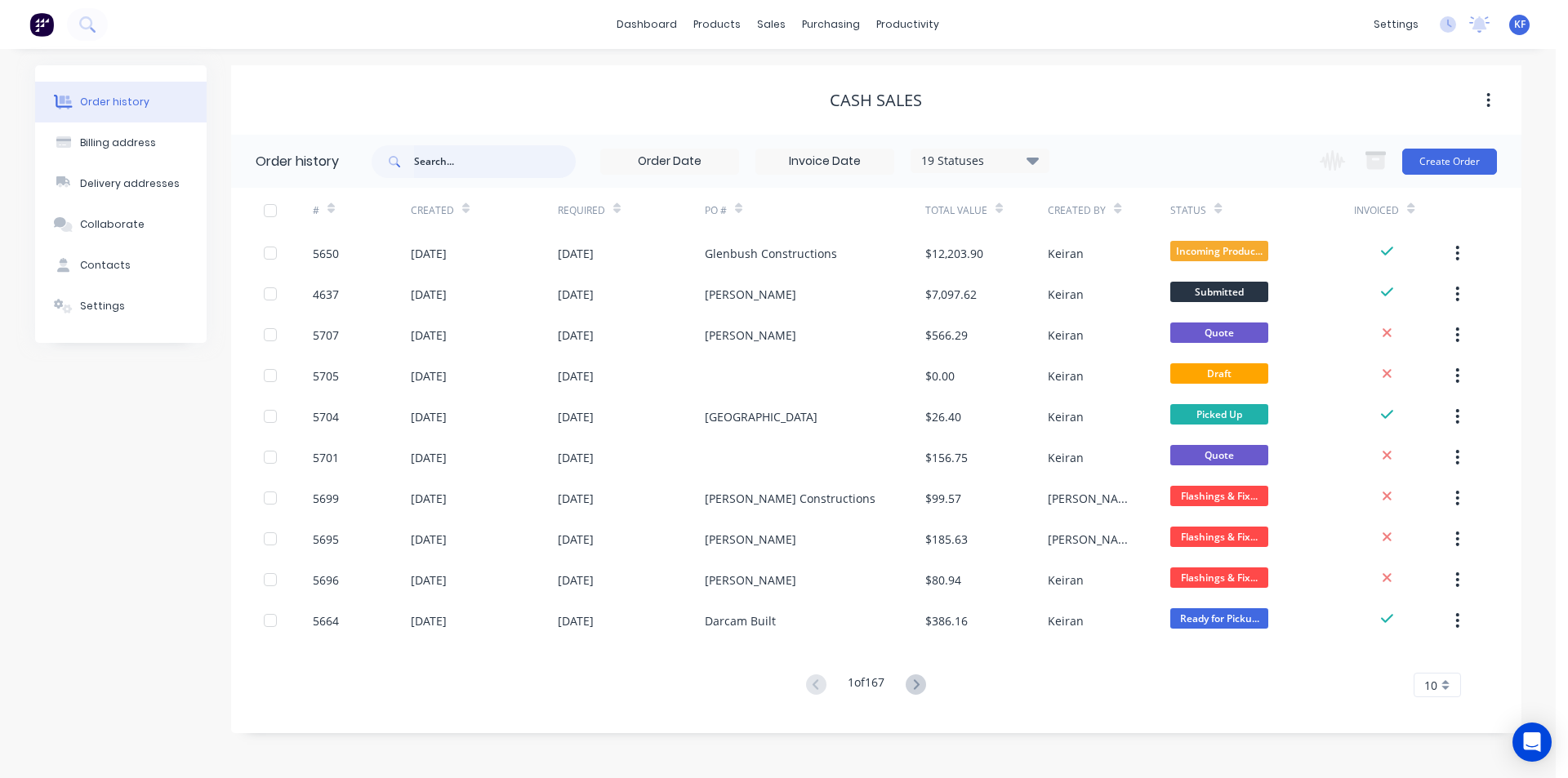
click at [485, 157] on input "text" at bounding box center [495, 162] width 162 height 32
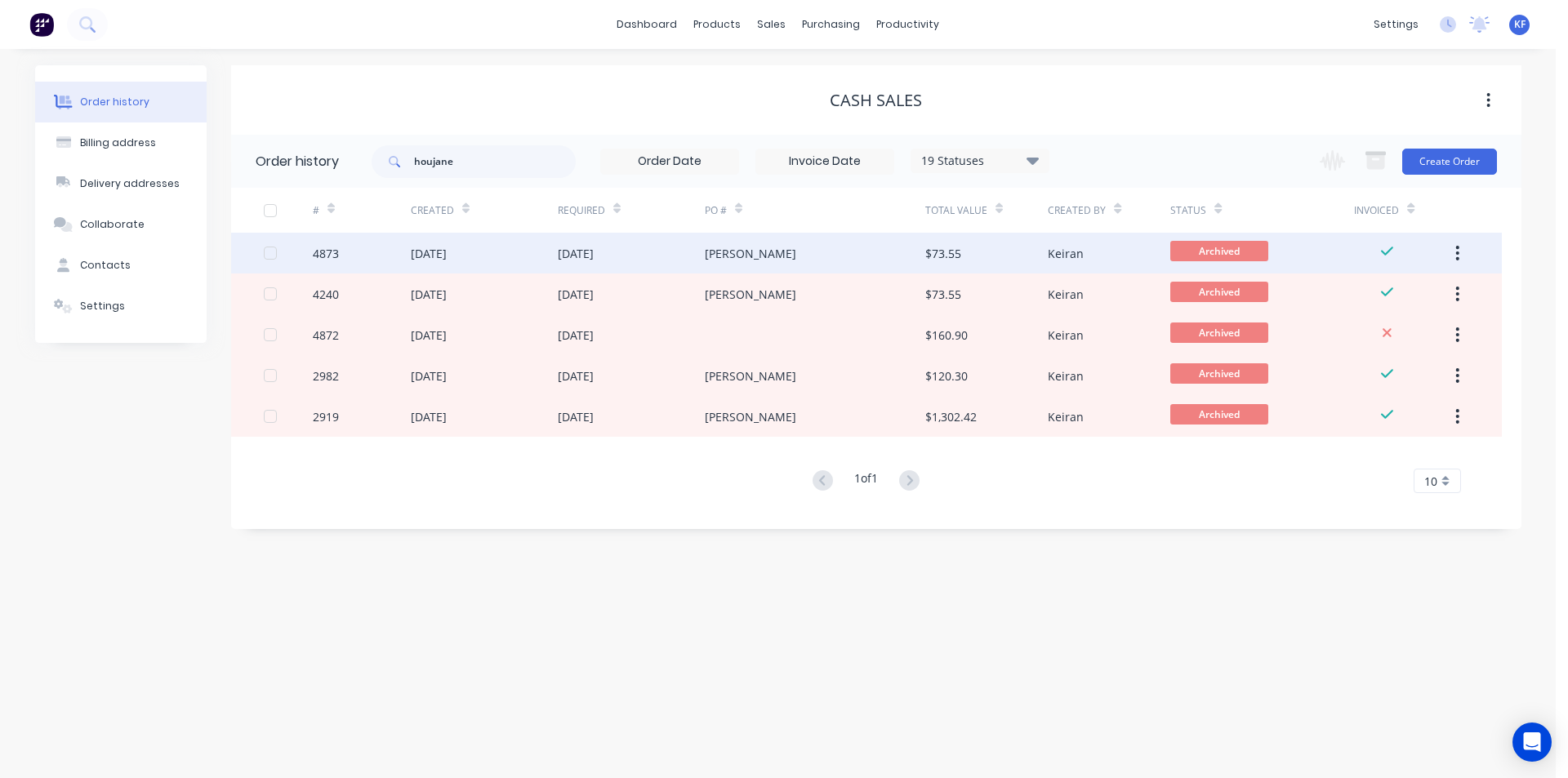
click at [778, 259] on div "[PERSON_NAME]" at bounding box center [751, 253] width 92 height 17
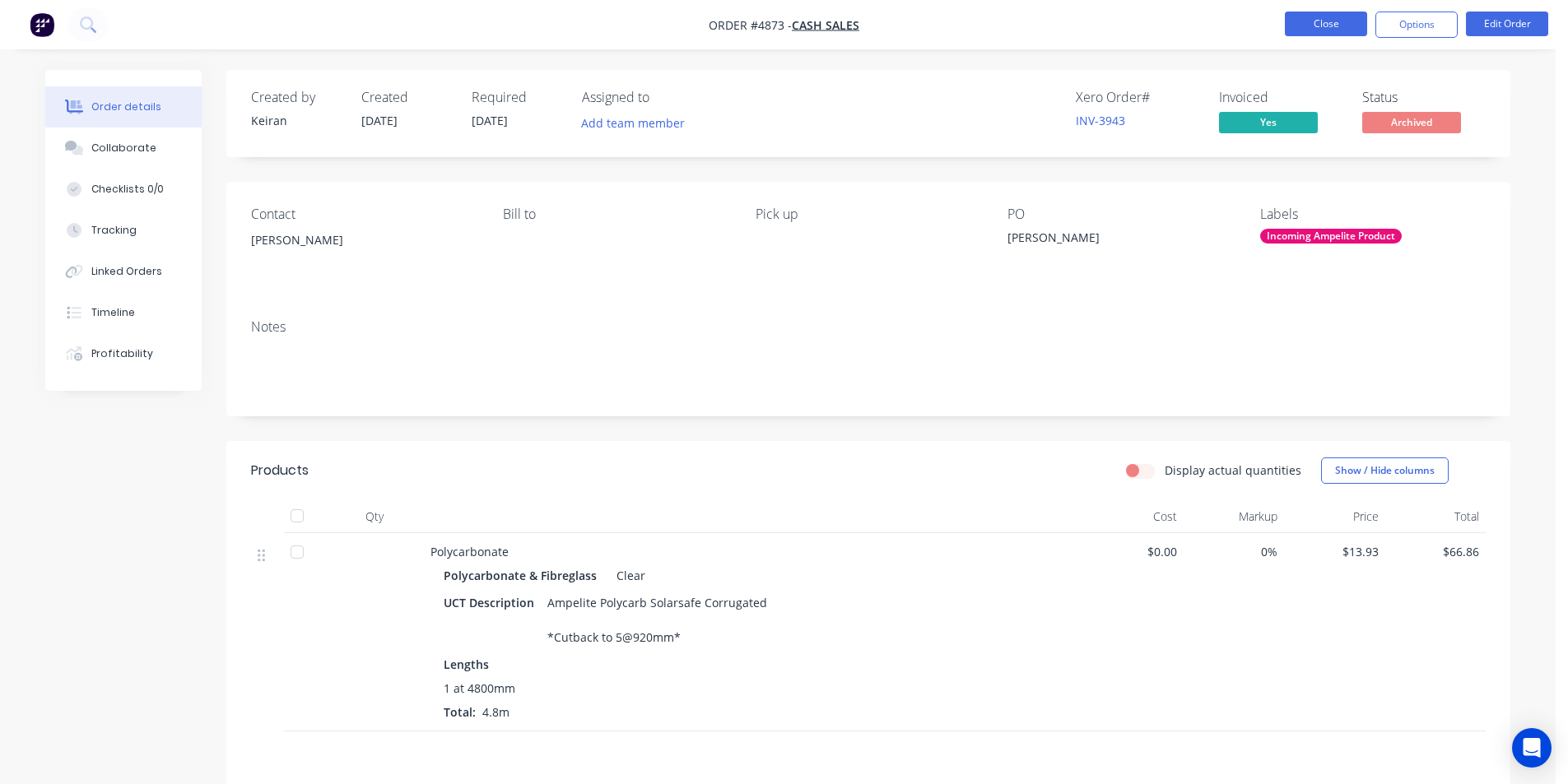
click at [1314, 32] on button "Close" at bounding box center [1326, 23] width 82 height 25
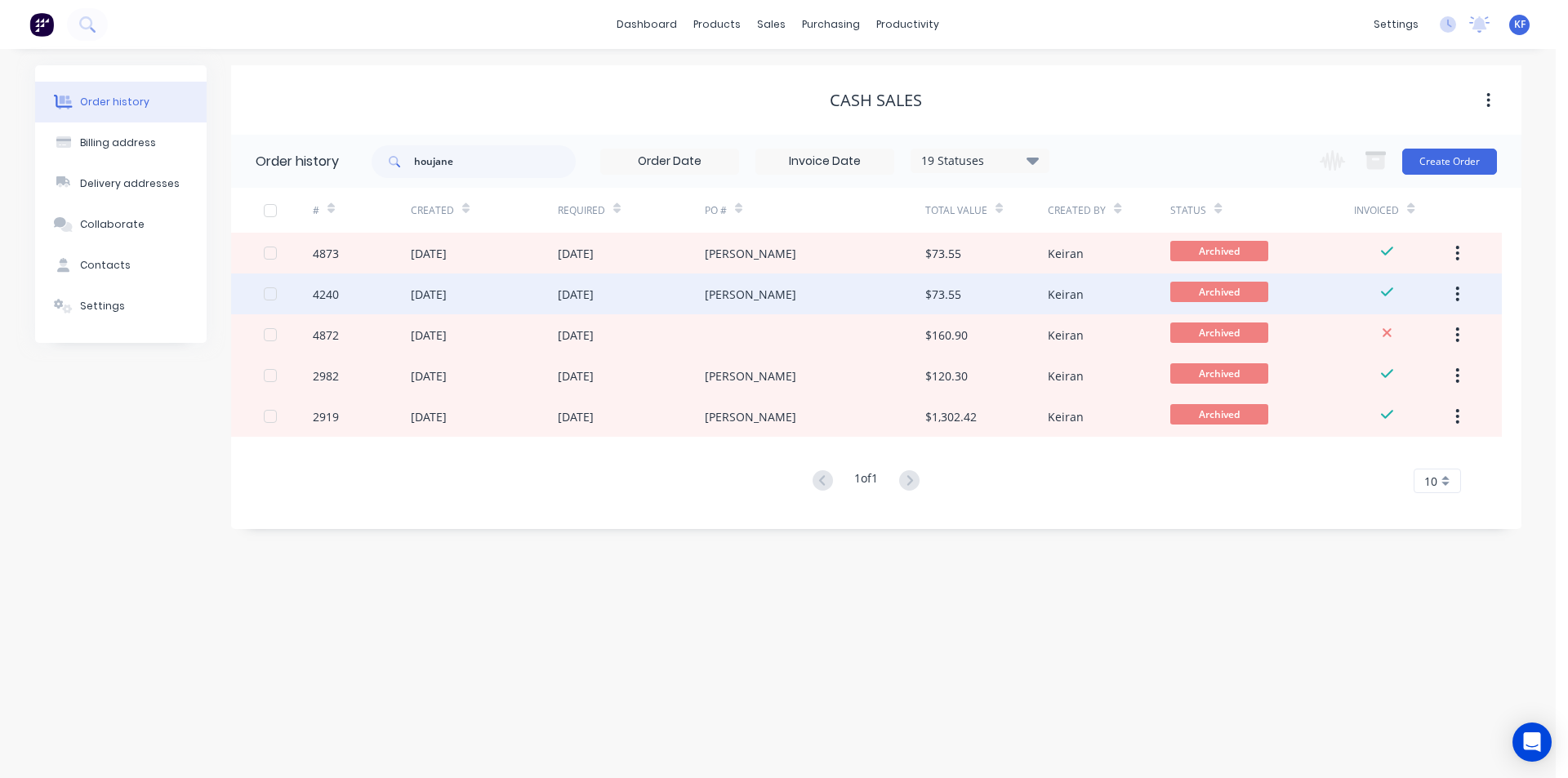
click at [632, 311] on div "[DATE]" at bounding box center [631, 294] width 147 height 41
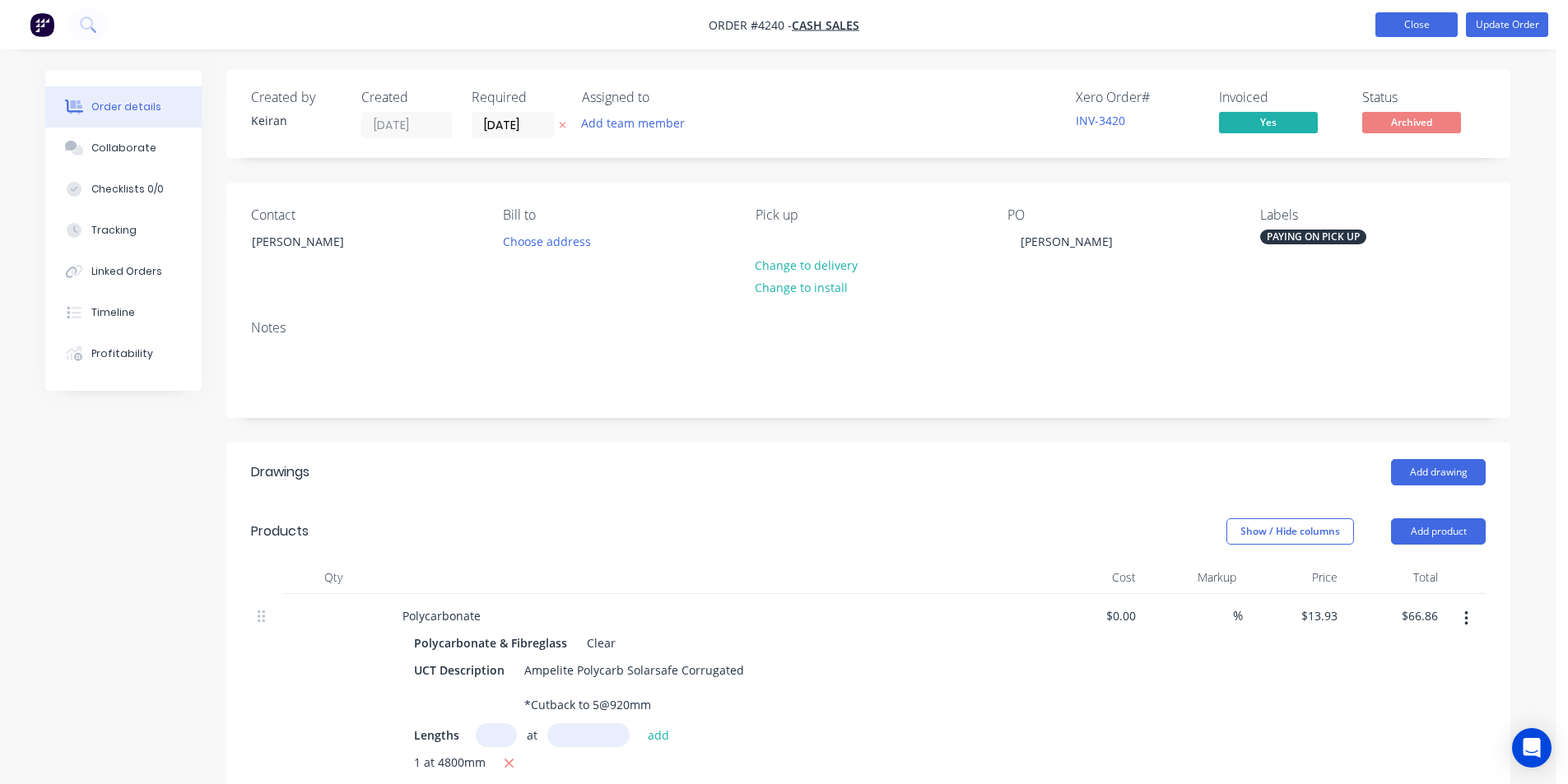
click at [1390, 25] on button "Close" at bounding box center [1416, 24] width 82 height 25
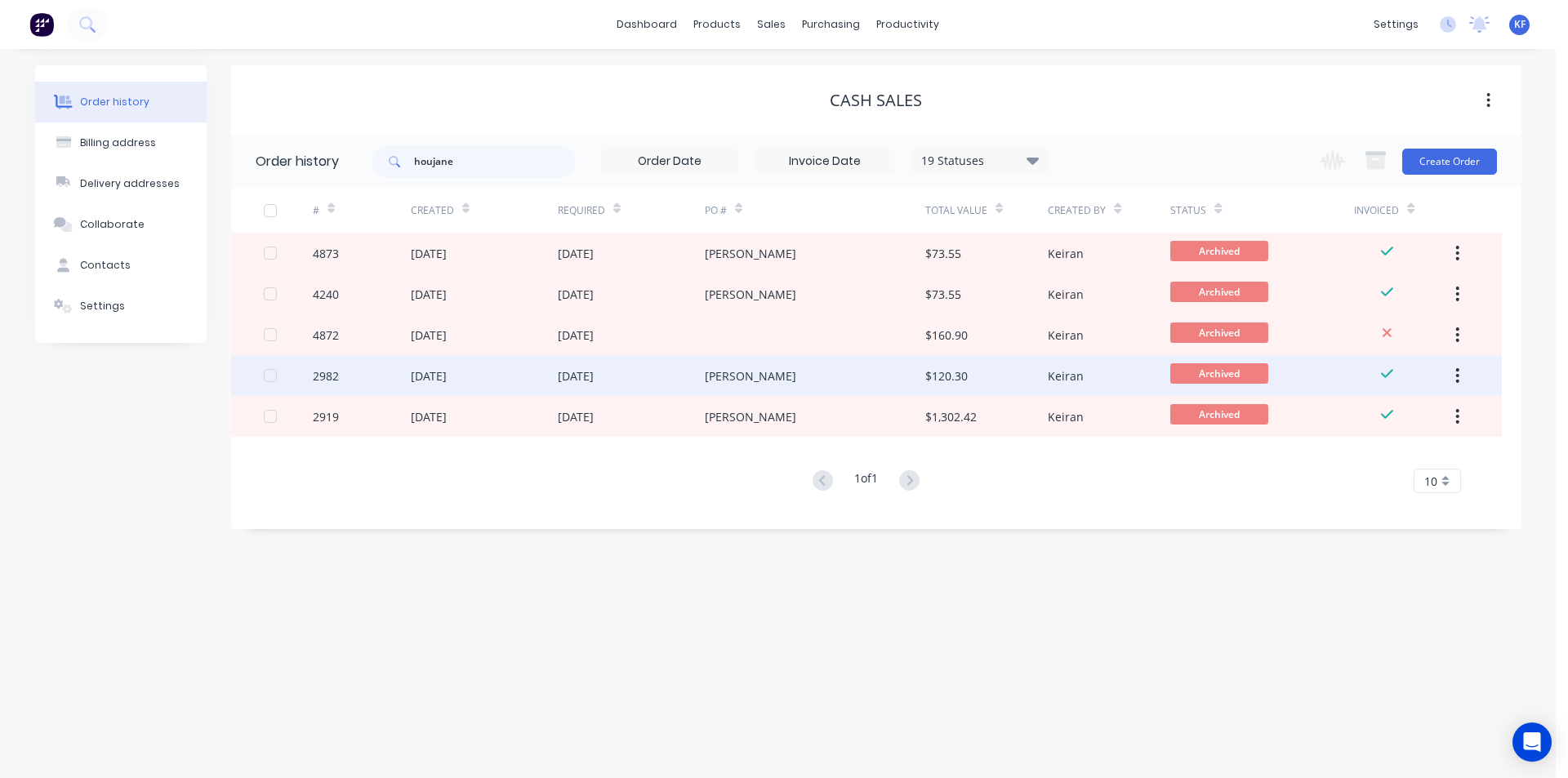
click at [720, 381] on div "[PERSON_NAME]" at bounding box center [751, 376] width 92 height 17
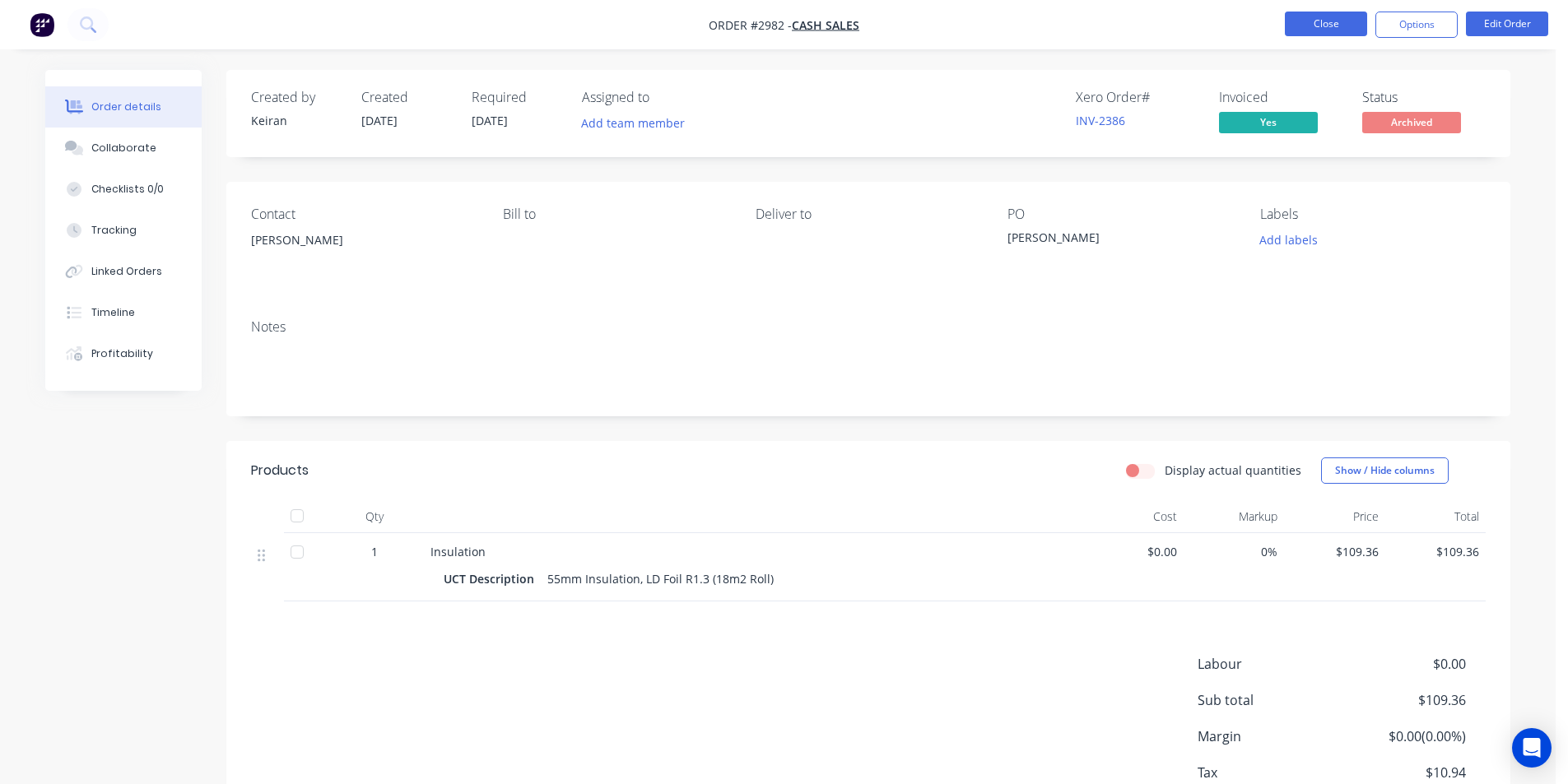
drag, startPoint x: 1321, startPoint y: 7, endPoint x: 1319, endPoint y: 20, distance: 13.2
click at [1321, 6] on nav "Order #2982 - Cash Sales Close Options Edit Order" at bounding box center [784, 25] width 1568 height 50
click at [1320, 26] on button "Close" at bounding box center [1326, 23] width 82 height 25
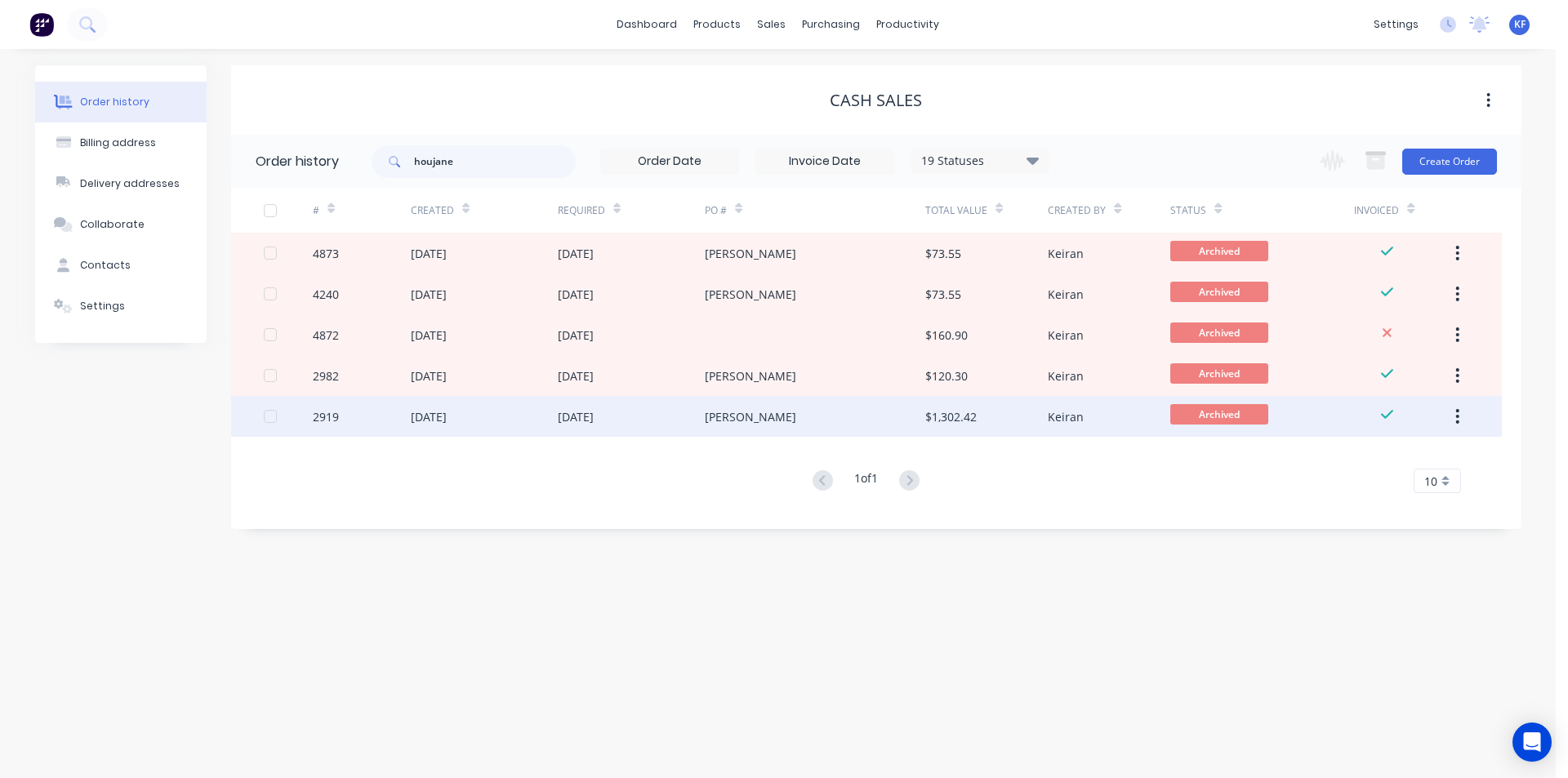
click at [730, 417] on div "[PERSON_NAME]" at bounding box center [751, 417] width 92 height 17
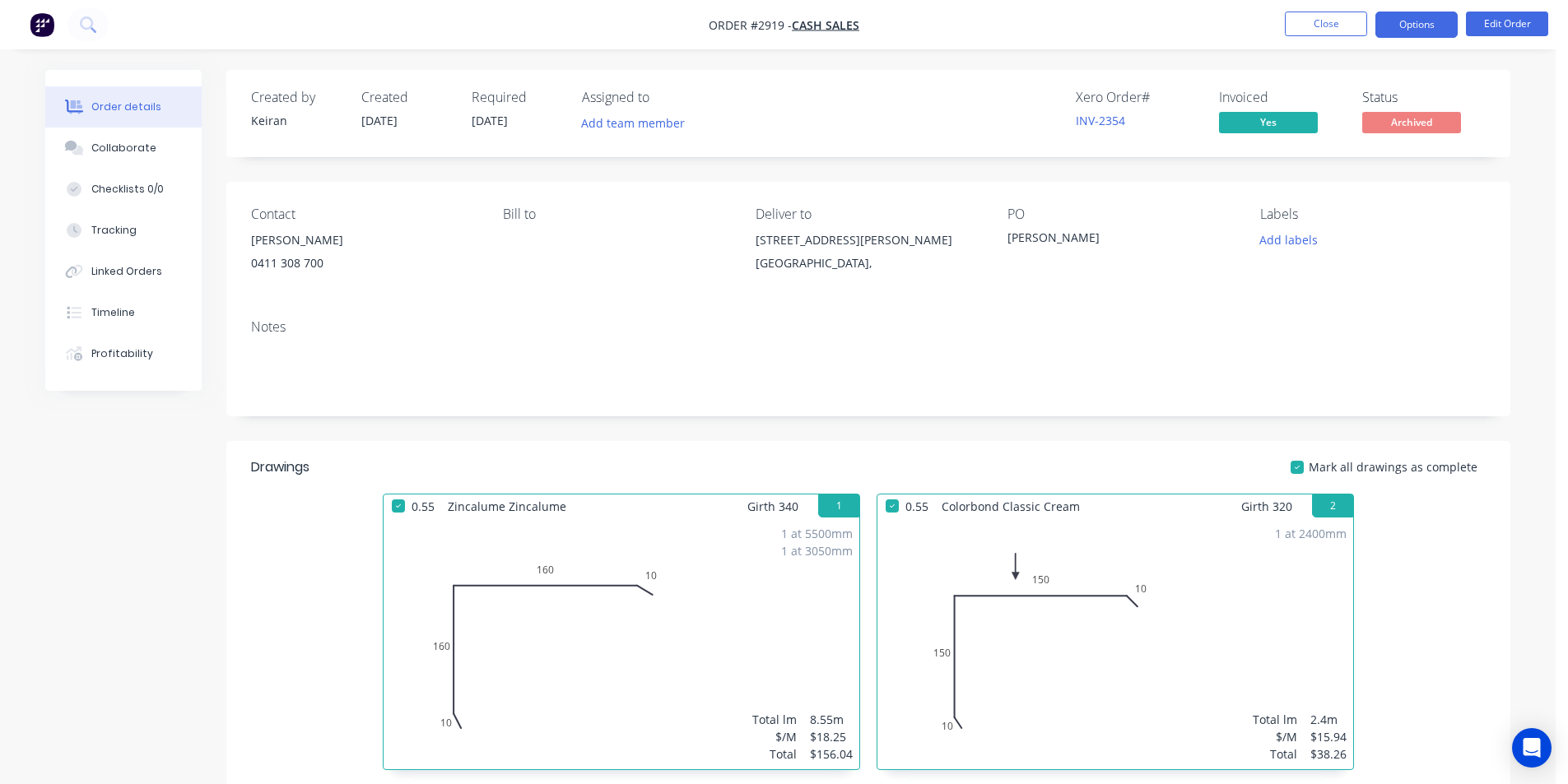
click at [1405, 31] on button "Options" at bounding box center [1416, 24] width 82 height 27
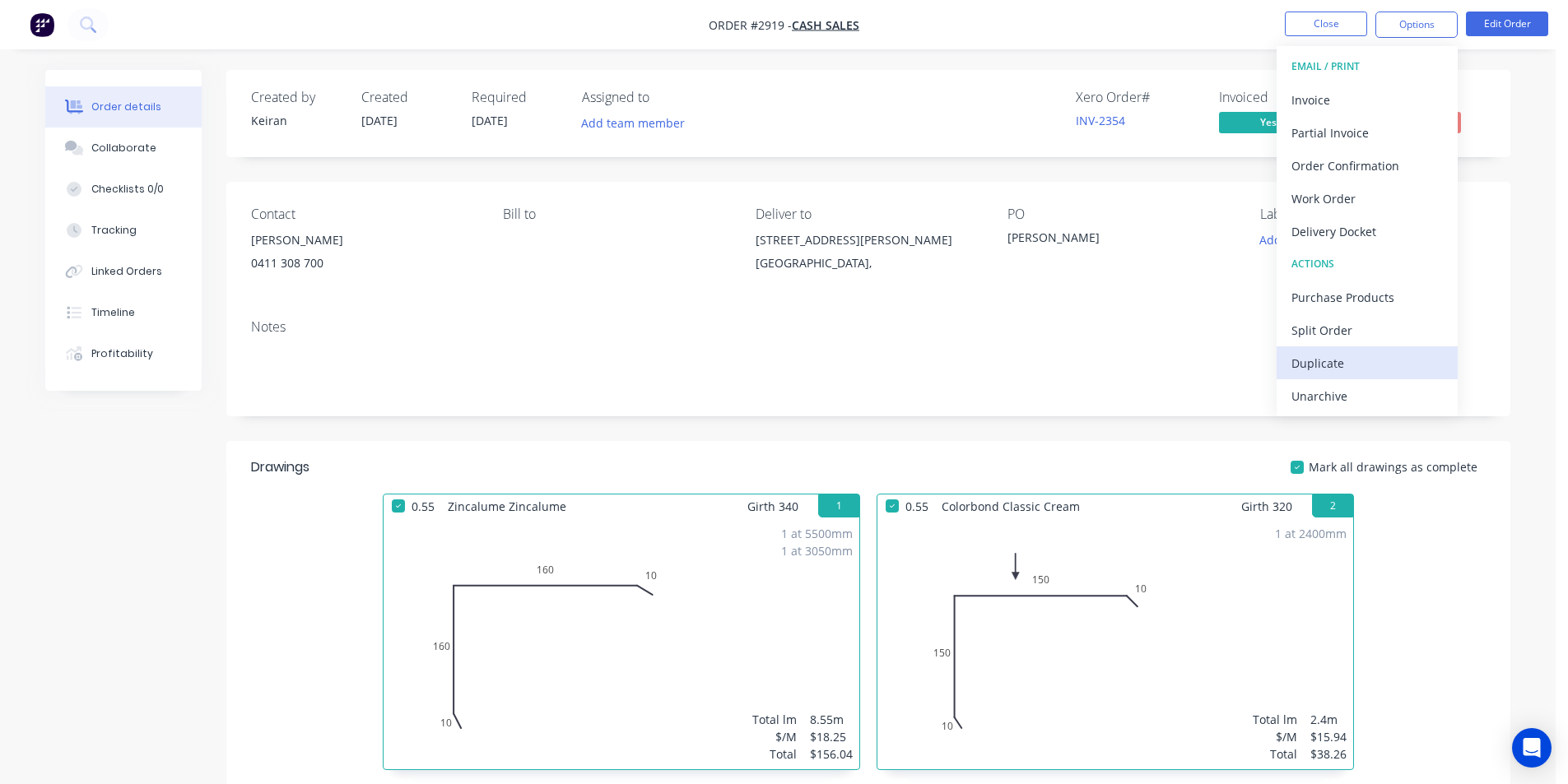
click at [1339, 360] on div "Duplicate" at bounding box center [1367, 363] width 152 height 24
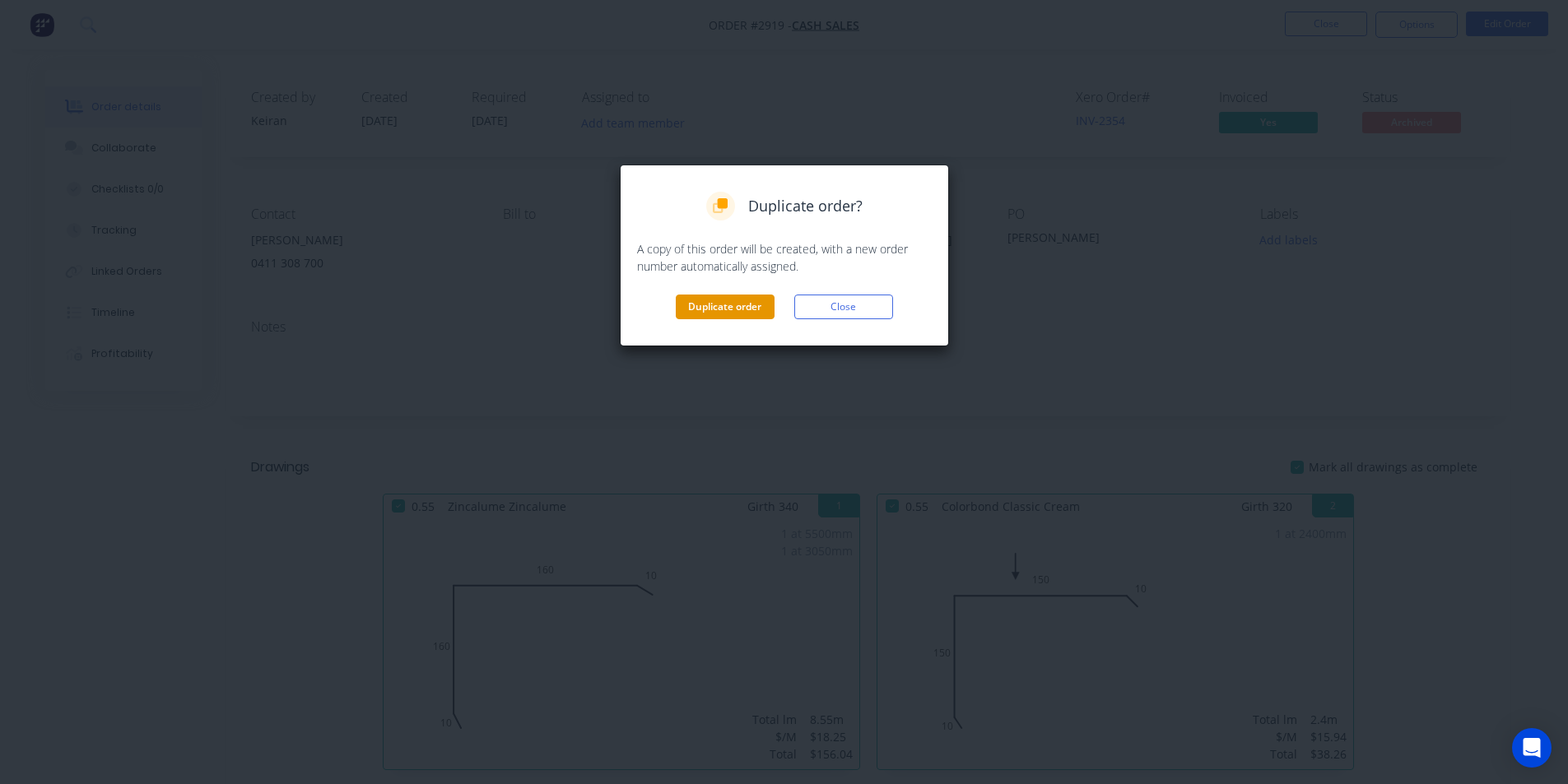
click at [759, 307] on button "Duplicate order" at bounding box center [725, 307] width 99 height 25
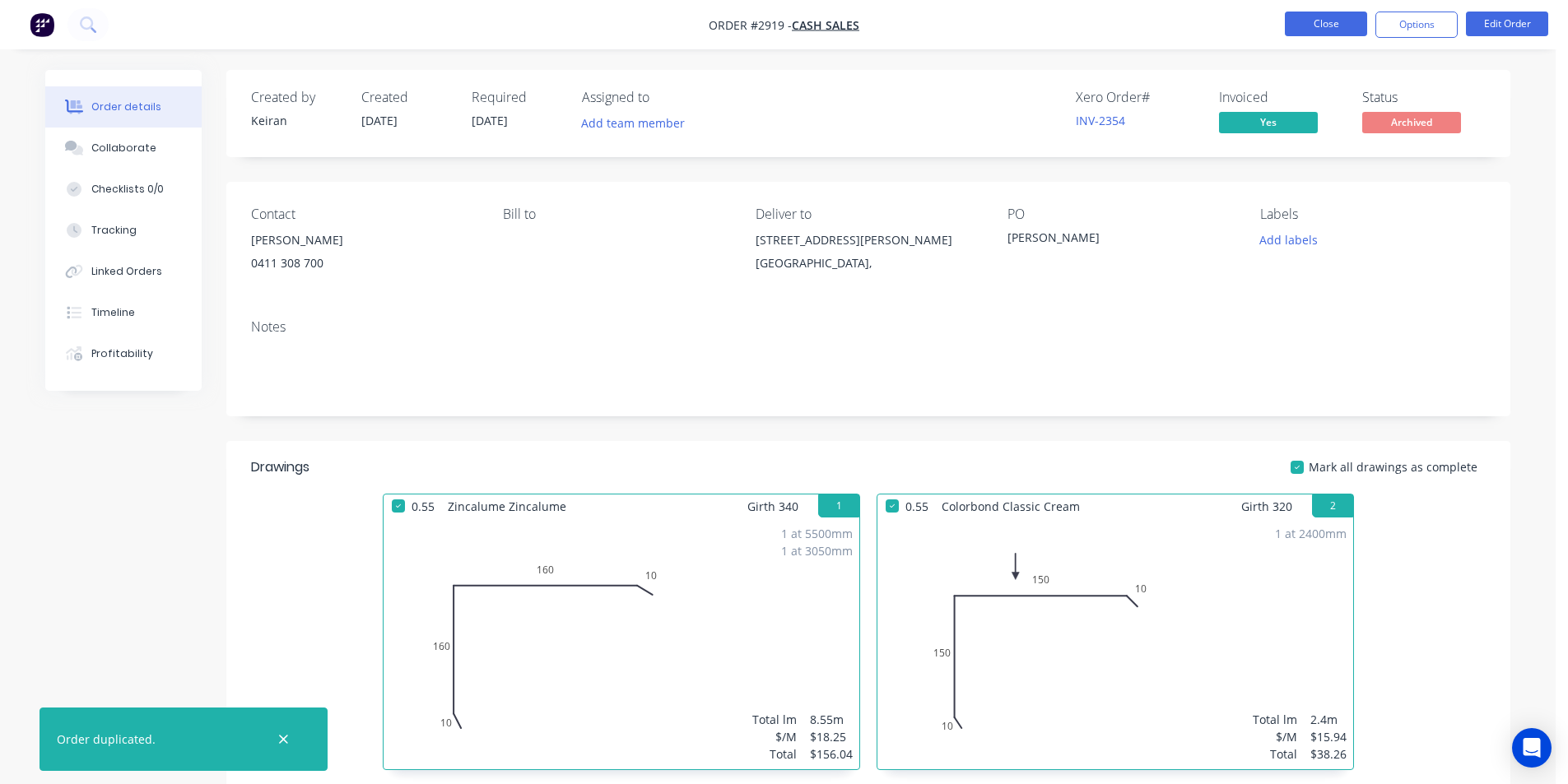
click at [1319, 29] on button "Close" at bounding box center [1326, 23] width 82 height 25
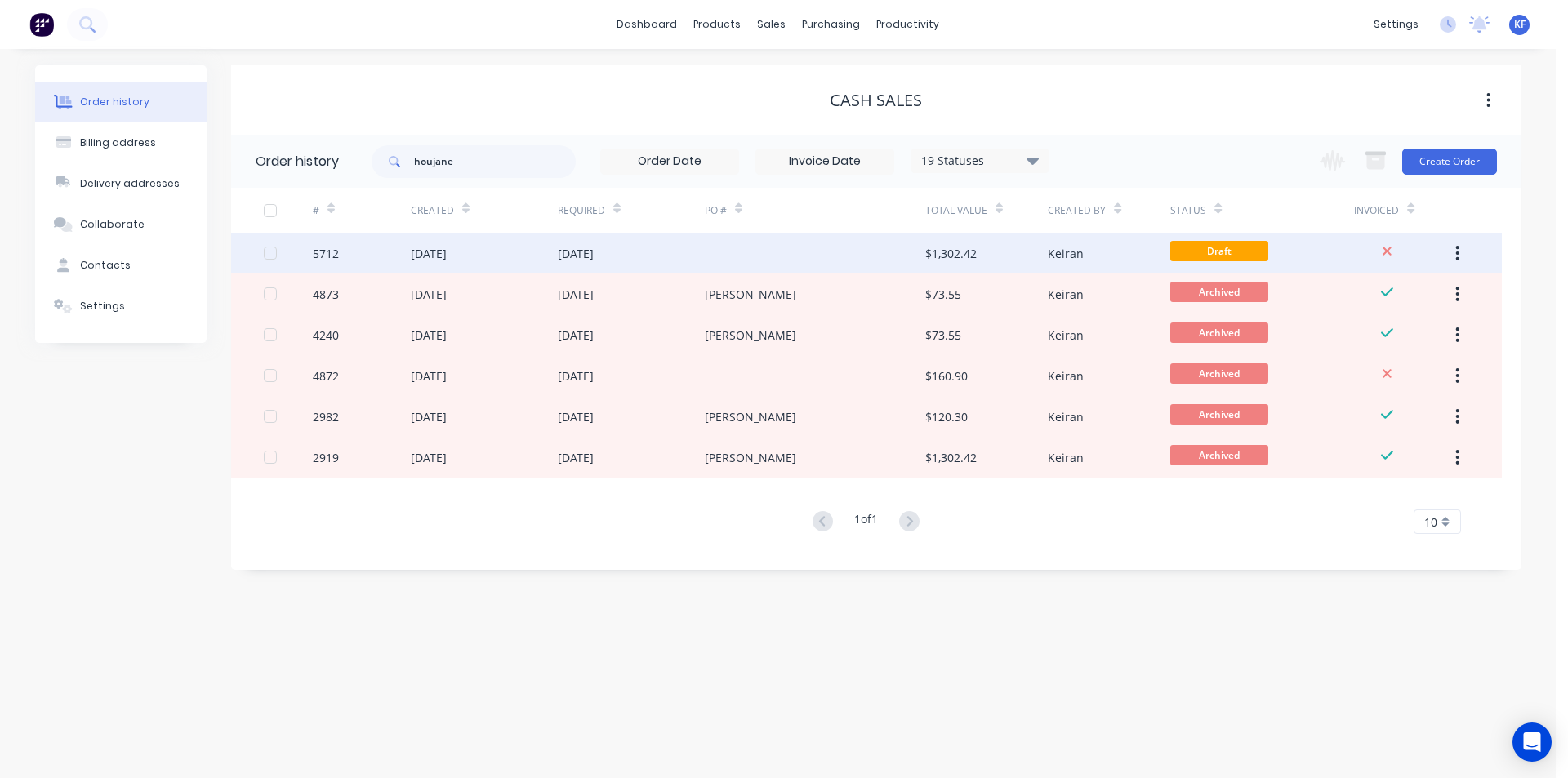
click at [754, 253] on div at bounding box center [815, 253] width 220 height 41
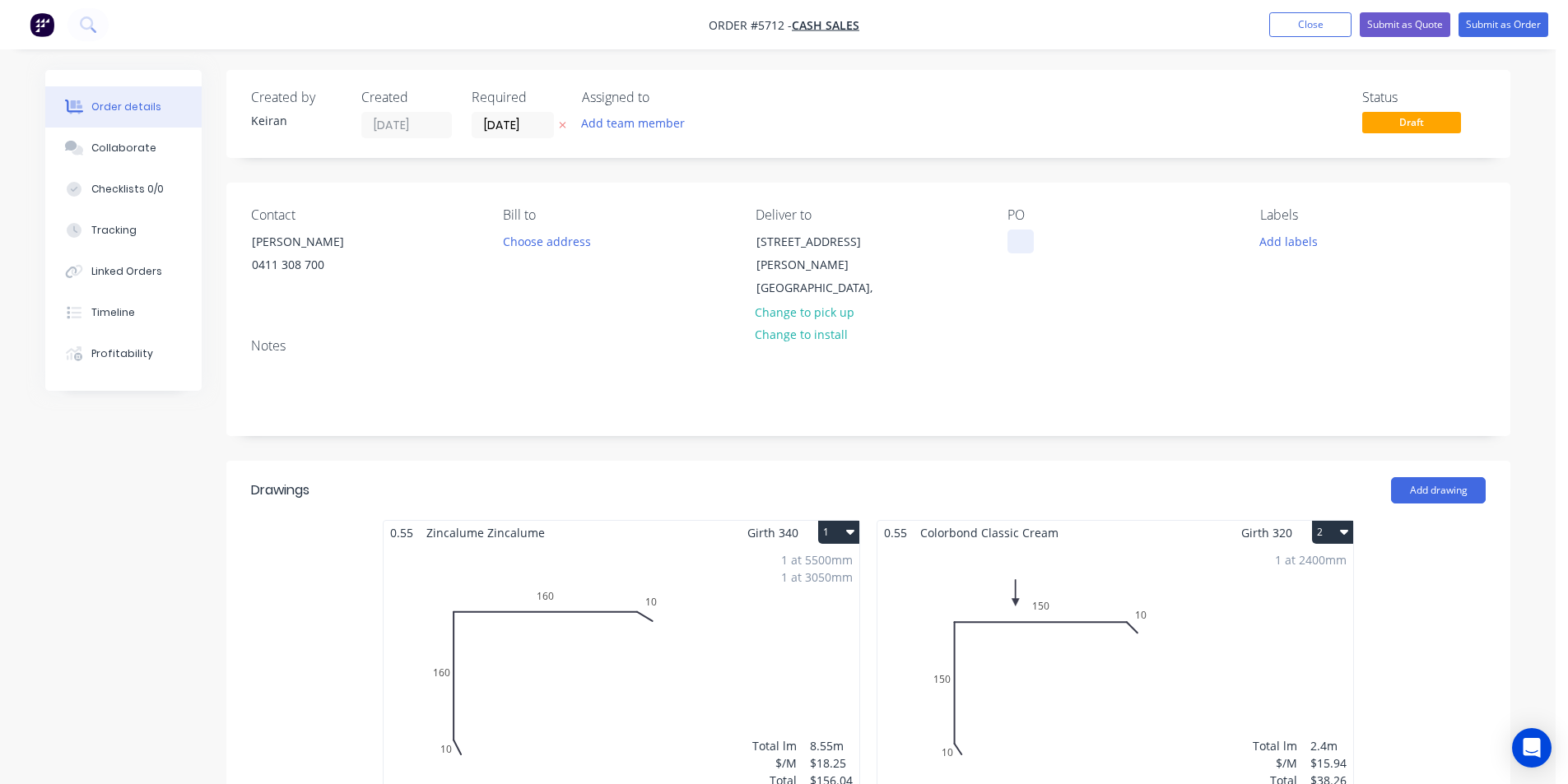
click at [1032, 237] on div at bounding box center [1020, 242] width 27 height 24
click at [1027, 236] on div at bounding box center [1020, 242] width 27 height 24
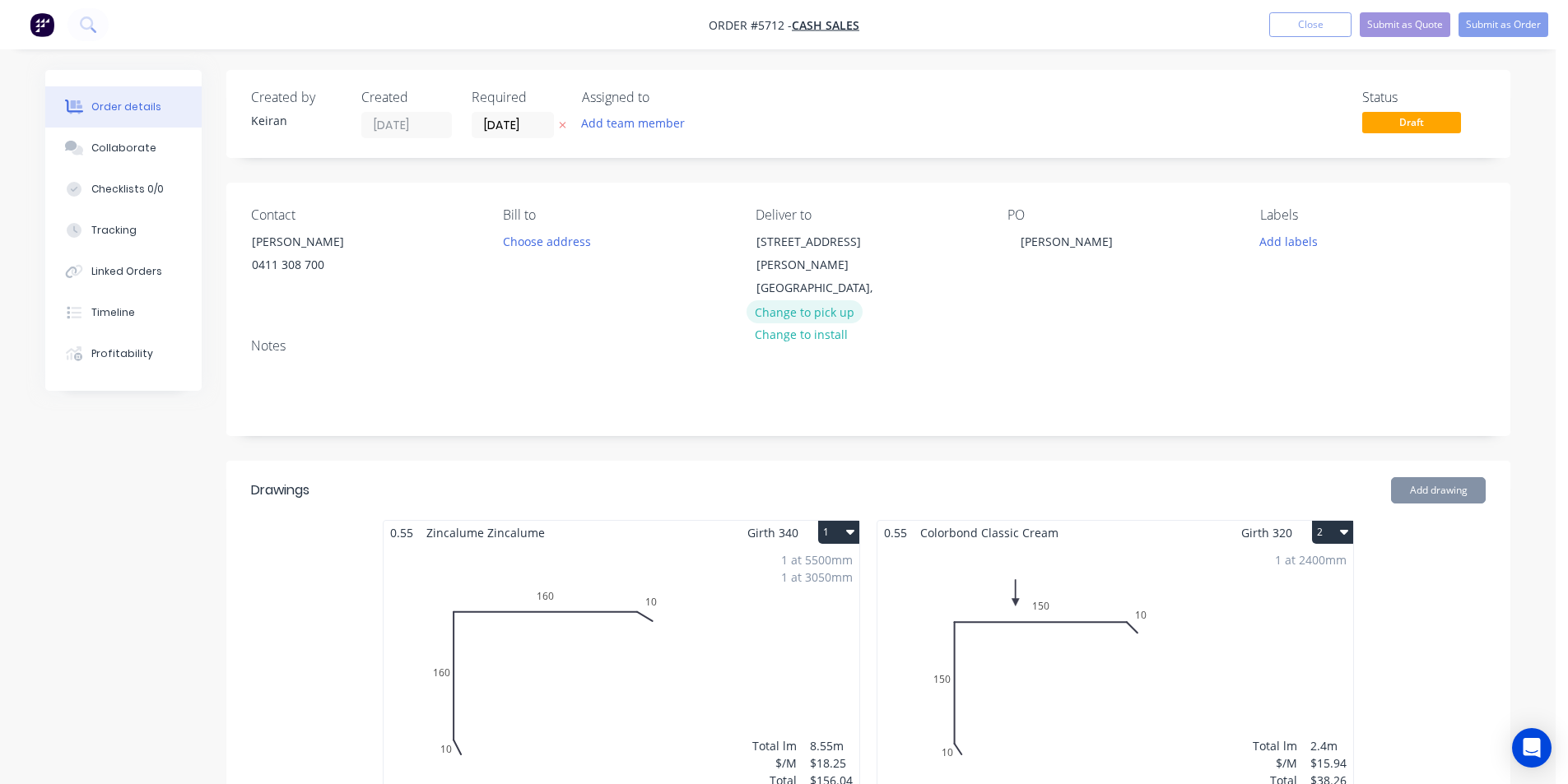
click at [817, 301] on button "Change to pick up" at bounding box center [805, 312] width 117 height 22
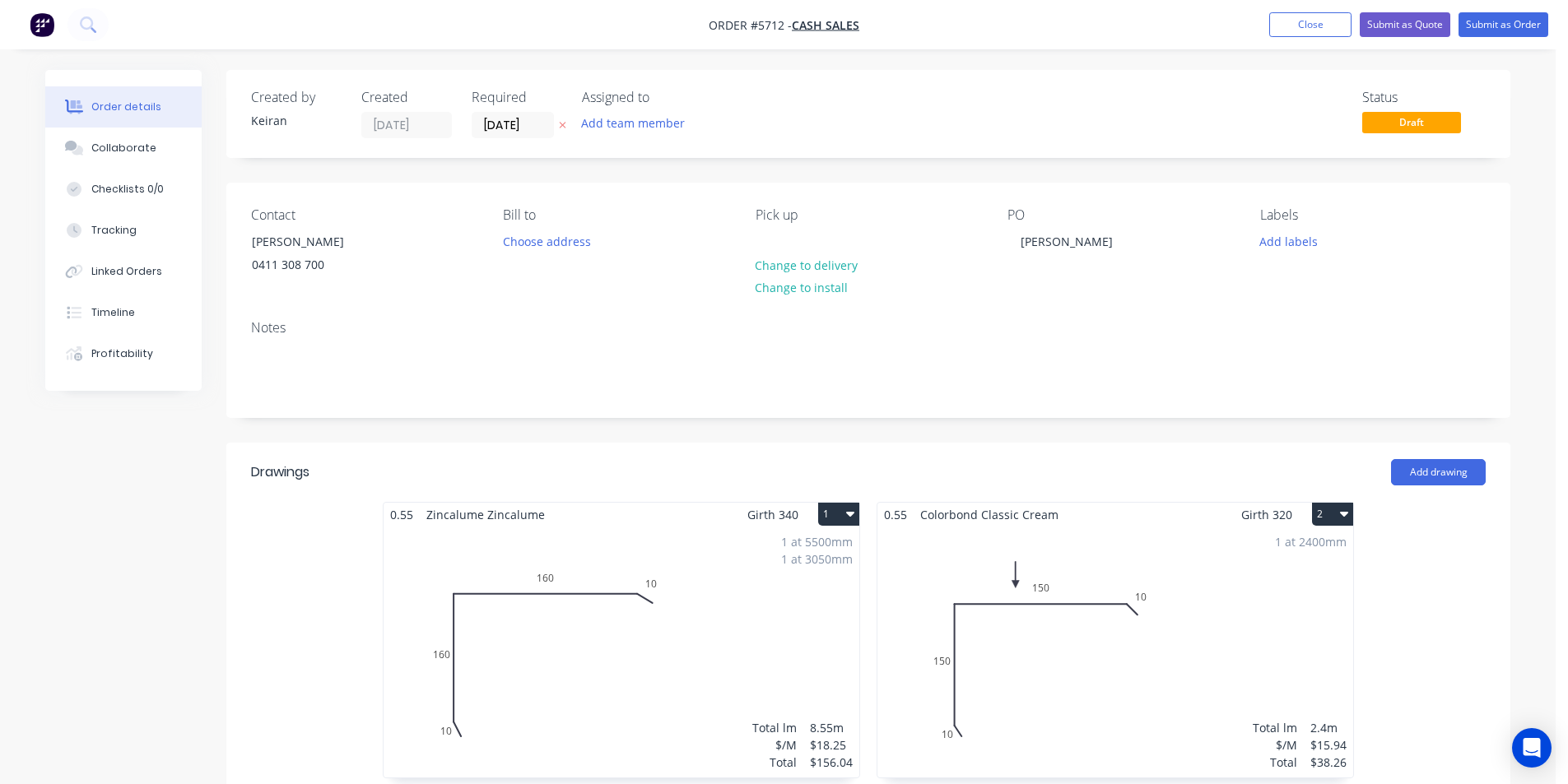
click at [839, 512] on button "1" at bounding box center [839, 514] width 41 height 23
click at [817, 616] on div "Delete" at bounding box center [781, 620] width 127 height 24
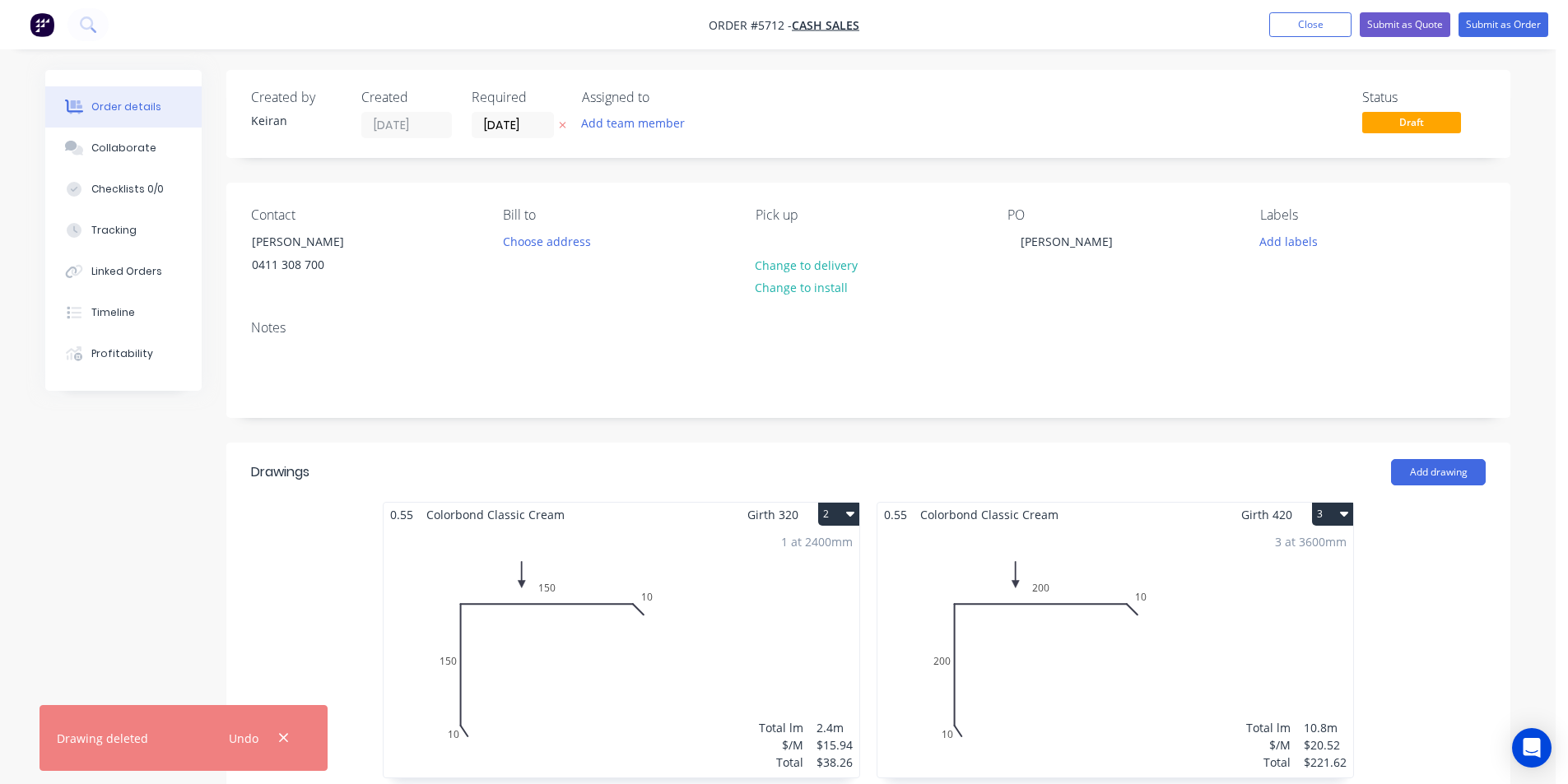
click at [1338, 509] on button "3" at bounding box center [1332, 514] width 41 height 23
drag, startPoint x: 1320, startPoint y: 610, endPoint x: 1297, endPoint y: 610, distance: 23.0
click at [1318, 610] on div "Delete" at bounding box center [1275, 620] width 127 height 24
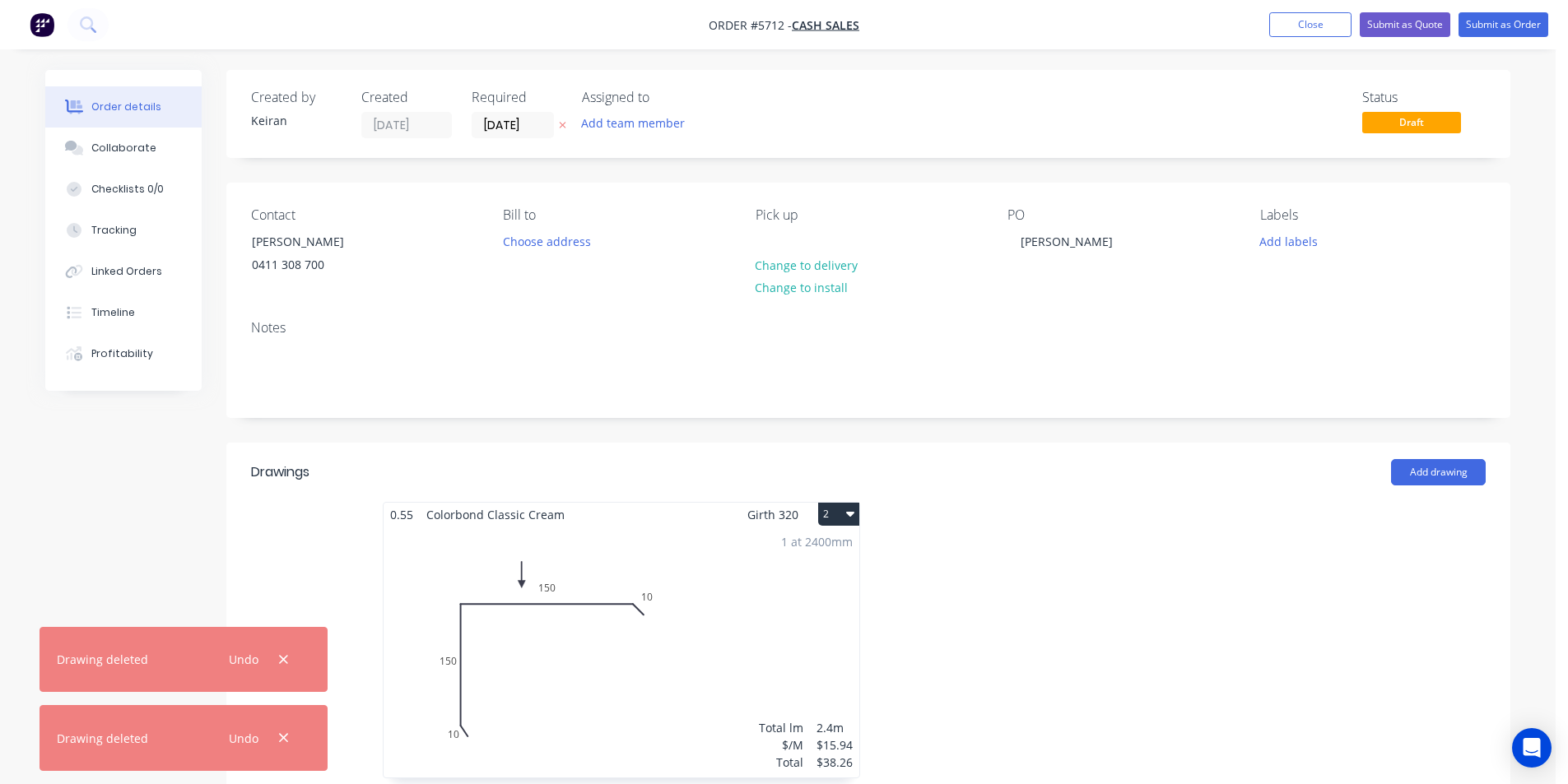
click at [854, 522] on button "2" at bounding box center [839, 514] width 41 height 23
click at [849, 604] on button "Delete" at bounding box center [781, 620] width 156 height 33
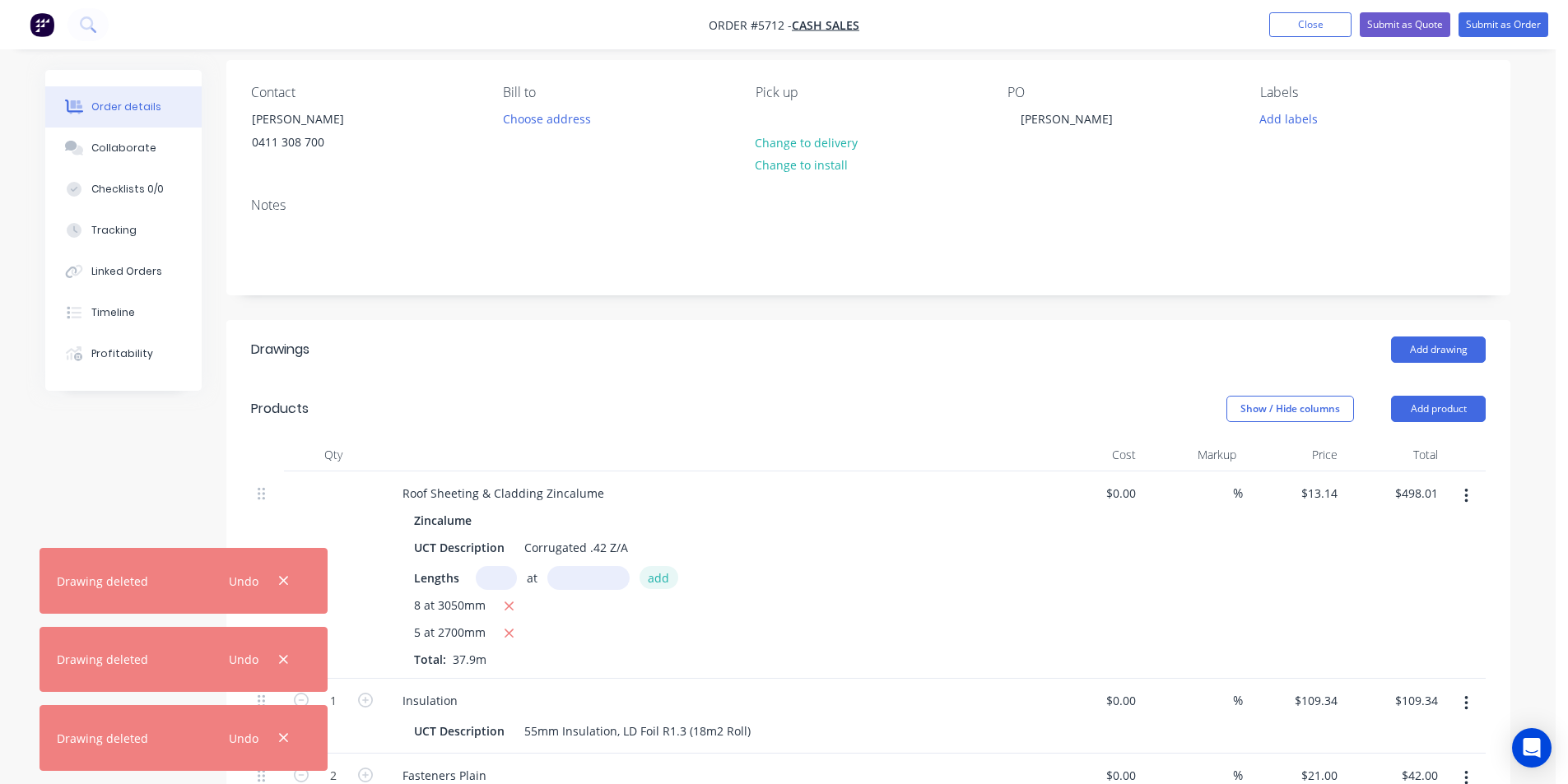
scroll to position [247, 0]
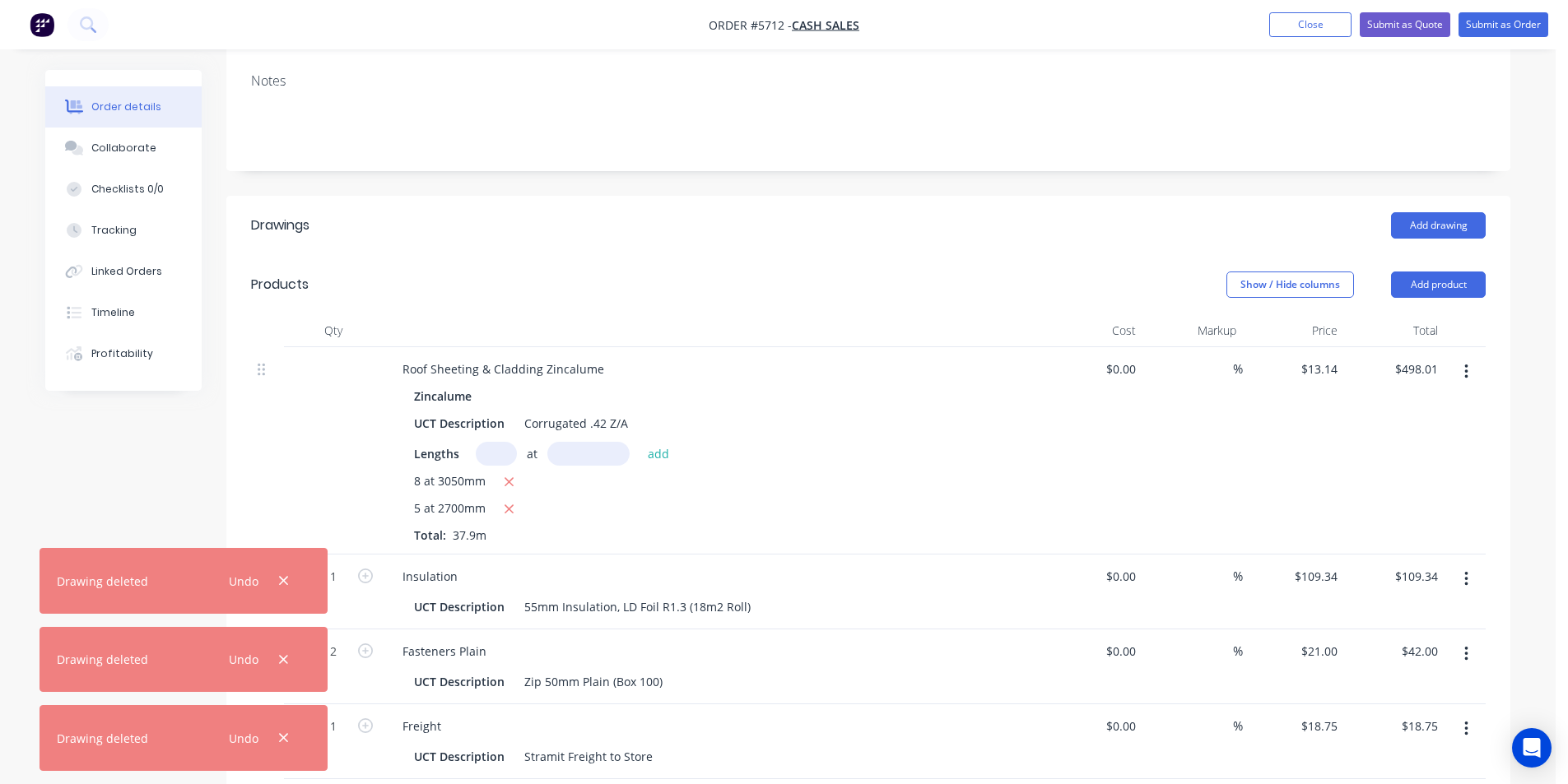
click at [1469, 384] on button "button" at bounding box center [1465, 372] width 39 height 30
click at [1401, 530] on div "Edit Duplicate Exclude from tax Delete" at bounding box center [1407, 464] width 156 height 140
click at [1422, 497] on button "Delete" at bounding box center [1407, 513] width 156 height 33
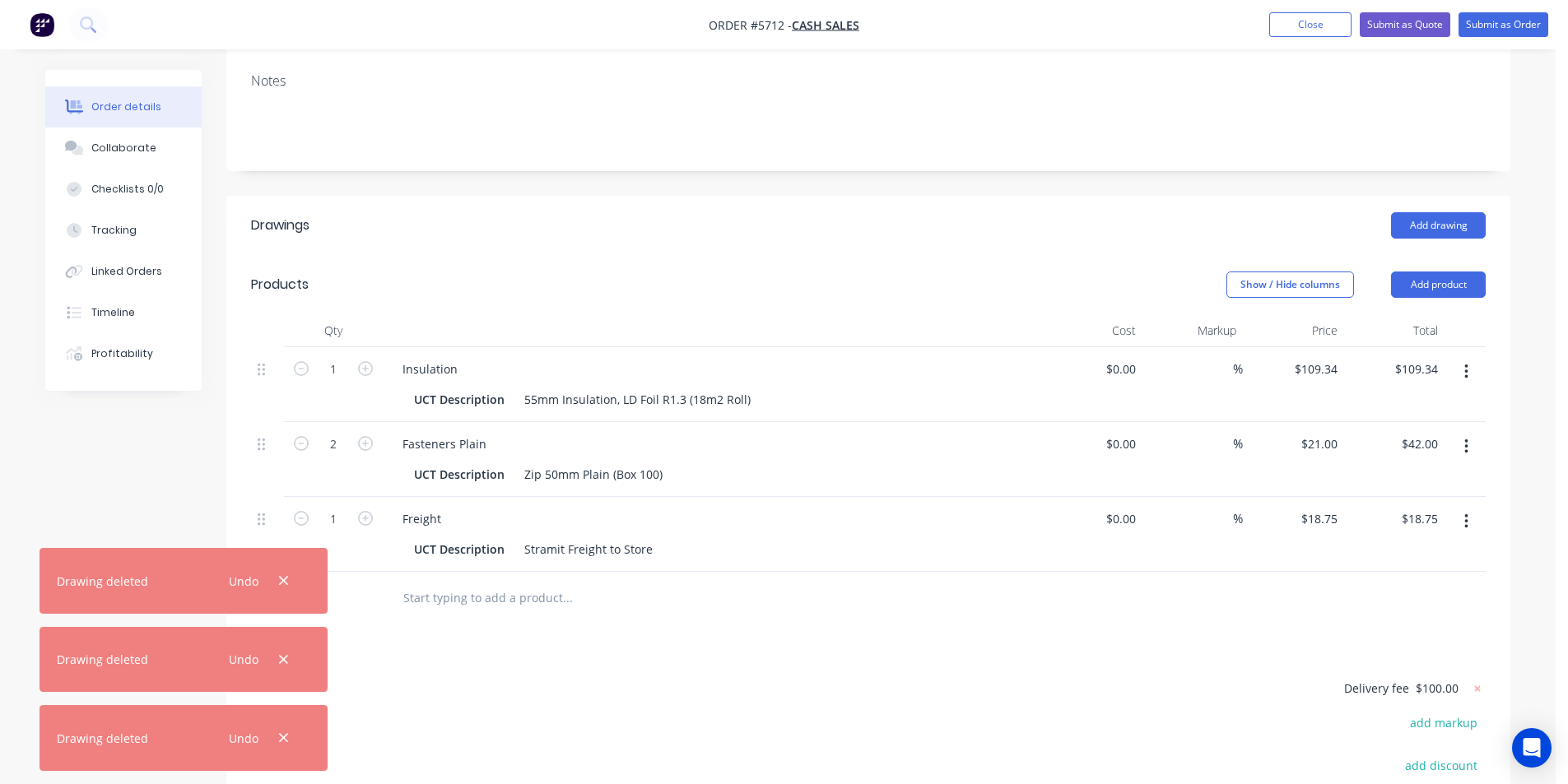
click at [1467, 369] on icon "button" at bounding box center [1466, 372] width 4 height 18
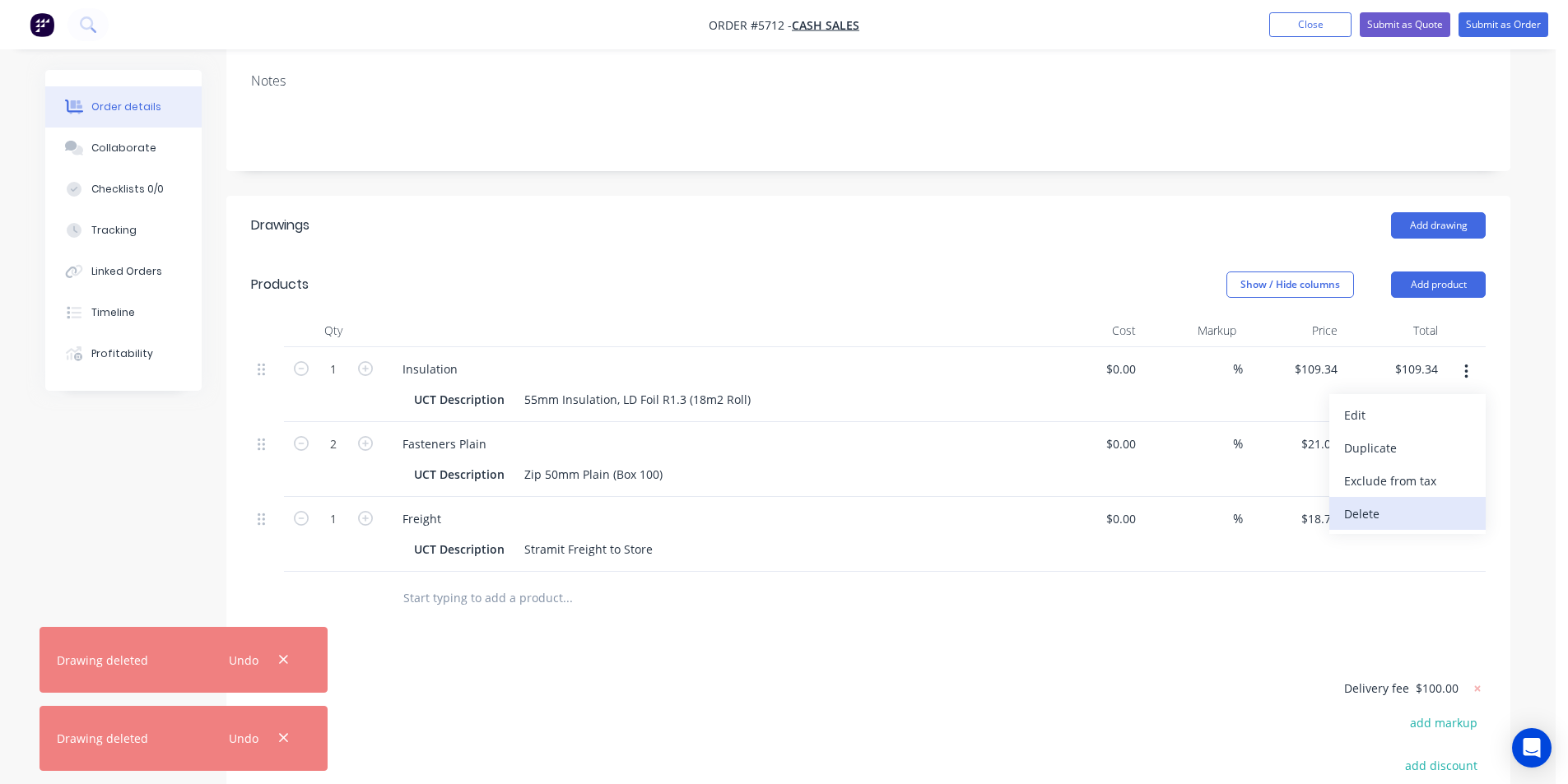
click at [1425, 510] on div "Delete" at bounding box center [1407, 514] width 127 height 24
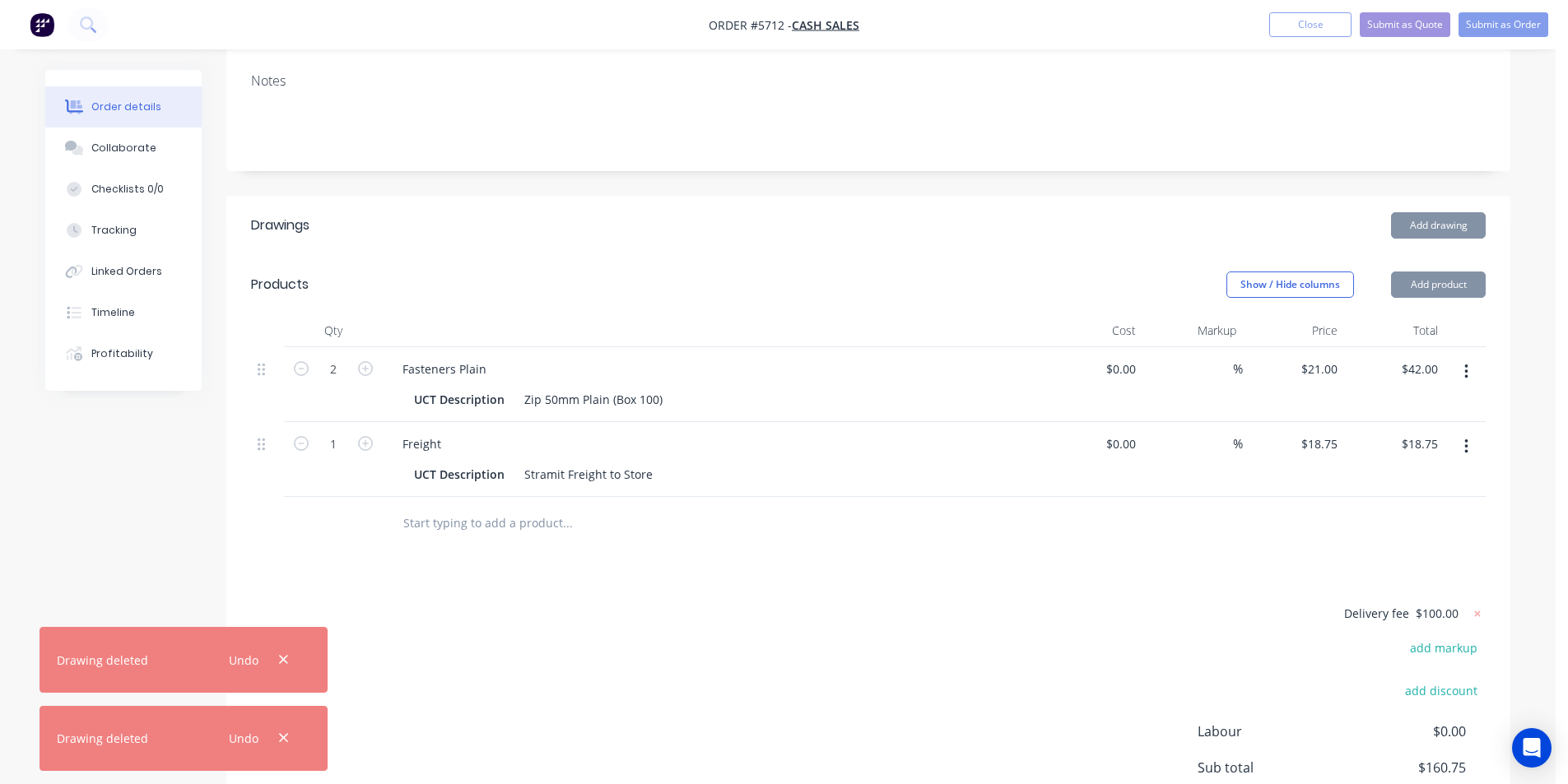
click at [1473, 371] on button "button" at bounding box center [1465, 372] width 39 height 30
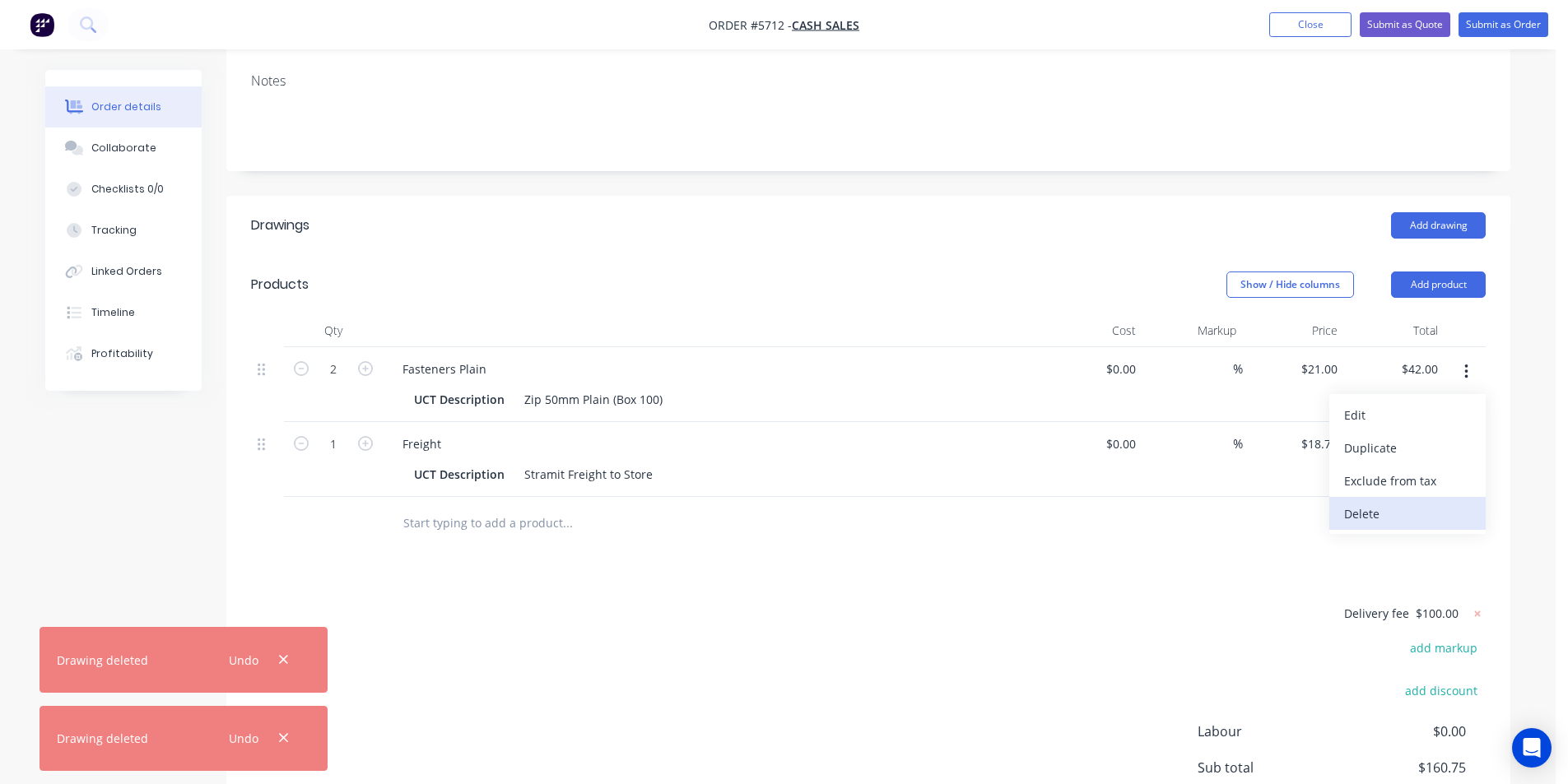
click at [1433, 500] on button "Delete" at bounding box center [1407, 513] width 156 height 33
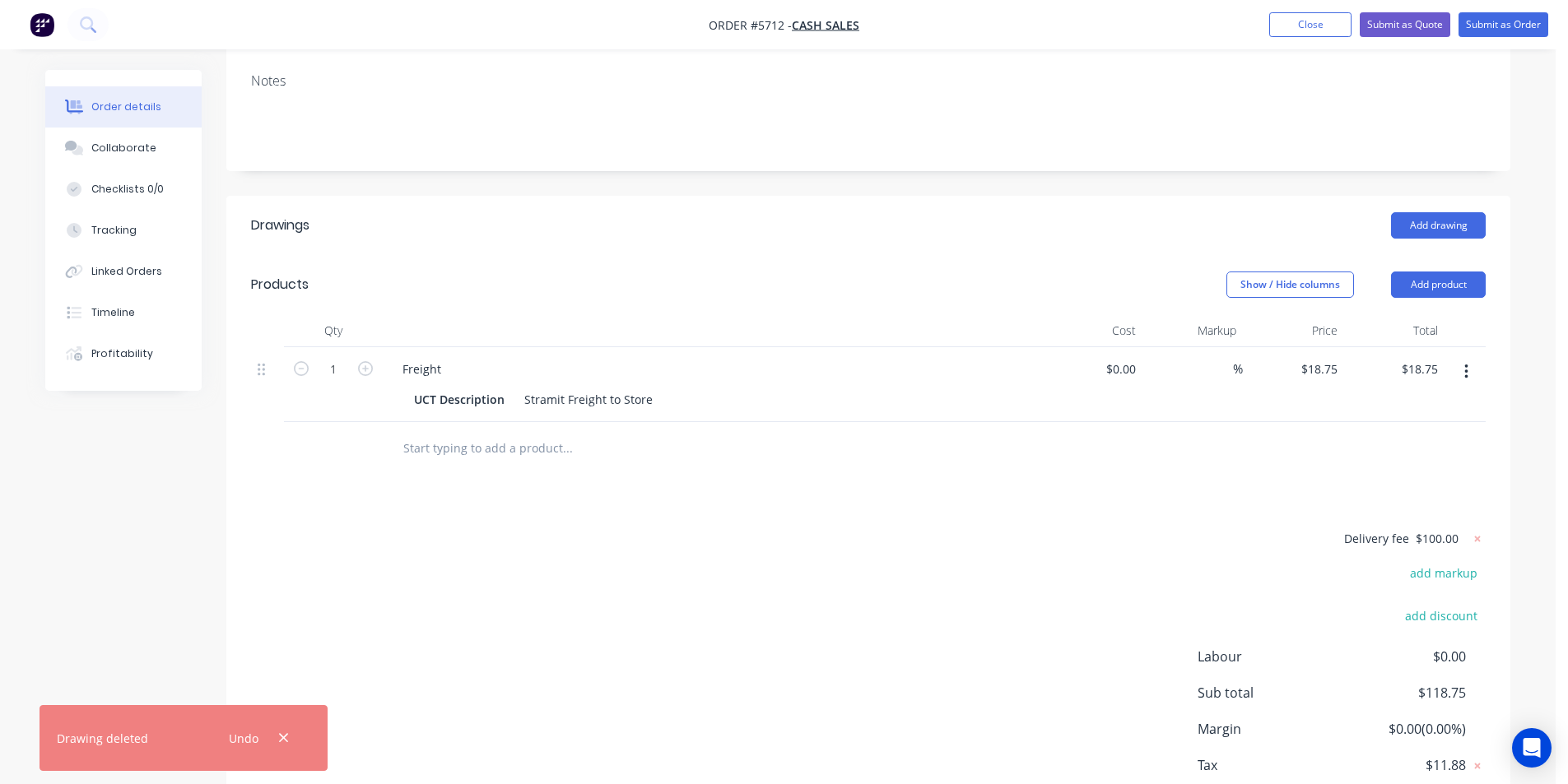
drag, startPoint x: 1476, startPoint y: 370, endPoint x: 1468, endPoint y: 384, distance: 16.1
click at [1475, 370] on button "button" at bounding box center [1465, 372] width 39 height 30
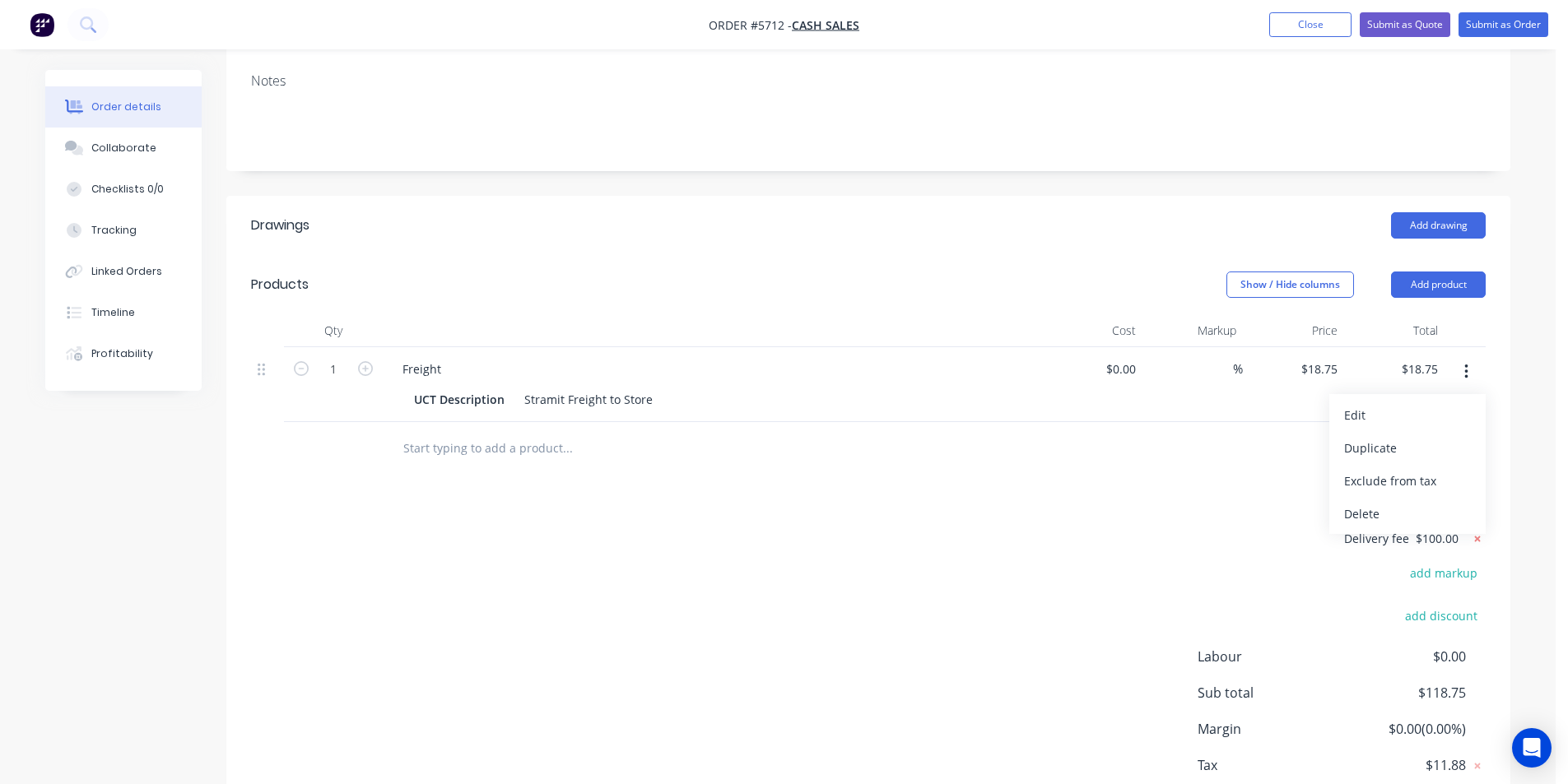
click at [1478, 542] on icon at bounding box center [1476, 538] width 16 height 16
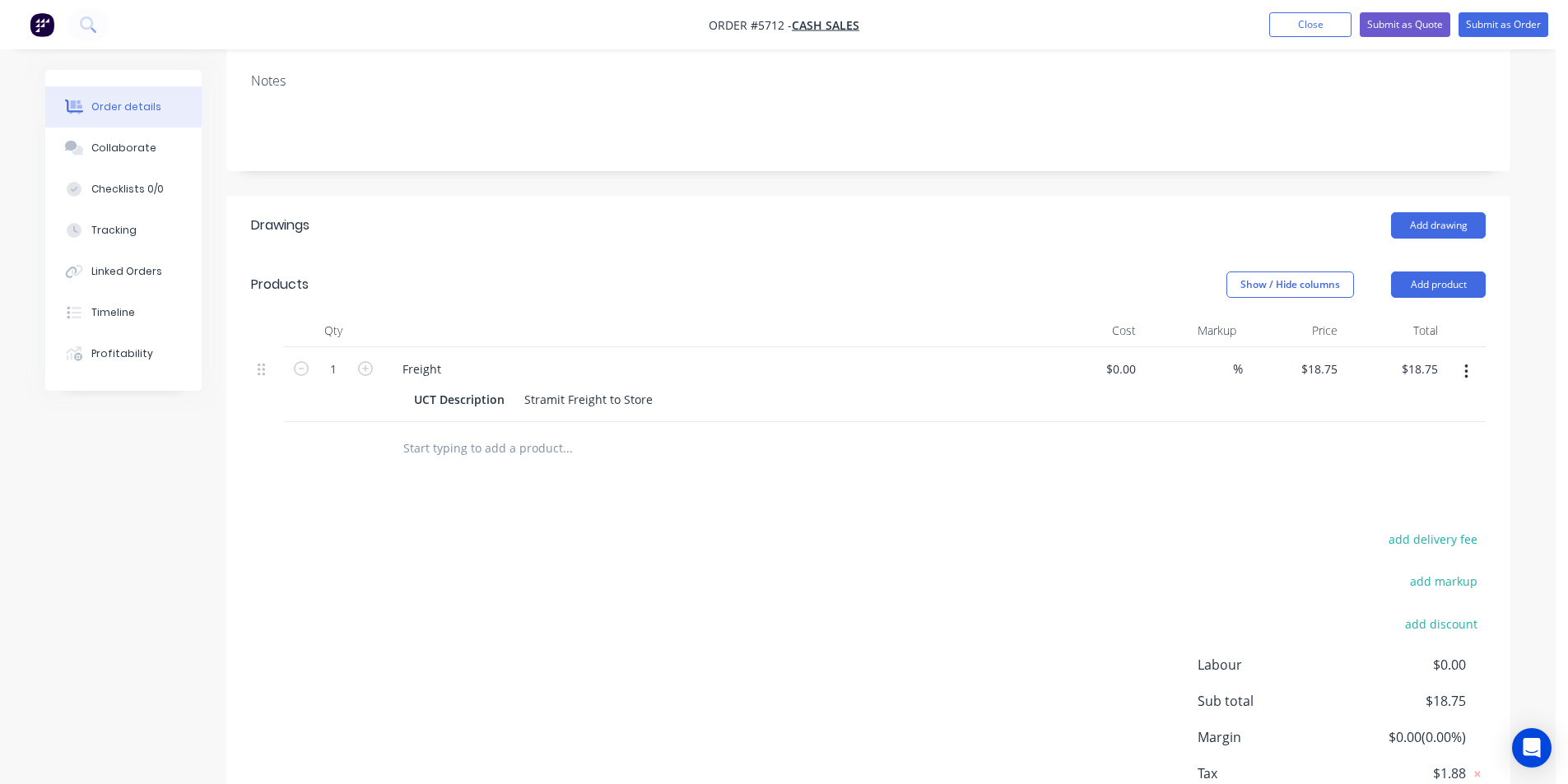
click at [1469, 372] on button "button" at bounding box center [1465, 372] width 39 height 30
click at [1450, 506] on div "Delete" at bounding box center [1407, 514] width 127 height 24
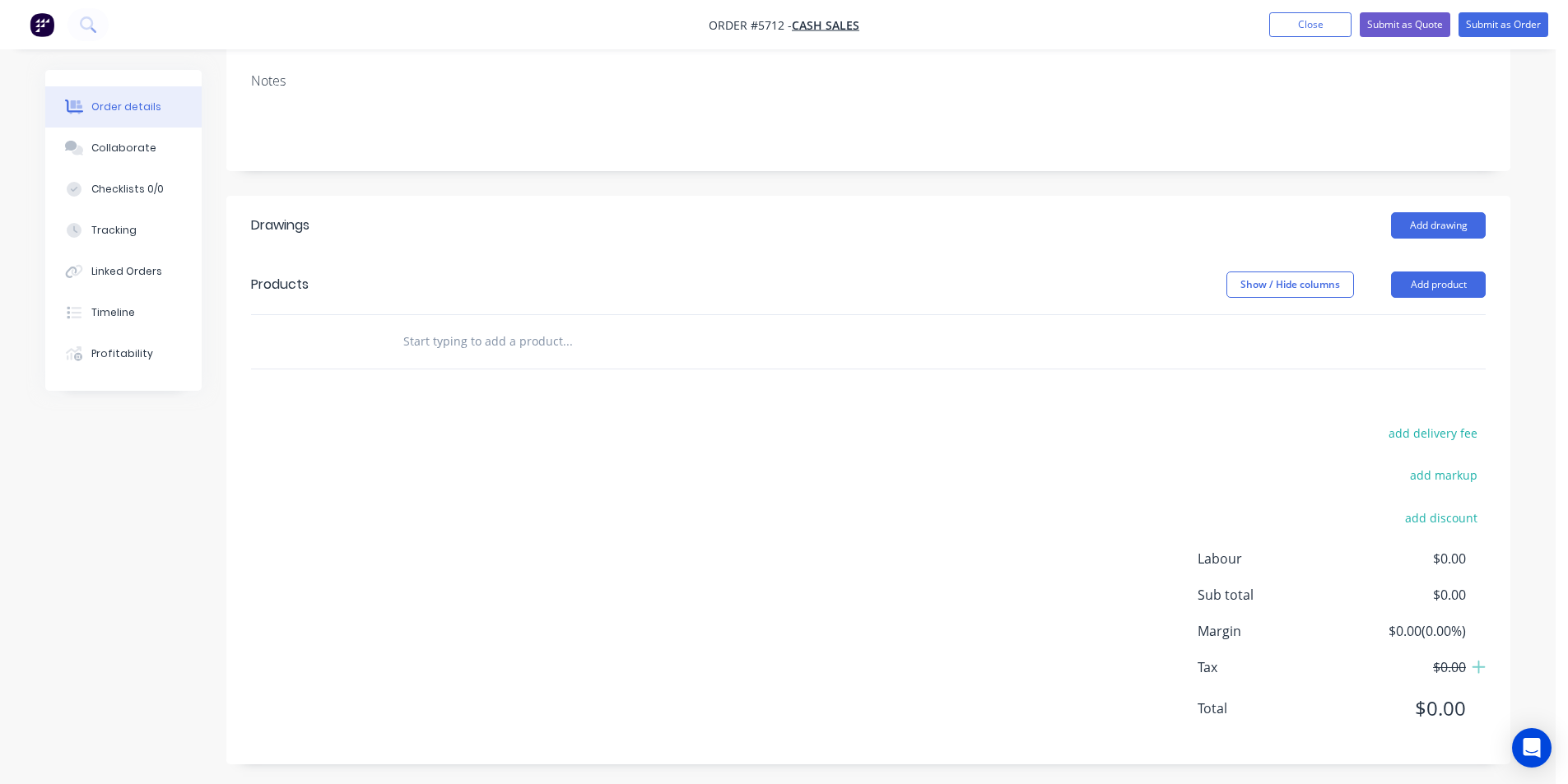
click at [525, 355] on input "text" at bounding box center [567, 341] width 329 height 33
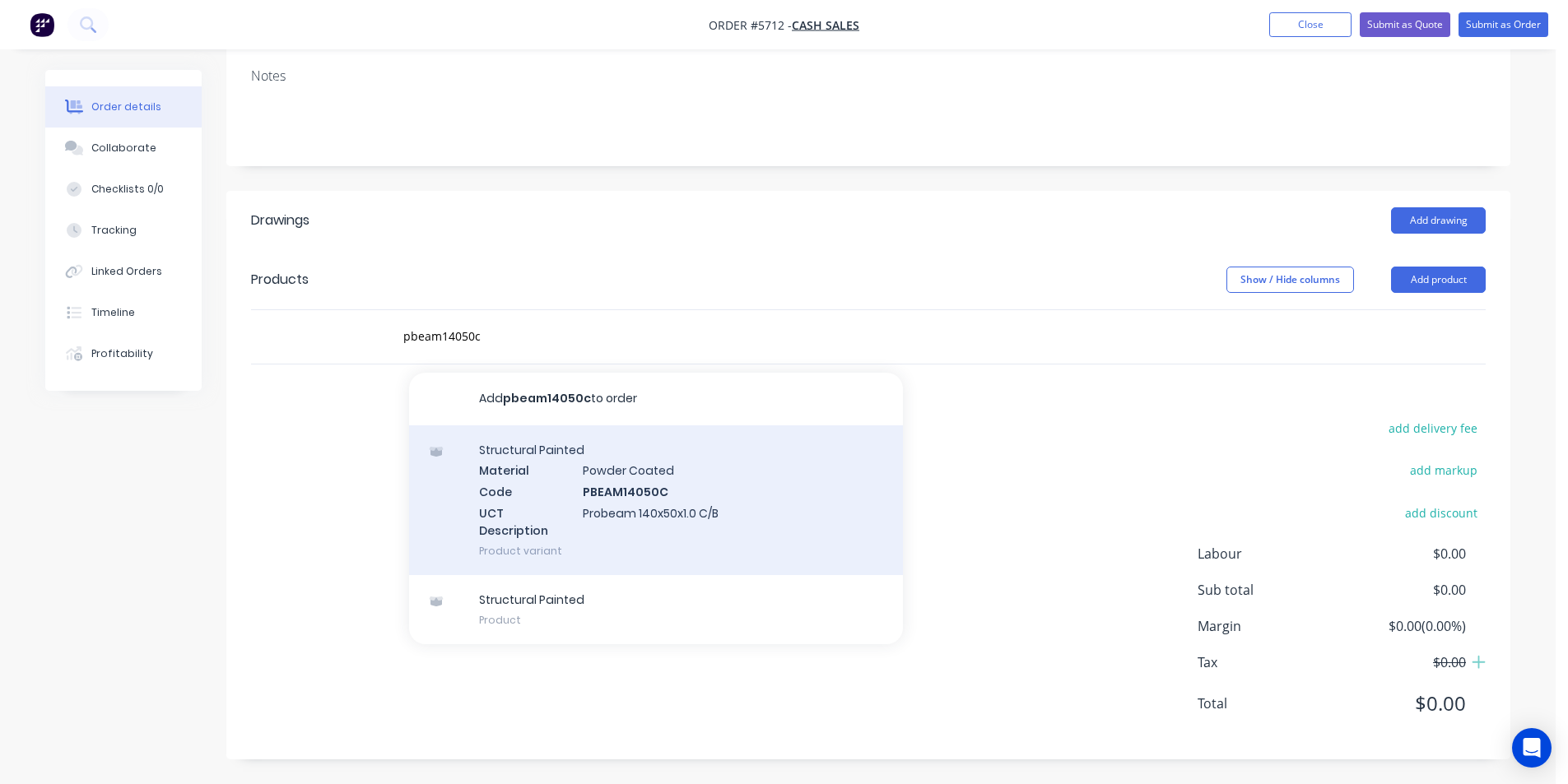
click at [733, 475] on div "Structural Painted Material Powder Coated Code PBEAM14050C UCT Description Prob…" at bounding box center [655, 500] width 494 height 150
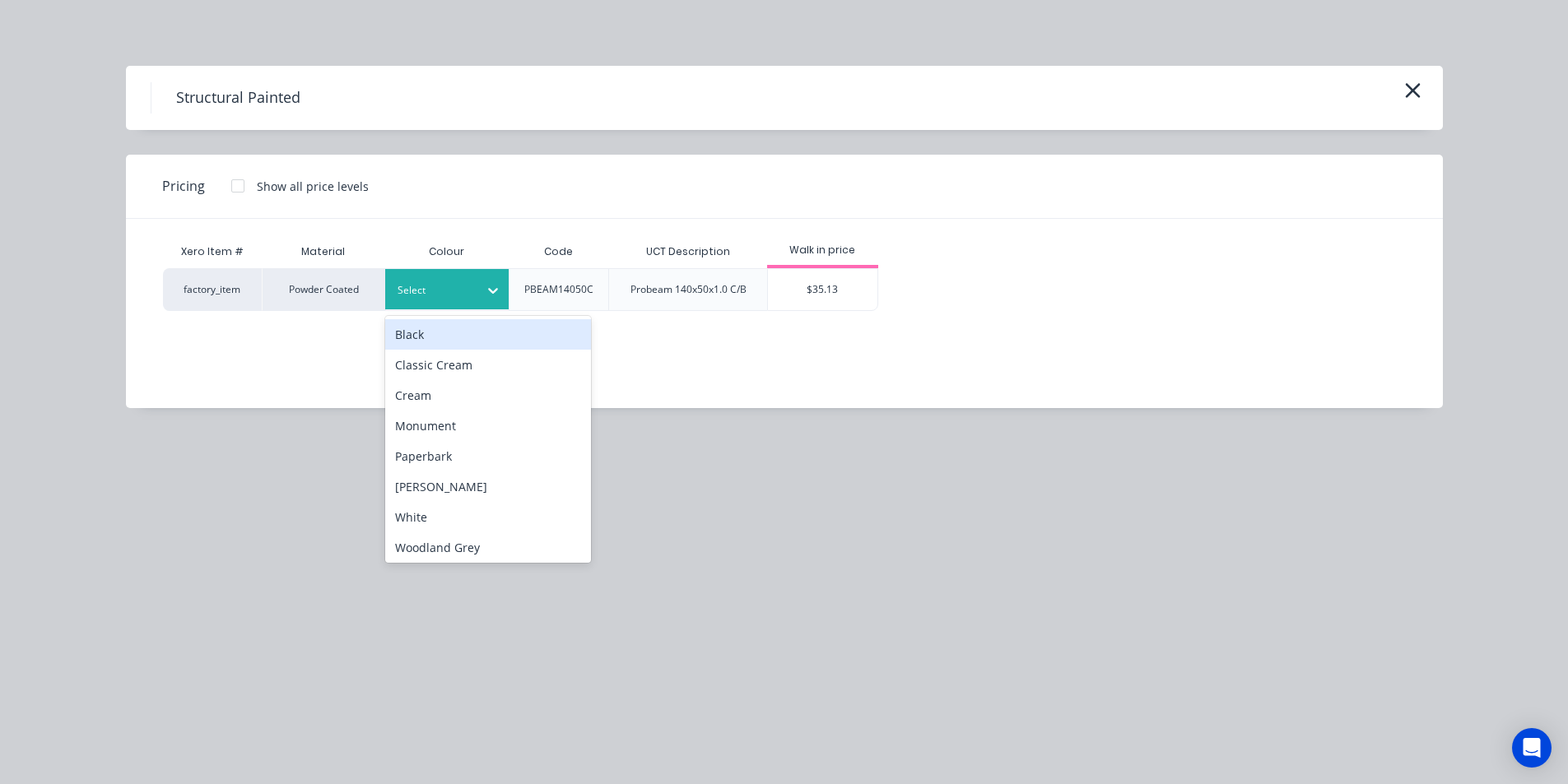
click at [475, 297] on div "Select" at bounding box center [432, 290] width 93 height 21
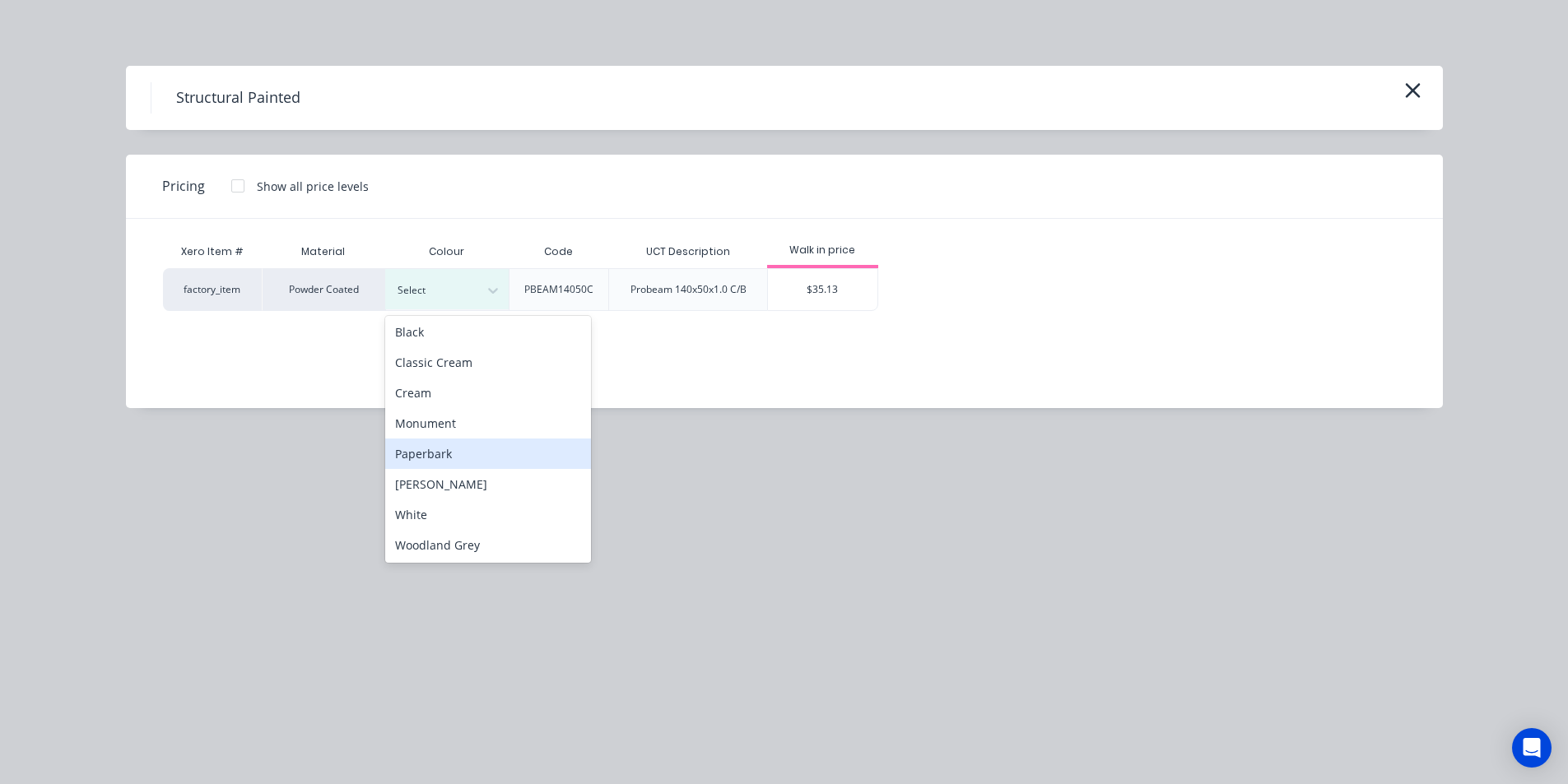
scroll to position [3, 0]
click at [434, 518] on div "White" at bounding box center [488, 514] width 206 height 31
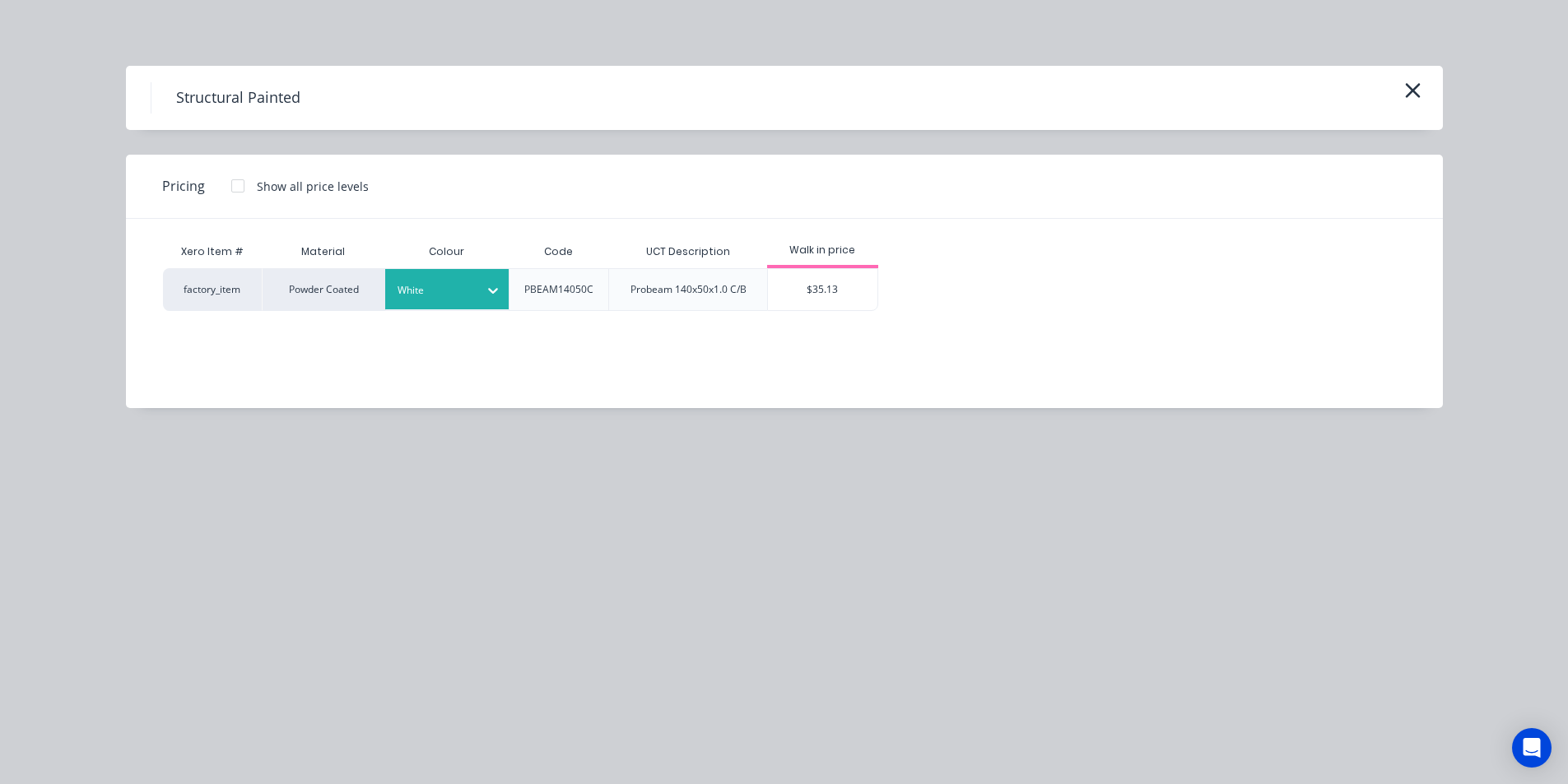
drag, startPoint x: 243, startPoint y: 188, endPoint x: 389, endPoint y: 199, distance: 146.4
click at [242, 187] on div at bounding box center [237, 186] width 33 height 33
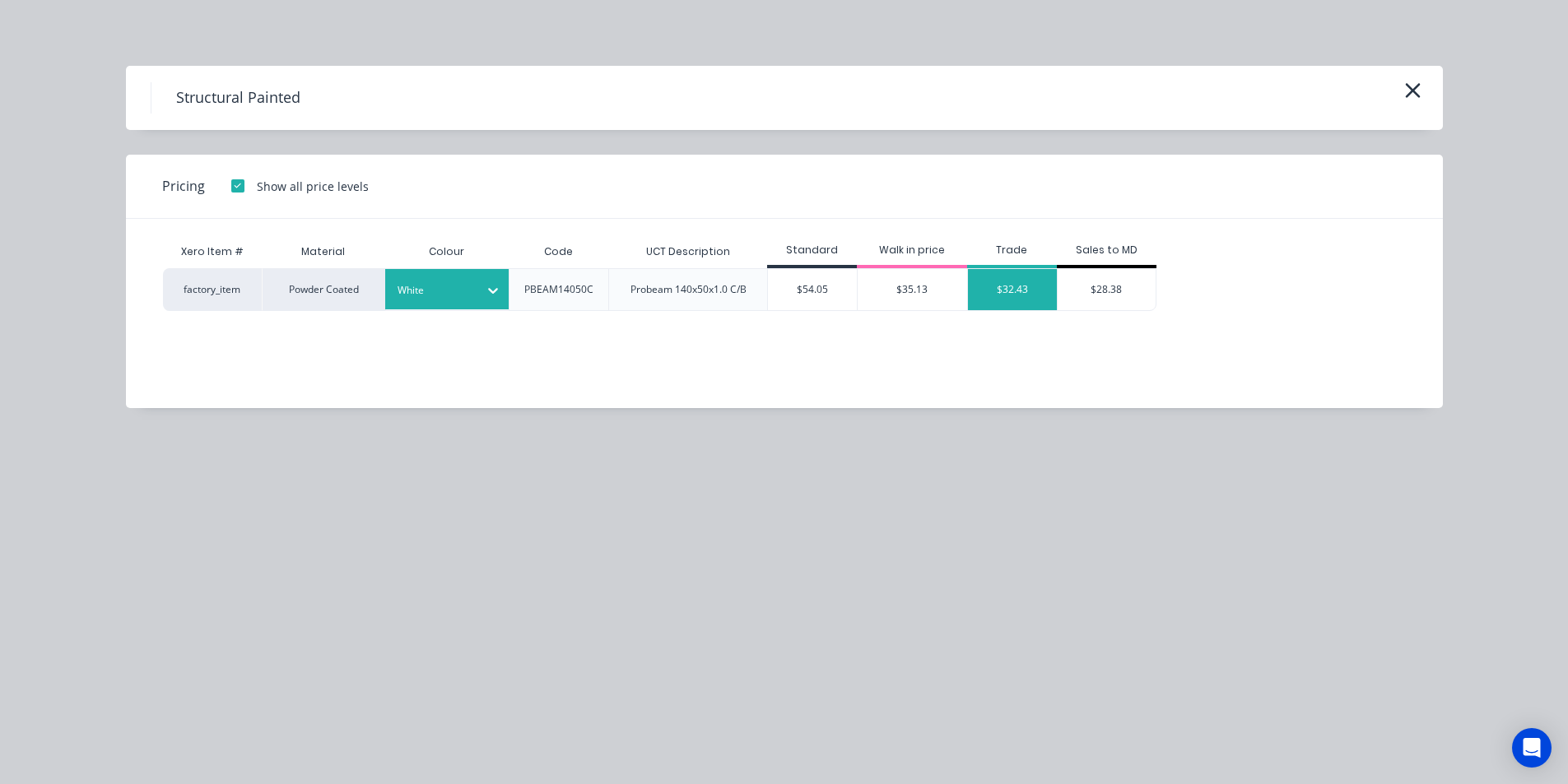
click at [995, 282] on div "$32.43" at bounding box center [1013, 290] width 89 height 41
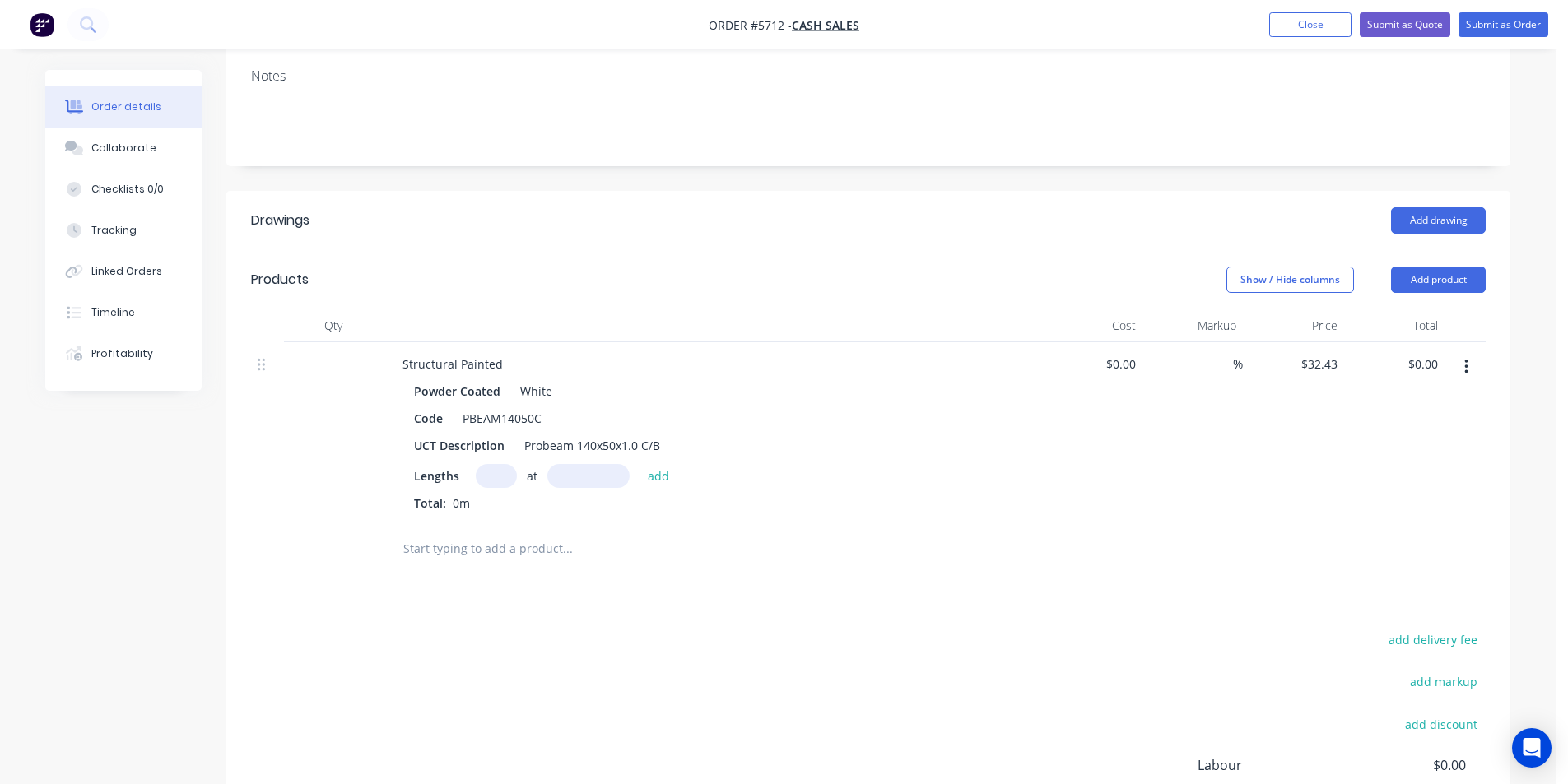
click at [476, 474] on input "text" at bounding box center [496, 476] width 41 height 24
click at [639, 464] on button "add" at bounding box center [658, 476] width 39 height 22
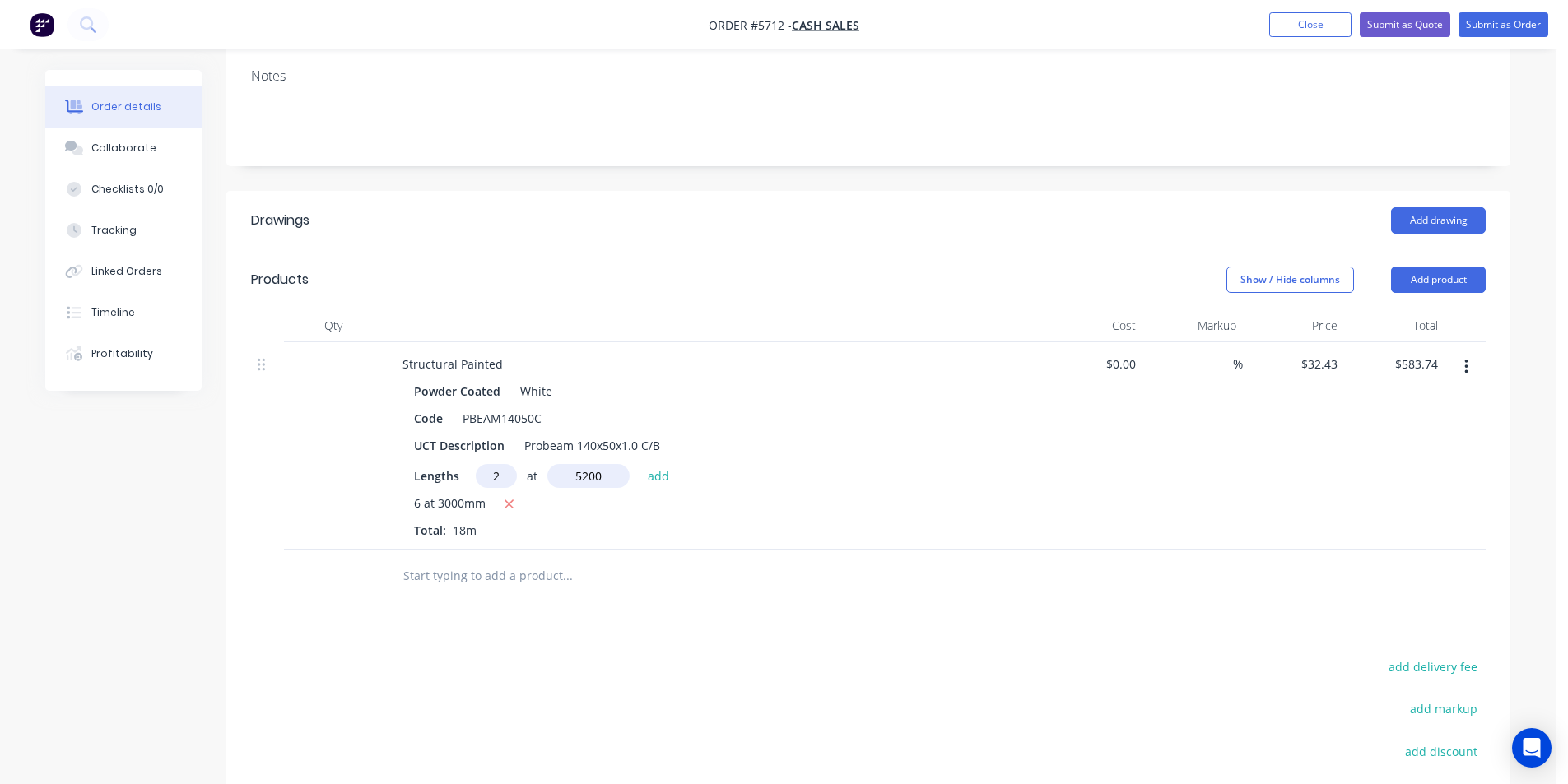
click at [639, 464] on button "add" at bounding box center [658, 476] width 39 height 22
click at [553, 605] on input "text" at bounding box center [567, 603] width 329 height 33
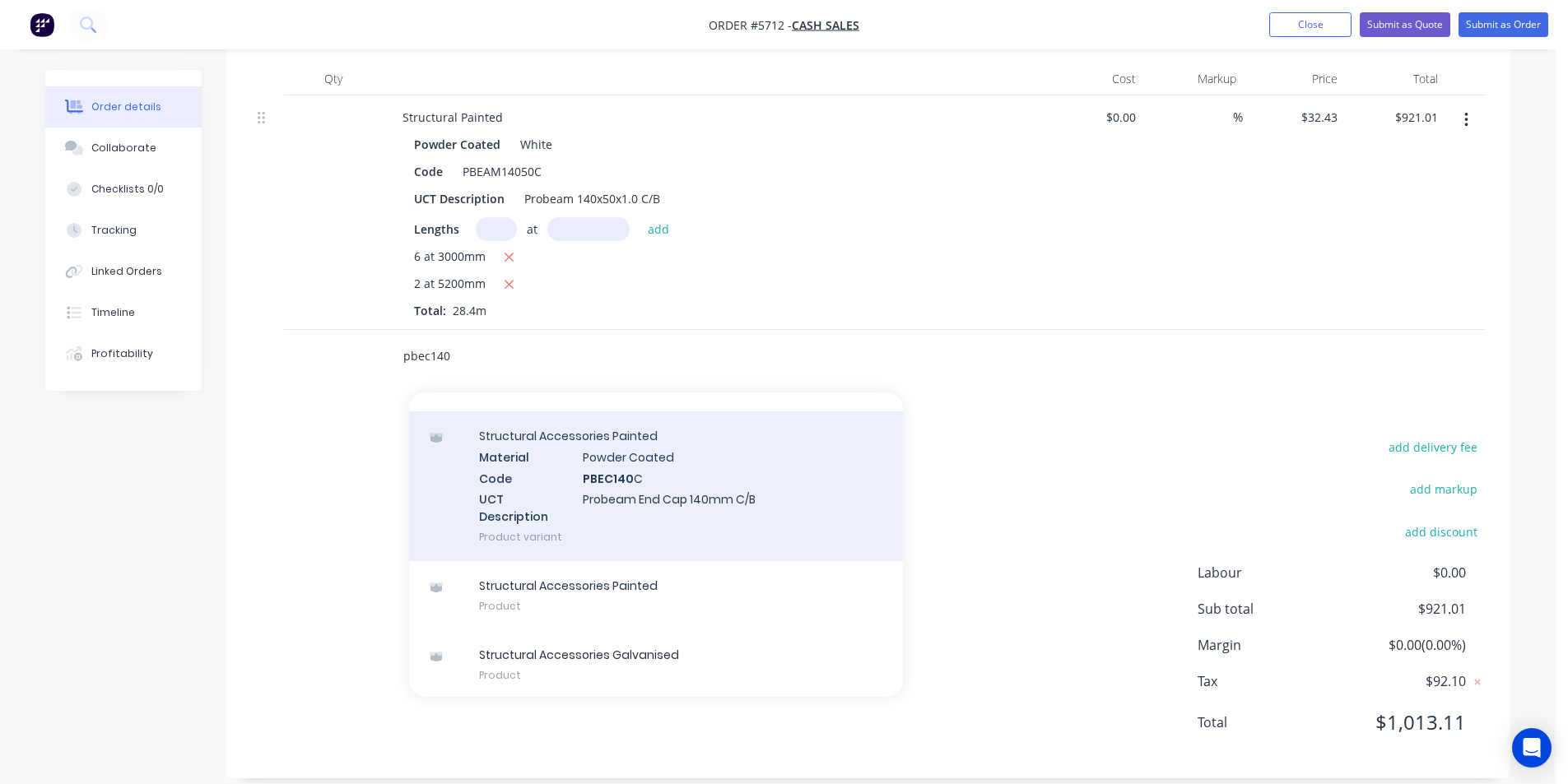
scroll to position [165, 0]
click at [753, 508] on div "Structural Accessories Painted Material Powder Coated Code PBEC140 C UCT Descri…" at bounding box center [655, 483] width 494 height 150
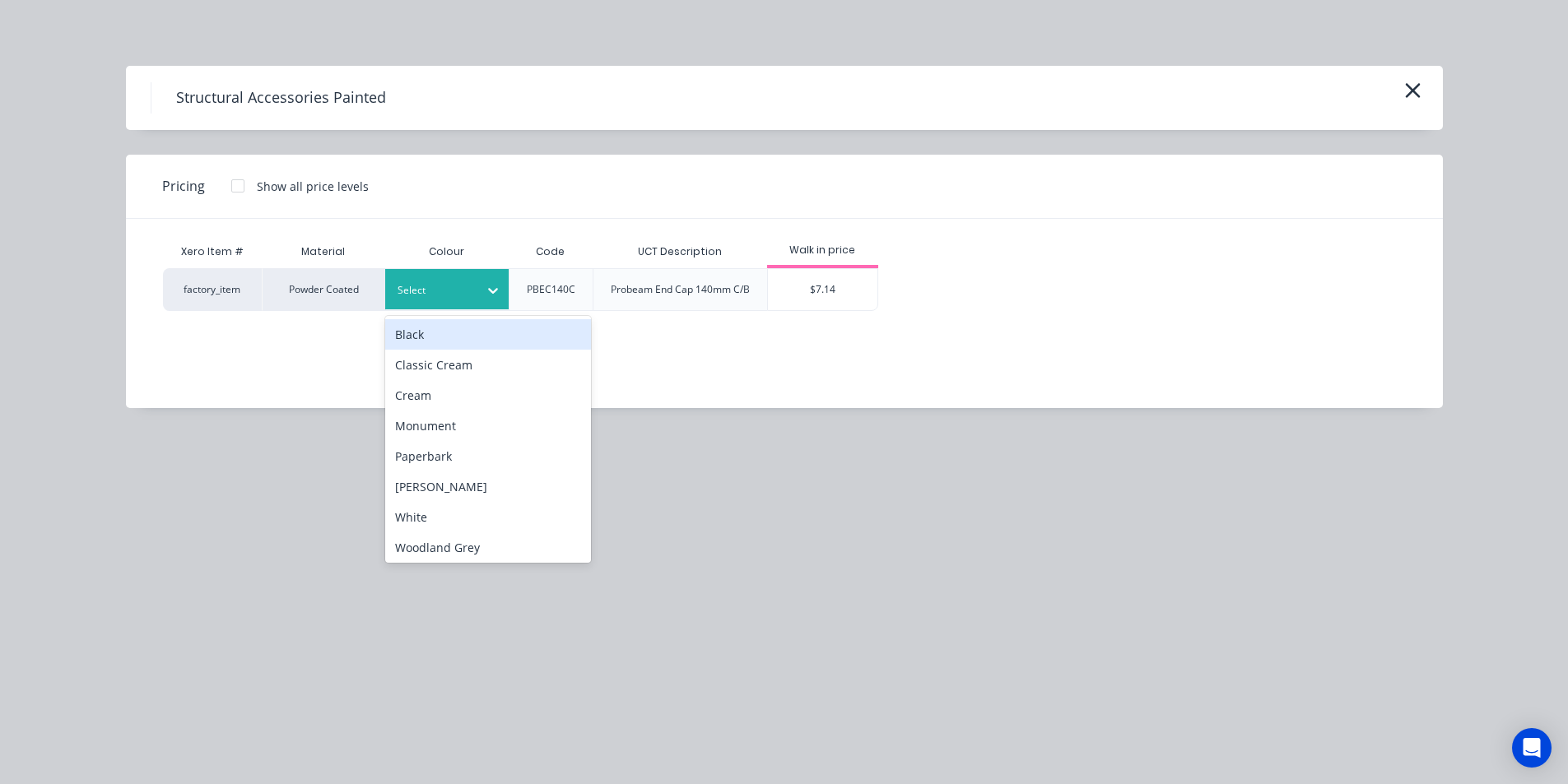
click at [474, 302] on div "Select" at bounding box center [446, 289] width 123 height 40
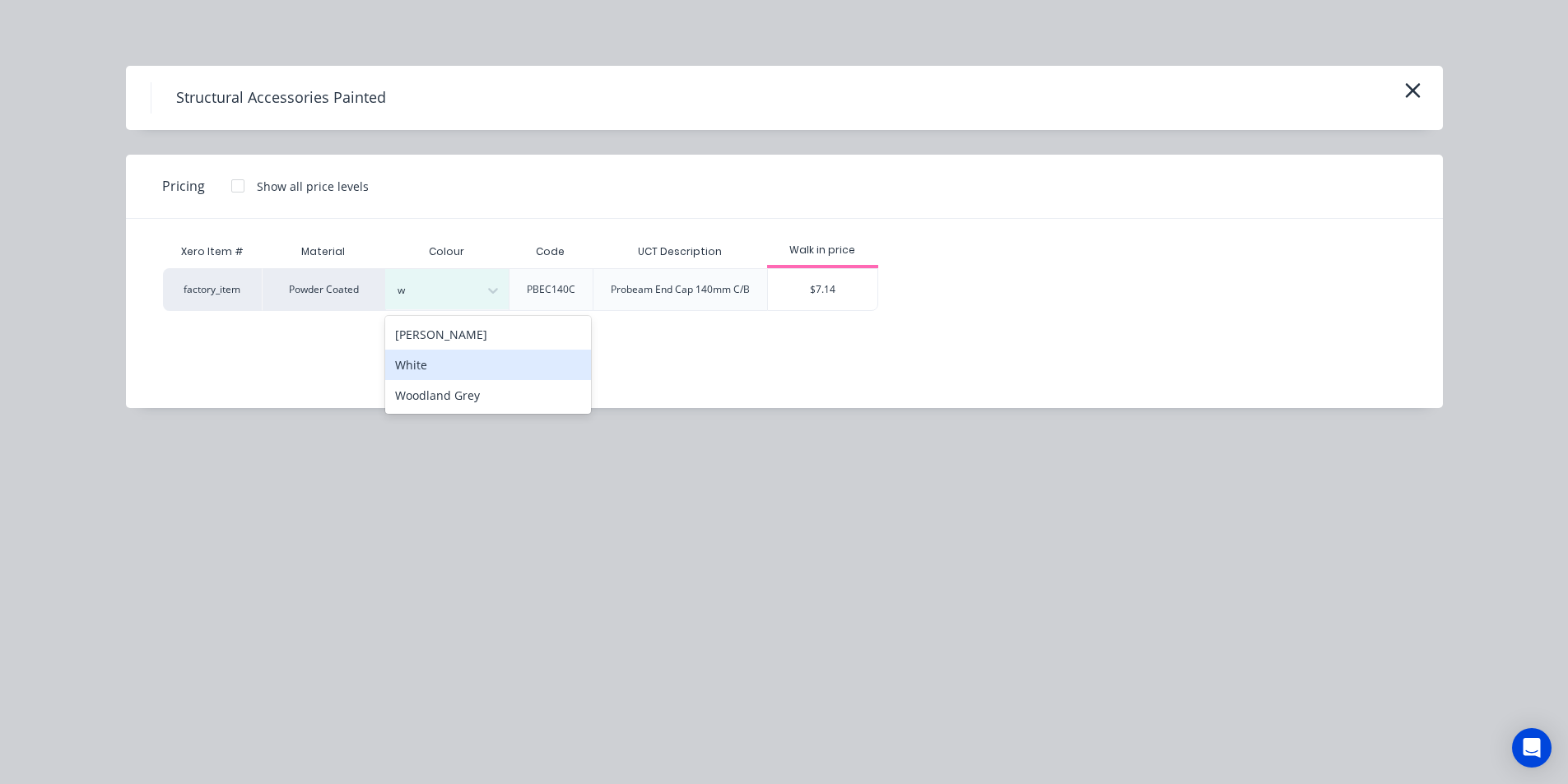
drag, startPoint x: 468, startPoint y: 369, endPoint x: 917, endPoint y: 298, distance: 454.6
click at [469, 369] on div "White" at bounding box center [488, 365] width 206 height 31
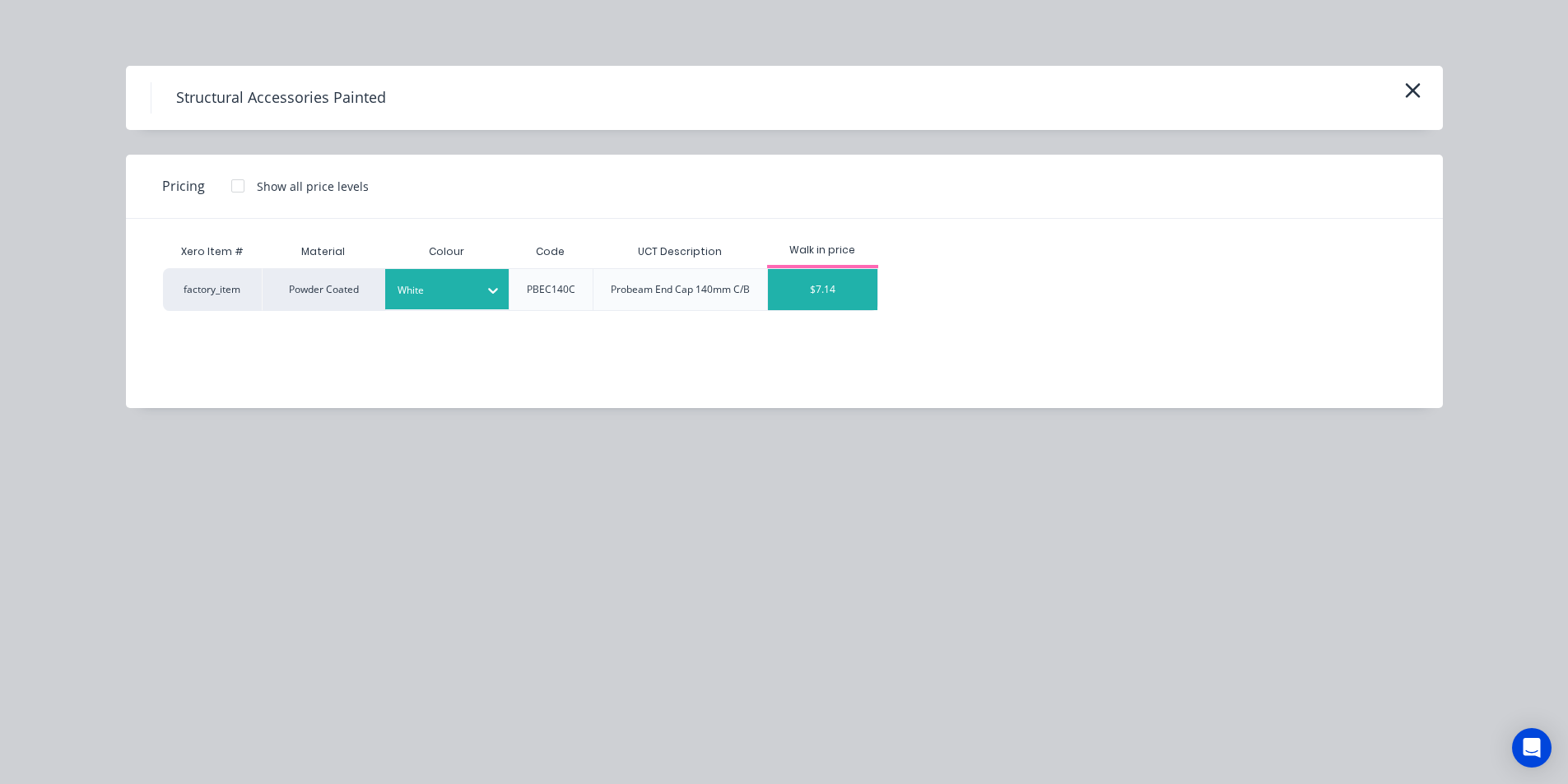
click at [861, 281] on div "$7.14" at bounding box center [823, 290] width 110 height 41
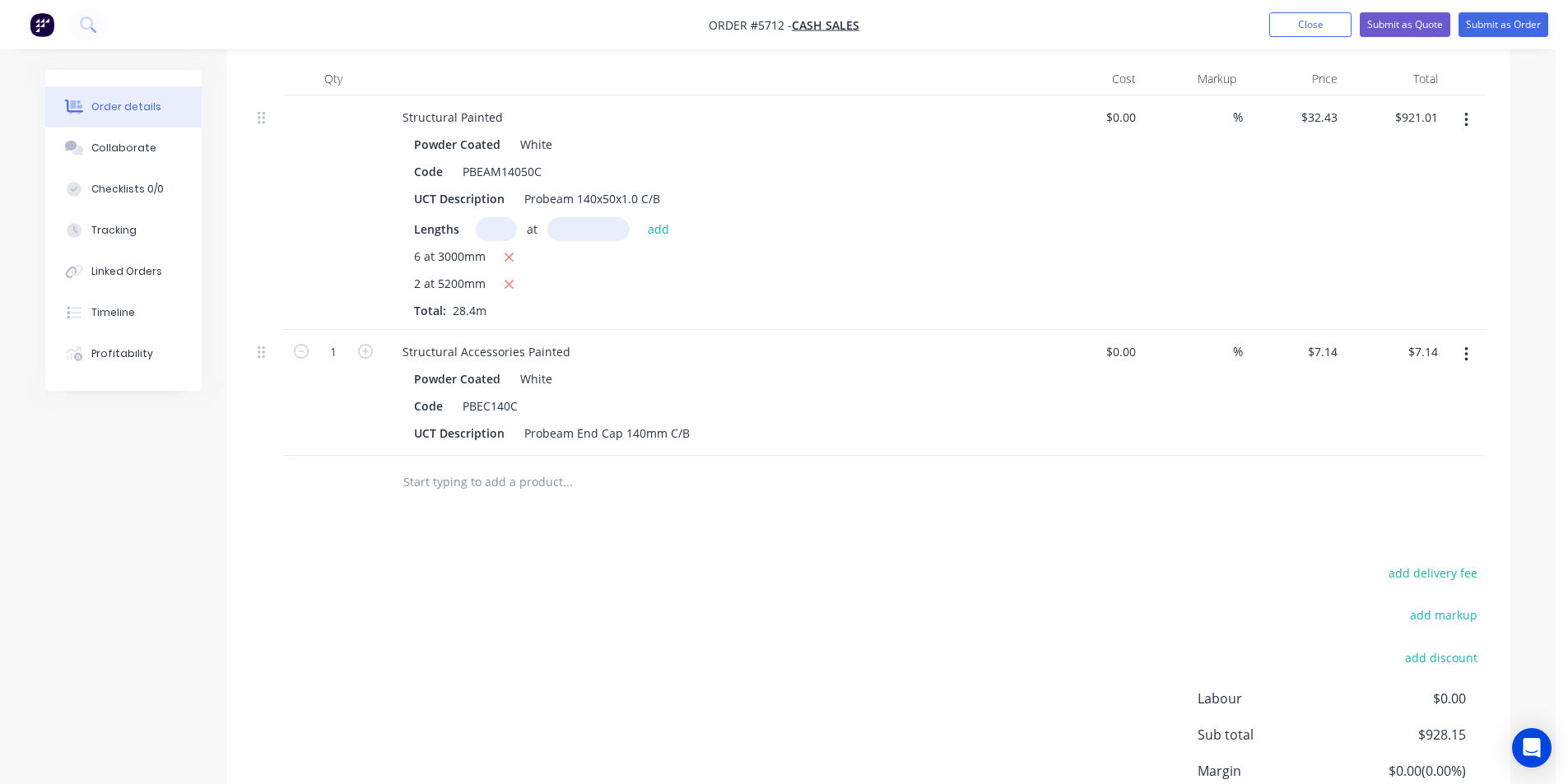
click at [374, 351] on button "button" at bounding box center [365, 350] width 21 height 17
click at [332, 354] on input "3" at bounding box center [333, 352] width 43 height 25
click at [513, 475] on input "text" at bounding box center [567, 482] width 329 height 33
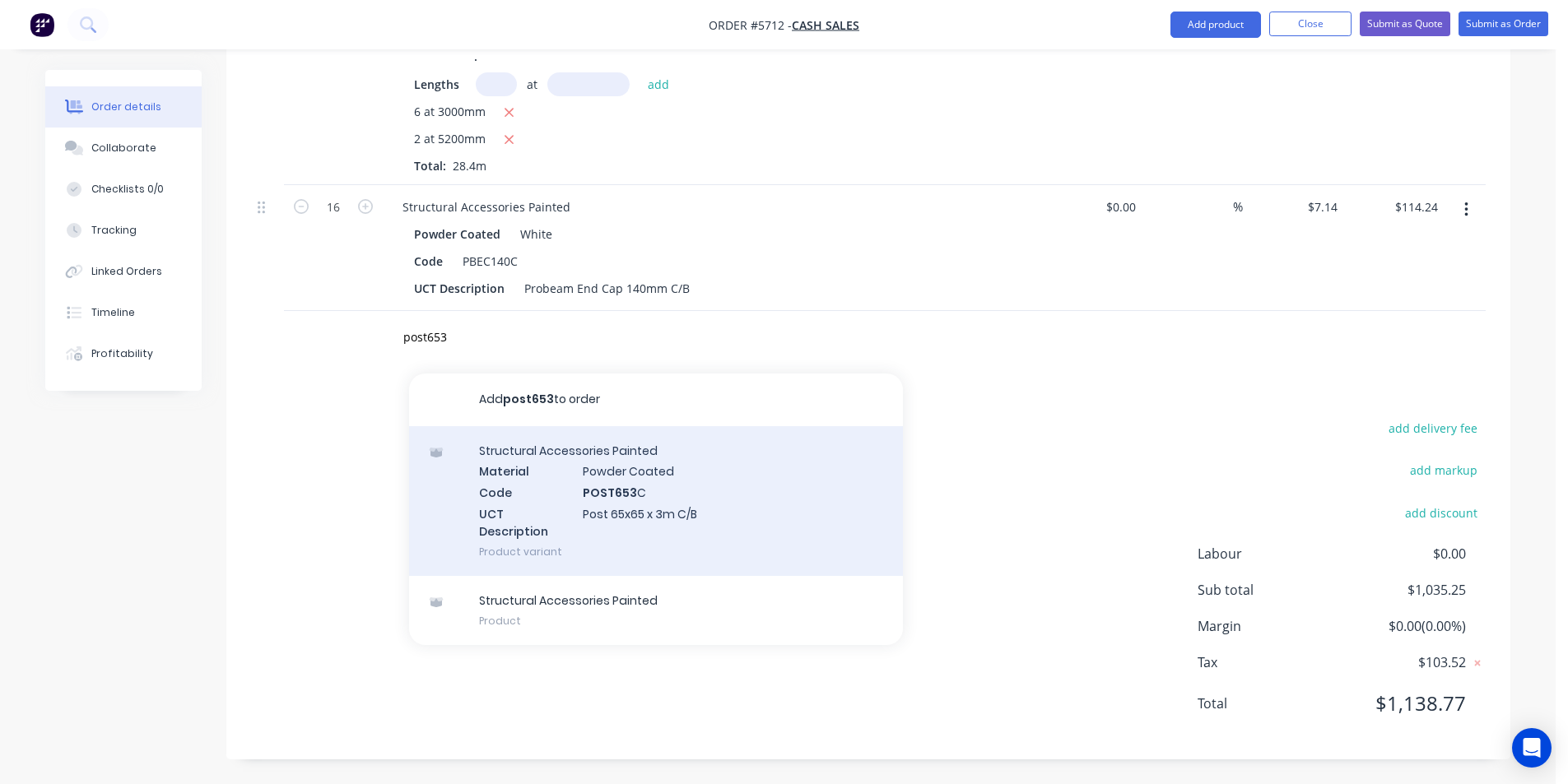
click at [804, 502] on div "Structural Accessories Painted Material Powder Coated Code POST653 C UCT Descri…" at bounding box center [655, 501] width 494 height 150
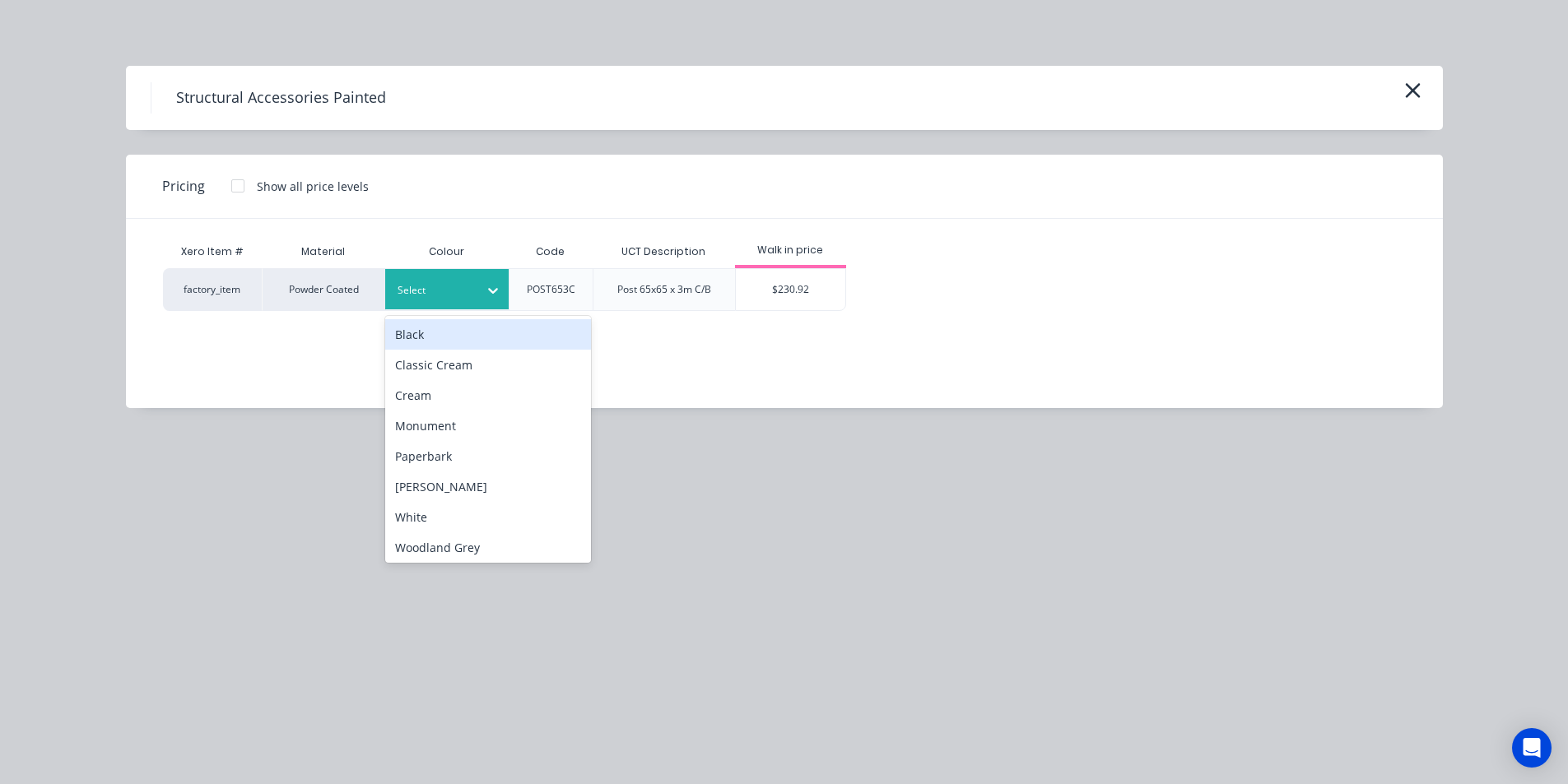
click at [420, 290] on div at bounding box center [434, 290] width 74 height 18
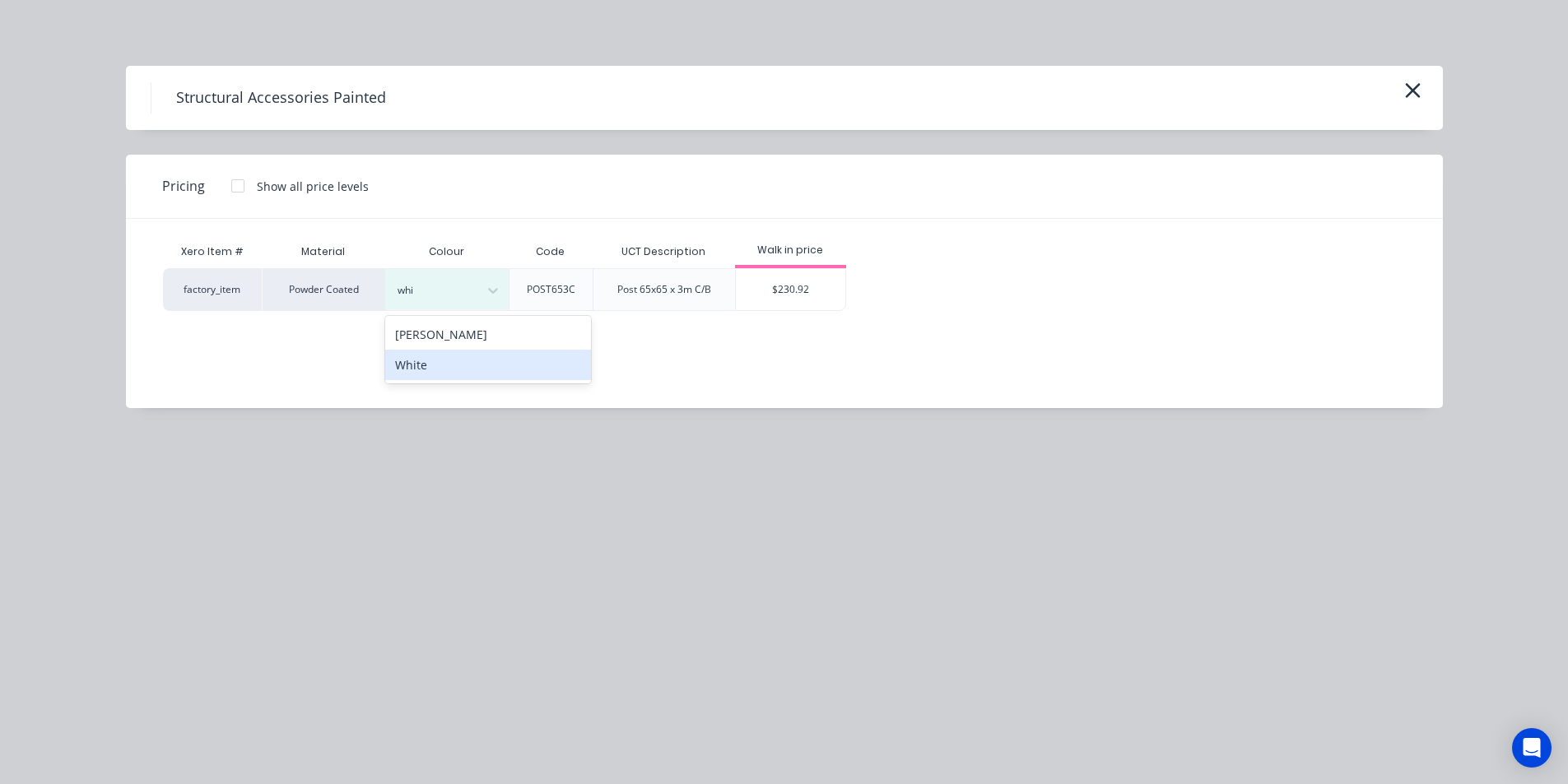
click at [458, 364] on div "White" at bounding box center [488, 365] width 206 height 31
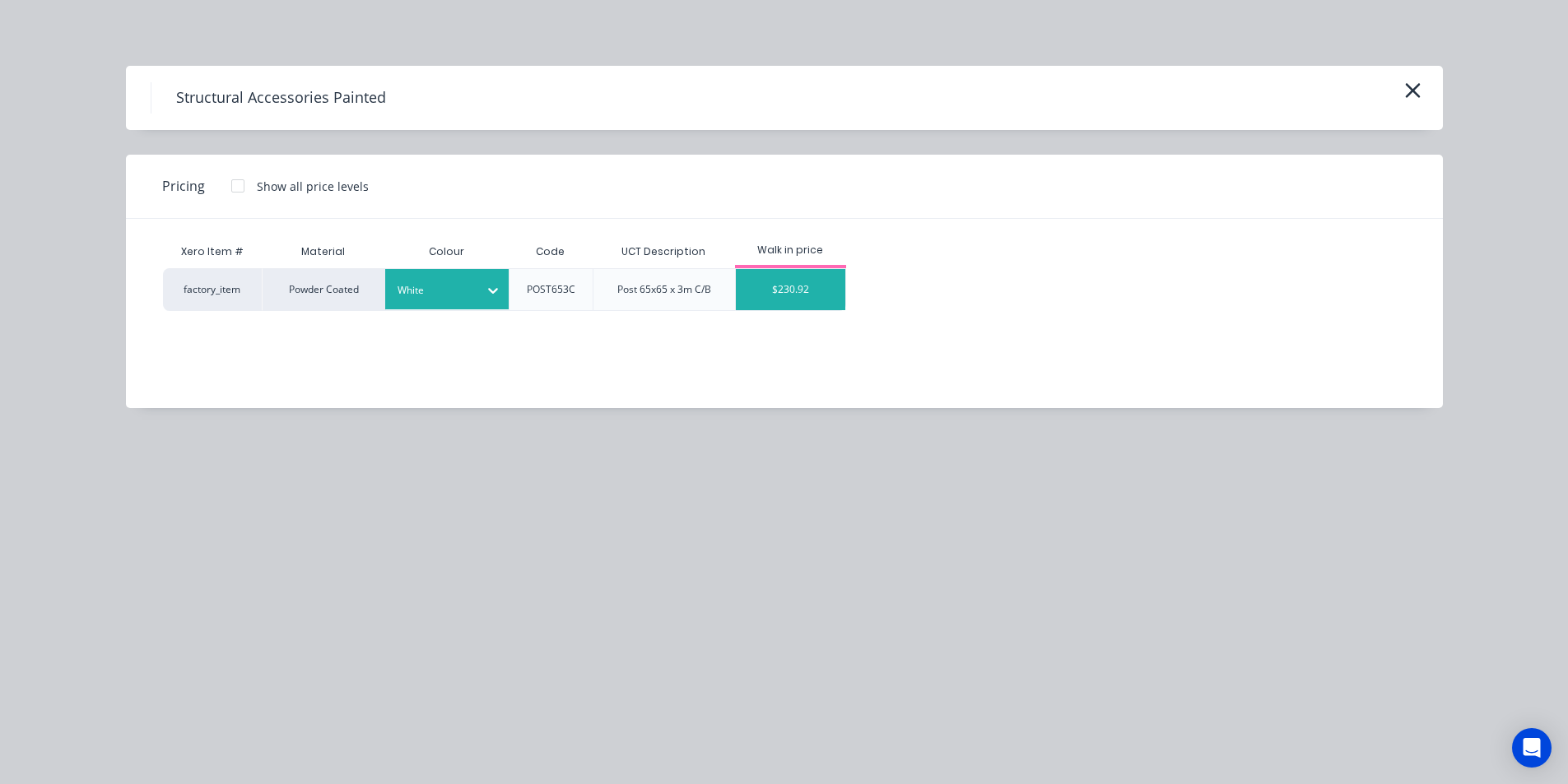
click at [830, 297] on div "$230.92" at bounding box center [791, 290] width 110 height 41
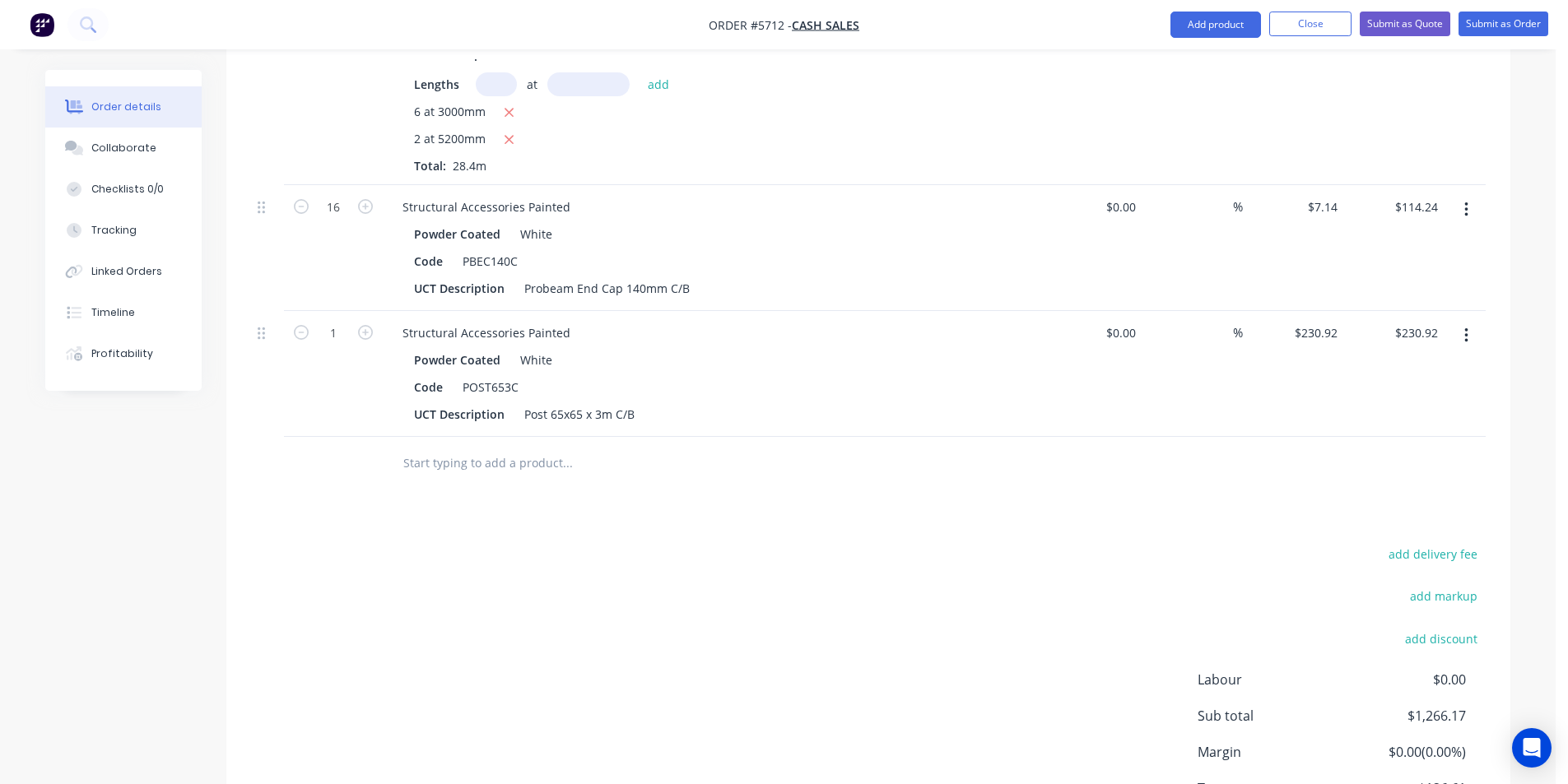
drag, startPoint x: 360, startPoint y: 323, endPoint x: 384, endPoint y: 379, distance: 60.9
click at [359, 323] on button "button" at bounding box center [365, 332] width 21 height 17
click at [435, 464] on input "text" at bounding box center [567, 464] width 329 height 33
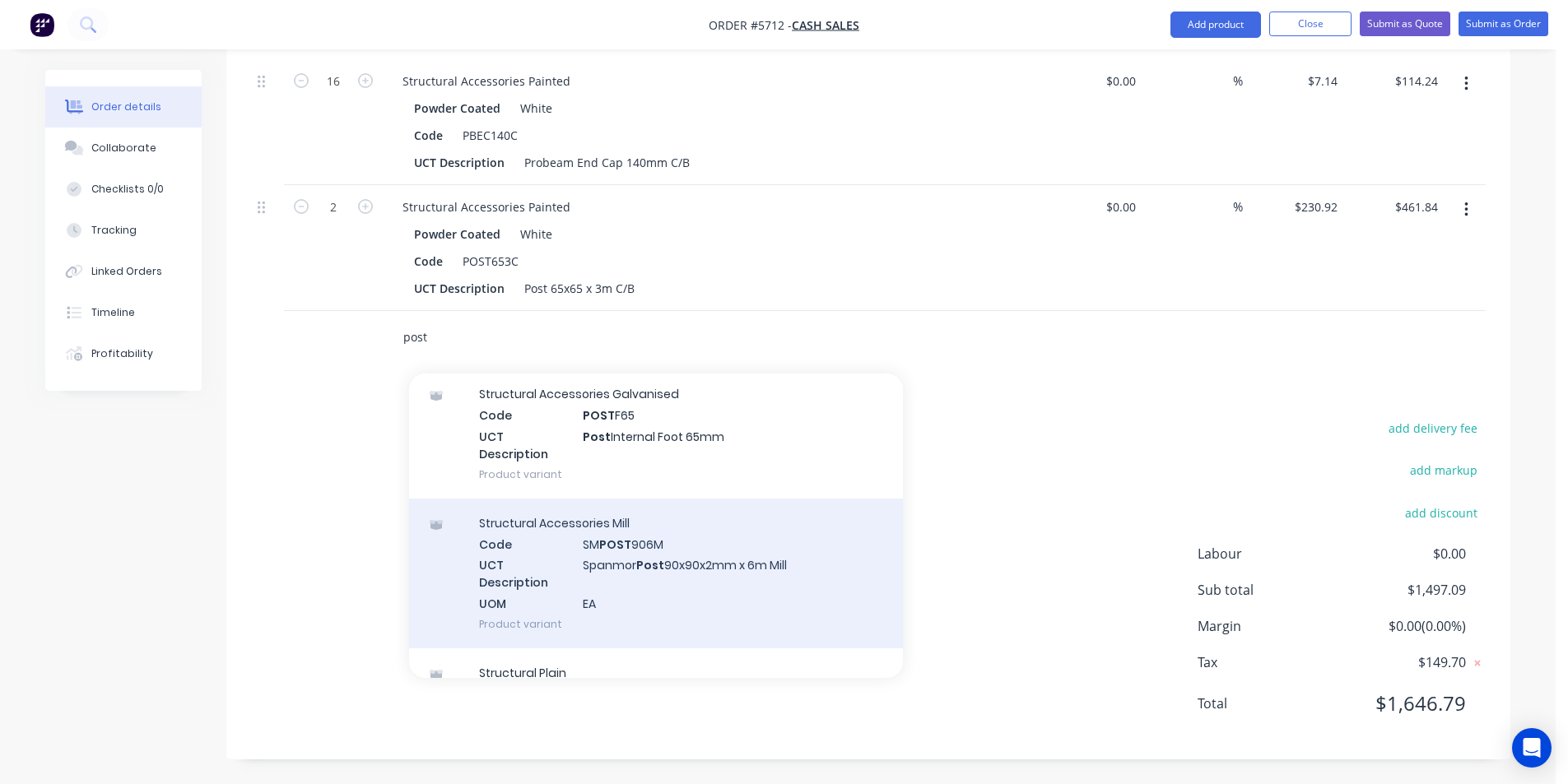
scroll to position [2057, 0]
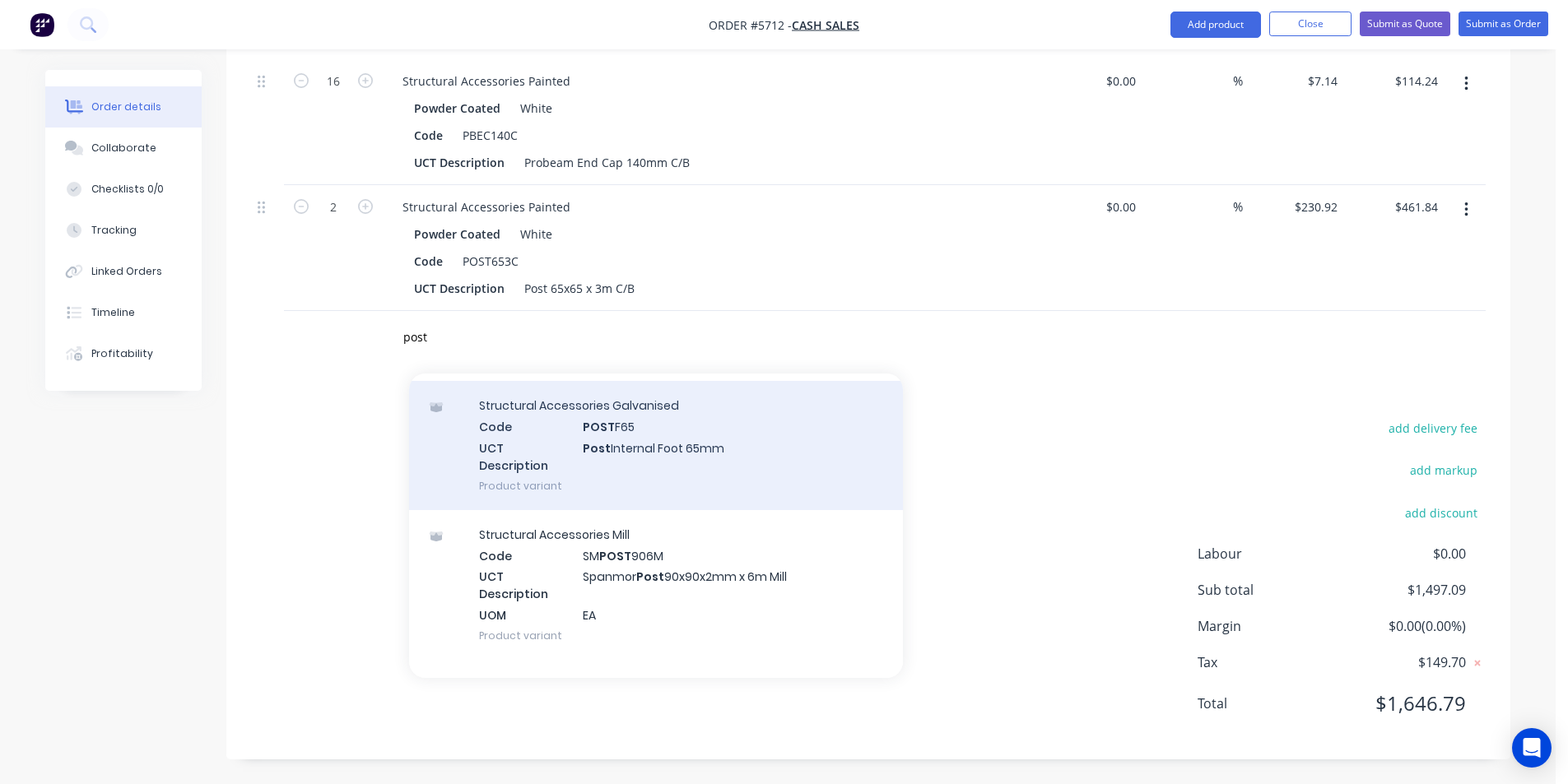
click at [738, 471] on div "Structural Accessories Galvanised Code POST F65 UCT Description Post Internal F…" at bounding box center [655, 446] width 494 height 129
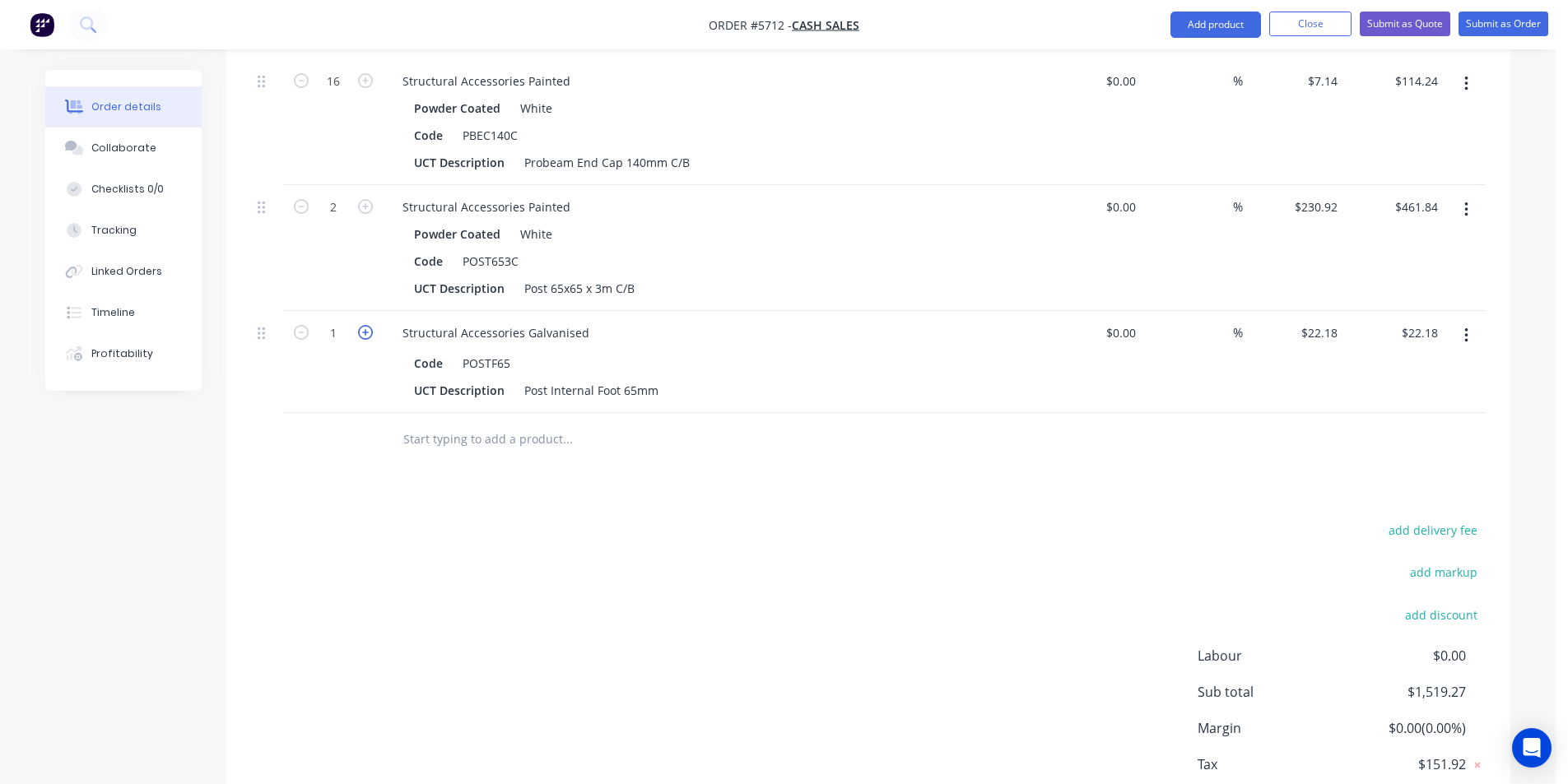
click at [367, 327] on icon "button" at bounding box center [365, 332] width 15 height 15
click at [511, 445] on input "text" at bounding box center [567, 440] width 329 height 33
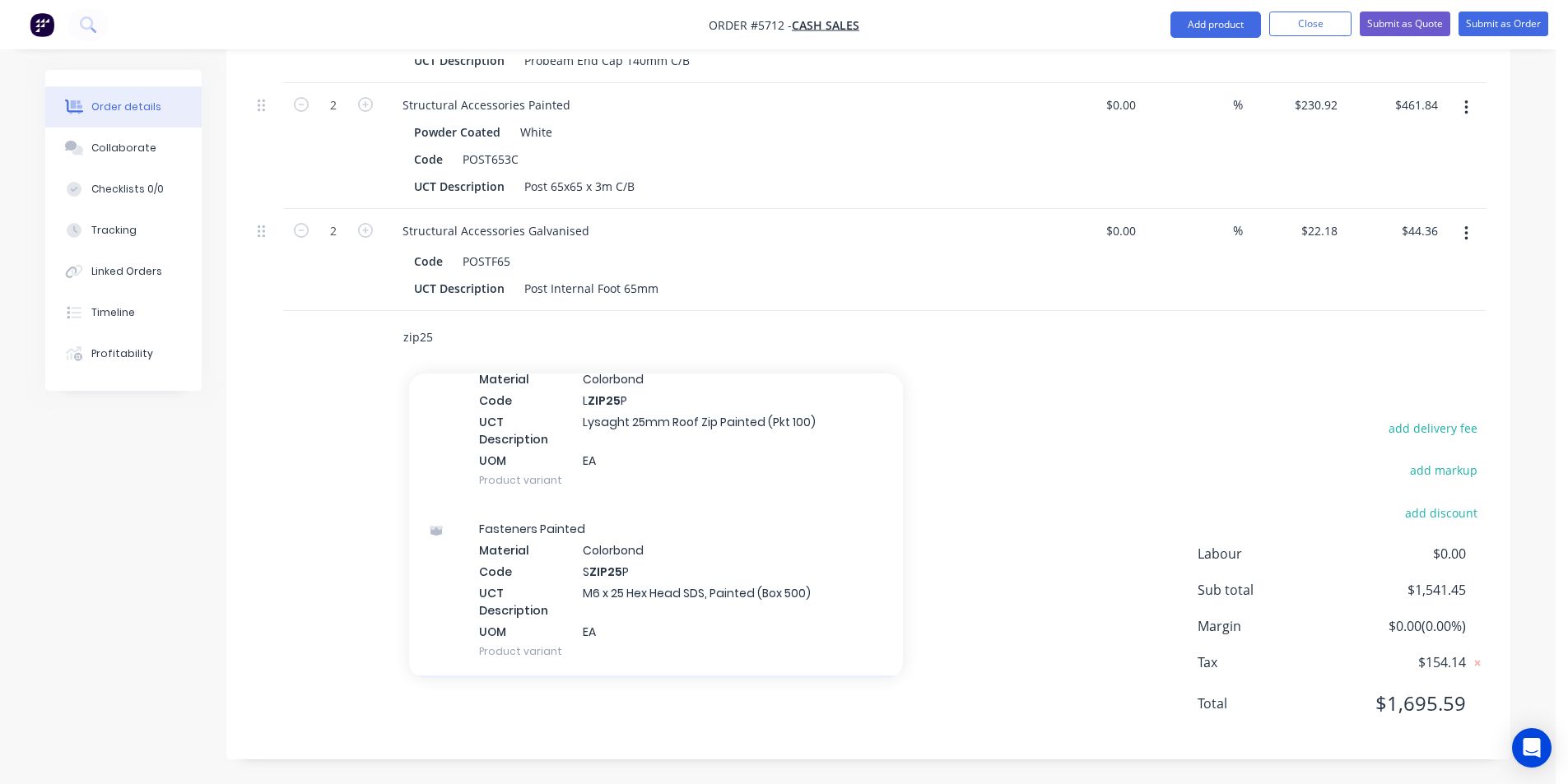
scroll to position [247, 0]
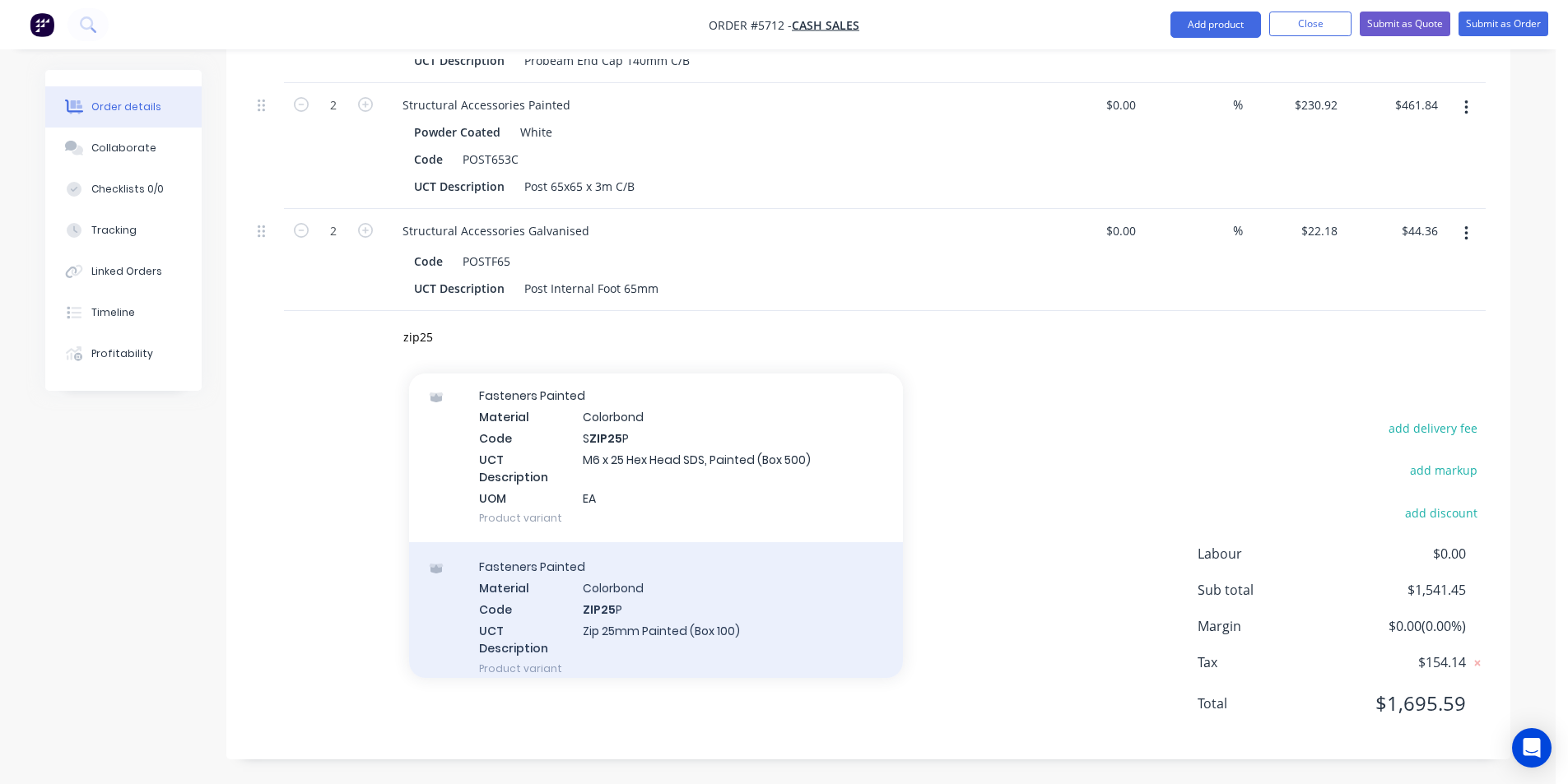
click at [747, 624] on div "Fasteners Painted Material Colorbond Code ZIP25 P UCT Description Zip 25mm Pain…" at bounding box center [655, 617] width 494 height 150
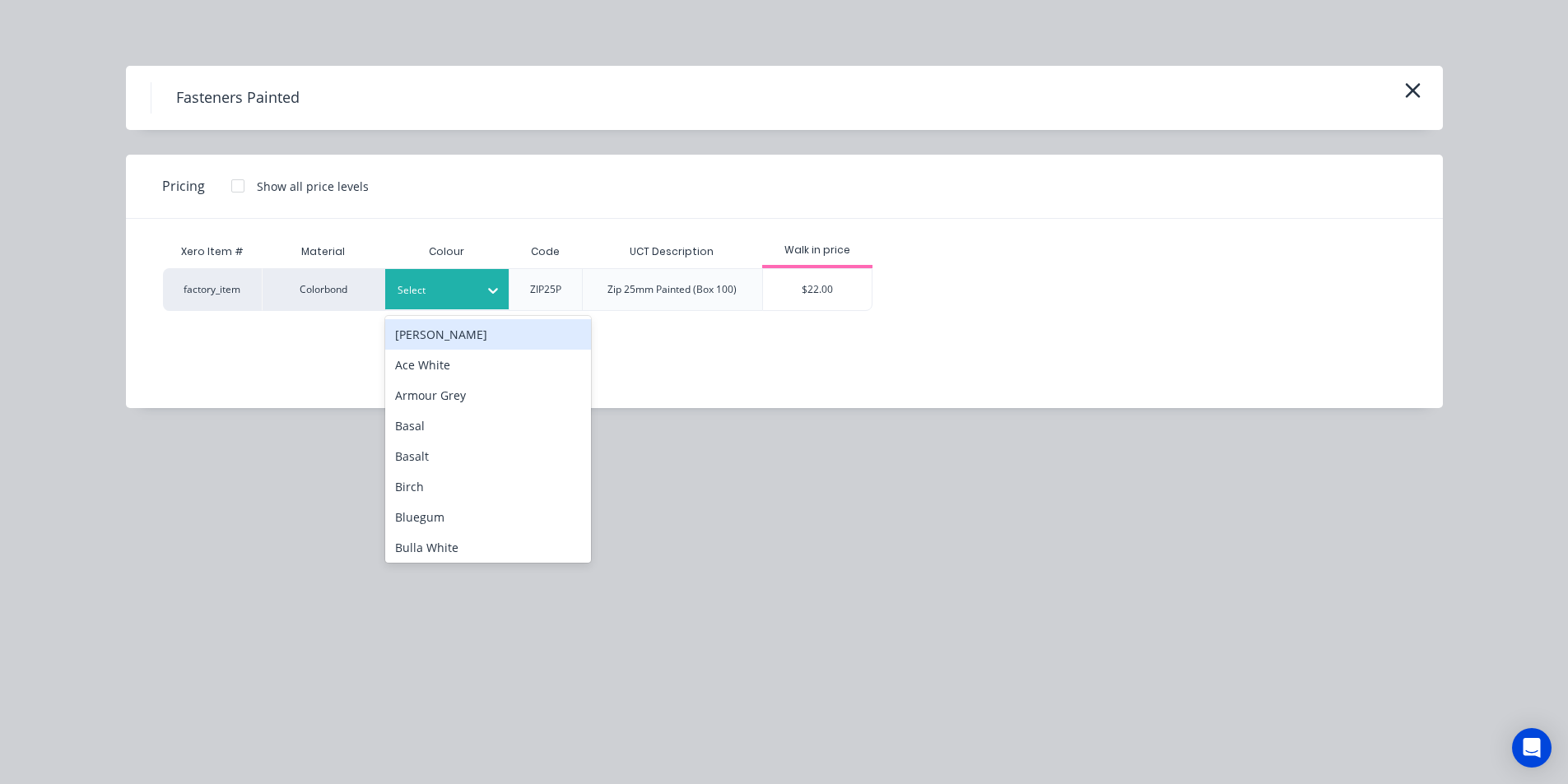
click at [486, 289] on icon at bounding box center [493, 290] width 16 height 16
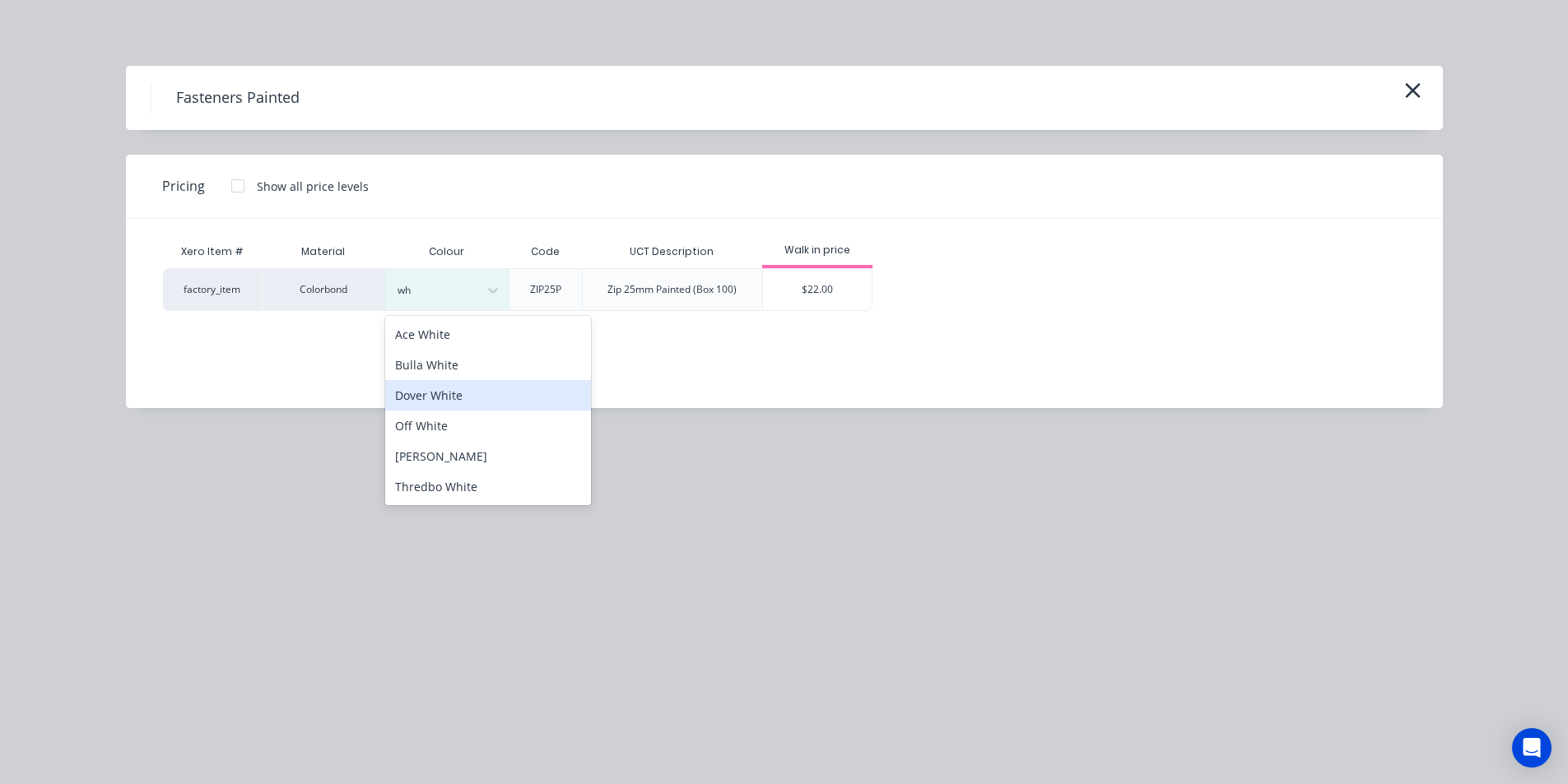
click at [475, 395] on div "Dover White" at bounding box center [488, 396] width 206 height 31
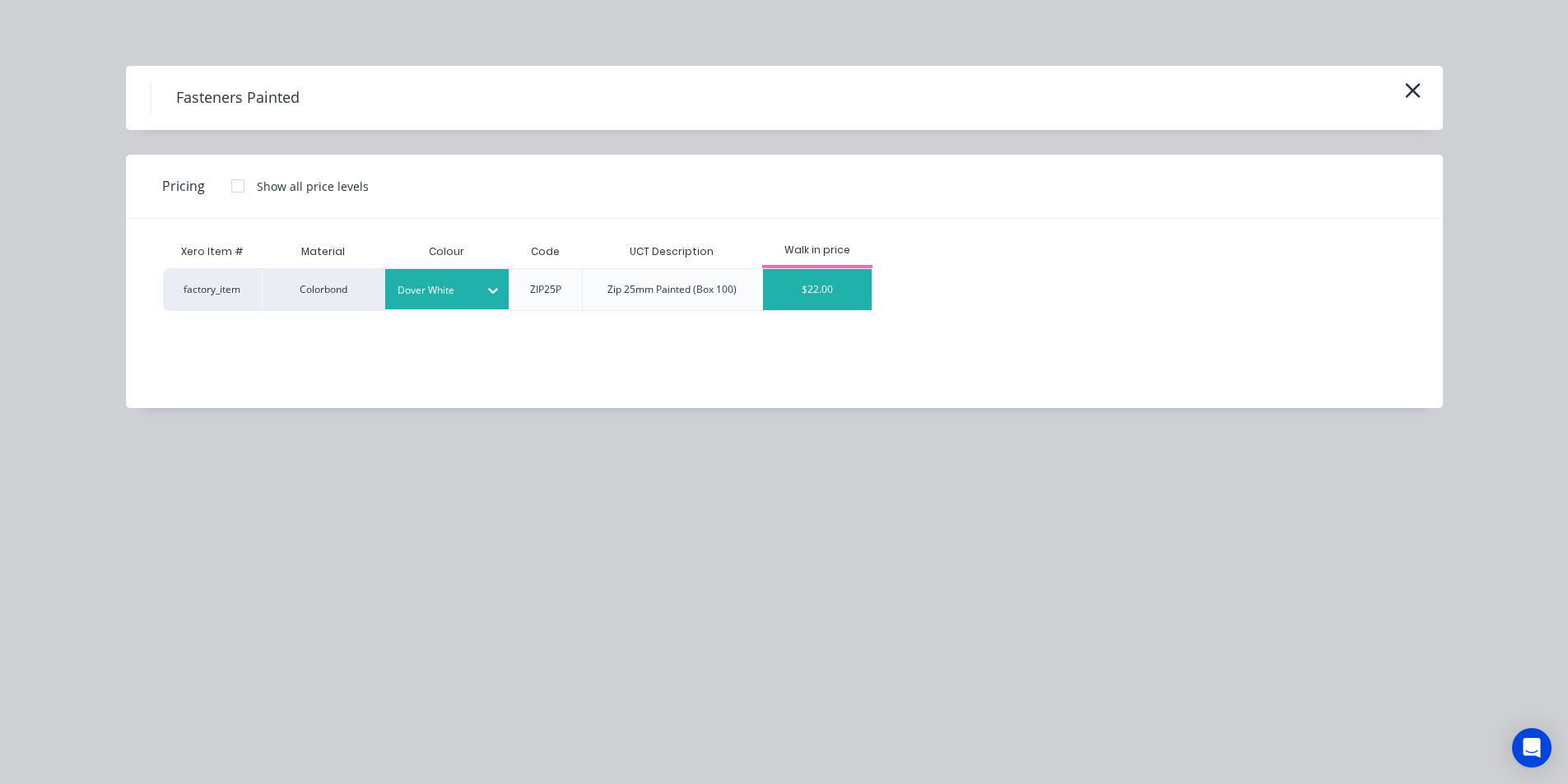
click at [834, 284] on div "$22.00" at bounding box center [817, 290] width 110 height 41
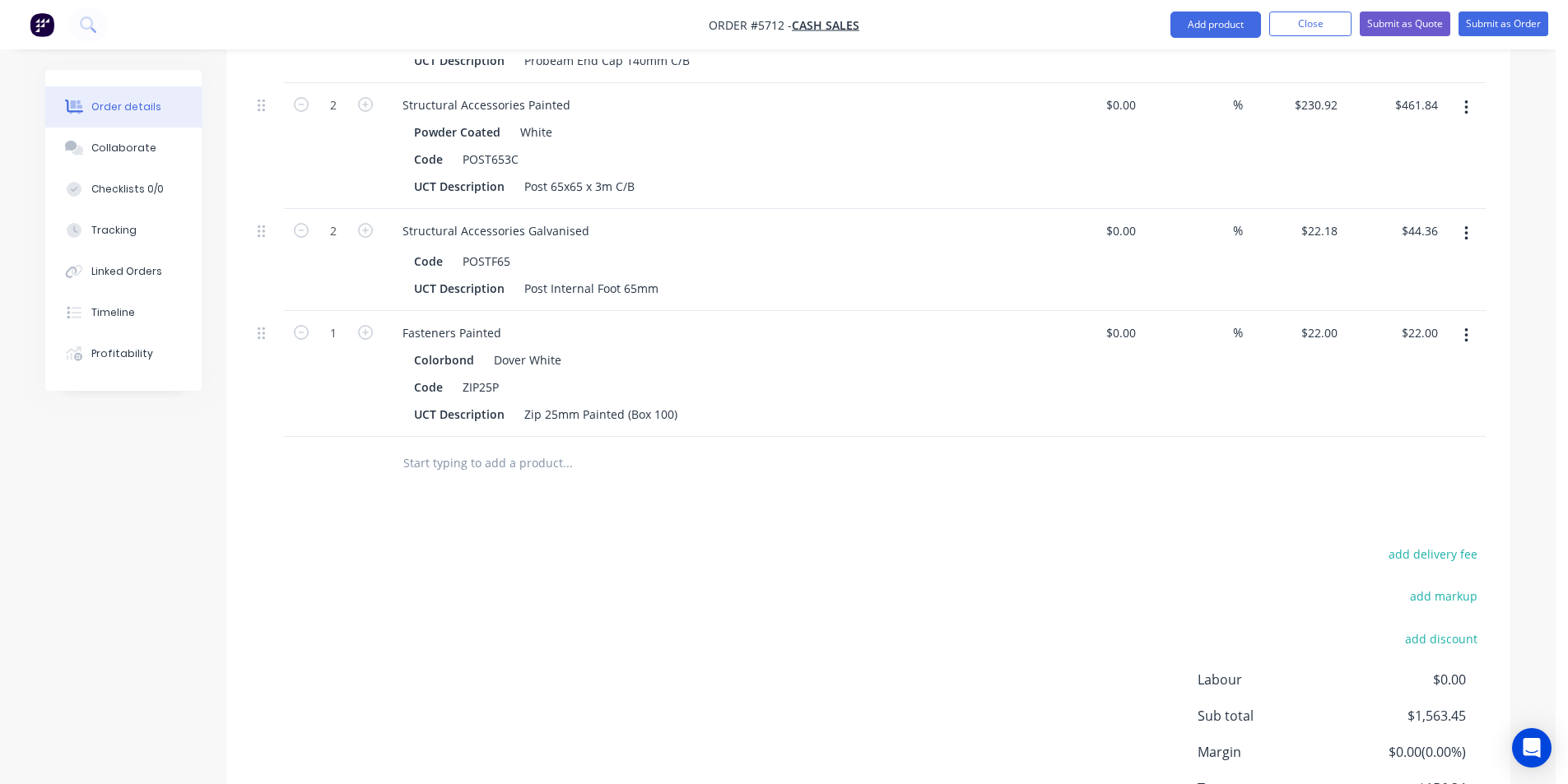
click at [536, 452] on input "text" at bounding box center [567, 464] width 329 height 33
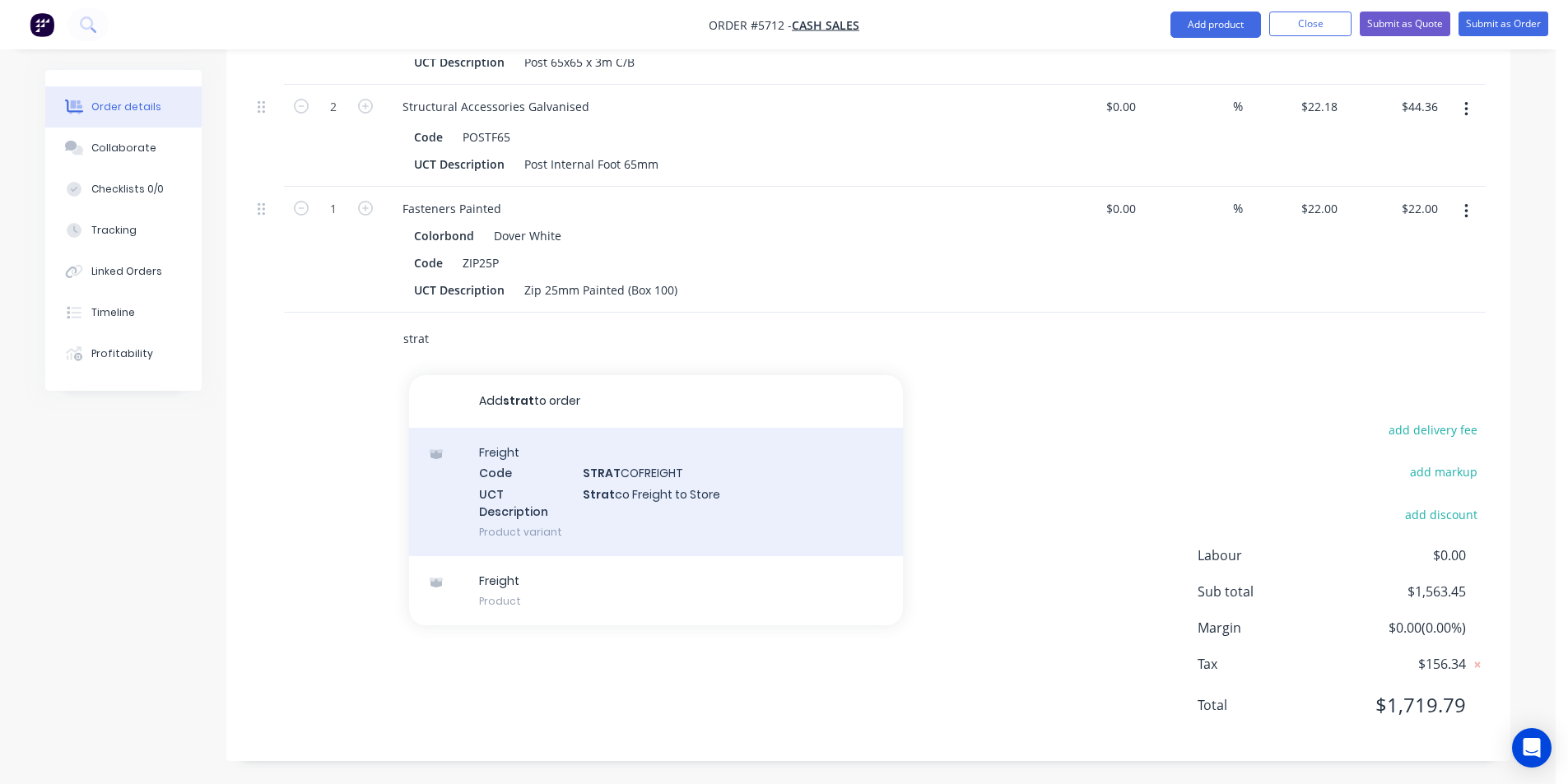
scroll to position [997, 0]
click at [720, 505] on div "Freight Code STRAT COFREIGHT UCT Description Strat co Freight to Store Product …" at bounding box center [655, 491] width 494 height 129
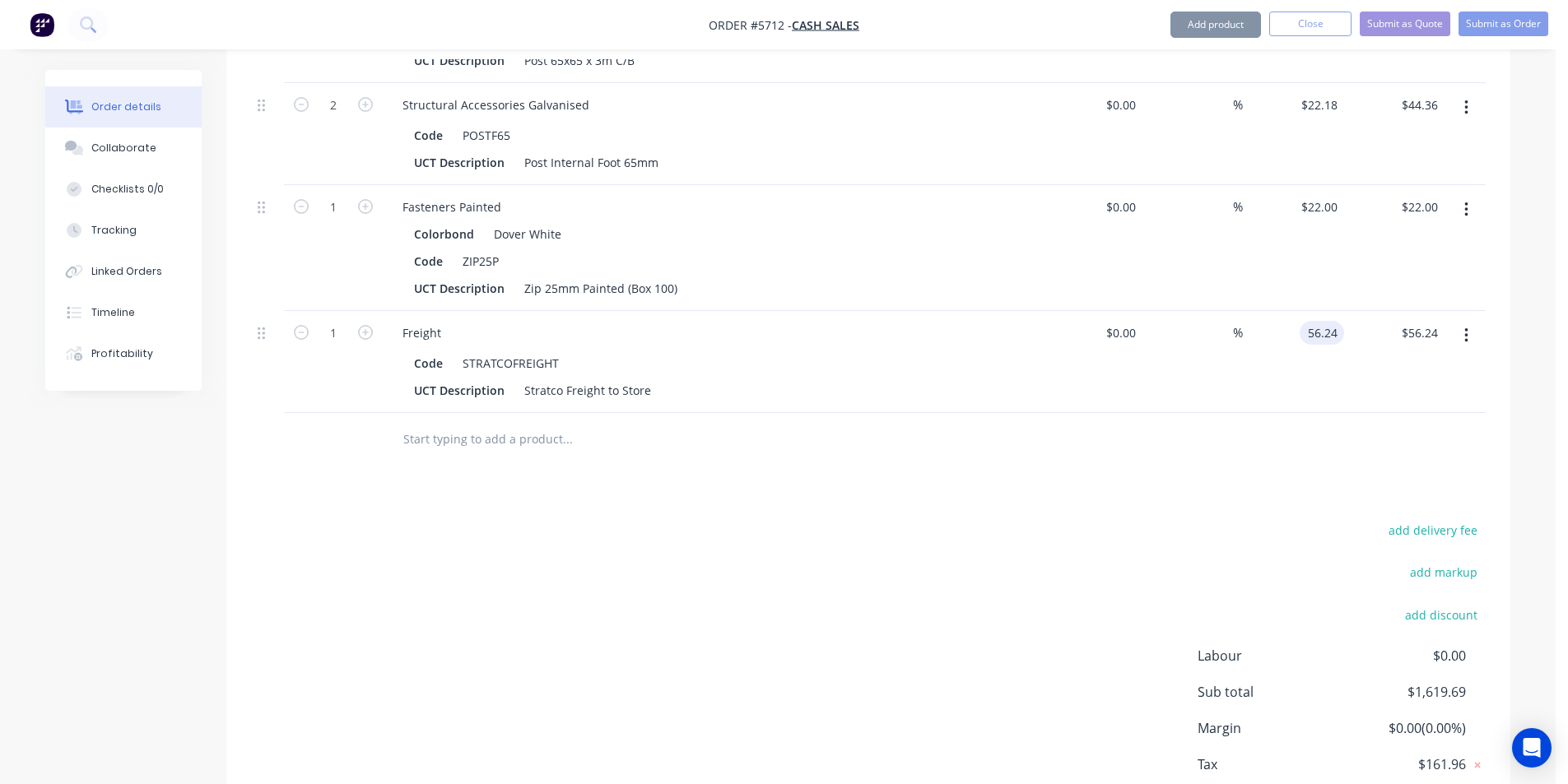
click at [1309, 340] on input "56.24" at bounding box center [1325, 333] width 38 height 24
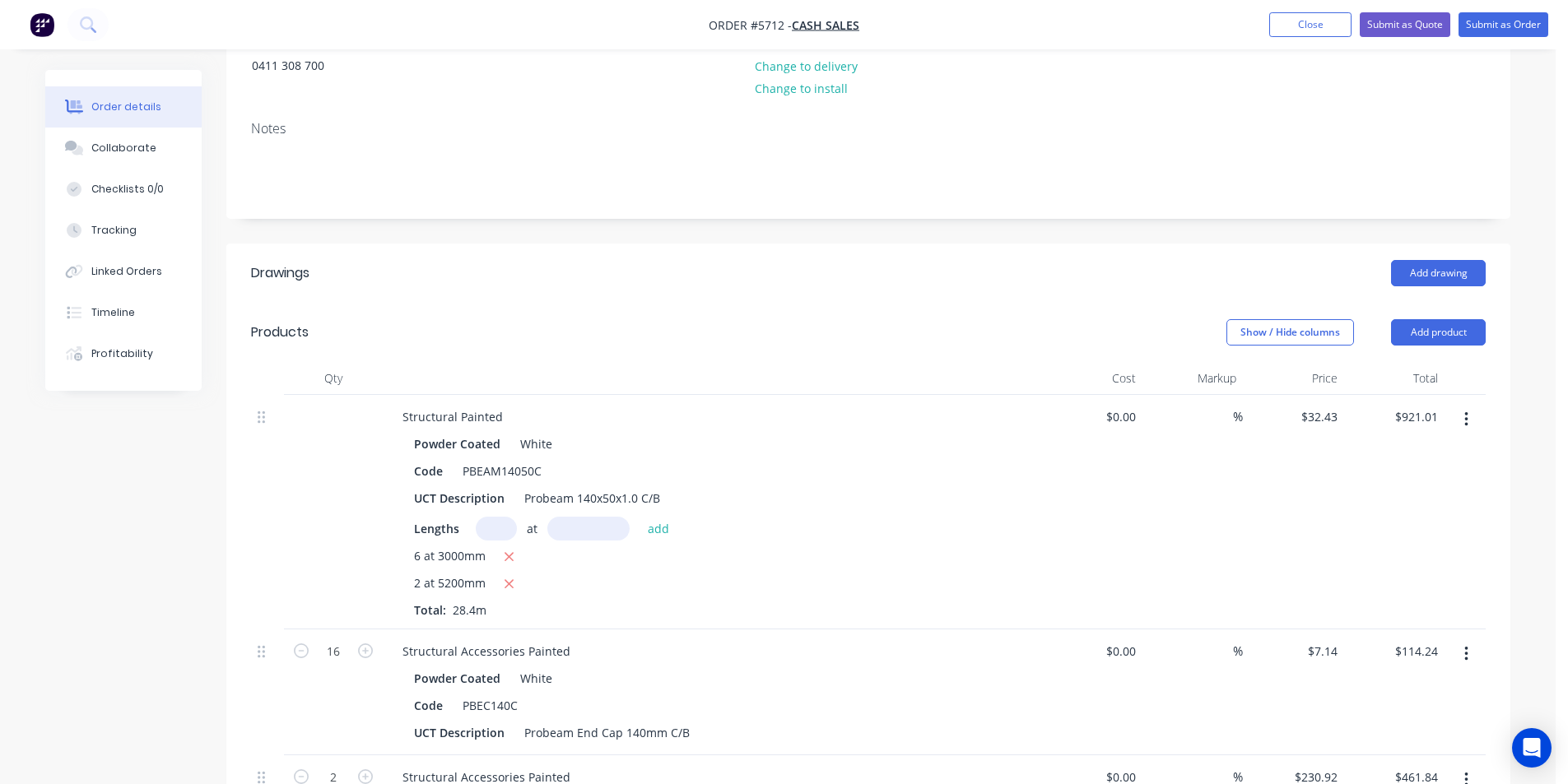
scroll to position [0, 0]
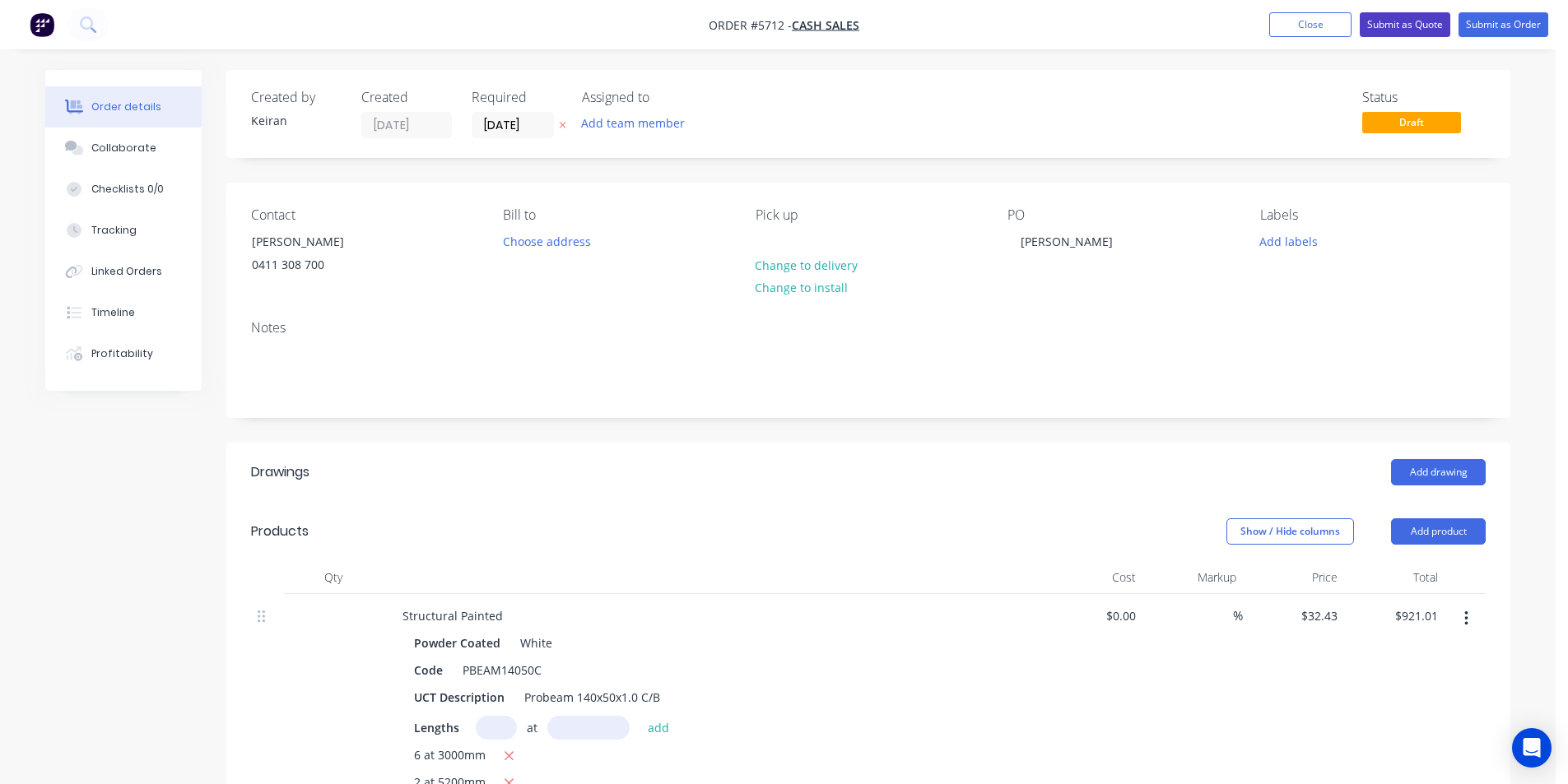
click at [1392, 30] on button "Submit as Quote" at bounding box center [1405, 24] width 91 height 25
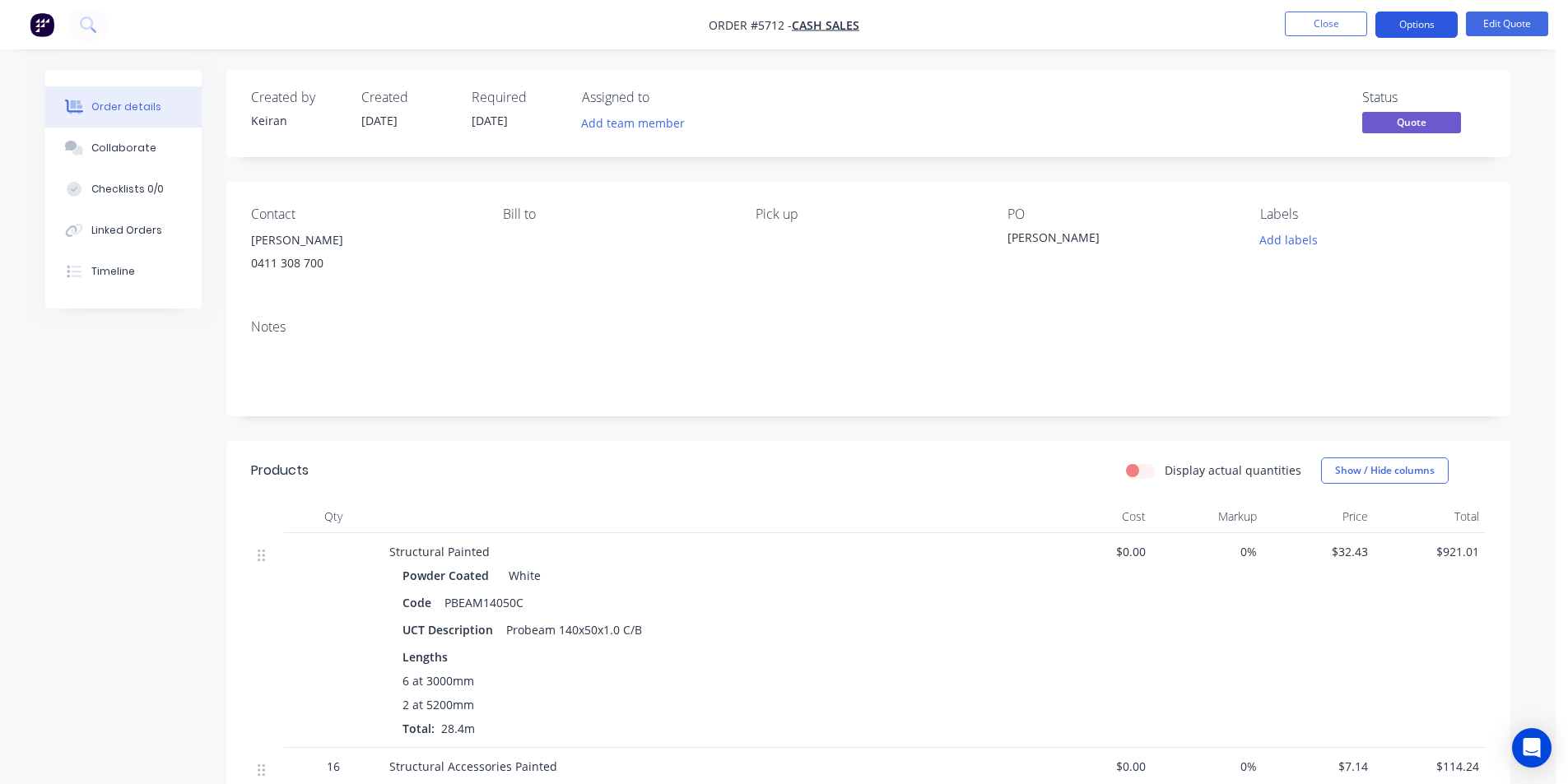
click at [1405, 34] on button "Options" at bounding box center [1416, 24] width 82 height 27
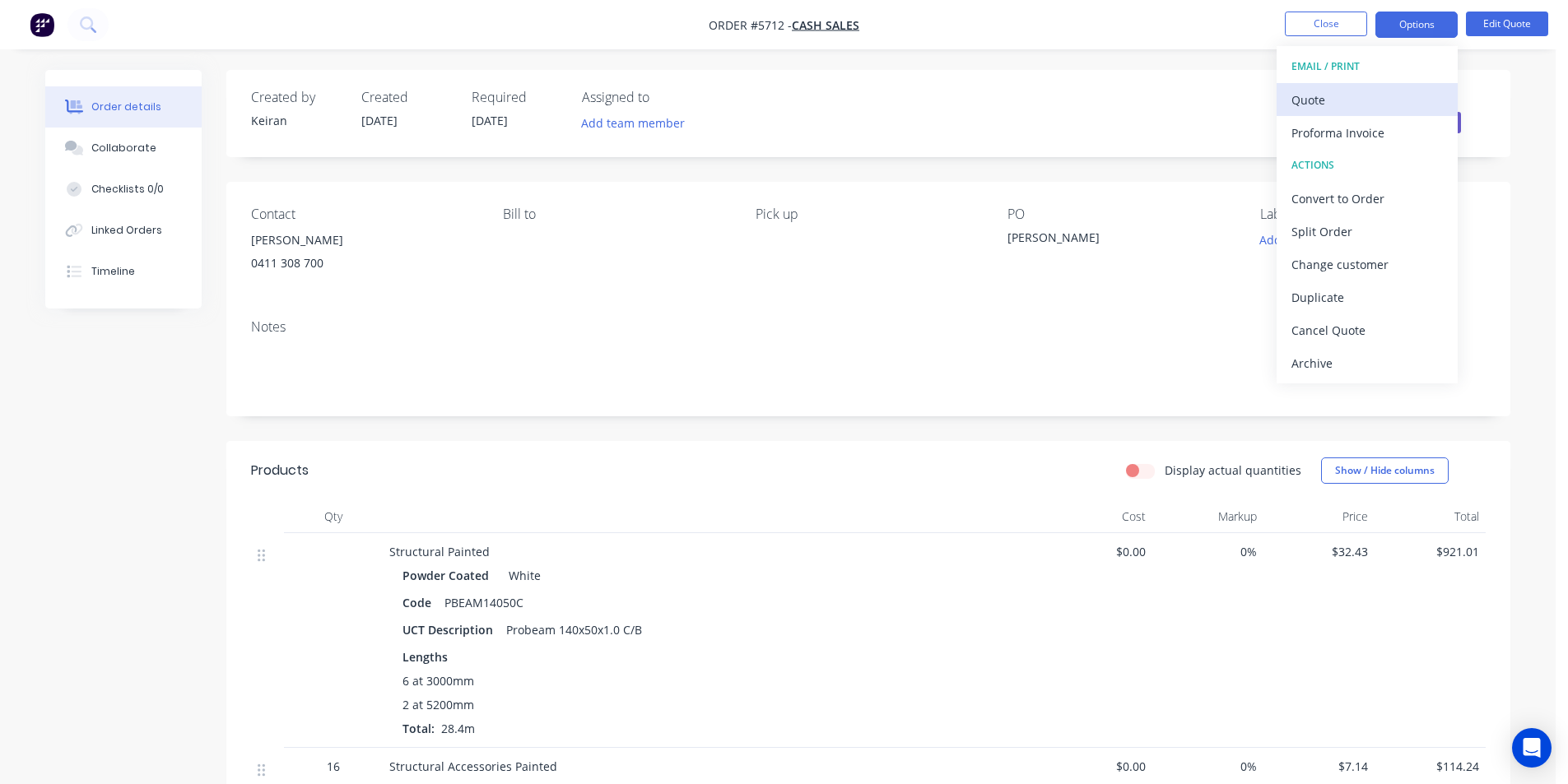
click at [1373, 93] on div "Quote" at bounding box center [1367, 100] width 152 height 24
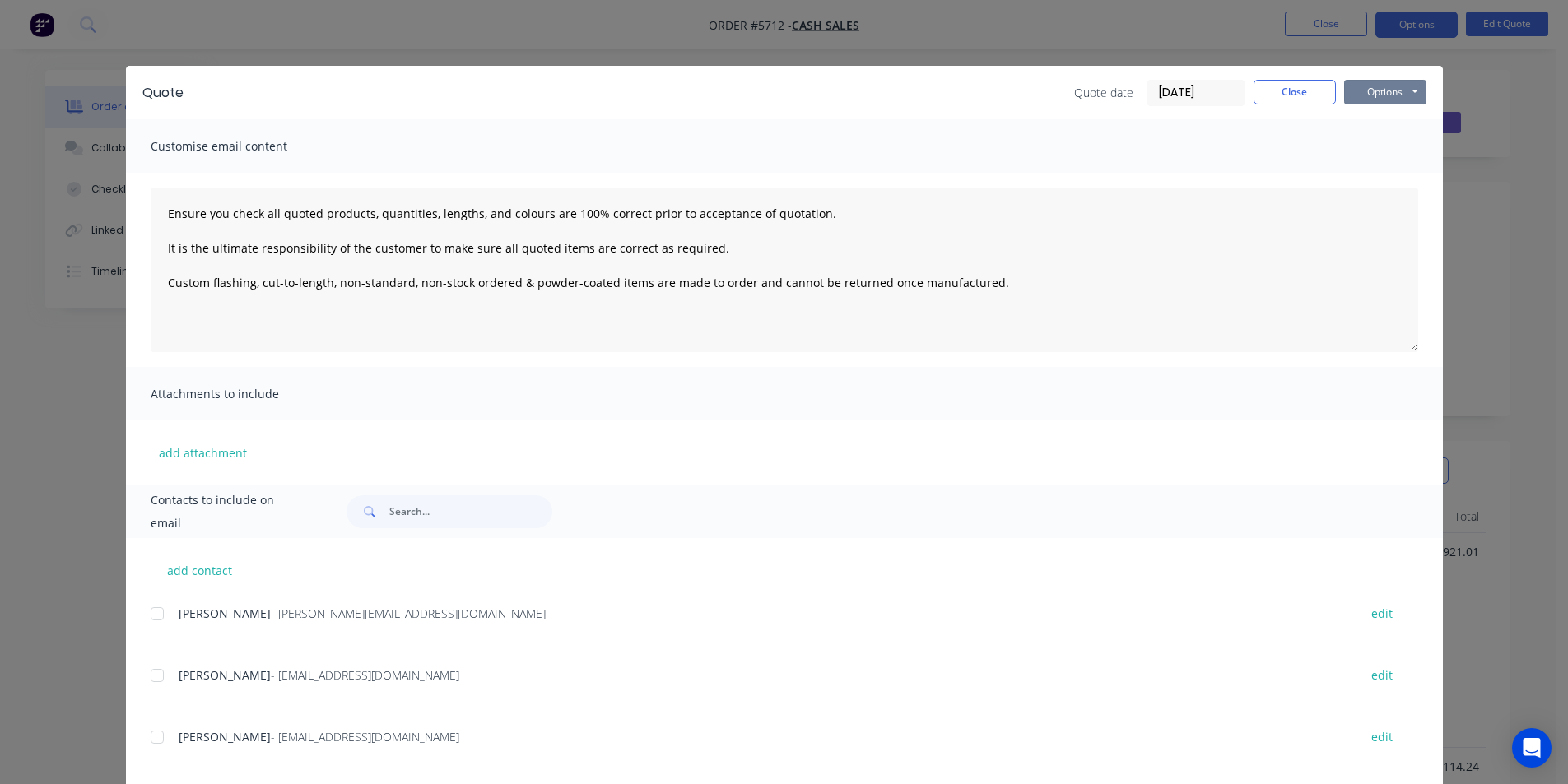
drag, startPoint x: 1384, startPoint y: 90, endPoint x: 1380, endPoint y: 105, distance: 15.5
click at [1384, 91] on button "Options" at bounding box center [1385, 92] width 82 height 25
click at [1376, 143] on button "Print" at bounding box center [1396, 149] width 105 height 27
drag, startPoint x: 1296, startPoint y: 76, endPoint x: 1299, endPoint y: 85, distance: 9.5
click at [1296, 77] on div "Quote Quote date [DATE] Close Options Preview Print Email" at bounding box center [784, 93] width 1317 height 53
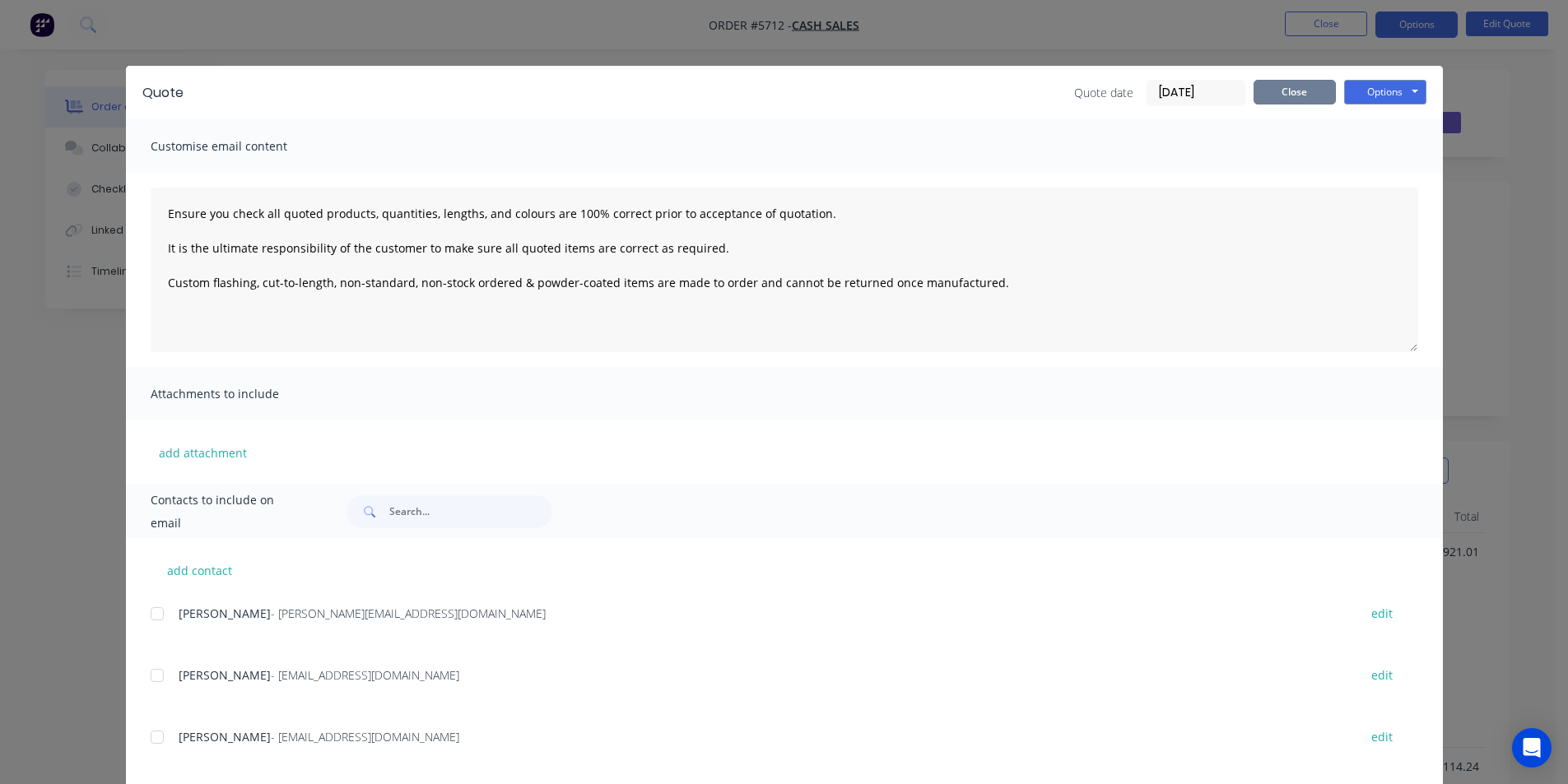
click at [1301, 87] on button "Close" at bounding box center [1295, 92] width 82 height 25
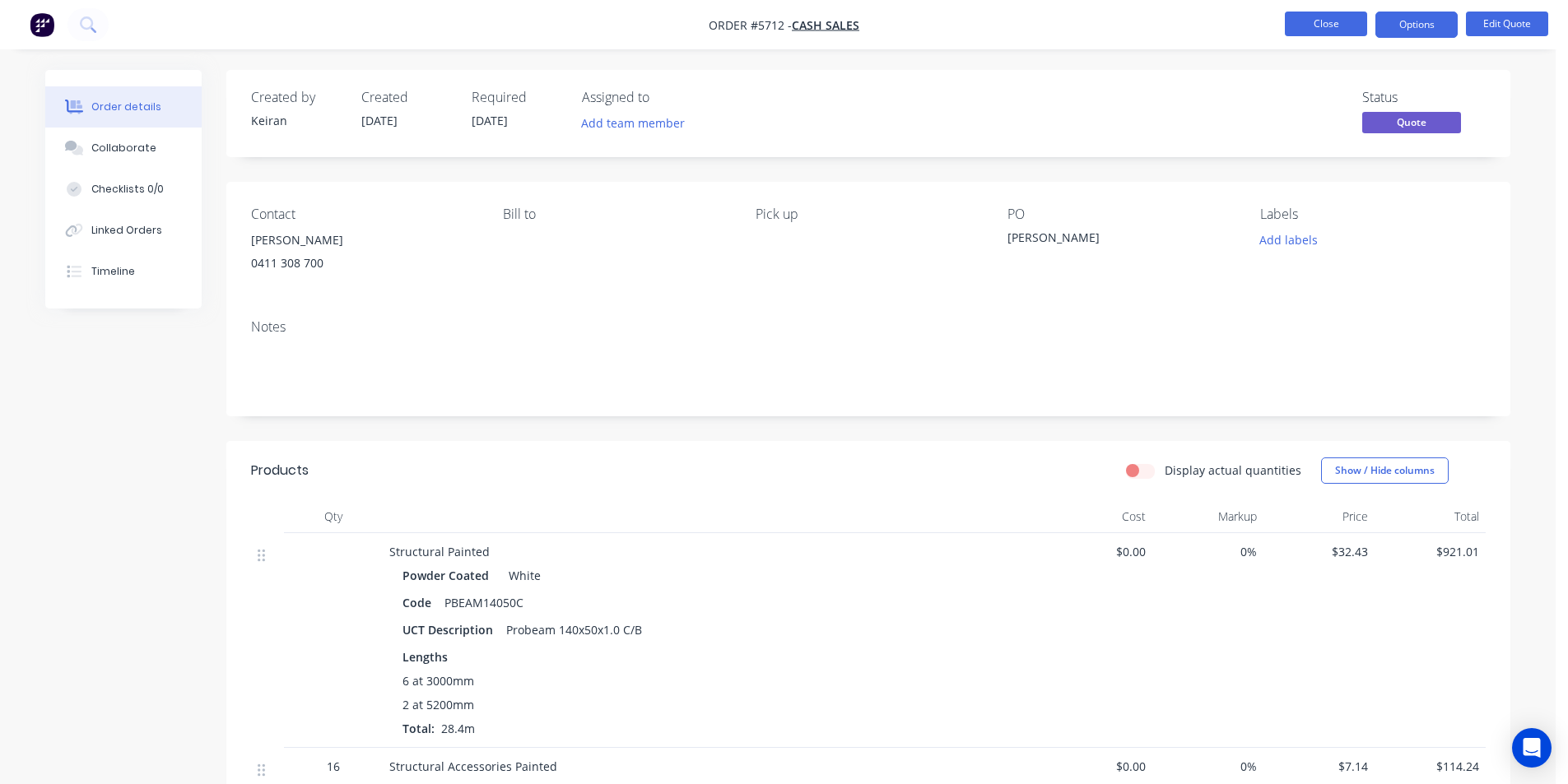
click at [1310, 23] on button "Close" at bounding box center [1326, 23] width 82 height 25
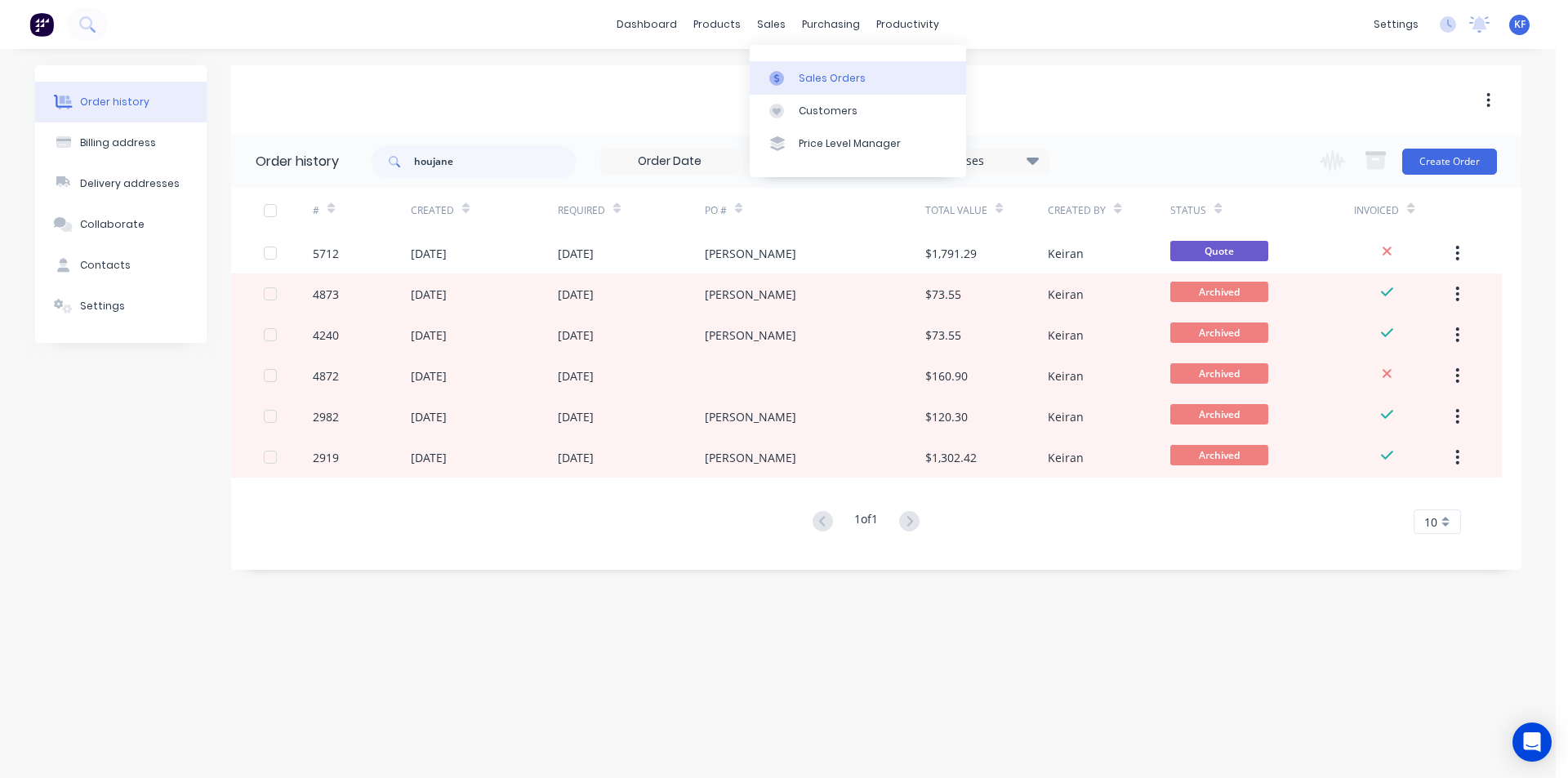
click at [821, 82] on div "Sales Orders" at bounding box center [832, 78] width 67 height 14
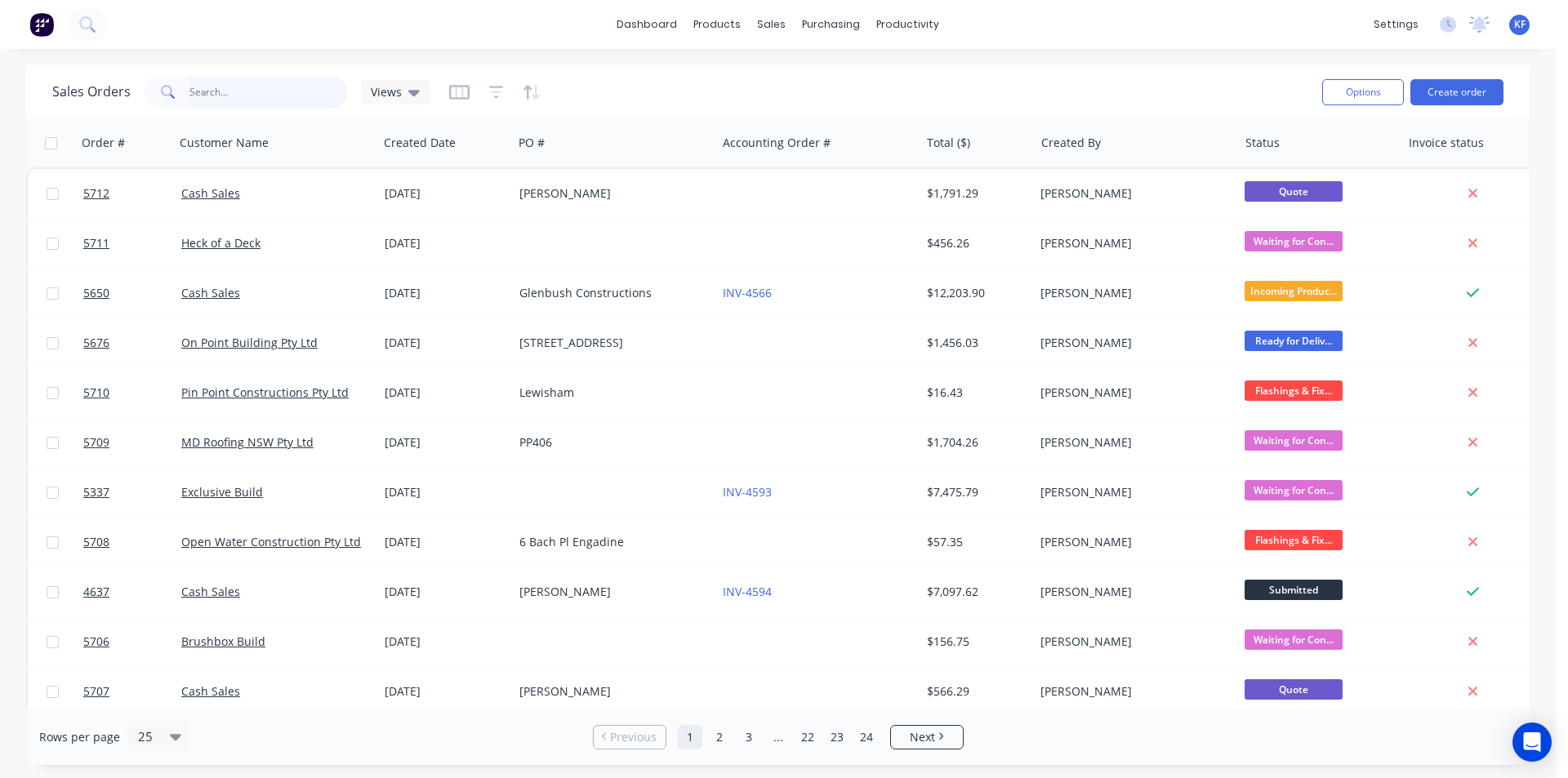
click at [264, 94] on input "text" at bounding box center [269, 92] width 159 height 32
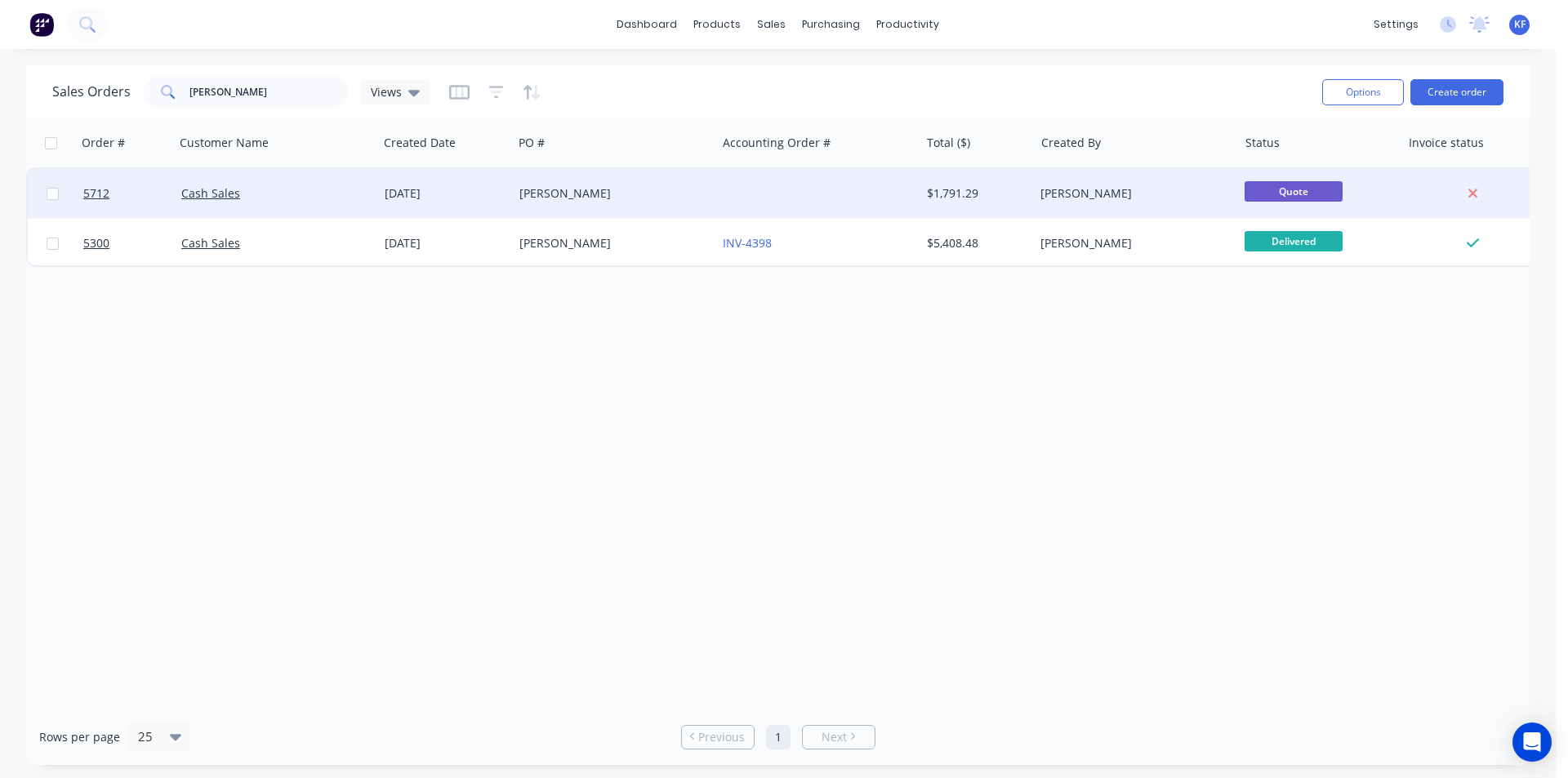
click at [679, 201] on div "[PERSON_NAME]" at bounding box center [610, 193] width 181 height 16
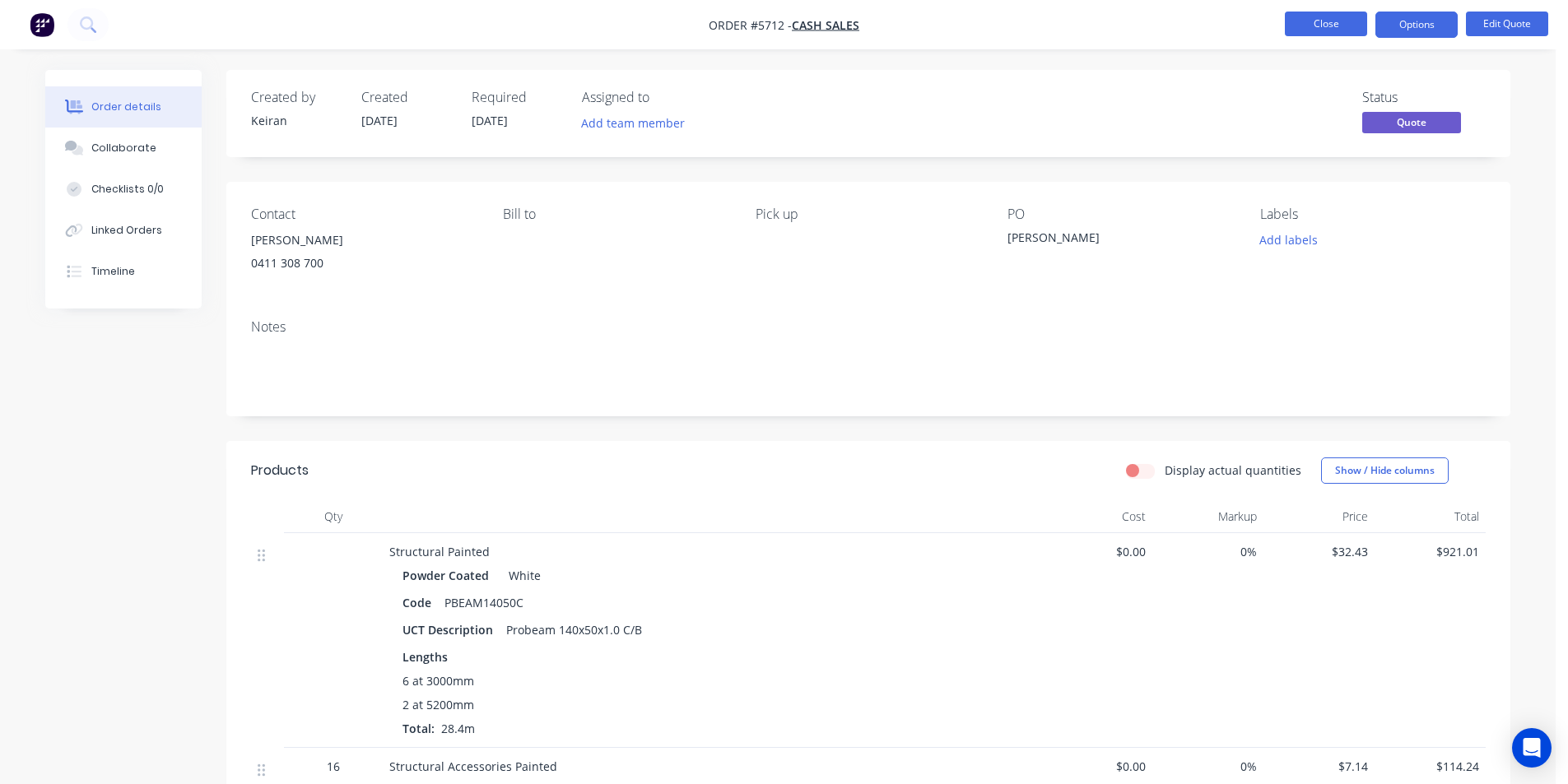
click at [1300, 17] on button "Close" at bounding box center [1326, 23] width 82 height 25
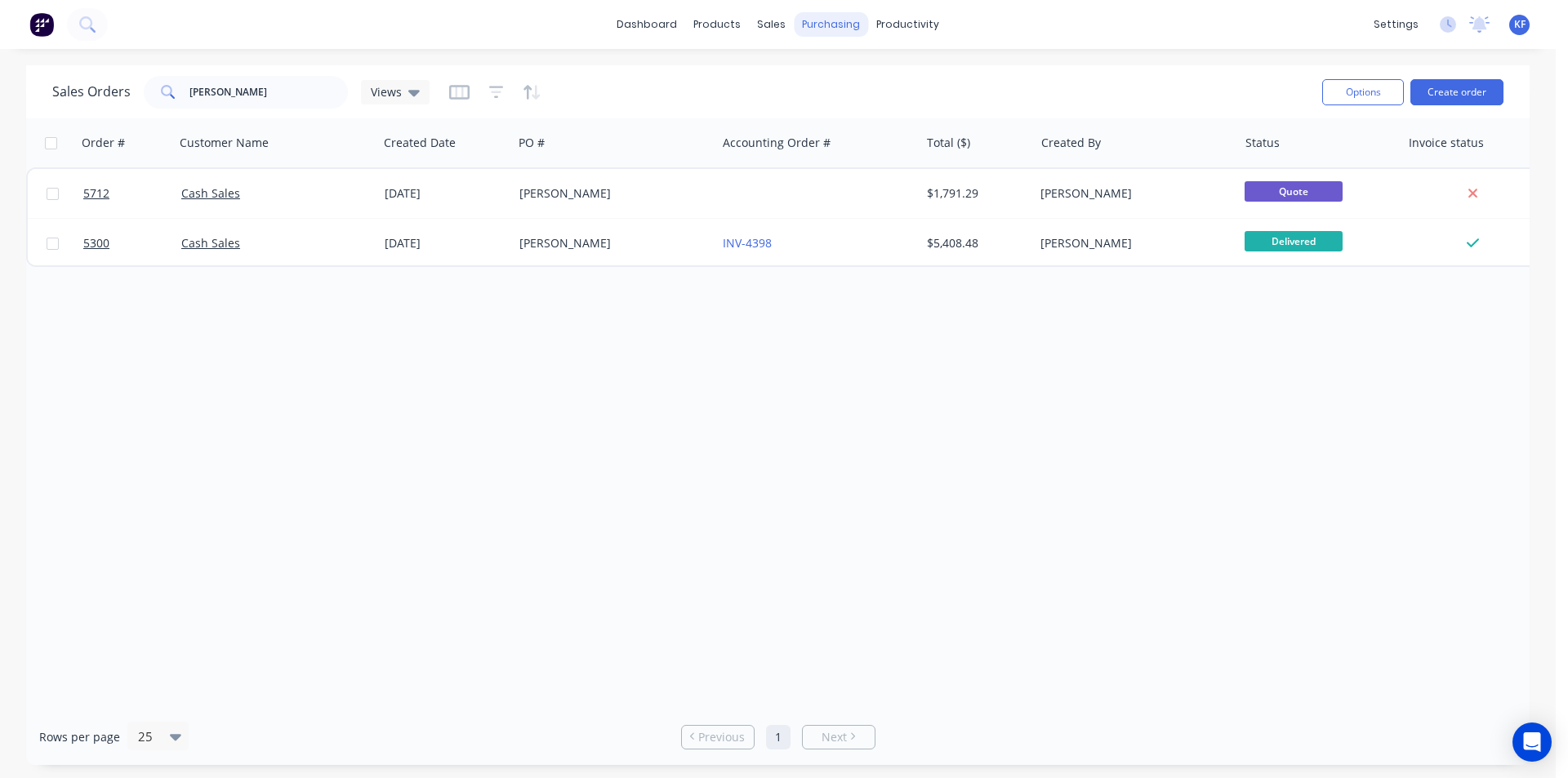
click at [816, 31] on div "purchasing" at bounding box center [831, 24] width 74 height 25
click at [844, 65] on link "Purchase Orders" at bounding box center [900, 77] width 217 height 32
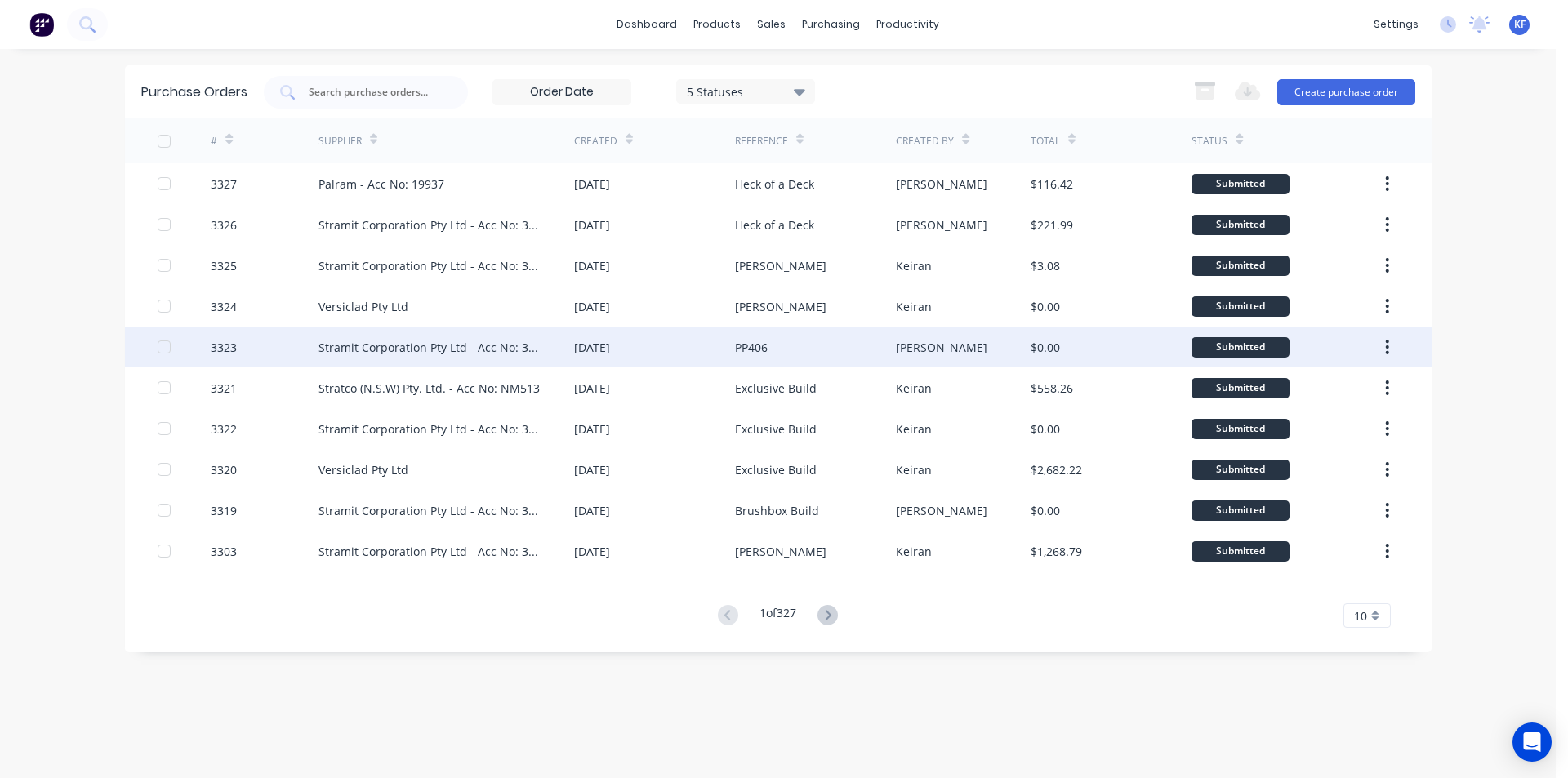
click at [685, 349] on div "[DATE]" at bounding box center [654, 347] width 161 height 41
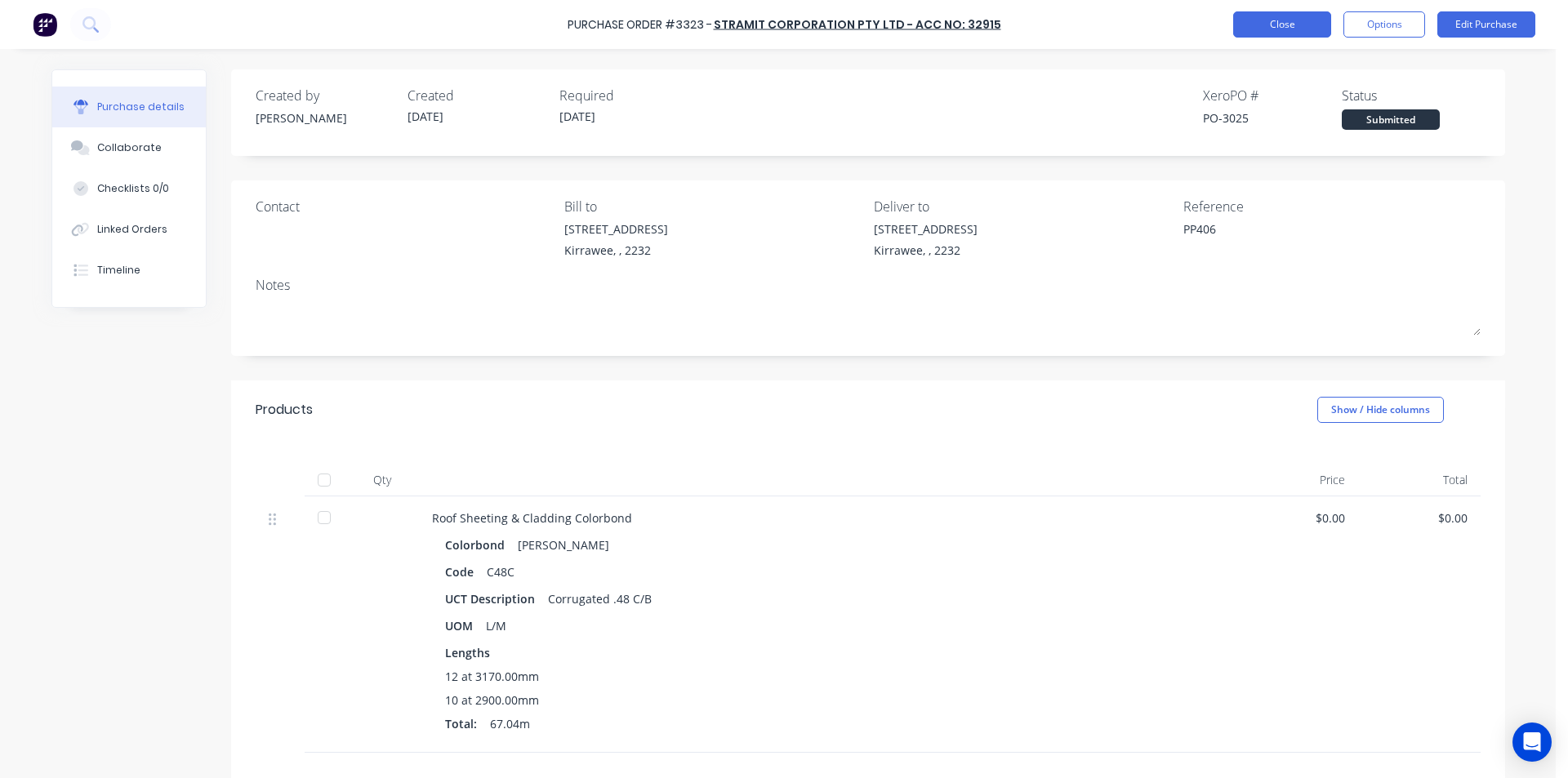
click at [1288, 21] on button "Close" at bounding box center [1281, 24] width 98 height 26
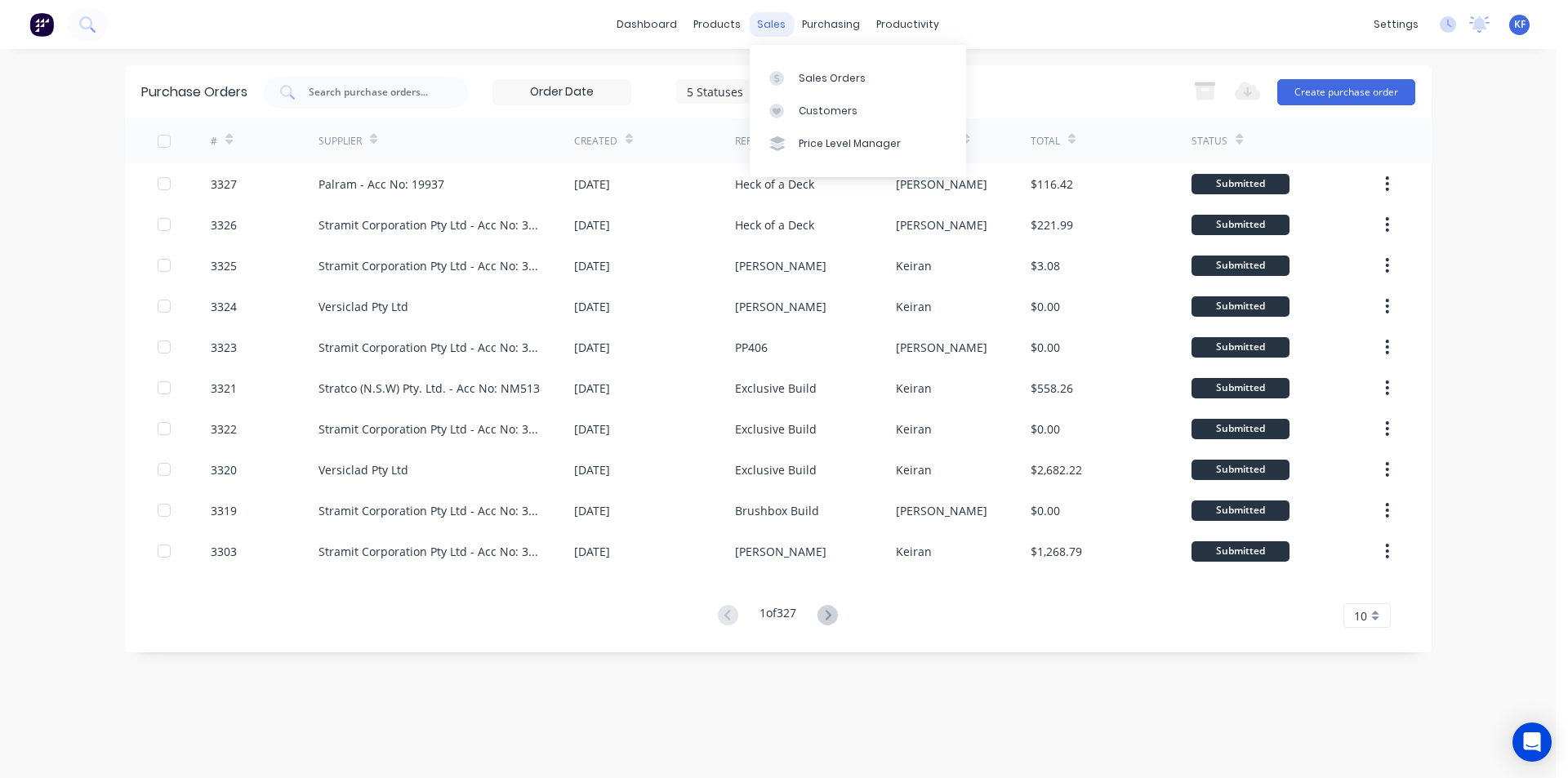
drag, startPoint x: 764, startPoint y: 19, endPoint x: 770, endPoint y: 30, distance: 12.5
click at [764, 19] on div "sales" at bounding box center [771, 24] width 45 height 25
click at [807, 105] on div "Customers" at bounding box center [827, 111] width 59 height 14
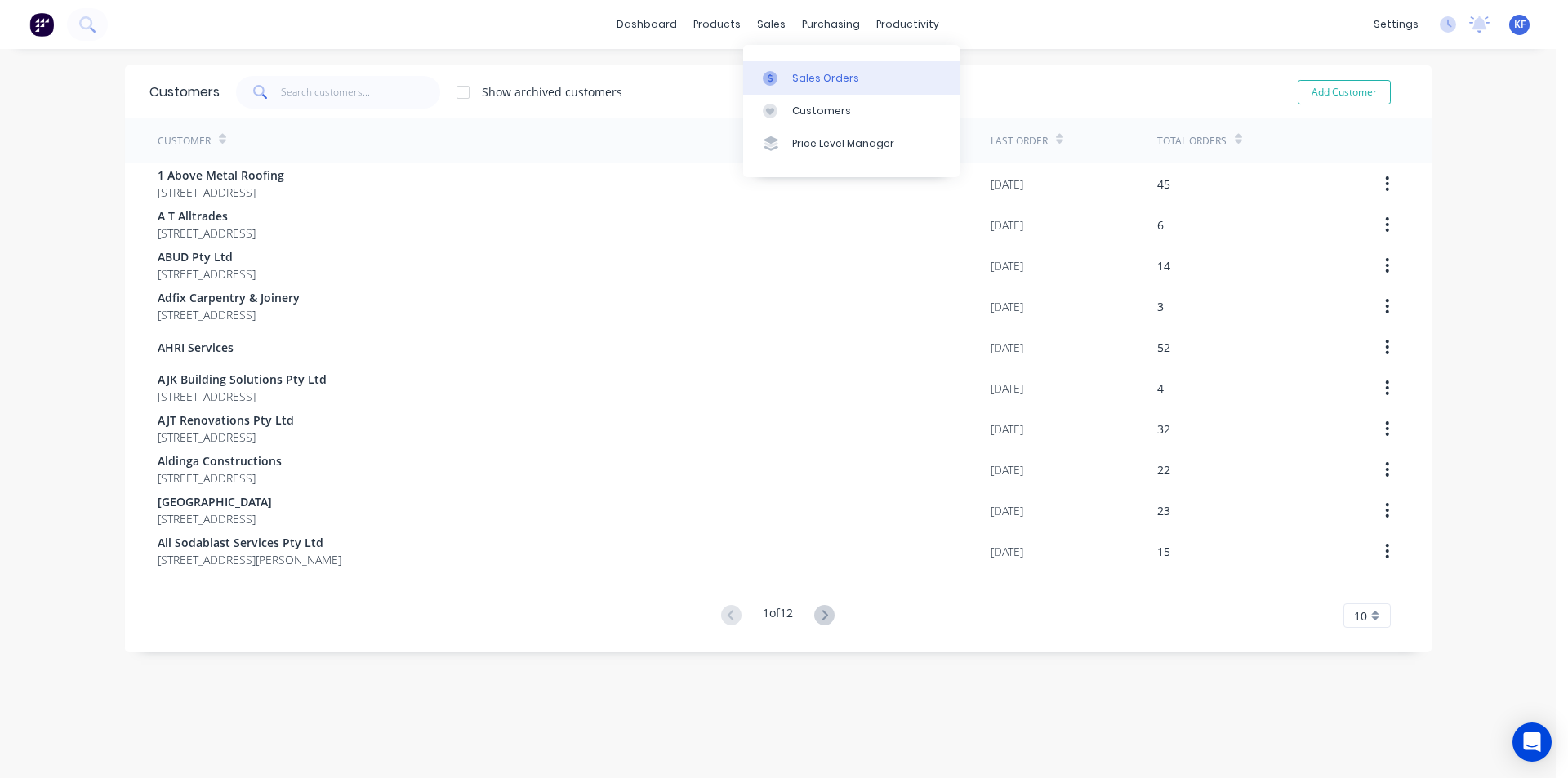
click at [801, 88] on link "Sales Orders" at bounding box center [851, 77] width 217 height 32
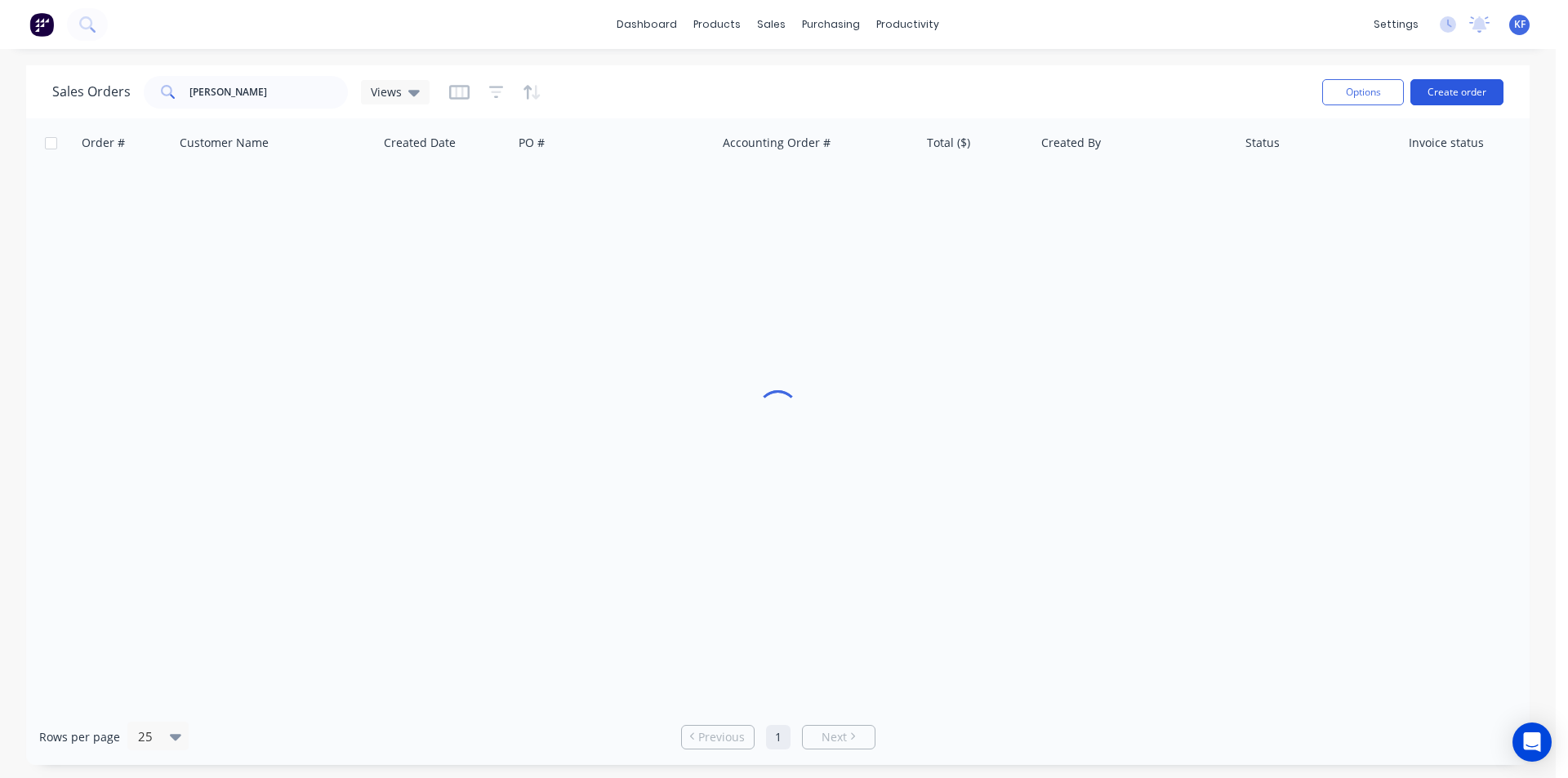
click at [1461, 98] on button "Create order" at bounding box center [1457, 92] width 93 height 26
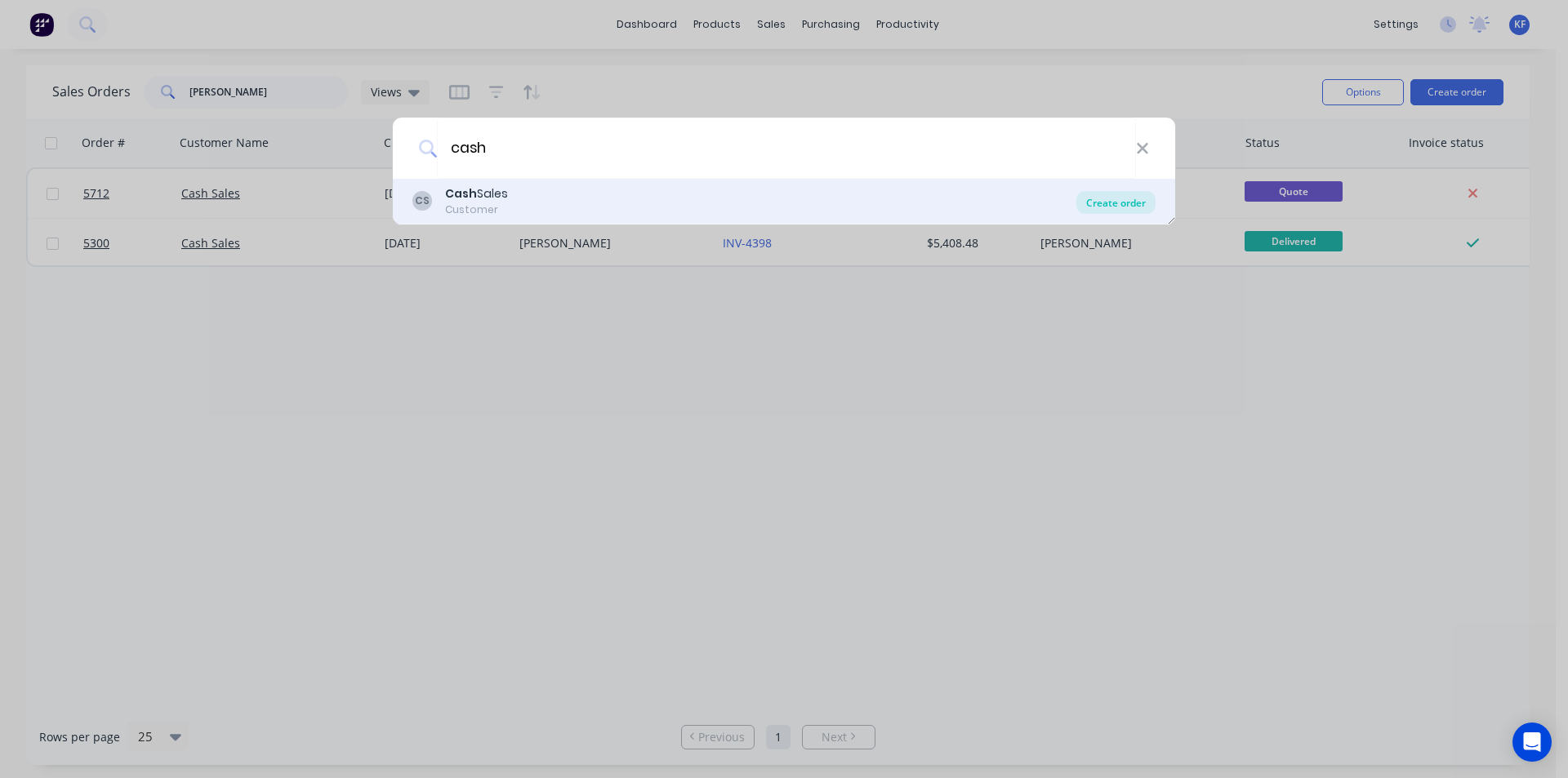
click at [1105, 202] on div "Create order" at bounding box center [1116, 202] width 79 height 23
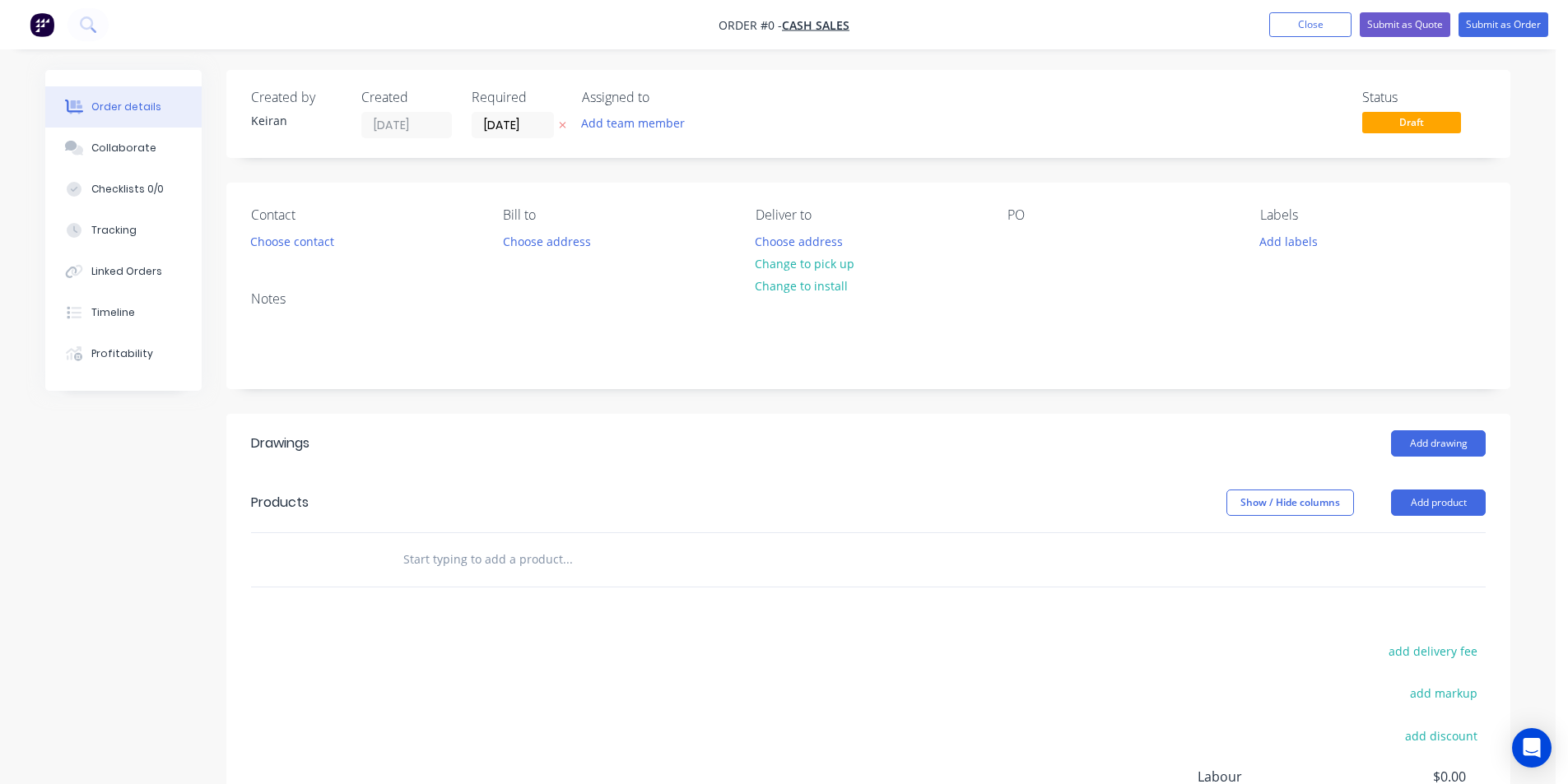
click at [452, 560] on input "text" at bounding box center [567, 560] width 329 height 33
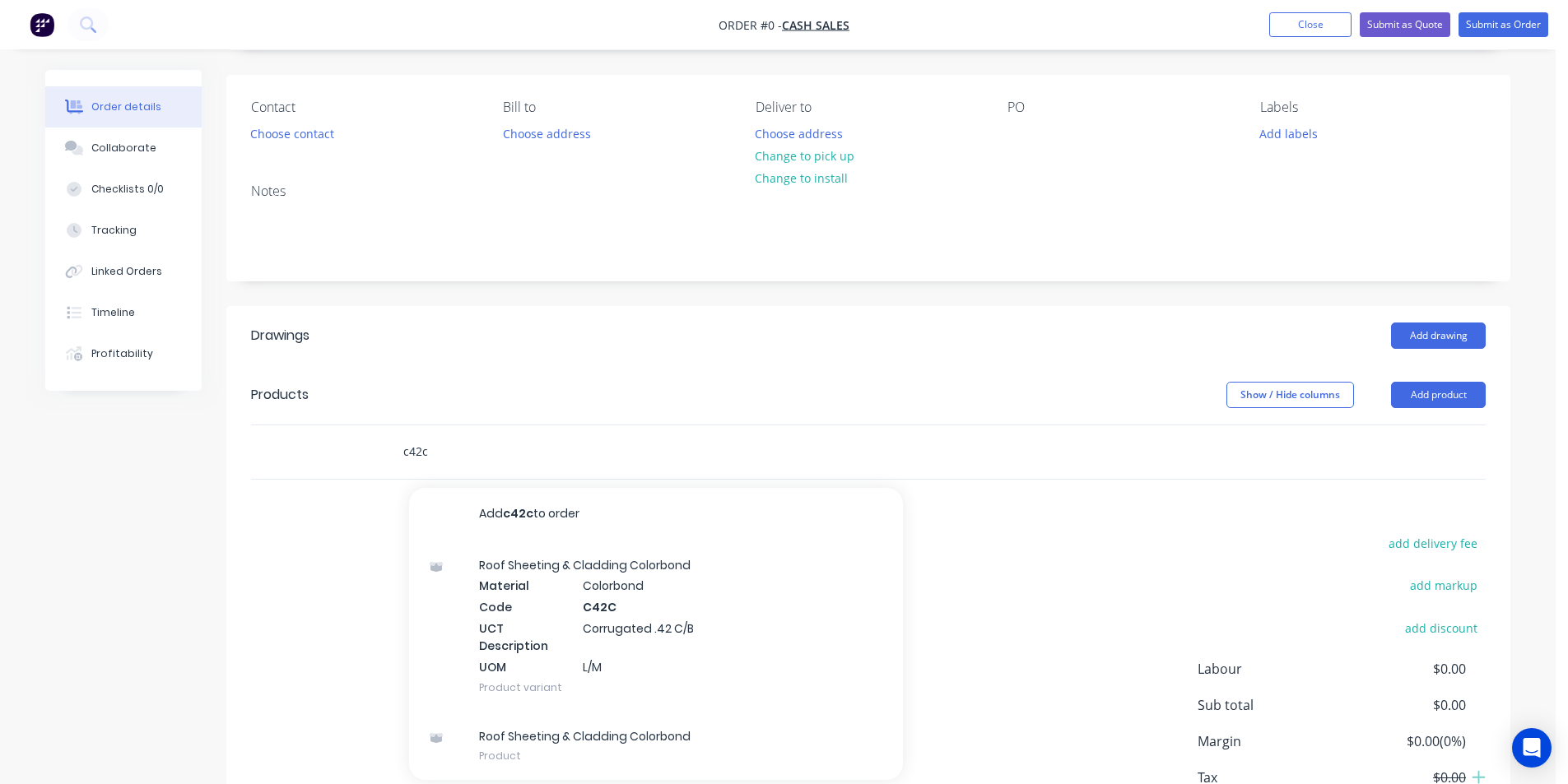
scroll to position [223, 0]
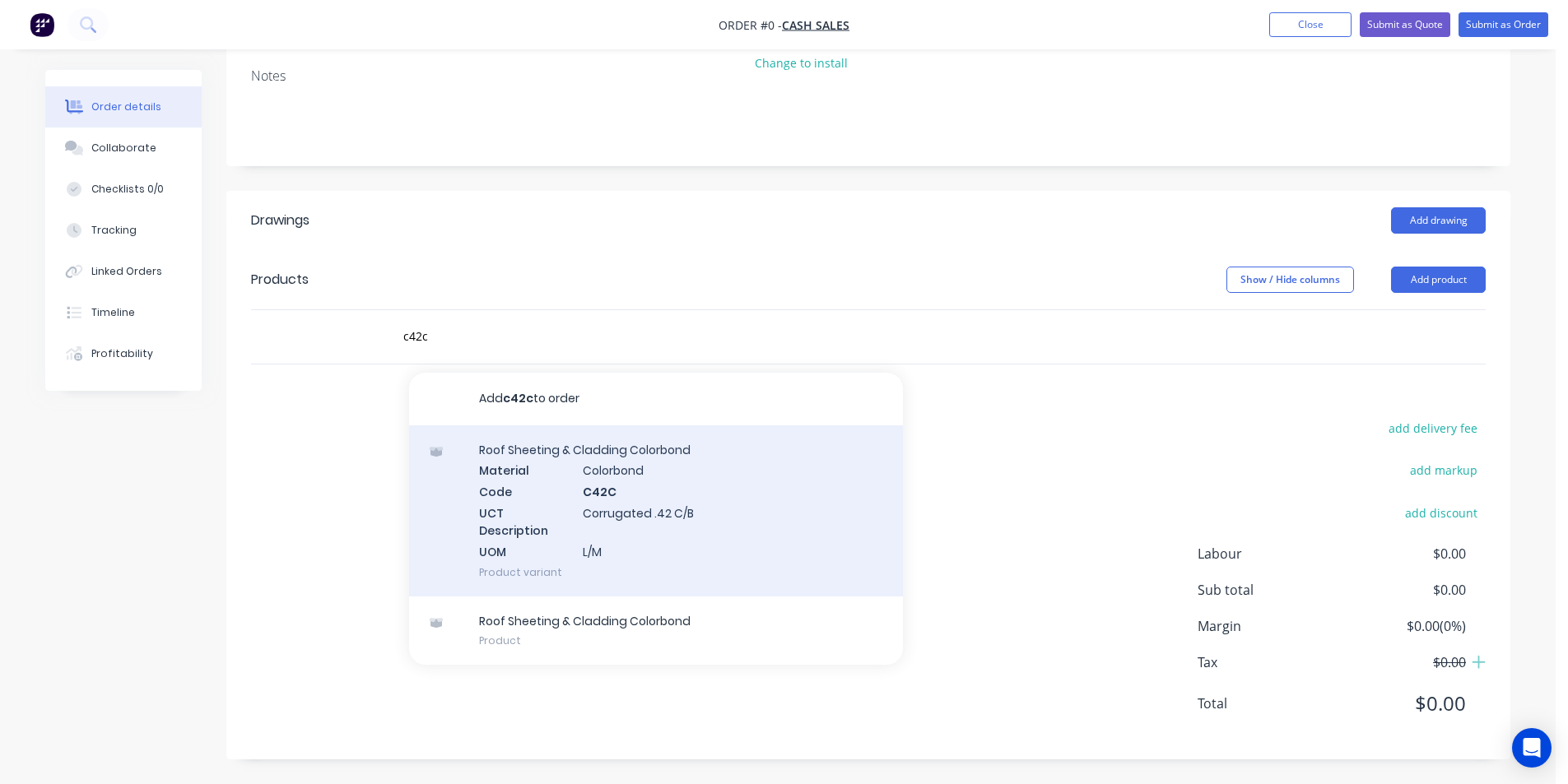
click at [568, 512] on div "Roof Sheeting & Cladding Colorbond Material Colorbond Code C42C UCT Description…" at bounding box center [655, 512] width 494 height 171
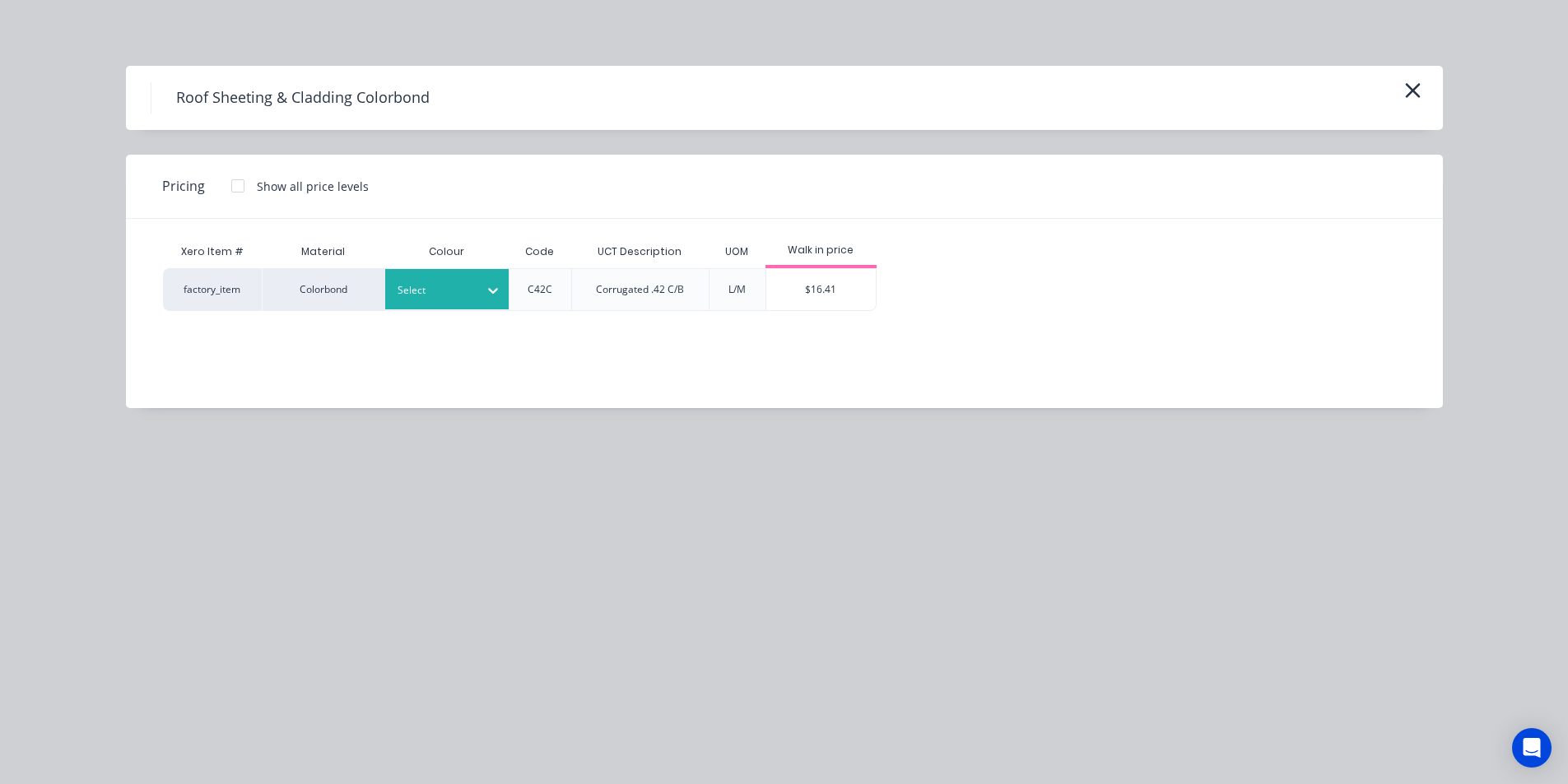
click at [456, 281] on div at bounding box center [434, 290] width 74 height 18
click at [489, 344] on div "Windspray" at bounding box center [488, 335] width 206 height 31
click at [870, 279] on div "$16.41" at bounding box center [821, 290] width 110 height 41
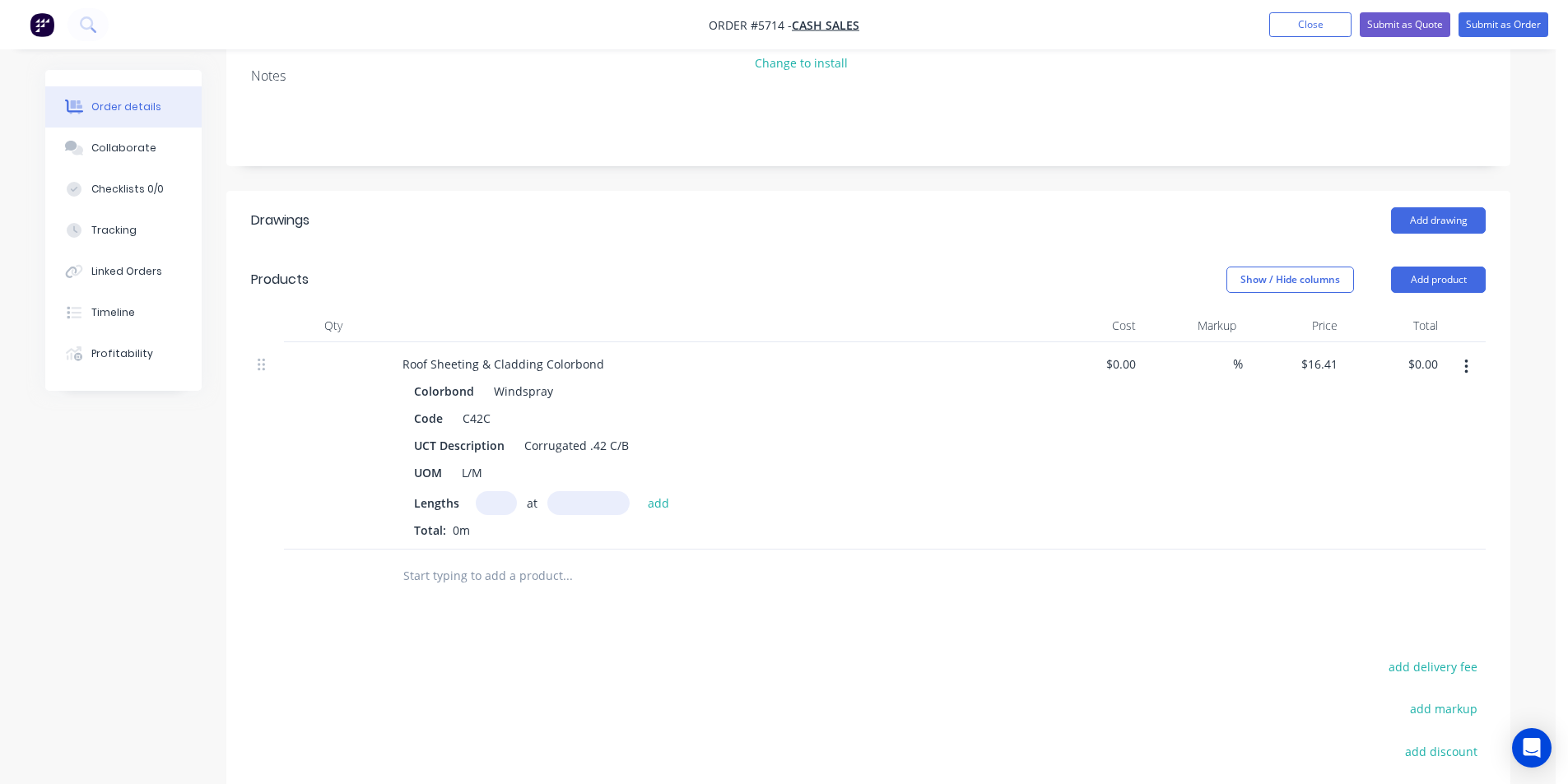
click at [504, 505] on input "text" at bounding box center [496, 503] width 41 height 24
click at [639, 491] on button "add" at bounding box center [658, 502] width 39 height 22
click at [514, 530] on button "button" at bounding box center [509, 532] width 21 height 21
click at [498, 507] on input "text" at bounding box center [496, 503] width 41 height 24
click at [639, 491] on button "add" at bounding box center [658, 502] width 39 height 22
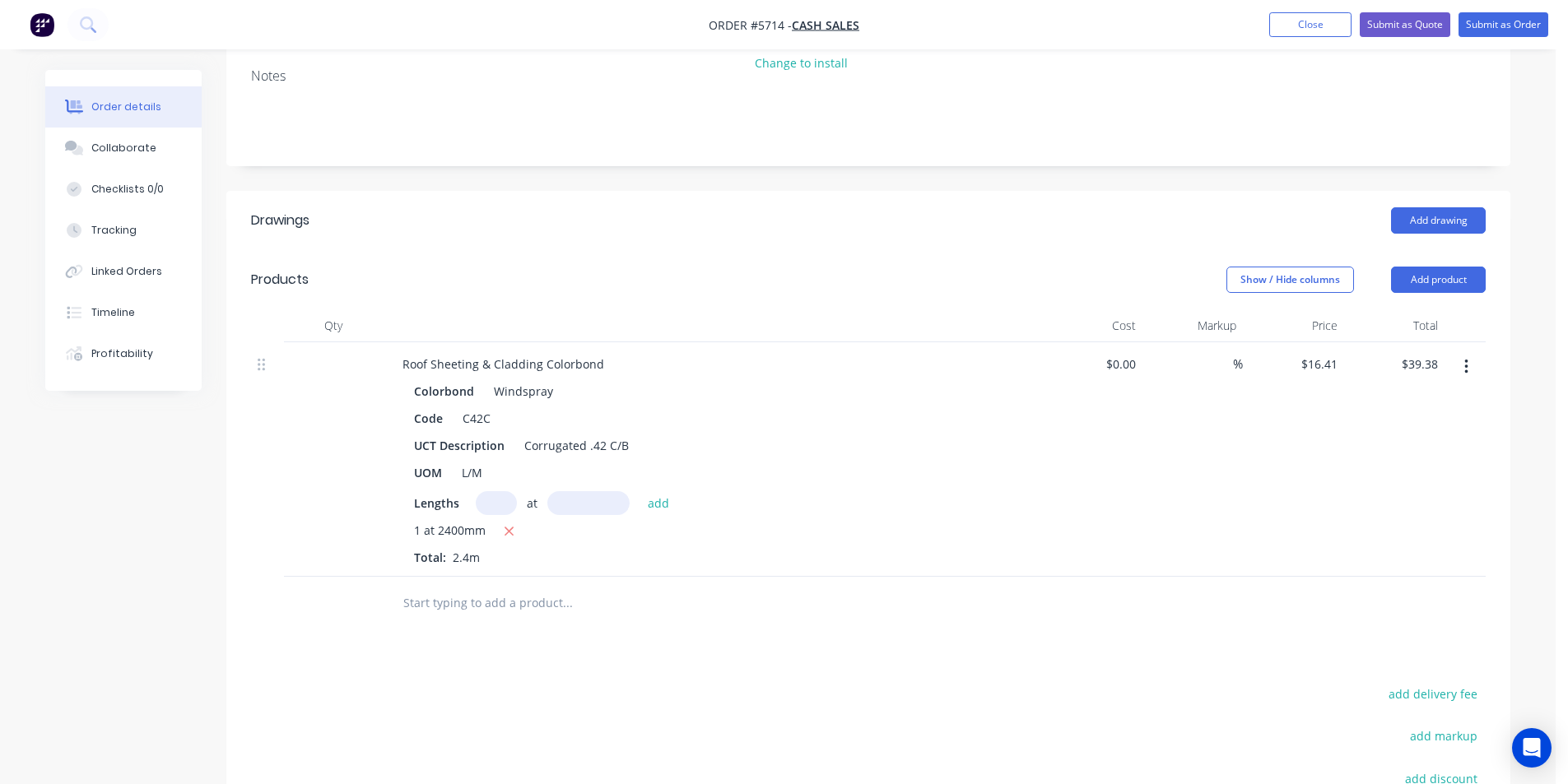
drag, startPoint x: 537, startPoint y: 628, endPoint x: 539, endPoint y: 605, distance: 23.1
click at [537, 627] on div at bounding box center [679, 603] width 593 height 53
click at [539, 604] on input "text" at bounding box center [567, 603] width 329 height 33
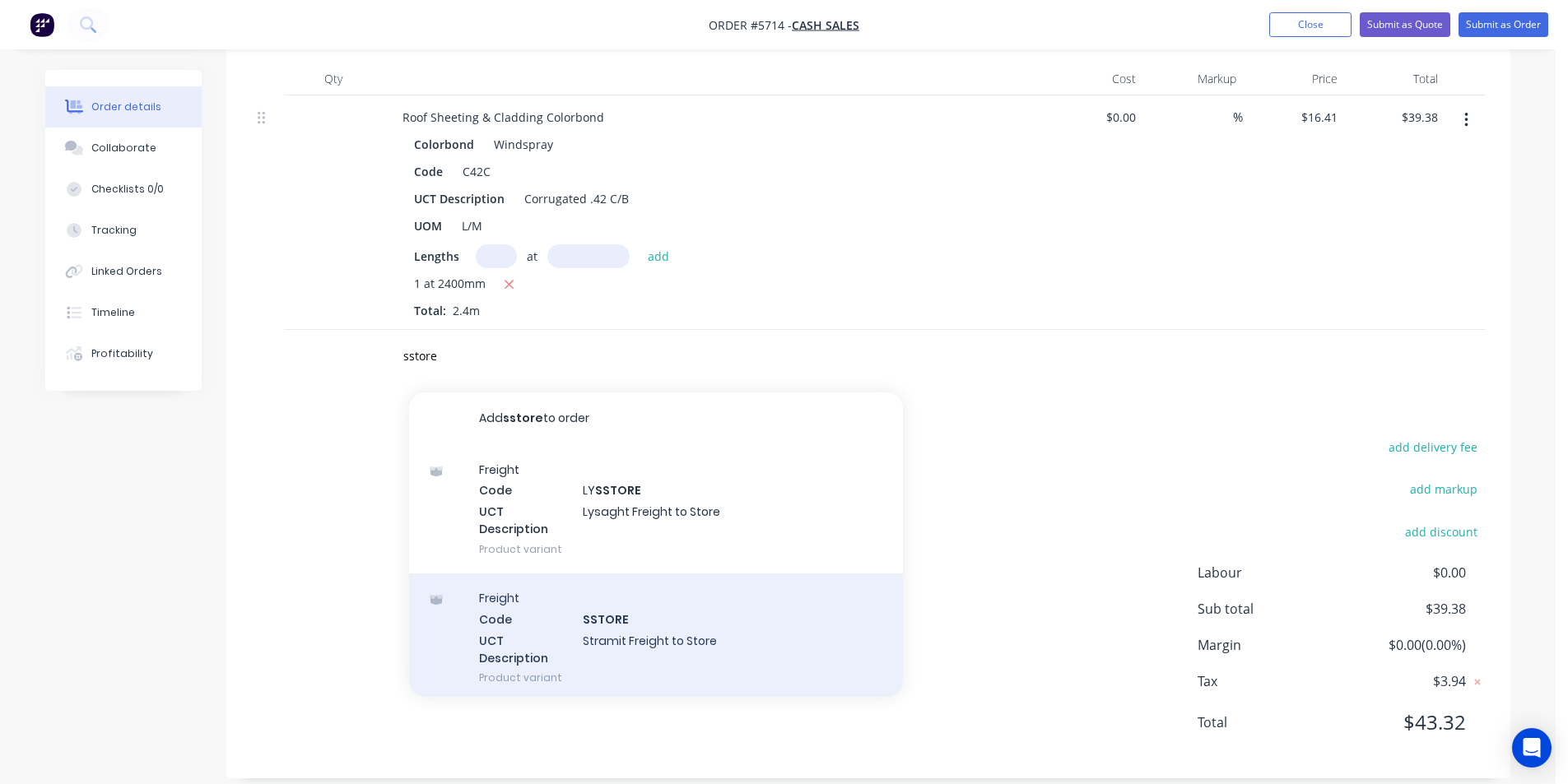
click at [622, 607] on div "Freight Code SSTORE UCT Description Stramit Freight to Store Product variant" at bounding box center [655, 637] width 494 height 129
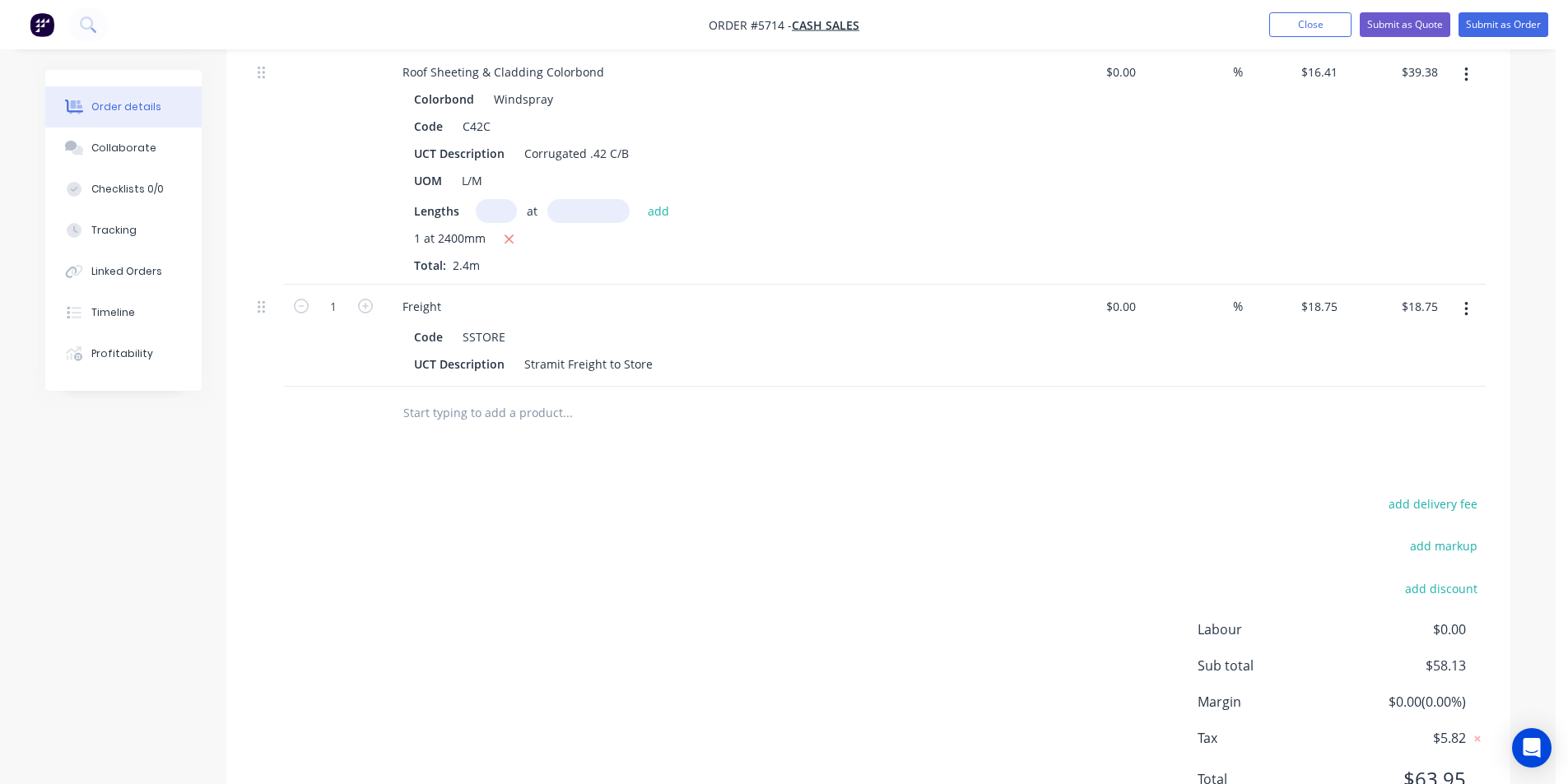
scroll to position [344, 0]
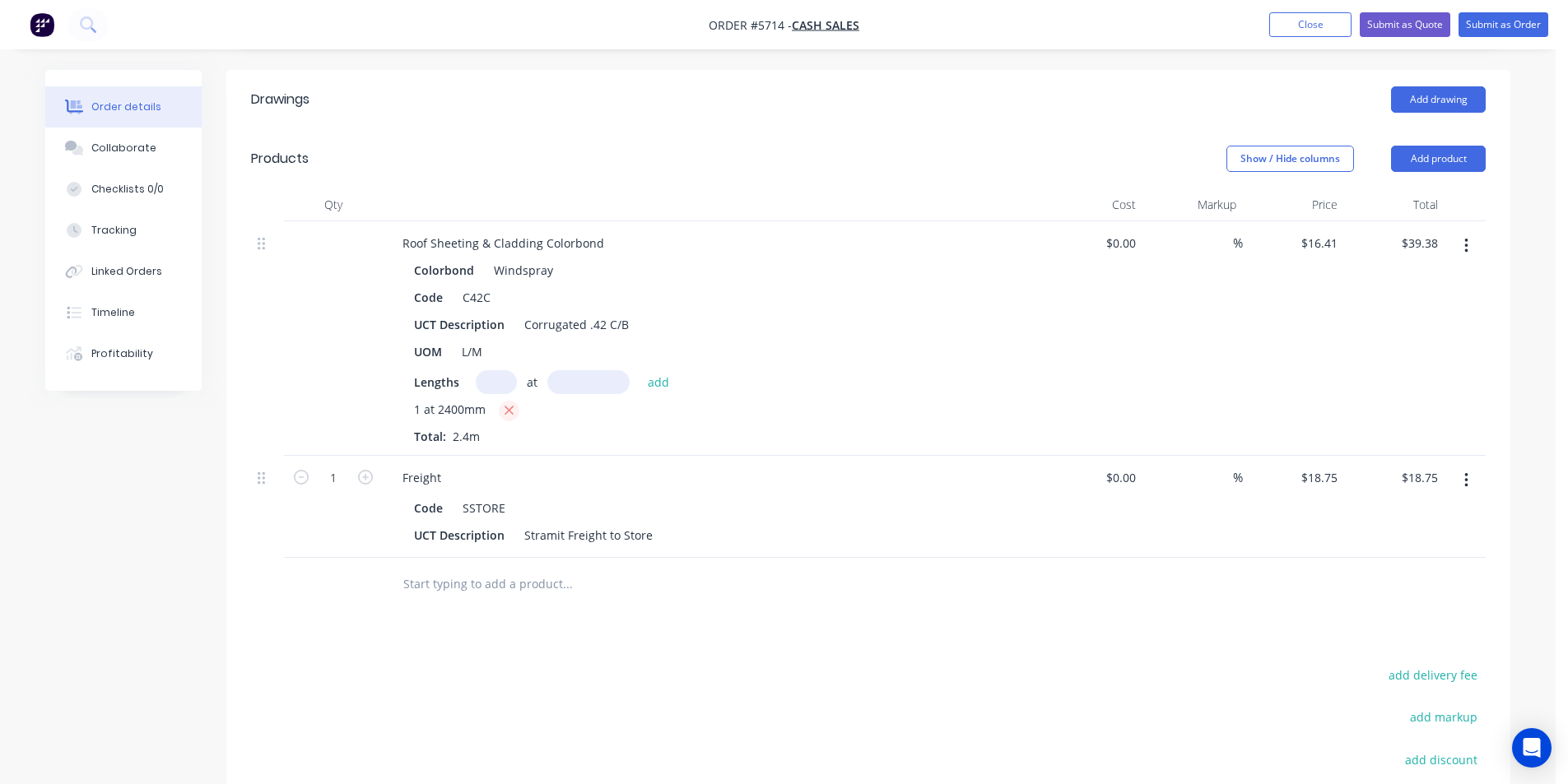
click at [512, 416] on icon "button" at bounding box center [509, 410] width 10 height 15
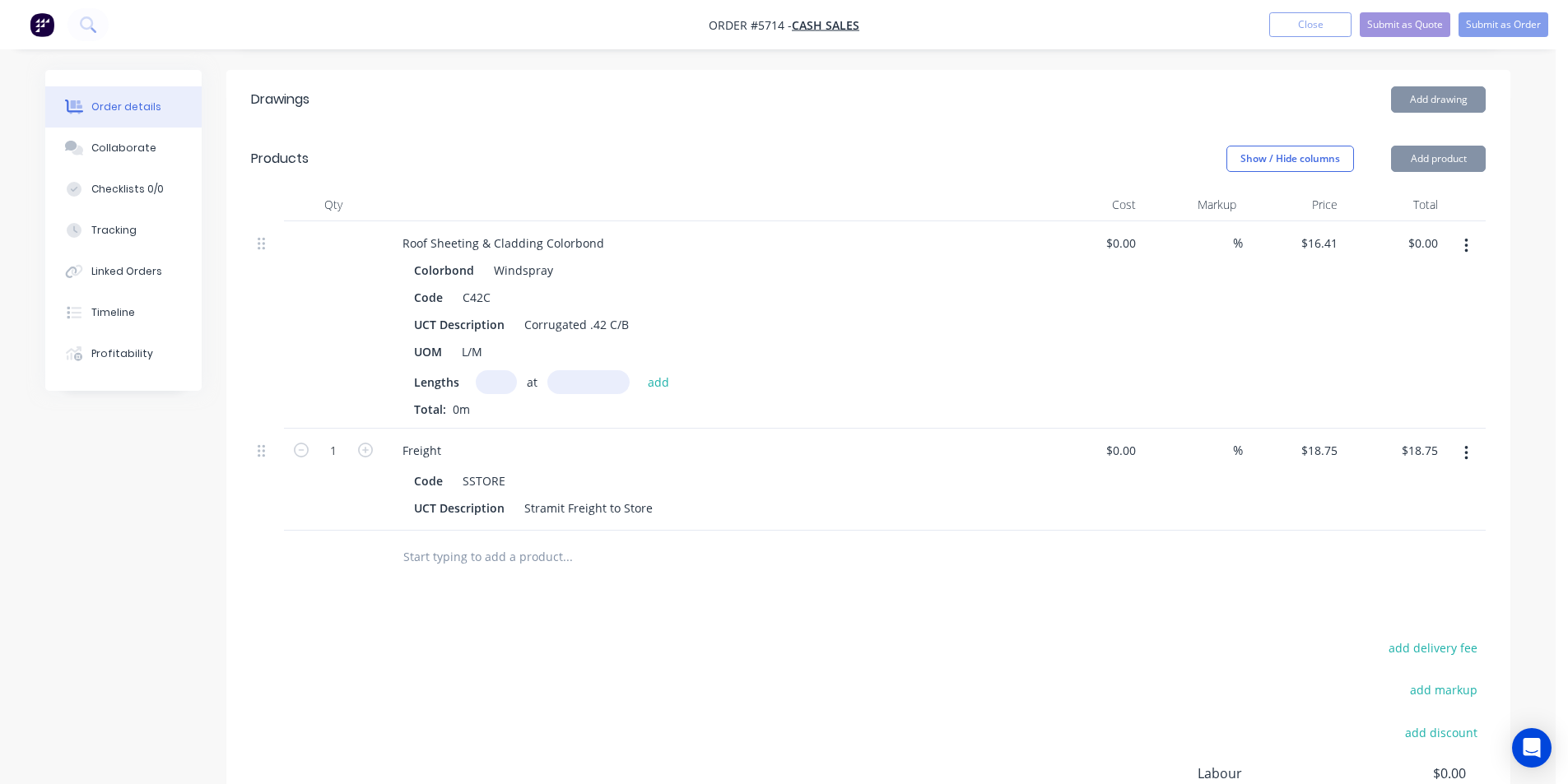
click at [497, 393] on input "text" at bounding box center [496, 382] width 41 height 24
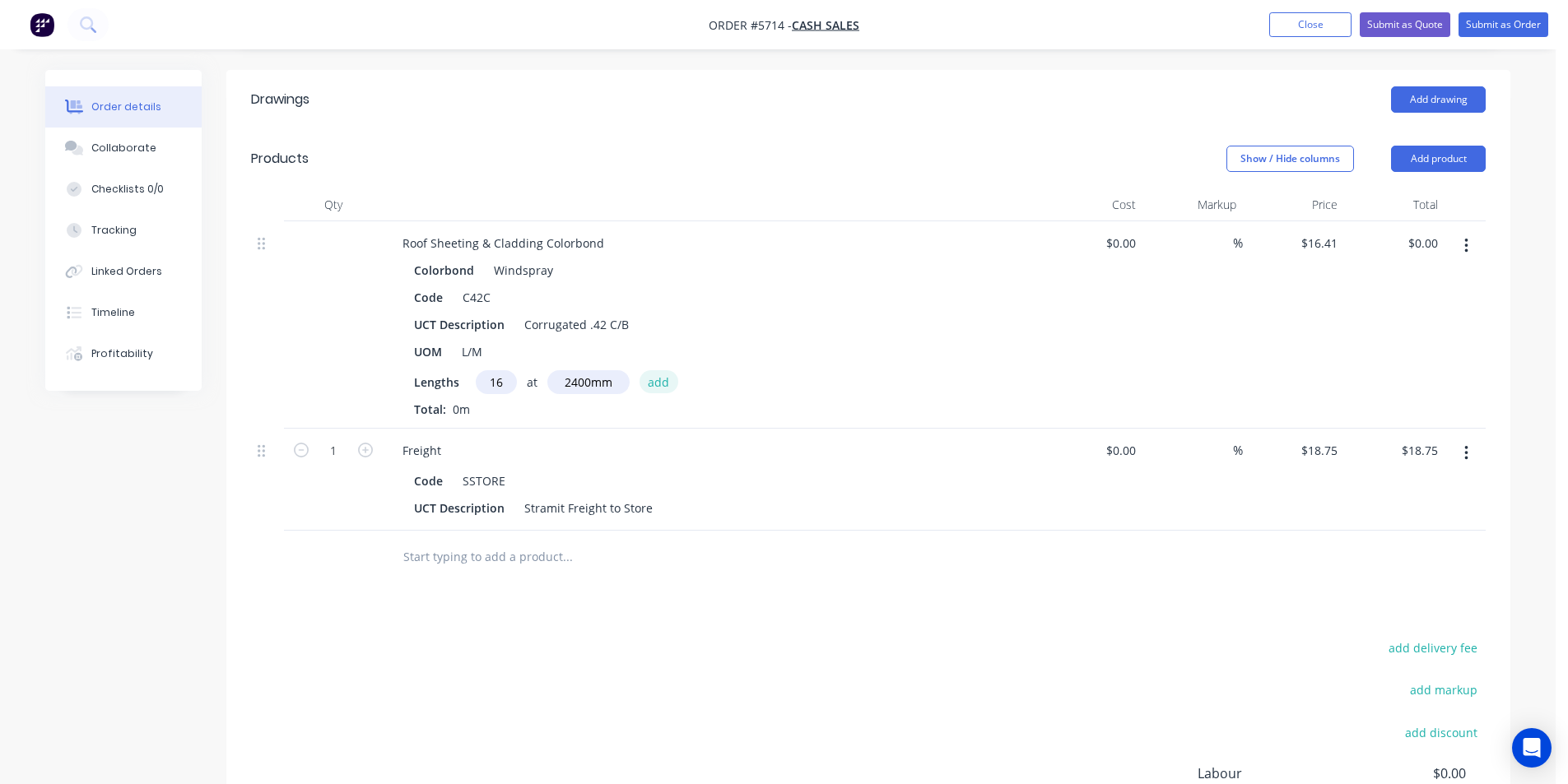
click at [653, 387] on button "add" at bounding box center [658, 381] width 39 height 22
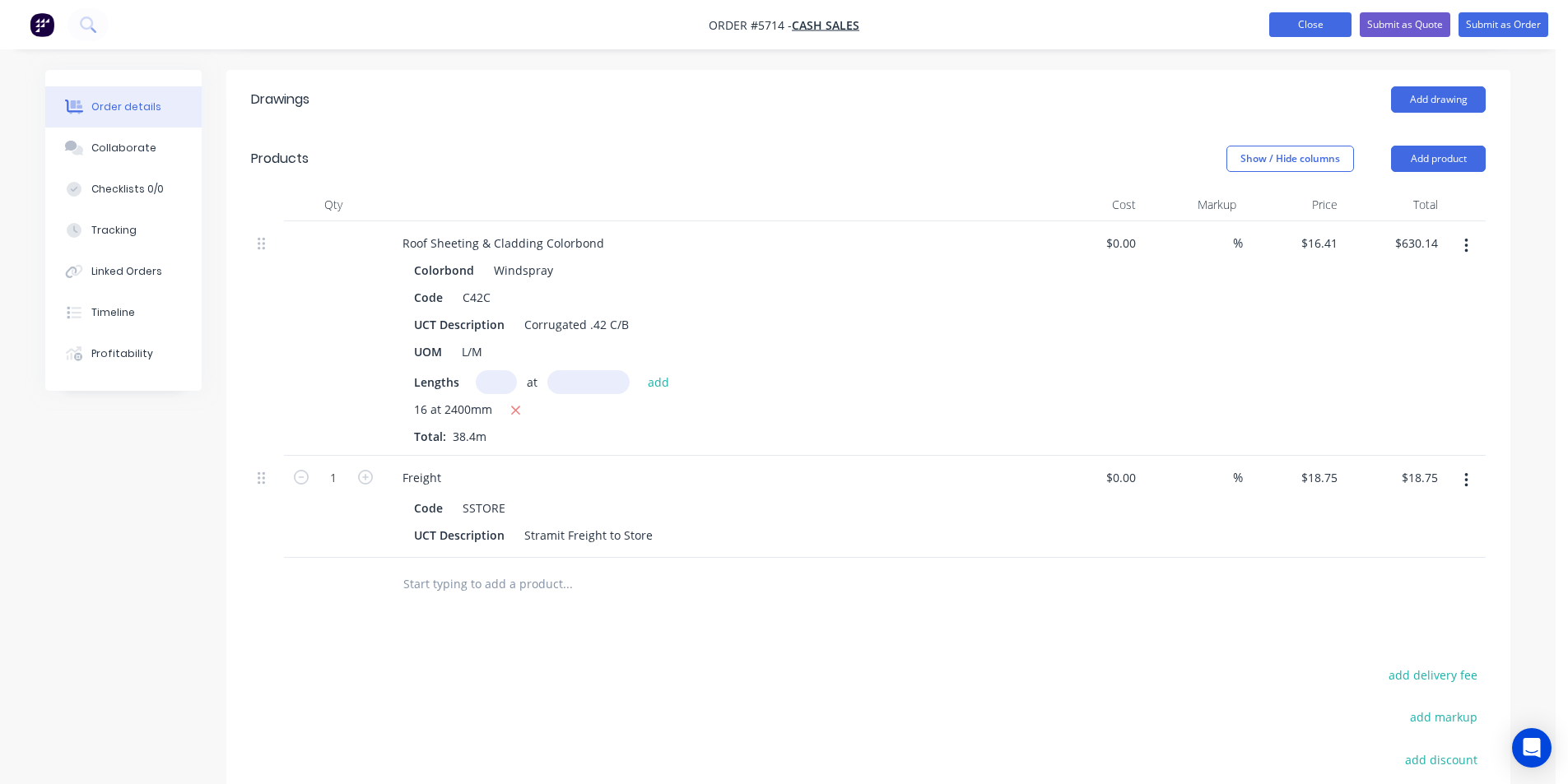
click at [1332, 17] on button "Close" at bounding box center [1310, 24] width 82 height 25
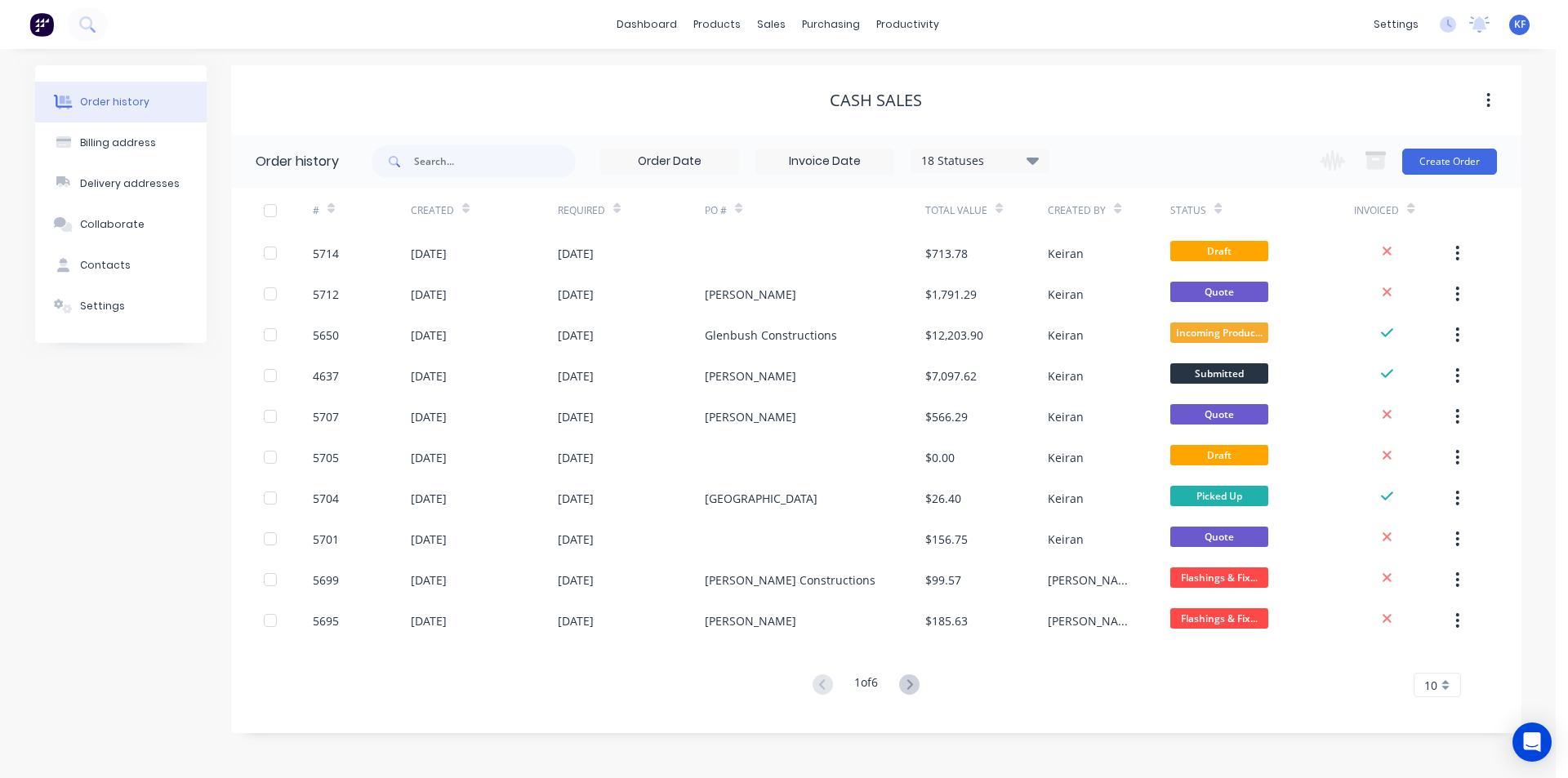
click at [772, 31] on div "sales" at bounding box center [771, 24] width 45 height 25
click at [772, 28] on div "sales" at bounding box center [771, 24] width 45 height 25
click at [798, 74] on link "Sales Orders" at bounding box center [858, 77] width 217 height 32
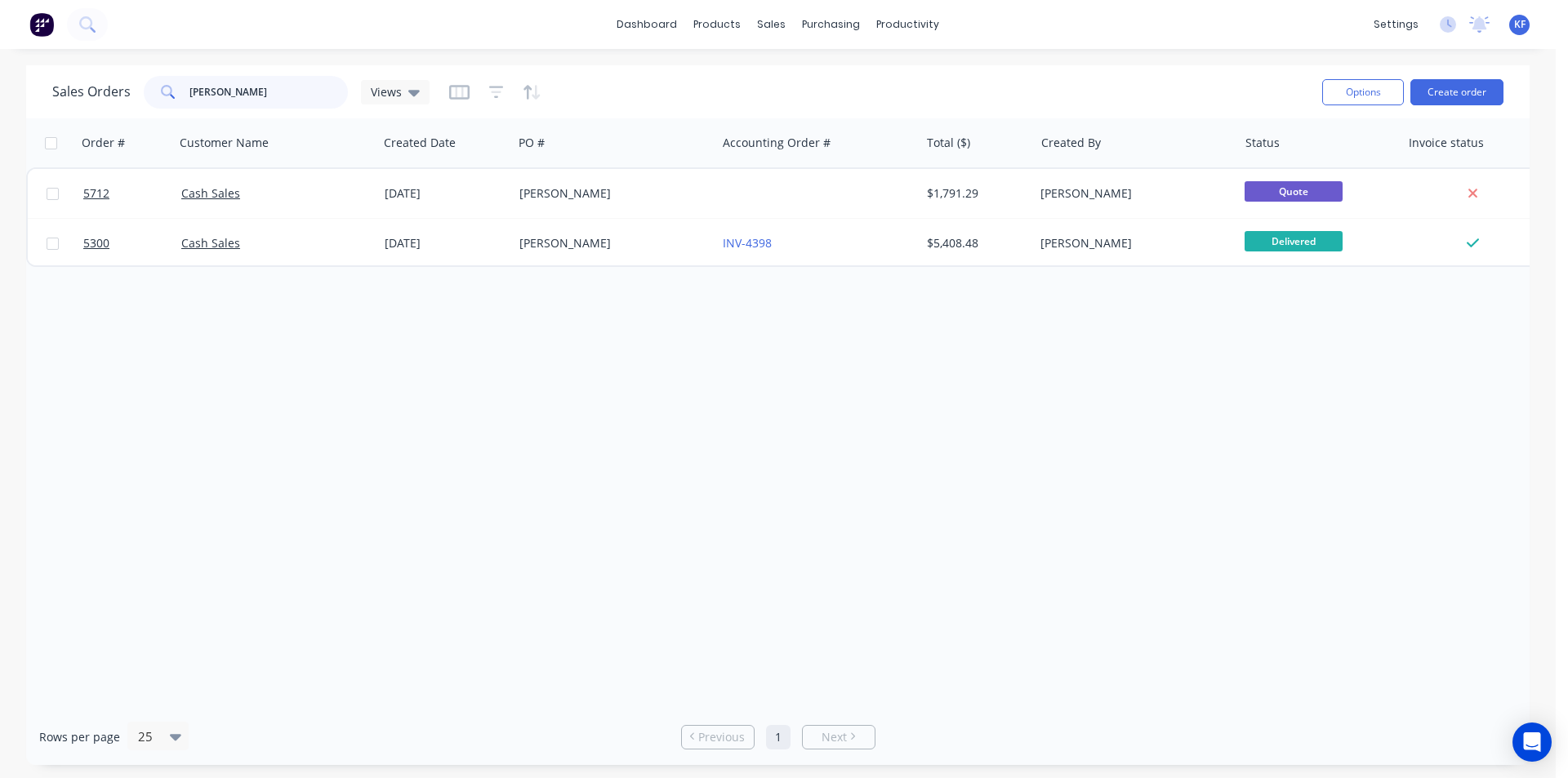
drag, startPoint x: 258, startPoint y: 94, endPoint x: 159, endPoint y: 71, distance: 101.6
click at [161, 71] on div "Sales Orders [PERSON_NAME] Views Options Create order" at bounding box center [778, 92] width 1503 height 53
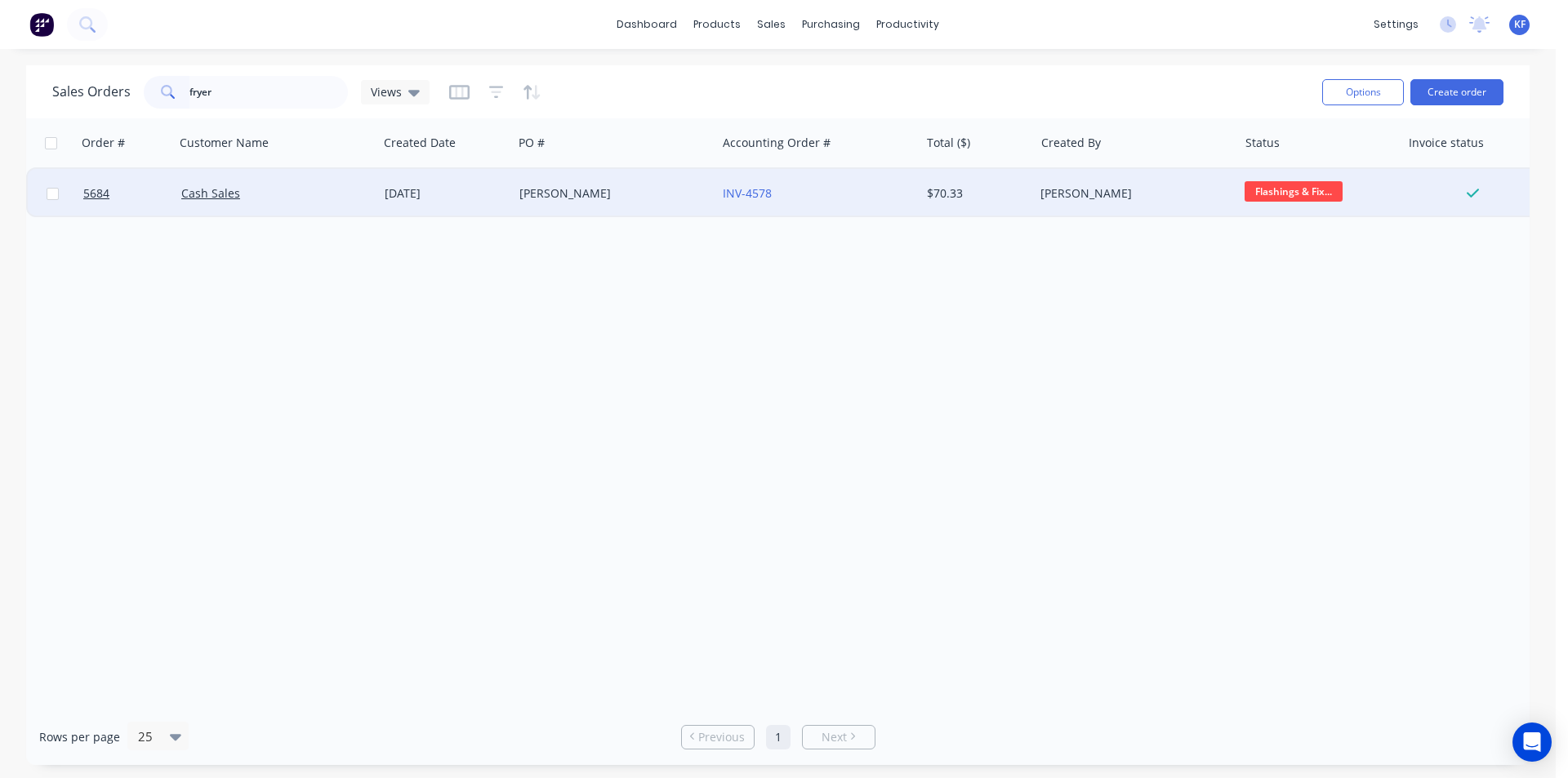
click at [611, 204] on div "[PERSON_NAME]" at bounding box center [614, 194] width 203 height 49
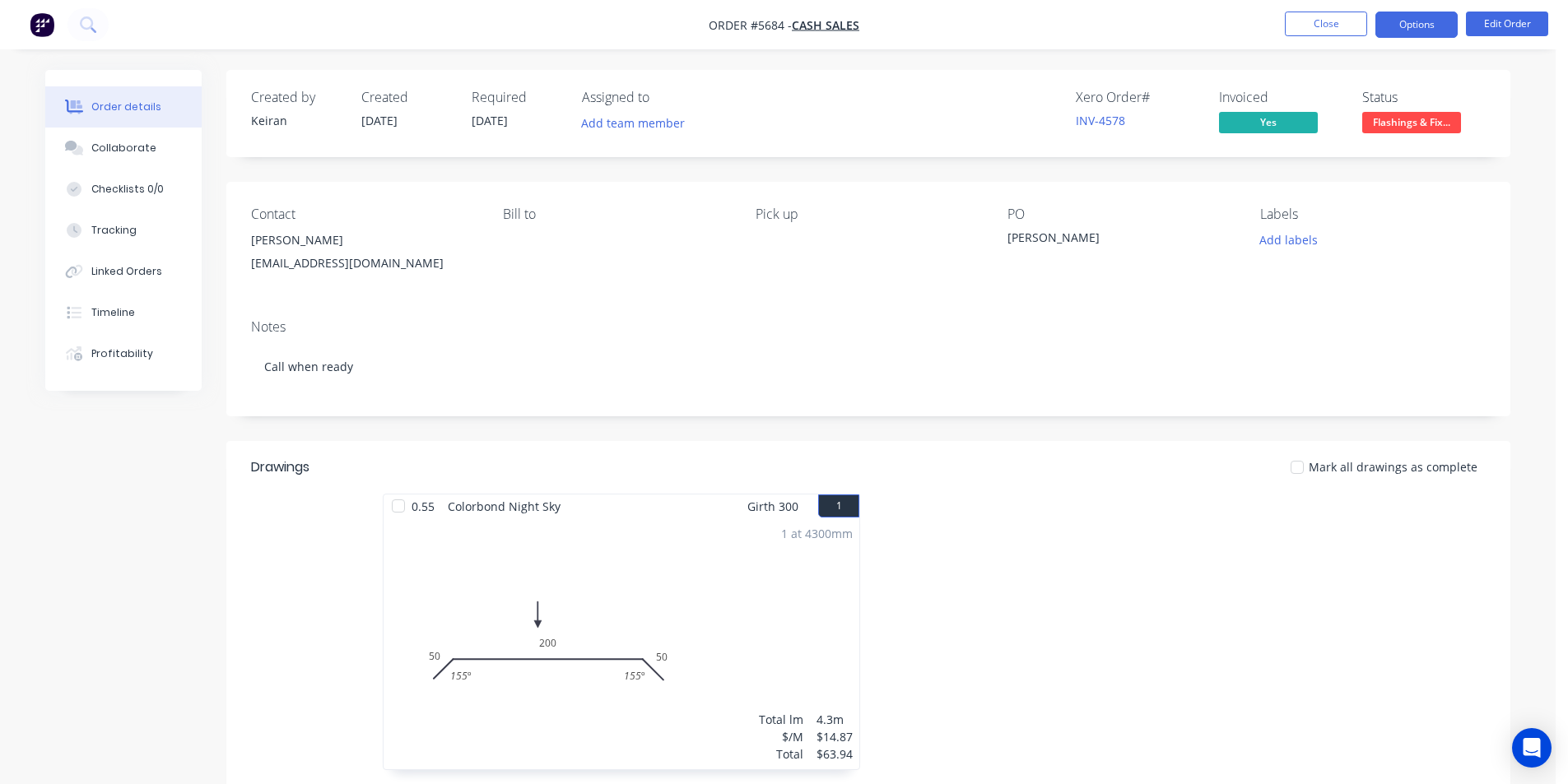
click at [1411, 35] on button "Options" at bounding box center [1416, 24] width 82 height 27
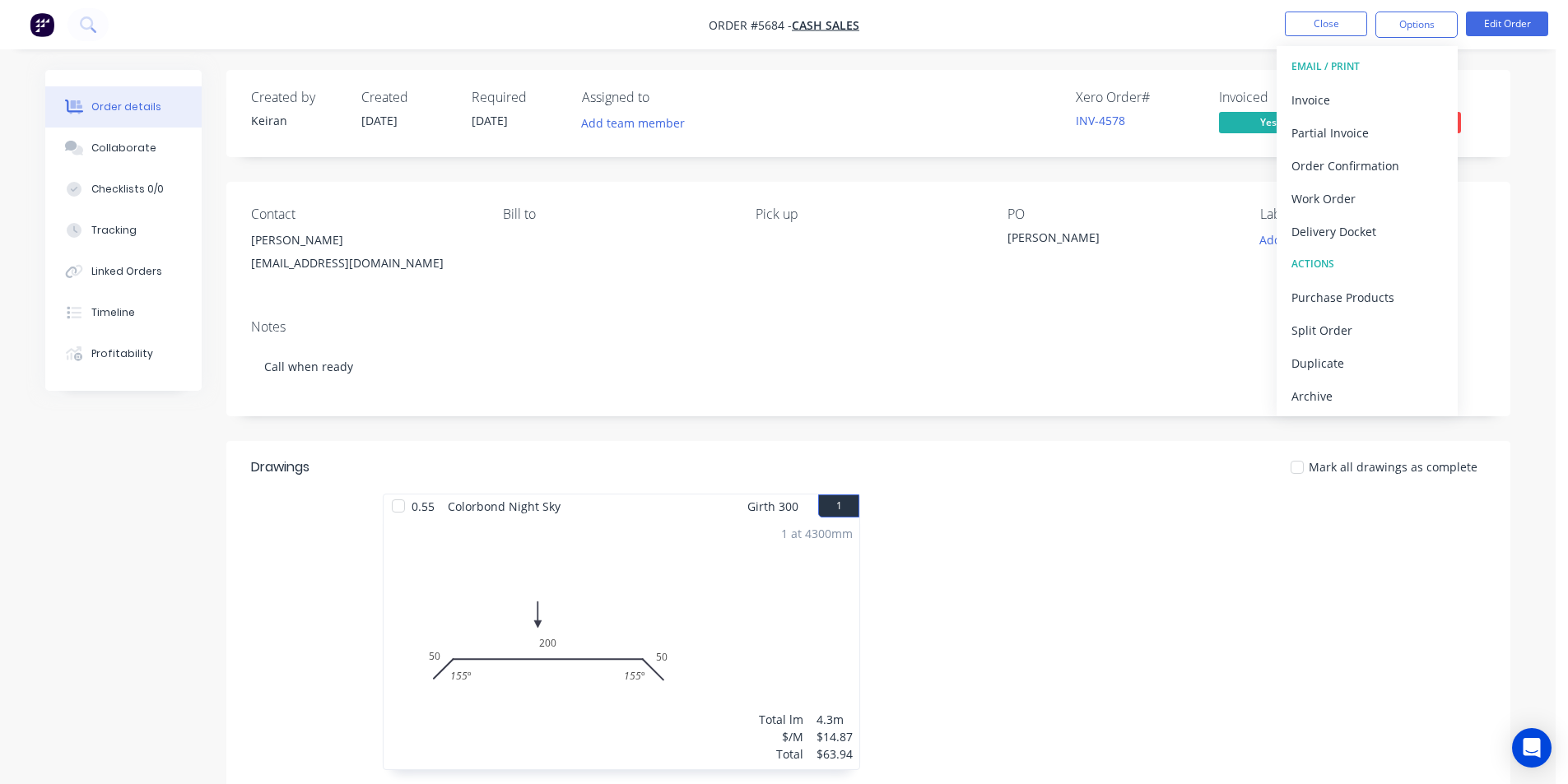
click at [1137, 282] on div "Contact [PERSON_NAME] [EMAIL_ADDRESS][DOMAIN_NAME] [PERSON_NAME] to Pick up PO …" at bounding box center [868, 243] width 1284 height 124
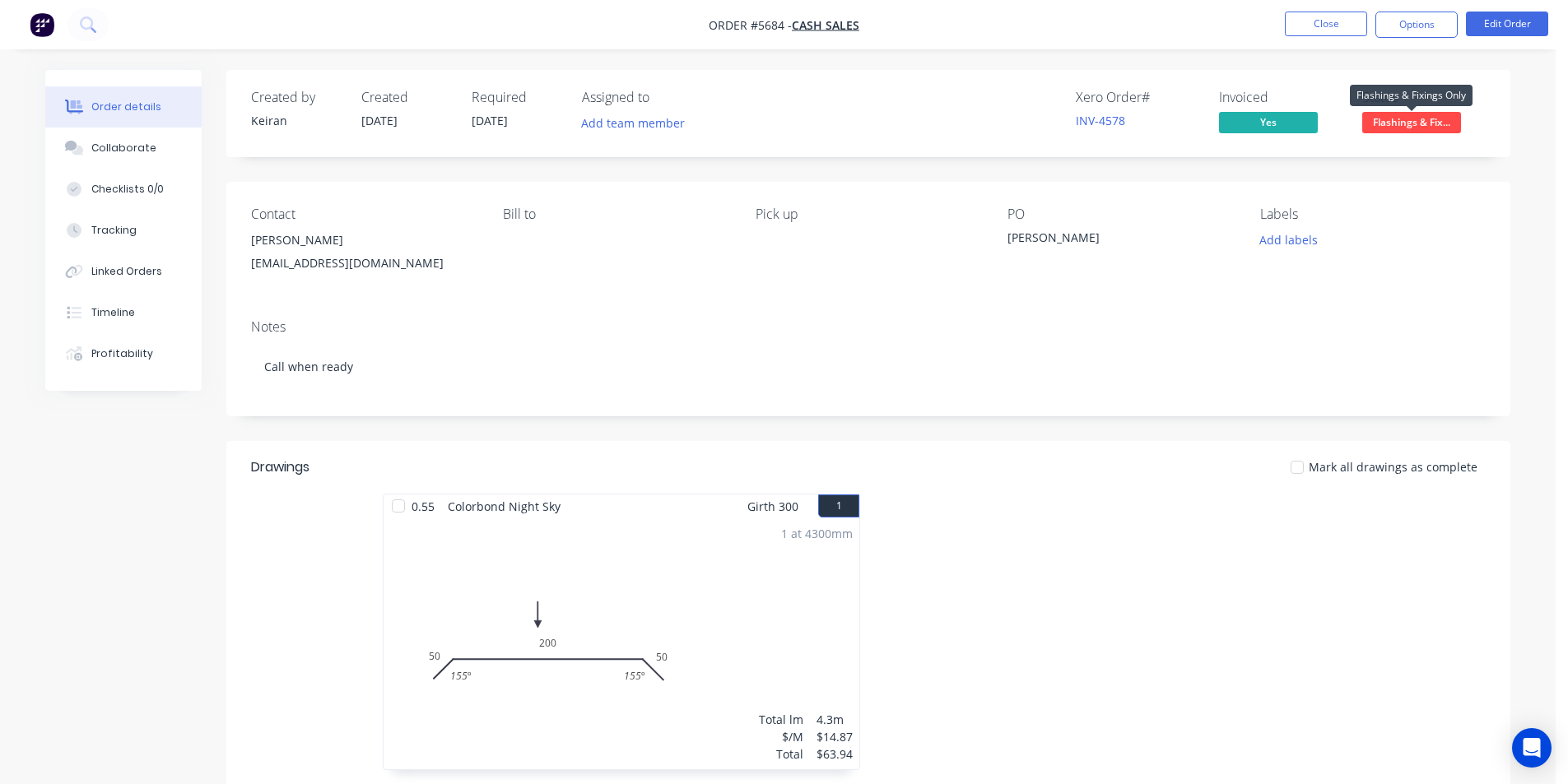
click at [1445, 123] on span "Flashings & Fix..." at bounding box center [1411, 123] width 99 height 21
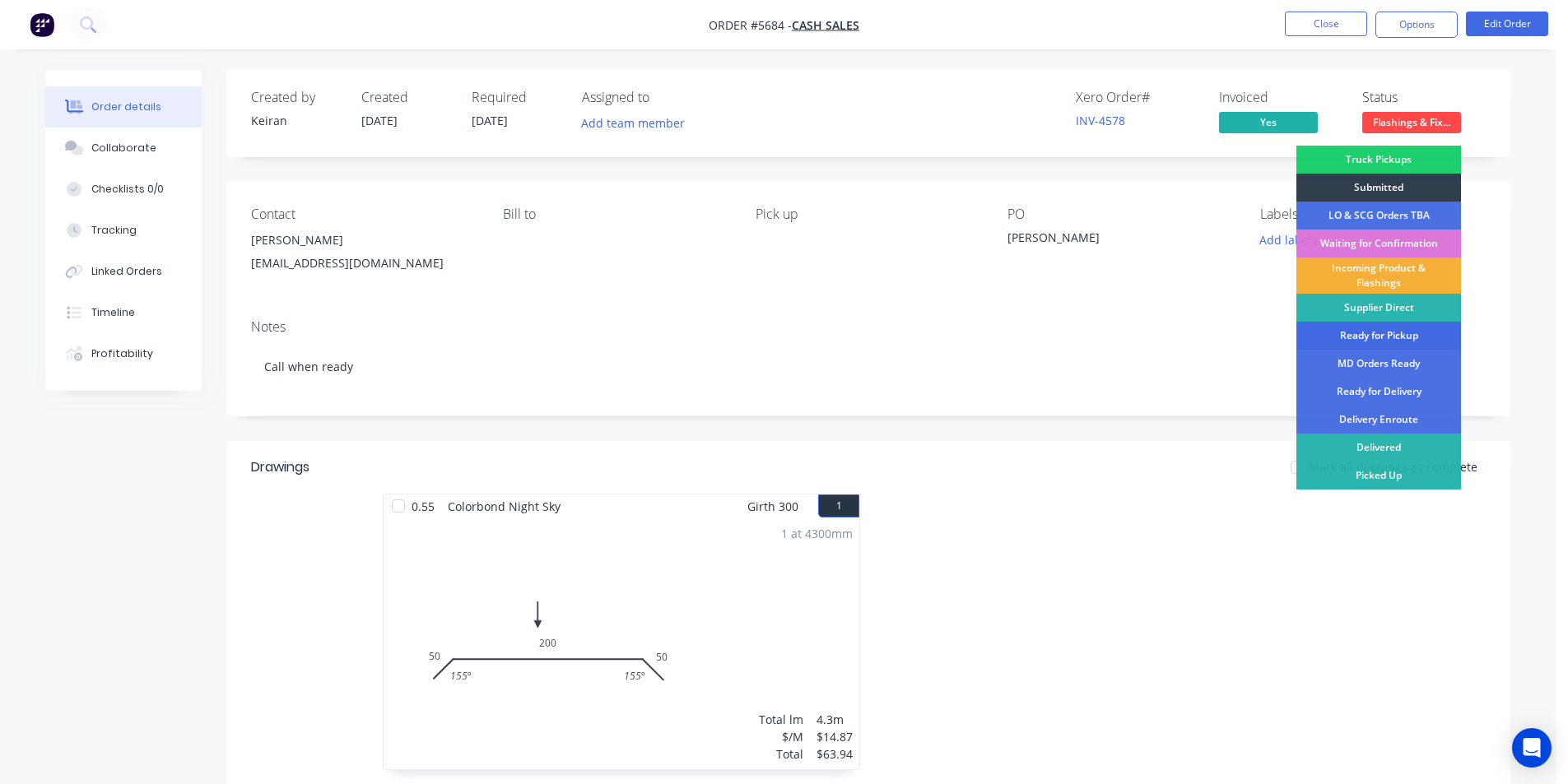
click at [1418, 345] on div "Ready for Pickup" at bounding box center [1379, 336] width 165 height 28
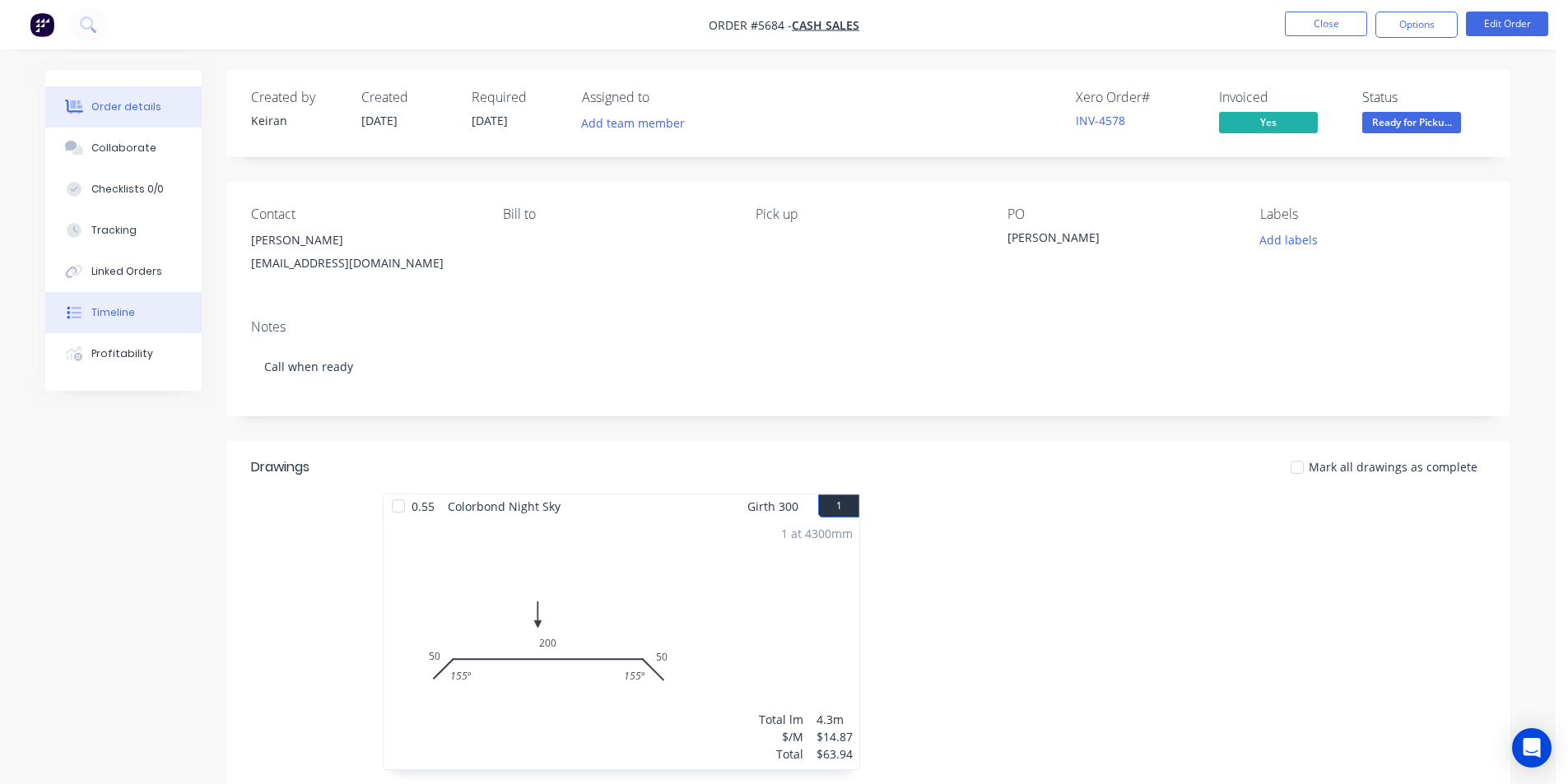
click at [133, 302] on button "Timeline" at bounding box center [123, 313] width 156 height 41
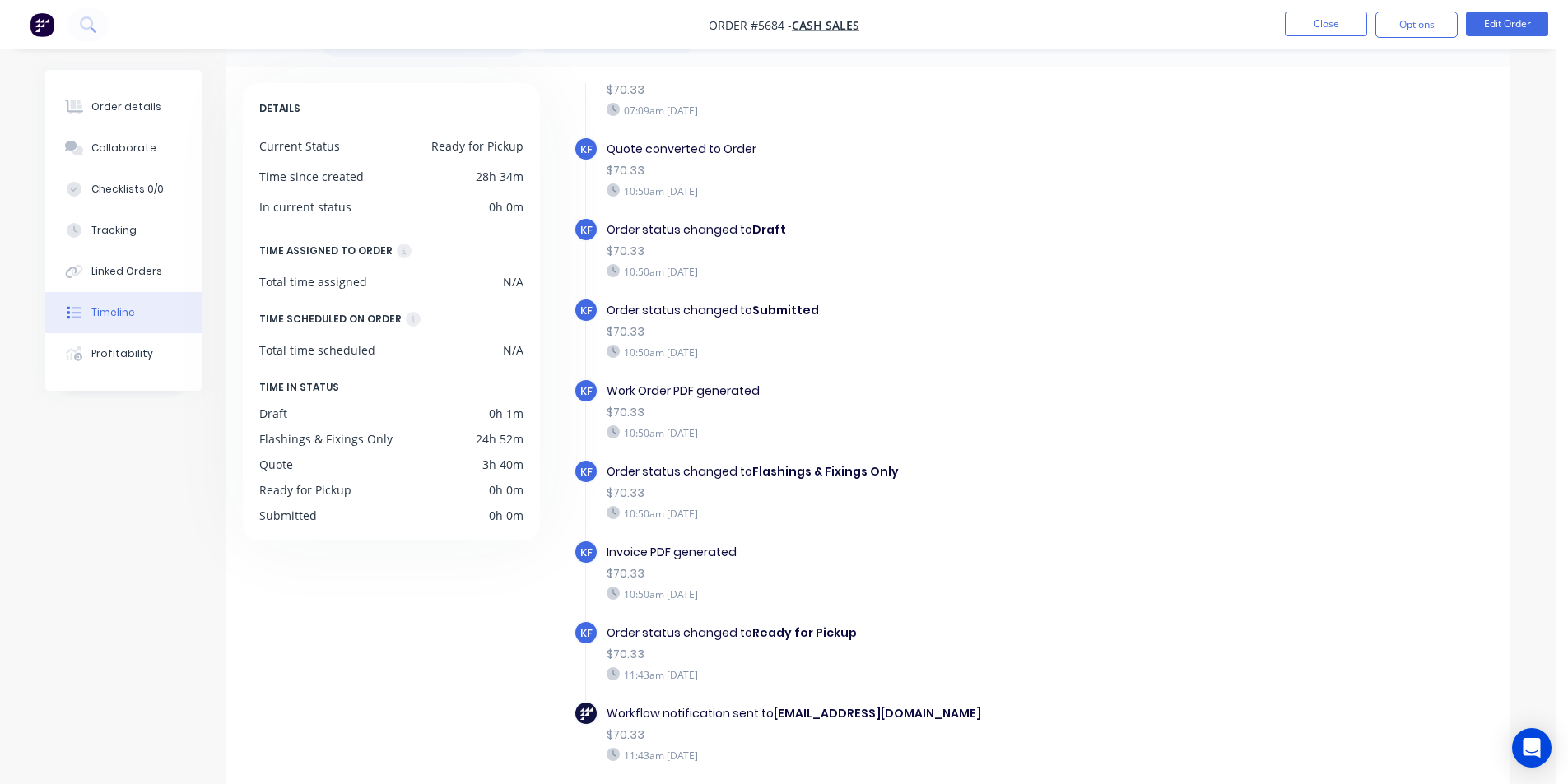
scroll to position [125, 0]
